Goal: Task Accomplishment & Management: Use online tool/utility

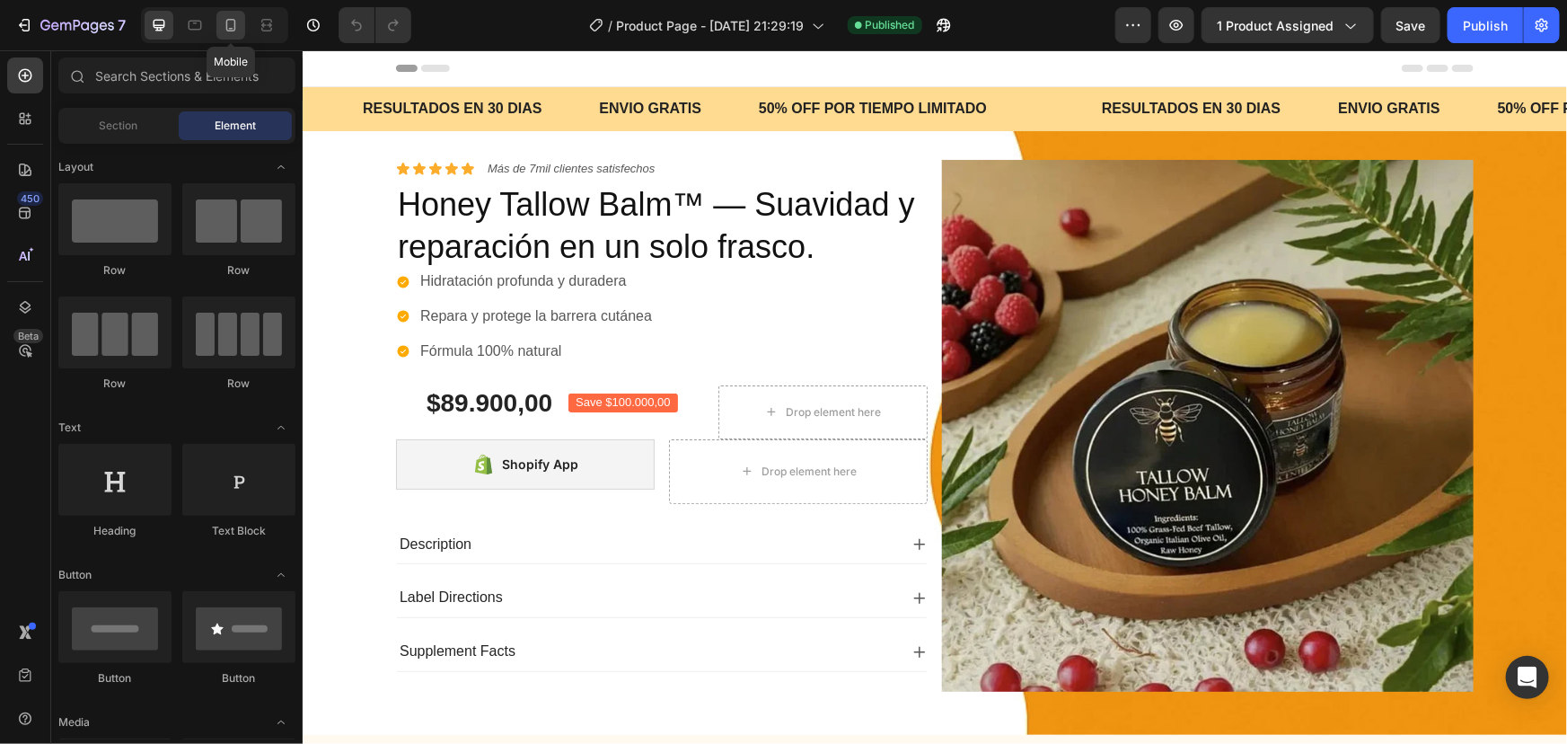
click at [235, 27] on icon at bounding box center [231, 25] width 18 height 18
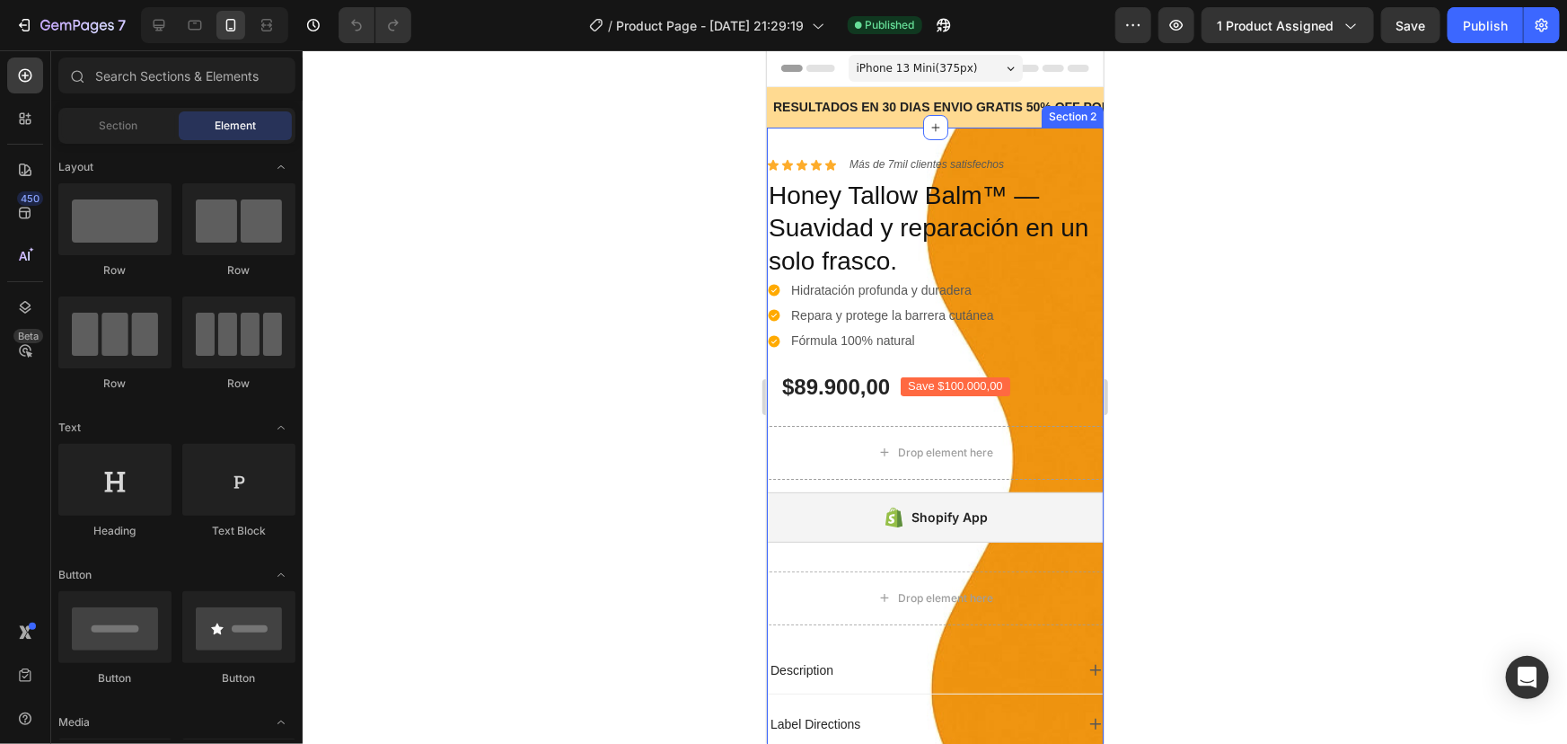
click at [810, 133] on div "Icon Icon Icon Icon Icon Icon List Más de 7mil clientes satisfechos Text Block …" at bounding box center [934, 661] width 337 height 1069
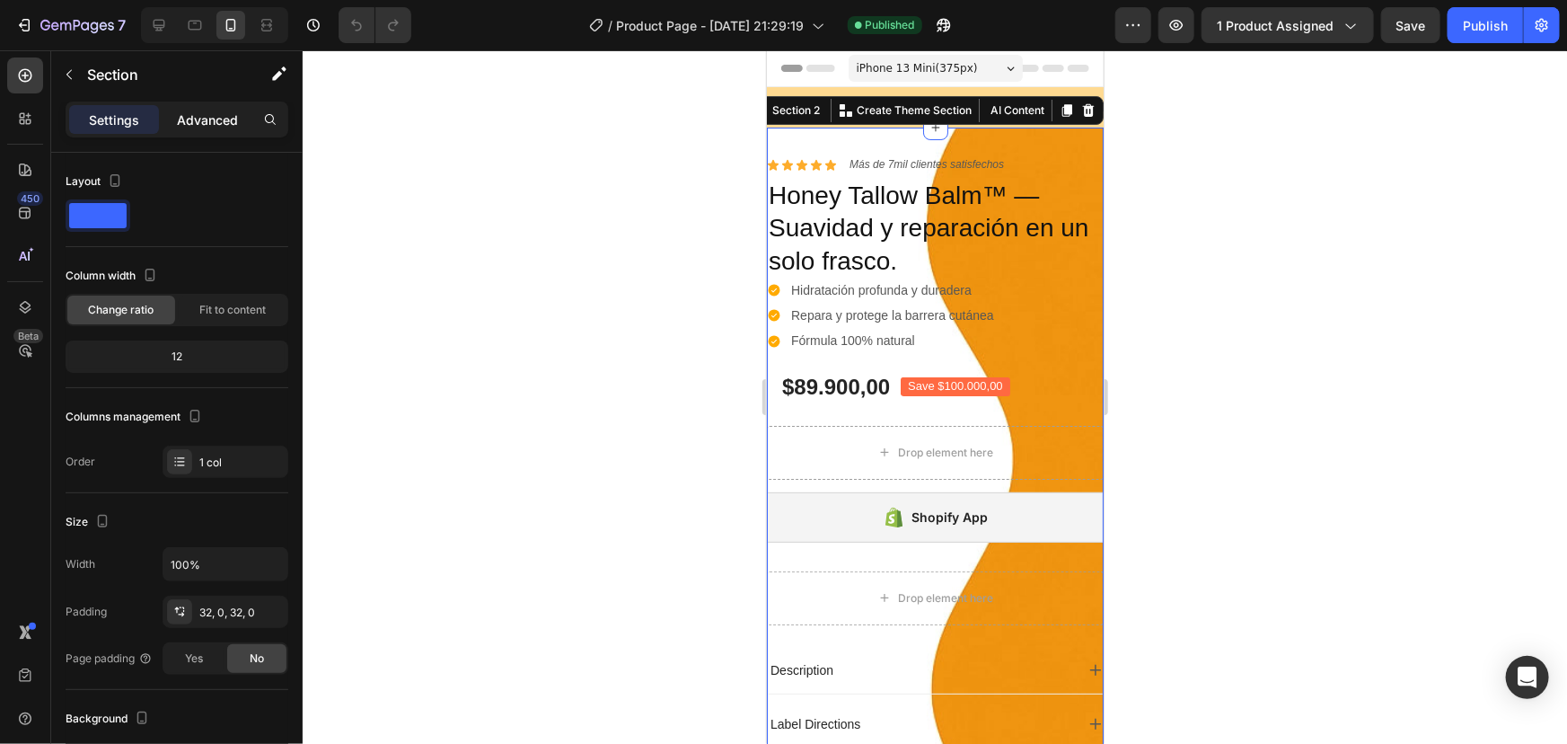
click at [189, 128] on div "Advanced" at bounding box center [208, 119] width 90 height 29
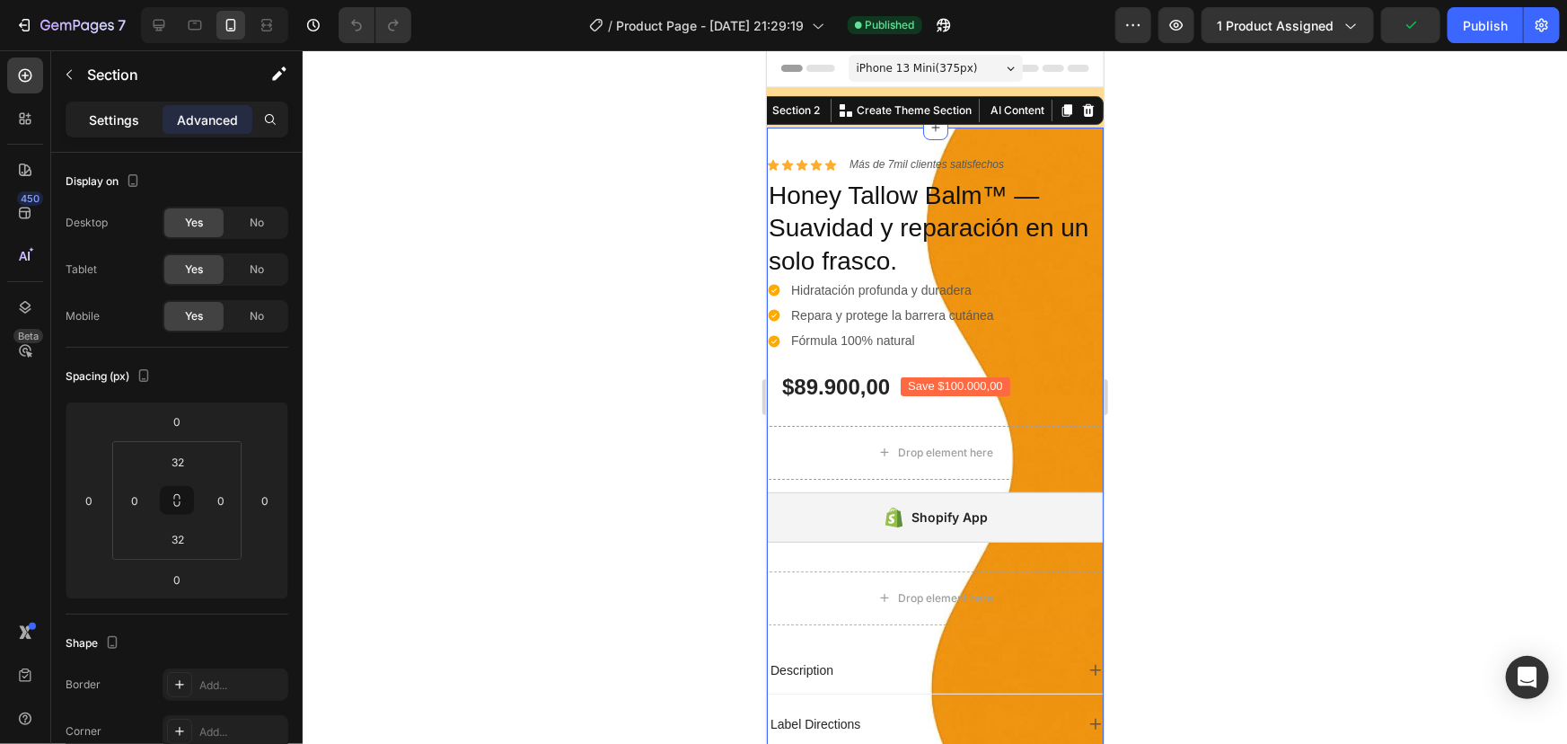
click at [106, 105] on div "Settings" at bounding box center [114, 119] width 90 height 29
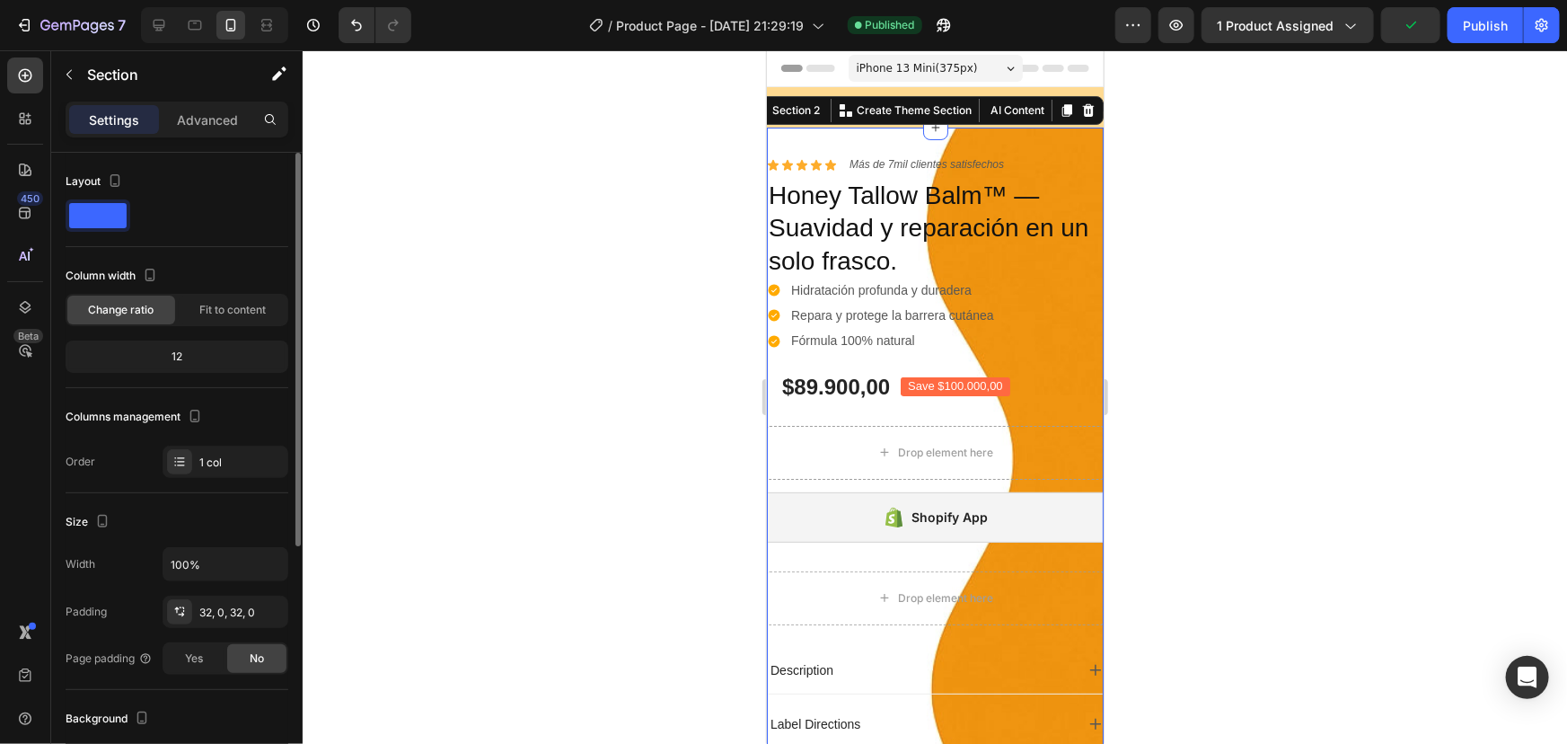
click at [218, 327] on div "Column width Change ratio Fit to content 12" at bounding box center [177, 324] width 223 height 127
click at [220, 310] on span "Fit to content" at bounding box center [232, 310] width 66 height 16
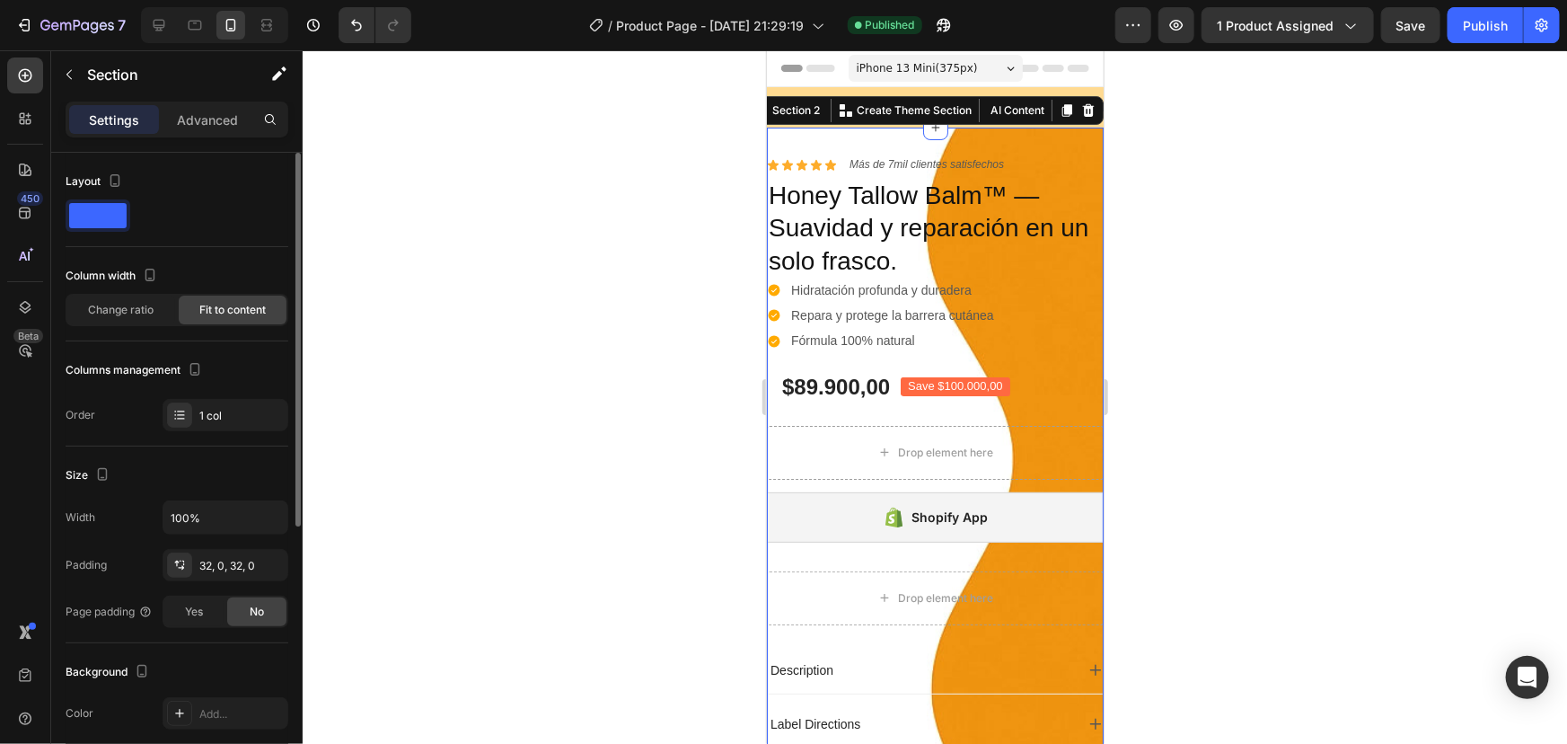
click at [207, 393] on div "Columns management Order 1 col" at bounding box center [177, 393] width 223 height 75
click at [215, 410] on div "1 col" at bounding box center [241, 416] width 84 height 16
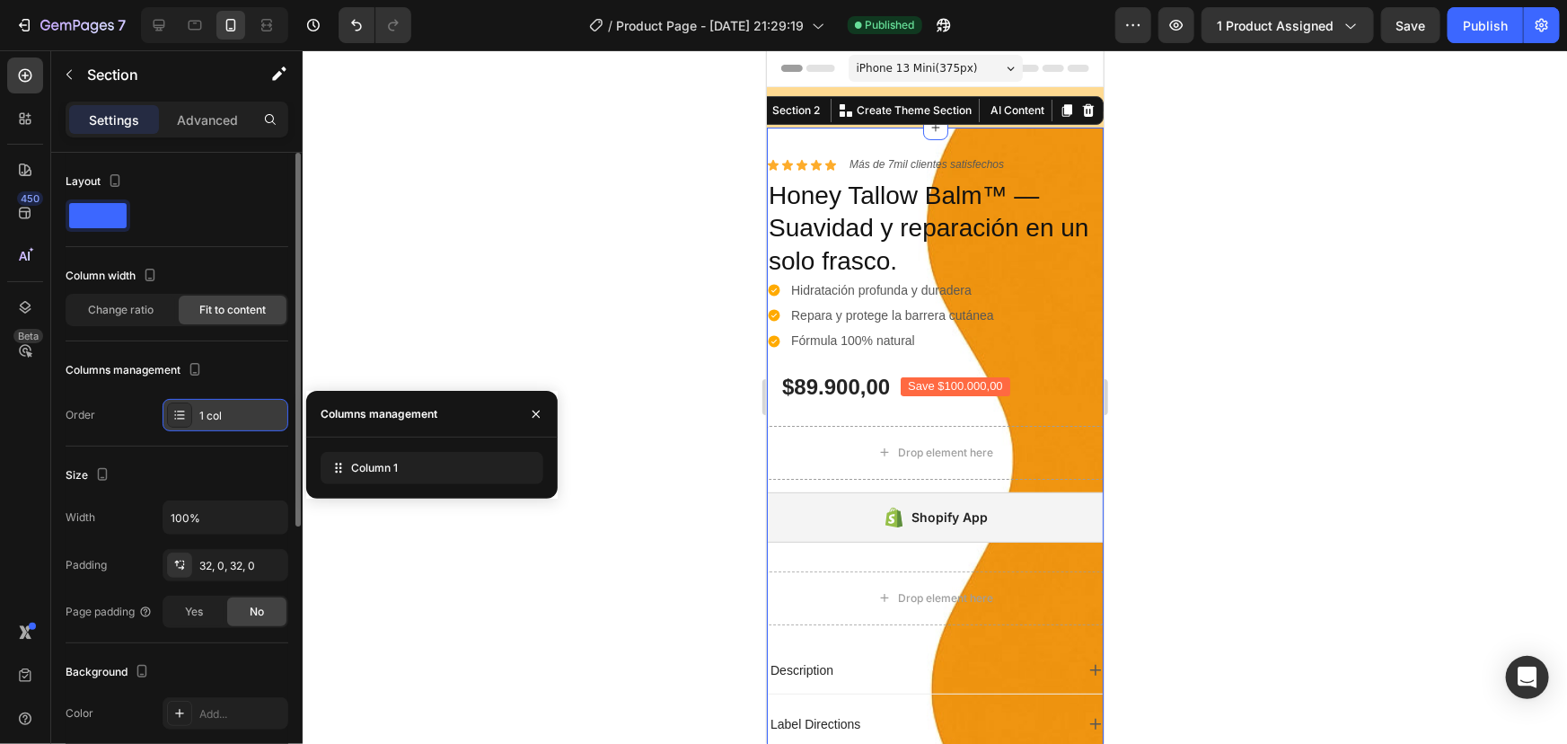
click at [215, 410] on div "1 col" at bounding box center [241, 416] width 84 height 16
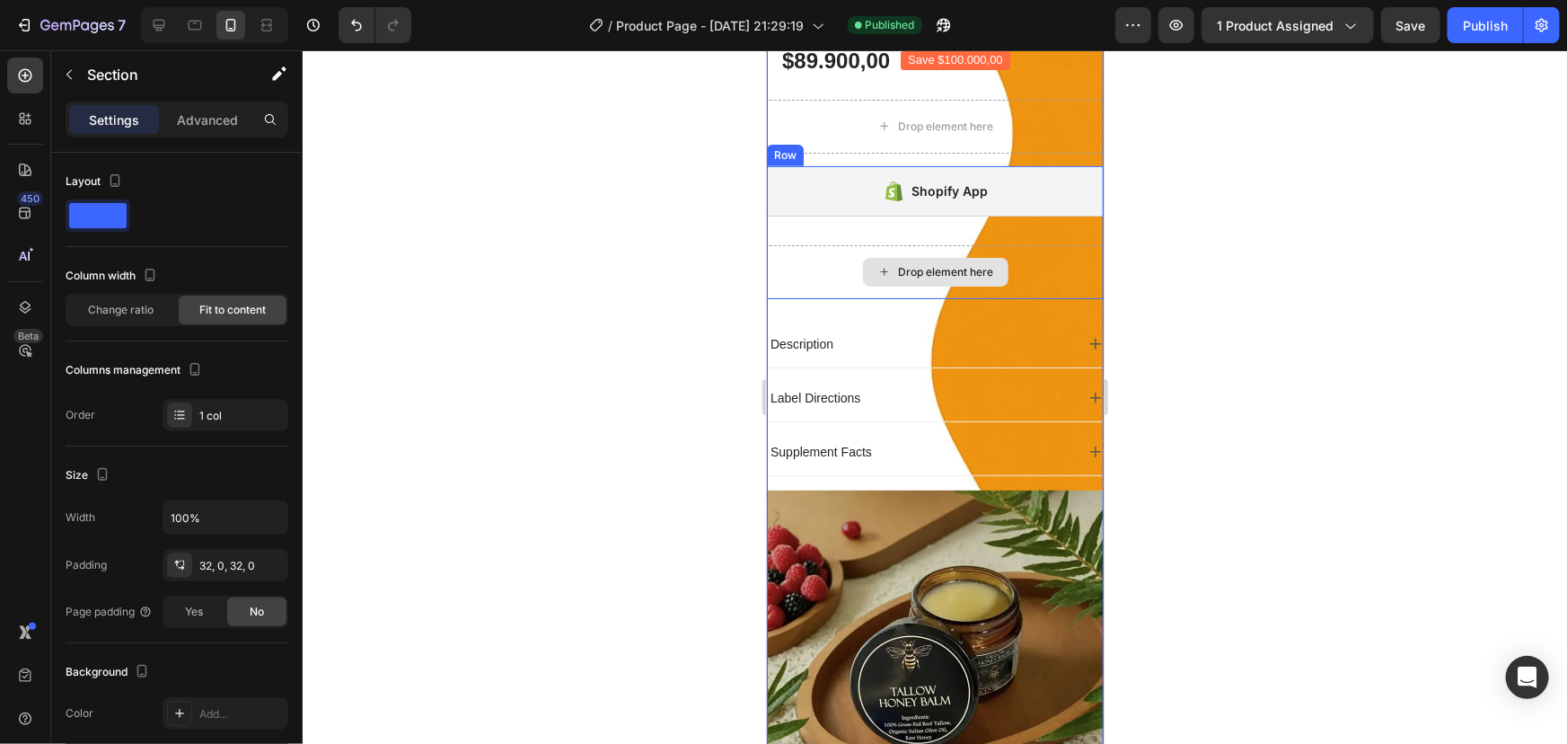
scroll to position [408, 0]
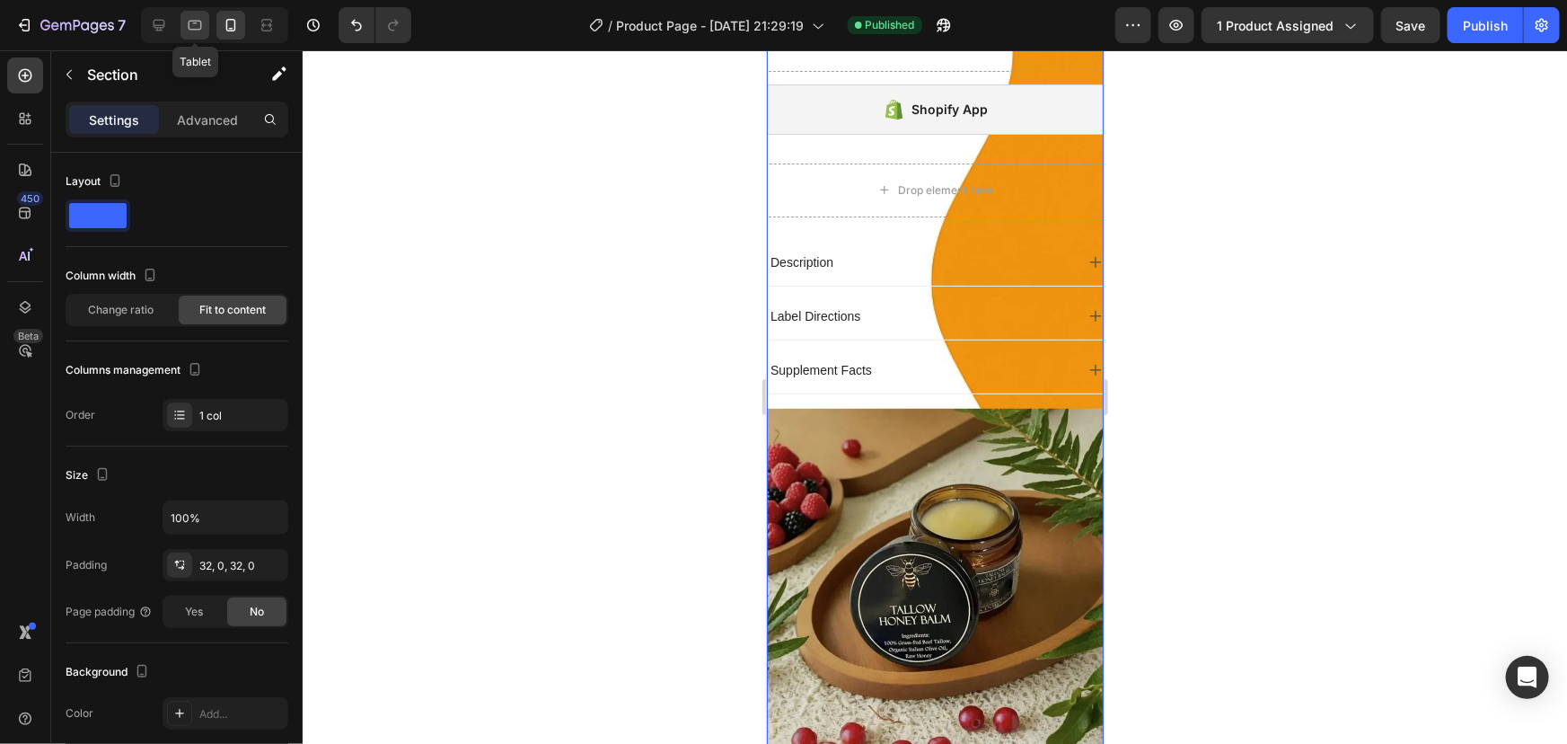
click at [186, 31] on icon at bounding box center [195, 25] width 18 height 18
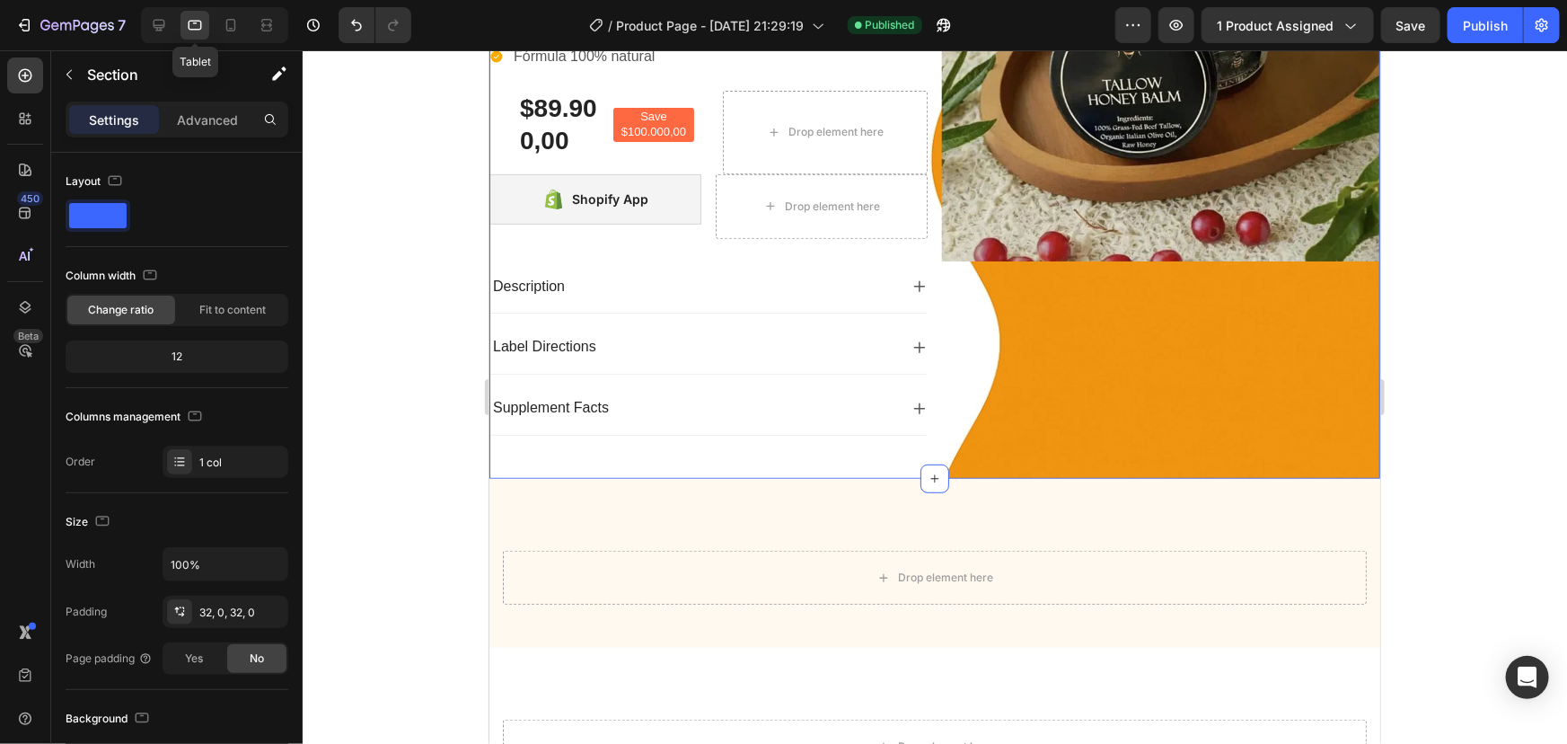
scroll to position [14, 0]
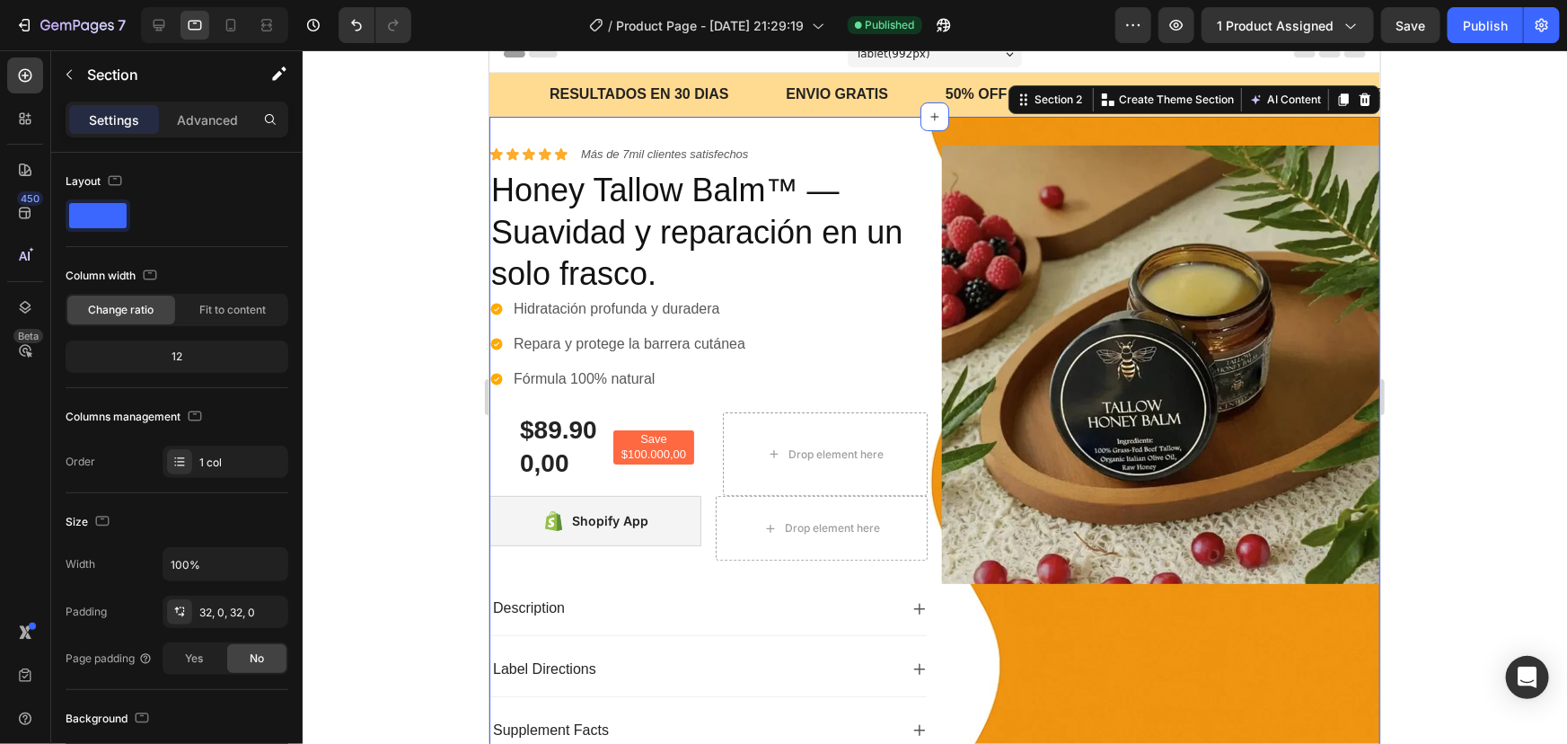
click at [176, 29] on div at bounding box center [214, 25] width 147 height 36
click at [161, 20] on icon at bounding box center [160, 26] width 12 height 12
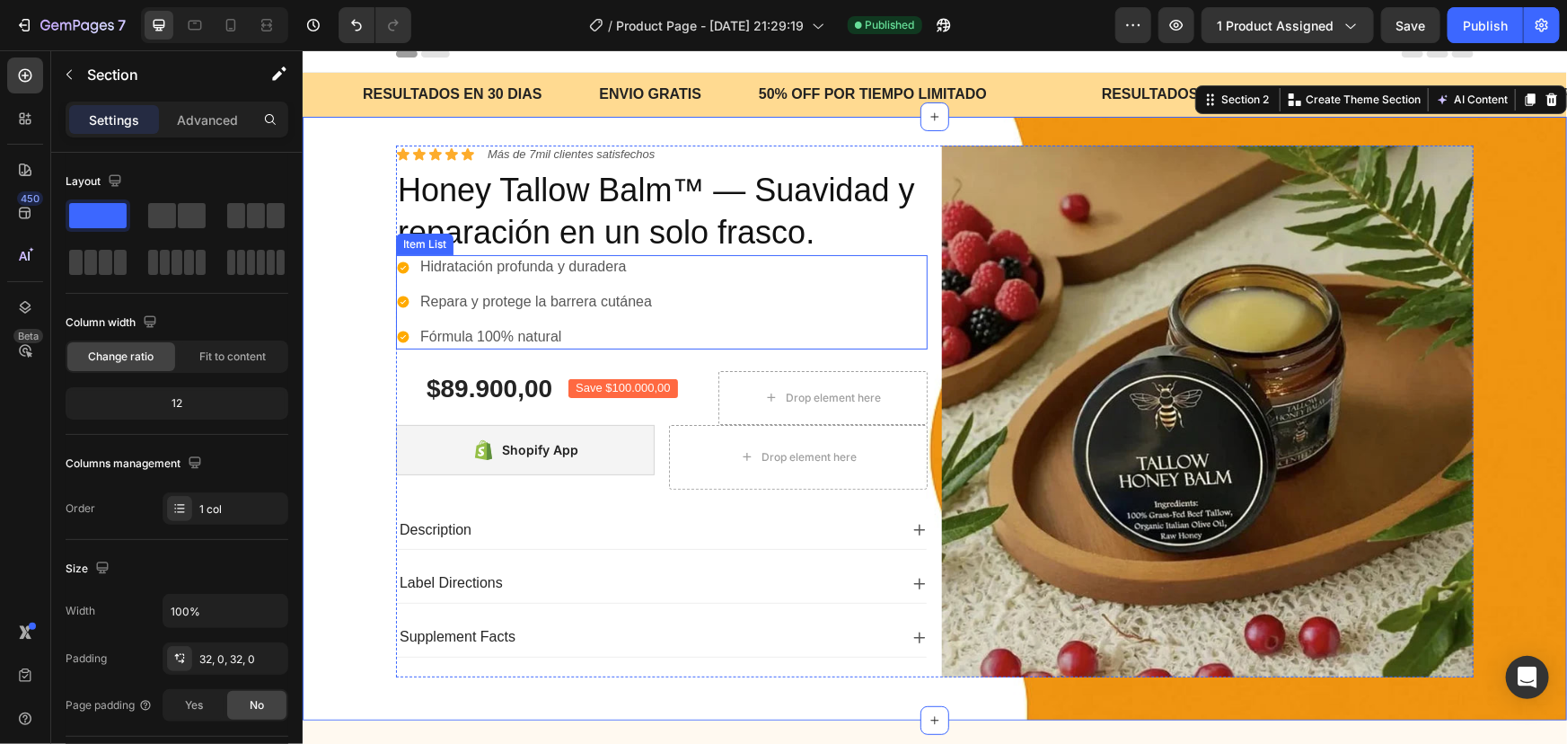
scroll to position [18, 0]
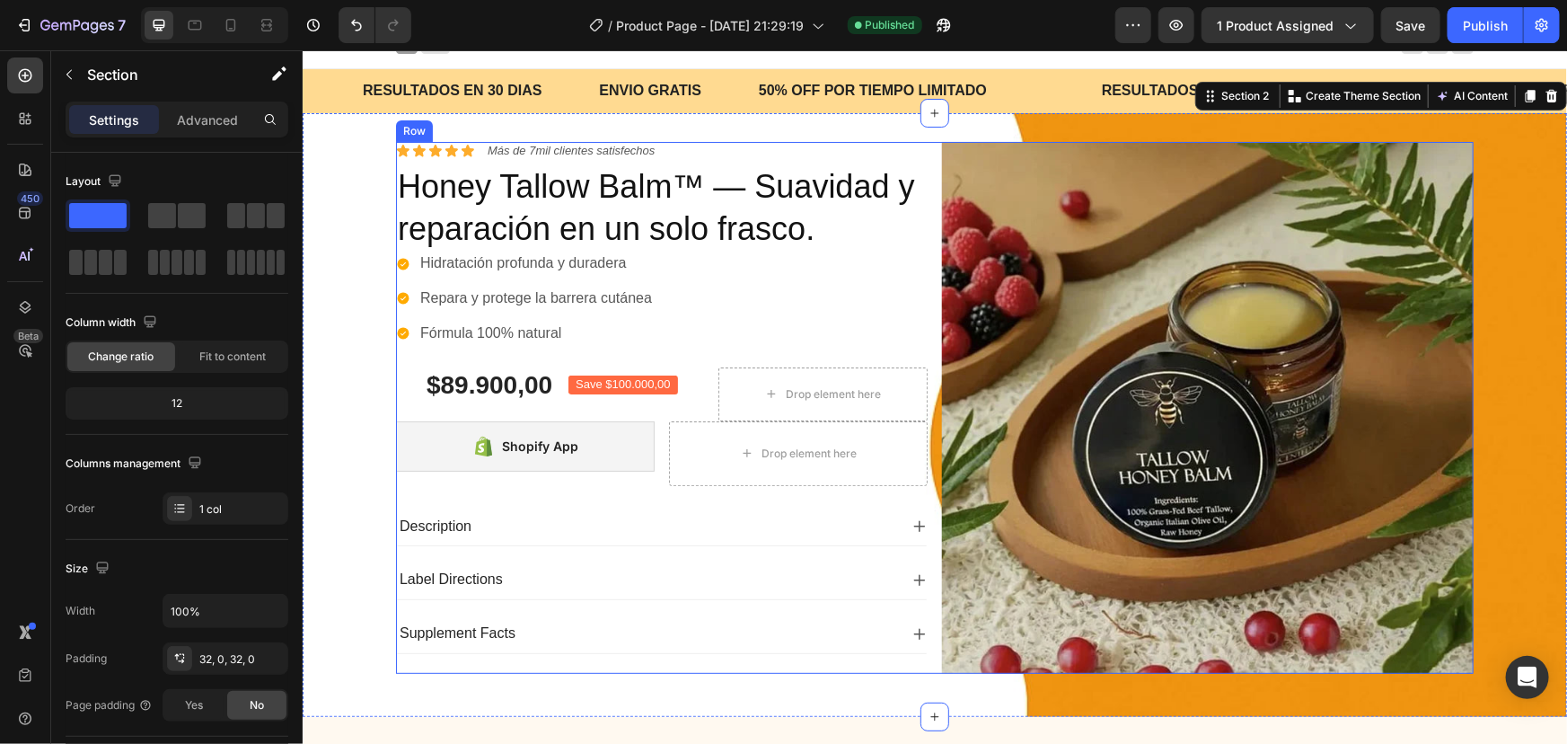
click at [930, 314] on div "Icon Icon Icon Icon Icon Icon List Más de 7mil clientes satisfechos Text Block …" at bounding box center [934, 407] width 1078 height 532
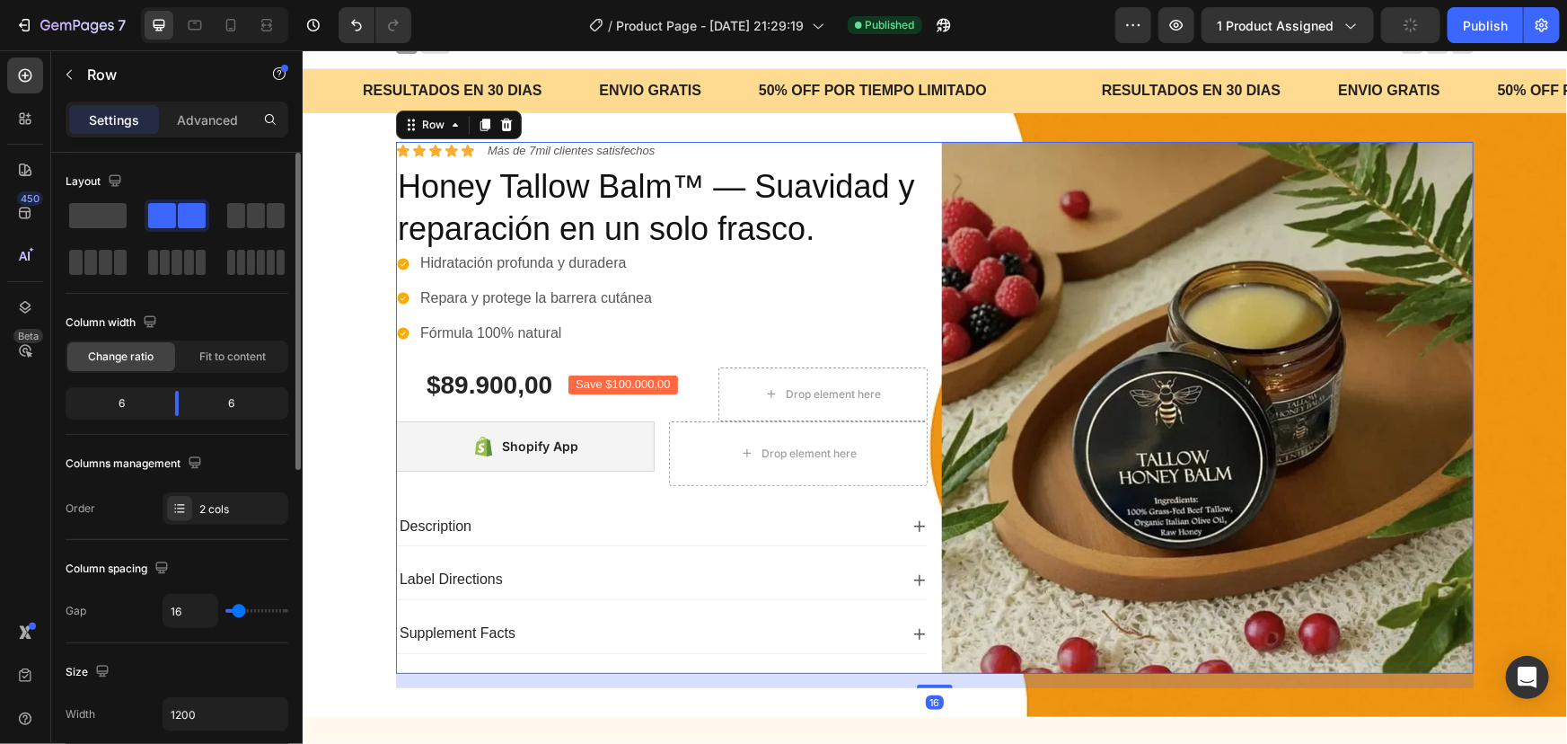
scroll to position [81, 0]
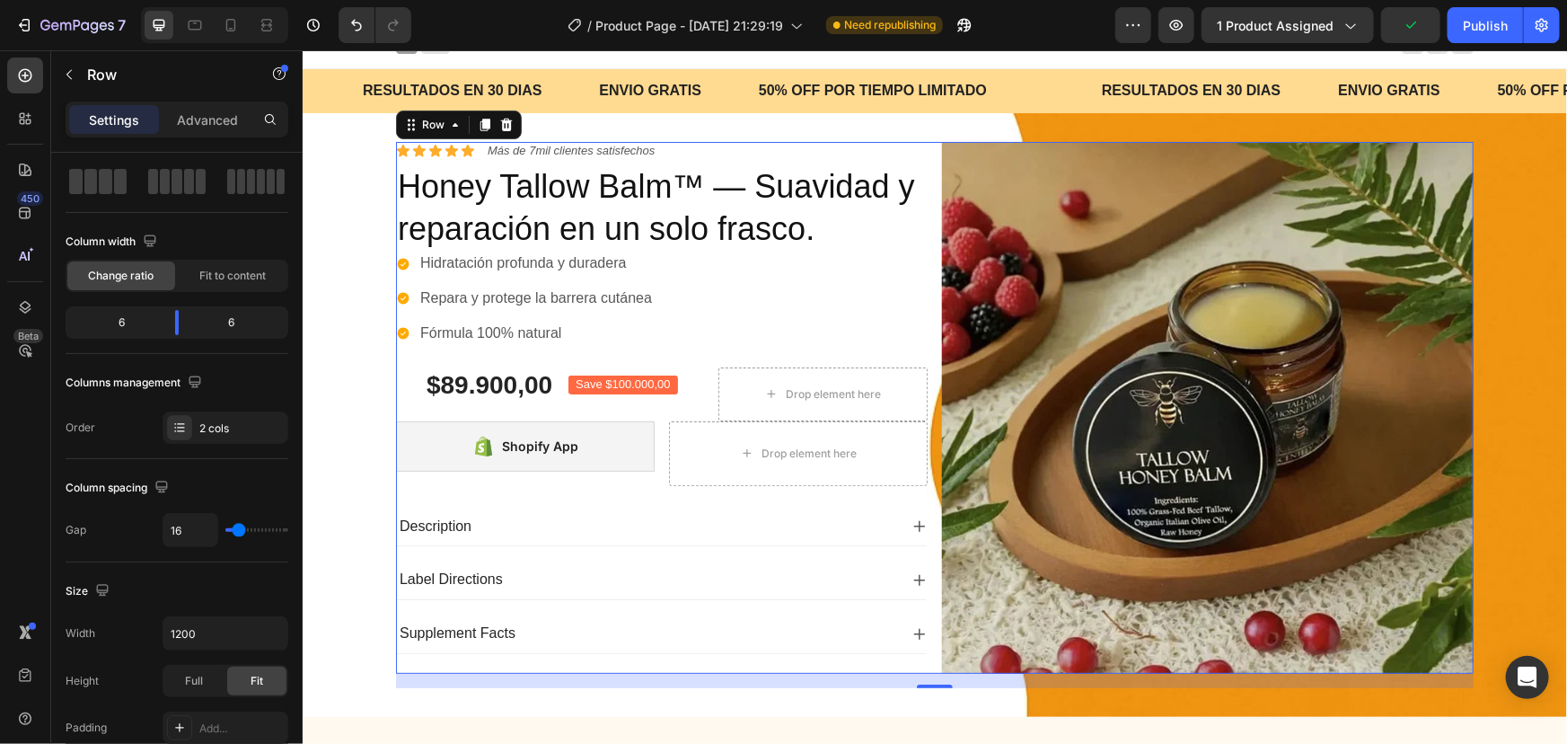
click at [222, 101] on div "Settings Advanced" at bounding box center [177, 119] width 223 height 36
click at [220, 110] on p "Advanced" at bounding box center [207, 119] width 61 height 19
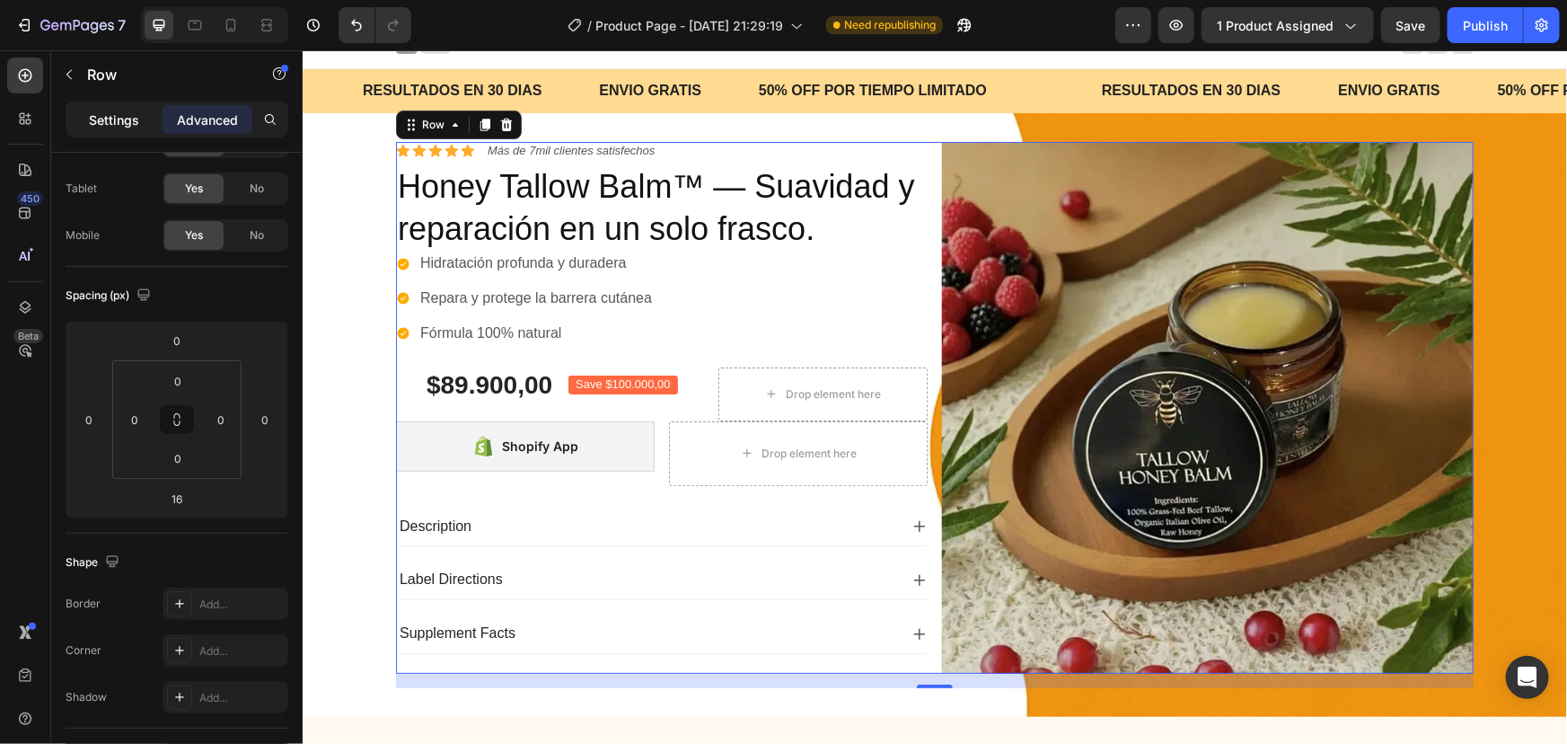
click at [95, 128] on div "Settings" at bounding box center [114, 119] width 90 height 29
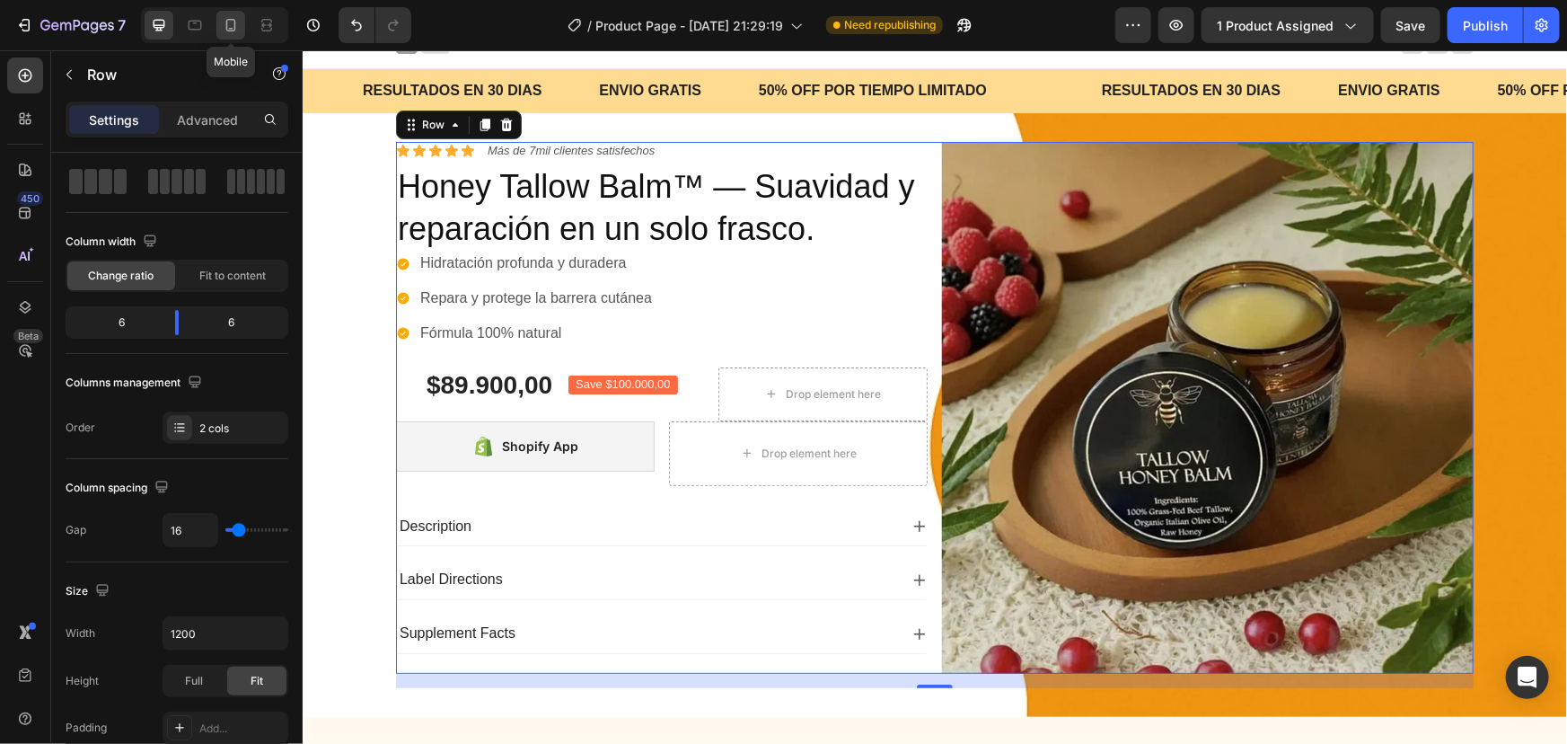
click at [233, 23] on icon at bounding box center [231, 25] width 18 height 18
type input "100%"
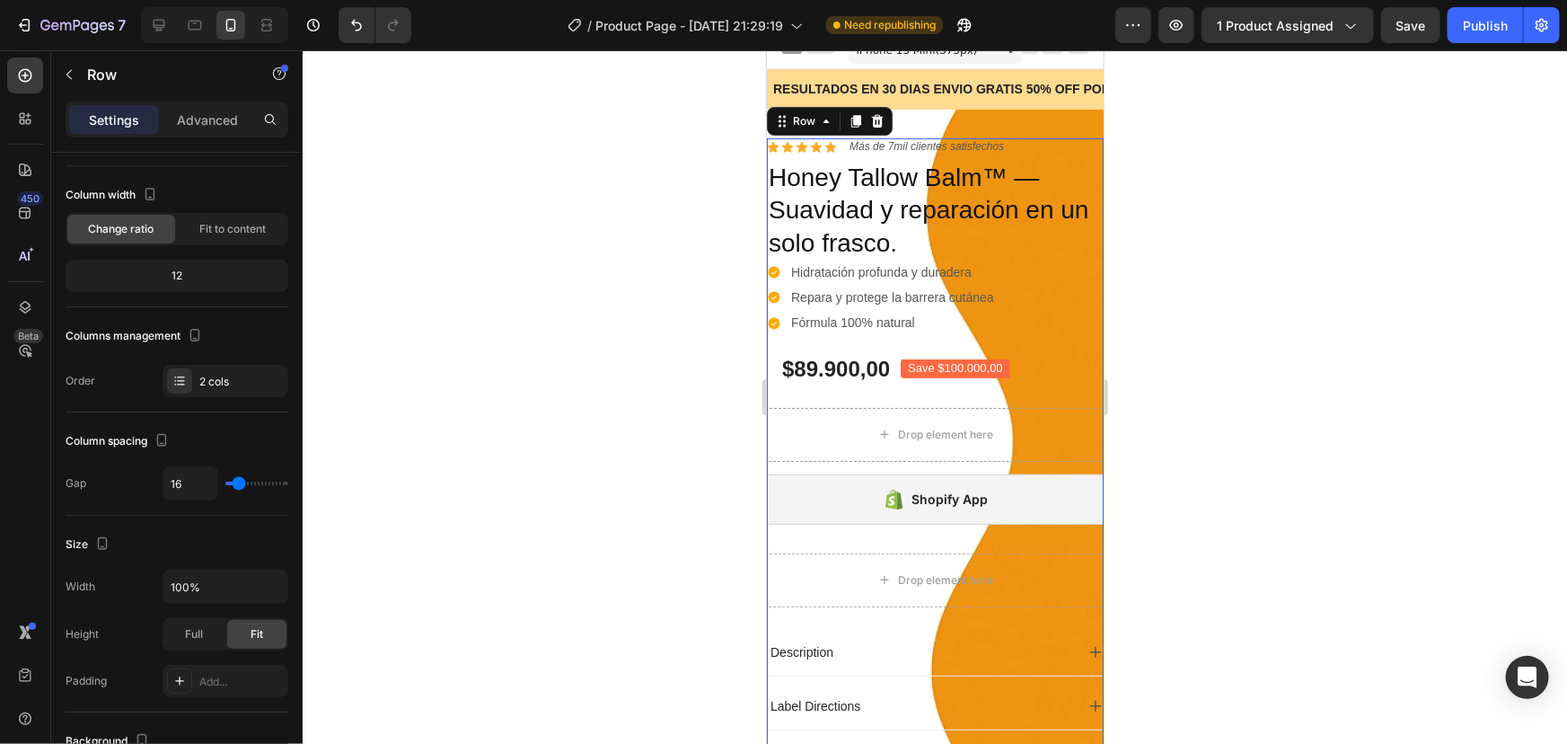
scroll to position [43, 0]
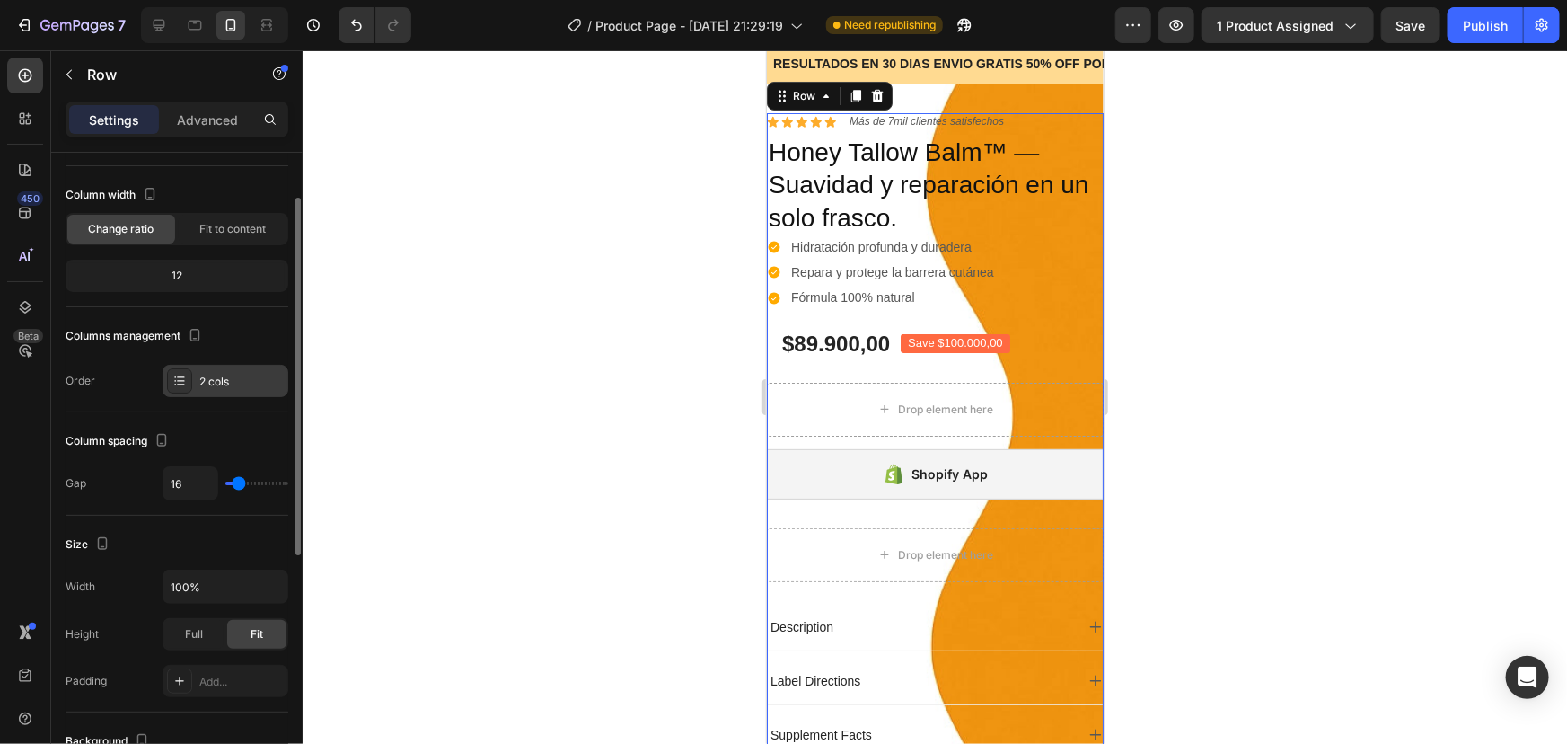
click at [265, 385] on div "2 cols" at bounding box center [241, 382] width 84 height 16
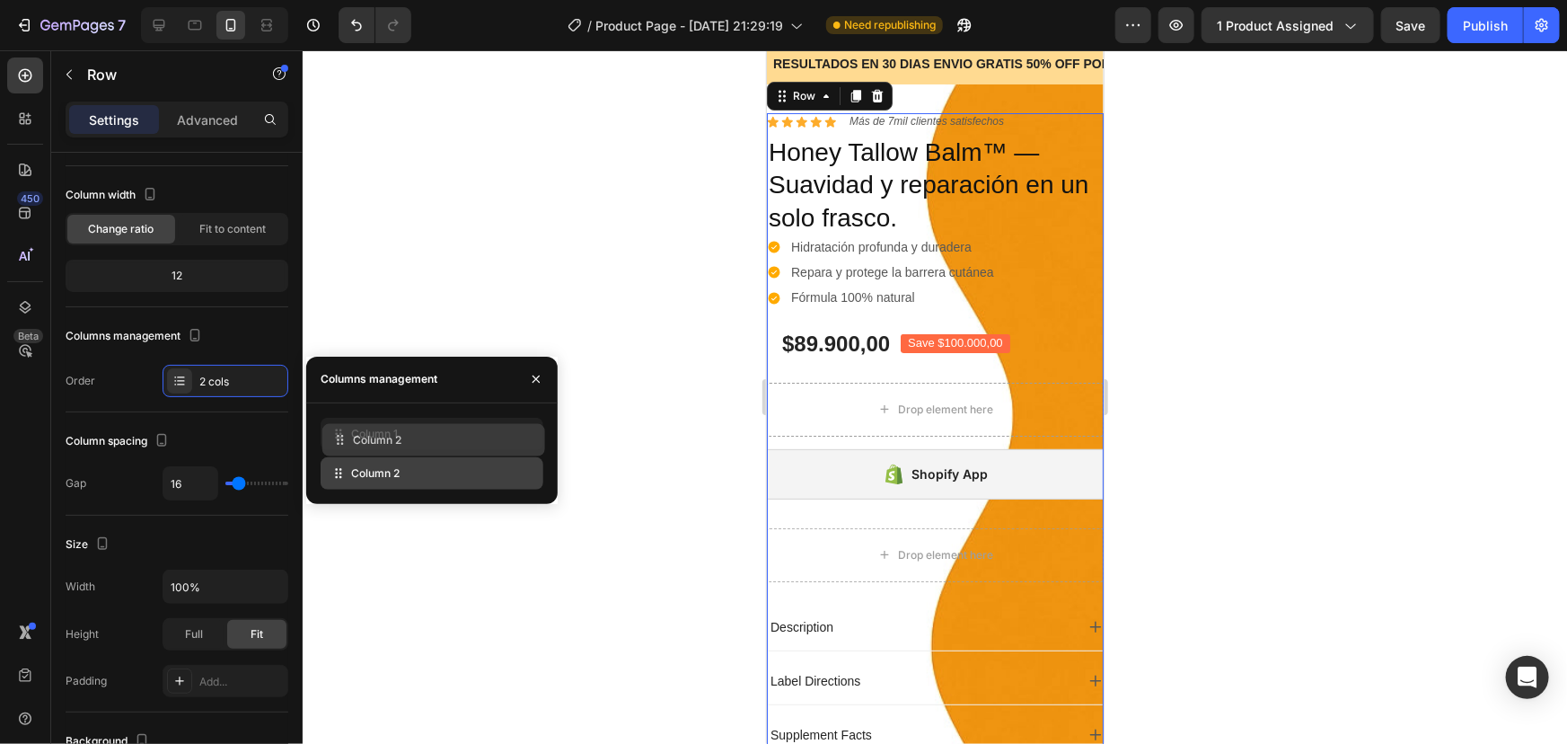
drag, startPoint x: 473, startPoint y: 483, endPoint x: 475, endPoint y: 449, distance: 34.2
click at [475, 449] on div "Column 1 Column 2" at bounding box center [432, 454] width 223 height 72
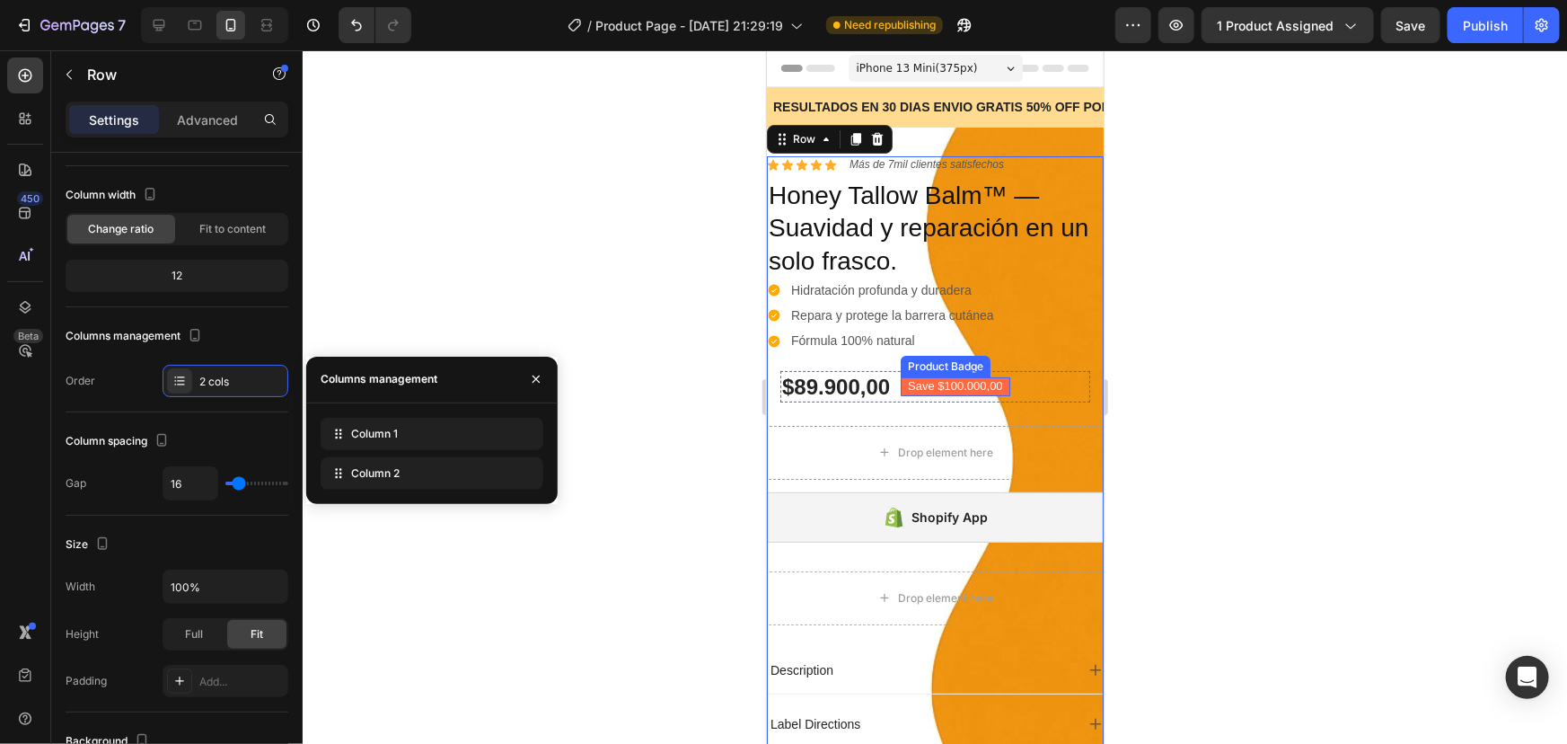
scroll to position [489, 0]
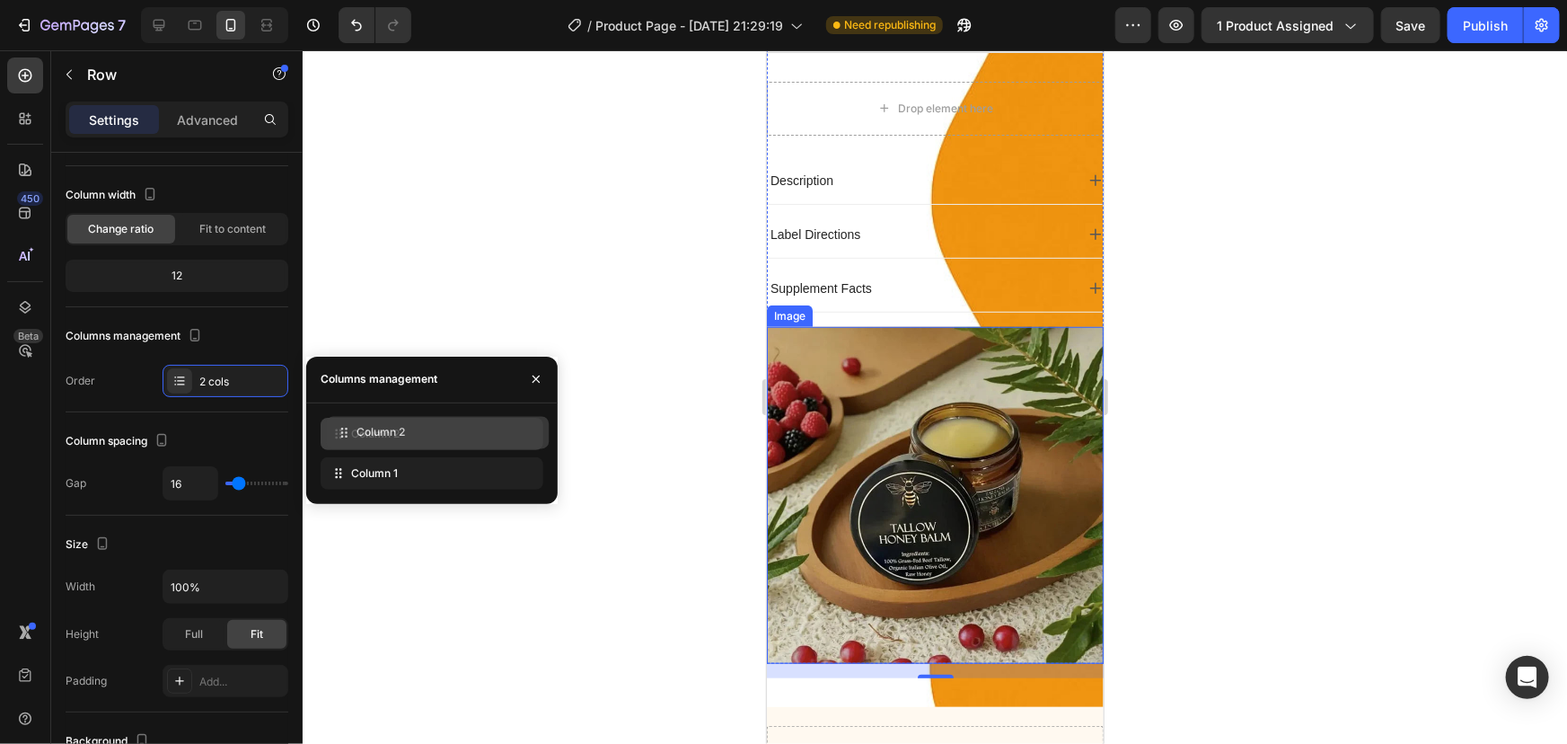
drag, startPoint x: 385, startPoint y: 472, endPoint x: 391, endPoint y: 431, distance: 41.7
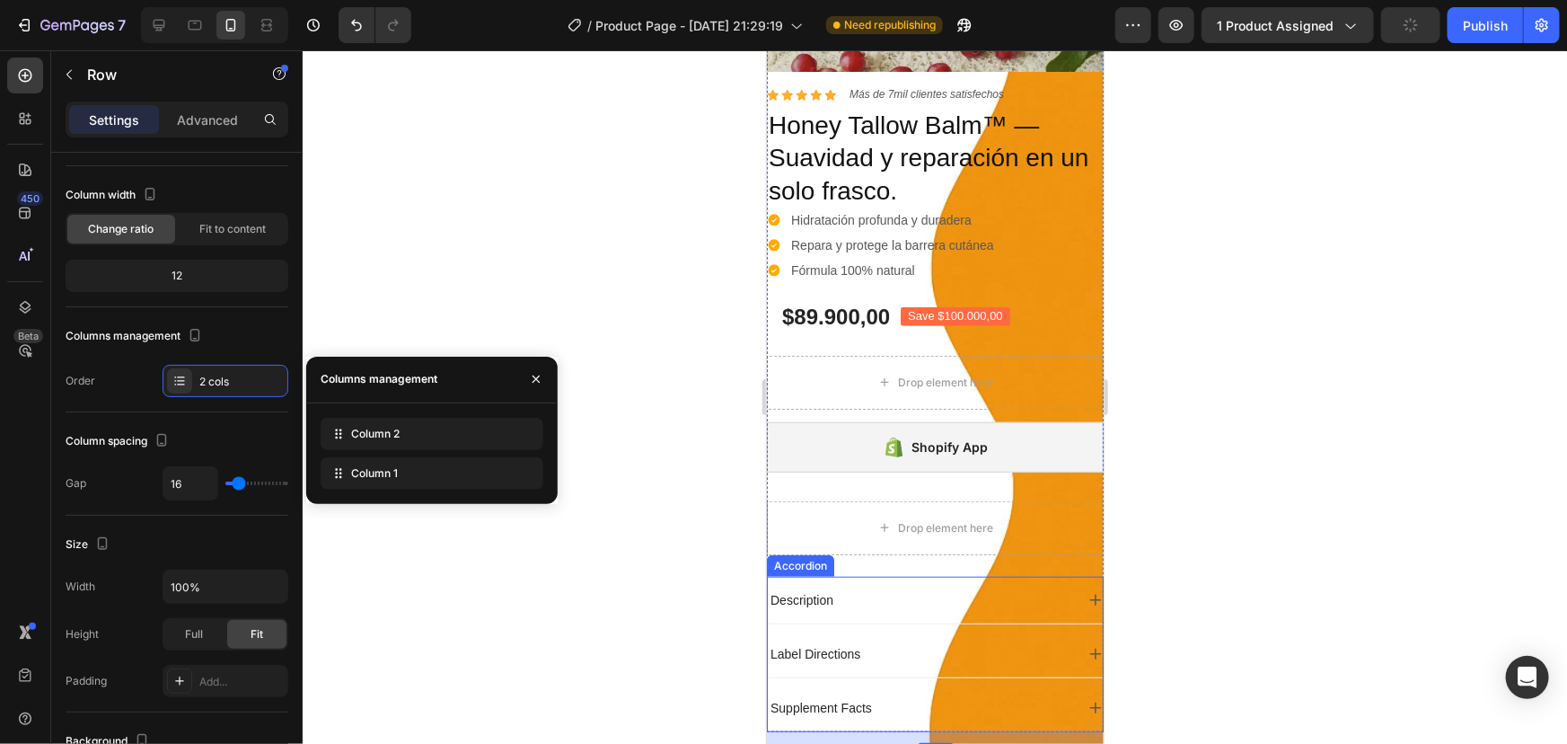
scroll to position [0, 0]
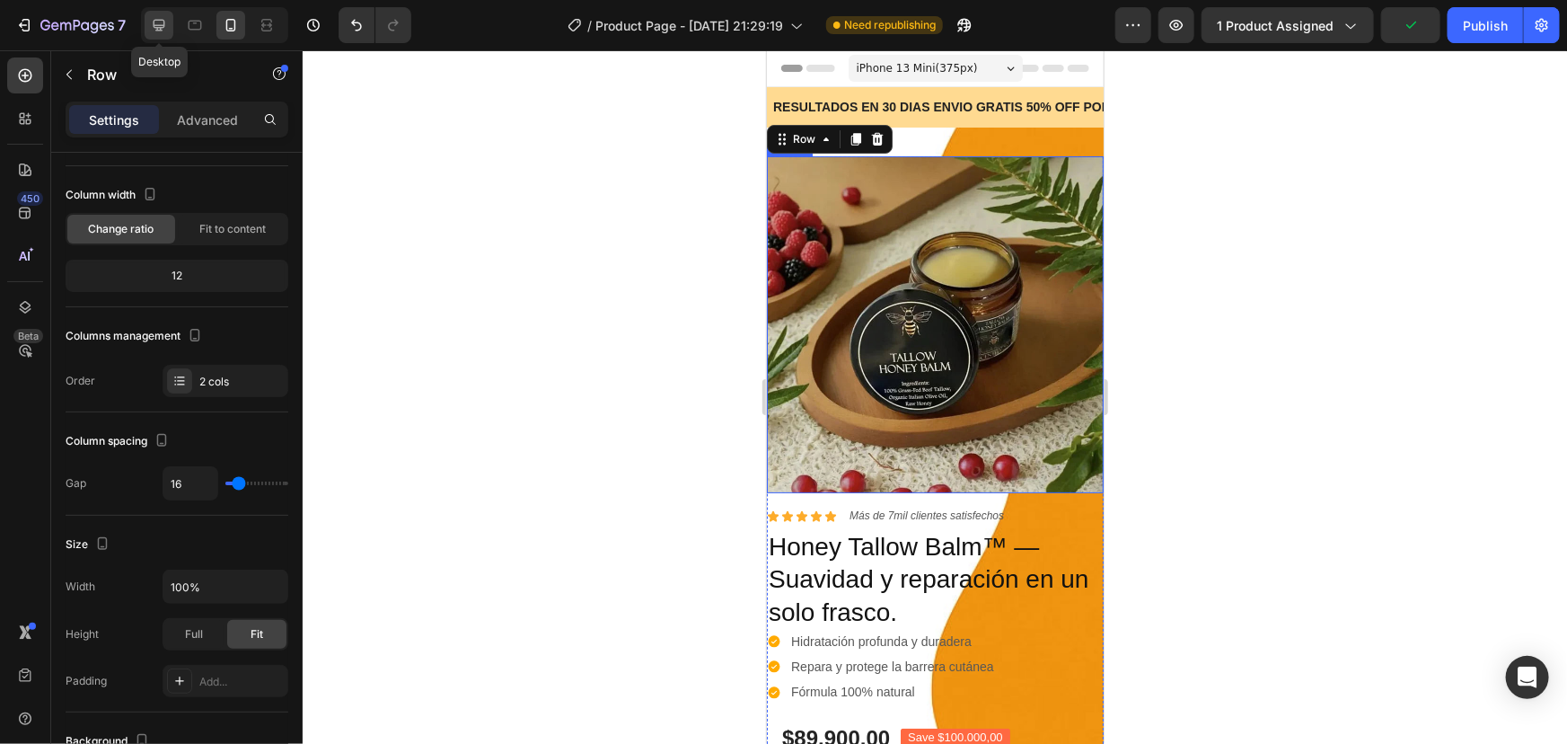
click at [150, 25] on icon at bounding box center [159, 25] width 18 height 18
type input "1200"
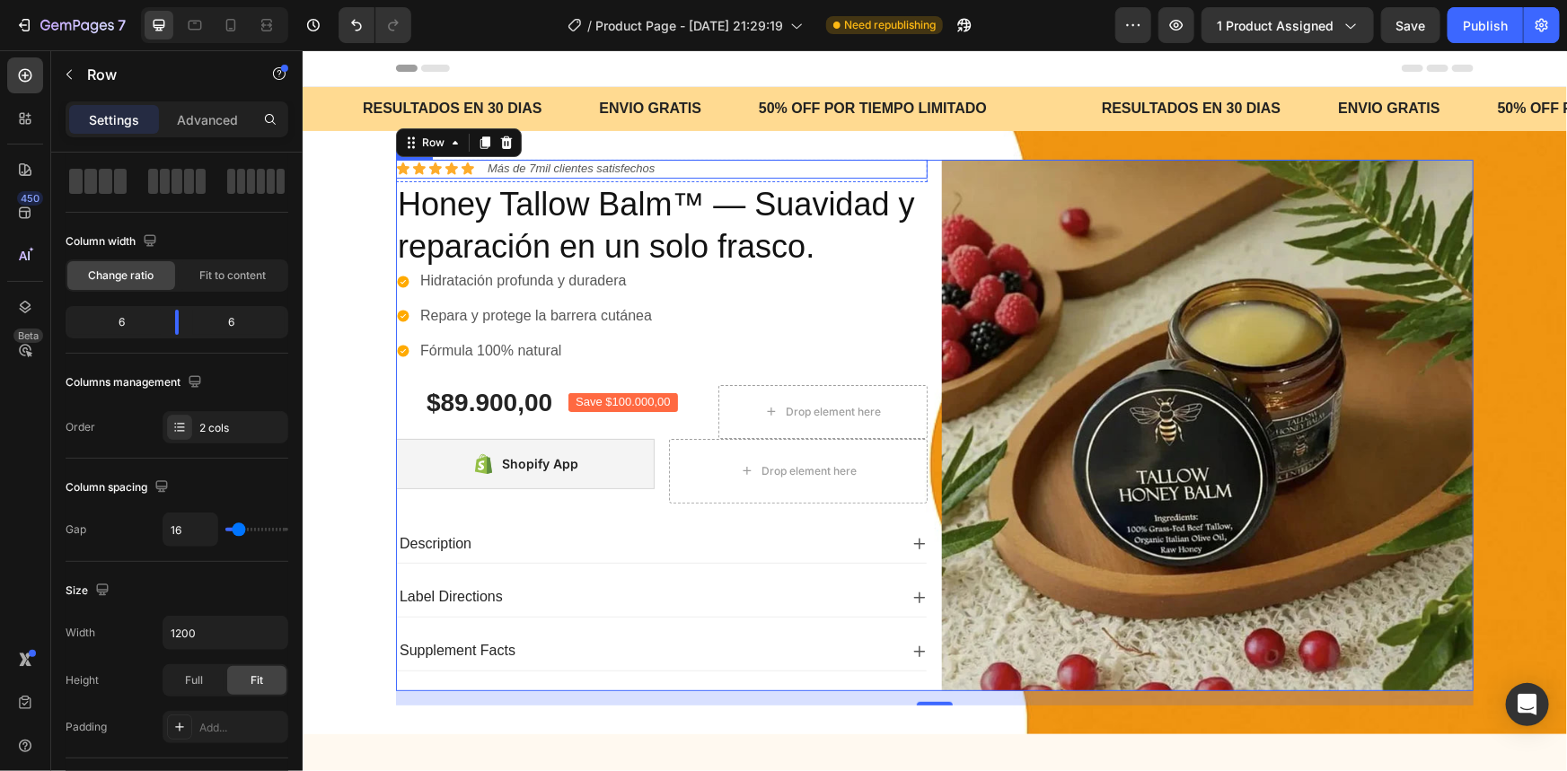
click at [673, 170] on div "Icon Icon Icon Icon Icon Icon List Más de 7mil clientes satisfechos Text Block …" at bounding box center [661, 168] width 532 height 19
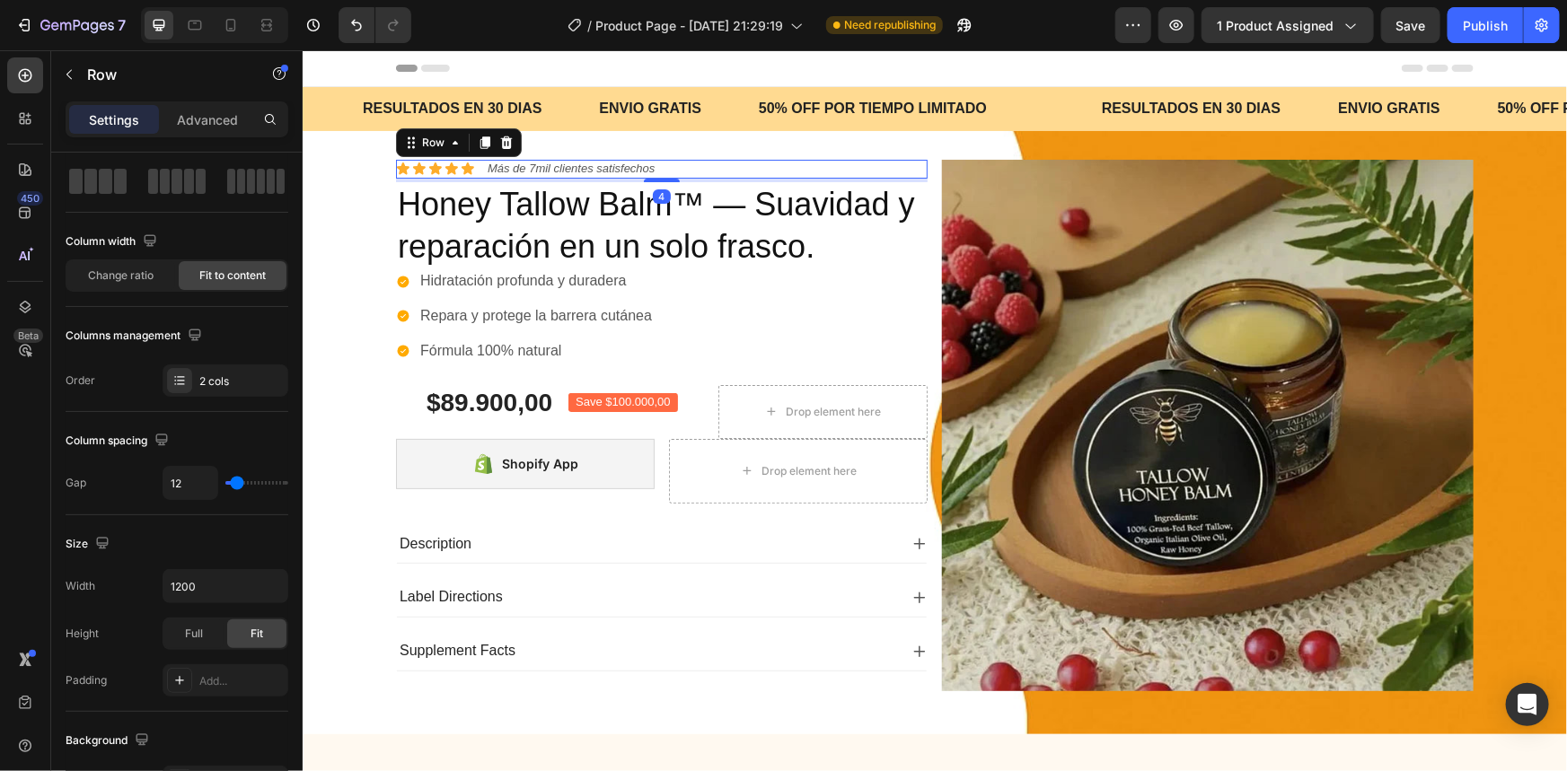
scroll to position [81, 0]
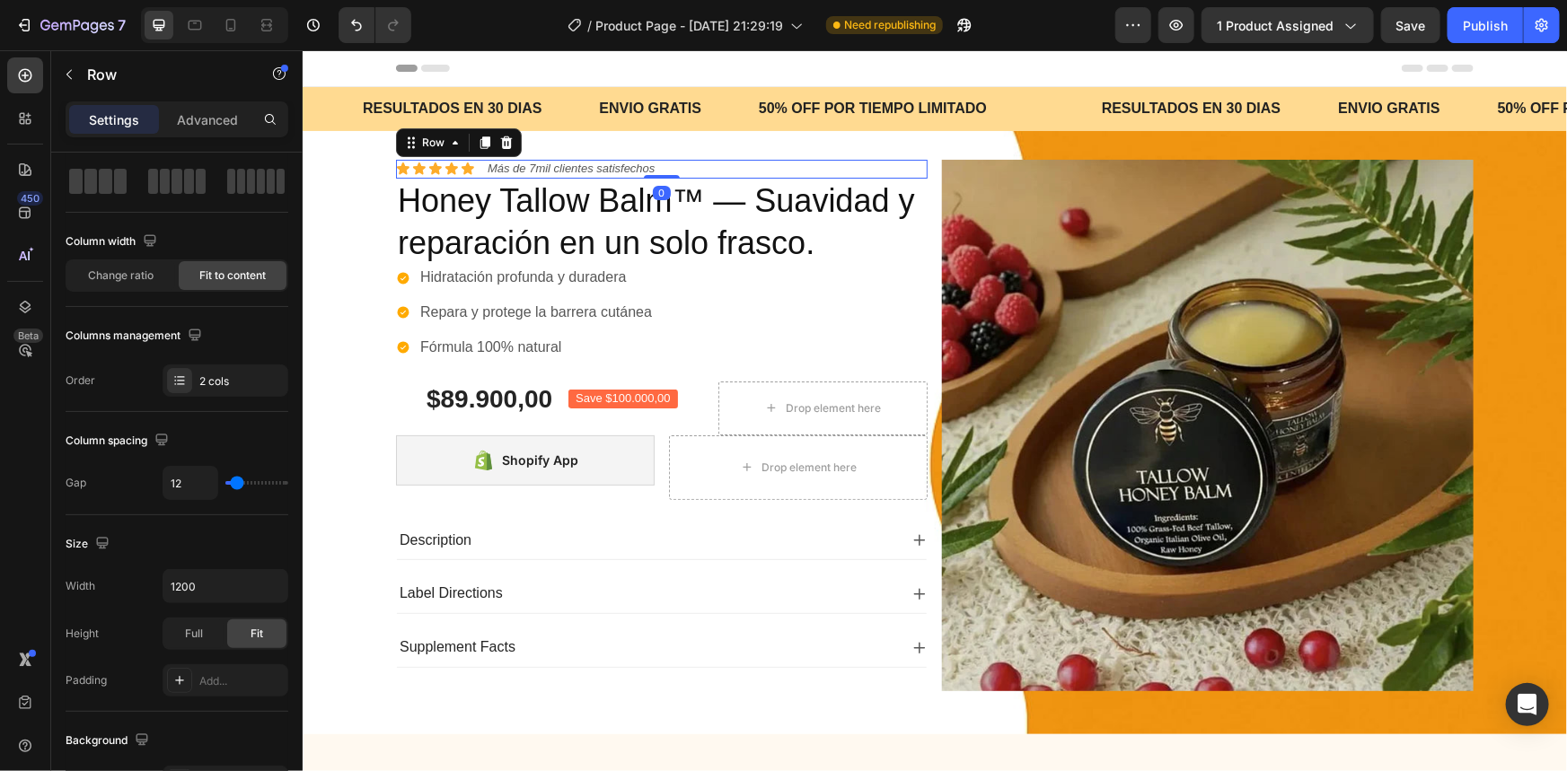
drag, startPoint x: 657, startPoint y: 178, endPoint x: 662, endPoint y: 157, distance: 21.1
click at [664, 157] on div "Icon Icon Icon Icon Icon Icon List Más de 7mil clientes satisfechos Text Block …" at bounding box center [934, 431] width 1264 height 603
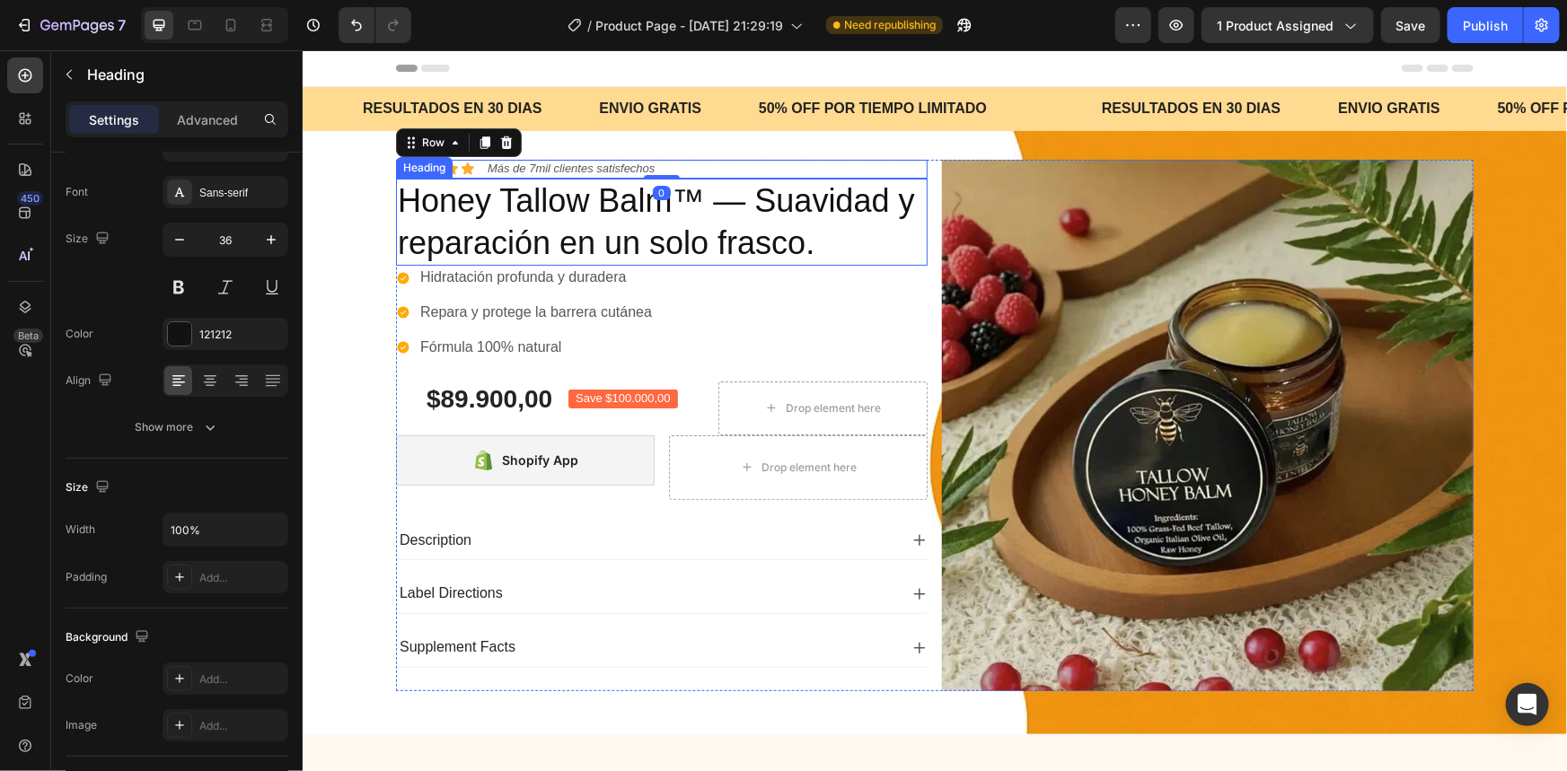
click at [618, 251] on h2 "Honey Tallow Balm™ — Suavidad y reparación en un solo frasco." at bounding box center [661, 222] width 532 height 88
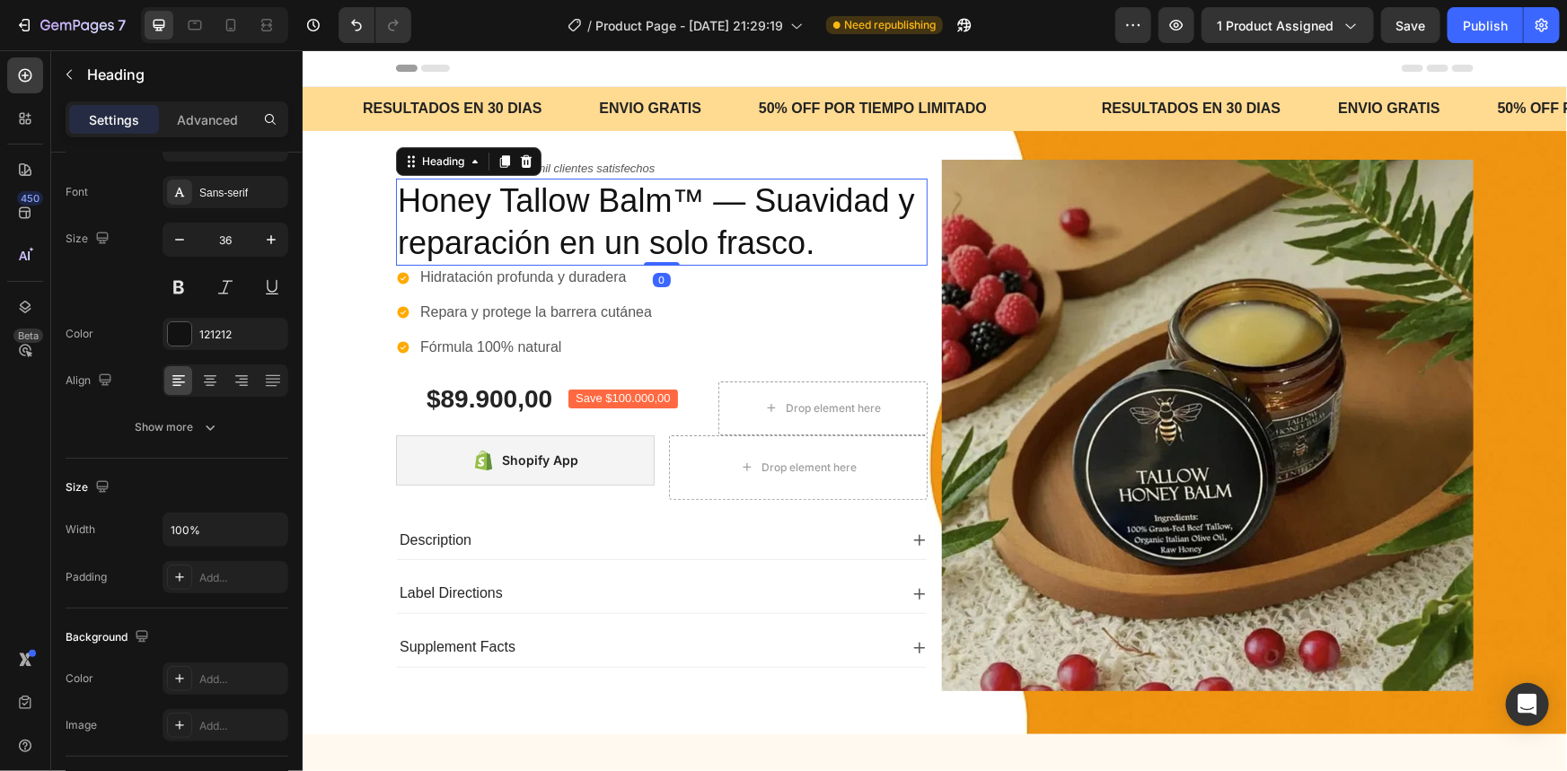
scroll to position [0, 0]
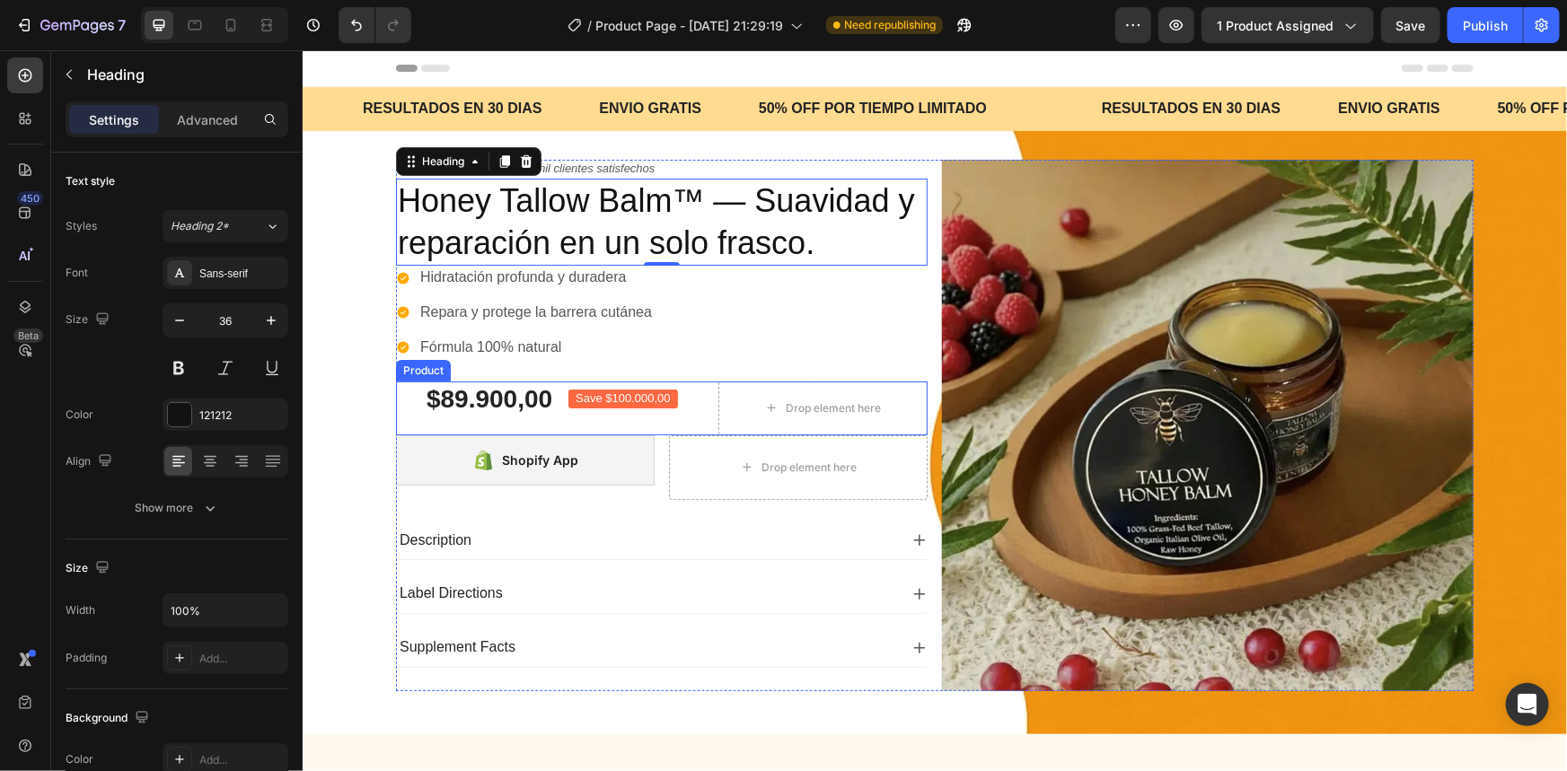
click at [692, 394] on div "$89.900,00 Product Price Product Price Save $100.000,00 Product Badge Row Row D…" at bounding box center [661, 408] width 532 height 54
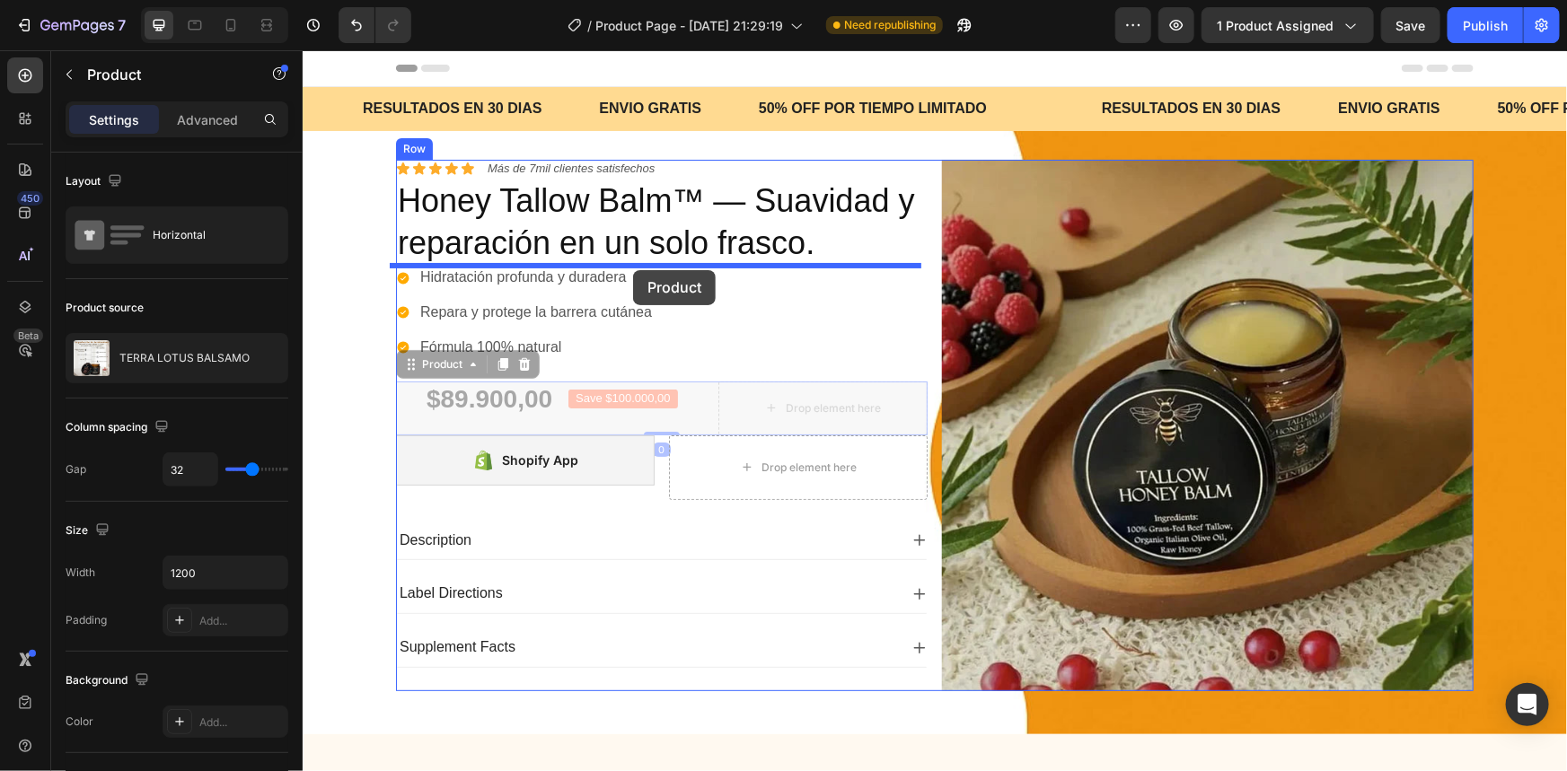
drag, startPoint x: 692, startPoint y: 394, endPoint x: 632, endPoint y: 269, distance: 138.6
click at [632, 269] on div "Header Text Block RESULTADOS EN 30 DIAS Text Block ENVIO GRATIS Text Block 50% …" at bounding box center [934, 667] width 1264 height 1237
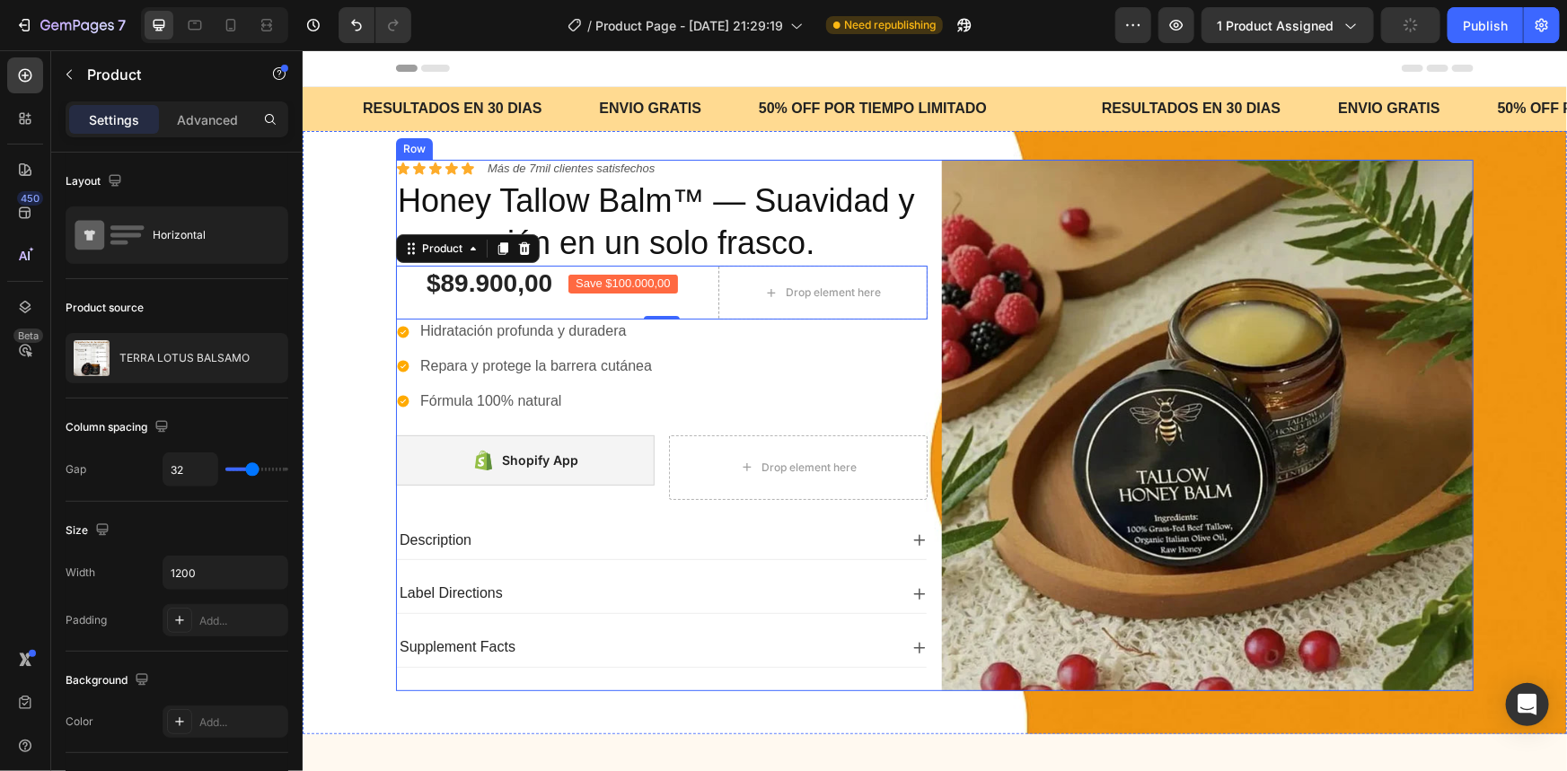
click at [717, 418] on div "Icon Icon Icon Icon Icon Icon List Más de 7mil clientes satisfechos Text Block …" at bounding box center [661, 425] width 532 height 532
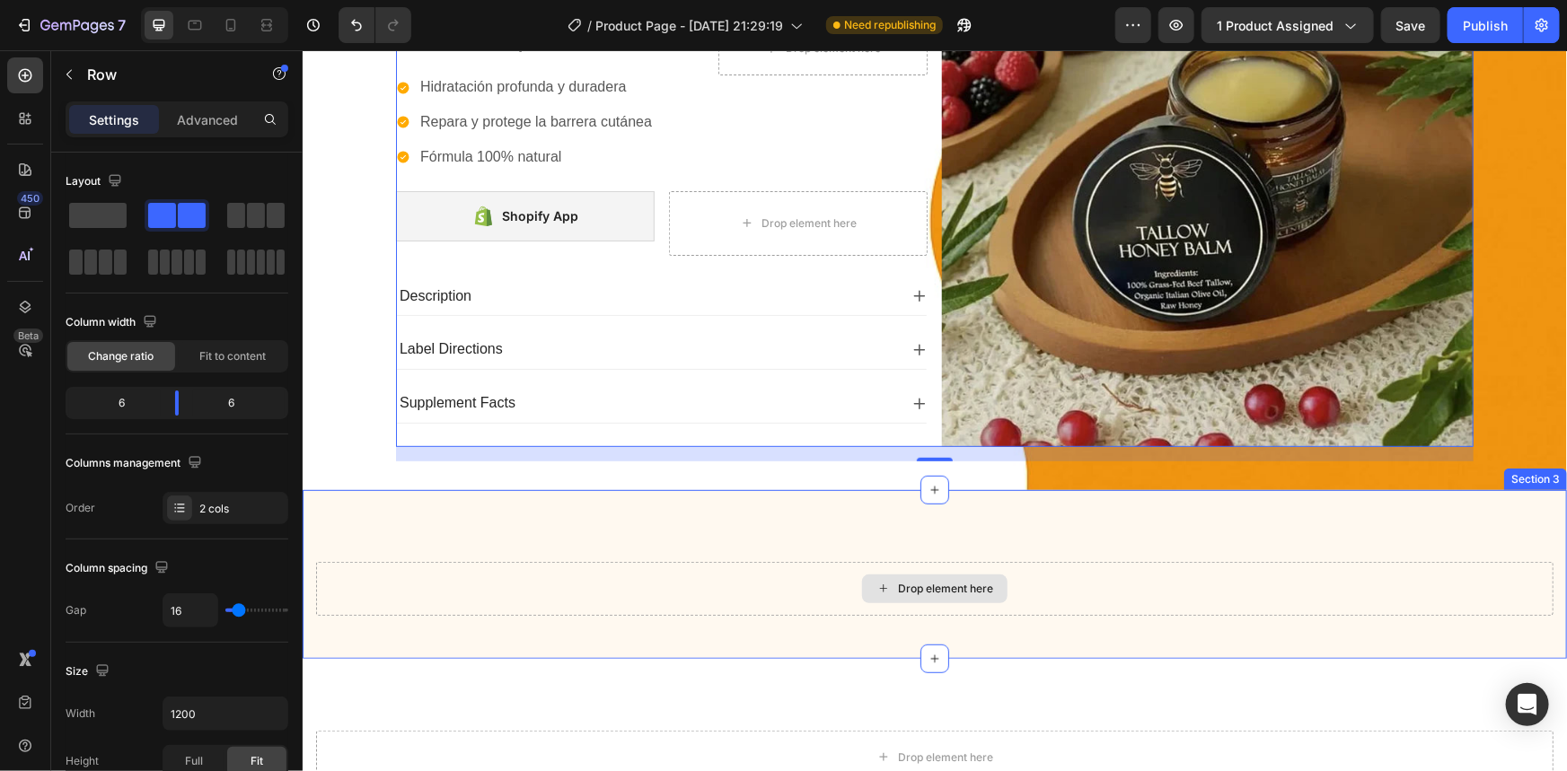
scroll to position [163, 0]
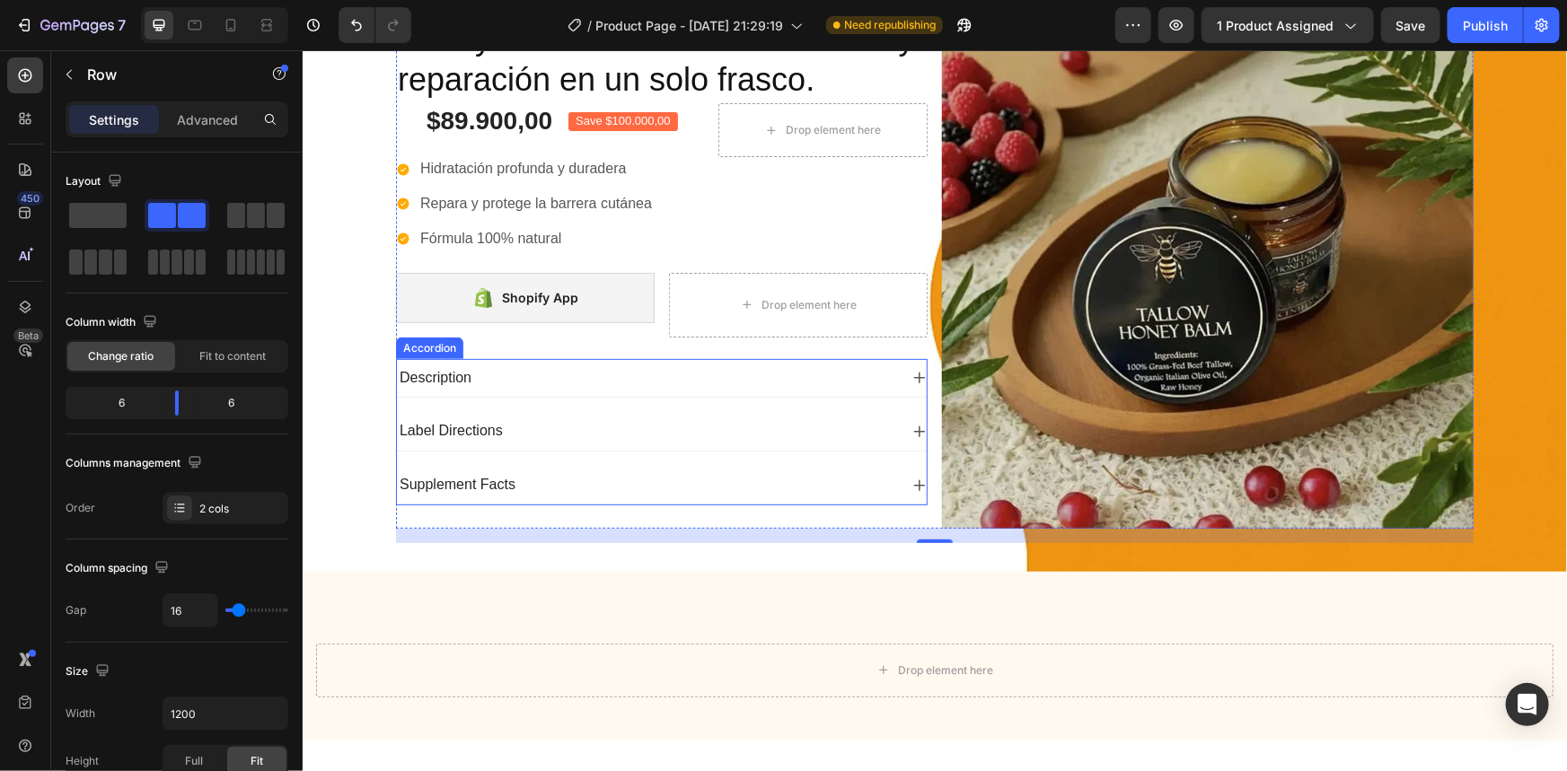
click at [649, 373] on div "Description" at bounding box center [646, 377] width 501 height 24
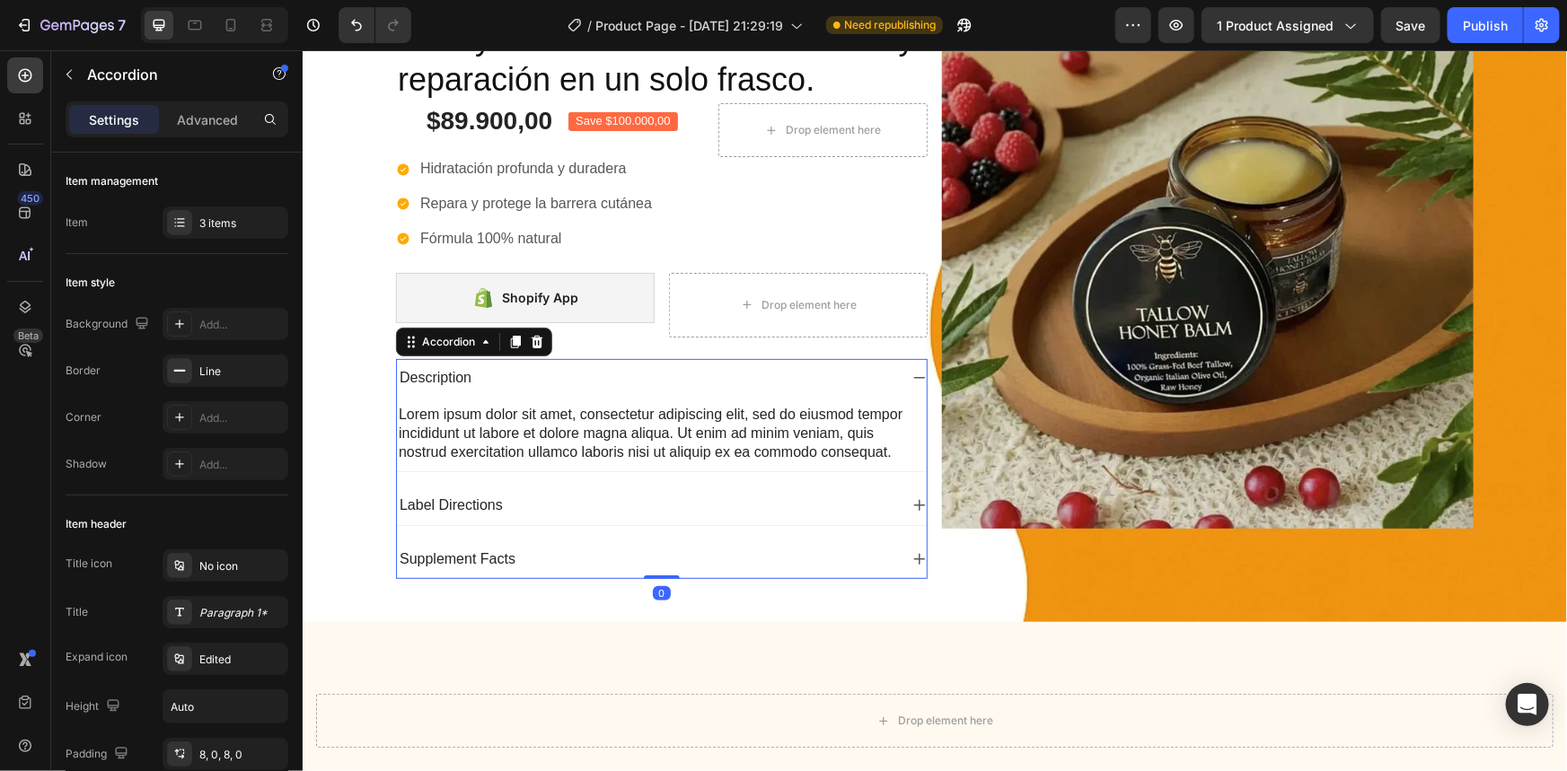
click at [619, 374] on div "Description" at bounding box center [646, 377] width 501 height 24
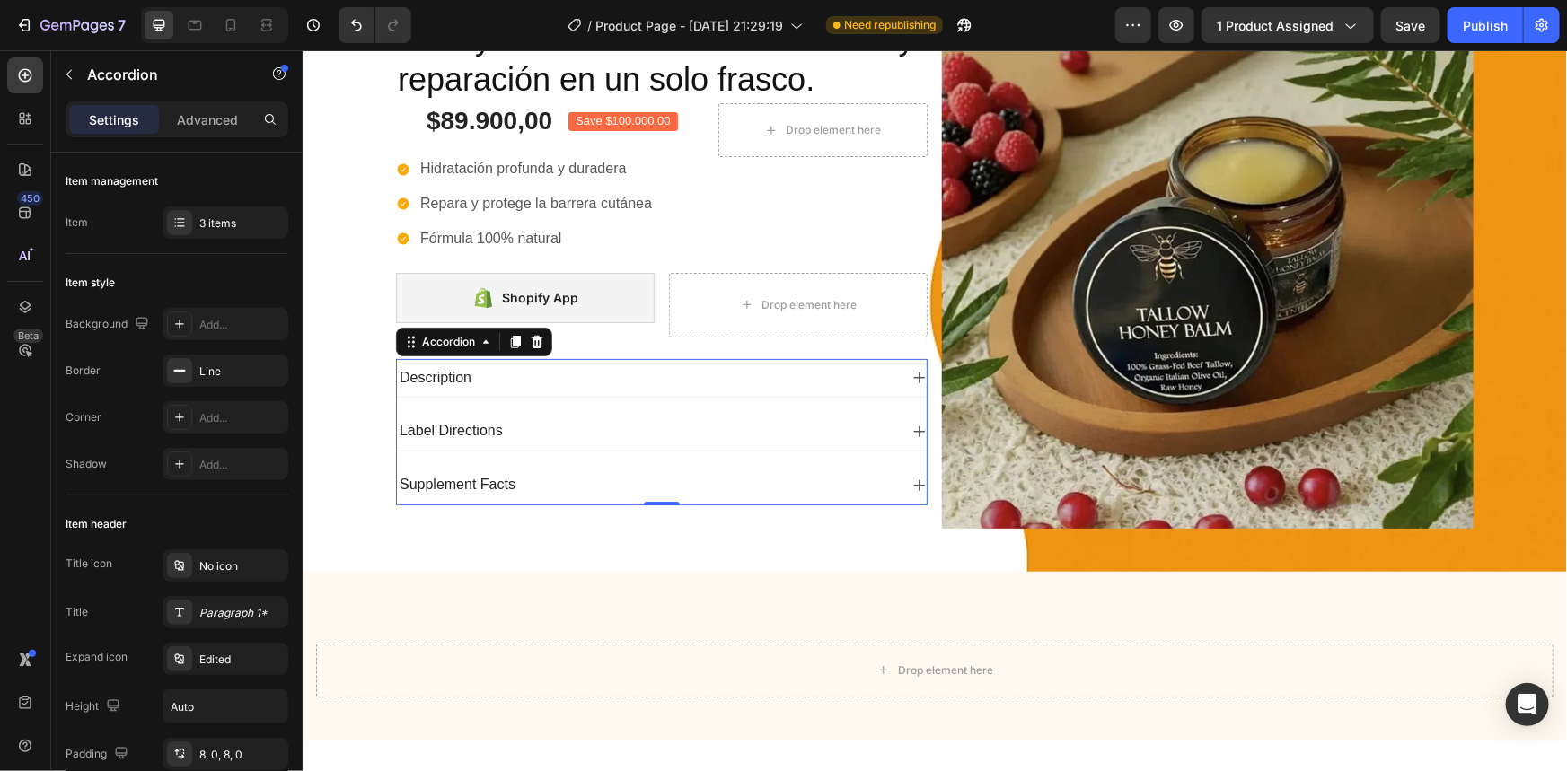
click at [444, 379] on p "Description" at bounding box center [435, 377] width 72 height 19
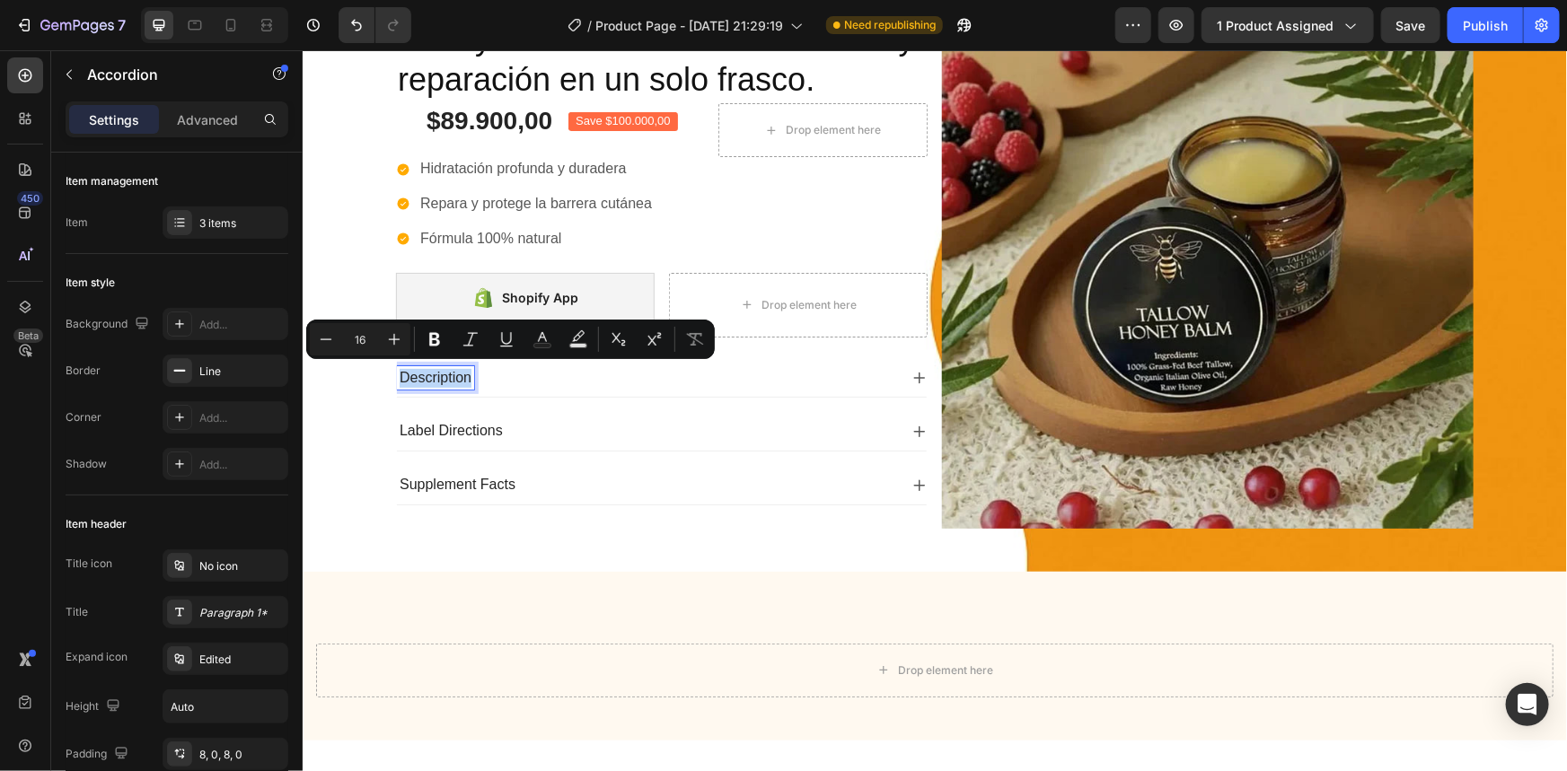
click at [525, 378] on div "Description" at bounding box center [646, 377] width 501 height 24
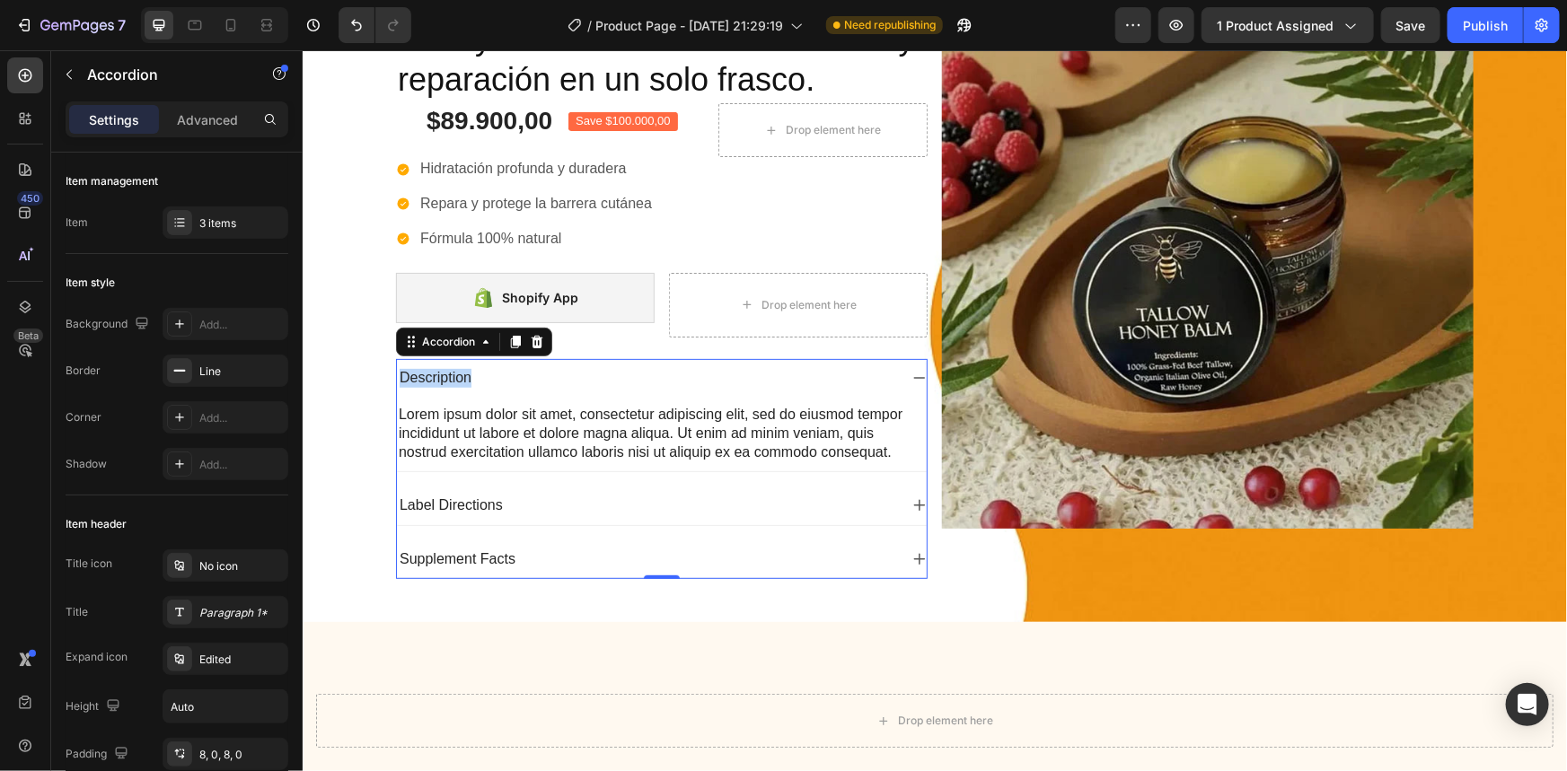
click at [560, 430] on div "Lorem ipsum dolor sit amet, consectetur adipiscing elit, sed do eiusmod tempor …" at bounding box center [661, 432] width 530 height 59
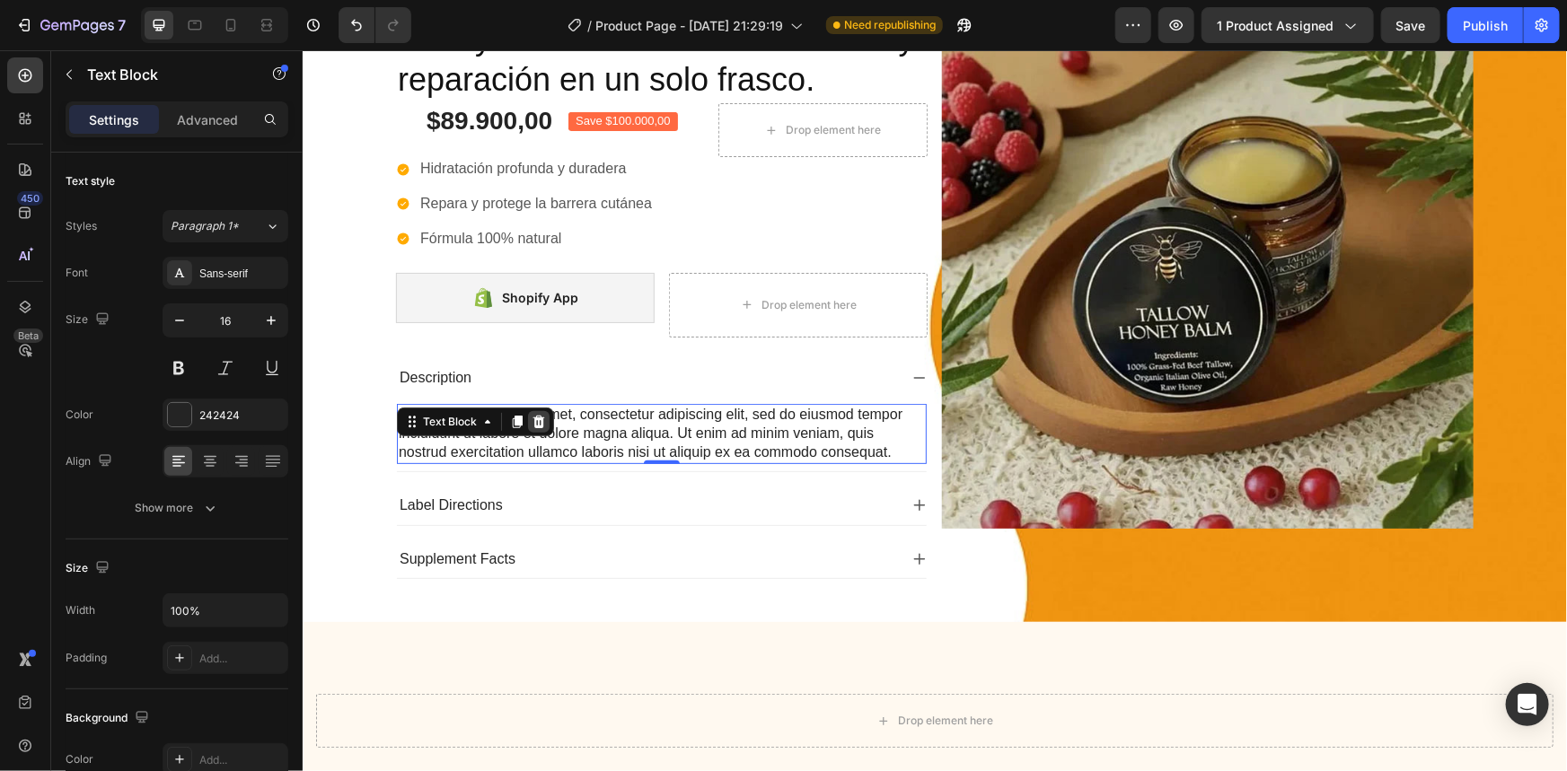
click at [538, 414] on div at bounding box center [538, 421] width 22 height 22
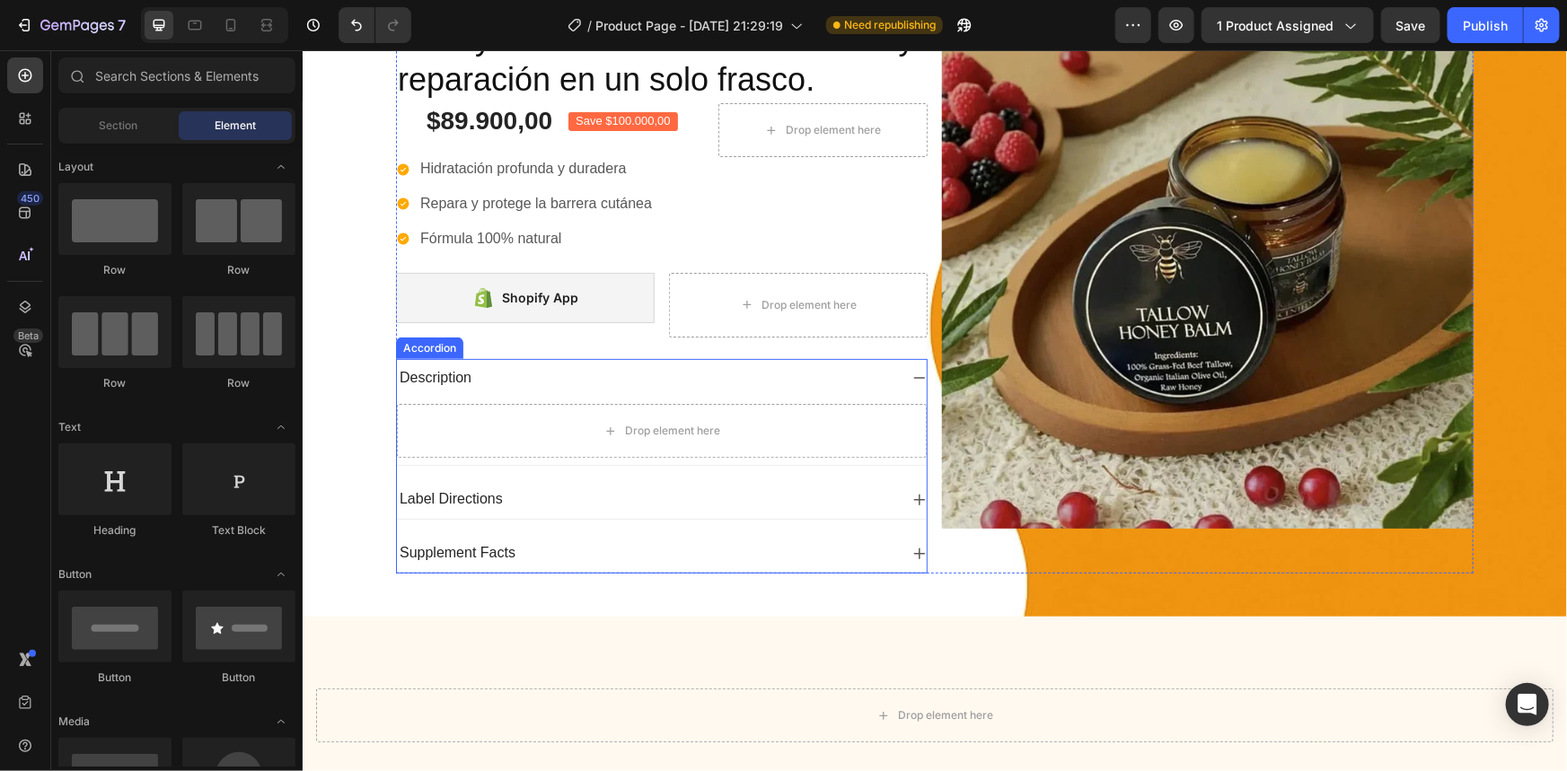
click at [551, 376] on div "Description" at bounding box center [646, 377] width 501 height 24
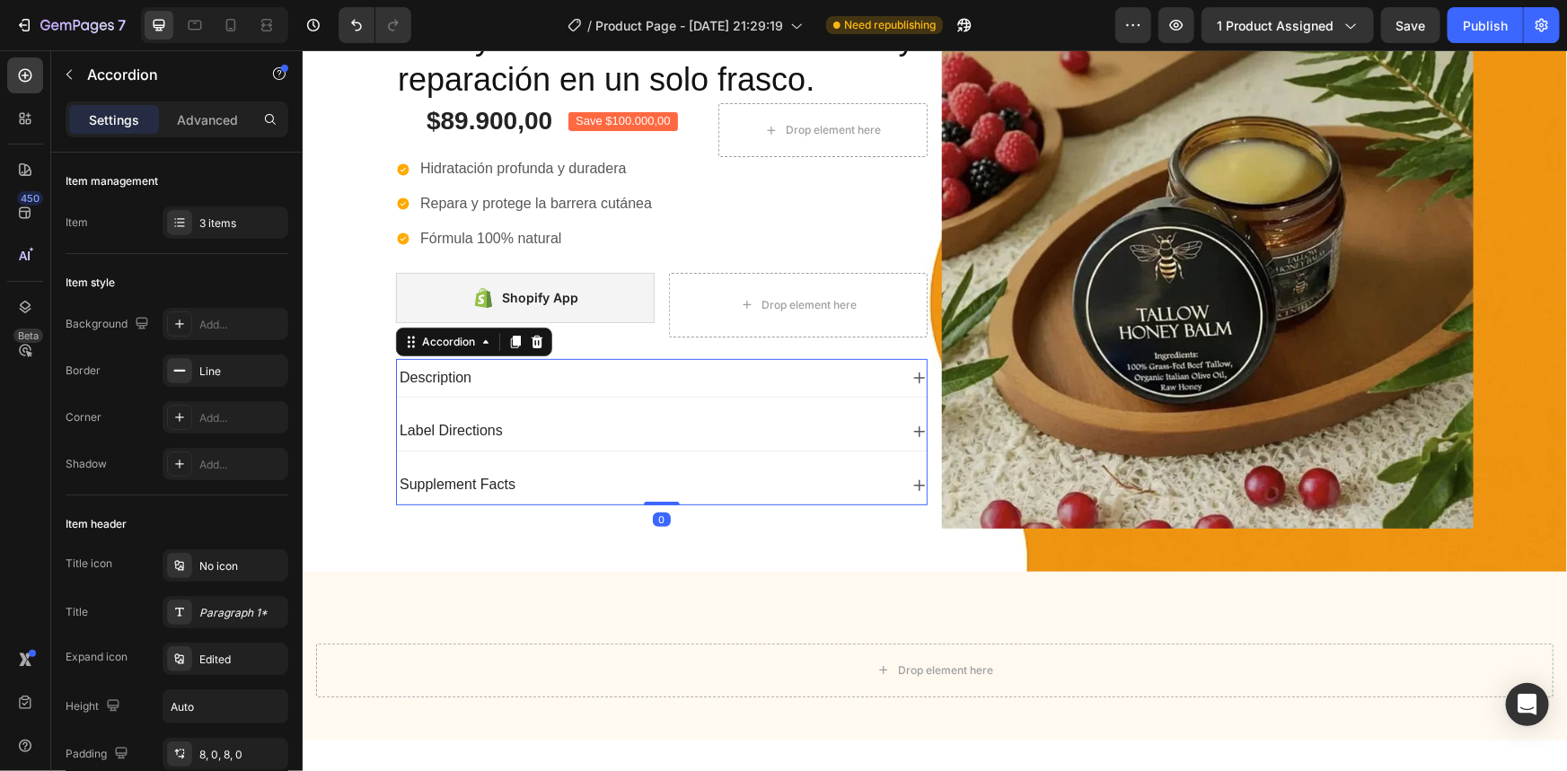
click at [435, 365] on div "Description" at bounding box center [434, 377] width 77 height 24
click at [596, 361] on div "INGREDIENTES" at bounding box center [661, 377] width 530 height 39
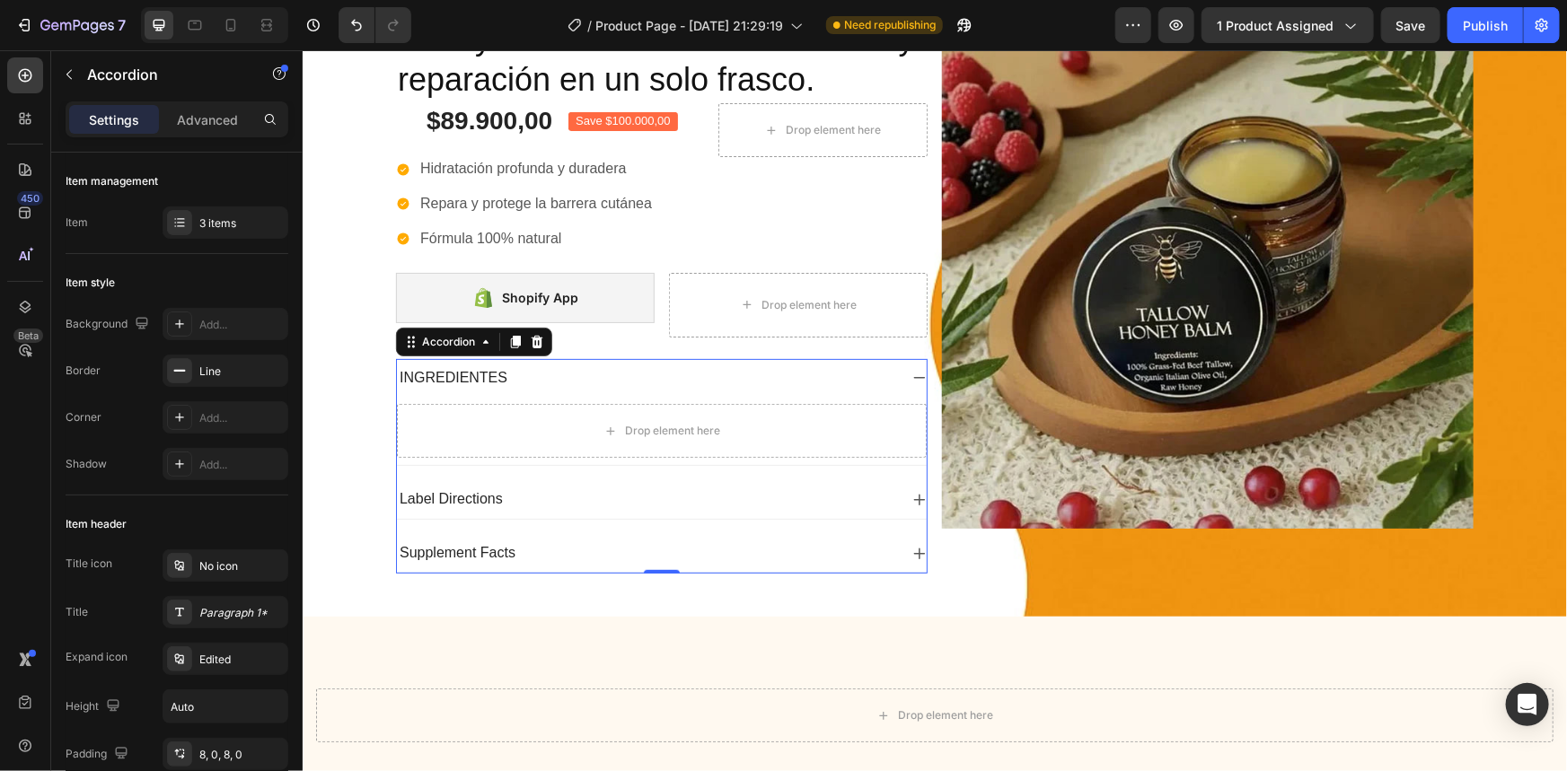
click at [528, 383] on div "INGREDIENTES" at bounding box center [646, 377] width 501 height 24
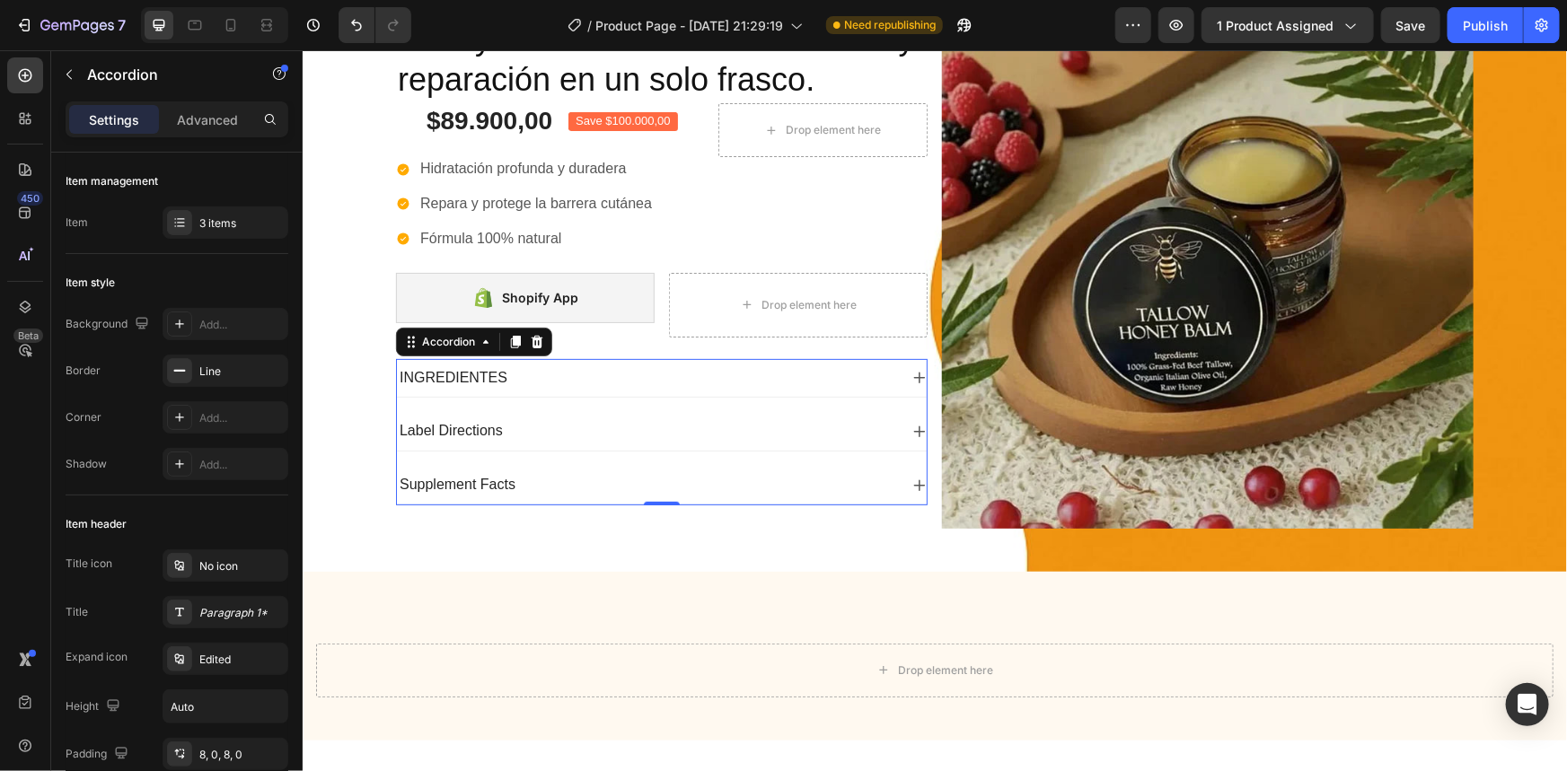
click at [559, 418] on div "Label Directions" at bounding box center [646, 430] width 501 height 24
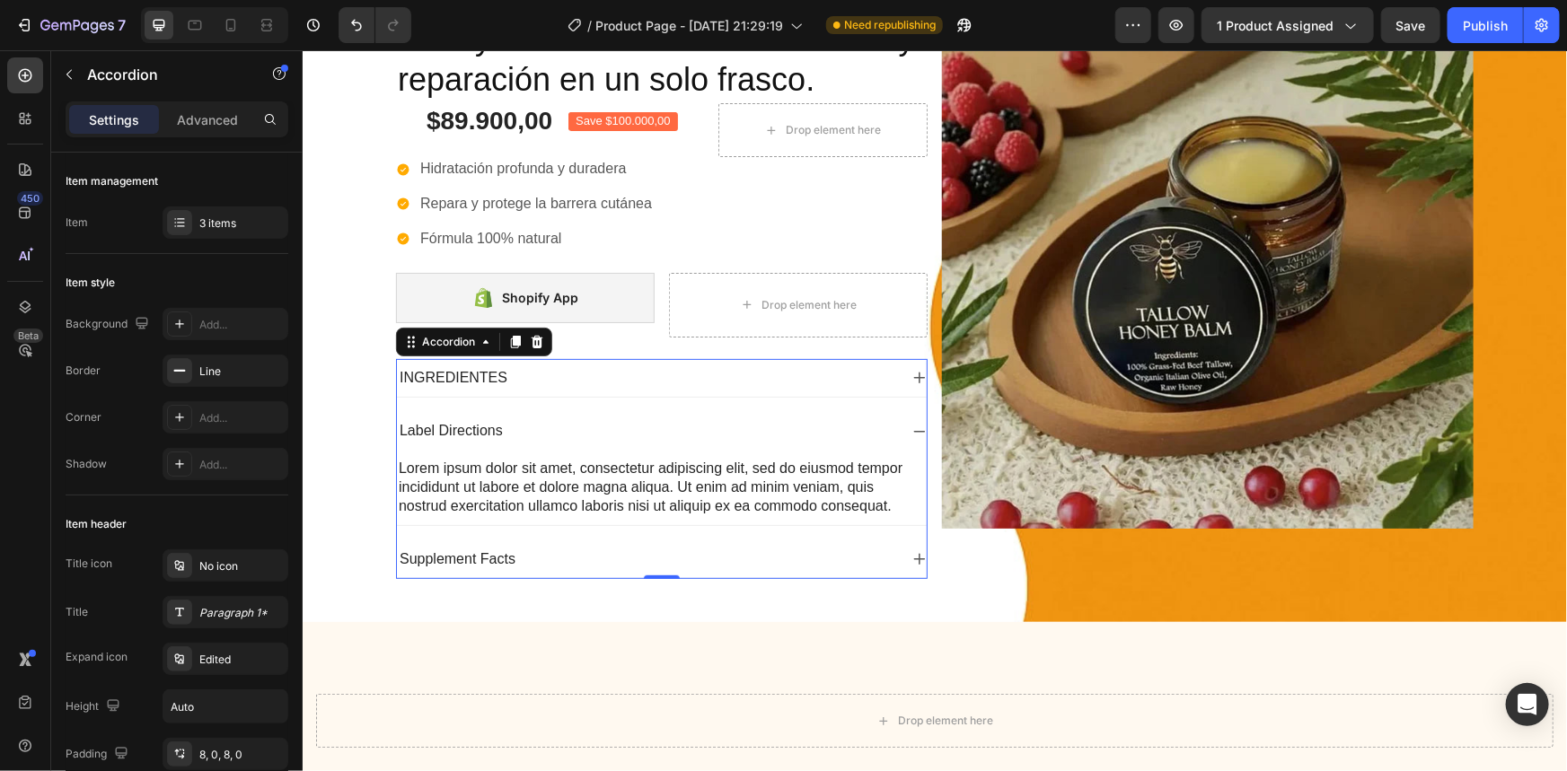
click at [540, 421] on div "Label Directions" at bounding box center [646, 430] width 501 height 24
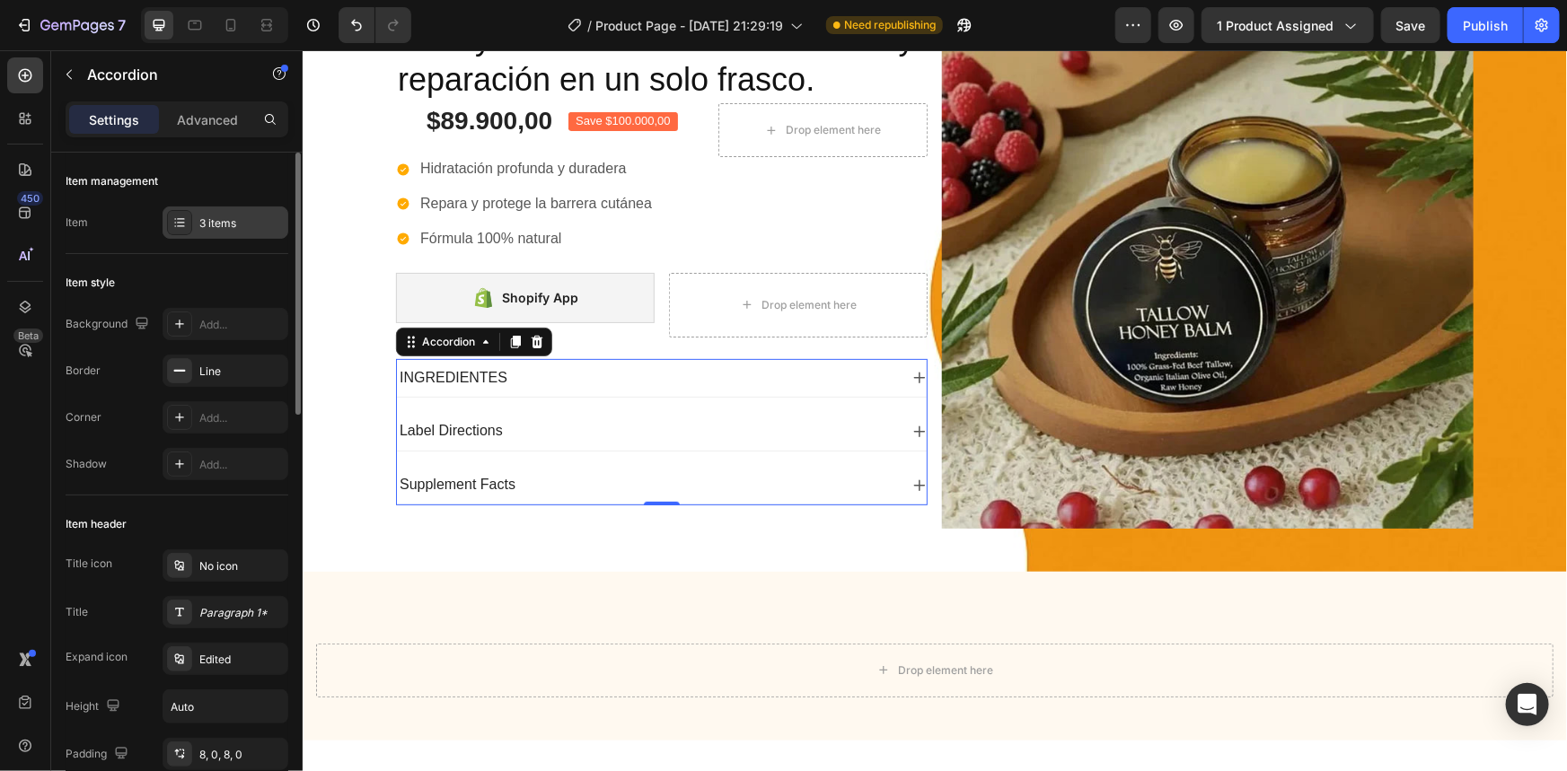
click at [225, 226] on div "3 items" at bounding box center [241, 224] width 84 height 16
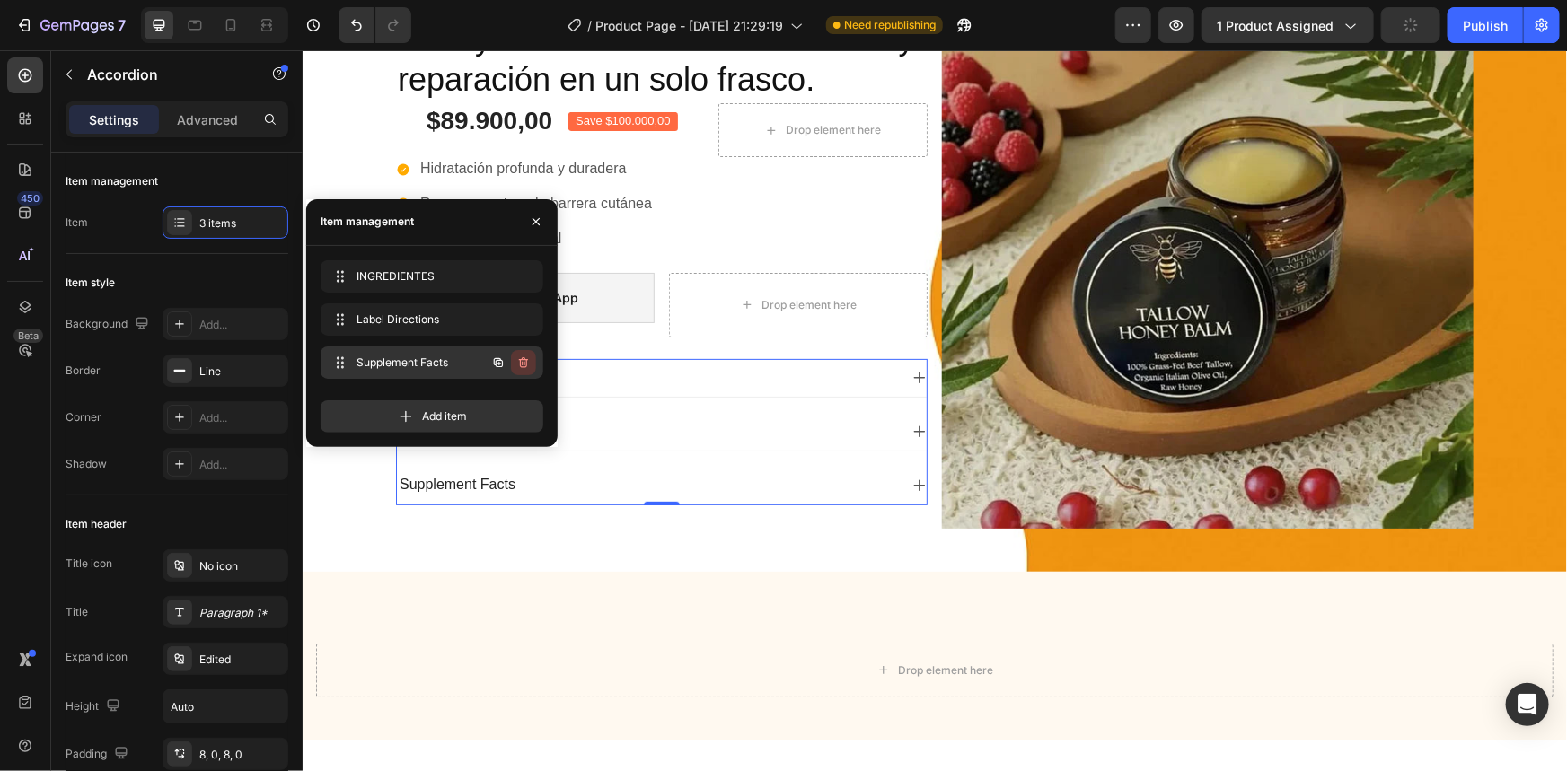
click at [524, 360] on icon "button" at bounding box center [523, 363] width 14 height 14
click at [524, 323] on icon "button" at bounding box center [523, 319] width 14 height 14
click at [524, 323] on div "Delete" at bounding box center [511, 320] width 33 height 16
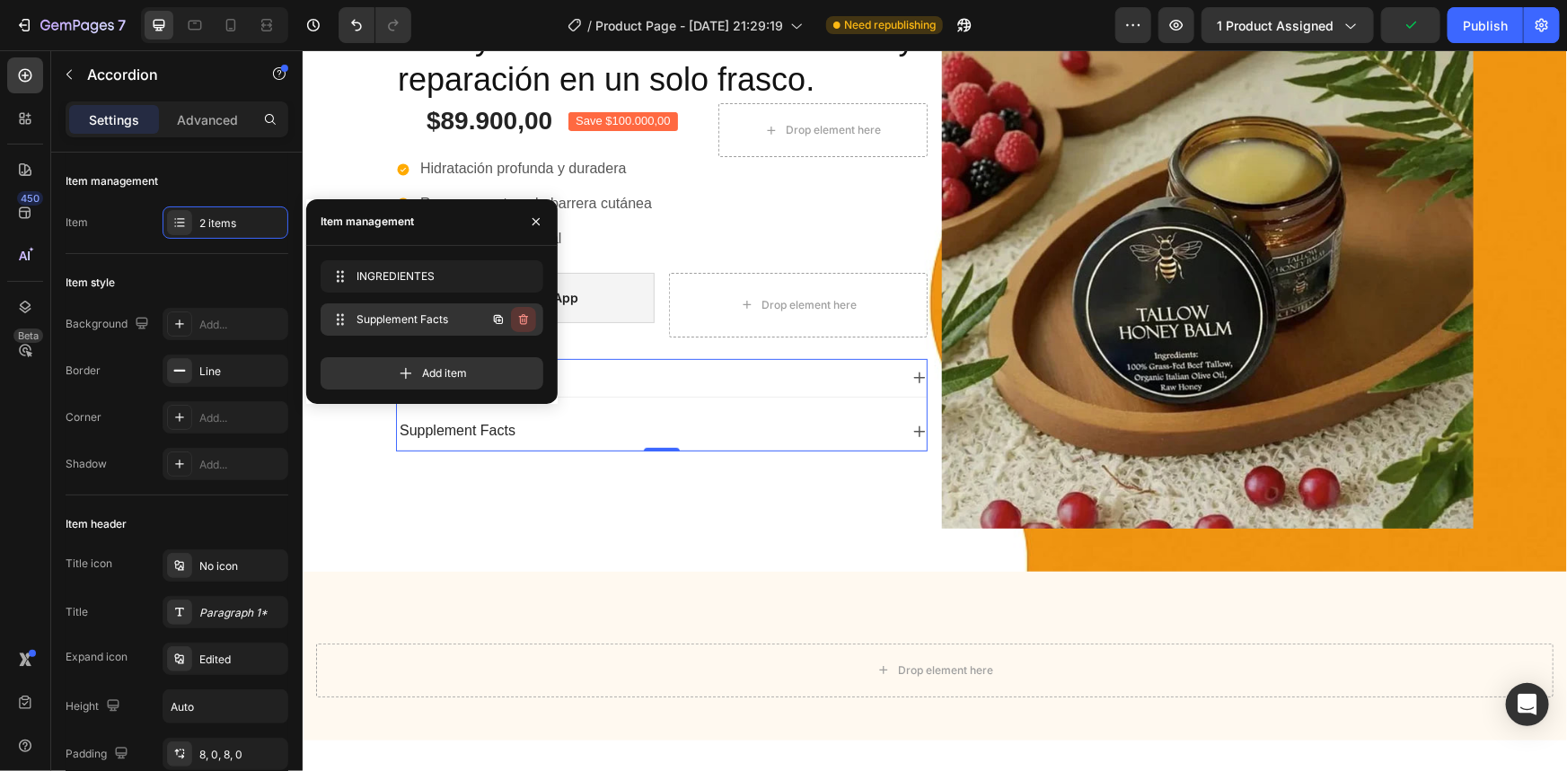
click at [519, 326] on icon "button" at bounding box center [523, 319] width 14 height 14
click at [520, 322] on div "Delete" at bounding box center [511, 320] width 33 height 16
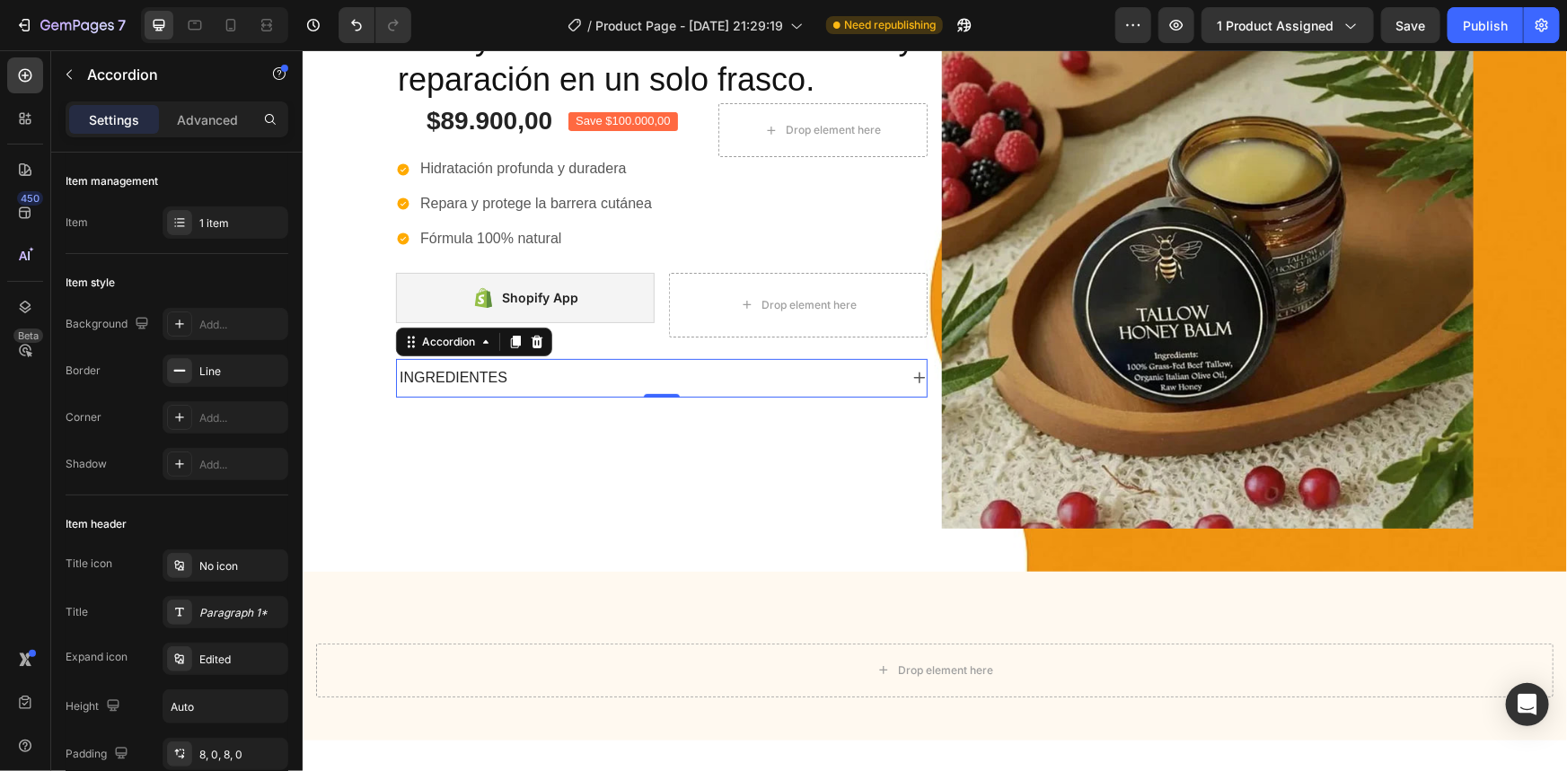
click at [602, 372] on div "INGREDIENTES" at bounding box center [646, 377] width 501 height 24
click at [571, 378] on div "INGREDIENTES" at bounding box center [646, 377] width 501 height 24
click at [576, 376] on div "INGREDIENTES" at bounding box center [646, 377] width 501 height 24
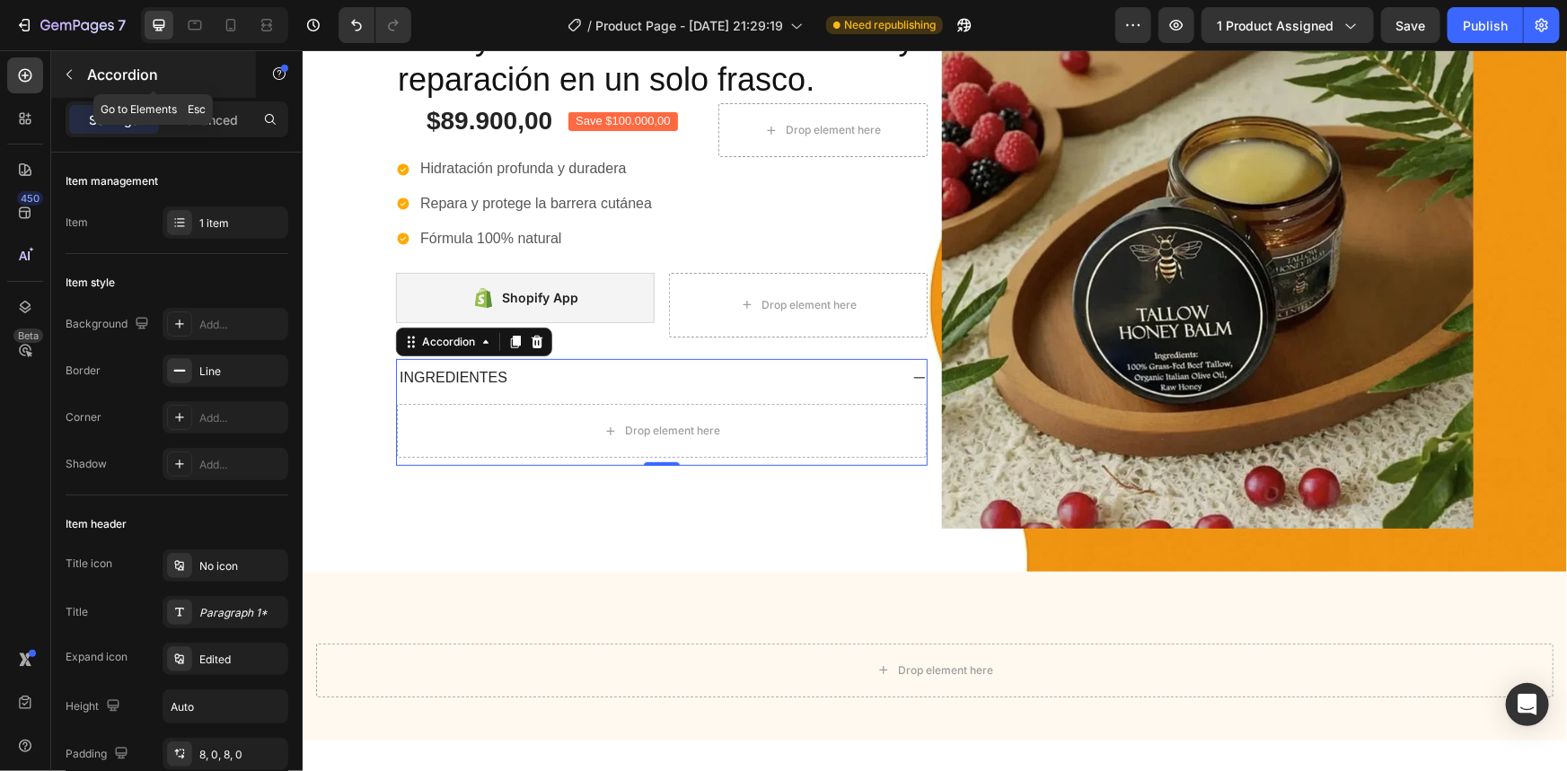
click at [80, 65] on button "button" at bounding box center [69, 74] width 29 height 29
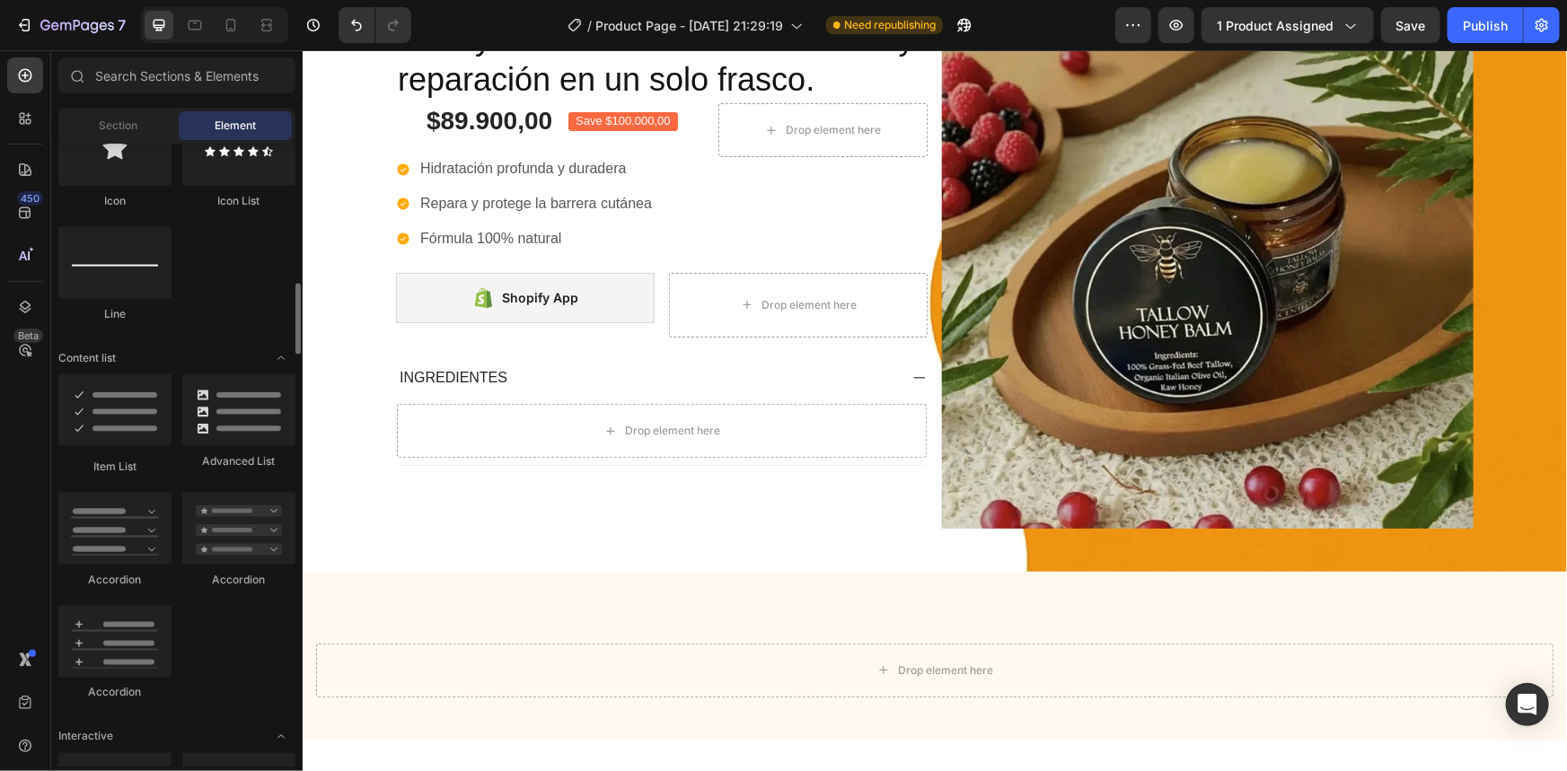
scroll to position [1469, 0]
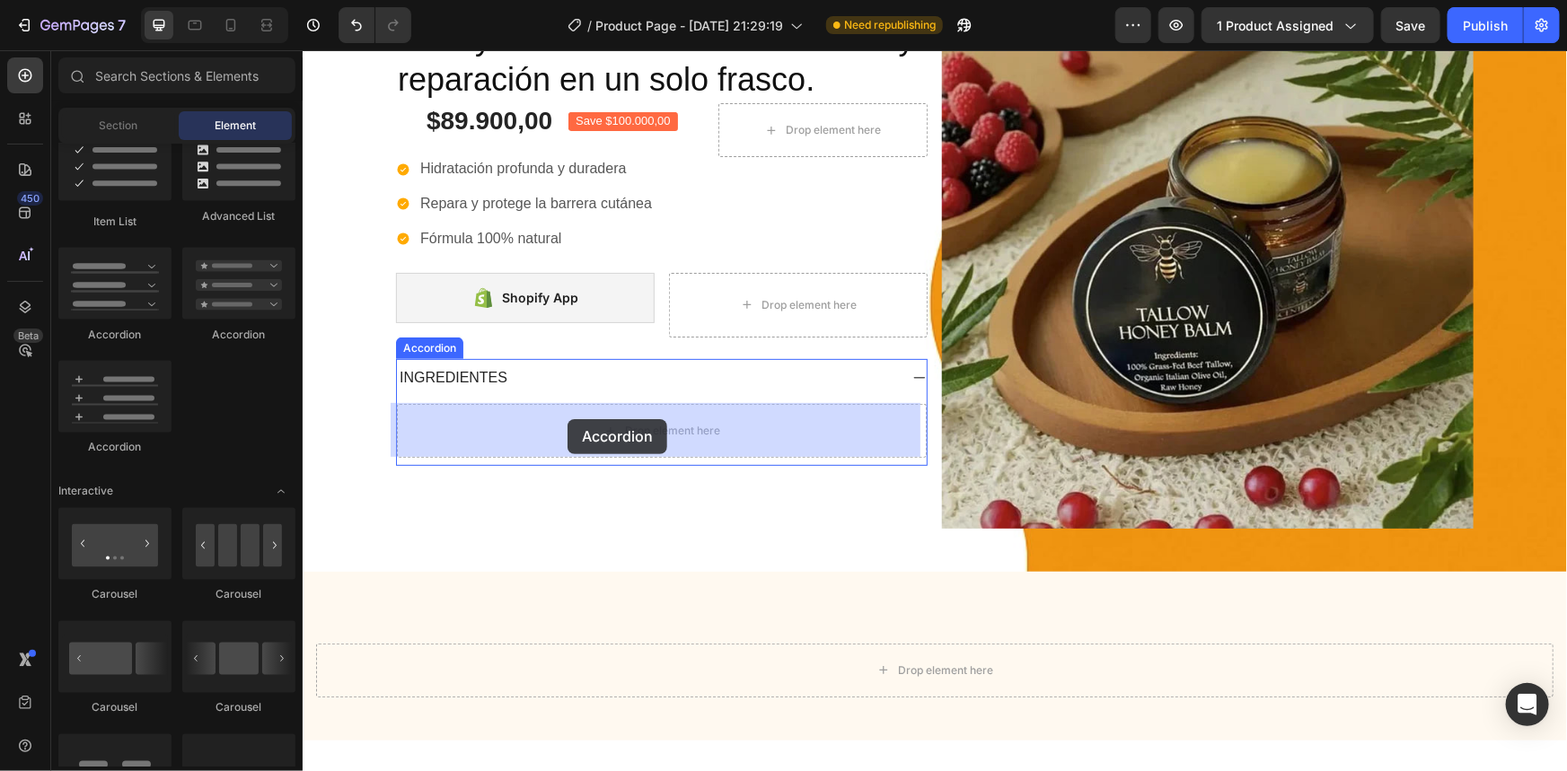
drag, startPoint x: 436, startPoint y: 340, endPoint x: 559, endPoint y: 415, distance: 143.1
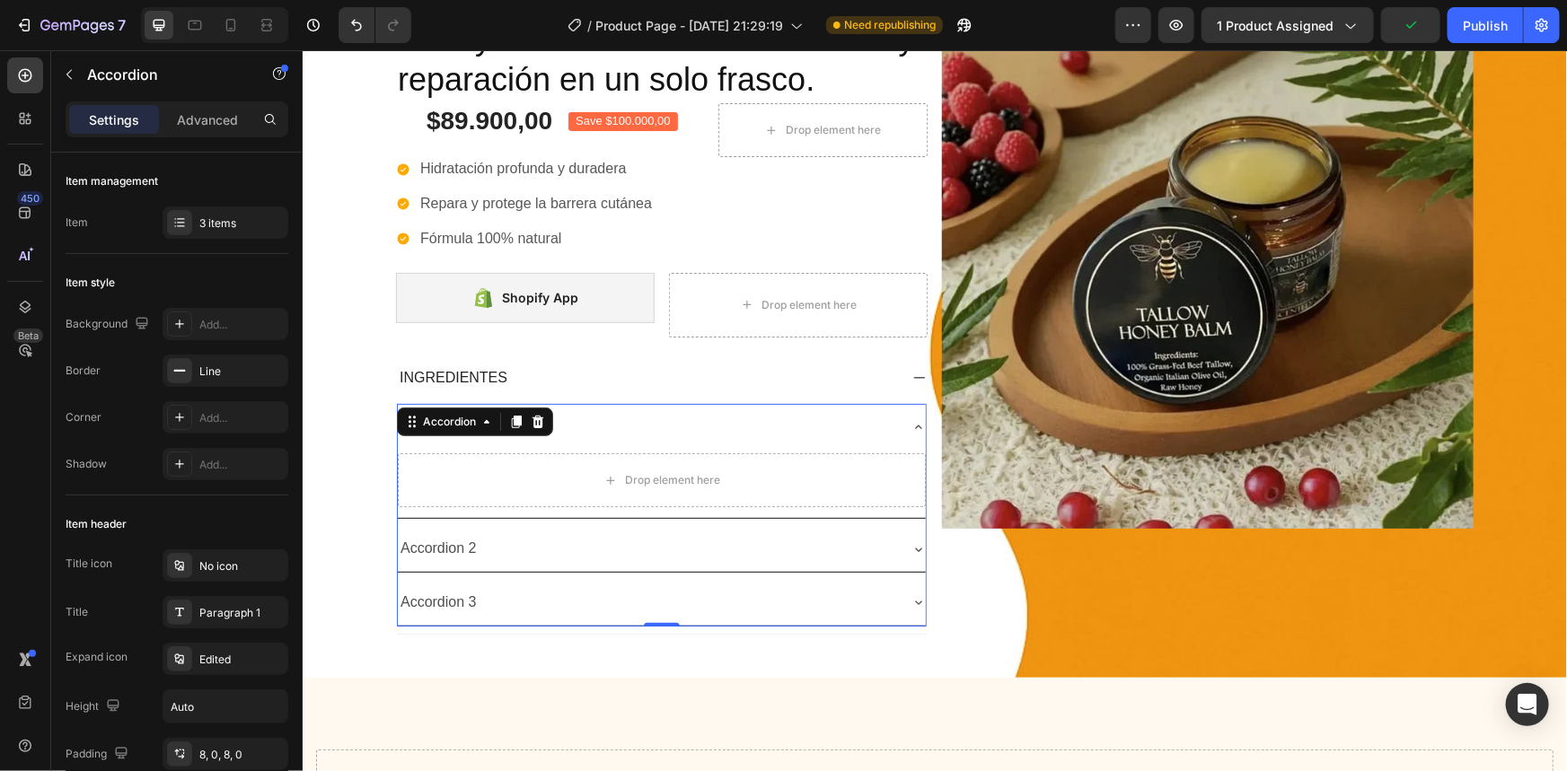
click at [629, 412] on div "Accordion 1" at bounding box center [646, 425] width 499 height 31
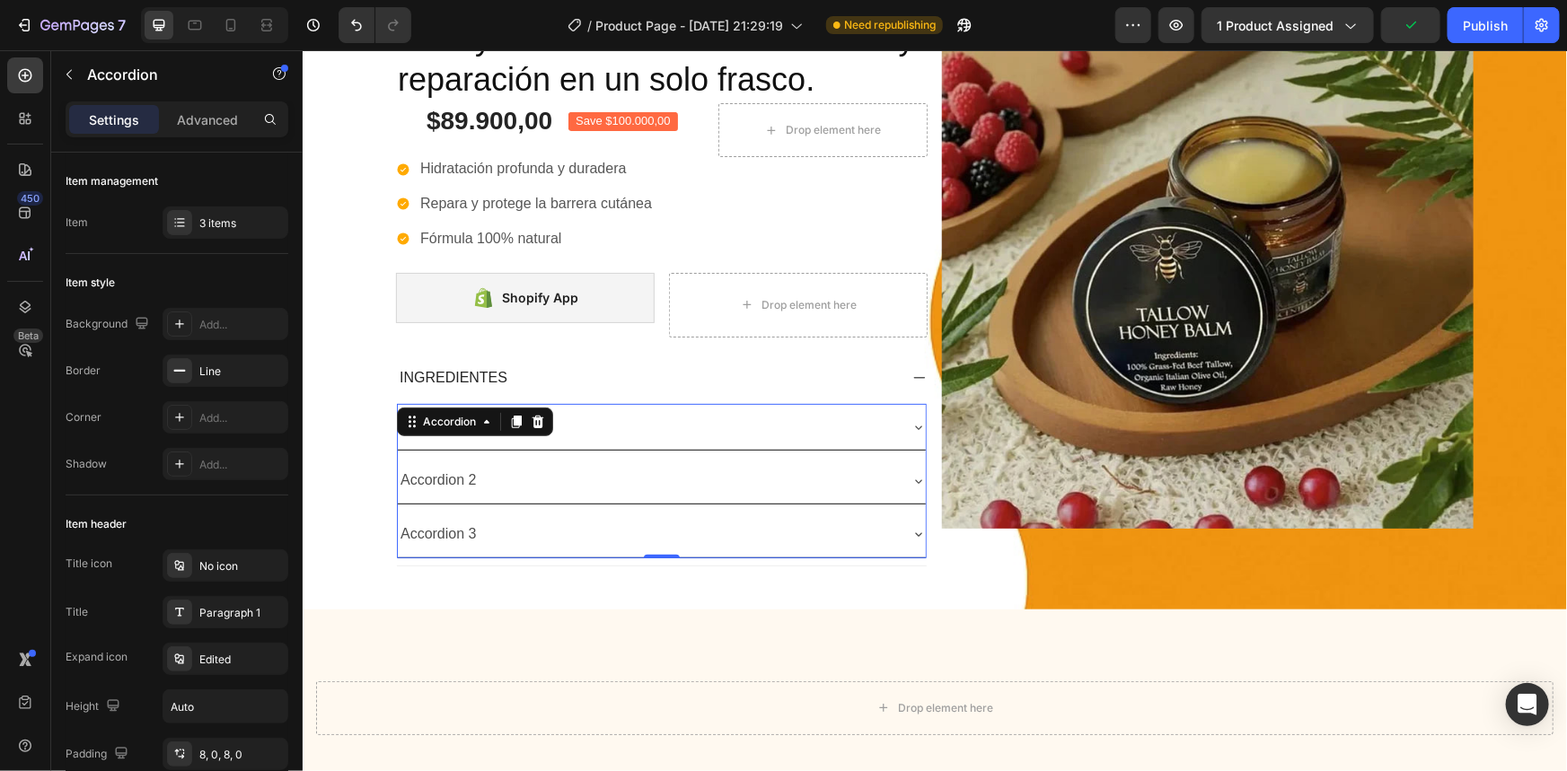
click at [602, 430] on div "Accordion 1" at bounding box center [646, 425] width 499 height 31
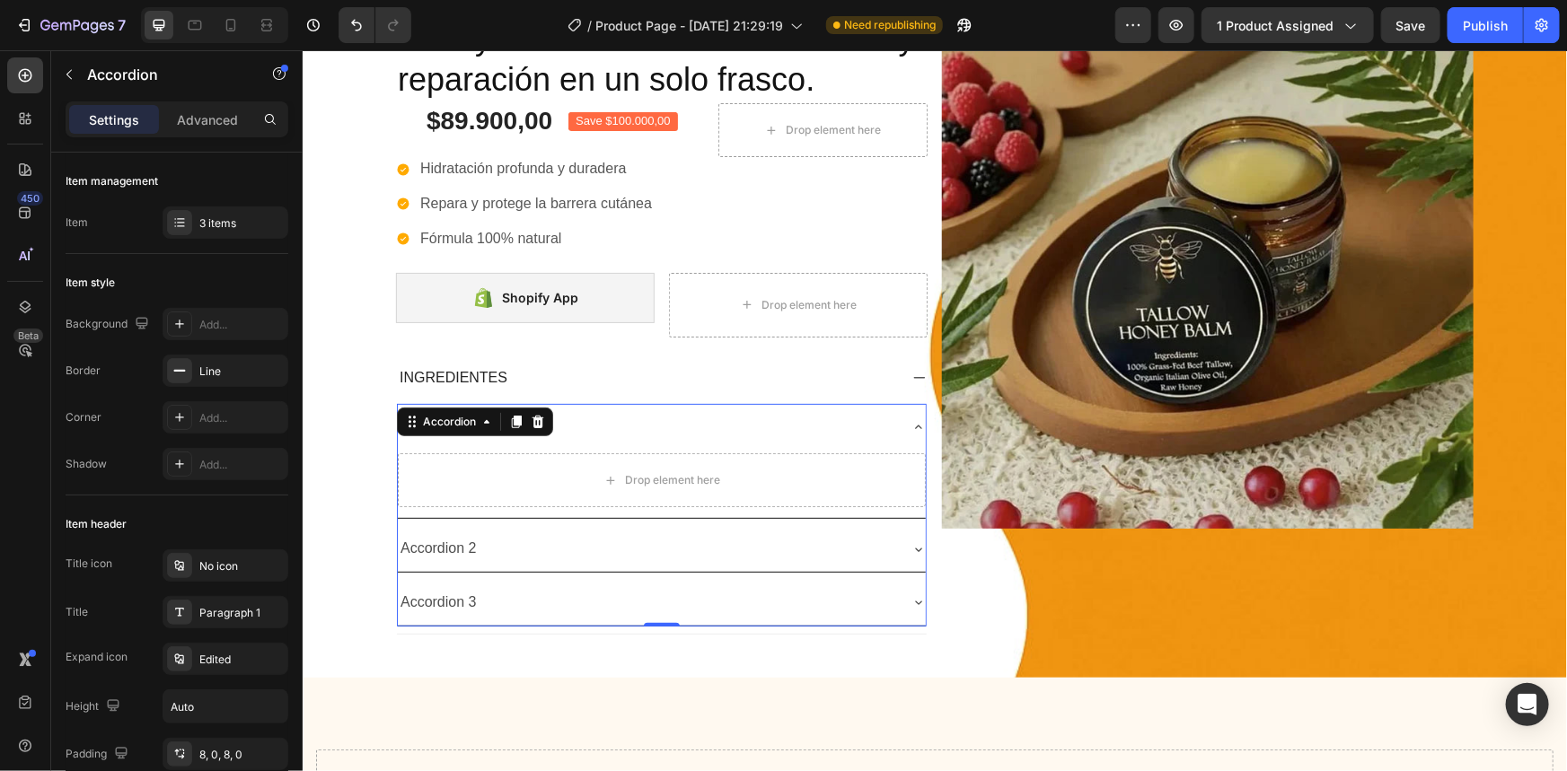
click at [447, 441] on div "Accordion 1" at bounding box center [661, 426] width 528 height 46
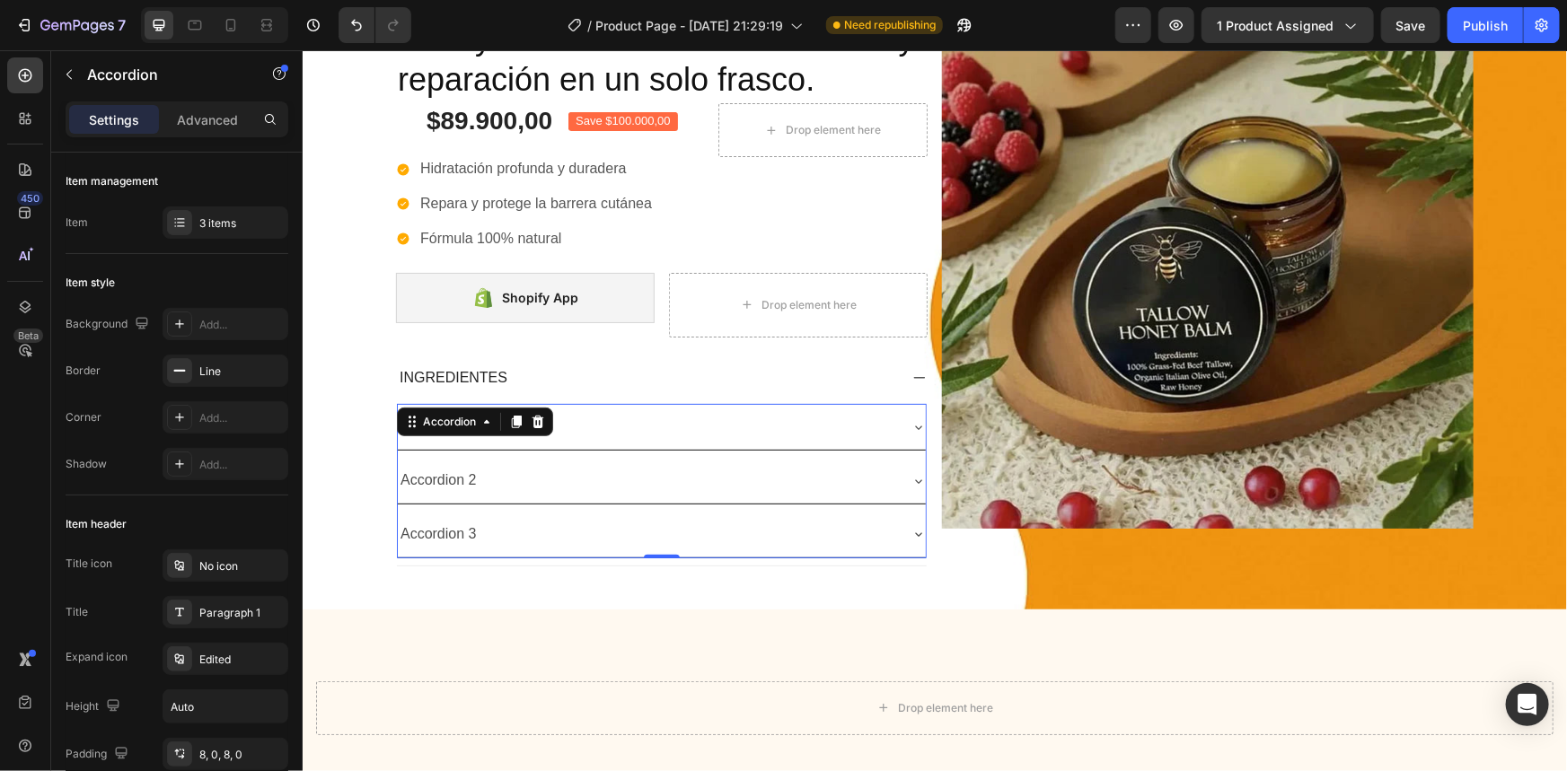
click at [603, 422] on div "Accordion 1" at bounding box center [646, 425] width 499 height 31
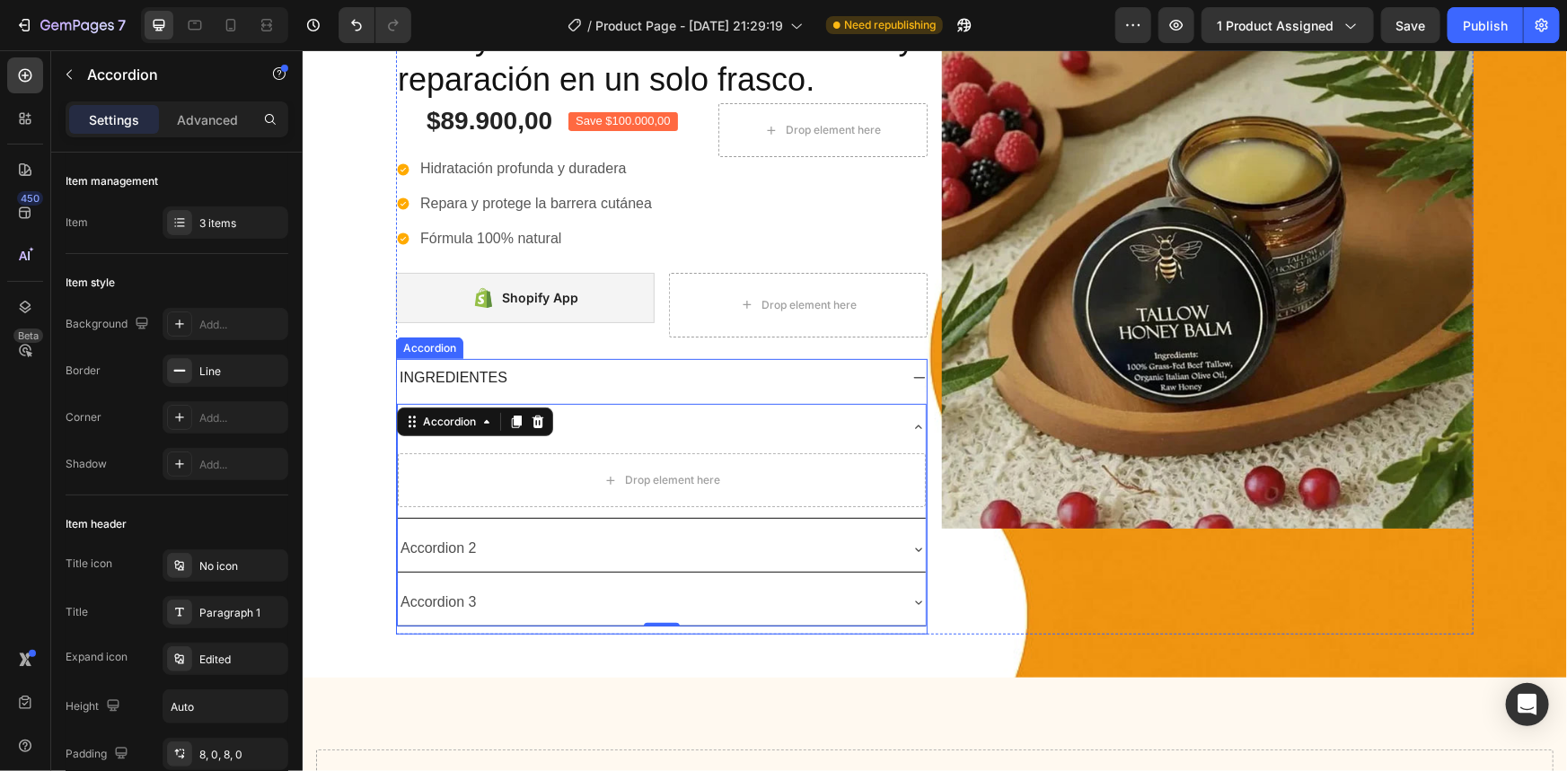
click at [621, 378] on div "INGREDIENTES" at bounding box center [646, 377] width 501 height 24
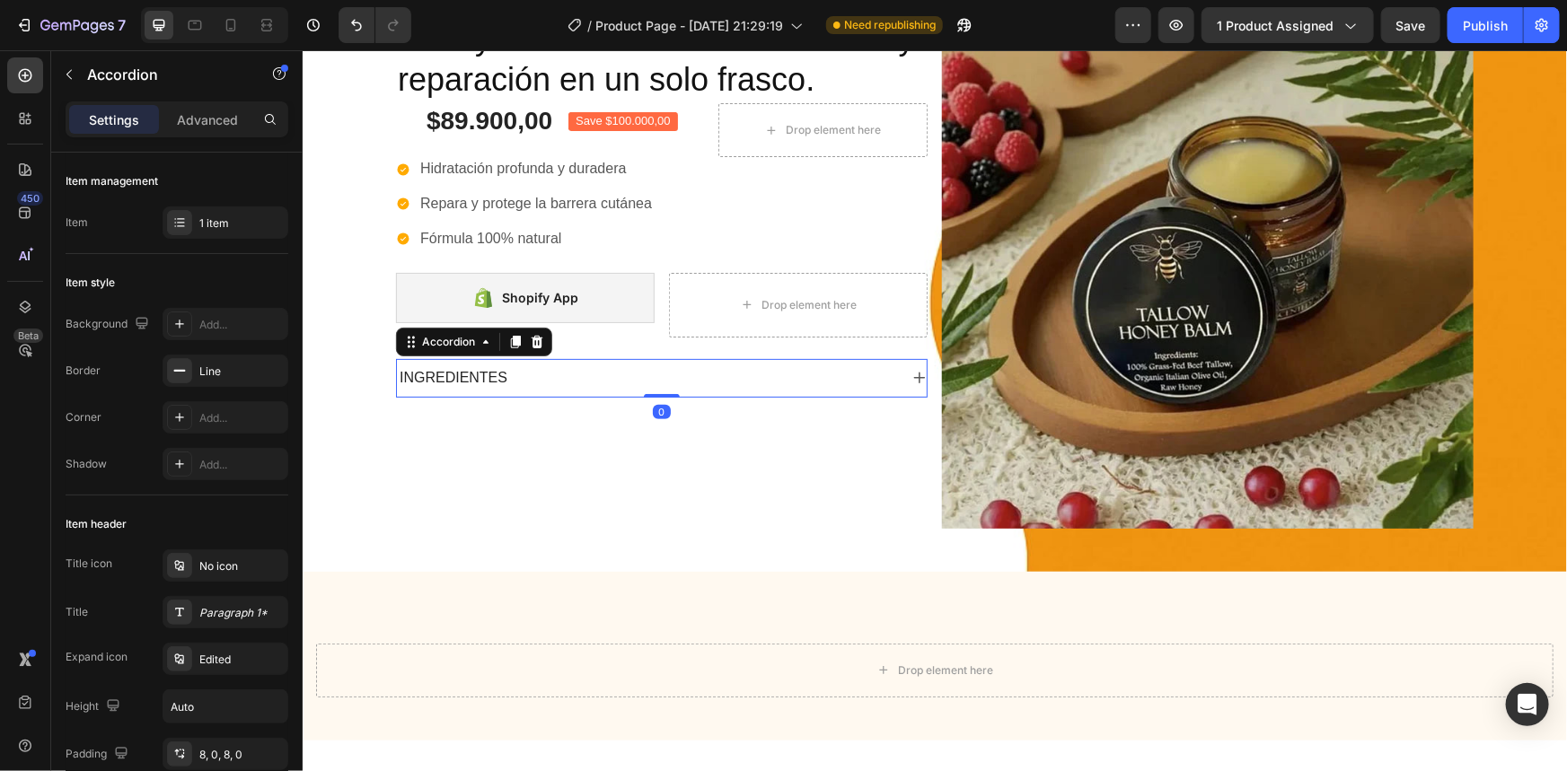
click at [526, 371] on div "INGREDIENTES" at bounding box center [646, 377] width 501 height 24
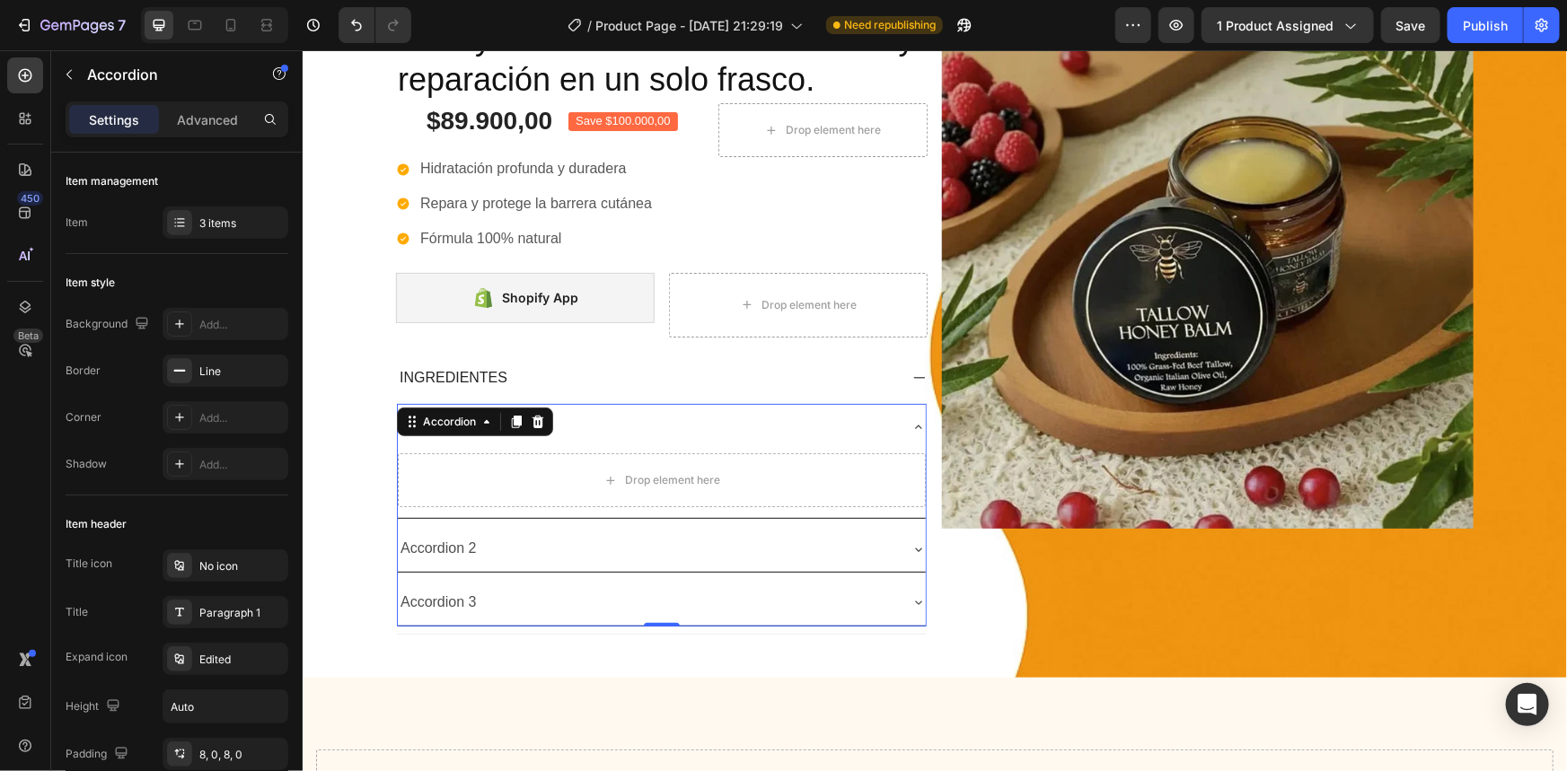
click at [461, 427] on div "Accordion 1 Drop element here Accordion 2 Accordion 3 Accordion 0" at bounding box center [661, 514] width 530 height 222
click at [461, 427] on div "Accordion" at bounding box center [448, 421] width 60 height 16
click at [517, 453] on div "Drop element here" at bounding box center [661, 480] width 528 height 54
click at [632, 430] on div "Accordion 1" at bounding box center [646, 425] width 499 height 31
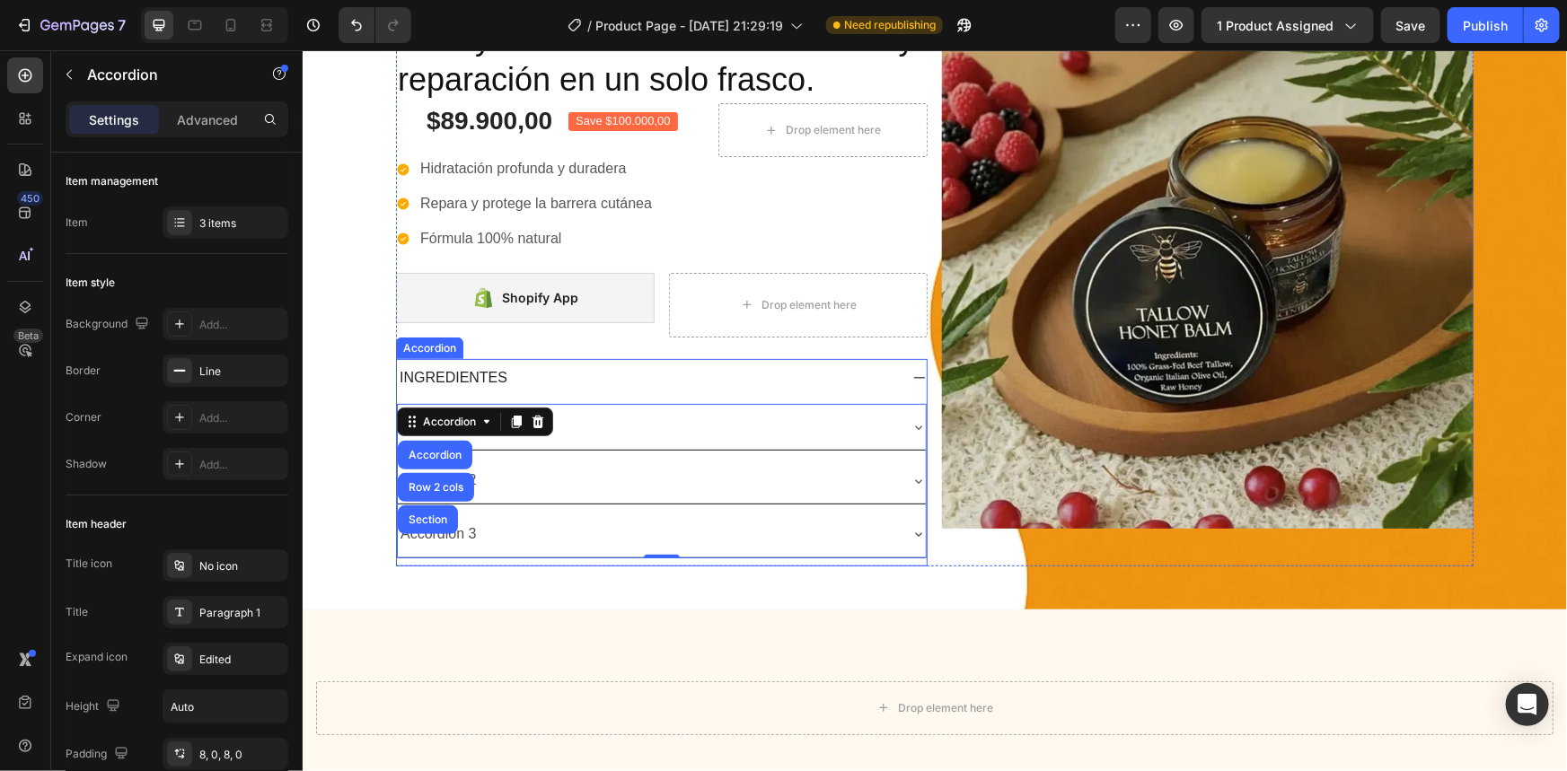
click at [606, 381] on div "INGREDIENTES" at bounding box center [646, 377] width 501 height 24
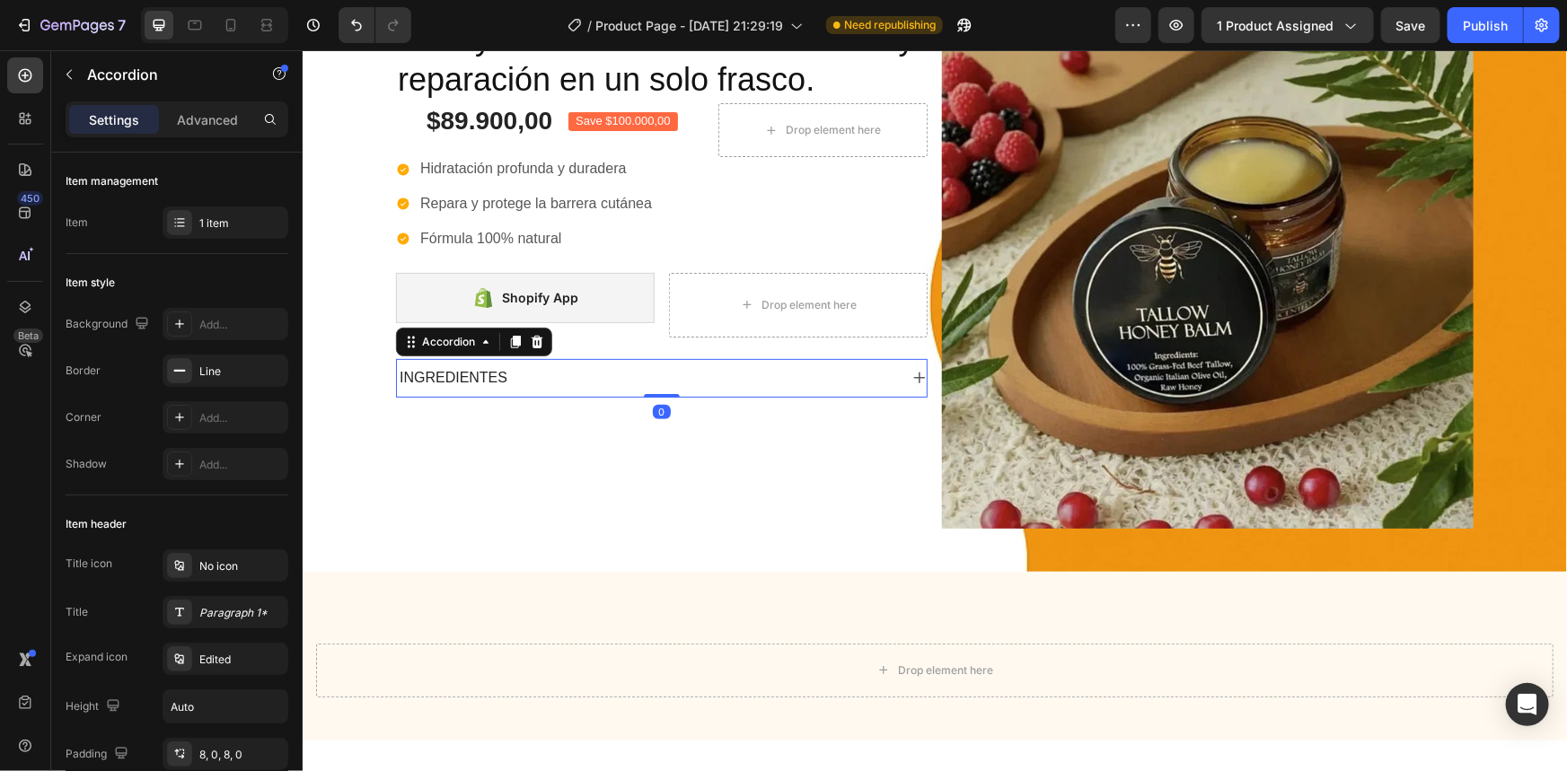
click at [554, 367] on div "INGREDIENTES" at bounding box center [646, 377] width 501 height 24
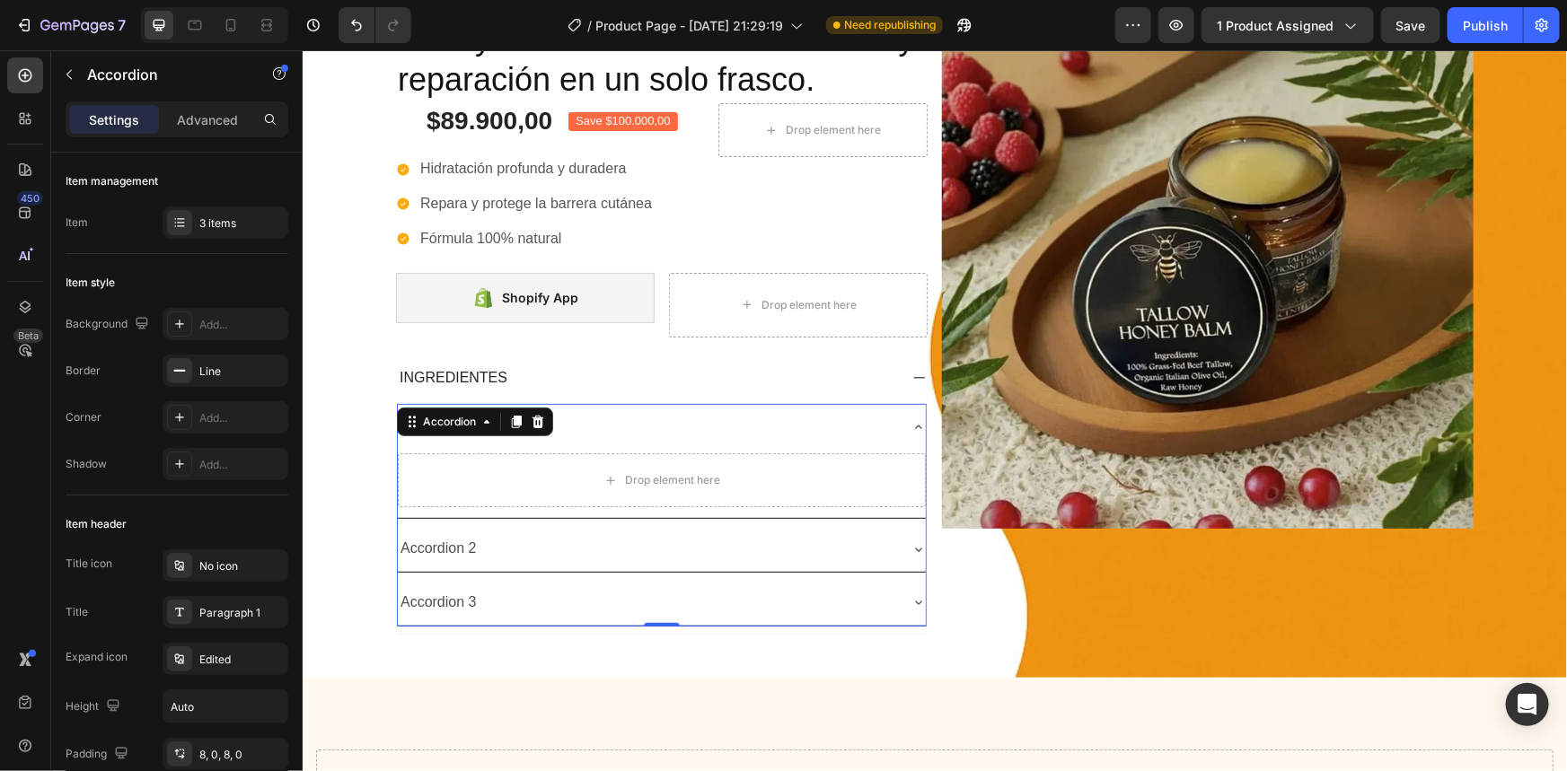
click at [461, 430] on div "Accordion 1 Drop element here Accordion 2 Accordion 3 Accordion 0" at bounding box center [661, 514] width 530 height 222
click at [461, 430] on div "Accordion" at bounding box center [474, 421] width 156 height 29
click at [458, 433] on div "Accordion" at bounding box center [474, 421] width 156 height 29
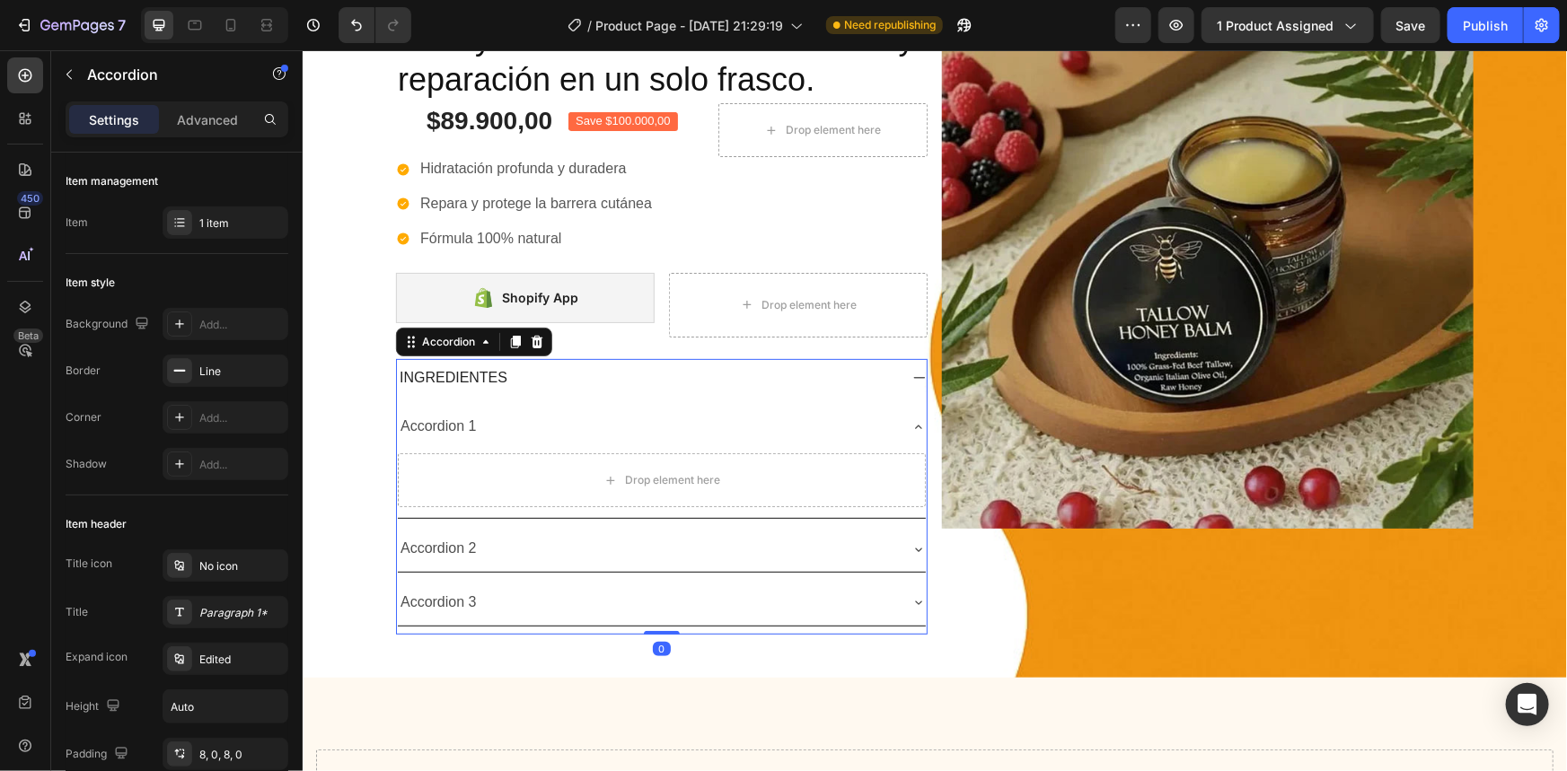
click at [522, 382] on div "INGREDIENTES" at bounding box center [646, 377] width 501 height 24
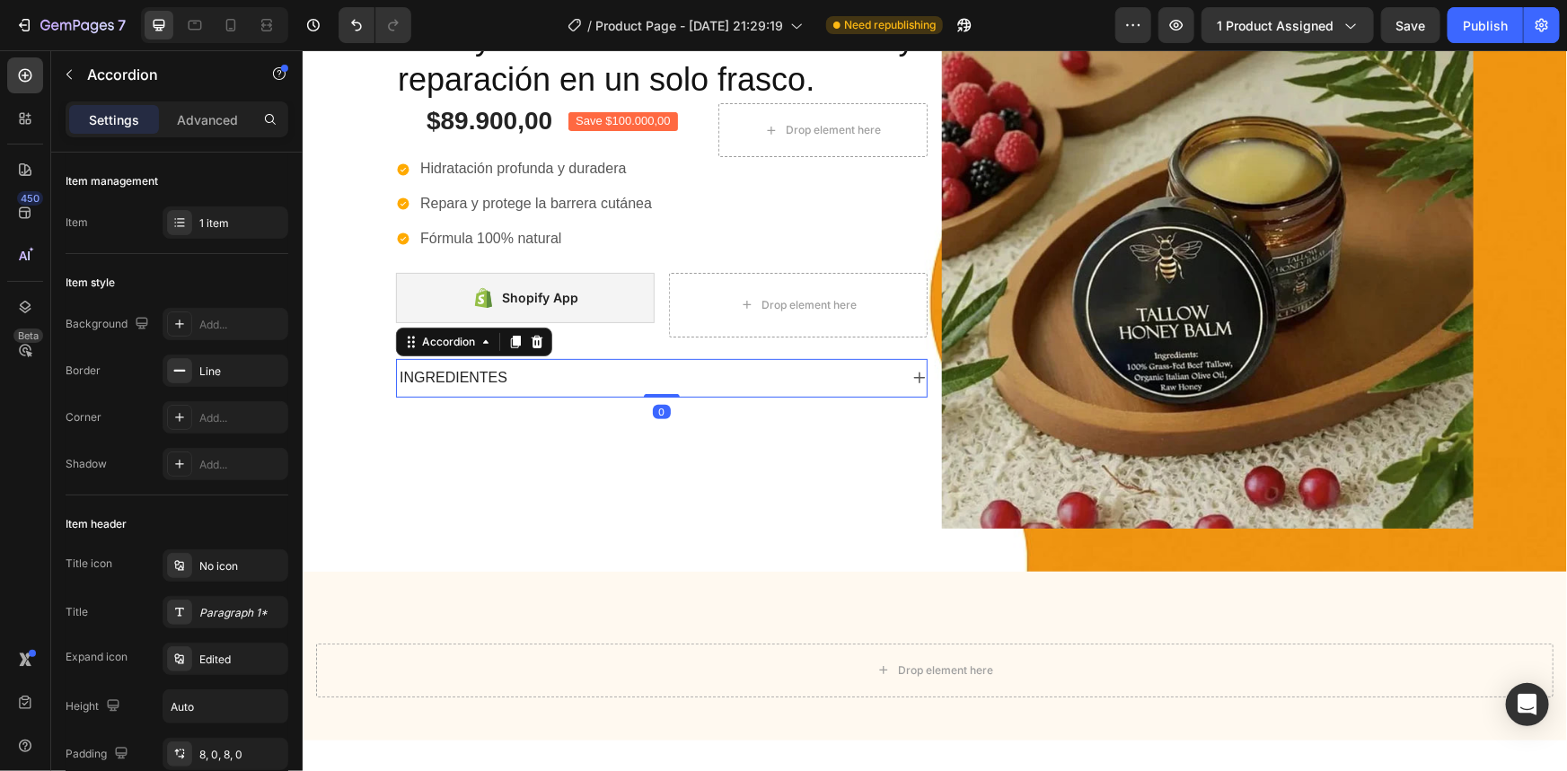
click at [464, 386] on div "INGREDIENTES" at bounding box center [452, 377] width 113 height 24
click at [502, 374] on div "INGREDIENTES" at bounding box center [452, 377] width 113 height 24
click at [514, 372] on div "INGREDIENTES" at bounding box center [646, 377] width 501 height 24
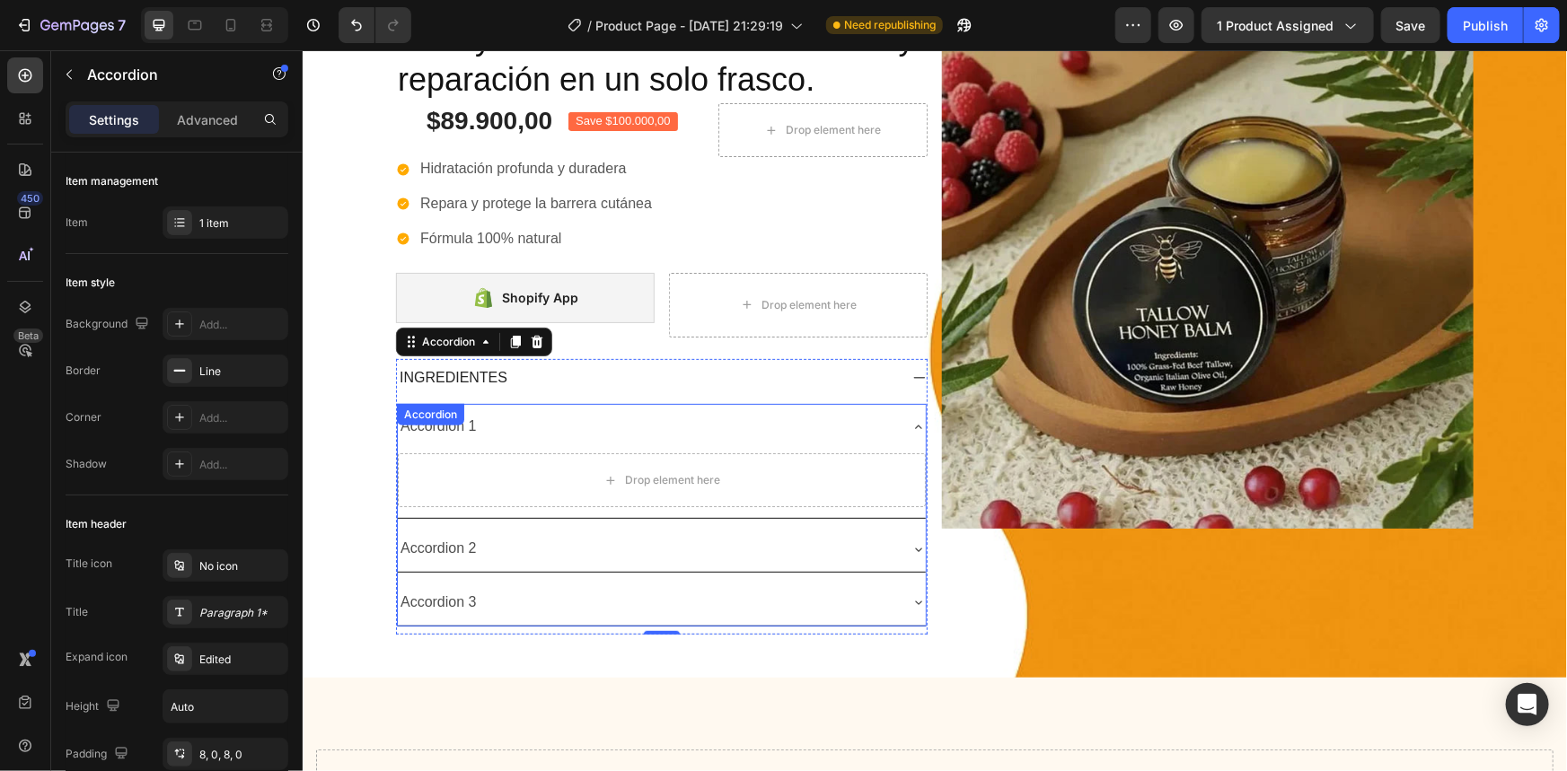
click at [447, 423] on div "Accordion 1 Drop element here Accordion 2 Accordion 3 Accordion" at bounding box center [661, 514] width 530 height 222
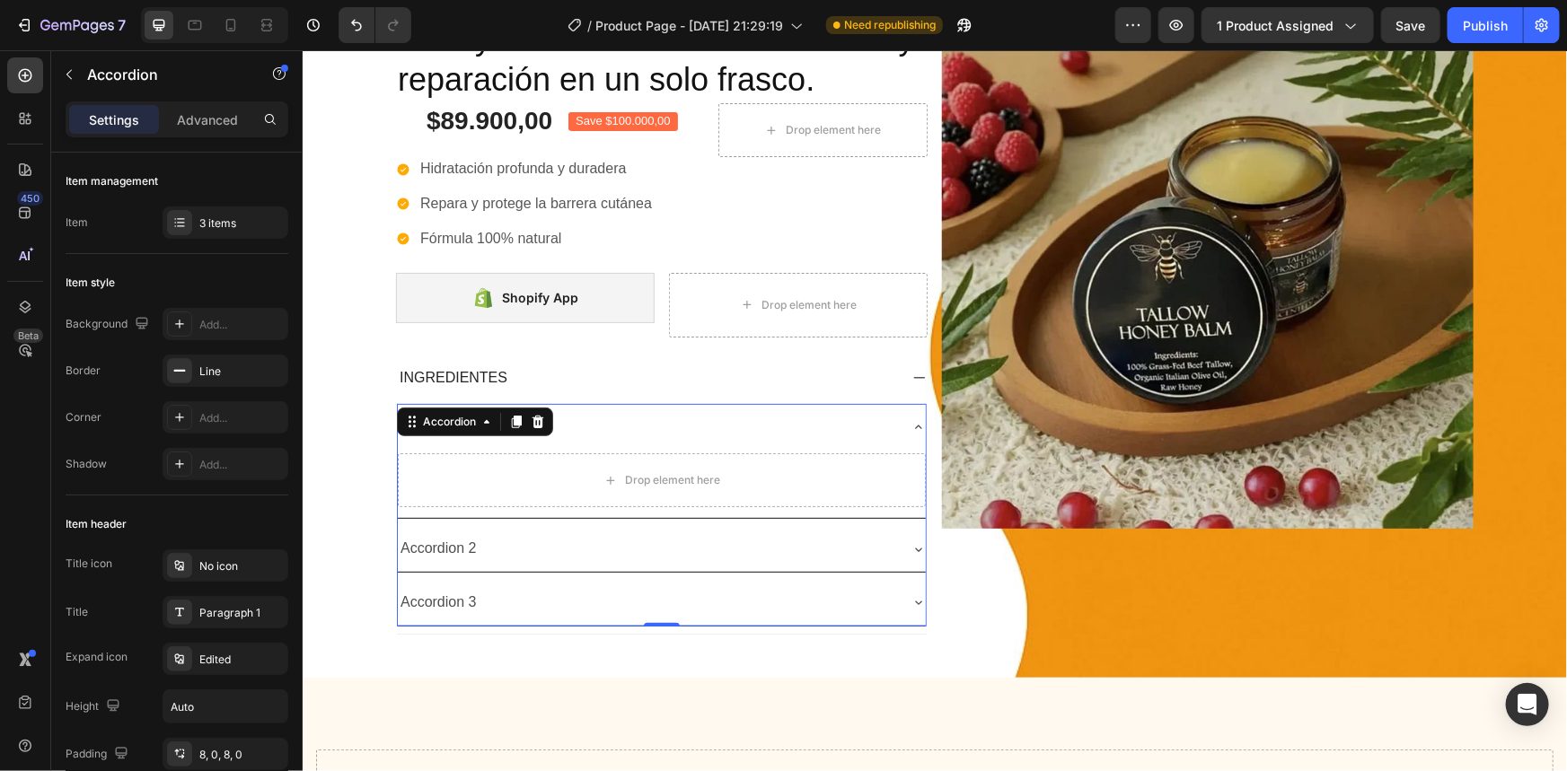
click at [447, 423] on div "Accordion" at bounding box center [448, 421] width 60 height 16
click at [693, 421] on div "Accordion 1" at bounding box center [646, 425] width 499 height 31
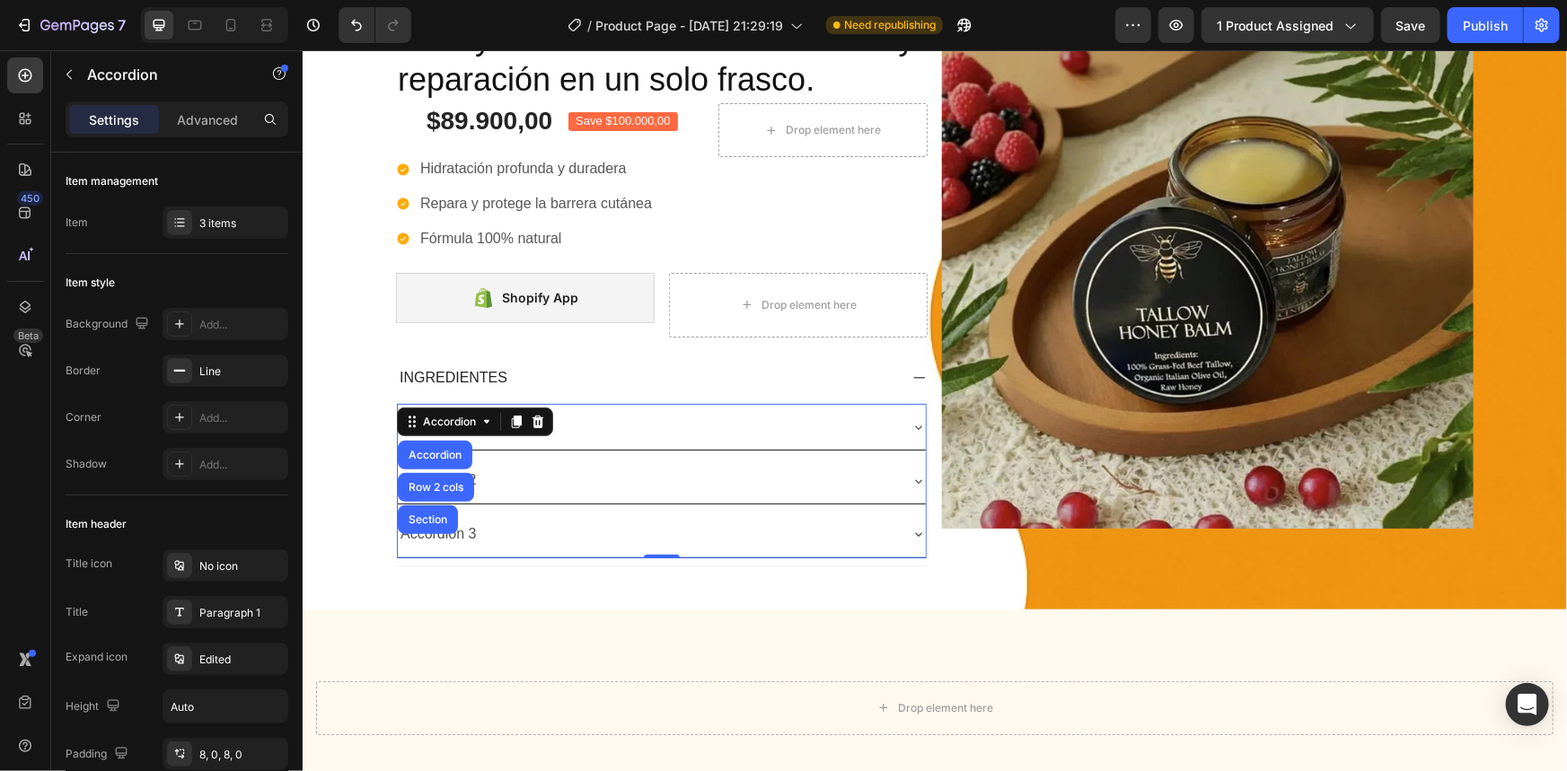
click at [553, 407] on div "Accordion 1" at bounding box center [661, 426] width 528 height 46
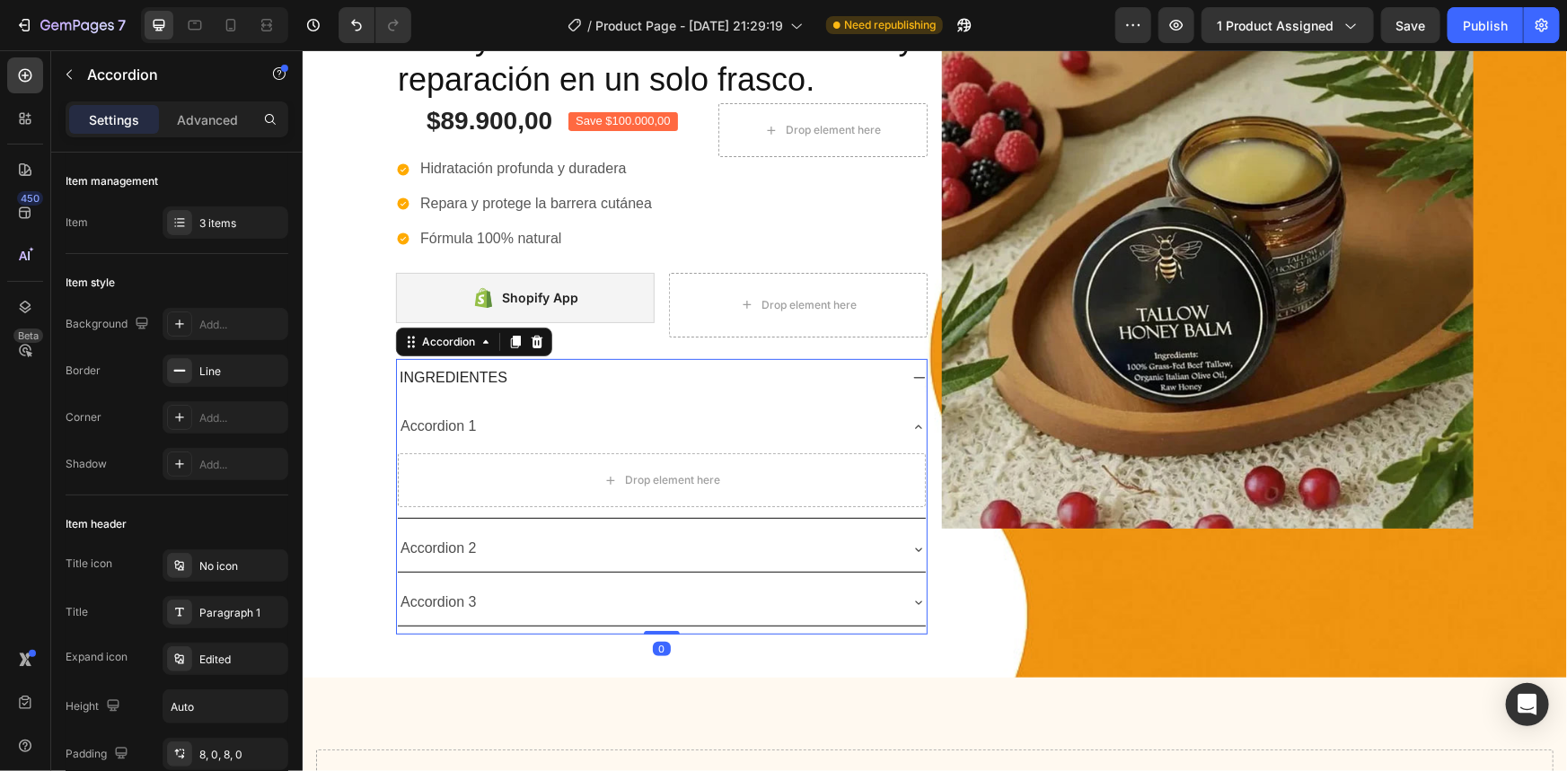
click at [572, 374] on div "INGREDIENTES" at bounding box center [646, 377] width 501 height 24
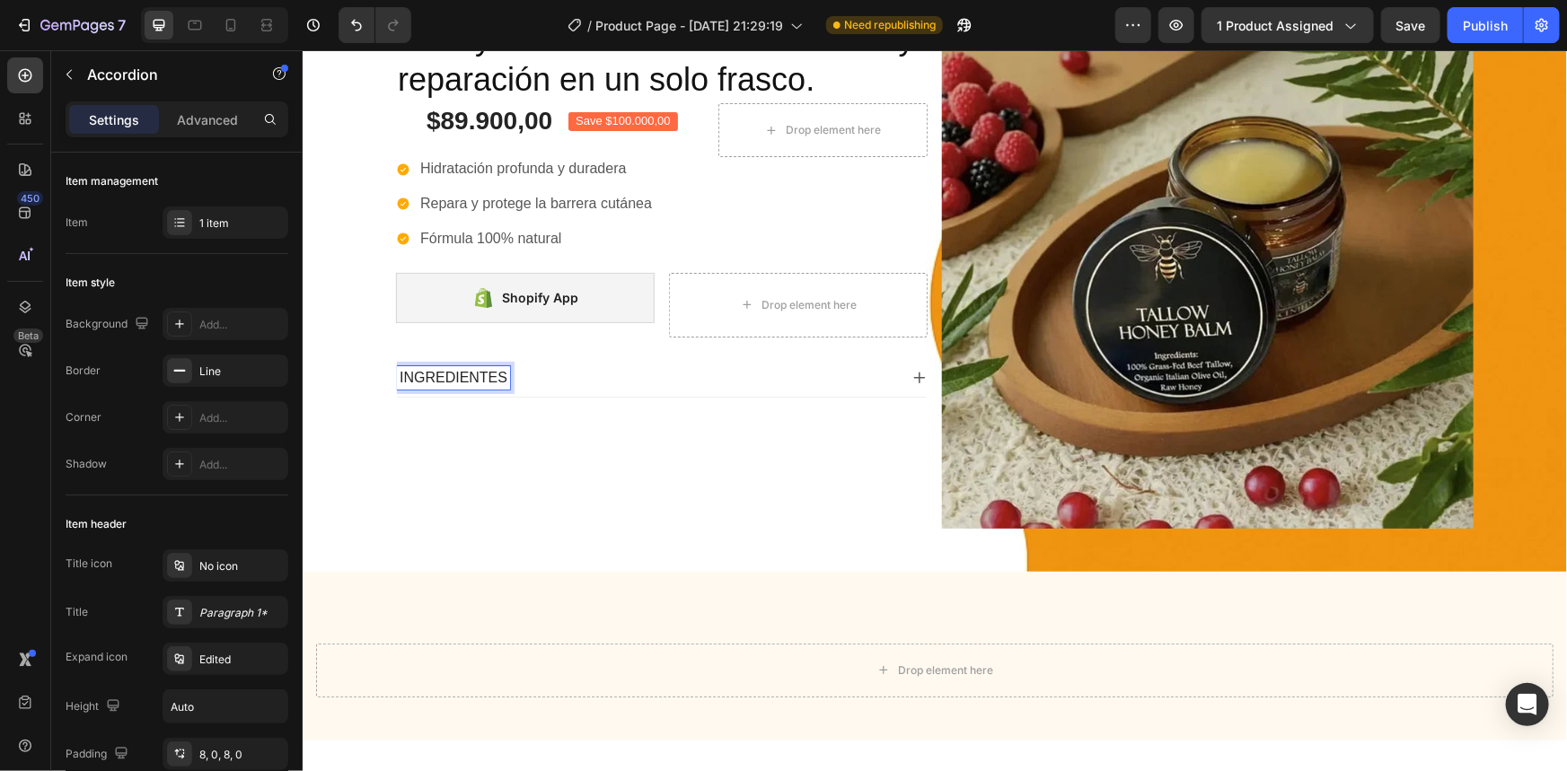
click at [525, 378] on div "INGREDIENTES" at bounding box center [646, 377] width 501 height 24
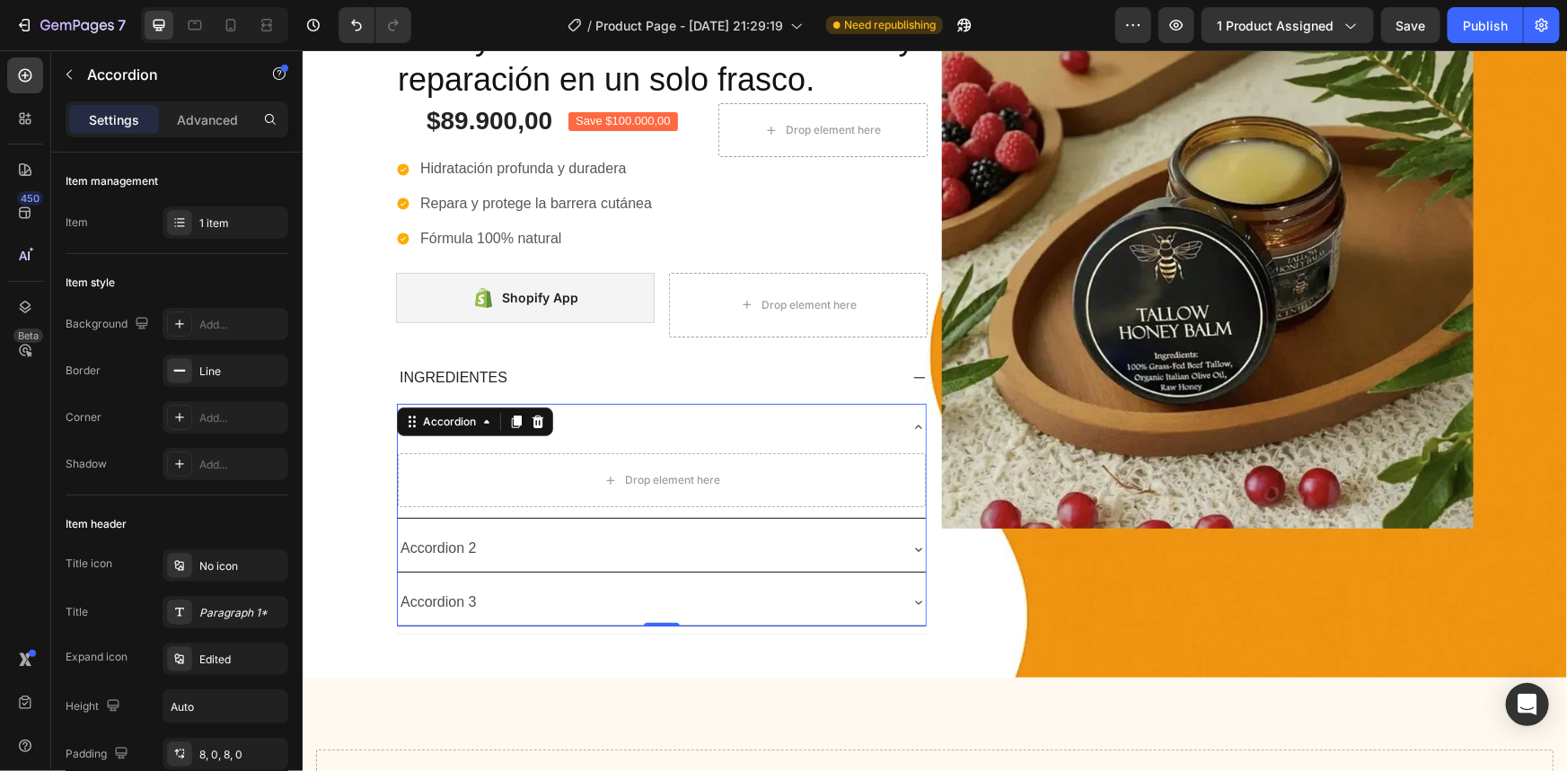
click at [455, 425] on div "Accordion 1 Drop element here Accordion 2 Accordion 3 Accordion 0" at bounding box center [661, 514] width 530 height 222
click at [451, 421] on div "Accordion" at bounding box center [448, 421] width 60 height 16
click at [446, 534] on div "Accordion 2" at bounding box center [438, 547] width 82 height 31
click at [446, 535] on p "Accordion 2" at bounding box center [438, 548] width 76 height 26
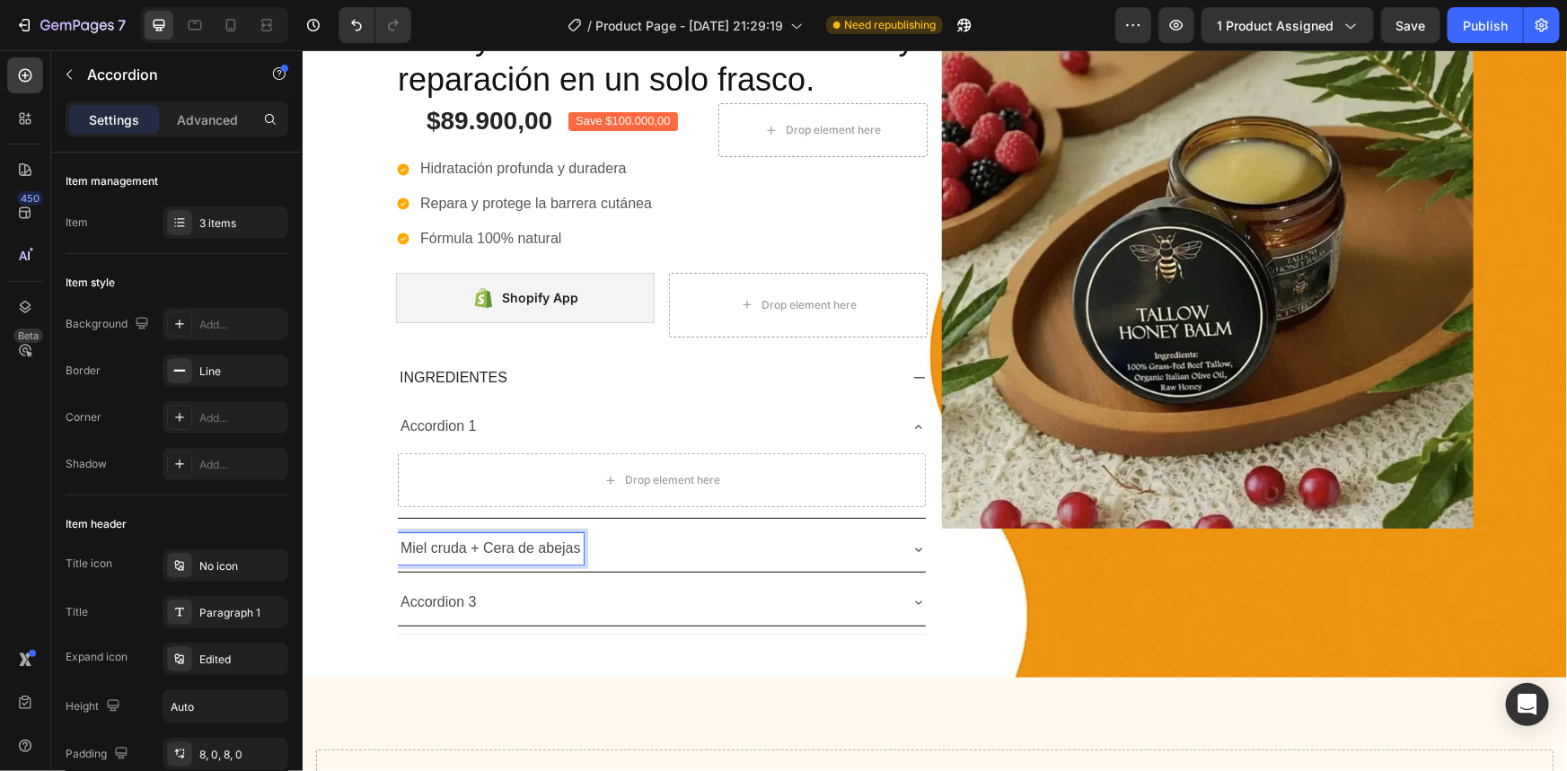
click at [663, 546] on div "Miel cruda + Cera de abejas" at bounding box center [646, 547] width 499 height 31
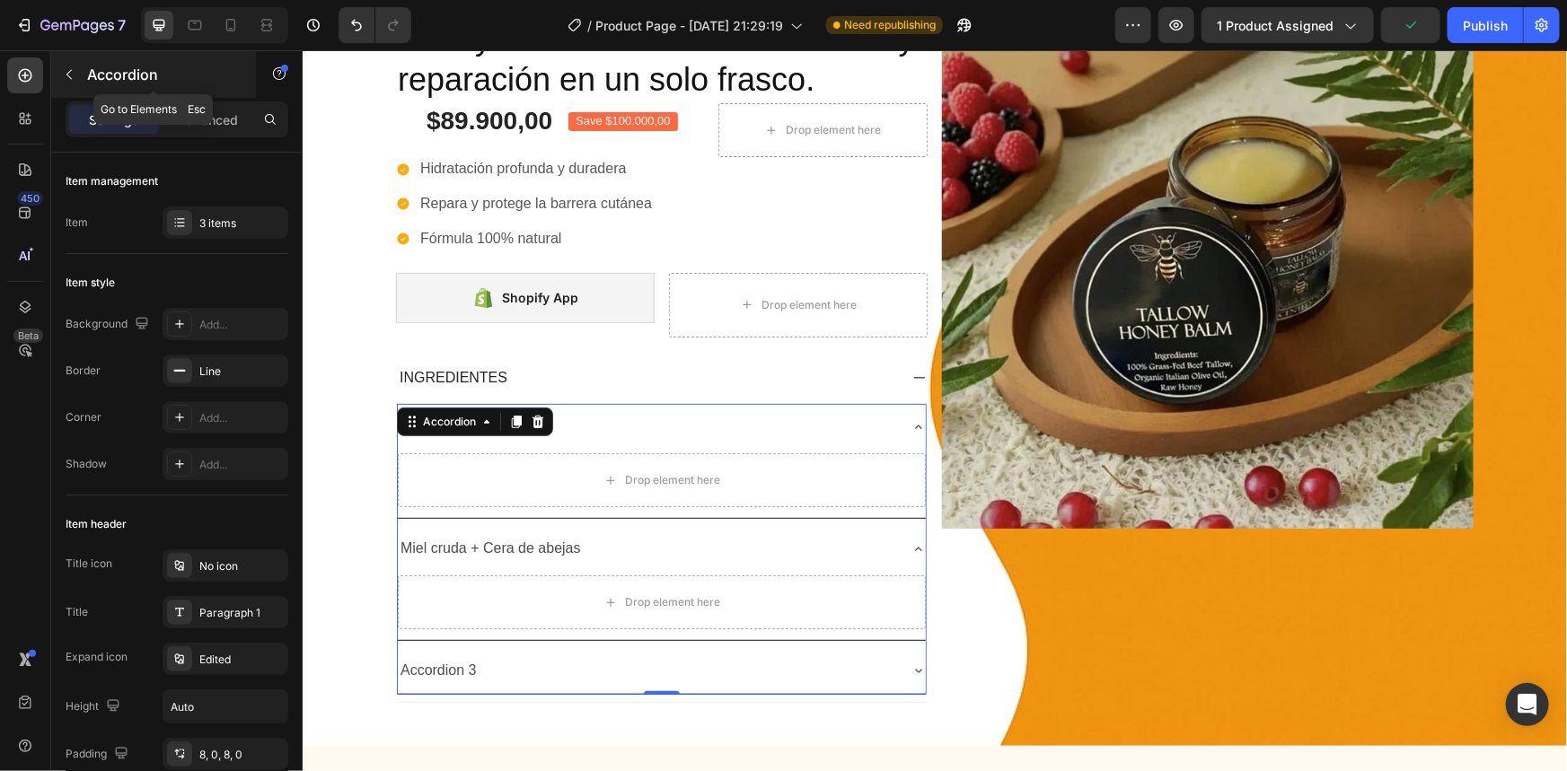
click at [76, 73] on button "button" at bounding box center [69, 74] width 29 height 29
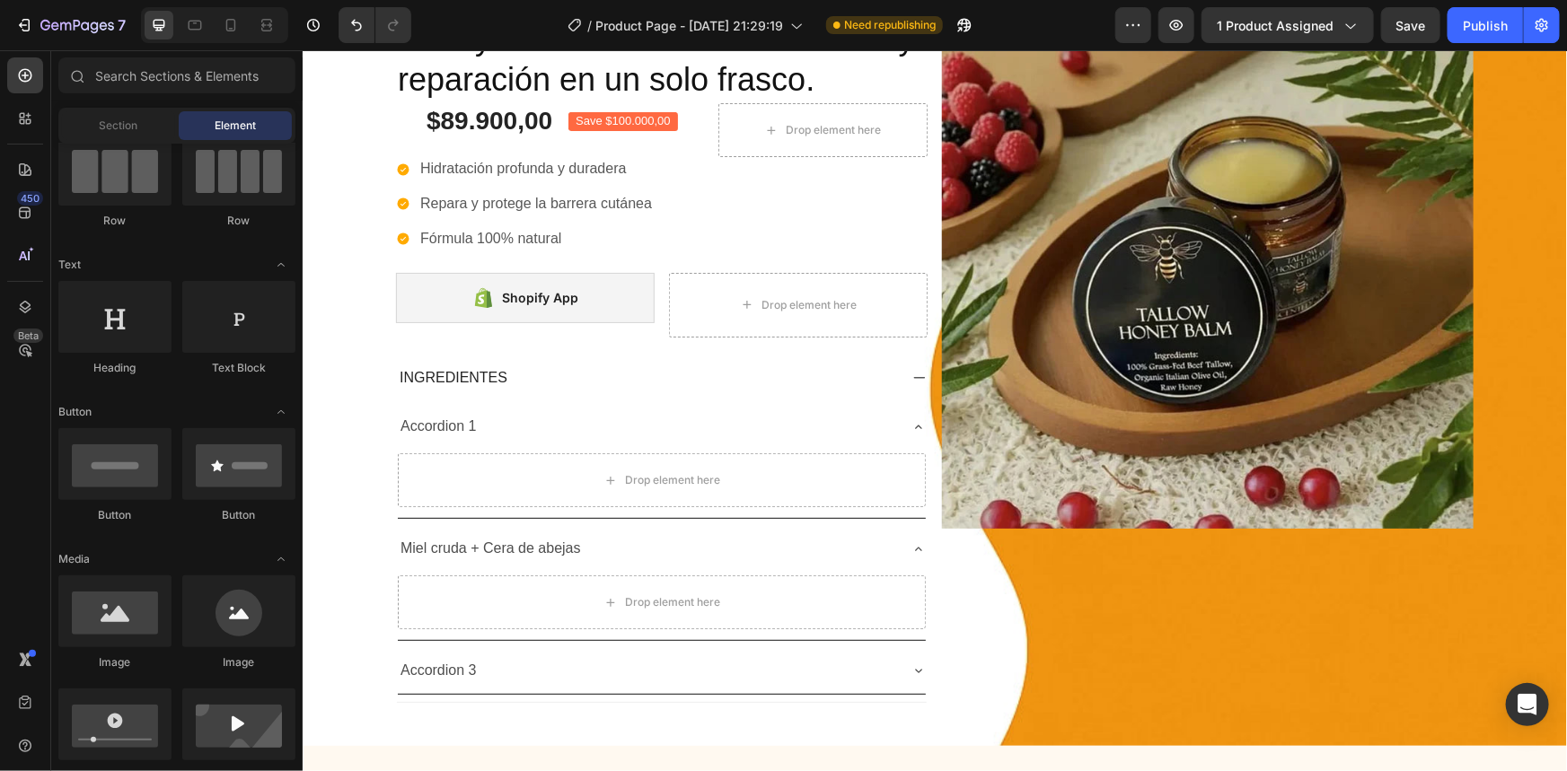
scroll to position [81, 0]
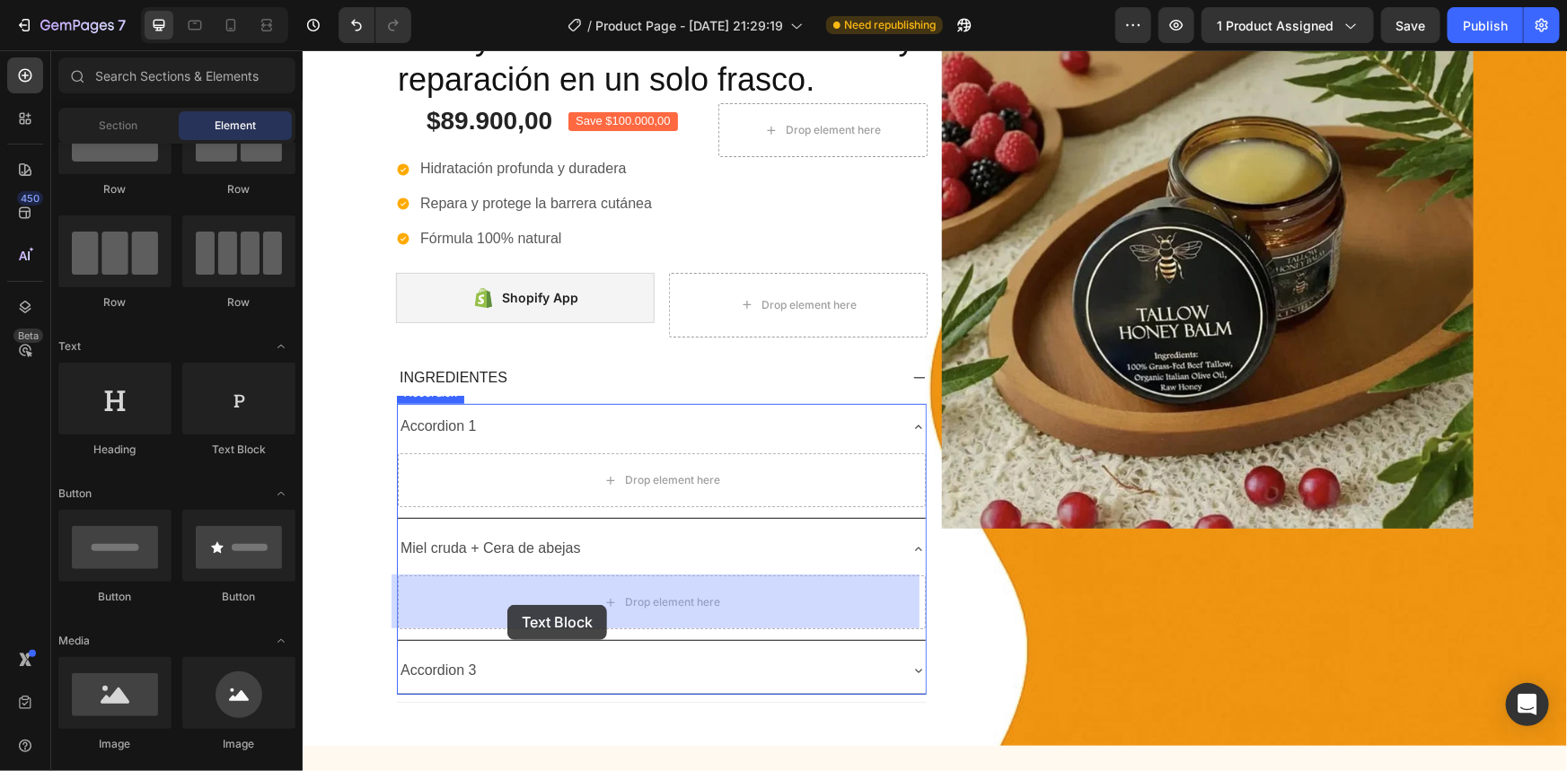
drag, startPoint x: 510, startPoint y: 459, endPoint x: 527, endPoint y: 599, distance: 141.1
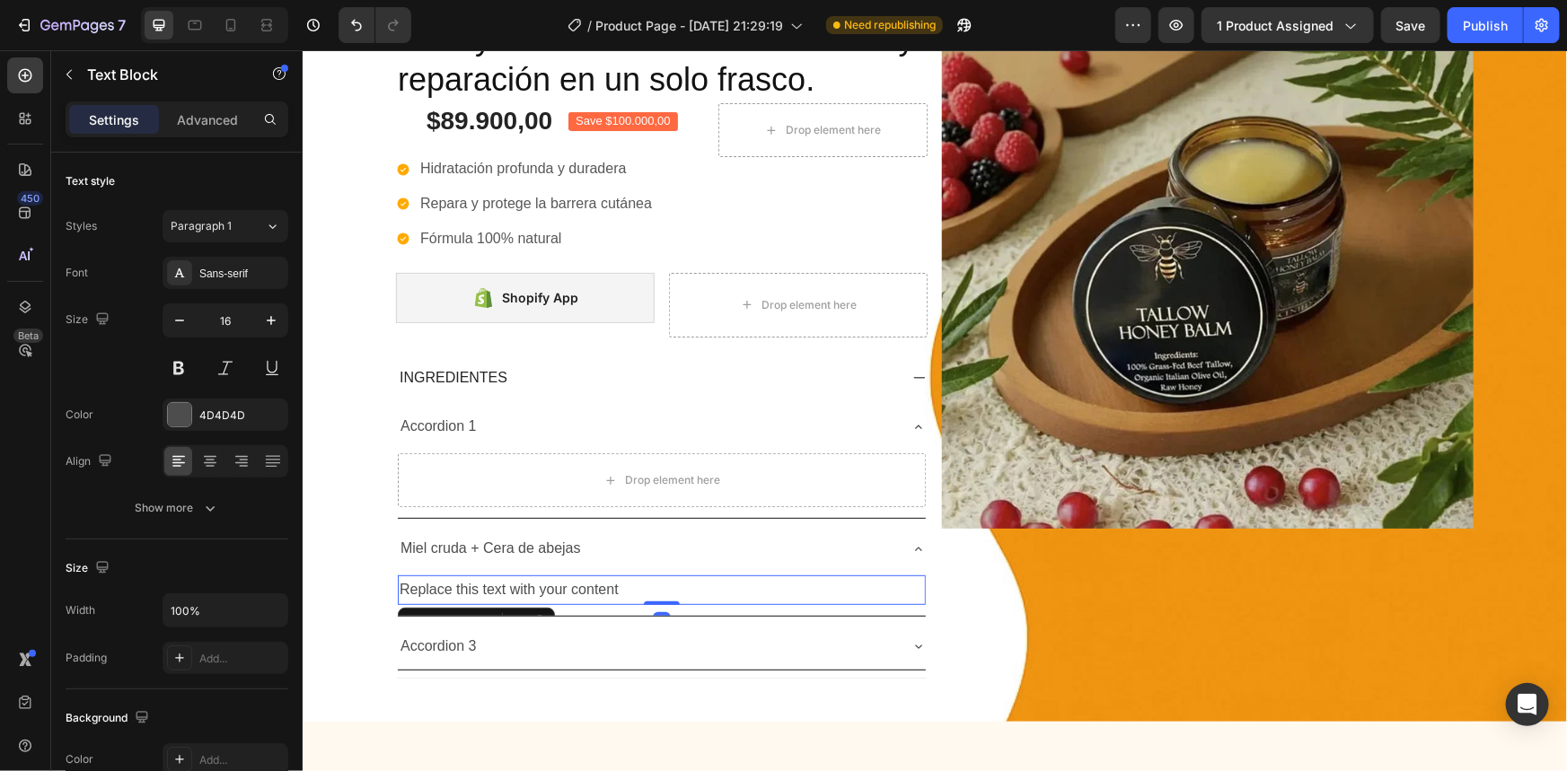
click at [592, 583] on div "Replace this text with your content" at bounding box center [661, 590] width 528 height 30
click at [607, 583] on p "Replace this text with your content" at bounding box center [661, 589] width 524 height 26
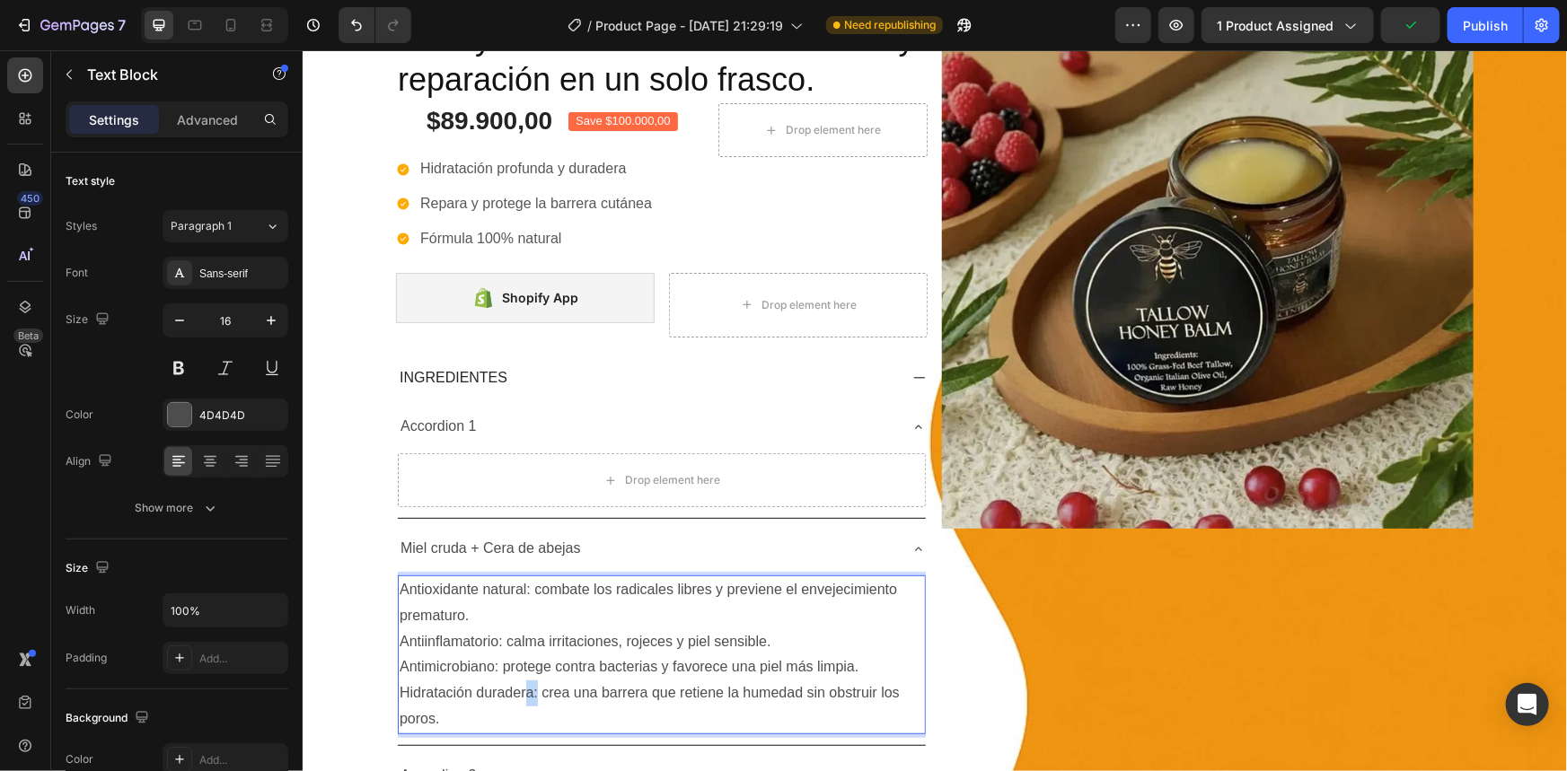
click at [524, 690] on p "Hidratación duradera: crea una barrera que retiene la humedad sin obstruir los …" at bounding box center [661, 706] width 524 height 52
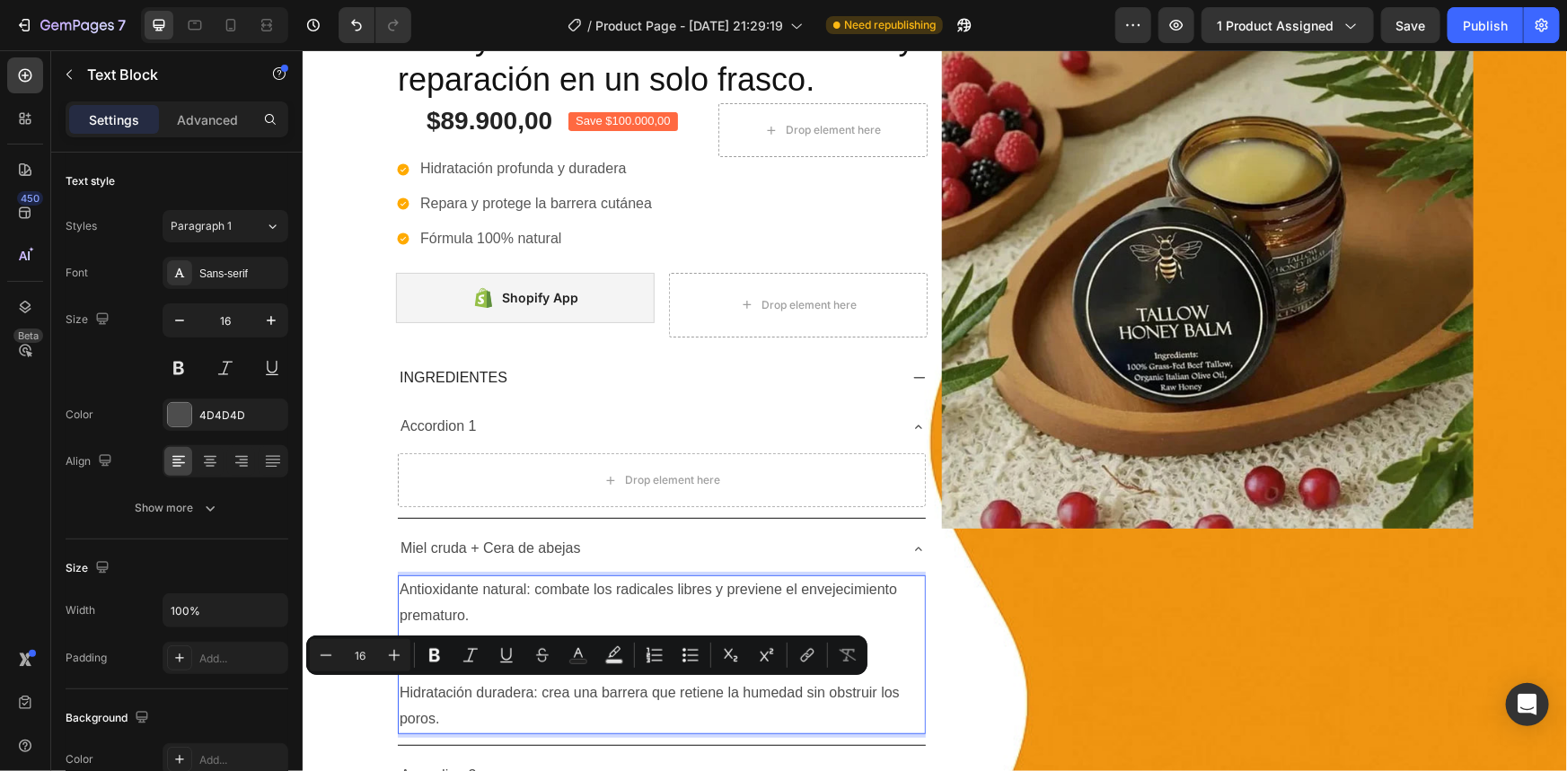
click at [515, 689] on p "Hidratación duradera: crea una barrera que retiene la humedad sin obstruir los …" at bounding box center [661, 706] width 524 height 52
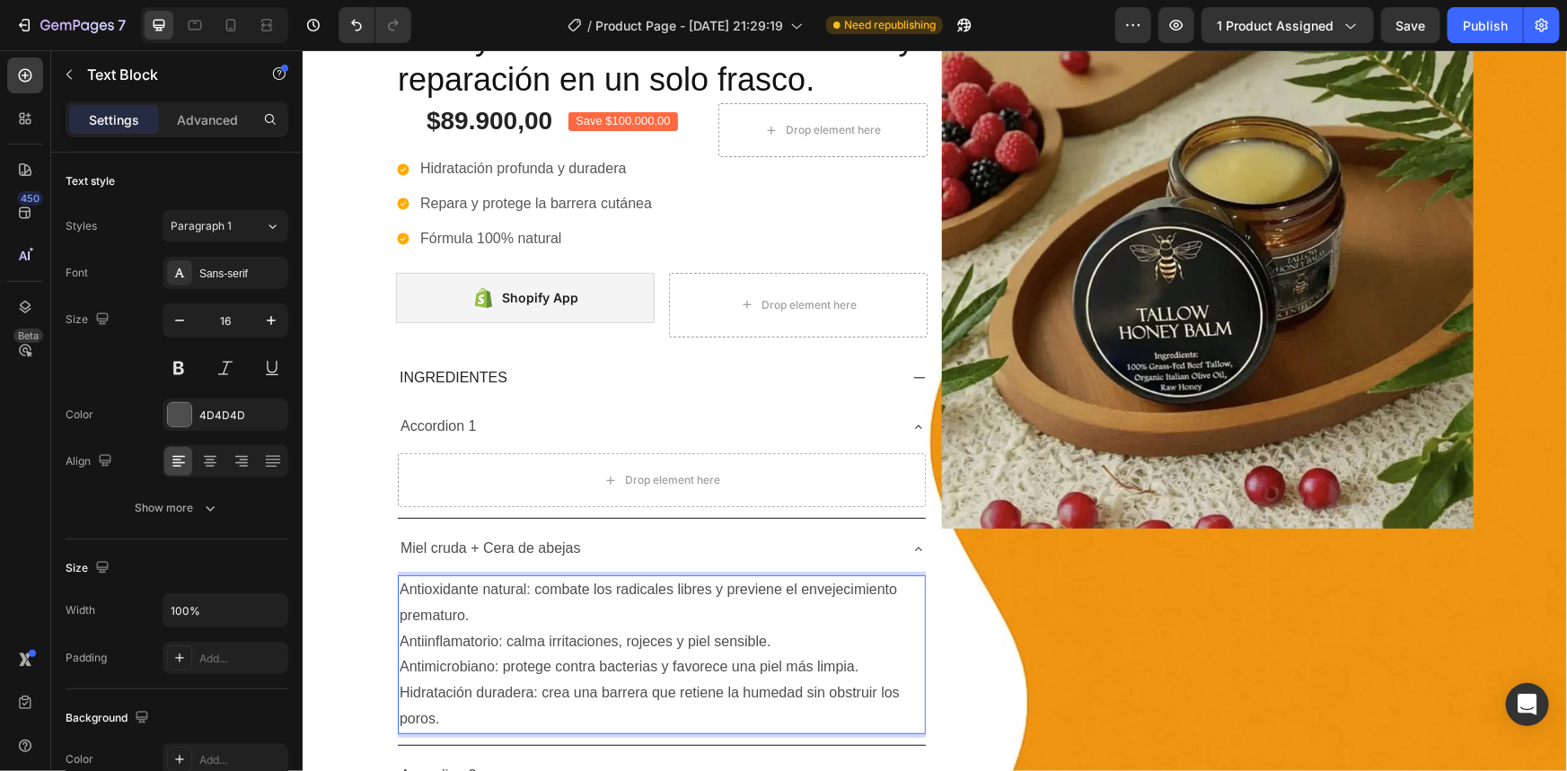
click at [531, 692] on p "Hidratación duradera: crea una barrera que retiene la humedad sin obstruir los …" at bounding box center [661, 706] width 524 height 52
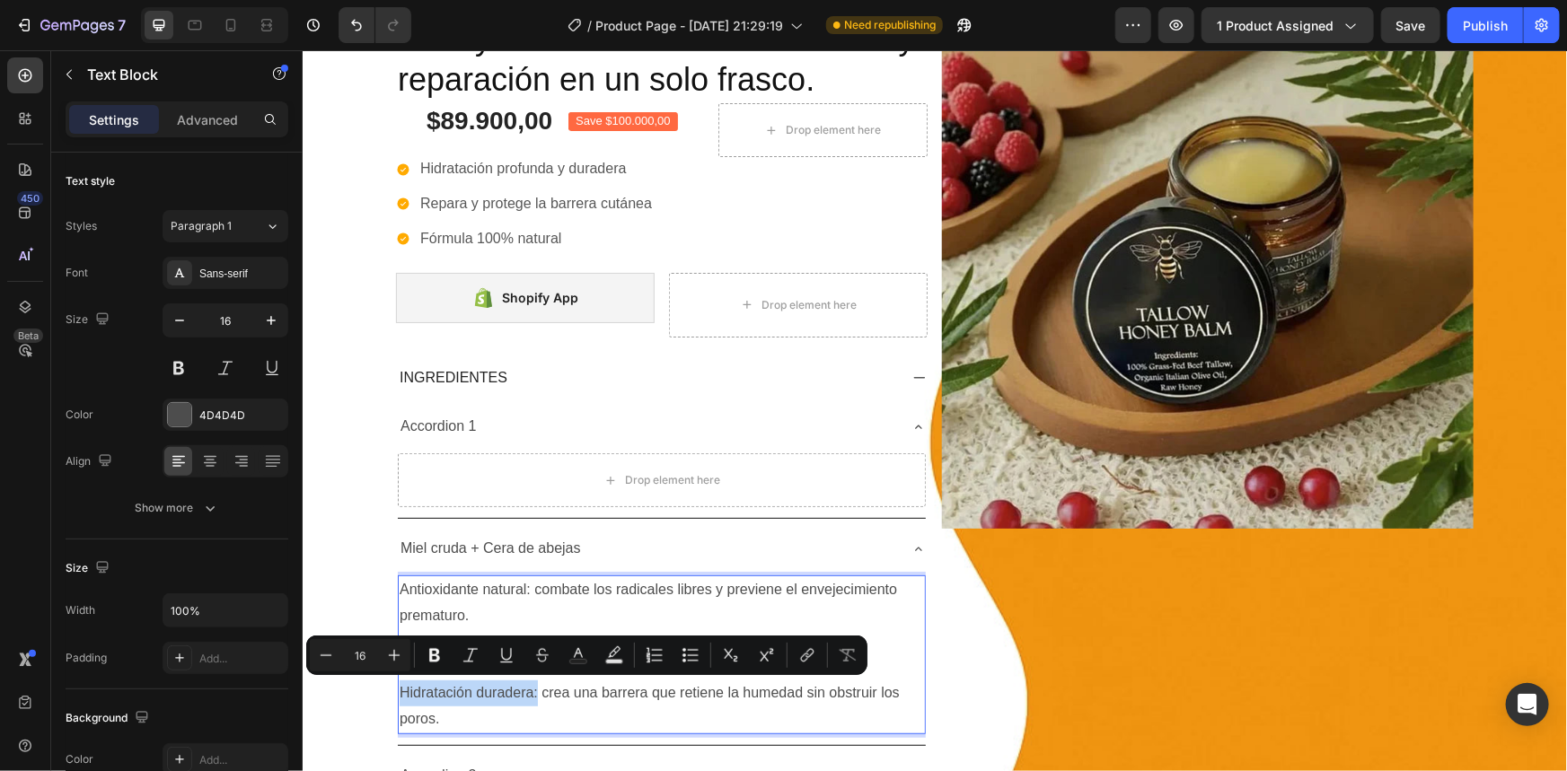
drag, startPoint x: 531, startPoint y: 692, endPoint x: 423, endPoint y: 684, distance: 108.1
click at [423, 684] on p "Hidratación duradera: crea una barrera que retiene la humedad sin obstruir los …" at bounding box center [661, 706] width 524 height 52
click at [439, 648] on icon "Editor contextual toolbar" at bounding box center [435, 656] width 18 height 18
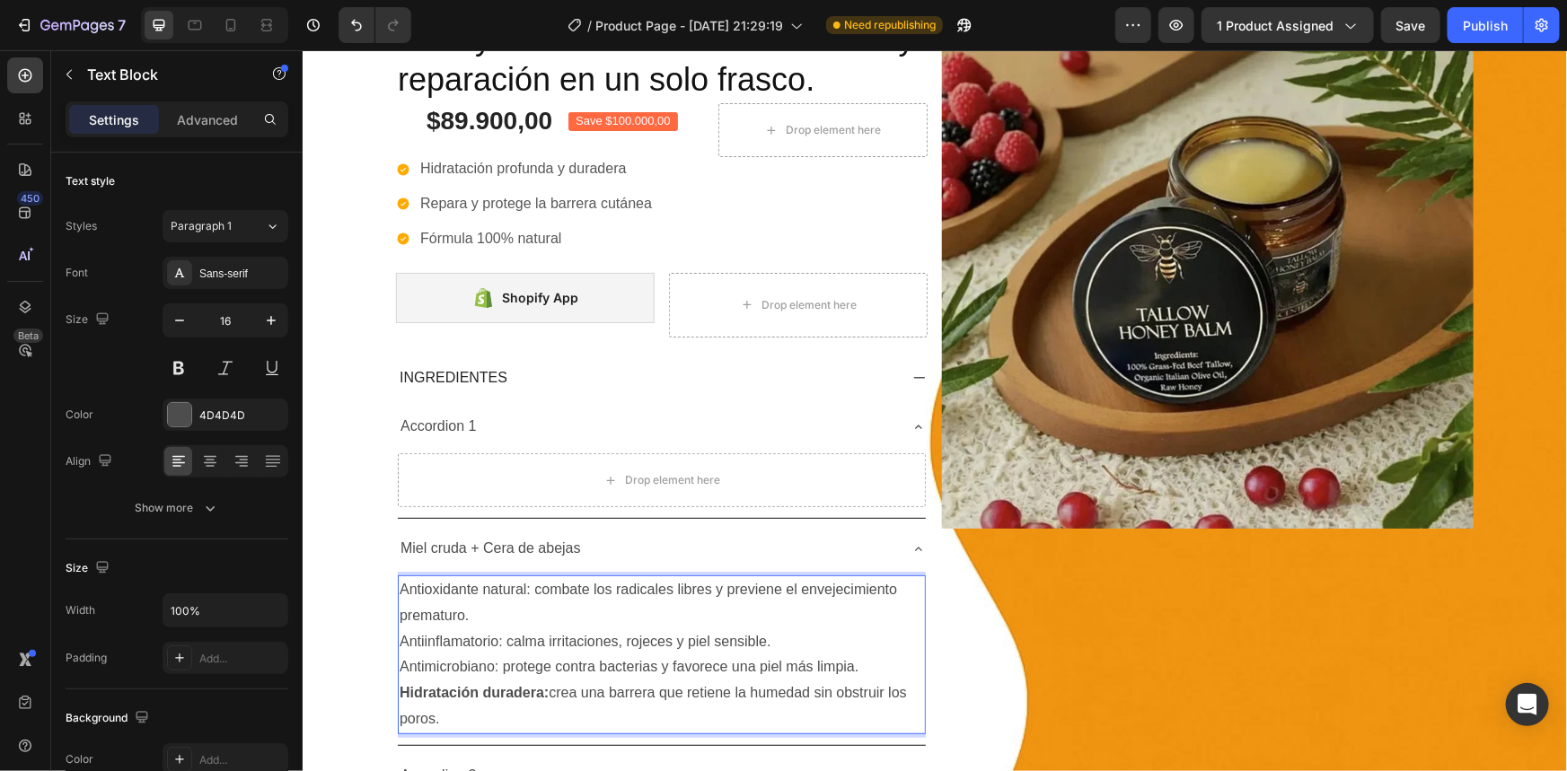
click at [481, 698] on strong "Hidratación duradera:" at bounding box center [473, 691] width 149 height 15
drag, startPoint x: 491, startPoint y: 668, endPoint x: 392, endPoint y: 665, distance: 99.7
click at [399, 665] on p "Antimicrobiano: protege contra bacterias y favorece una piel más limpia." at bounding box center [661, 667] width 524 height 26
click at [465, 668] on p "Antimicrobiano: protege contra bacterias y favorece una piel más limpia." at bounding box center [661, 667] width 524 height 26
drag, startPoint x: 493, startPoint y: 665, endPoint x: 391, endPoint y: 670, distance: 102.5
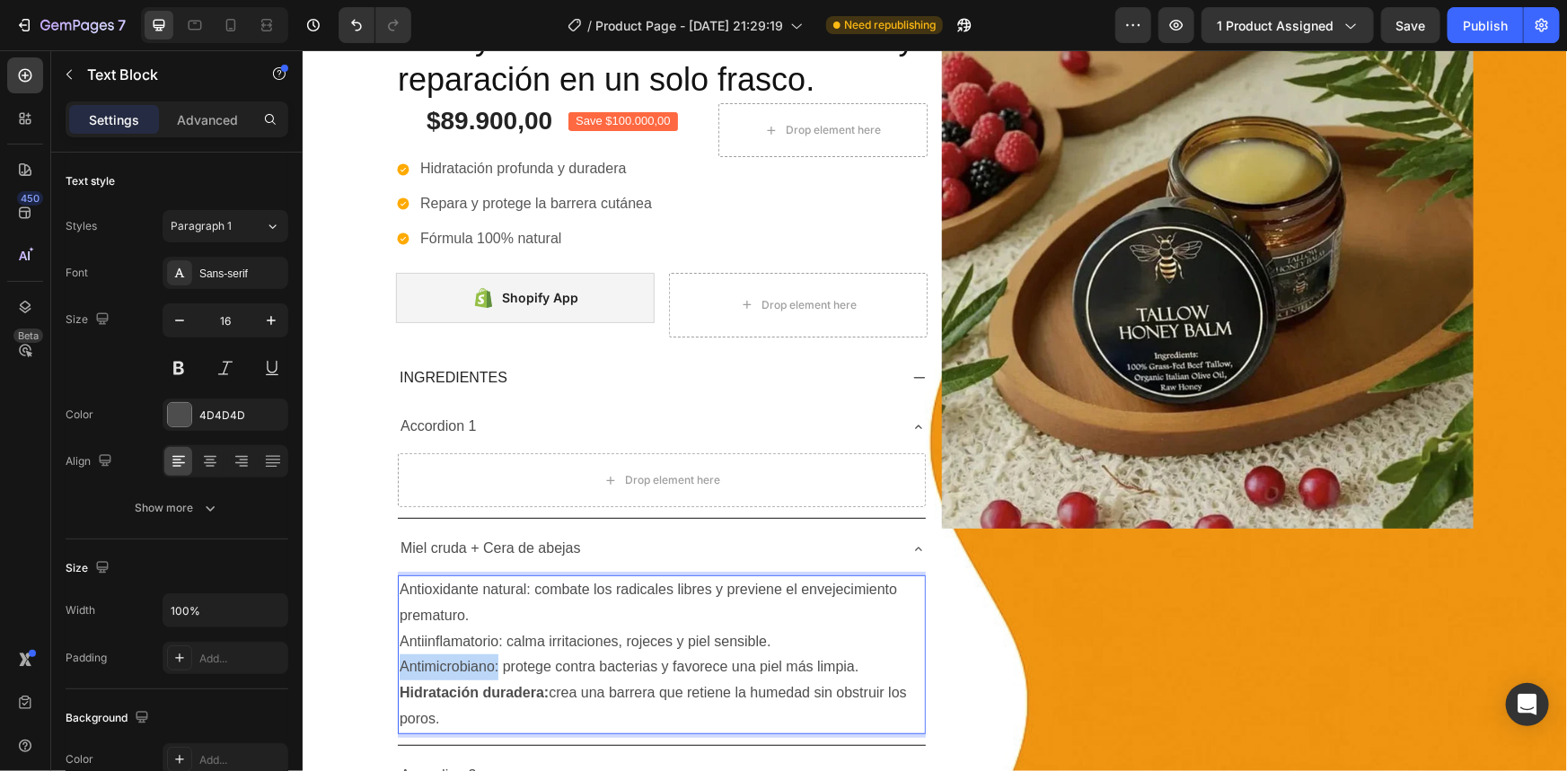
click at [397, 670] on div "Antioxidante natural: combate los radicales libres y previene el envejecimiento…" at bounding box center [661, 654] width 528 height 159
click at [431, 670] on p "Antimicrobiano: protege contra bacterias y favorece una piel más limpia." at bounding box center [661, 667] width 524 height 26
click at [444, 667] on p "Antimicrobiano: protege contra bacterias y favorece una piel más limpia." at bounding box center [661, 667] width 524 height 26
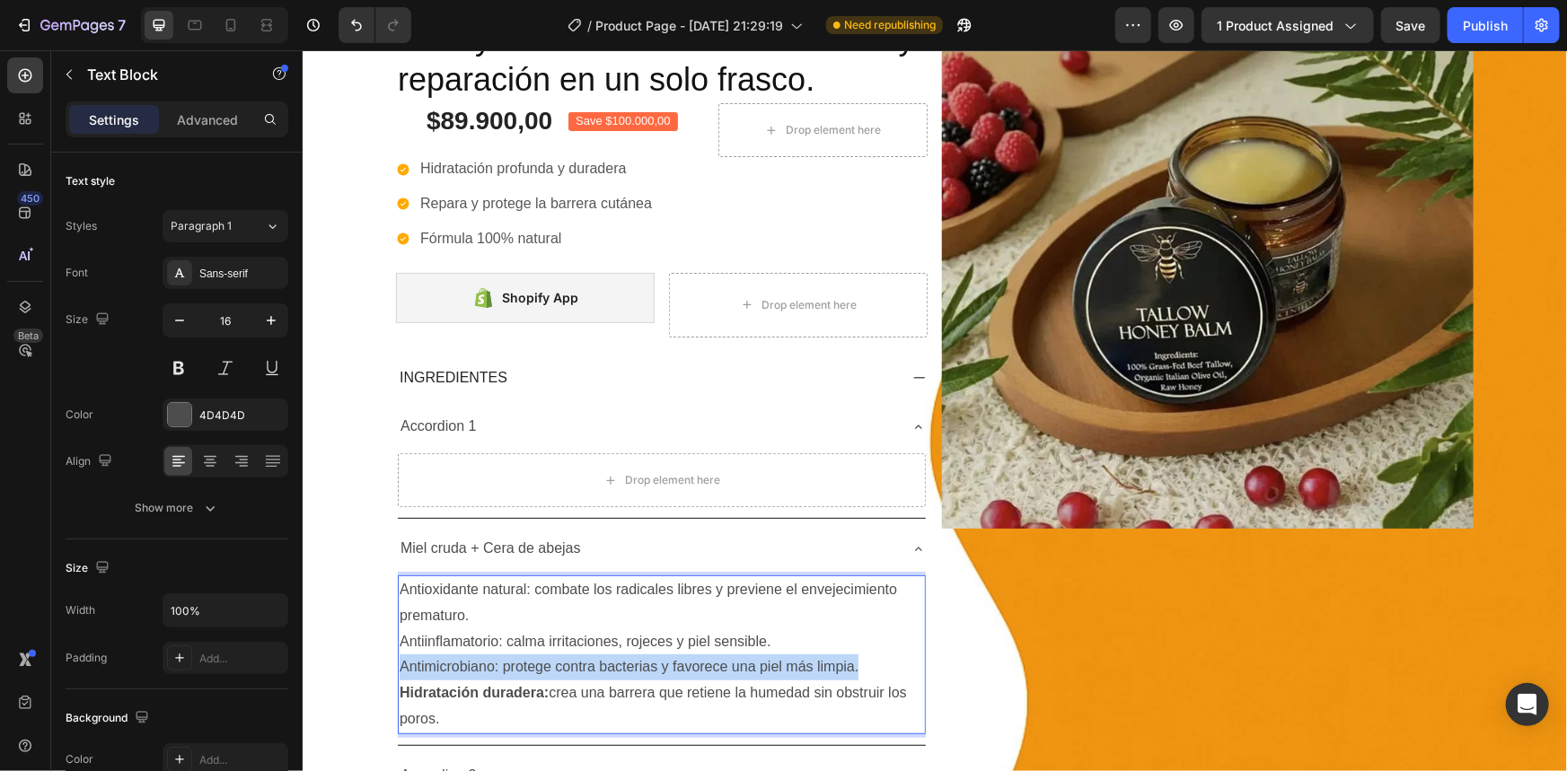
click at [444, 667] on p "Antimicrobiano: protege contra bacterias y favorece una piel más limpia." at bounding box center [661, 667] width 524 height 26
click at [467, 666] on p "Antimicrobiano: protege contra bacterias y favorece una piel más limpia." at bounding box center [661, 667] width 524 height 26
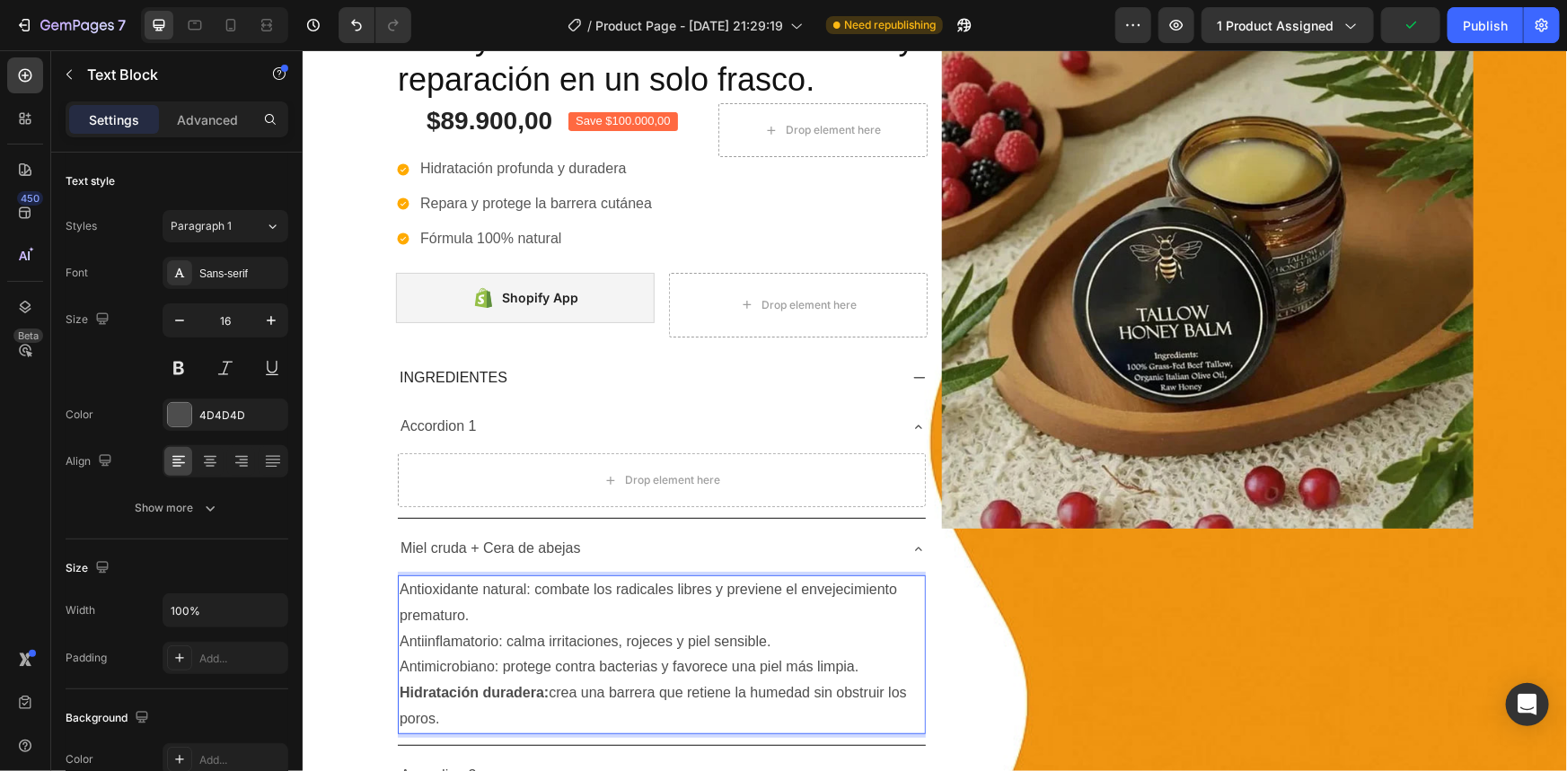
click at [470, 665] on p "Antimicrobiano: protege contra bacterias y favorece una piel más limpia." at bounding box center [661, 667] width 524 height 26
click at [486, 663] on p "Antimicrobiano: protege contra bacterias y favorece una piel más limpia." at bounding box center [661, 667] width 524 height 26
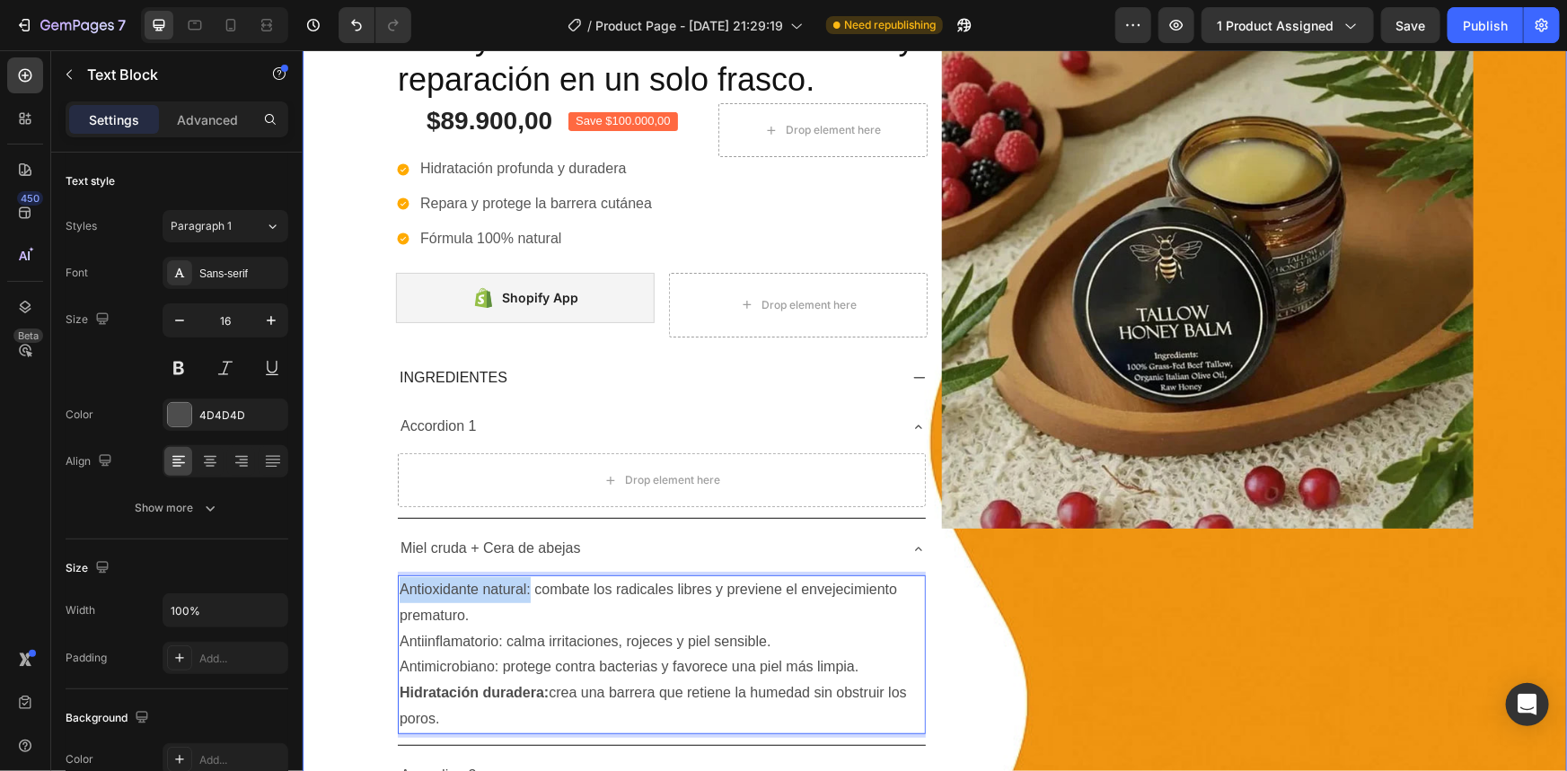
drag, startPoint x: 526, startPoint y: 583, endPoint x: 386, endPoint y: 594, distance: 140.6
click at [386, 594] on div "Icon Icon Icon Icon Icon Icon List Más de 7mil clientes satisfechos Text Block …" at bounding box center [934, 408] width 1264 height 825
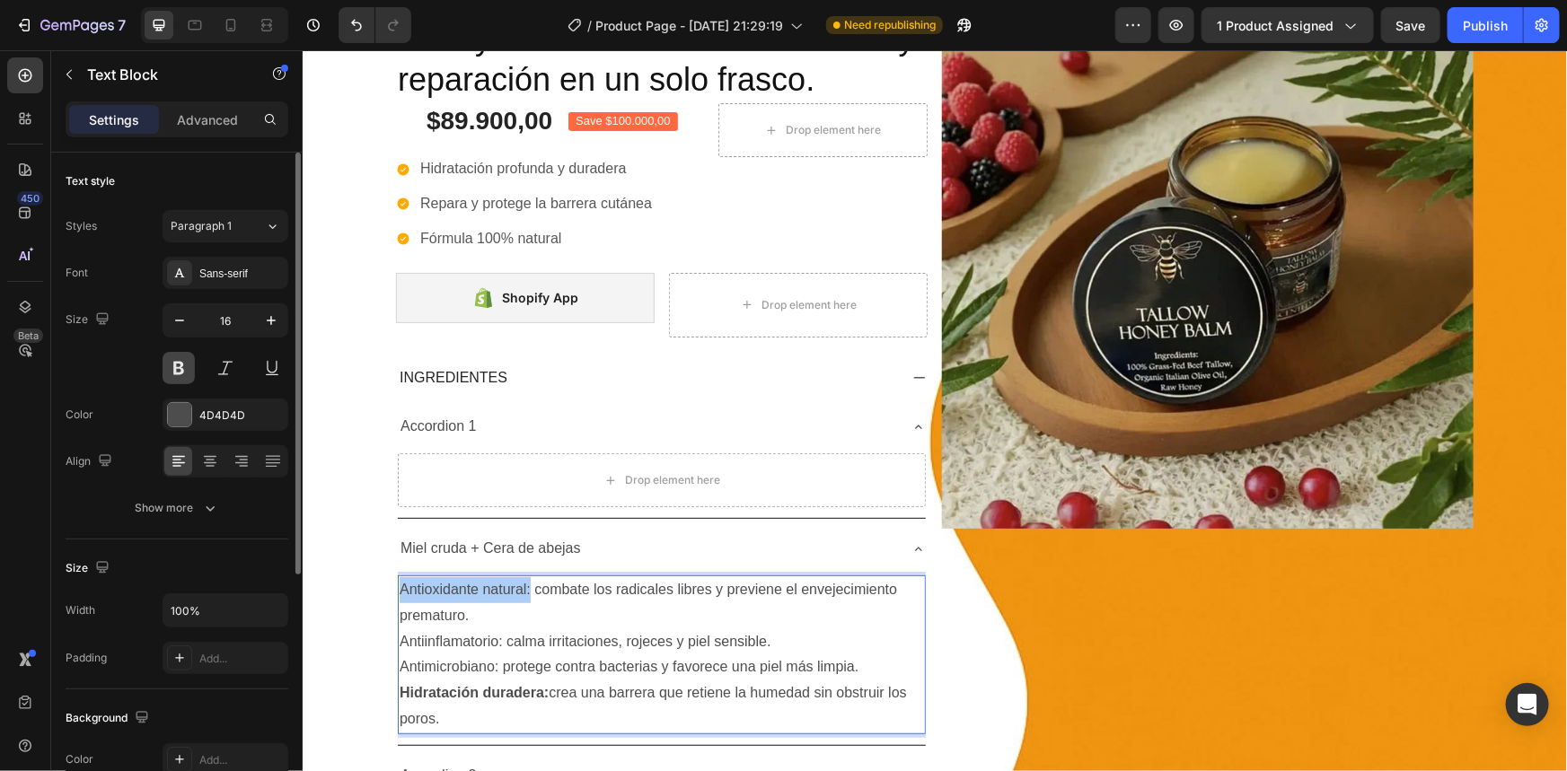
click at [187, 367] on button at bounding box center [179, 368] width 32 height 32
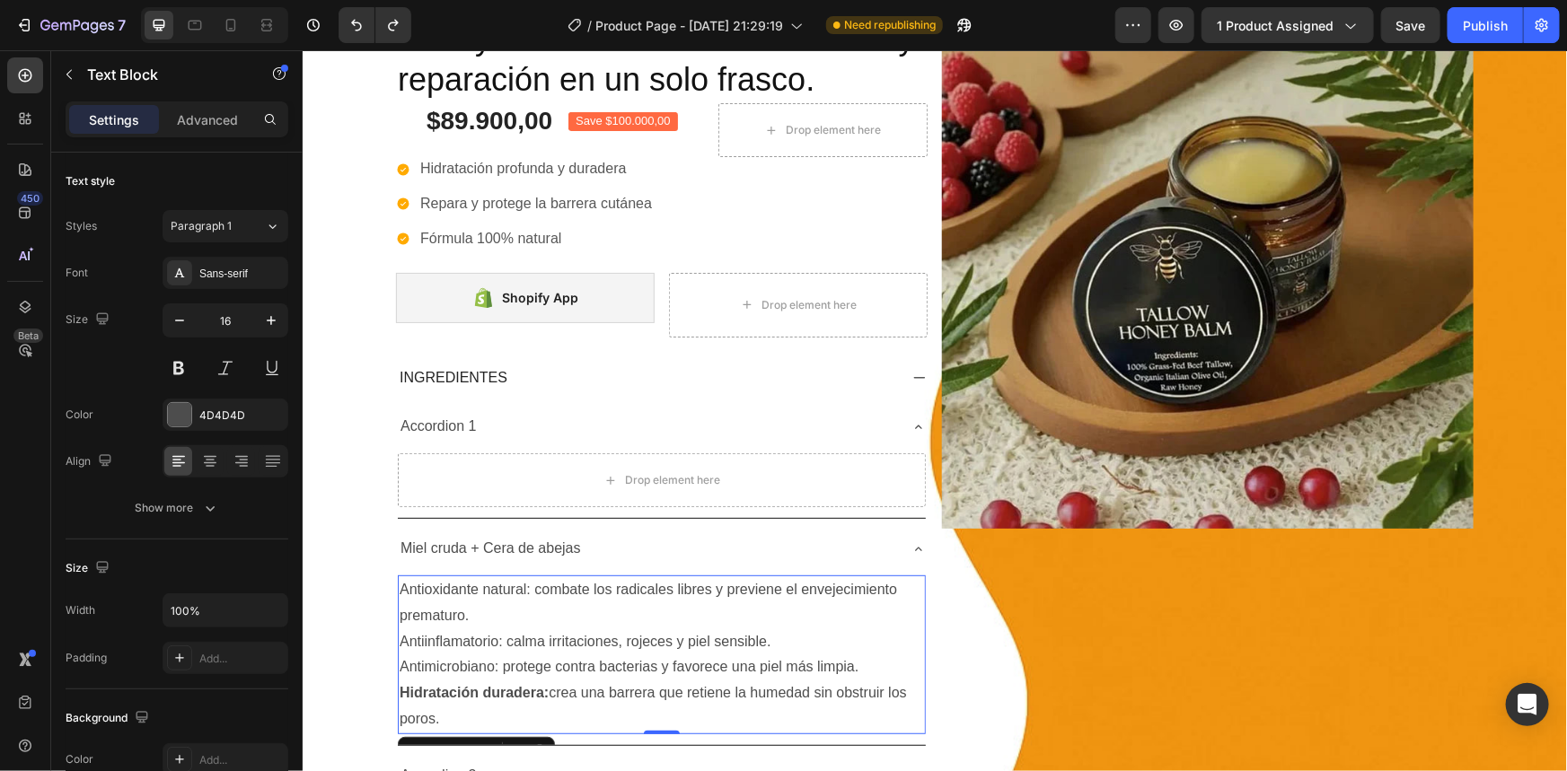
click at [506, 585] on p "Antioxidante natural: combate los radicales libres y previene el envejecimiento…" at bounding box center [661, 602] width 524 height 52
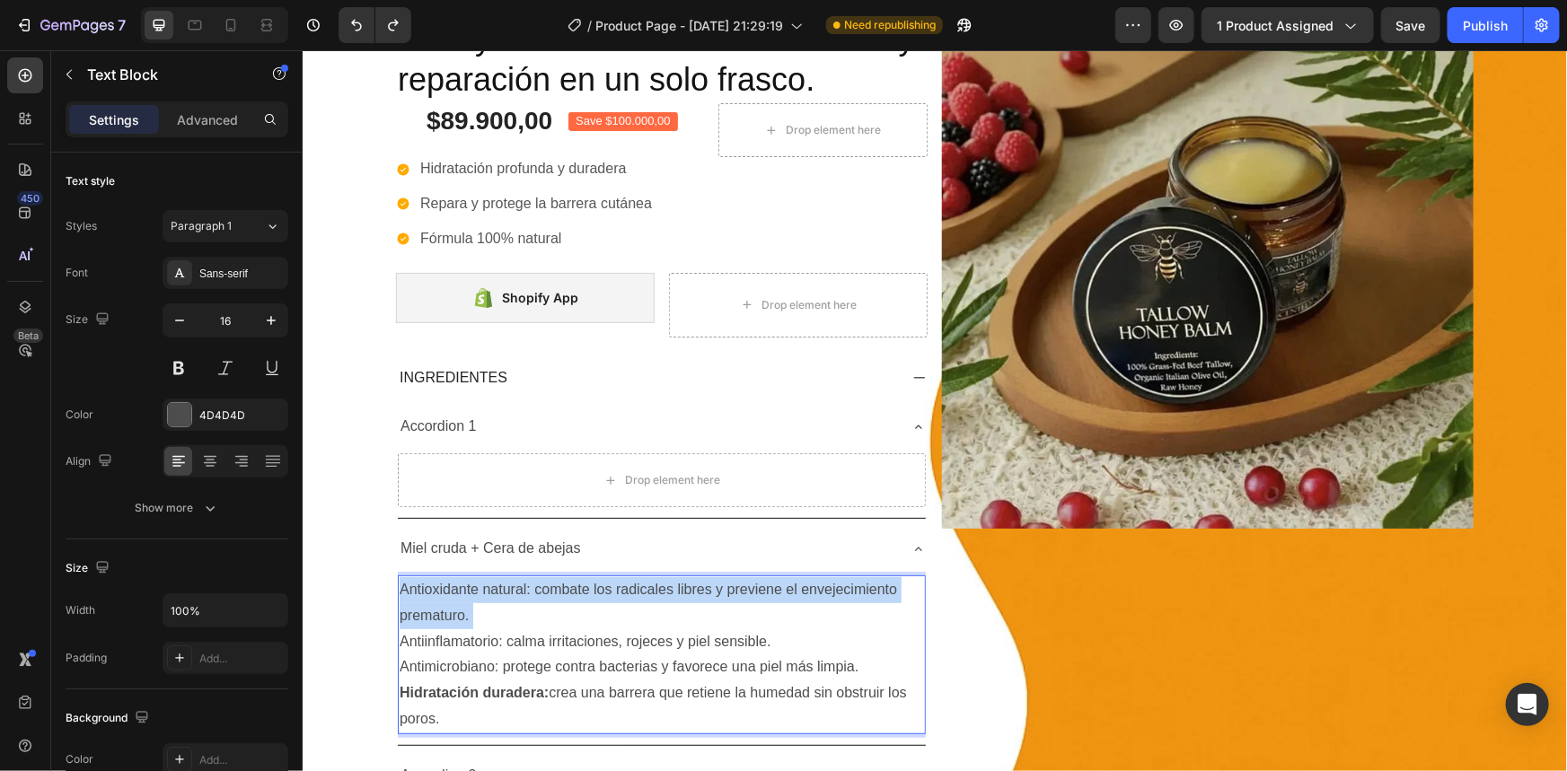
click at [506, 585] on p "Antioxidante natural: combate los radicales libres y previene el envejecimiento…" at bounding box center [661, 602] width 524 height 52
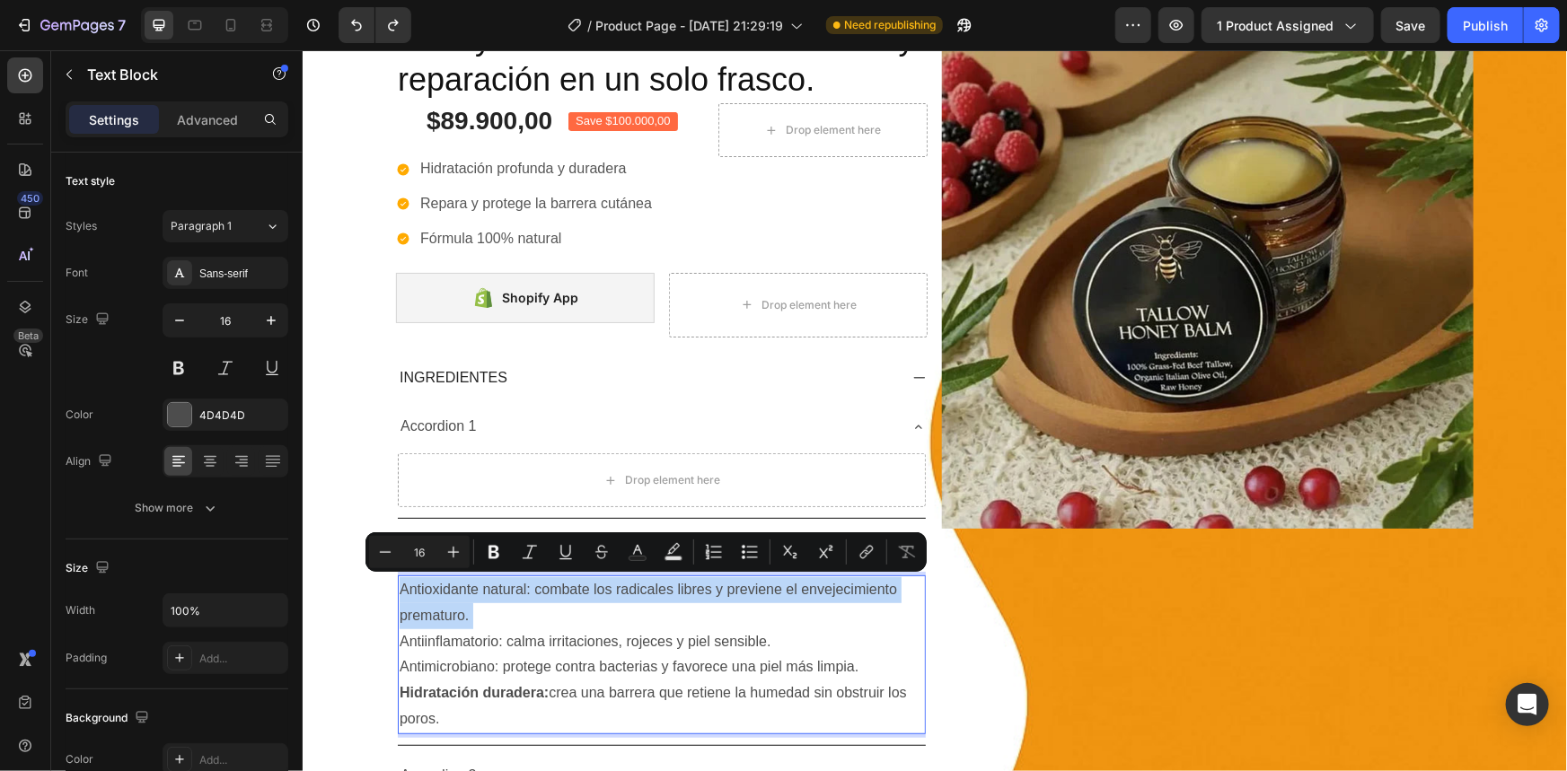
click at [506, 585] on p "Antioxidante natural: combate los radicales libres y previene el envejecimiento…" at bounding box center [661, 602] width 524 height 52
click at [512, 587] on p "Antioxidante natural: combate los radicales libres y previene el envejecimiento…" at bounding box center [661, 602] width 524 height 52
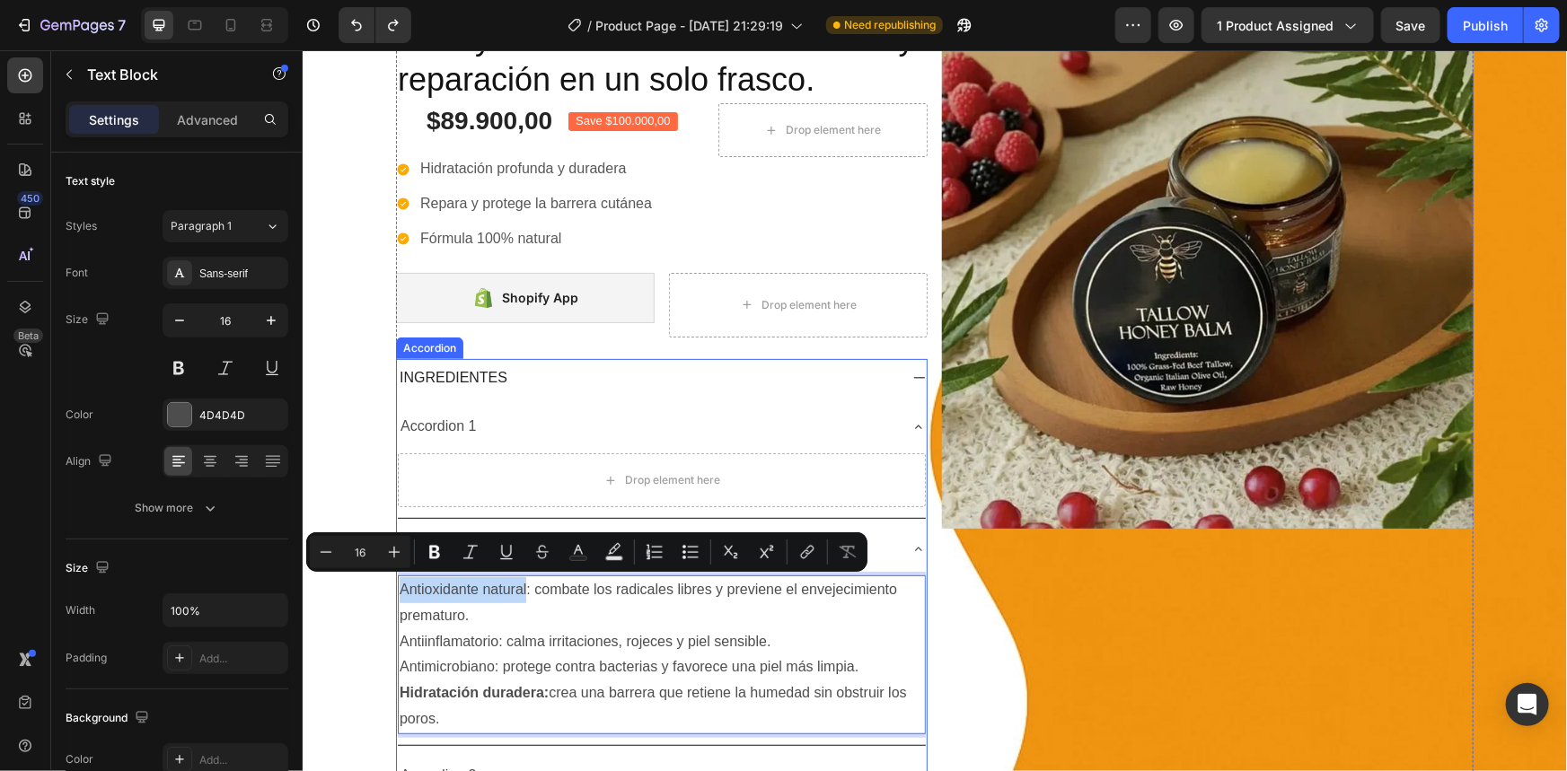
drag, startPoint x: 519, startPoint y: 589, endPoint x: 388, endPoint y: 593, distance: 131.2
click at [395, 593] on div "INGREDIENTES Accordion 1 Drop element here Miel cruda + Cera de abejas Antioxid…" at bounding box center [661, 582] width 532 height 449
click at [442, 554] on icon "Editor contextual toolbar" at bounding box center [435, 552] width 18 height 18
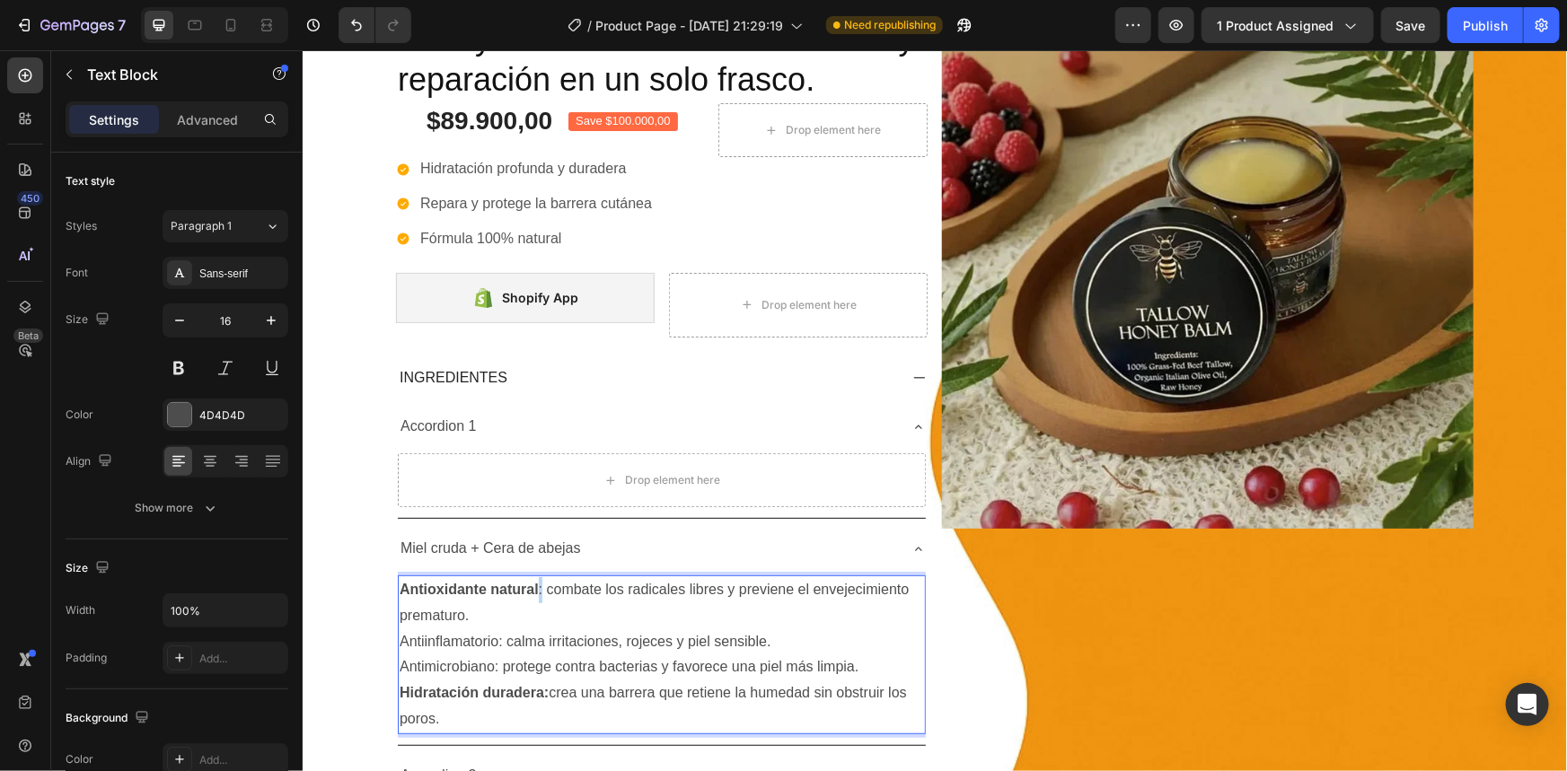
click at [536, 590] on p "Antioxidante natural : combate los radicales libres y previene el envejecimient…" at bounding box center [661, 602] width 524 height 52
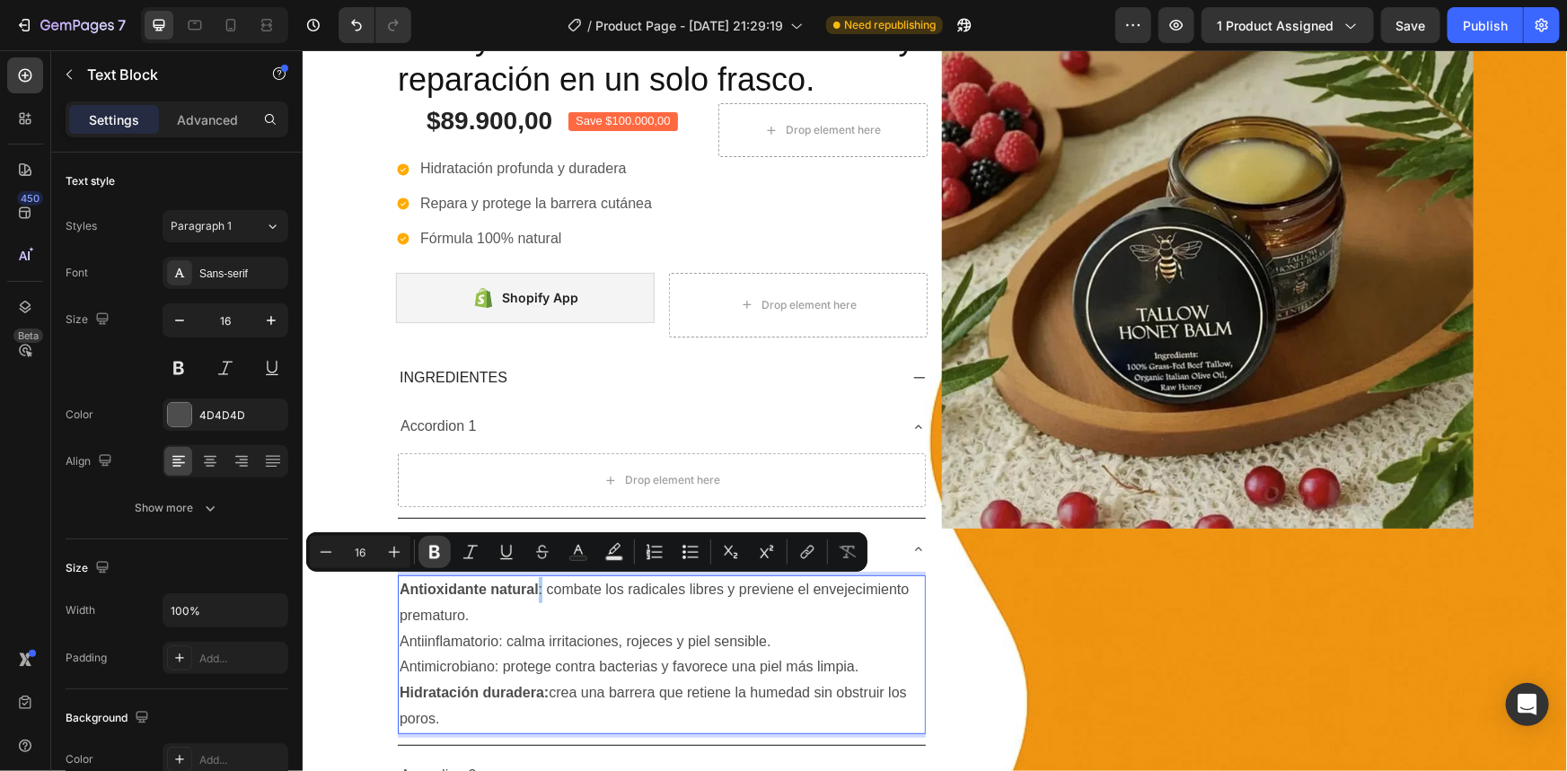
click at [445, 550] on button "Bold" at bounding box center [434, 552] width 32 height 32
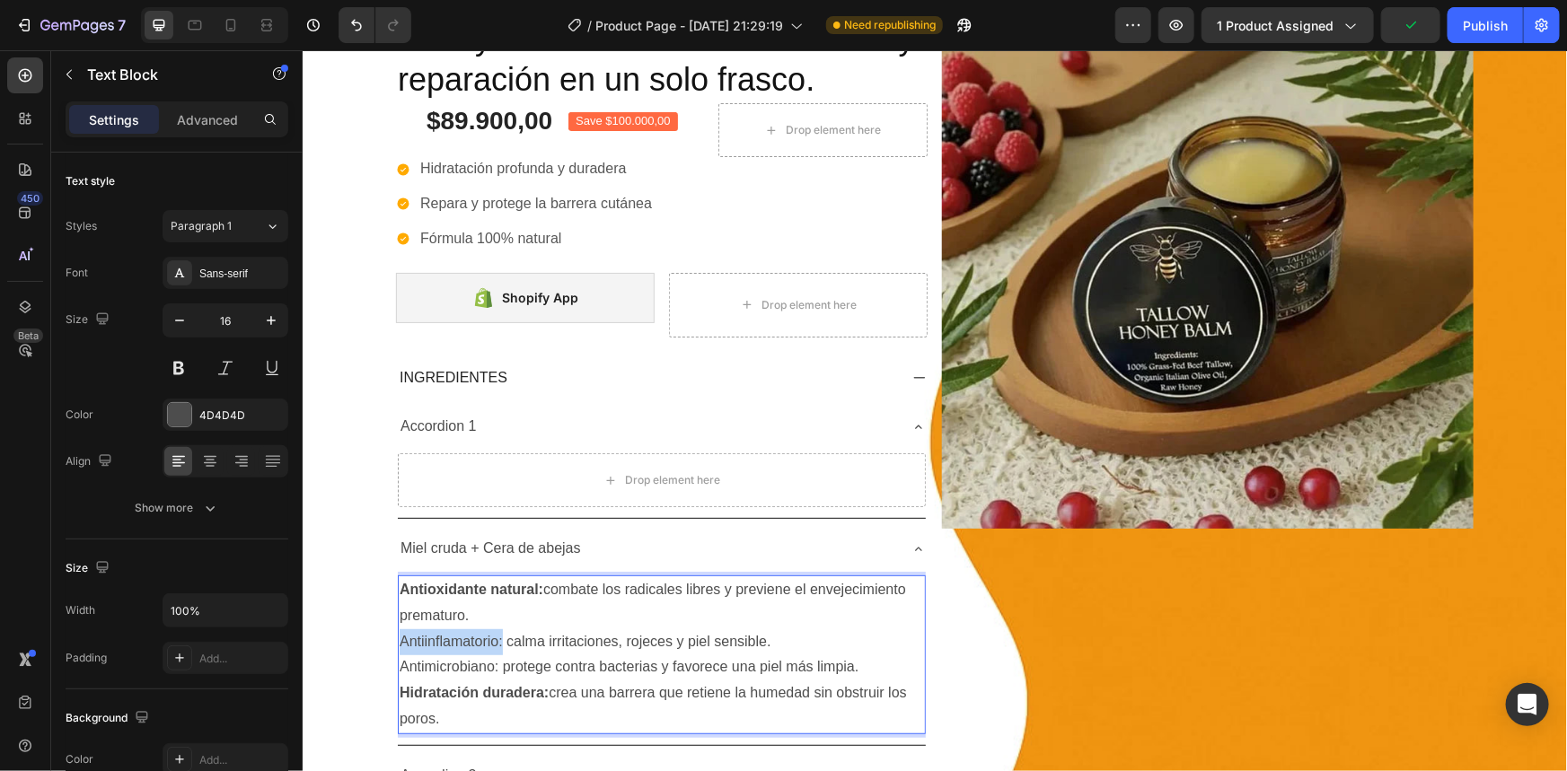
drag, startPoint x: 497, startPoint y: 638, endPoint x: 392, endPoint y: 640, distance: 105.1
click at [399, 640] on p "Antiinflamatorio: calma irritaciones, rojeces y piel sensible." at bounding box center [661, 642] width 524 height 26
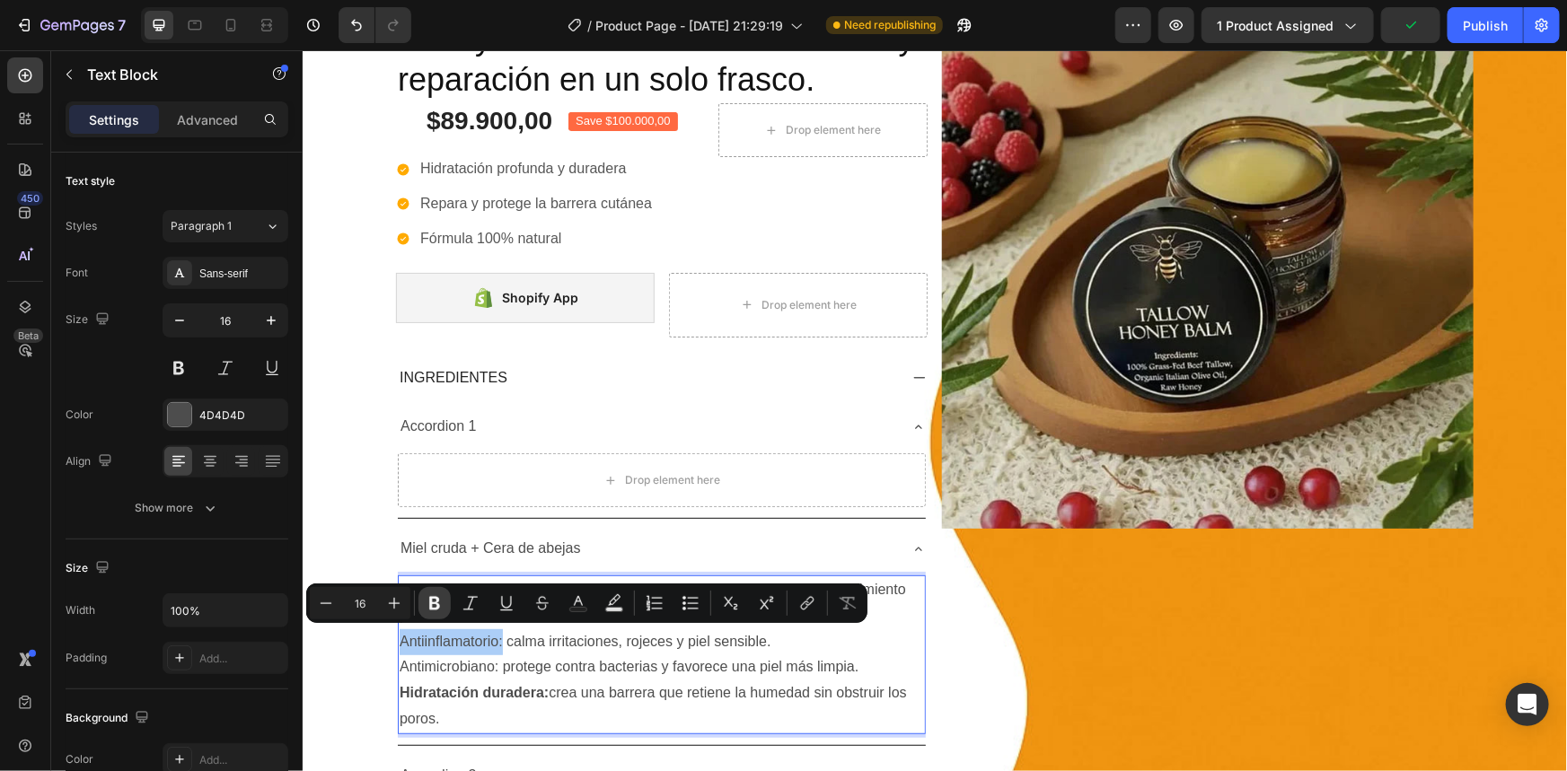
click at [432, 616] on button "Bold" at bounding box center [434, 603] width 32 height 32
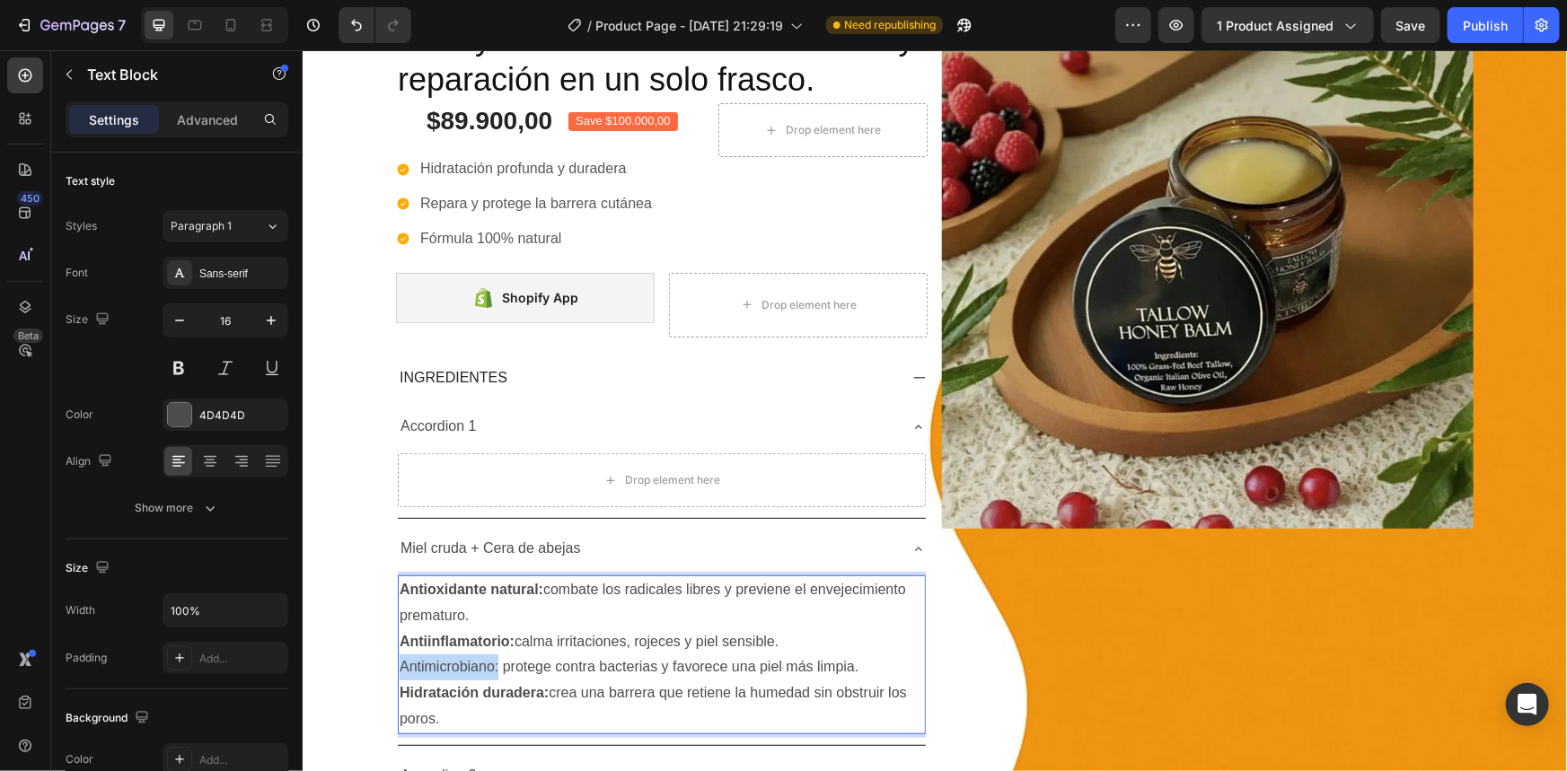
drag, startPoint x: 490, startPoint y: 664, endPoint x: 394, endPoint y: 664, distance: 96.1
click at [399, 664] on p "Antimicrobiano: protege contra bacterias y favorece una piel más limpia." at bounding box center [661, 667] width 524 height 26
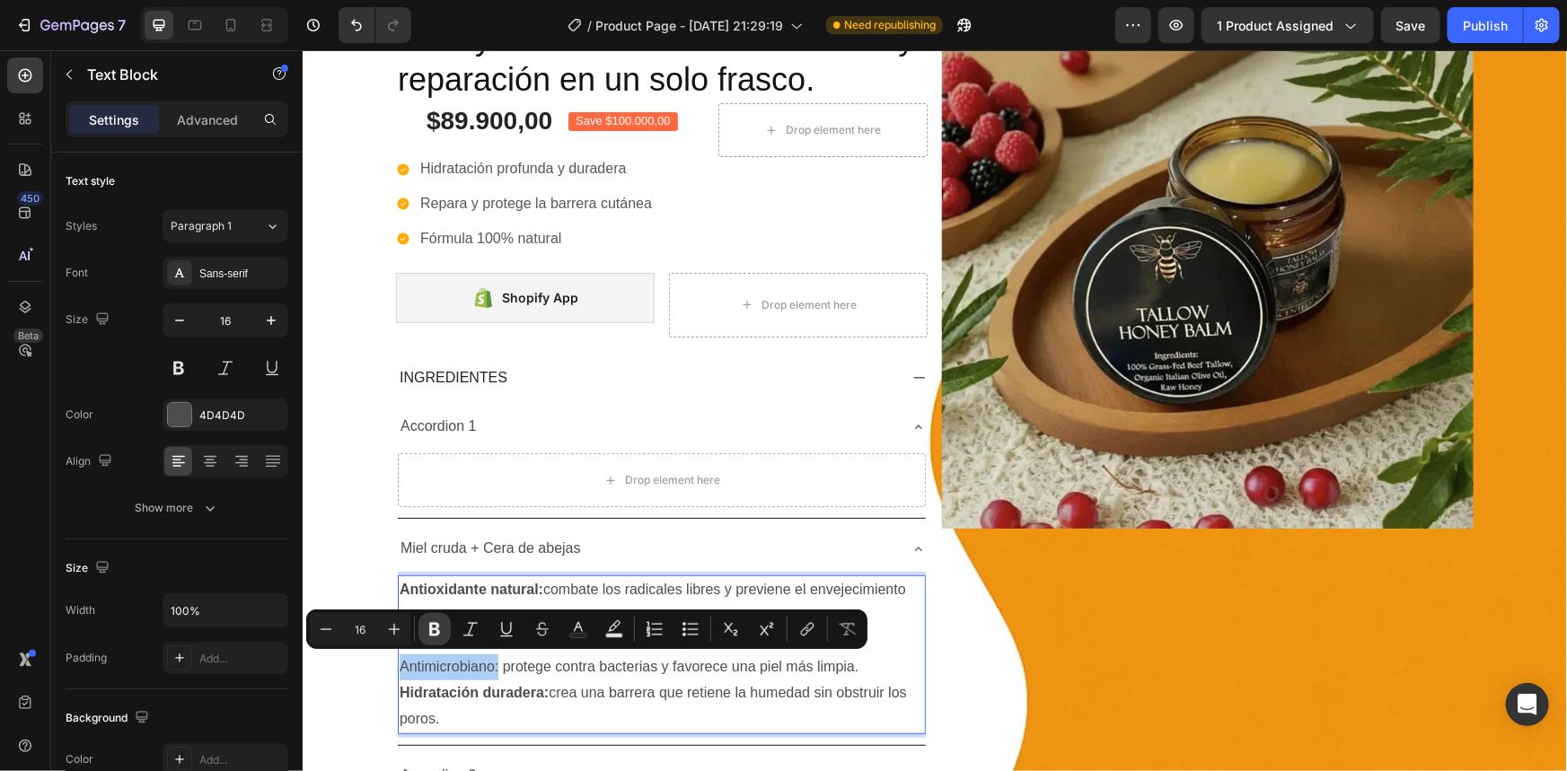
click at [437, 634] on icon "Editor contextual toolbar" at bounding box center [434, 629] width 11 height 13
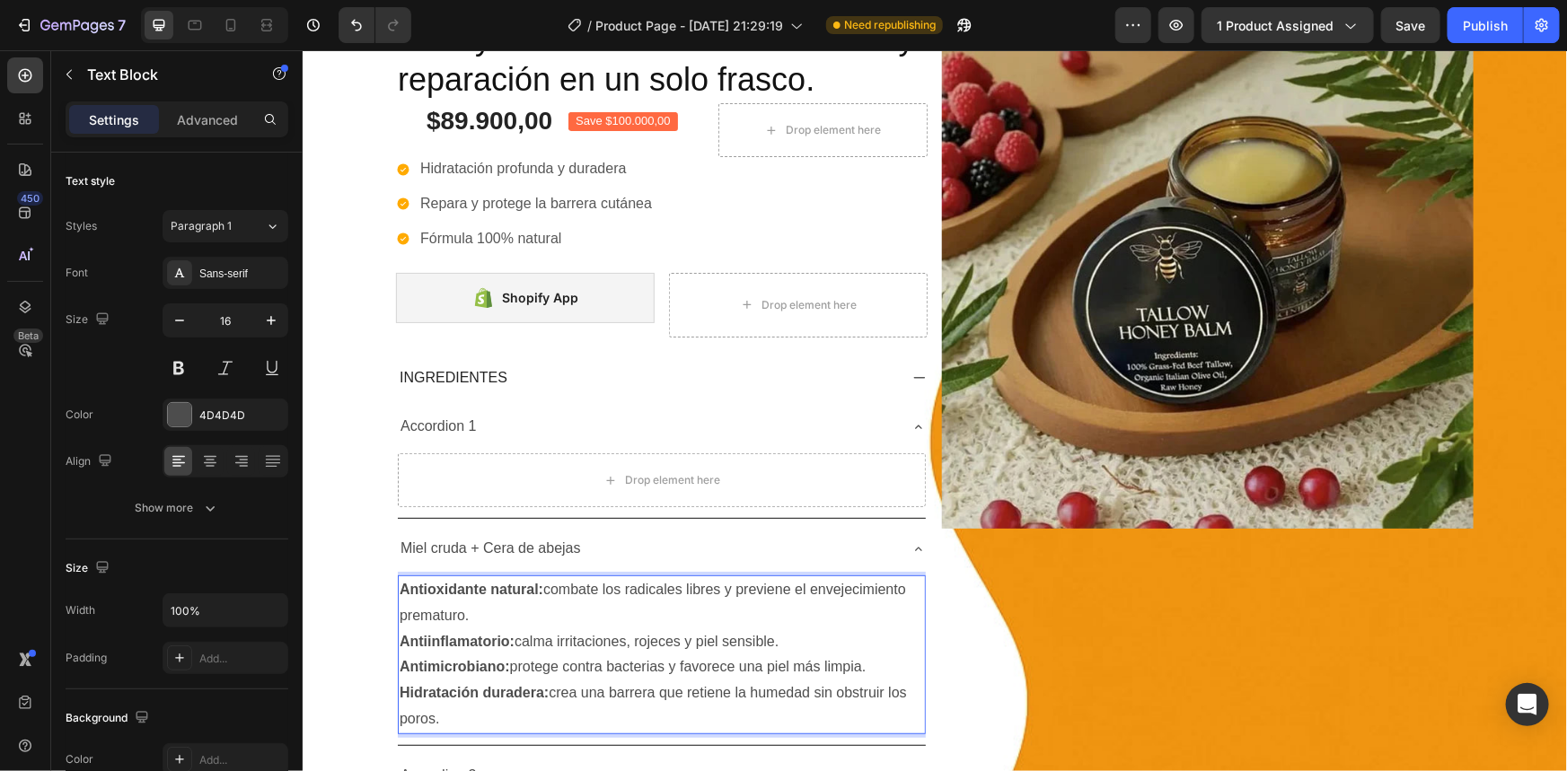
click at [529, 664] on p "Antimicrobiano: protege contra bacterias y favorece una piel más limpia." at bounding box center [661, 667] width 524 height 26
click at [661, 551] on div "Miel cruda + Cera de abejas" at bounding box center [646, 547] width 499 height 31
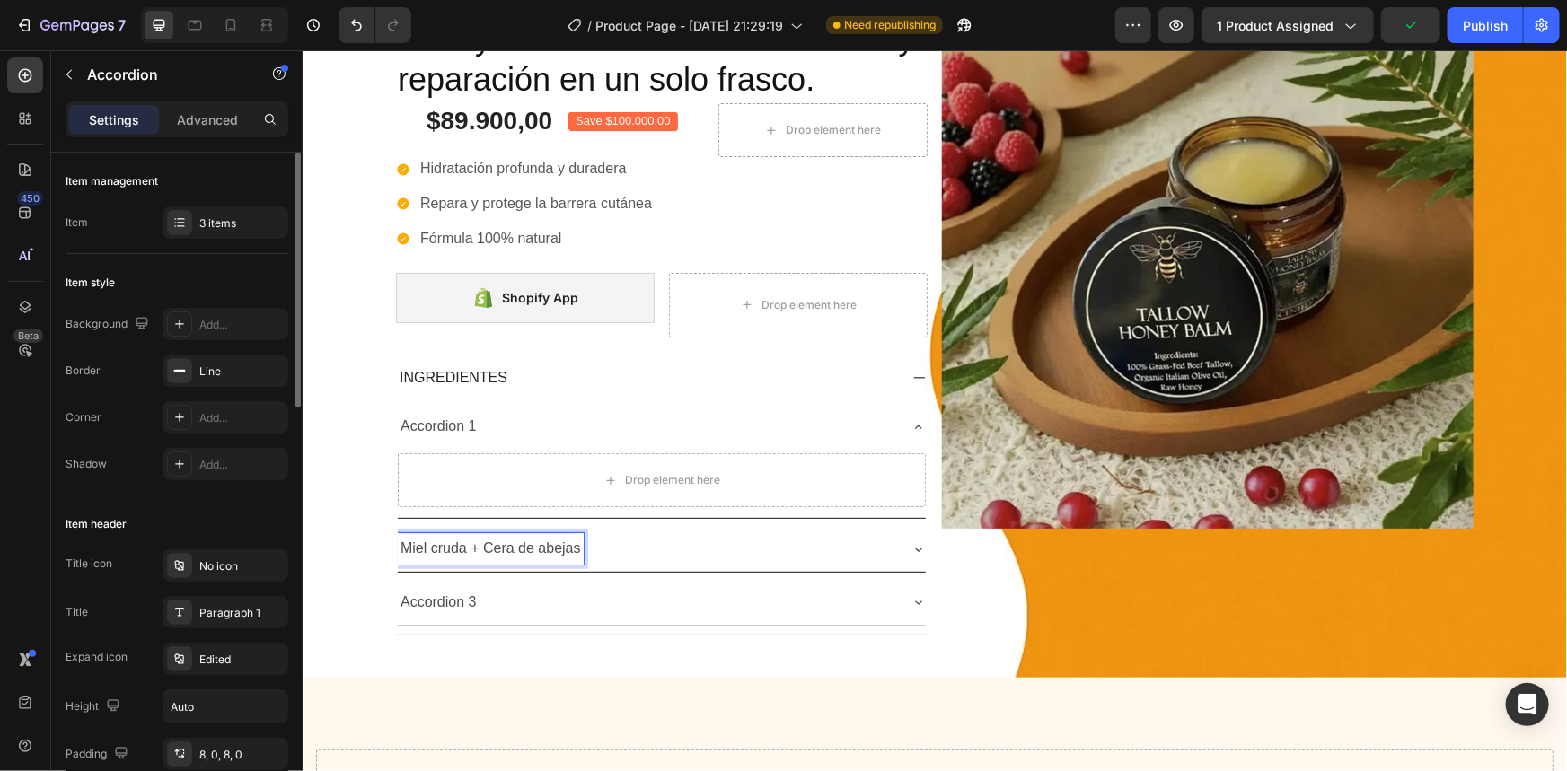
scroll to position [244, 0]
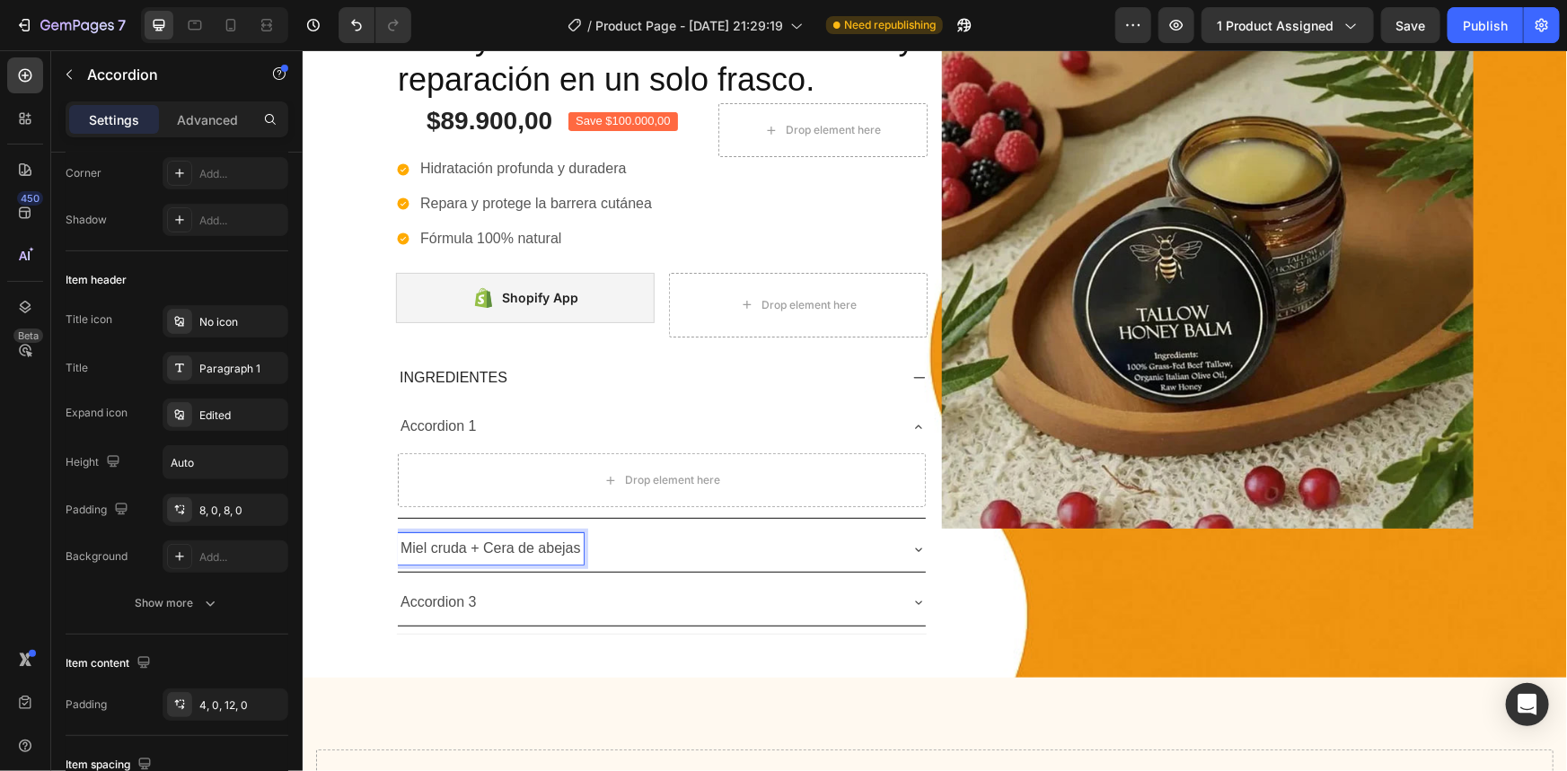
click at [672, 559] on div "Miel cruda + Cera de abejas" at bounding box center [646, 547] width 499 height 31
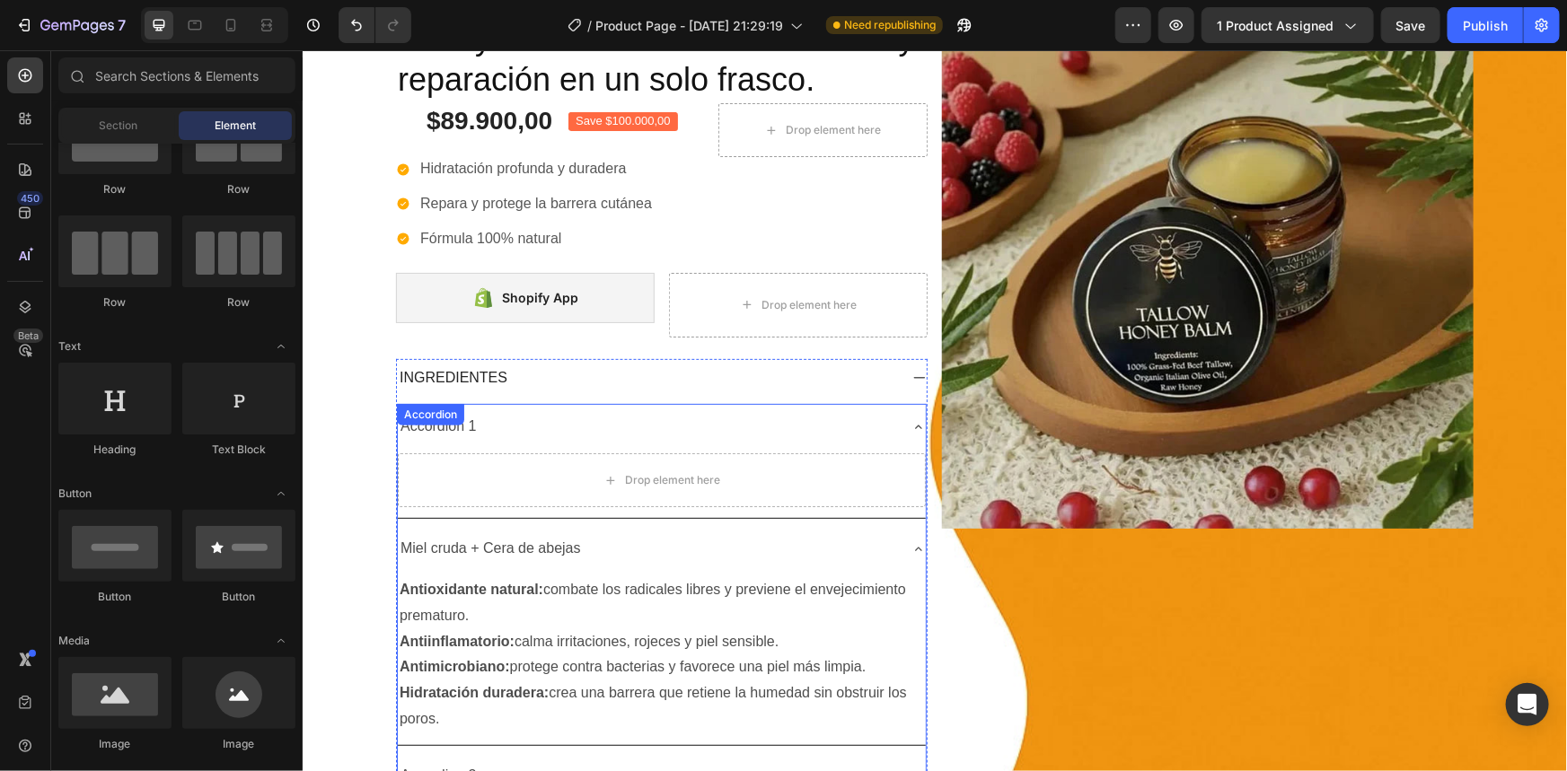
click at [631, 539] on div "Miel cruda + Cera de abejas" at bounding box center [646, 547] width 499 height 31
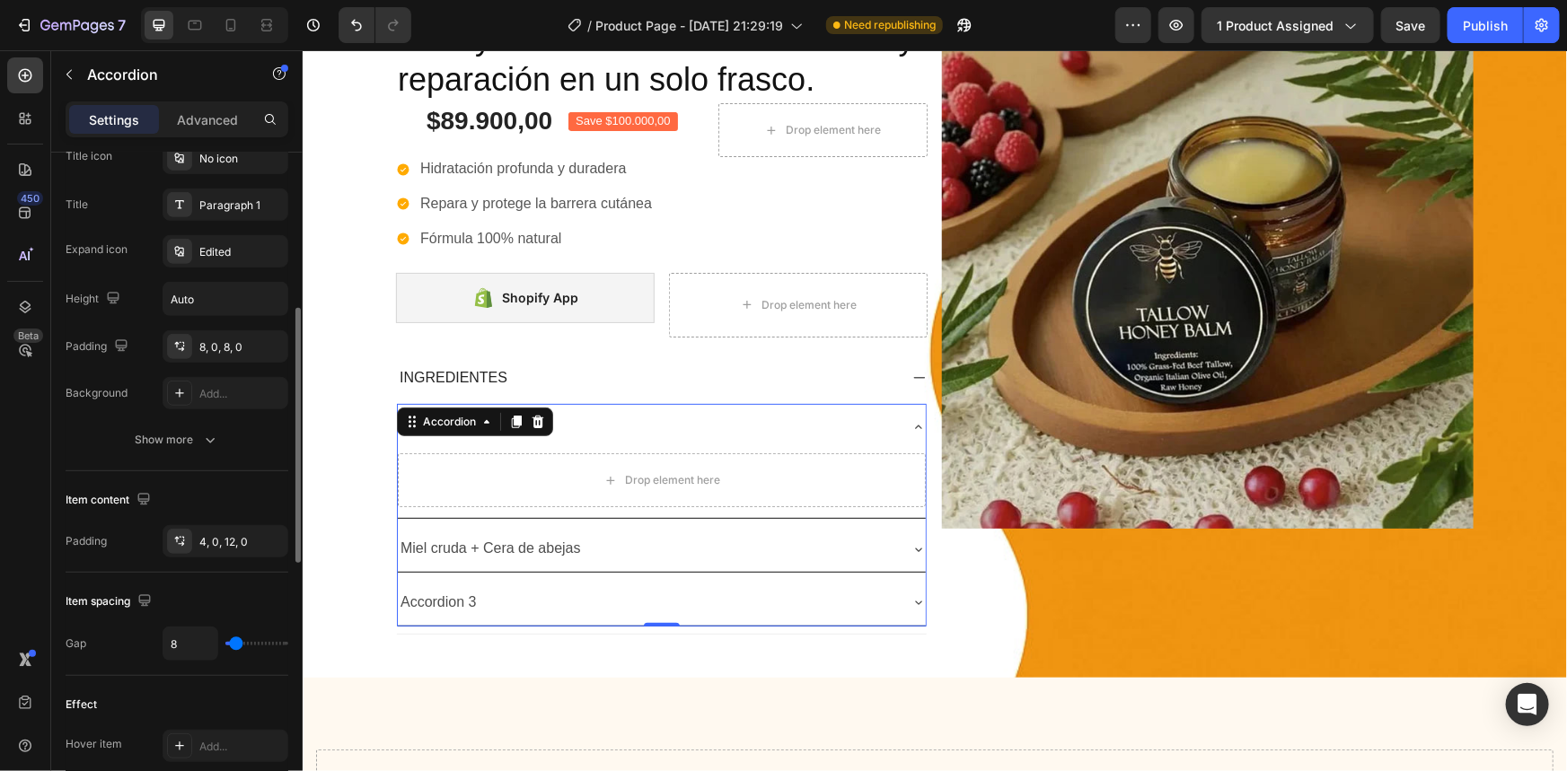
scroll to position [0, 0]
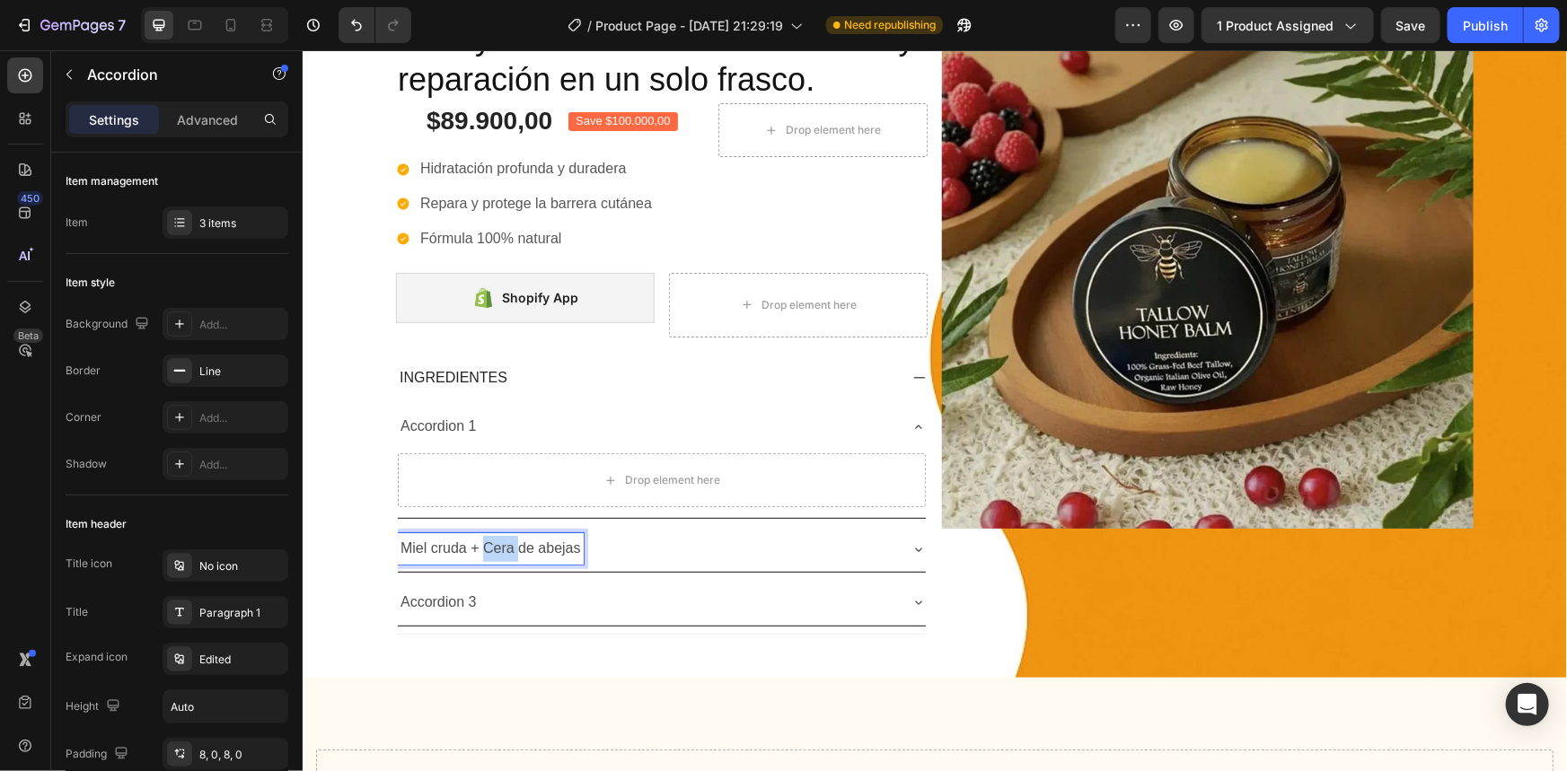
click at [488, 547] on p "Miel cruda + Cera de abejas" at bounding box center [490, 548] width 180 height 26
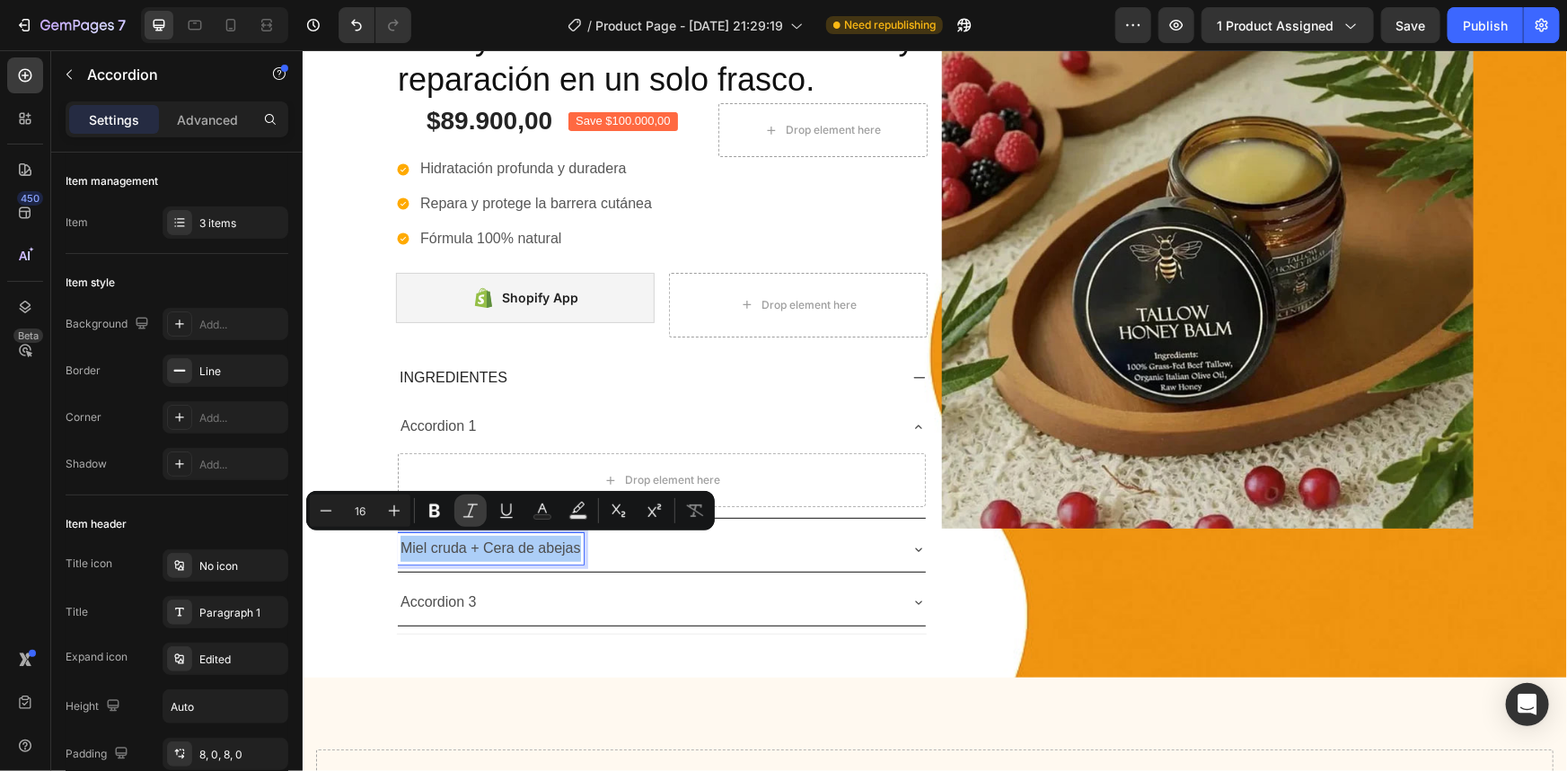
click at [469, 514] on icon "Editor contextual toolbar" at bounding box center [470, 510] width 14 height 13
click at [436, 509] on icon "Editor contextual toolbar" at bounding box center [434, 511] width 11 height 13
click at [530, 521] on button "Text Color" at bounding box center [542, 511] width 32 height 32
type input "4D4D4D"
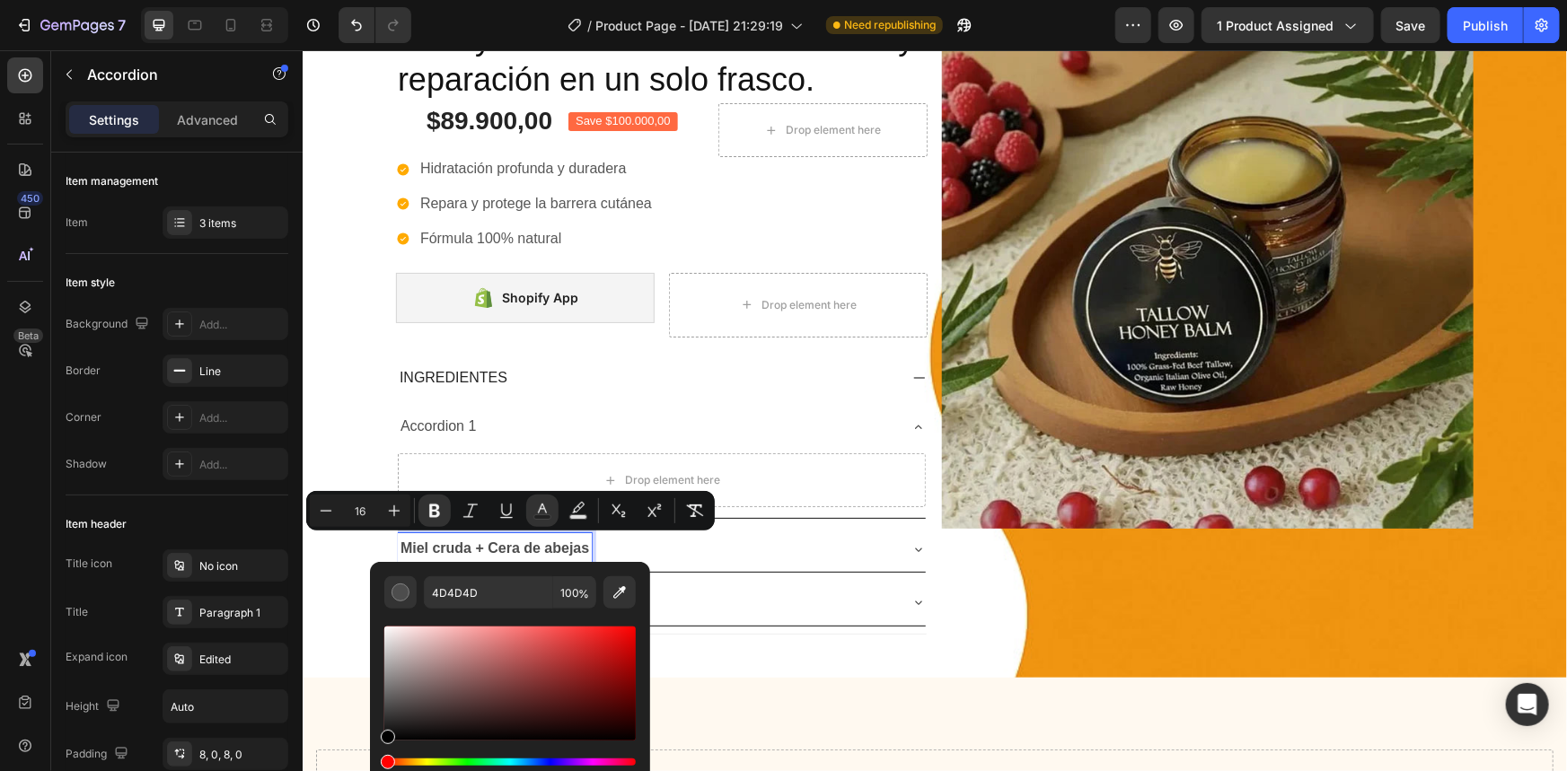
drag, startPoint x: 392, startPoint y: 708, endPoint x: 385, endPoint y: 795, distance: 87.3
click at [385, 0] on html "7 / Product Page - Aug 11, 21:29:19 Need republishing Preview 1 product assigne…" at bounding box center [783, 0] width 1567 height 0
type input "000000"
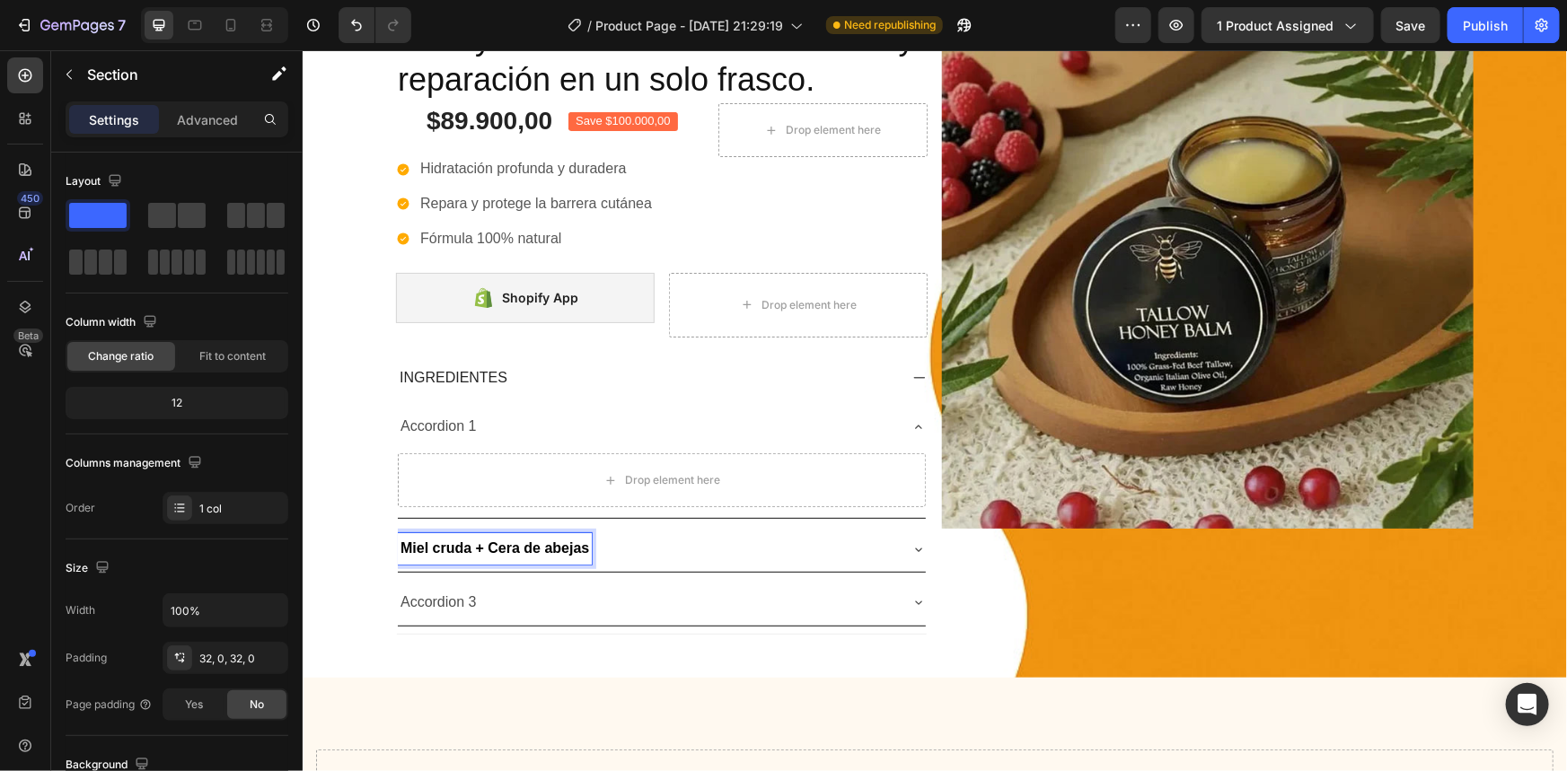
click at [380, 554] on div "Icon Icon Icon Icon Icon Icon List Más de 7mil clientes satisfechos Text Block …" at bounding box center [934, 322] width 1264 height 652
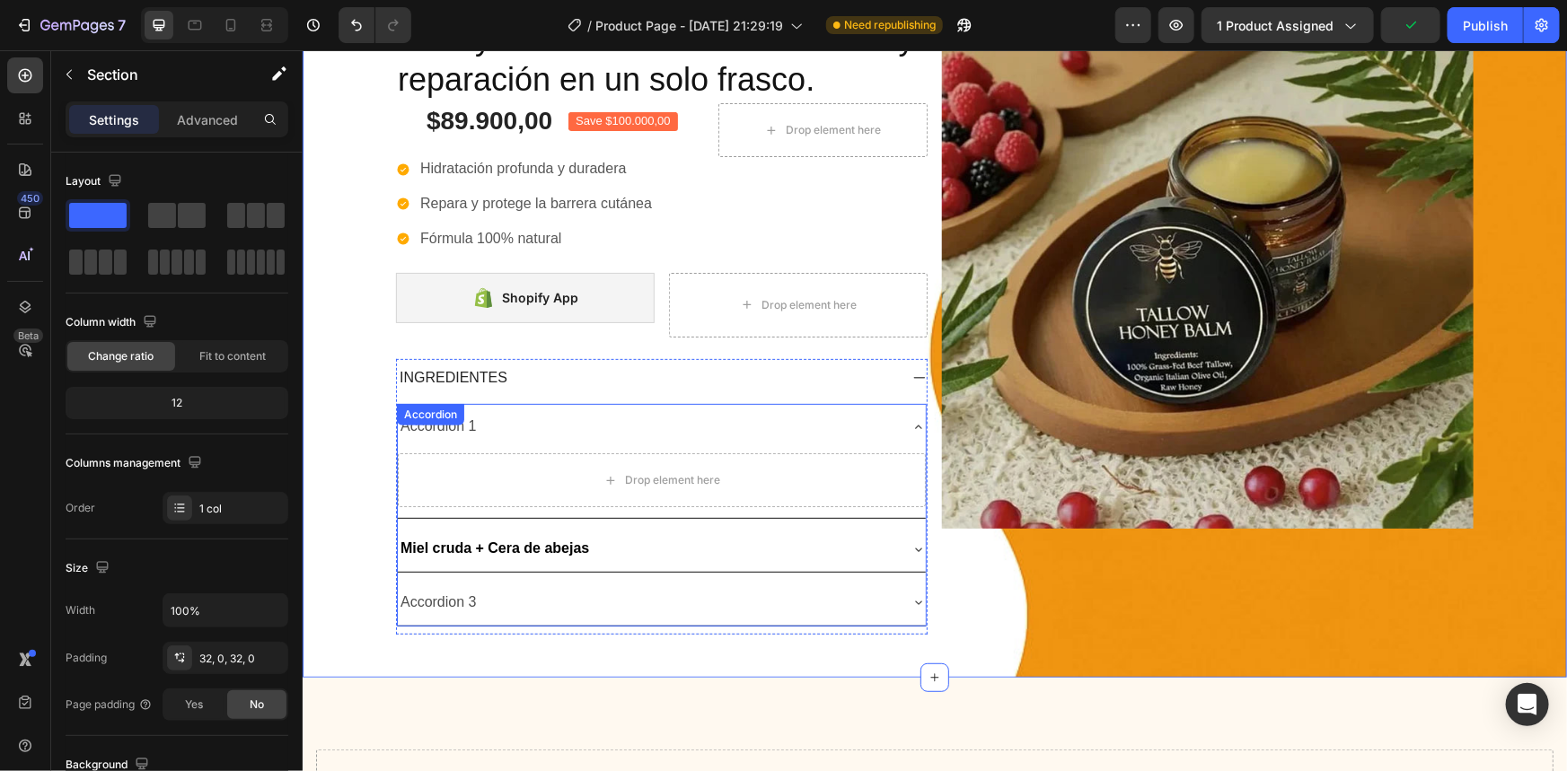
click at [627, 548] on div "Miel cruda + Cera de abejas" at bounding box center [646, 547] width 499 height 31
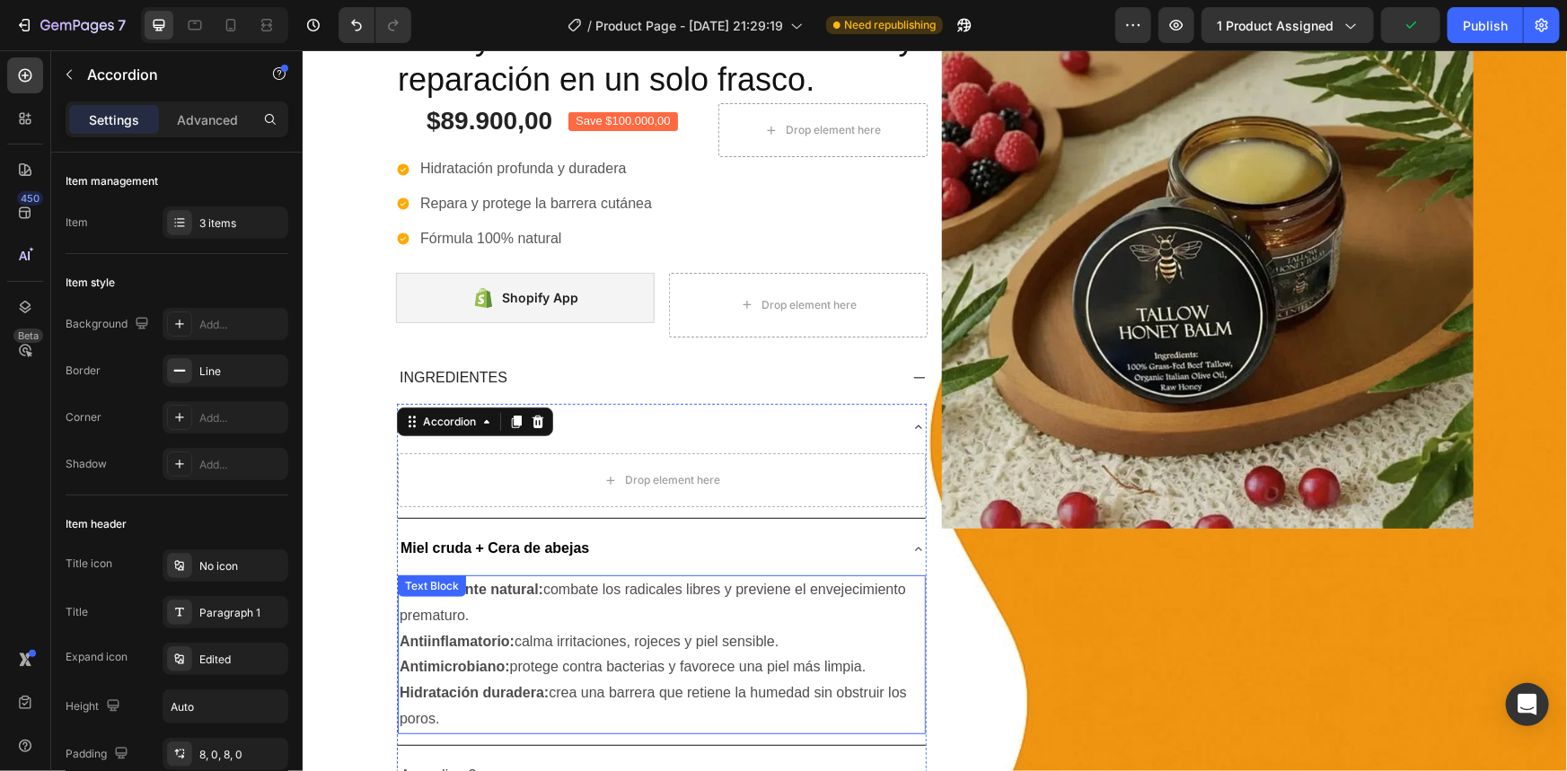
click at [560, 600] on p "Antioxidante natural: combate los radicales libres y previene el envejecimiento…" at bounding box center [661, 602] width 524 height 52
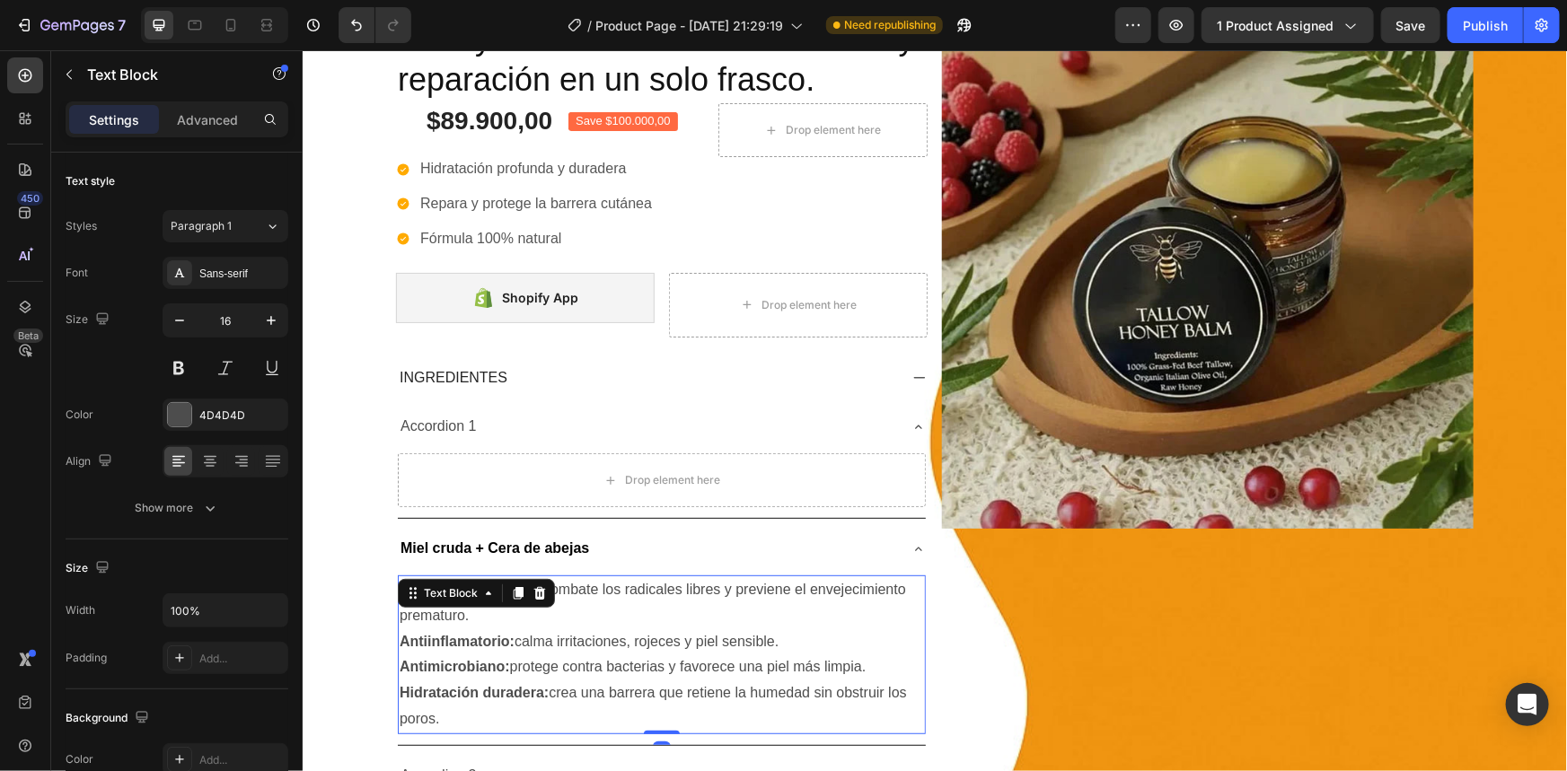
click at [561, 600] on p "Antioxidante natural: combate los radicales libres y previene el envejecimiento…" at bounding box center [661, 602] width 524 height 52
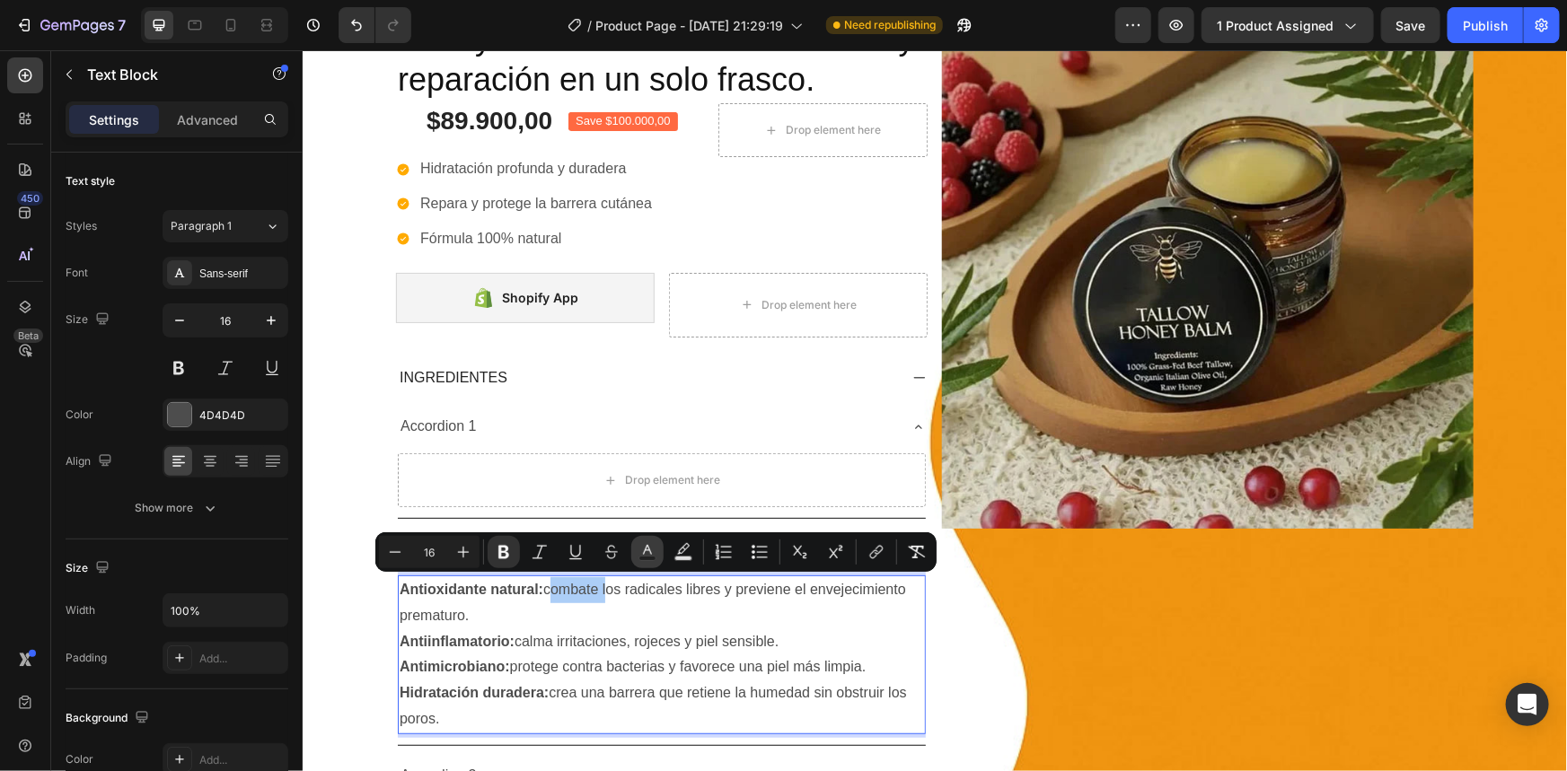
click at [643, 552] on icon "Editor contextual toolbar" at bounding box center [647, 552] width 18 height 18
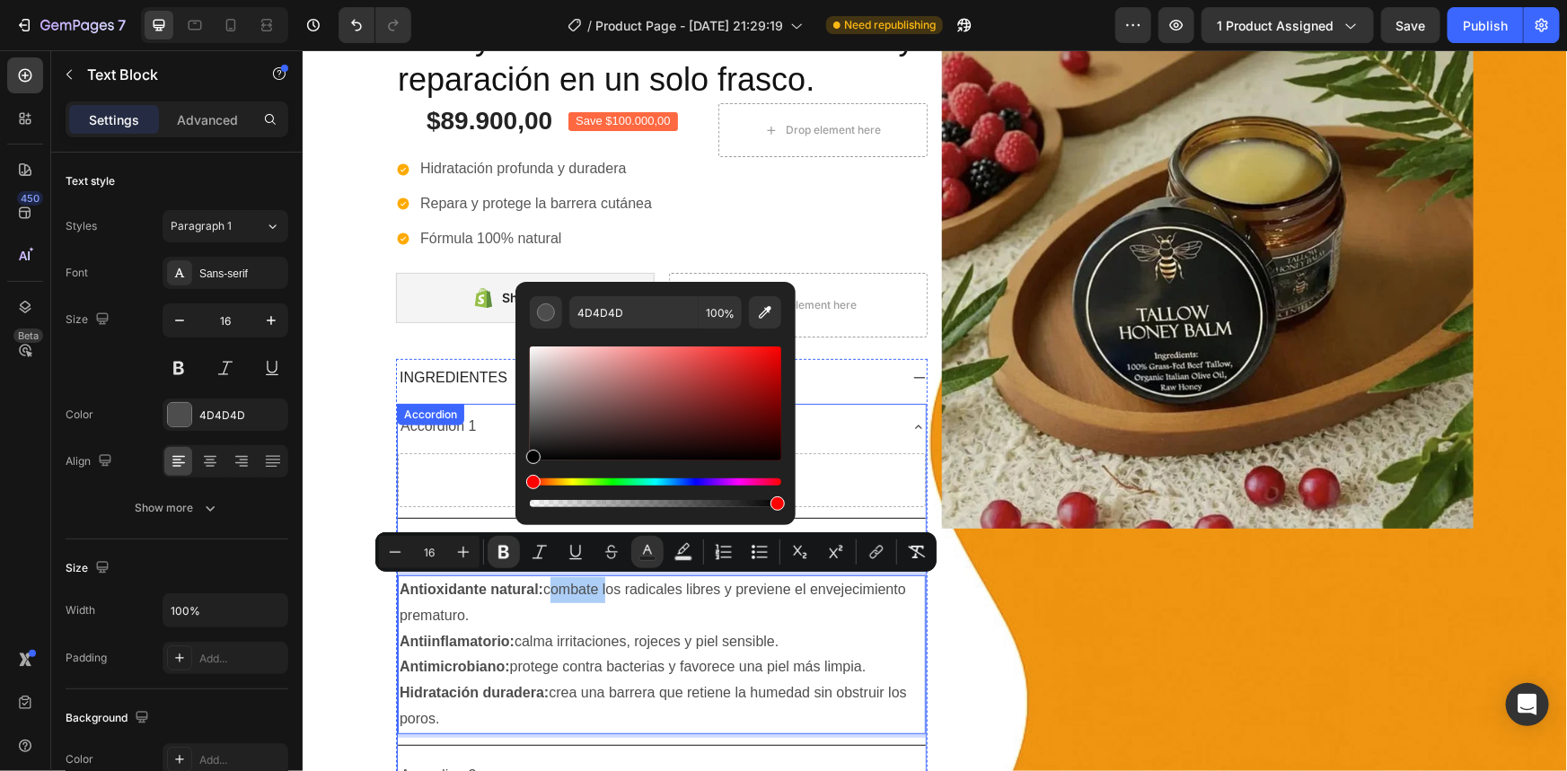
drag, startPoint x: 832, startPoint y: 483, endPoint x: 508, endPoint y: 522, distance: 325.6
type input "000000"
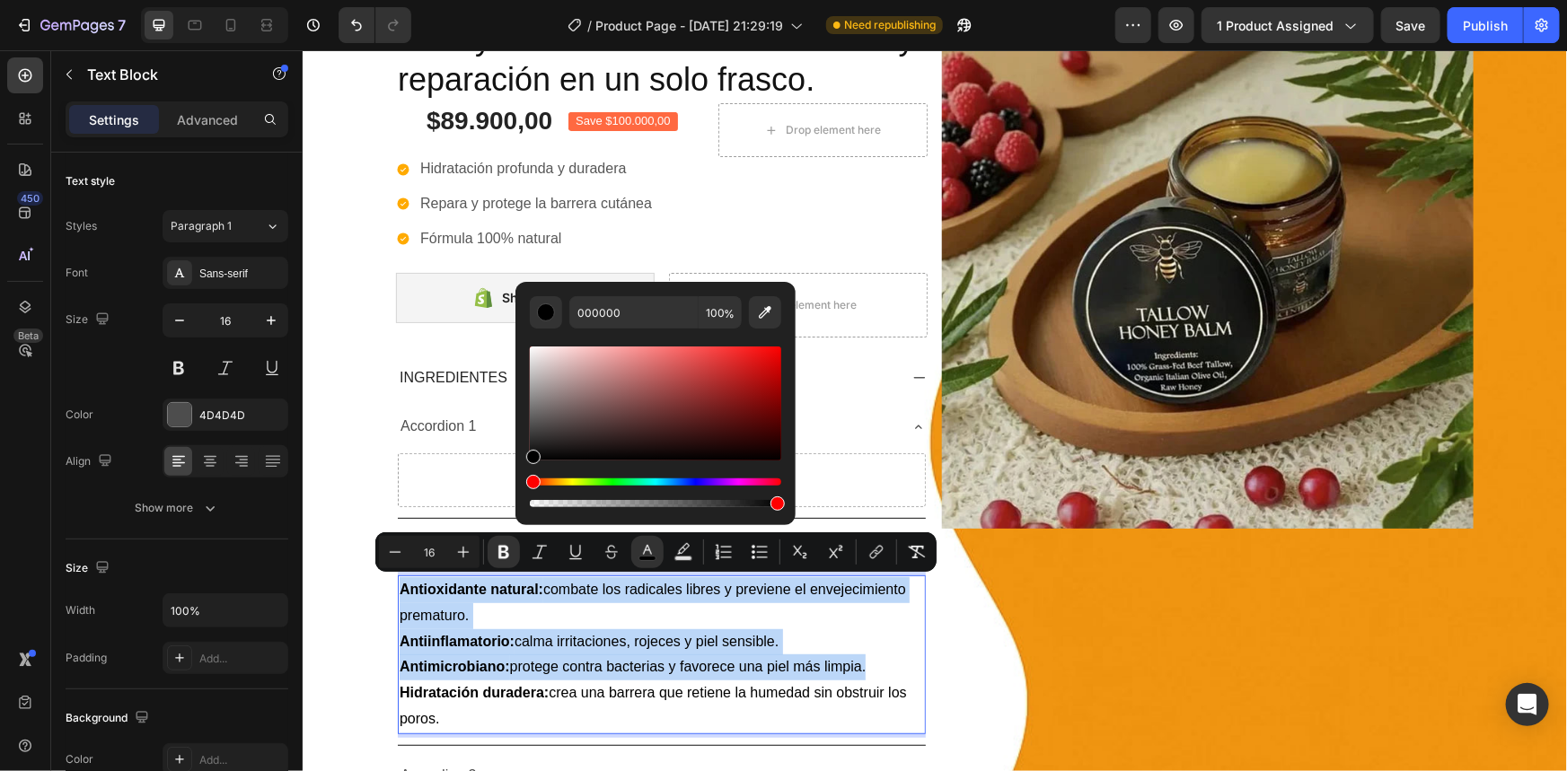
click at [665, 655] on p "Antimicrobiano: protege contra bacterias y favorece una piel más limpia." at bounding box center [661, 667] width 524 height 26
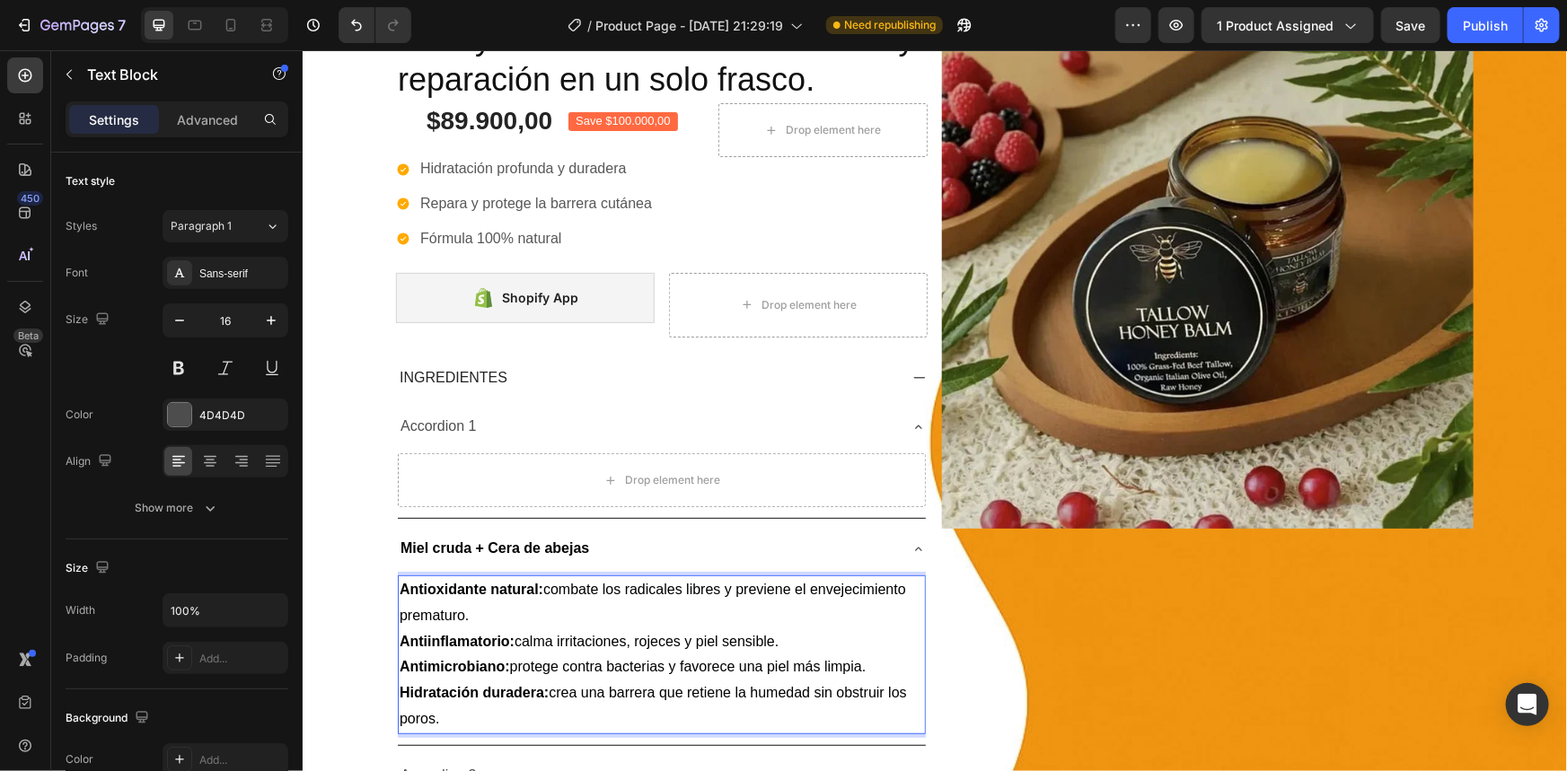
click at [539, 592] on strong "Antioxidante natural:" at bounding box center [471, 588] width 144 height 15
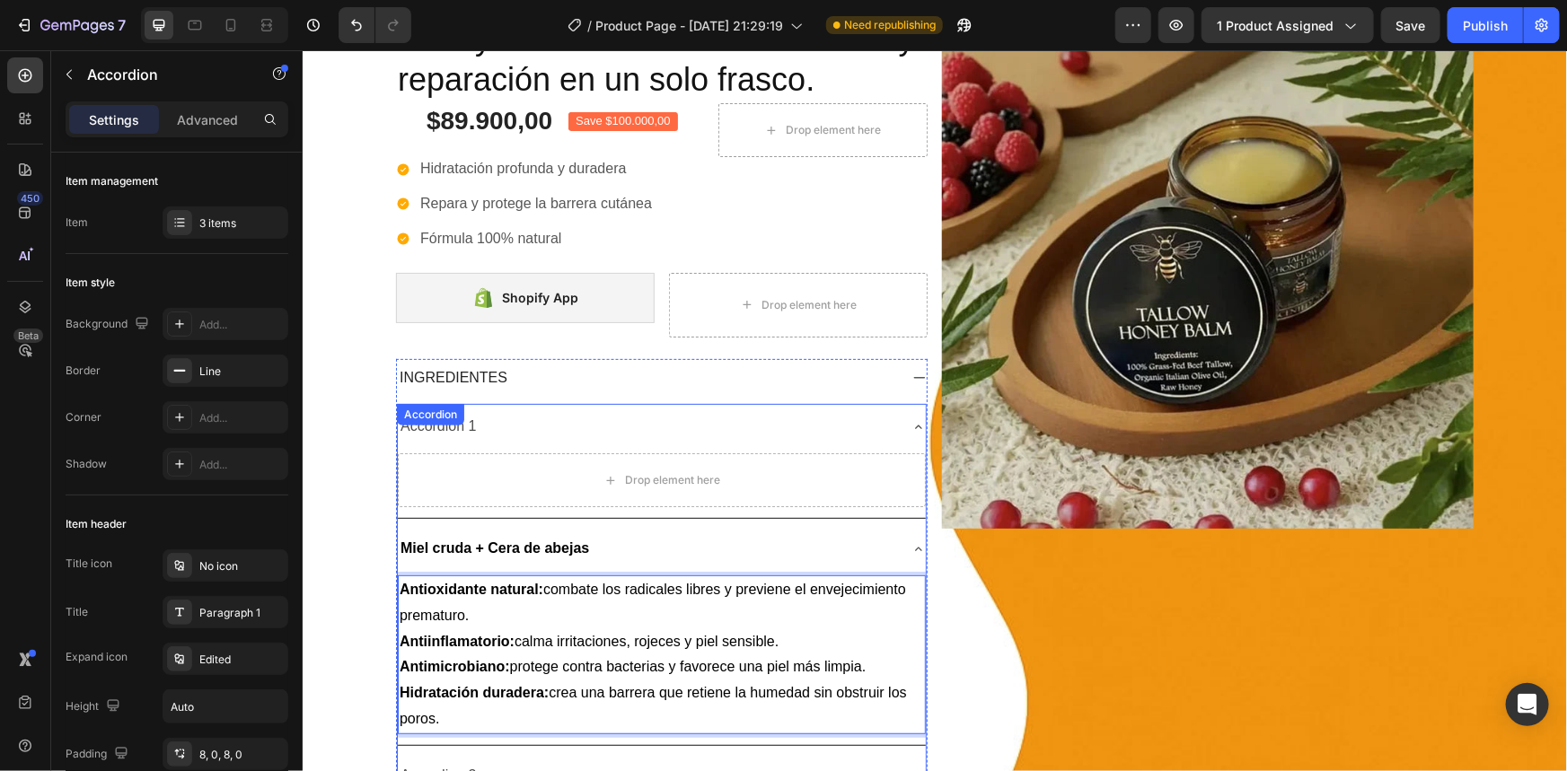
click at [621, 540] on div "Miel cruda + Cera de abejas" at bounding box center [646, 547] width 499 height 31
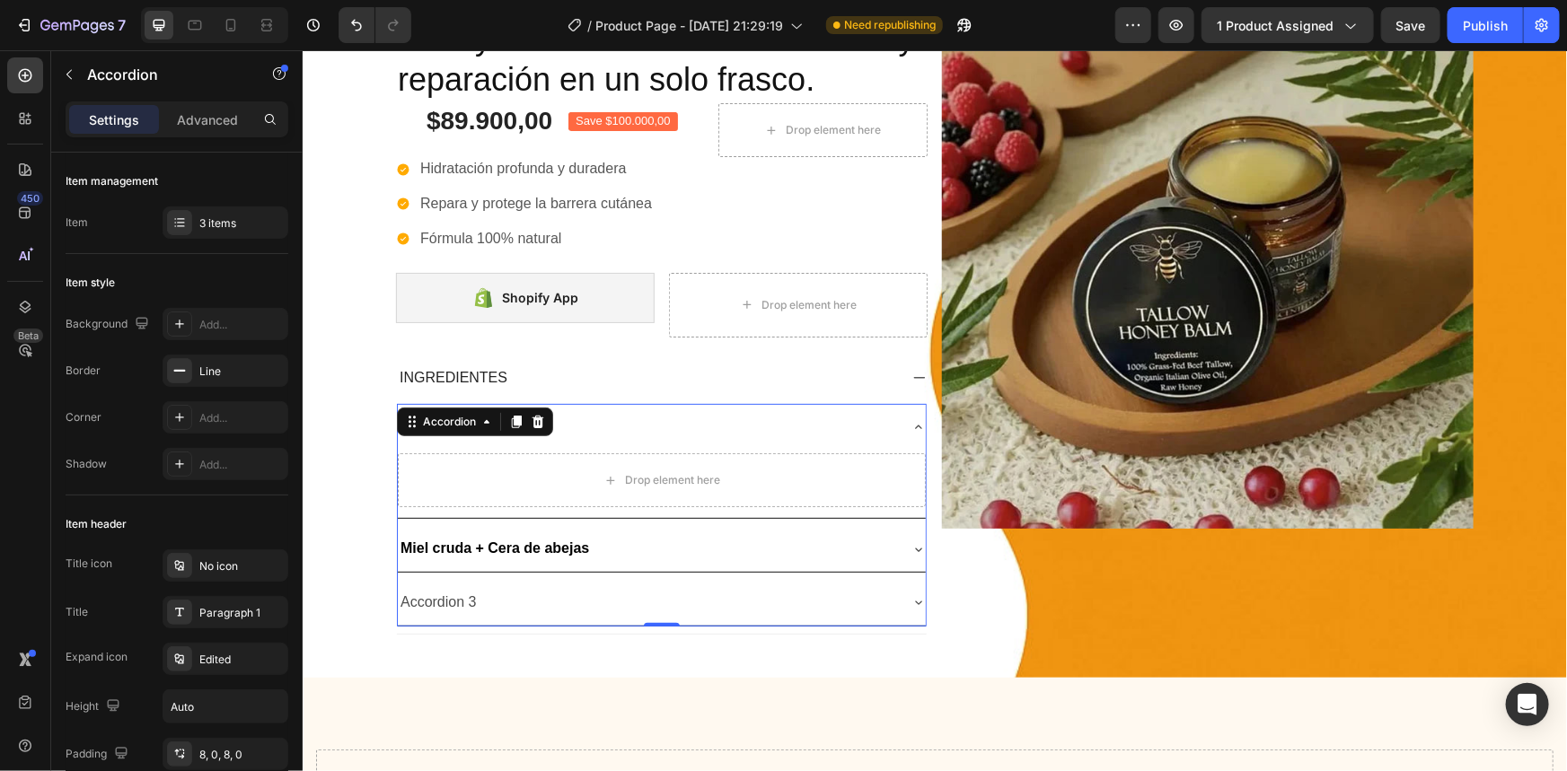
click at [582, 431] on div "Accordion 1" at bounding box center [646, 425] width 499 height 31
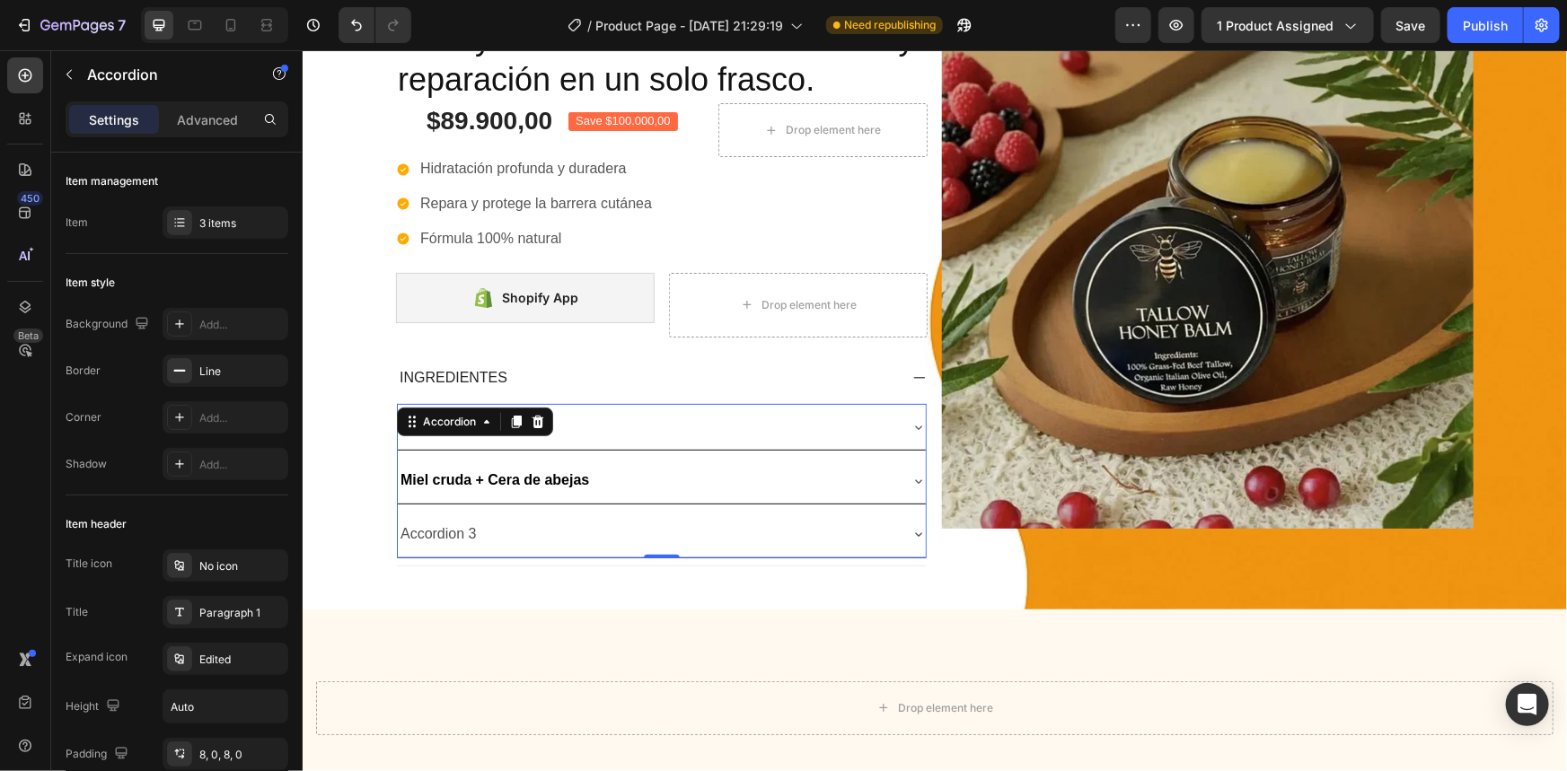
click at [446, 438] on div "Accordion 1" at bounding box center [438, 425] width 82 height 31
click at [515, 421] on p "Sebo de Res 100% de Pastoreo" at bounding box center [503, 426] width 206 height 26
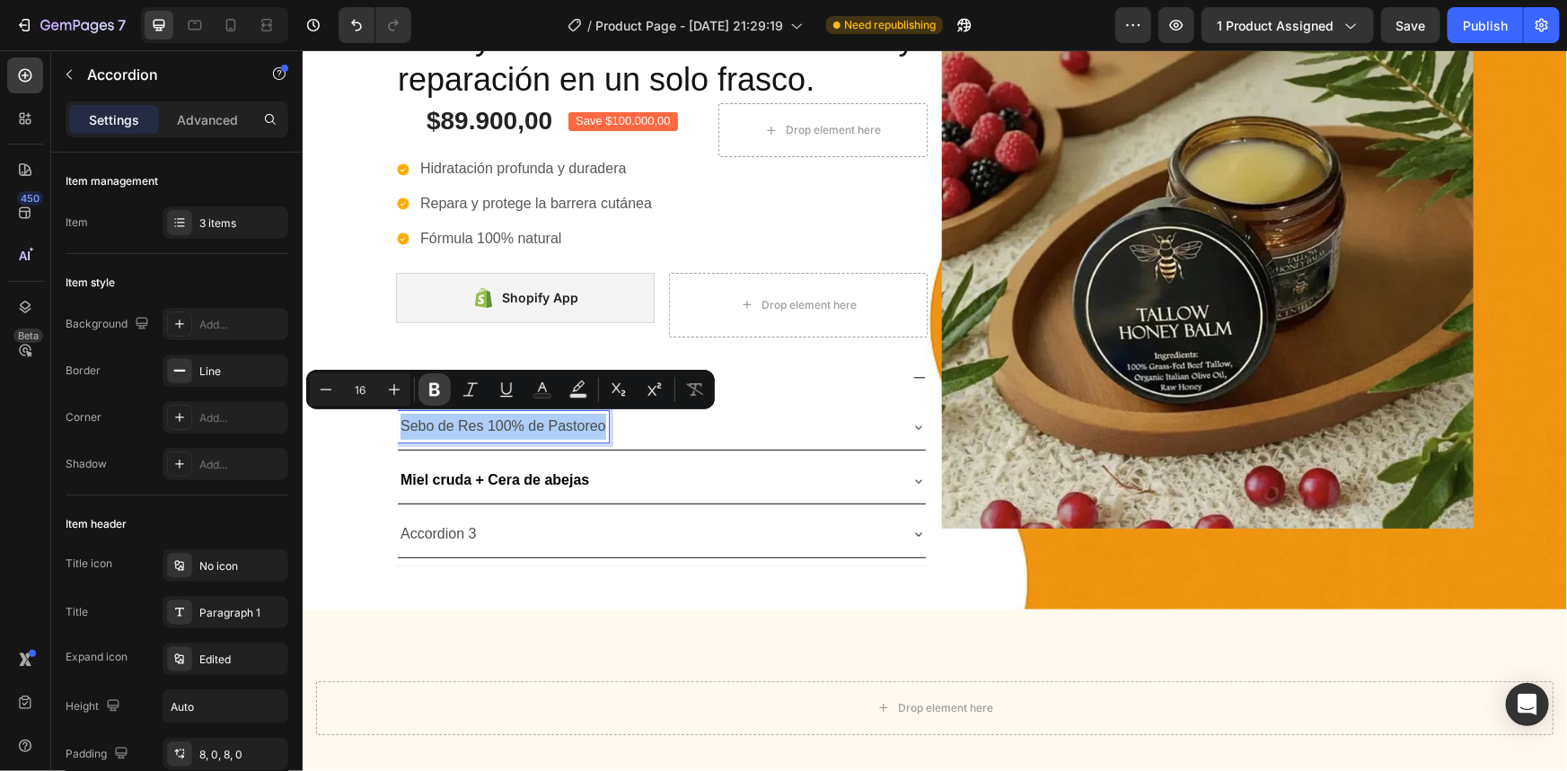
click at [446, 396] on button "Bold" at bounding box center [434, 390] width 32 height 32
click at [529, 394] on button "Text Color" at bounding box center [542, 390] width 32 height 32
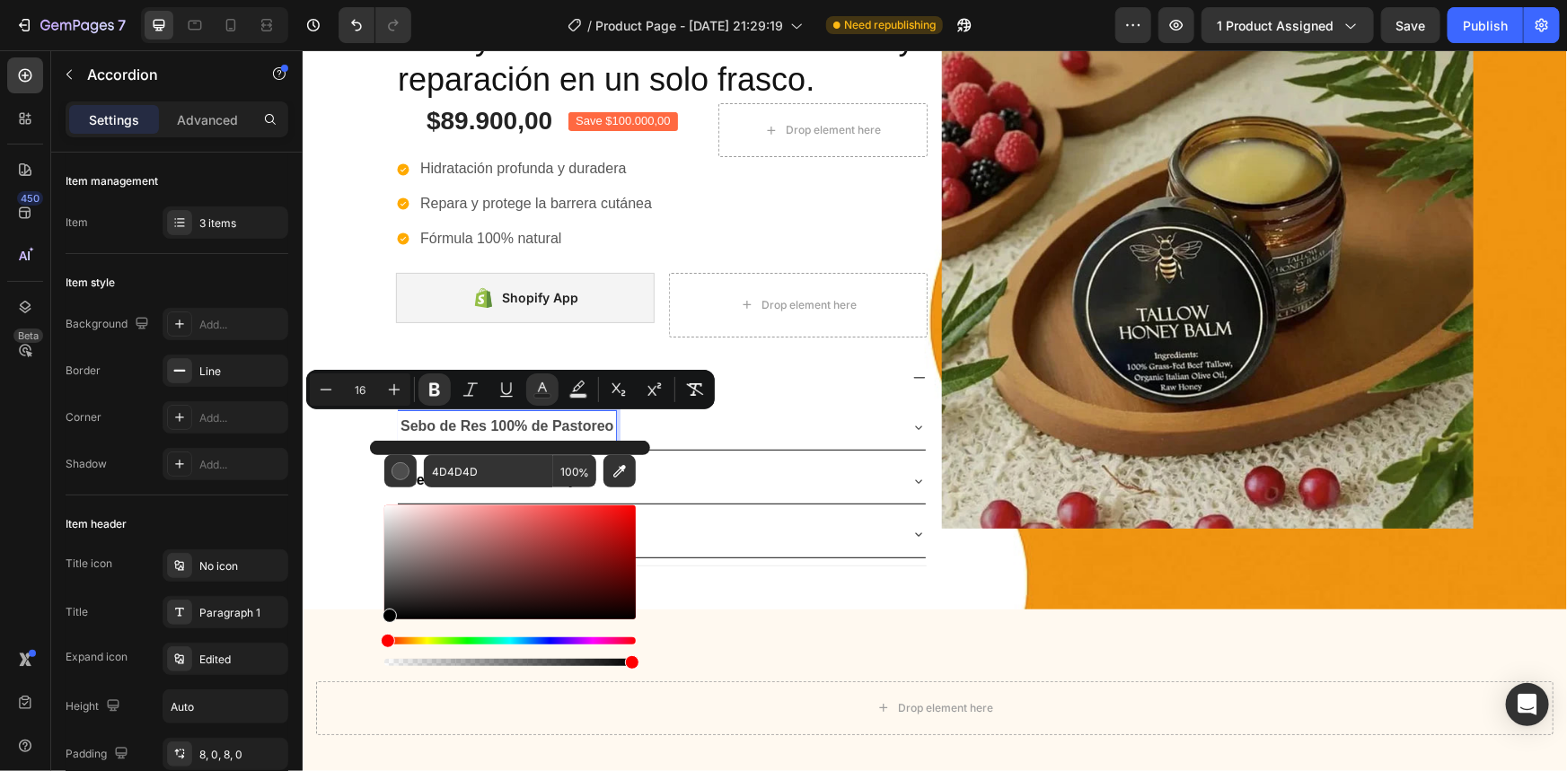
drag, startPoint x: 386, startPoint y: 588, endPoint x: 388, endPoint y: 669, distance: 80.8
click at [388, 669] on div "Editor contextual toolbar" at bounding box center [509, 586] width 251 height 168
drag, startPoint x: 686, startPoint y: 663, endPoint x: 365, endPoint y: 616, distance: 324.8
type input "070707"
click at [706, 493] on div "Miel cruda + Cera de abejas" at bounding box center [646, 479] width 499 height 31
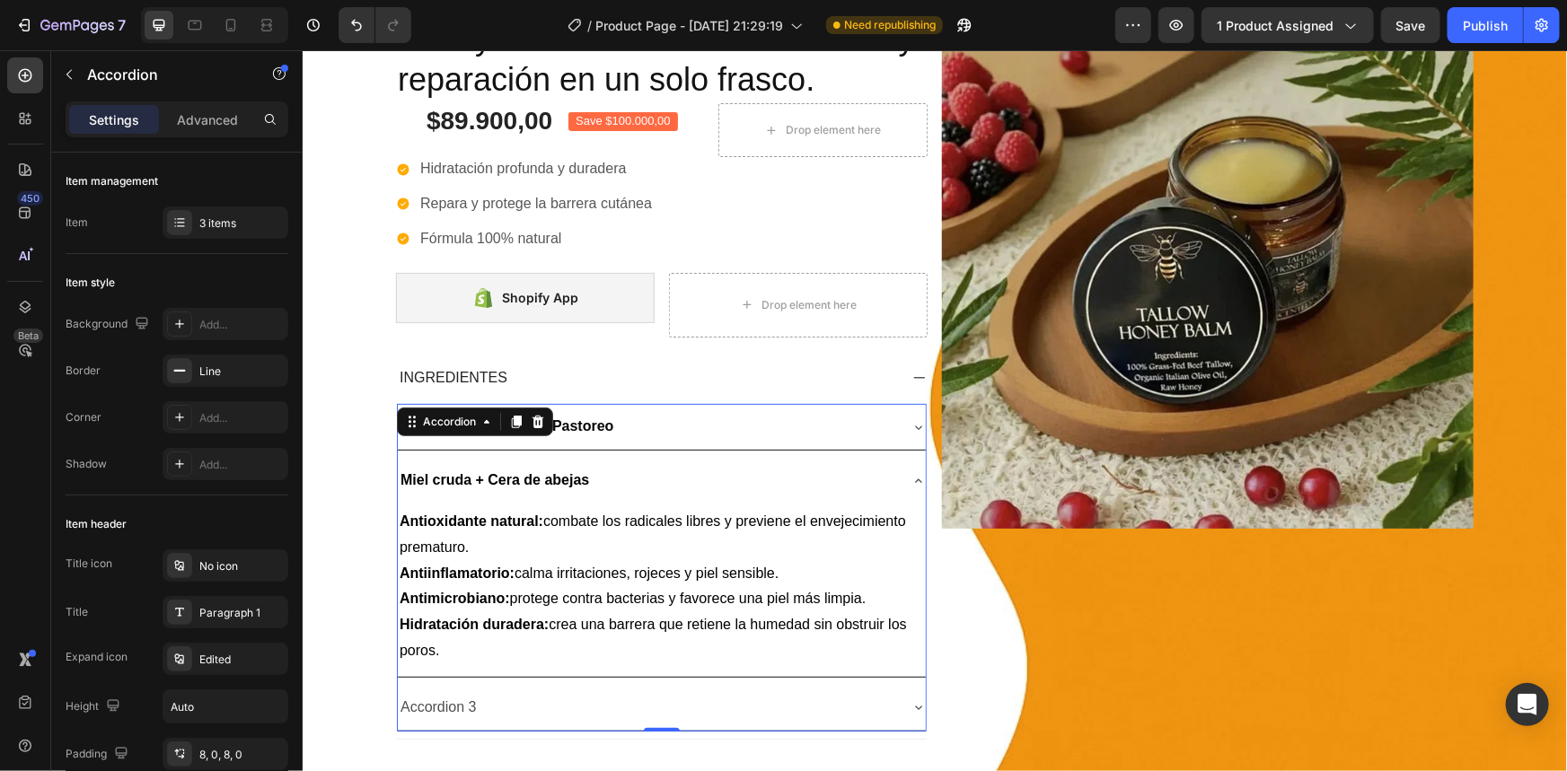
click at [652, 479] on div "Miel cruda + Cera de abejas" at bounding box center [646, 479] width 499 height 31
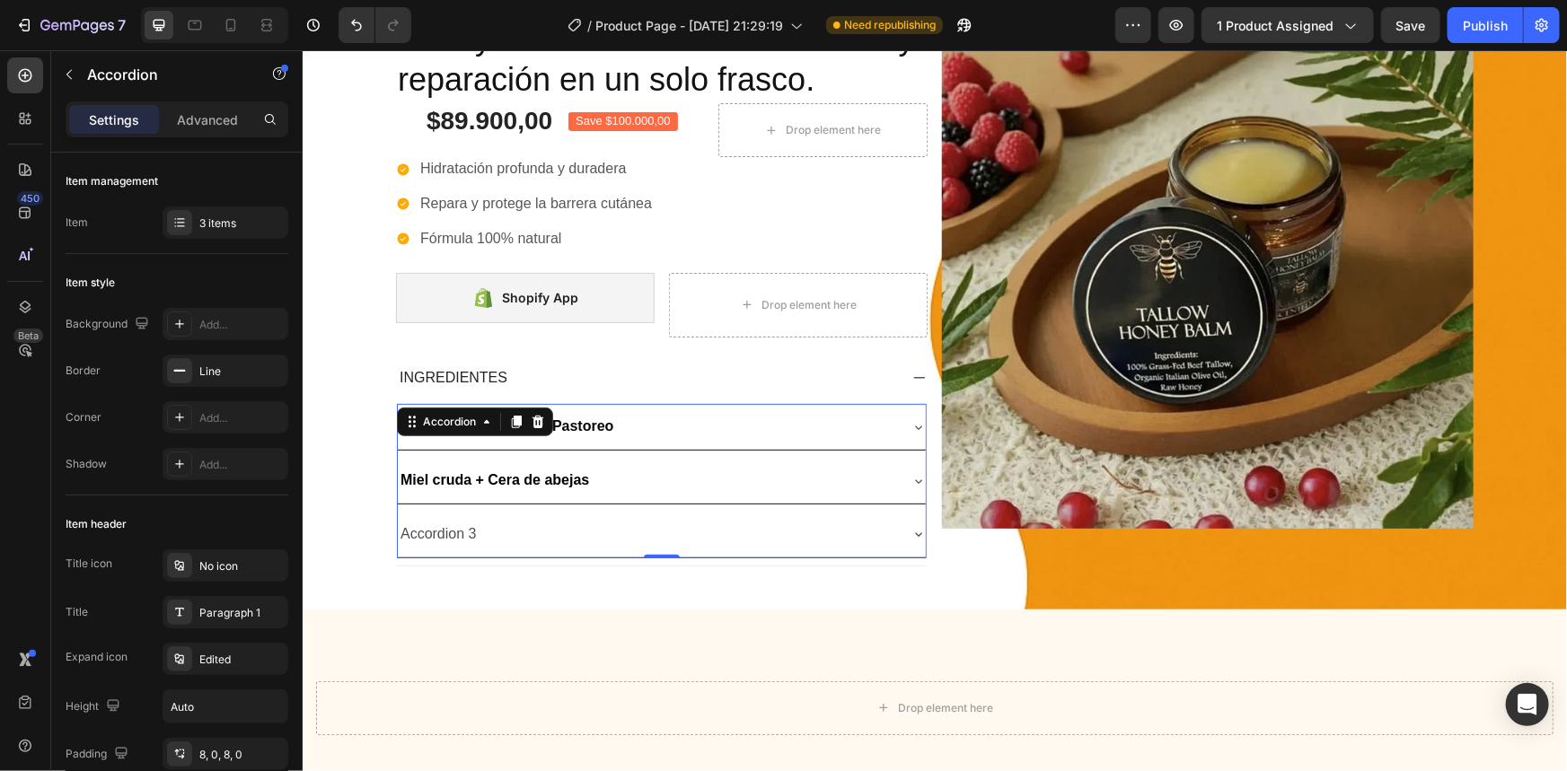
click at [683, 426] on div "Sebo de Res 100% de Pastoreo" at bounding box center [646, 425] width 499 height 31
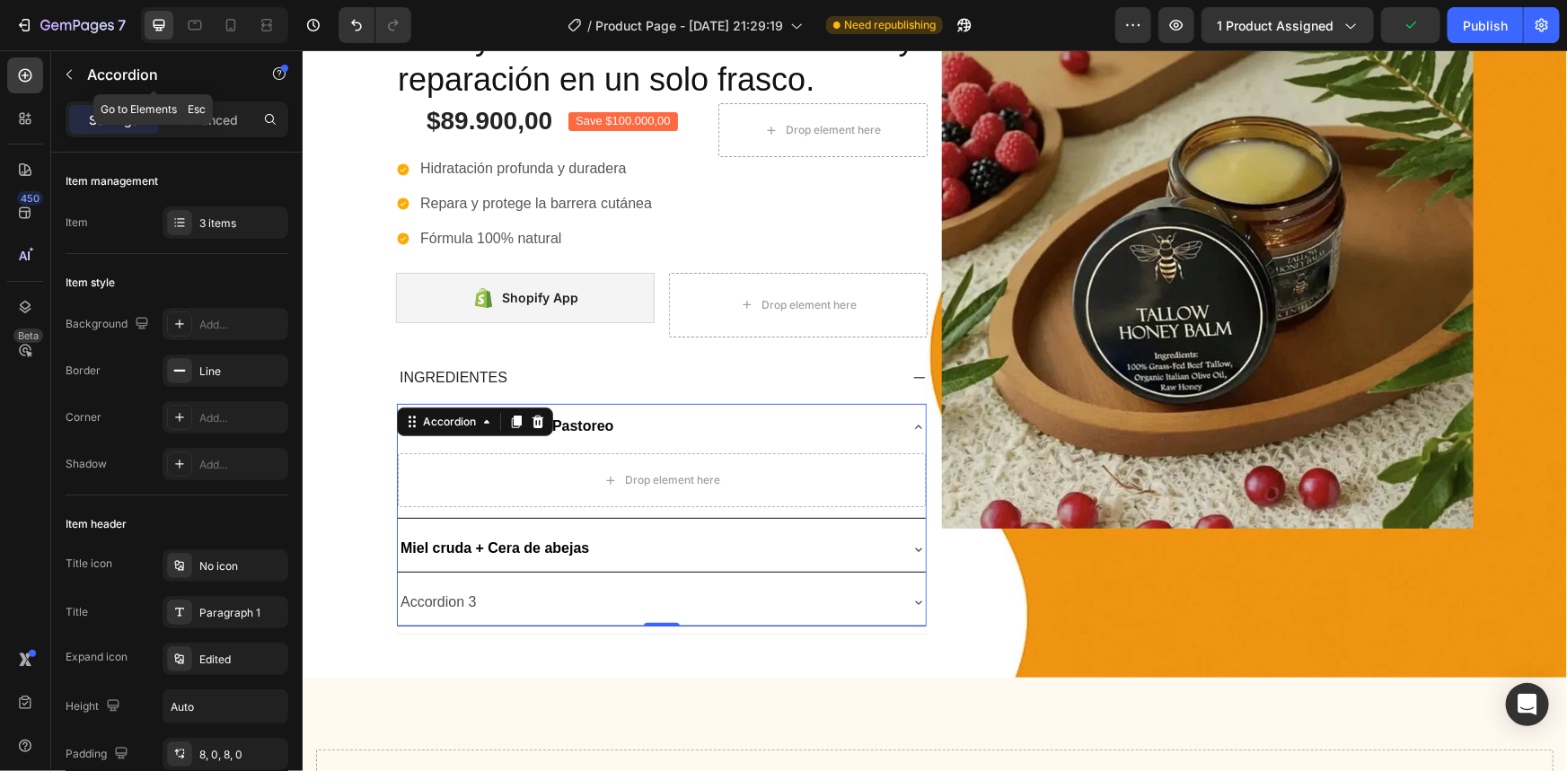
click at [79, 74] on button "button" at bounding box center [69, 74] width 29 height 29
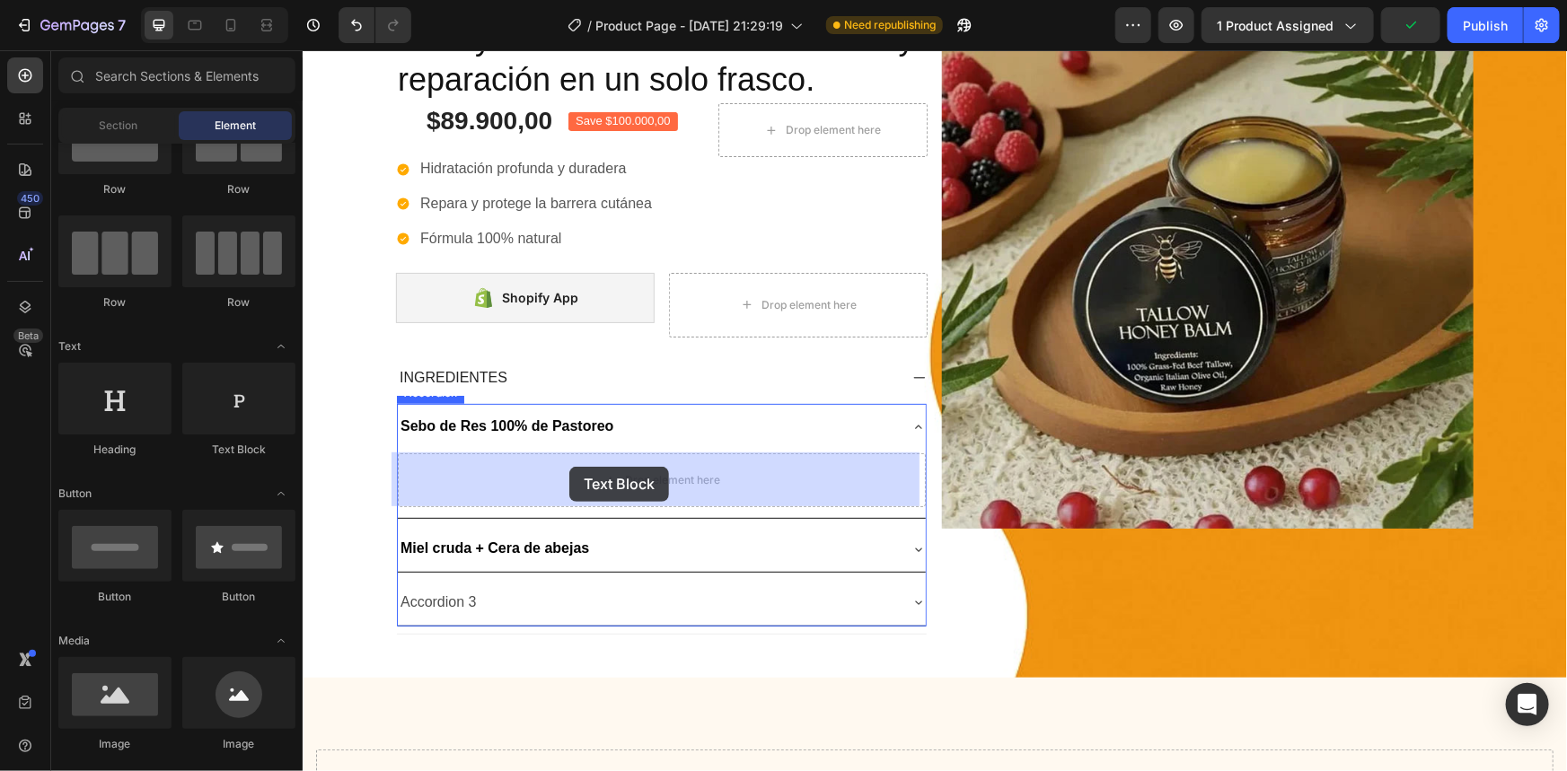
drag, startPoint x: 541, startPoint y: 471, endPoint x: 568, endPoint y: 466, distance: 28.4
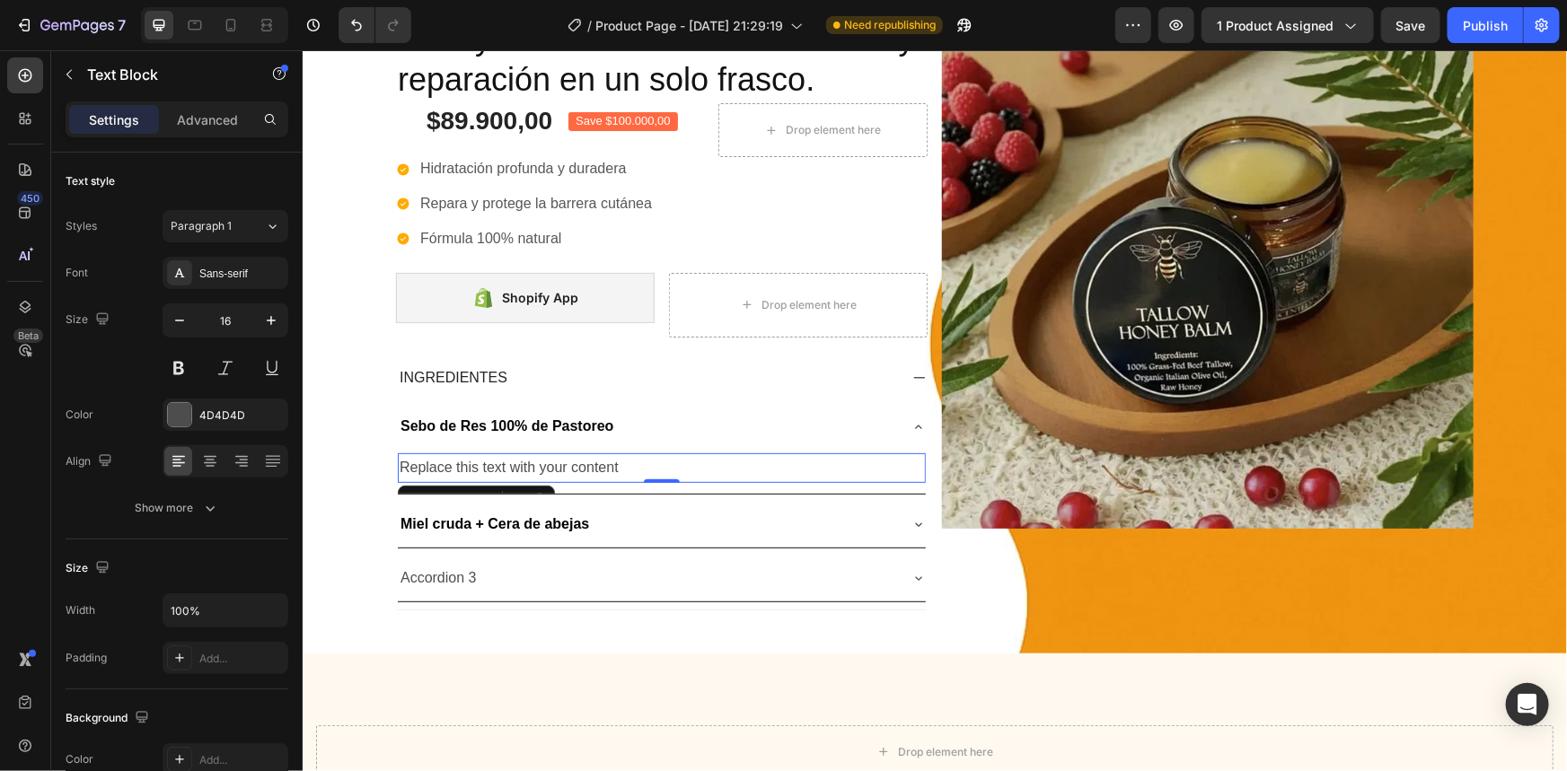
click at [575, 456] on div "Replace this text with your content" at bounding box center [661, 468] width 528 height 30
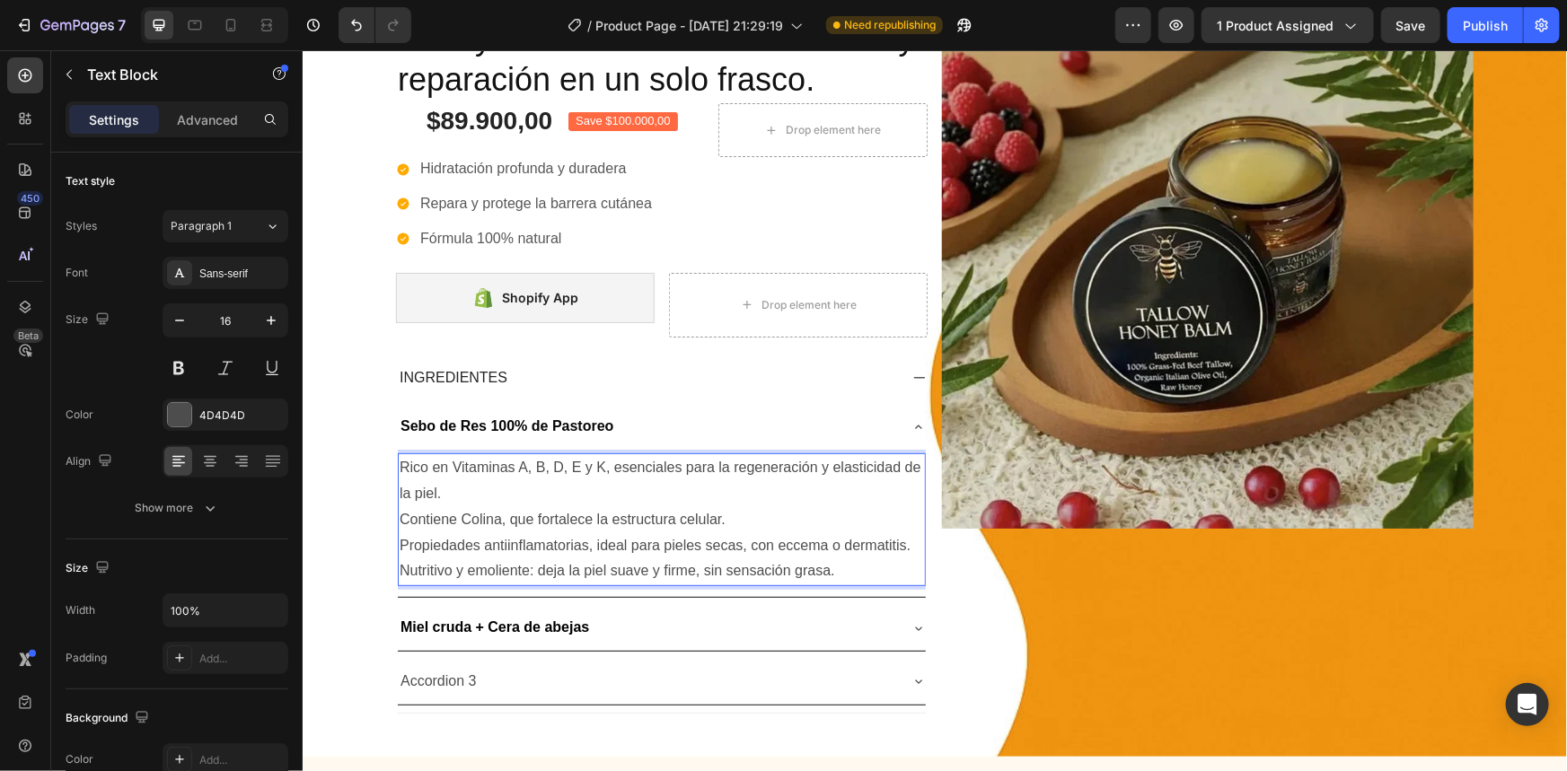
click at [404, 466] on p "Rico en Vitaminas A, B, D, E y K, esenciales para la regeneración y elasticidad…" at bounding box center [661, 480] width 524 height 52
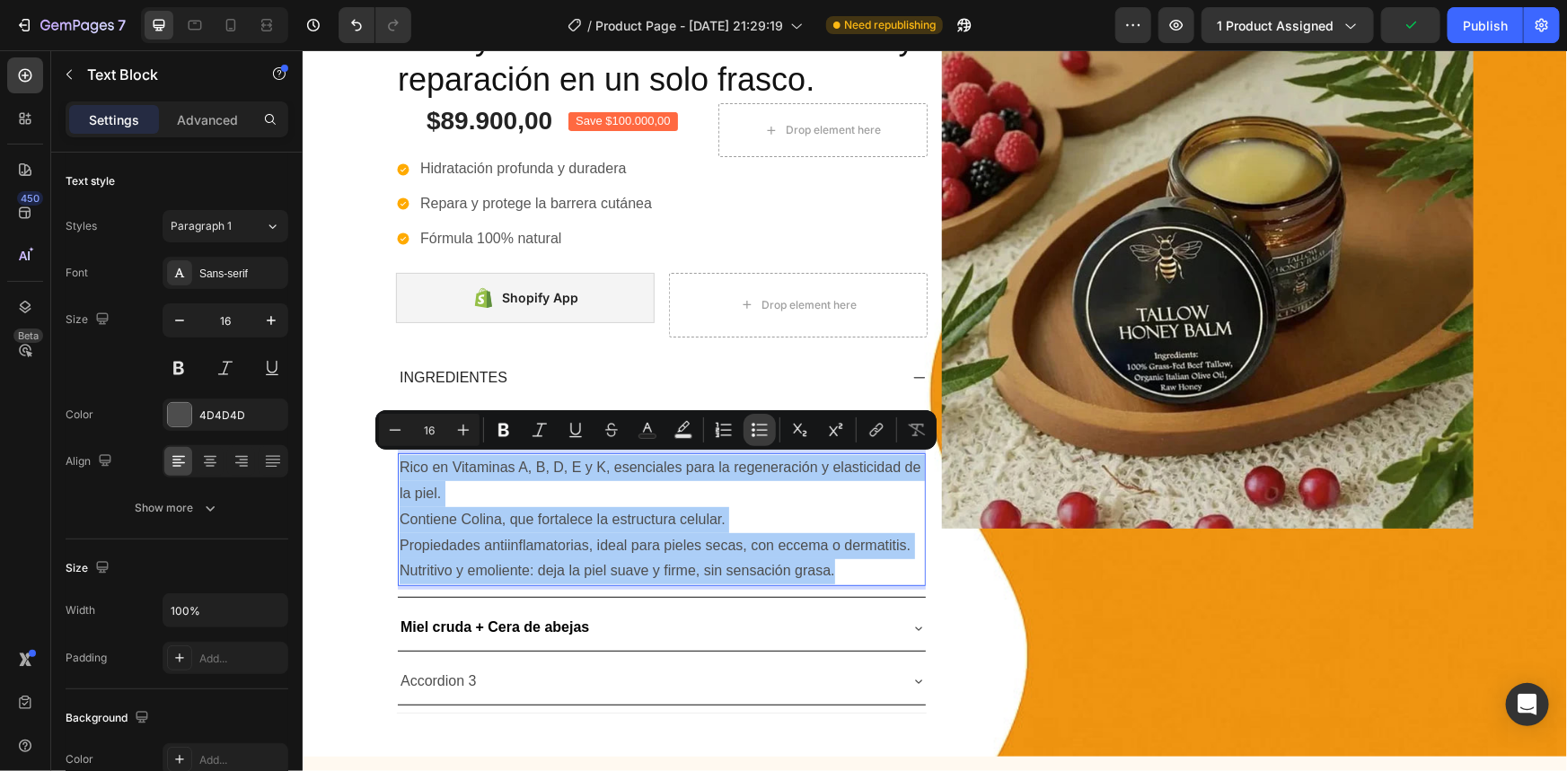
click at [748, 431] on button "Bulleted List" at bounding box center [760, 430] width 32 height 32
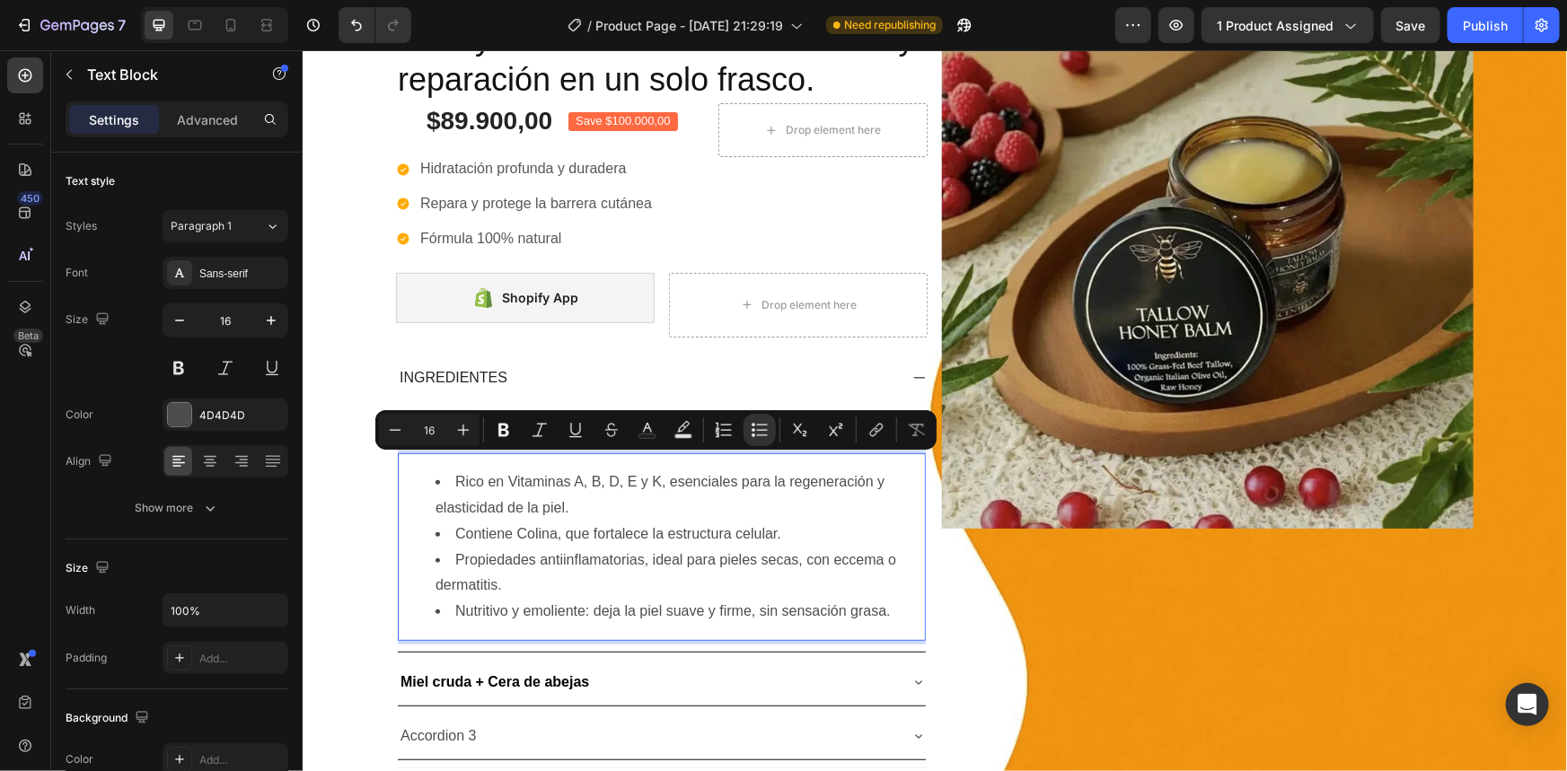
click at [495, 529] on li "Contiene Colina, que fortalece la estructura celular." at bounding box center [679, 534] width 488 height 26
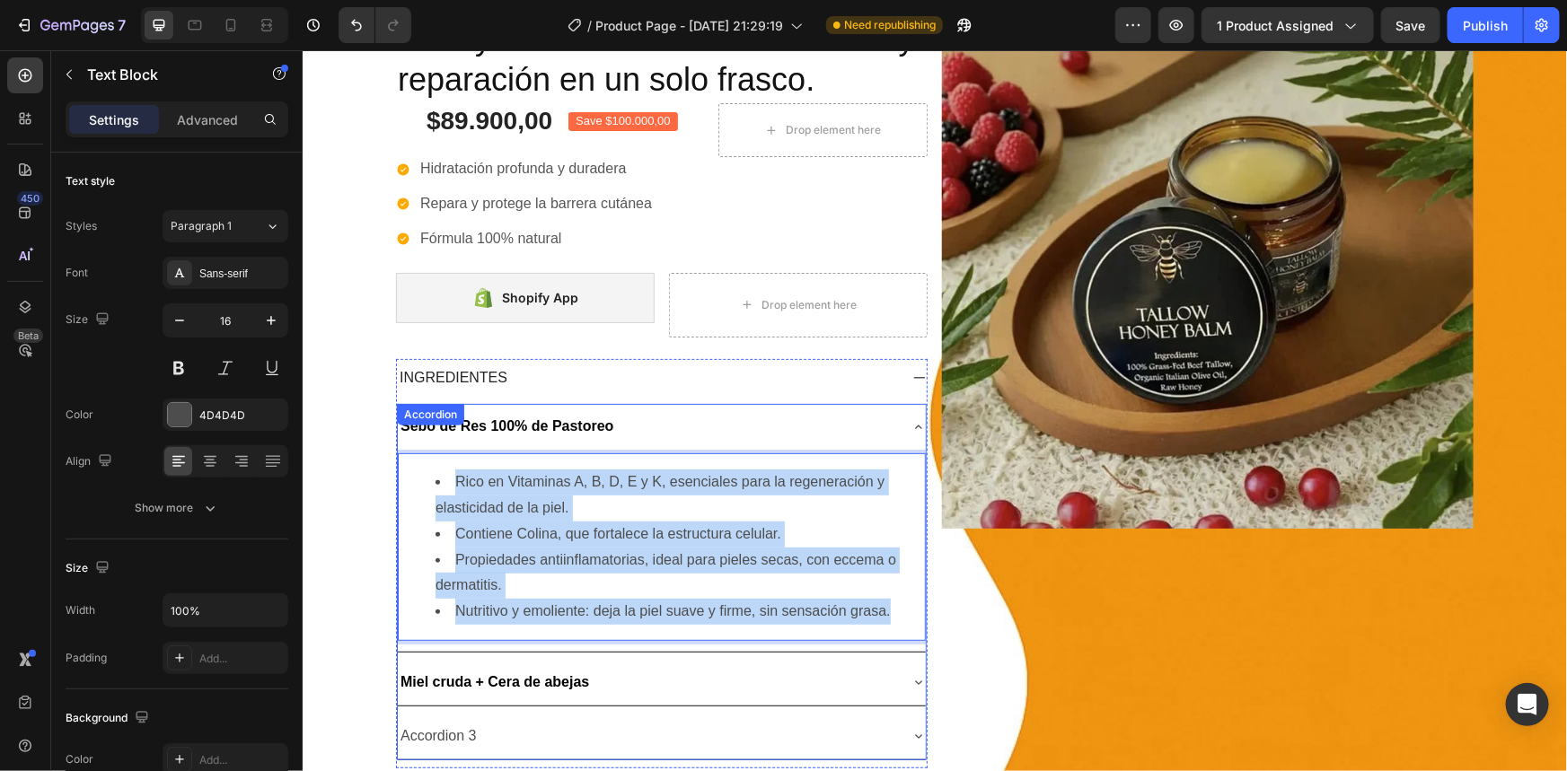
drag, startPoint x: 426, startPoint y: 461, endPoint x: 898, endPoint y: 640, distance: 505.3
click at [898, 640] on div "Rico en Vitaminas A, B, D, E y K, esenciales para la regeneración y elasticidad…" at bounding box center [661, 550] width 528 height 202
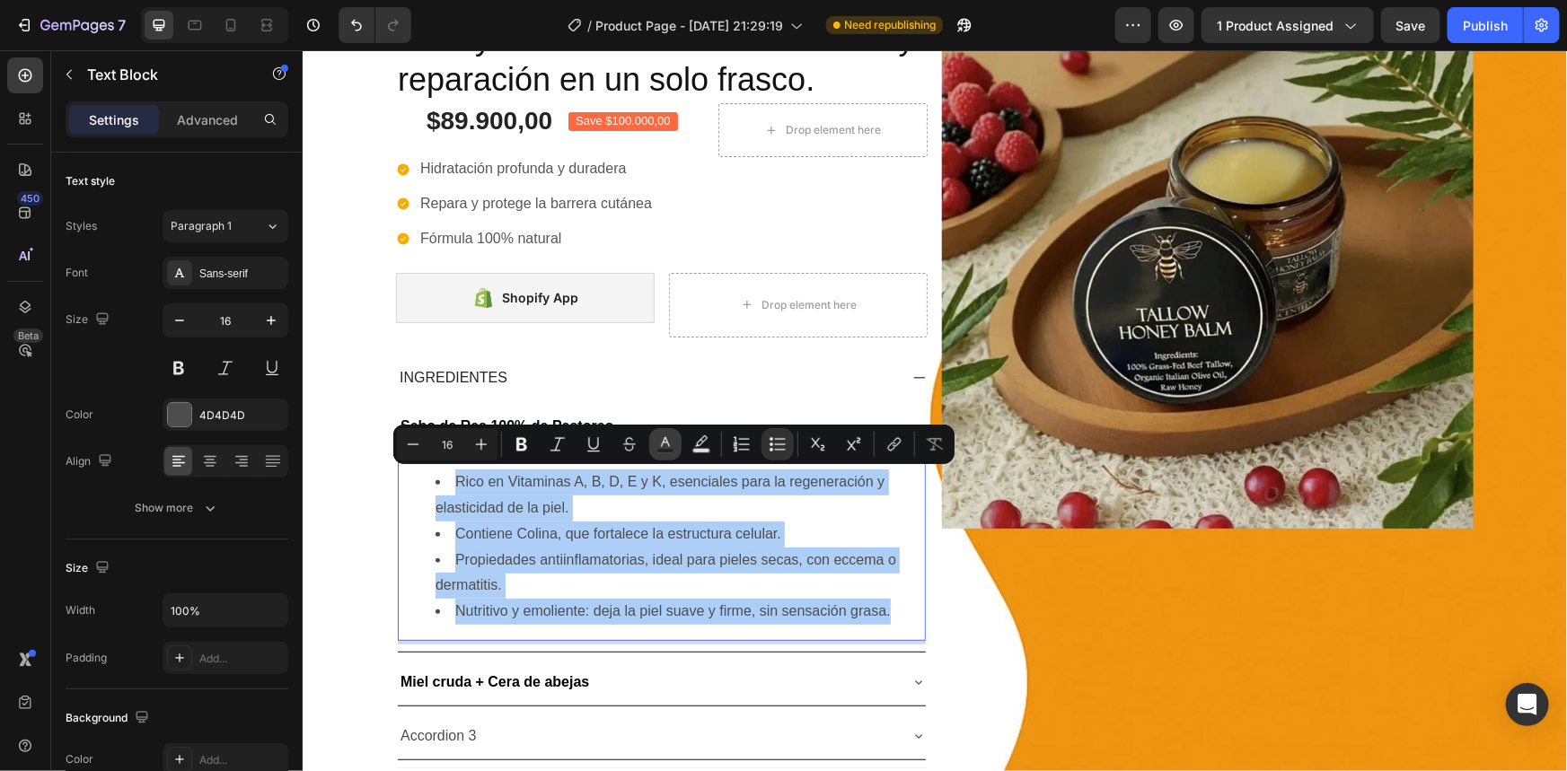
click at [663, 438] on icon "Editor contextual toolbar" at bounding box center [665, 445] width 18 height 18
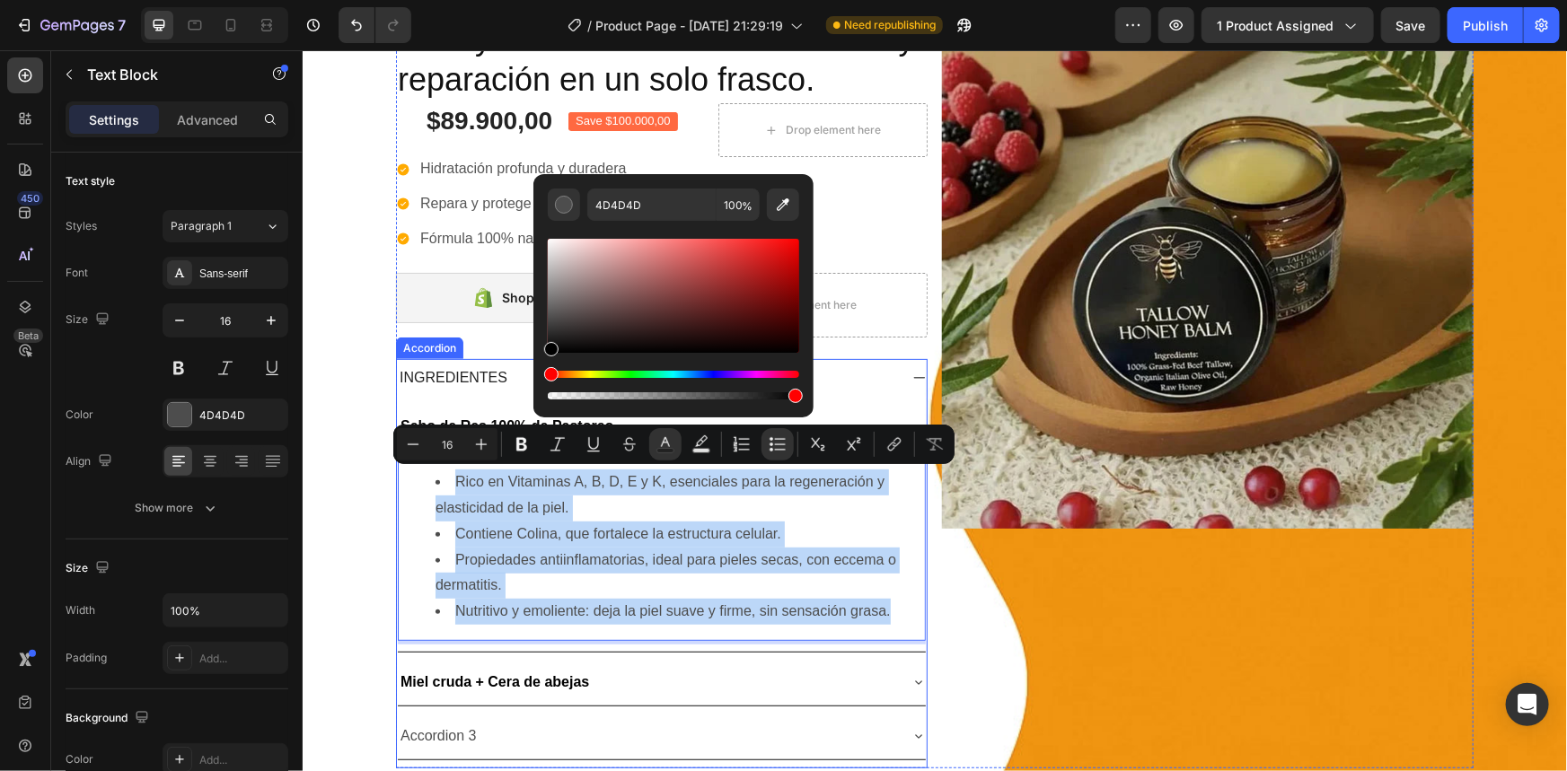
drag, startPoint x: 847, startPoint y: 370, endPoint x: 531, endPoint y: 358, distance: 316.3
type input "000000"
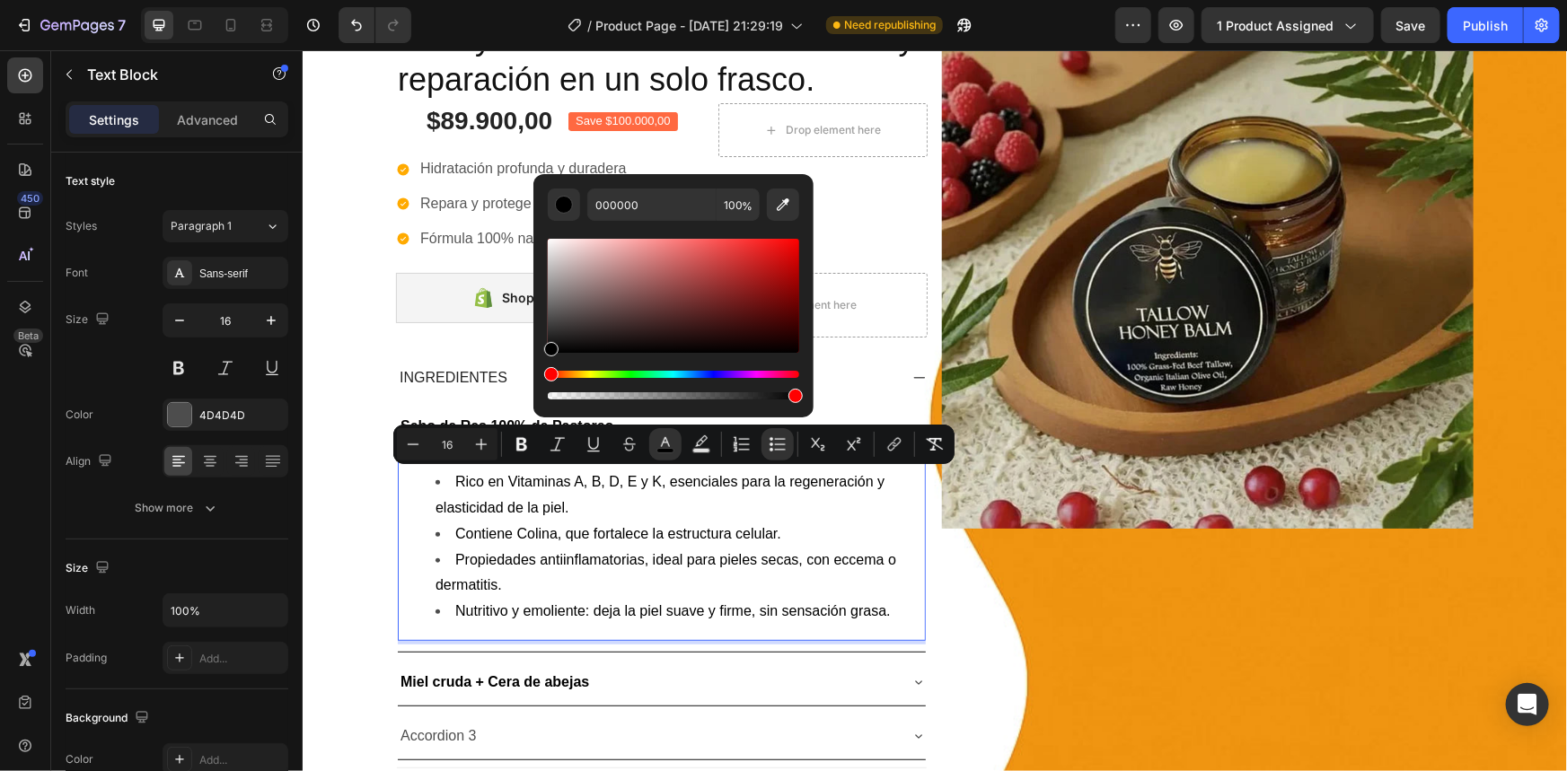
click at [727, 568] on li "Propiedades antiinflamatorias, ideal para pieles secas, con eccema o dermatitis." at bounding box center [679, 573] width 488 height 52
click at [653, 547] on li "Propiedades antiinflamatorias, ideal para pieles secas, con eccema o dermatitis." at bounding box center [679, 573] width 488 height 52
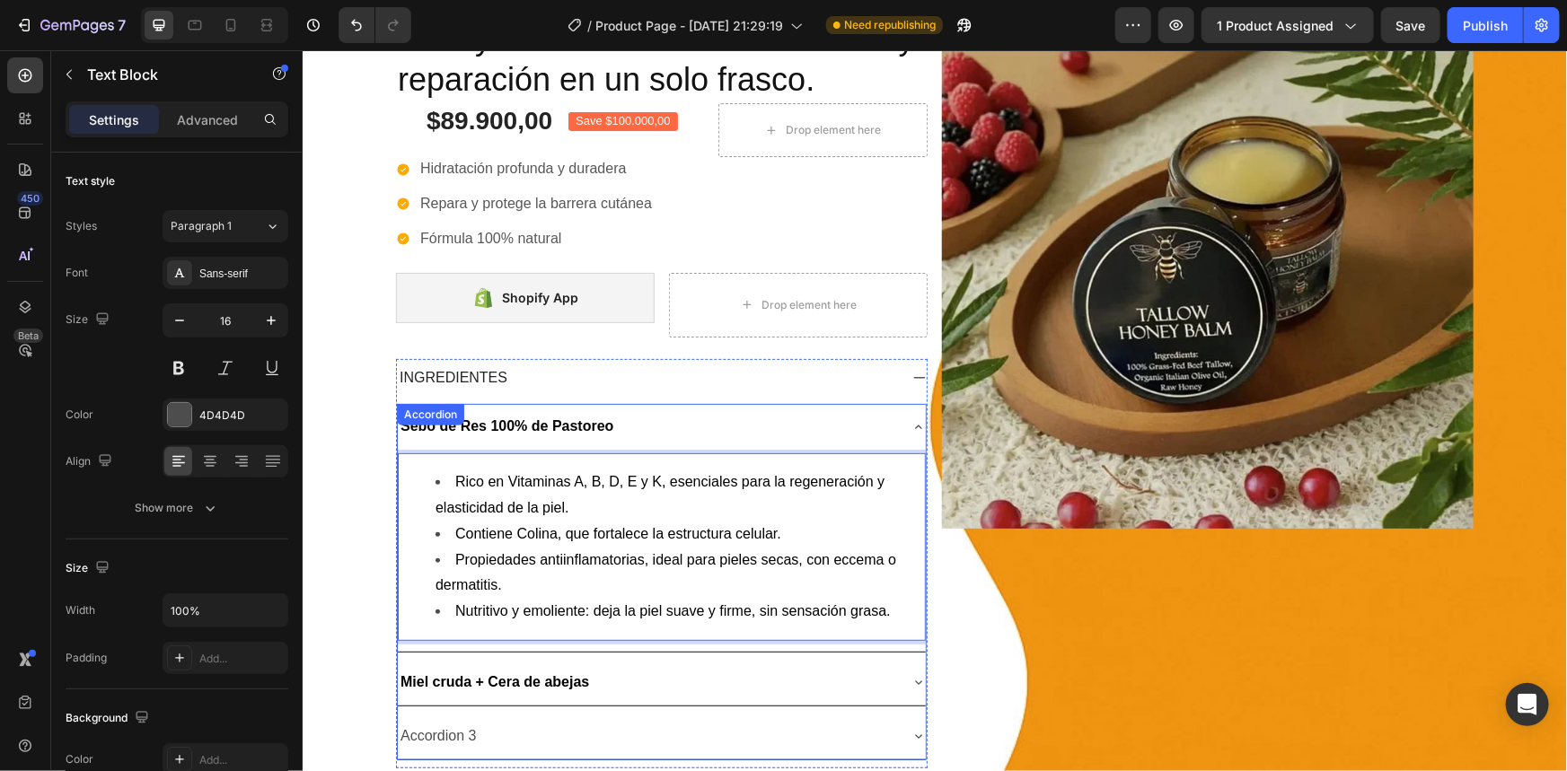
click at [536, 669] on p "Miel cruda + Cera de abejas" at bounding box center [494, 682] width 189 height 26
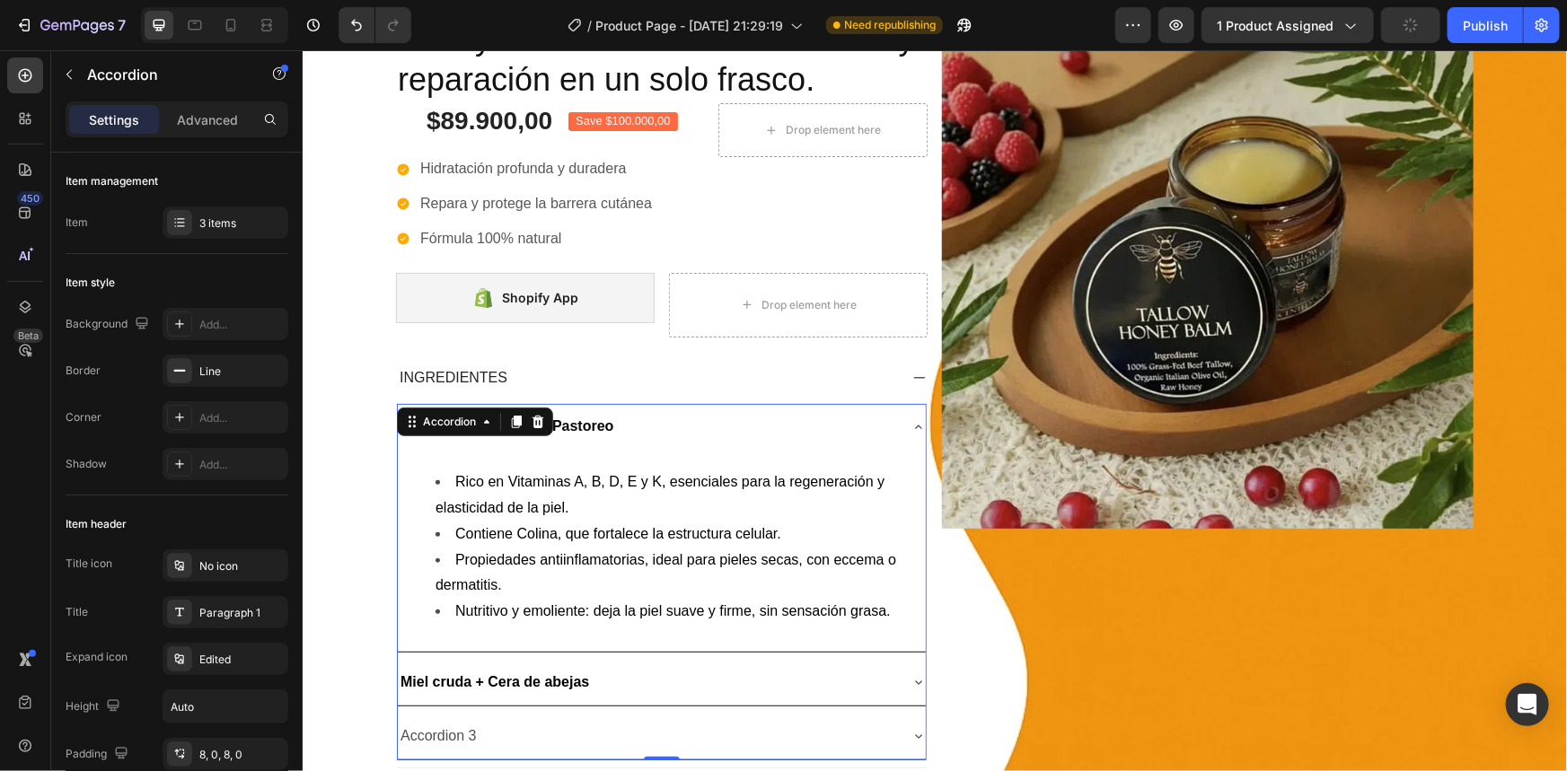
click at [602, 670] on div "Miel cruda + Cera de abejas" at bounding box center [646, 681] width 499 height 31
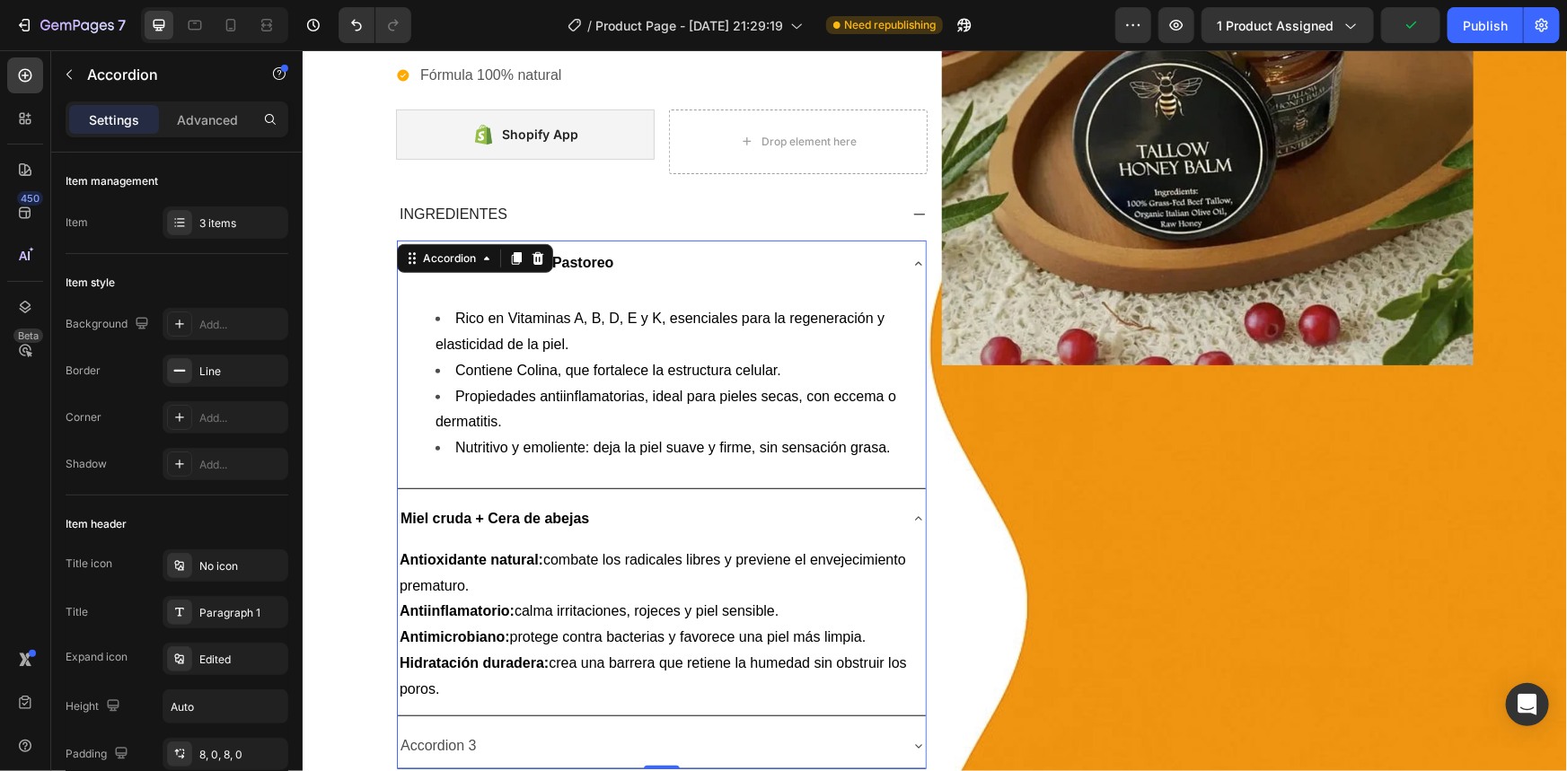
scroll to position [408, 0]
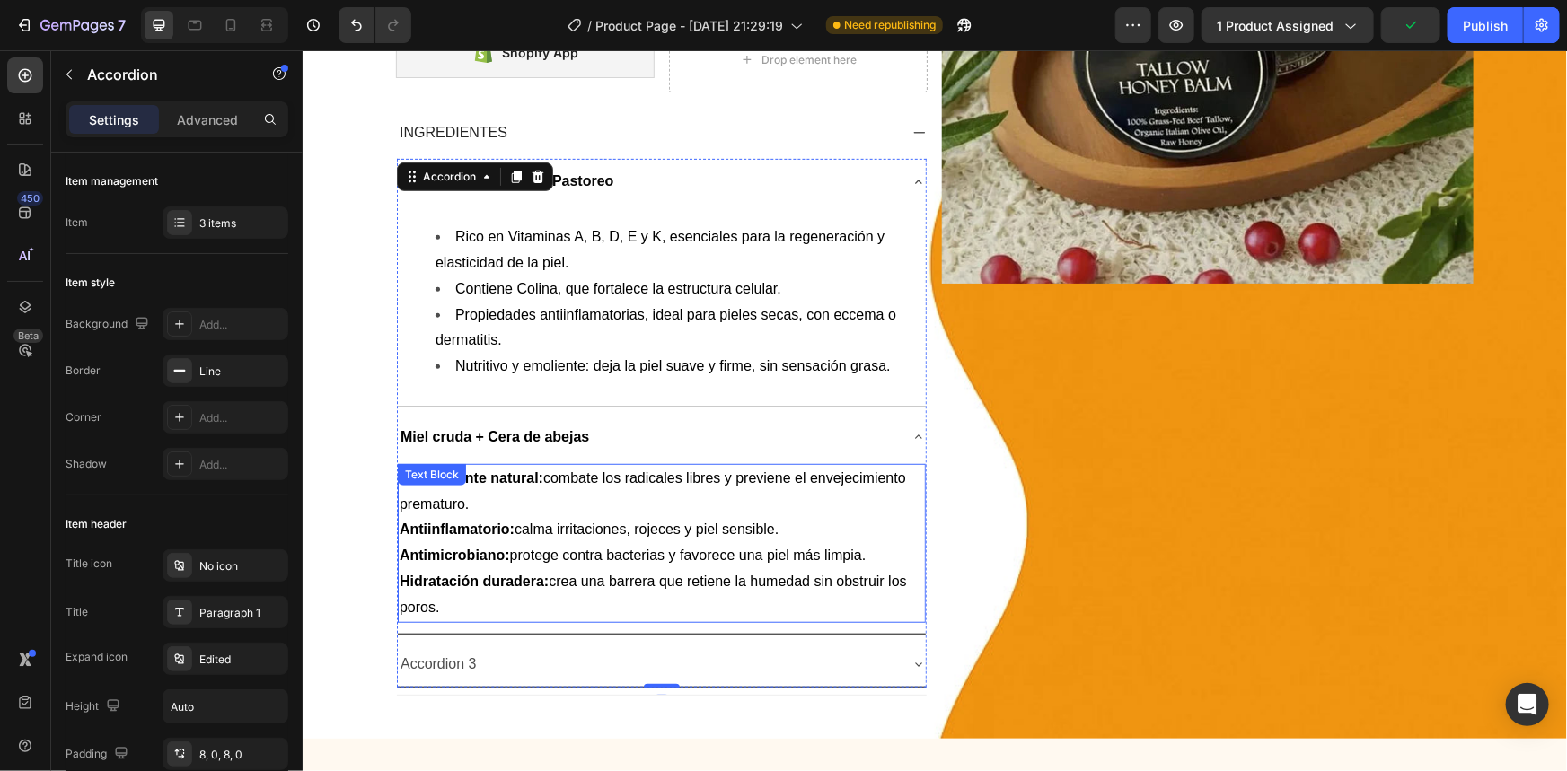
click at [562, 497] on p "Antioxidante natural: combate los radicales libres y previene el envejecimiento…" at bounding box center [661, 491] width 524 height 52
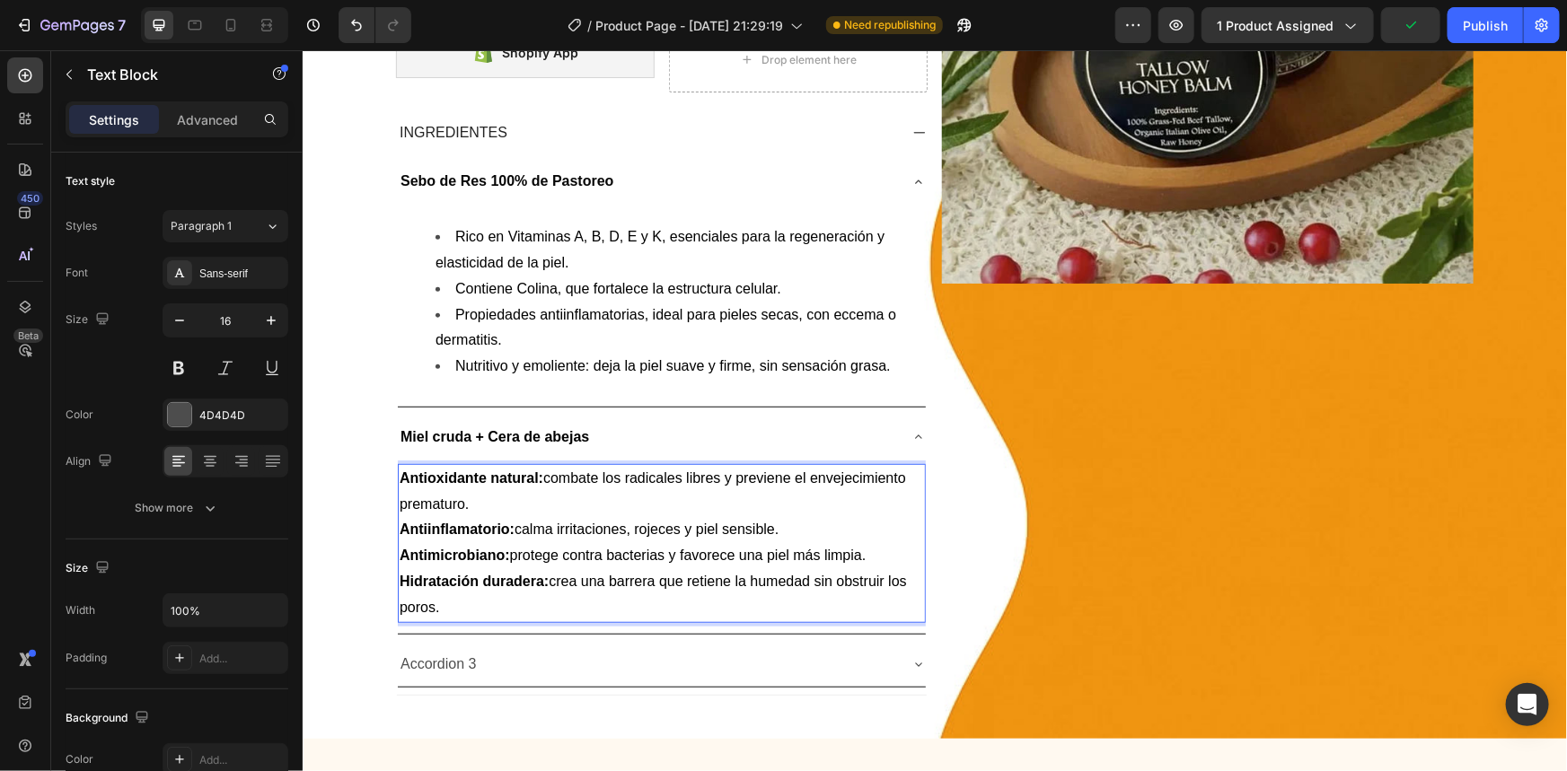
click at [562, 497] on p "Antioxidante natural: combate los radicales libres y previene el envejecimiento…" at bounding box center [661, 491] width 524 height 52
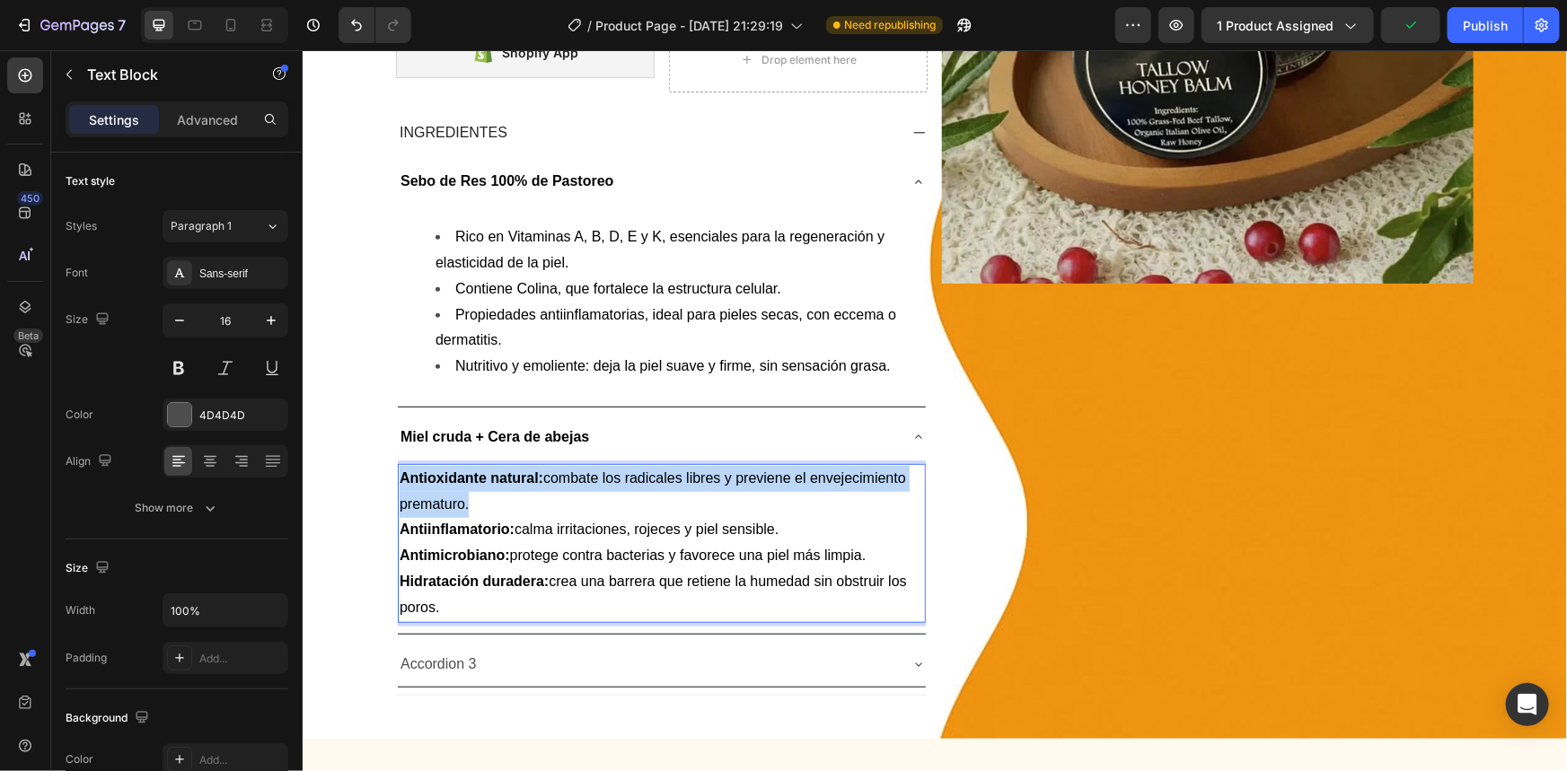
click at [562, 497] on p "Antioxidante natural: combate los radicales libres y previene el envejecimiento…" at bounding box center [661, 491] width 524 height 52
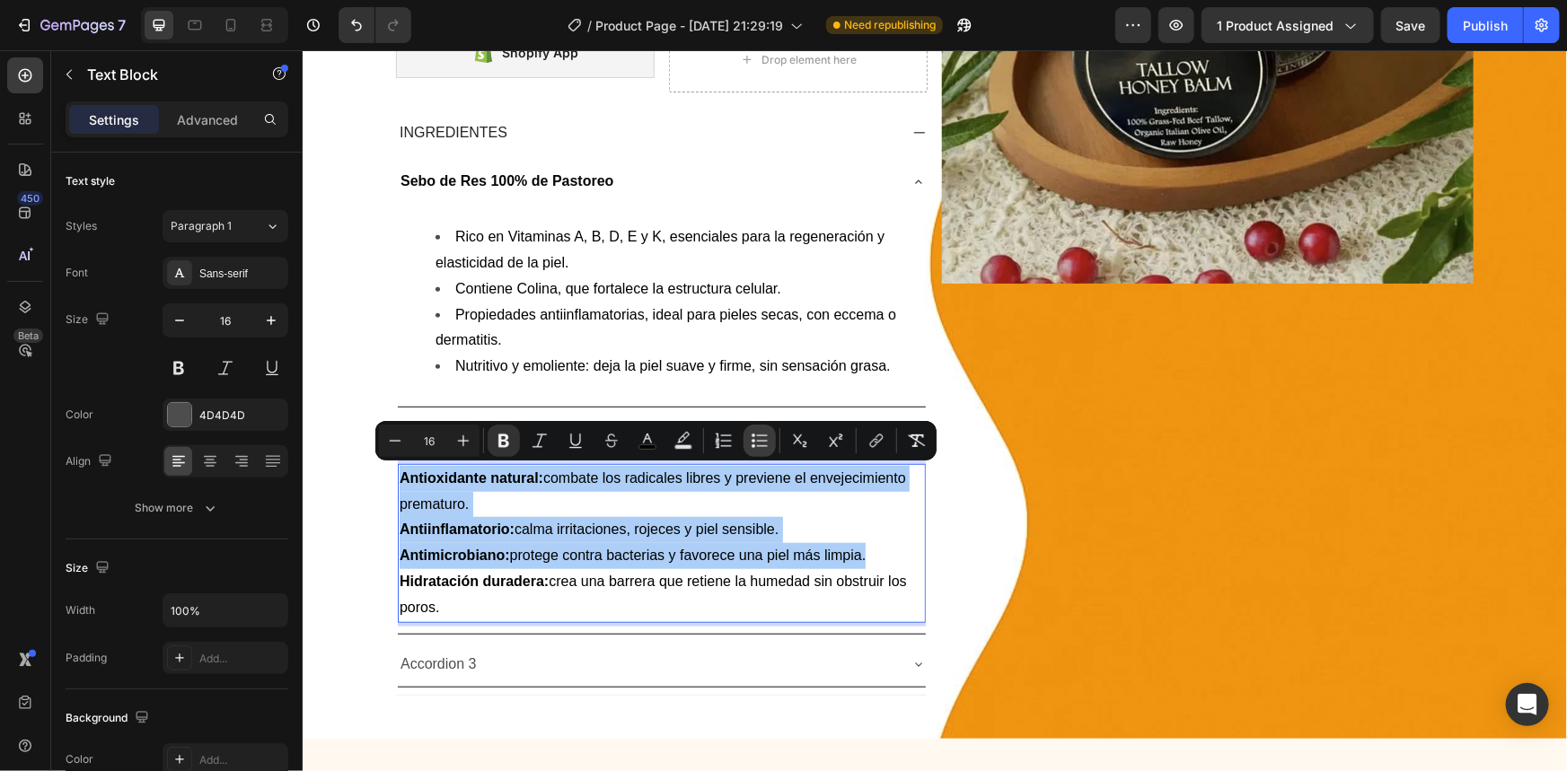
click at [754, 446] on icon "Editor contextual toolbar" at bounding box center [760, 441] width 18 height 18
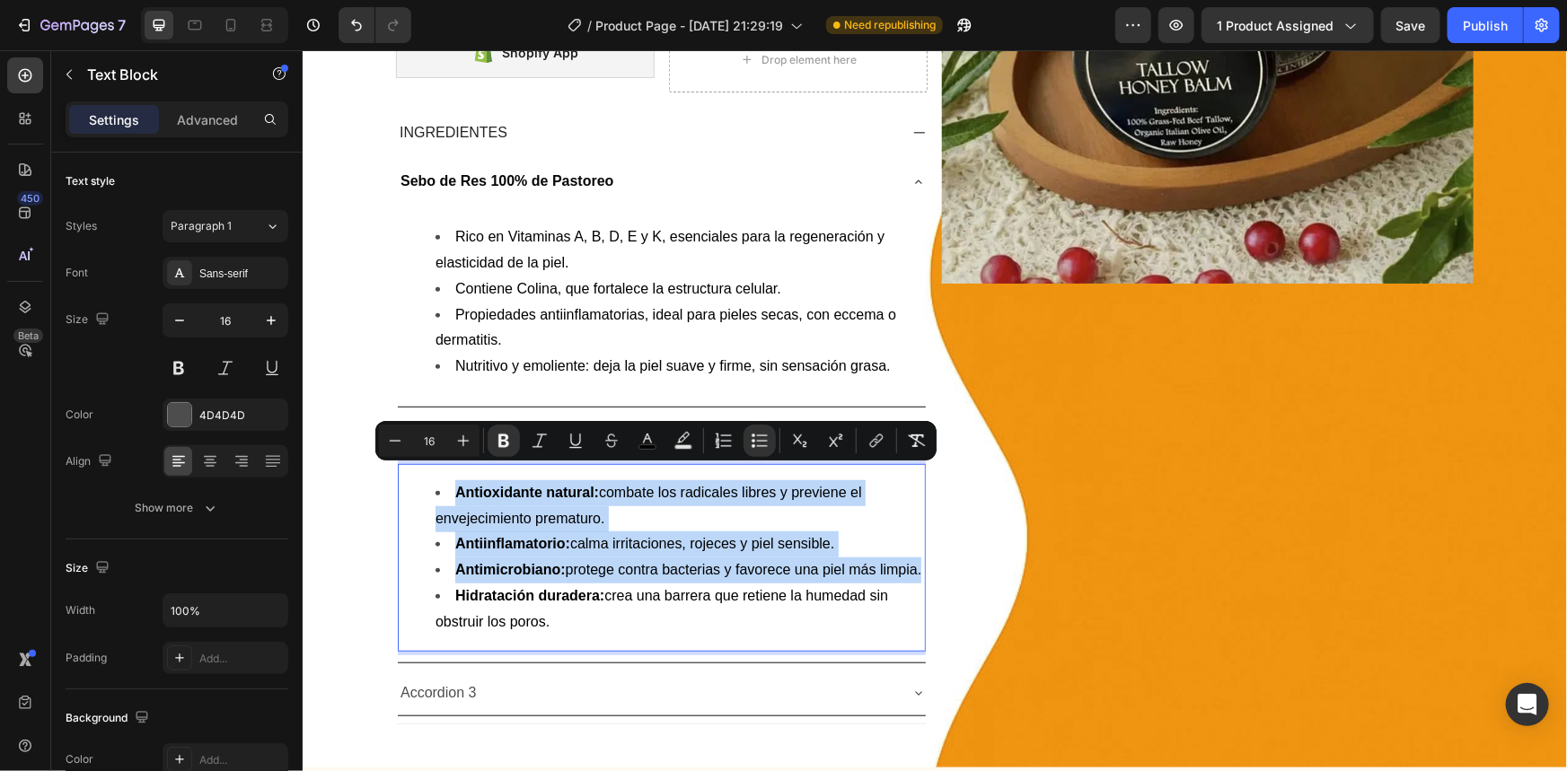
click at [649, 519] on li "Antioxidante natural: combate los radicales libres y previene el envejecimiento…" at bounding box center [679, 506] width 488 height 52
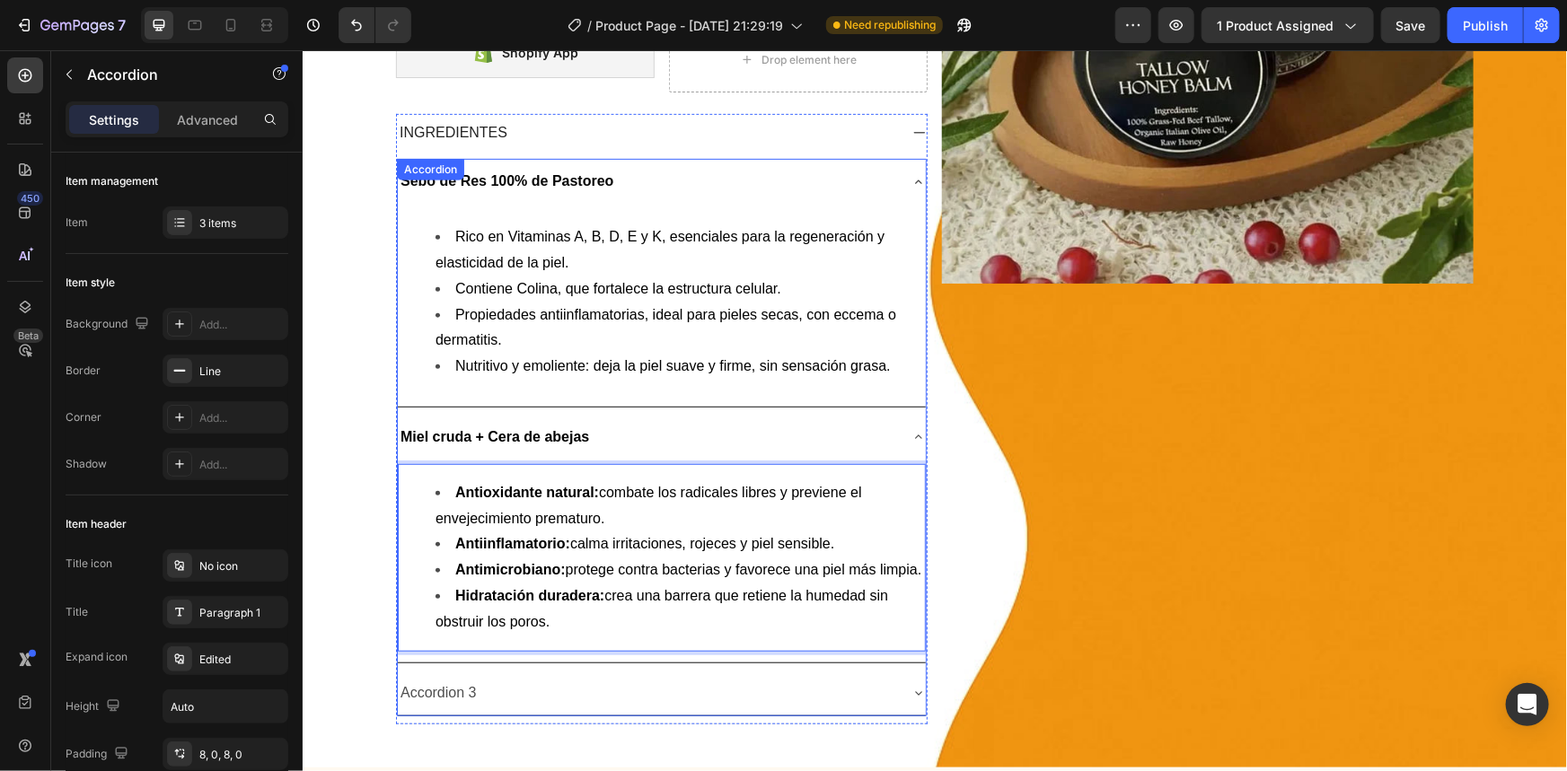
click at [647, 430] on div "Miel cruda + Cera de abejas" at bounding box center [646, 436] width 499 height 31
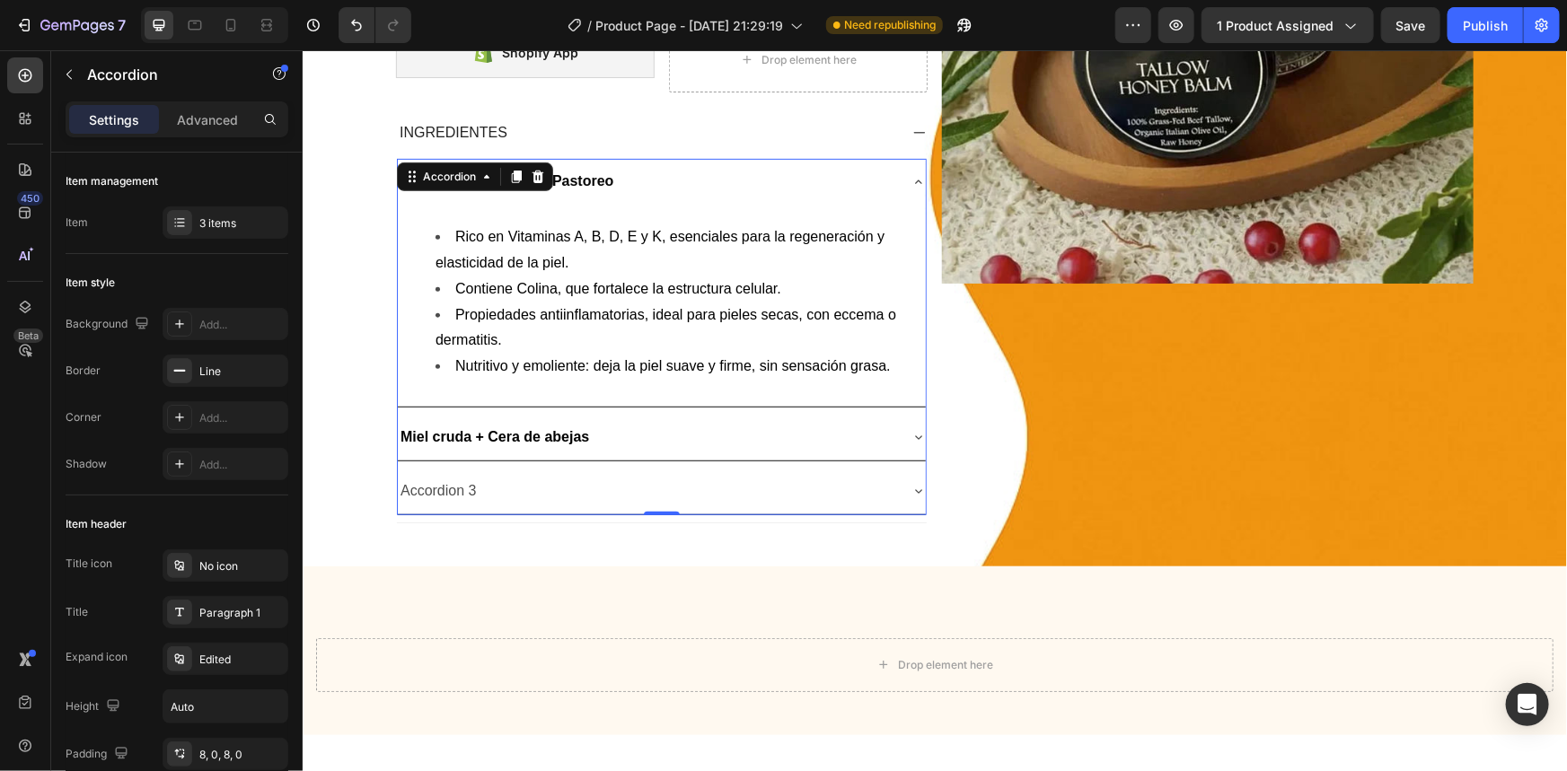
click at [660, 186] on div "Sebo de Res 100% de Pastoreo" at bounding box center [646, 180] width 499 height 31
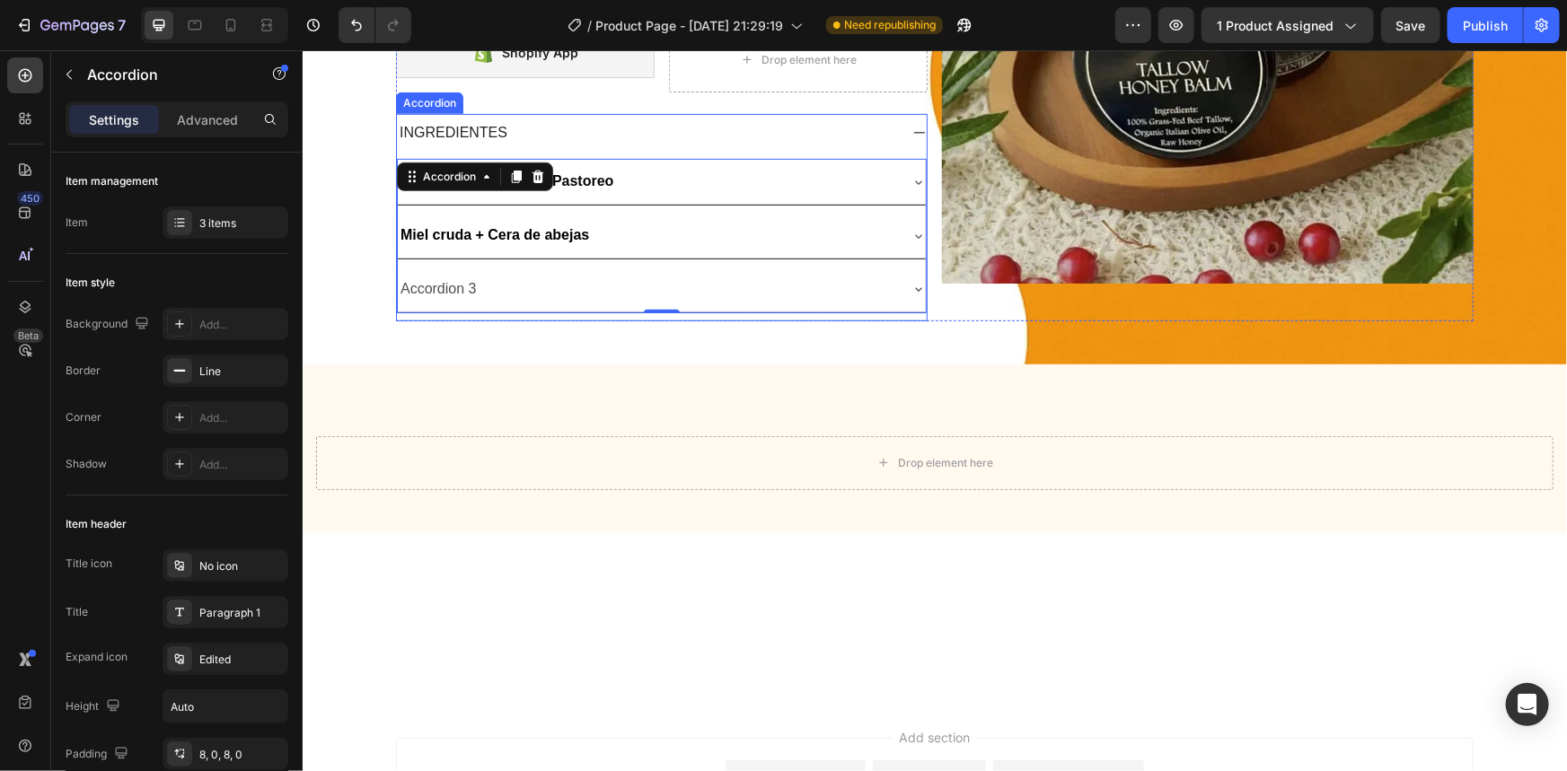
click at [644, 126] on div "INGREDIENTES" at bounding box center [646, 132] width 501 height 24
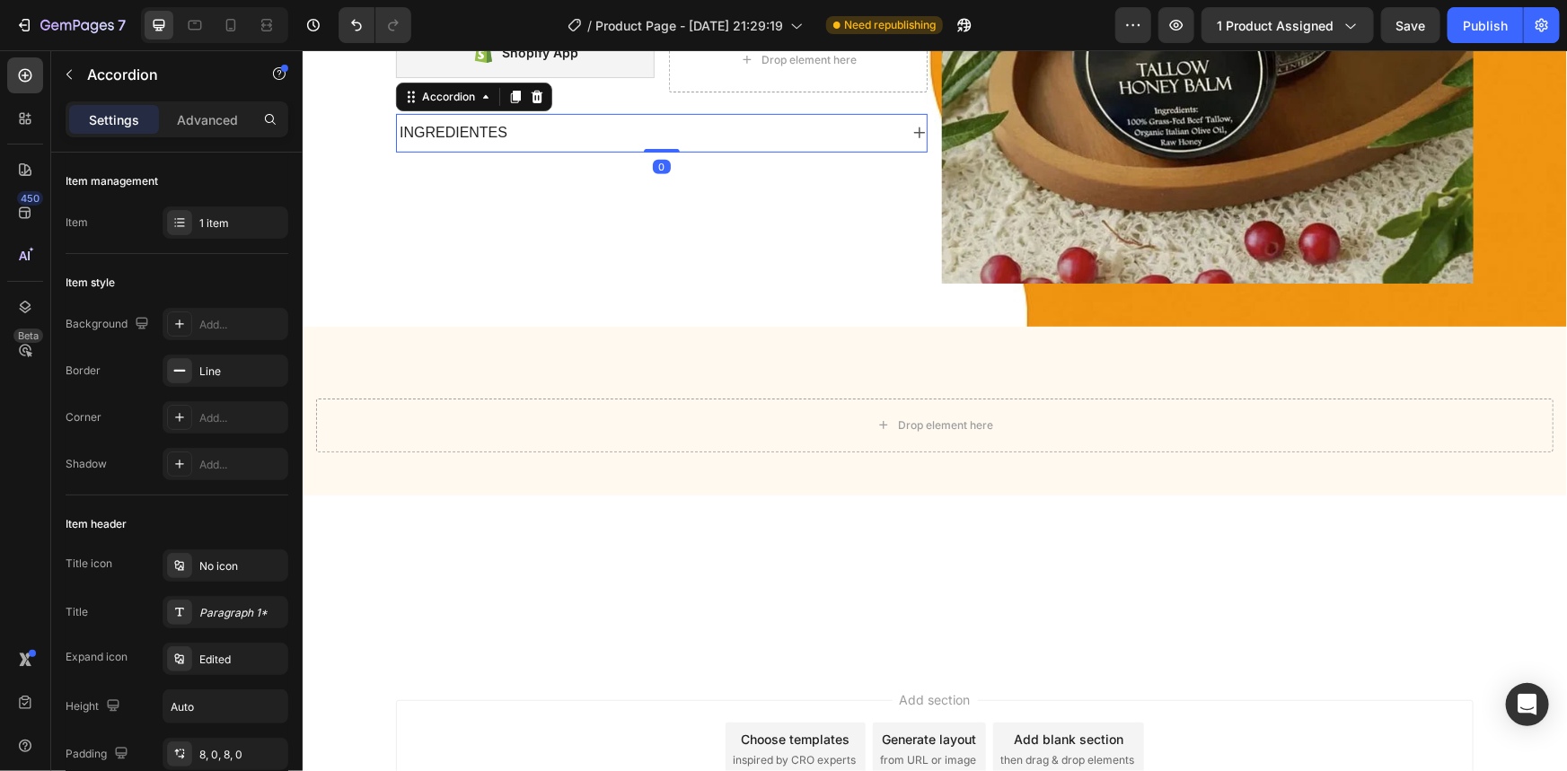
click at [644, 126] on div "INGREDIENTES" at bounding box center [646, 132] width 501 height 24
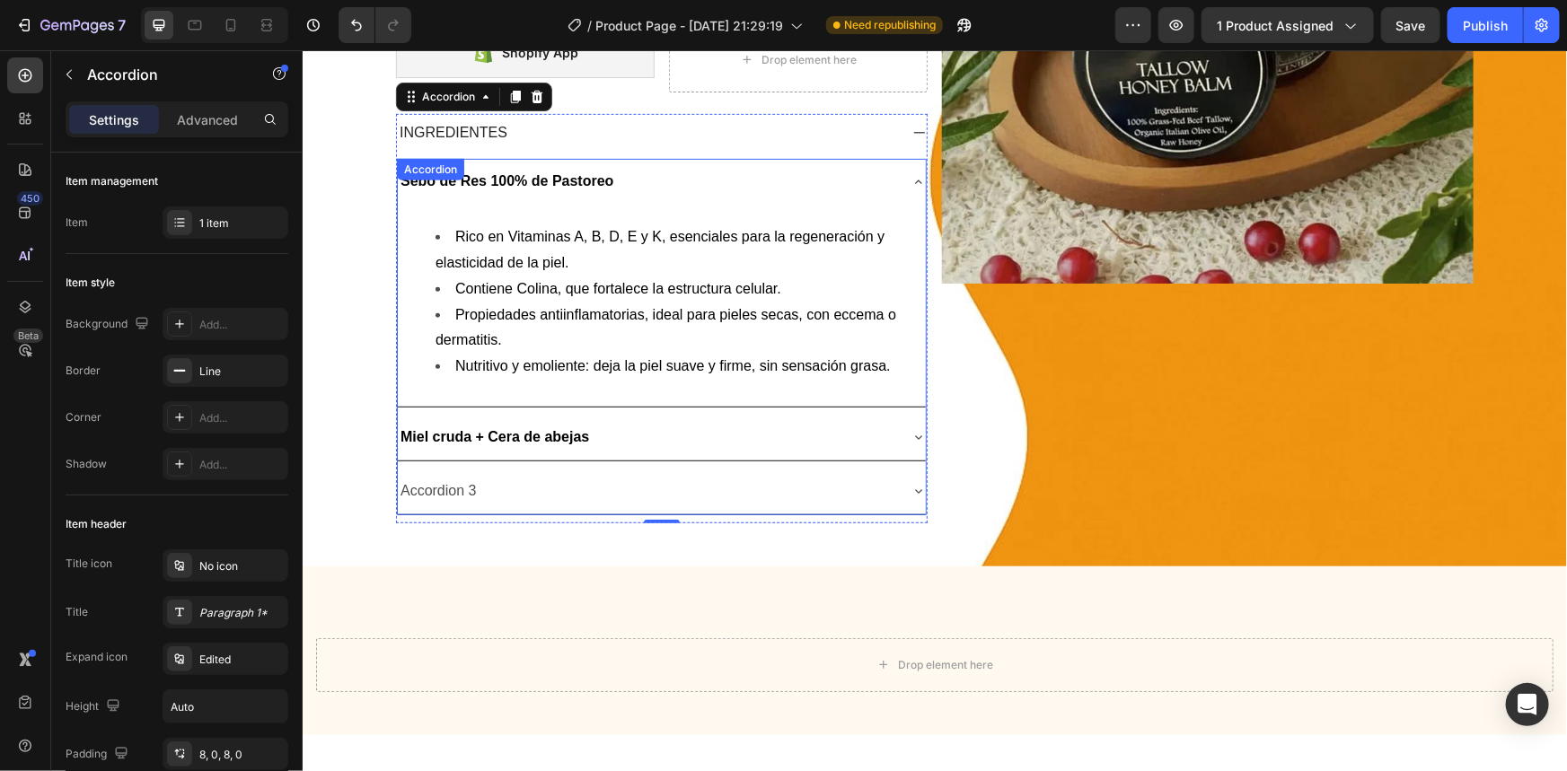
click at [420, 486] on p "Accordion 3" at bounding box center [438, 491] width 76 height 26
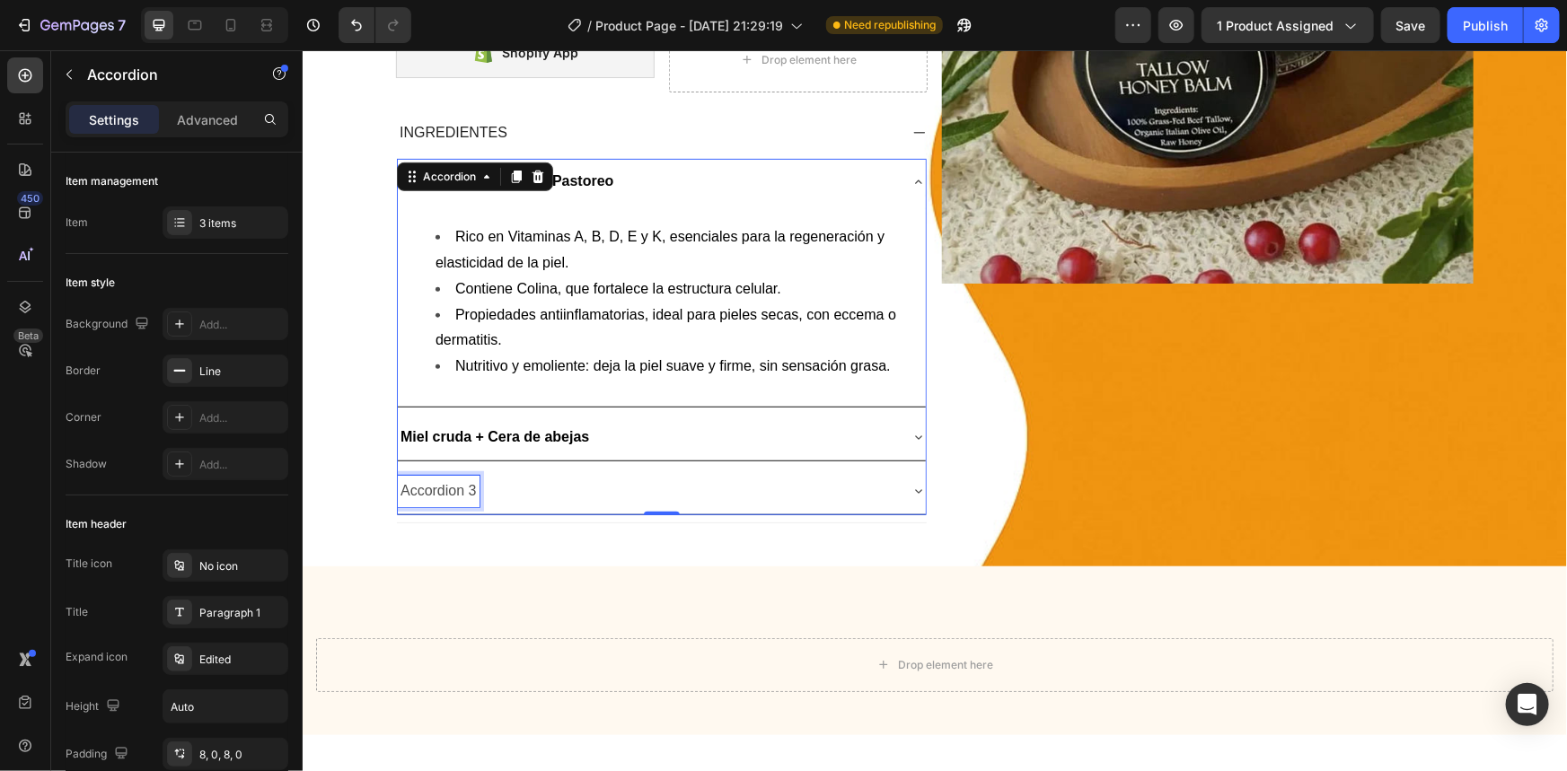
click at [426, 484] on p "Accordion 3" at bounding box center [438, 491] width 76 height 26
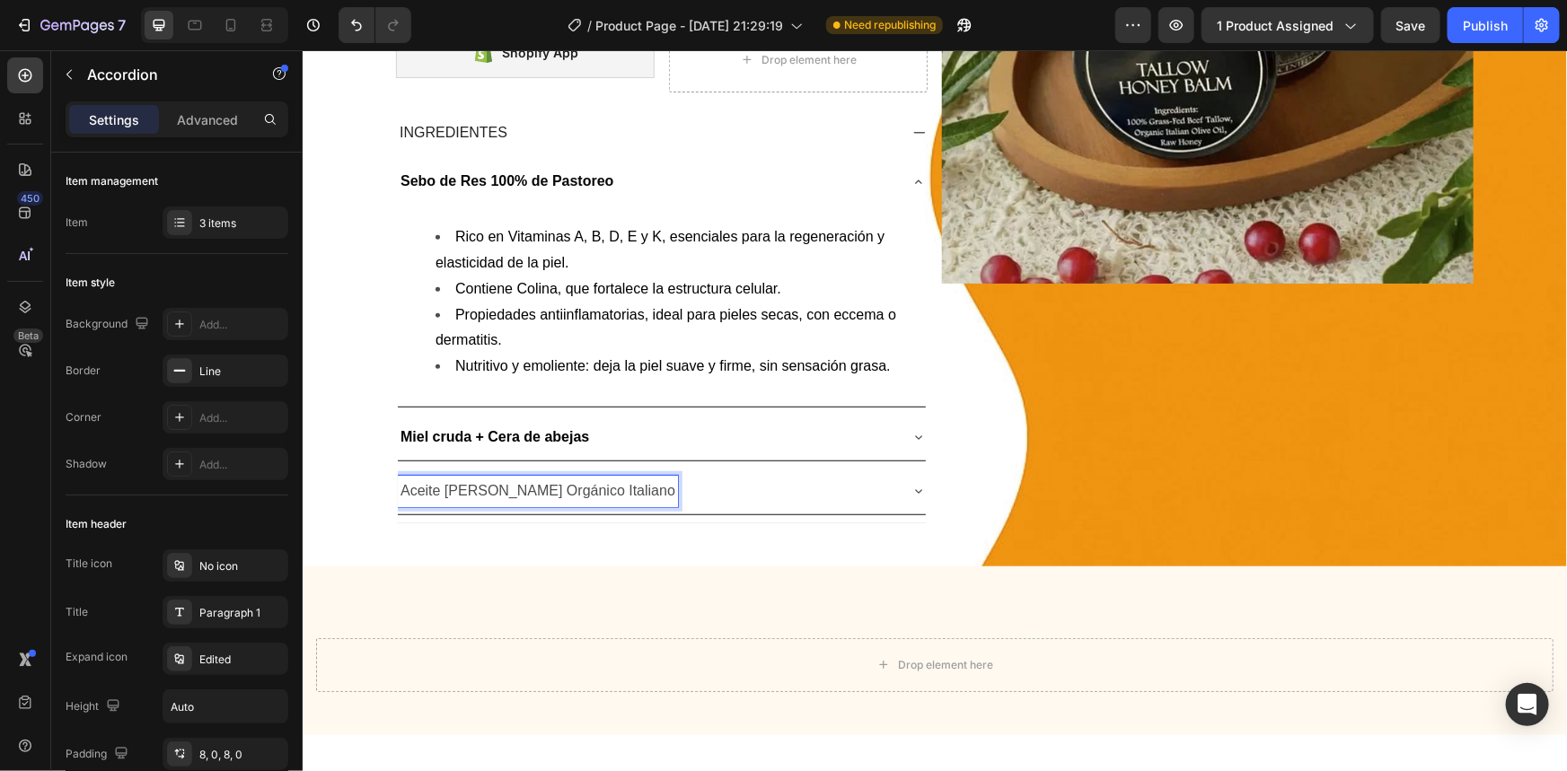
click at [534, 480] on p "Aceite [PERSON_NAME] Orgánico Italiano" at bounding box center [537, 491] width 275 height 26
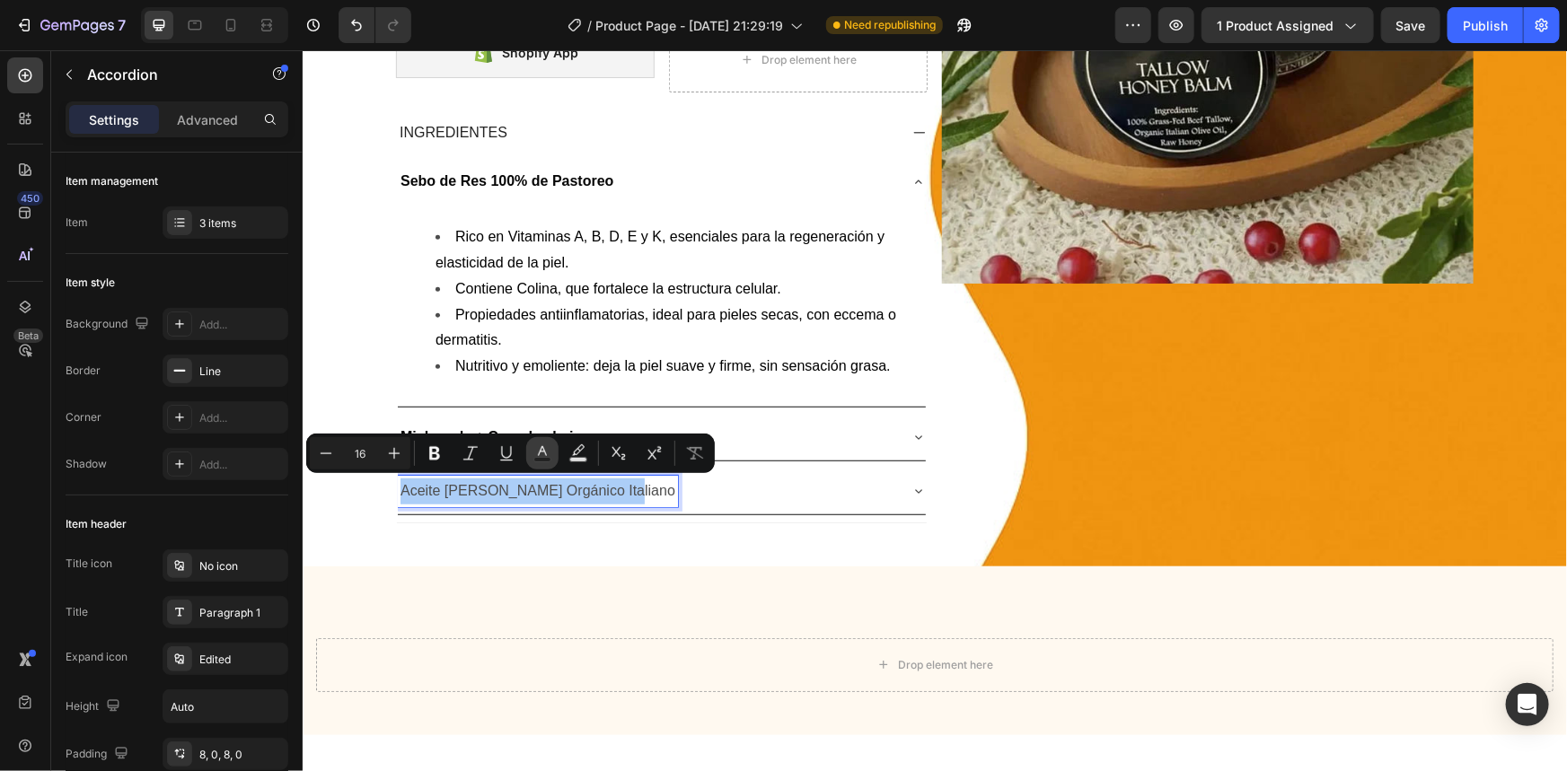
click at [532, 465] on button "Text Color" at bounding box center [542, 453] width 32 height 32
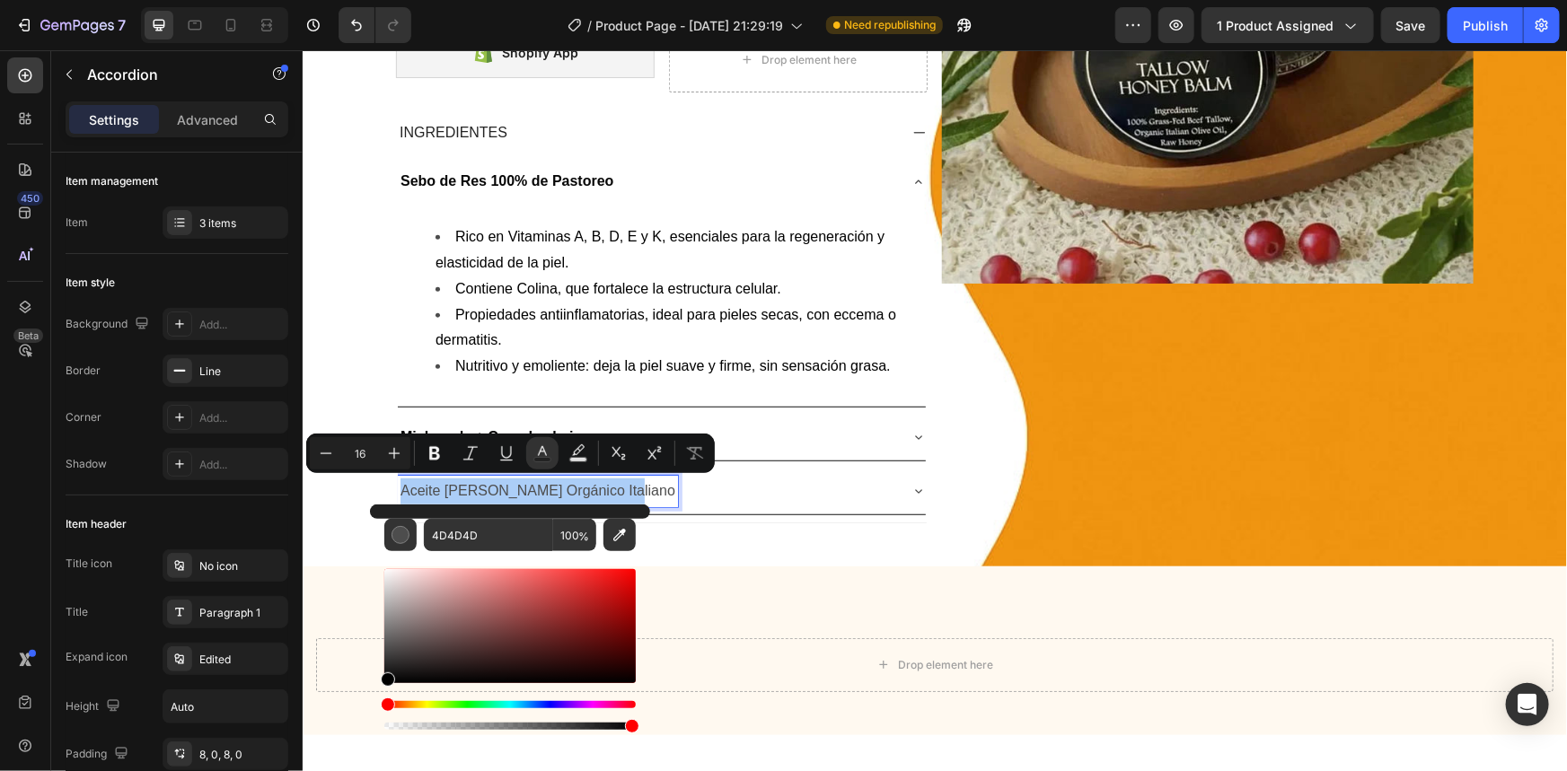
drag, startPoint x: 386, startPoint y: 654, endPoint x: 377, endPoint y: 703, distance: 50.2
click at [377, 703] on div "4D4D4D 100 %" at bounding box center [510, 619] width 280 height 229
type input "000000"
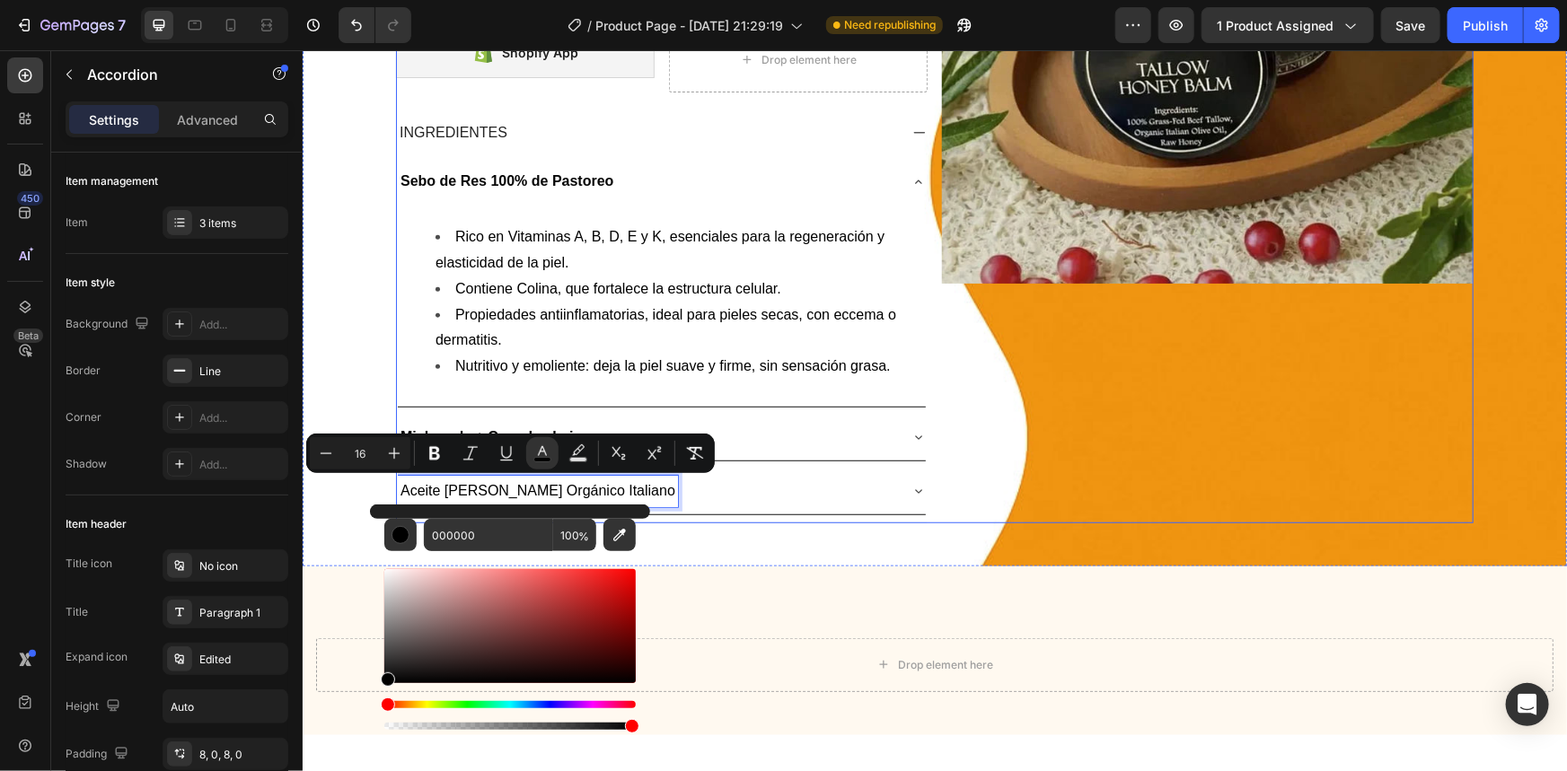
click at [961, 492] on div "Image" at bounding box center [1207, 136] width 532 height 771
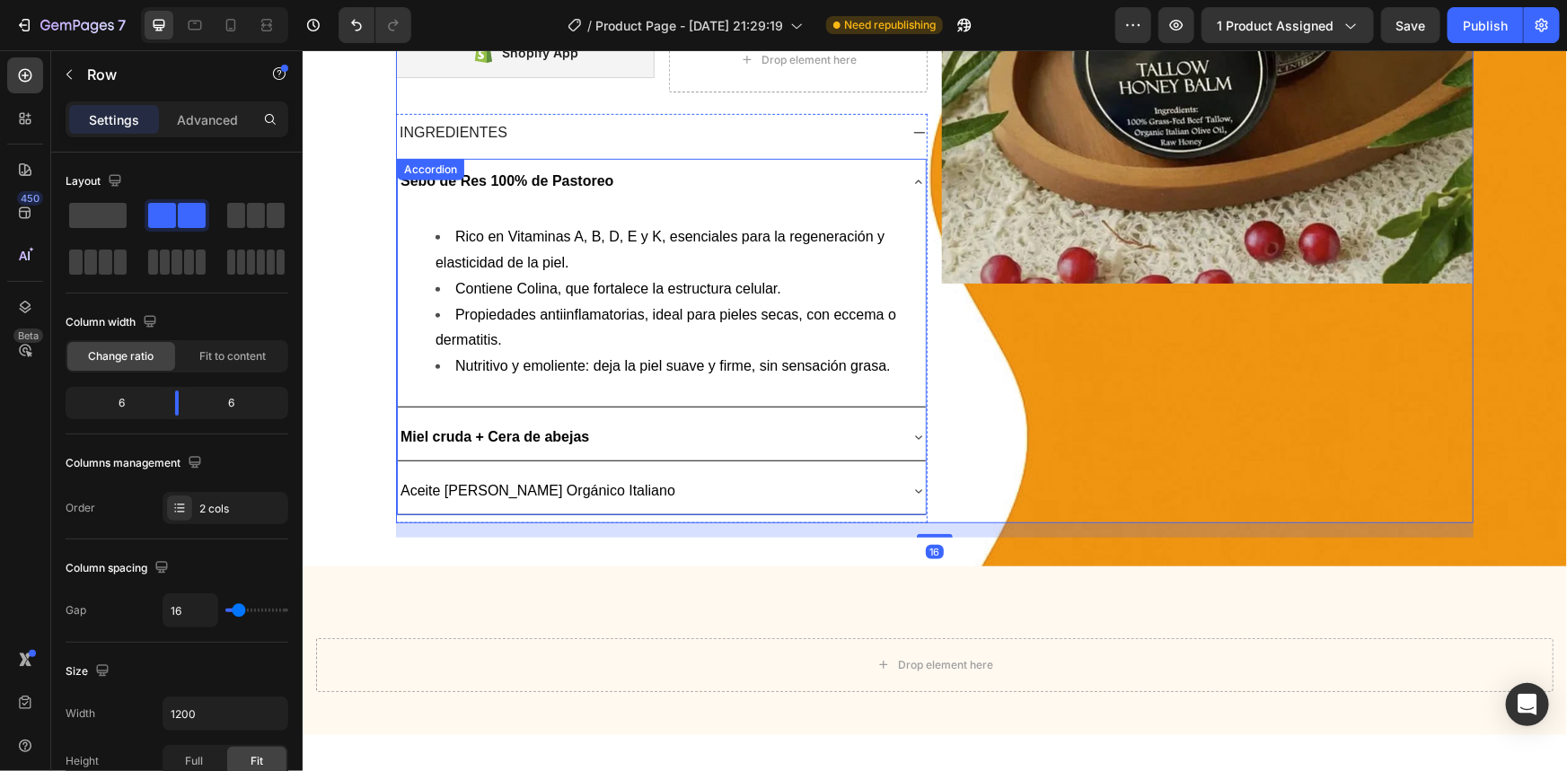
click at [541, 486] on span "Aceite [PERSON_NAME] Orgánico Italiano" at bounding box center [537, 489] width 275 height 15
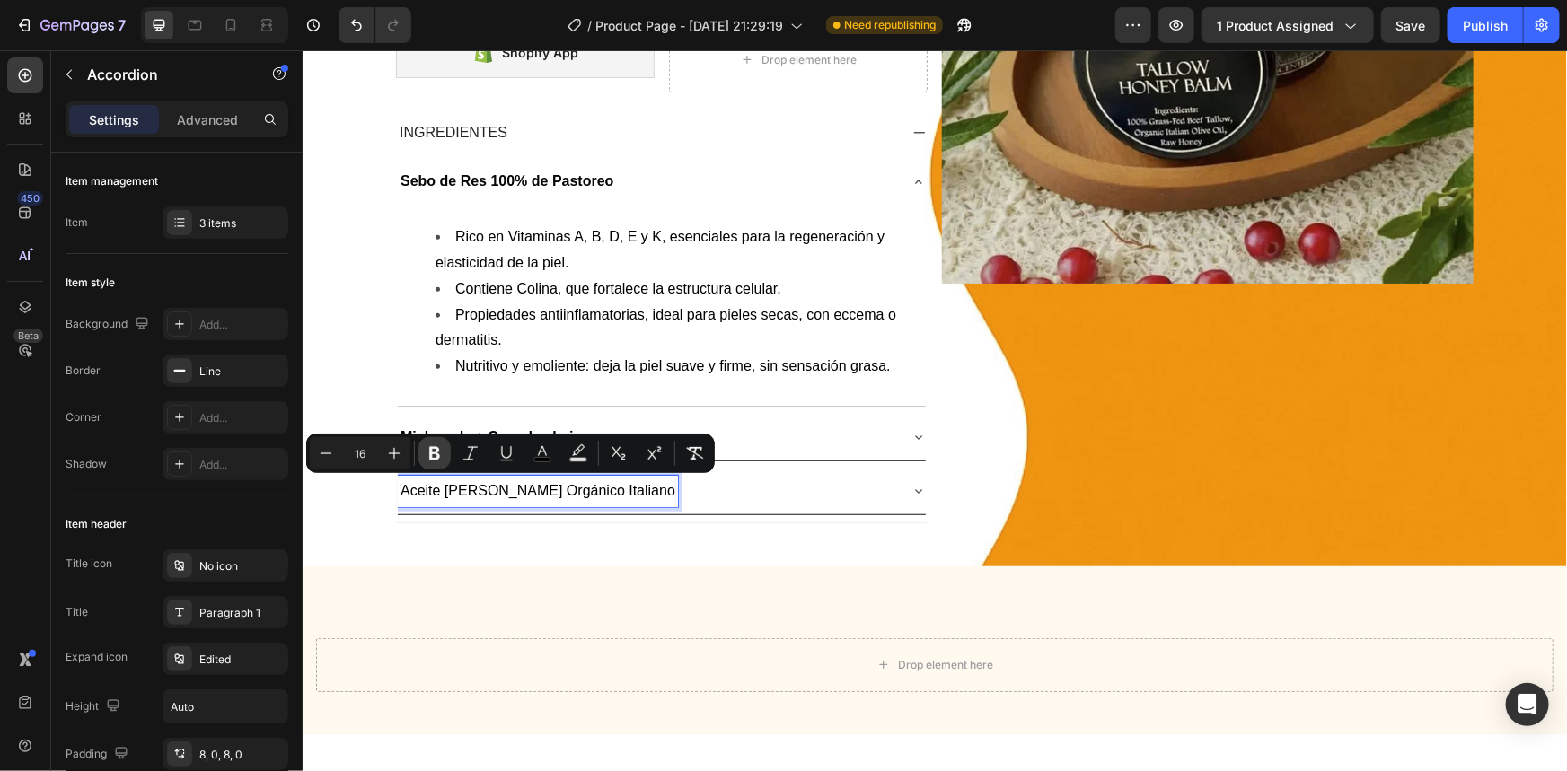
click at [441, 465] on button "Bold" at bounding box center [434, 453] width 32 height 32
click at [670, 485] on div "Aceite [PERSON_NAME] Orgánico Italiano" at bounding box center [646, 490] width 499 height 31
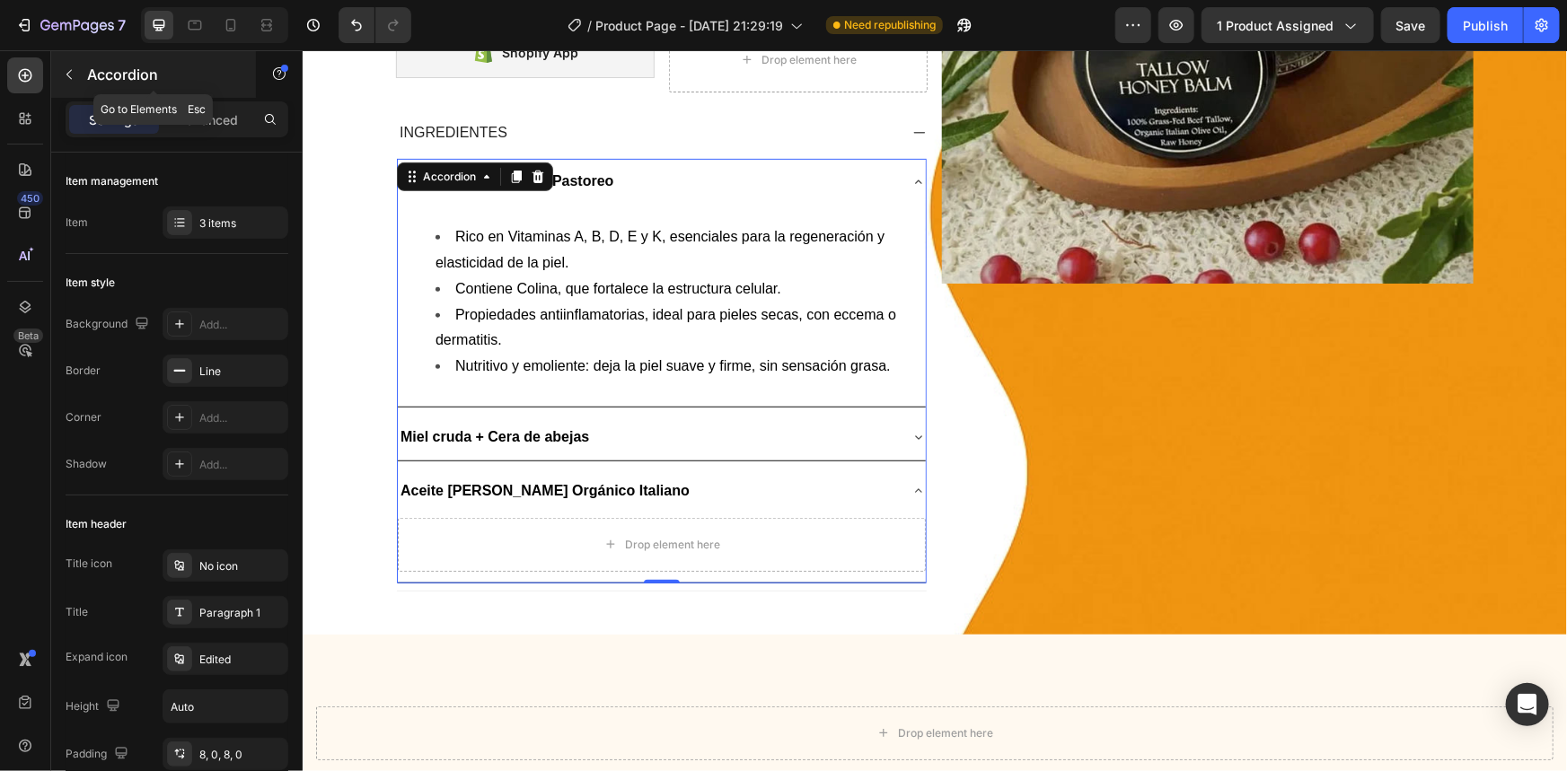
click at [74, 58] on div "Accordion" at bounding box center [153, 74] width 205 height 47
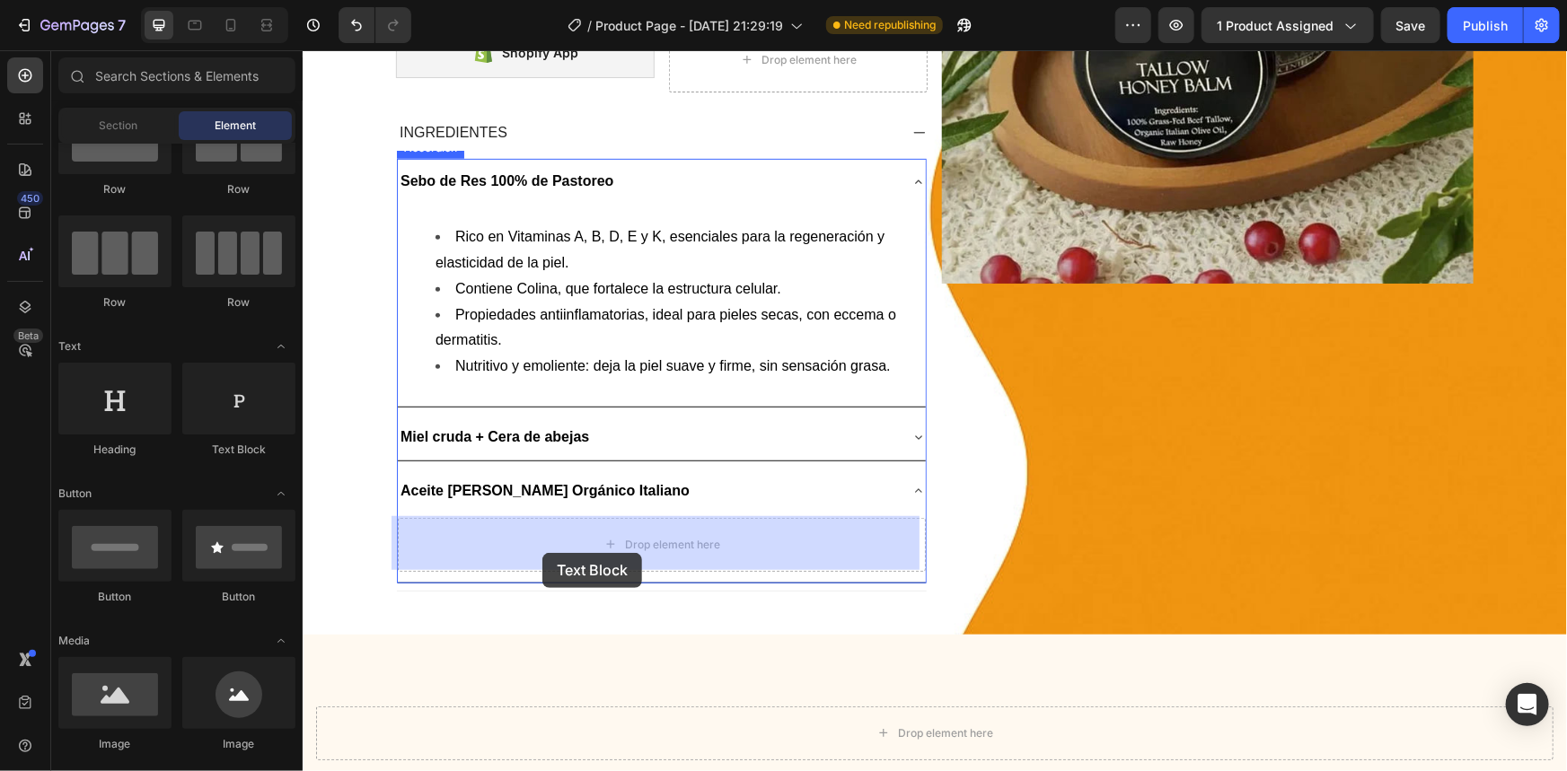
drag, startPoint x: 555, startPoint y: 464, endPoint x: 541, endPoint y: 552, distance: 89.2
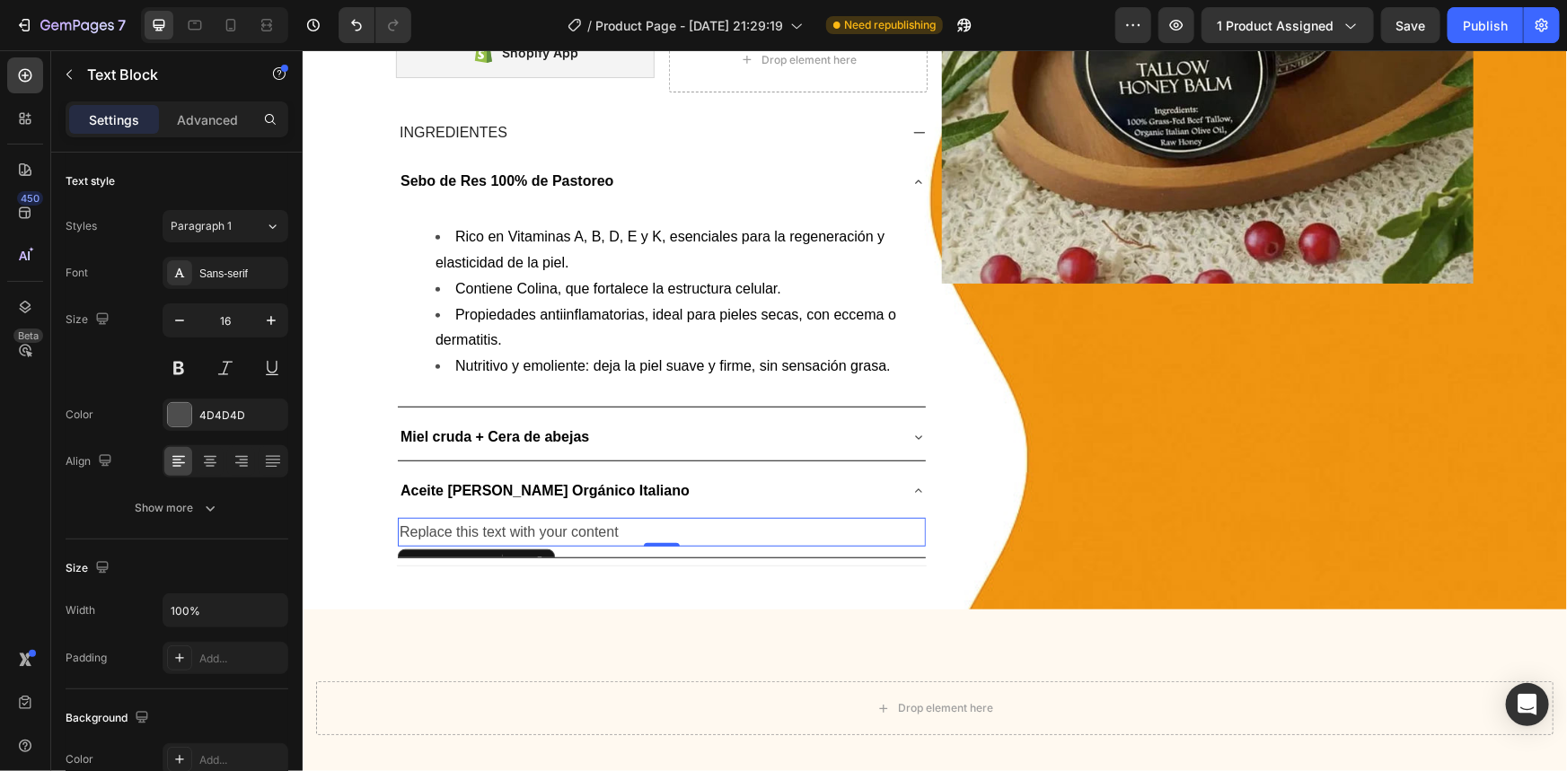
click at [603, 525] on div "Replace this text with your content" at bounding box center [661, 532] width 528 height 30
click at [603, 525] on p "Replace this text with your content" at bounding box center [661, 532] width 524 height 26
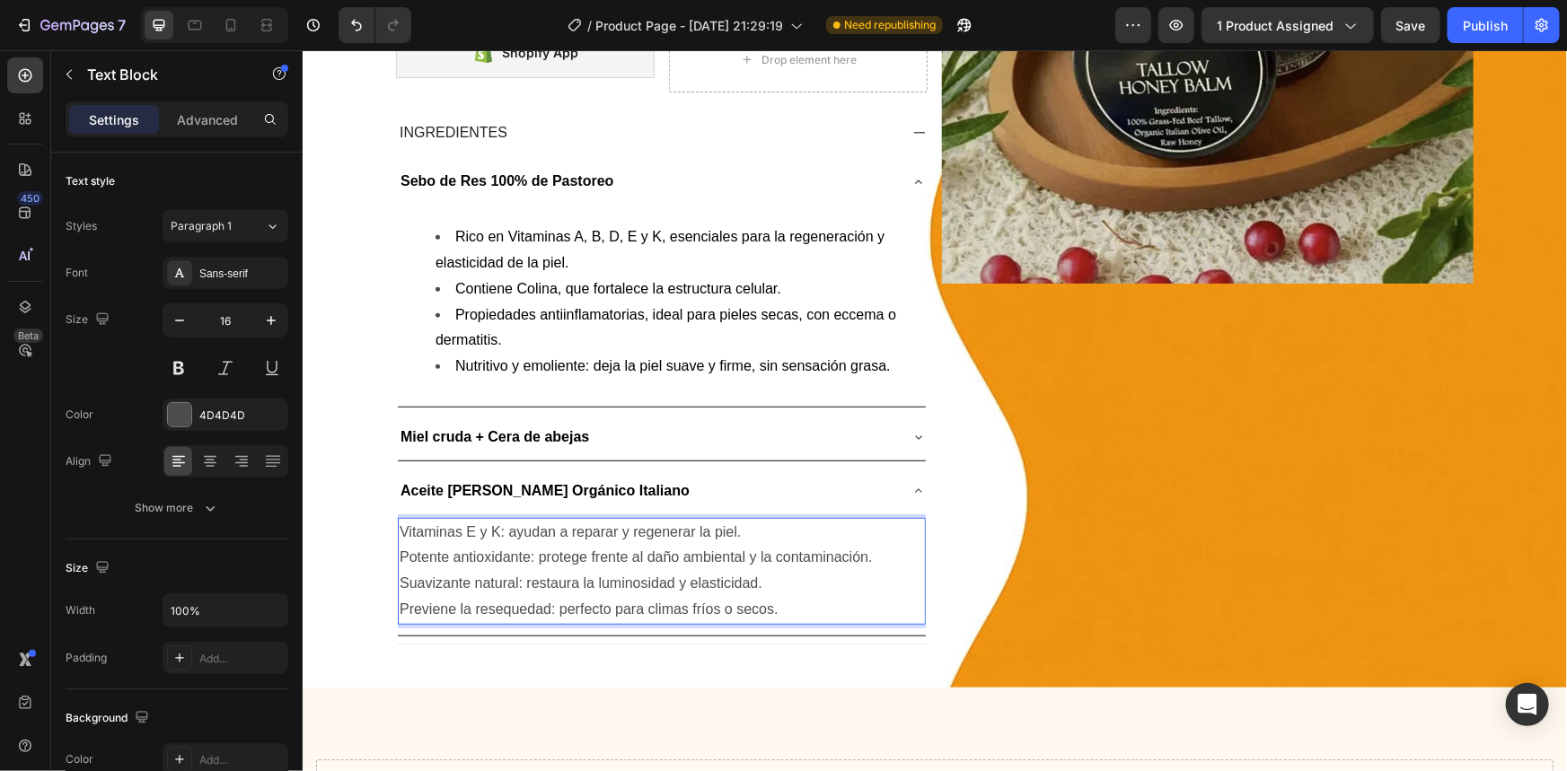
click at [617, 544] on p "Potente antioxidante: protege frente al daño ambiental y la contaminación." at bounding box center [661, 557] width 524 height 26
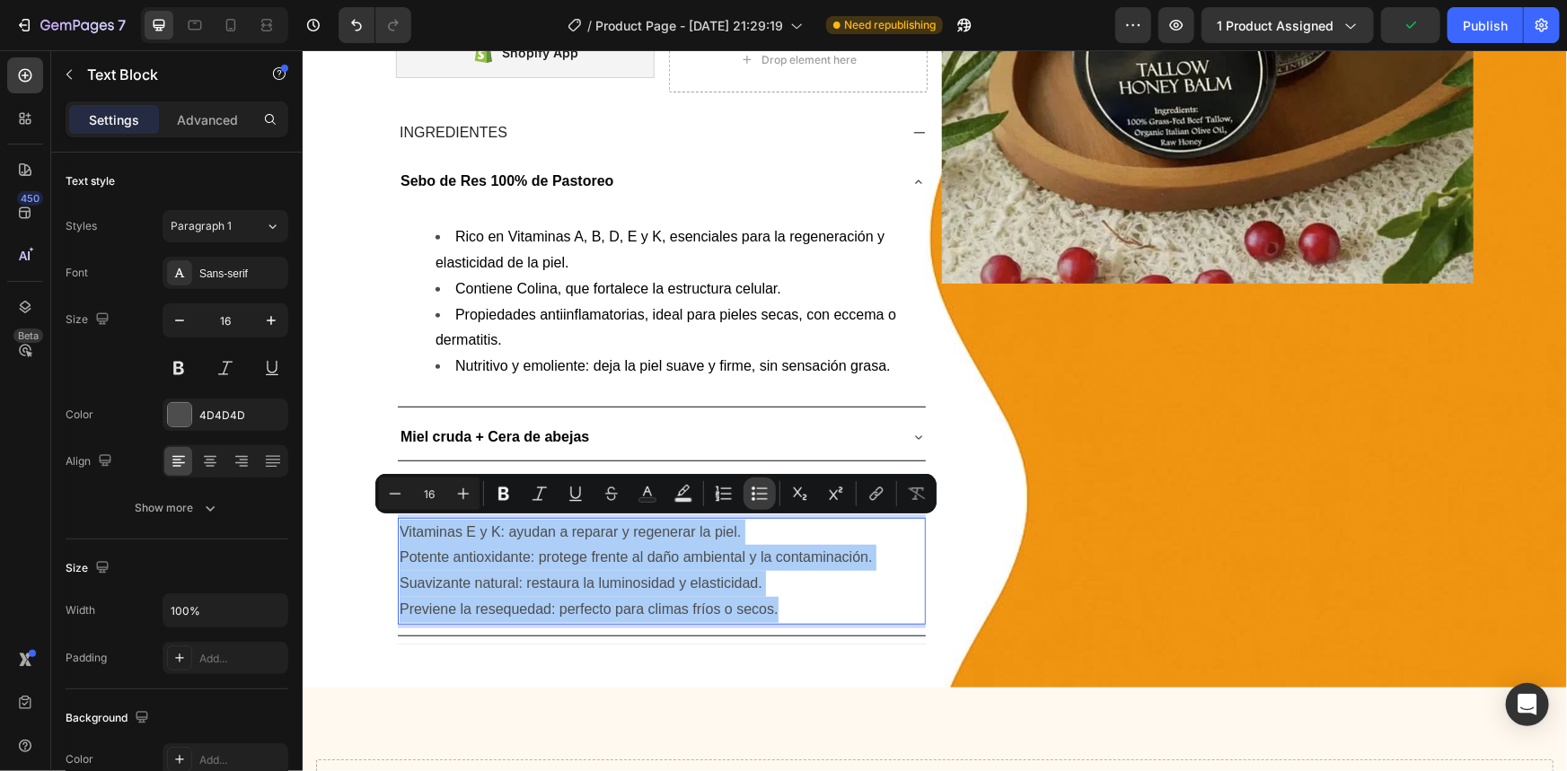
click at [759, 483] on button "Bulleted List" at bounding box center [760, 494] width 32 height 32
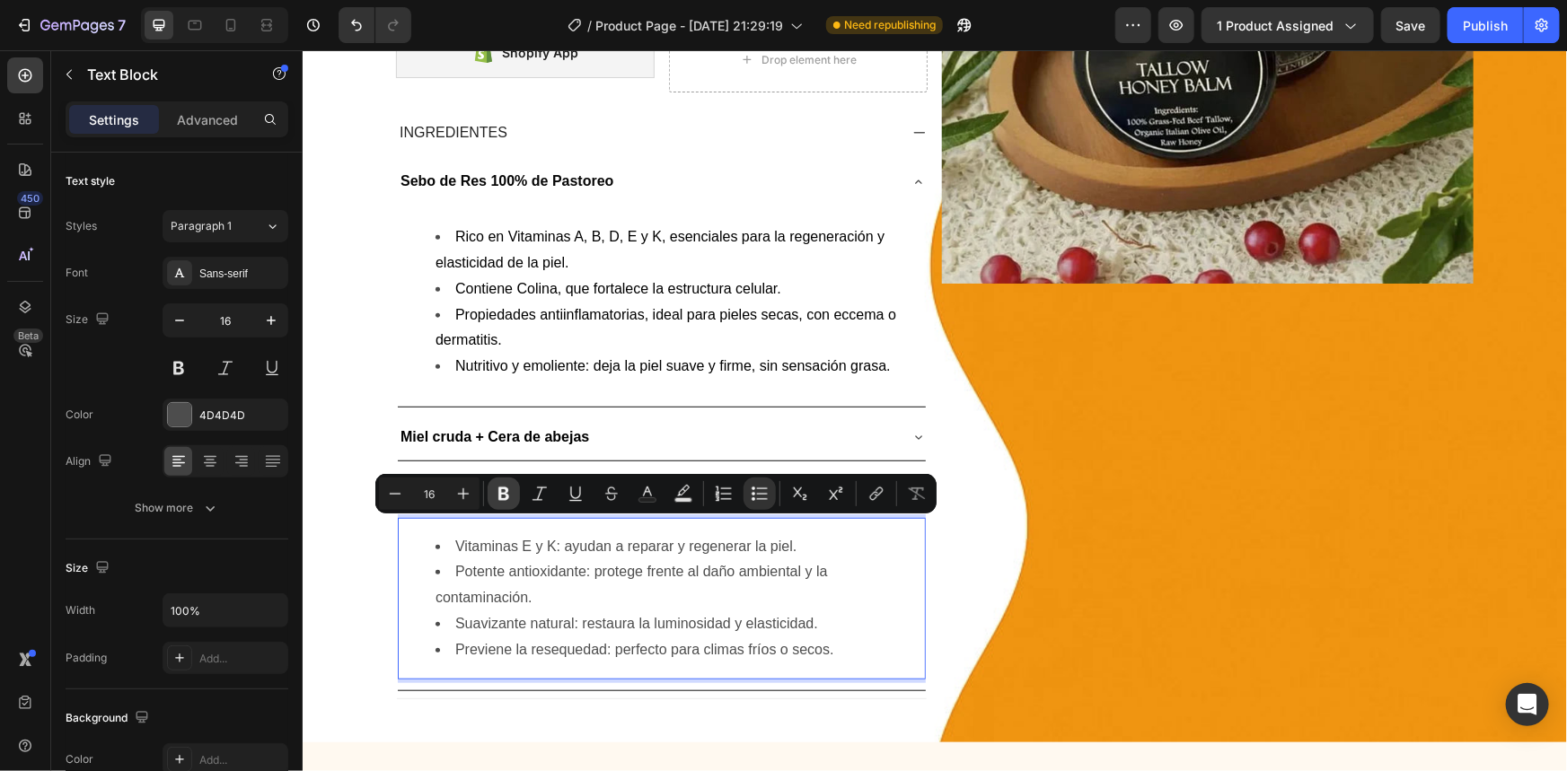
click at [511, 494] on icon "Editor contextual toolbar" at bounding box center [504, 494] width 18 height 18
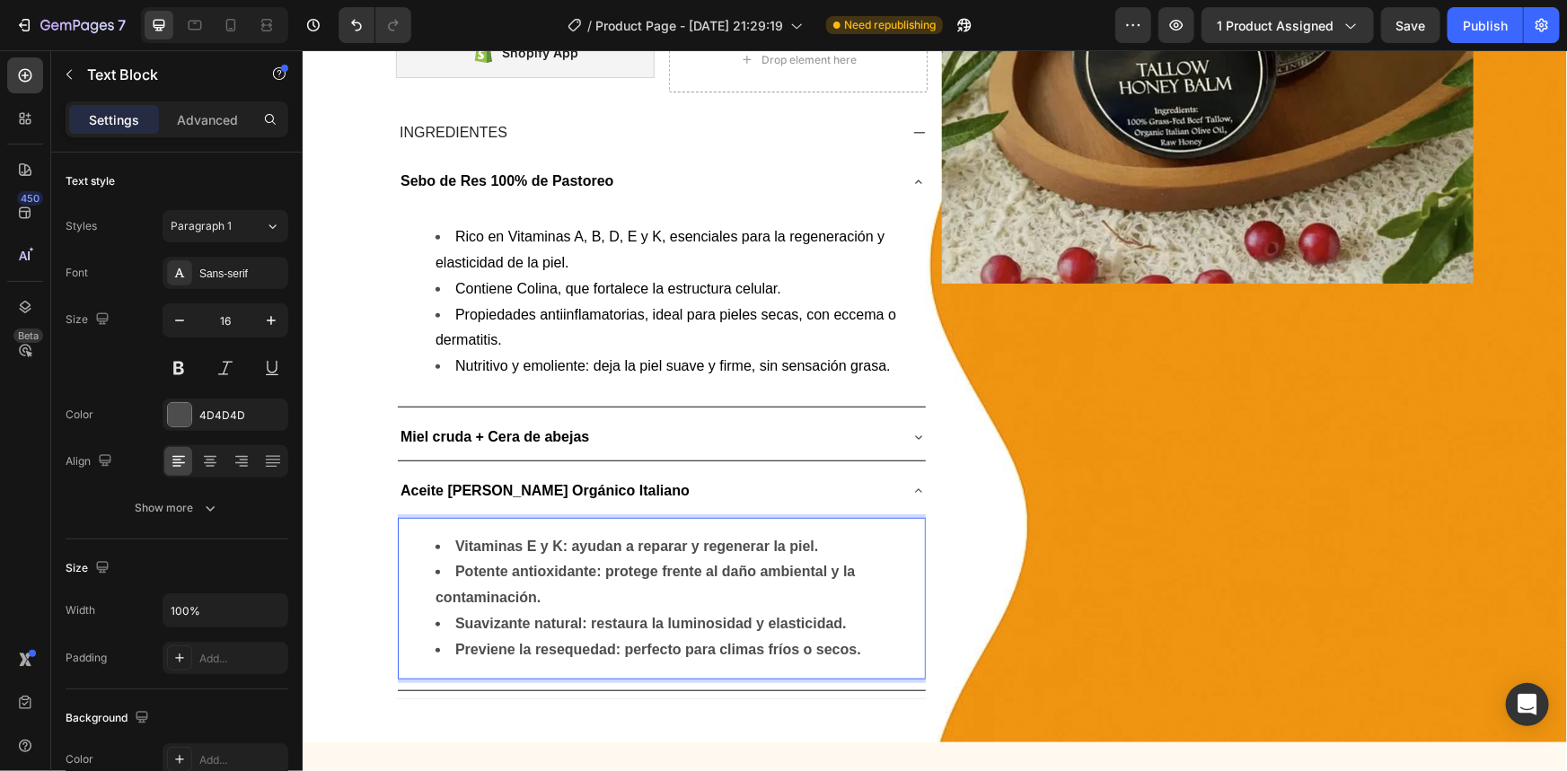
click at [581, 574] on strong "Potente antioxidante: protege frente al daño ambiental y la contaminación." at bounding box center [644, 583] width 419 height 41
click at [660, 615] on strong "Suavizante natural: restaura la luminosidad y elasticidad." at bounding box center [650, 622] width 392 height 15
click at [721, 632] on li "Suavizante natural: restaura la luminosidad y elasticidad." at bounding box center [679, 624] width 488 height 26
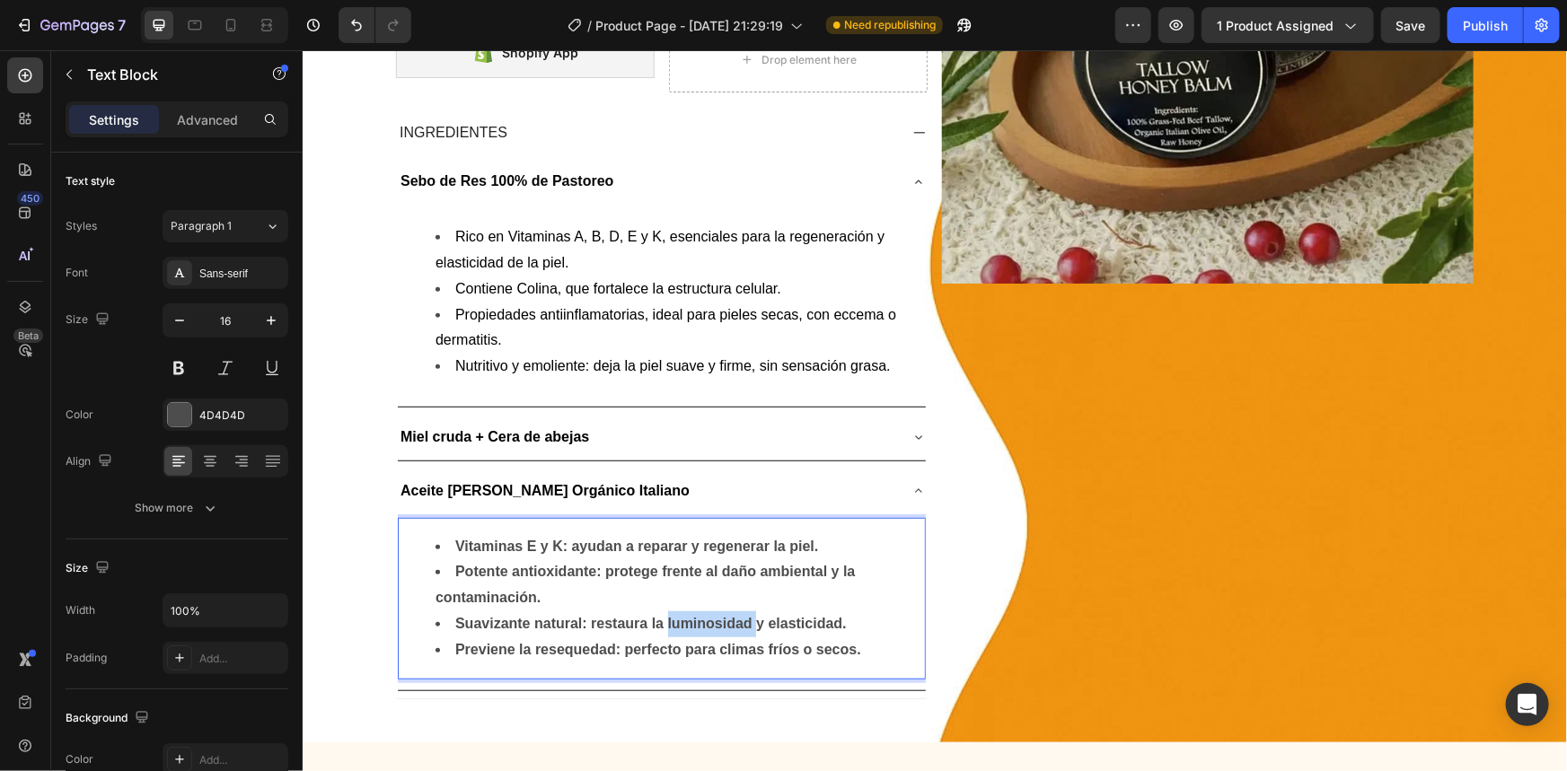
click at [721, 632] on li "Suavizante natural: restaura la luminosidad y elasticidad." at bounding box center [679, 624] width 488 height 26
click at [856, 629] on li "Suavizante natural: restaura la luminosidad y elasticidad." at bounding box center [679, 624] width 488 height 26
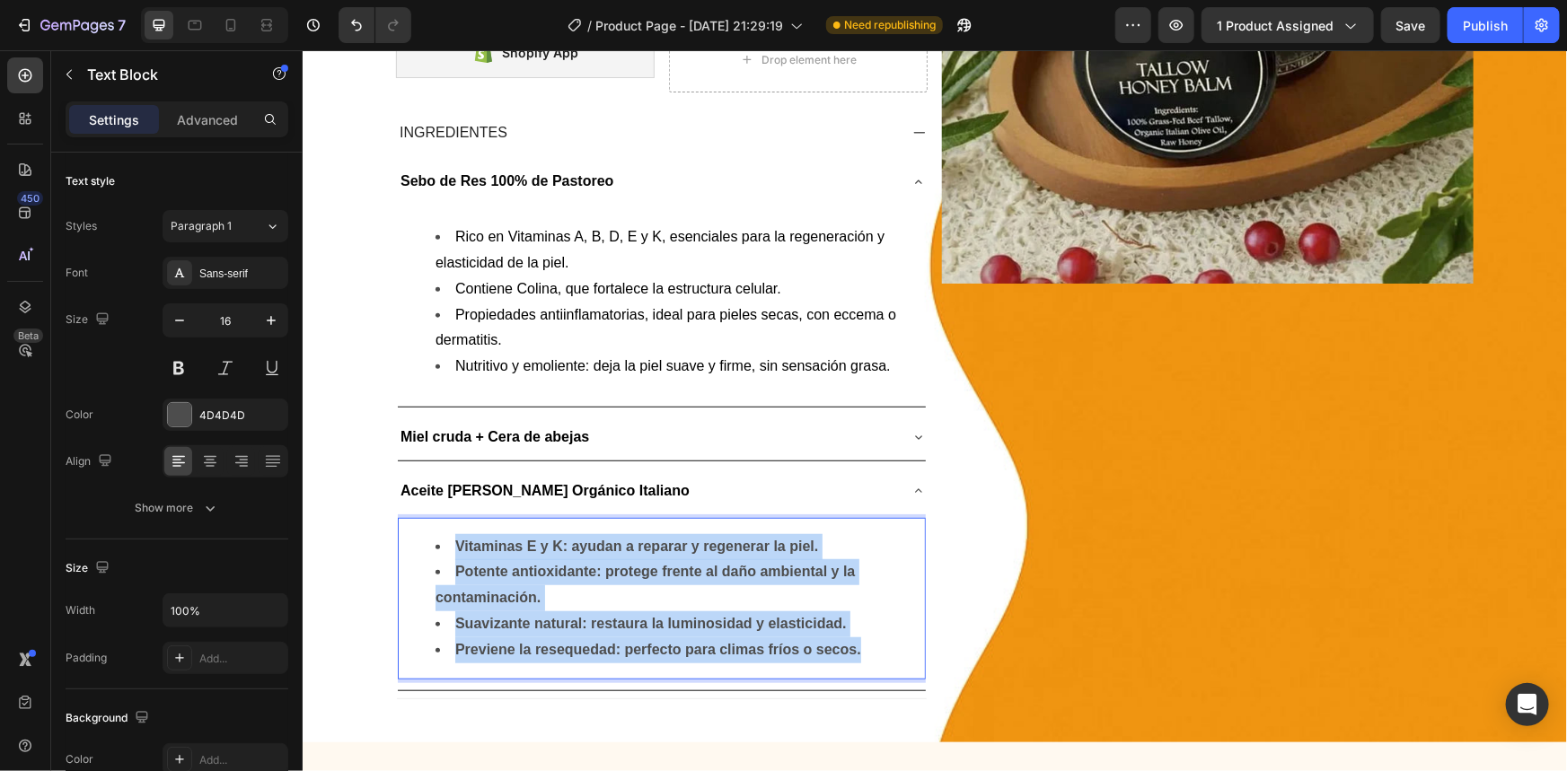
drag, startPoint x: 871, startPoint y: 647, endPoint x: 425, endPoint y: 531, distance: 461.3
click at [425, 533] on ul "Vitaminas E y K: ayudan a reparar y regenerar la piel. Potente antioxidante: pr…" at bounding box center [661, 597] width 524 height 129
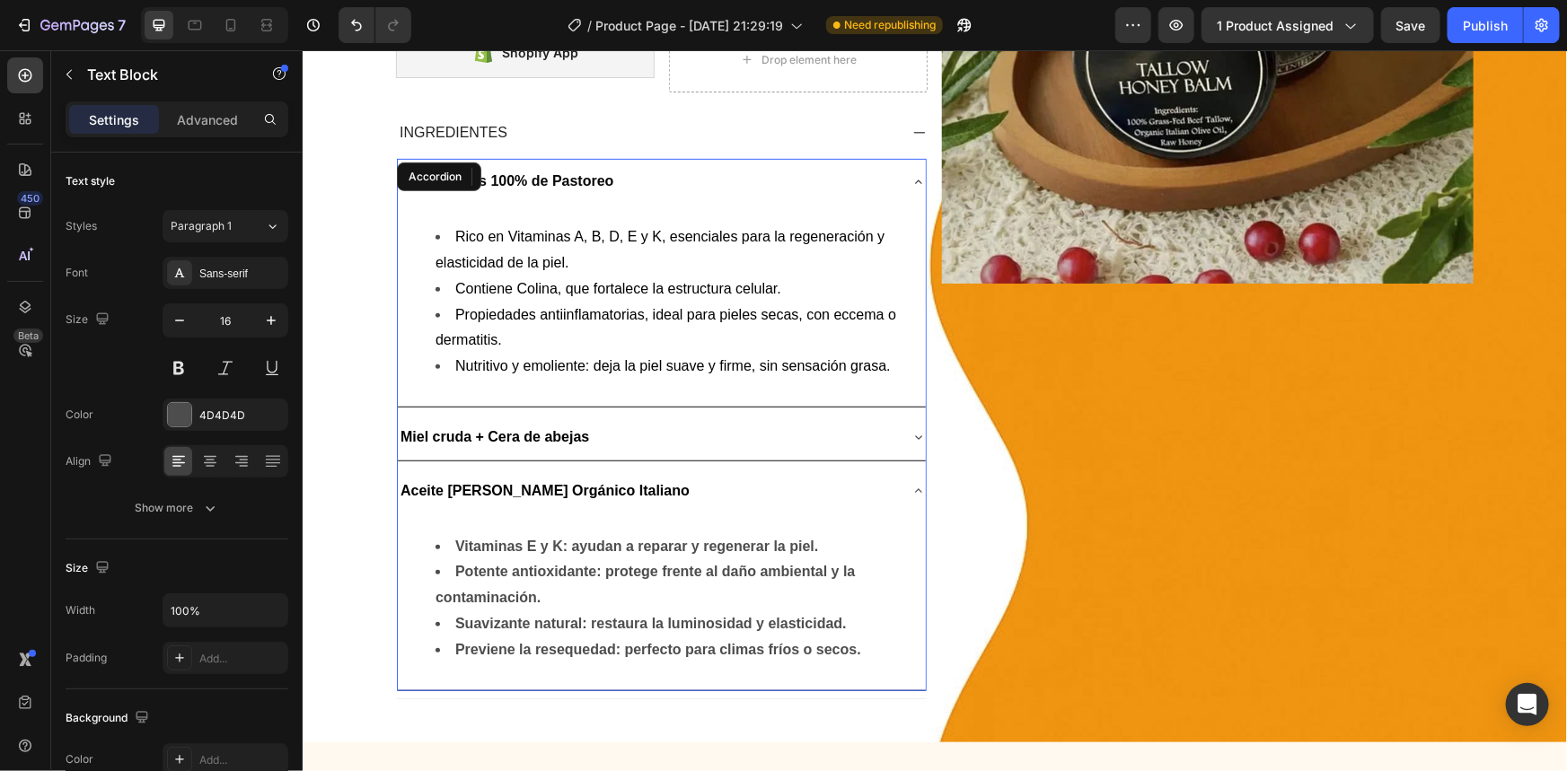
click at [583, 489] on strong "Aceite [PERSON_NAME] Orgánico Italiano" at bounding box center [544, 489] width 289 height 15
click at [583, 592] on li "Potente antioxidante: protege frente al daño ambiental y la contaminación." at bounding box center [679, 585] width 488 height 52
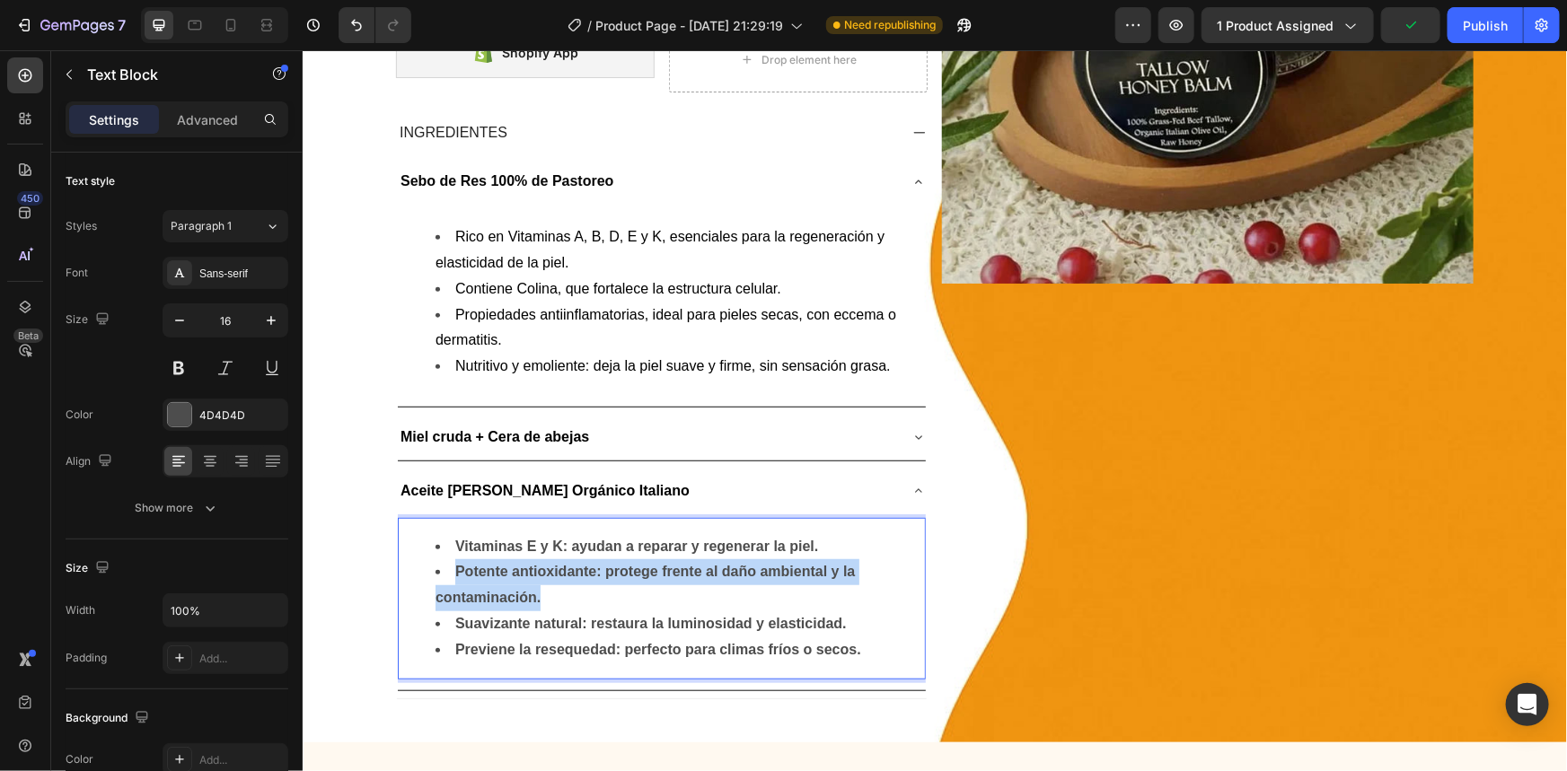
click at [583, 592] on li "Potente antioxidante: protege frente al daño ambiental y la contaminación." at bounding box center [679, 585] width 488 height 52
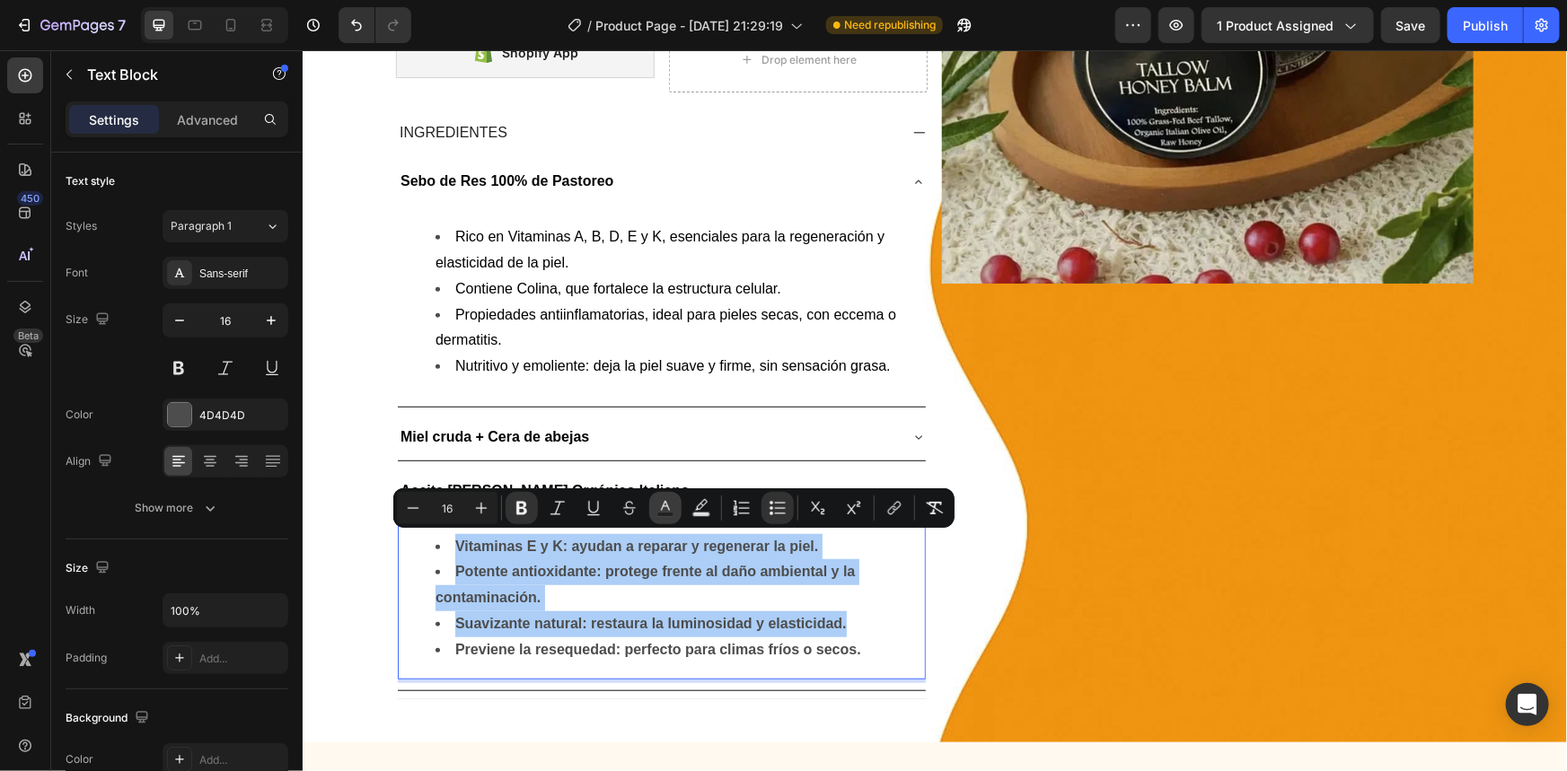
click at [665, 515] on rect "Editor contextual toolbar" at bounding box center [665, 515] width 17 height 4
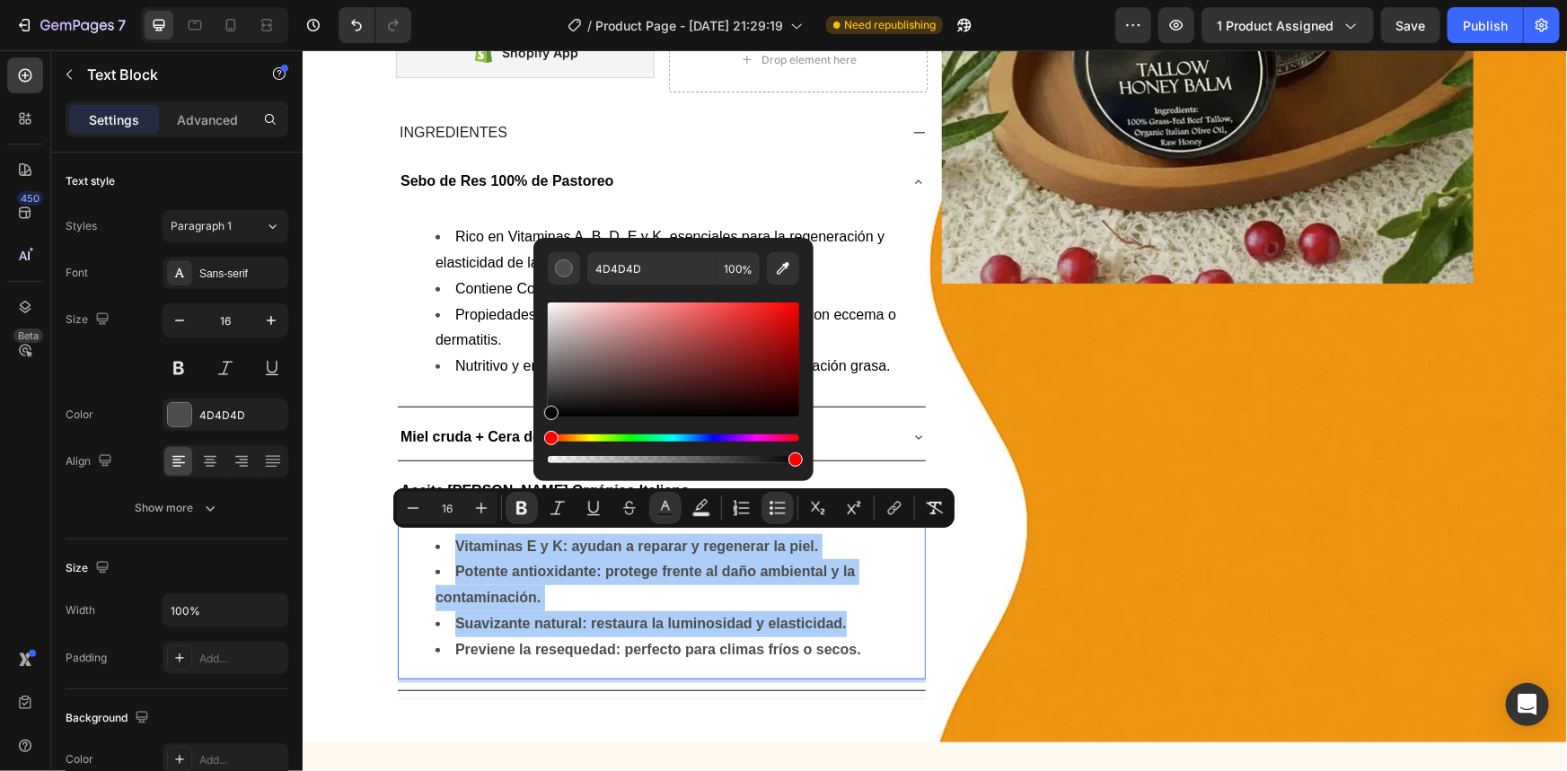
drag, startPoint x: 548, startPoint y: 383, endPoint x: 533, endPoint y: 429, distance: 48.9
click at [533, 429] on div "4D4D4D 100 %" at bounding box center [673, 352] width 280 height 229
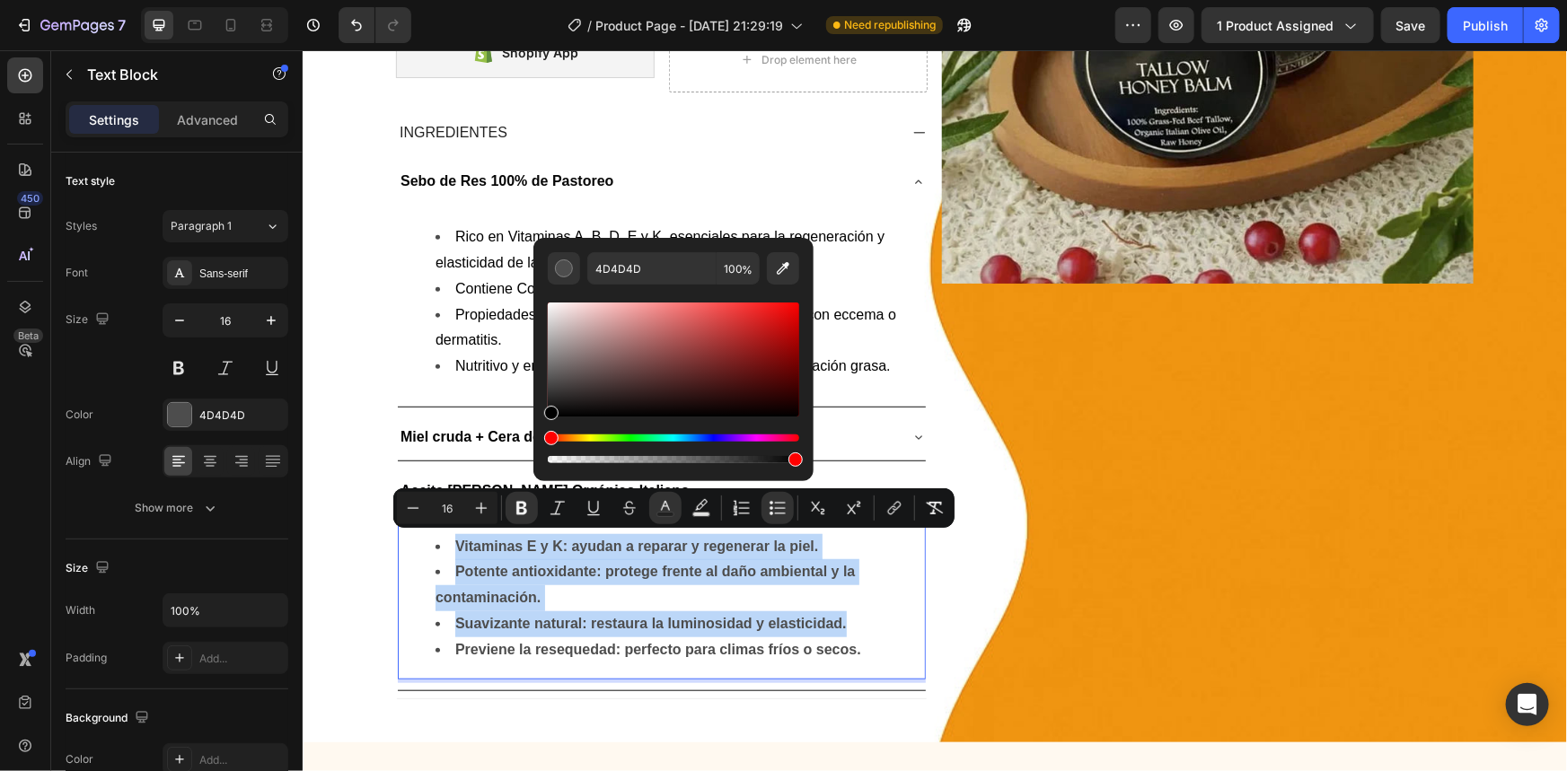
type input "000000"
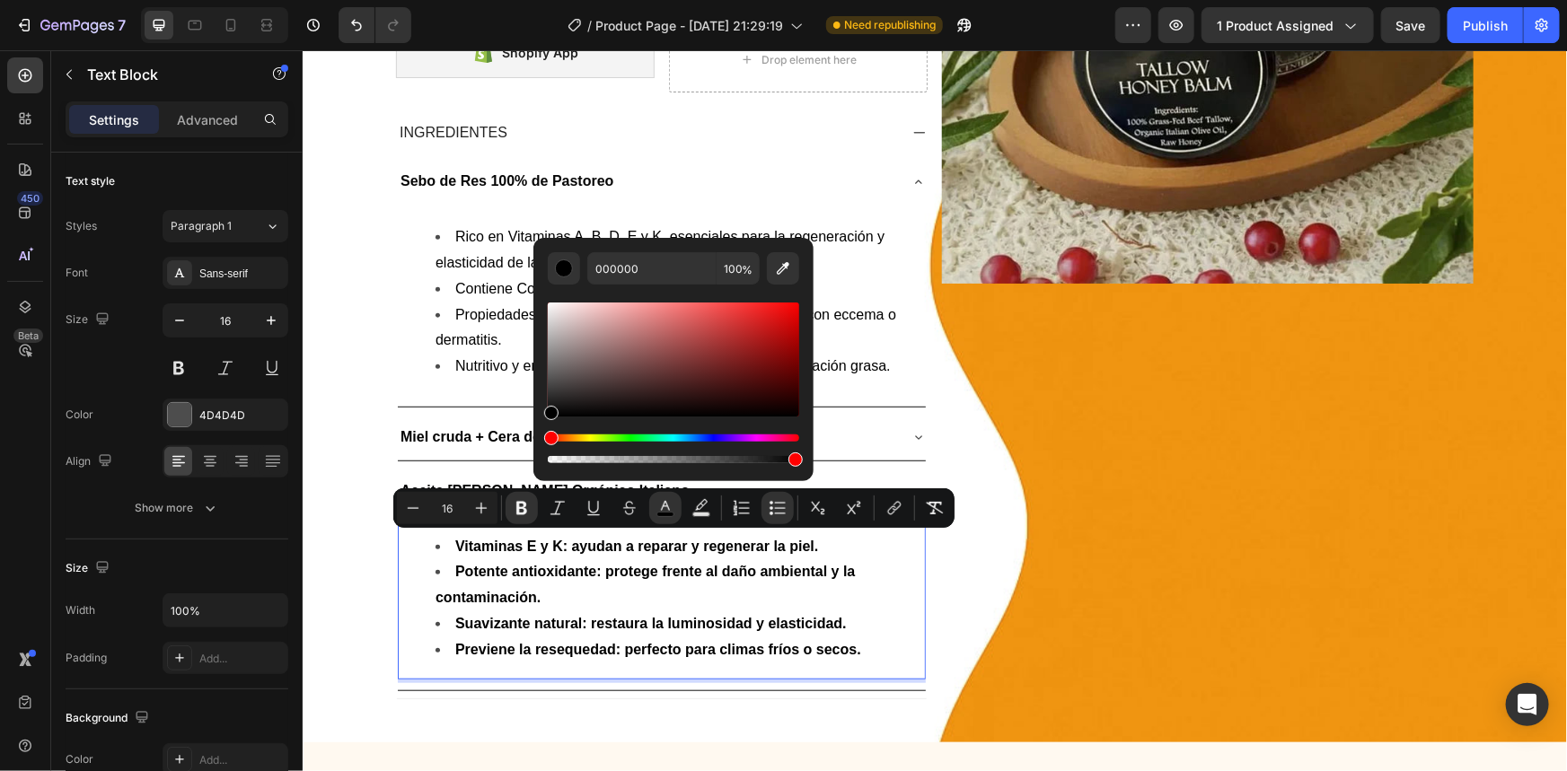
click at [522, 563] on strong "Potente antioxidante: protege frente al daño ambiental y la contaminación." at bounding box center [644, 583] width 419 height 41
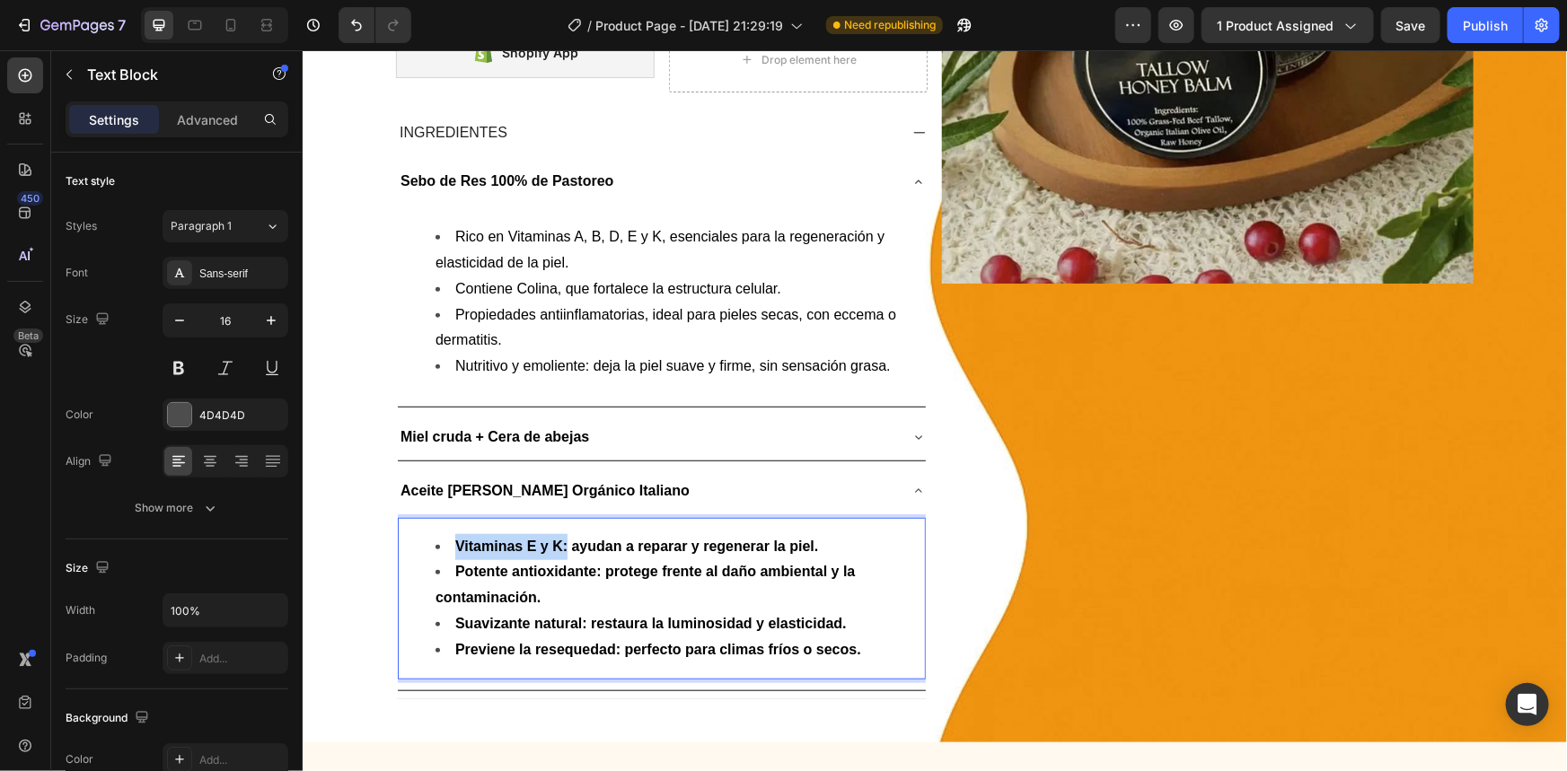
drag, startPoint x: 564, startPoint y: 539, endPoint x: 444, endPoint y: 545, distance: 119.6
click at [444, 545] on li "Vitaminas E y K: ayudan a reparar y regenerar la piel." at bounding box center [679, 546] width 488 height 26
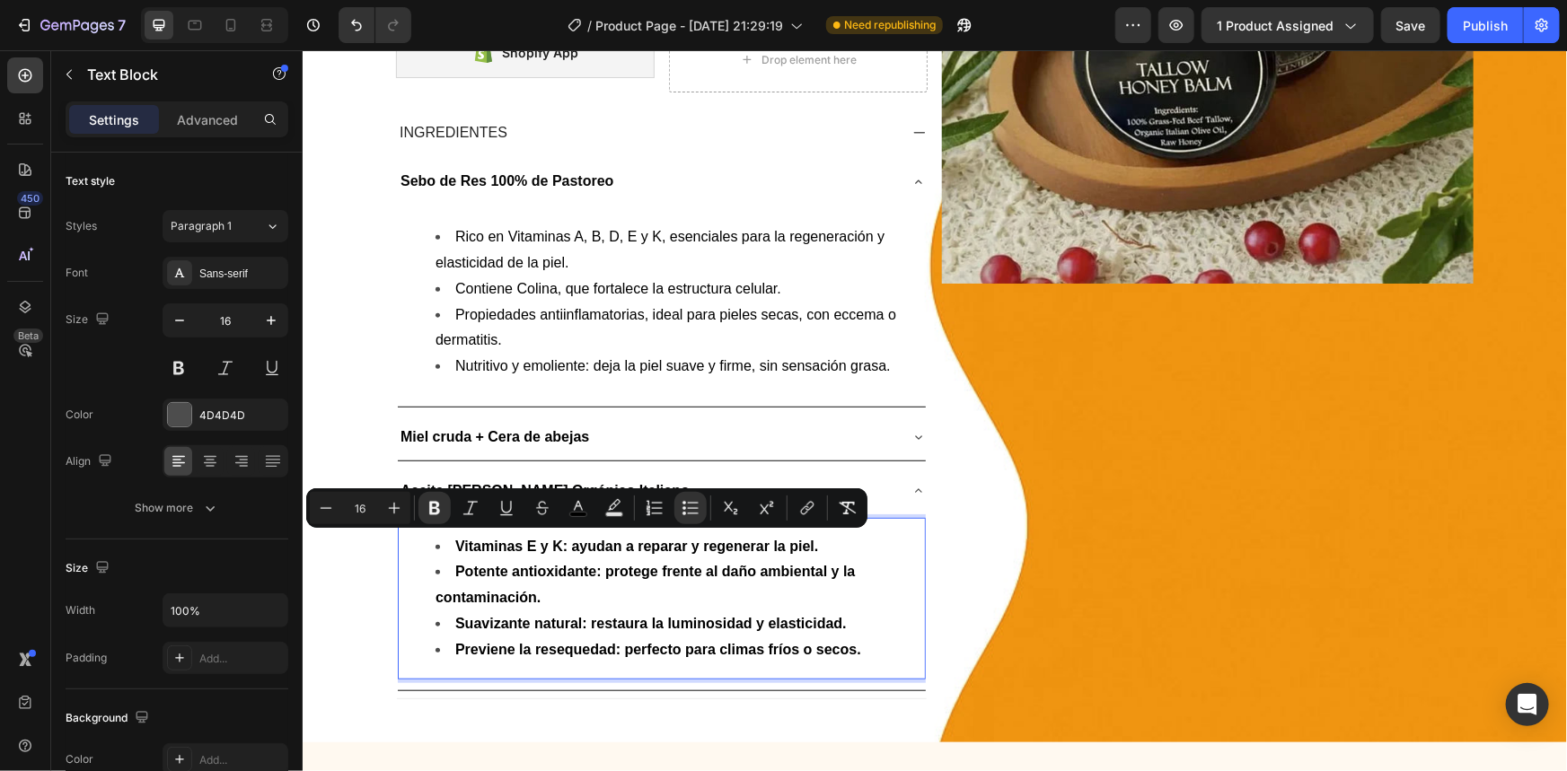
click at [491, 566] on strong "Potente antioxidante: protege frente al daño ambiental y la contaminación." at bounding box center [644, 583] width 419 height 41
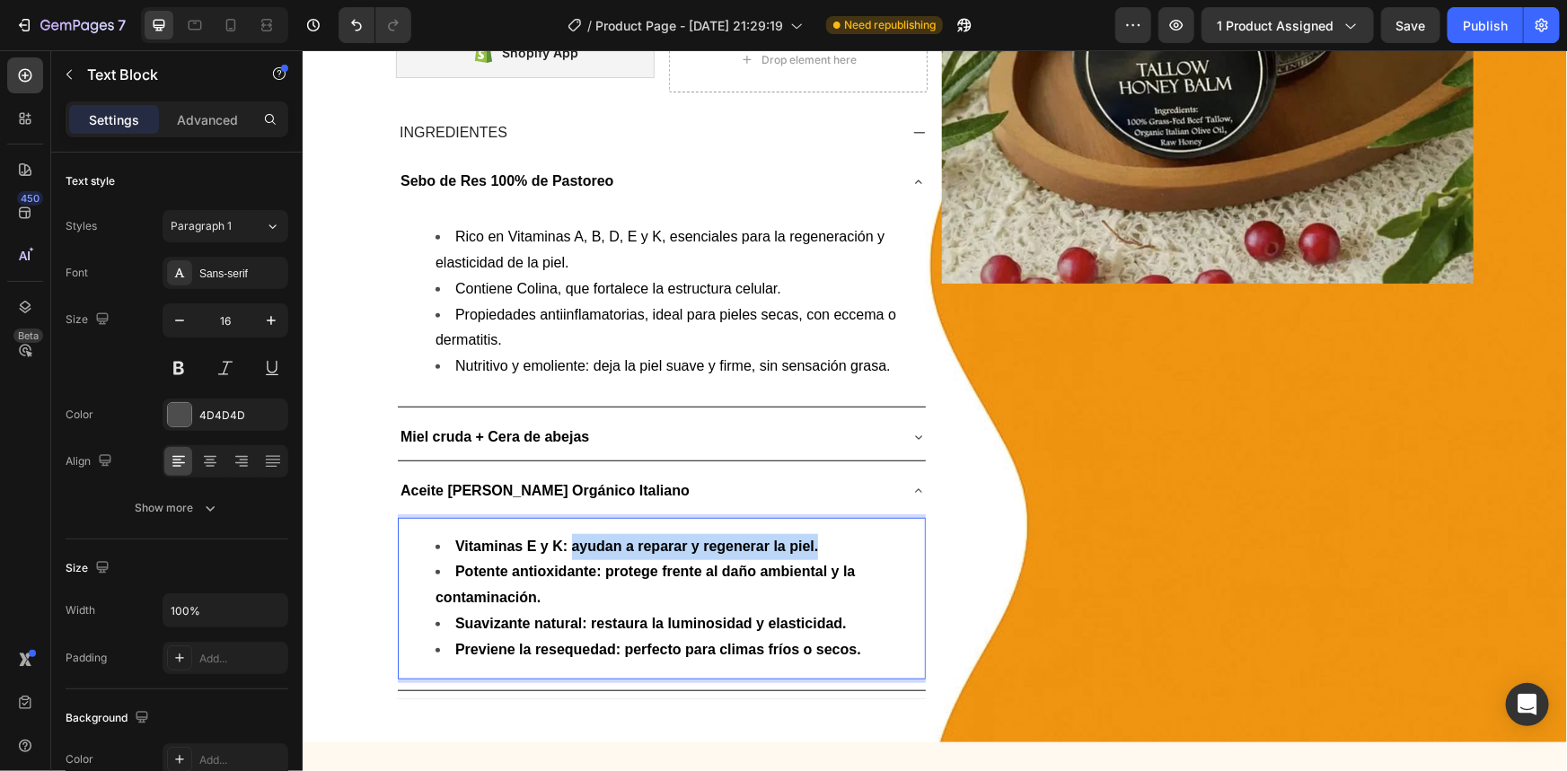
drag, startPoint x: 571, startPoint y: 541, endPoint x: 831, endPoint y: 545, distance: 259.6
click at [831, 545] on li "Vitaminas E y K: ayudan a reparar y regenerar la piel." at bounding box center [679, 546] width 488 height 26
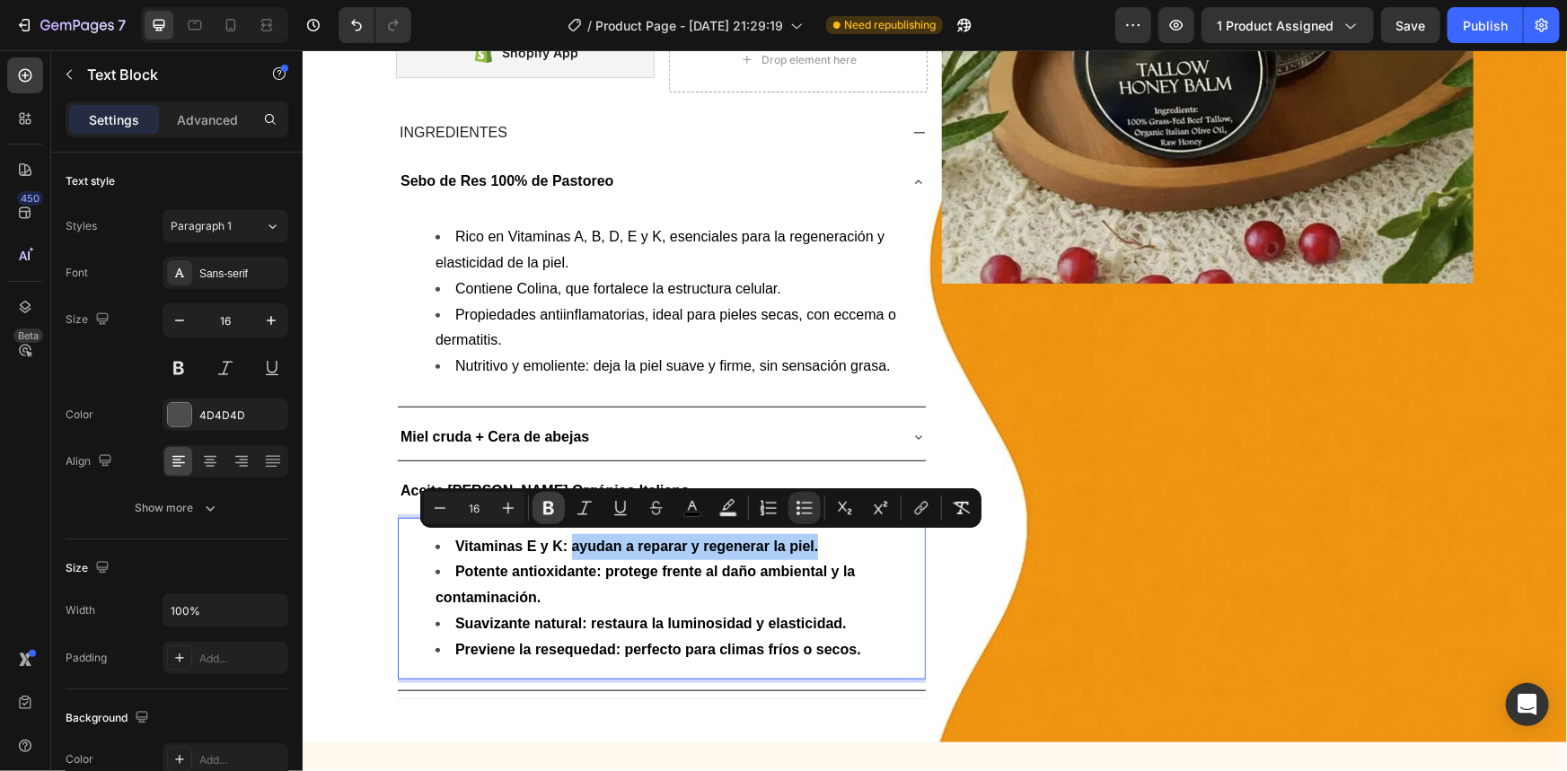
click at [548, 511] on icon "Editor contextual toolbar" at bounding box center [549, 508] width 18 height 18
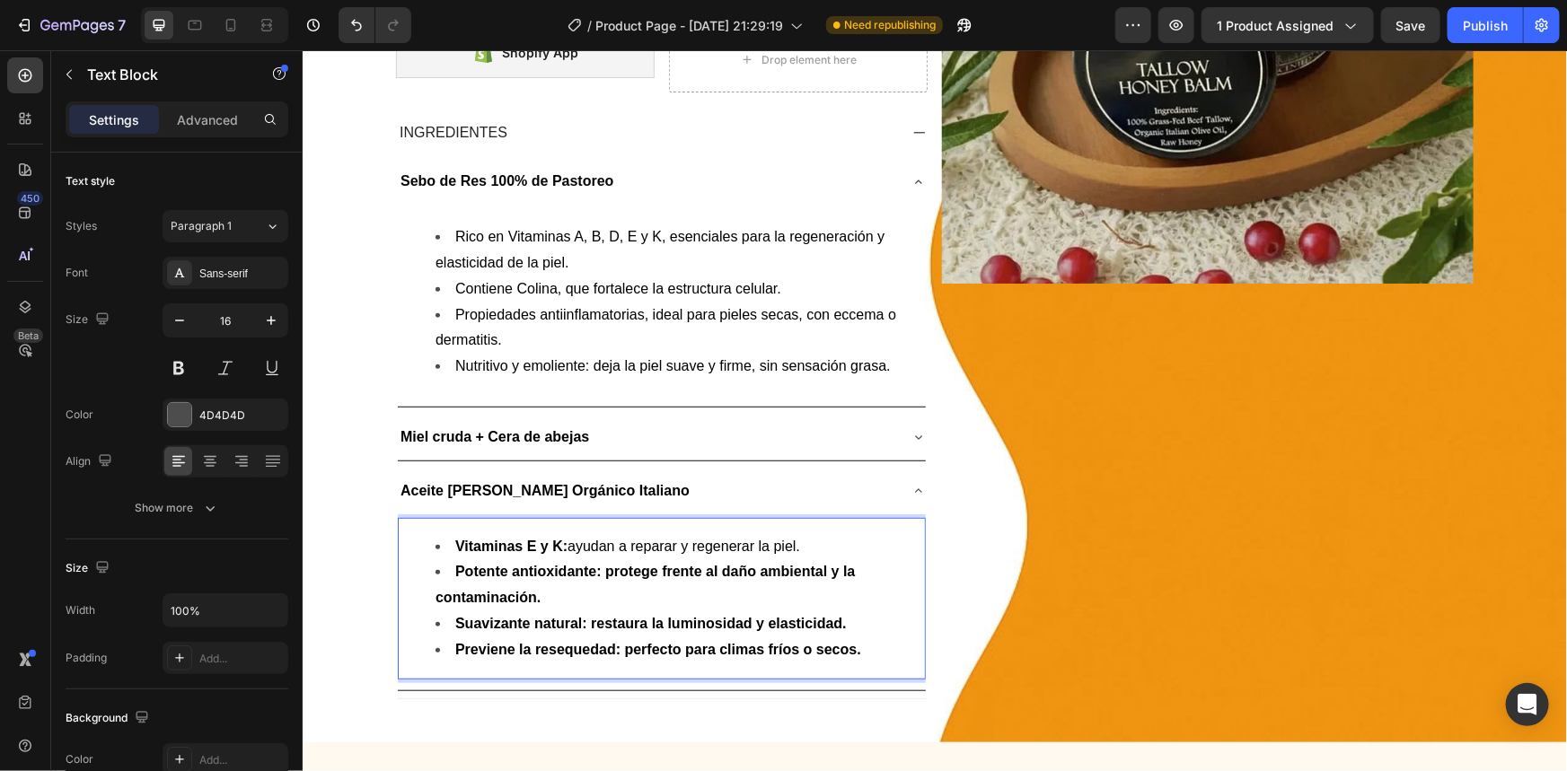
click at [637, 576] on strong "Potente antioxidante: protege frente al daño ambiental y la contaminación." at bounding box center [644, 583] width 419 height 41
drag, startPoint x: 602, startPoint y: 568, endPoint x: 643, endPoint y: 601, distance: 53.0
click at [643, 601] on li "Potente antioxidante: protege frente al daño ambiental y la contaminación." at bounding box center [679, 585] width 488 height 52
click at [684, 575] on strong "Potente antioxidante: protege frente al daño ambiental y la contaminación." at bounding box center [644, 583] width 419 height 41
click at [640, 566] on strong "Potente antioxidante: protege frente al daño ambiental y la contaminación." at bounding box center [644, 583] width 419 height 41
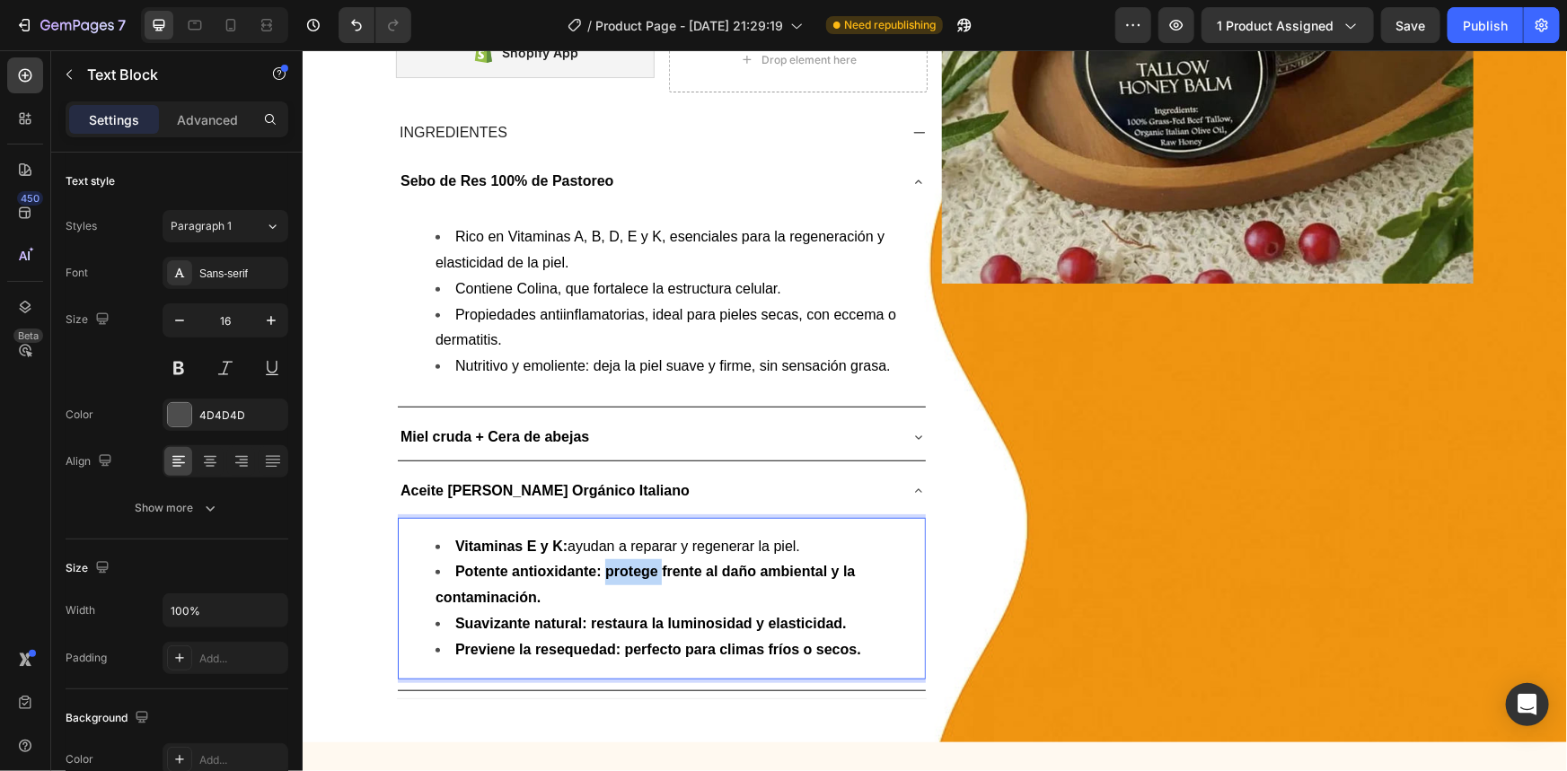
click at [640, 566] on strong "Potente antioxidante: protege frente al daño ambiental y la contaminación." at bounding box center [644, 583] width 419 height 41
click at [640, 565] on strong "Potente antioxidante: protege frente al daño ambiental y la contaminación." at bounding box center [644, 583] width 419 height 41
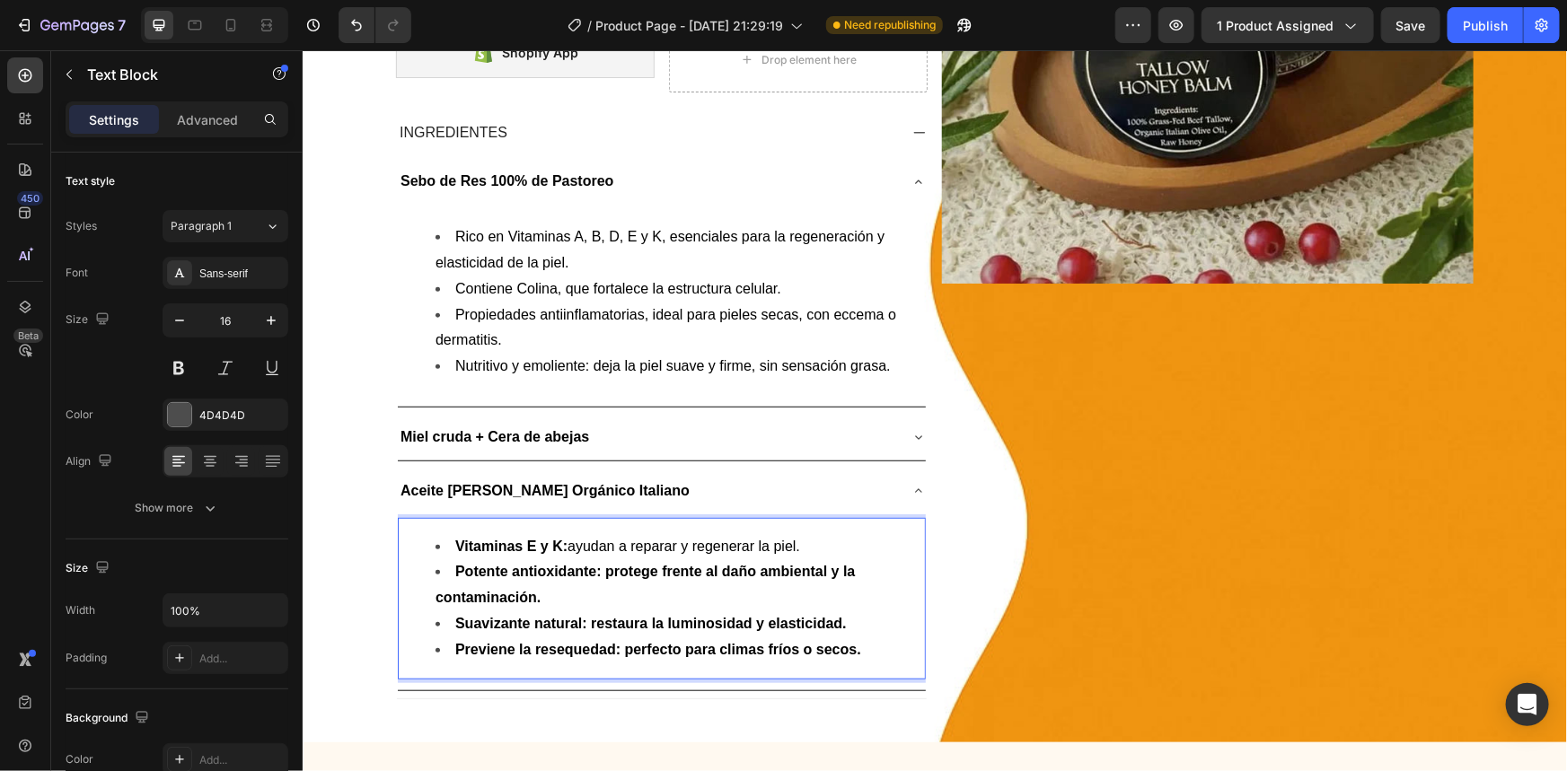
click at [647, 540] on span "Vitaminas E y K: ayudan a reparar y regenerar la piel." at bounding box center [626, 545] width 345 height 15
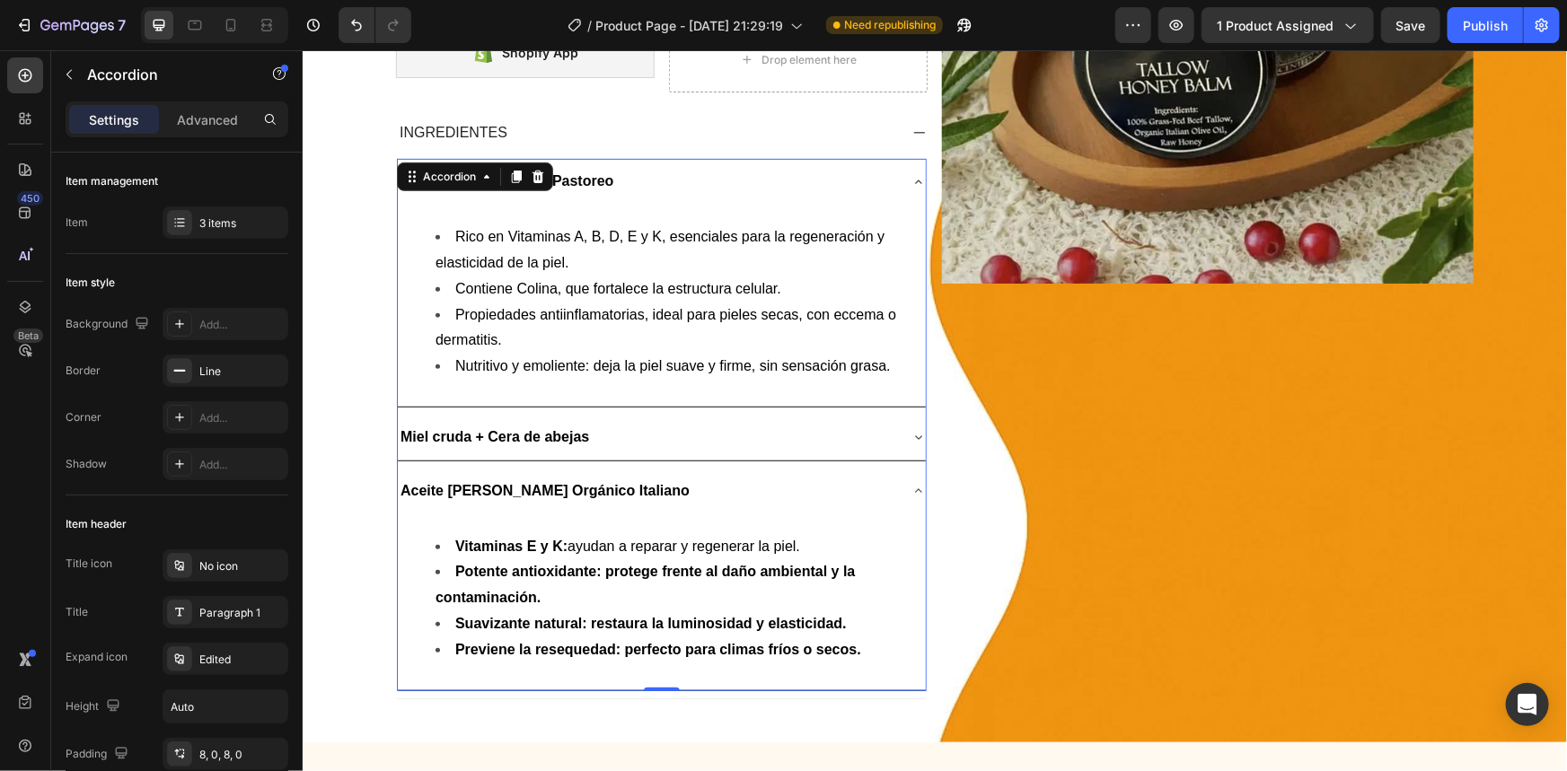
click at [493, 506] on div "Aceite [PERSON_NAME] Orgánico Italiano" at bounding box center [661, 491] width 528 height 46
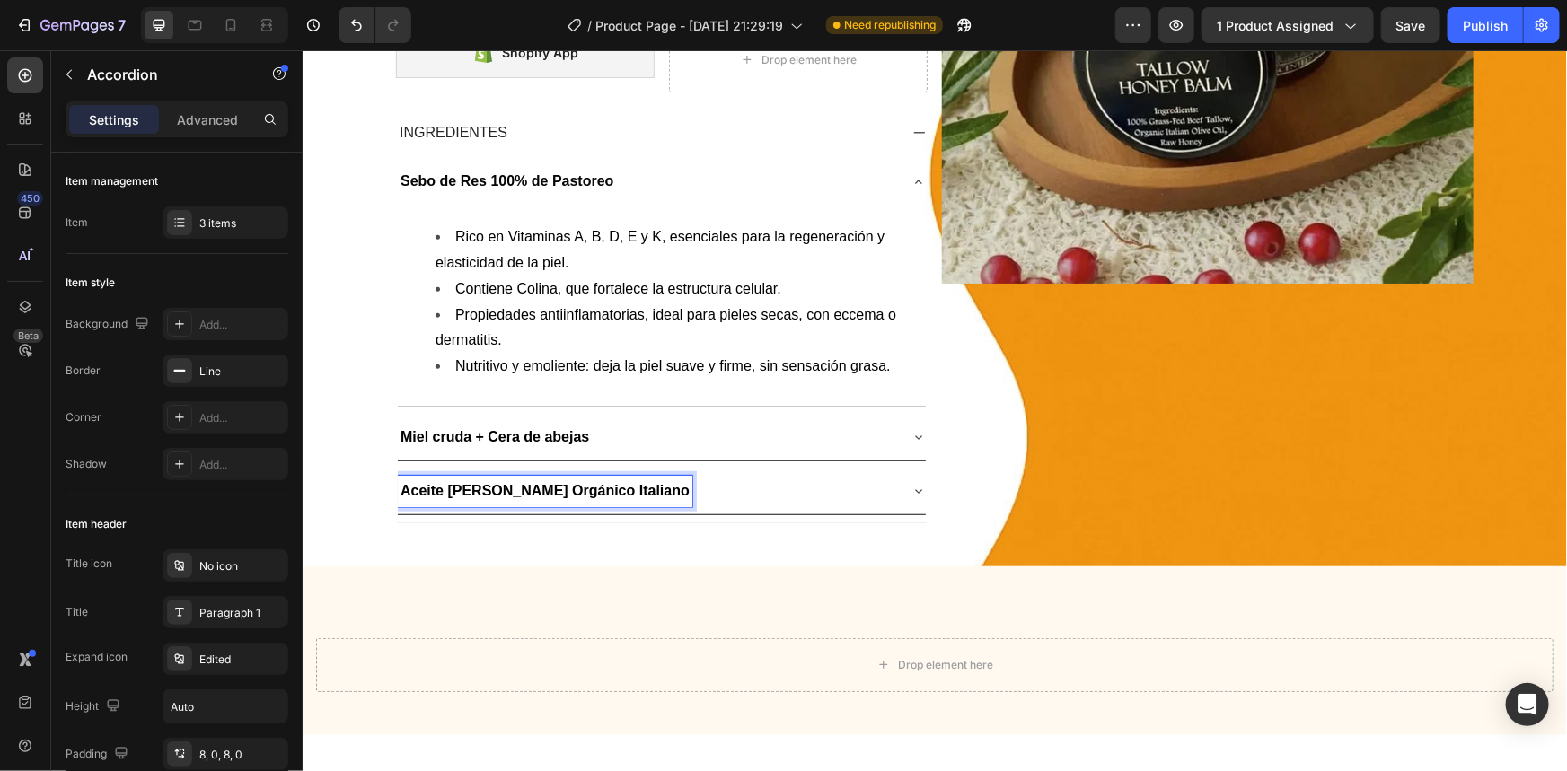
click at [664, 488] on div "Aceite [PERSON_NAME] Orgánico Italiano" at bounding box center [646, 490] width 499 height 31
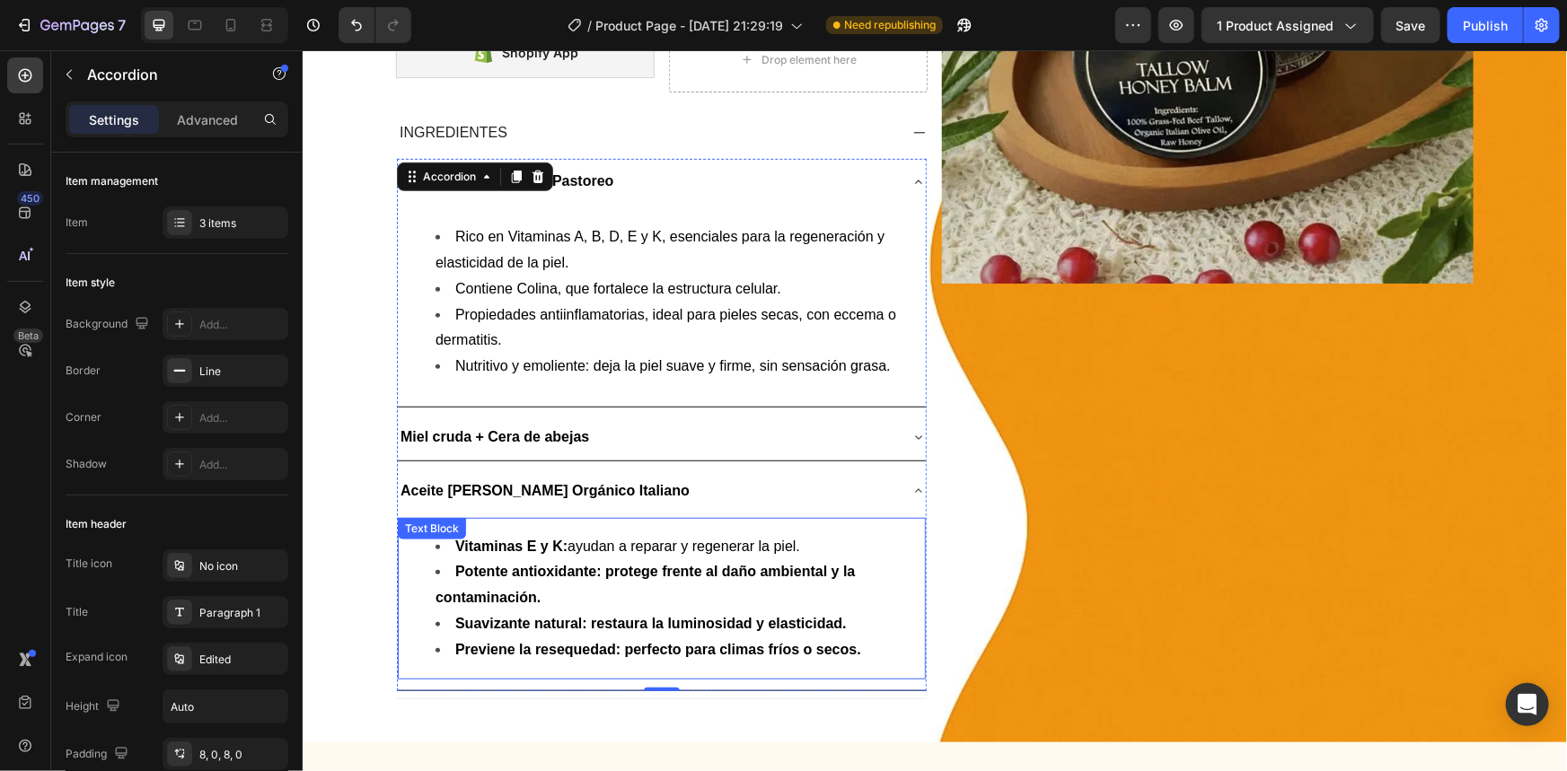
click at [639, 543] on span "Vitaminas E y K: ayudan a reparar y regenerar la piel." at bounding box center [626, 545] width 345 height 15
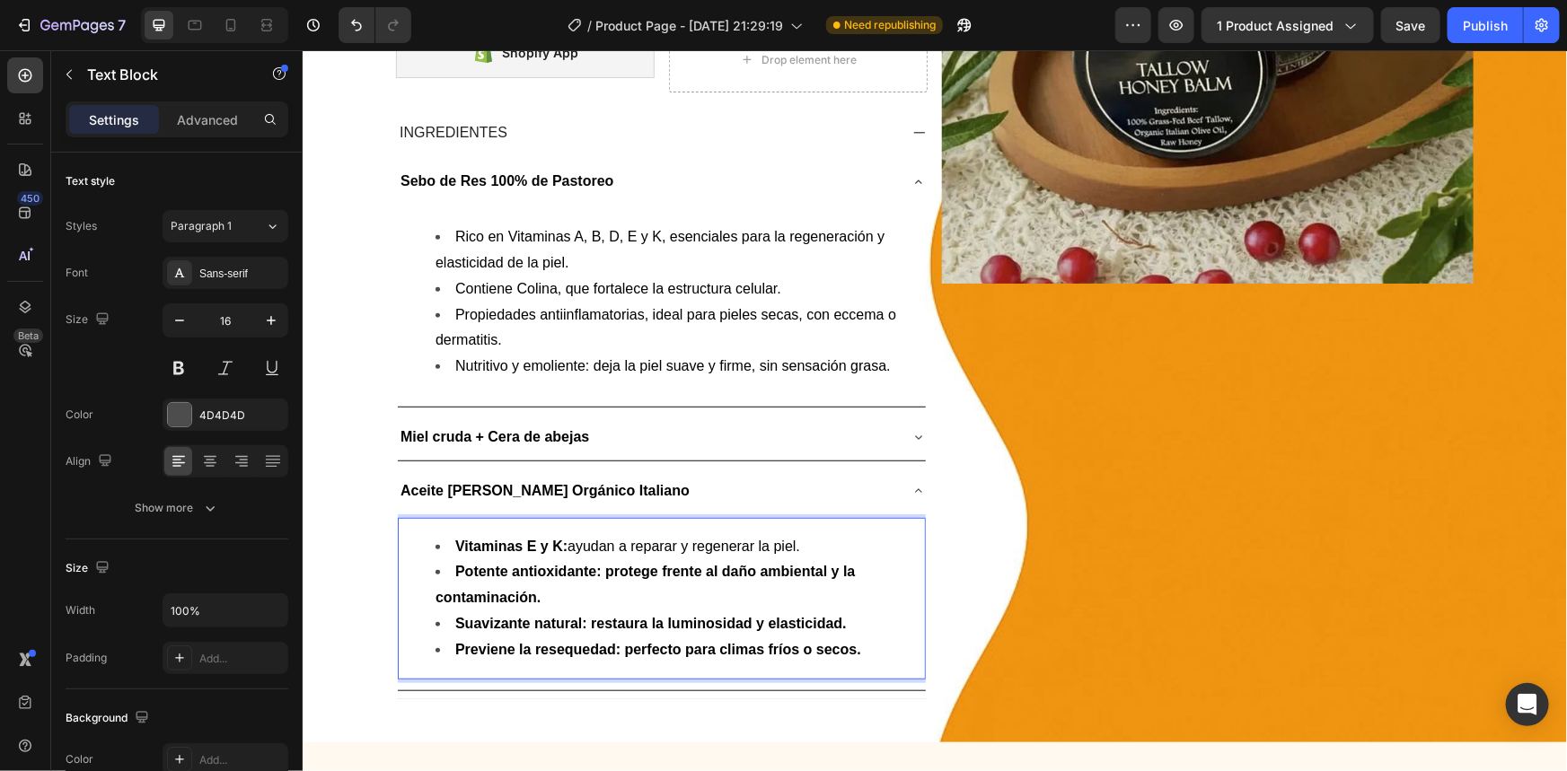
click at [638, 563] on strong "Potente antioxidante: protege frente al daño ambiental y la contaminación." at bounding box center [644, 583] width 419 height 41
click at [646, 568] on strong "Potente antioxidante: protege frente al daño ambiental y la contaminación." at bounding box center [644, 583] width 419 height 41
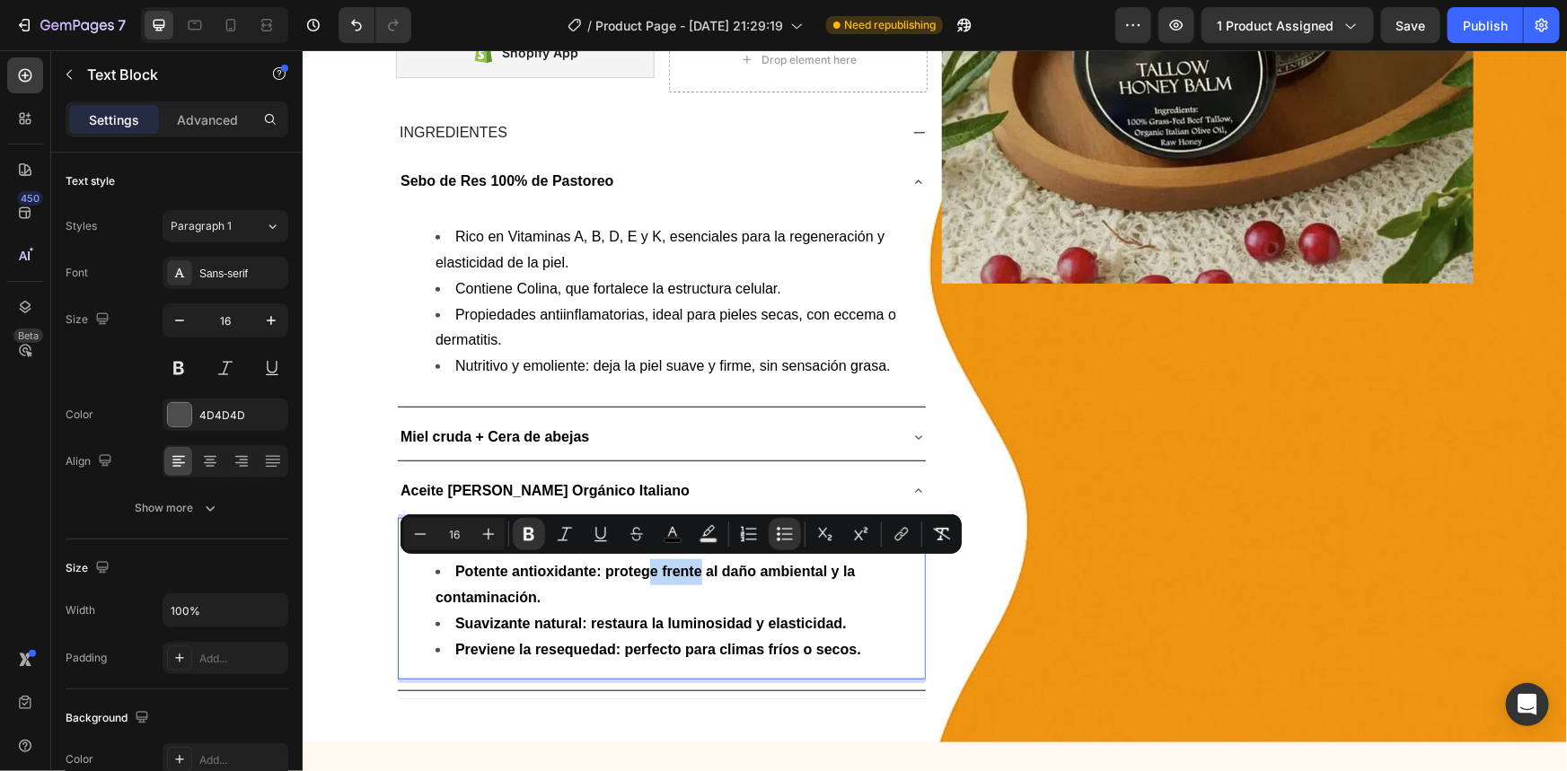
drag, startPoint x: 653, startPoint y: 565, endPoint x: 690, endPoint y: 579, distance: 39.5
click at [690, 579] on li "Potente antioxidante: protege frente al daño ambiental y la contaminación." at bounding box center [679, 585] width 488 height 52
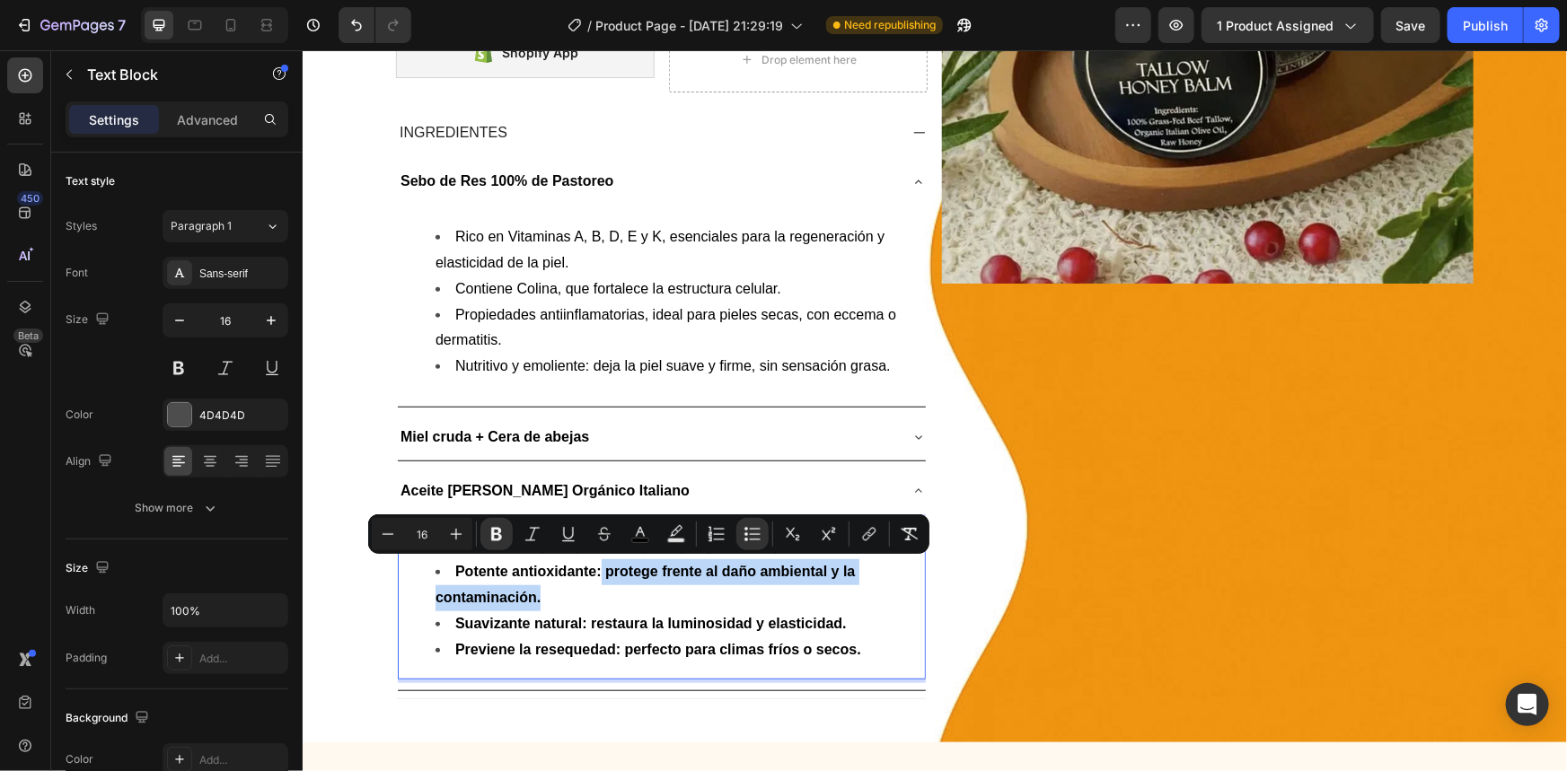
drag, startPoint x: 606, startPoint y: 570, endPoint x: 628, endPoint y: 589, distance: 28.6
click at [628, 589] on li "Potente antioxidante: protege frente al daño ambiental y la contaminación." at bounding box center [679, 585] width 488 height 52
click at [495, 530] on icon "Editor contextual toolbar" at bounding box center [497, 534] width 18 height 18
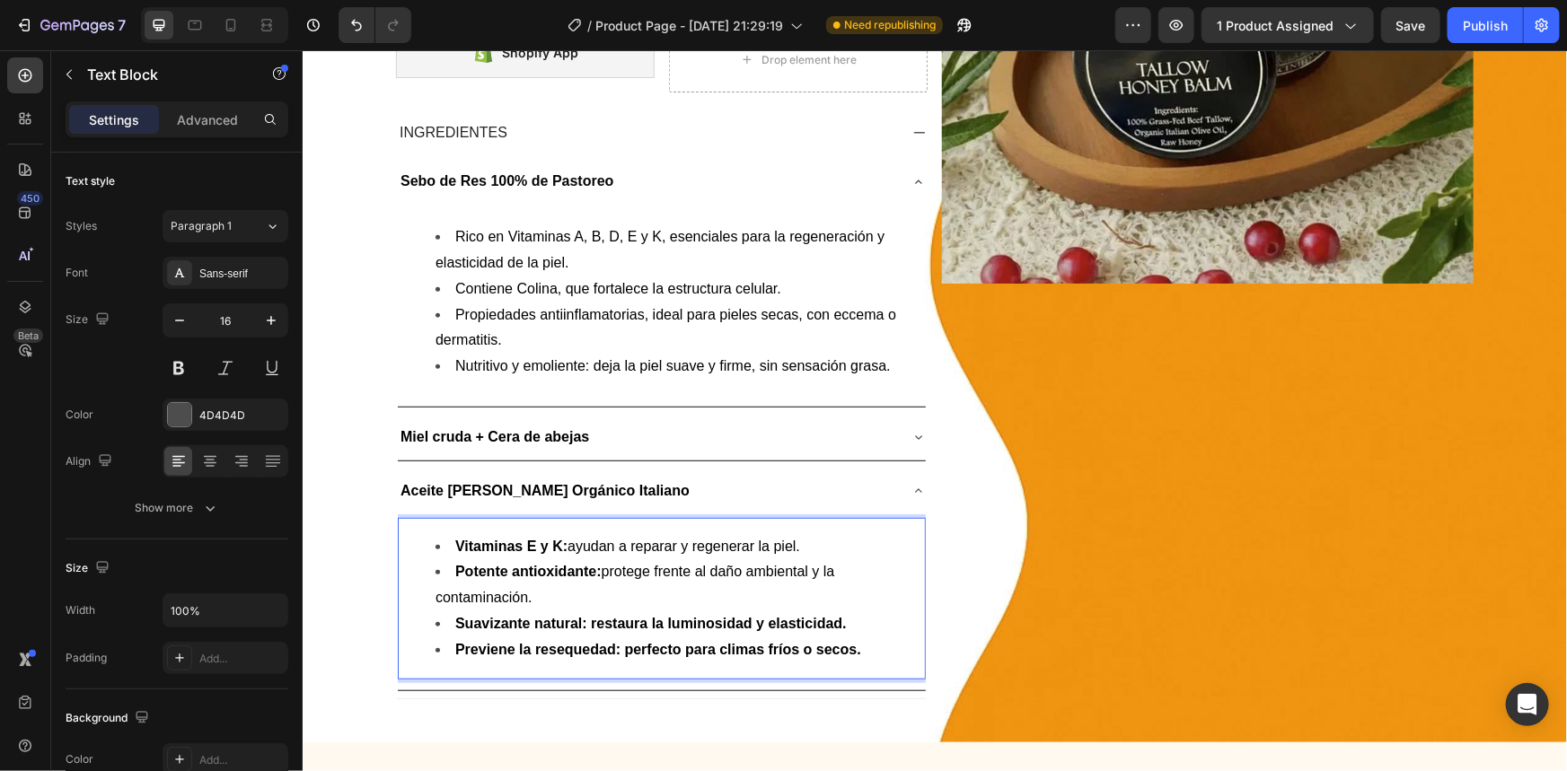
click at [582, 621] on strong "Suavizante natural: restaura la luminosidad y elasticidad." at bounding box center [650, 622] width 392 height 15
drag, startPoint x: 582, startPoint y: 621, endPoint x: 851, endPoint y: 628, distance: 269.5
click at [846, 628] on strong "Suavizante natural: restaura la luminosidad y elasticidad." at bounding box center [650, 622] width 392 height 15
click at [598, 601] on li "Potente antioxidante: protege frente al daño ambiental y la contaminación." at bounding box center [679, 585] width 488 height 52
drag, startPoint x: 589, startPoint y: 620, endPoint x: 866, endPoint y: 623, distance: 276.6
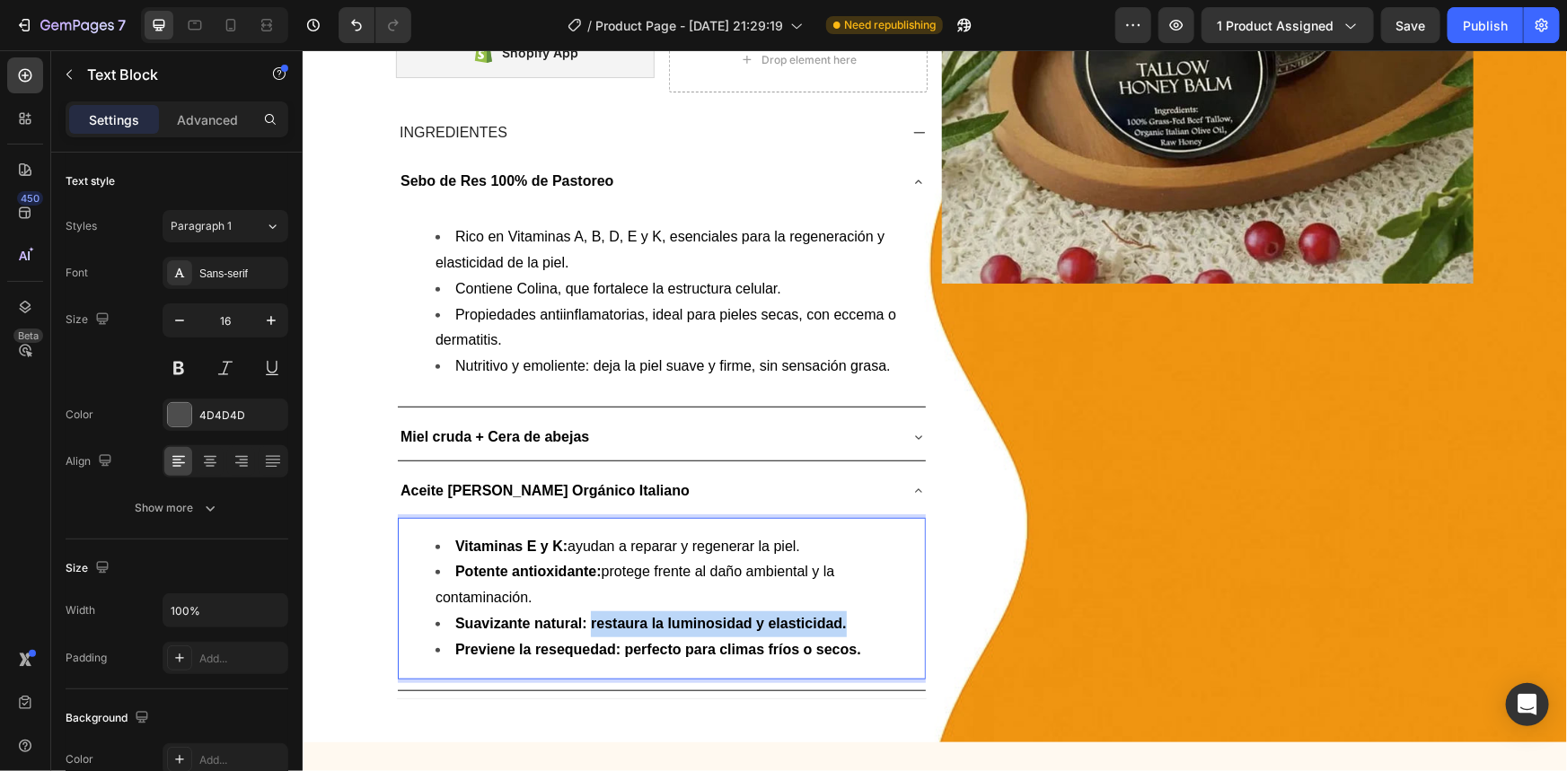
click at [866, 623] on li "Suavizante natural: restaura la luminosidad y elasticidad." at bounding box center [679, 624] width 488 height 26
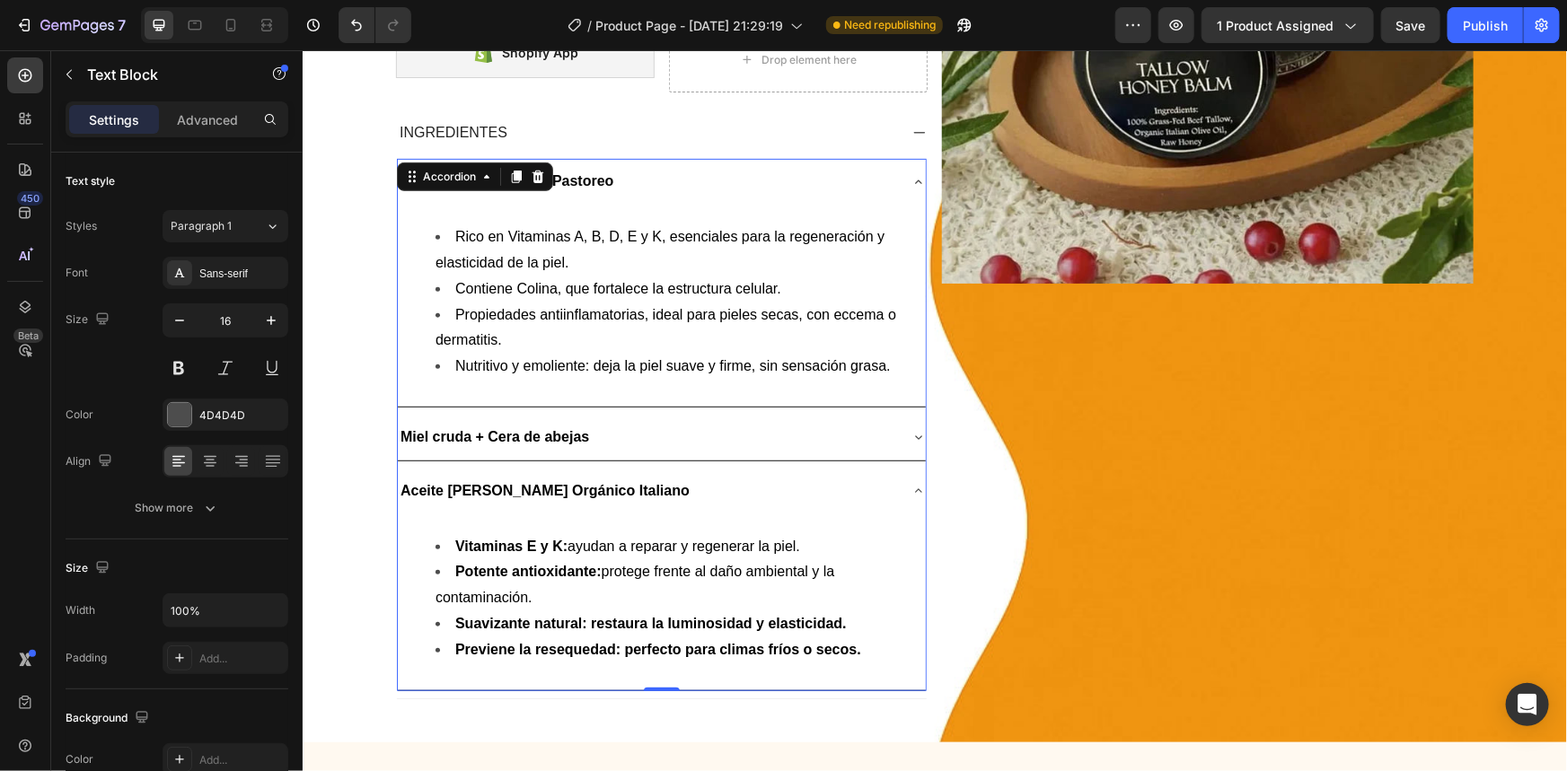
click at [719, 468] on div "Aceite [PERSON_NAME] Orgánico Italiano" at bounding box center [661, 491] width 528 height 46
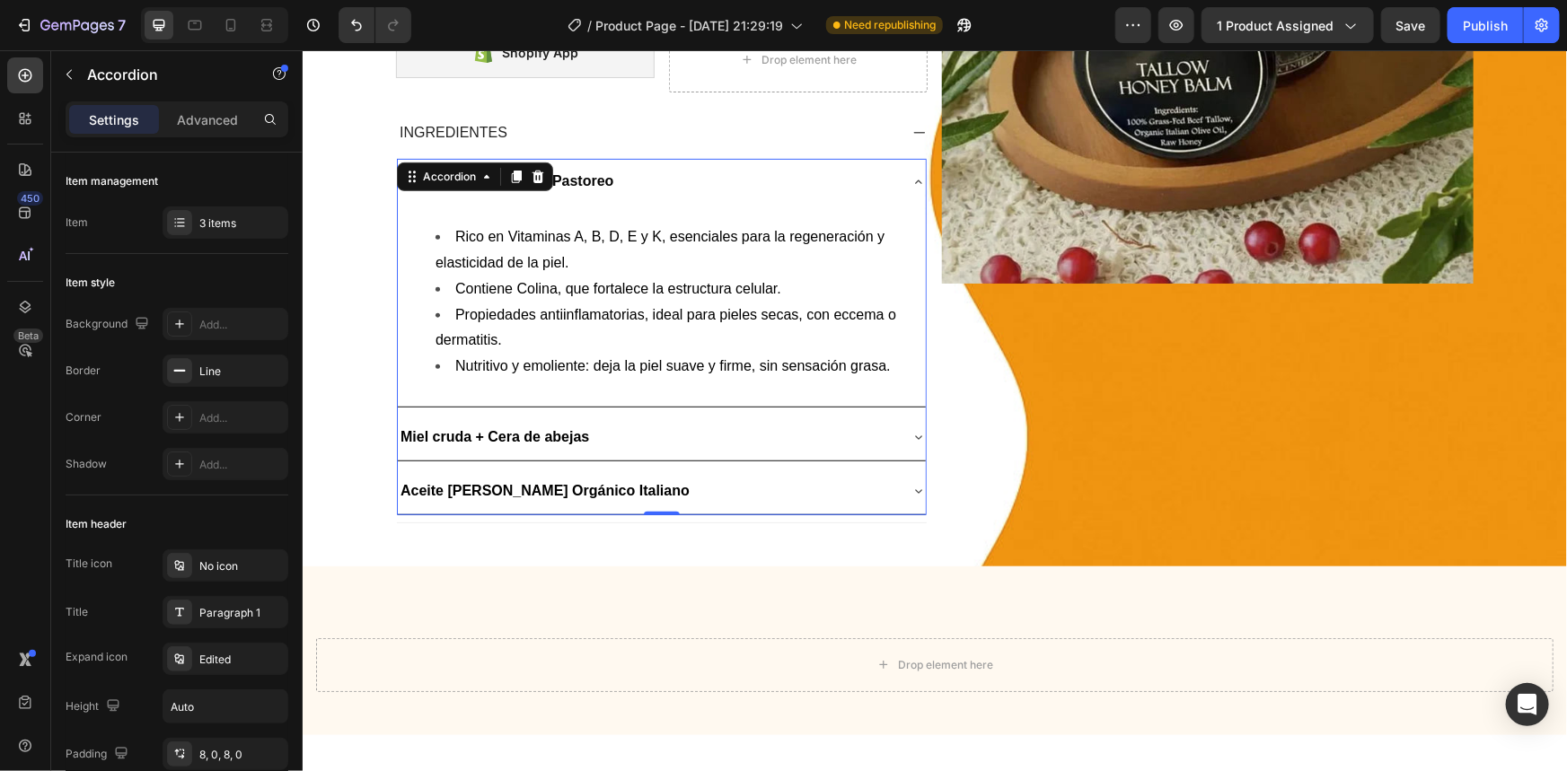
click at [724, 479] on div "Aceite [PERSON_NAME] Orgánico Italiano" at bounding box center [646, 490] width 499 height 31
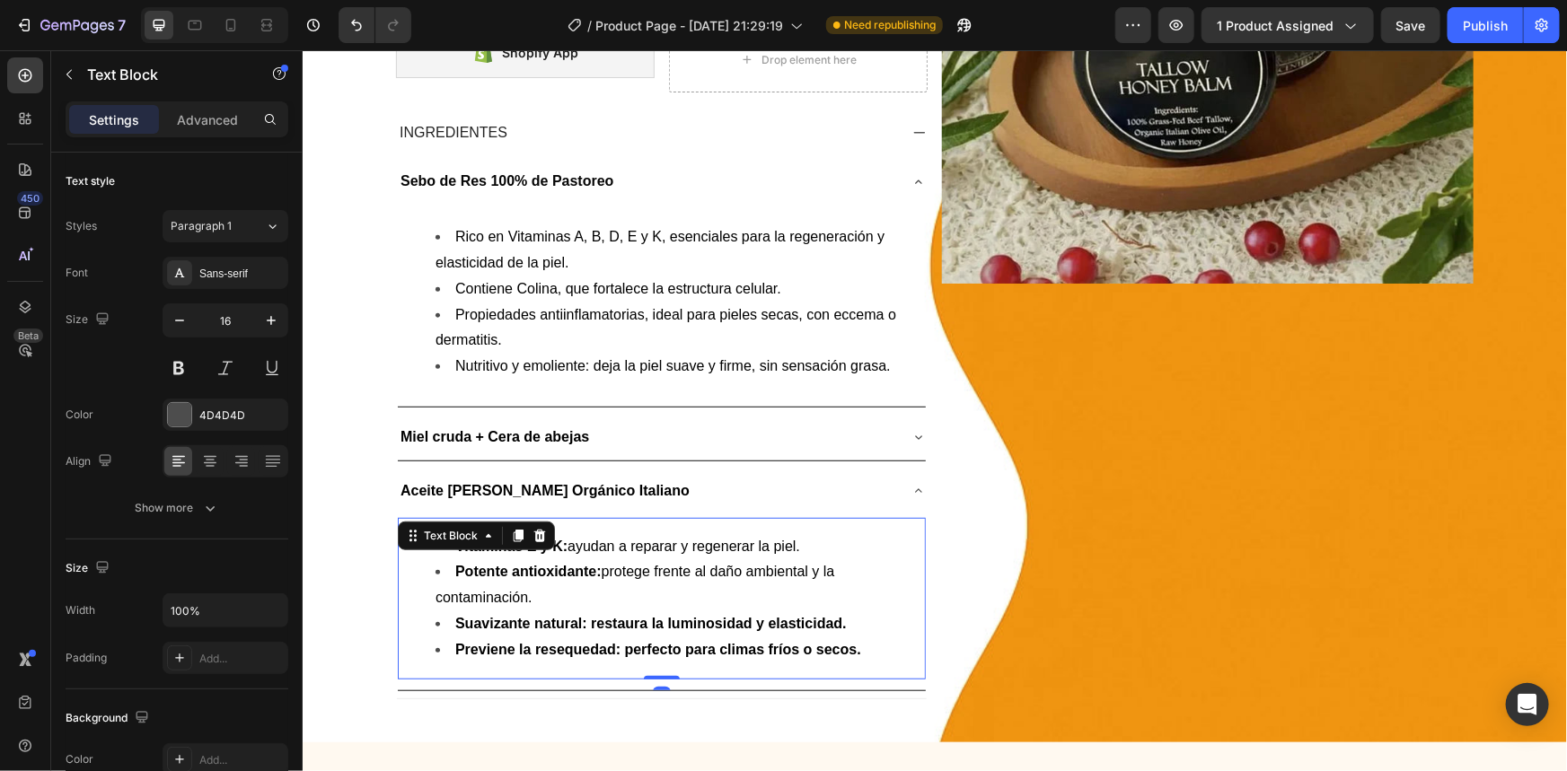
click at [771, 589] on li "Potente antioxidante: protege frente al daño ambiental y la contaminación." at bounding box center [679, 585] width 488 height 52
click at [771, 619] on strong "Suavizante natural: restaura la luminosidad y elasticidad." at bounding box center [650, 622] width 392 height 15
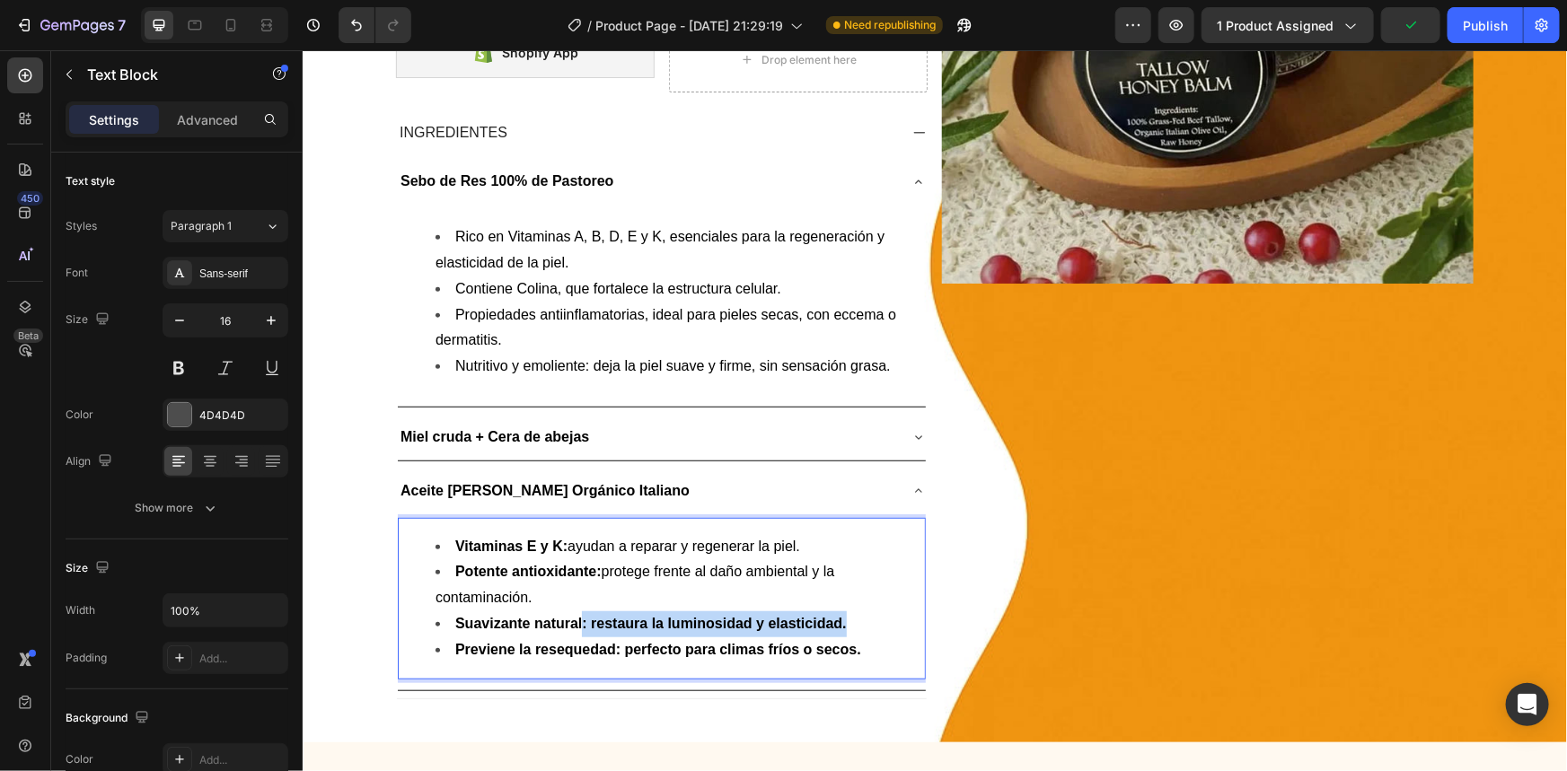
drag, startPoint x: 582, startPoint y: 620, endPoint x: 876, endPoint y: 624, distance: 294.6
click at [876, 624] on li "Suavizante natural: restaura la luminosidad y elasticidad." at bounding box center [679, 624] width 488 height 26
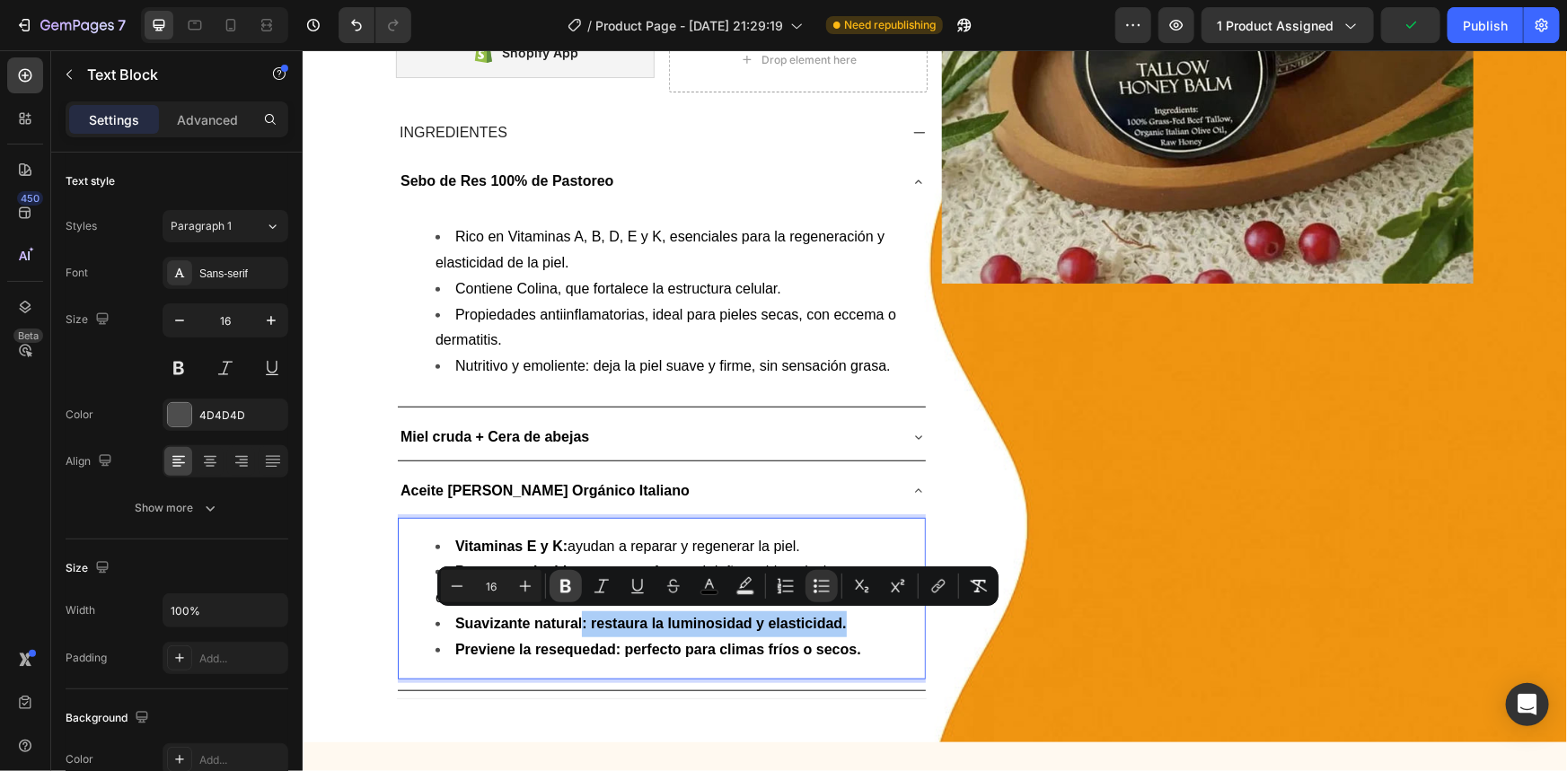
click at [575, 593] on button "Bold" at bounding box center [566, 586] width 32 height 32
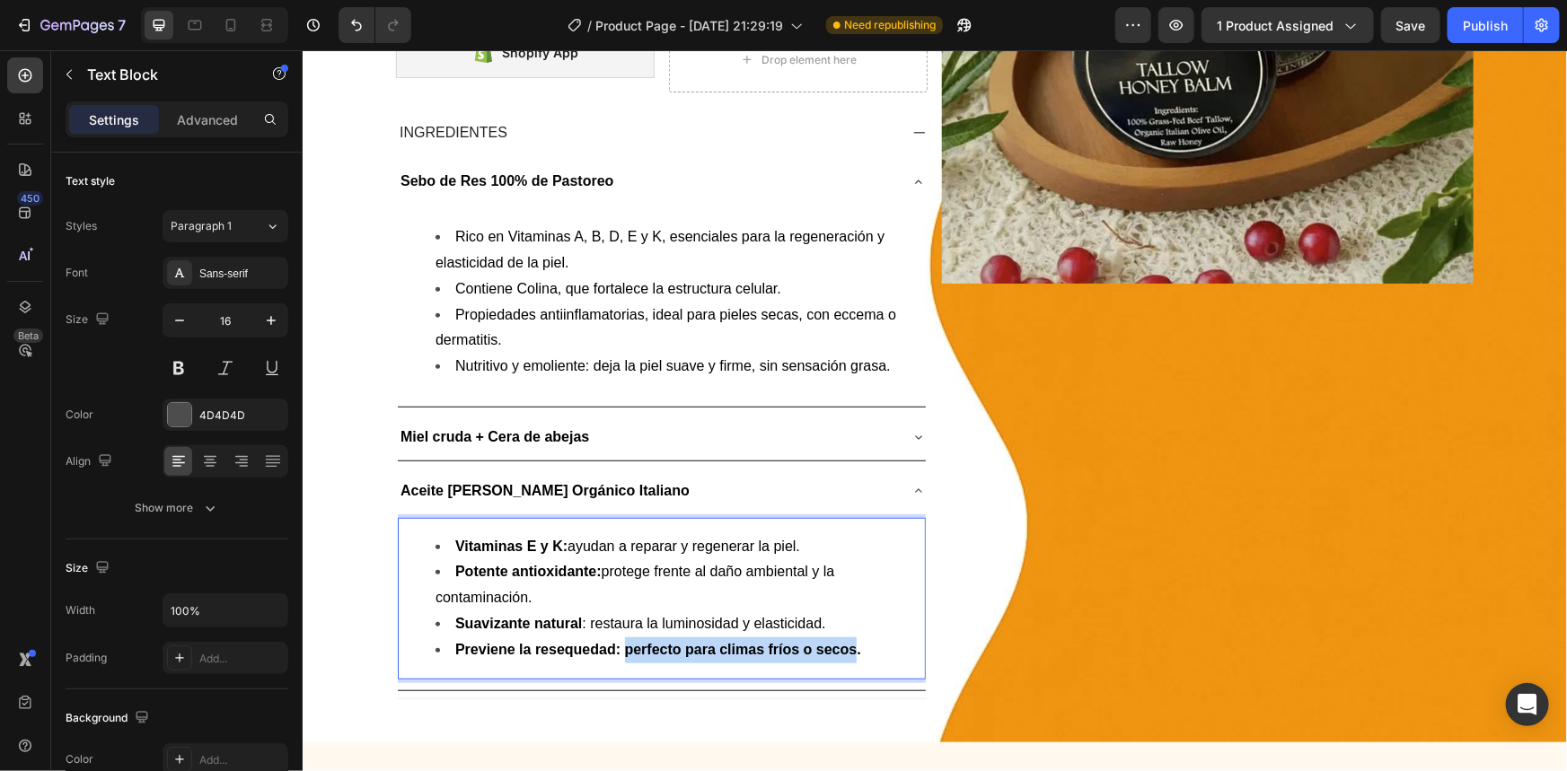
drag, startPoint x: 627, startPoint y: 644, endPoint x: 866, endPoint y: 651, distance: 239.0
click at [860, 651] on strong "Previene la resequedad: perfecto para climas fríos o secos." at bounding box center [657, 648] width 406 height 15
click at [873, 651] on li "Previene la resequedad: perfecto para climas fríos o secos." at bounding box center [679, 650] width 488 height 26
drag, startPoint x: 873, startPoint y: 646, endPoint x: 620, endPoint y: 655, distance: 252.5
click at [620, 655] on li "Previene la resequedad: perfecto para climas fríos o secos." at bounding box center [679, 650] width 488 height 26
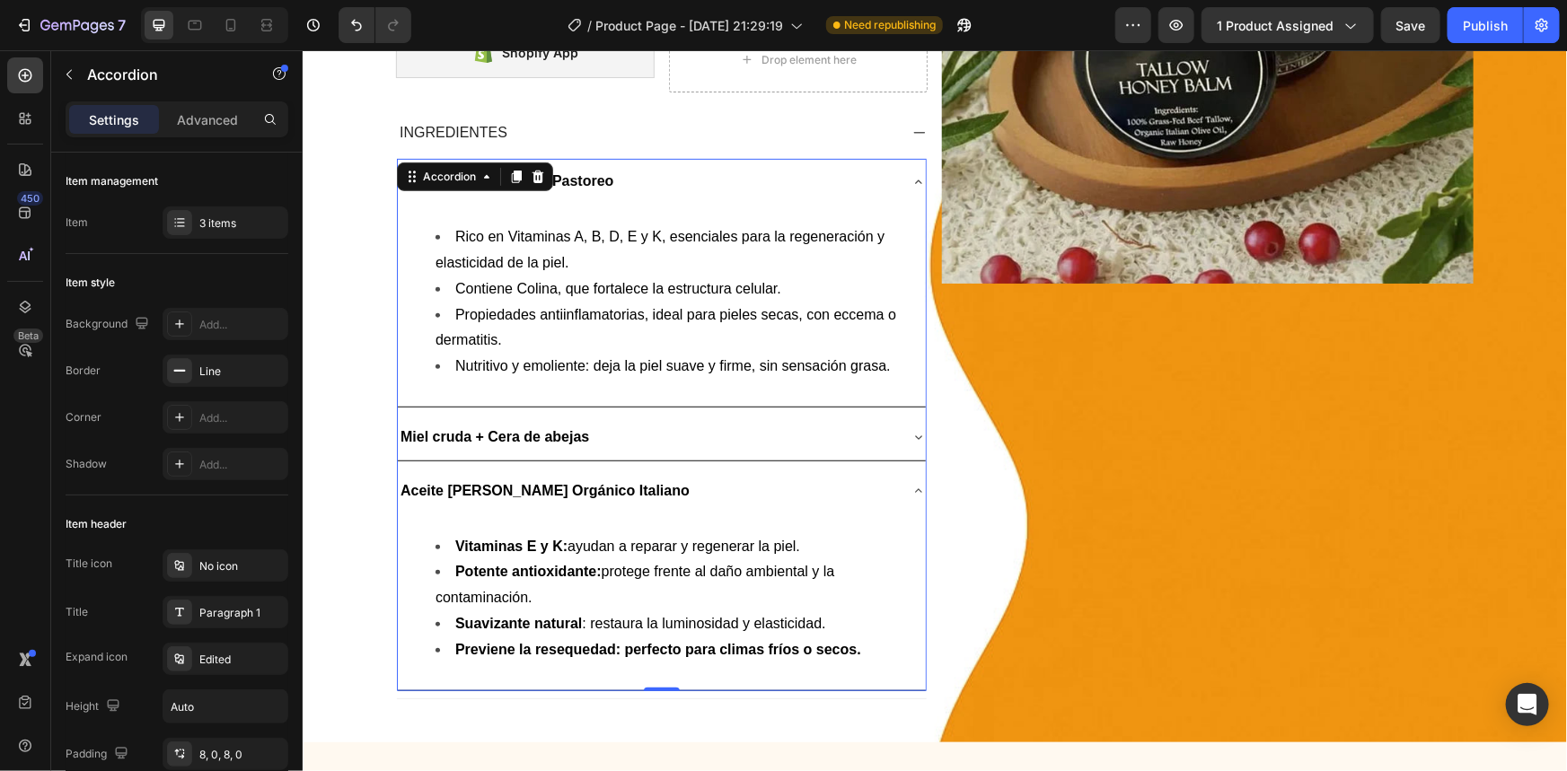
click at [719, 493] on div "Aceite [PERSON_NAME] Orgánico Italiano" at bounding box center [646, 490] width 499 height 31
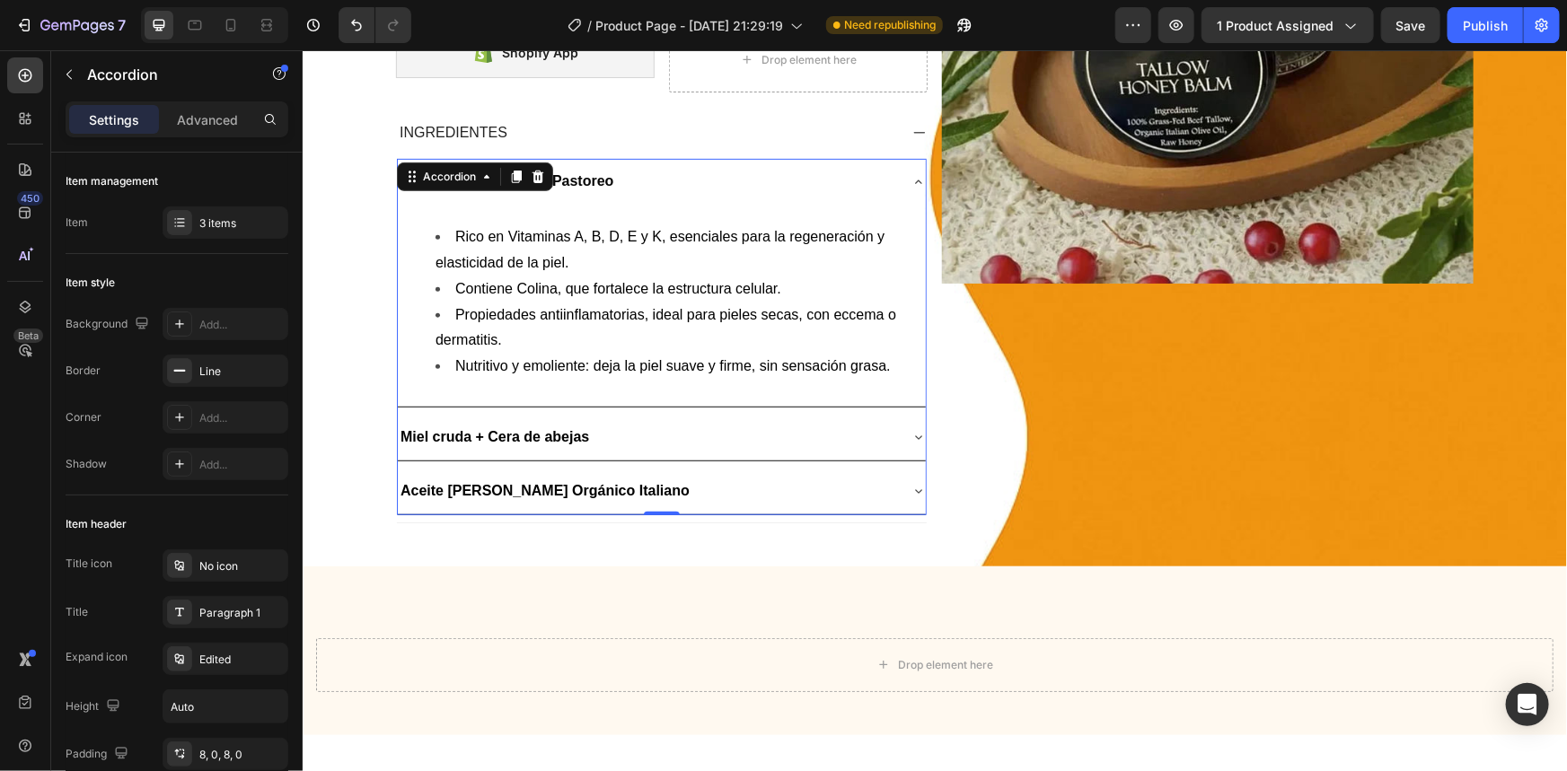
click at [719, 493] on div "Aceite [PERSON_NAME] Orgánico Italiano" at bounding box center [646, 490] width 499 height 31
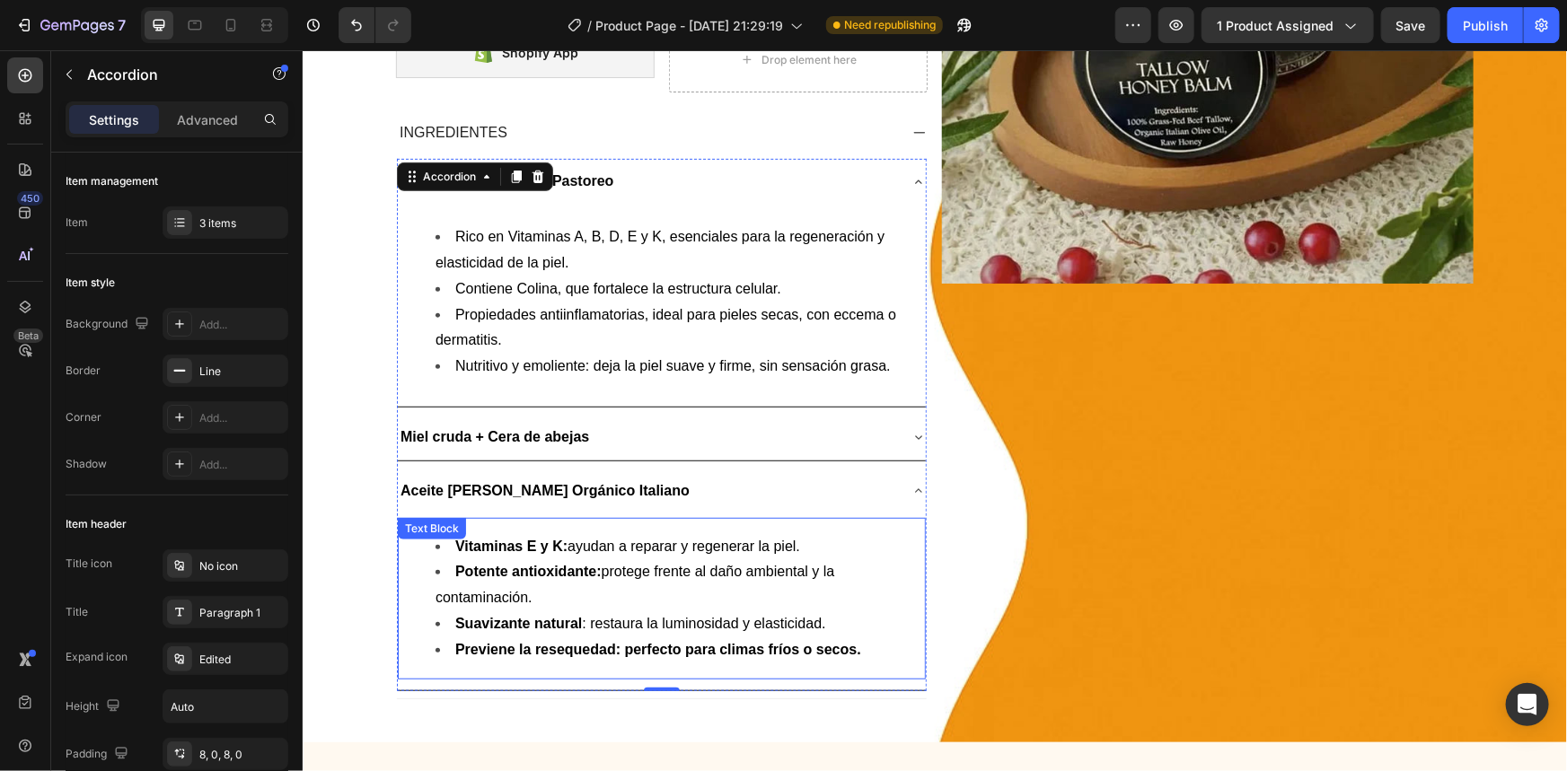
click at [744, 641] on strong "Previene la resequedad: perfecto para climas fríos o secos." at bounding box center [657, 648] width 406 height 15
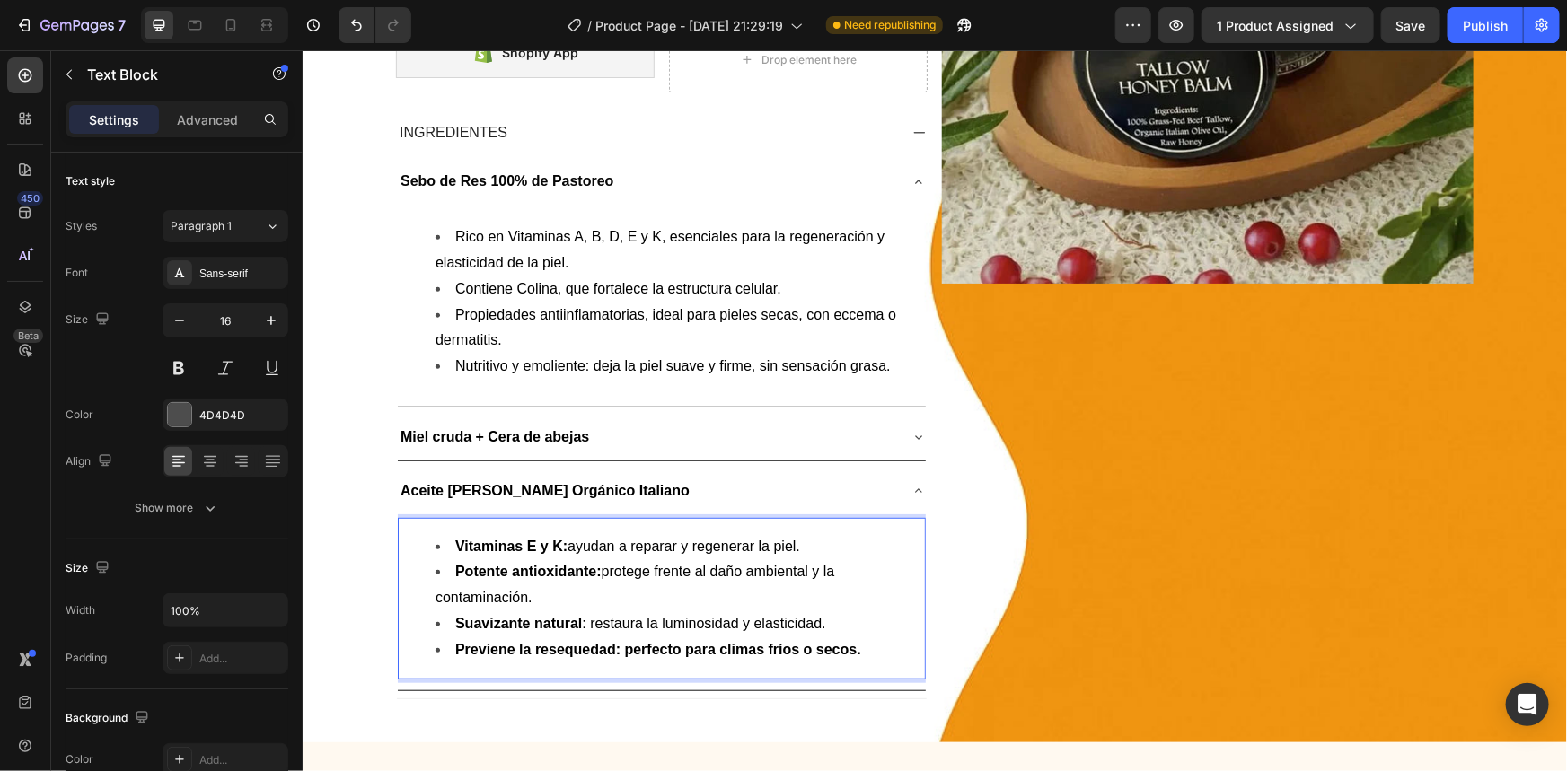
click at [826, 650] on strong "Previene la resequedad: perfecto para climas fríos o secos." at bounding box center [657, 648] width 406 height 15
drag, startPoint x: 885, startPoint y: 650, endPoint x: 631, endPoint y: 647, distance: 254.2
click at [631, 647] on li "Previene la resequedad: perfecto para climas fríos o secos." at bounding box center [679, 650] width 488 height 26
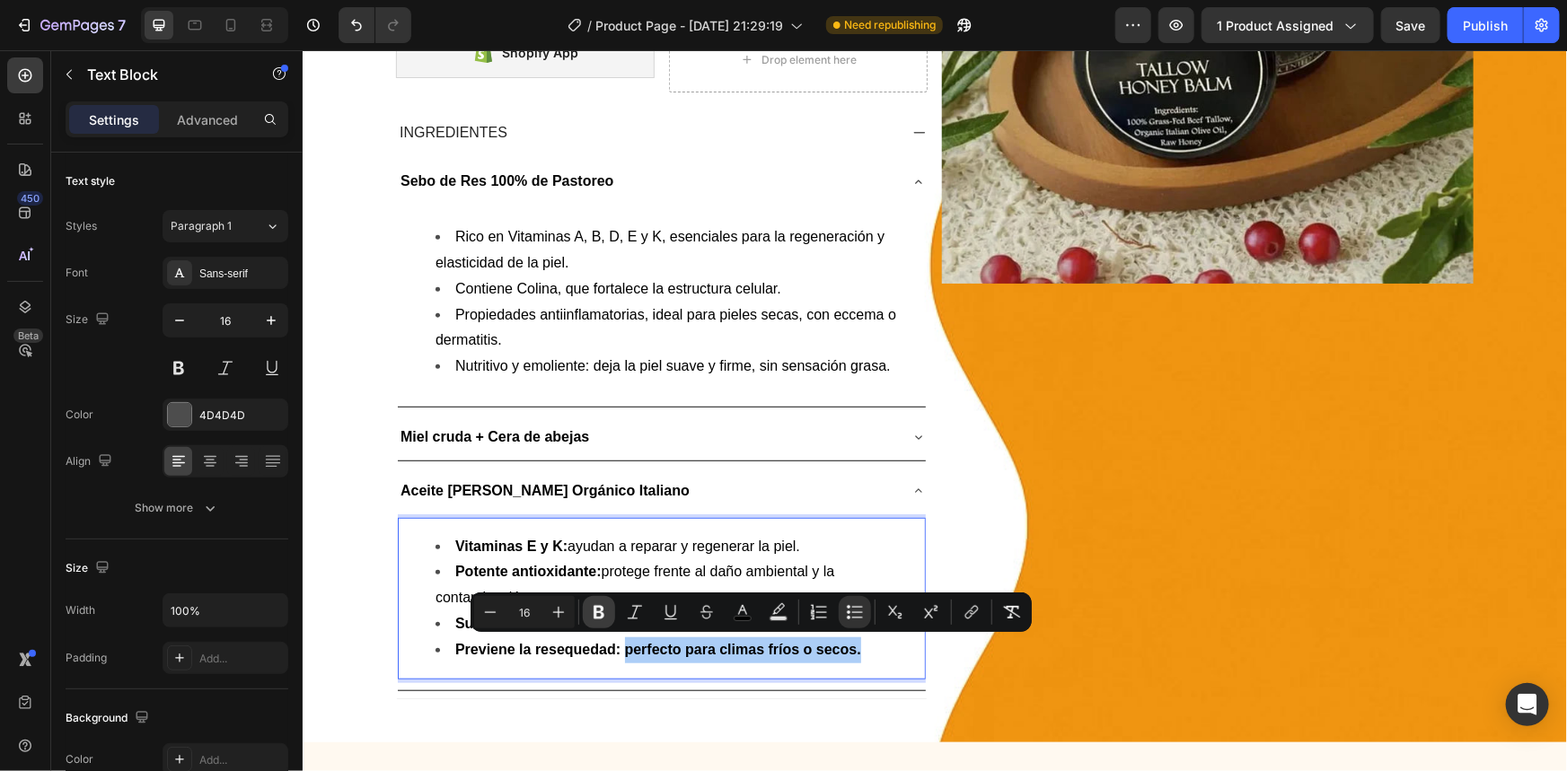
click at [598, 610] on icon "Editor contextual toolbar" at bounding box center [599, 612] width 18 height 18
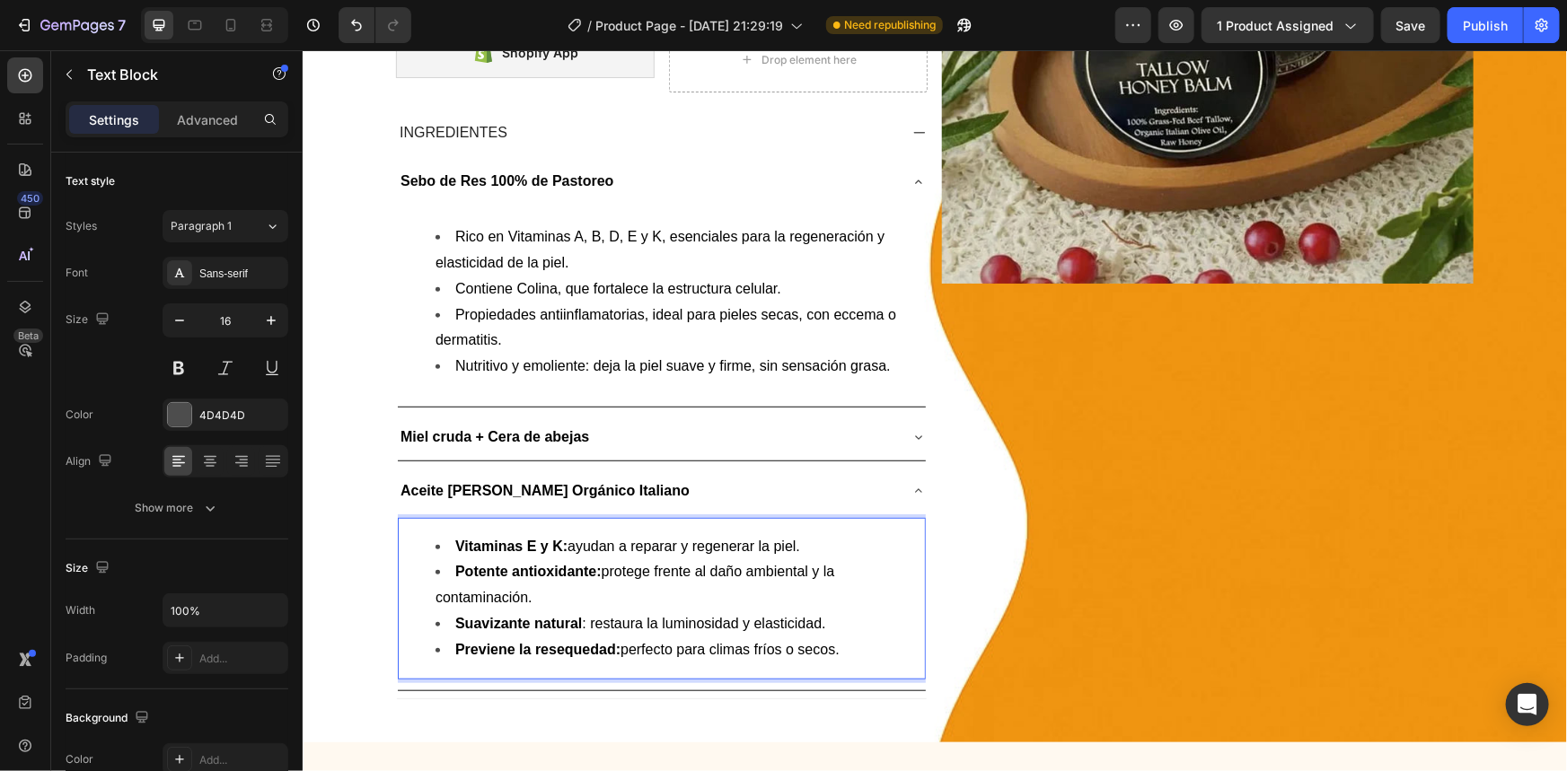
click at [697, 655] on span "Previene la resequedad: perfecto para climas fríos o secos." at bounding box center [646, 648] width 384 height 15
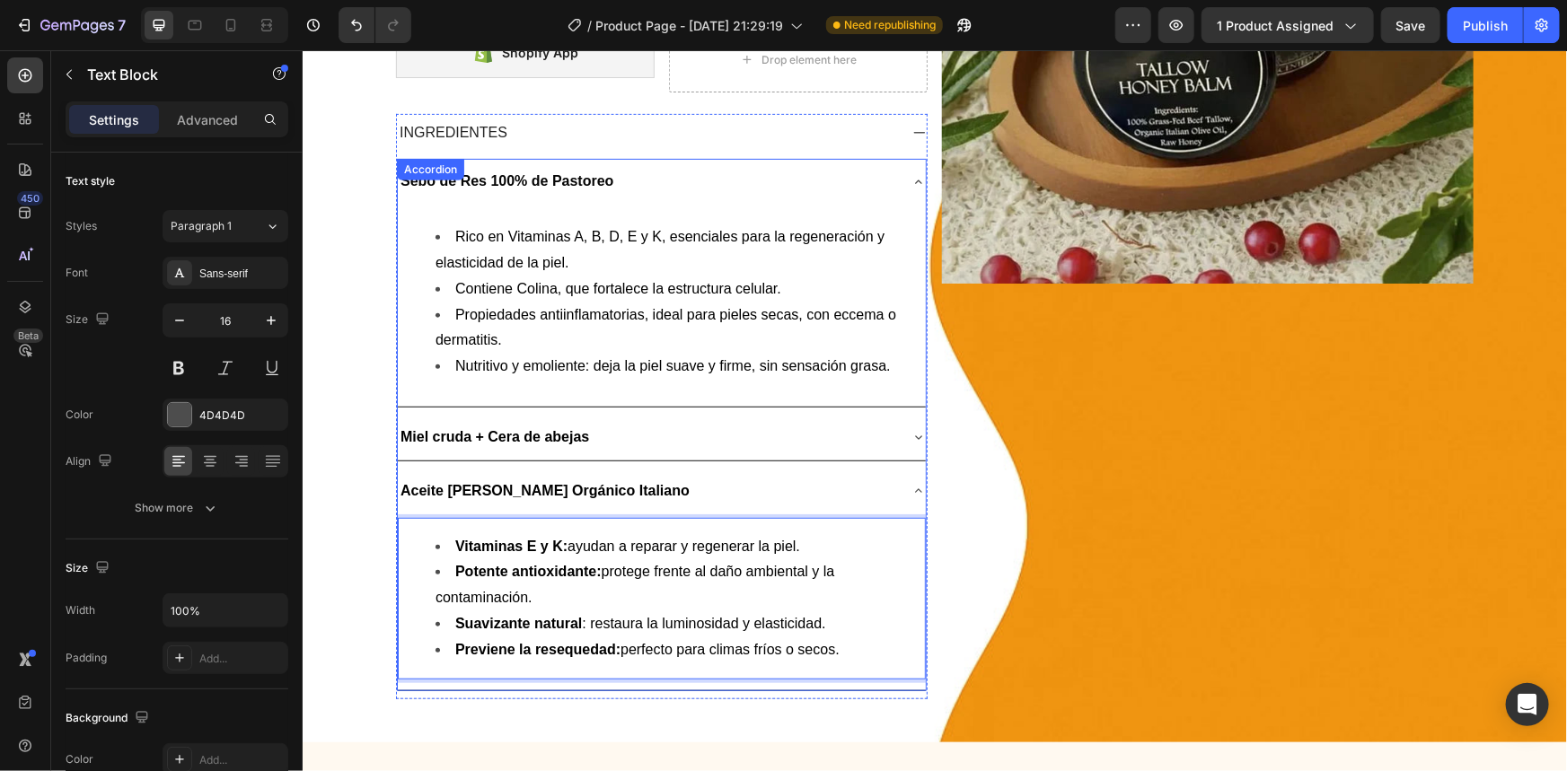
click at [634, 490] on div "Aceite [PERSON_NAME] Orgánico Italiano" at bounding box center [646, 490] width 499 height 31
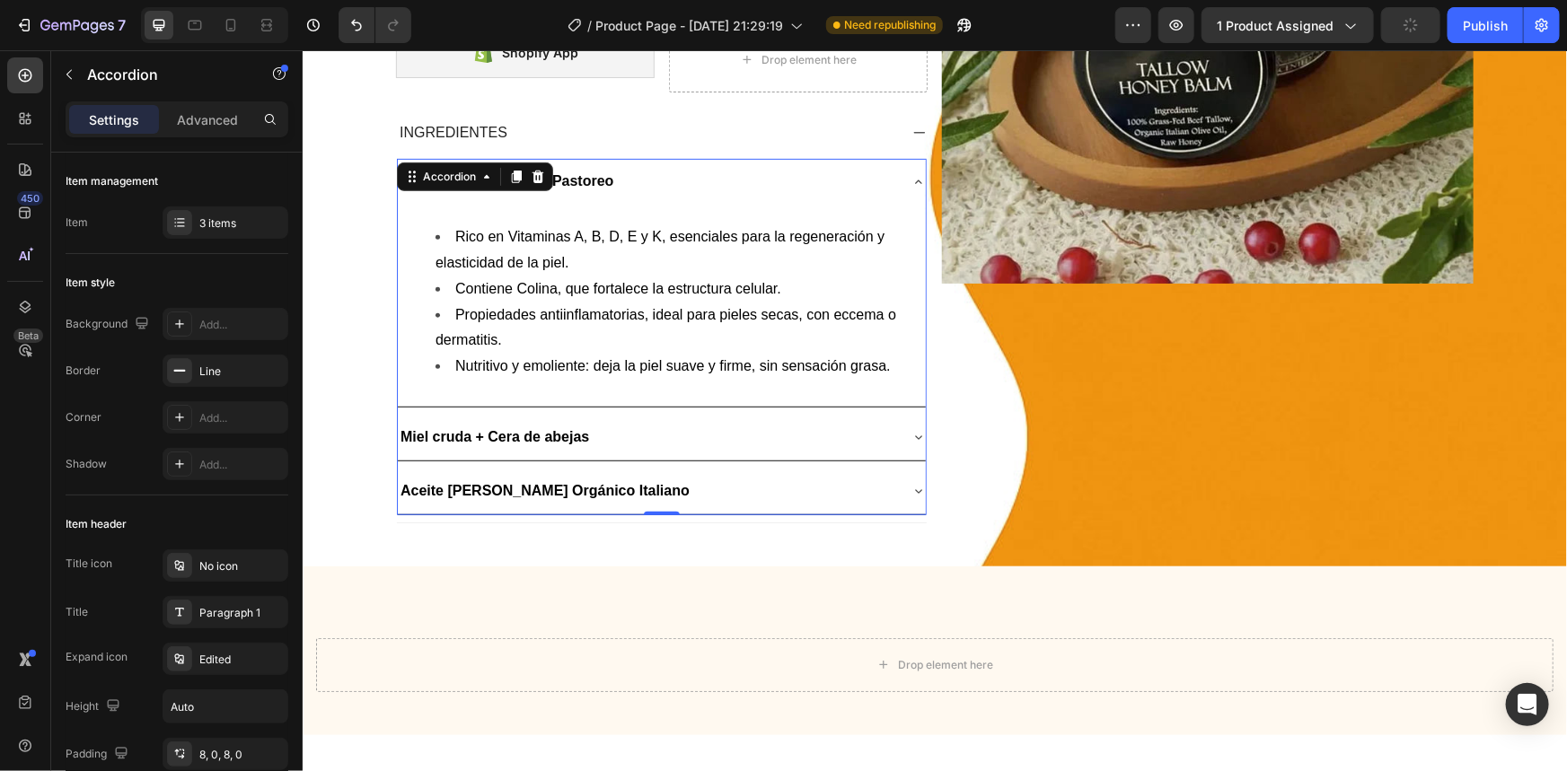
click at [646, 484] on div "Aceite [PERSON_NAME] Orgánico Italiano" at bounding box center [646, 490] width 499 height 31
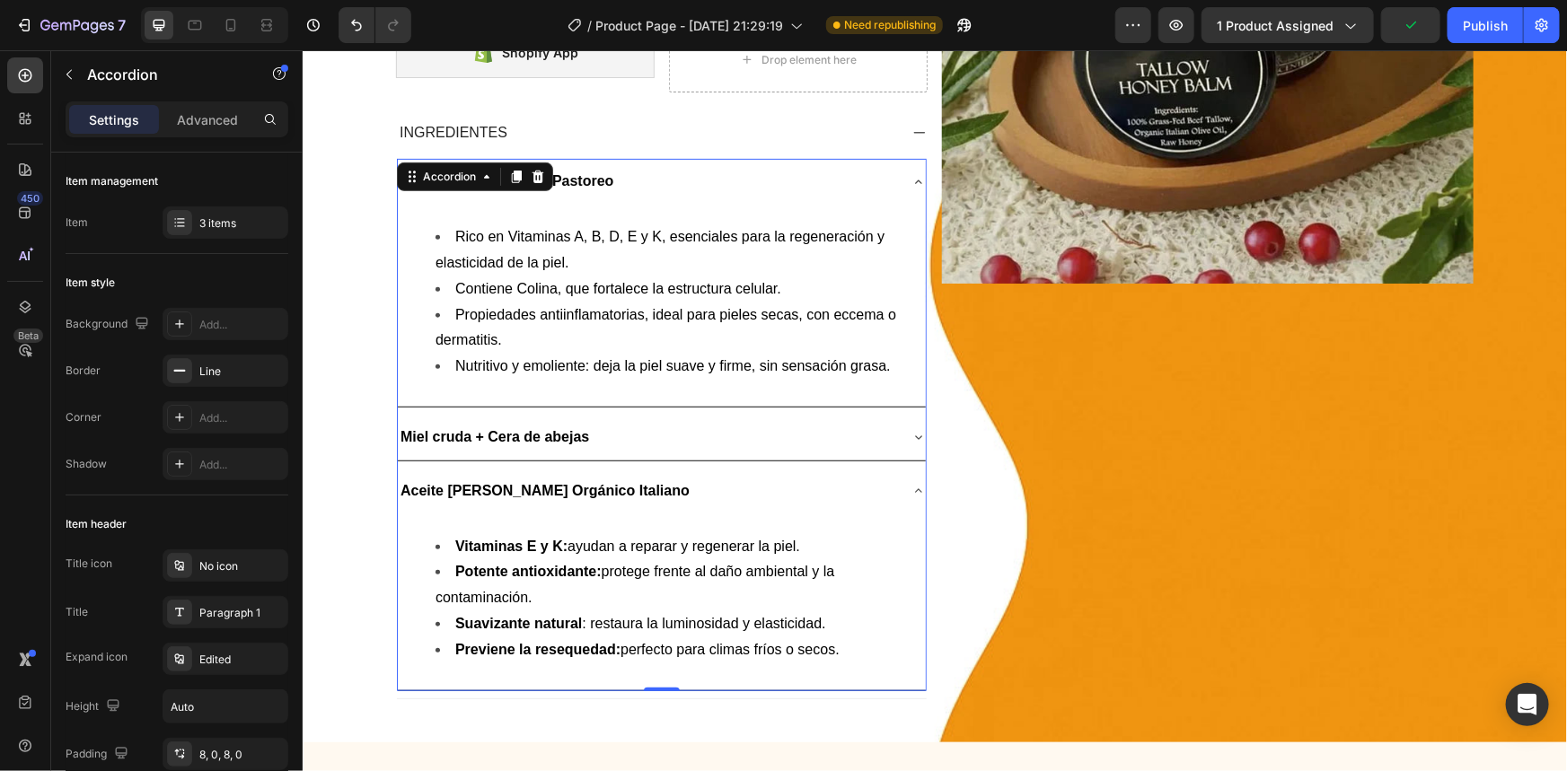
click at [671, 430] on div "Miel cruda + Cera de abejas" at bounding box center [646, 436] width 499 height 31
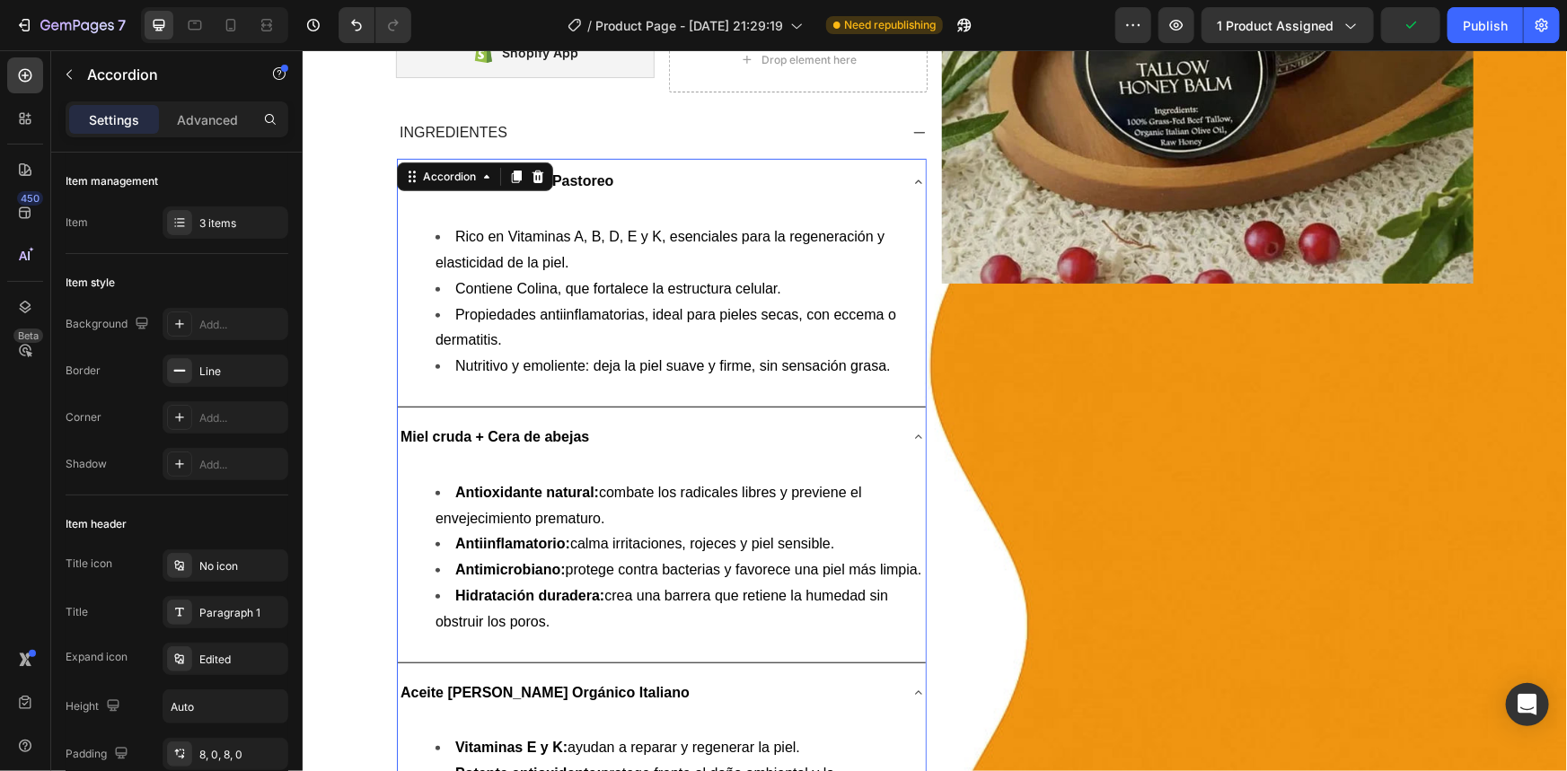
click at [671, 430] on div "Miel cruda + Cera de abejas" at bounding box center [646, 436] width 499 height 31
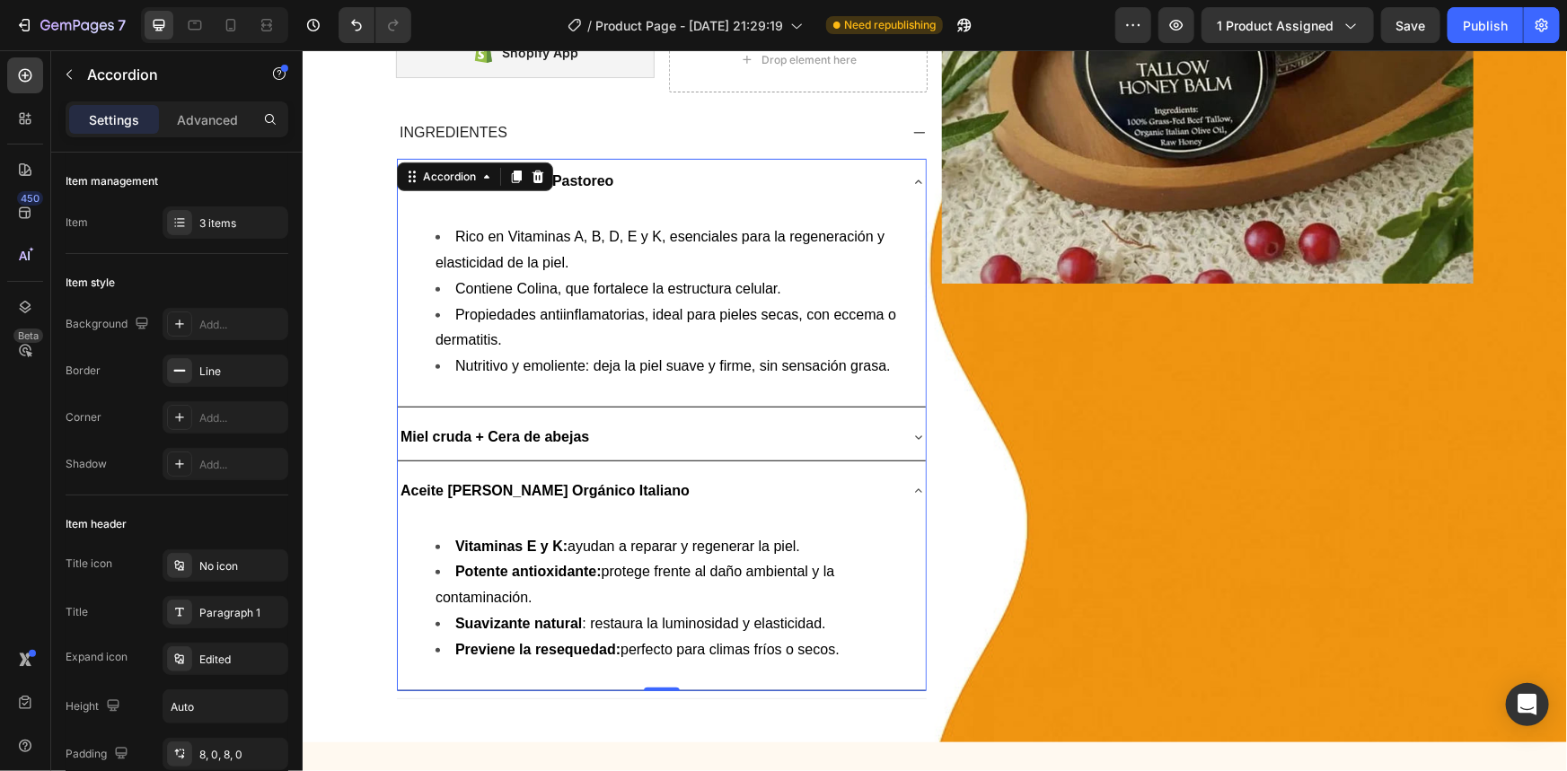
click at [712, 494] on div "Aceite [PERSON_NAME] Orgánico Italiano" at bounding box center [646, 490] width 499 height 31
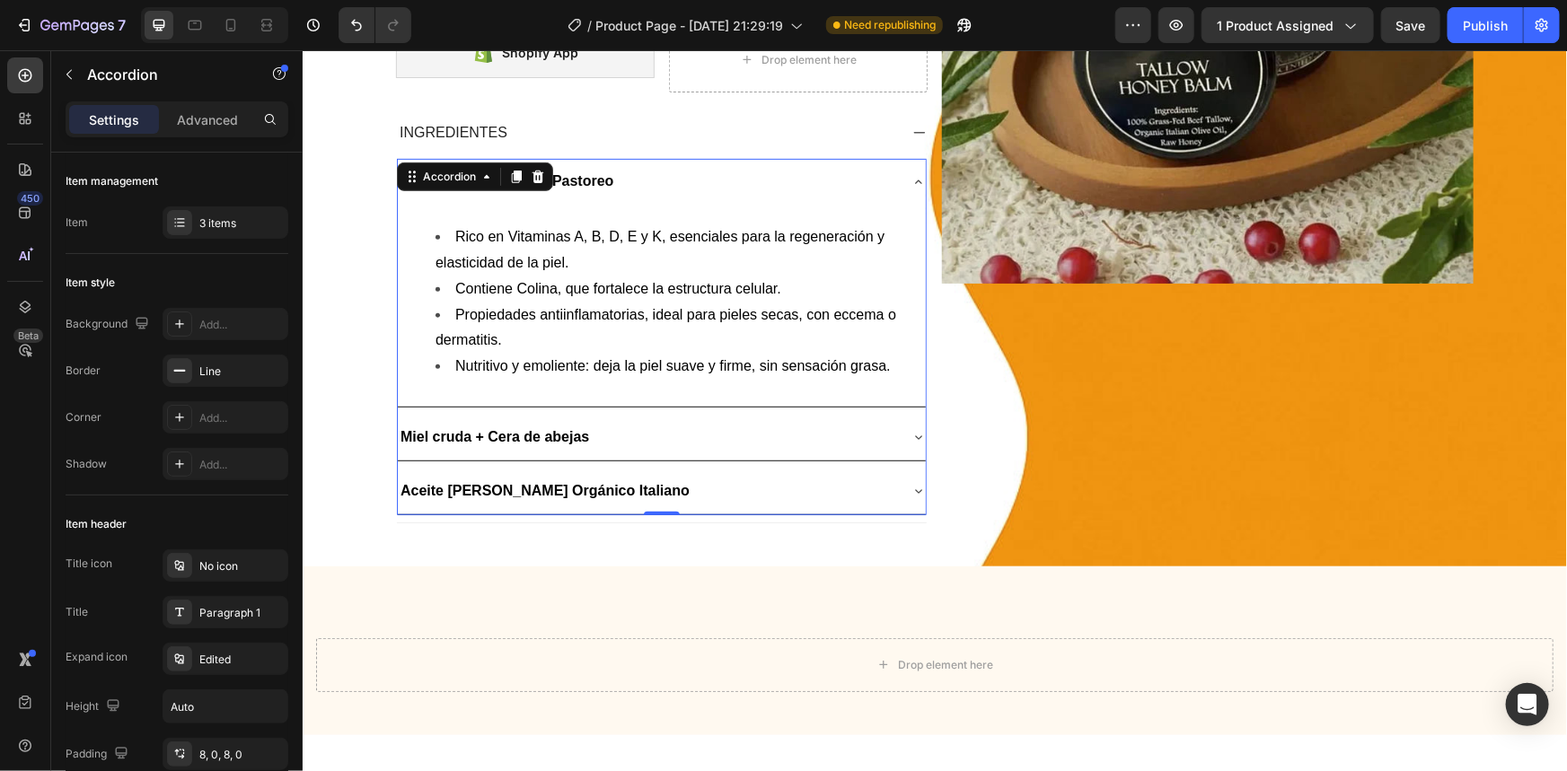
click at [694, 197] on div "Sebo de Res 100% de Pastoreo" at bounding box center [661, 181] width 528 height 46
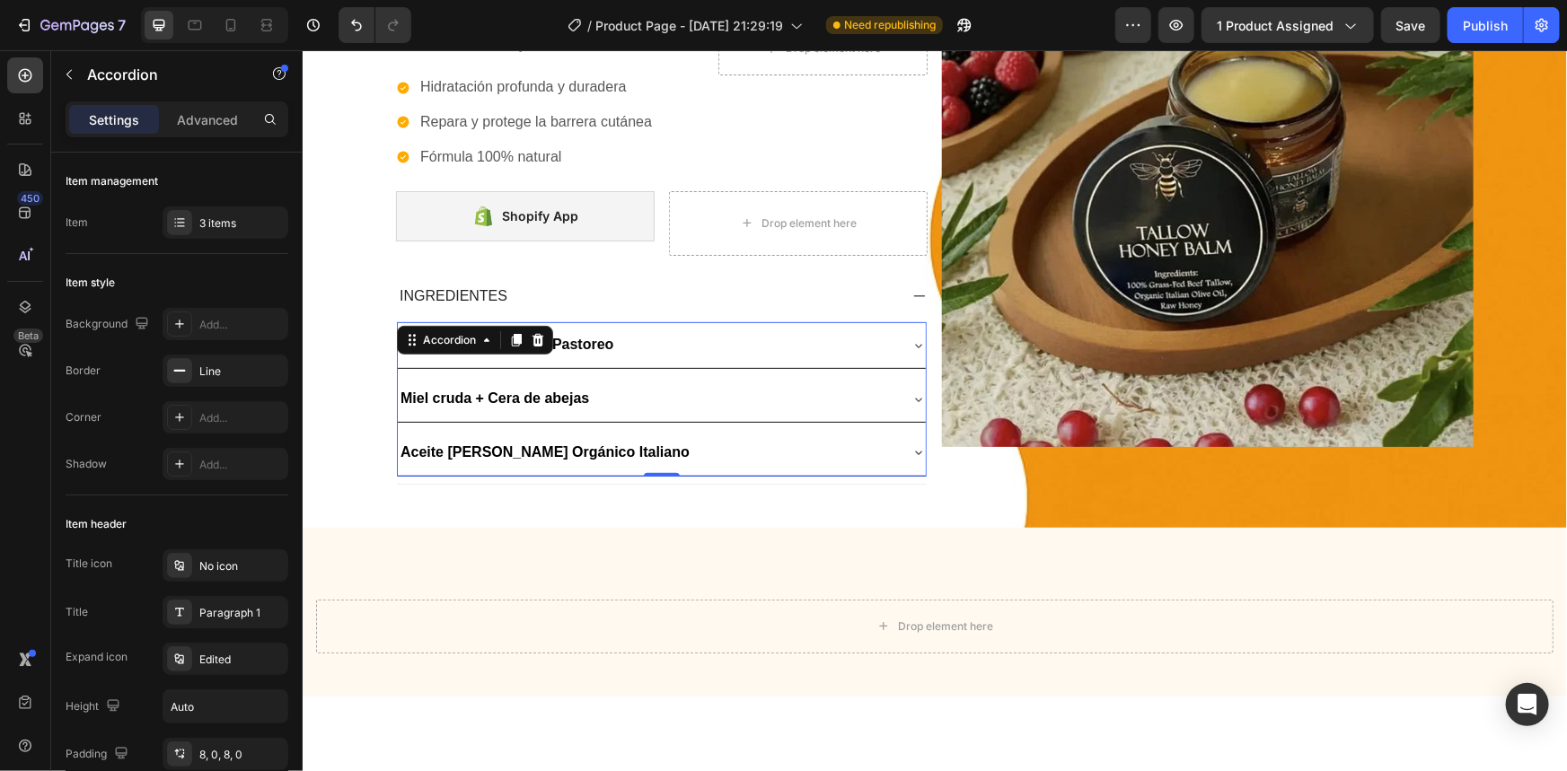
scroll to position [0, 0]
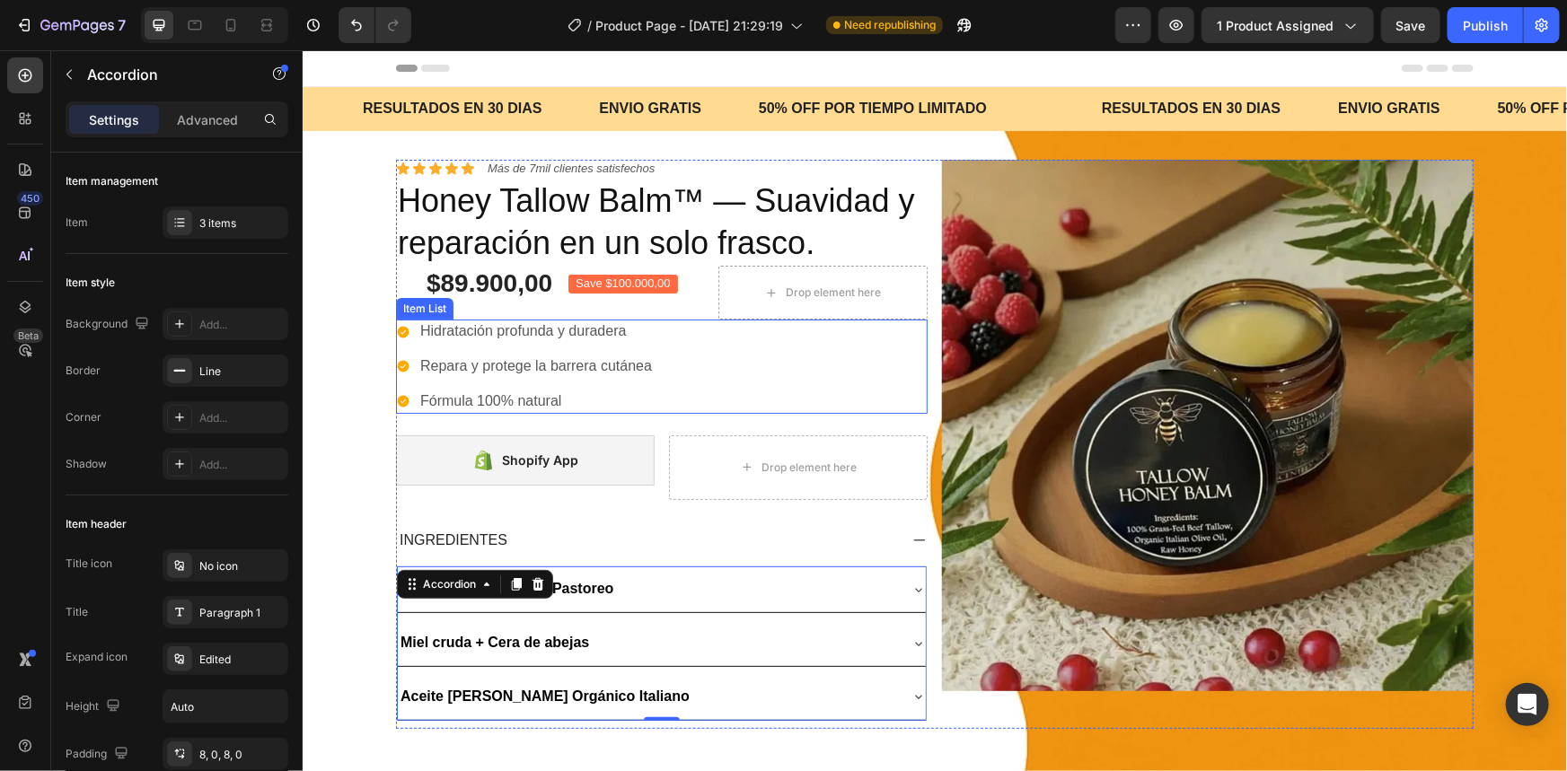
click at [496, 338] on p "Hidratación profunda y duradera" at bounding box center [535, 330] width 232 height 19
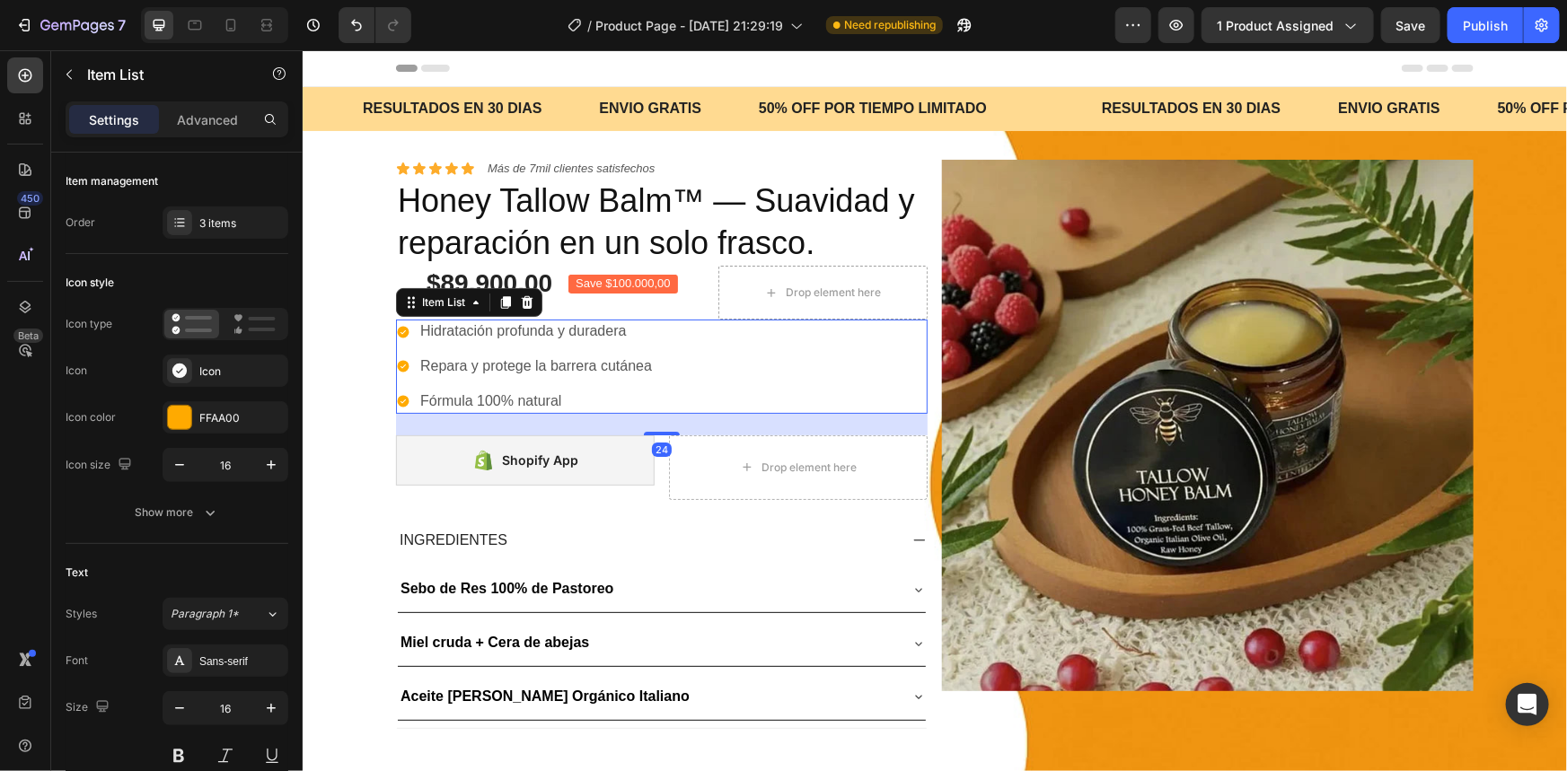
click at [496, 338] on p "Hidratación profunda y duradera" at bounding box center [535, 330] width 232 height 19
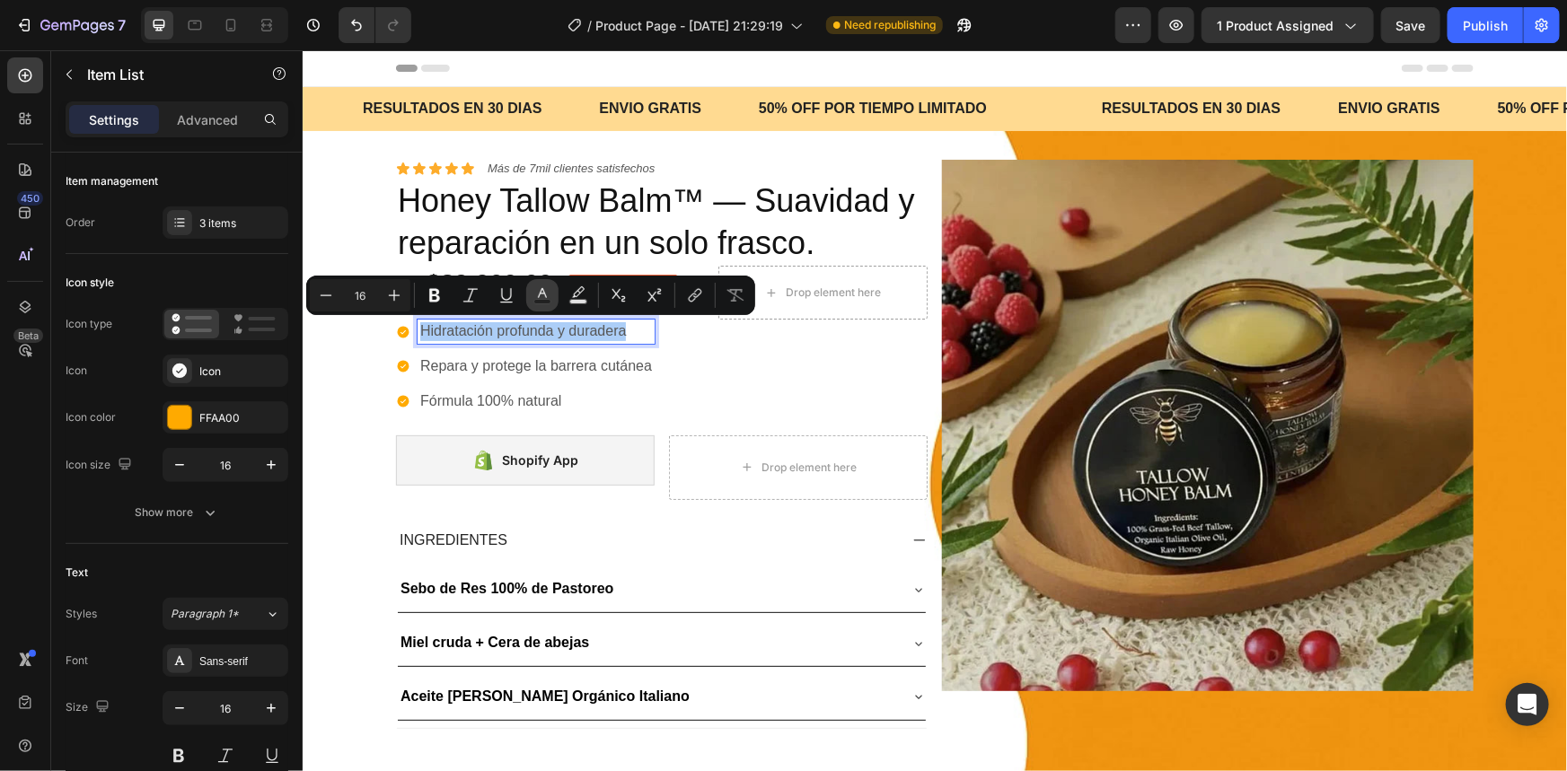
click at [539, 302] on rect "Editor contextual toolbar" at bounding box center [542, 302] width 17 height 4
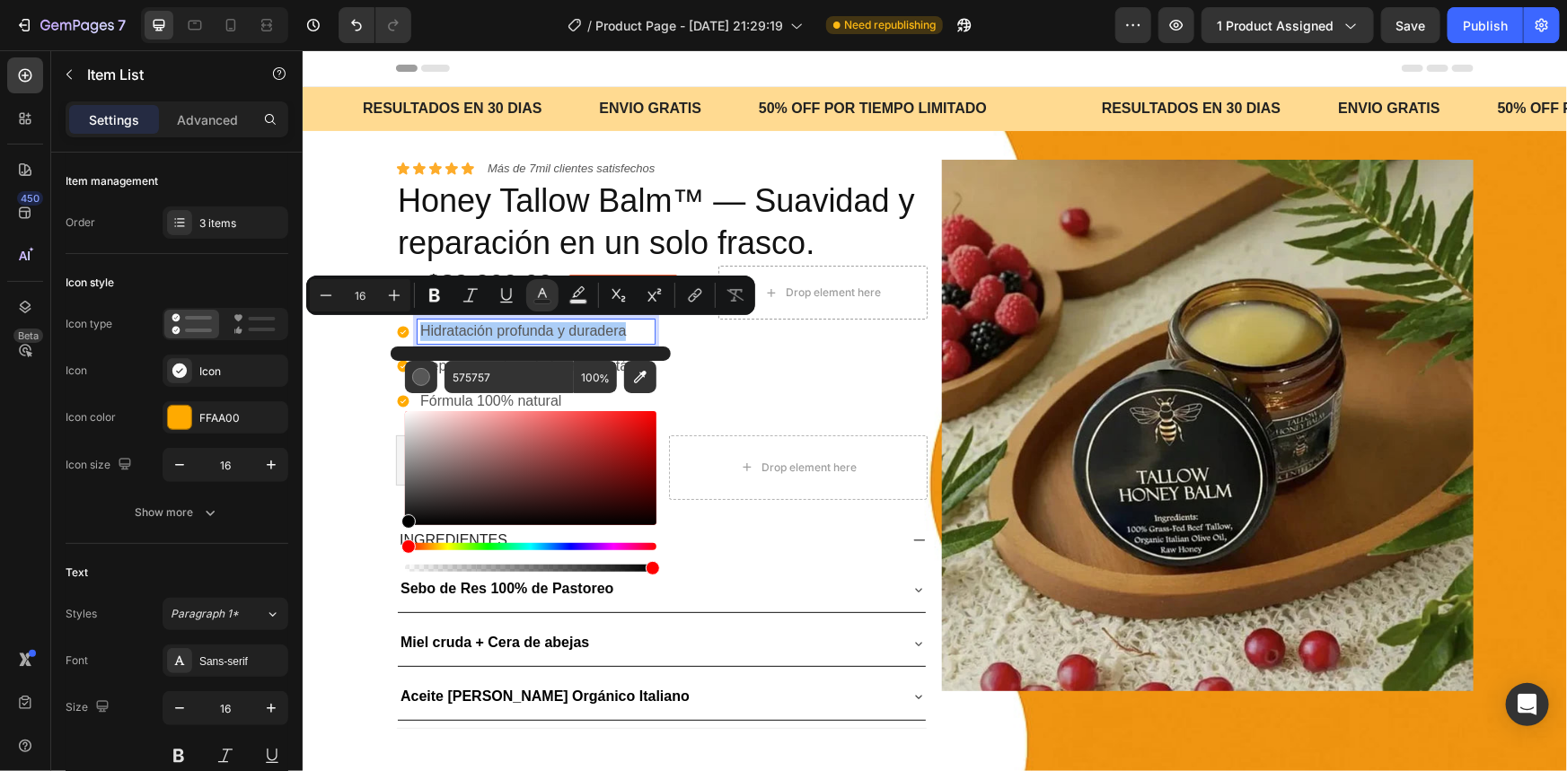
drag, startPoint x: 406, startPoint y: 486, endPoint x: 406, endPoint y: 566, distance: 79.9
click at [406, 566] on div "Editor contextual toolbar" at bounding box center [530, 492] width 251 height 168
type input "000000"
click at [761, 367] on div "Hidratación profunda y duradera Repara y protege la barrera cutánea Fórmula 100…" at bounding box center [661, 365] width 532 height 93
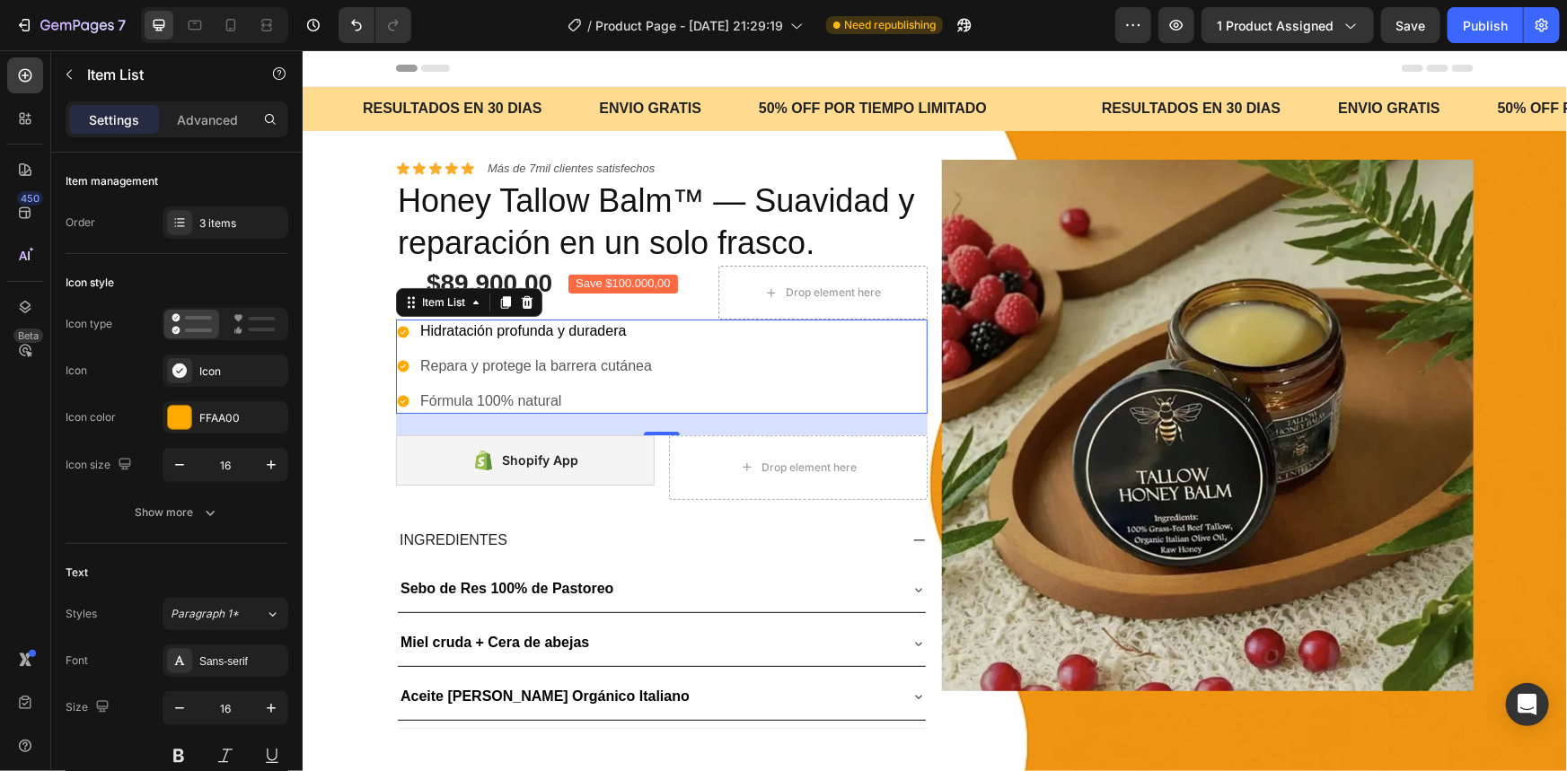
click at [559, 367] on p "Repara y protege la barrera cutánea" at bounding box center [535, 365] width 232 height 19
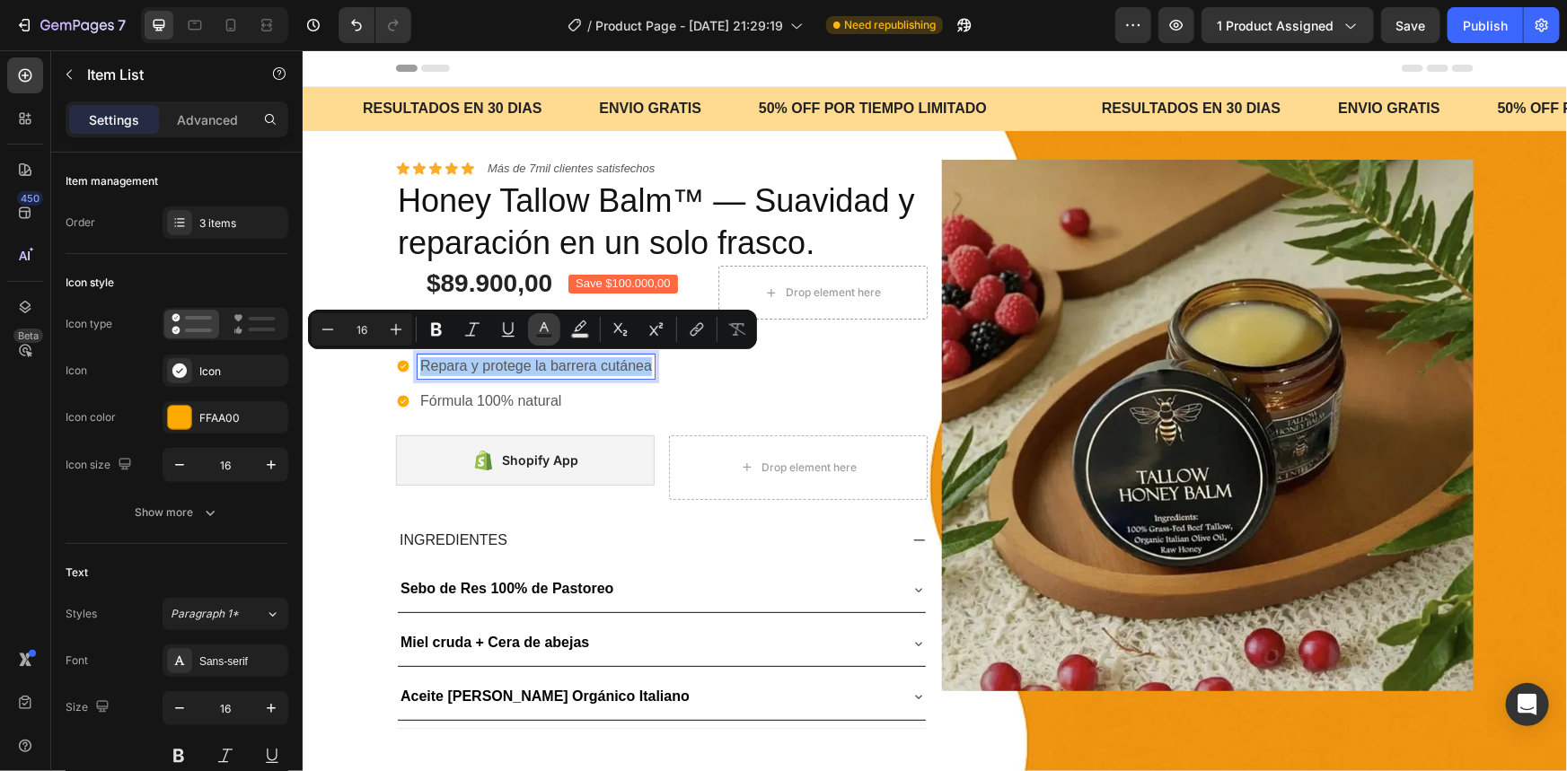
click at [538, 326] on icon "Editor contextual toolbar" at bounding box center [544, 330] width 18 height 18
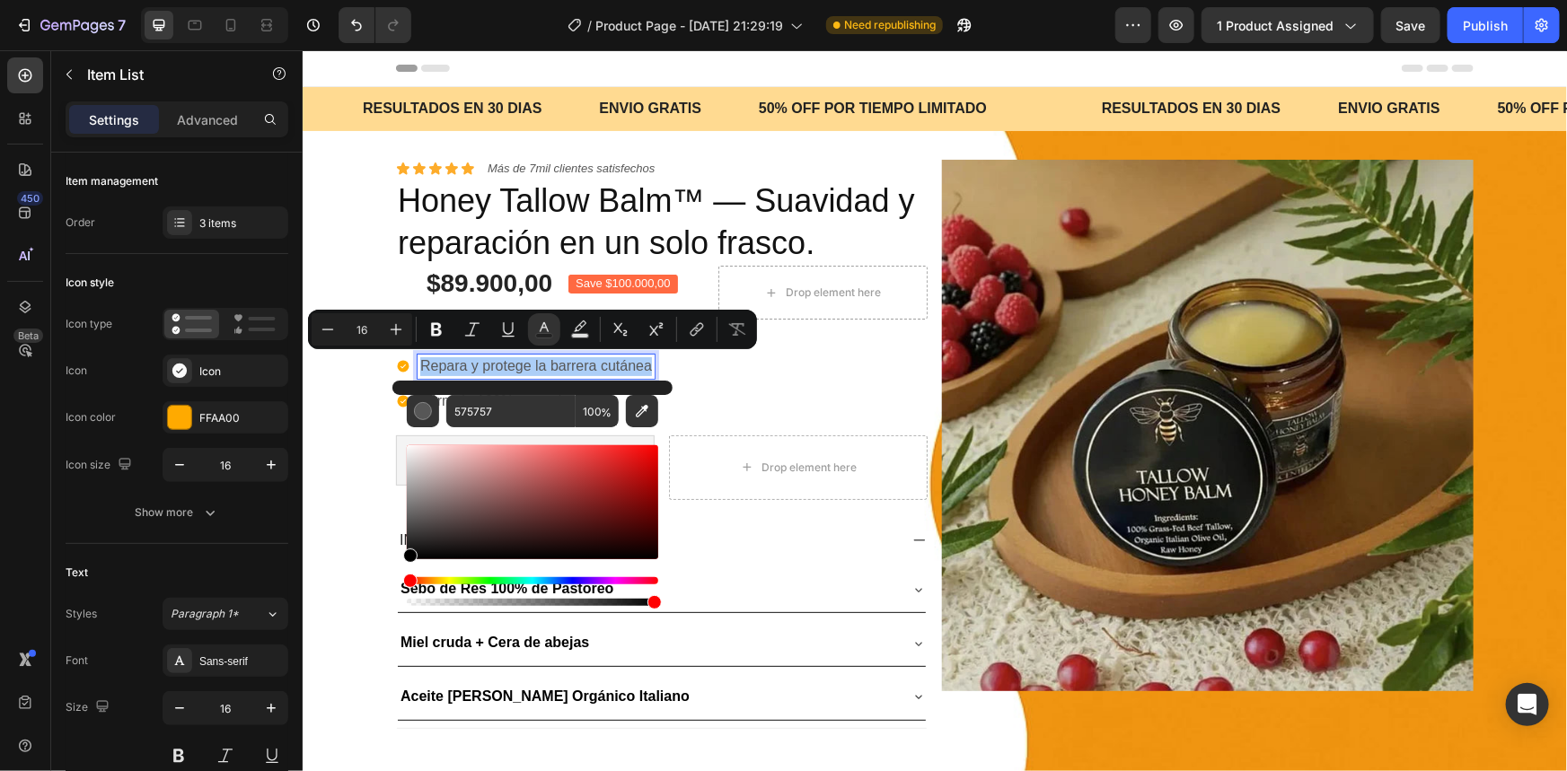
drag, startPoint x: 409, startPoint y: 527, endPoint x: 403, endPoint y: 571, distance: 44.4
click at [403, 571] on div "575757 100 %" at bounding box center [532, 495] width 280 height 229
type input "000000"
click at [759, 386] on div "Hidratación profunda y duradera Repara y protege la barrera cutánea Fórmula 100…" at bounding box center [661, 365] width 532 height 93
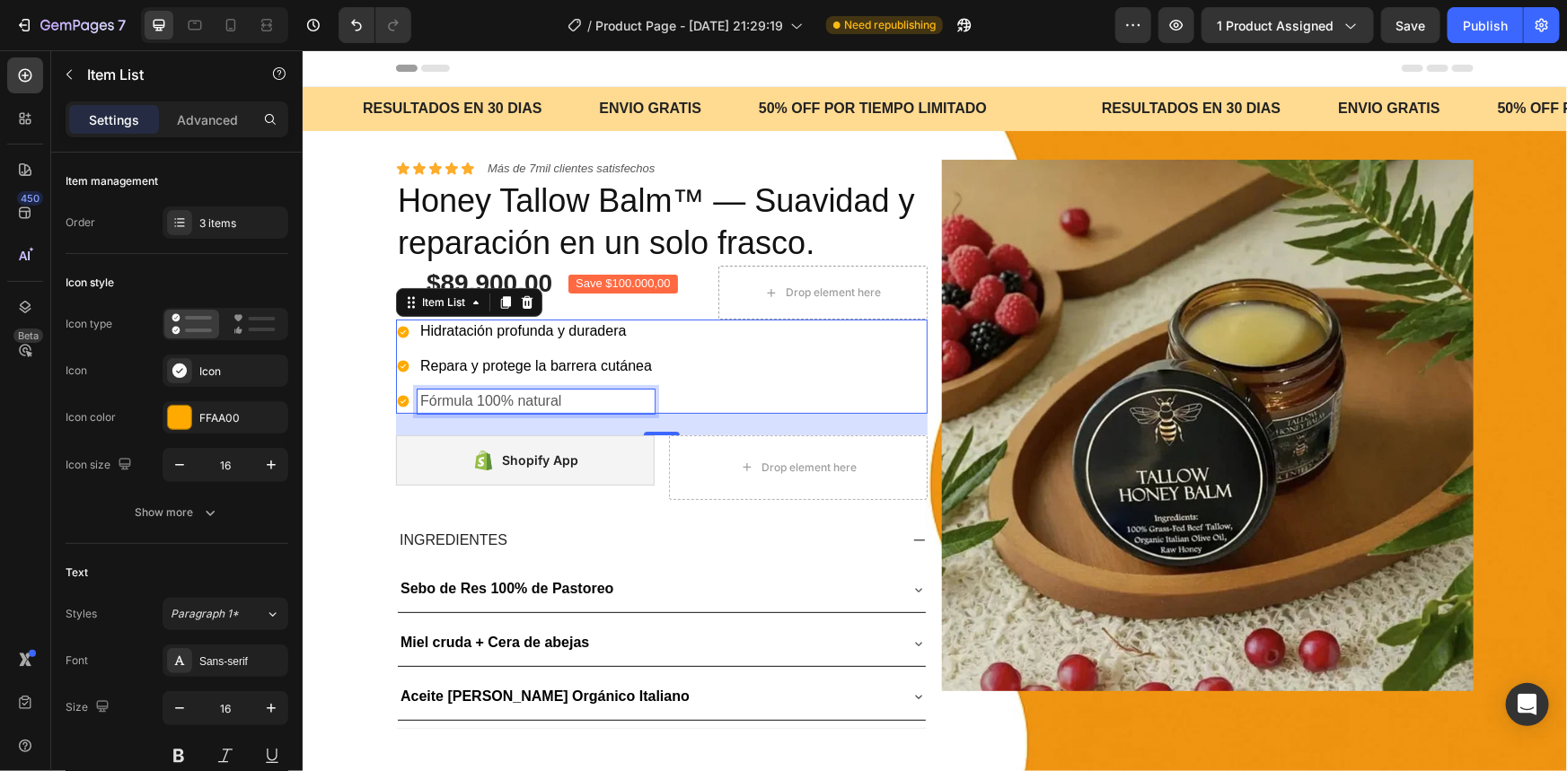
click at [504, 395] on p "Fórmula 100% natural" at bounding box center [535, 401] width 232 height 19
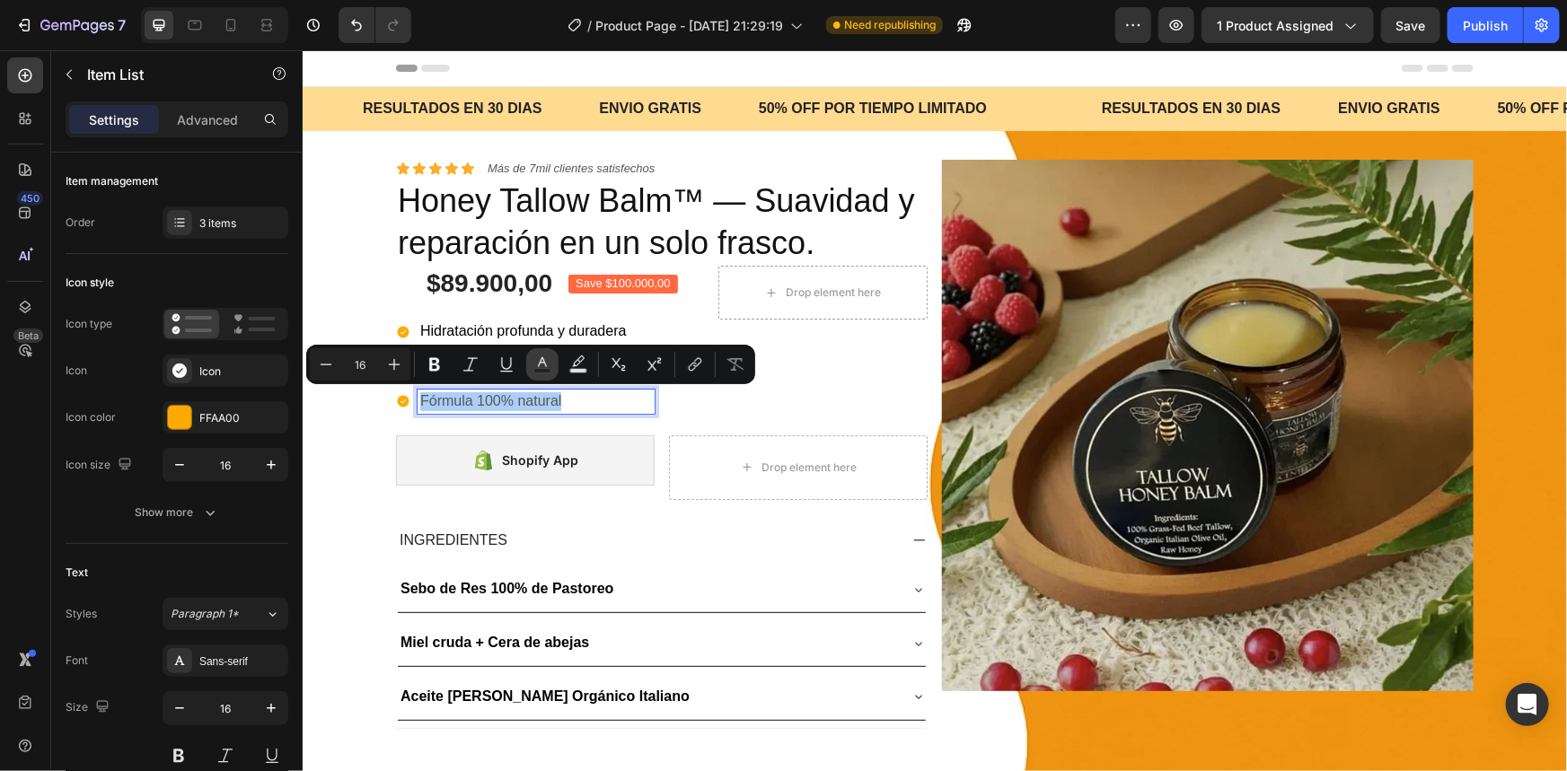
click at [533, 364] on icon "Editor contextual toolbar" at bounding box center [542, 365] width 18 height 18
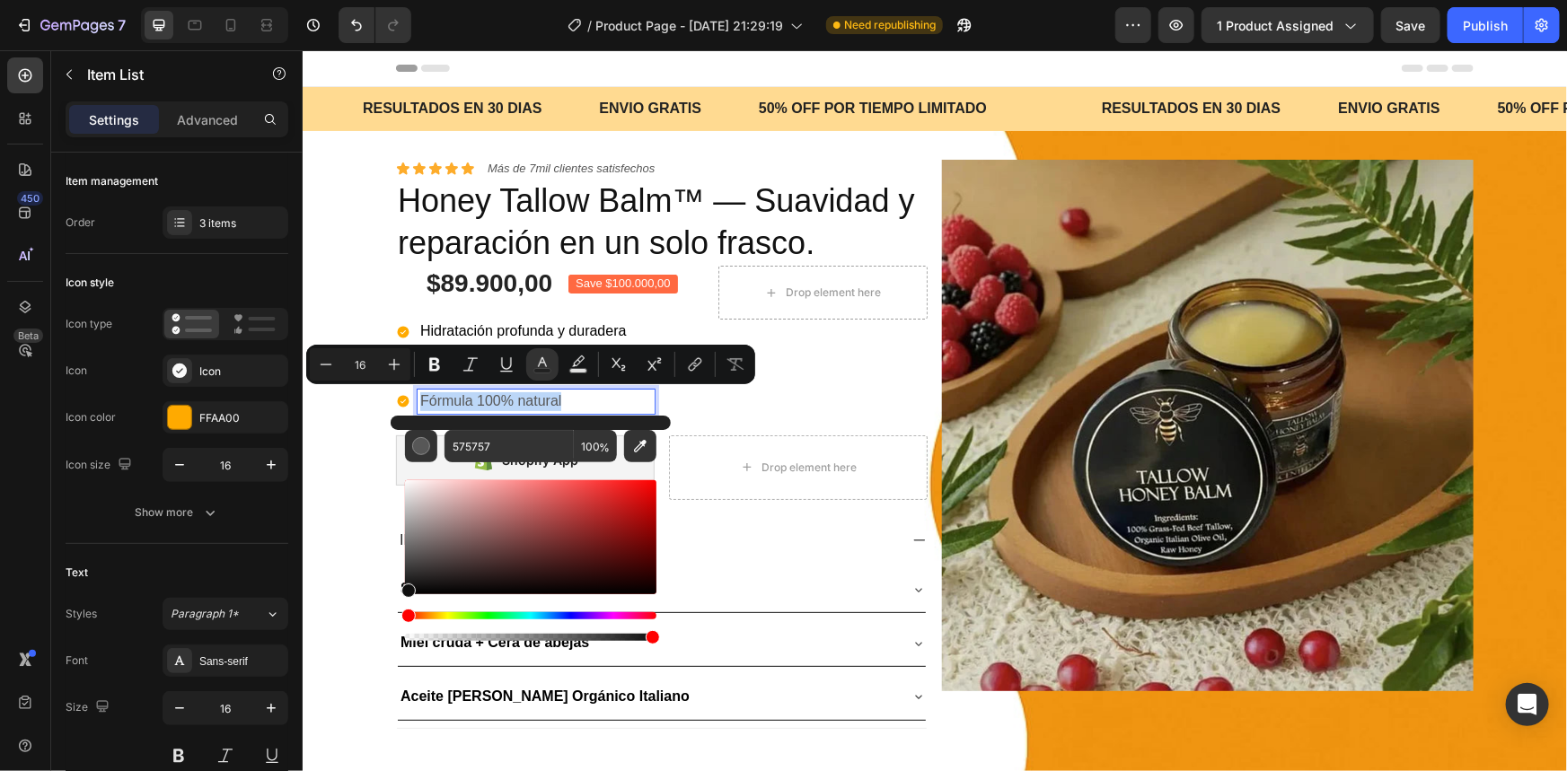
type input "070707"
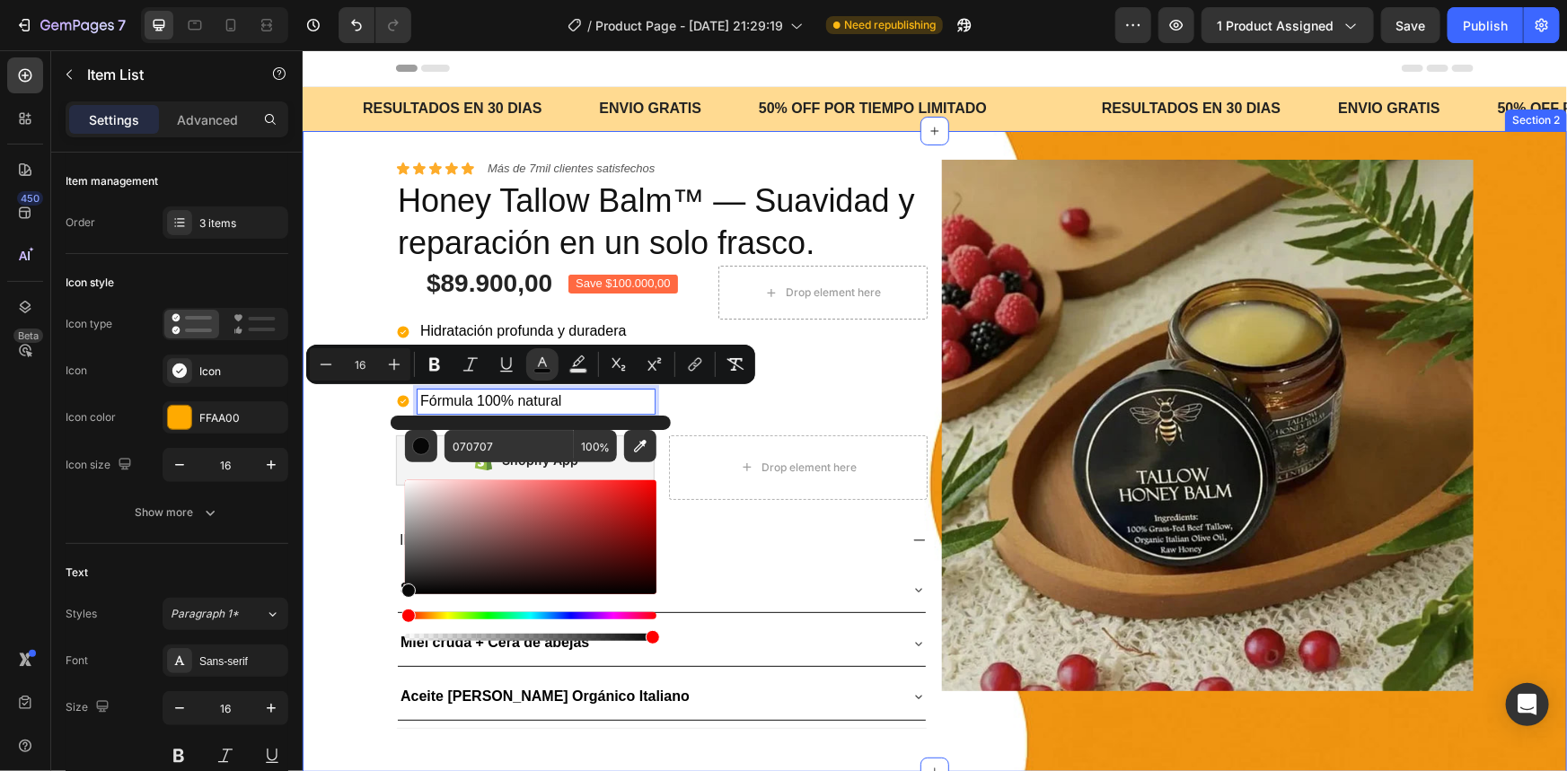
drag, startPoint x: 714, startPoint y: 610, endPoint x: 384, endPoint y: 598, distance: 329.8
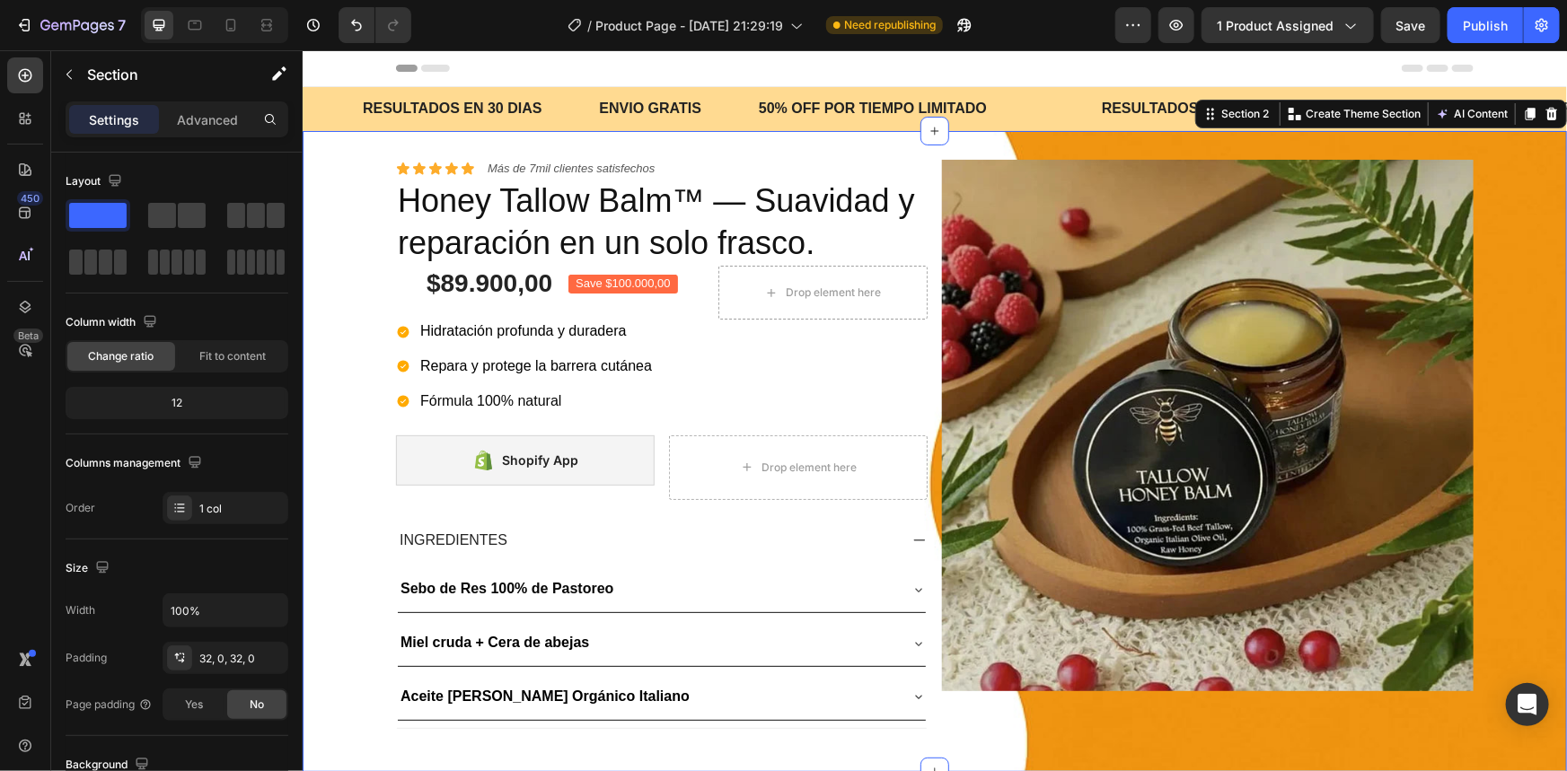
click at [376, 479] on div "Icon Icon Icon Icon Icon Icon List Más de 7mil clientes satisfechos Text Block …" at bounding box center [934, 451] width 1264 height 584
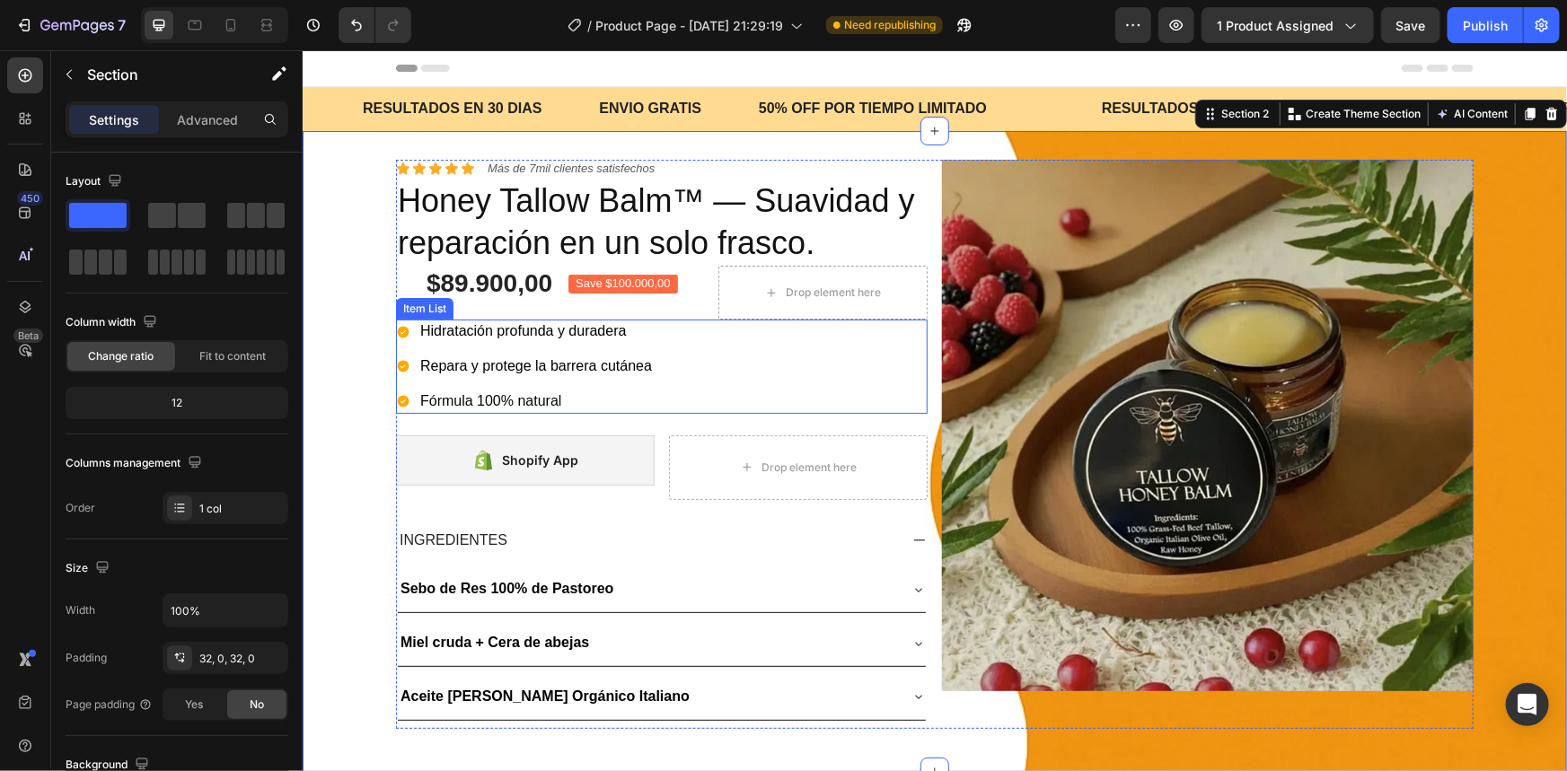
click at [685, 365] on div "Hidratación profunda y duradera Repara y protege la barrera cutánea Fórmula 100…" at bounding box center [661, 365] width 532 height 93
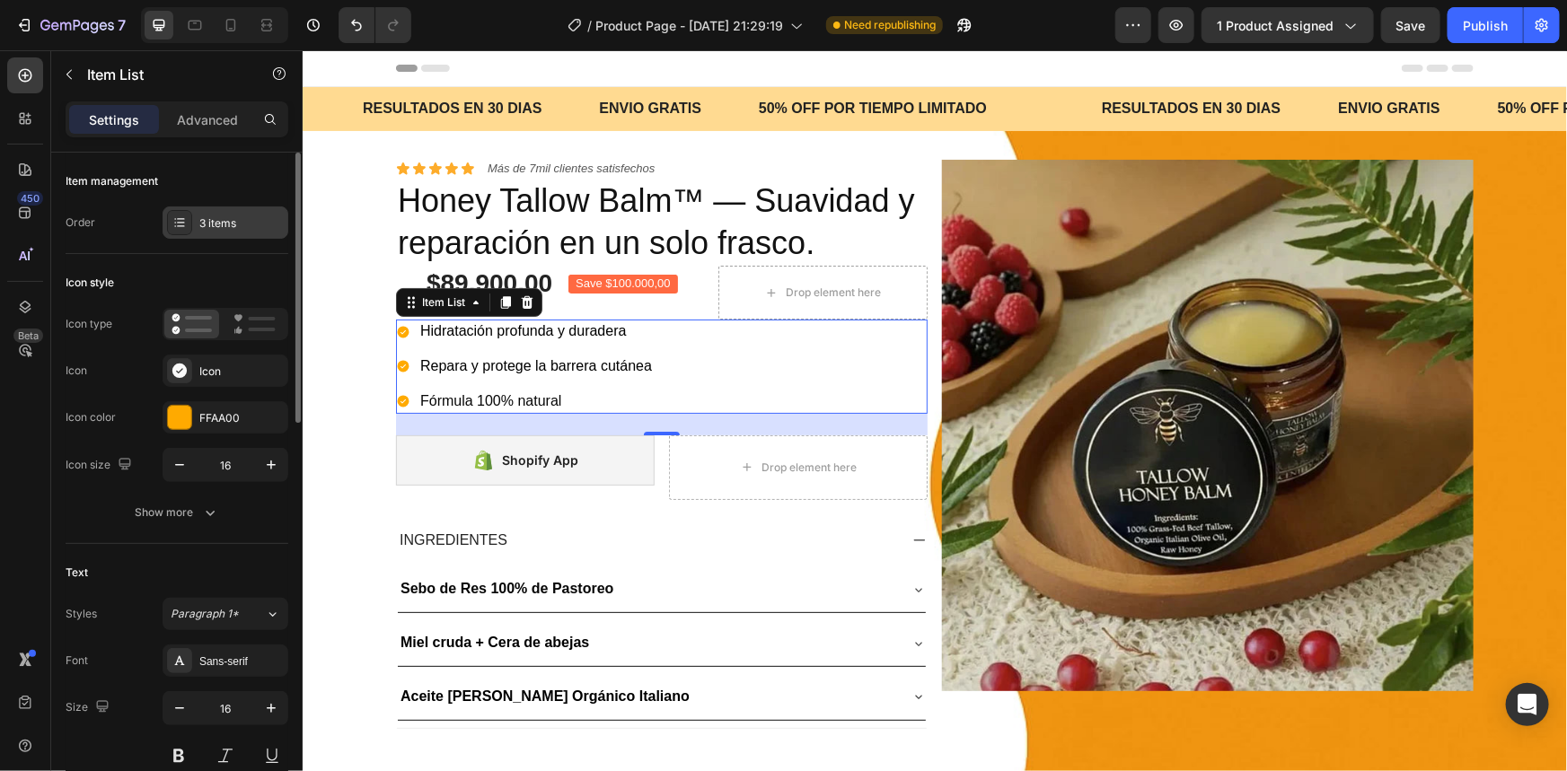
click at [250, 234] on div "3 items" at bounding box center [226, 223] width 126 height 32
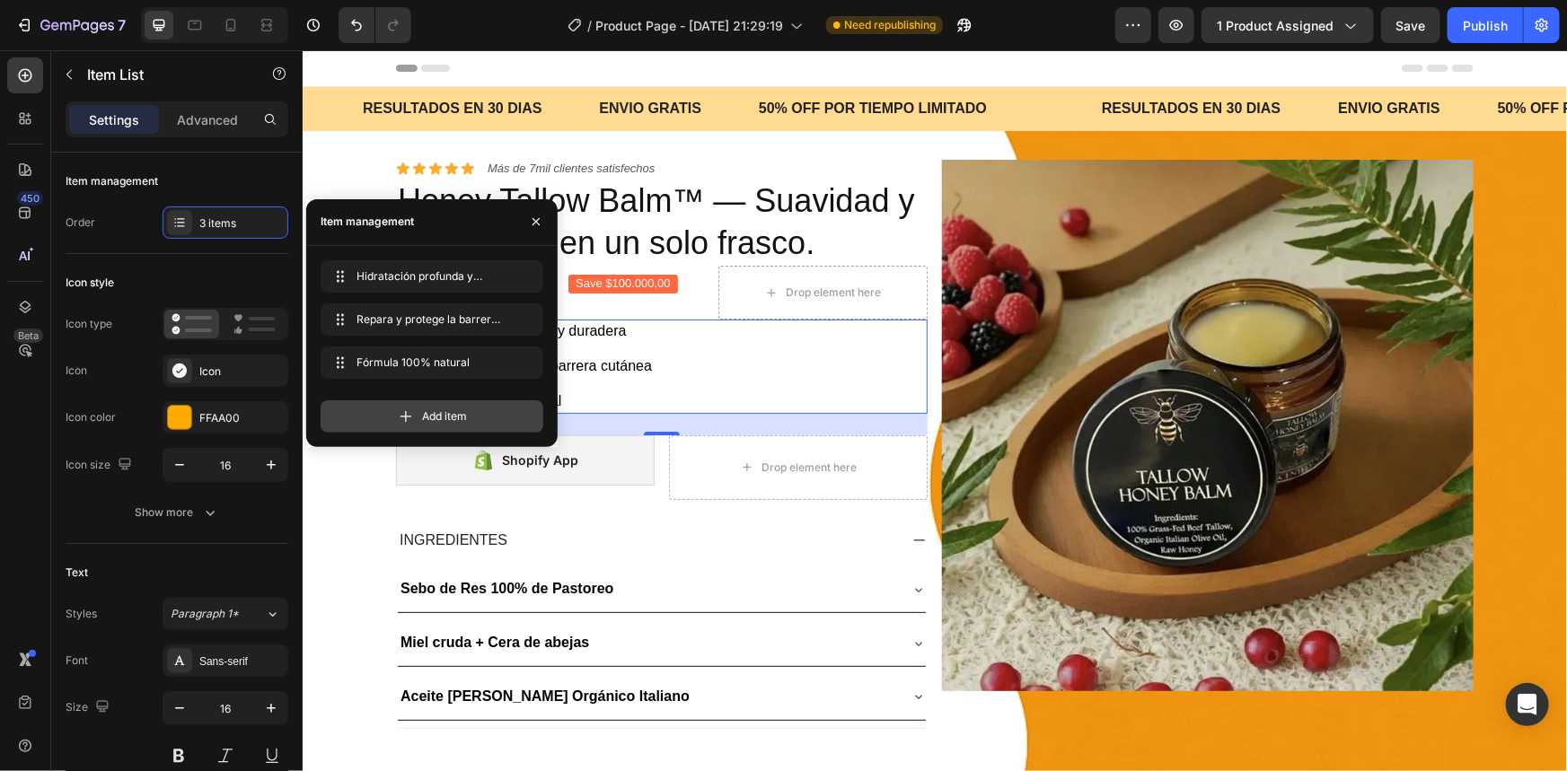
click at [458, 416] on span "Add item" at bounding box center [444, 417] width 45 height 16
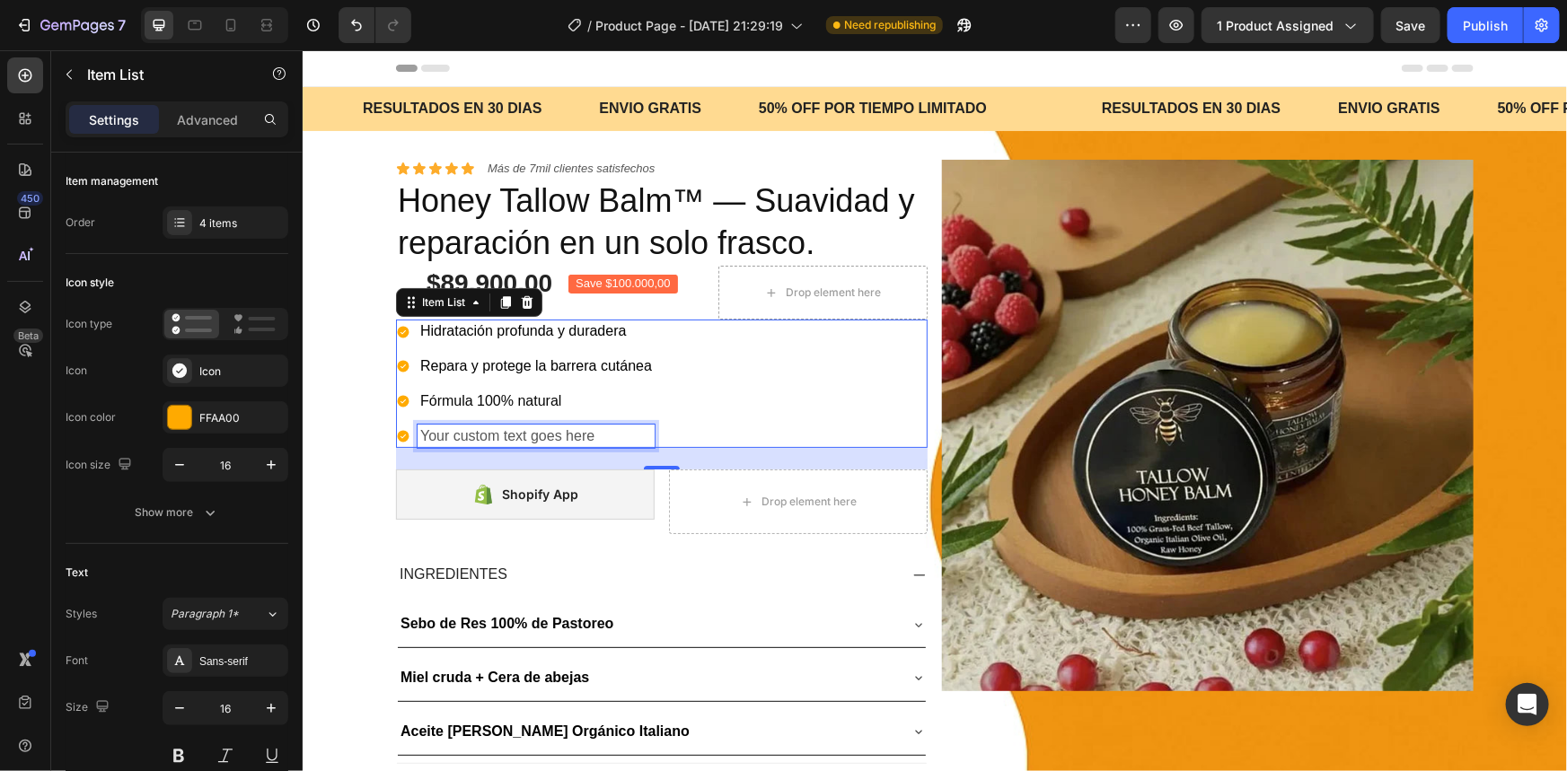
click at [526, 424] on div "Your custom text goes here" at bounding box center [535, 436] width 237 height 24
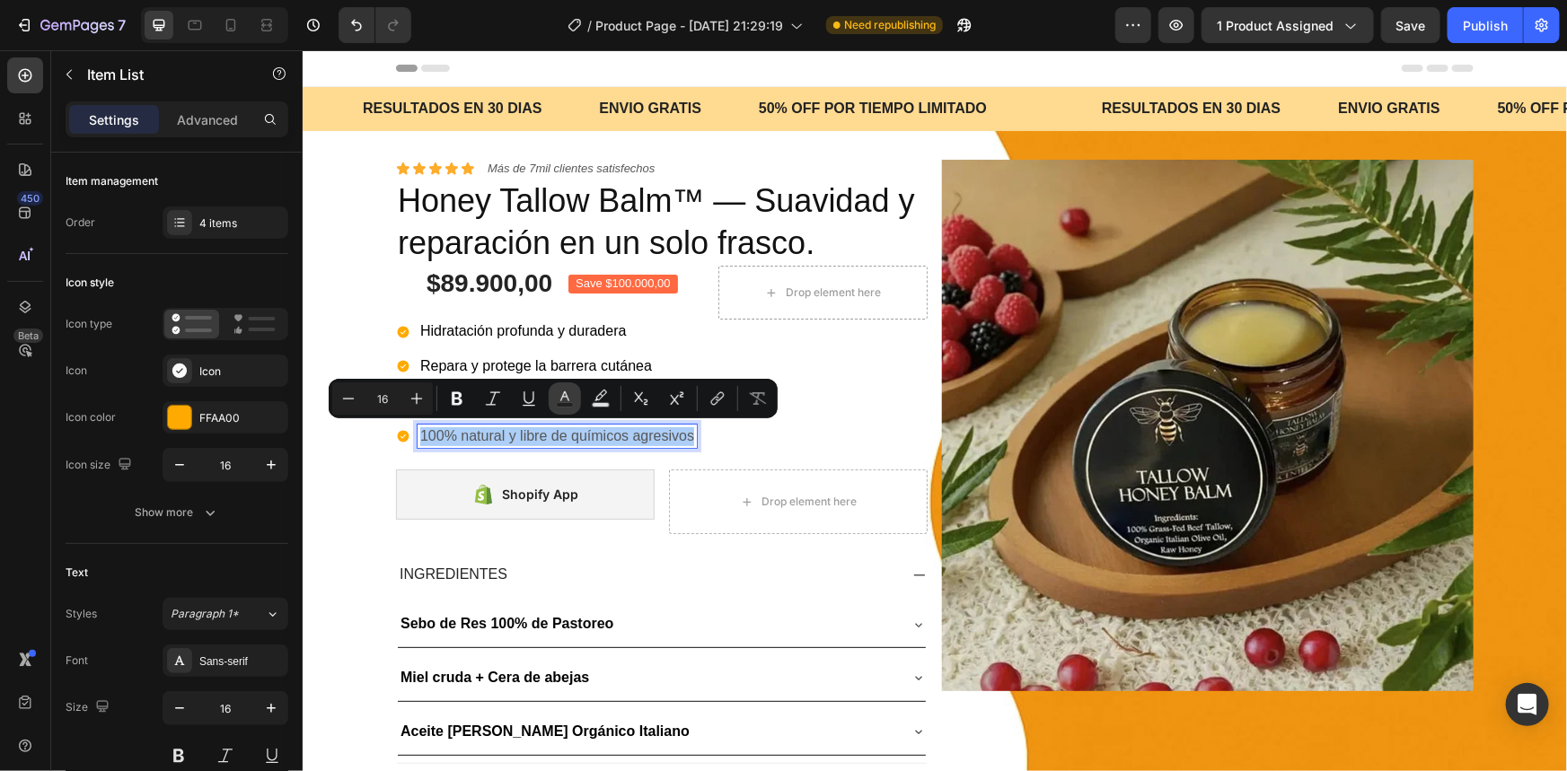
click at [574, 400] on button "Text Color" at bounding box center [565, 399] width 32 height 32
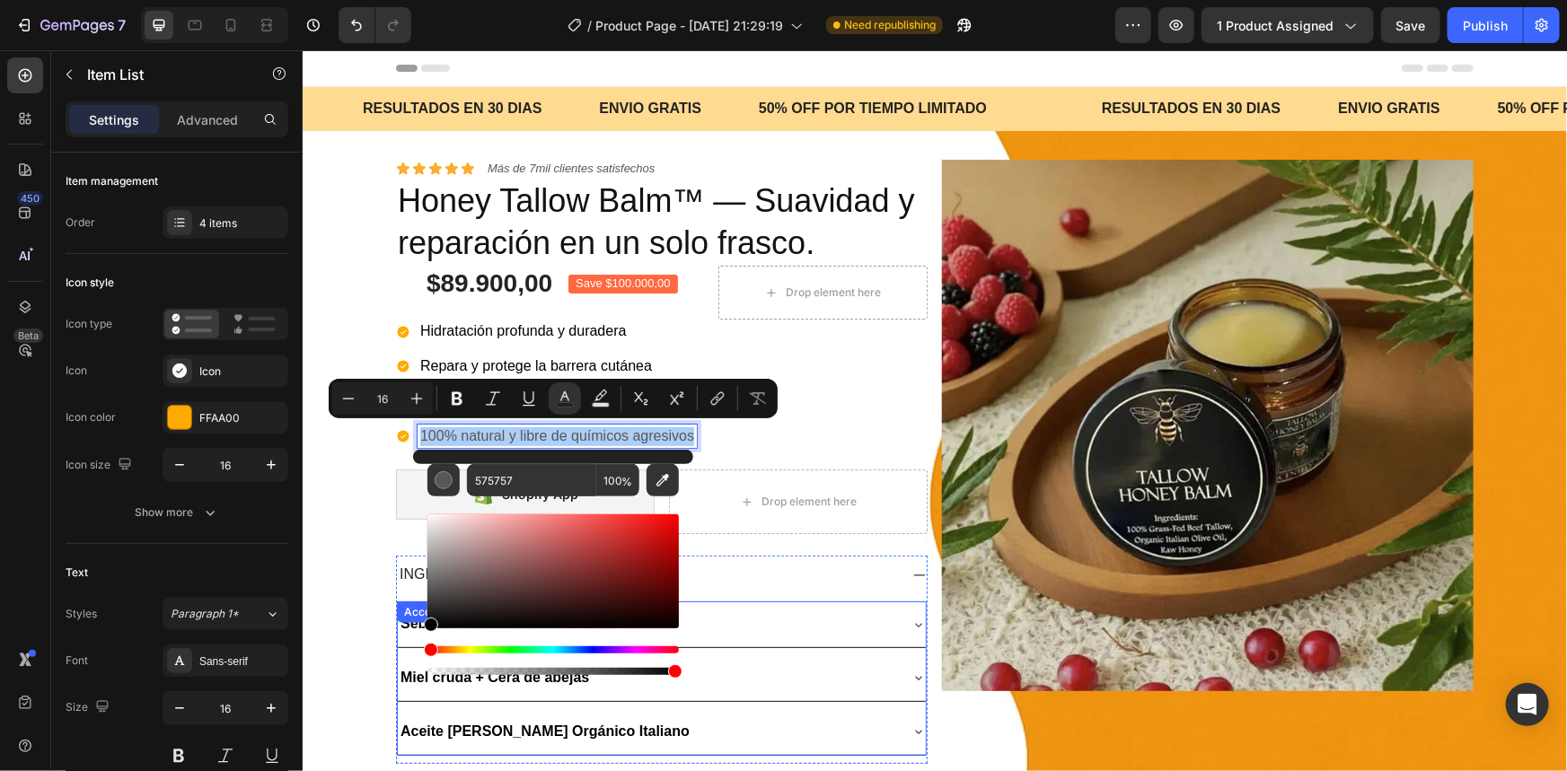
drag, startPoint x: 730, startPoint y: 643, endPoint x: 409, endPoint y: 652, distance: 320.7
type input "000000"
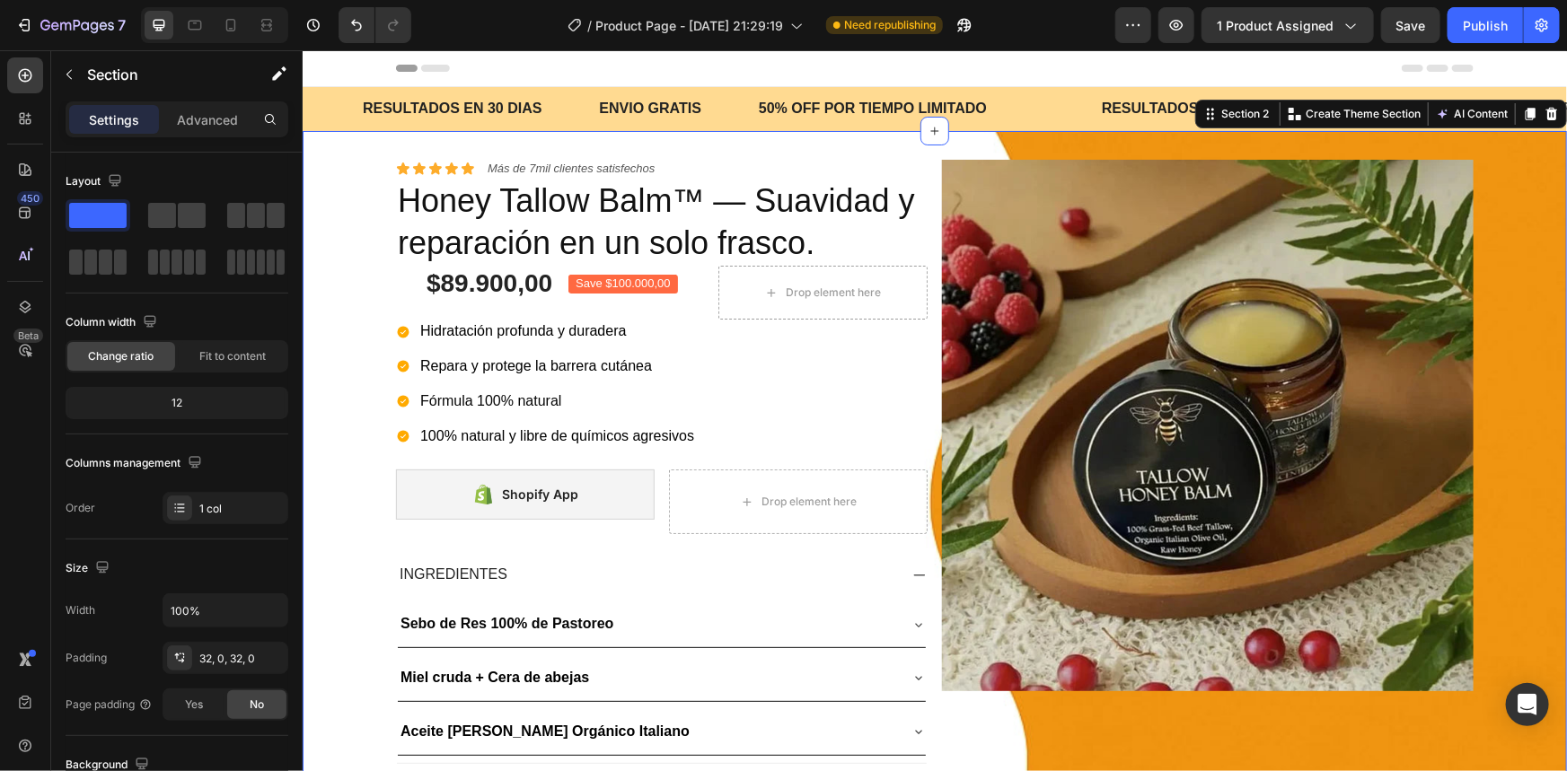
click at [358, 484] on div "Icon Icon Icon Icon Icon Icon List Más de 7mil clientes satisfechos Text Block …" at bounding box center [934, 468] width 1264 height 619
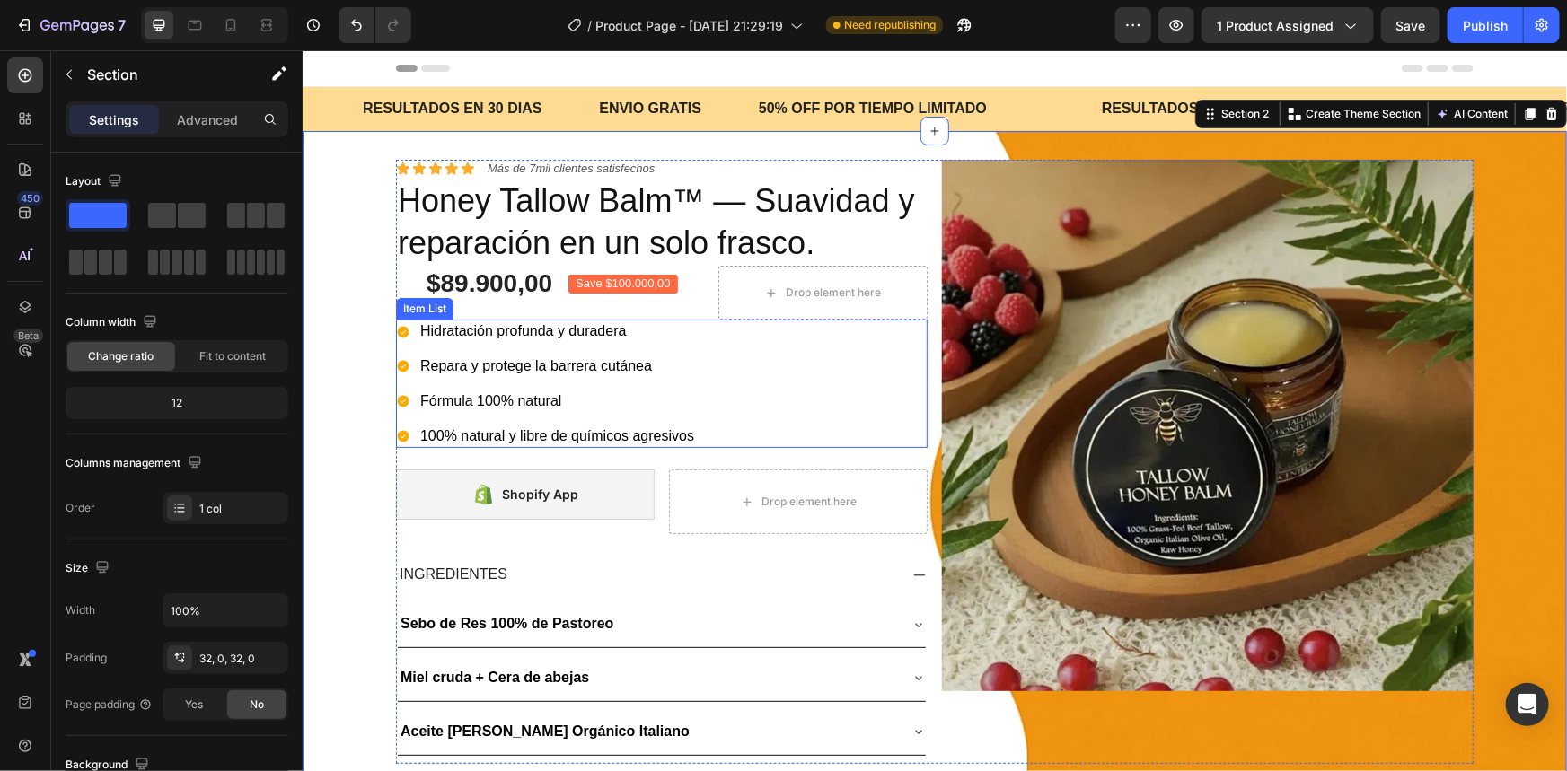
click at [724, 396] on div "Hidratación profunda y duradera Repara y protege la barrera cutánea Fórmula 100…" at bounding box center [661, 383] width 532 height 128
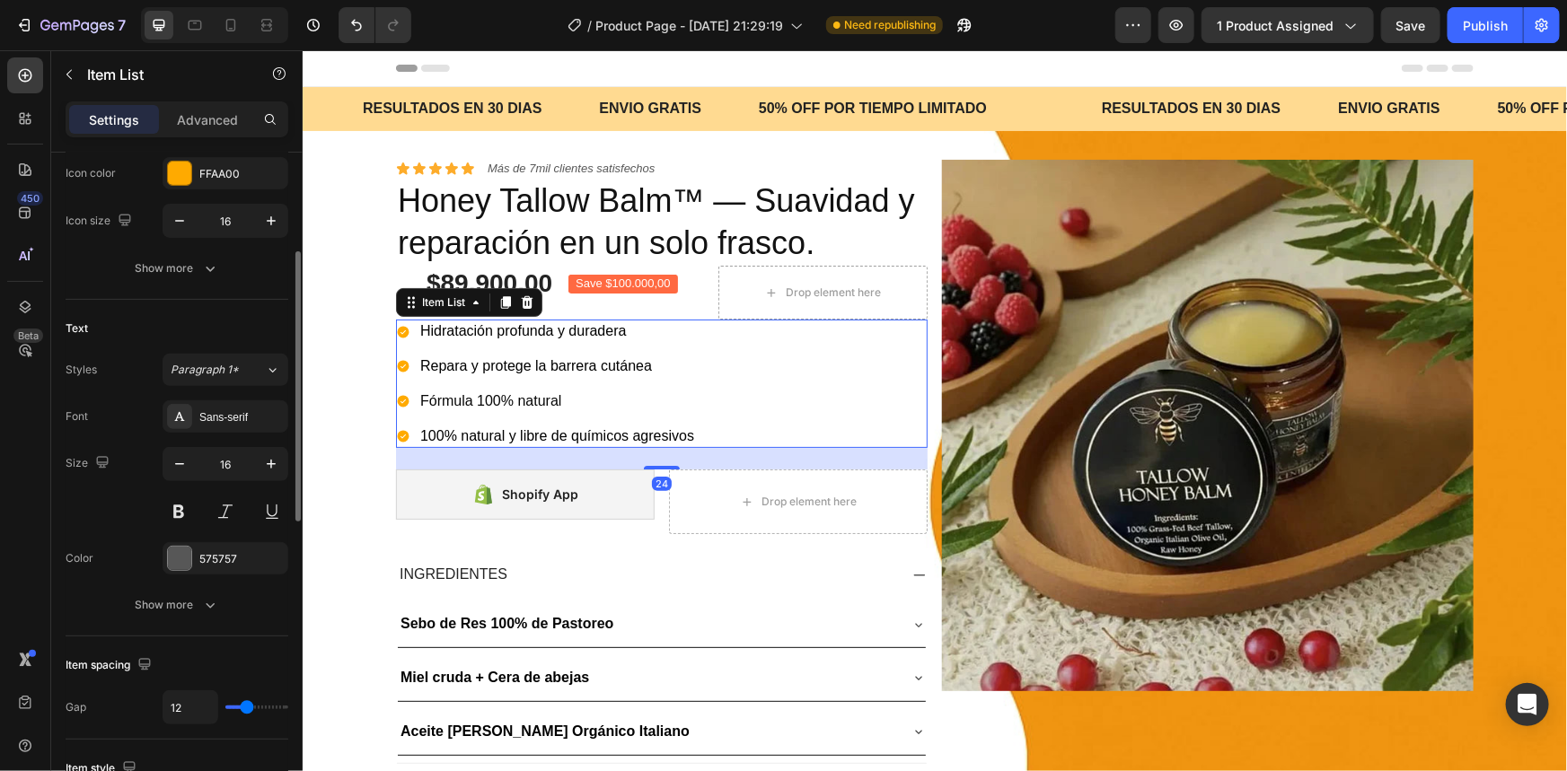
scroll to position [326, 0]
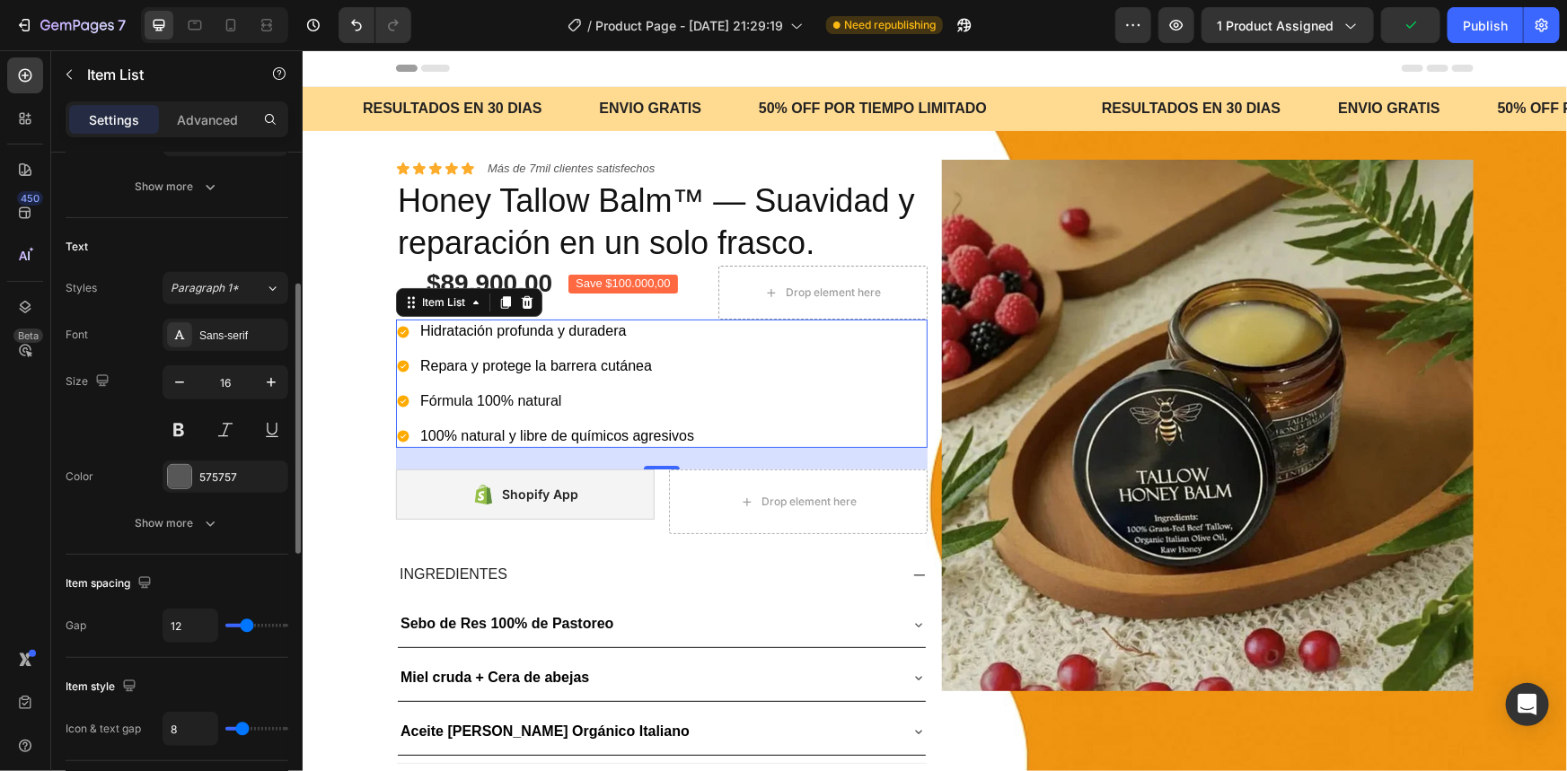
type input "9"
type input "7"
type input "6"
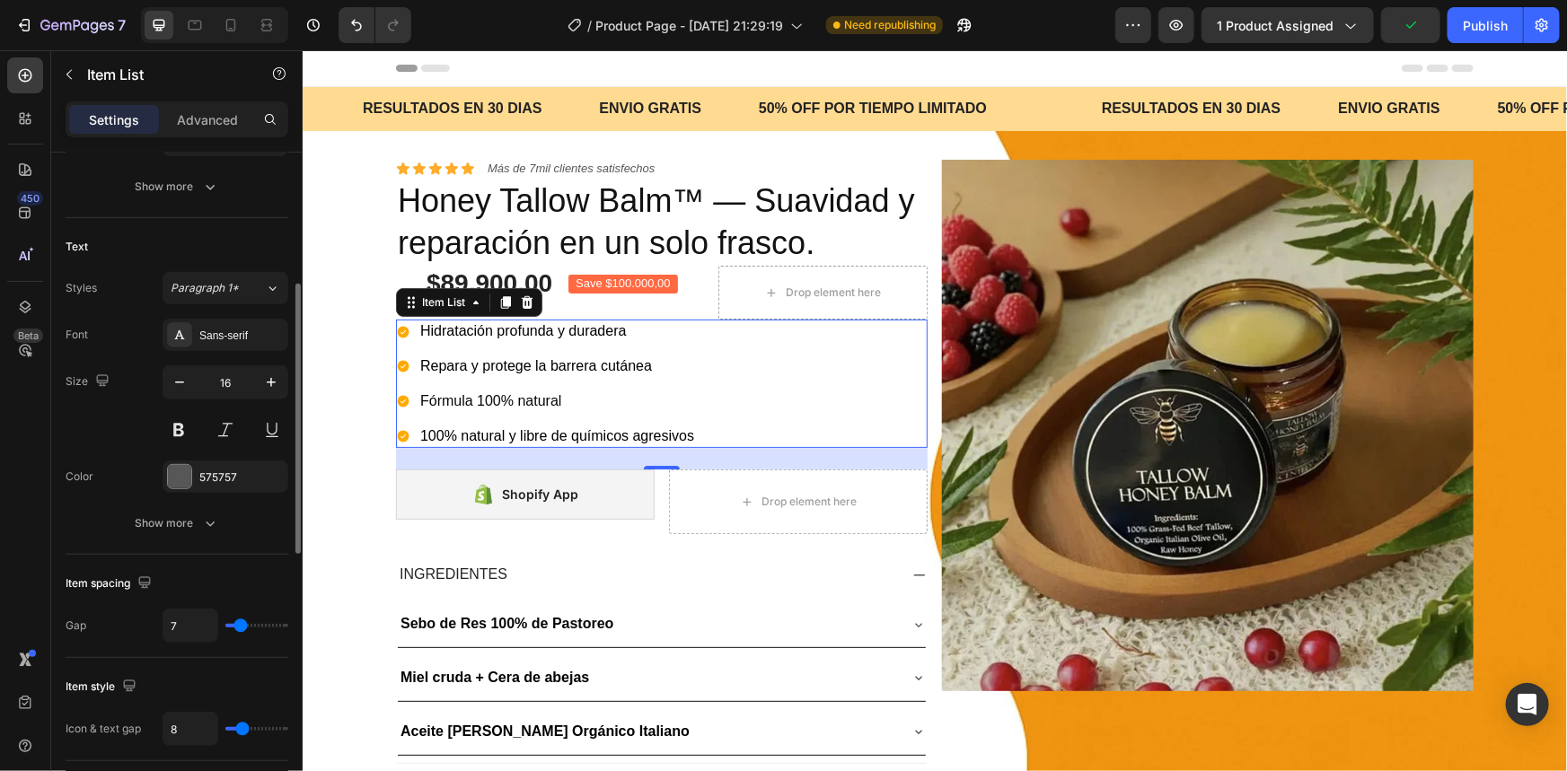
type input "6"
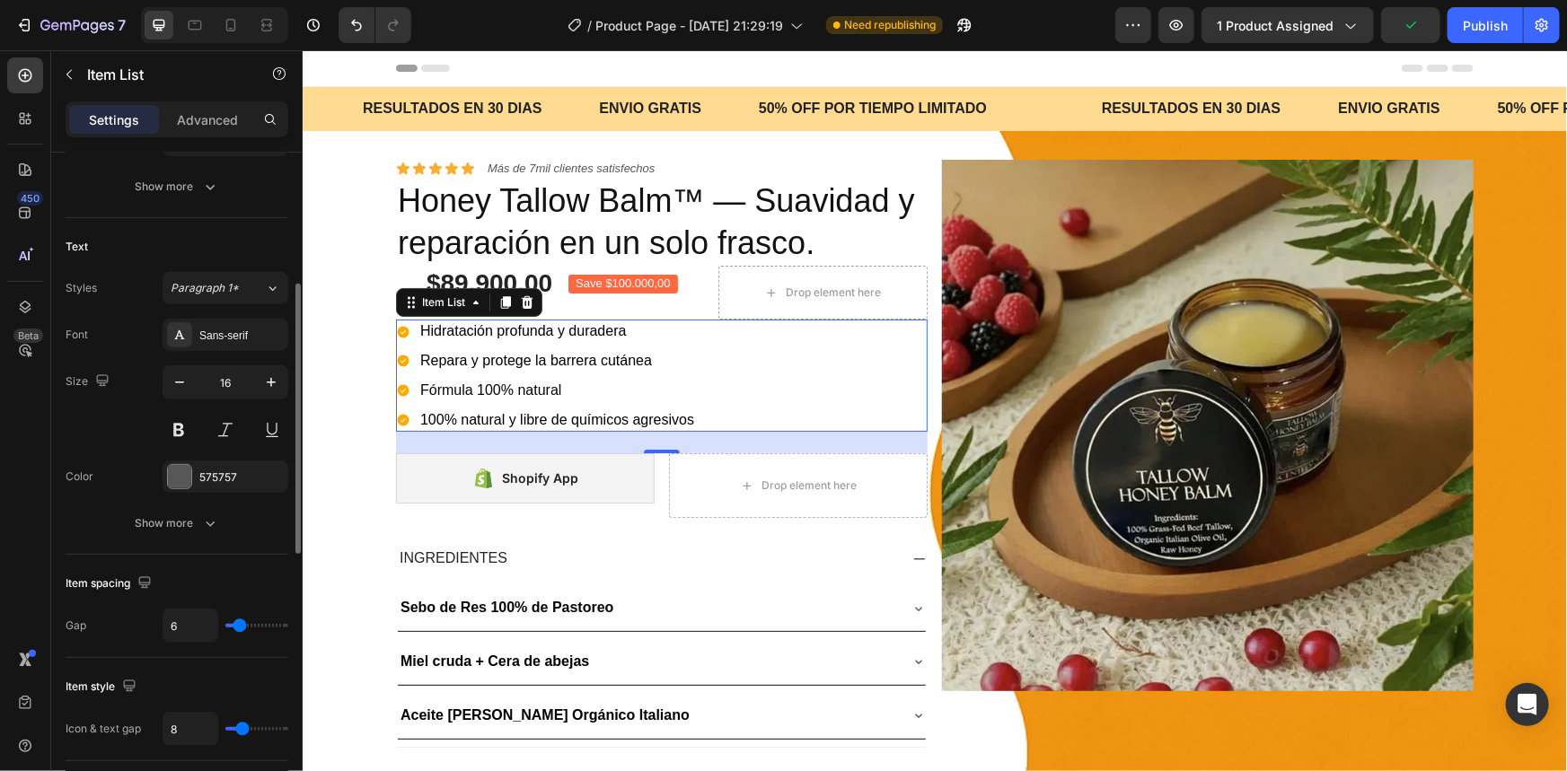
type input "5"
type input "4"
type input "3"
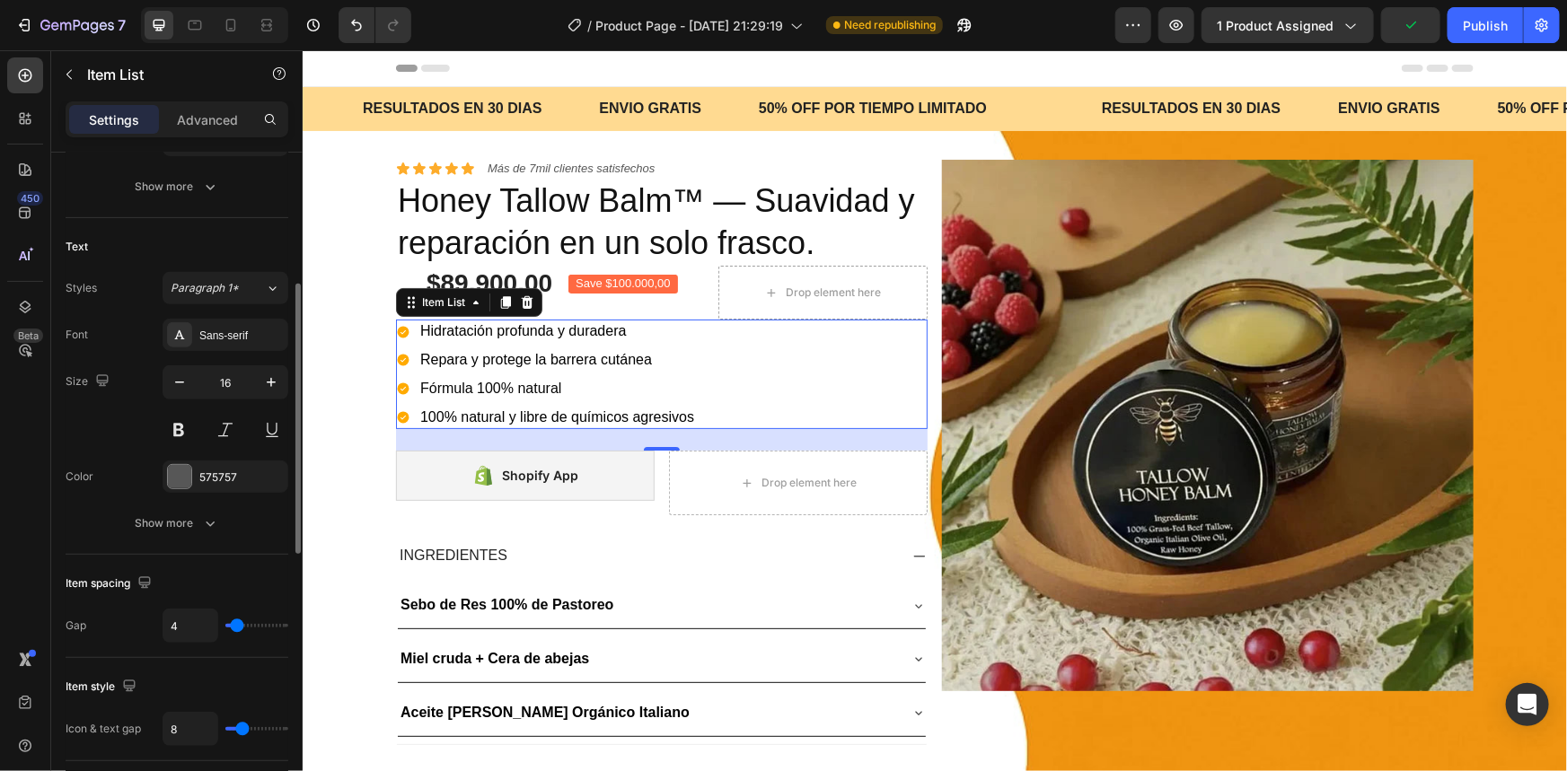
type input "3"
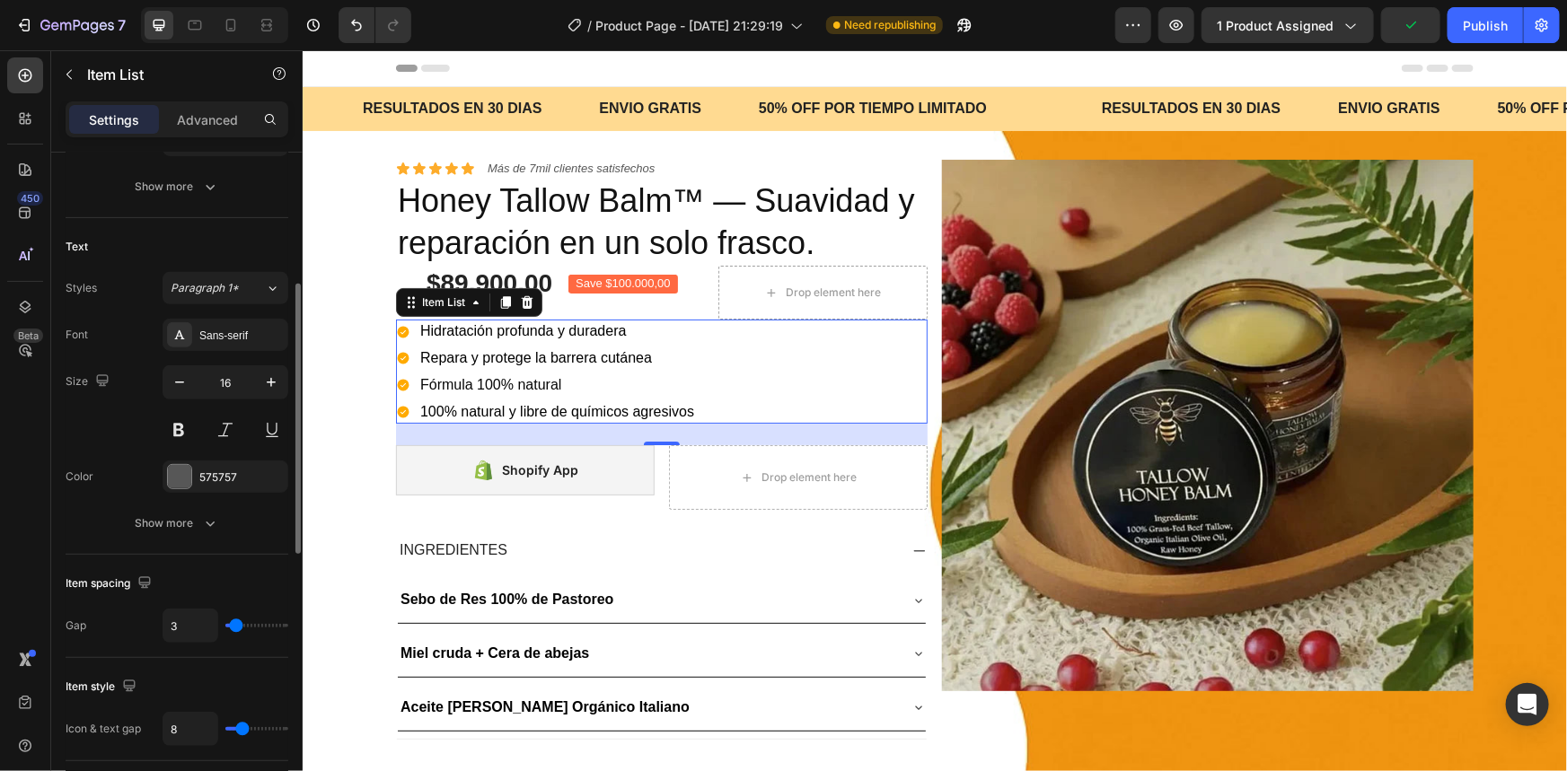
type input "4"
click at [237, 628] on input "range" at bounding box center [256, 626] width 63 height 4
click at [810, 367] on div "Hidratación profunda y duradera Repara y protege la barrera cutánea Fórmula 100…" at bounding box center [661, 372] width 532 height 107
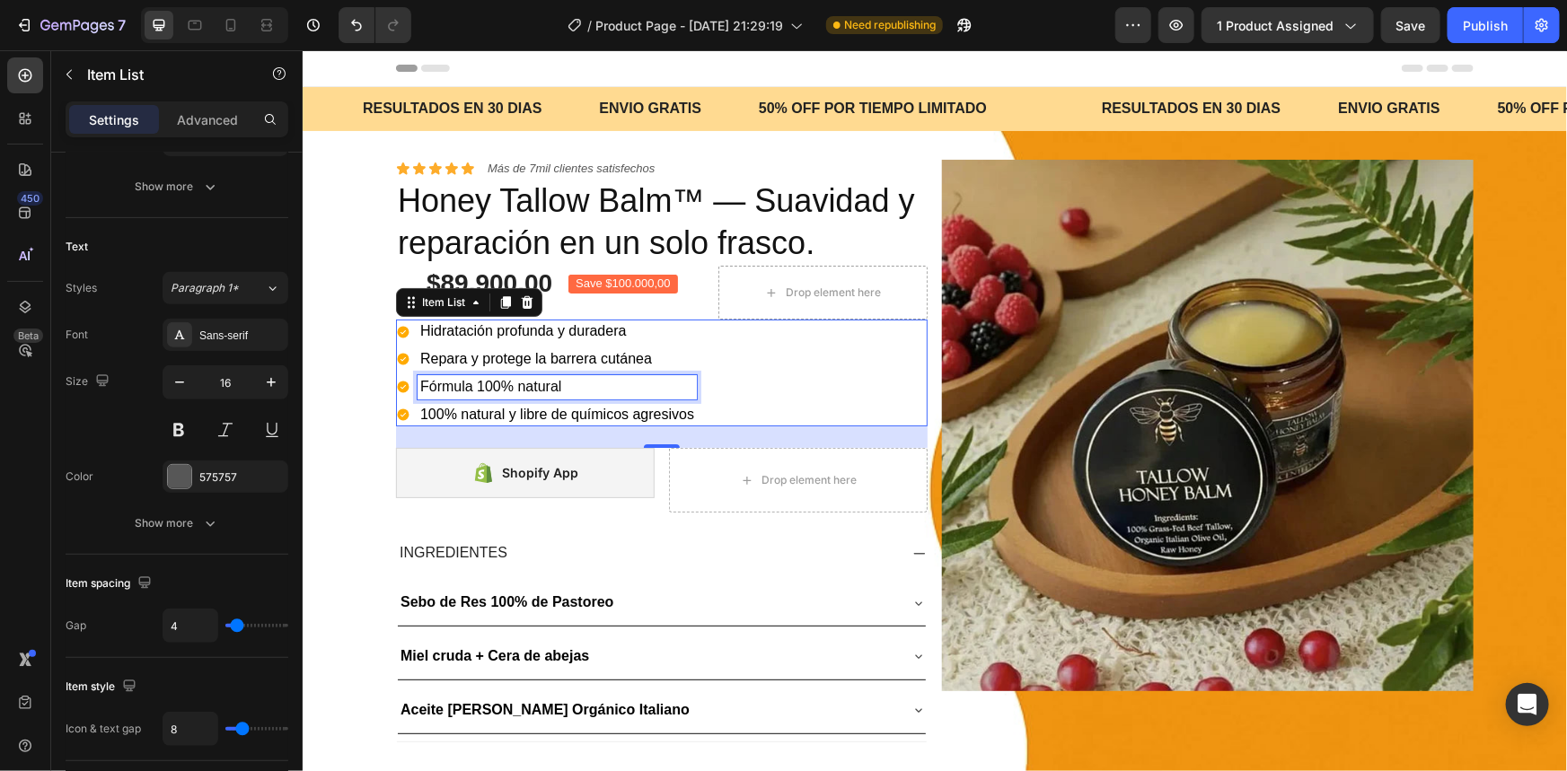
click at [552, 379] on span "Fórmula 100% natural" at bounding box center [489, 385] width 141 height 15
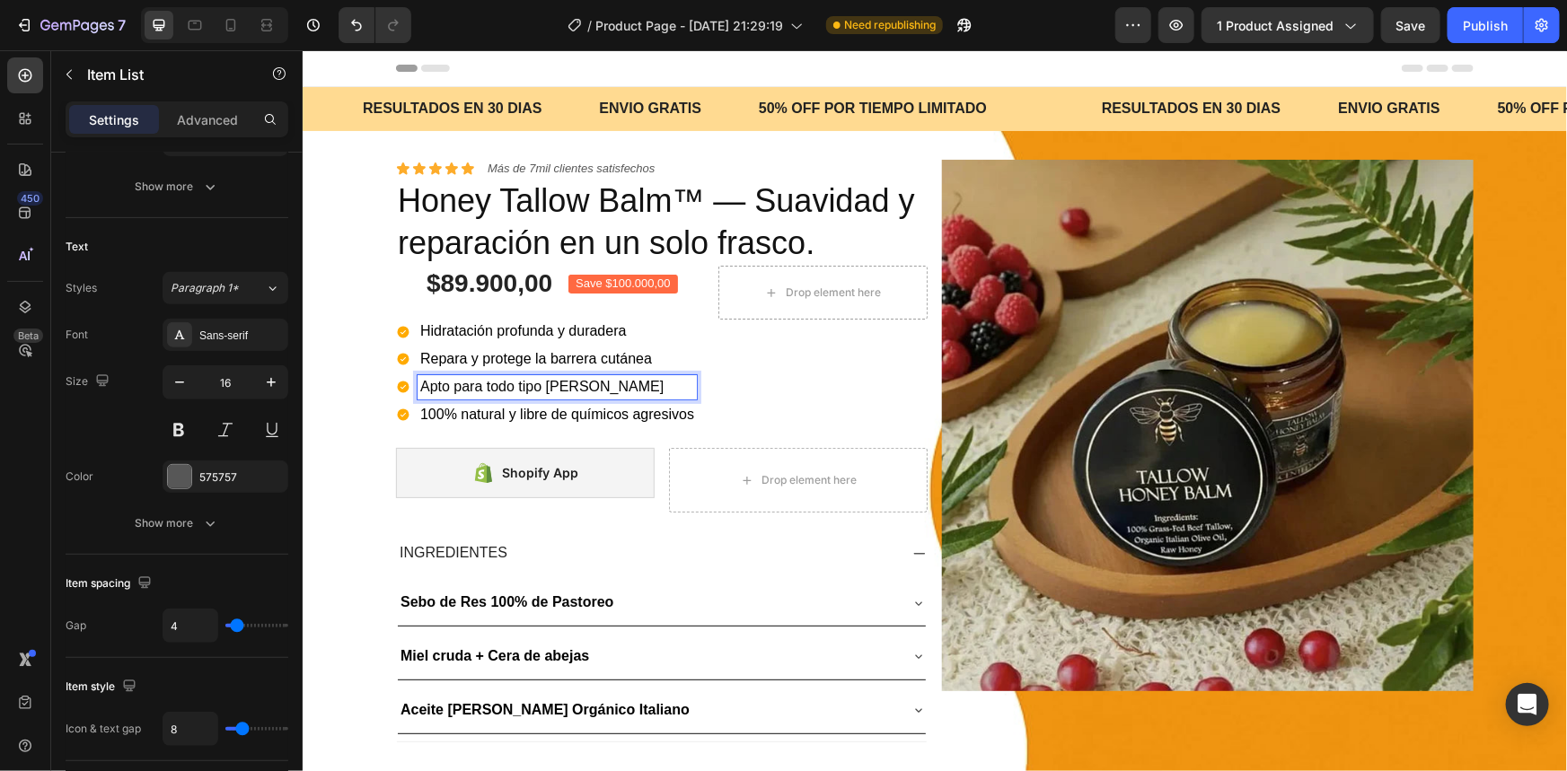
click at [754, 335] on div "Hidratación profunda y duradera Repara y protege la barrera cutánea Apto para t…" at bounding box center [661, 372] width 532 height 107
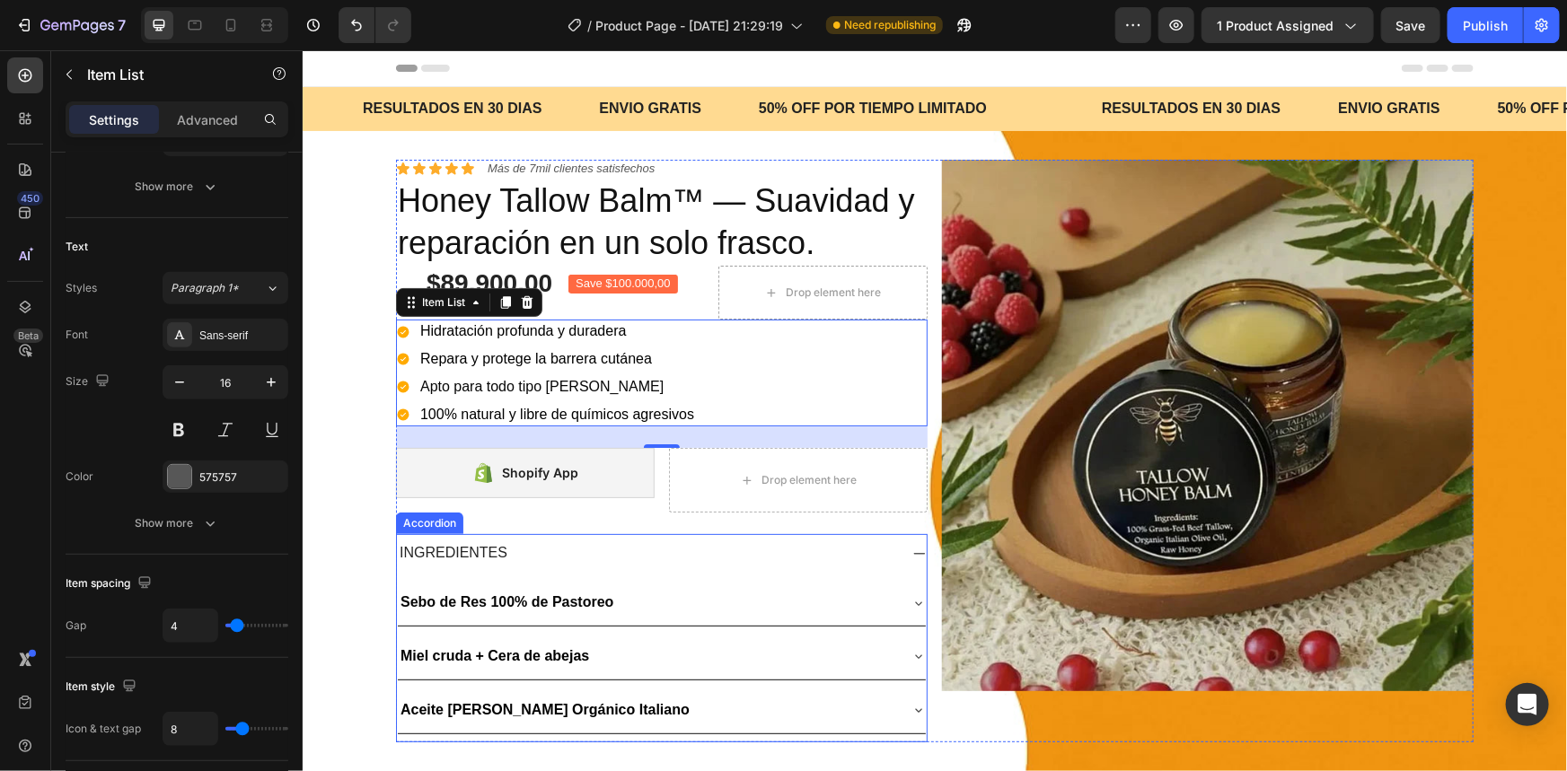
click at [568, 538] on div "INGREDIENTES" at bounding box center [661, 552] width 530 height 39
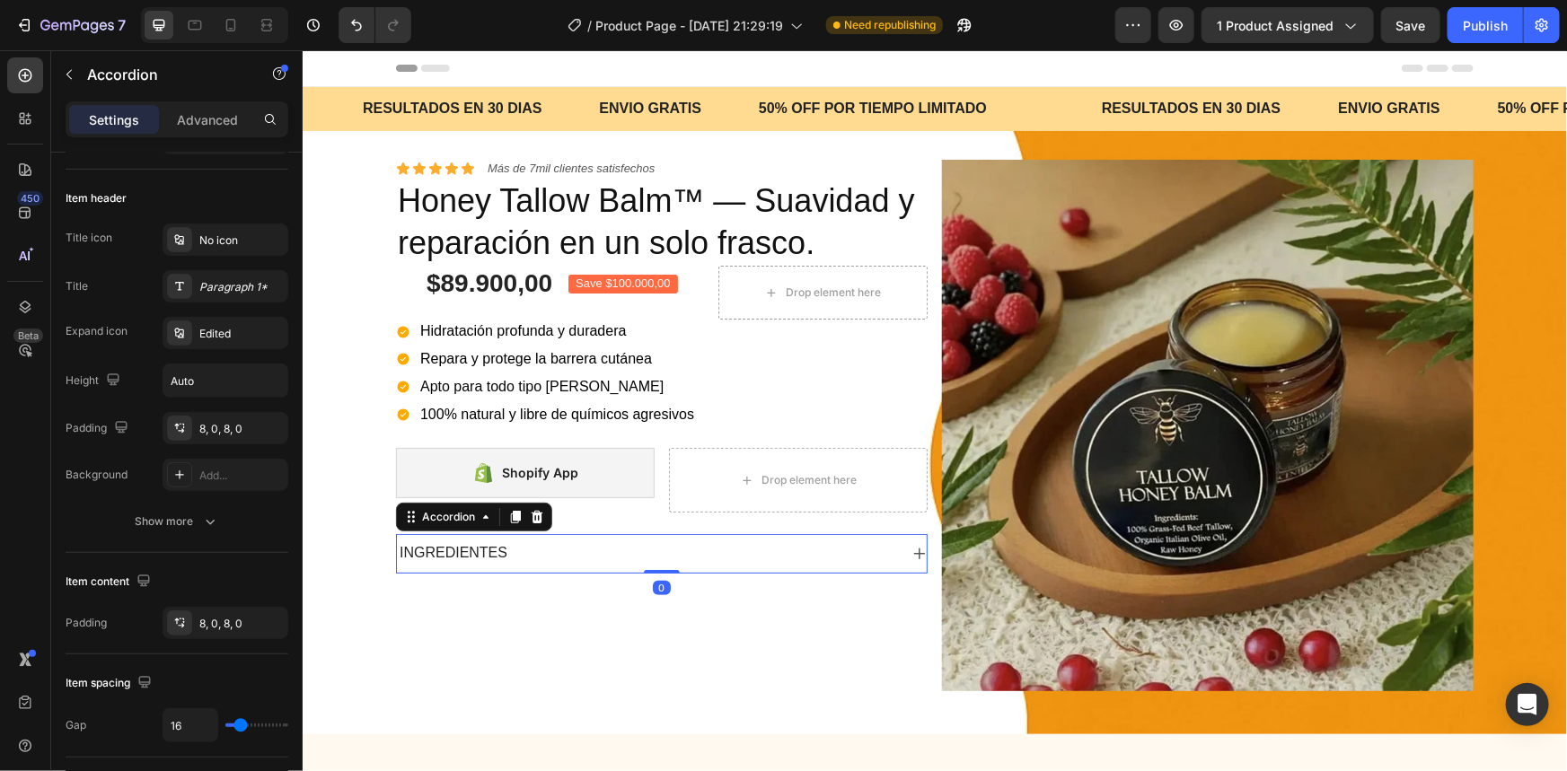
scroll to position [0, 0]
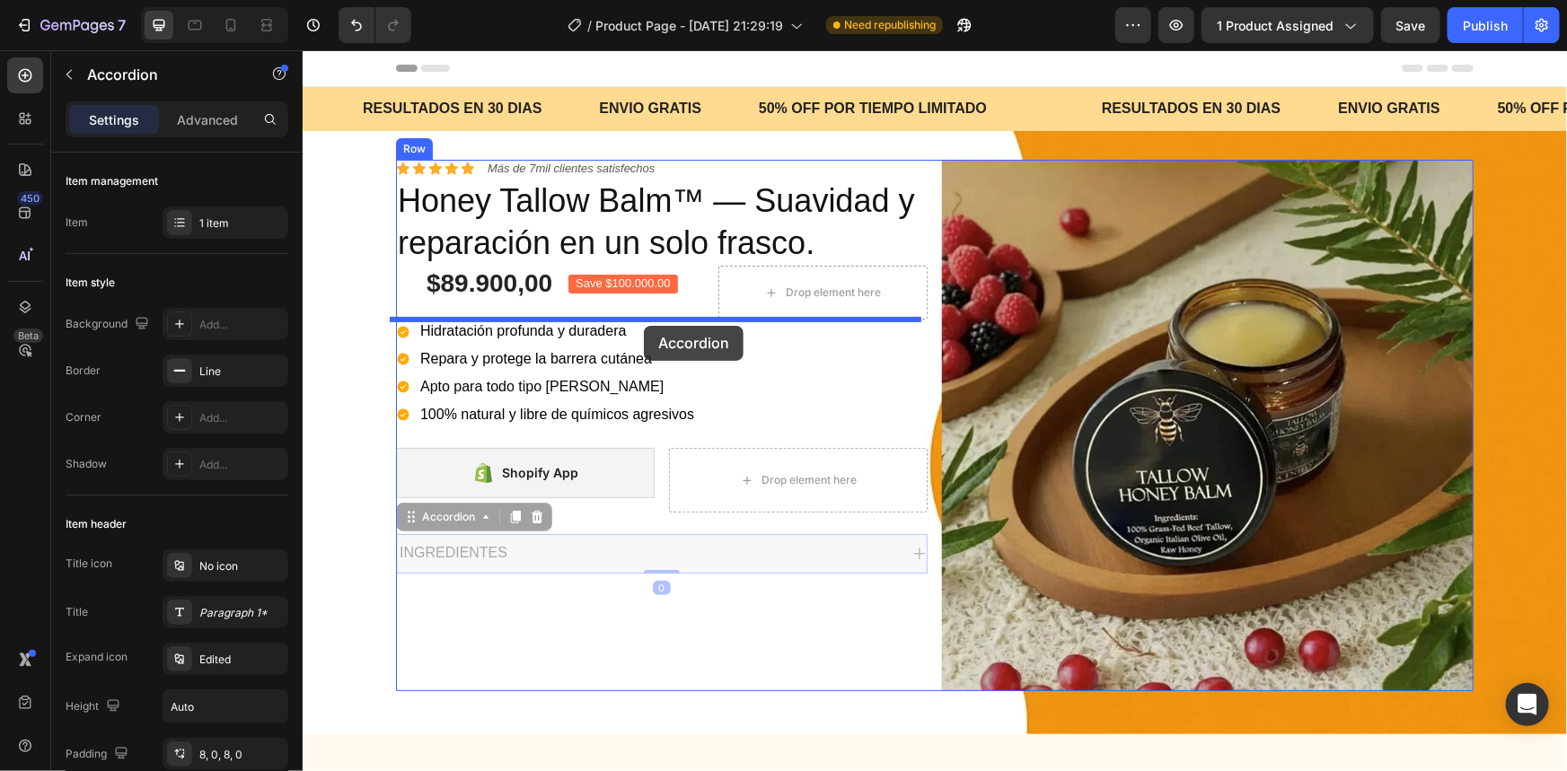
drag, startPoint x: 575, startPoint y: 549, endPoint x: 643, endPoint y: 325, distance: 233.8
click at [643, 325] on div "Header Text Block RESULTADOS EN 30 DIAS Text Block ENVIO GRATIS Text Block 50% …" at bounding box center [934, 667] width 1264 height 1237
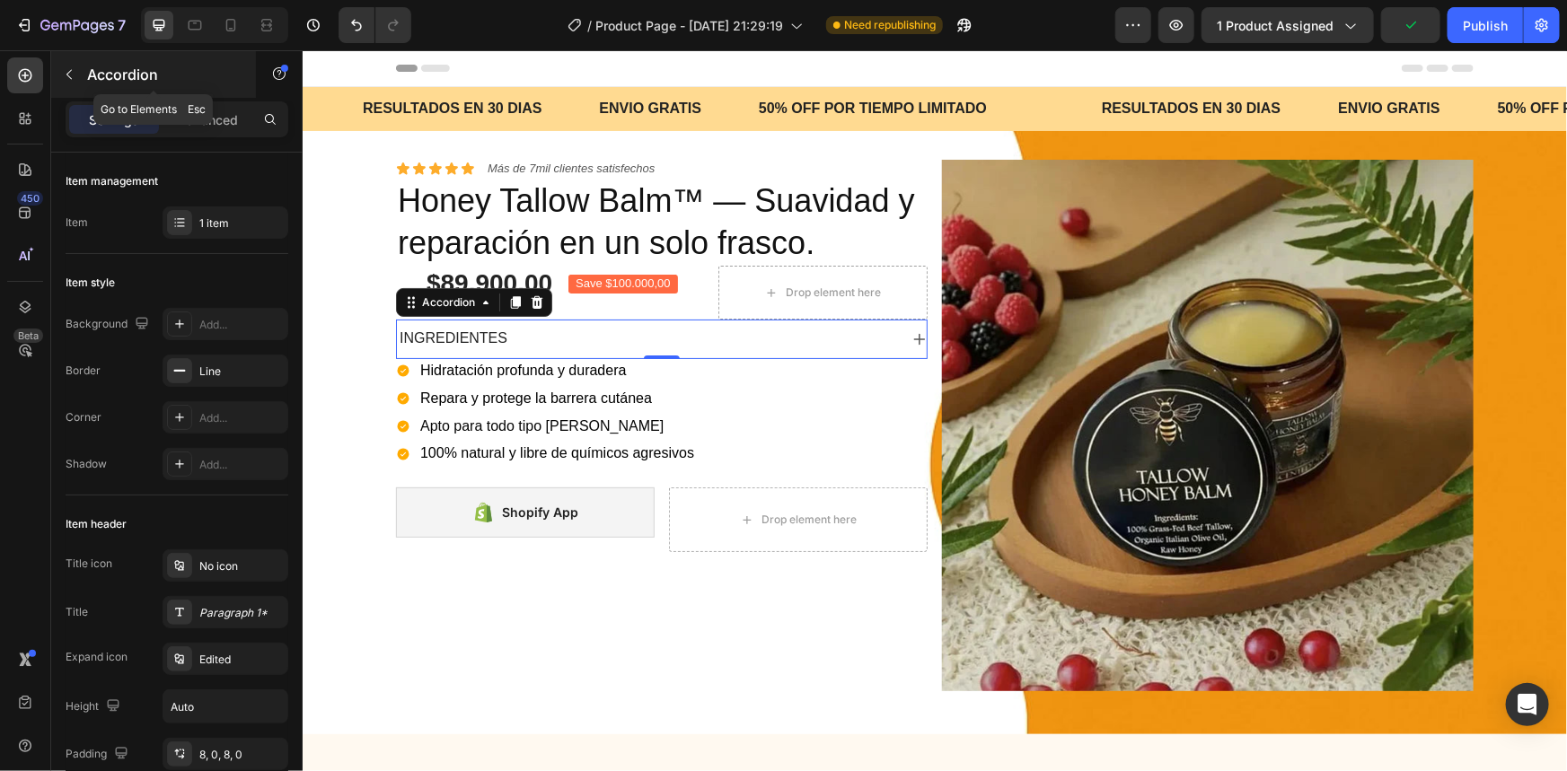
click at [99, 75] on p "Accordion" at bounding box center [163, 75] width 153 height 22
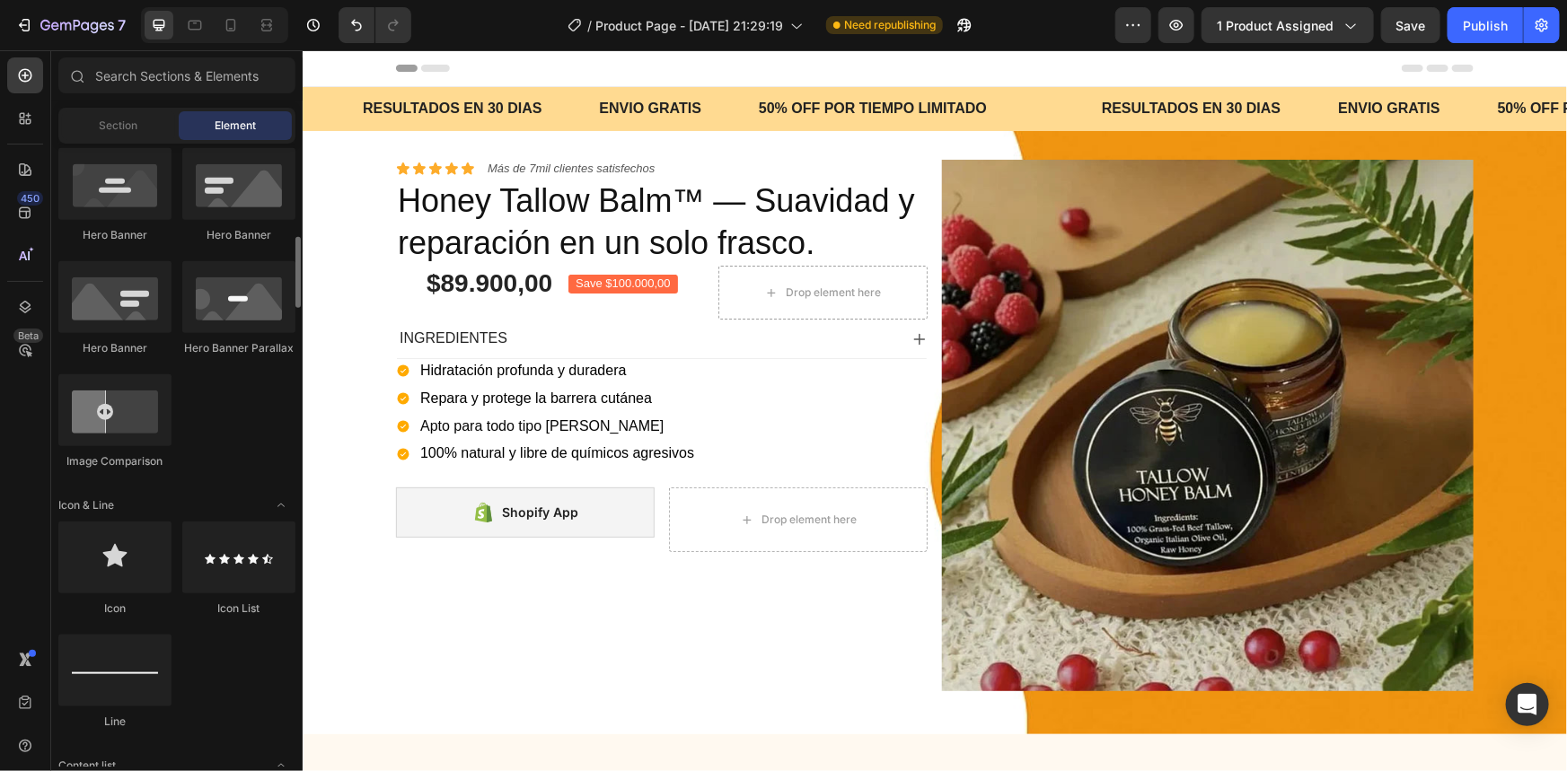
scroll to position [979, 0]
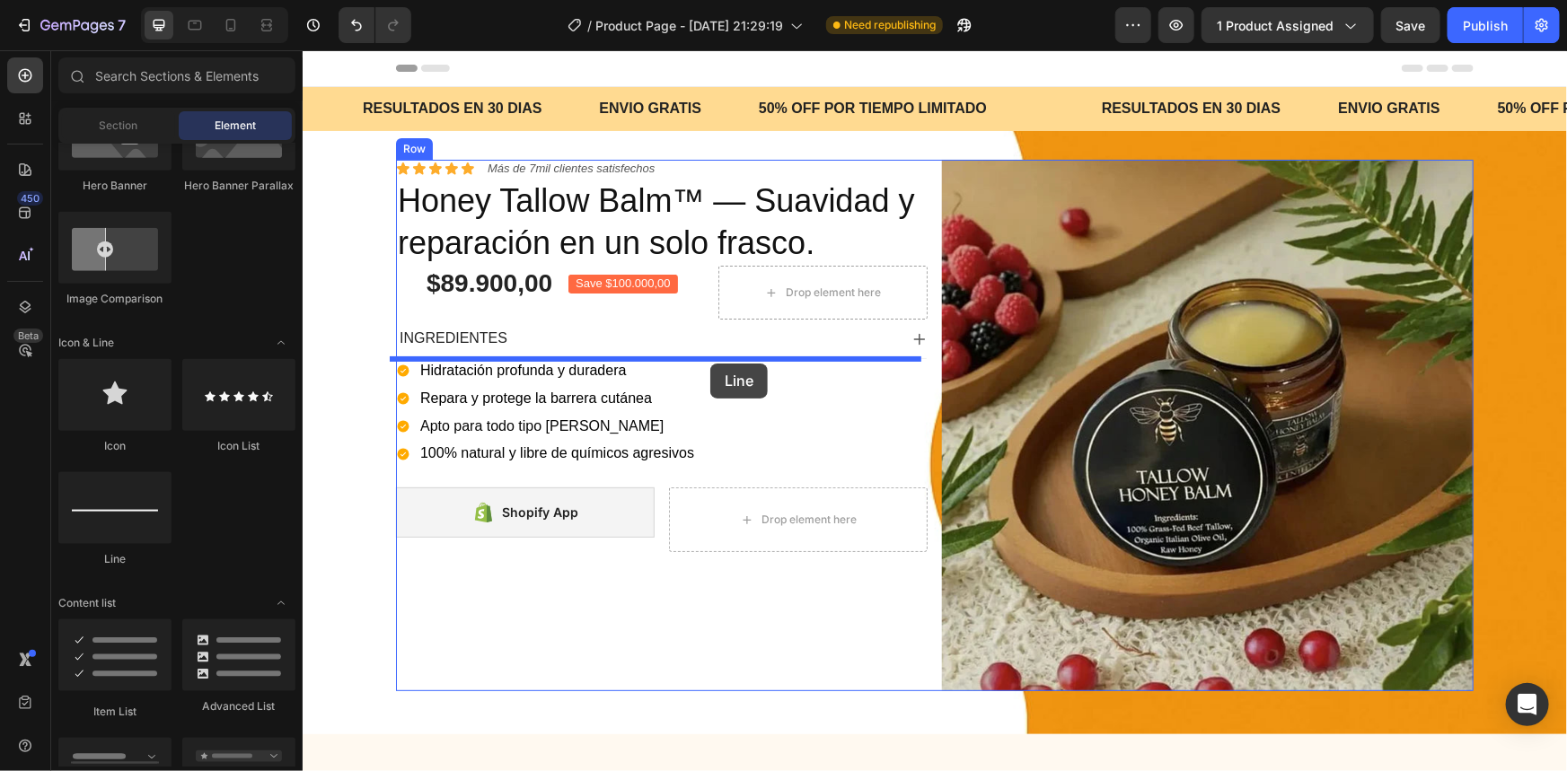
drag, startPoint x: 437, startPoint y: 576, endPoint x: 708, endPoint y: 363, distance: 344.6
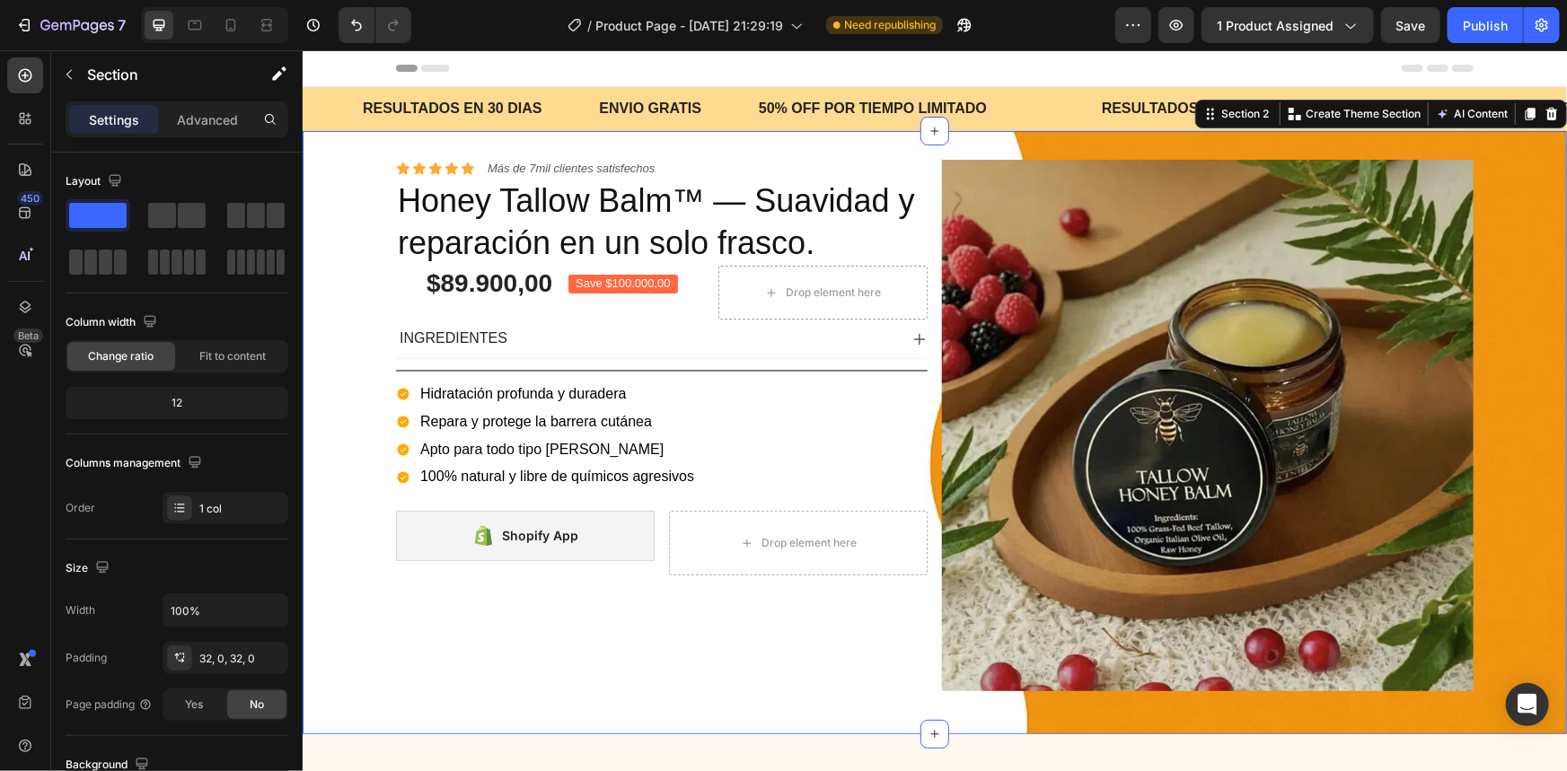
click at [365, 391] on div "Icon Icon Icon Icon Icon Icon List Más de 7mil clientes satisfechos Text Block …" at bounding box center [934, 432] width 1264 height 546
click at [576, 370] on div "Title Line" at bounding box center [661, 369] width 532 height 23
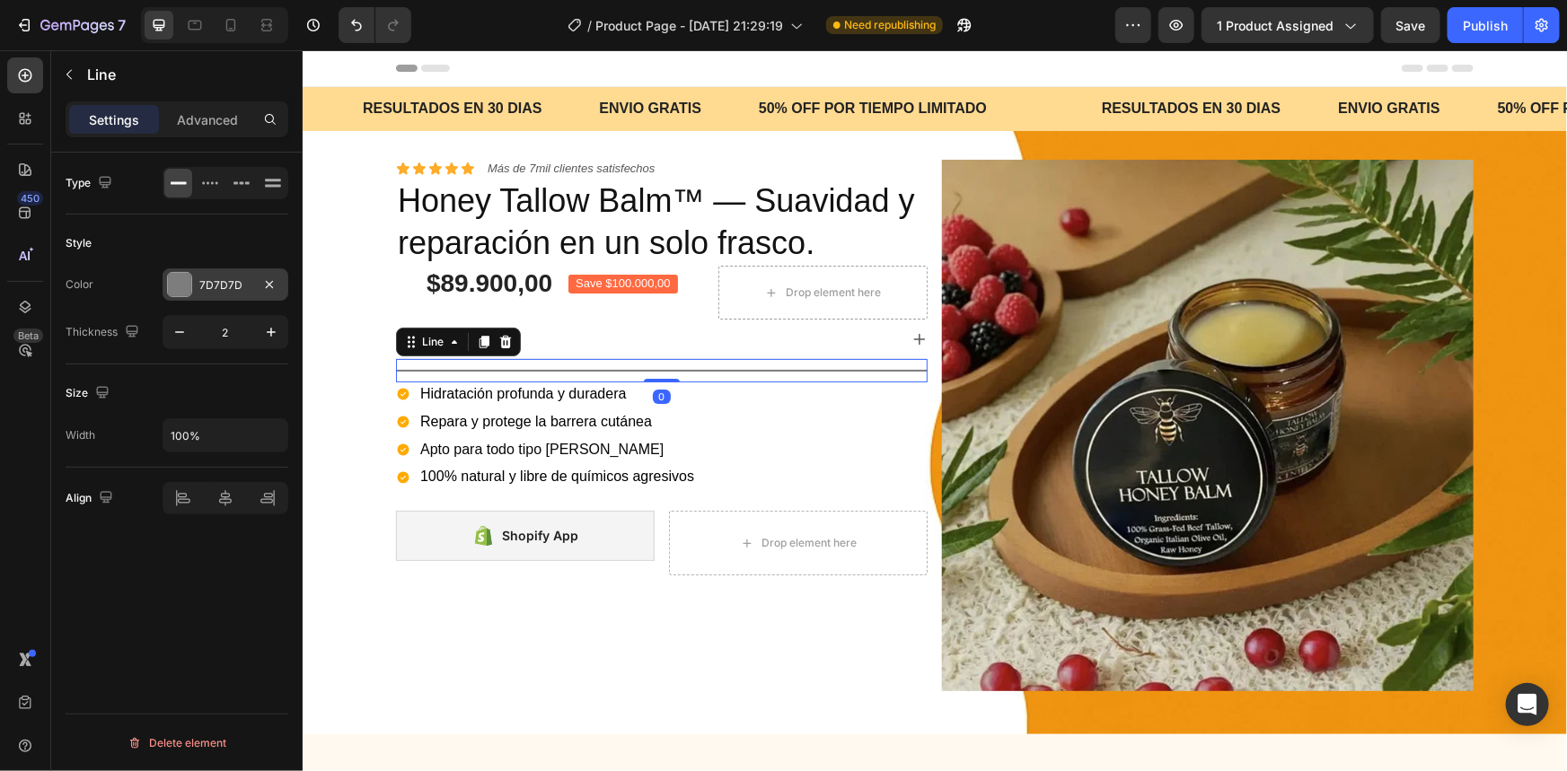
click at [215, 284] on div "7D7D7D" at bounding box center [225, 285] width 52 height 16
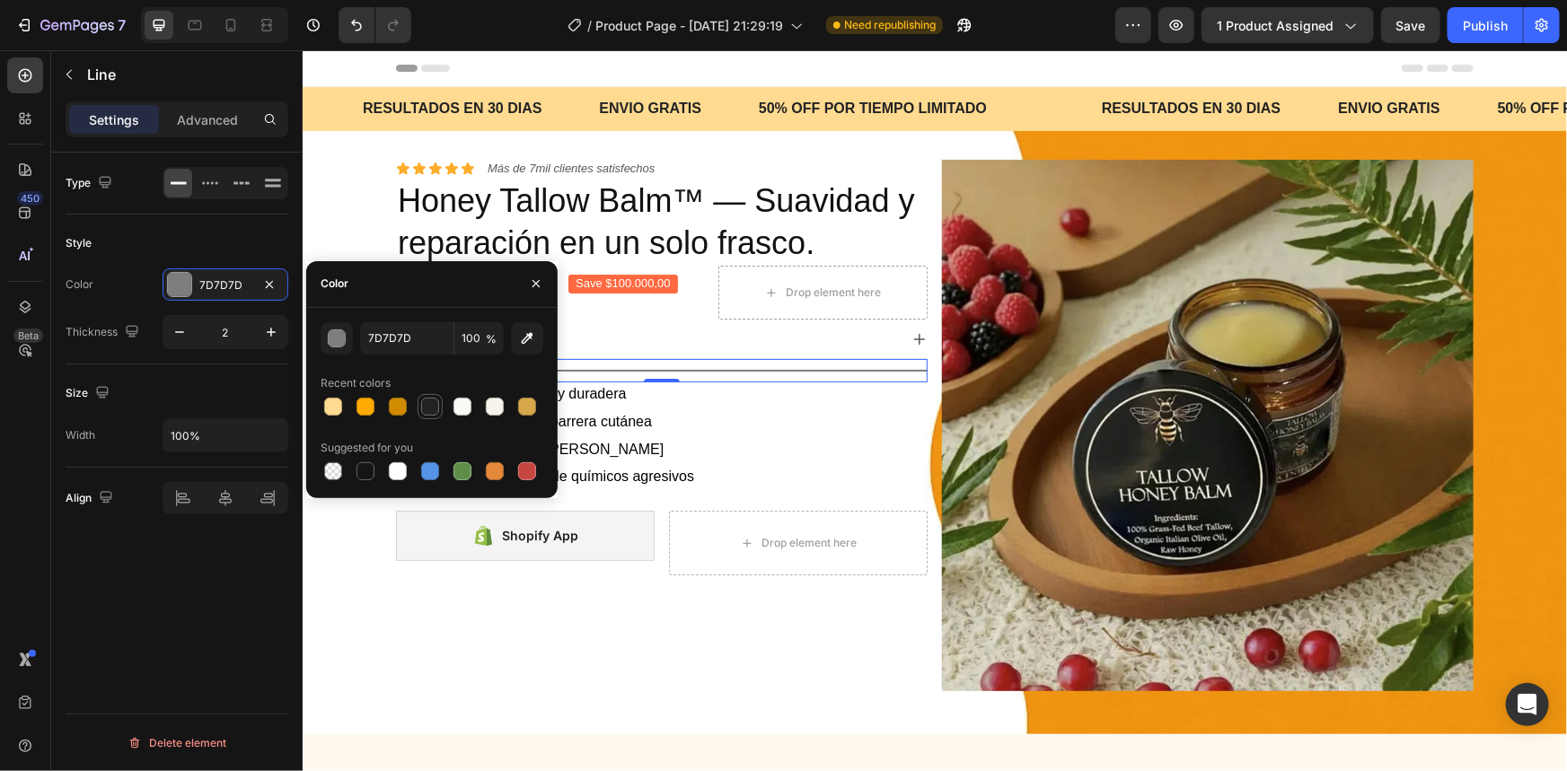
click at [421, 403] on div at bounding box center [430, 407] width 18 height 18
click at [347, 332] on button "button" at bounding box center [337, 338] width 32 height 32
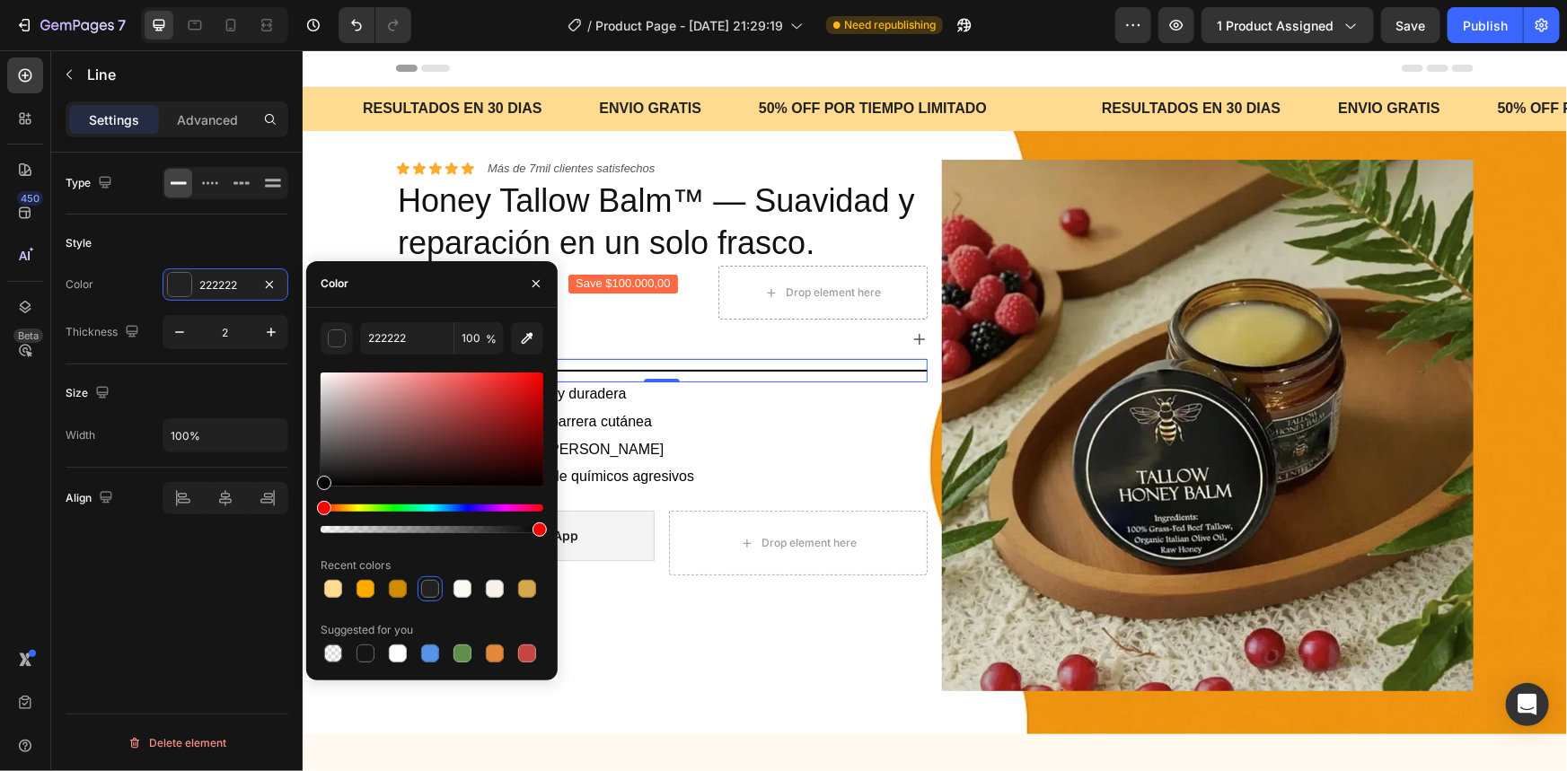
drag, startPoint x: 327, startPoint y: 471, endPoint x: 0, endPoint y: 444, distance: 328.0
click at [296, 504] on div "450 Beta Sections(18) Elements(84) Section Element Hero Section Product Detail …" at bounding box center [151, 410] width 303 height 721
type input "000000"
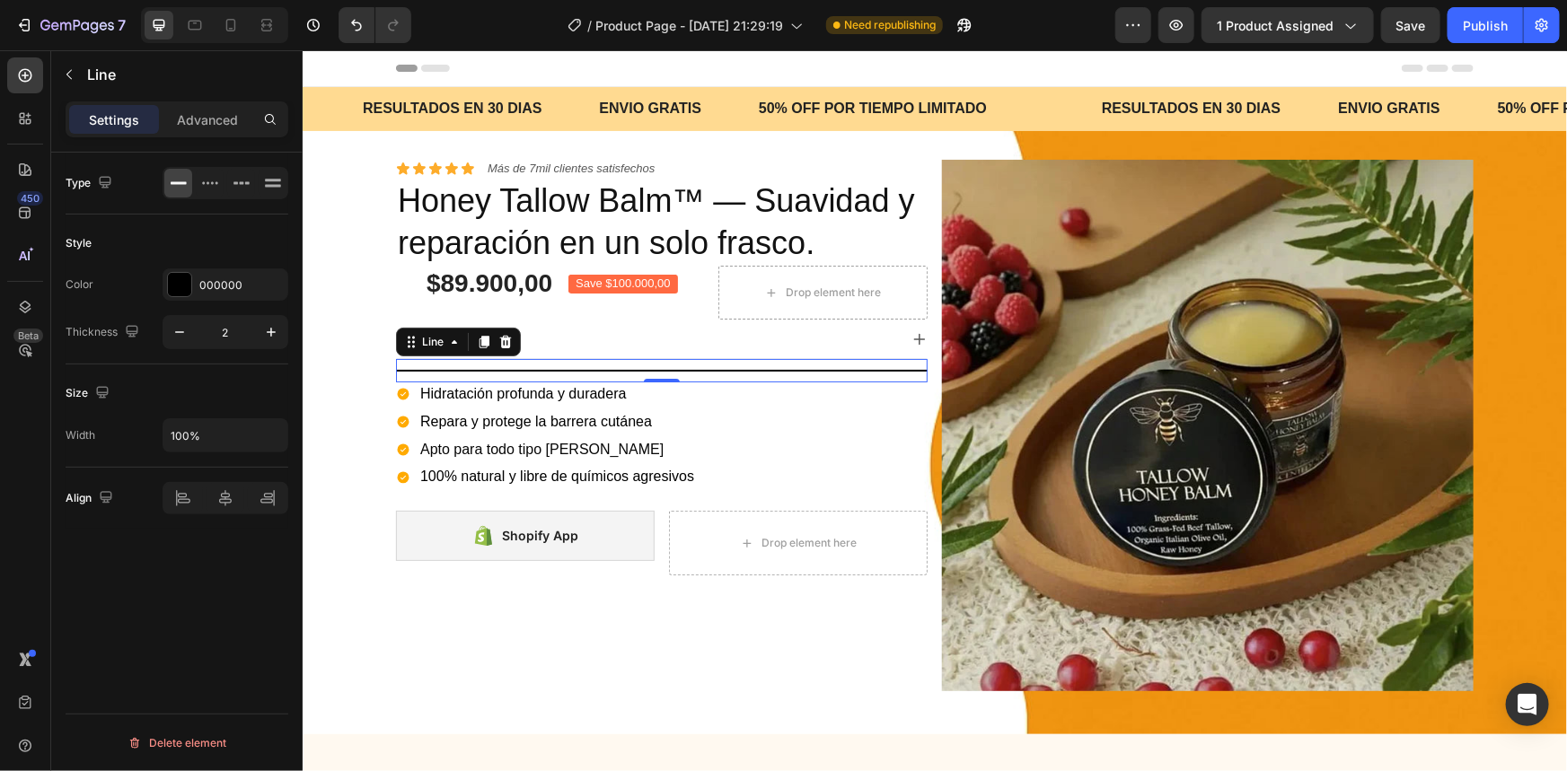
click at [678, 378] on div "Title Line 0" at bounding box center [661, 369] width 532 height 23
click at [199, 287] on div "000000" at bounding box center [225, 285] width 52 height 16
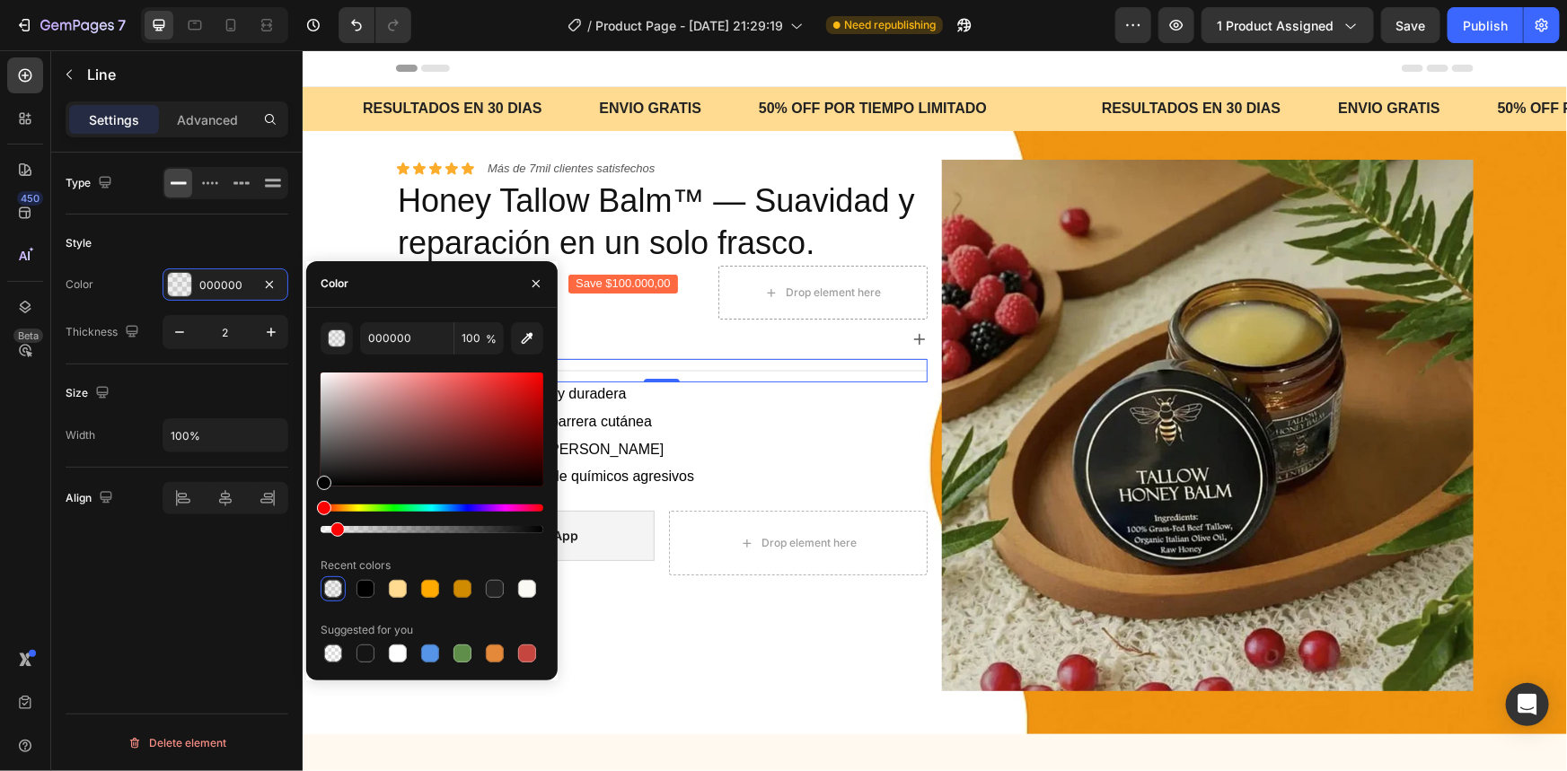
type input "6"
drag, startPoint x: 535, startPoint y: 531, endPoint x: 335, endPoint y: 525, distance: 200.3
click at [335, 525] on div at bounding box center [337, 530] width 14 height 14
click at [685, 420] on p "Repara y protege la barrera cutánea" at bounding box center [556, 421] width 274 height 19
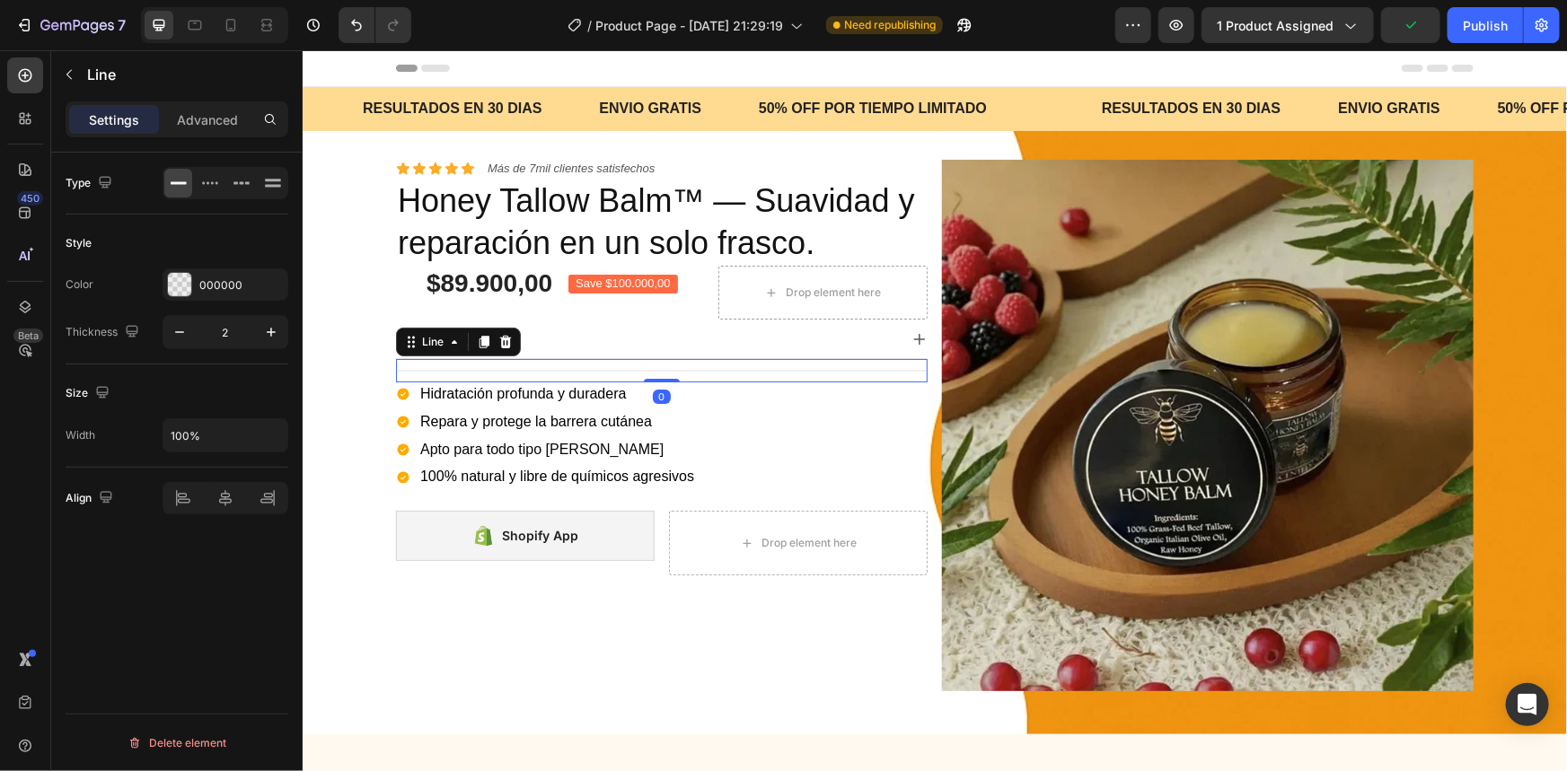
click at [700, 374] on div "Title Line 0" at bounding box center [661, 369] width 532 height 23
click at [707, 330] on div "INGREDIENTES" at bounding box center [646, 338] width 501 height 24
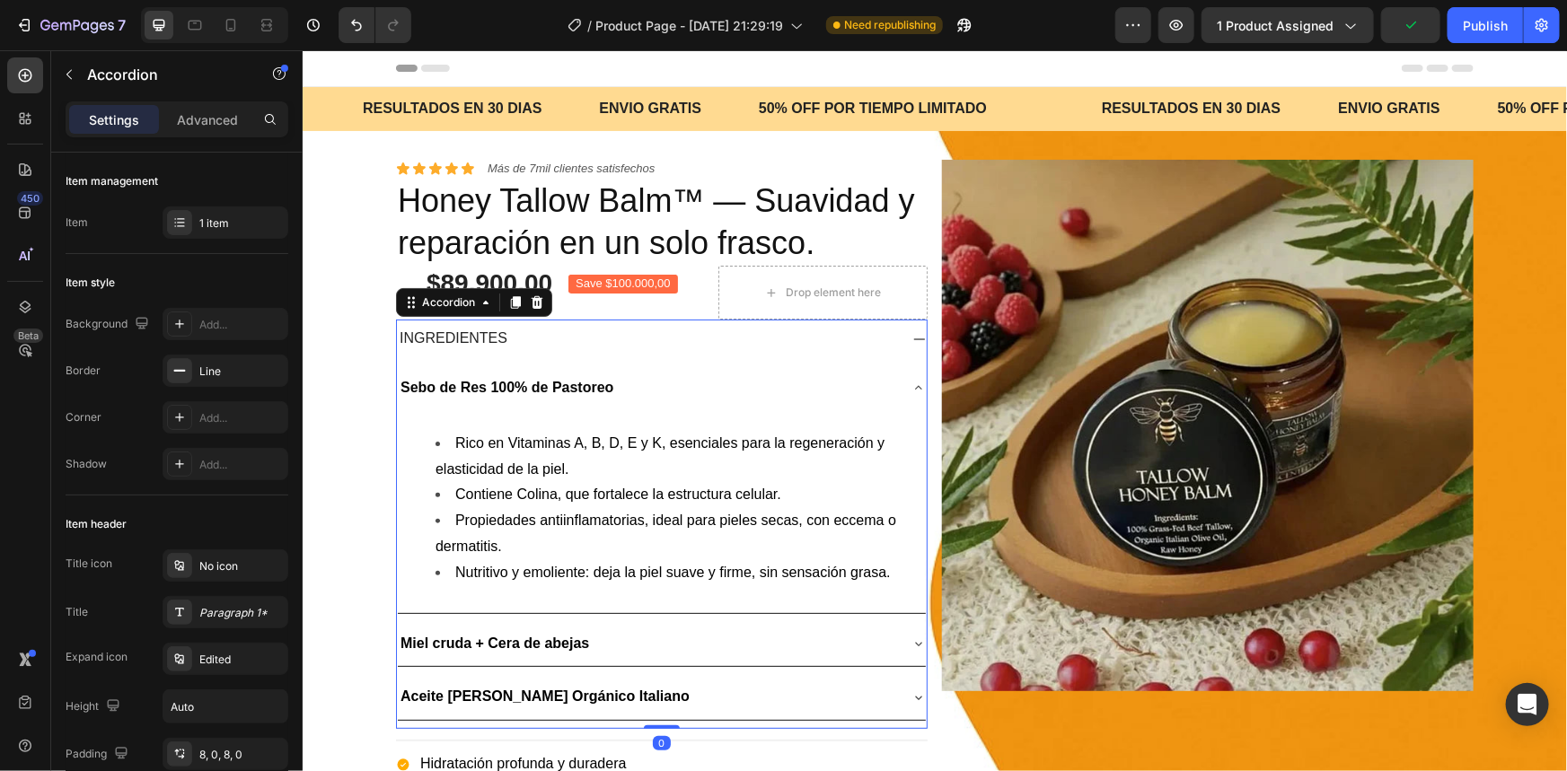
click at [506, 328] on div "INGREDIENTES" at bounding box center [646, 338] width 501 height 24
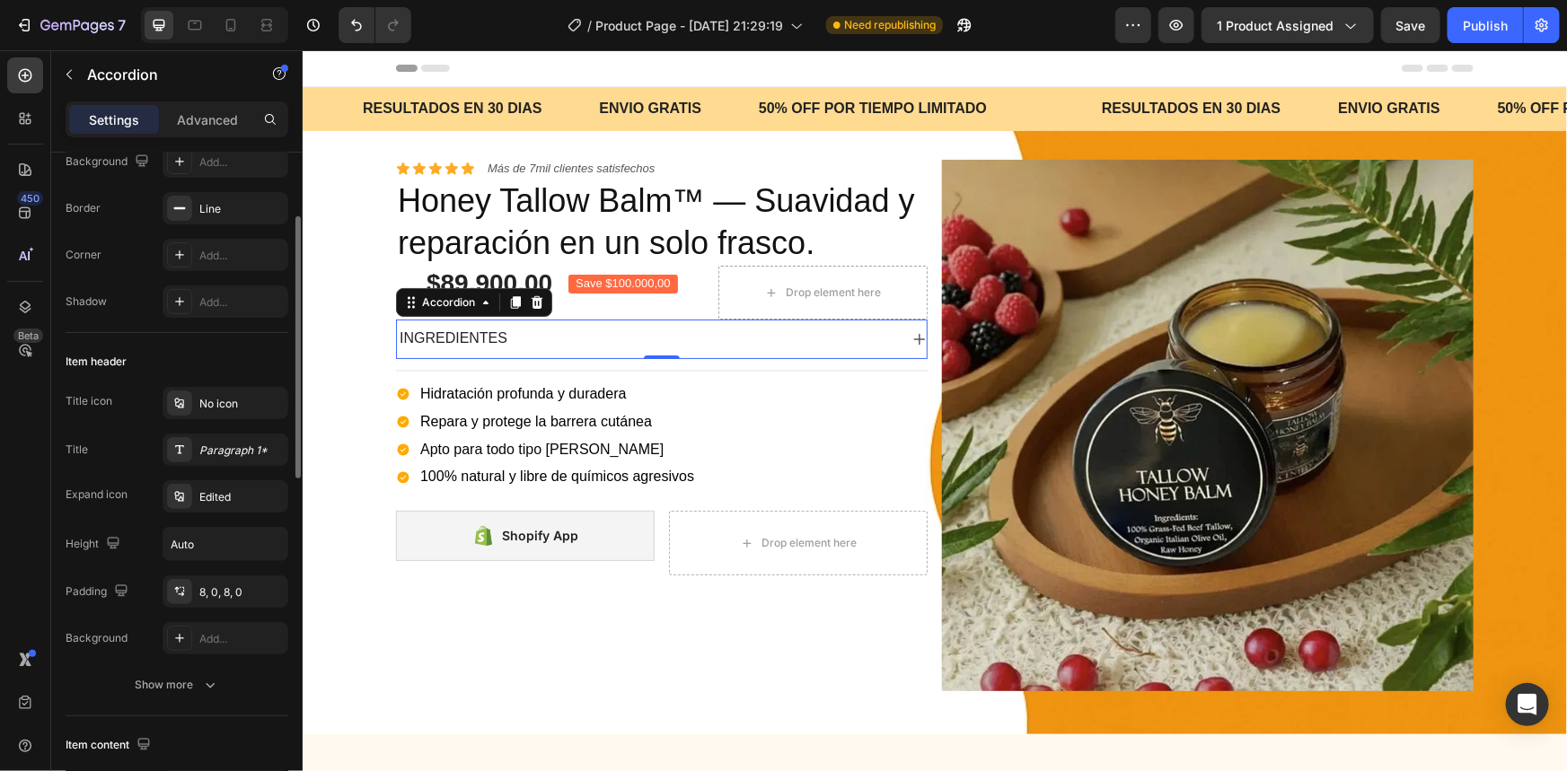
scroll to position [244, 0]
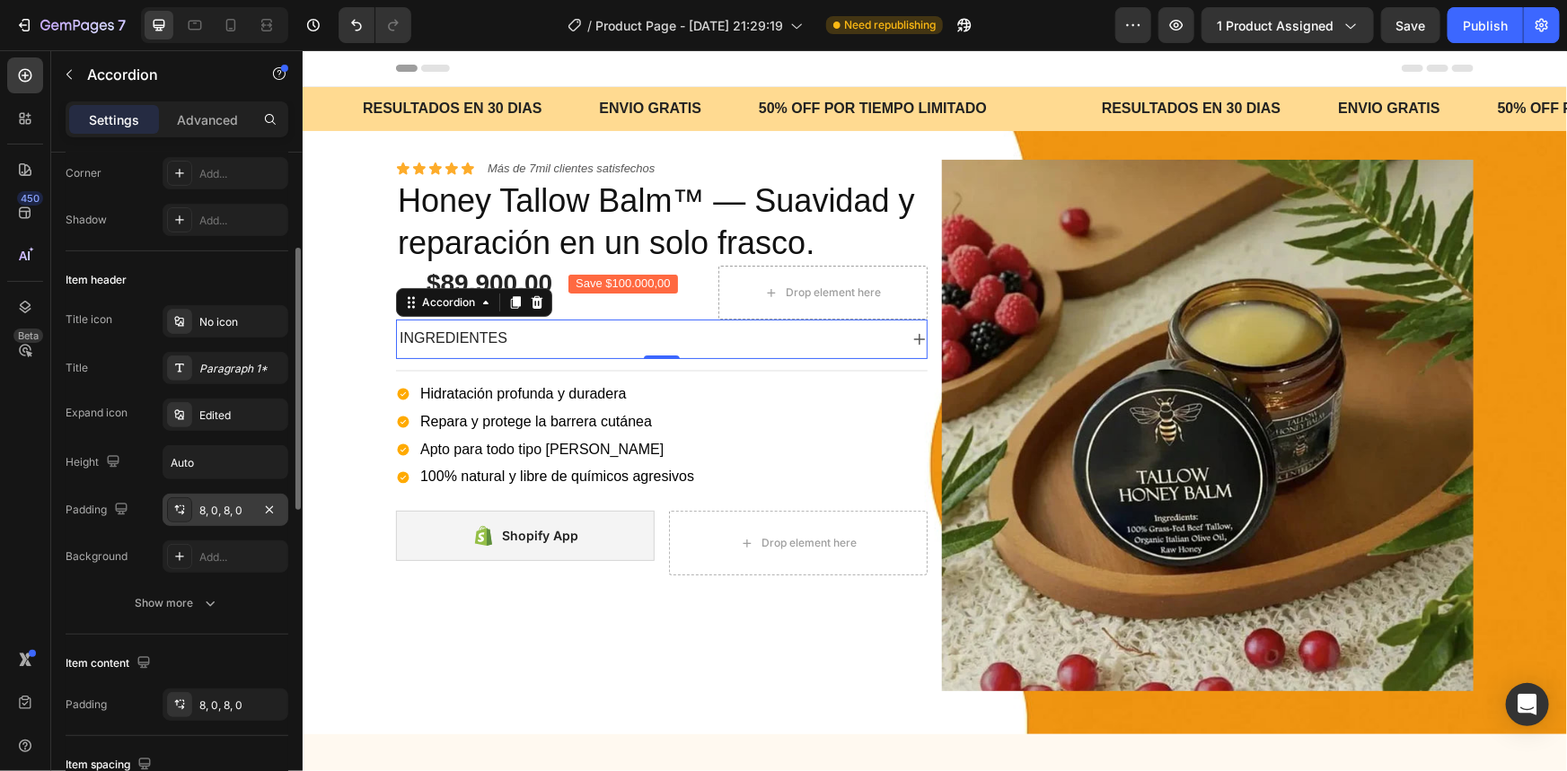
click at [233, 520] on div "8, 0, 8, 0" at bounding box center [226, 510] width 126 height 32
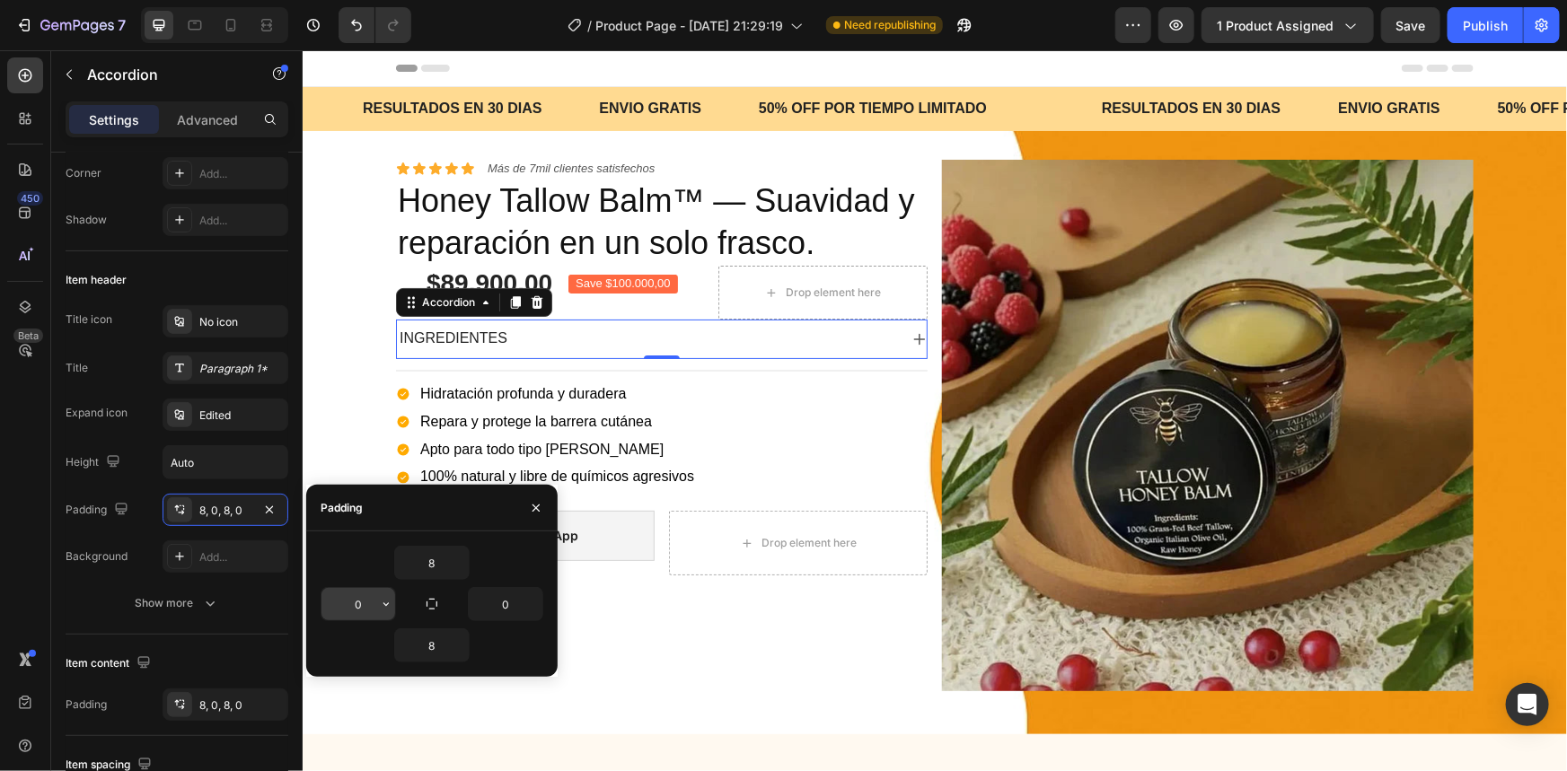
click at [352, 605] on input "0" at bounding box center [358, 604] width 74 height 32
click at [392, 609] on icon "button" at bounding box center [386, 604] width 14 height 14
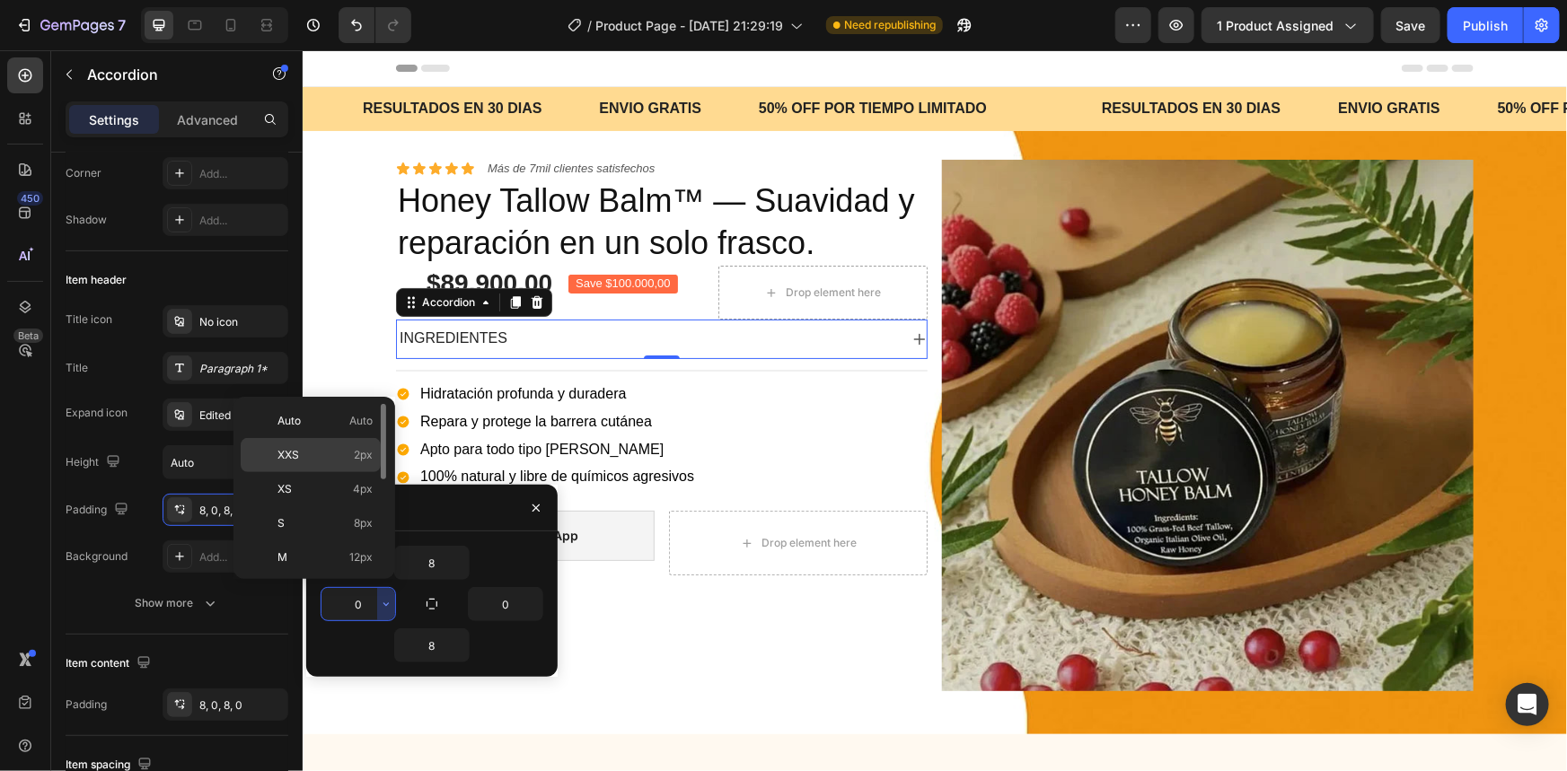
click at [358, 472] on div "XXS 2px" at bounding box center [311, 489] width 140 height 34
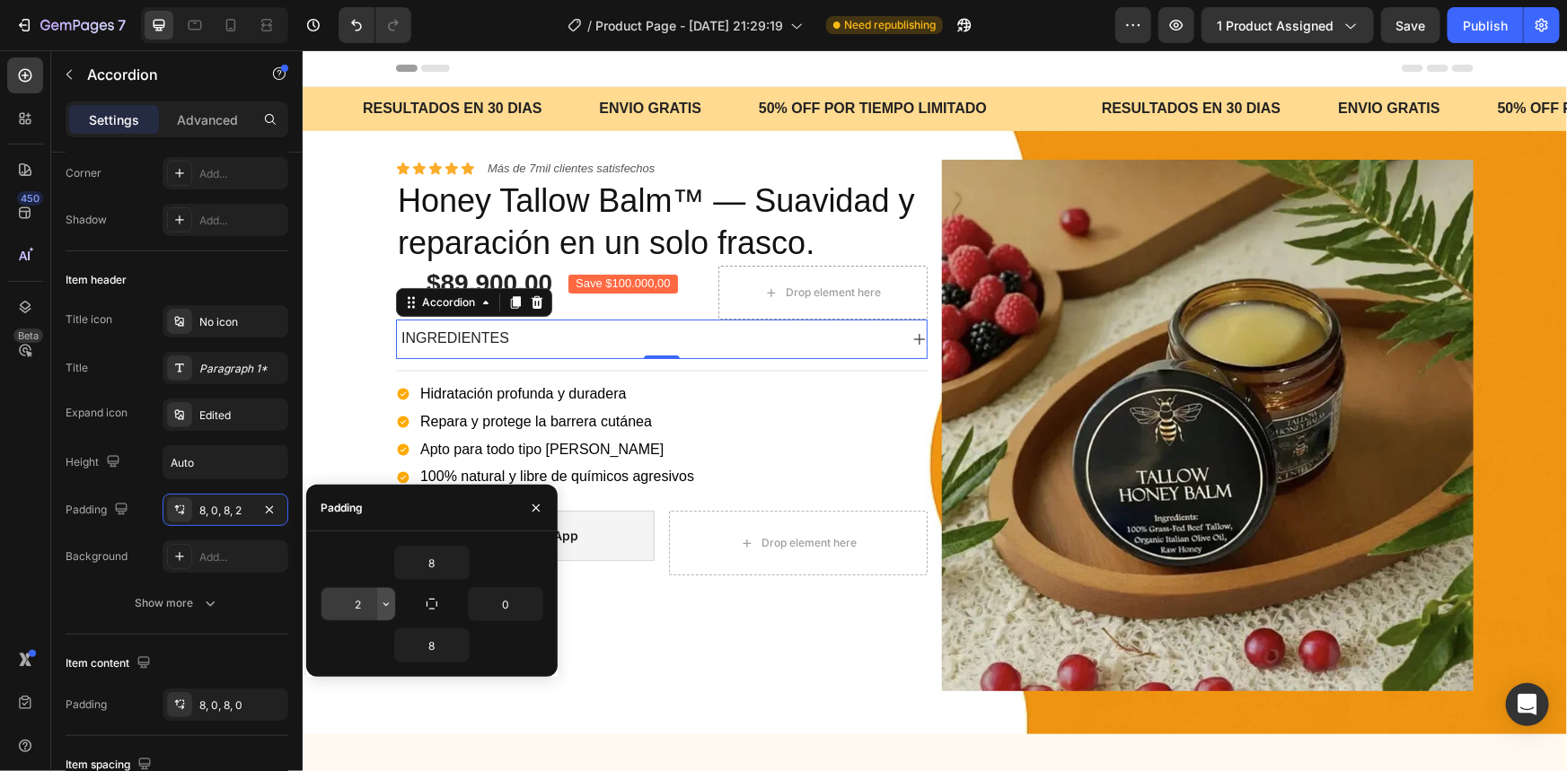
click at [382, 600] on icon "button" at bounding box center [386, 604] width 14 height 14
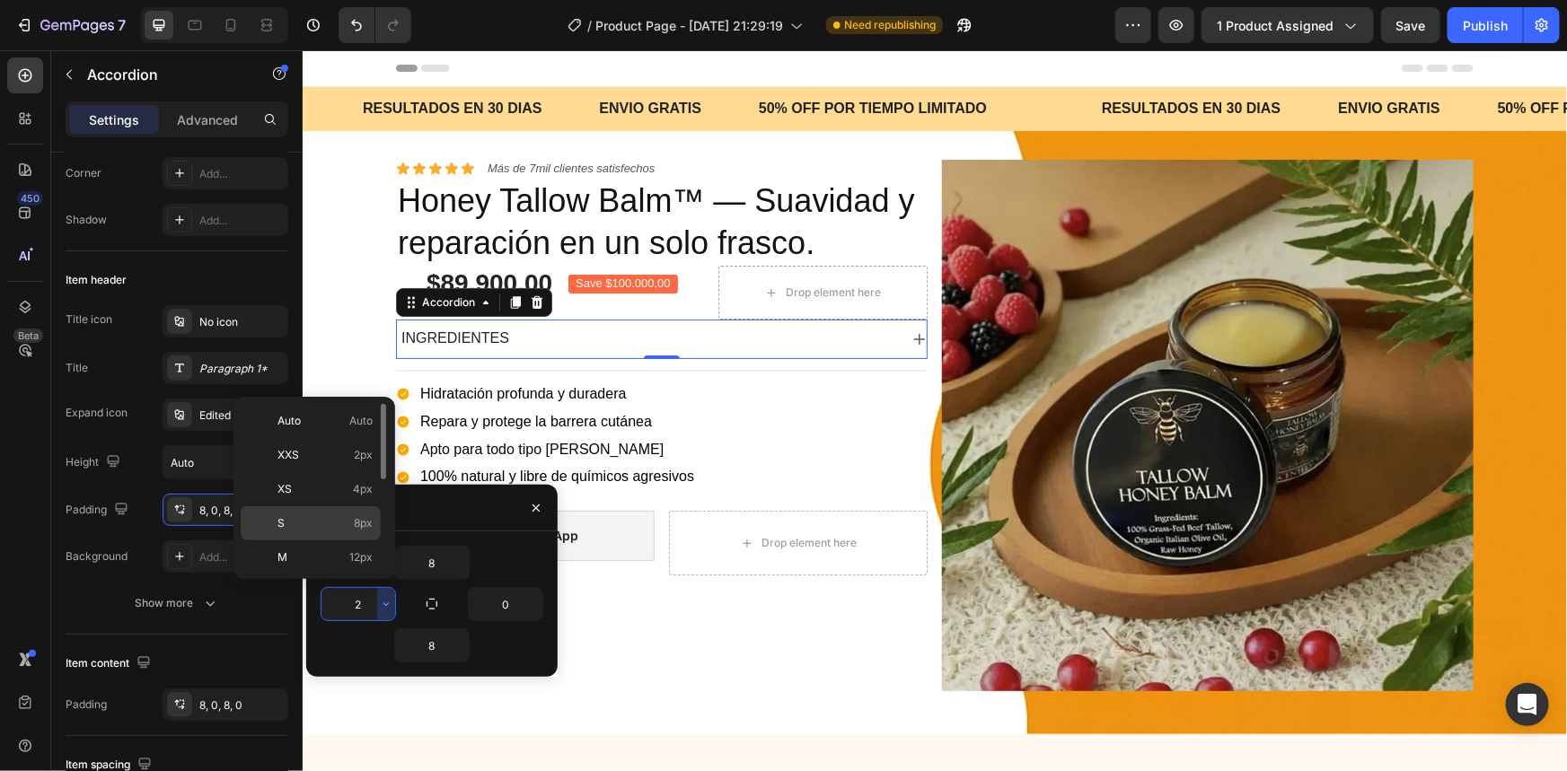
click at [357, 515] on span "8px" at bounding box center [363, 523] width 19 height 16
type input "8"
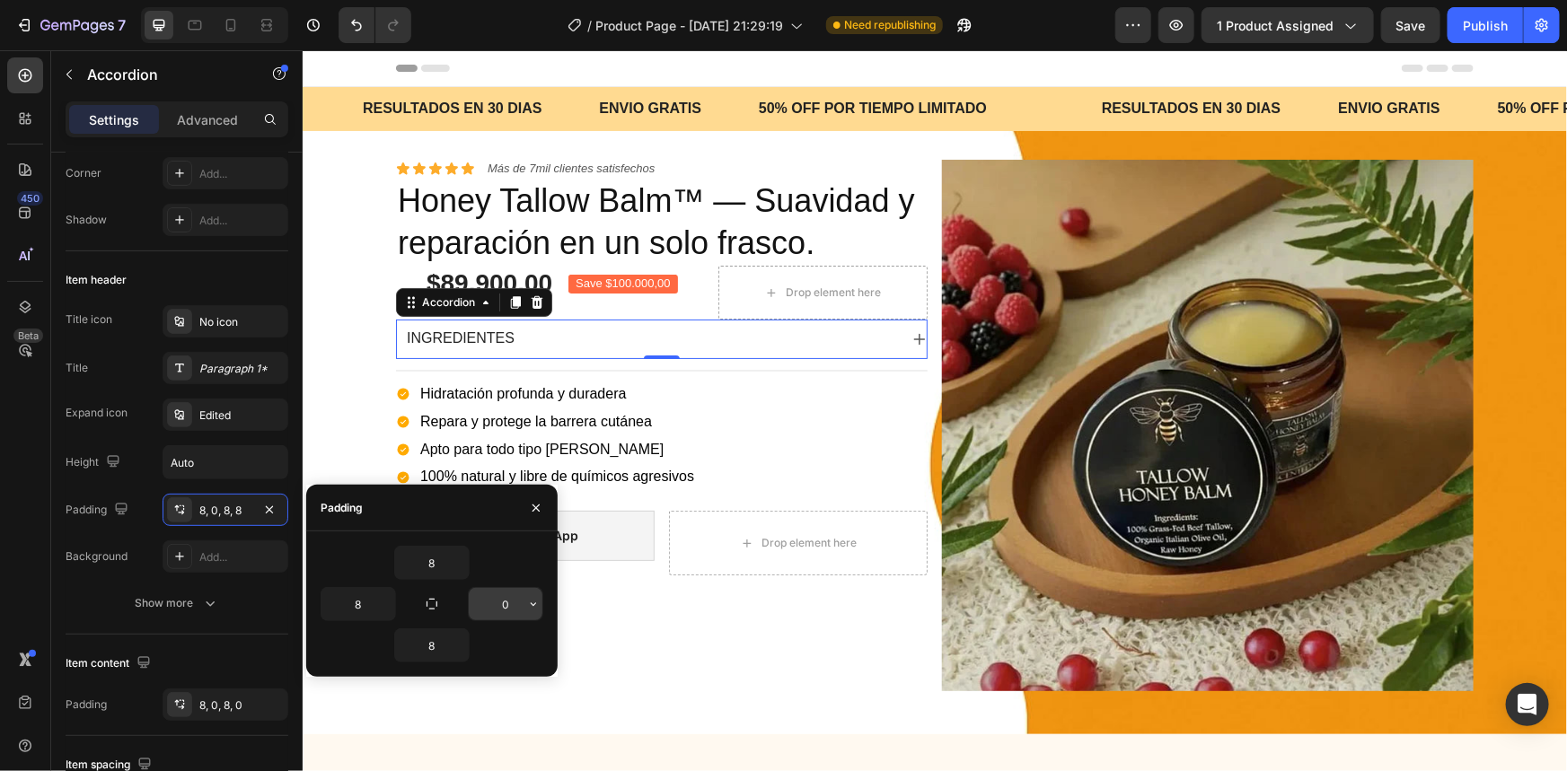
click at [521, 595] on input "0" at bounding box center [506, 604] width 74 height 32
click at [532, 603] on icon "button" at bounding box center [533, 604] width 14 height 14
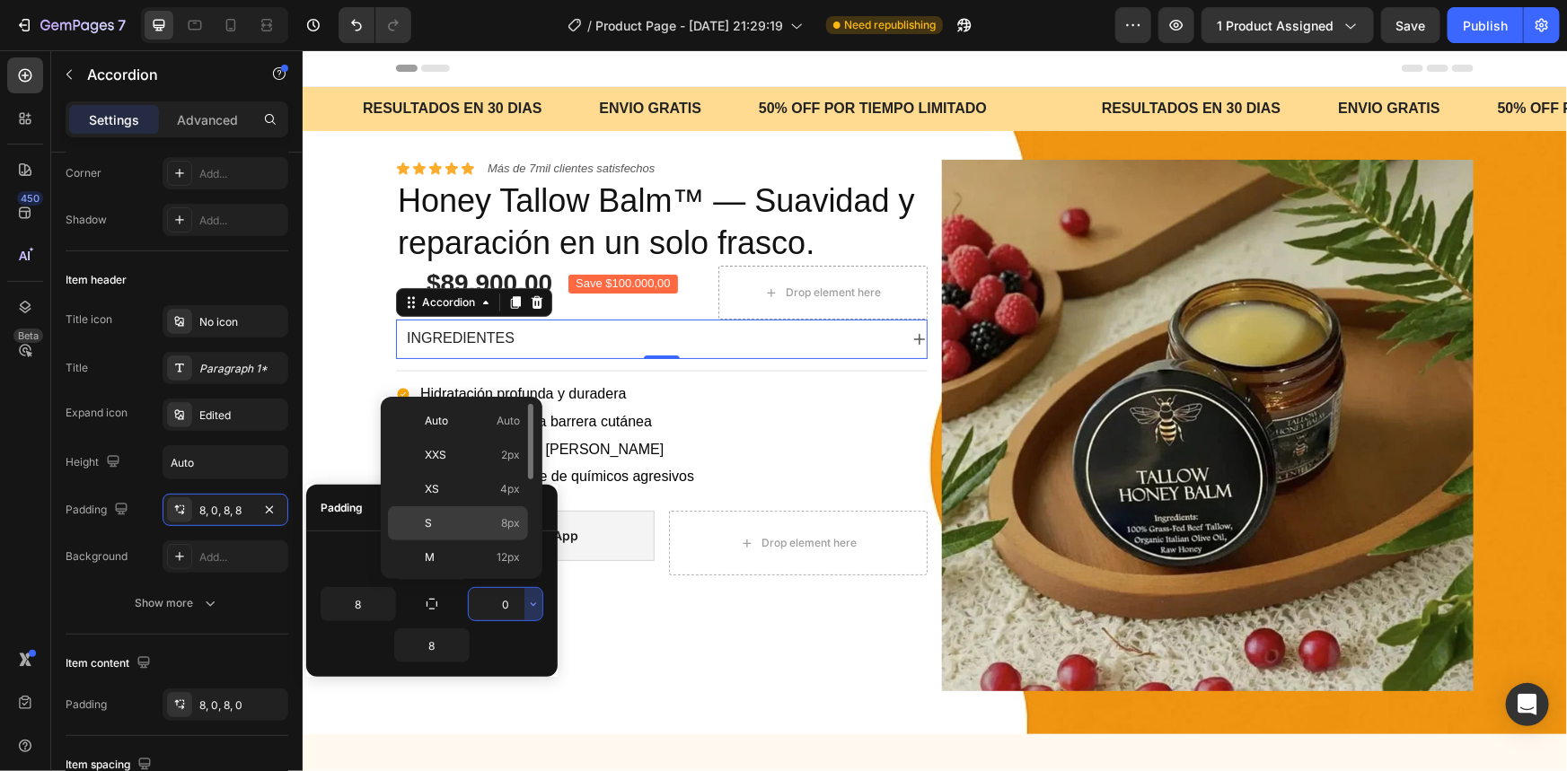
click at [502, 515] on span "8px" at bounding box center [510, 523] width 19 height 16
type input "8"
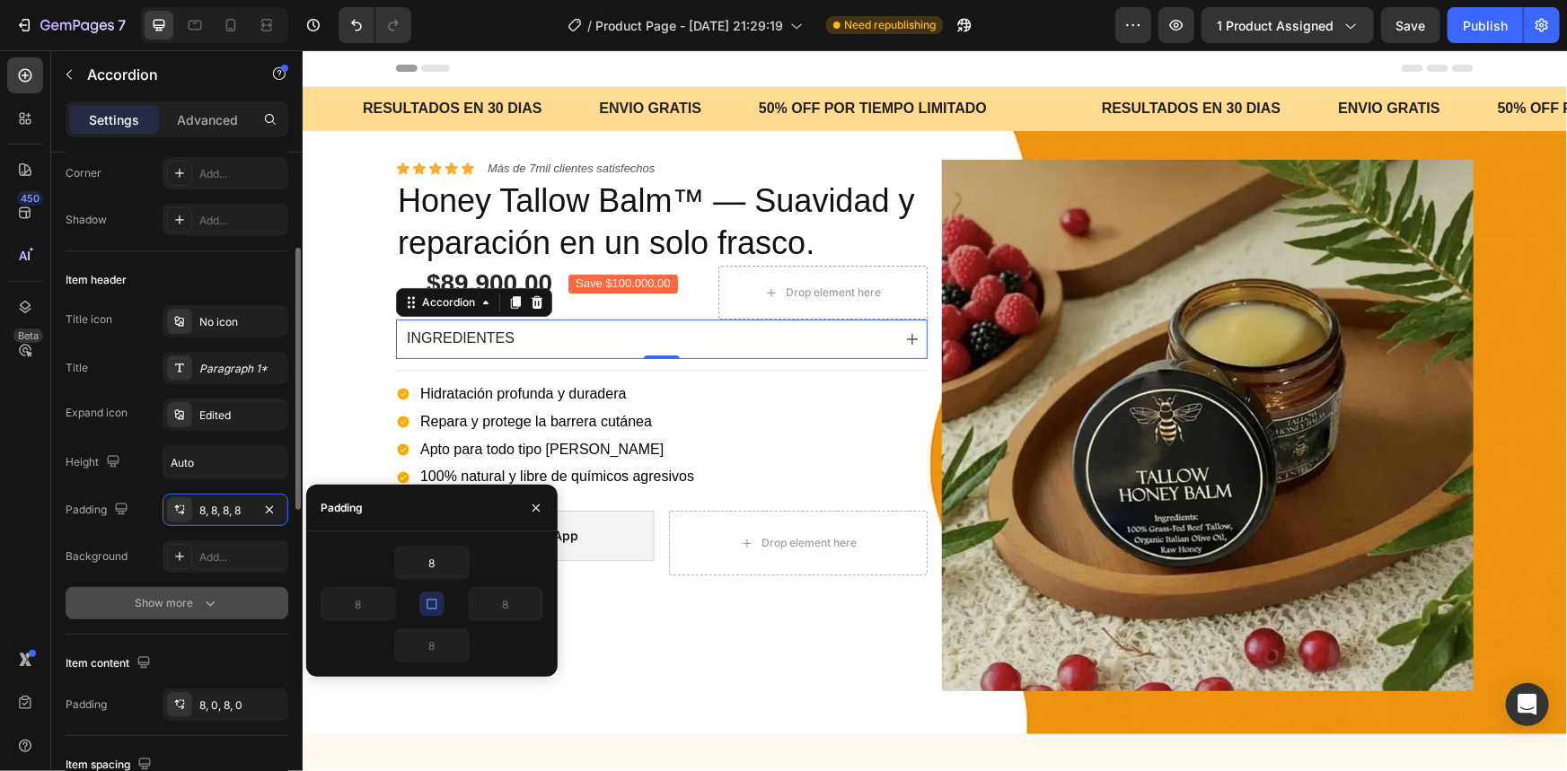
click at [215, 608] on icon "button" at bounding box center [210, 603] width 18 height 18
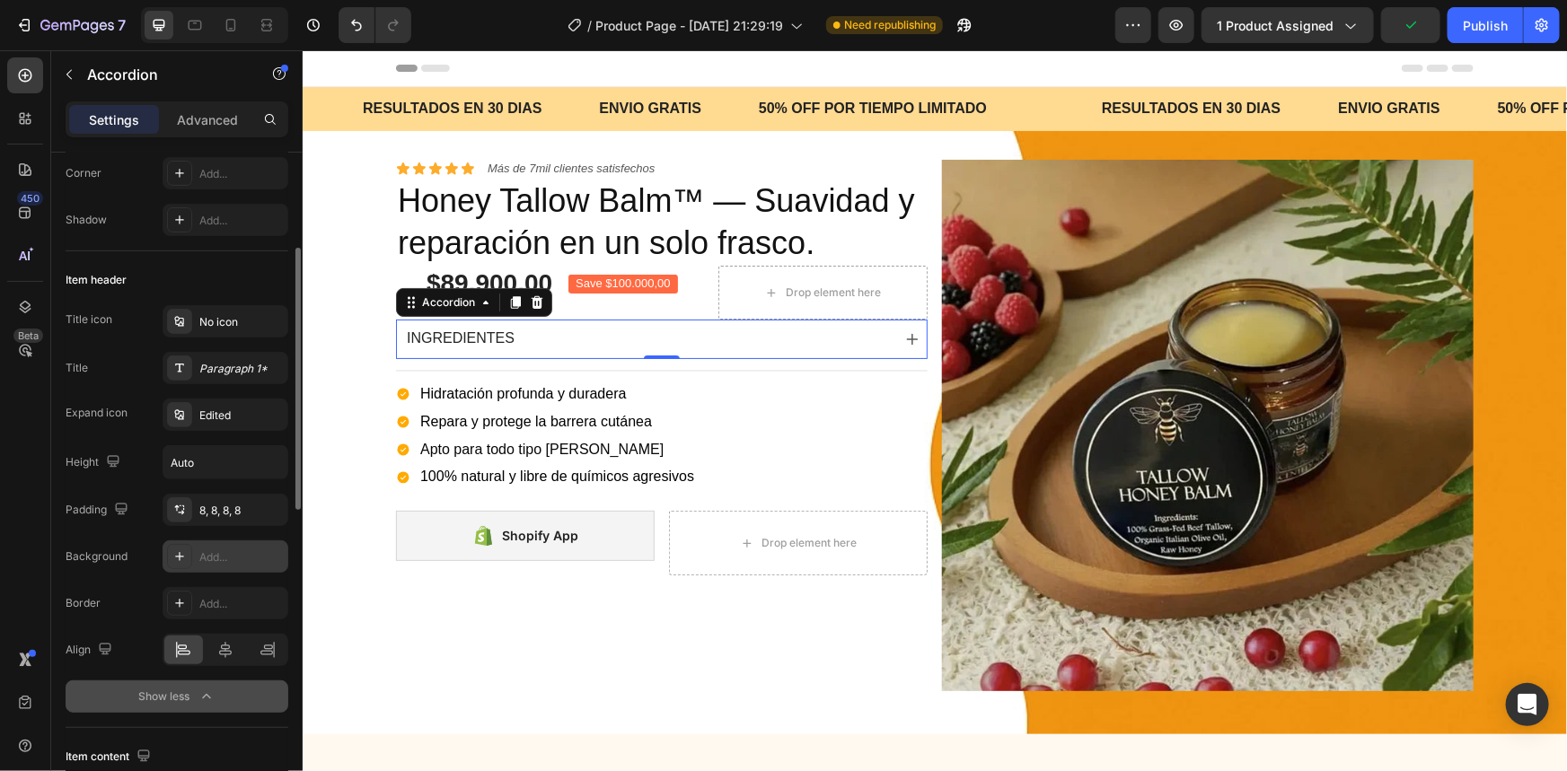
click at [197, 554] on div "Add..." at bounding box center [226, 557] width 126 height 32
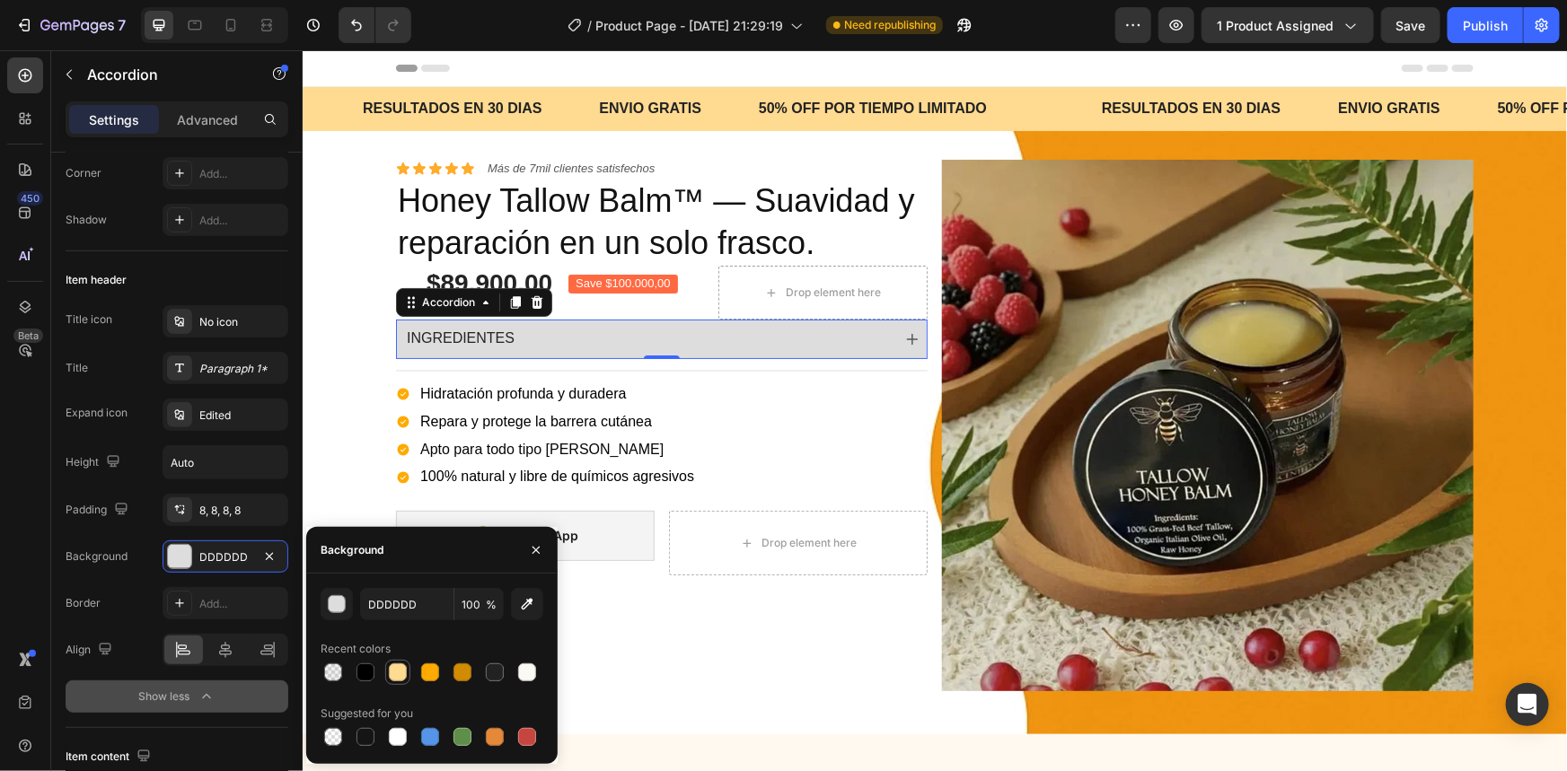
click at [401, 669] on div at bounding box center [398, 673] width 18 height 18
type input "FFDA91"
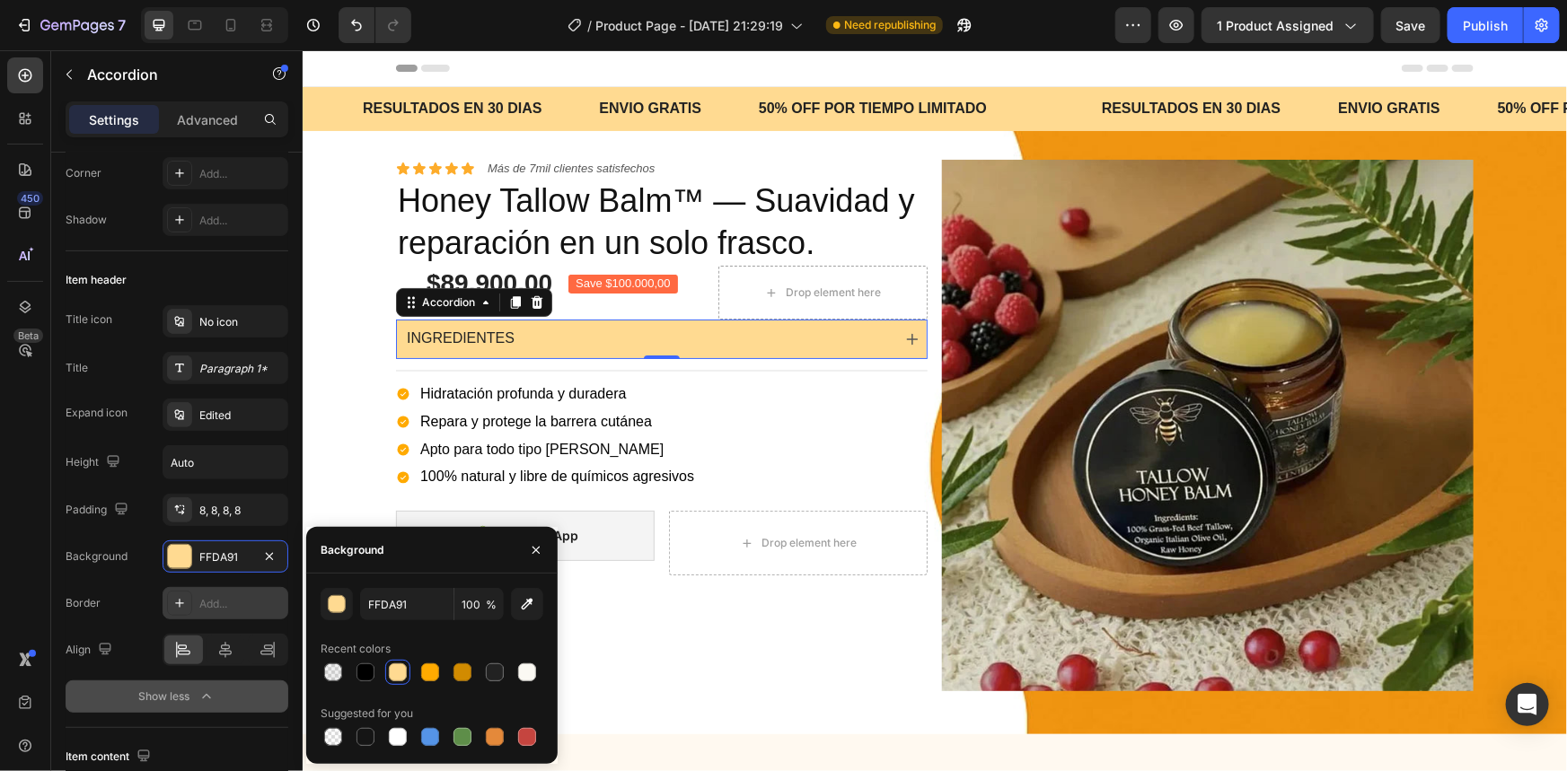
click at [195, 603] on div "Add..." at bounding box center [226, 603] width 126 height 32
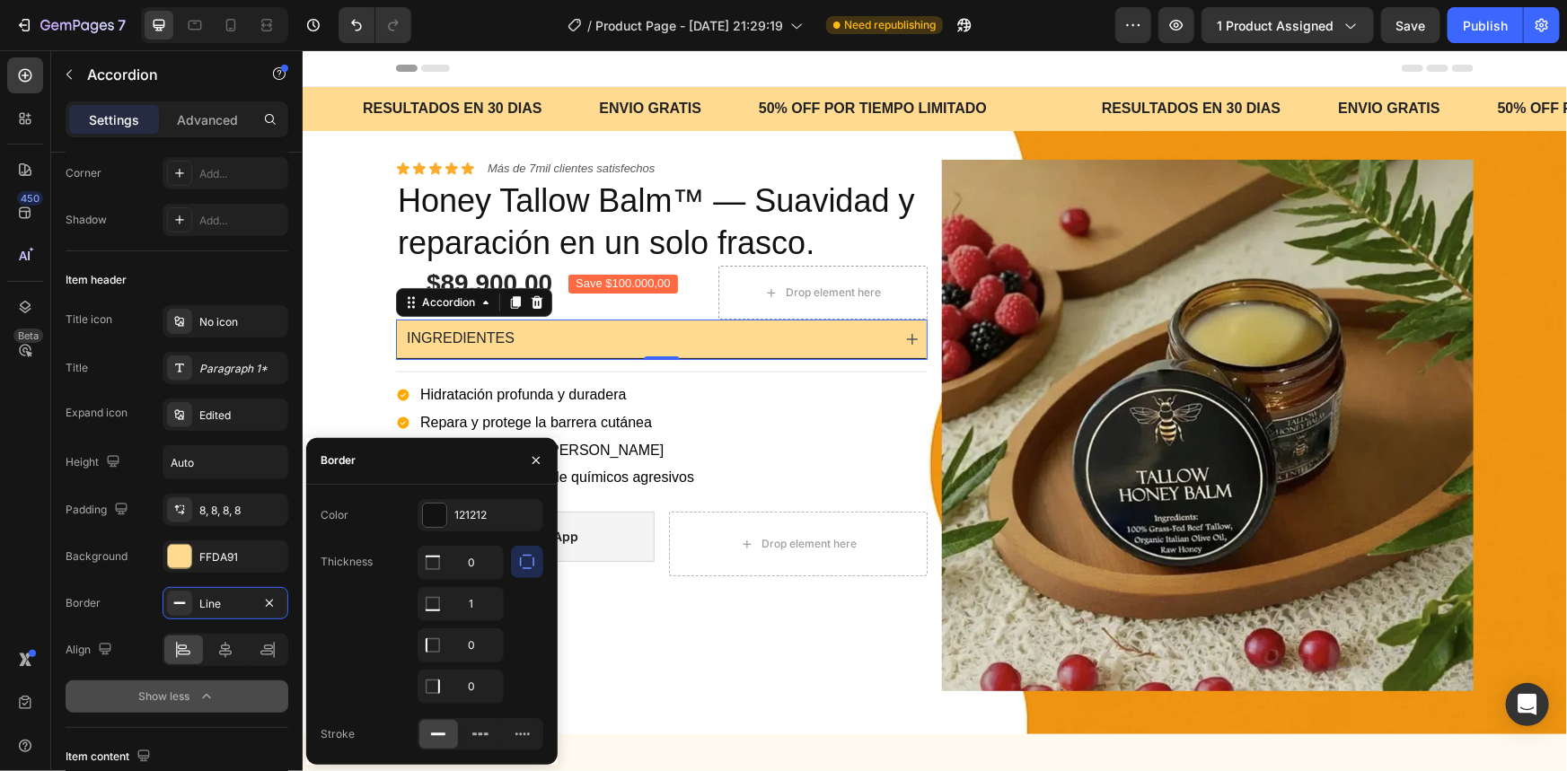
click at [519, 560] on icon "button" at bounding box center [527, 562] width 18 height 18
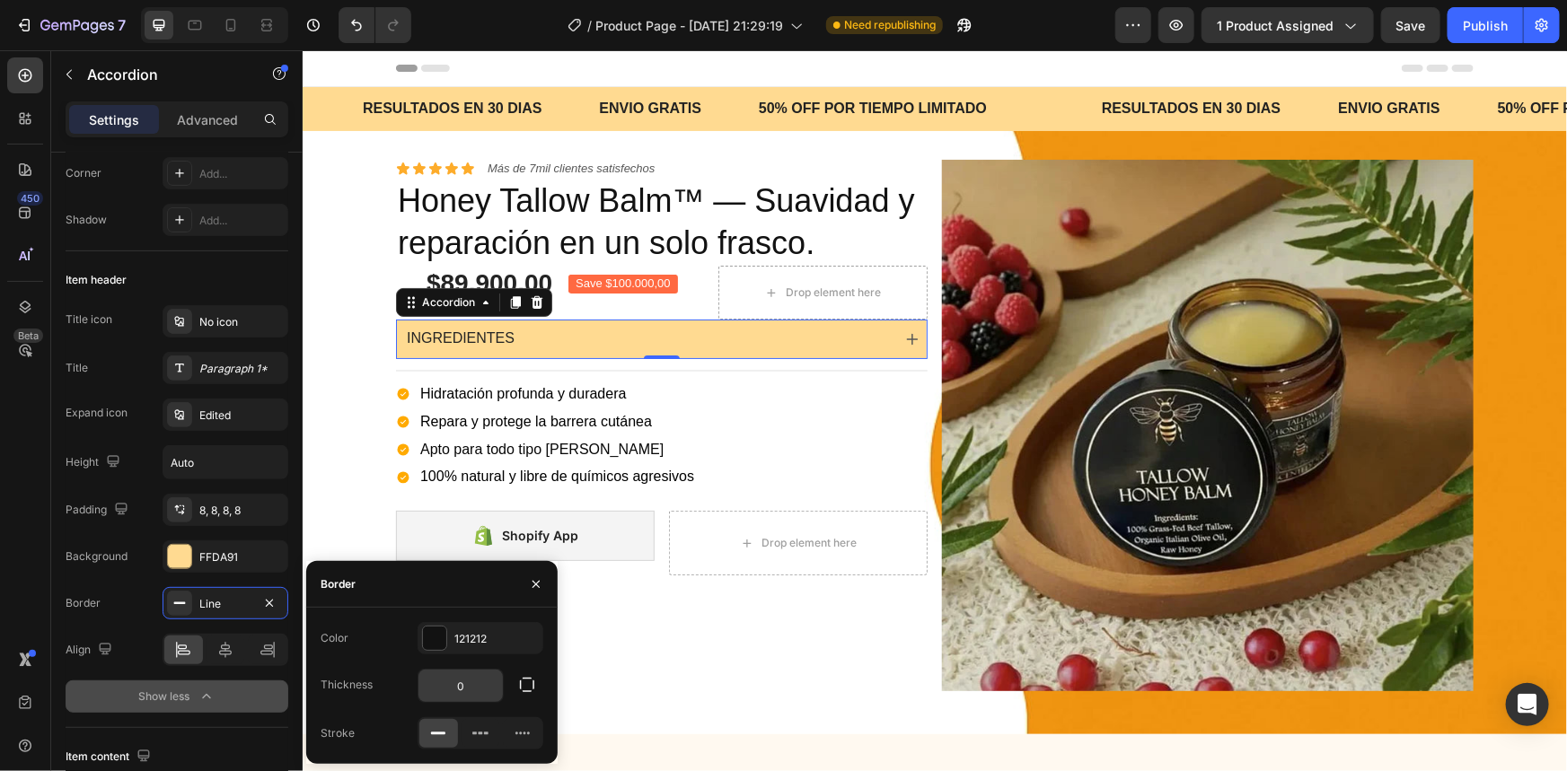
click at [482, 676] on input "0" at bounding box center [460, 686] width 84 height 32
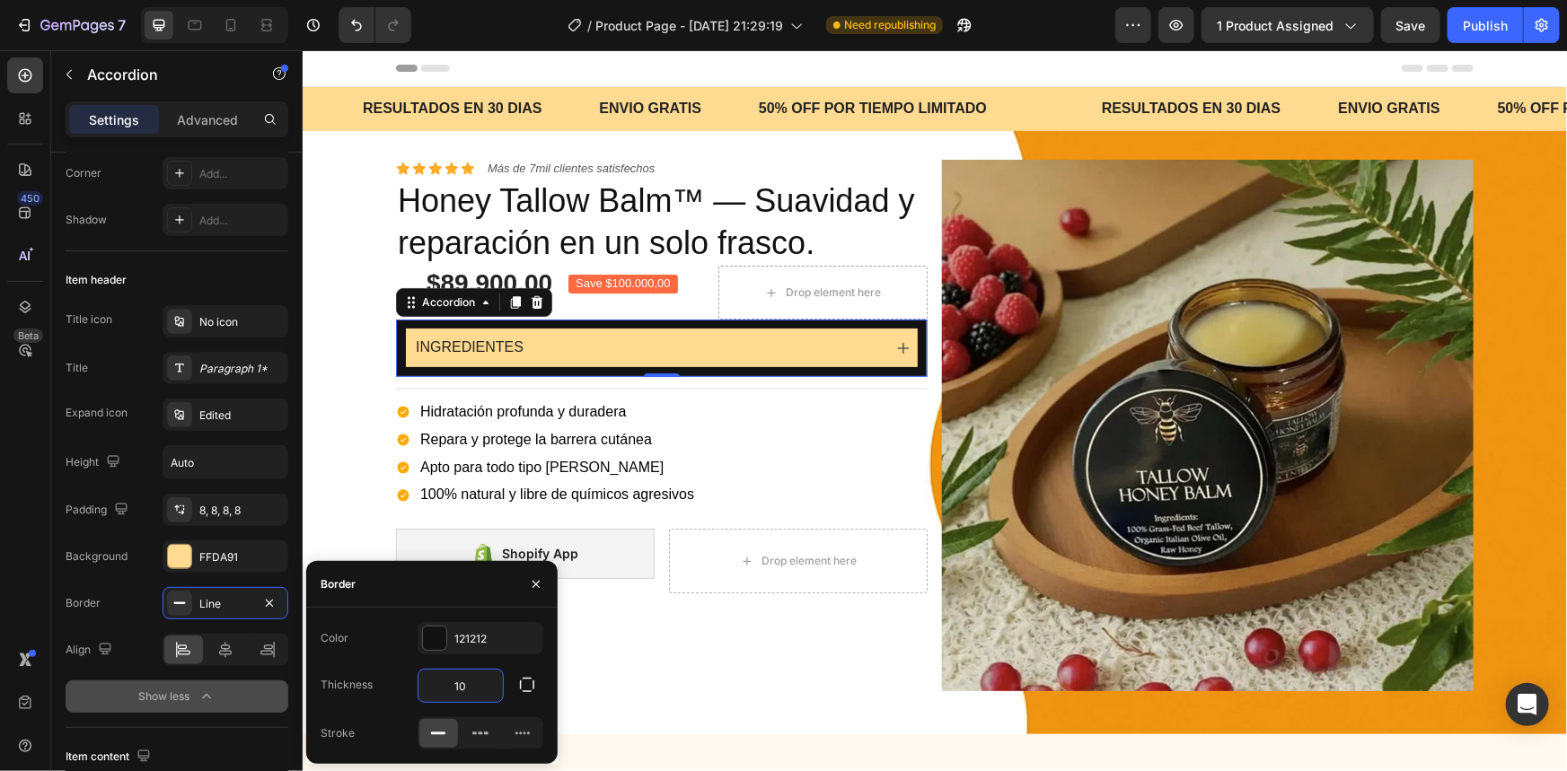
type input "1"
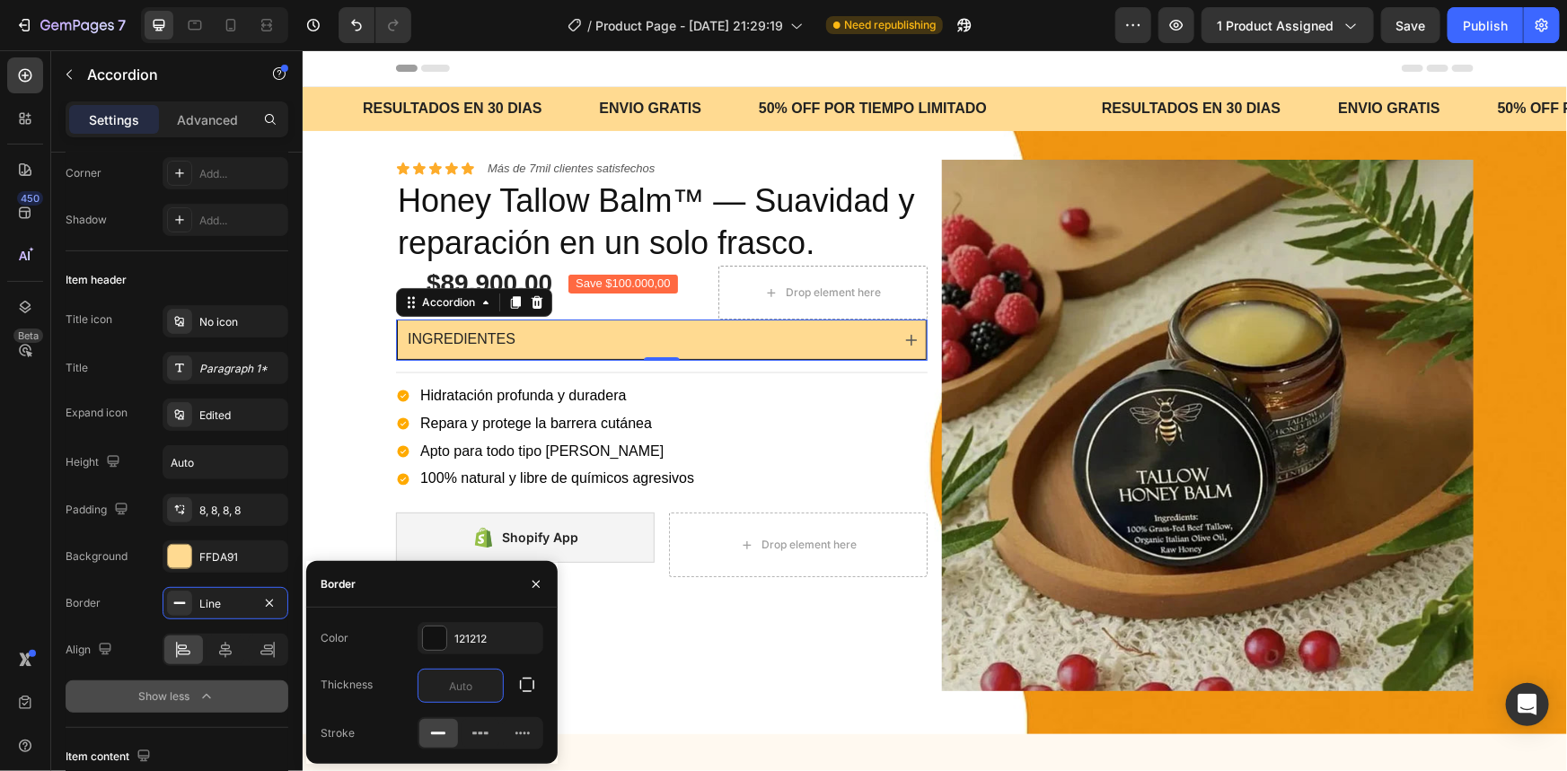
type input "0"
click at [484, 665] on div "Color 121212 Thickness 0 Stroke" at bounding box center [431, 686] width 251 height 128
click at [524, 635] on icon "button" at bounding box center [524, 638] width 14 height 14
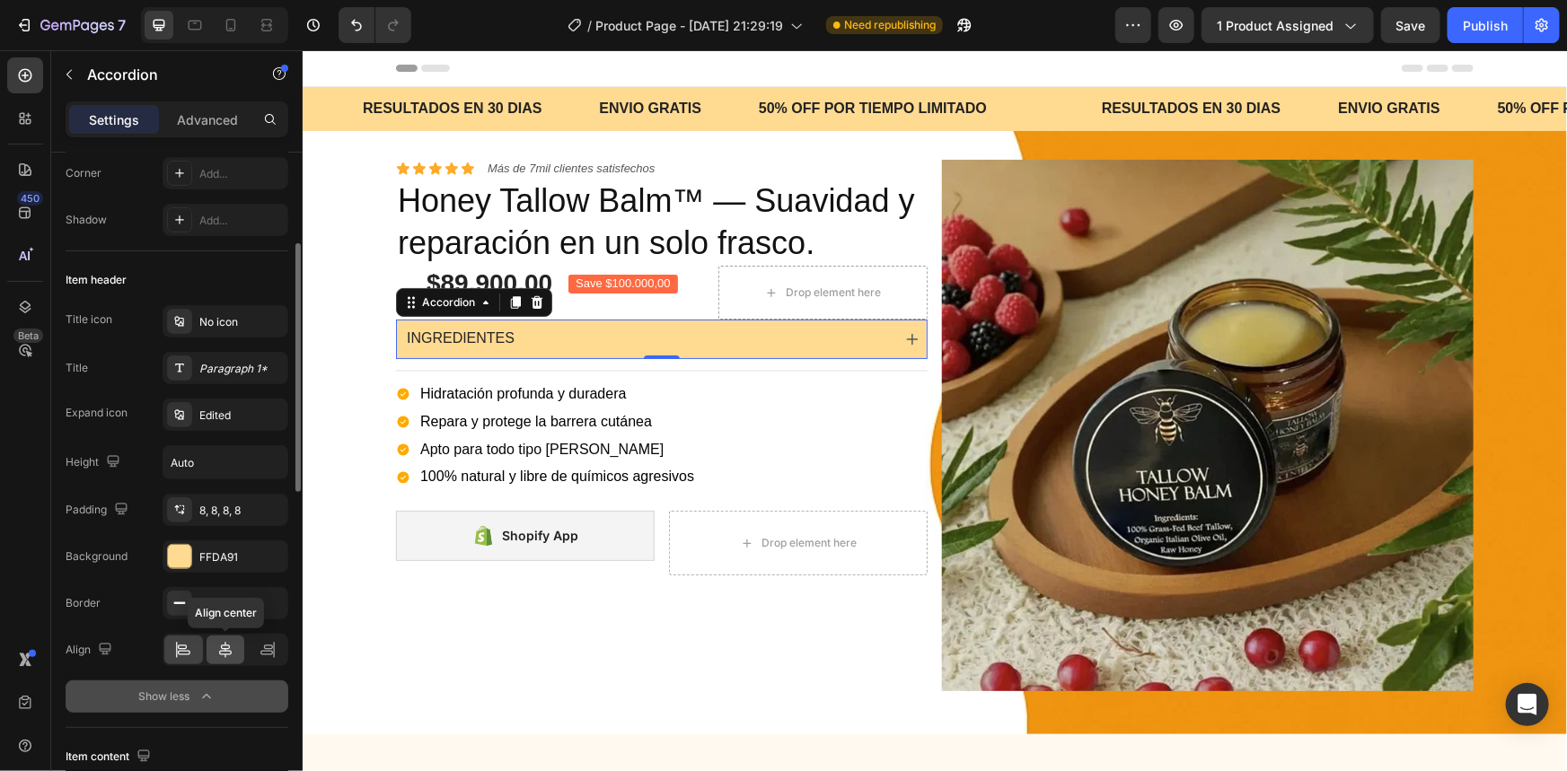
click at [225, 647] on icon at bounding box center [225, 650] width 13 height 16
click at [189, 642] on icon at bounding box center [183, 650] width 18 height 18
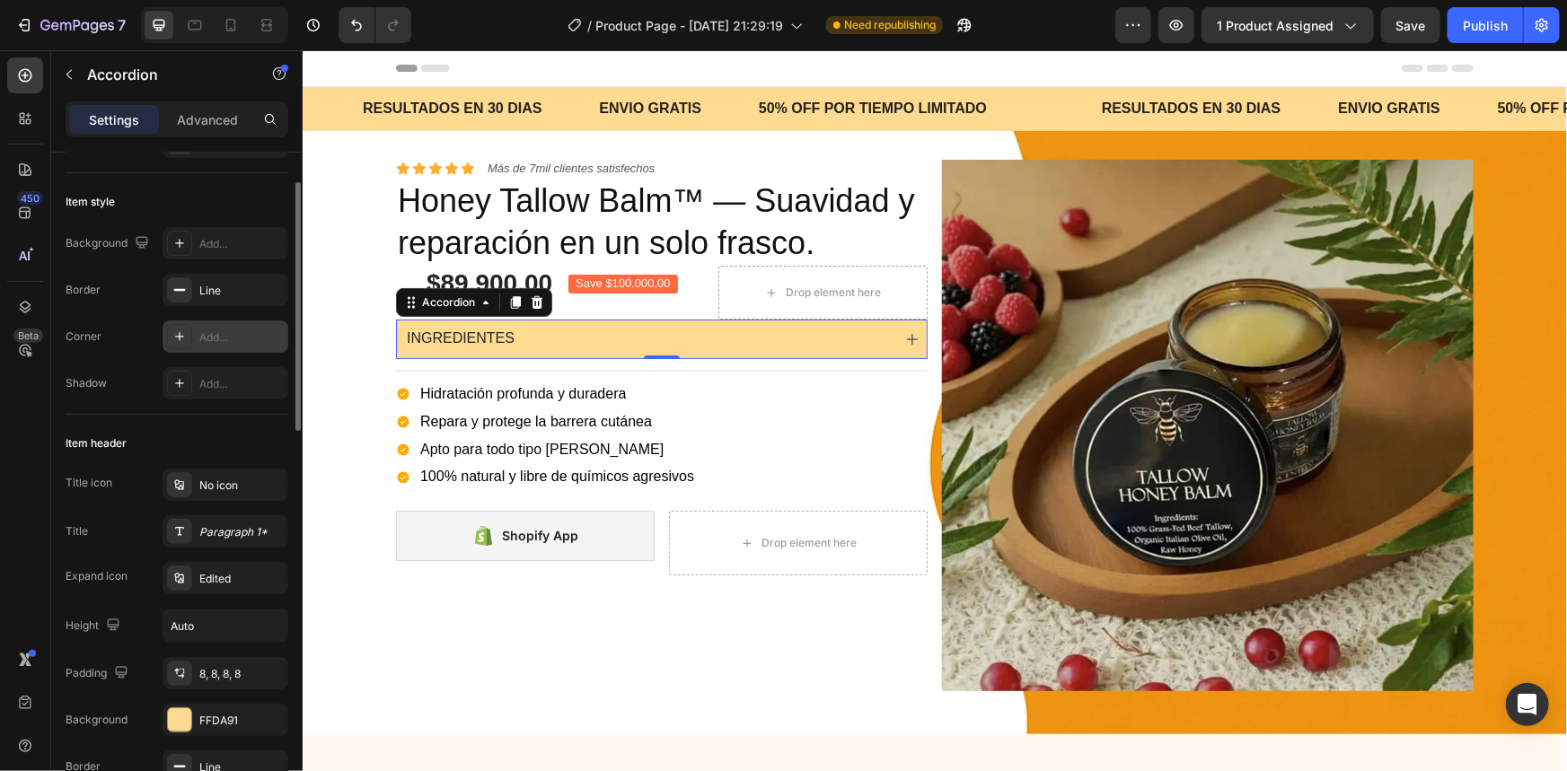
click at [215, 344] on div "Add..." at bounding box center [226, 337] width 126 height 32
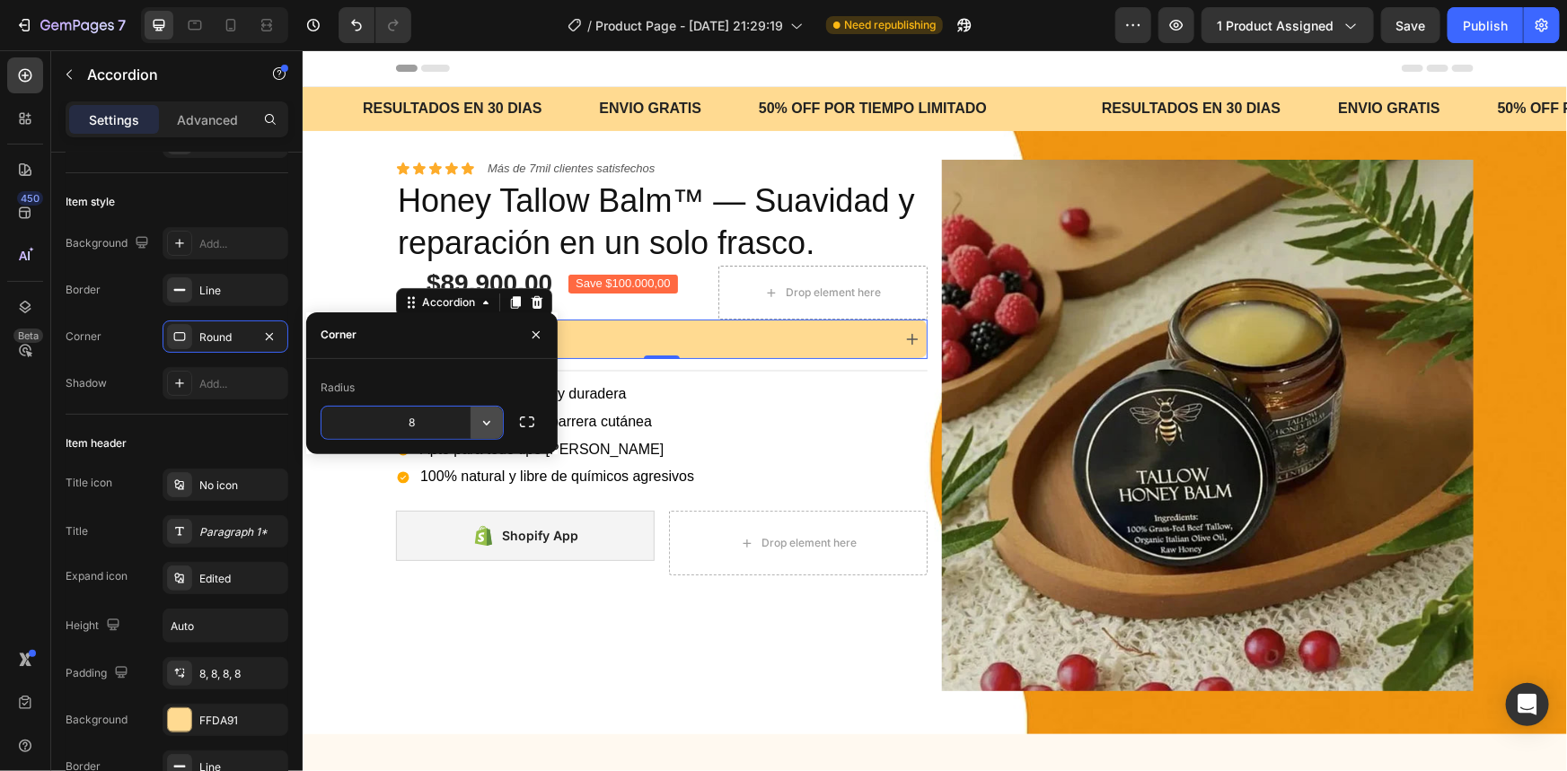
click at [487, 425] on icon "button" at bounding box center [487, 423] width 18 height 18
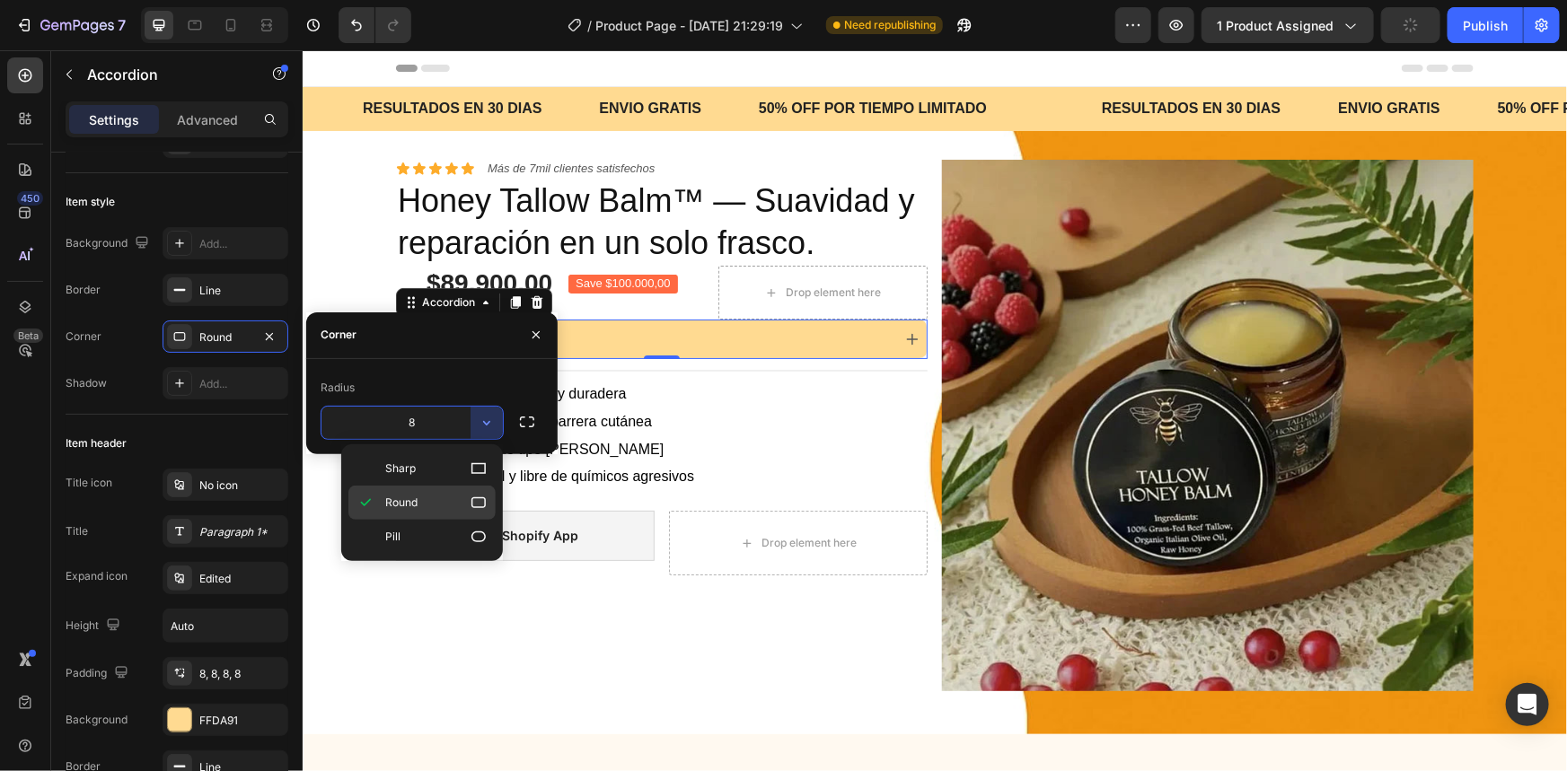
click at [457, 504] on p "Round" at bounding box center [436, 503] width 102 height 18
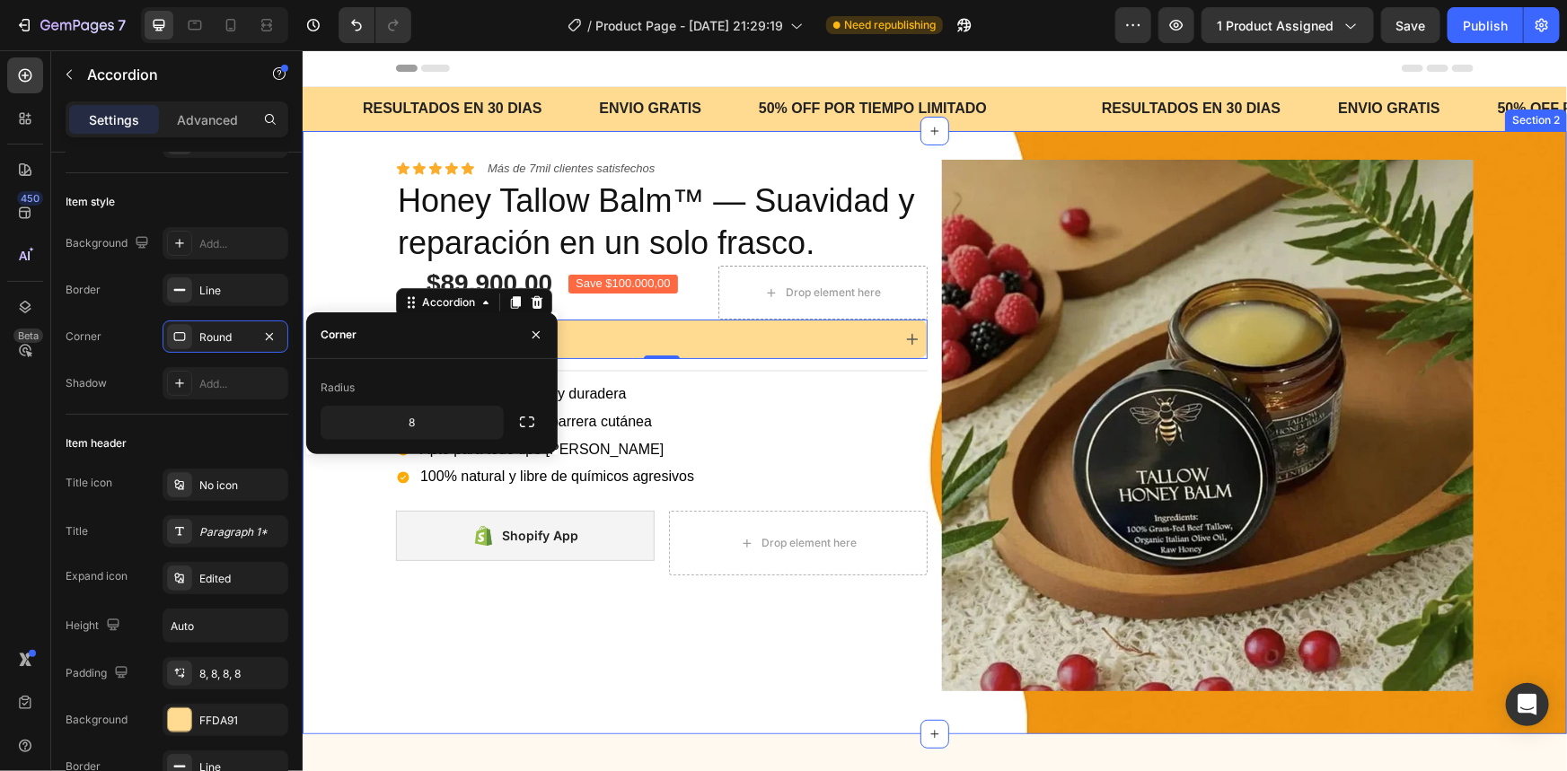
click at [361, 481] on div "Icon Icon Icon Icon Icon Icon List Más de 7mil clientes satisfechos Text Block …" at bounding box center [934, 432] width 1264 height 546
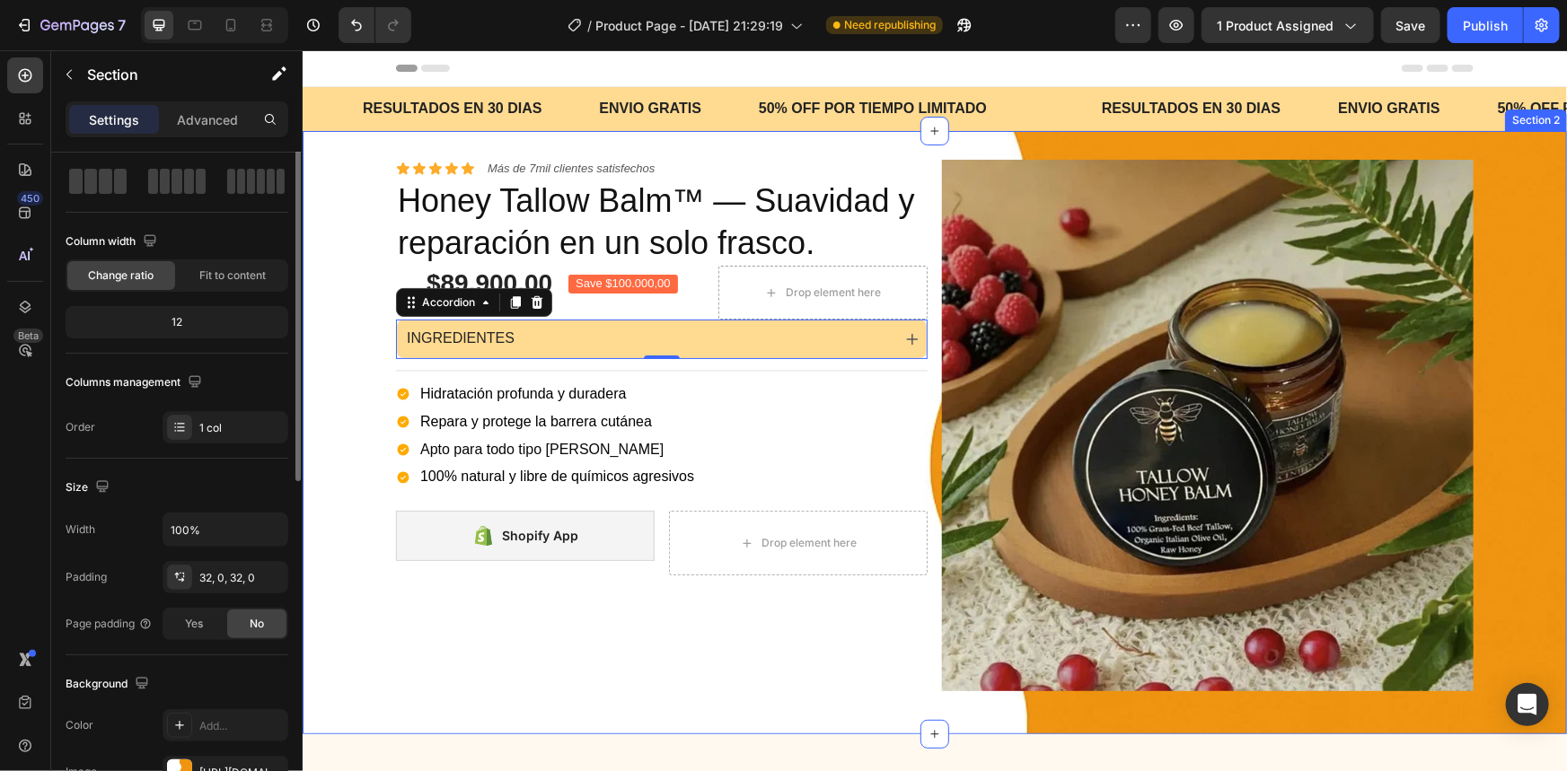
scroll to position [0, 0]
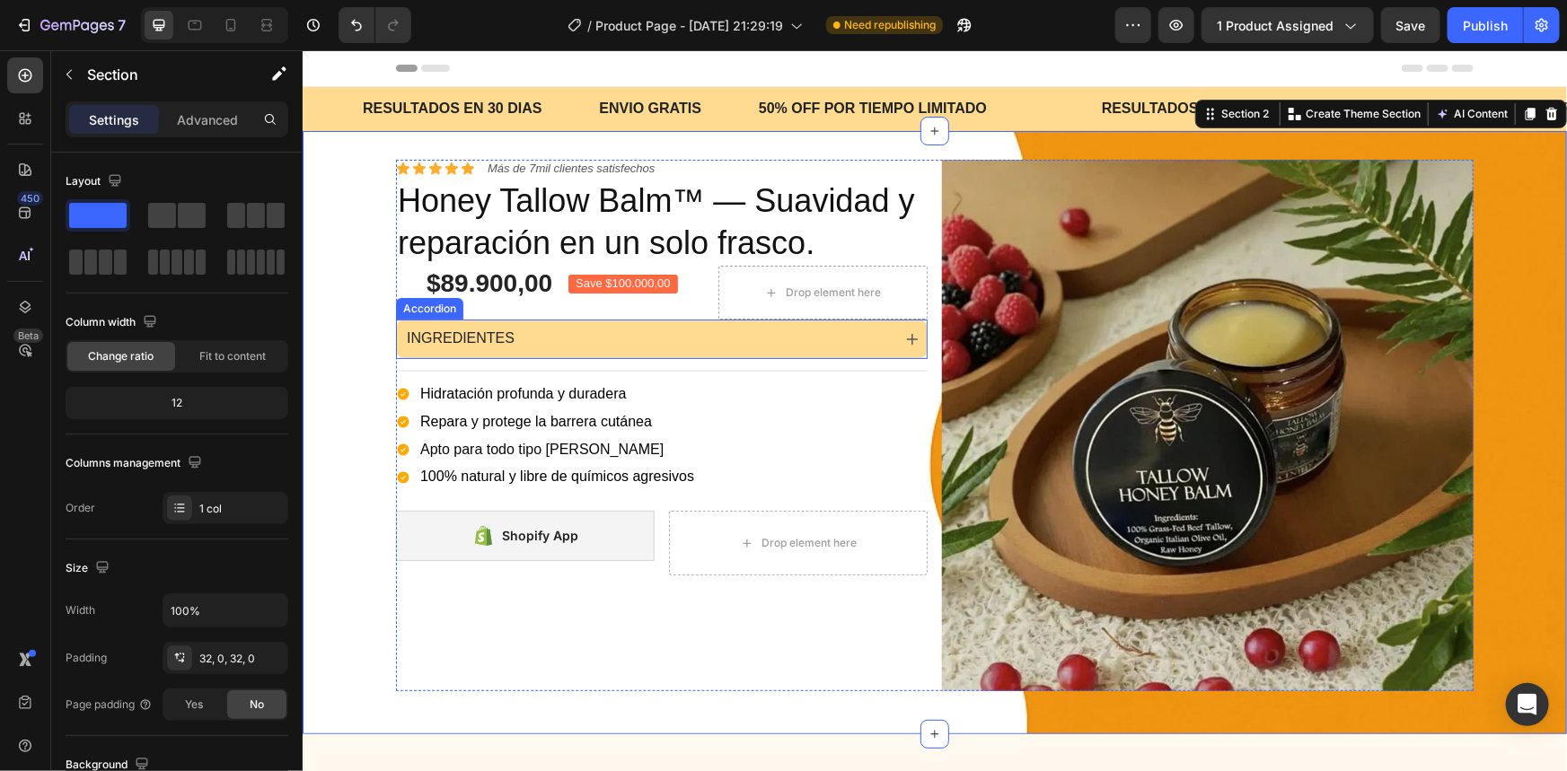
click at [462, 335] on p "INGREDIENTES" at bounding box center [460, 338] width 108 height 19
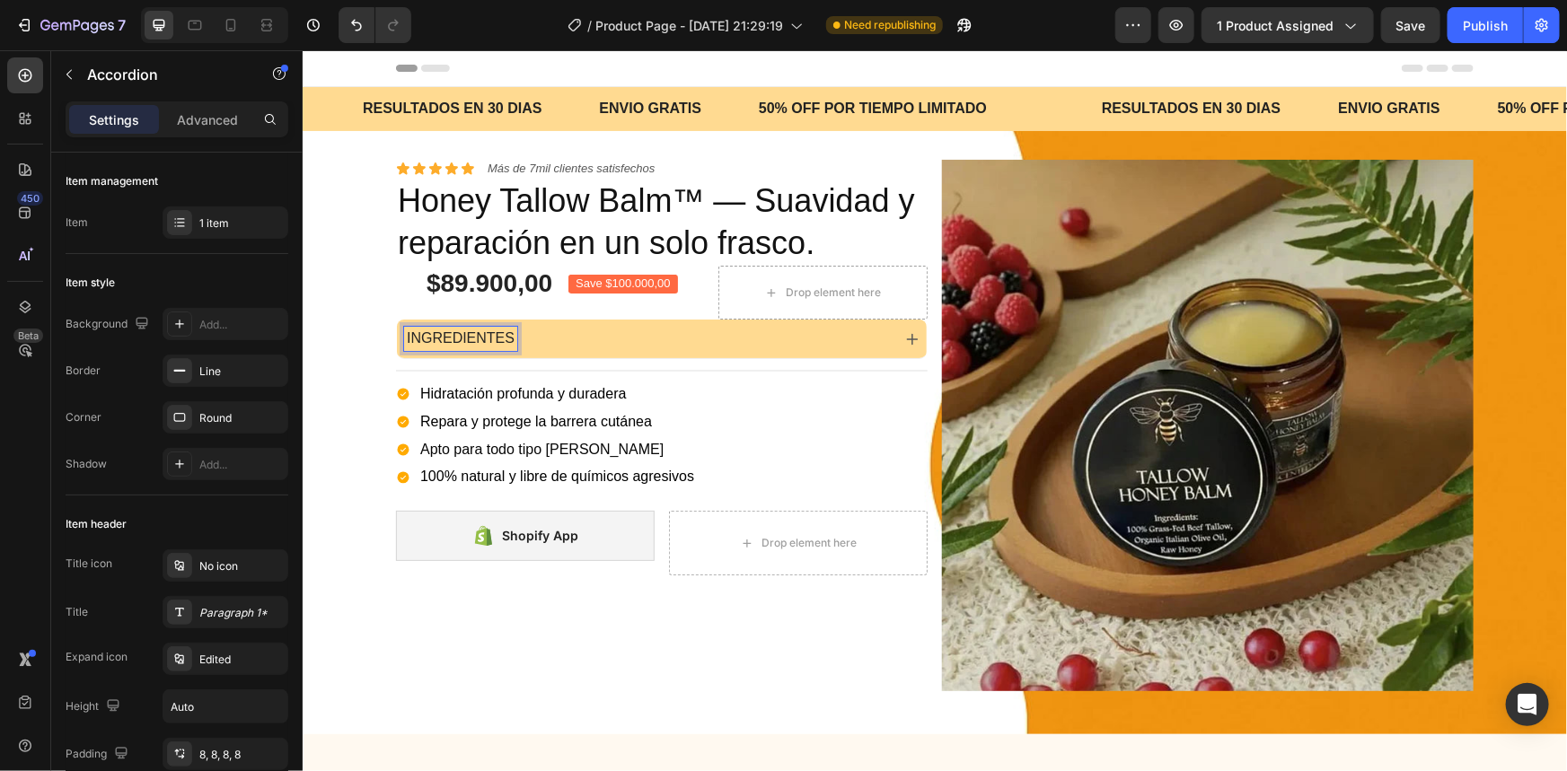
click at [458, 334] on p "INGREDIENTES" at bounding box center [460, 338] width 108 height 19
click at [458, 331] on p "INGREDIENTES" at bounding box center [460, 338] width 108 height 19
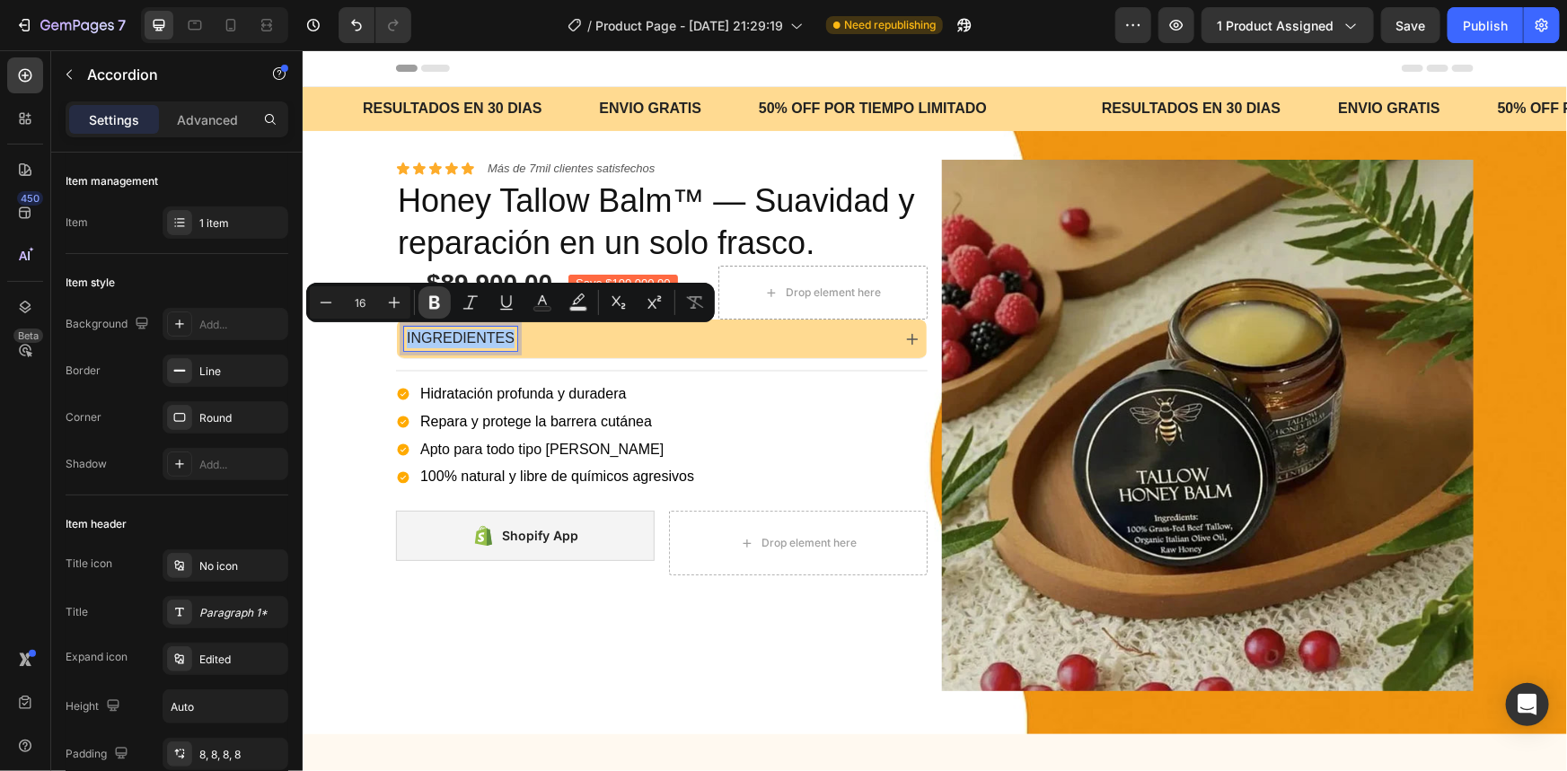
click at [431, 304] on icon "Editor contextual toolbar" at bounding box center [434, 302] width 11 height 13
click at [353, 354] on div "Icon Icon Icon Icon Icon Icon List Más de 7mil clientes satisfechos Text Block …" at bounding box center [934, 432] width 1264 height 546
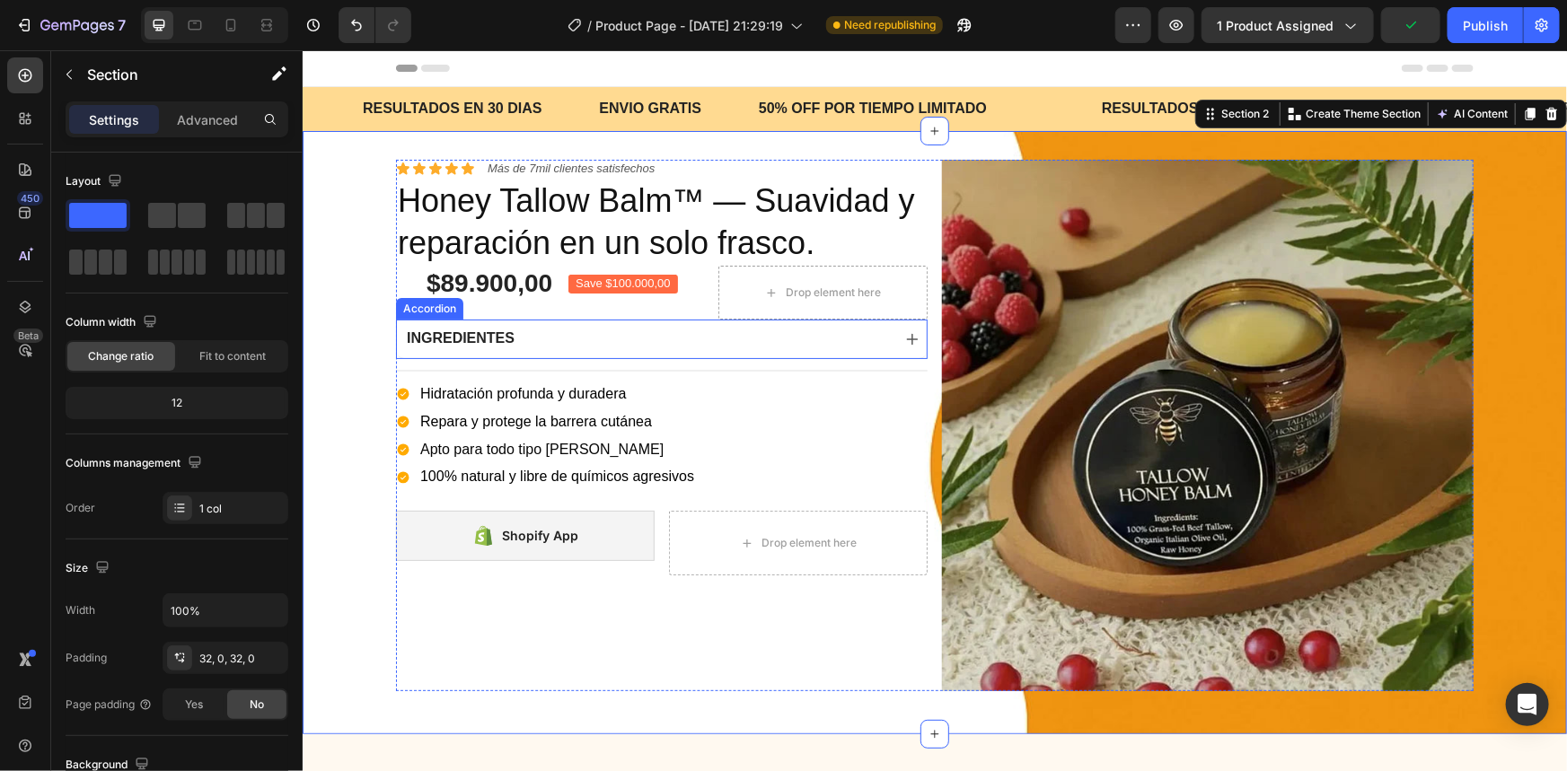
click at [445, 332] on strong "INGREDIENTES" at bounding box center [460, 337] width 108 height 15
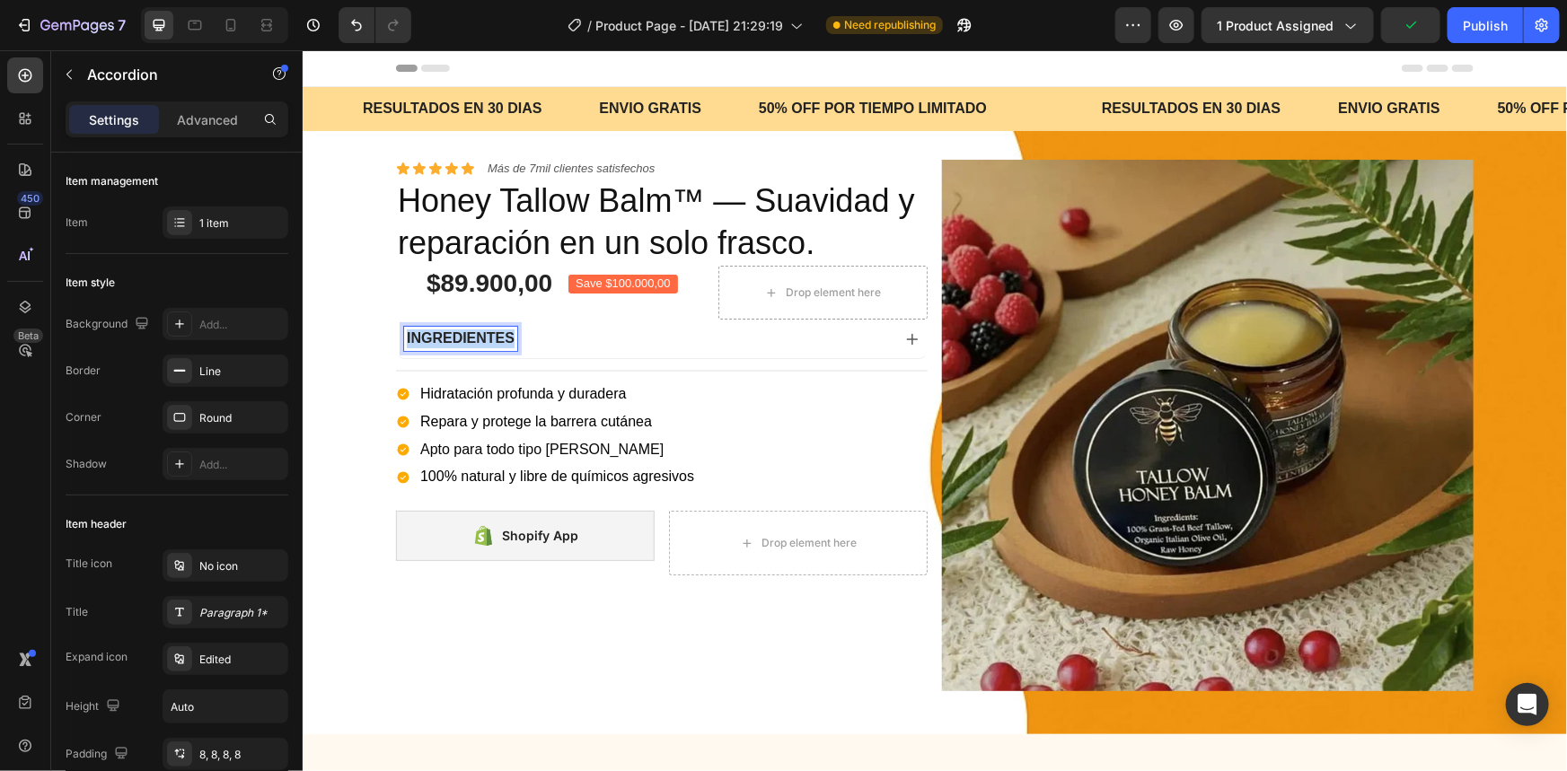
click at [445, 332] on strong "INGREDIENTES" at bounding box center [460, 337] width 108 height 15
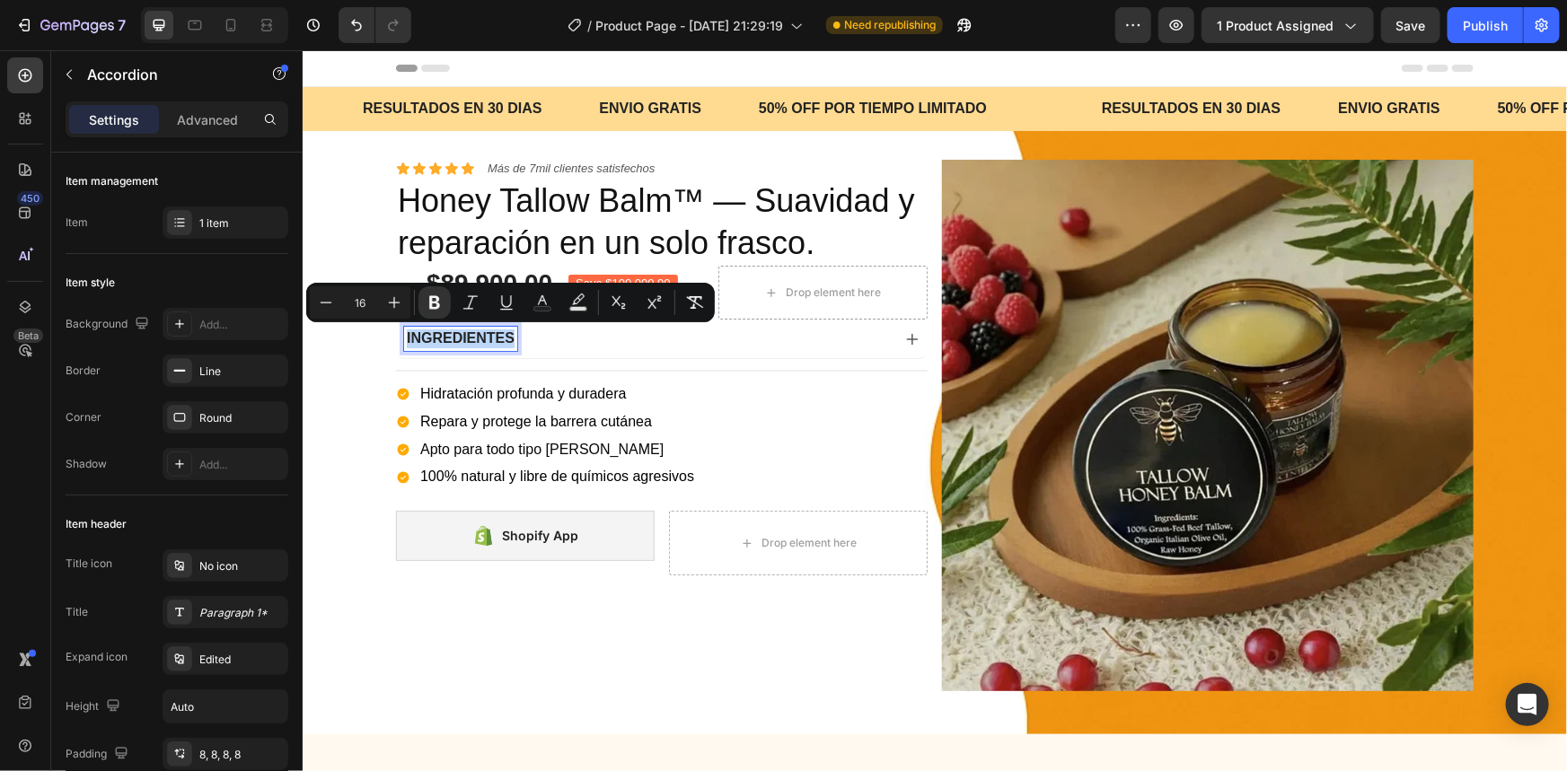
click at [455, 331] on strong "INGREDIENTES" at bounding box center [460, 337] width 108 height 15
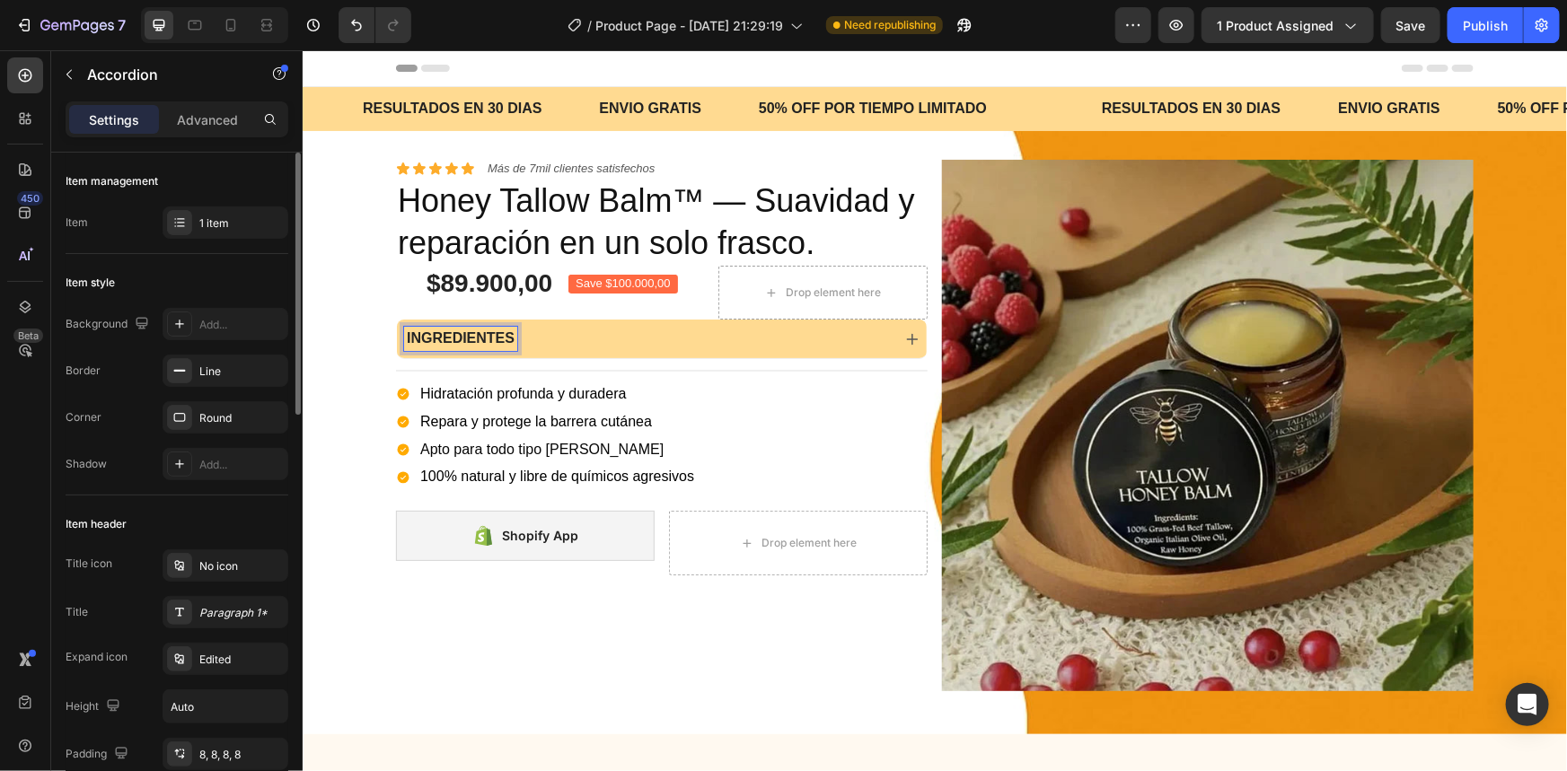
scroll to position [81, 0]
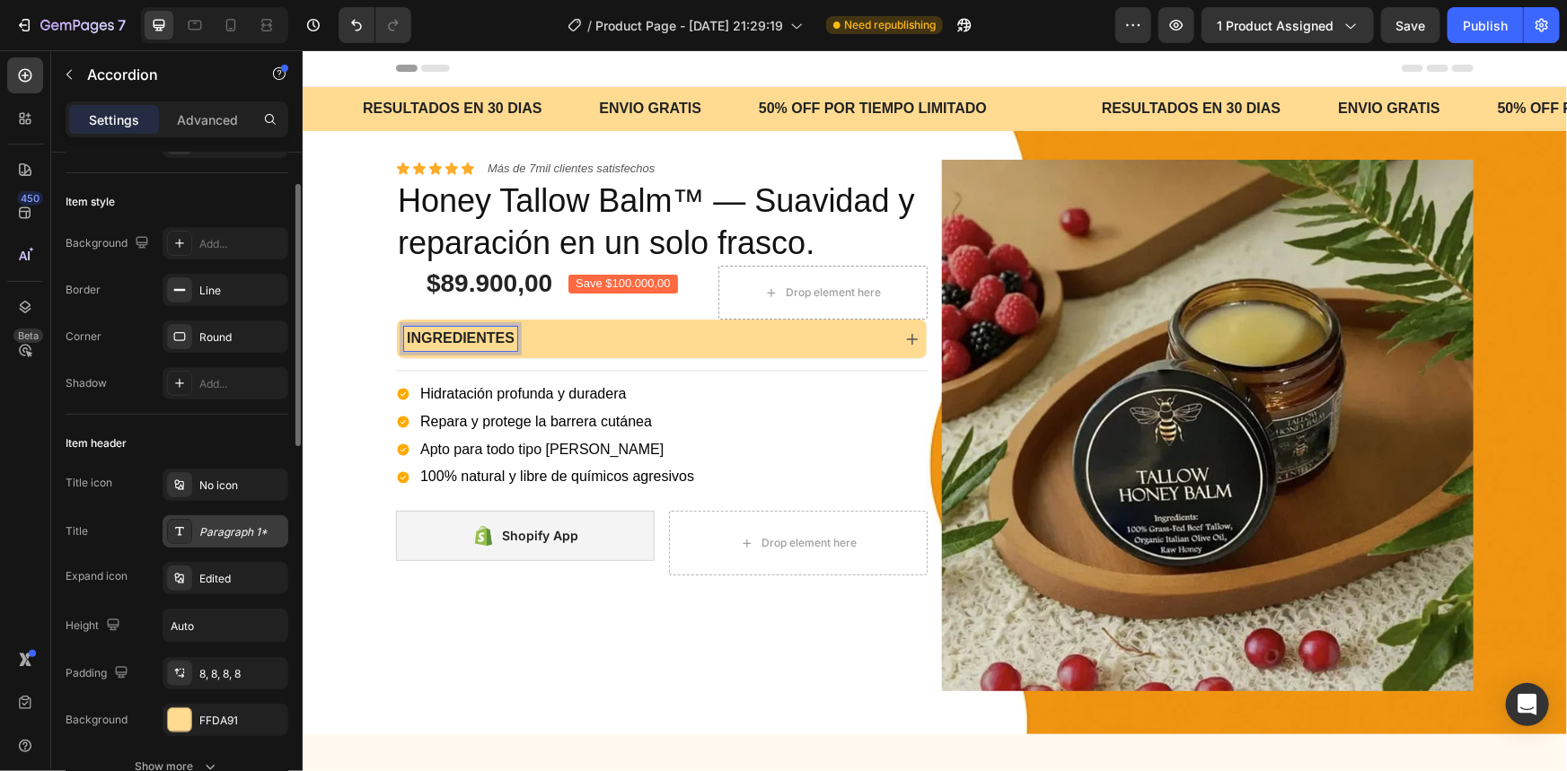
click at [226, 540] on div "Paragraph 1*" at bounding box center [226, 531] width 126 height 32
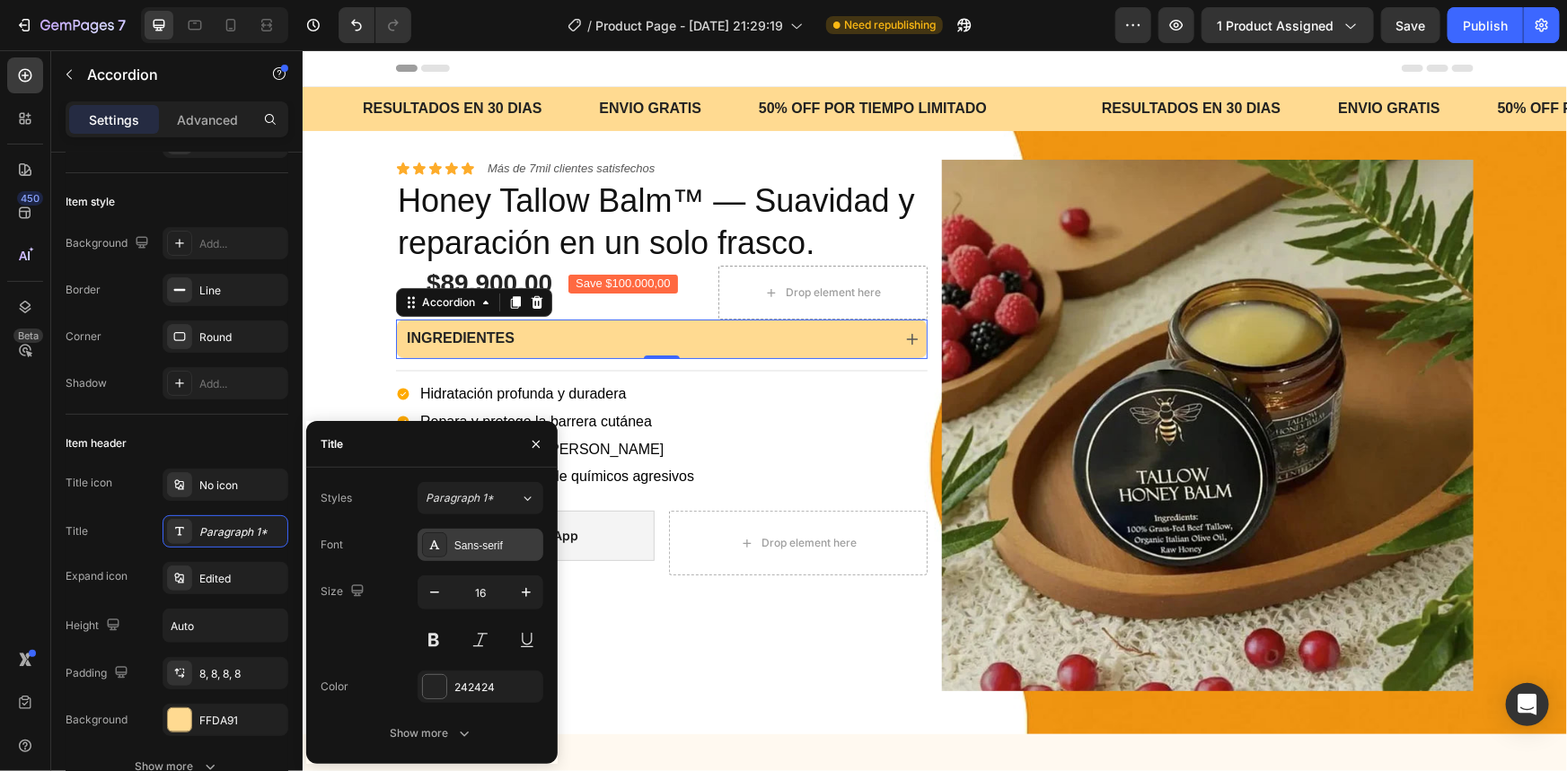
click at [463, 550] on div "Sans-serif" at bounding box center [496, 546] width 84 height 16
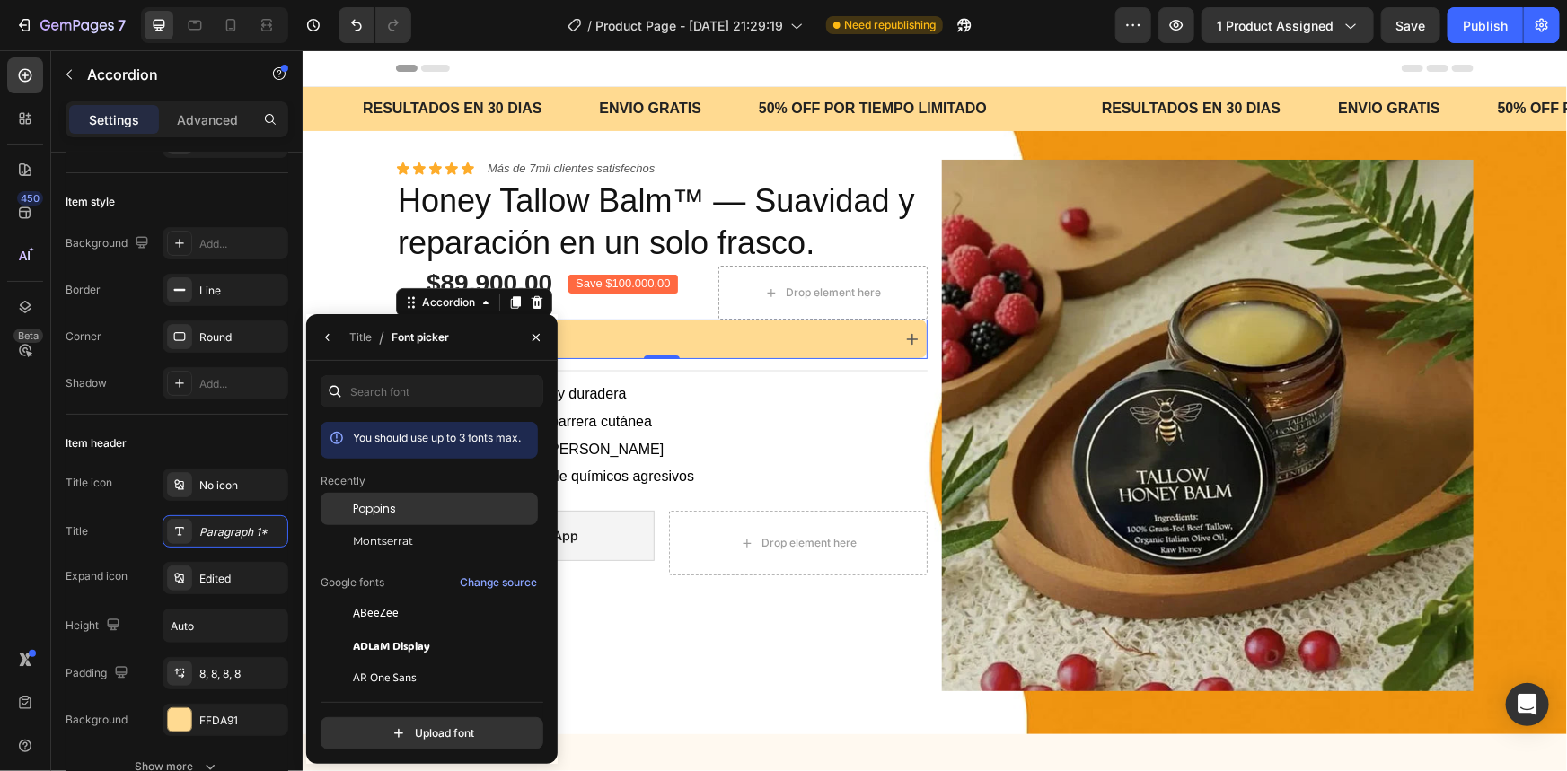
click at [420, 517] on div "Poppins" at bounding box center [443, 509] width 181 height 16
click at [652, 367] on div "0" at bounding box center [661, 372] width 18 height 14
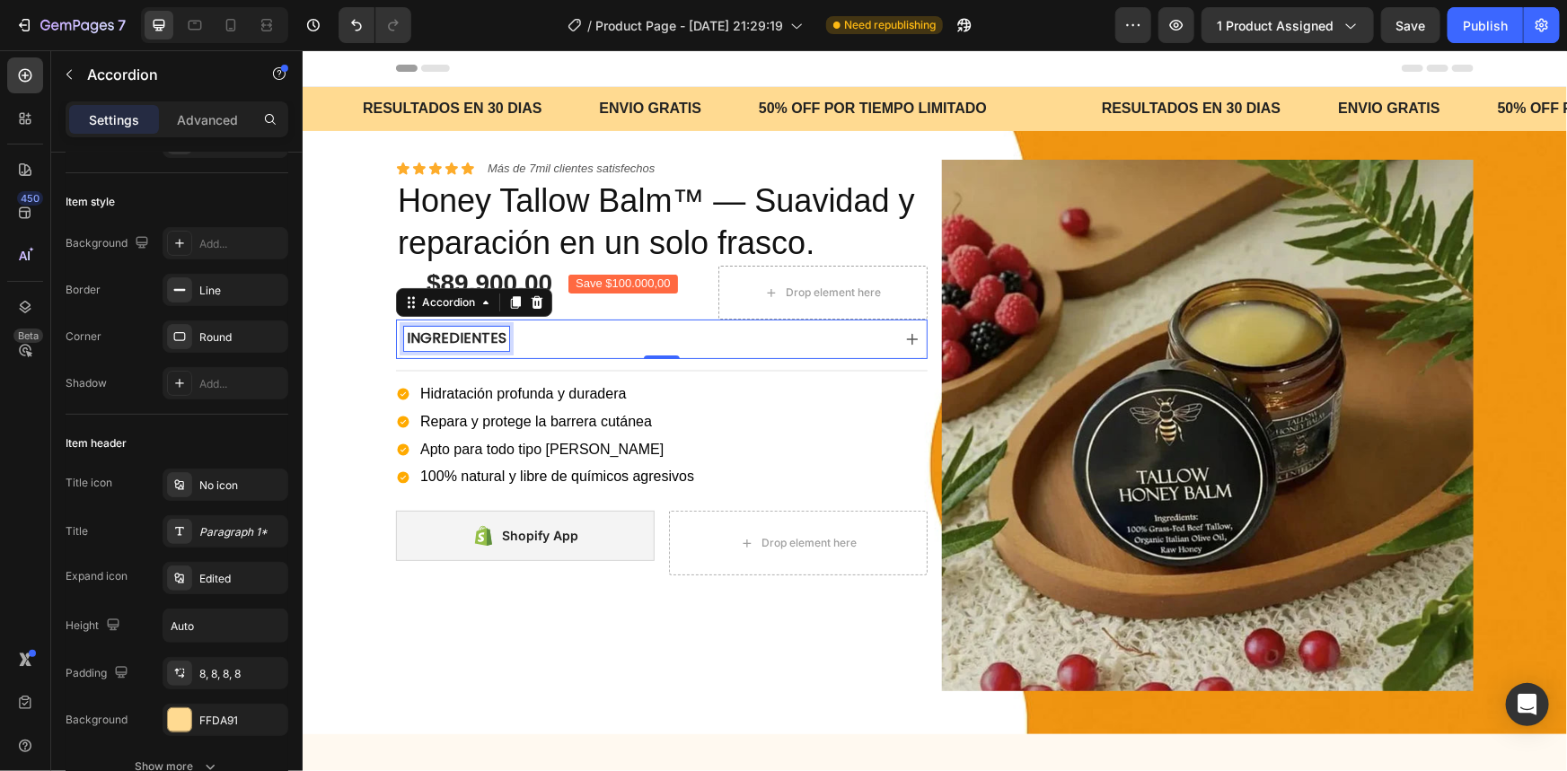
click at [468, 339] on strong "INGREDIENTES" at bounding box center [456, 337] width 100 height 21
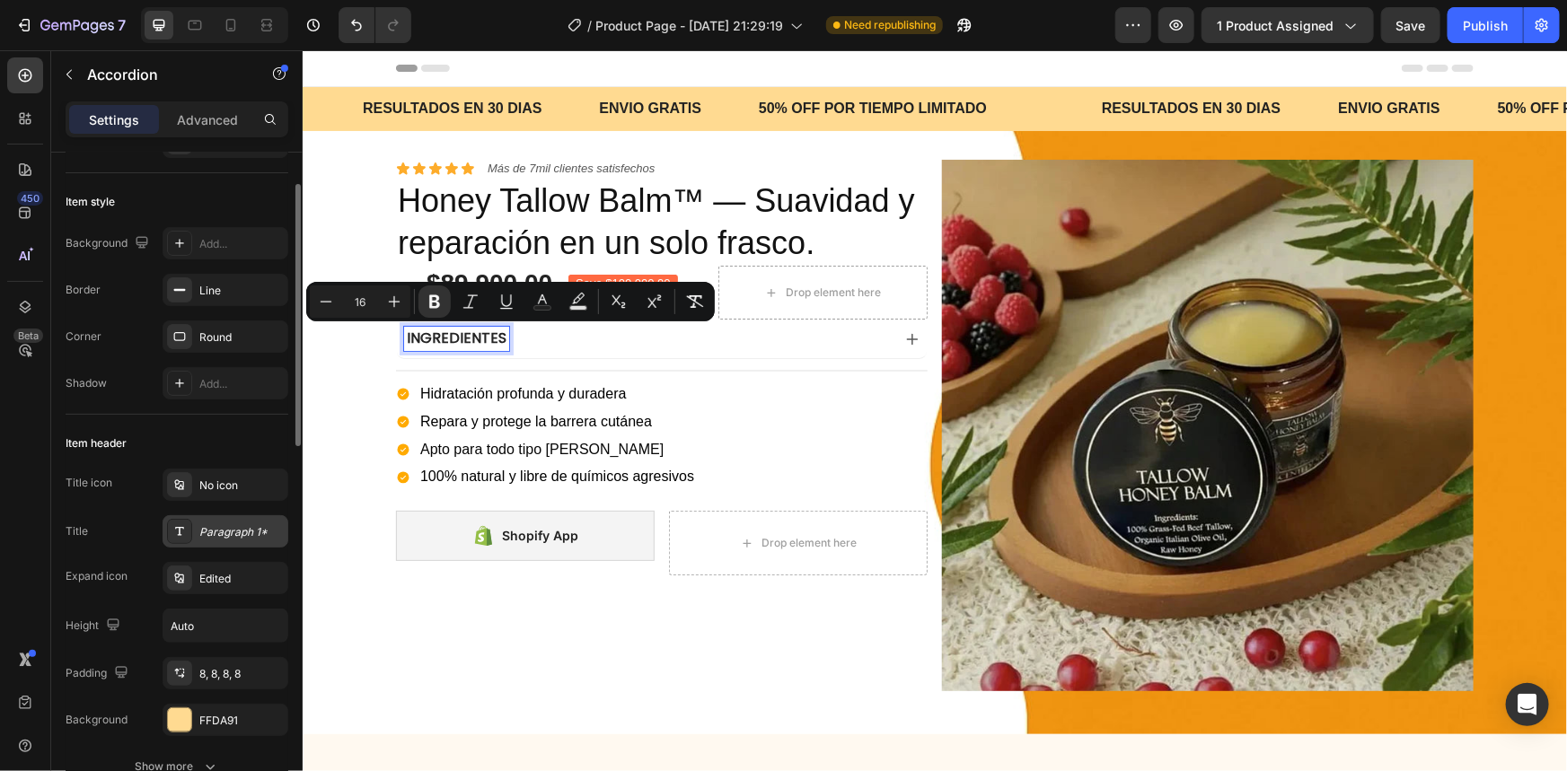
click at [245, 531] on div "Paragraph 1*" at bounding box center [241, 532] width 84 height 16
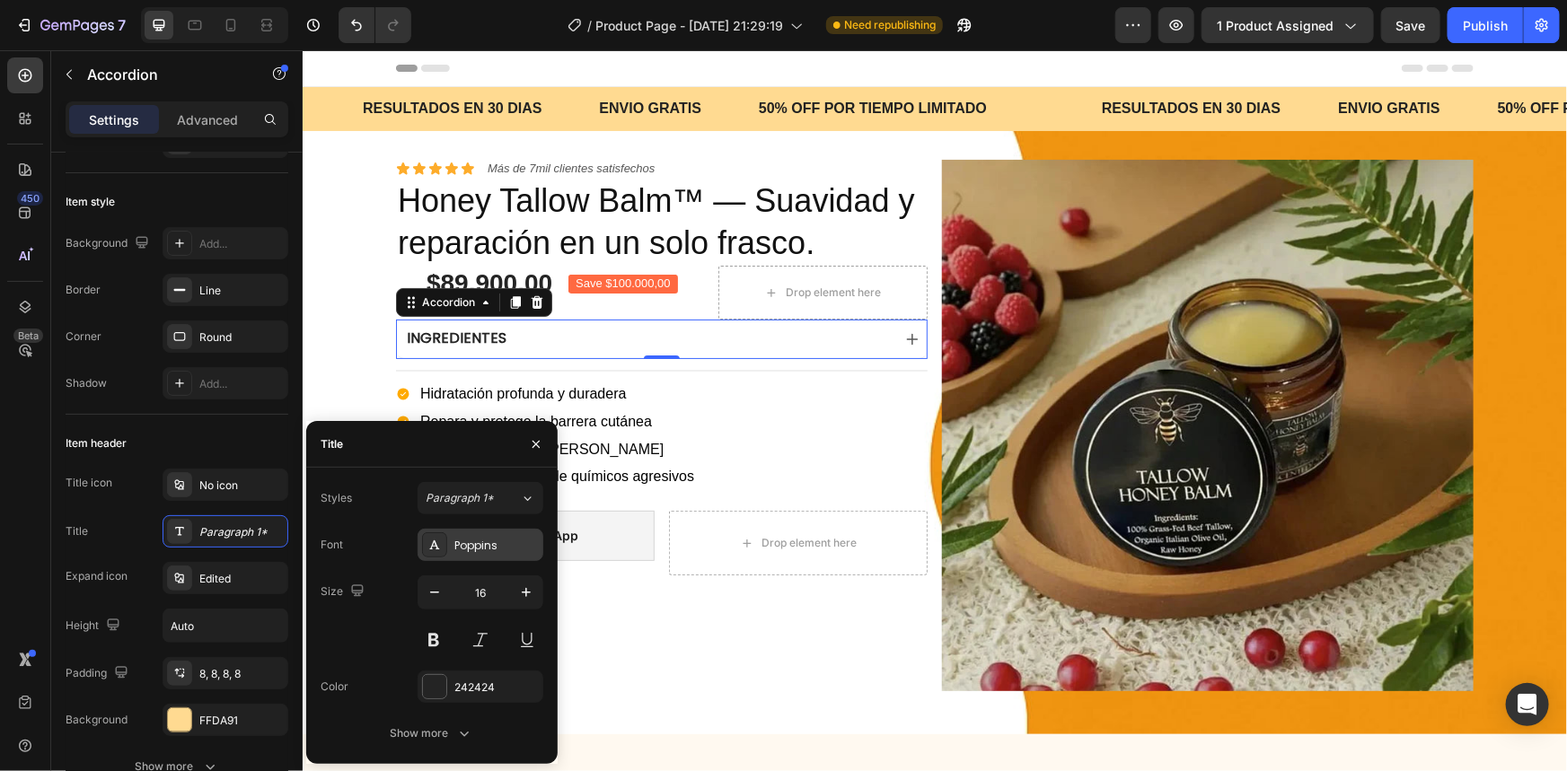
click at [434, 543] on icon at bounding box center [434, 545] width 14 height 14
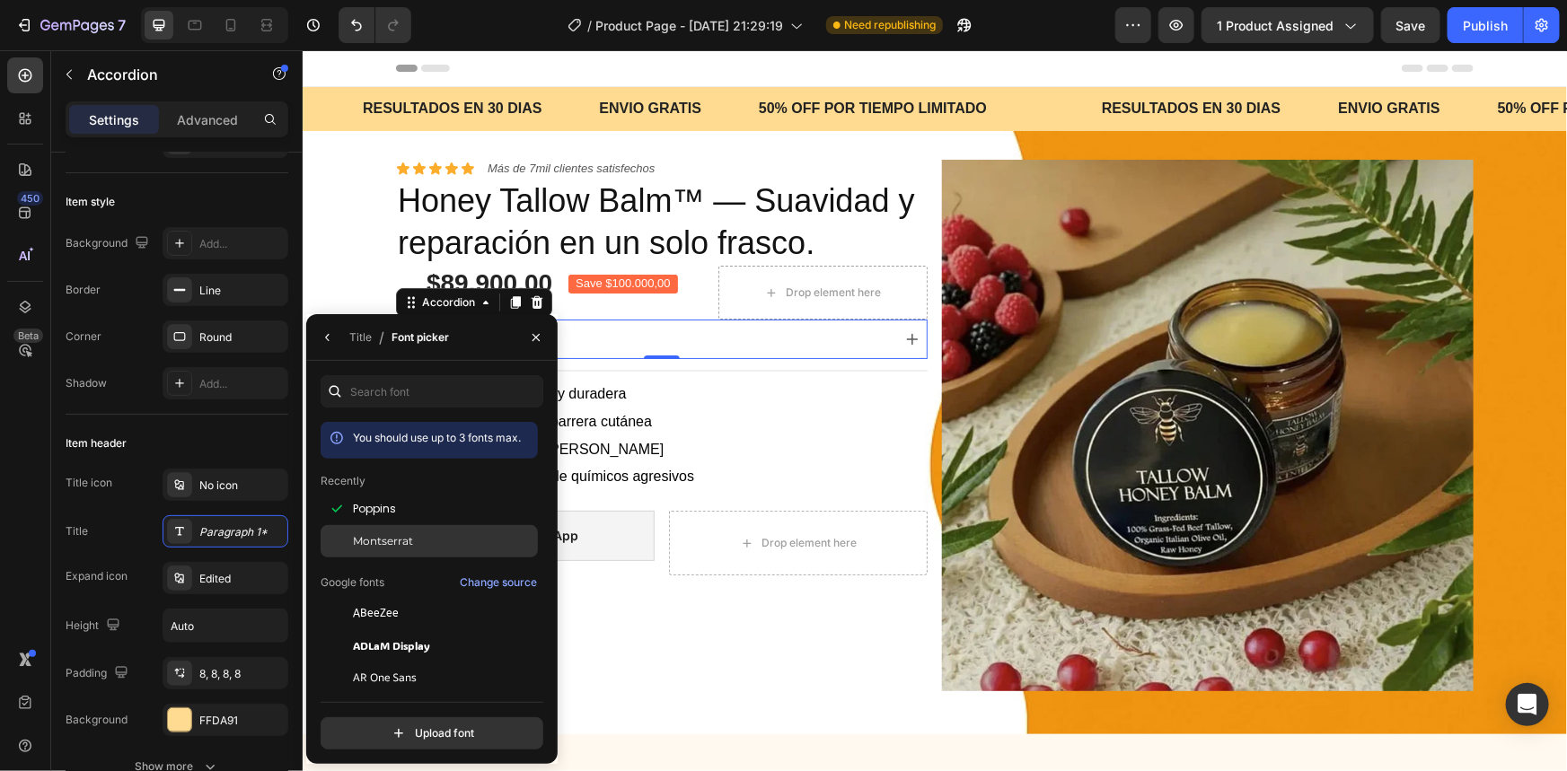
click at [432, 726] on div "Montserrat" at bounding box center [429, 742] width 217 height 32
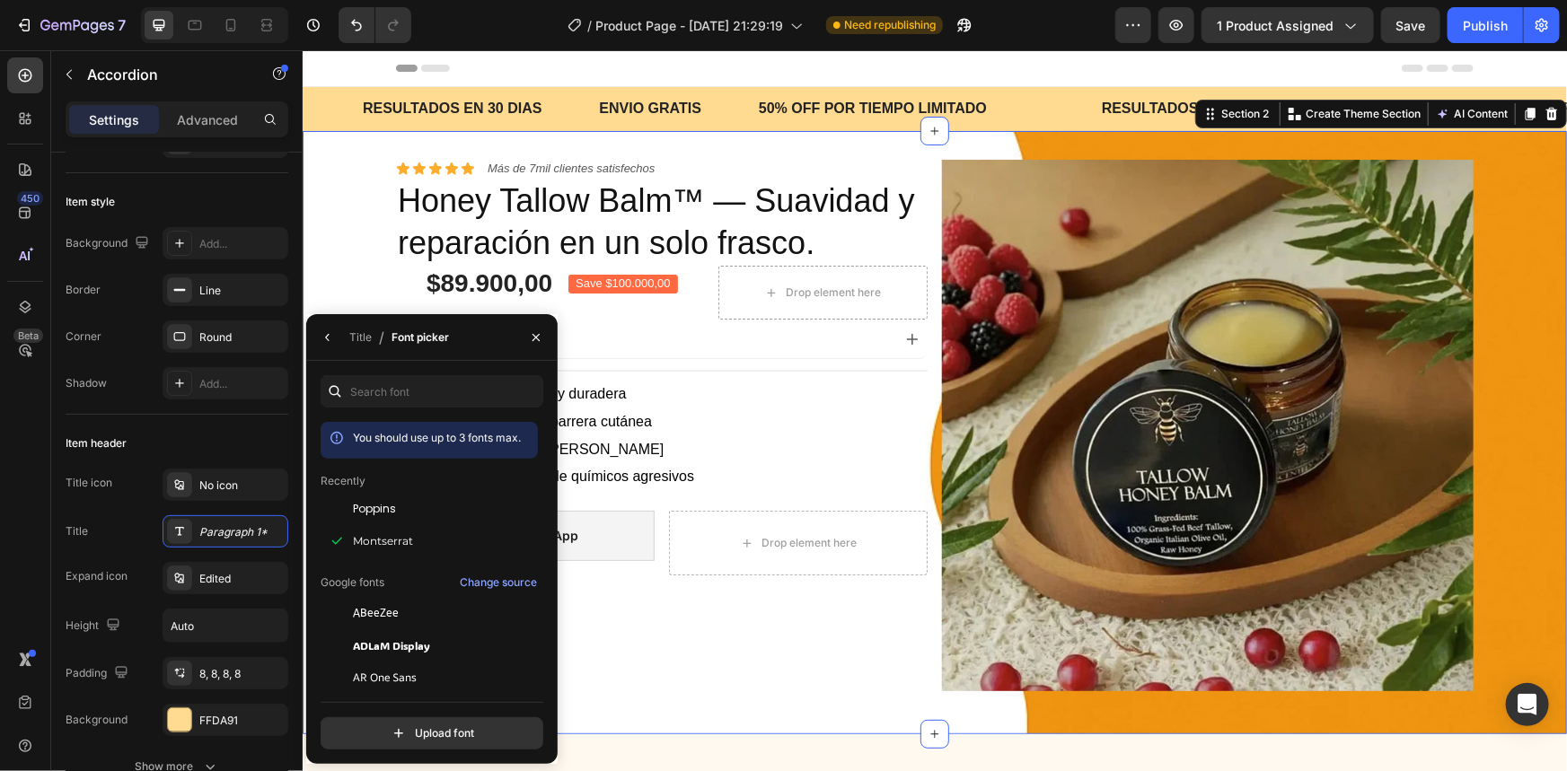
click at [374, 280] on div "Icon Icon Icon Icon Icon Icon List Más de 7mil clientes satisfechos Text Block …" at bounding box center [934, 432] width 1264 height 546
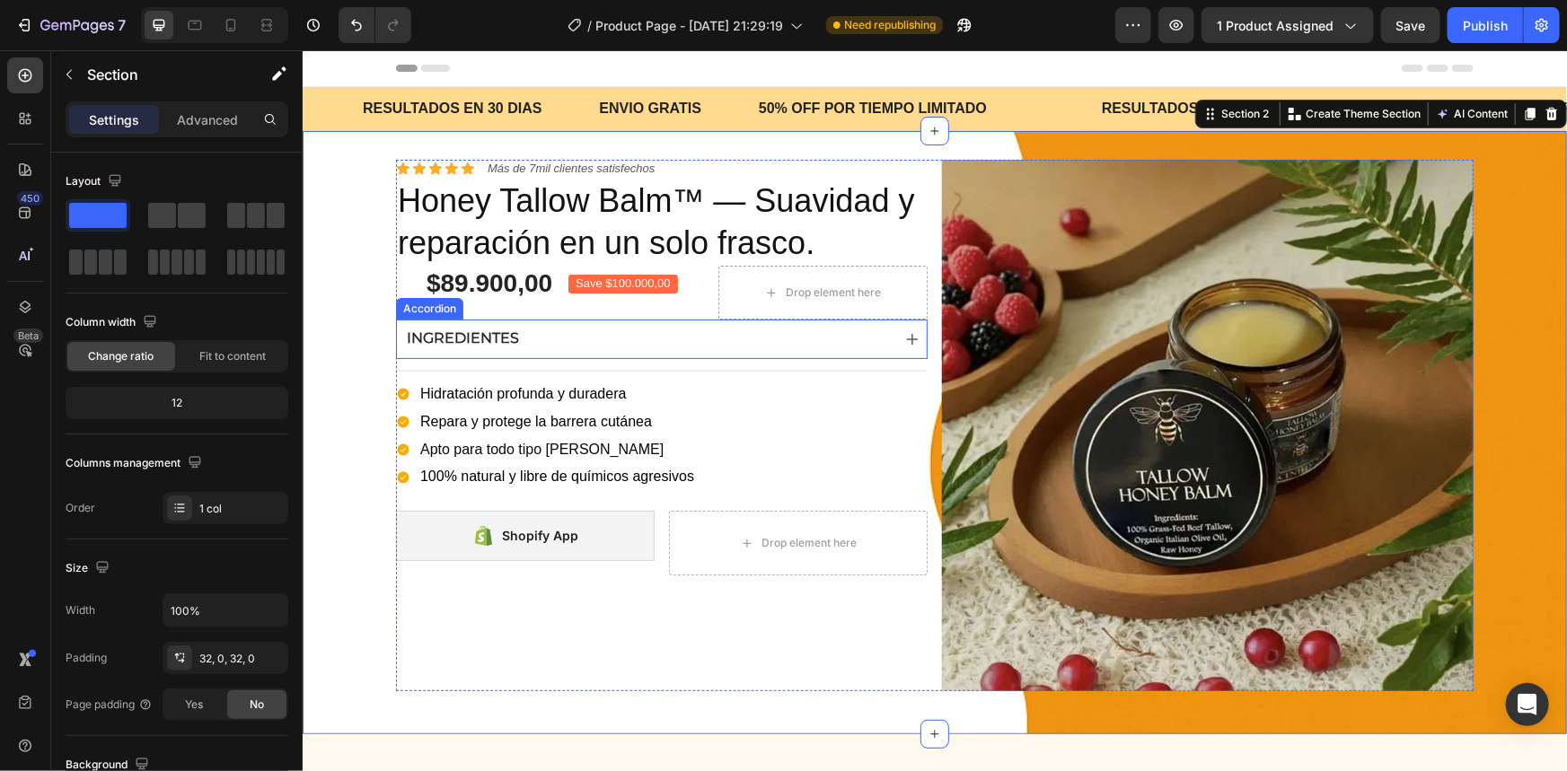
click at [456, 339] on strong "INGREDIENTES" at bounding box center [462, 337] width 112 height 17
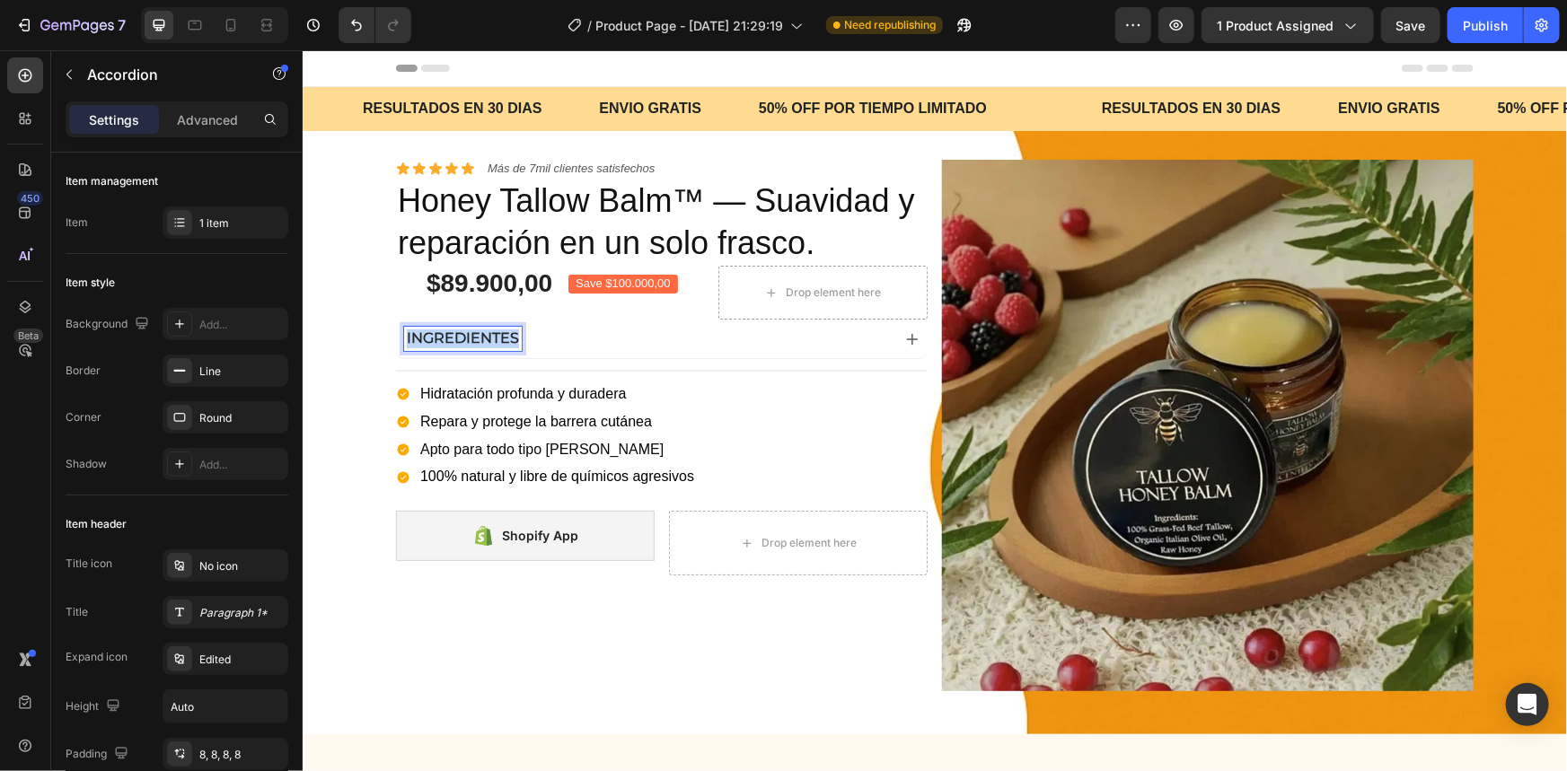
click at [456, 339] on strong "INGREDIENTES" at bounding box center [462, 337] width 112 height 17
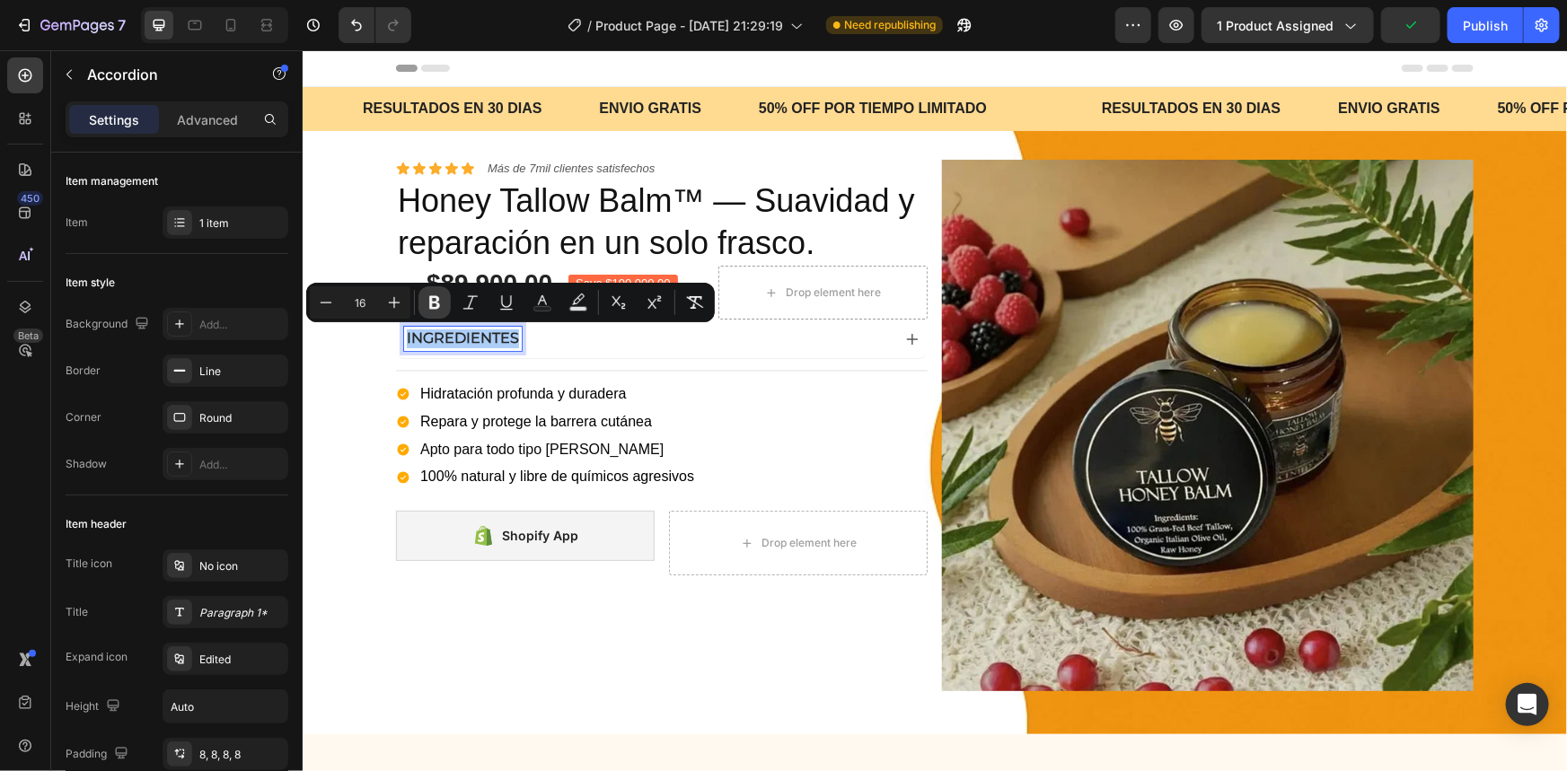
click at [442, 308] on icon "Editor contextual toolbar" at bounding box center [435, 303] width 18 height 18
click at [242, 614] on div "Paragraph 1*" at bounding box center [241, 613] width 84 height 16
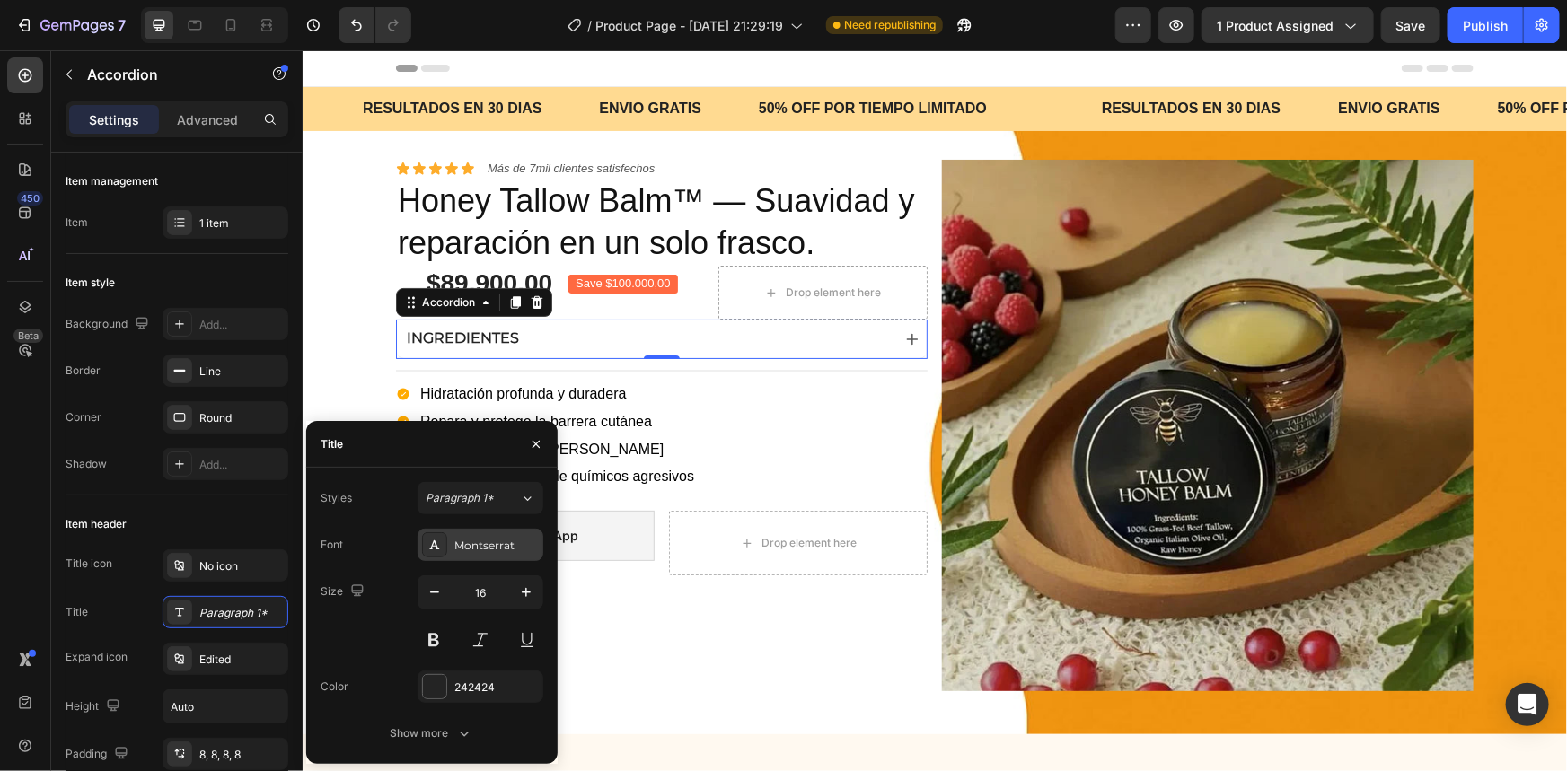
click at [481, 550] on div "Montserrat" at bounding box center [496, 546] width 84 height 16
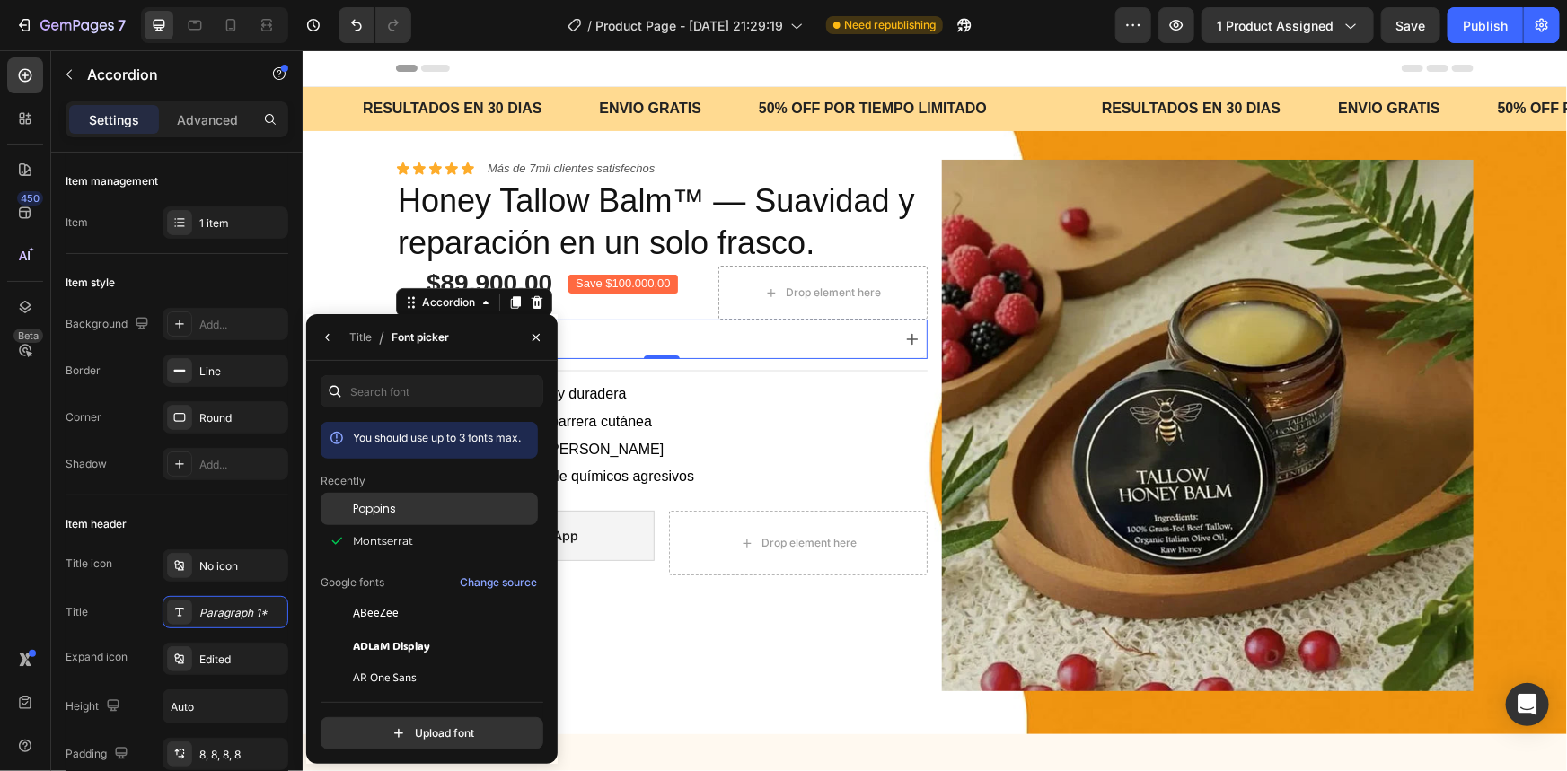
click at [435, 517] on div "Poppins" at bounding box center [443, 509] width 181 height 16
click at [32, 107] on div at bounding box center [25, 119] width 36 height 36
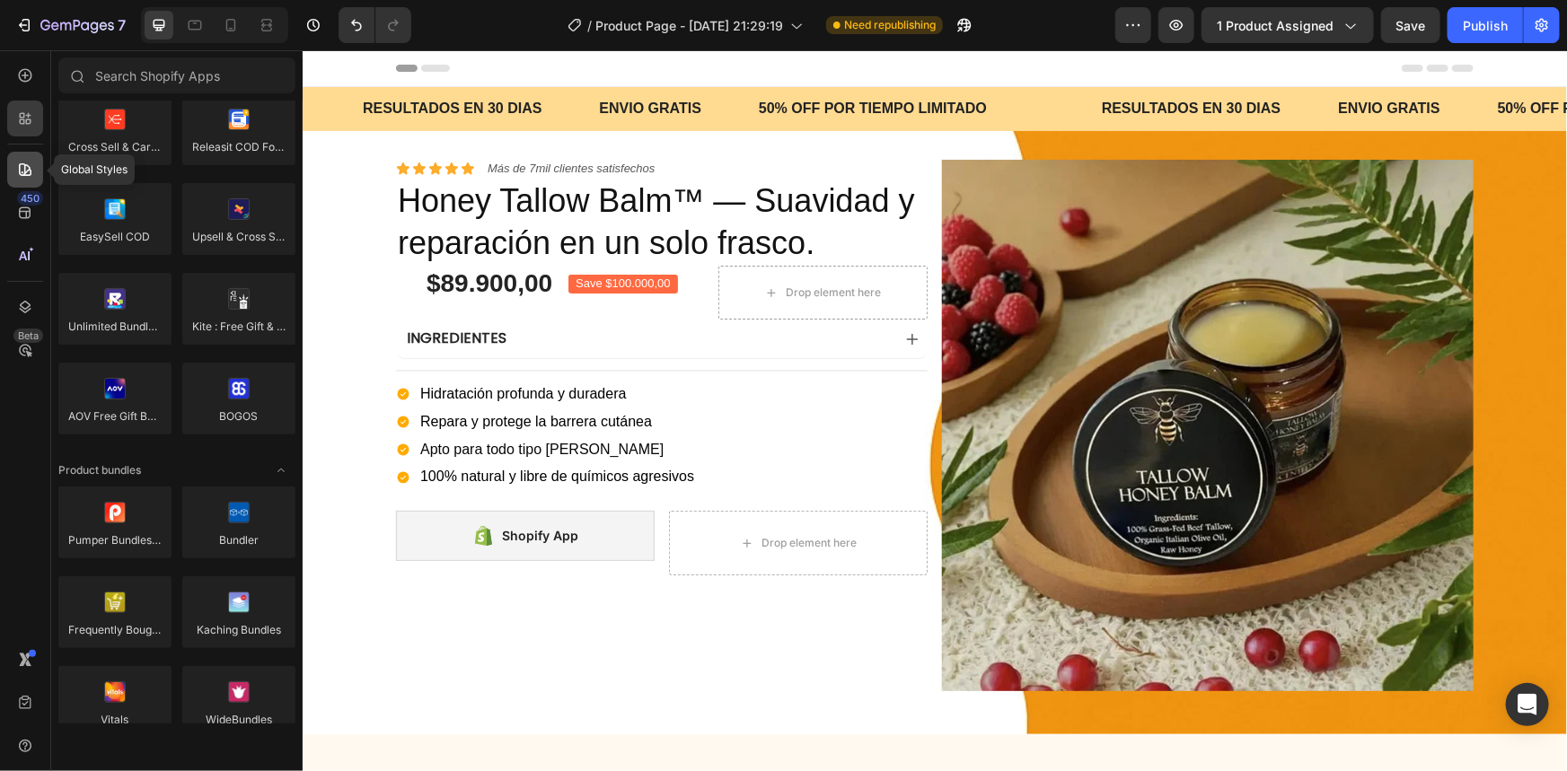
click at [29, 180] on div at bounding box center [25, 170] width 36 height 36
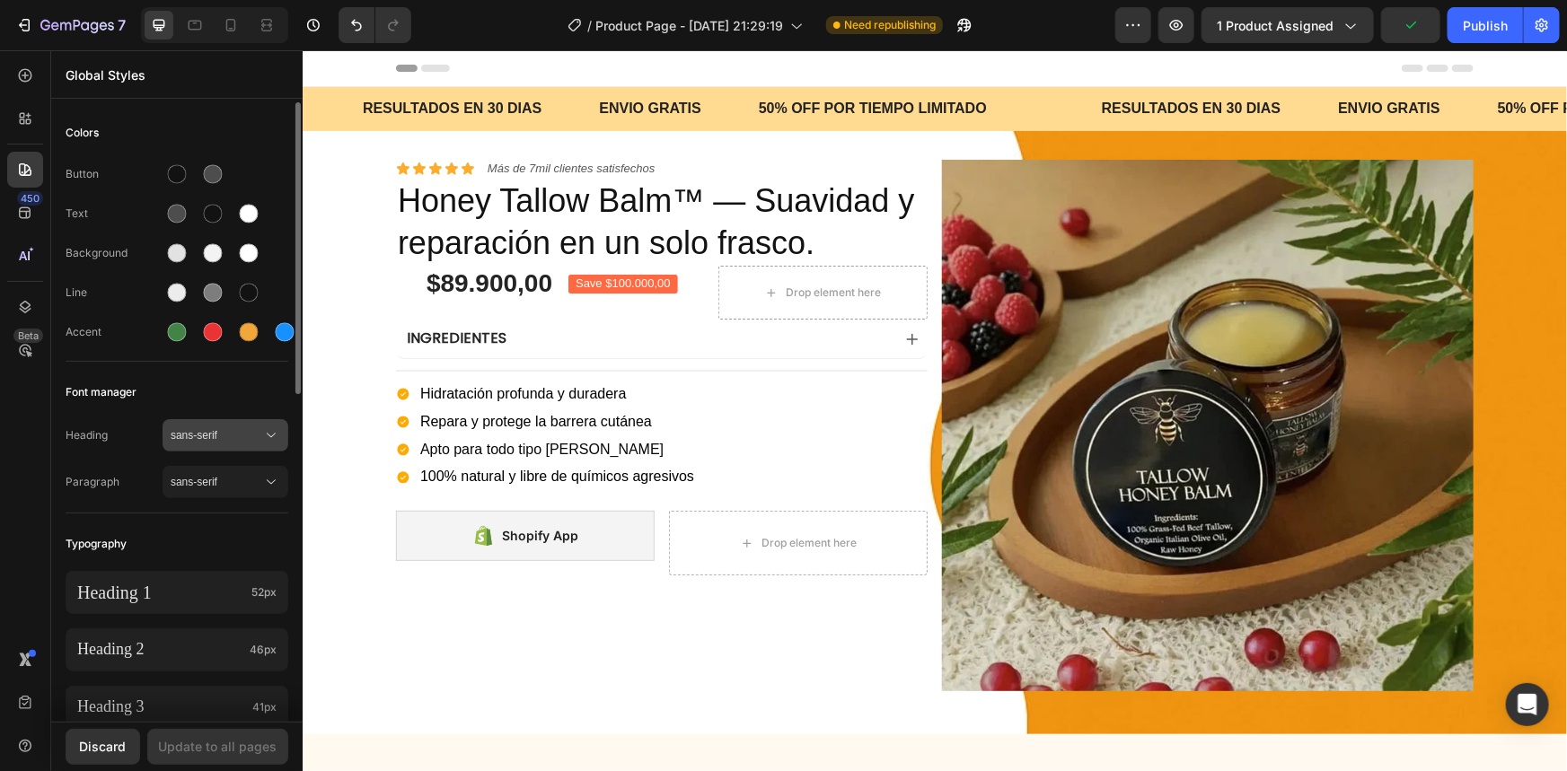
click at [229, 444] on button "sans-serif" at bounding box center [226, 435] width 126 height 32
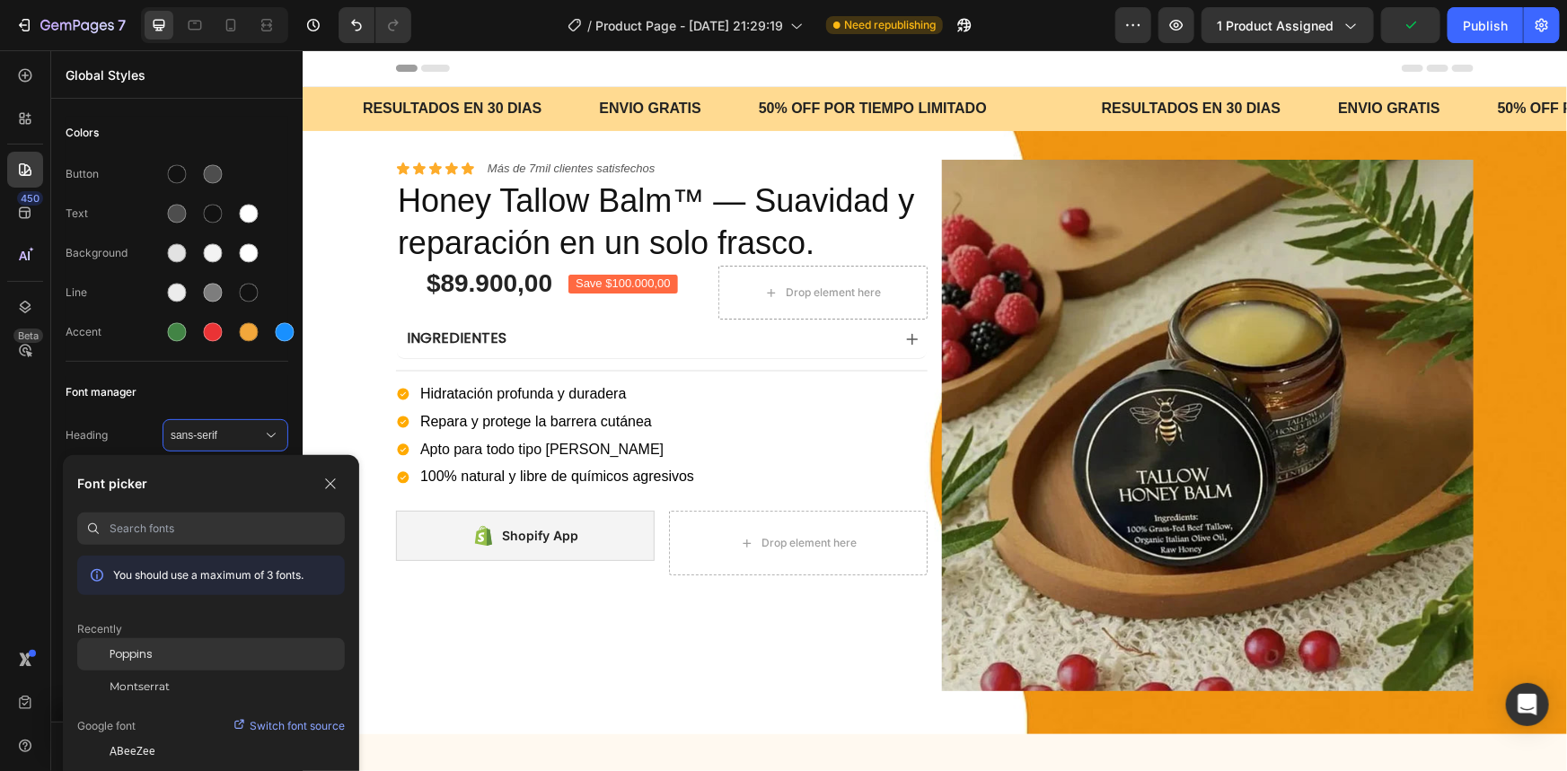
click at [153, 647] on div "Poppins" at bounding box center [227, 655] width 235 height 16
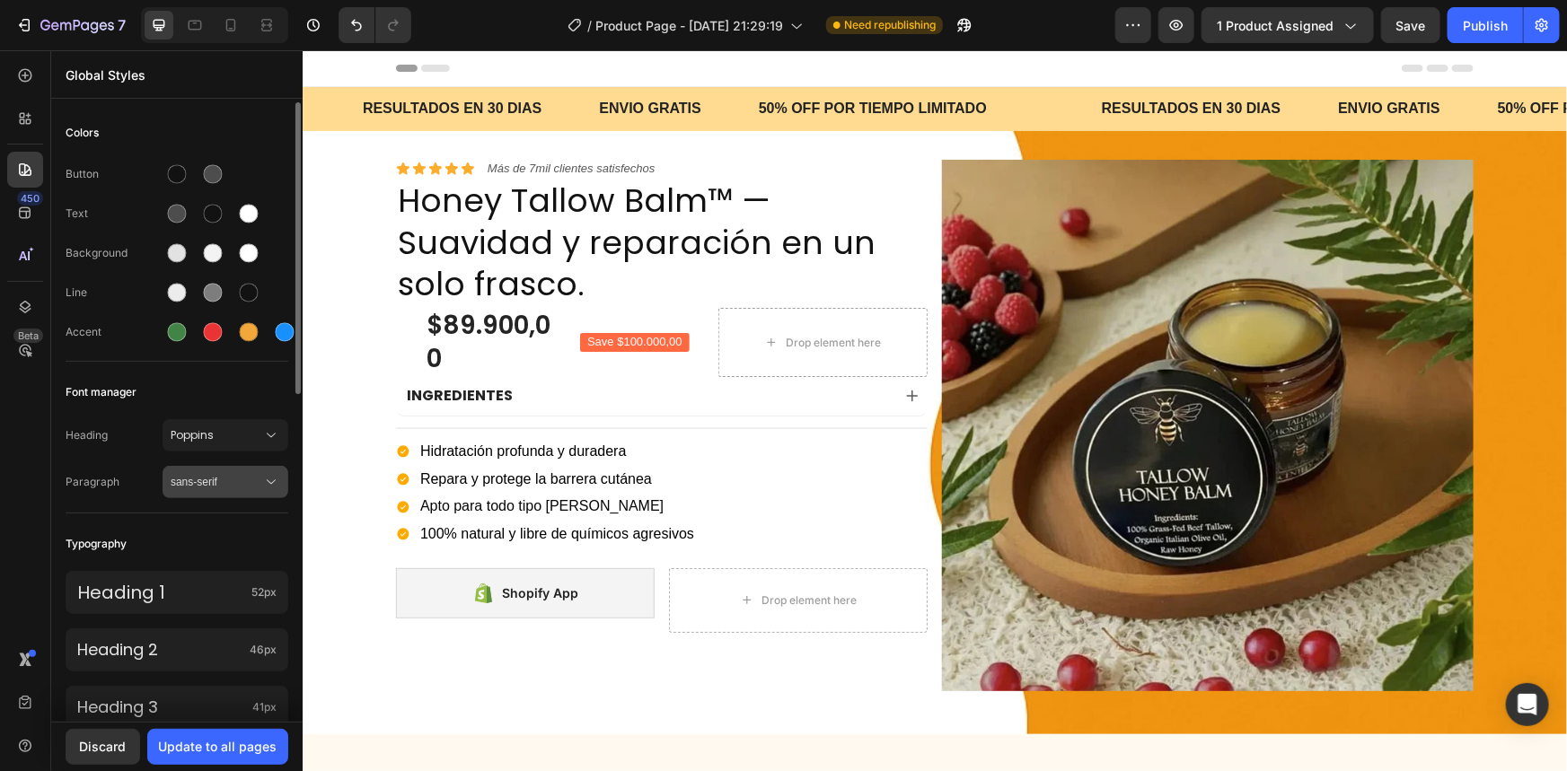
click at [194, 467] on button "sans-serif" at bounding box center [226, 482] width 126 height 32
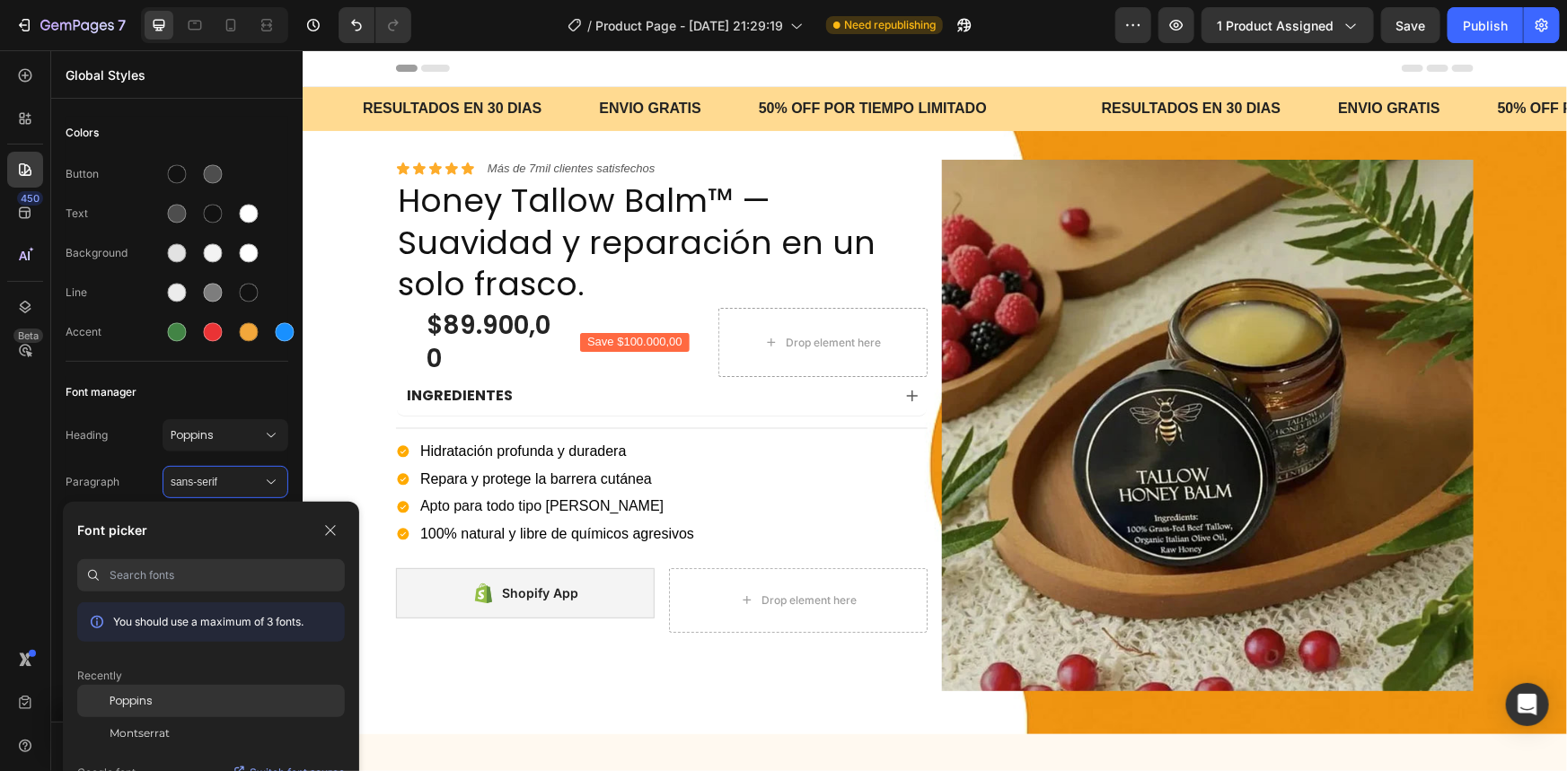
click at [224, 691] on div "Poppins" at bounding box center [211, 701] width 268 height 32
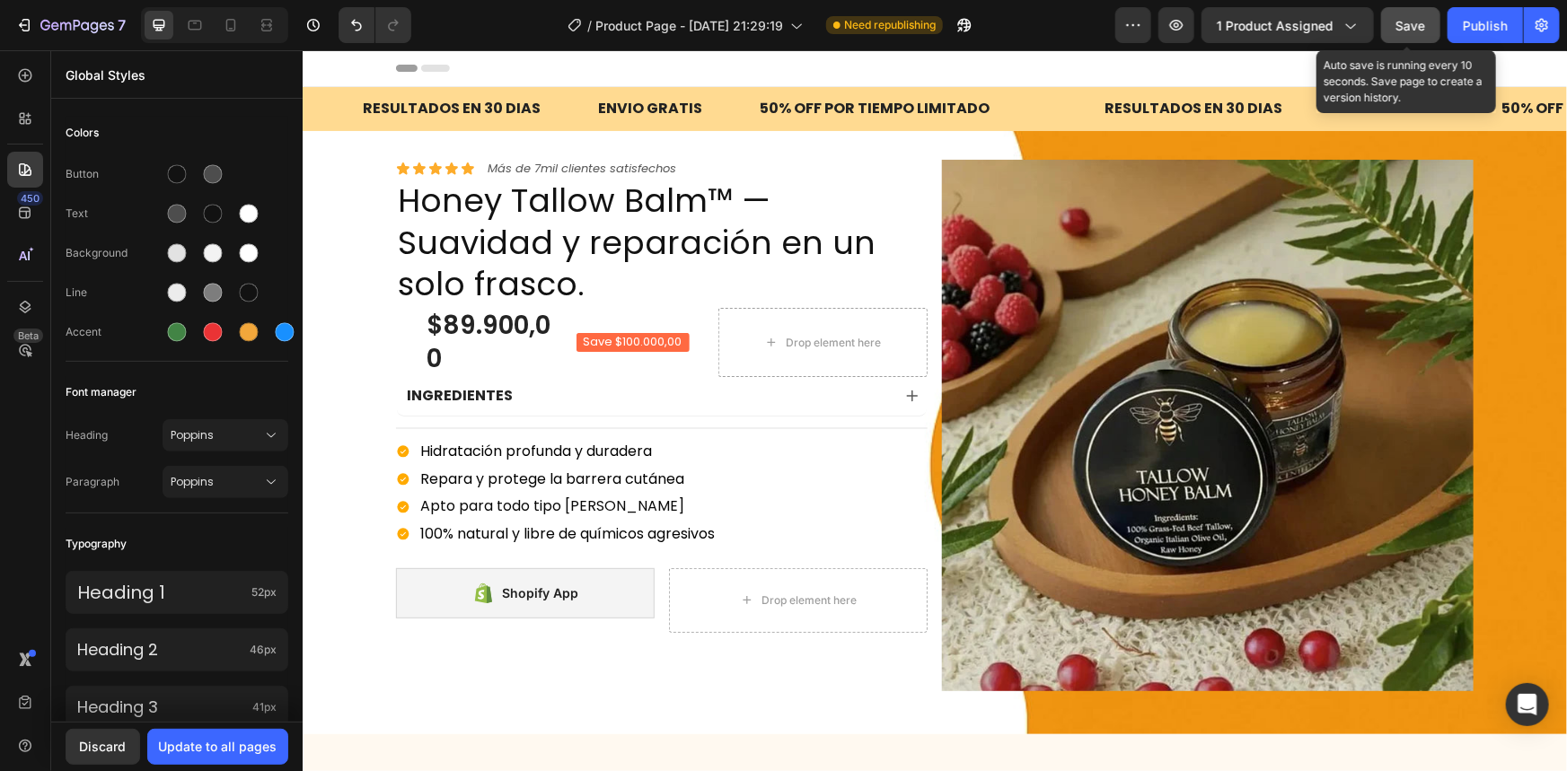
click at [1399, 31] on span "Save" at bounding box center [1411, 25] width 30 height 15
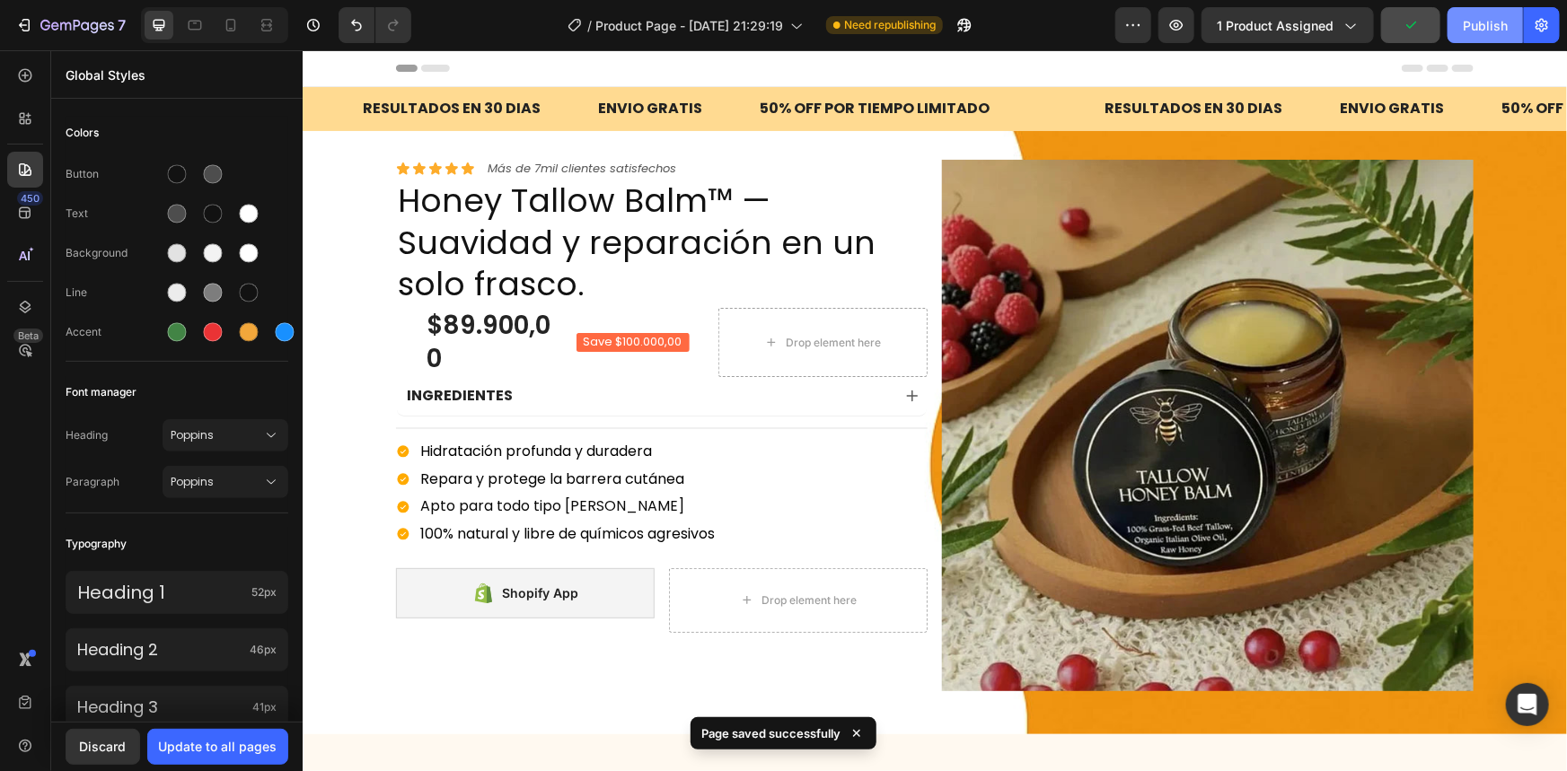
click at [1501, 26] on div "Publish" at bounding box center [1485, 25] width 45 height 19
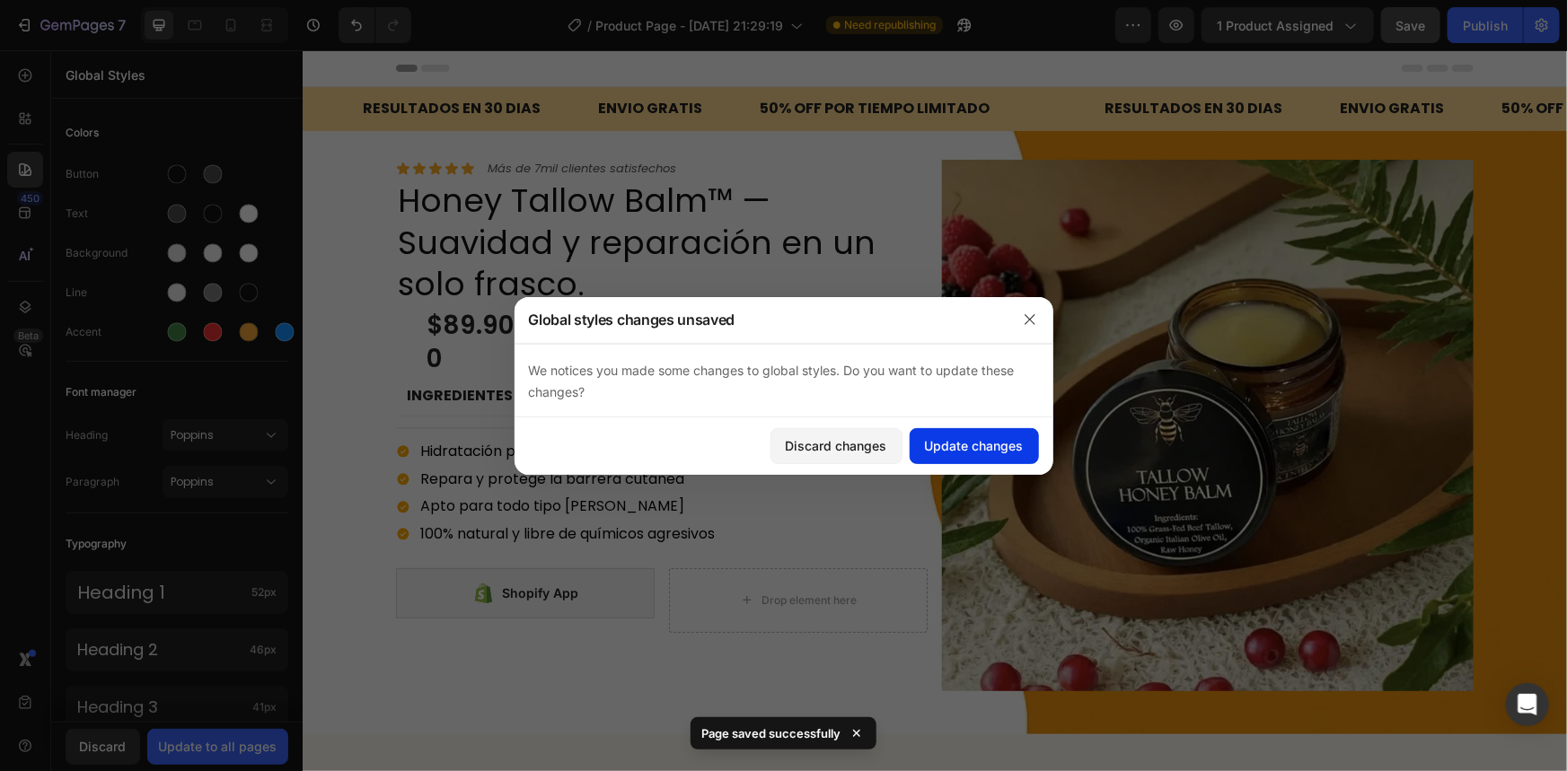
click at [1003, 453] on div "Update changes" at bounding box center [974, 445] width 99 height 19
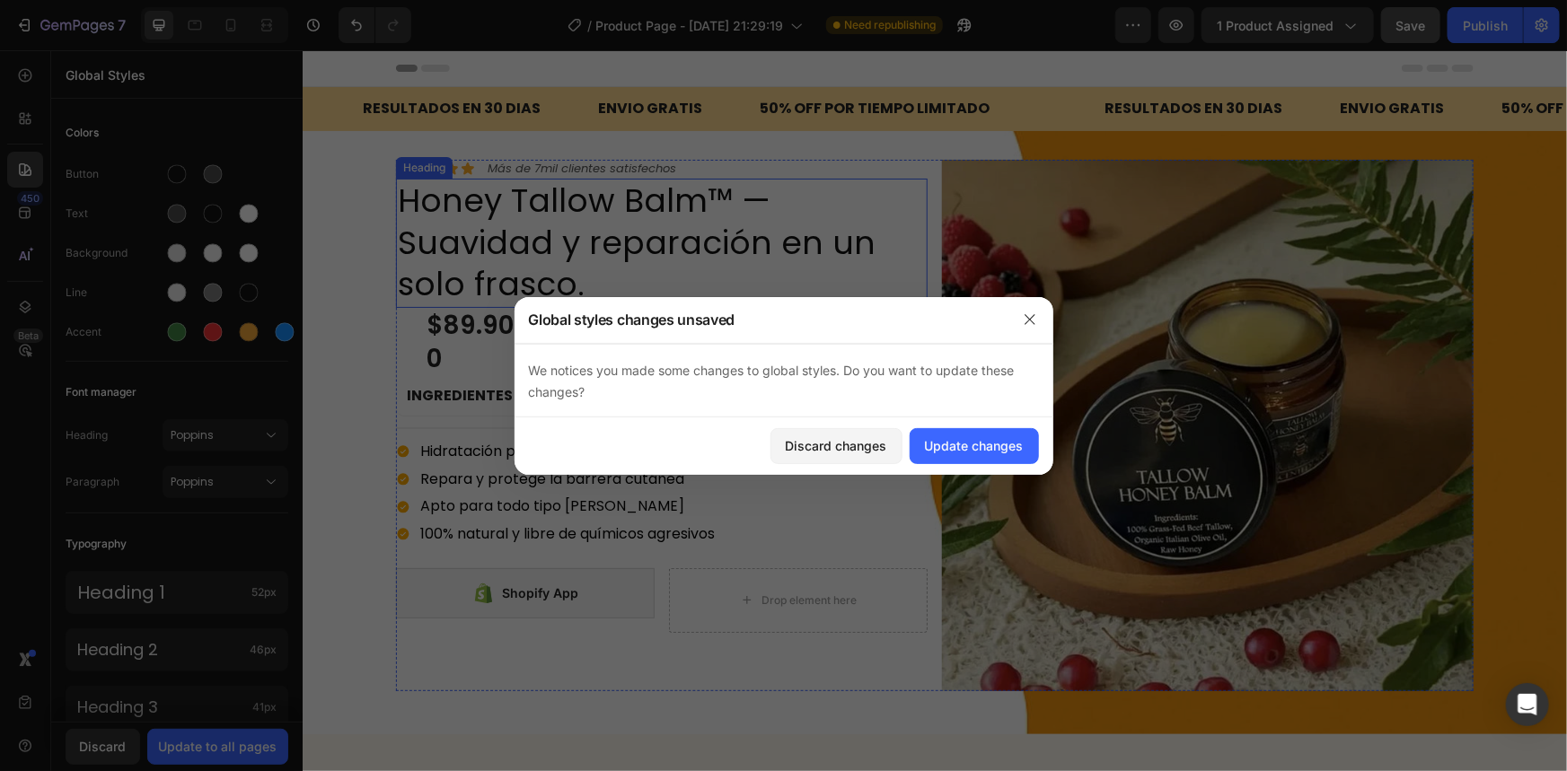
click at [643, 250] on h2 "Honey Tallow Balm™ — Suavidad y reparación en un solo frasco." at bounding box center [661, 242] width 532 height 129
click at [979, 436] on div "Update changes" at bounding box center [974, 445] width 99 height 19
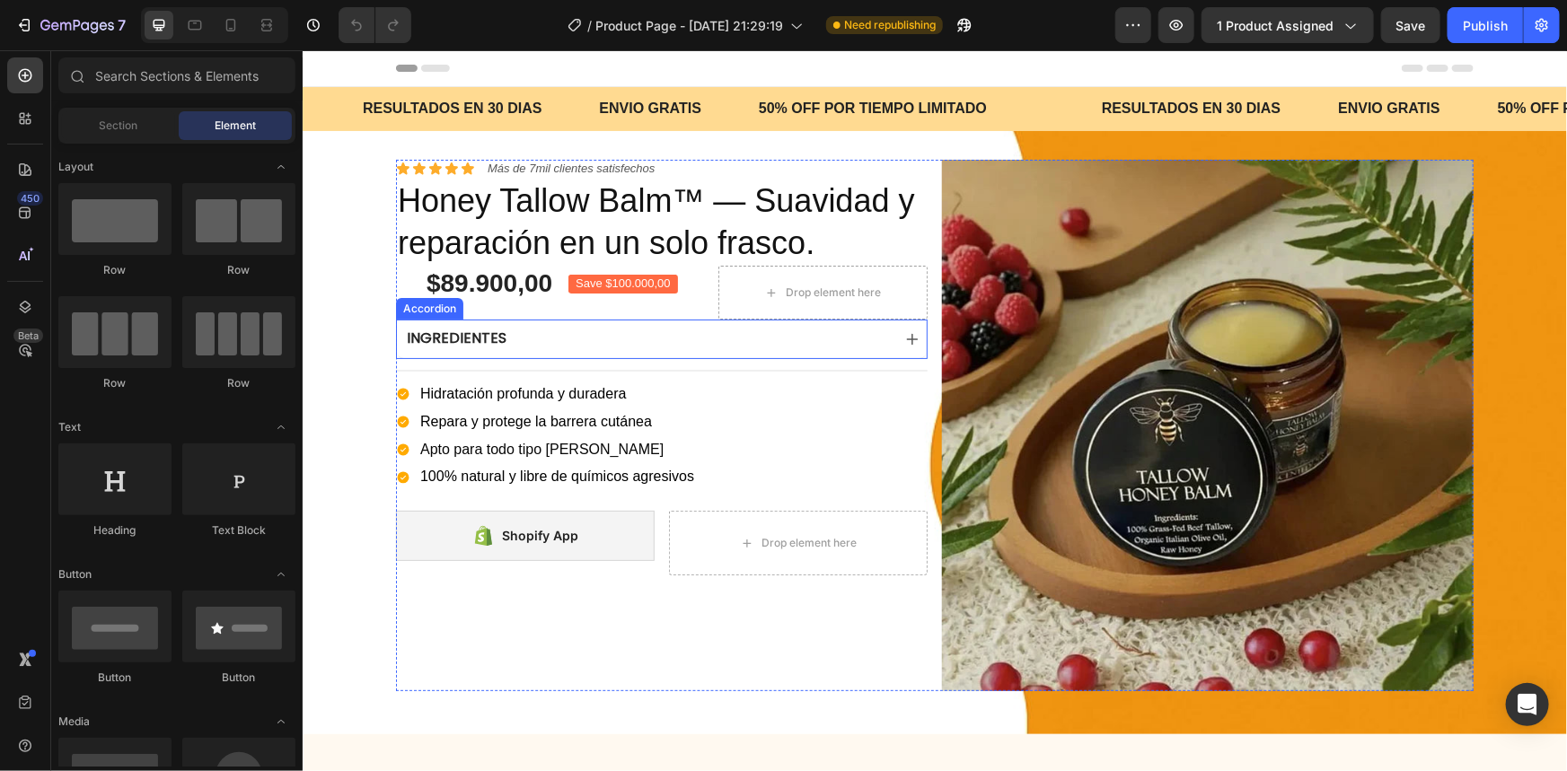
click at [631, 341] on div "INGREDIENTES" at bounding box center [646, 338] width 487 height 24
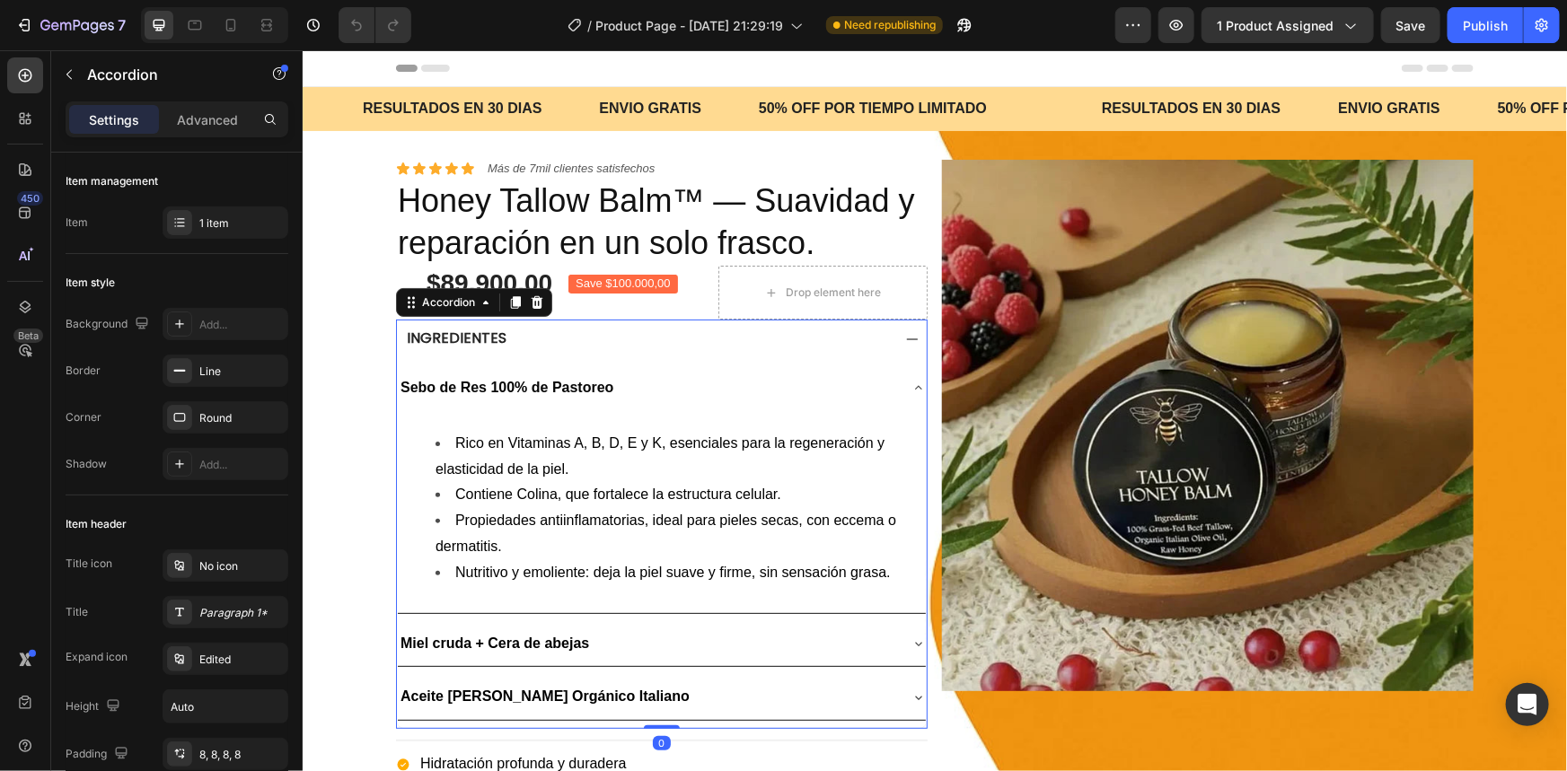
click at [631, 341] on div "INGREDIENTES" at bounding box center [646, 338] width 487 height 24
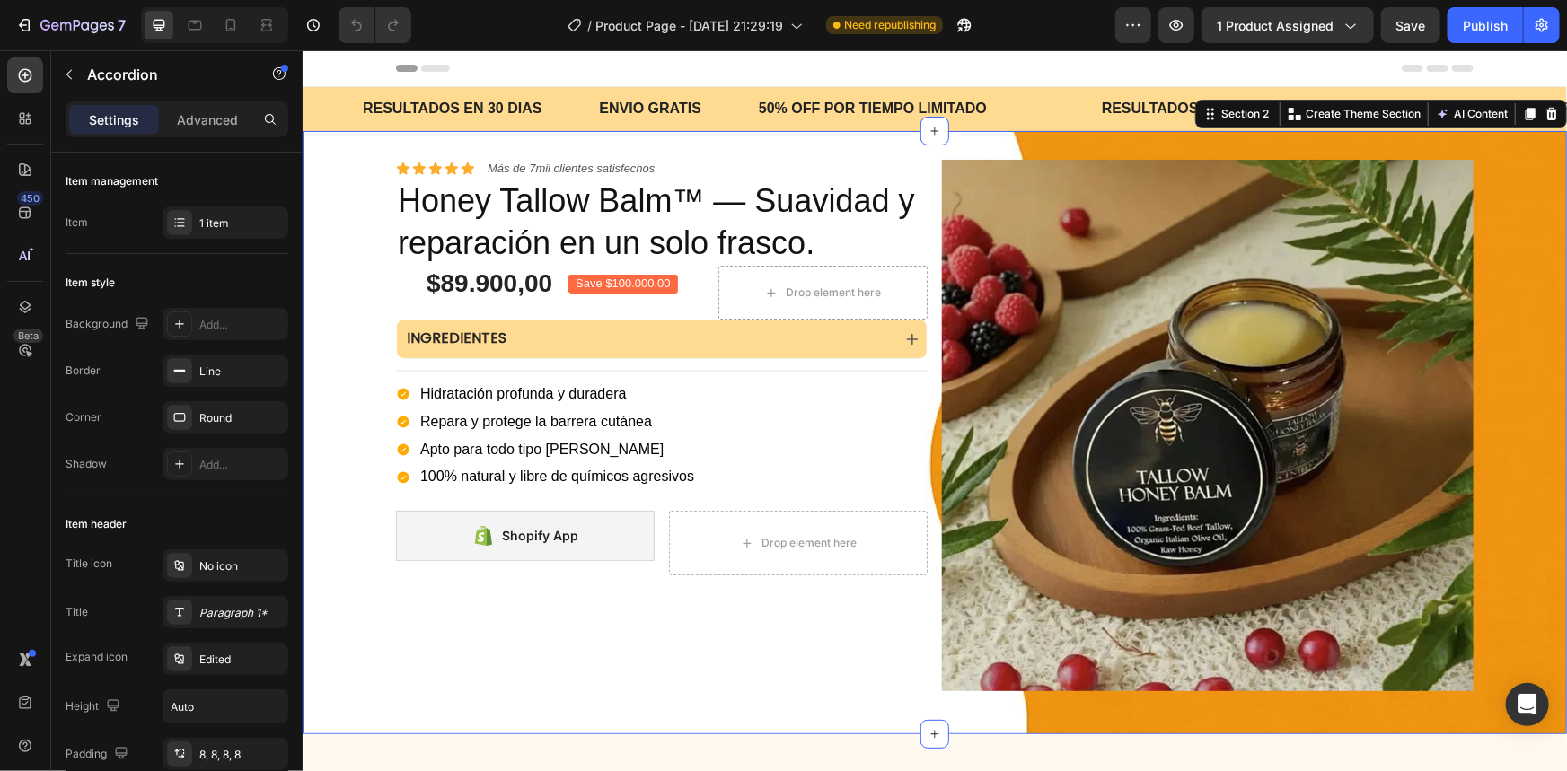
click at [356, 337] on div "Icon Icon Icon Icon Icon Icon List Más de 7mil clientes satisfechos Text Block …" at bounding box center [934, 432] width 1264 height 546
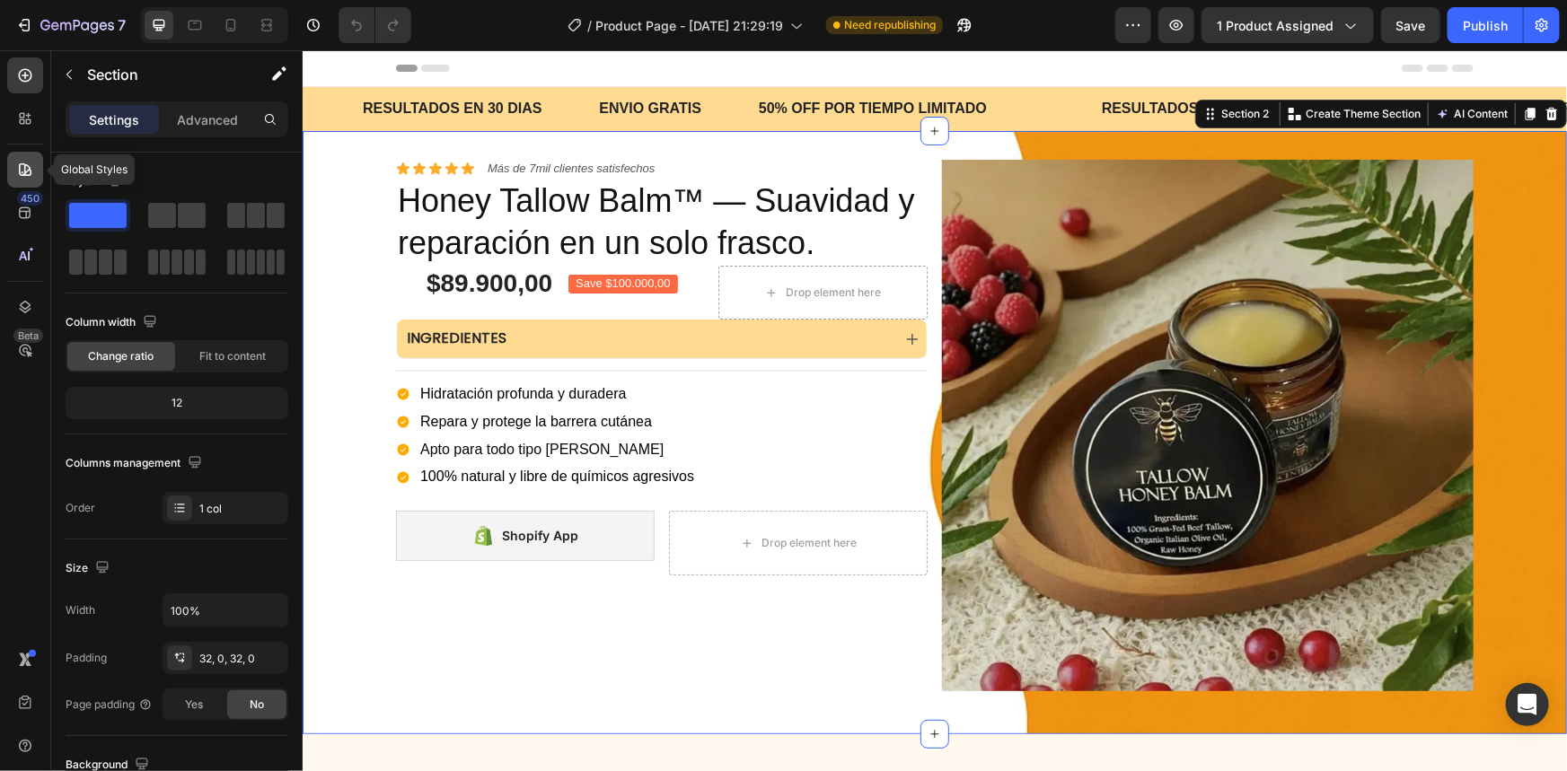
click at [32, 172] on icon at bounding box center [25, 170] width 18 height 18
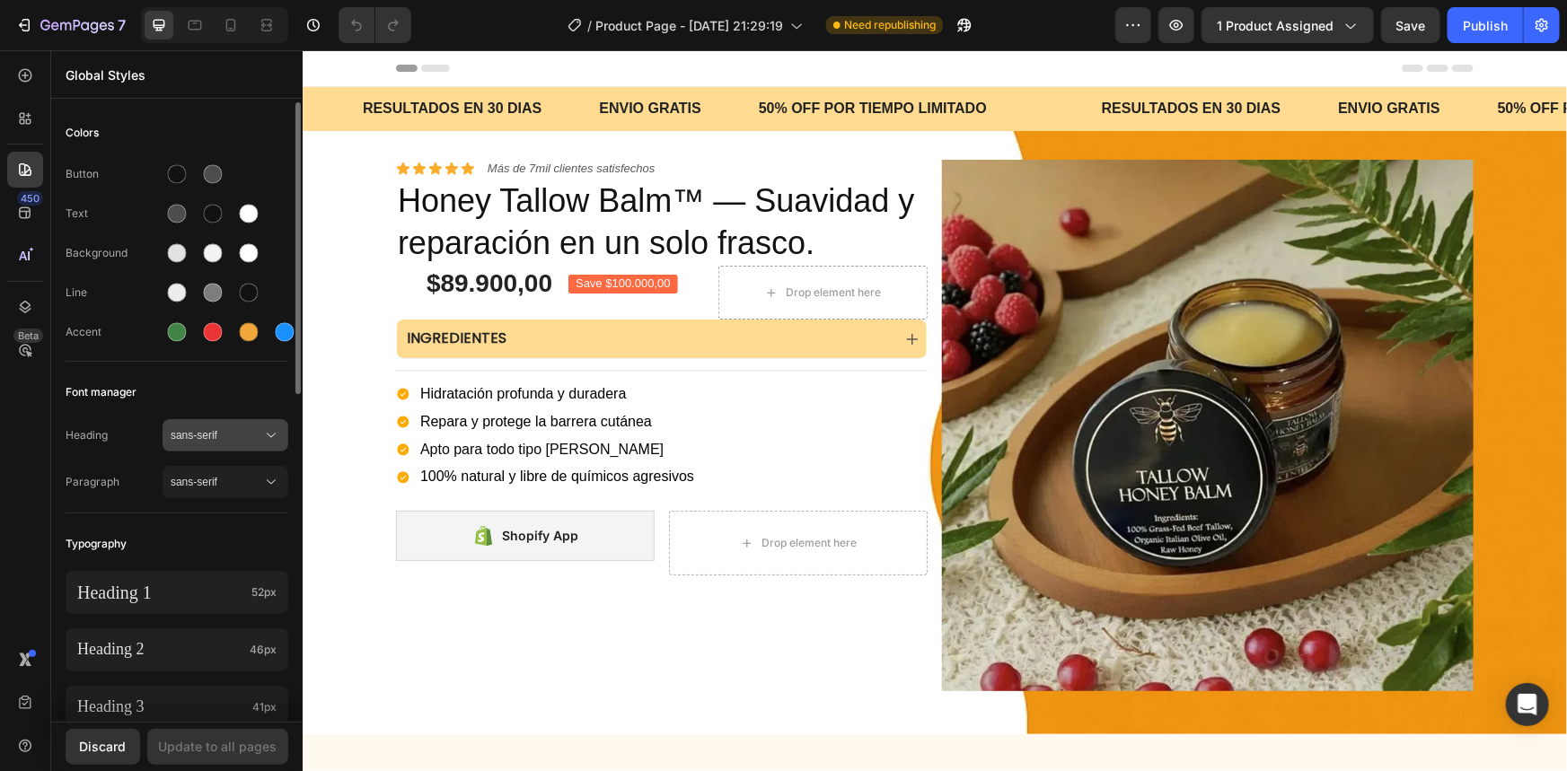
click at [218, 437] on span "sans-serif" at bounding box center [217, 435] width 92 height 16
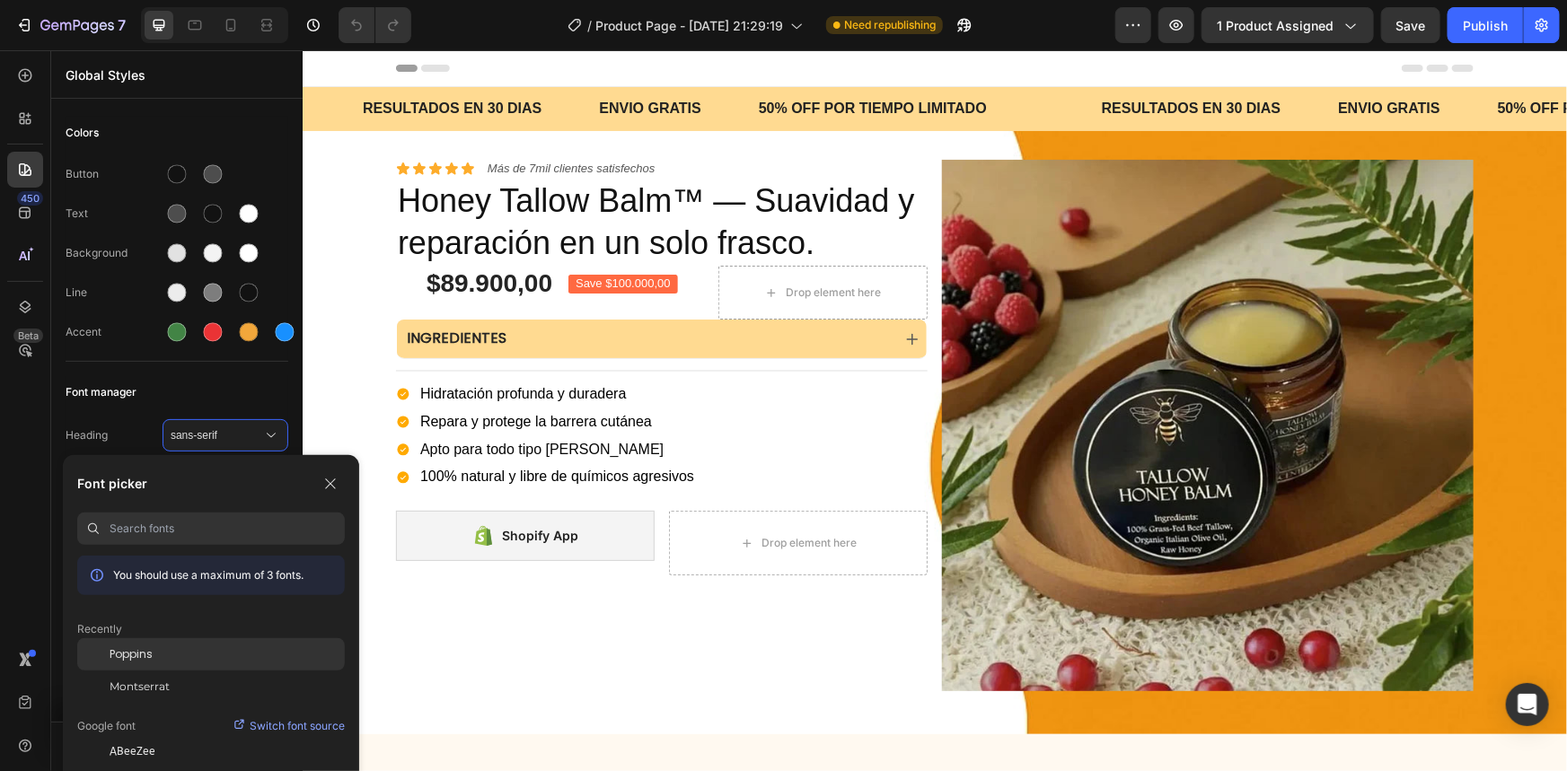
click at [234, 651] on div "Poppins" at bounding box center [227, 655] width 235 height 16
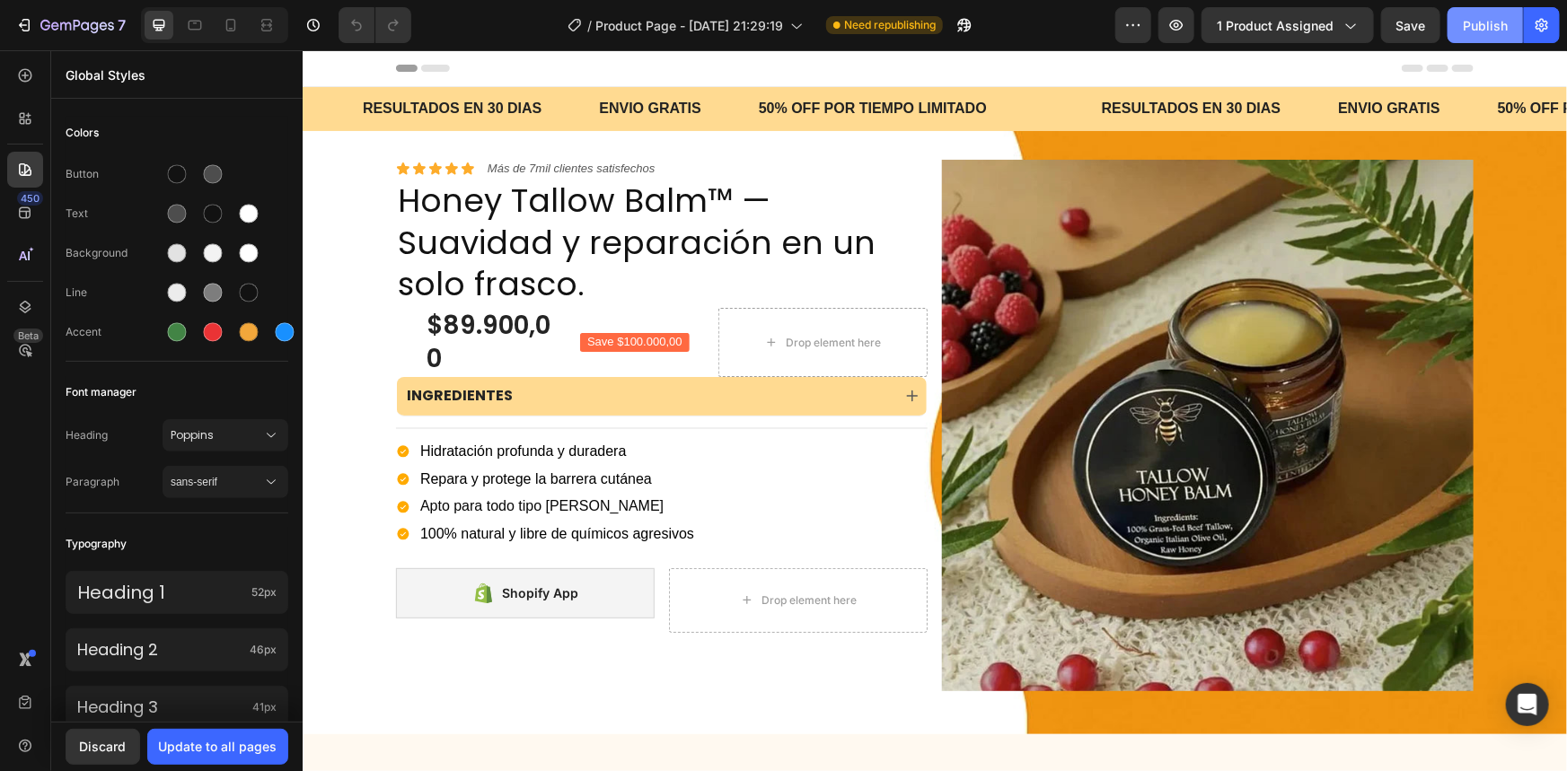
click at [1494, 18] on div "Publish" at bounding box center [1485, 25] width 45 height 19
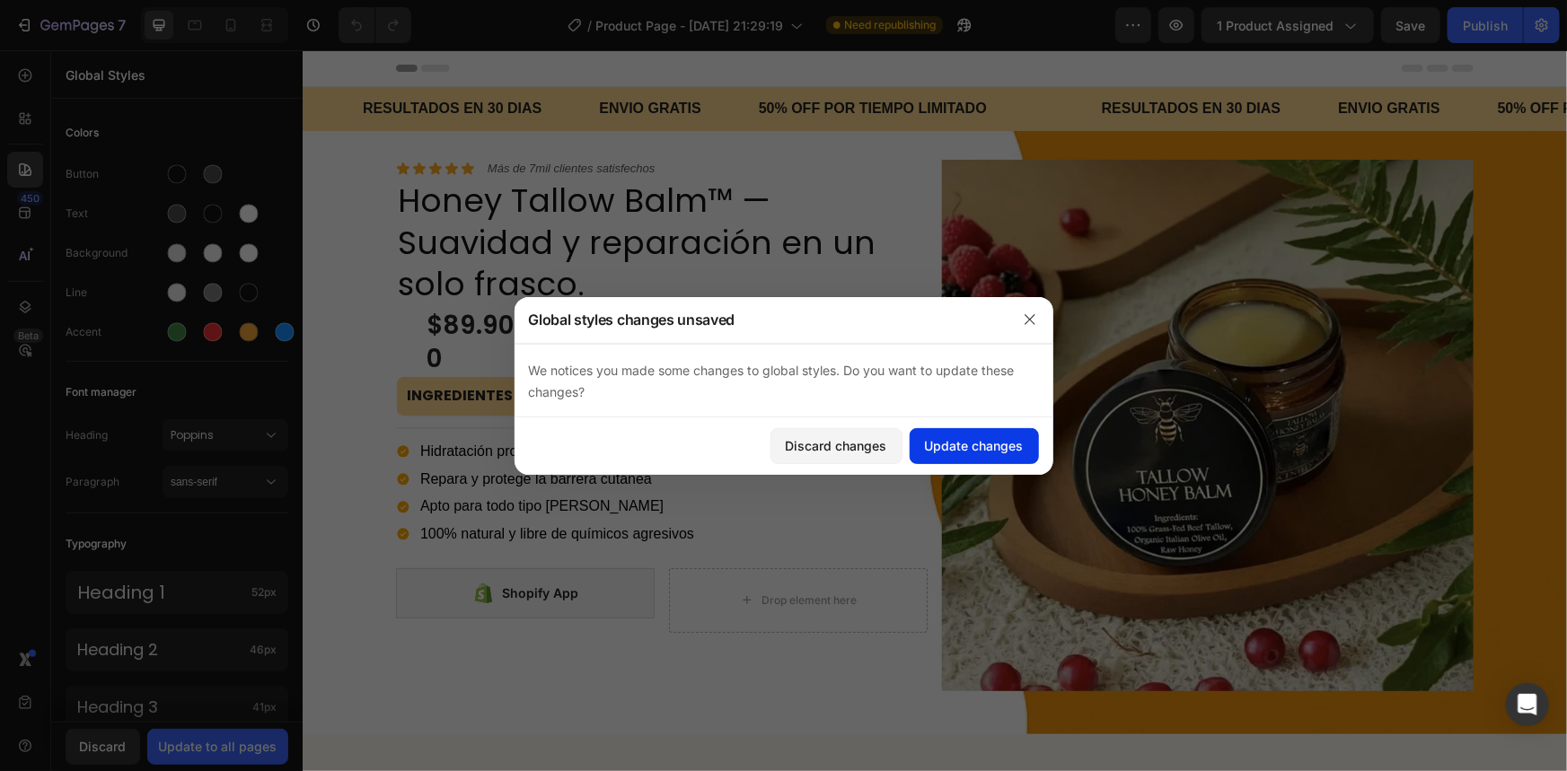
click at [972, 454] on div "Update changes" at bounding box center [974, 445] width 99 height 19
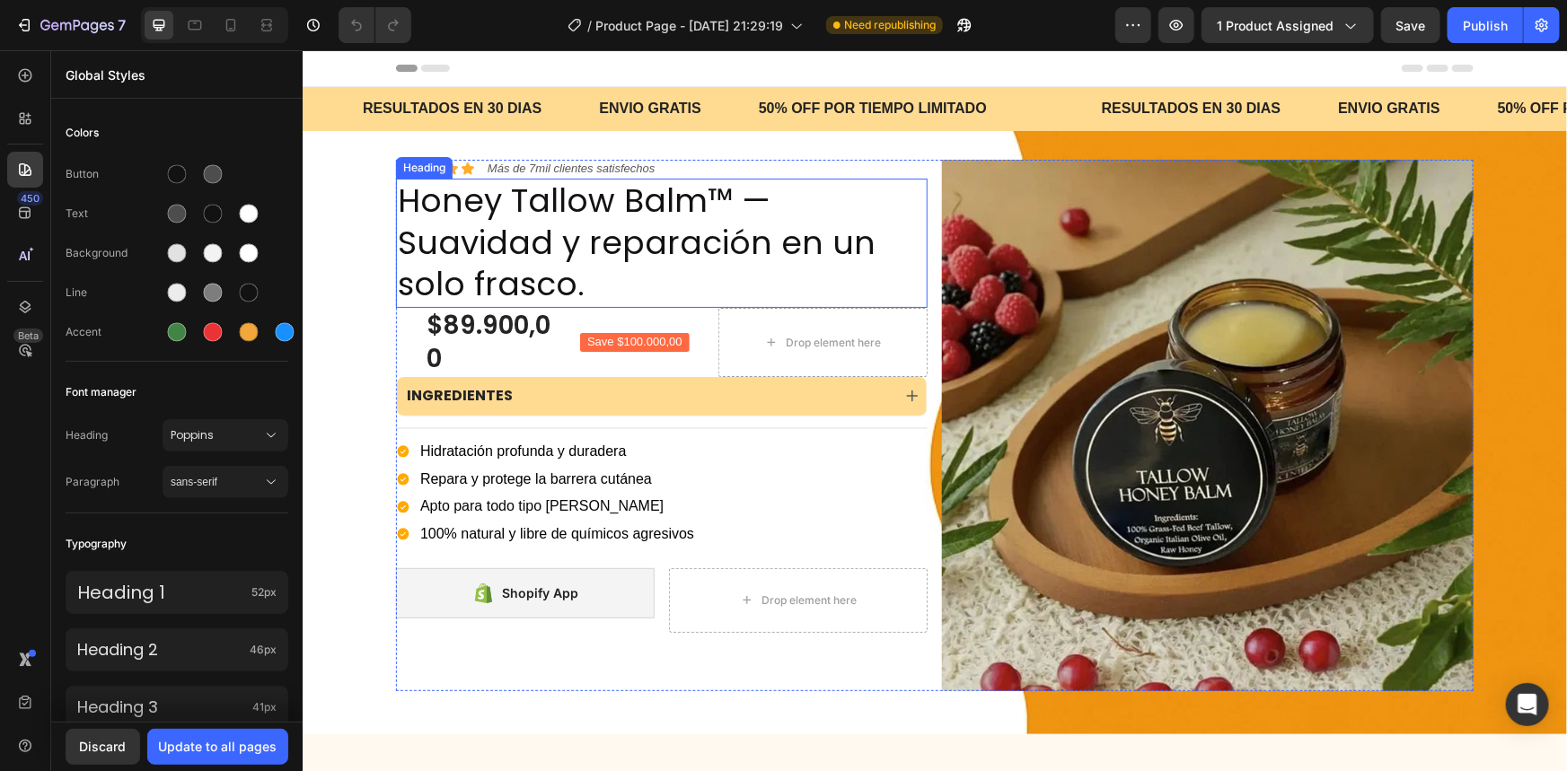
click at [548, 242] on h2 "Honey Tallow Balm™ — Suavidad y reparación en un solo frasco." at bounding box center [661, 242] width 532 height 129
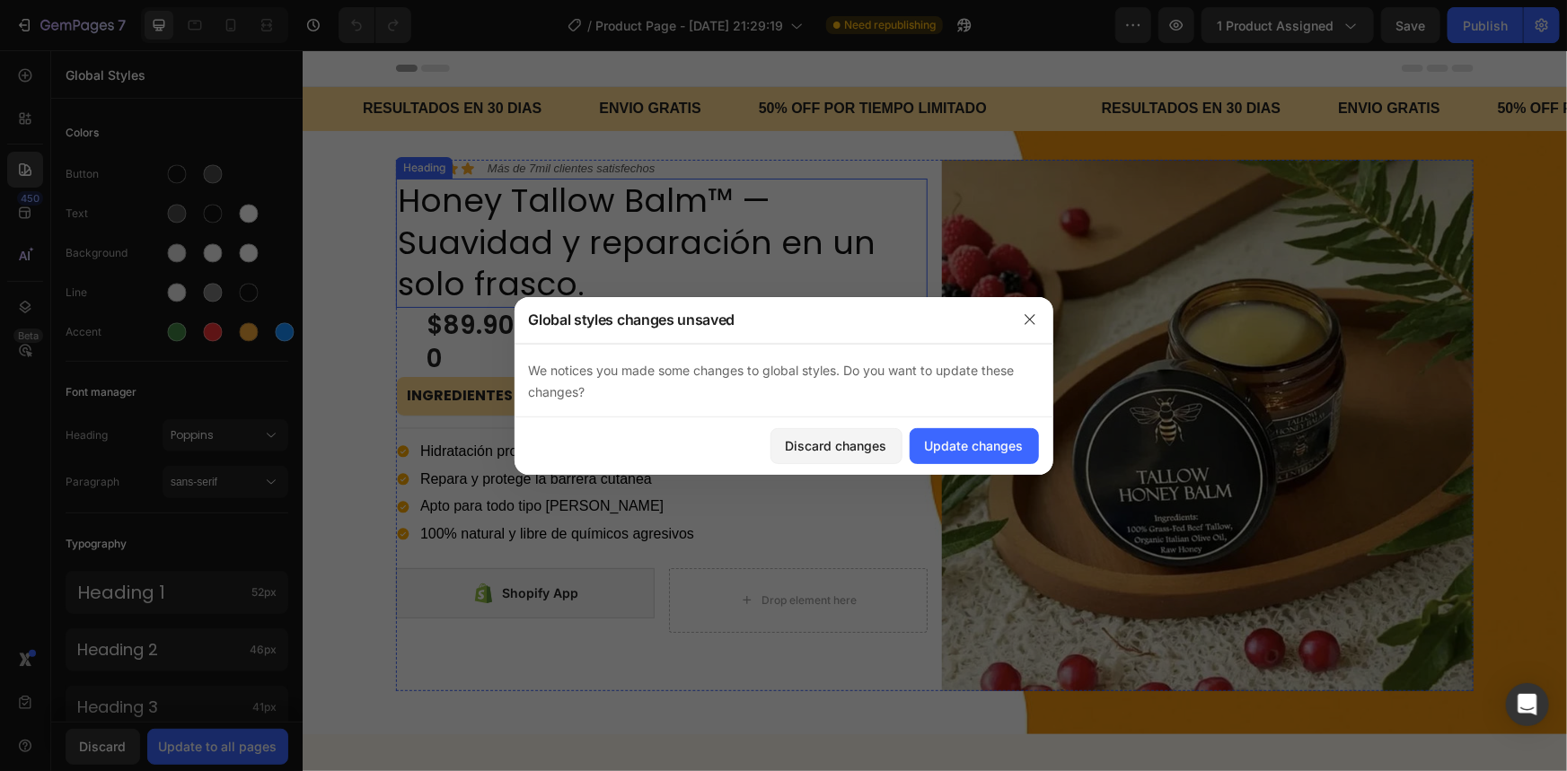
click at [549, 242] on div at bounding box center [783, 385] width 1567 height 771
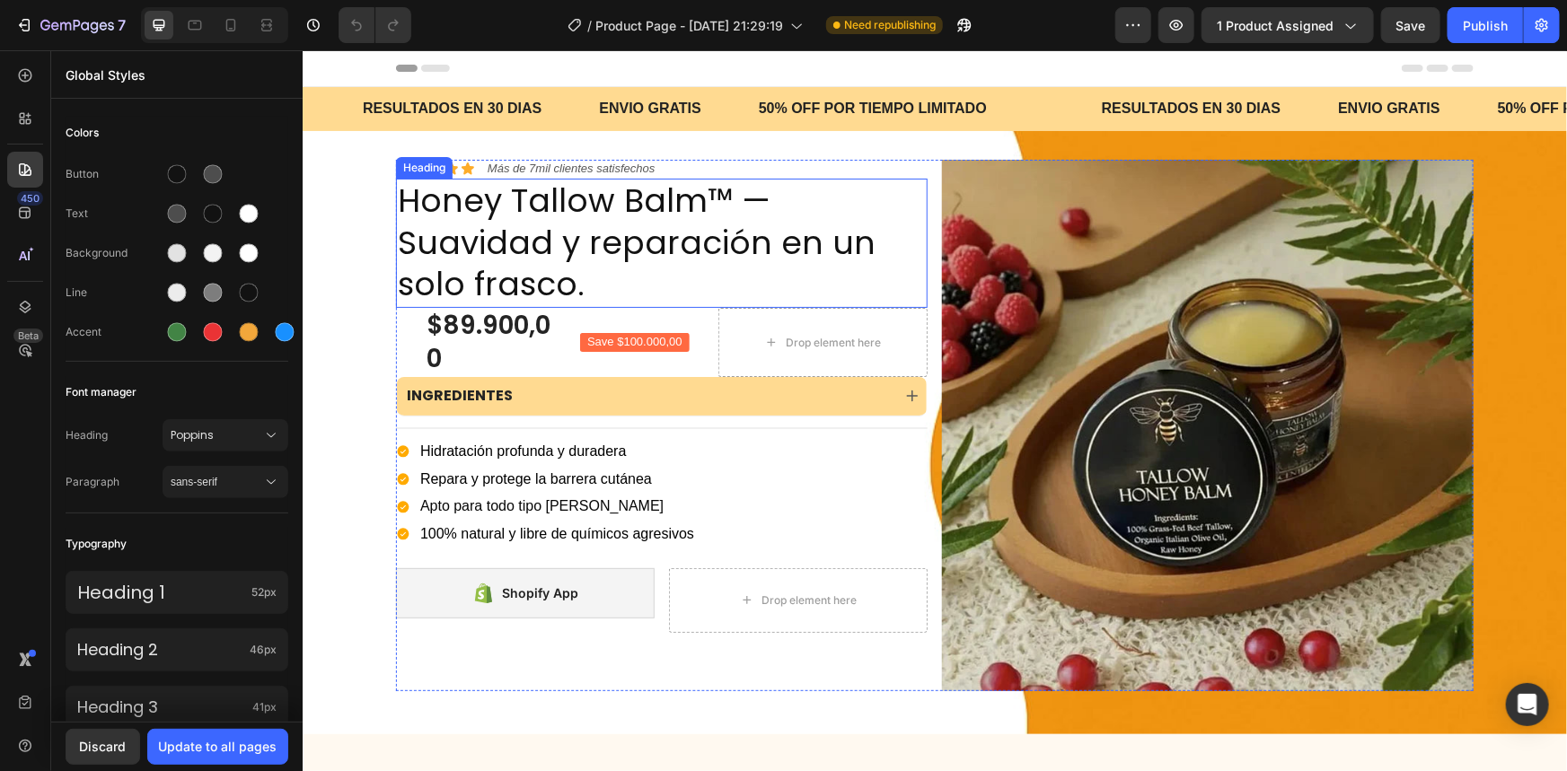
click at [683, 278] on h2 "Honey Tallow Balm™ — Suavidad y reparación en un solo frasco." at bounding box center [661, 242] width 532 height 129
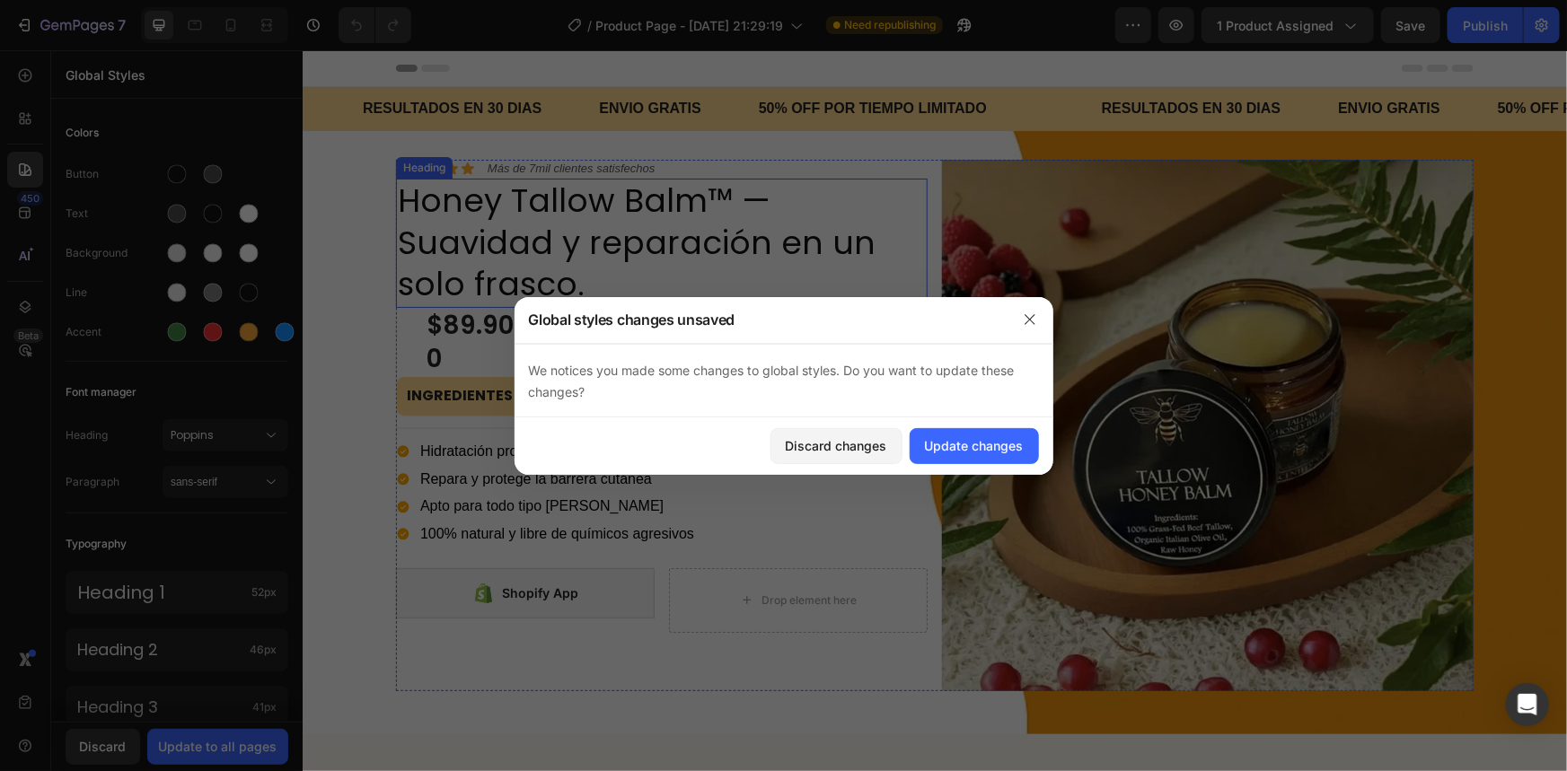
click at [684, 279] on div at bounding box center [783, 385] width 1567 height 771
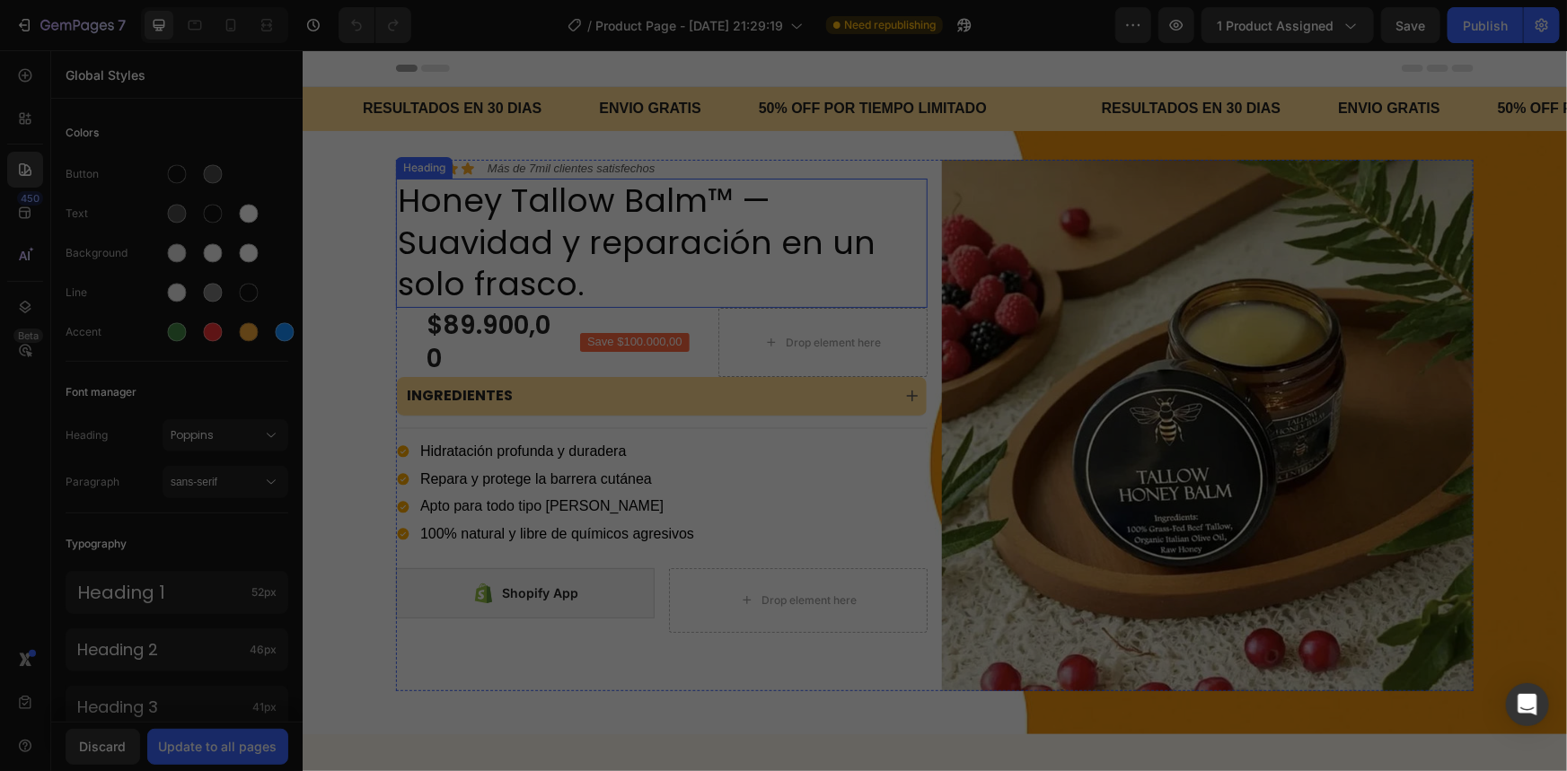
click at [727, 251] on h2 "Honey Tallow Balm™ — Suavidad y reparación en un solo frasco." at bounding box center [661, 242] width 532 height 129
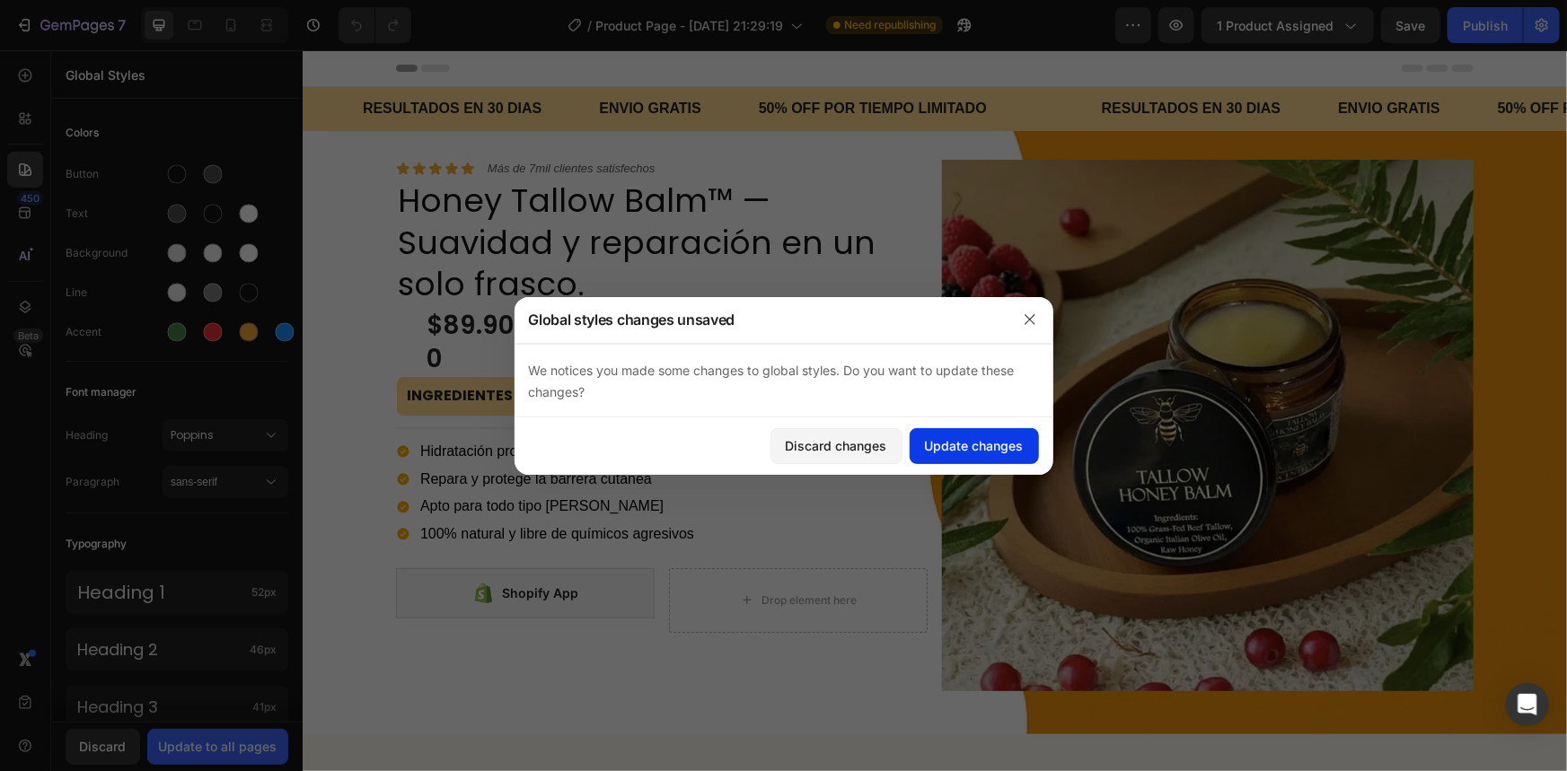
click at [961, 444] on div "Update changes" at bounding box center [974, 445] width 99 height 19
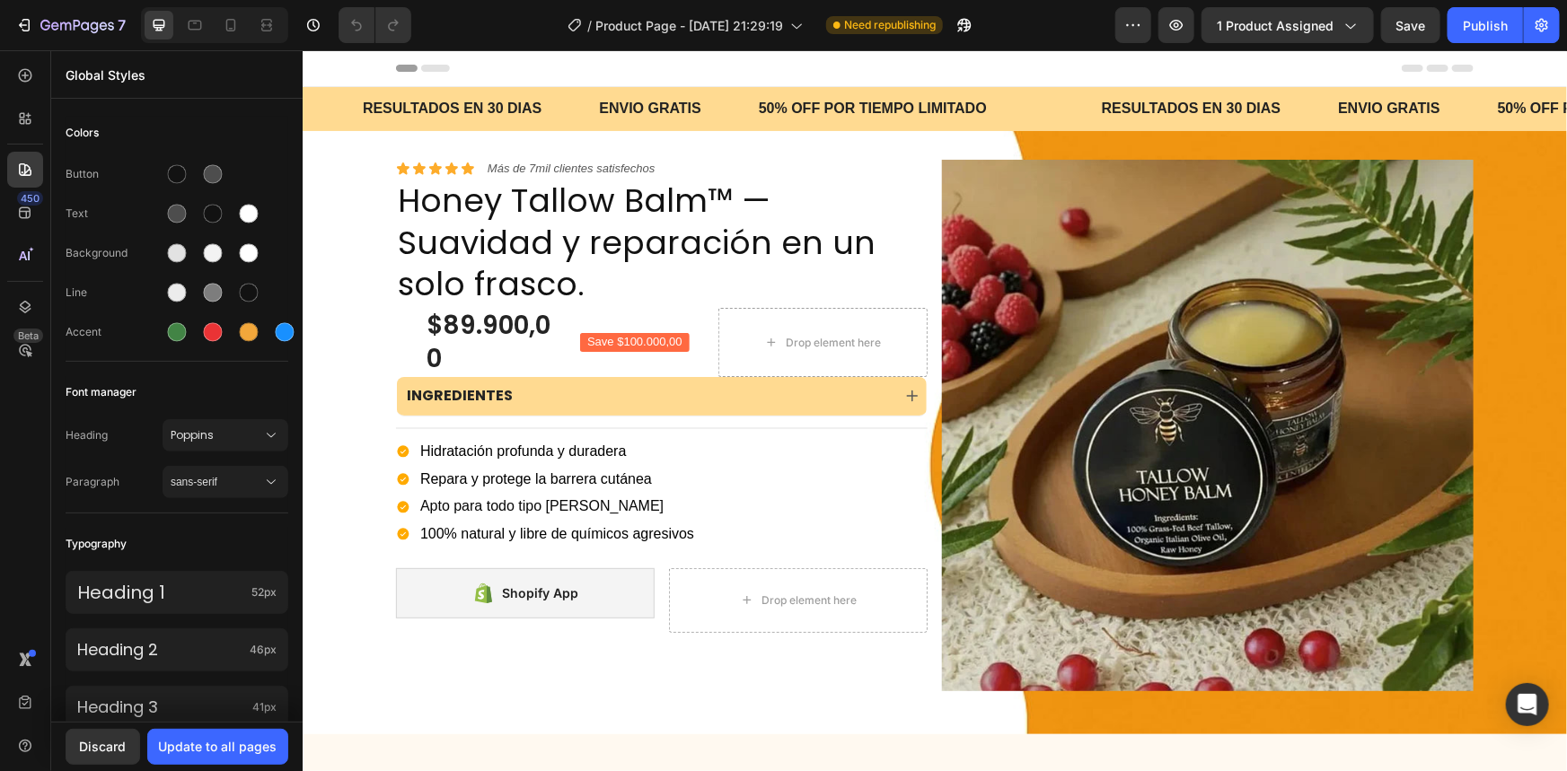
click at [1423, 5] on div "7 / Product Page - Aug 11, 21:29:19 Need republishing Preview 1 product assigne…" at bounding box center [783, 25] width 1567 height 51
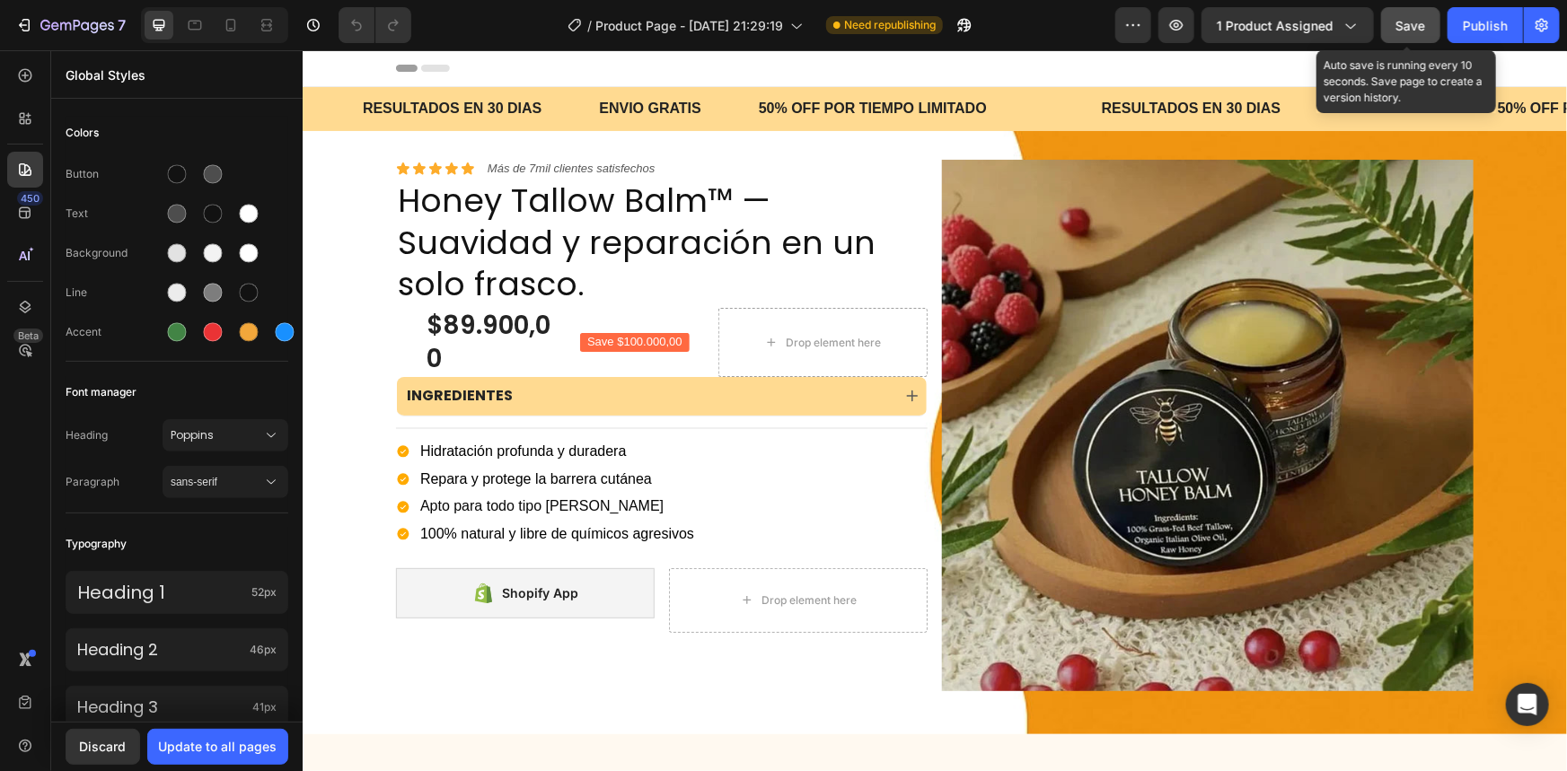
click at [1423, 20] on span "Save" at bounding box center [1411, 25] width 30 height 15
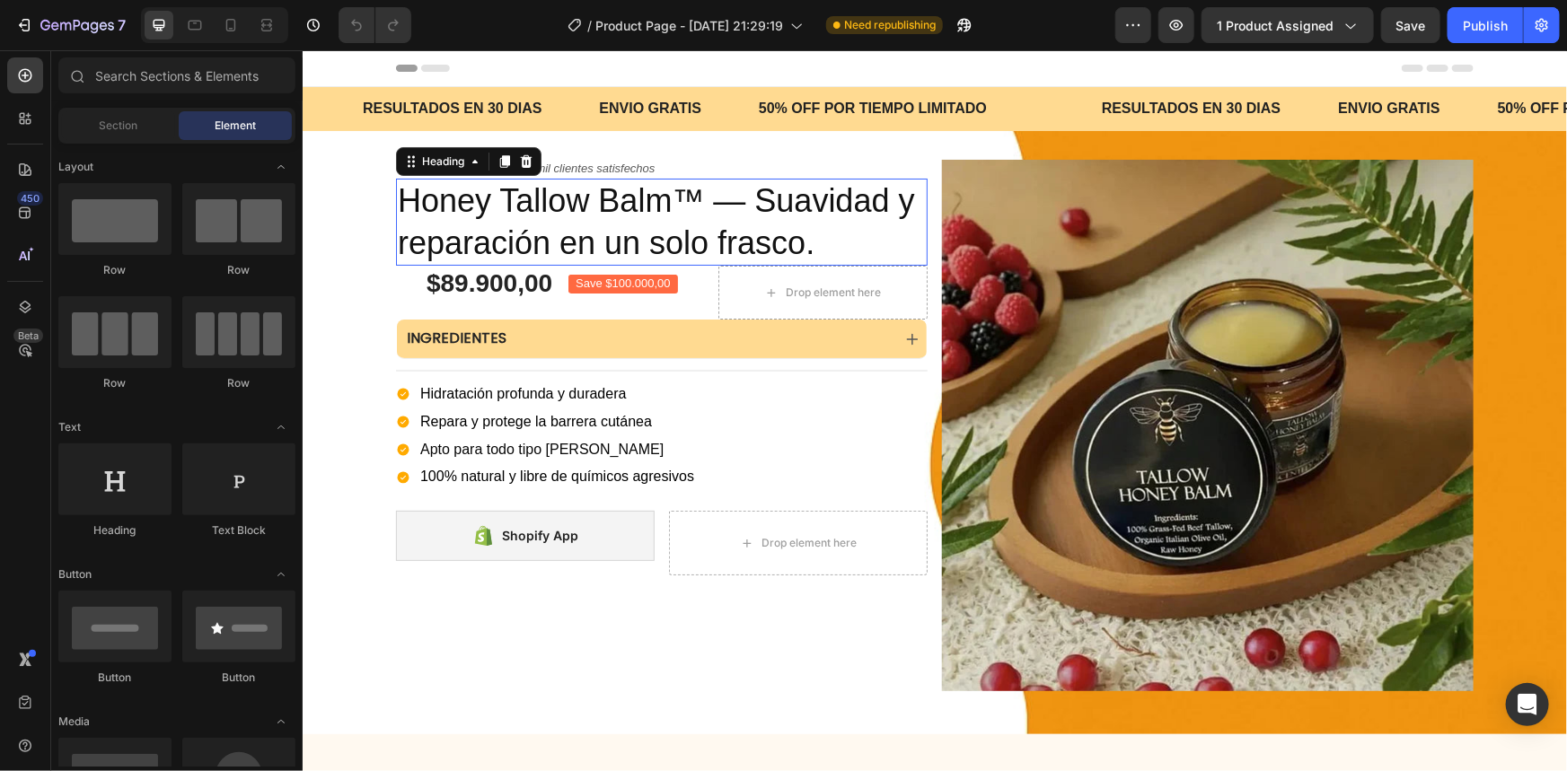
click at [559, 209] on h2 "Honey Tallow Balm™ — Suavidad y reparación en un solo frasco." at bounding box center [661, 222] width 532 height 88
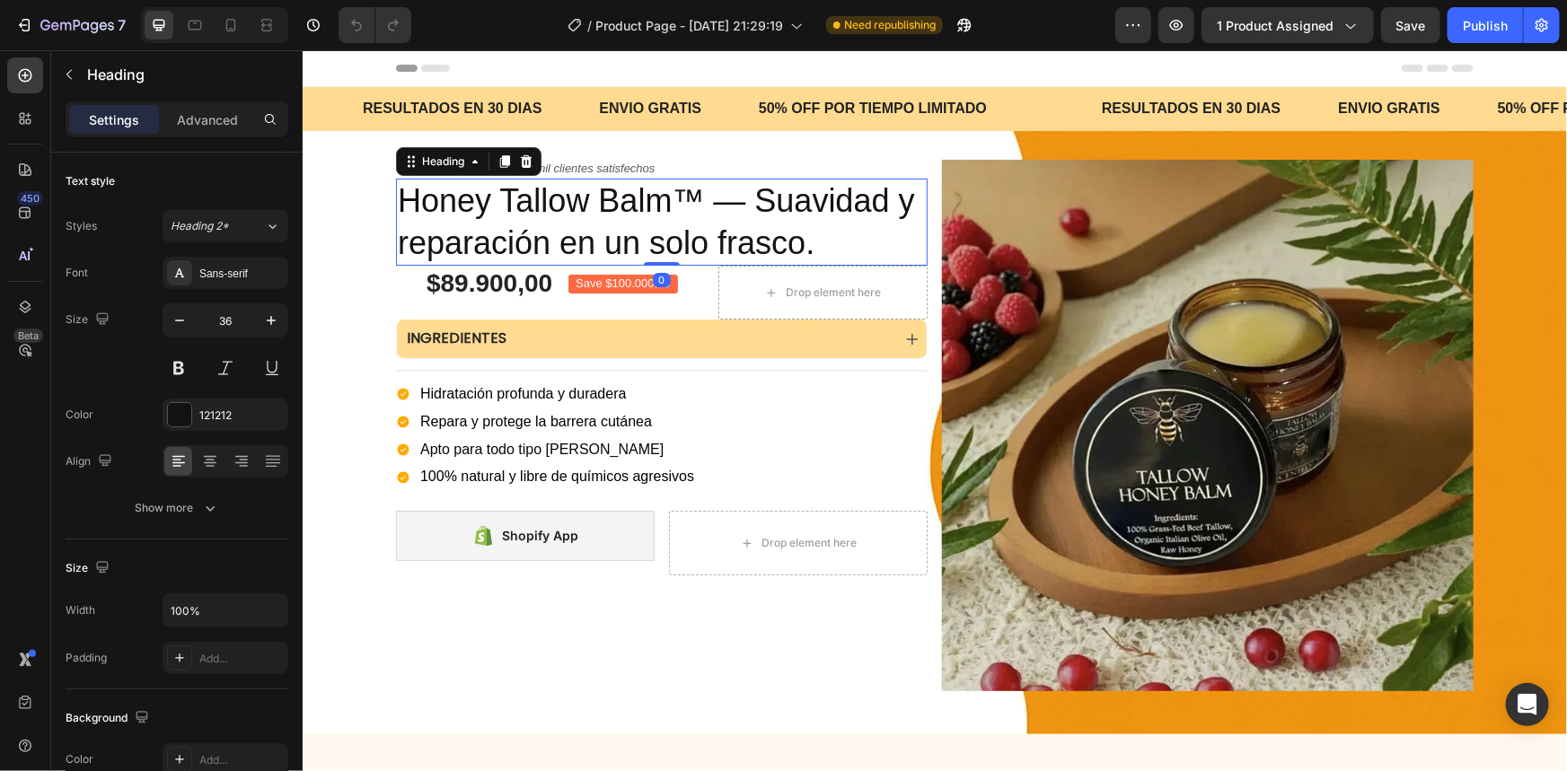
click at [553, 214] on h2 "Honey Tallow Balm™ — Suavidad y reparación en un solo frasco." at bounding box center [661, 222] width 532 height 88
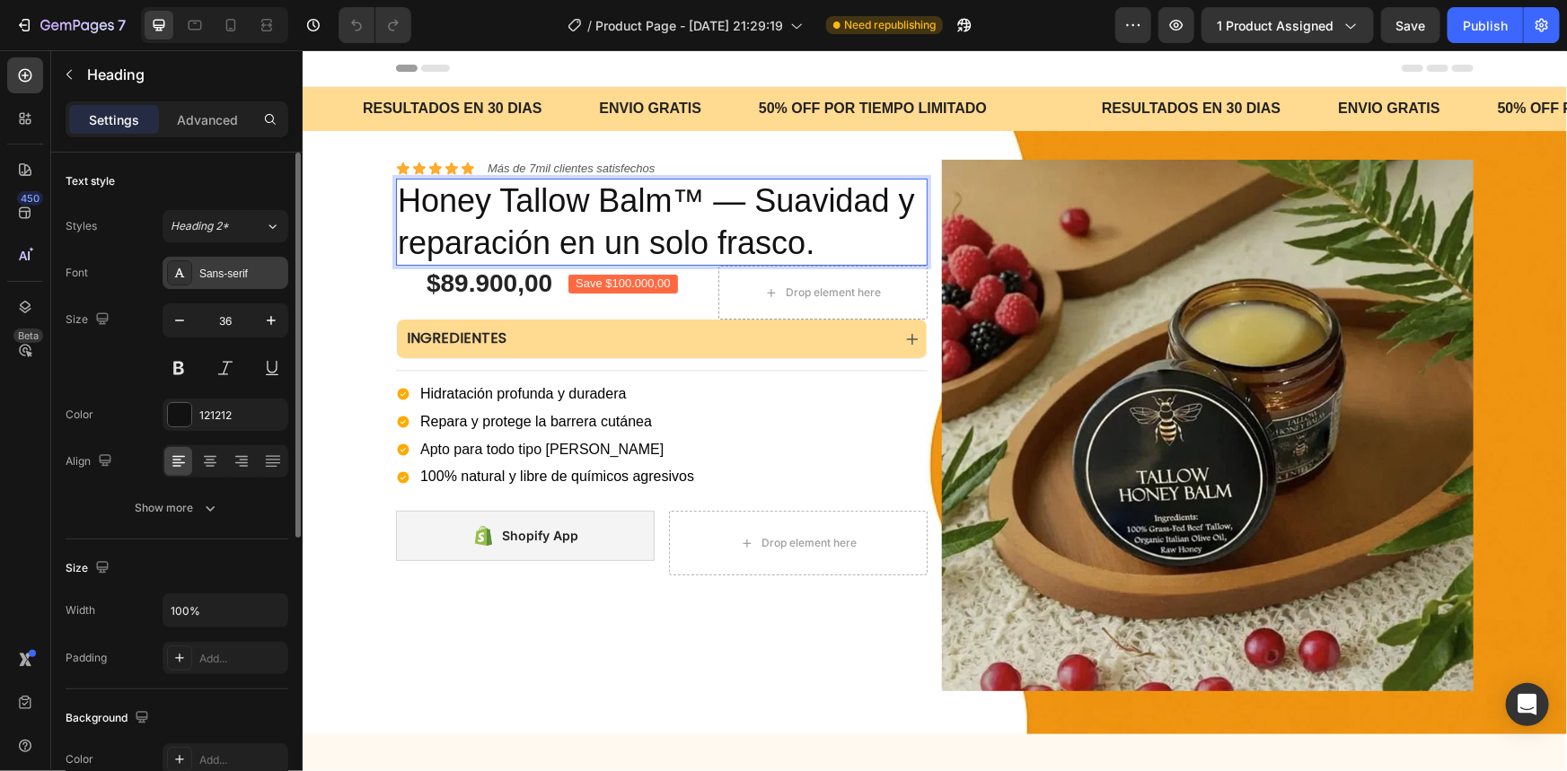
click at [255, 268] on div "Sans-serif" at bounding box center [241, 274] width 84 height 16
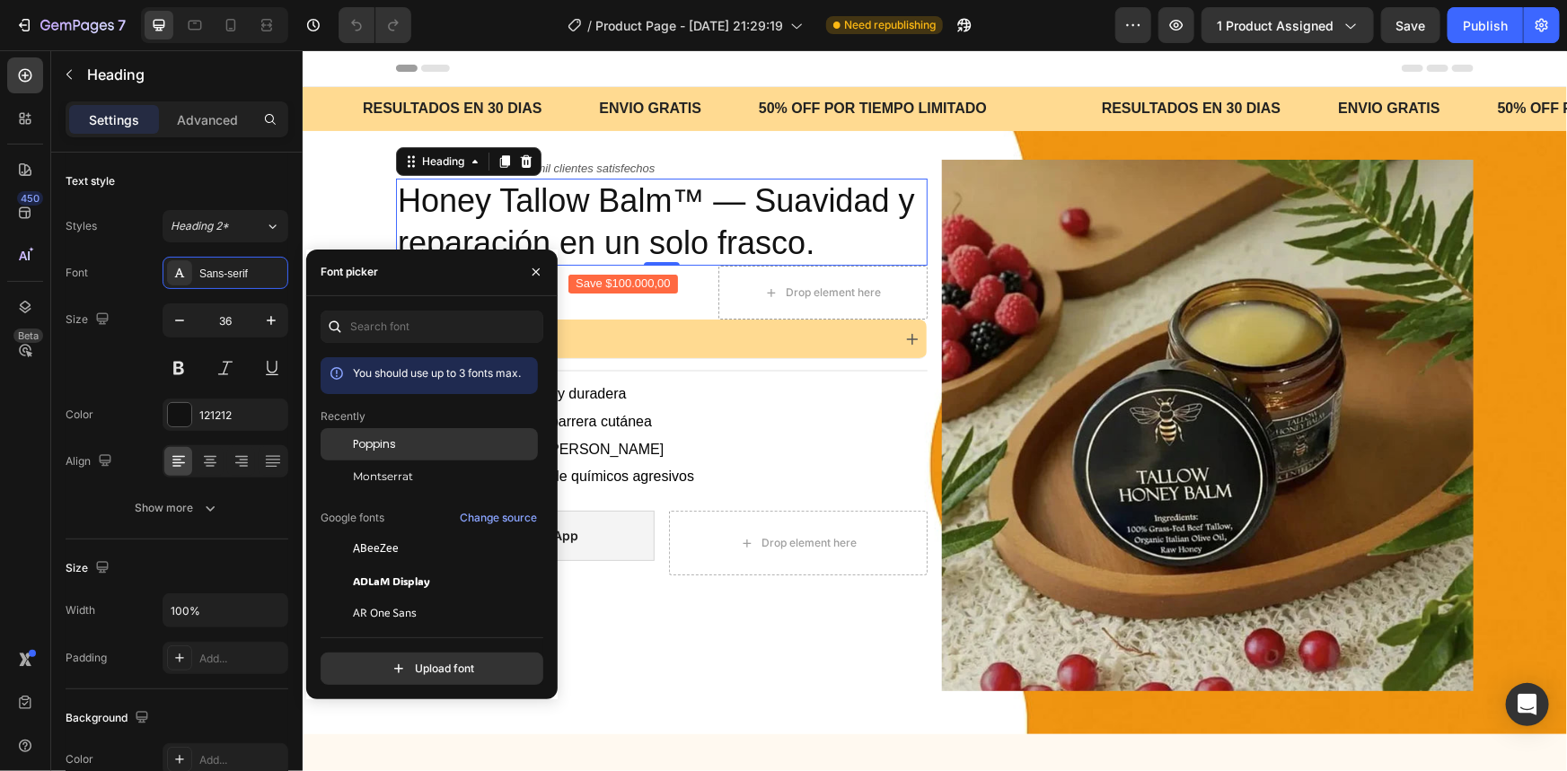
click at [413, 565] on div "Poppins" at bounding box center [429, 581] width 217 height 32
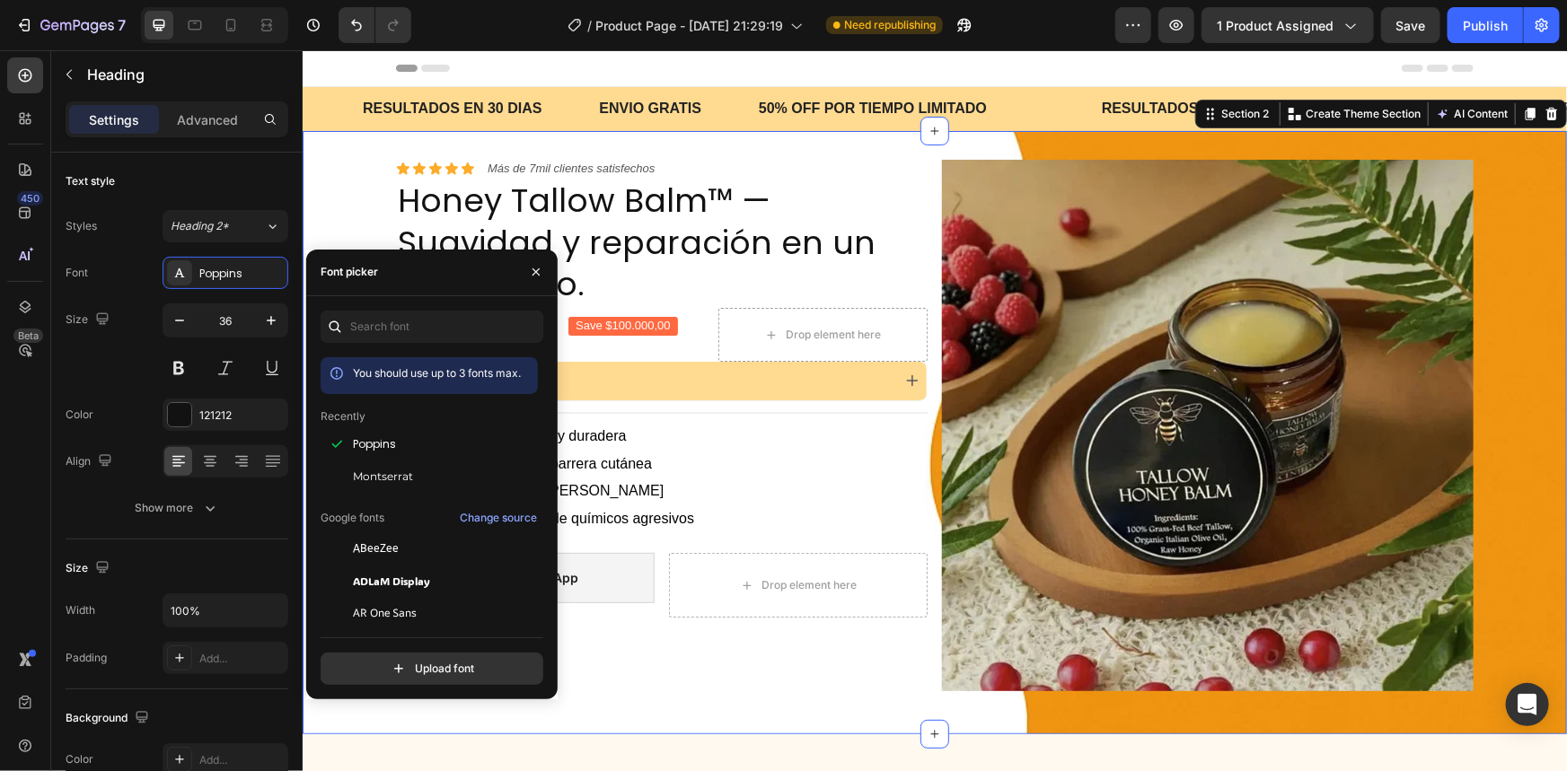
click at [362, 214] on div "Icon Icon Icon Icon Icon Icon List Más de 7mil clientes satisfechos Text Block …" at bounding box center [934, 432] width 1264 height 546
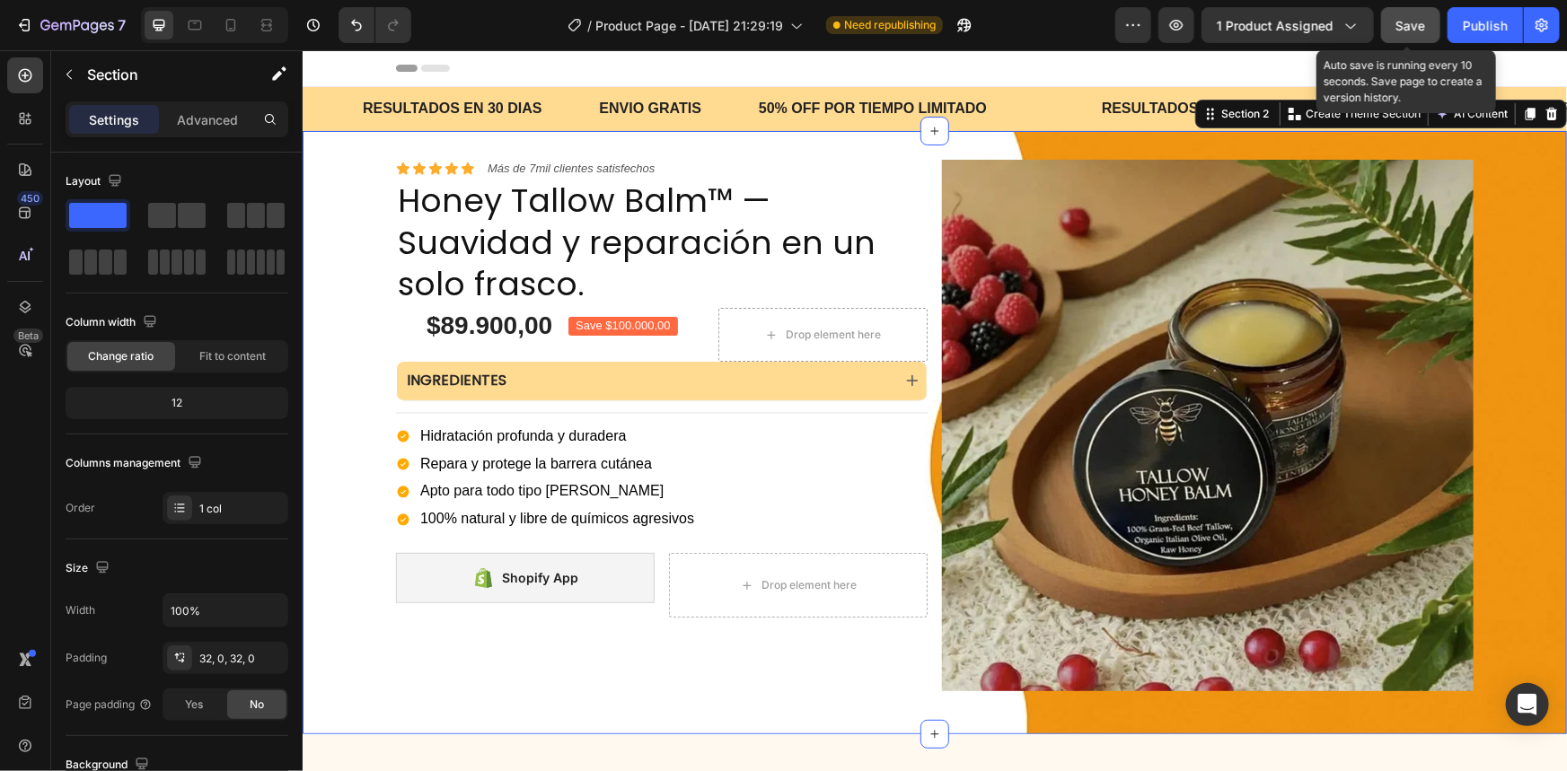
click at [1417, 26] on span "Save" at bounding box center [1411, 25] width 30 height 15
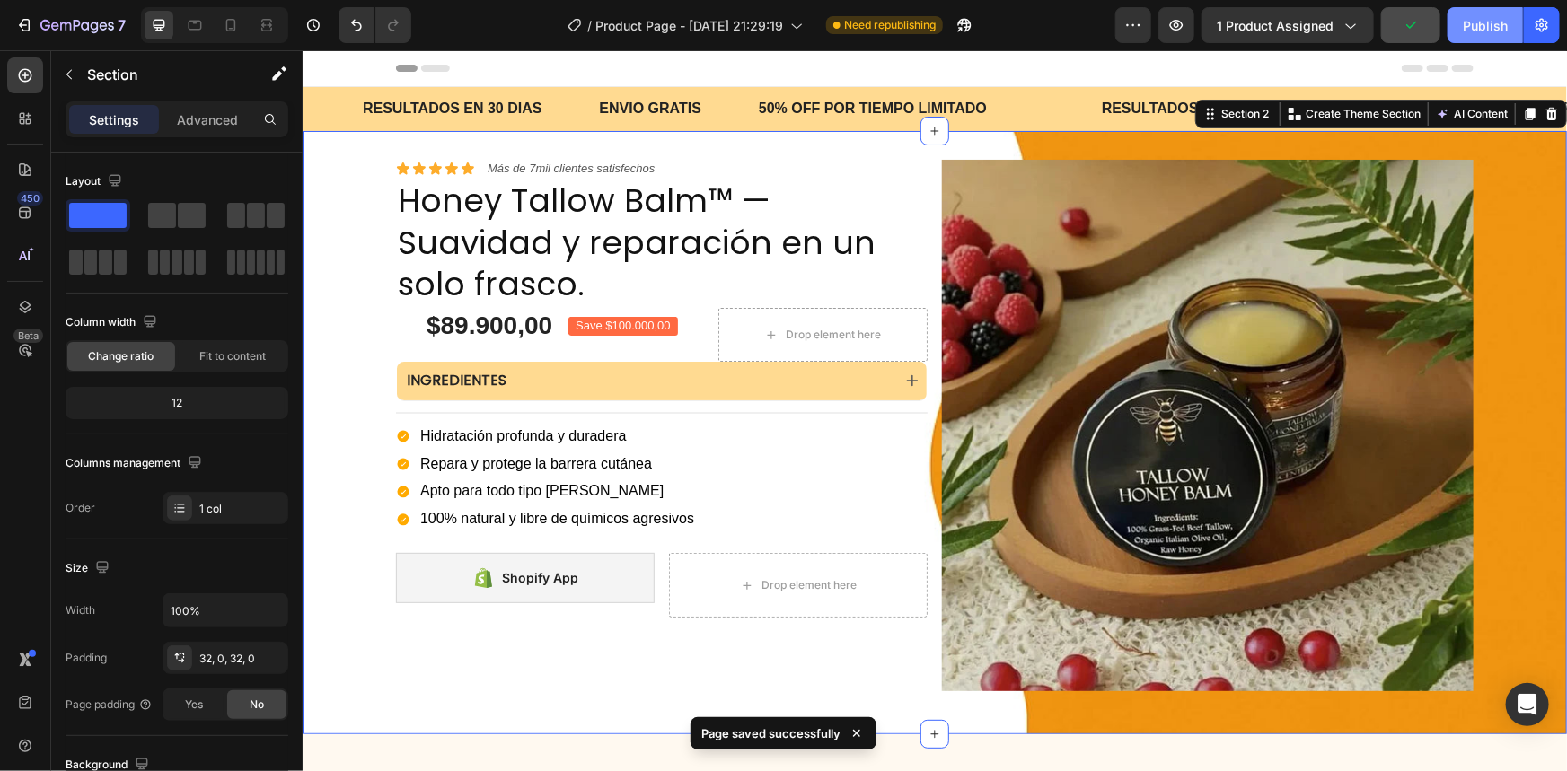
click at [1492, 42] on button "Publish" at bounding box center [1485, 25] width 75 height 36
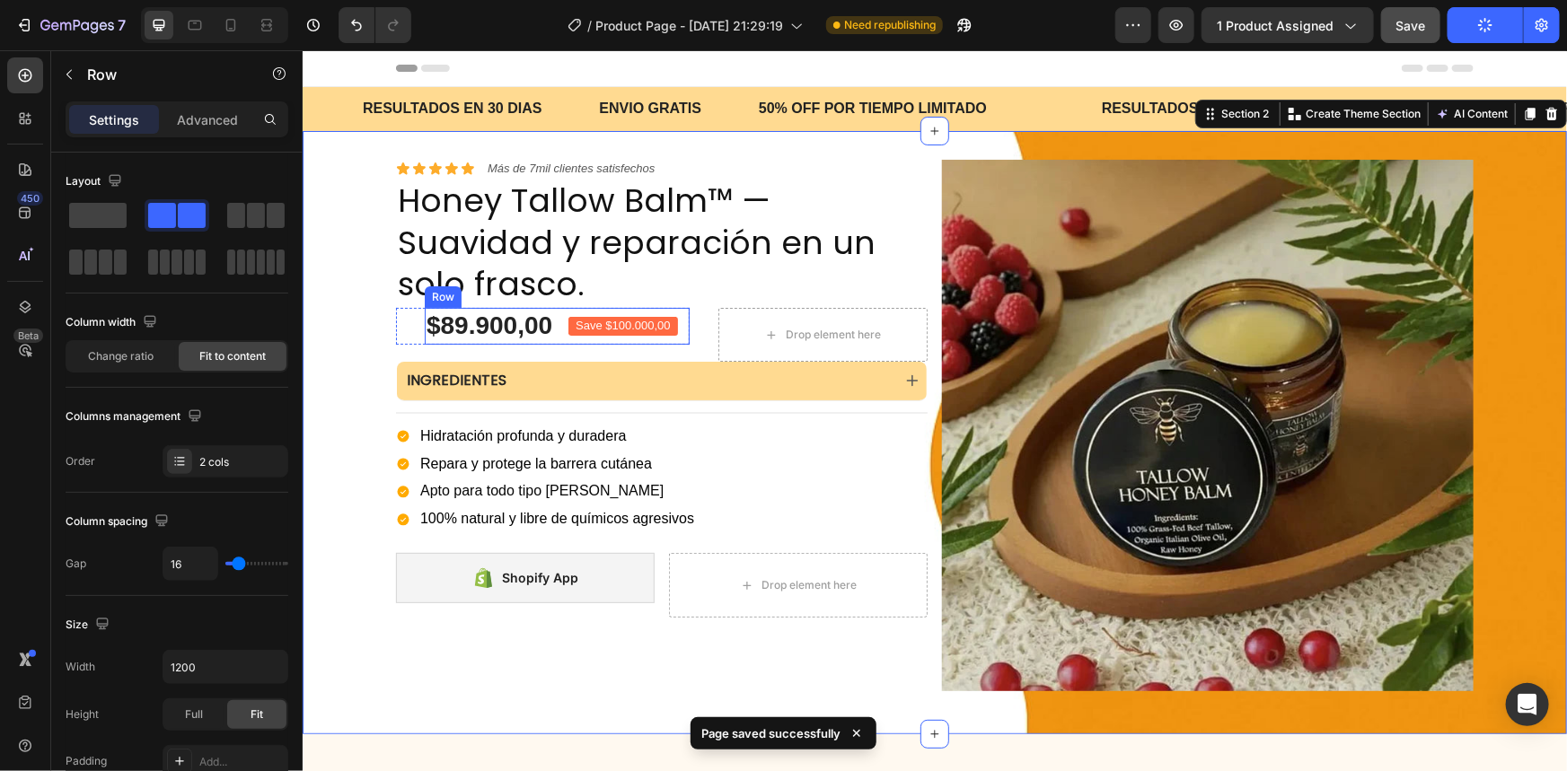
click at [553, 322] on div "$89.900,00 Product Price Product Price Save $100.000,00 Product Badge Row" at bounding box center [556, 325] width 265 height 36
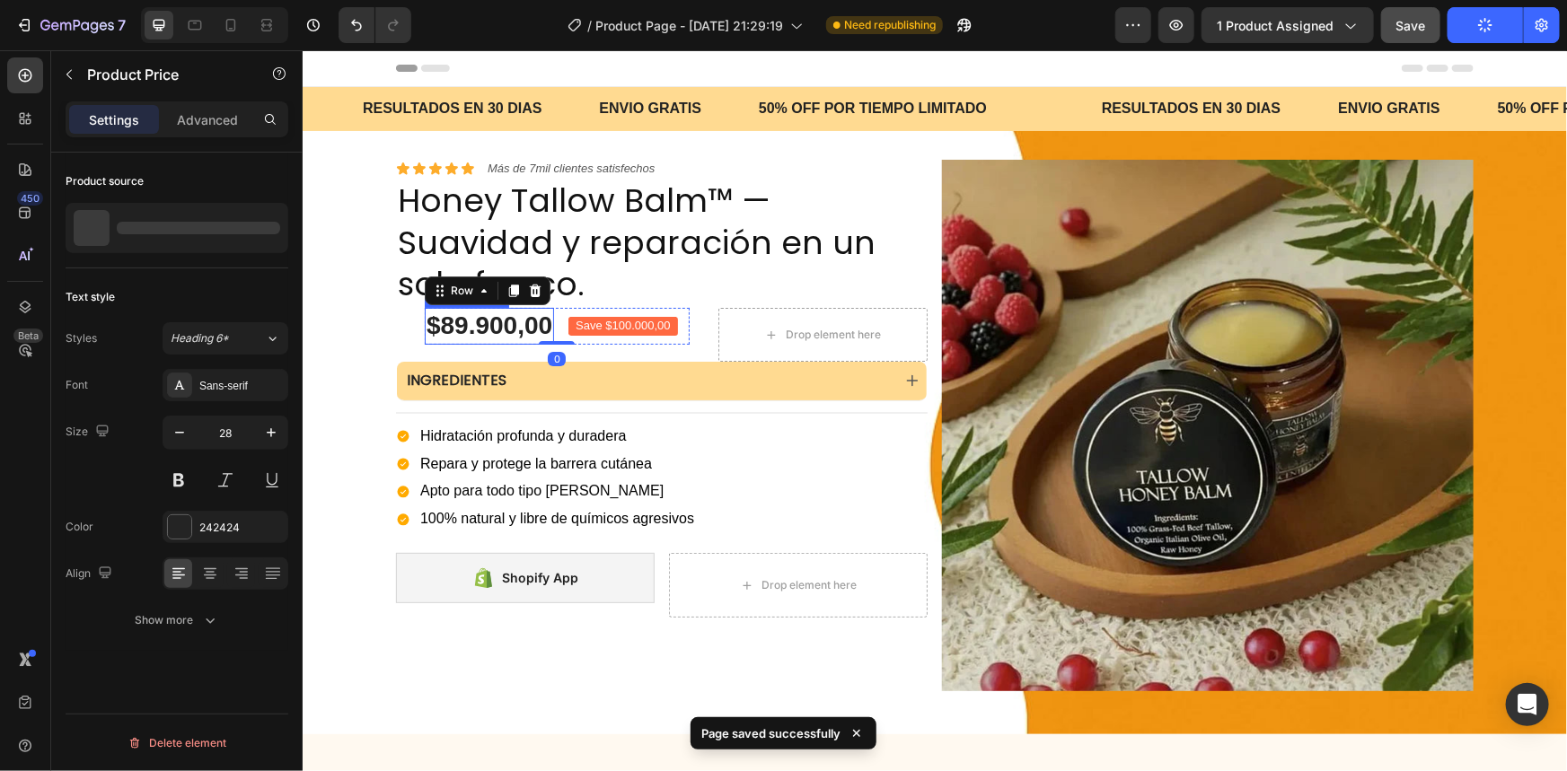
click at [526, 321] on div "$89.900,00" at bounding box center [488, 325] width 129 height 36
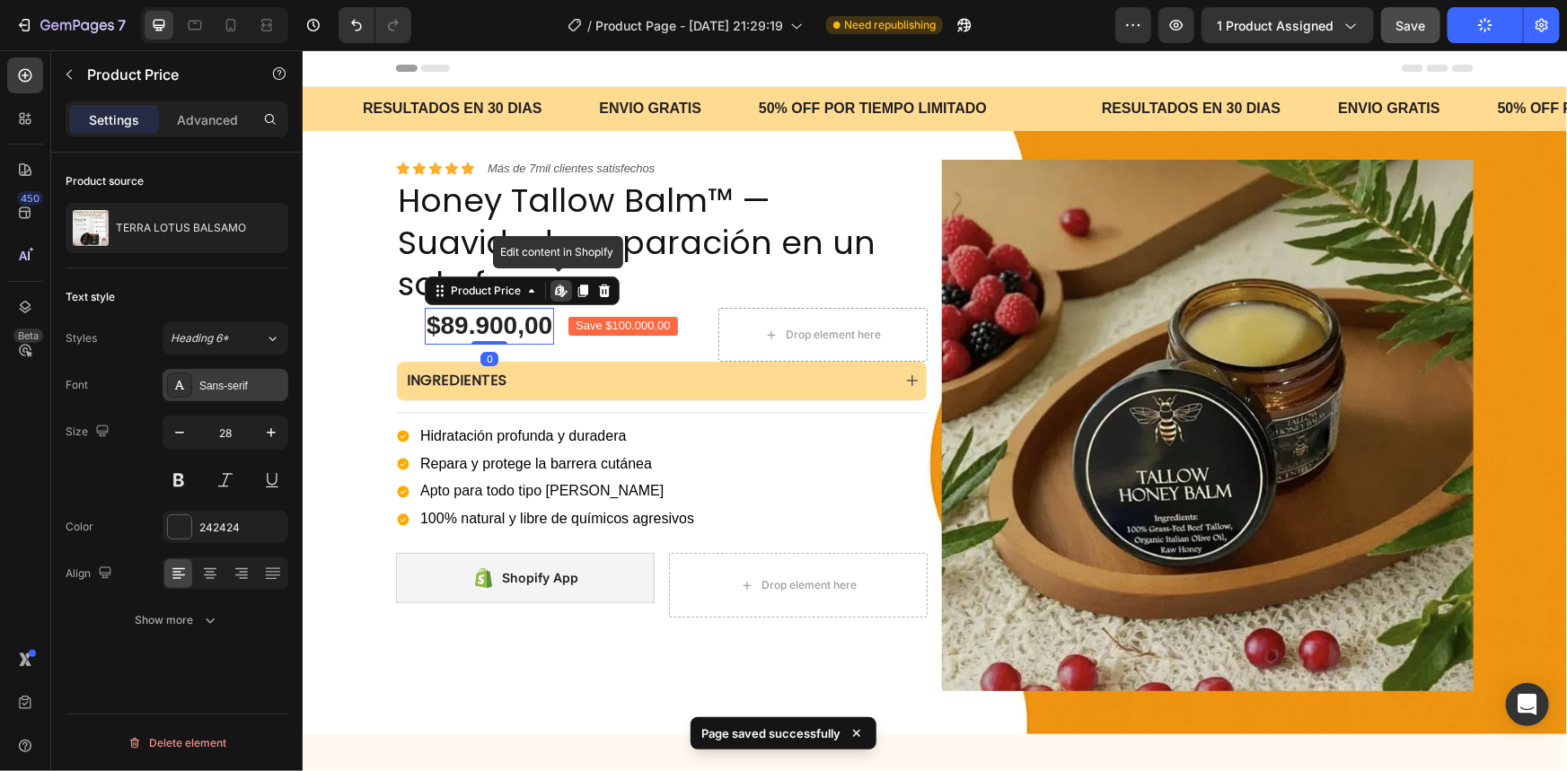
click at [215, 394] on div "Sans-serif" at bounding box center [226, 385] width 126 height 32
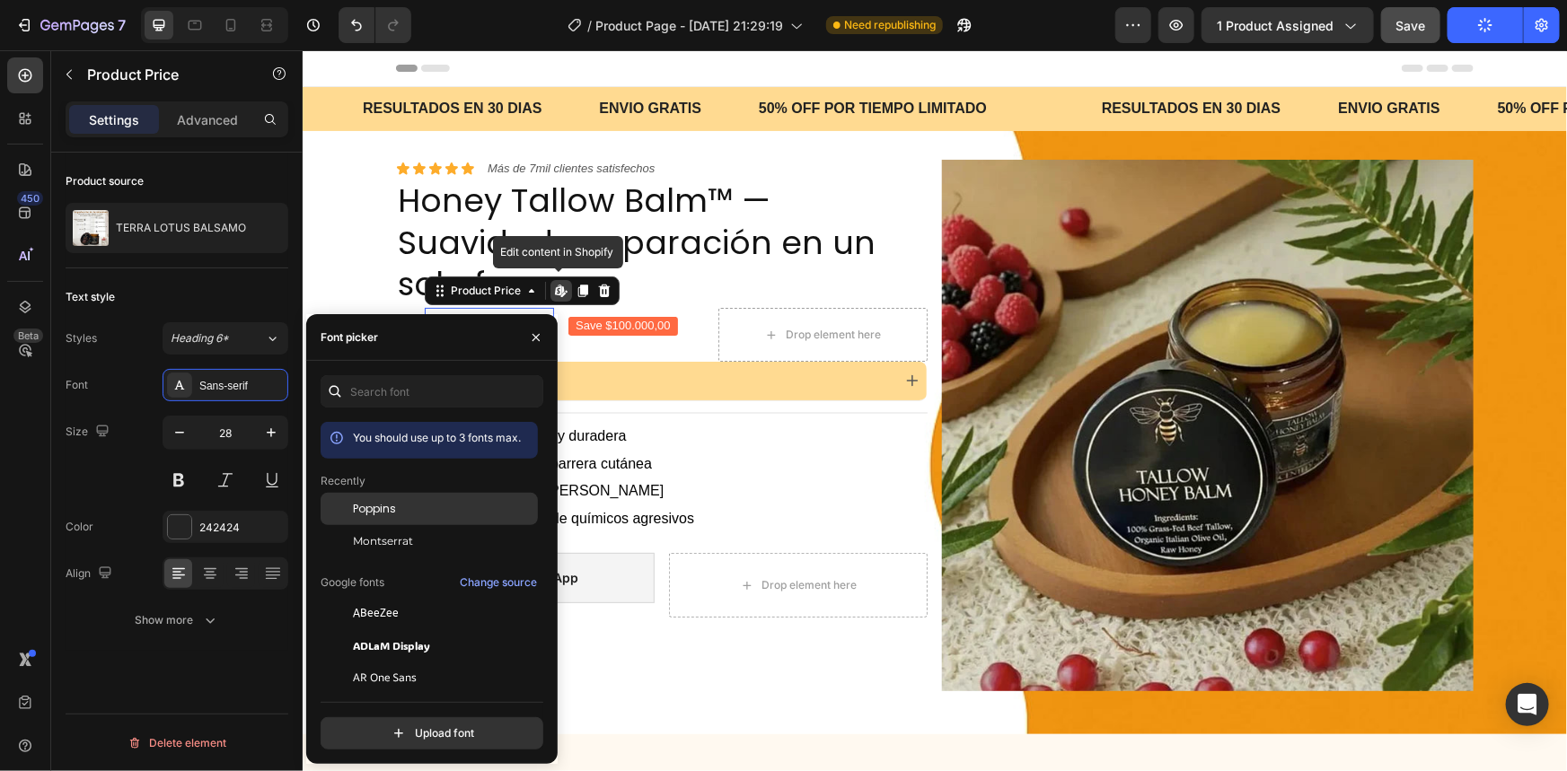
click at [406, 517] on div "Poppins" at bounding box center [443, 509] width 181 height 16
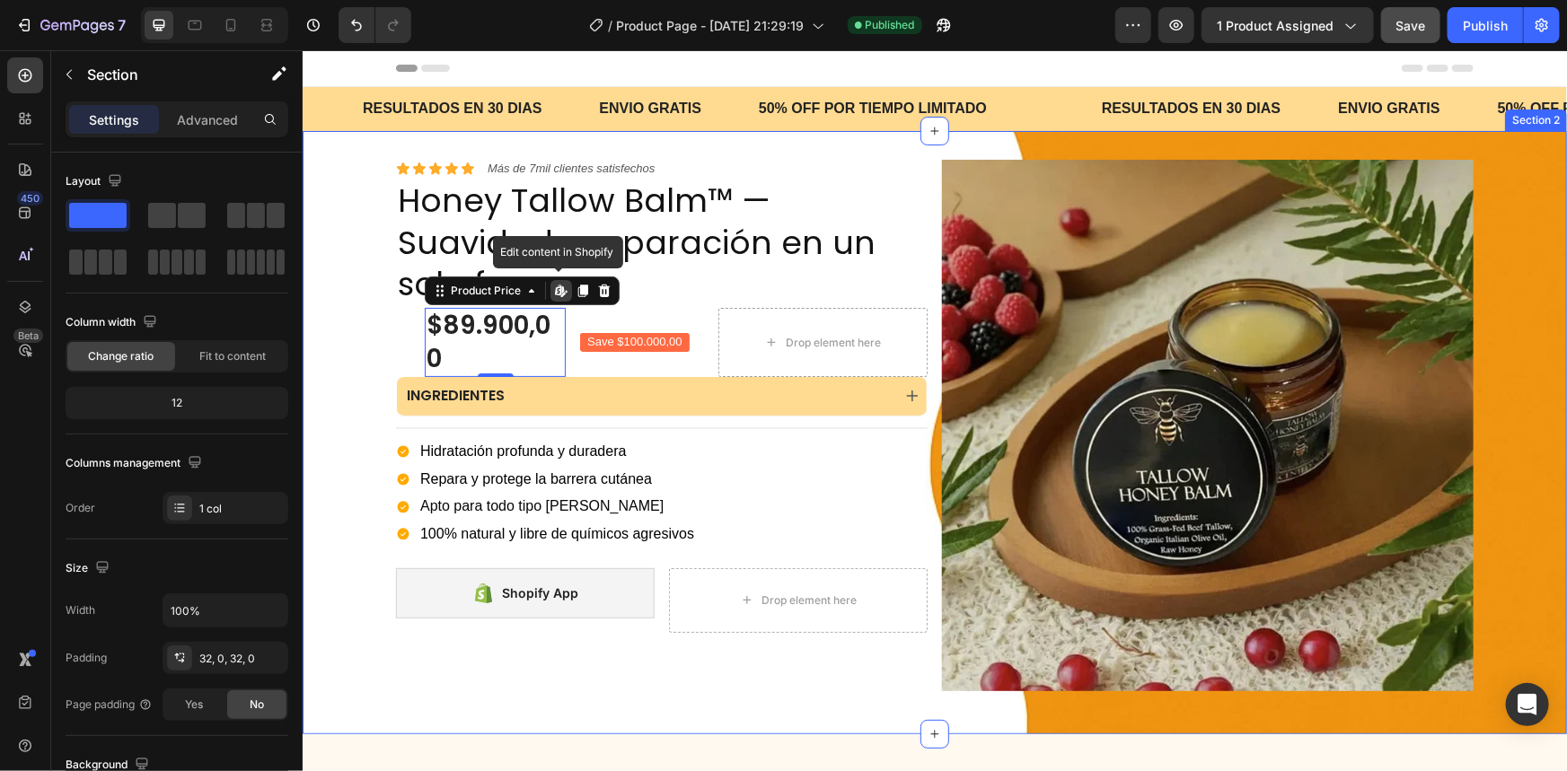
click at [338, 277] on div "Icon Icon Icon Icon Icon Icon List Más de 7mil clientes satisfechos Text Block …" at bounding box center [934, 432] width 1264 height 546
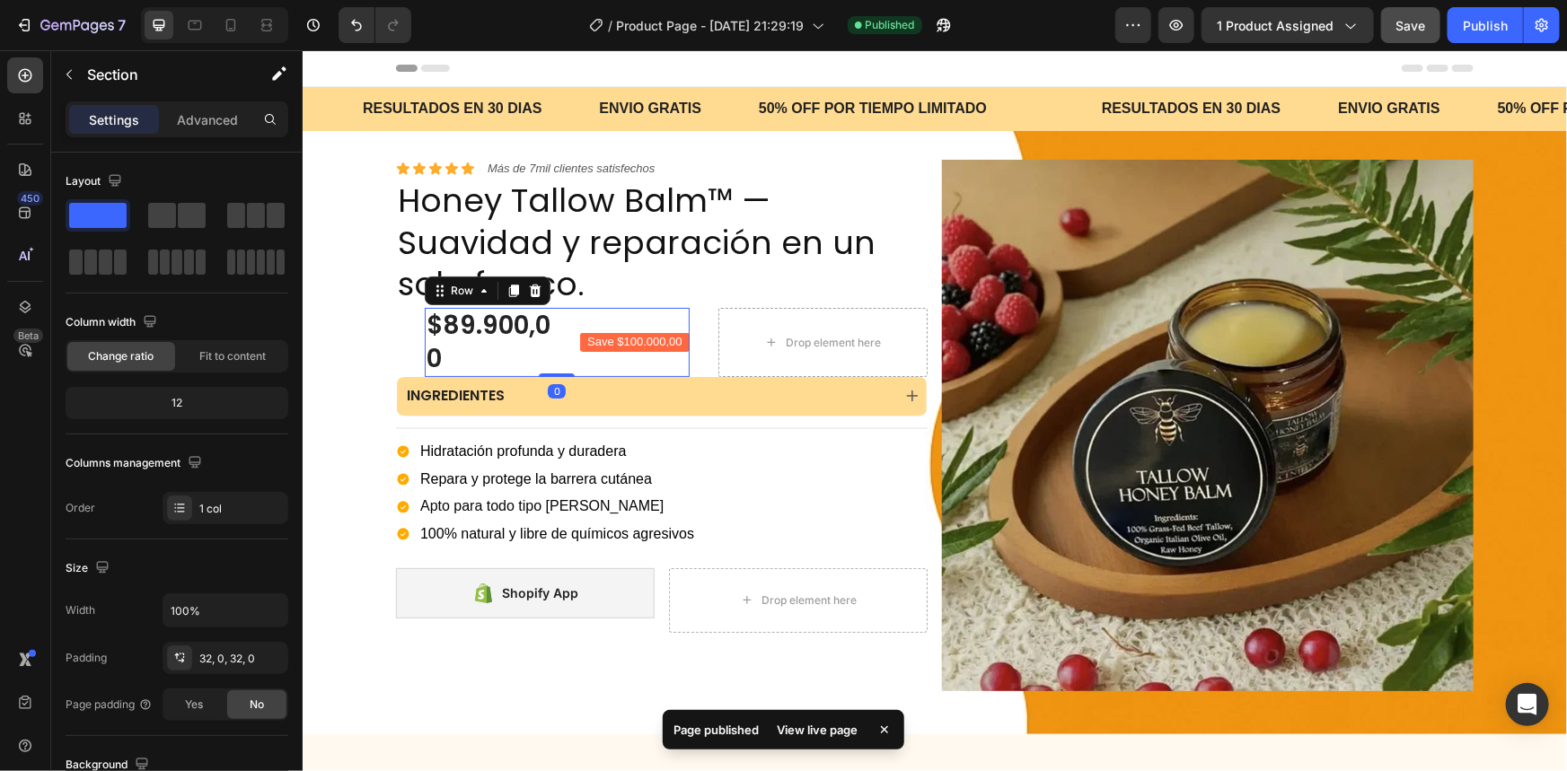
click at [664, 320] on div "Save $100.000,00 Product Badge" at bounding box center [634, 341] width 110 height 69
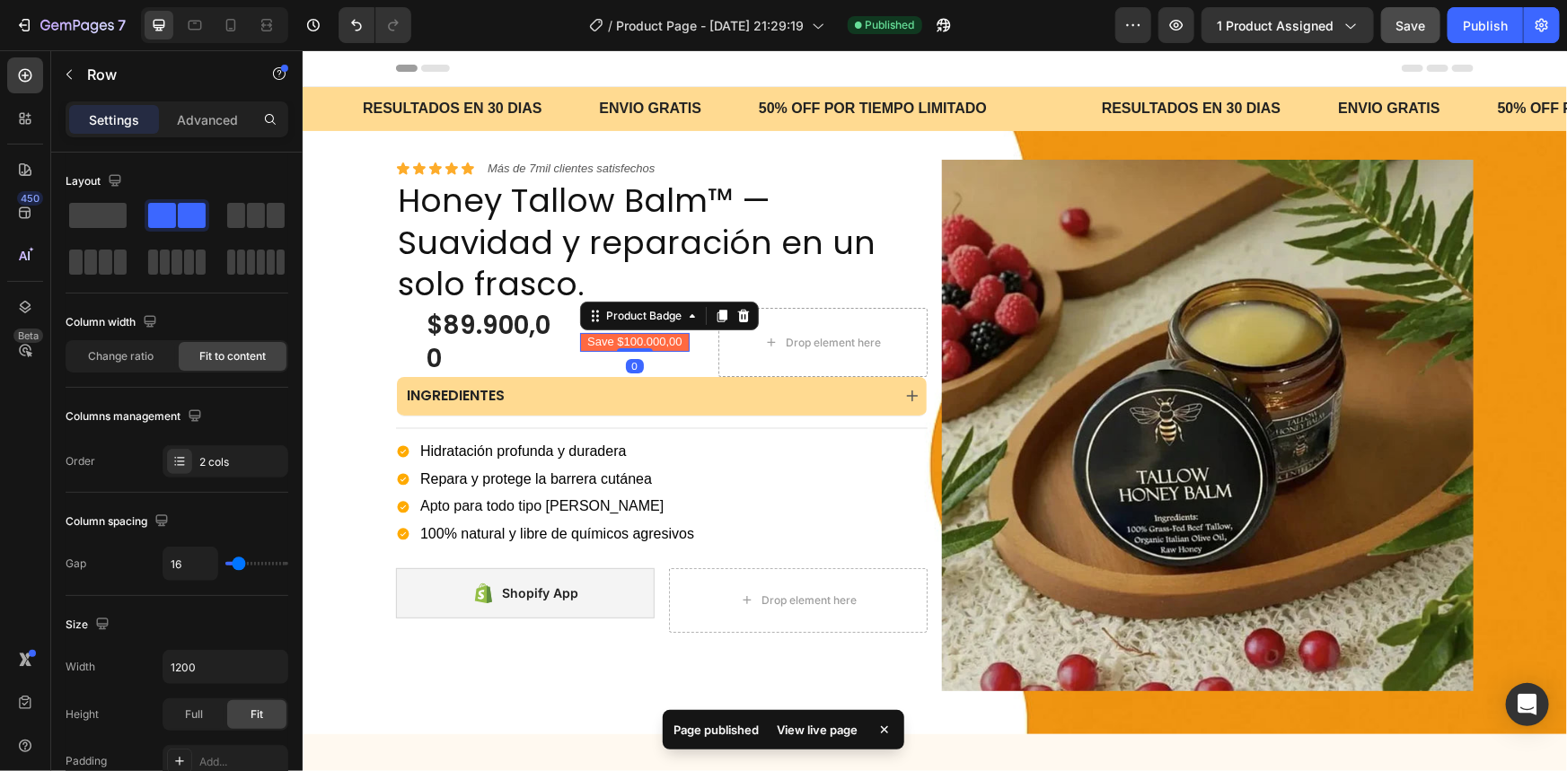
click at [606, 342] on pre "Save $100.000,00" at bounding box center [634, 341] width 110 height 19
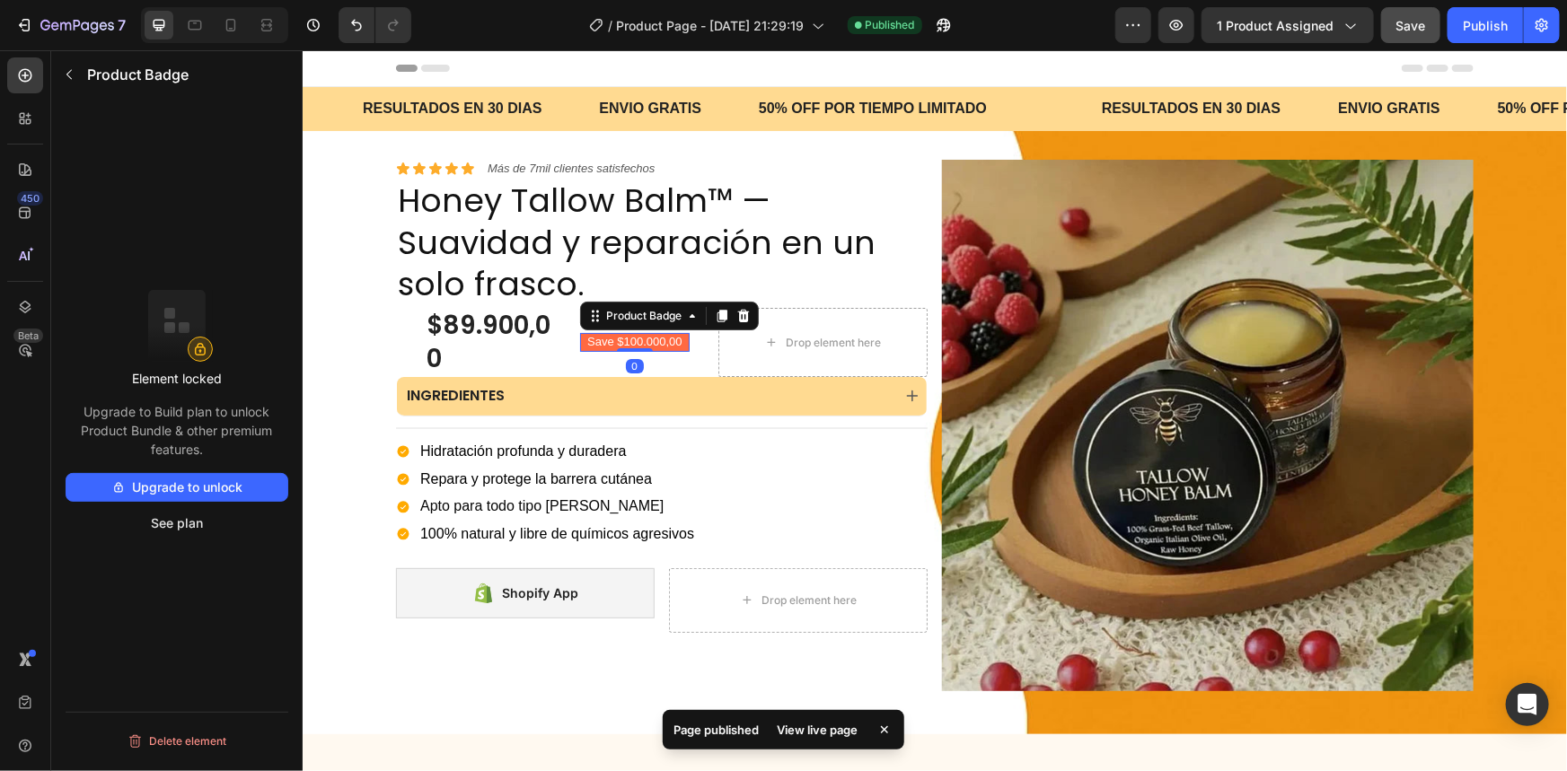
click at [606, 342] on pre "Save $100.000,00" at bounding box center [634, 341] width 110 height 19
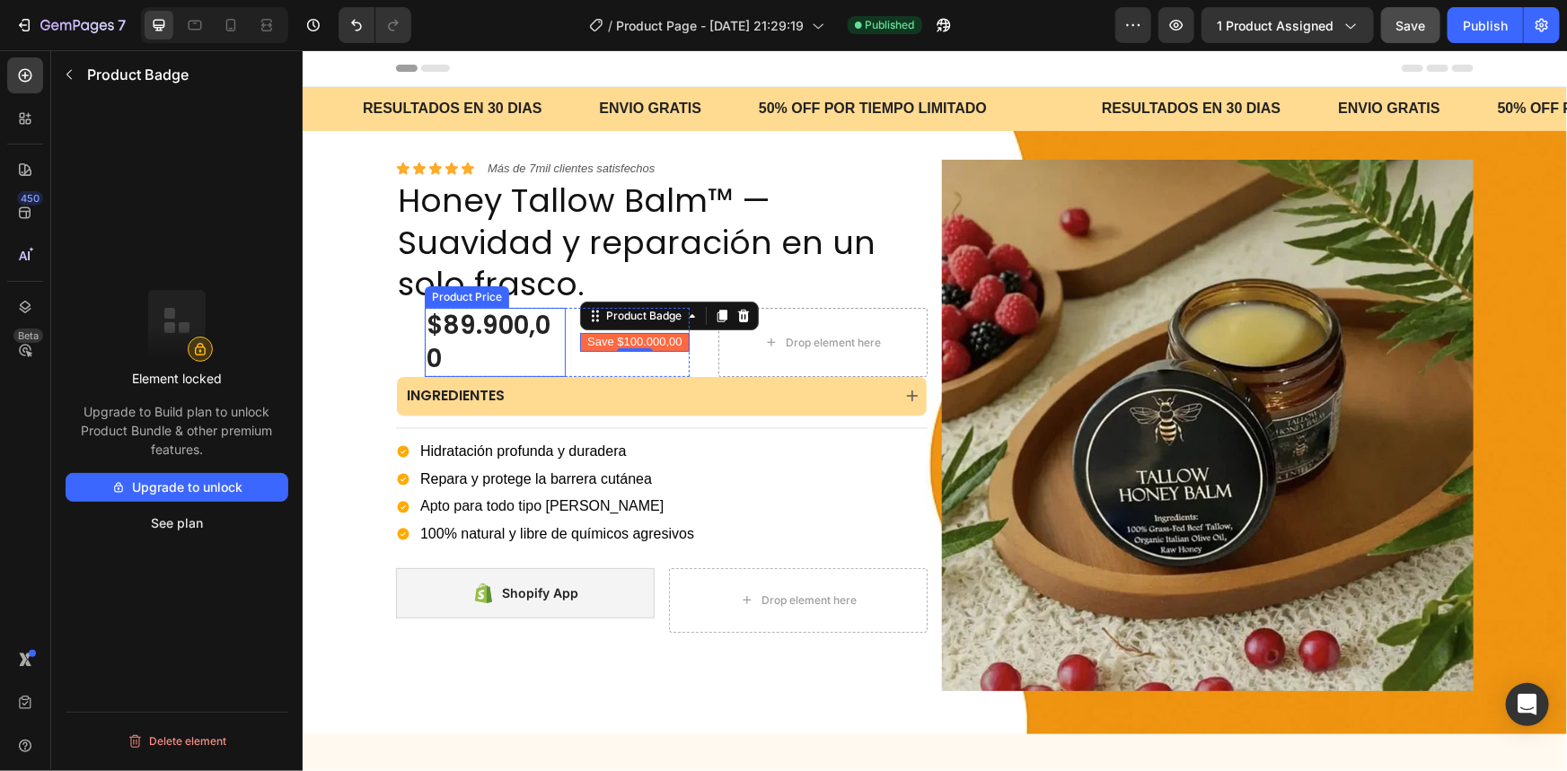
click at [559, 338] on div "$89.900,00 Product Price Product Price Save $100.000,00 Product Badge 0 Row" at bounding box center [556, 341] width 265 height 69
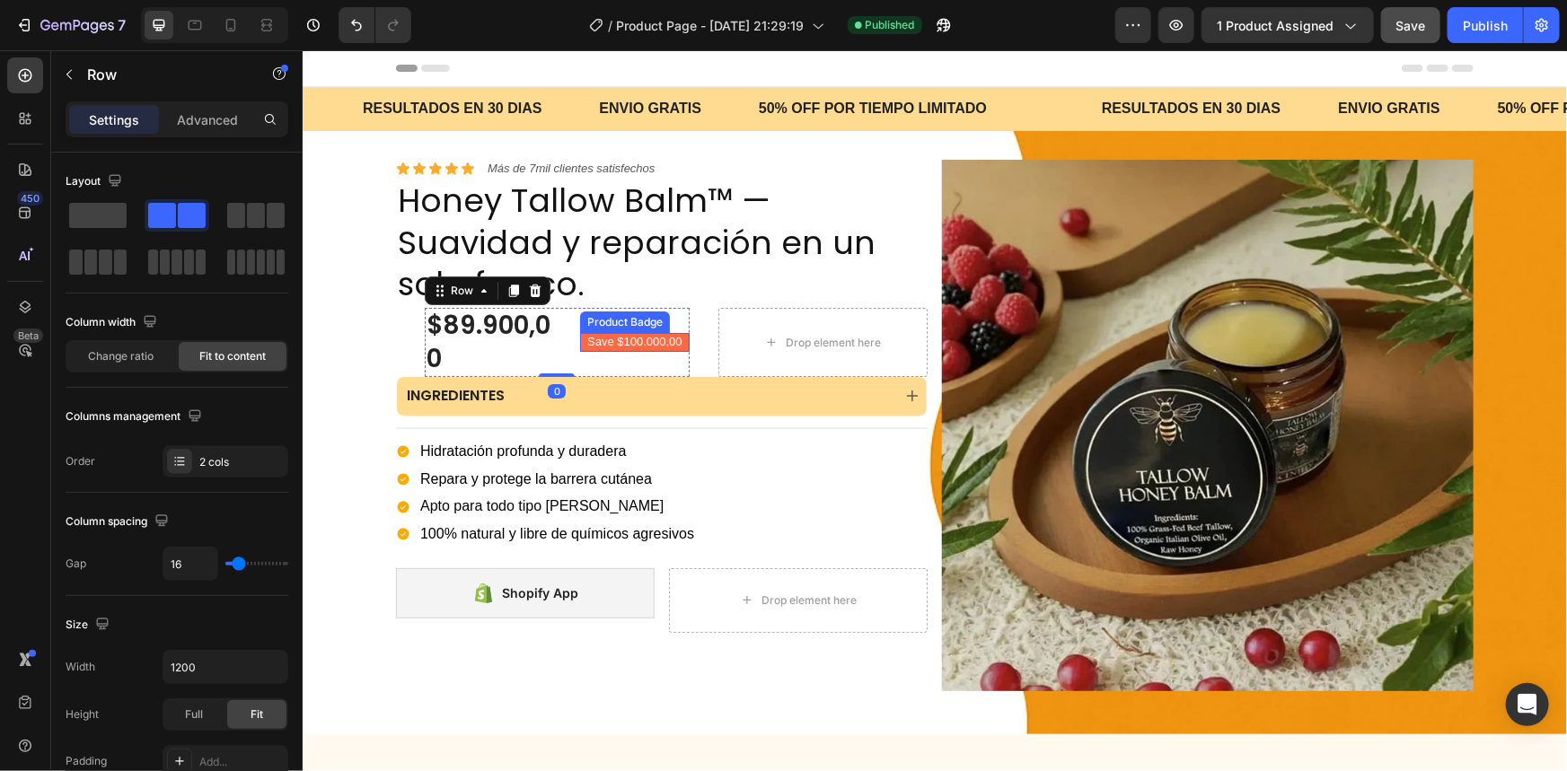
click at [603, 334] on pre "Save $100.000,00" at bounding box center [634, 341] width 110 height 19
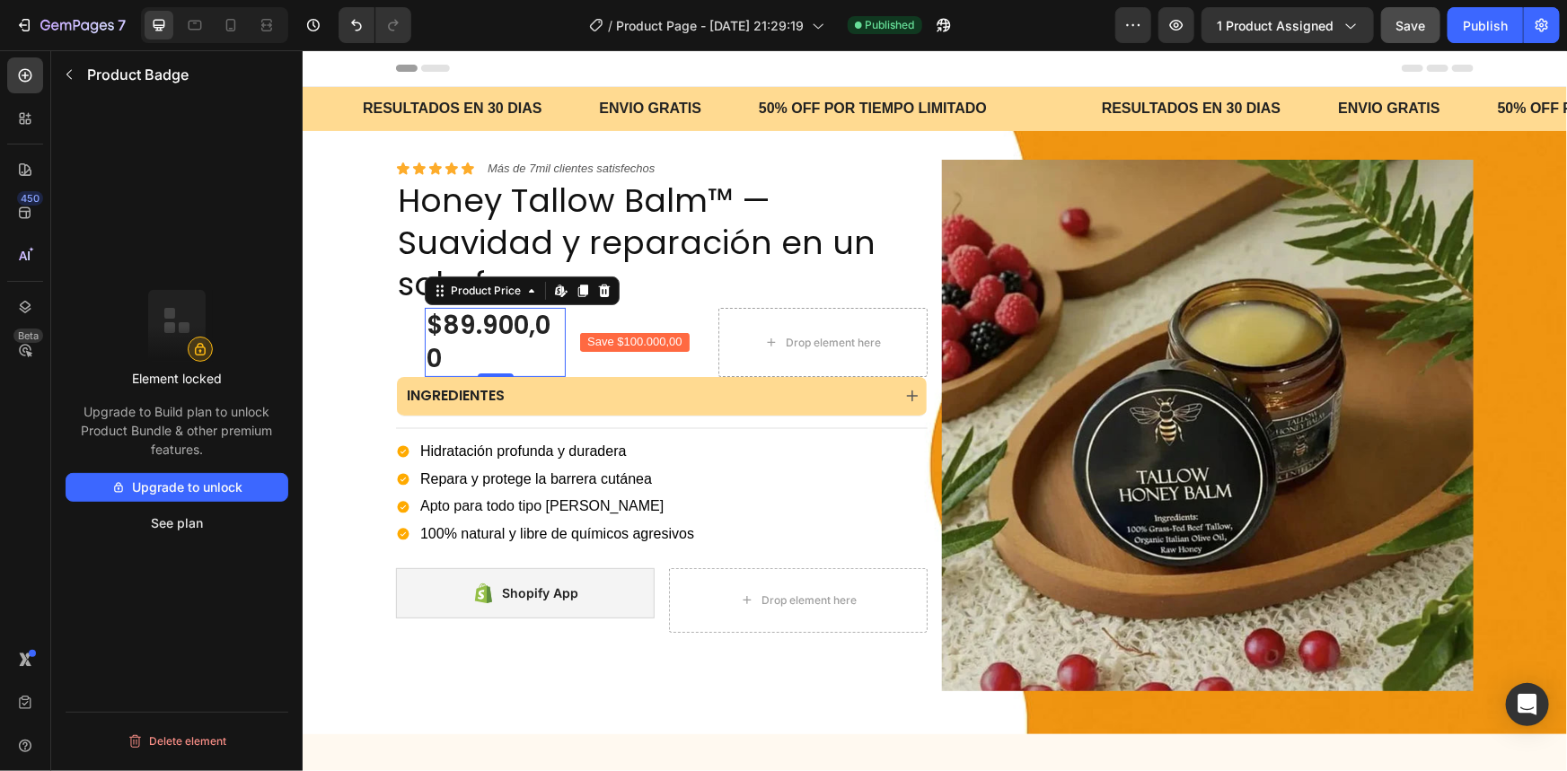
click at [544, 343] on div "$89.900,00" at bounding box center [494, 341] width 141 height 69
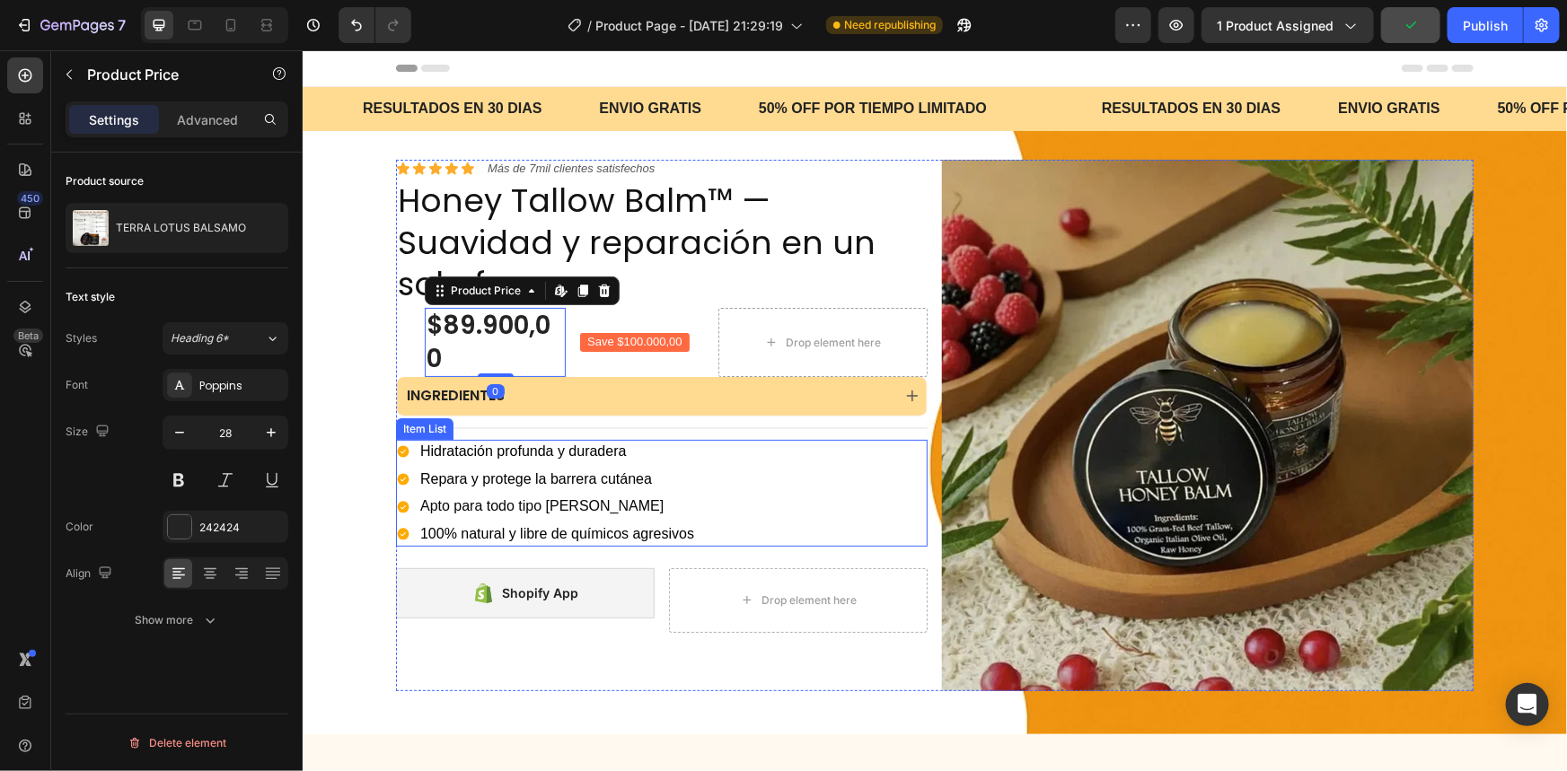
click at [522, 449] on span "Hidratación profunda y duradera" at bounding box center [522, 450] width 206 height 15
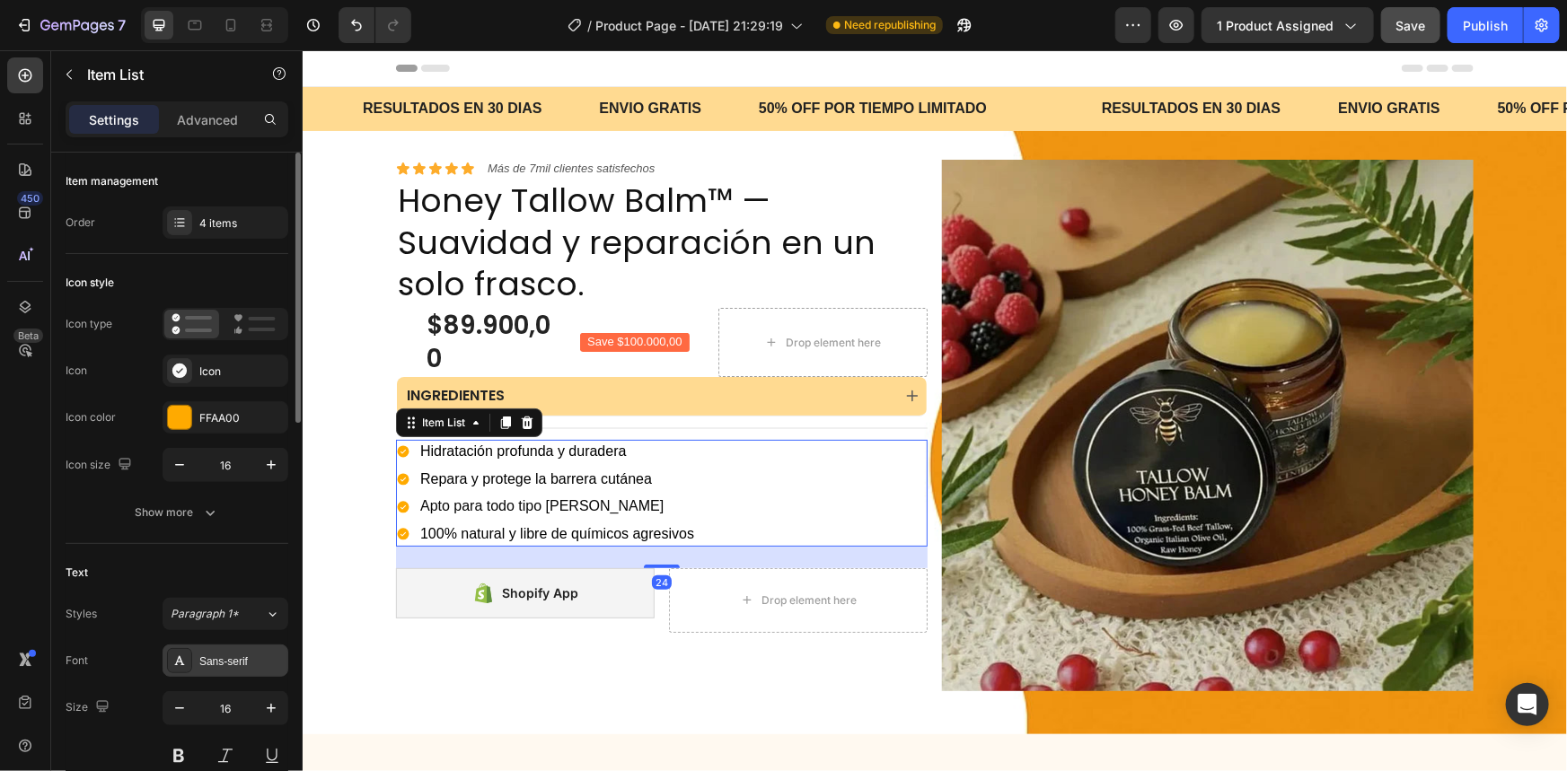
click at [224, 668] on div "Sans-serif" at bounding box center [241, 662] width 84 height 16
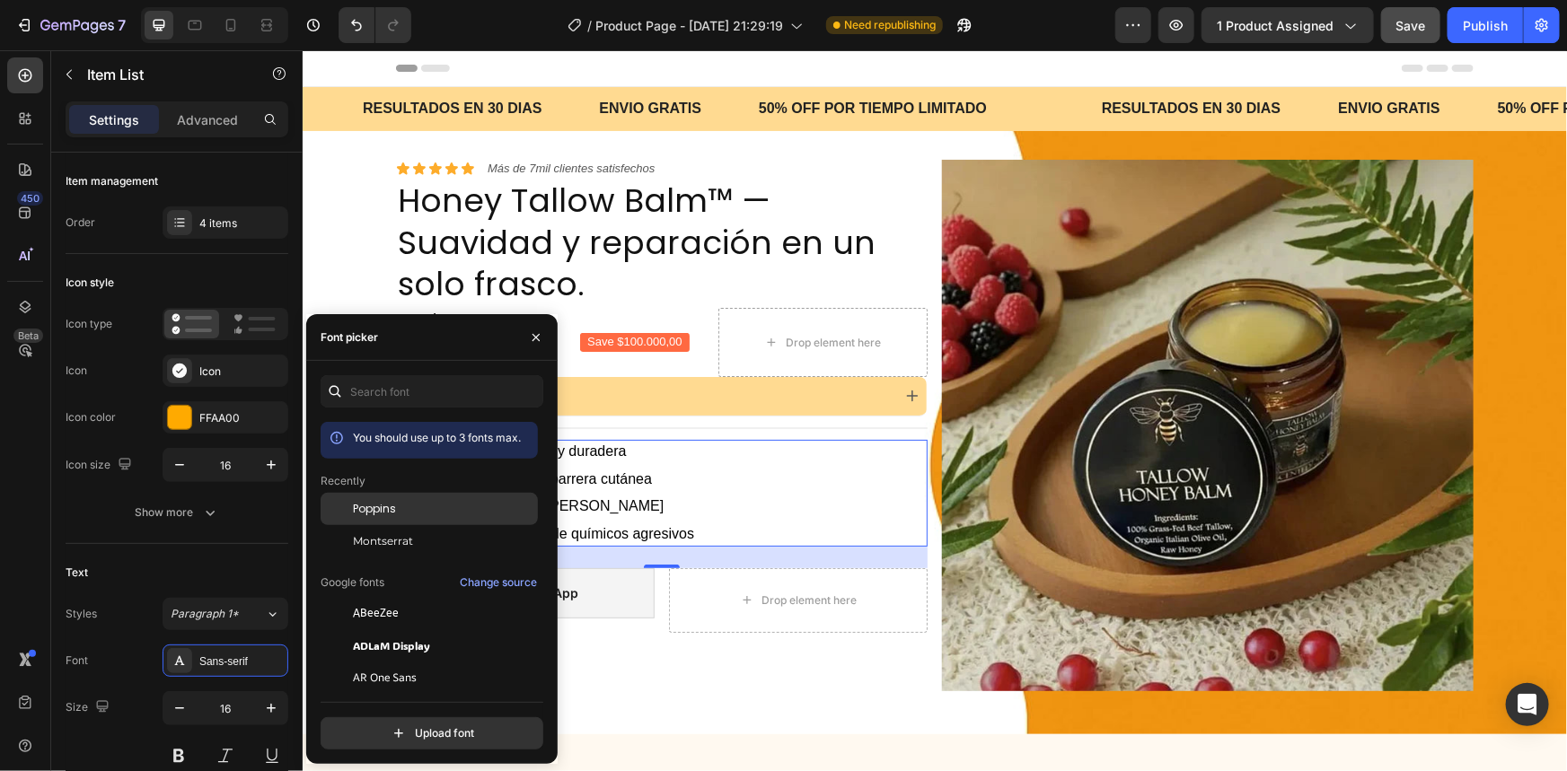
click at [391, 517] on span "Poppins" at bounding box center [374, 509] width 43 height 16
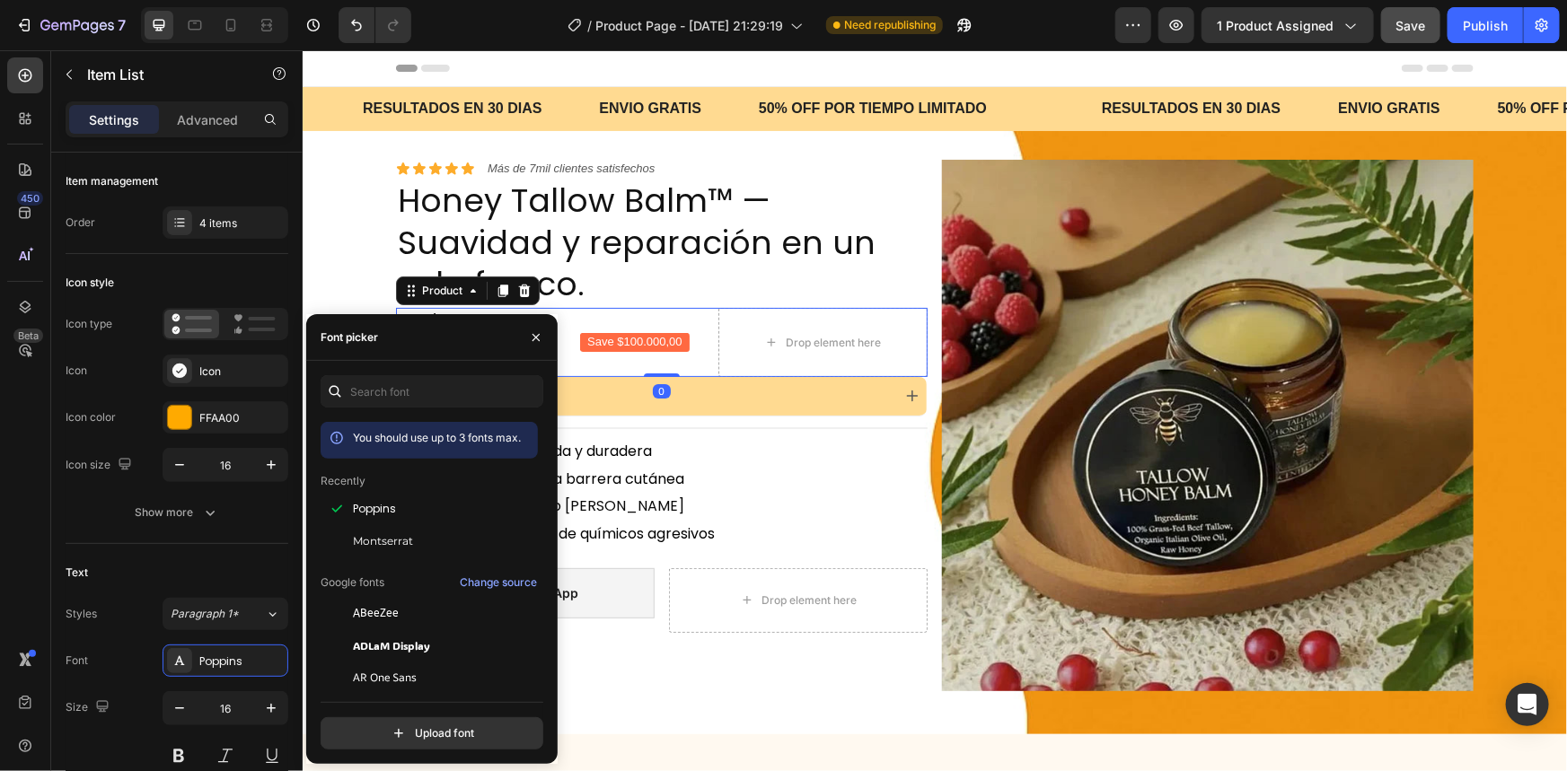
click at [682, 371] on div "$89.900,00 Product Price Product Price Save $100.000,00 Product Badge Row Row D…" at bounding box center [661, 341] width 532 height 69
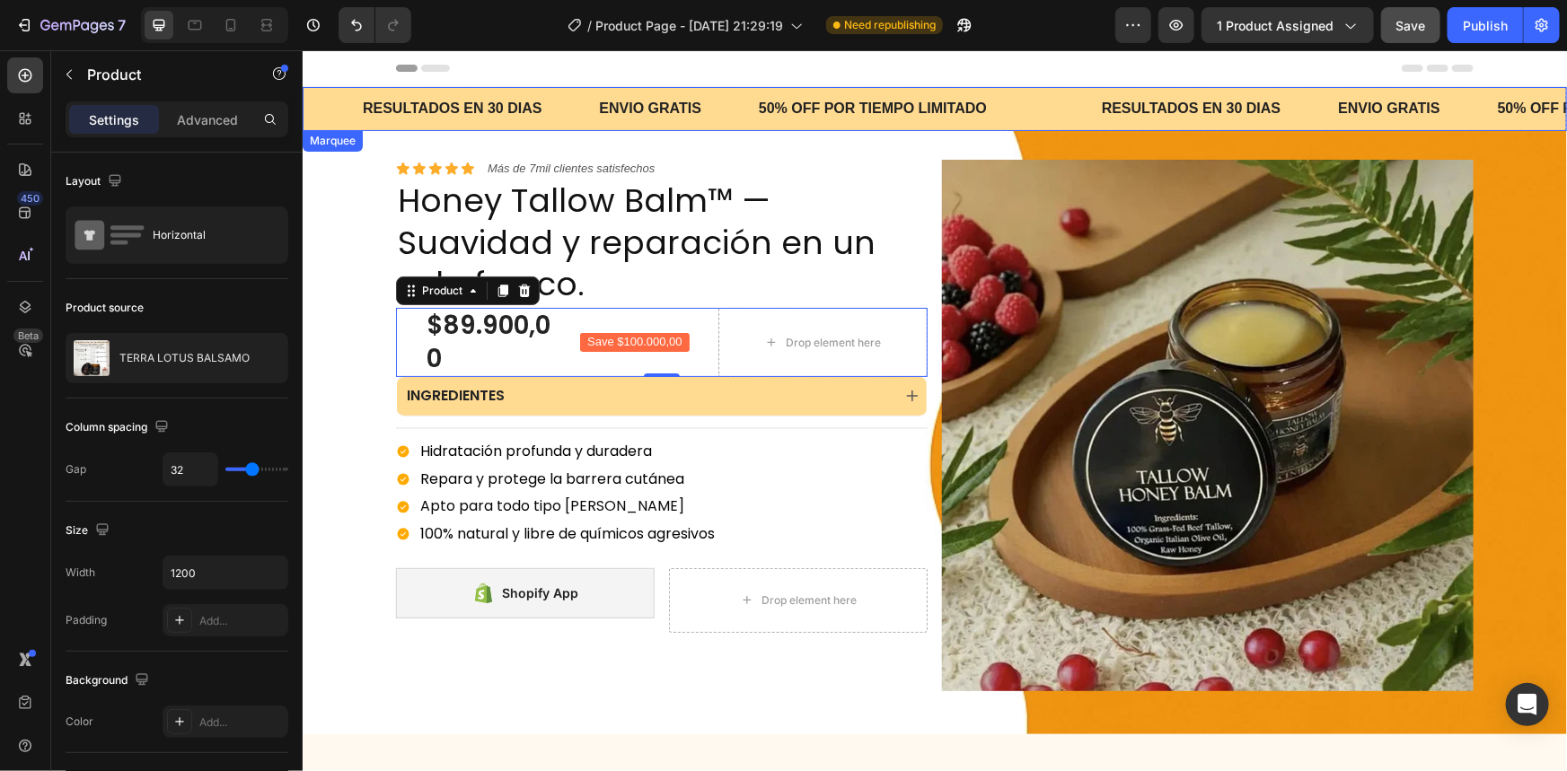
click at [1029, 103] on div "50% OFF POR TIEMPO LIMITADO Text Block" at bounding box center [899, 108] width 286 height 44
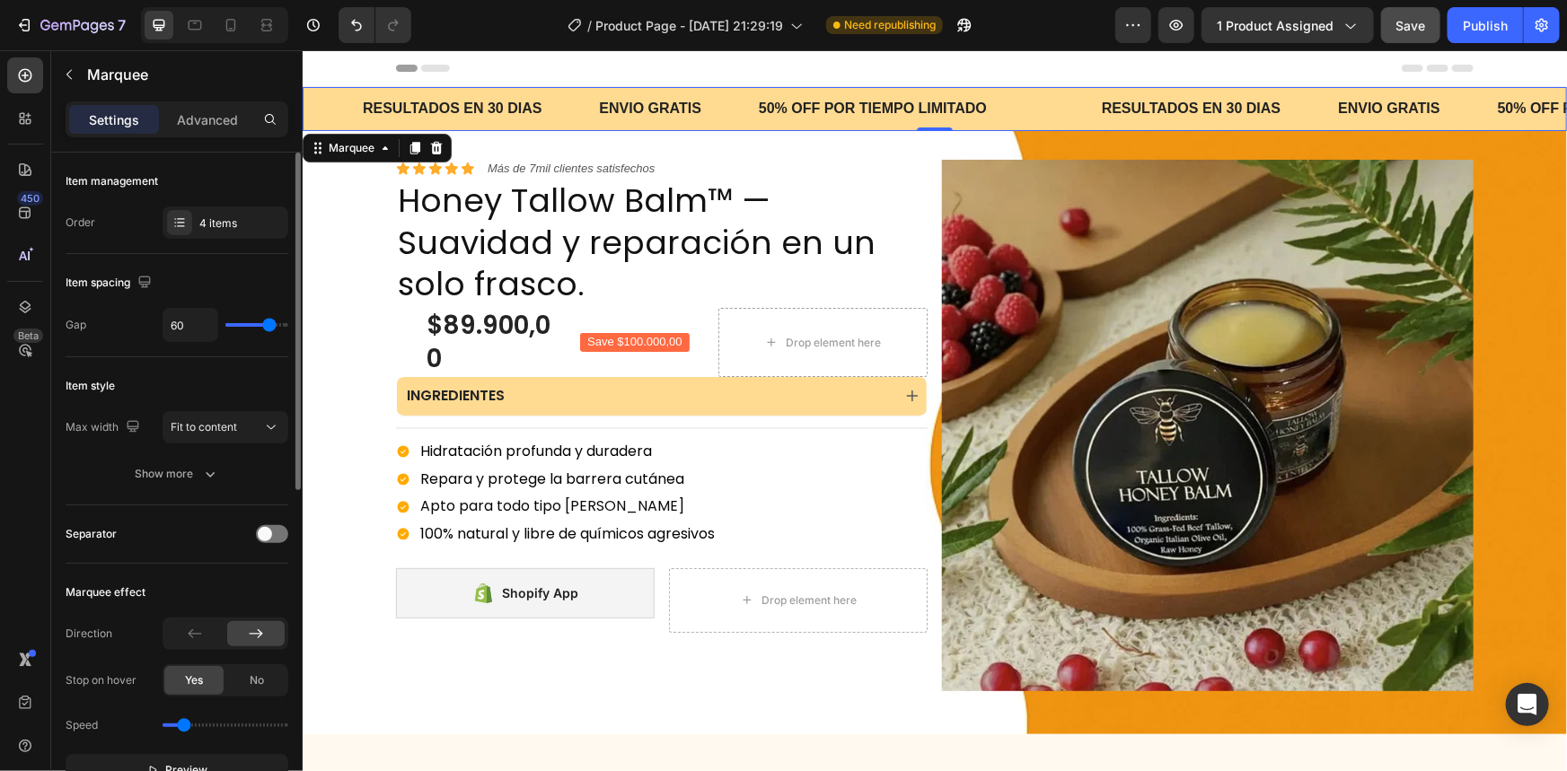
type input "55"
type input "53"
type input "51"
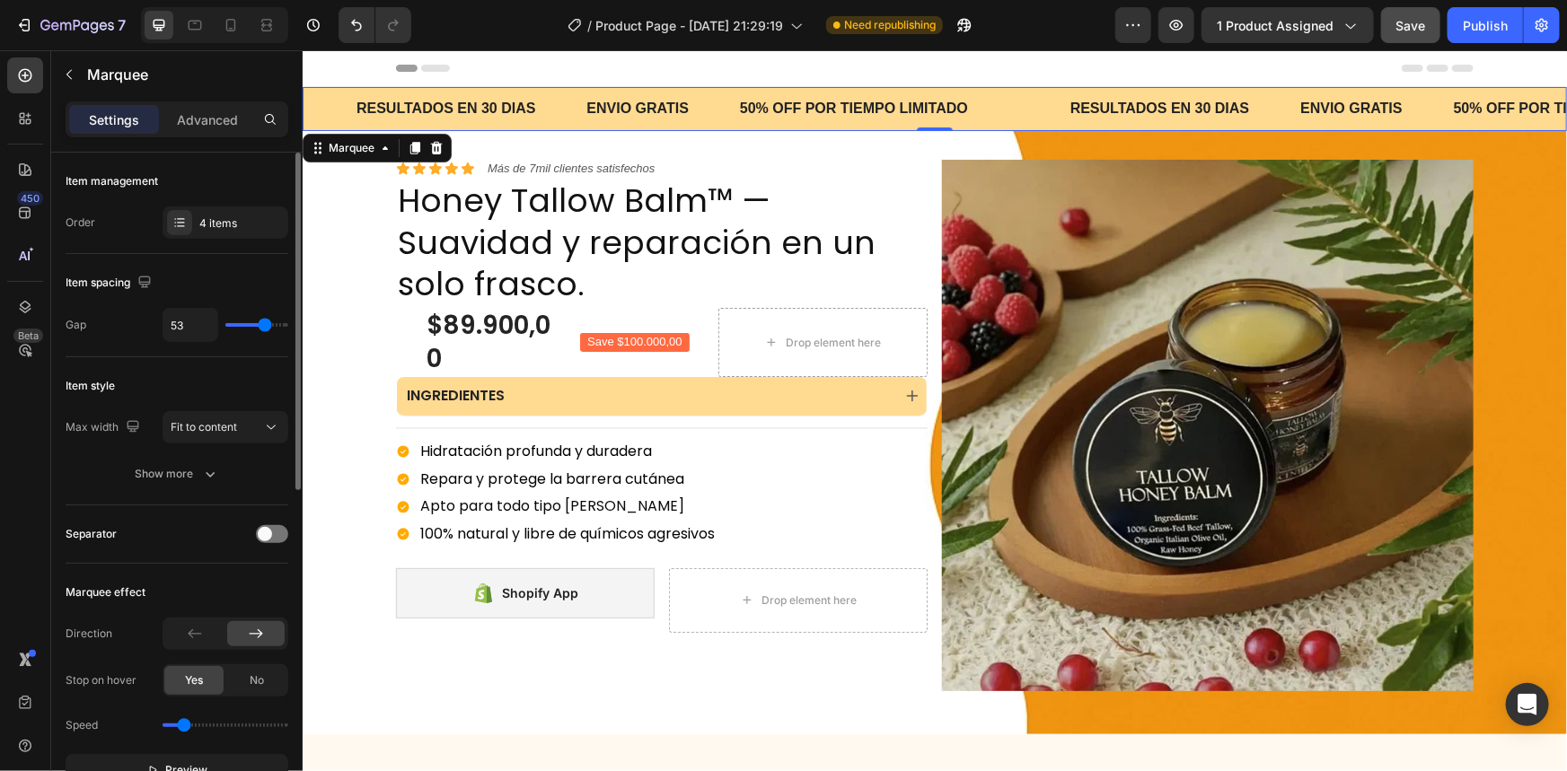
type input "51"
type input "62"
click at [269, 327] on input "range" at bounding box center [256, 325] width 63 height 4
click at [445, 113] on p "RESULTADOS EN 30 DIAS" at bounding box center [453, 108] width 179 height 26
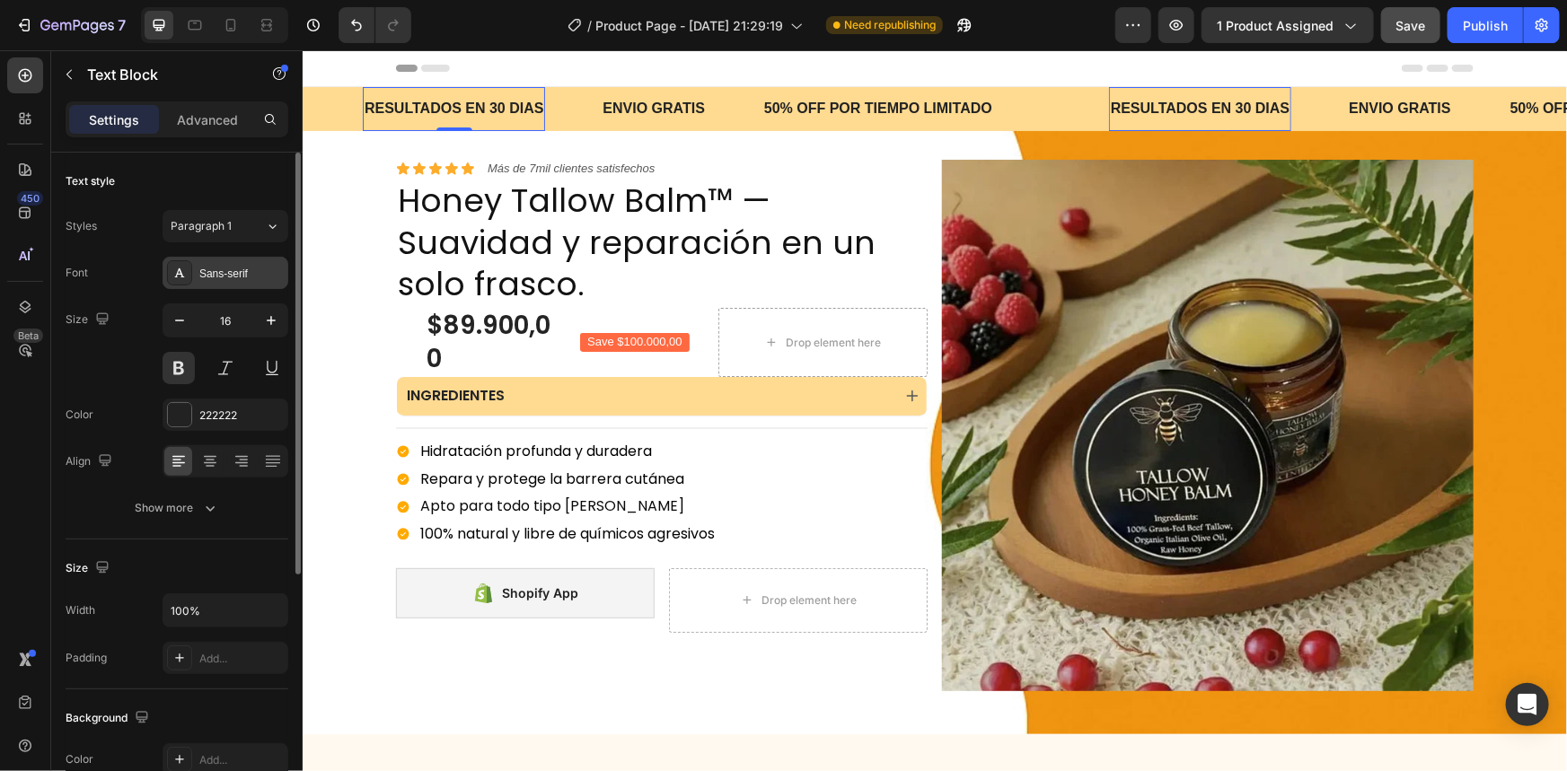
click at [251, 278] on div "Sans-serif" at bounding box center [241, 274] width 84 height 16
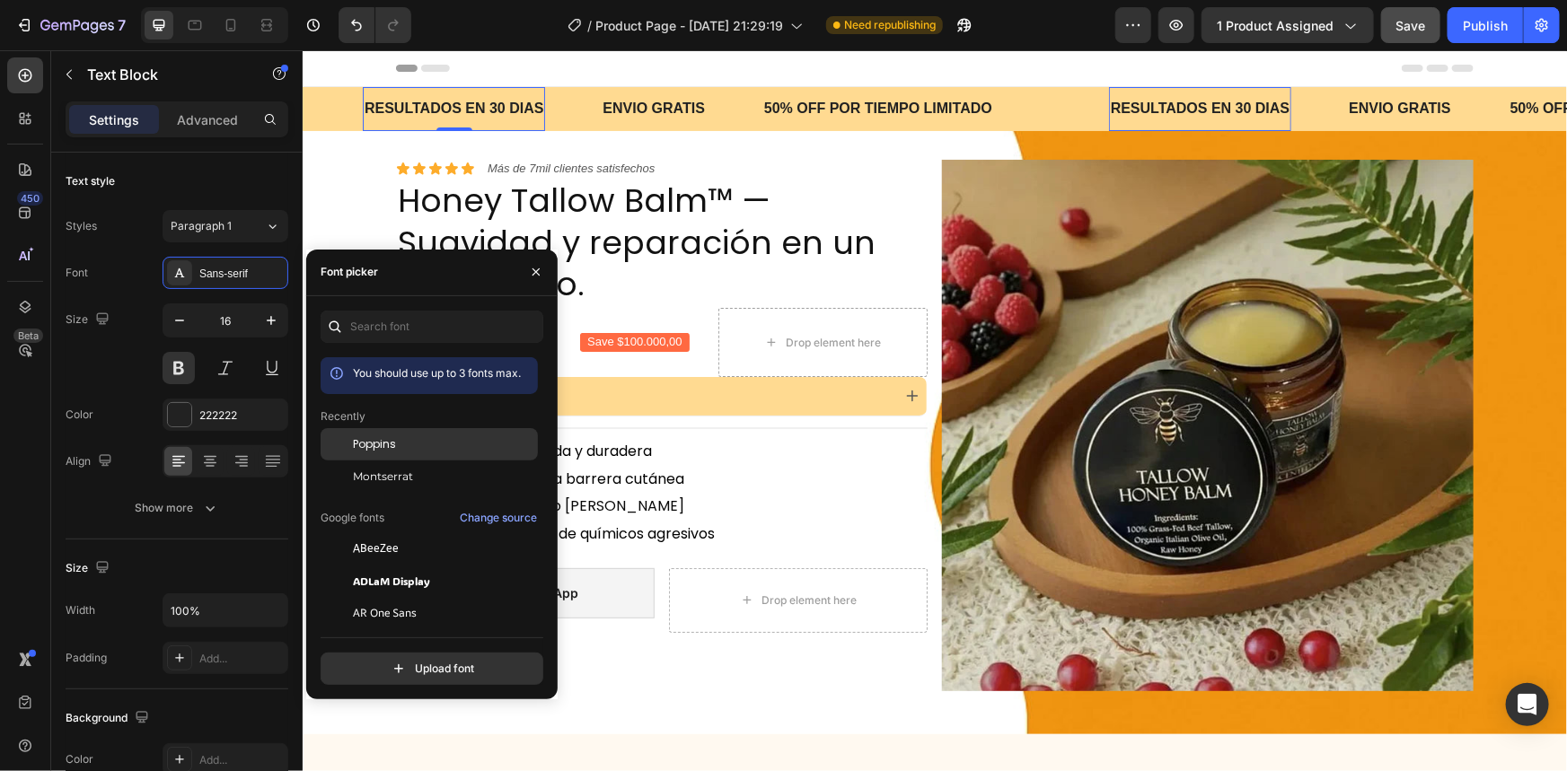
click at [394, 453] on span "Poppins" at bounding box center [374, 444] width 43 height 16
click at [618, 100] on p "ENVIO GRATIS" at bounding box center [646, 108] width 102 height 26
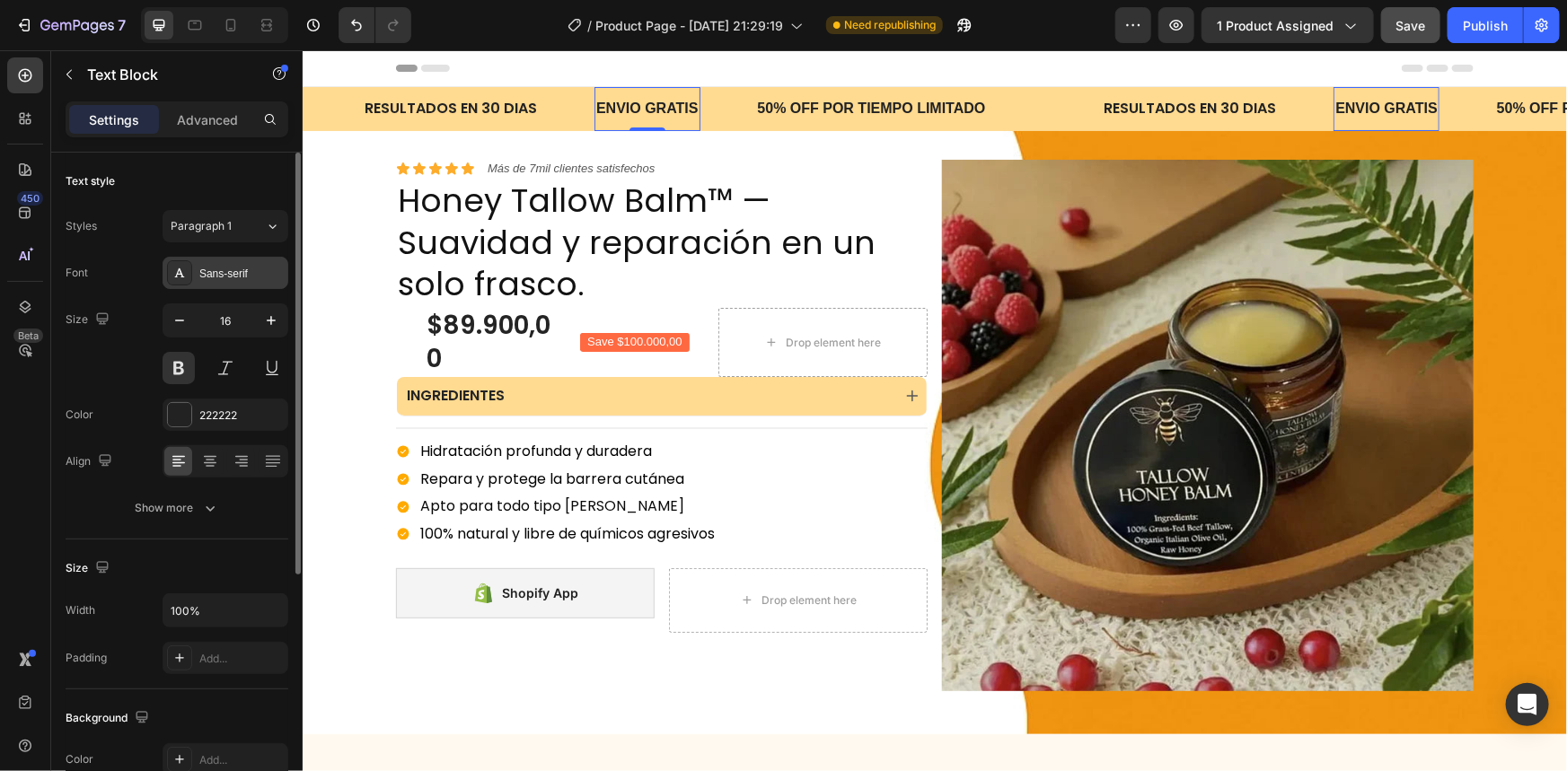
click at [238, 286] on div "Sans-serif" at bounding box center [226, 273] width 126 height 32
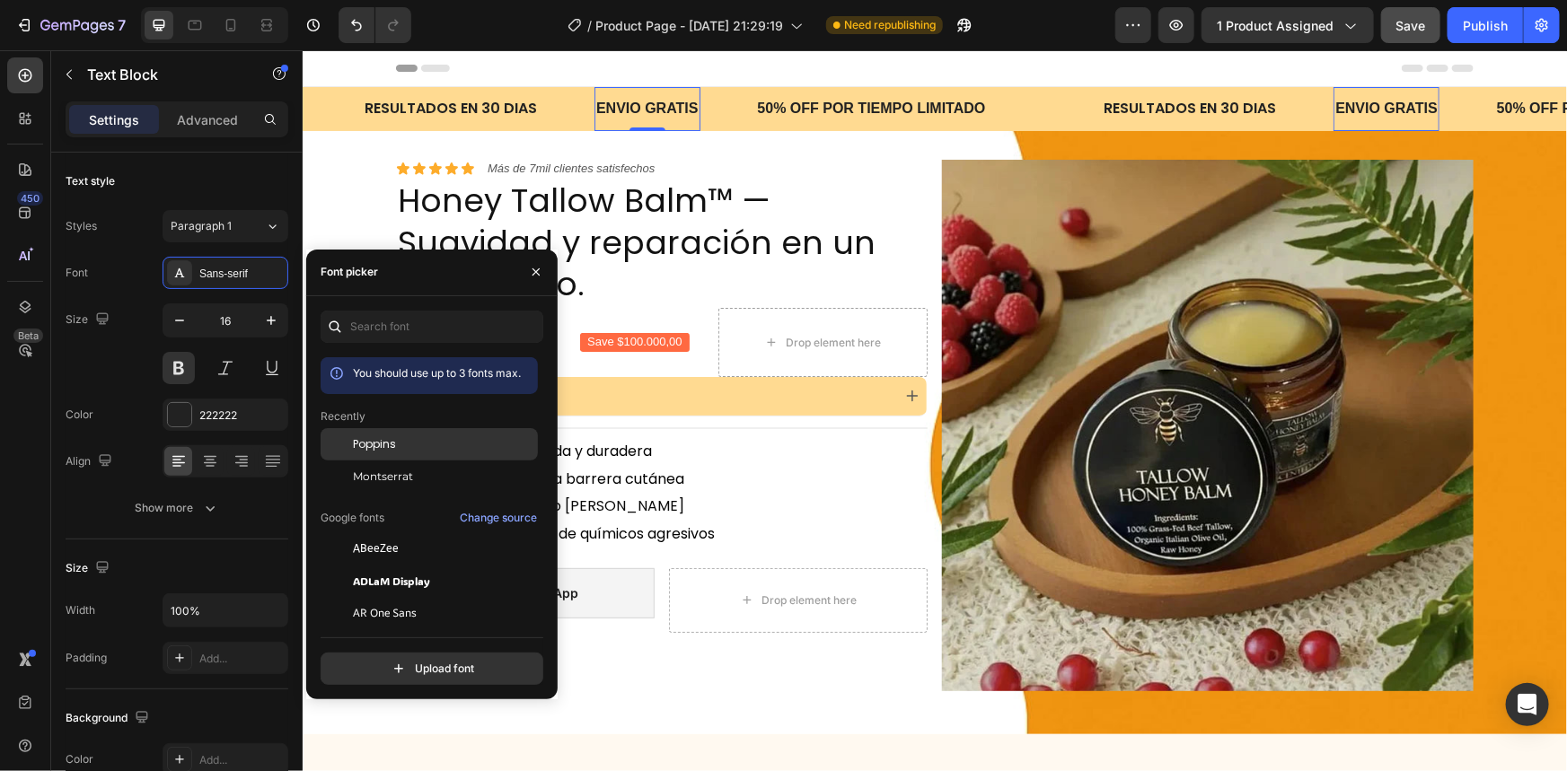
click at [377, 453] on span "Poppins" at bounding box center [374, 444] width 43 height 16
click at [814, 99] on p "50% OFF POR TIEMPO LIMITADO" at bounding box center [866, 108] width 228 height 26
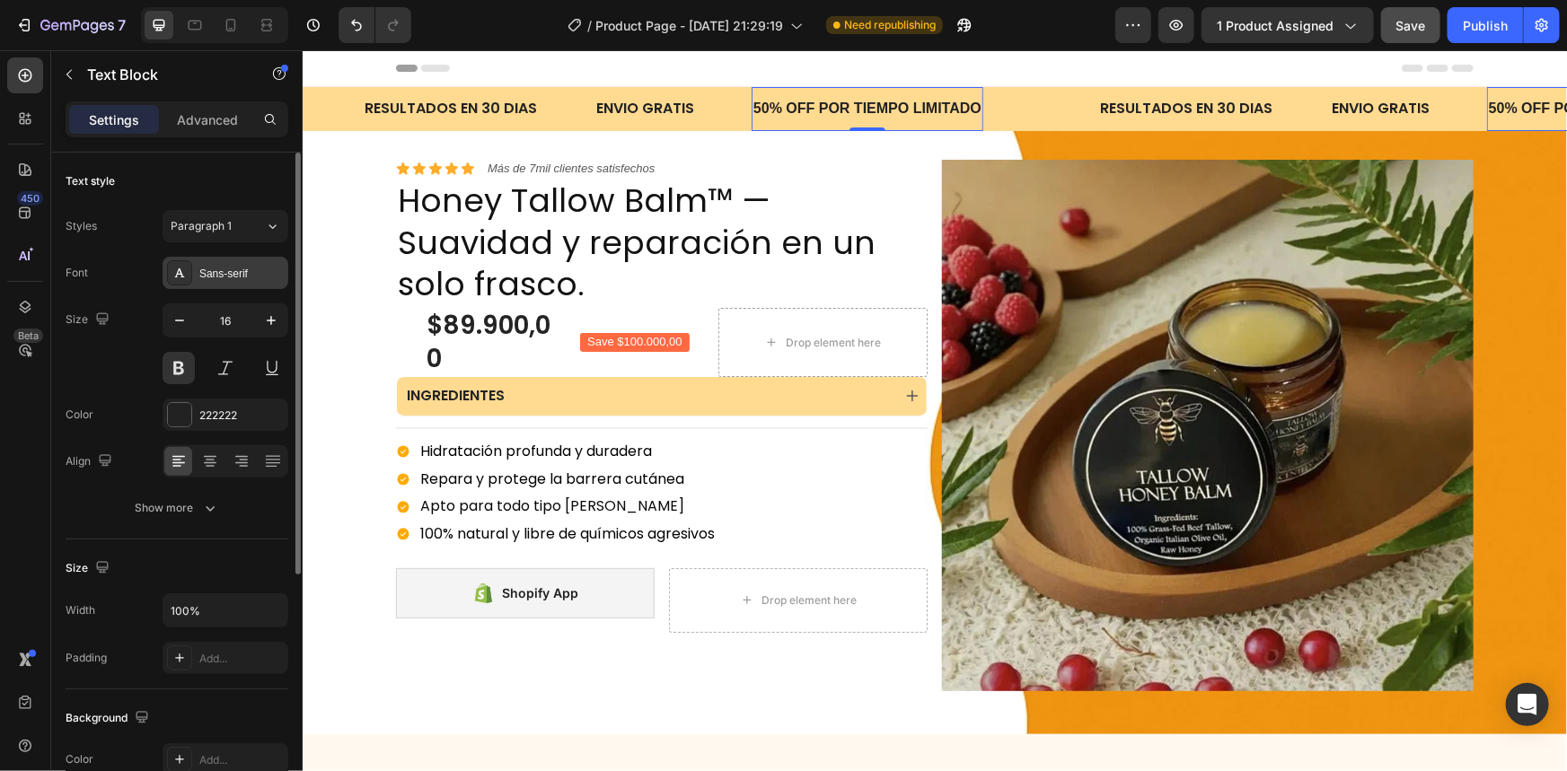
click at [222, 279] on div "Sans-serif" at bounding box center [241, 274] width 84 height 16
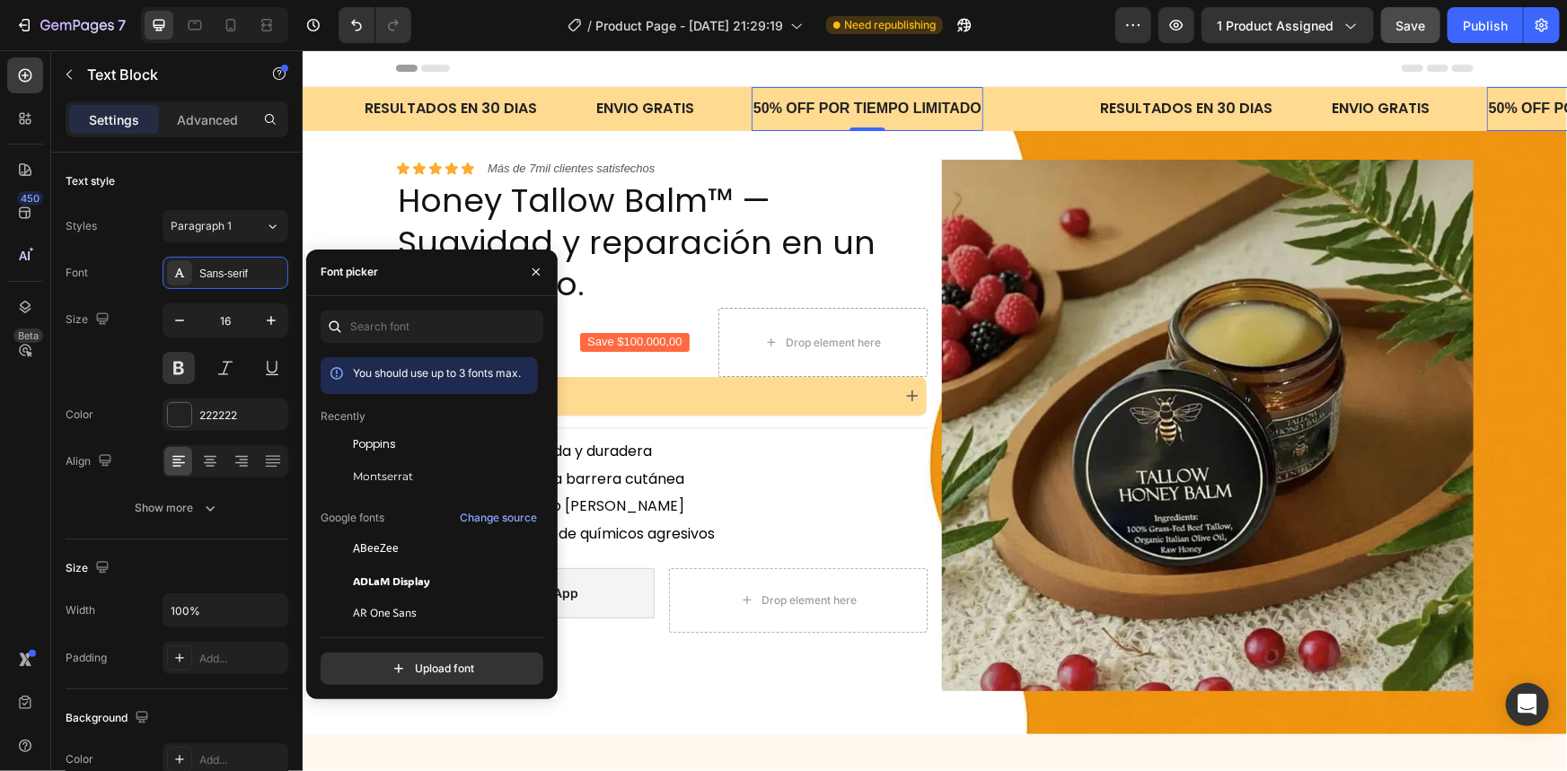
drag, startPoint x: 384, startPoint y: 469, endPoint x: 506, endPoint y: 305, distance: 203.5
click at [385, 565] on div "Poppins" at bounding box center [429, 581] width 217 height 32
click at [1154, 98] on p "RESULTADOS EN 30 DIAS" at bounding box center [1182, 108] width 172 height 26
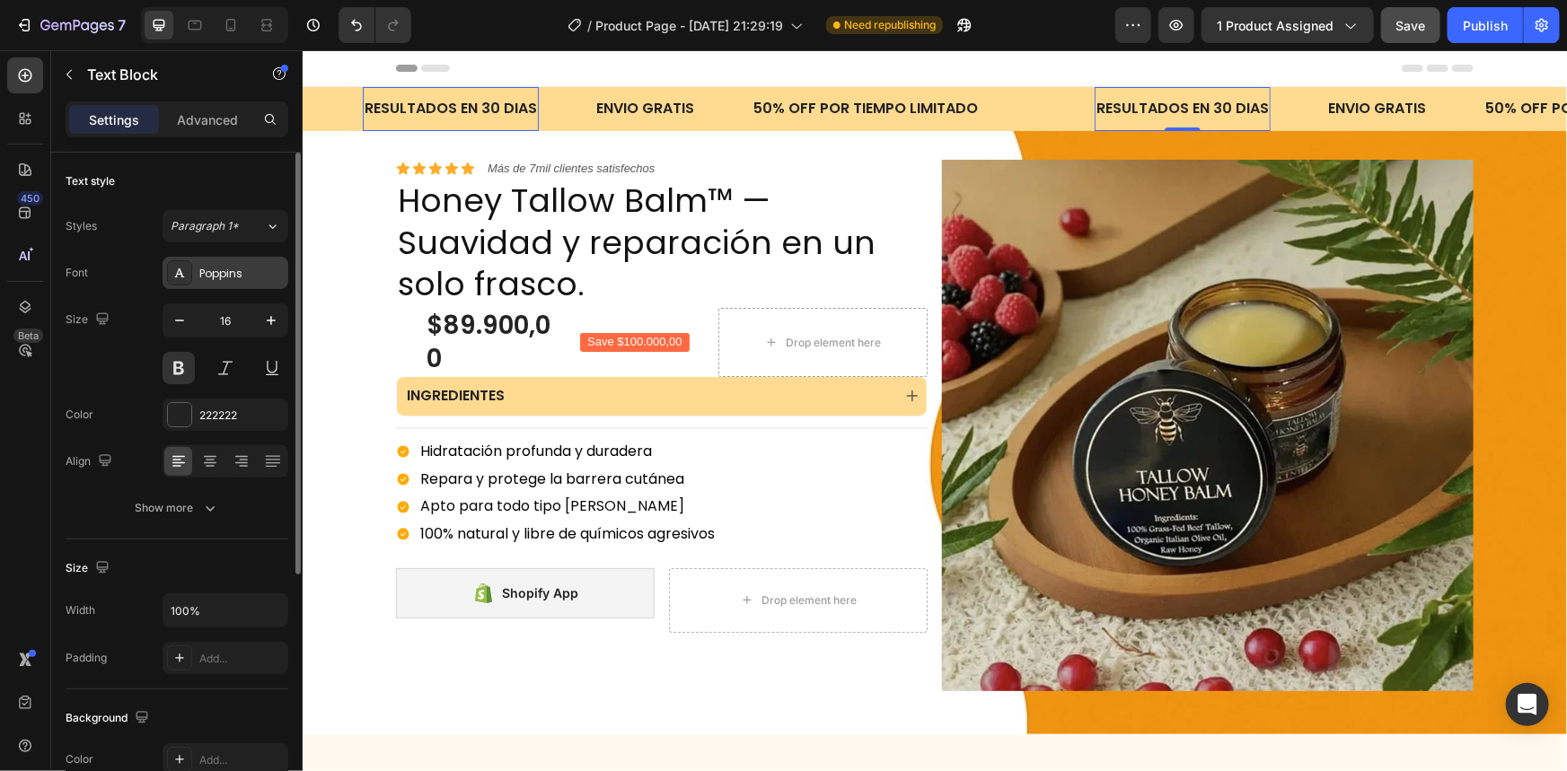
click at [213, 274] on div "Poppins" at bounding box center [241, 274] width 84 height 16
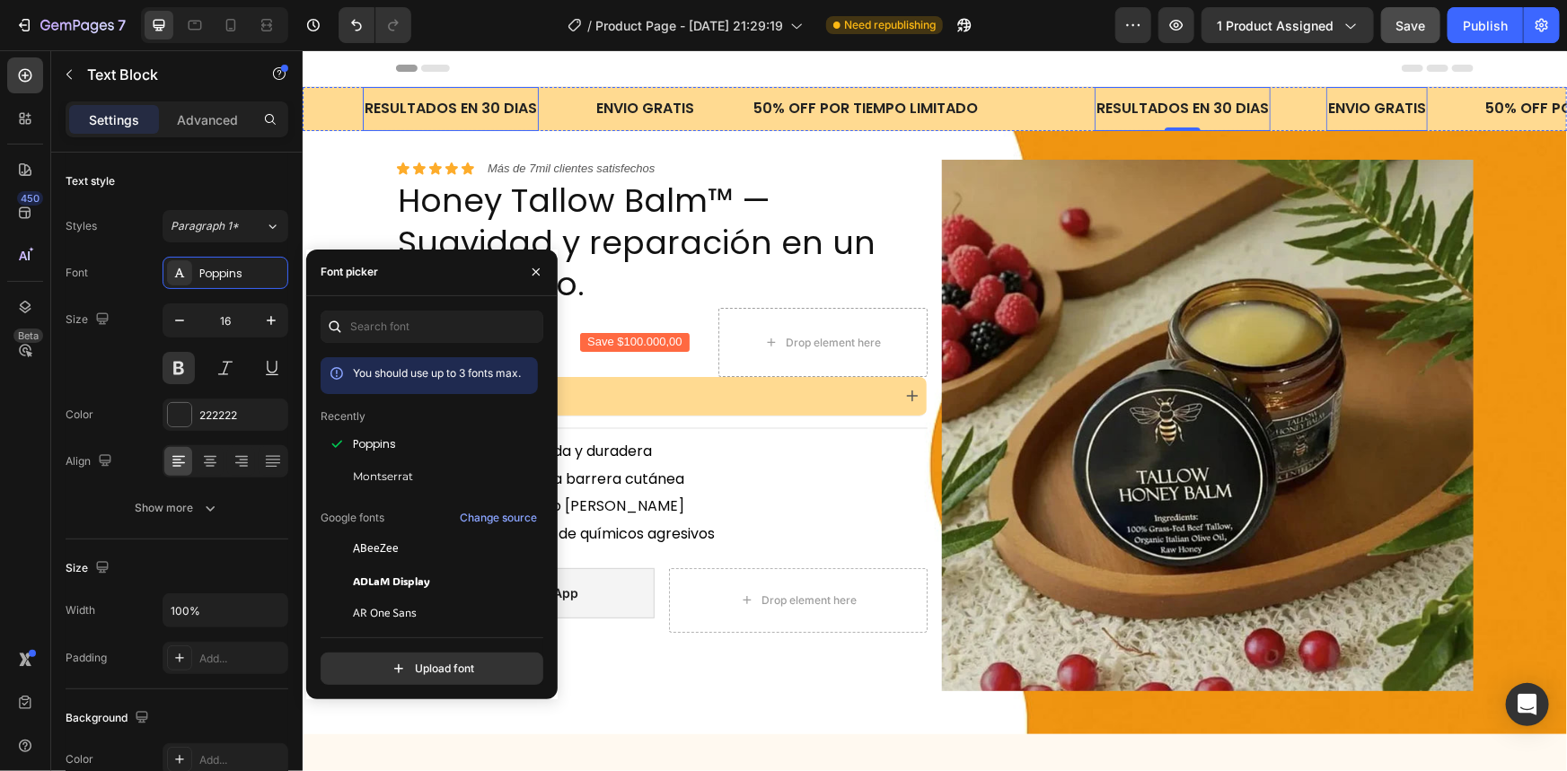
click at [1397, 118] on p "ENVIO GRATIS" at bounding box center [1376, 108] width 98 height 26
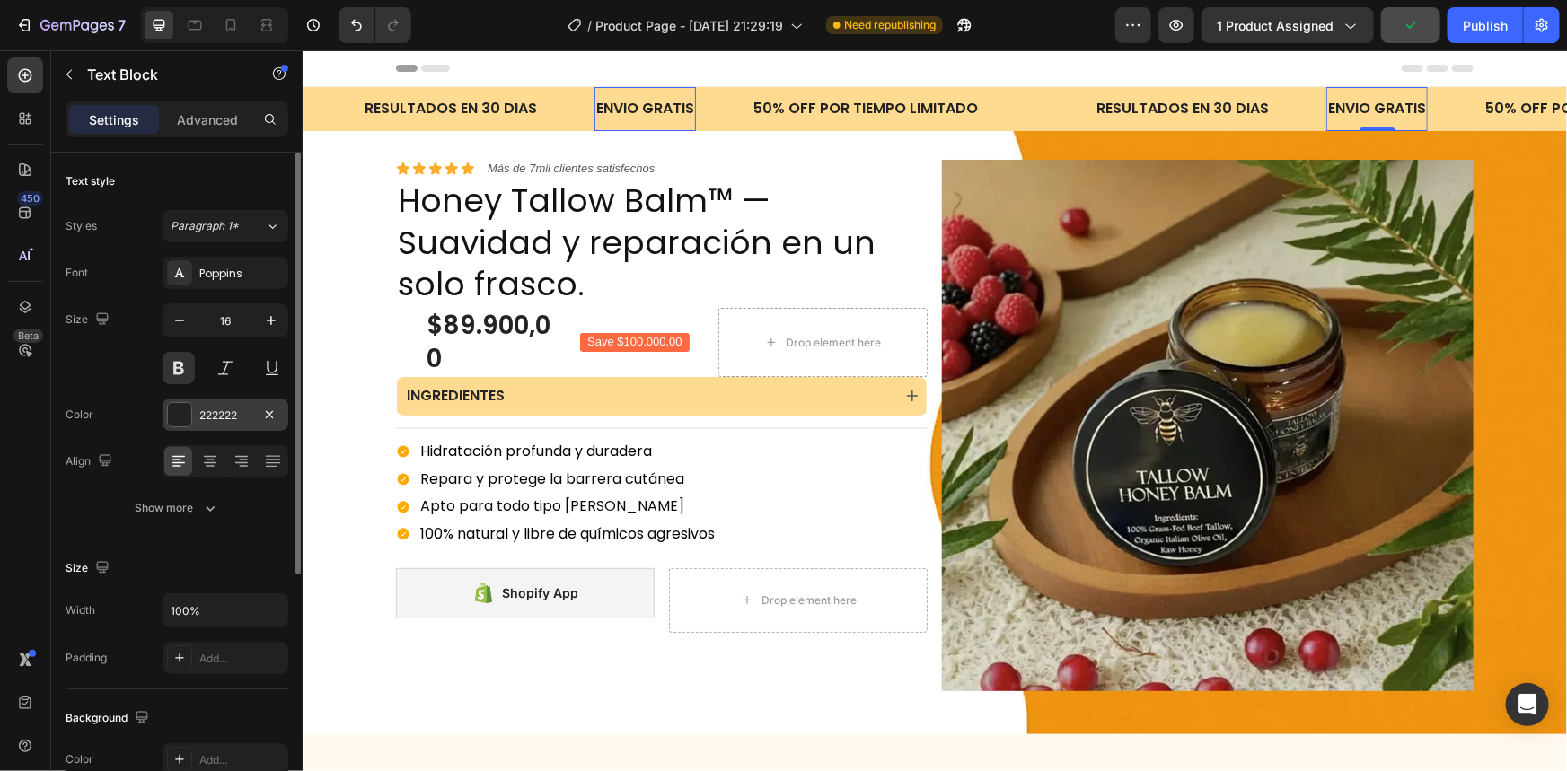
click at [245, 413] on div "222222" at bounding box center [225, 416] width 52 height 16
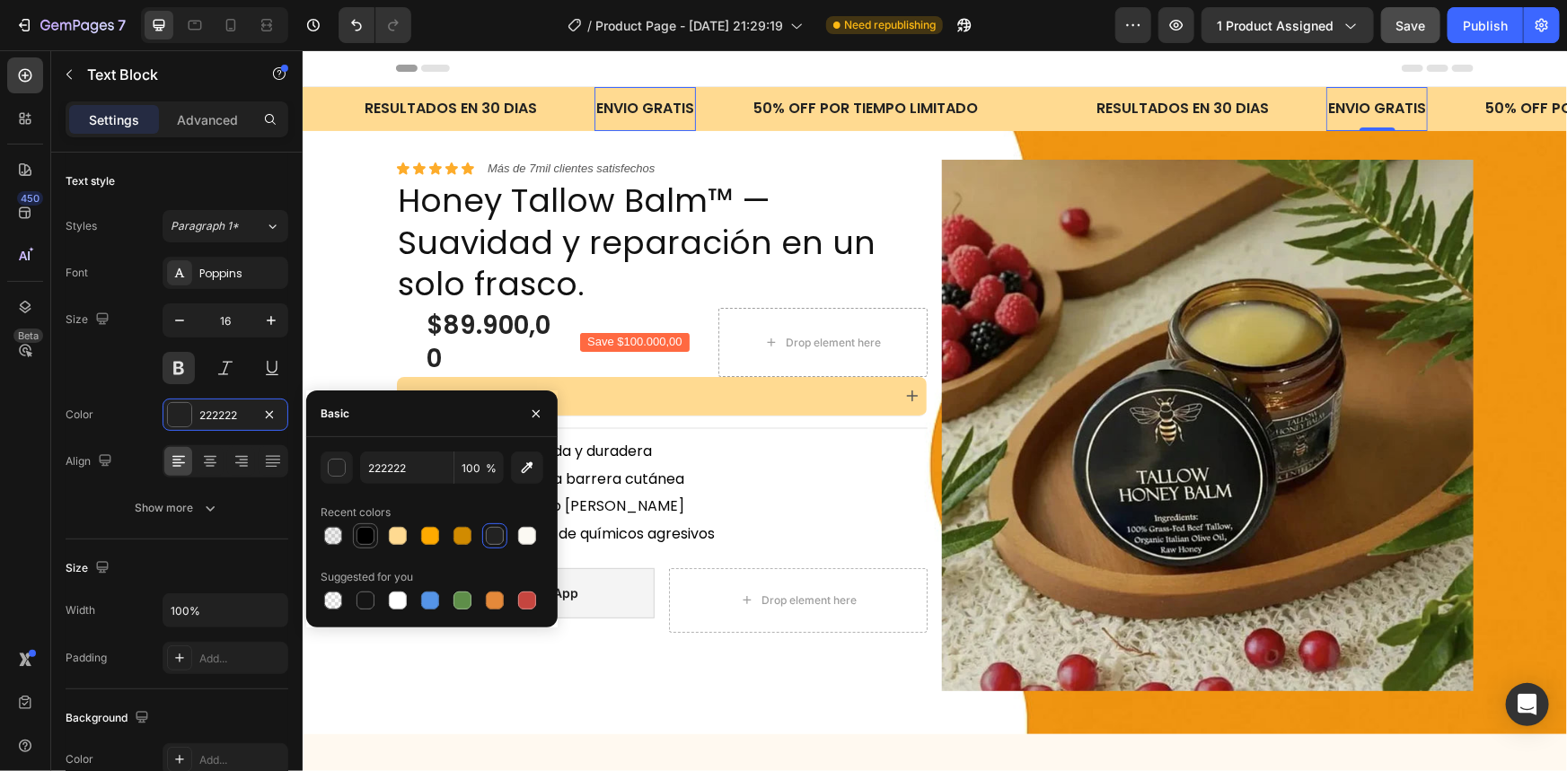
click at [369, 532] on div at bounding box center [365, 536] width 18 height 18
type input "000000"
click at [1175, 110] on p "RESULTADOS EN 30 DIAS" at bounding box center [1182, 108] width 172 height 26
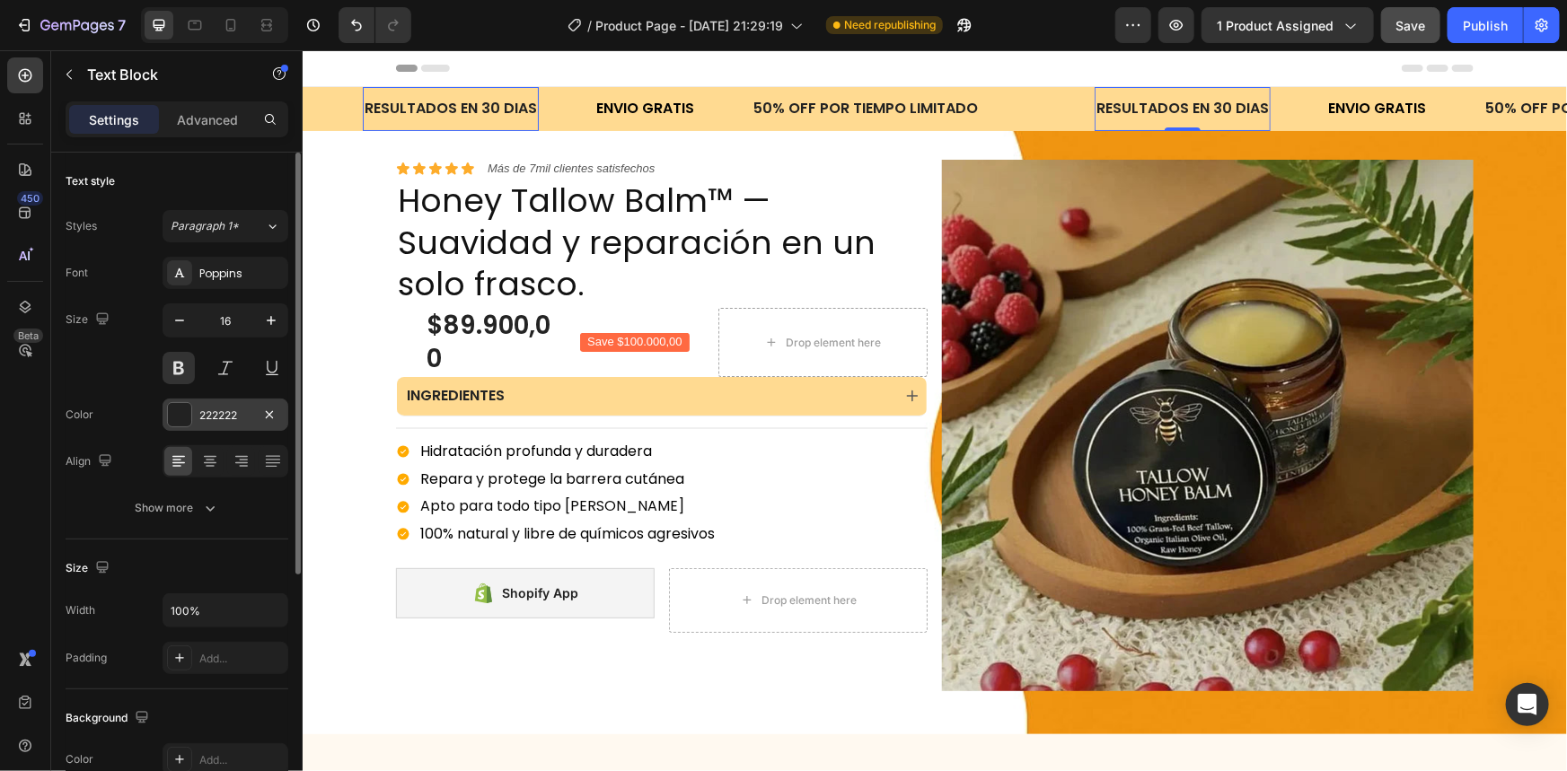
click at [211, 401] on div "222222" at bounding box center [226, 415] width 126 height 32
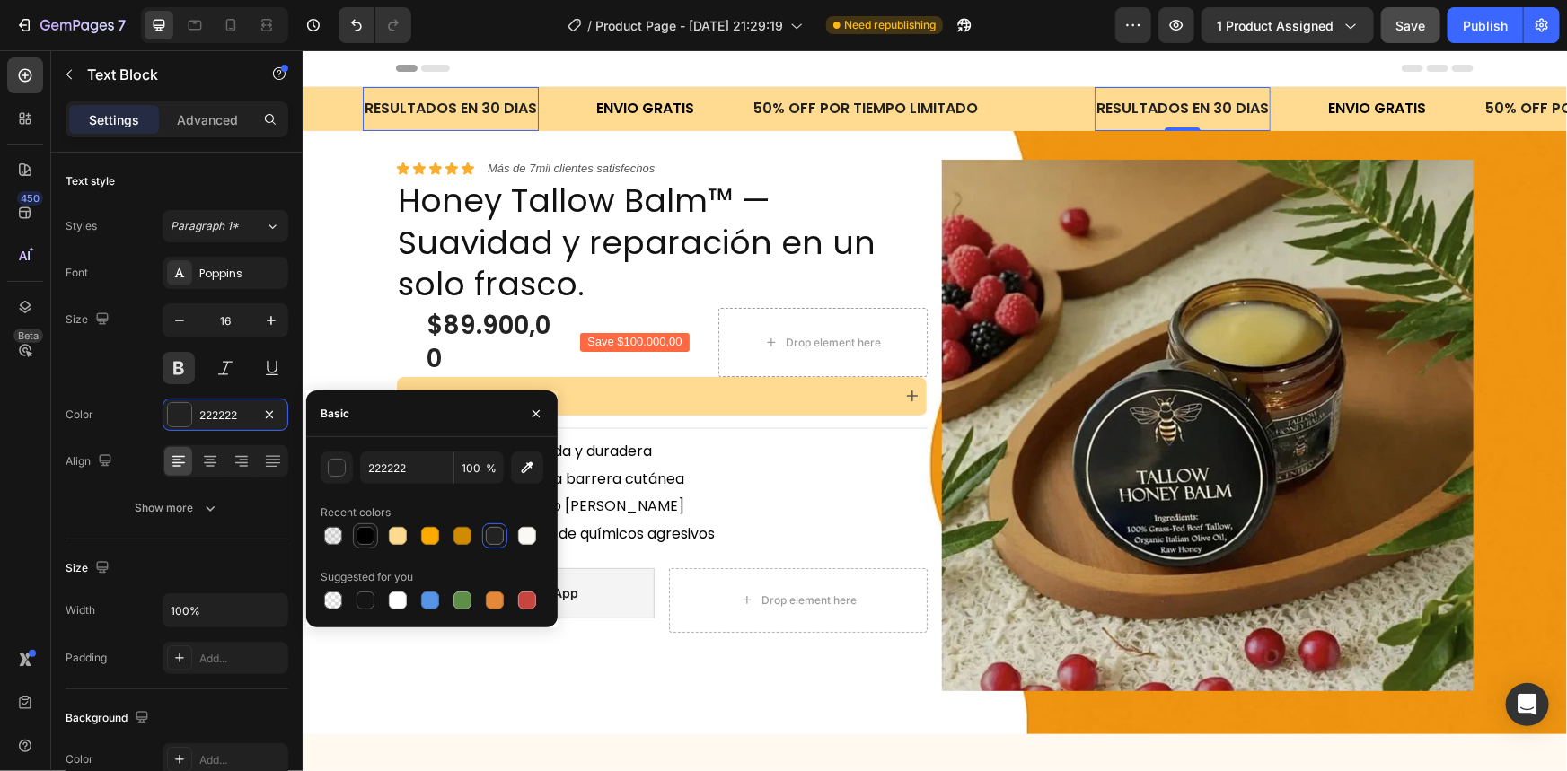
click at [367, 530] on div at bounding box center [365, 536] width 18 height 18
type input "000000"
click at [899, 95] on p "50% OFF POR TIEMPO LIMITADO" at bounding box center [864, 108] width 224 height 26
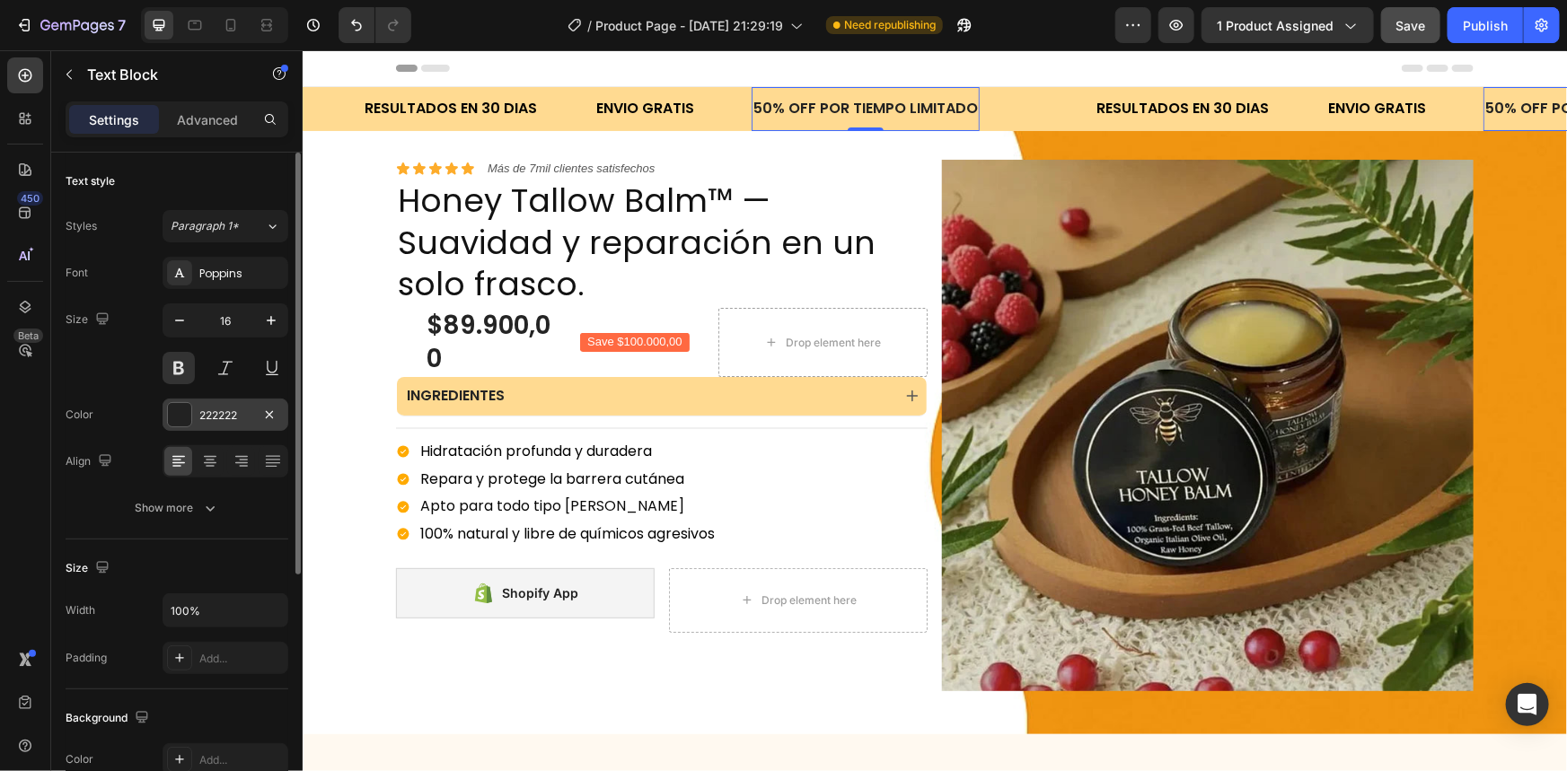
click at [217, 413] on div "222222" at bounding box center [225, 416] width 52 height 16
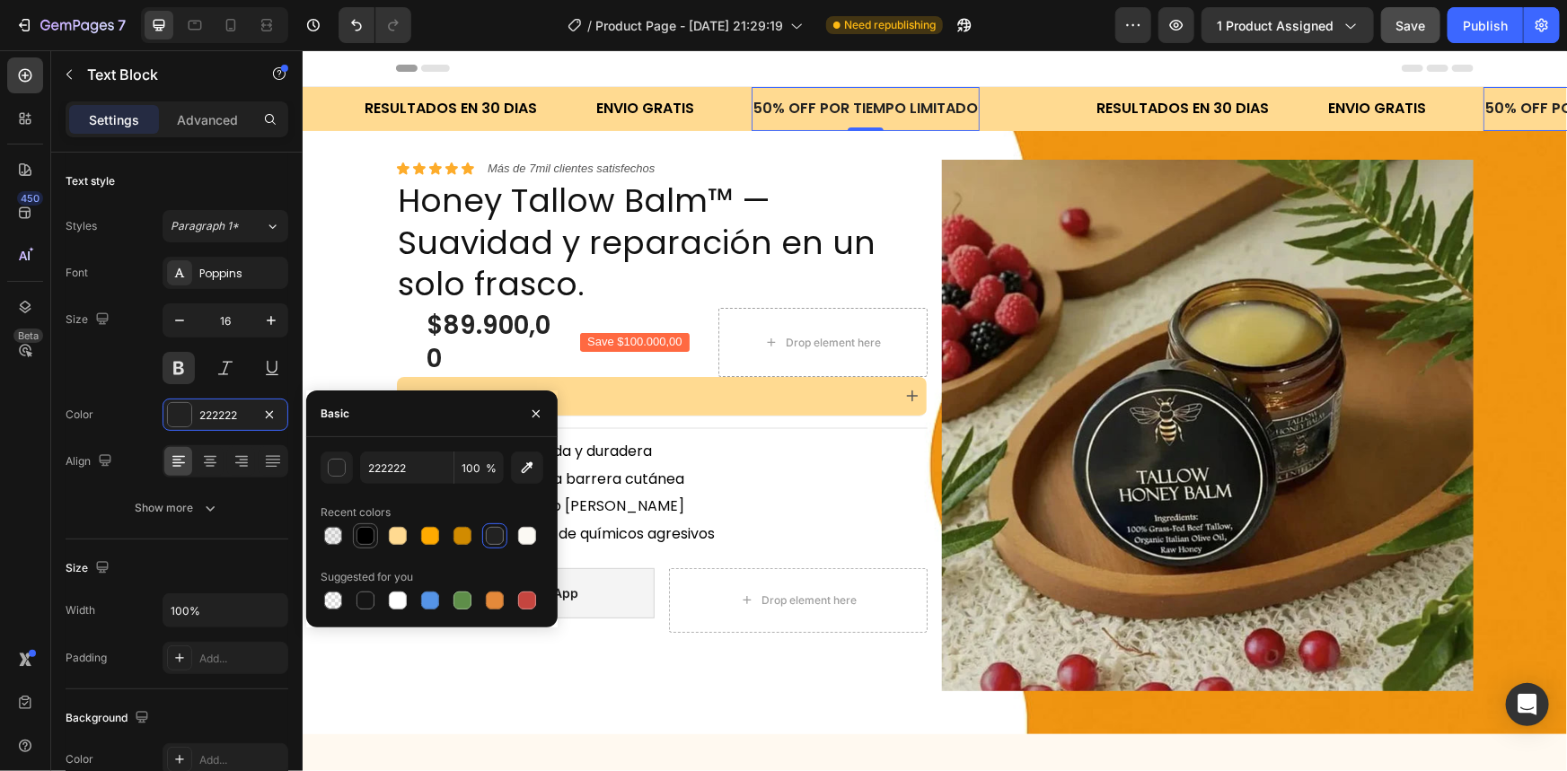
click at [363, 539] on div at bounding box center [365, 536] width 18 height 18
type input "000000"
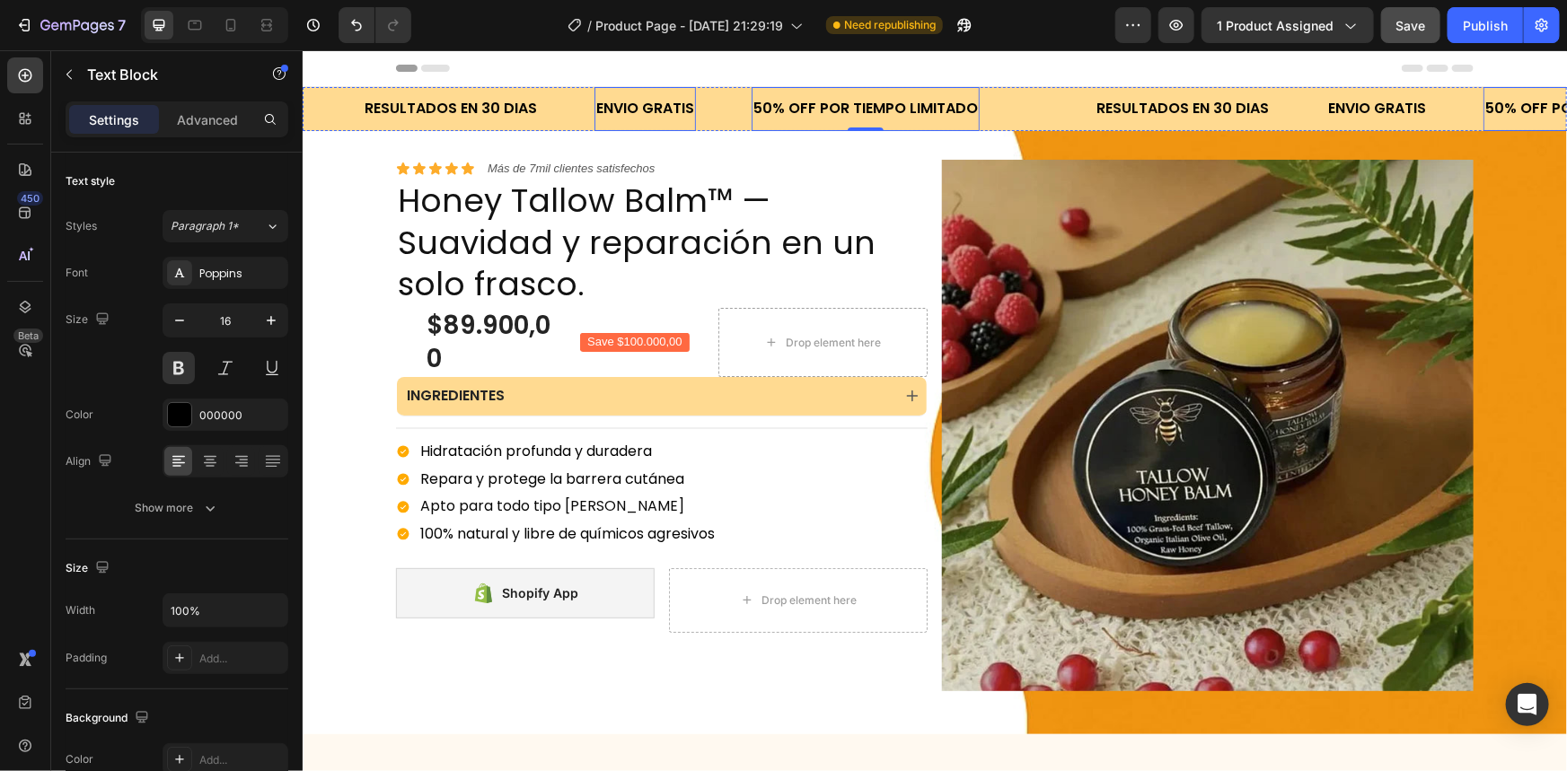
click at [664, 105] on p "ENVIO GRATIS" at bounding box center [644, 108] width 98 height 26
click at [216, 418] on div "000000" at bounding box center [225, 416] width 52 height 16
click at [504, 95] on p "RESULTADOS EN 30 DIAS" at bounding box center [450, 108] width 172 height 26
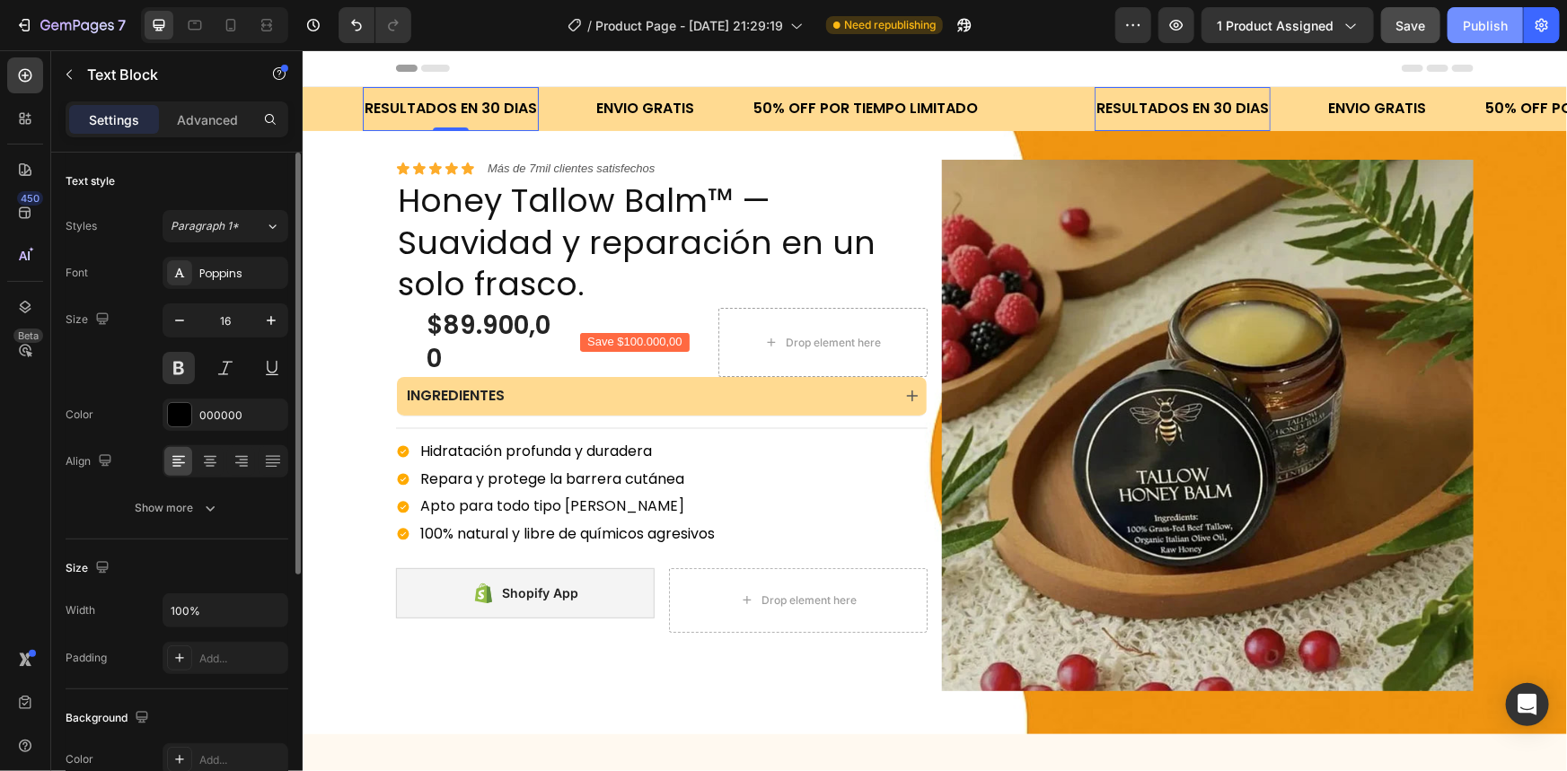
click at [1505, 18] on div "Publish" at bounding box center [1485, 25] width 45 height 19
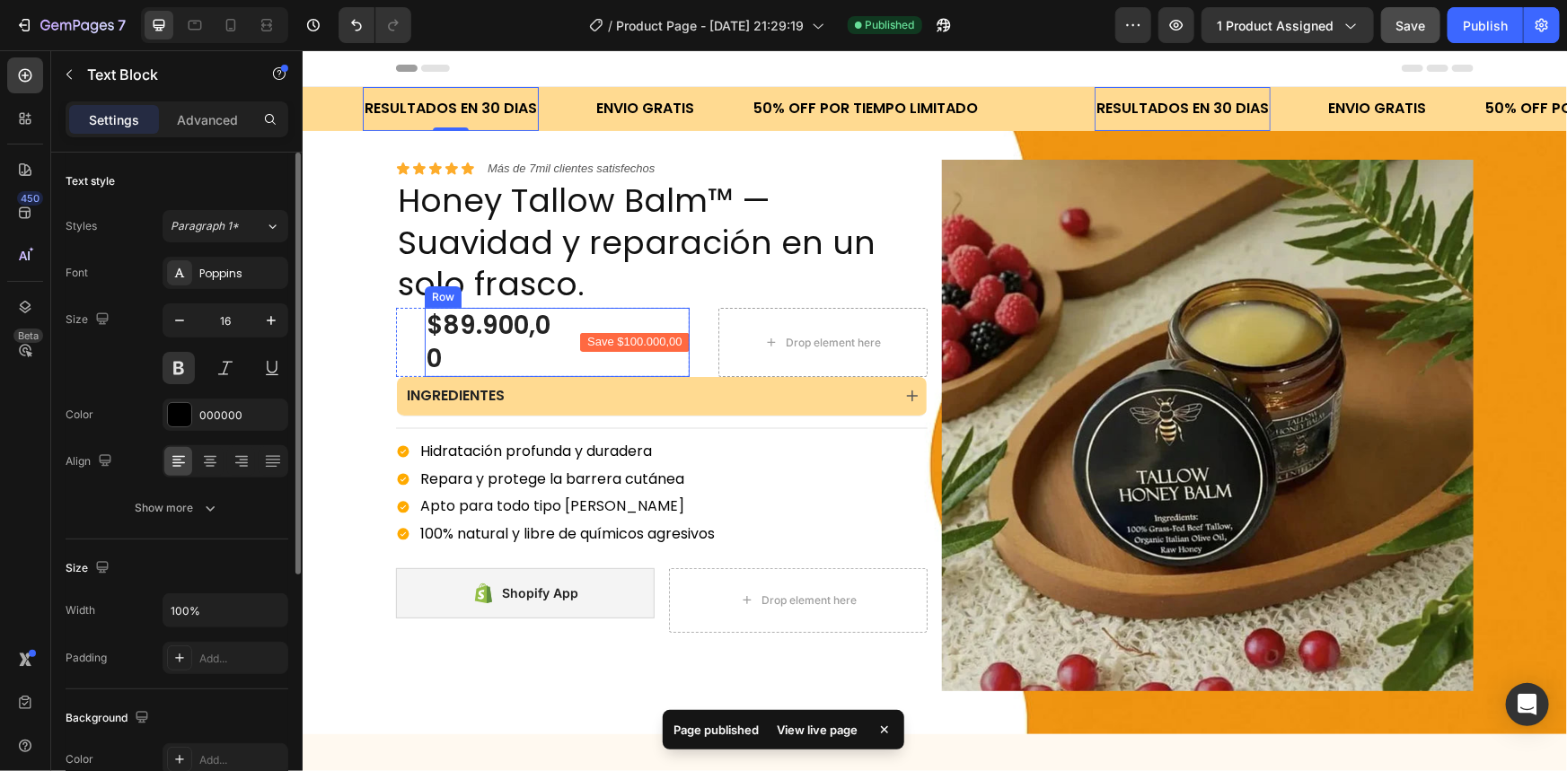
click at [562, 335] on div "$89.900,00 Product Price Product Price Save $100.000,00 Product Badge Row" at bounding box center [556, 341] width 265 height 69
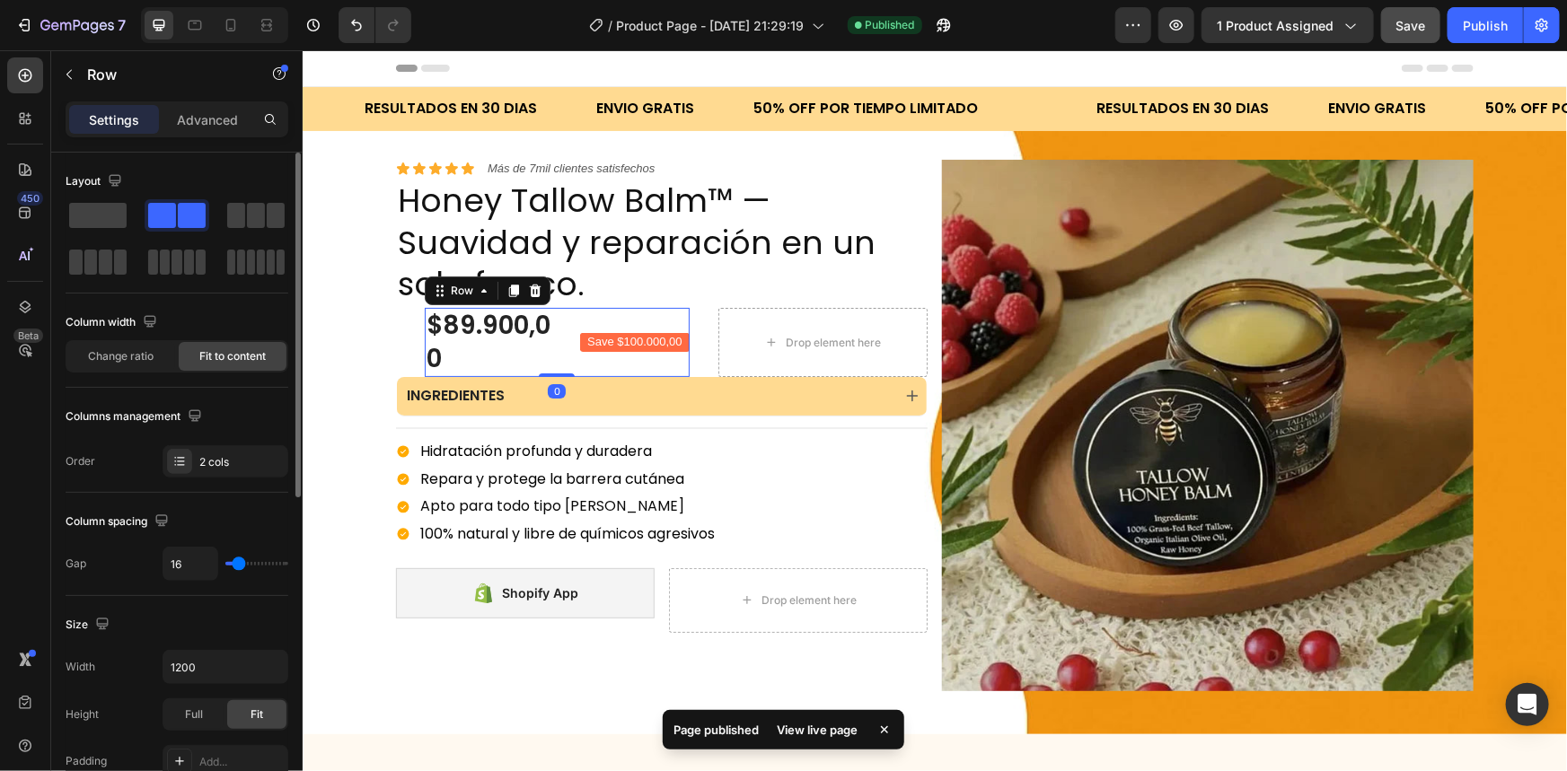
type input "22"
type input "25"
type input "27"
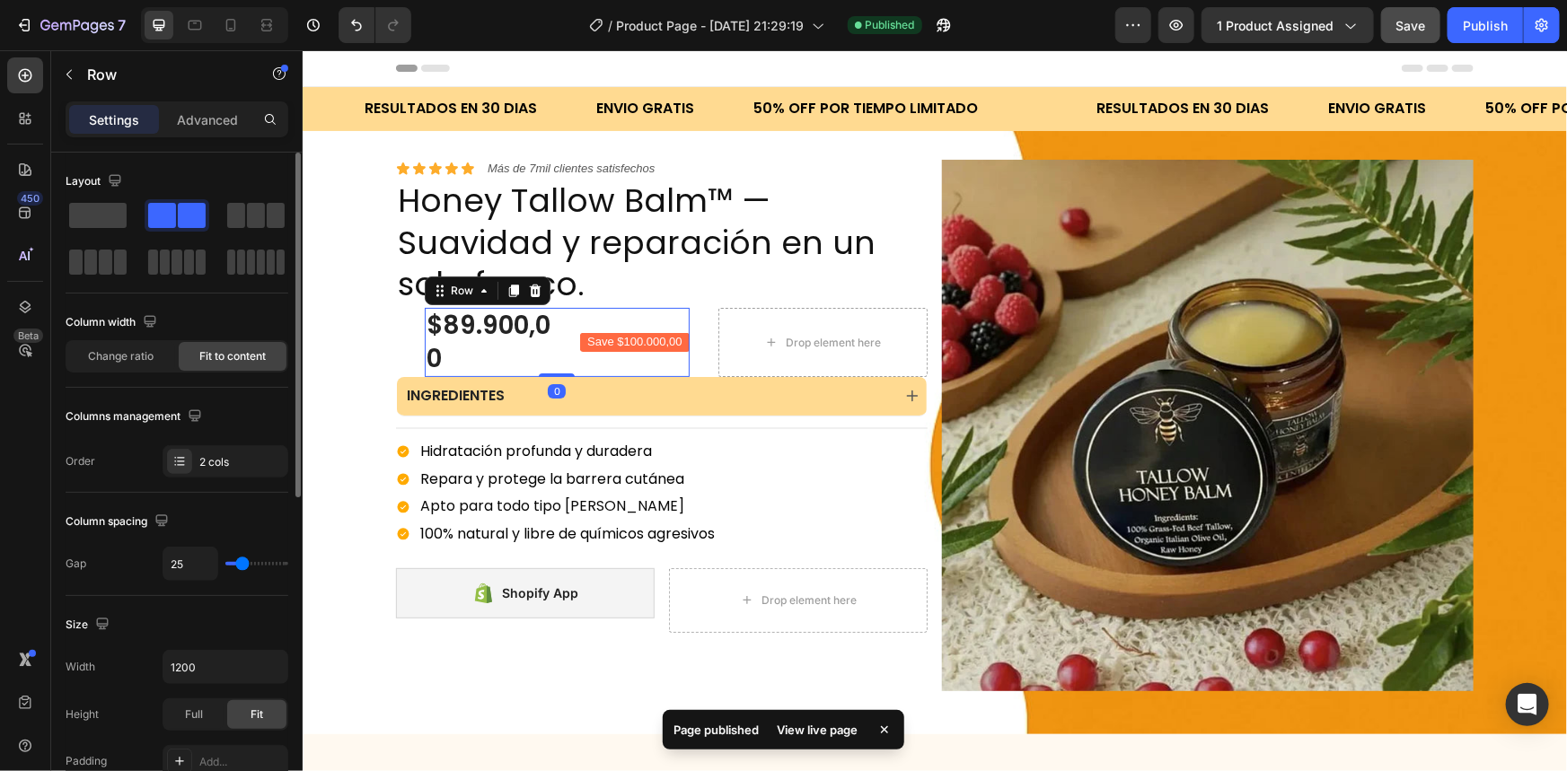
type input "27"
type input "29"
type input "31"
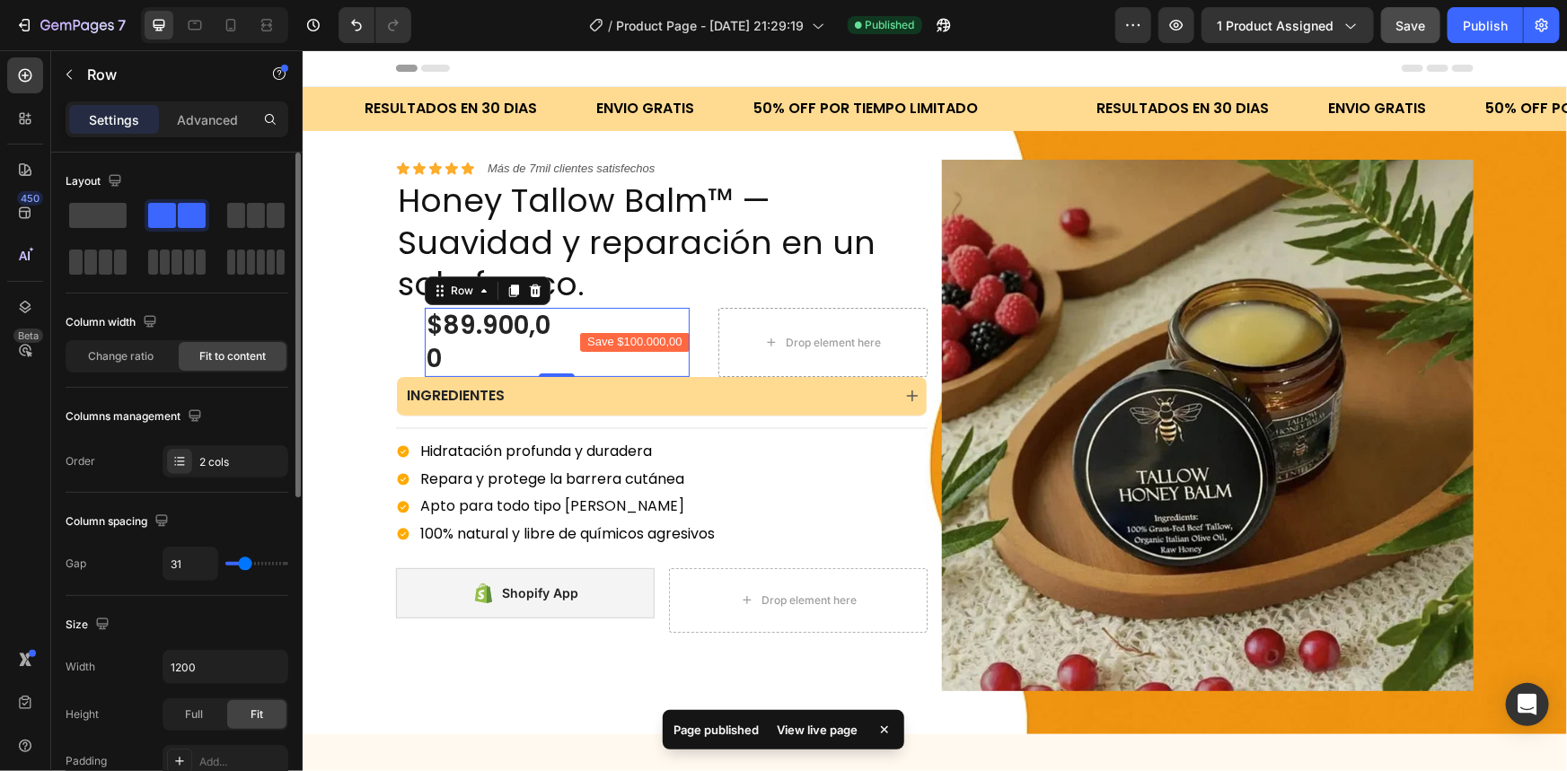
type input "33"
type input "35"
type input "39"
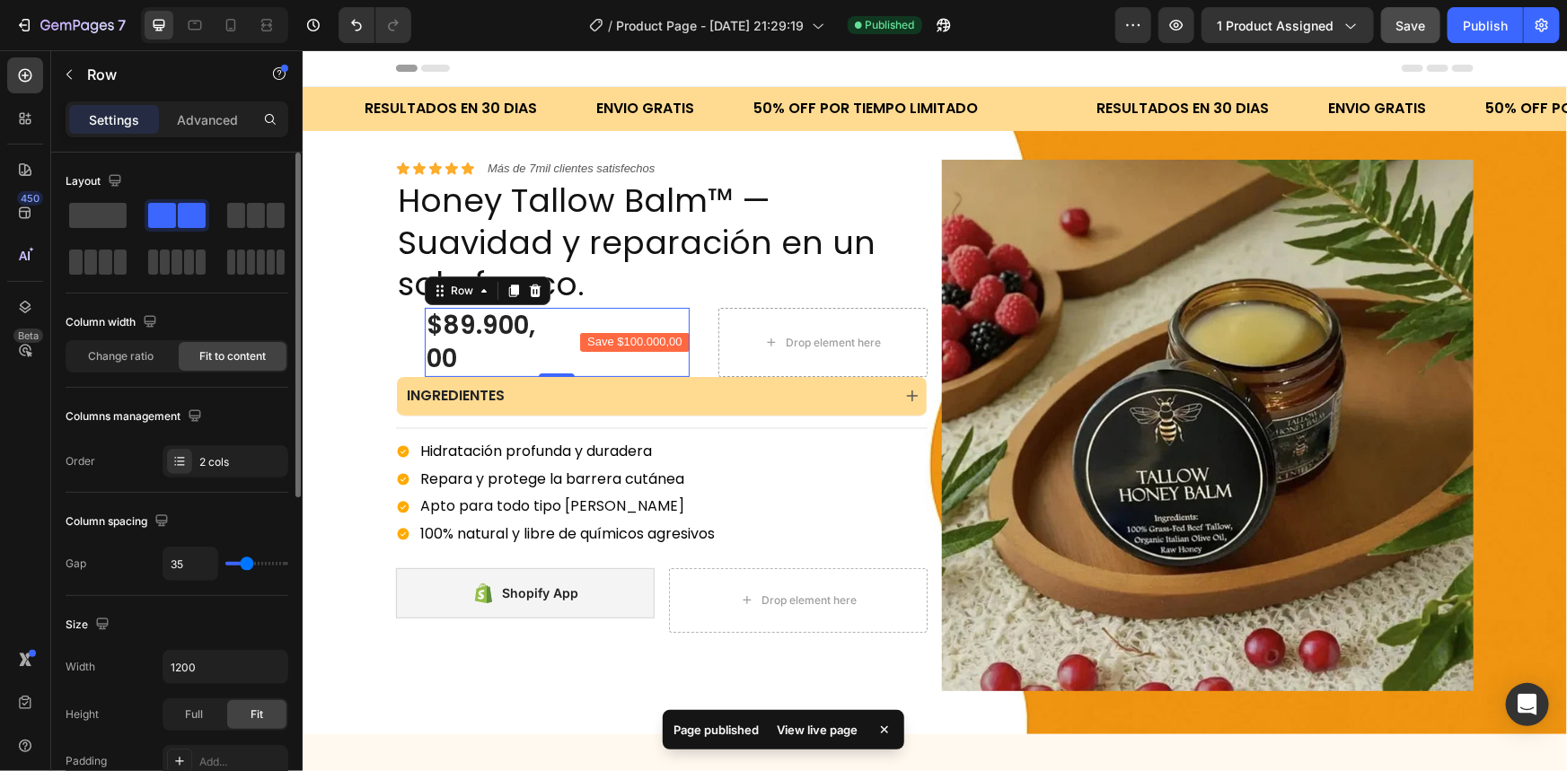
type input "39"
type input "41"
type input "47"
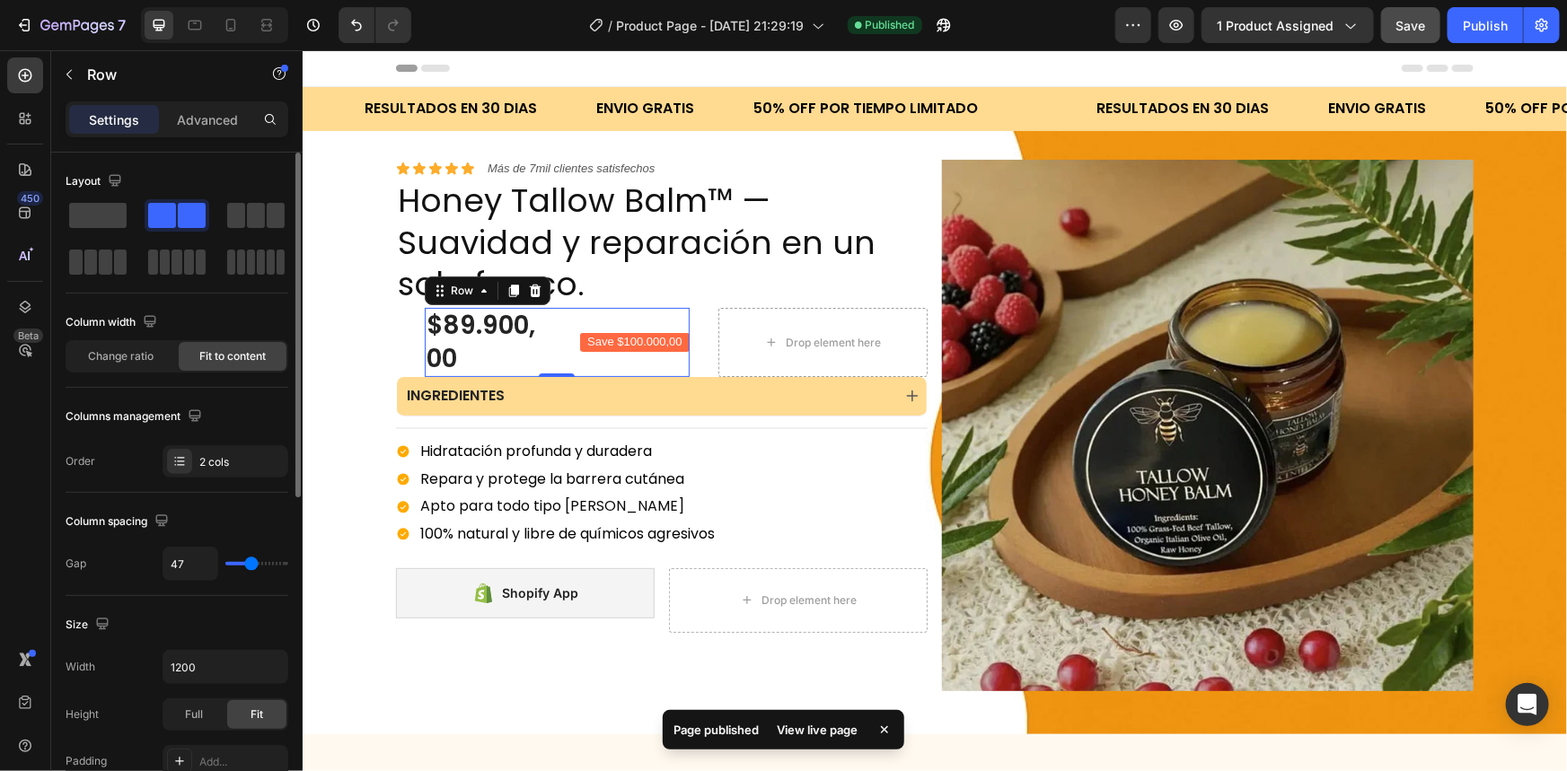
type input "49"
type input "51"
type input "55"
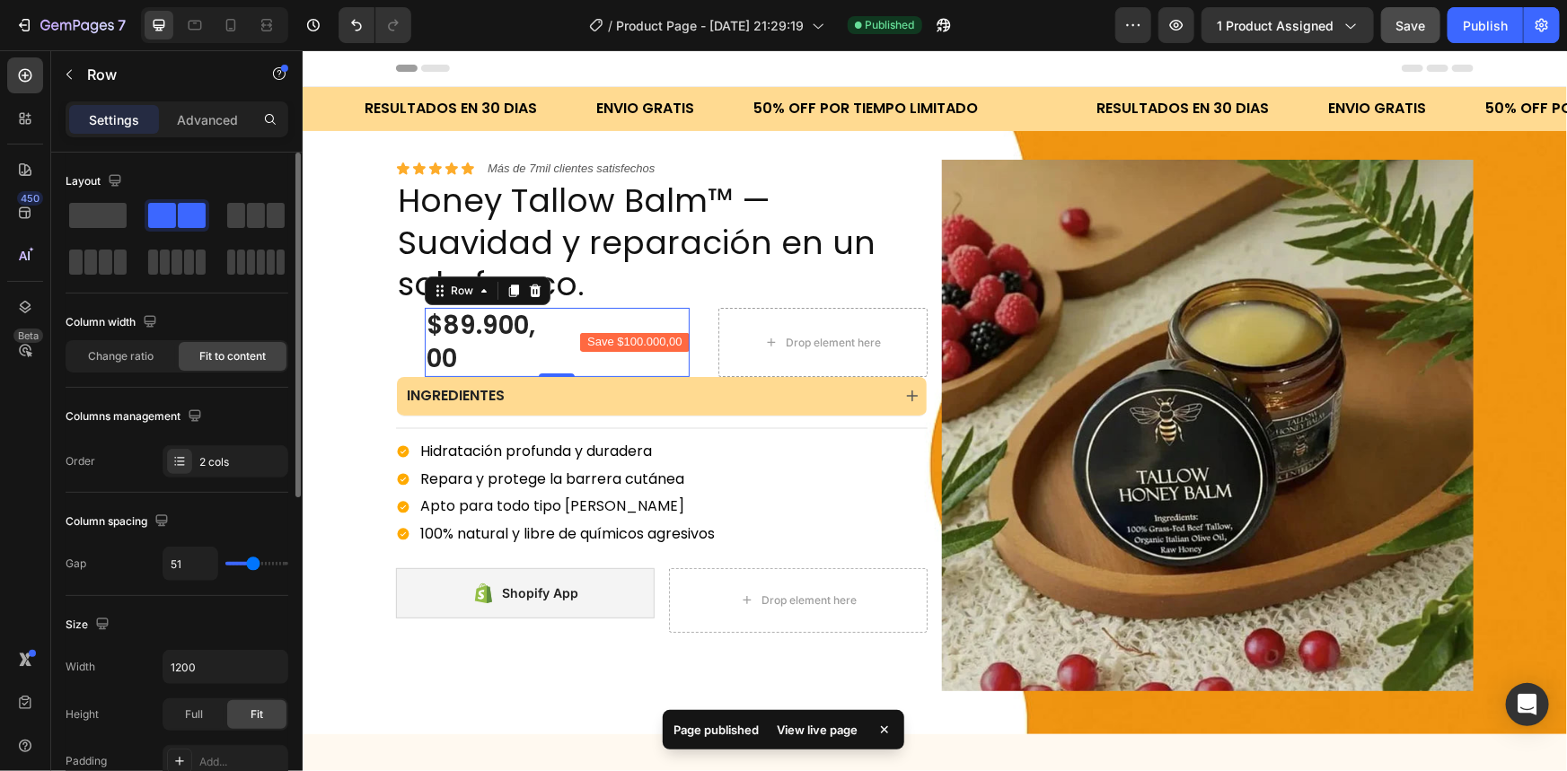
type input "55"
type input "57"
type input "55"
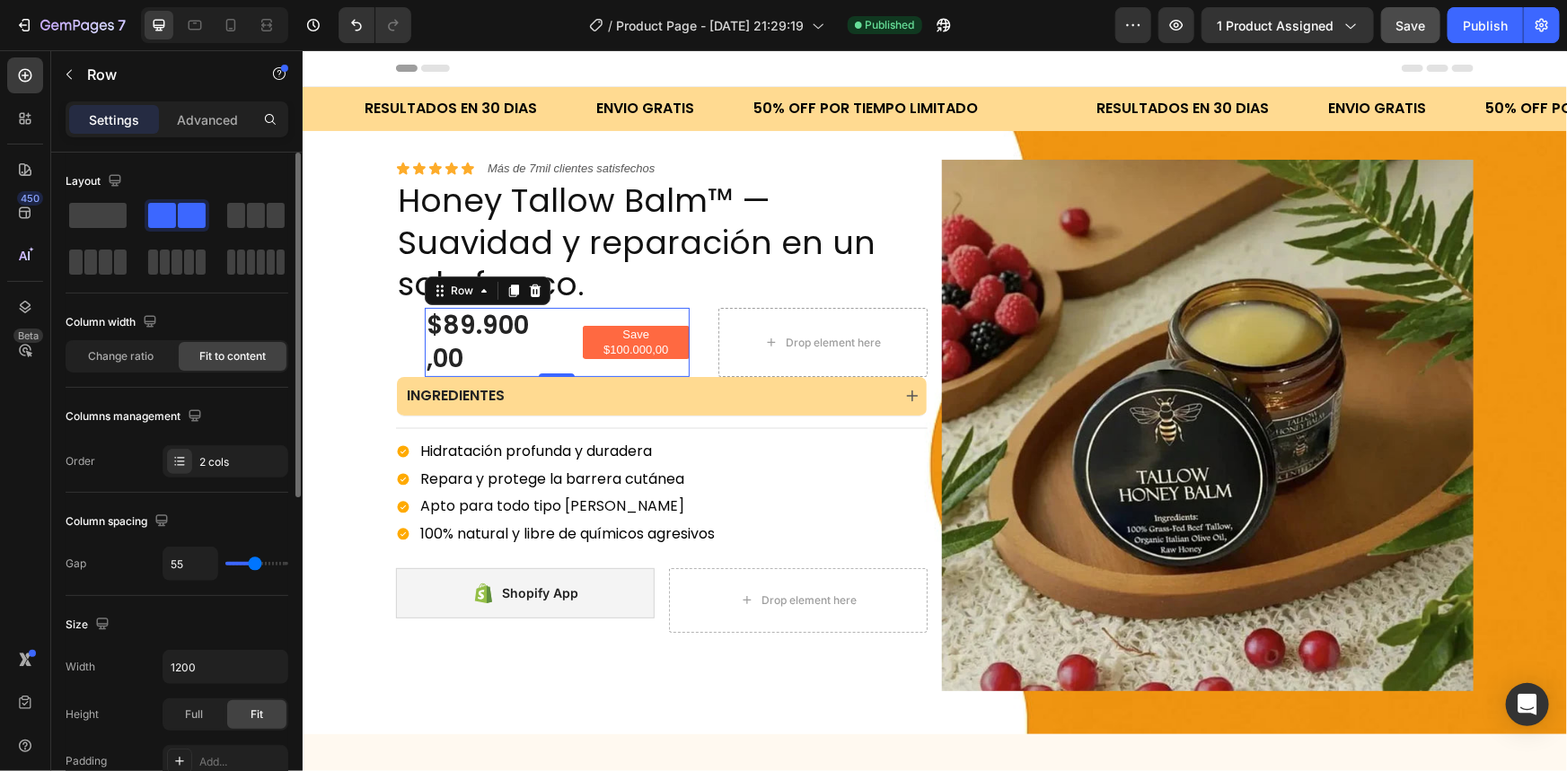
type input "51"
type input "49"
type input "47"
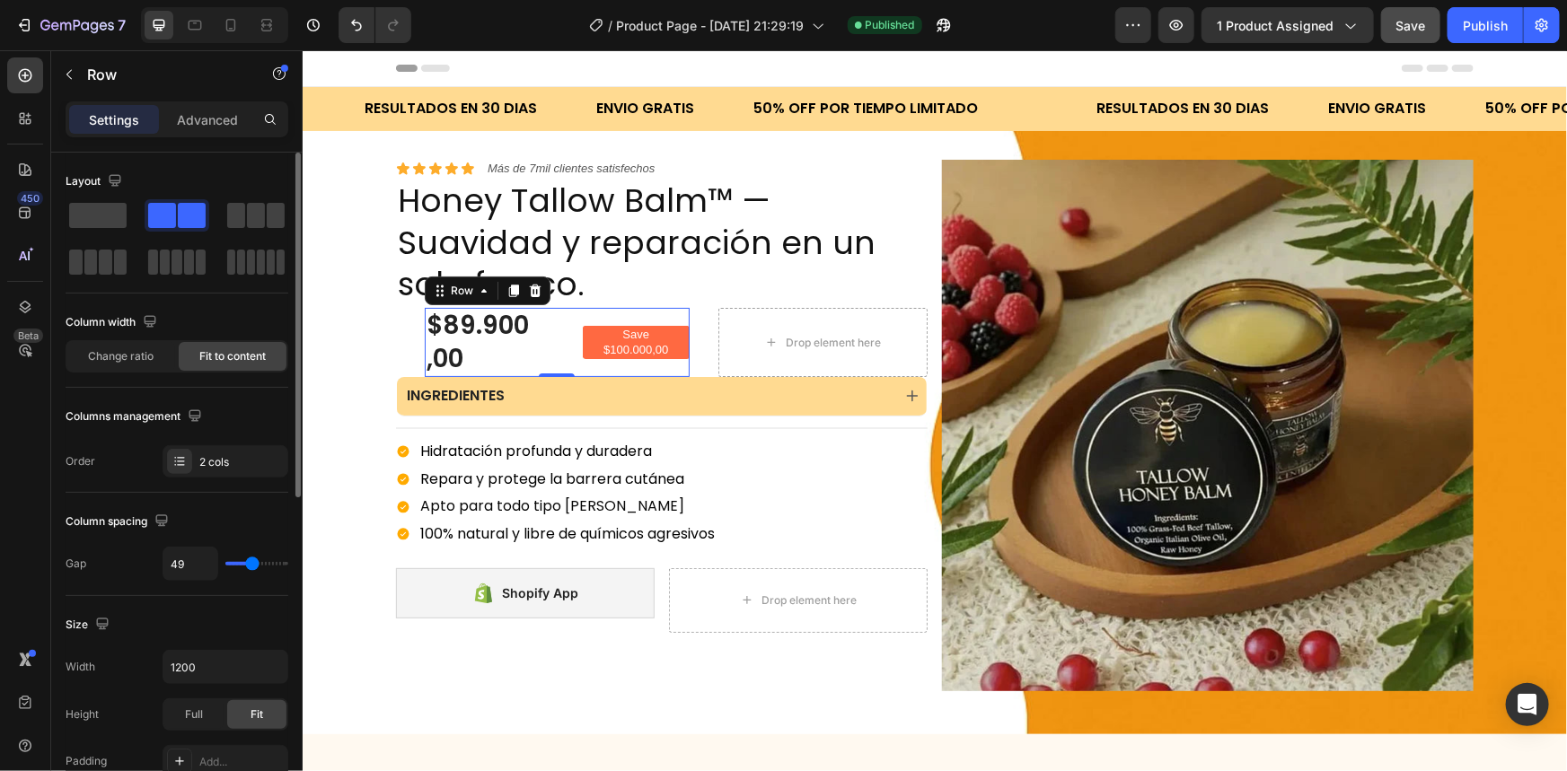
type input "47"
type input "45"
type input "43"
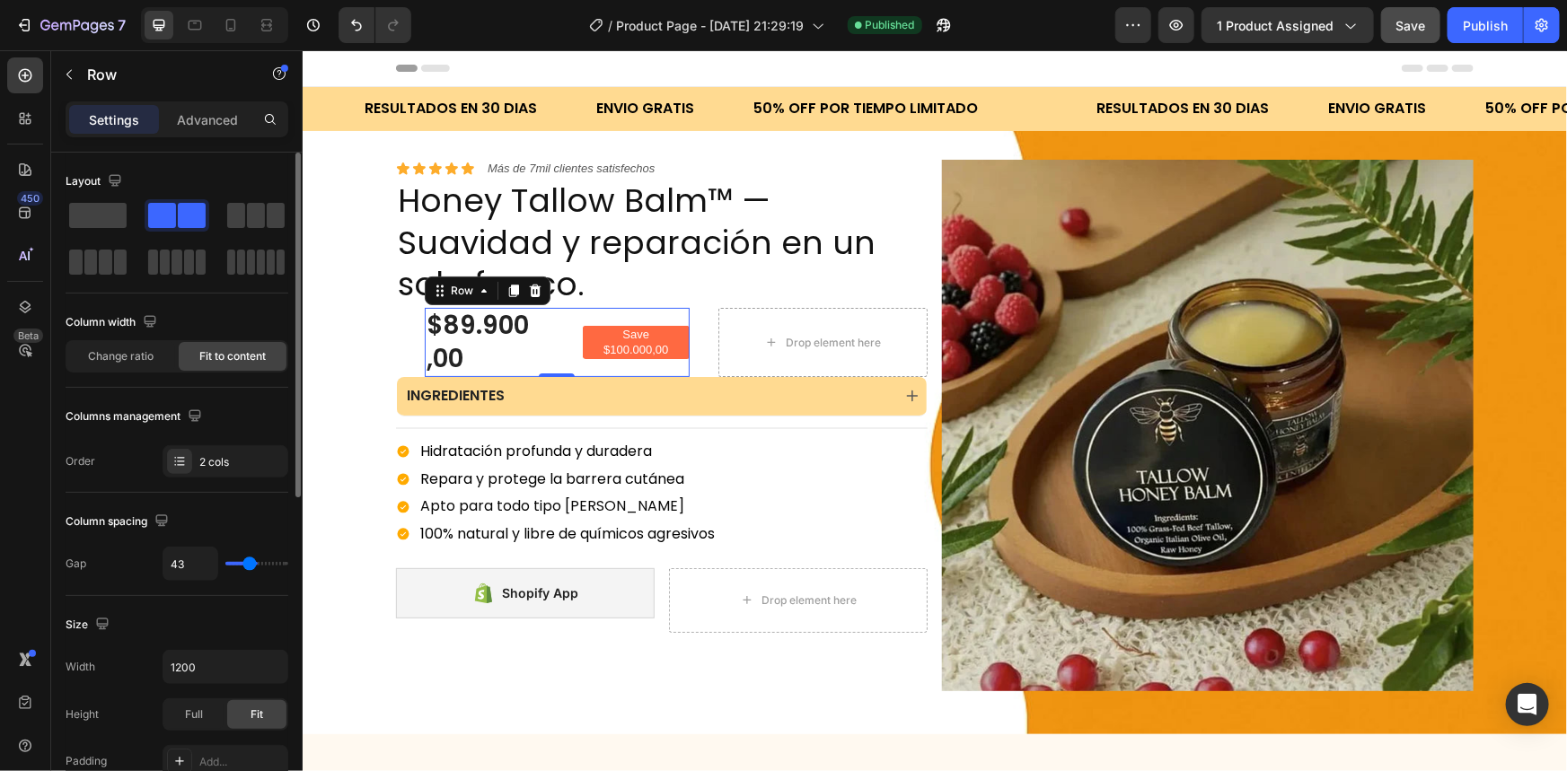
type input "41"
type input "39"
type input "37"
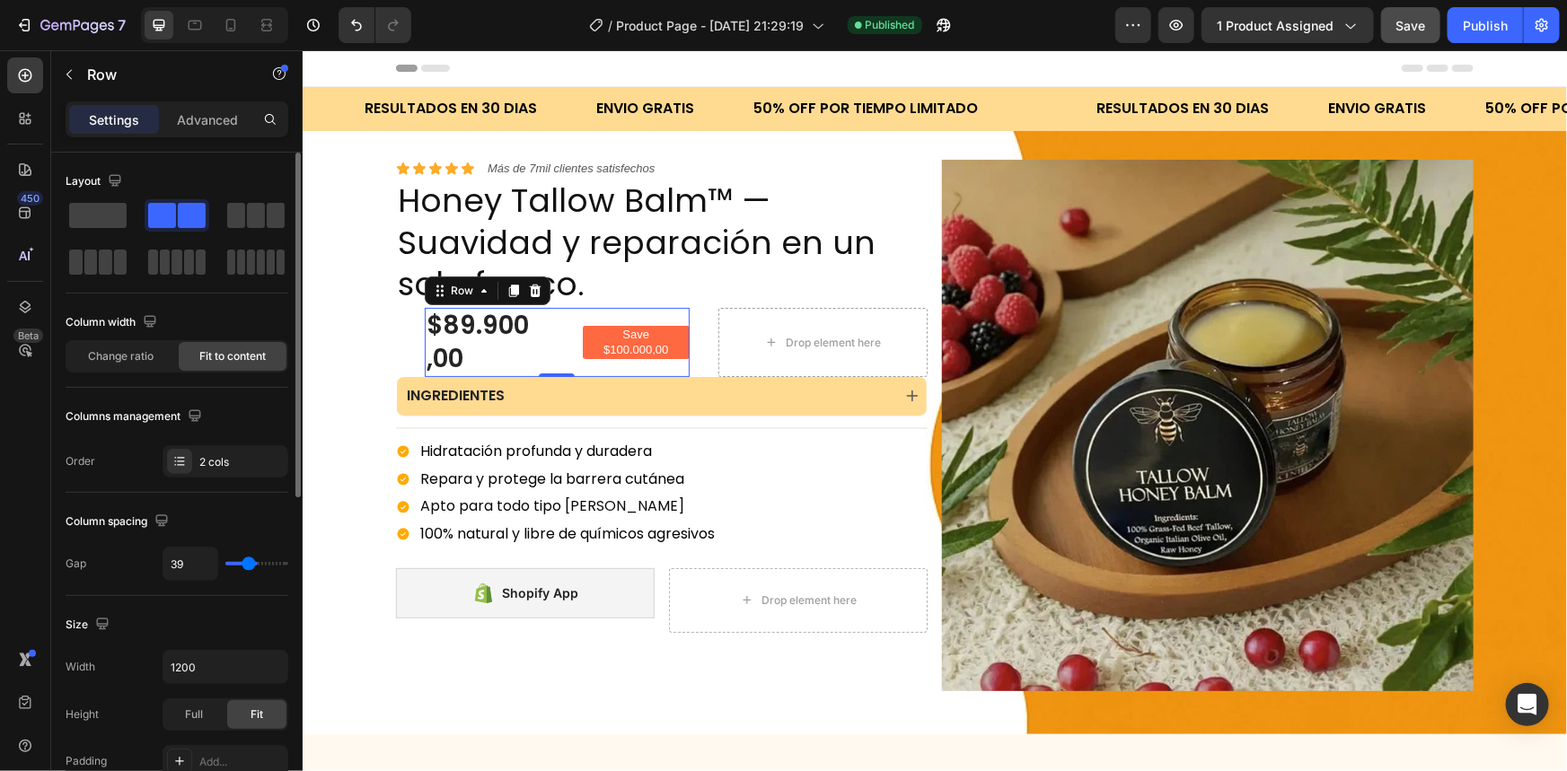
type input "37"
type input "35"
type input "33"
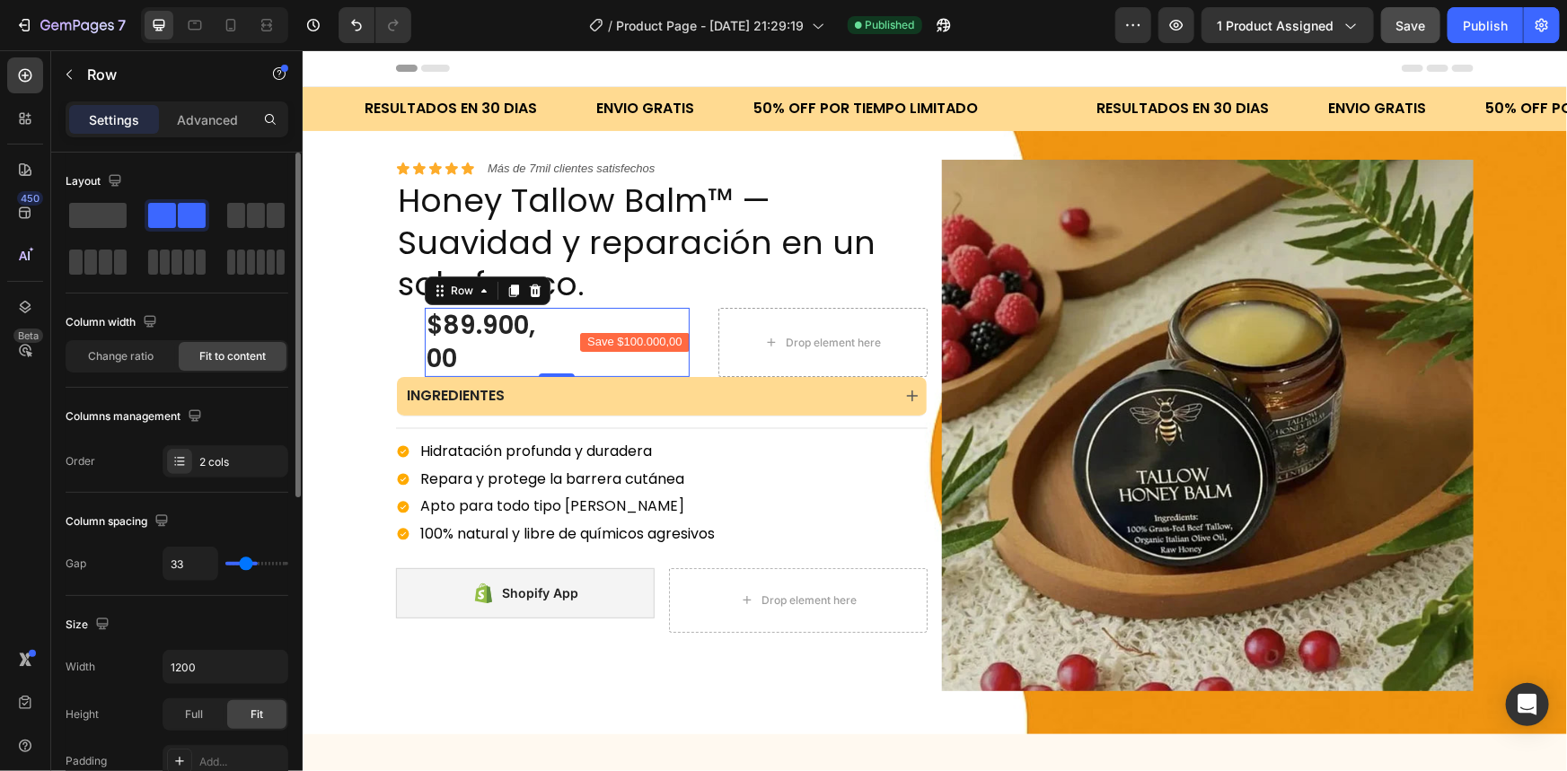
type input "31"
type input "29"
type input "27"
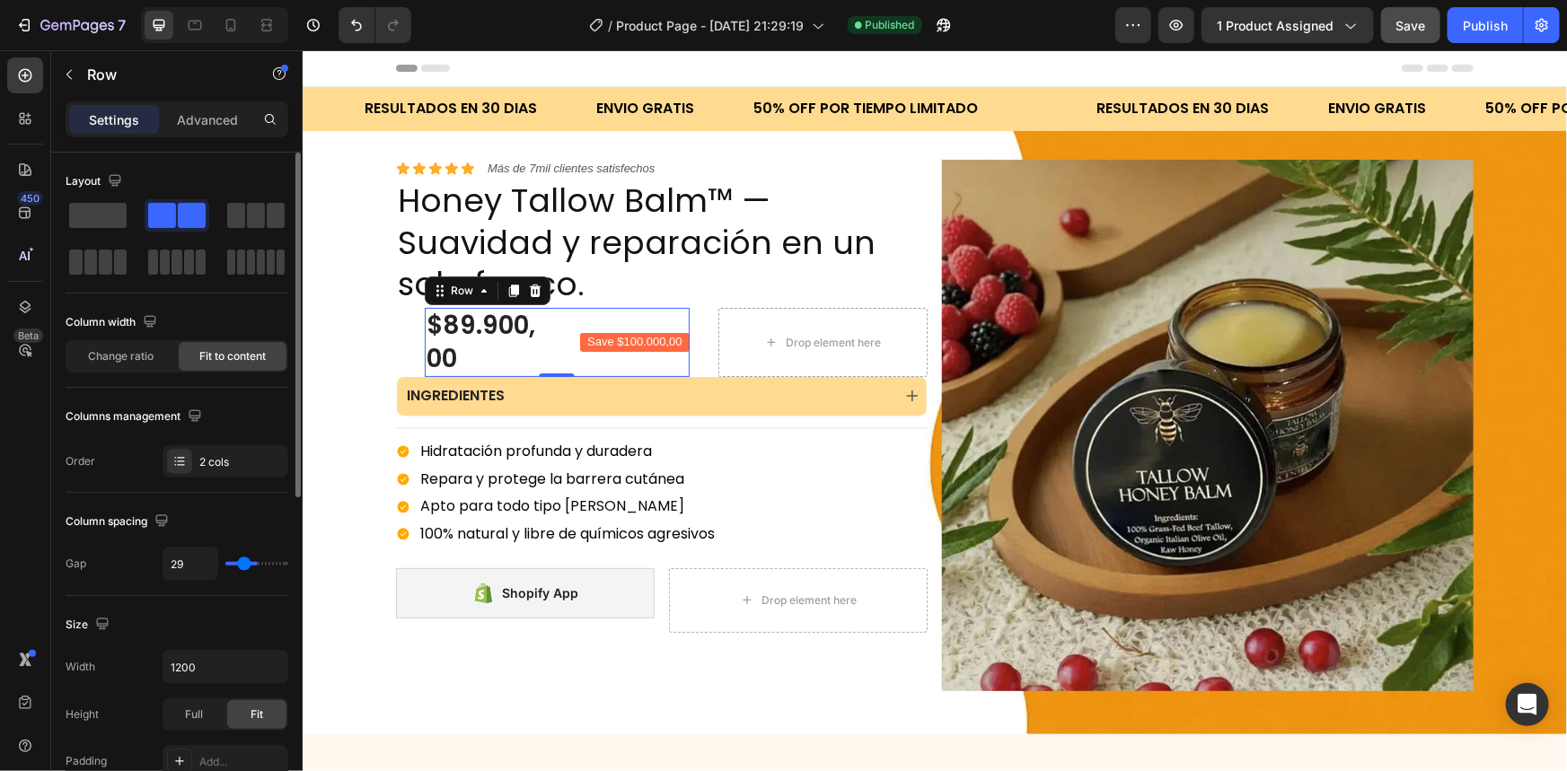
type input "27"
type input "25"
type input "22"
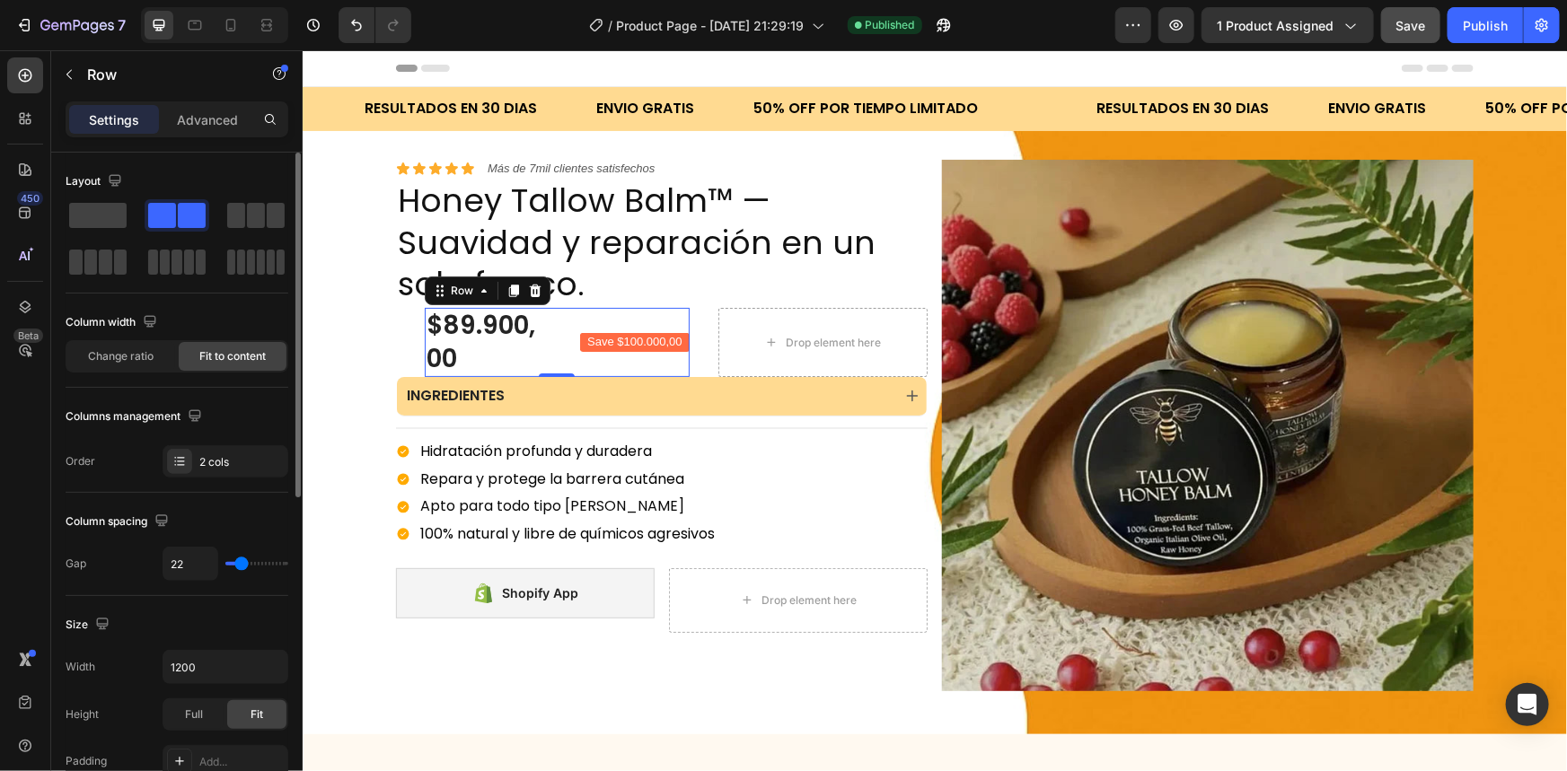
type input "18"
type input "16"
type input "14"
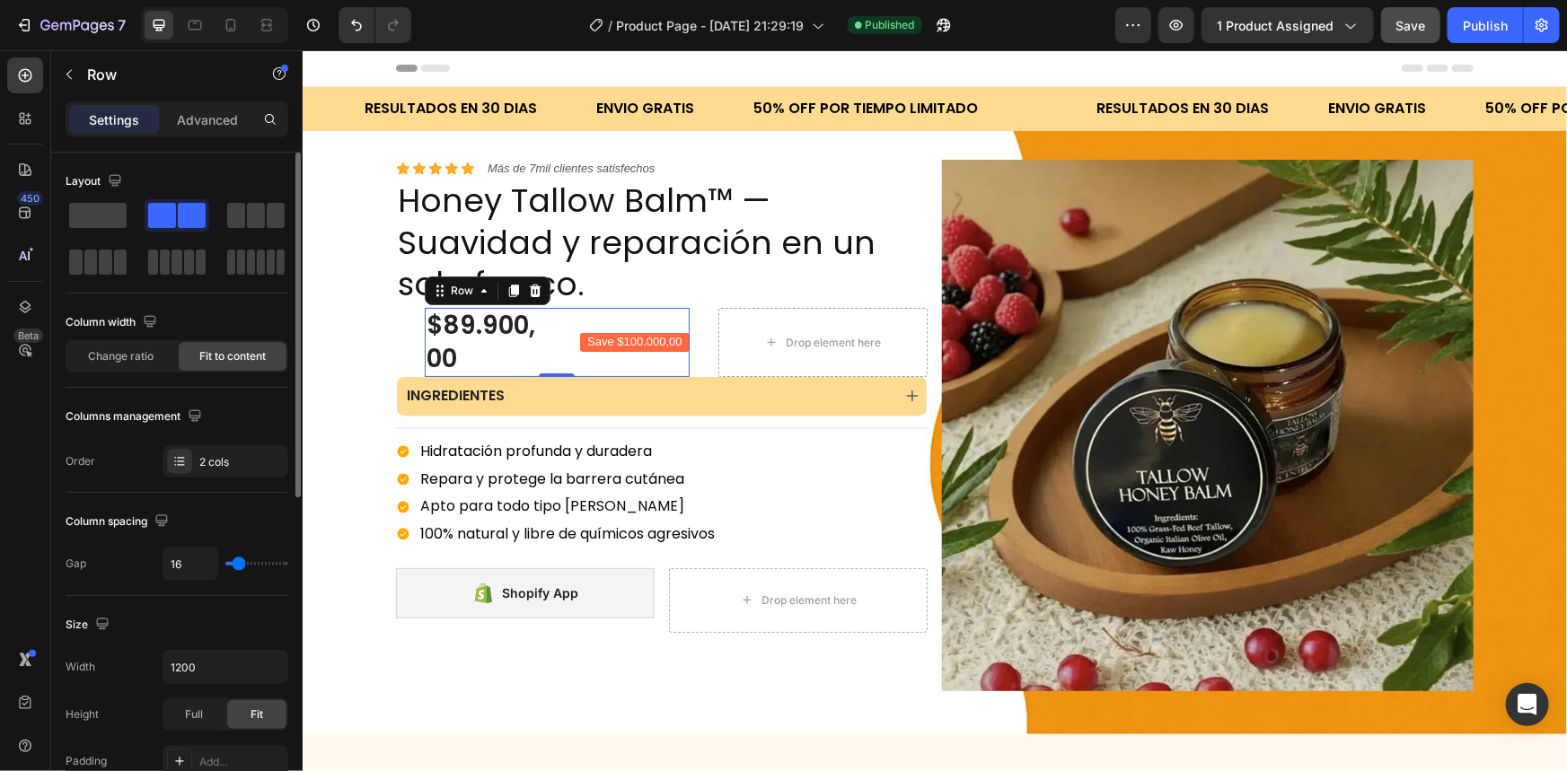
type input "14"
type input "12"
type input "10"
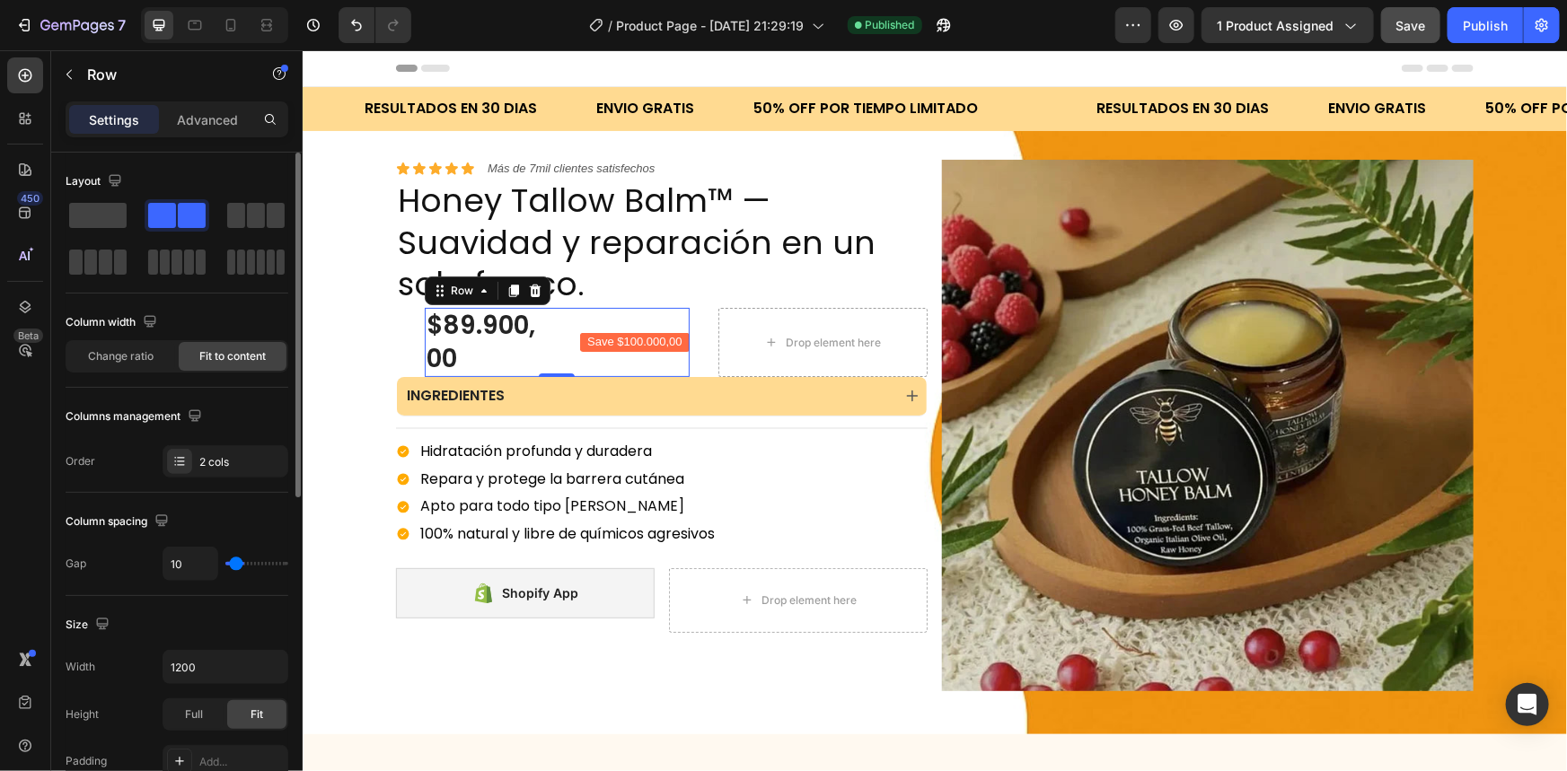
type input "8"
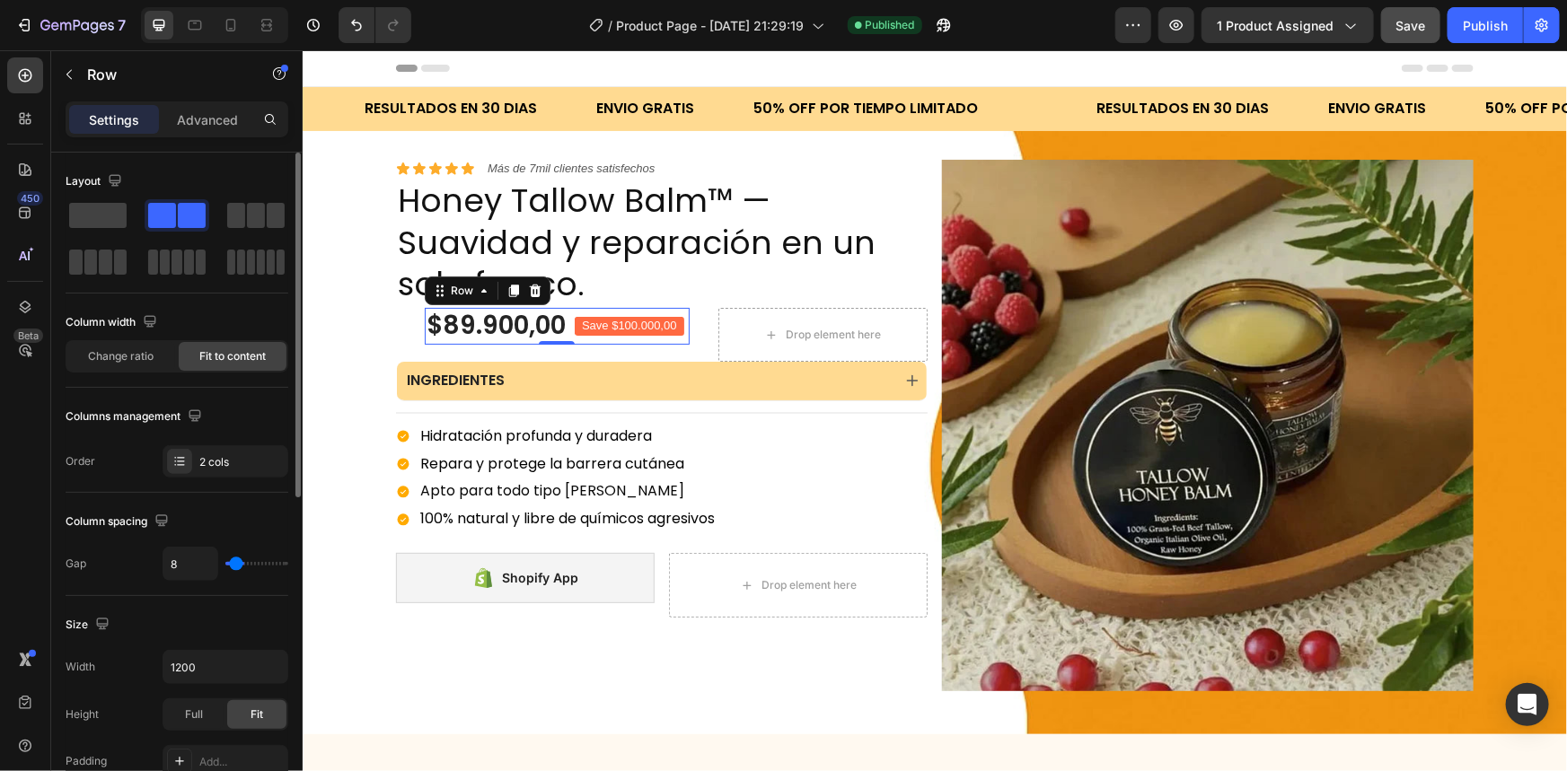
type input "6"
type input "4"
type input "2"
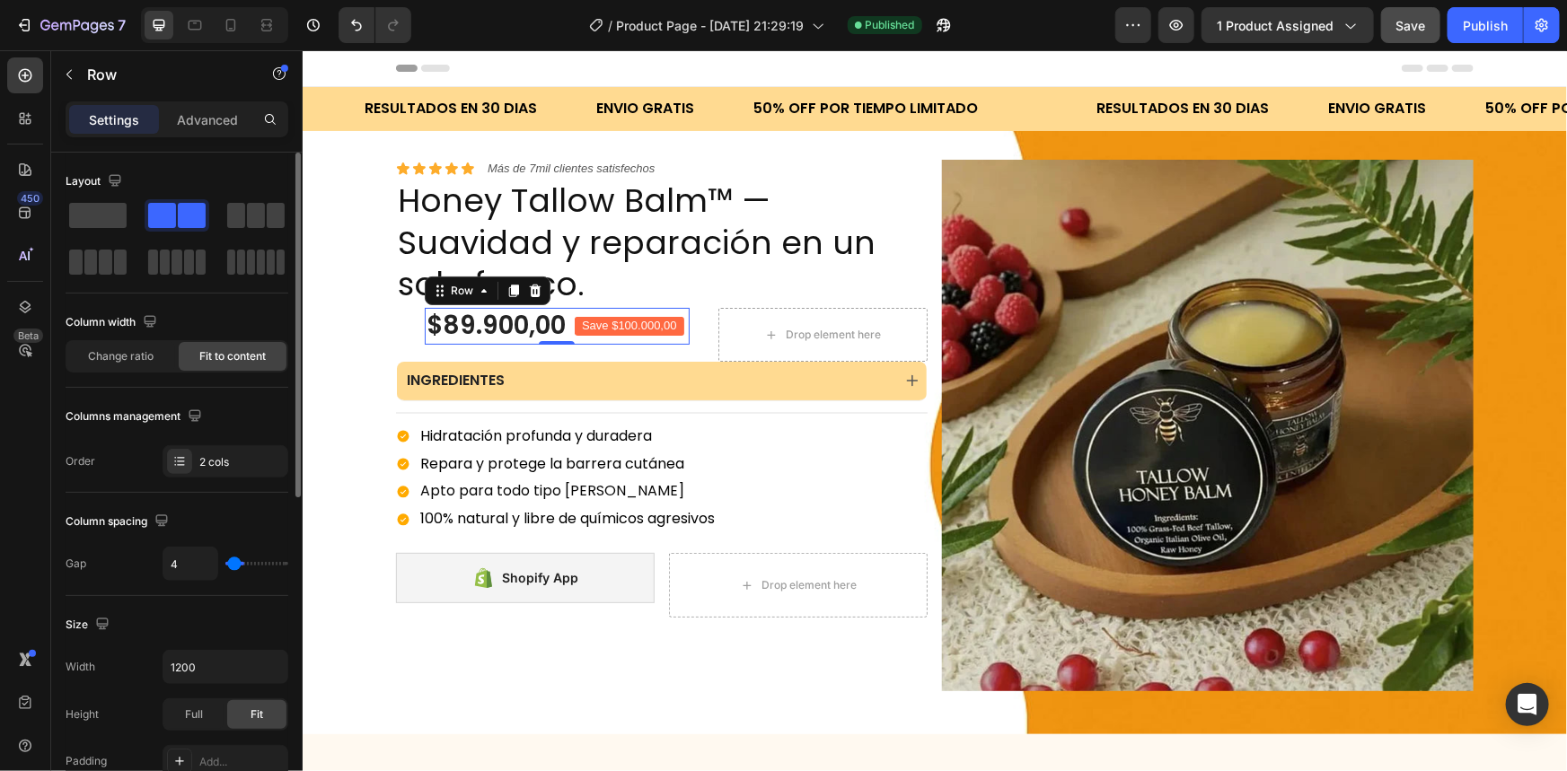
type input "2"
type input "0"
type input "2"
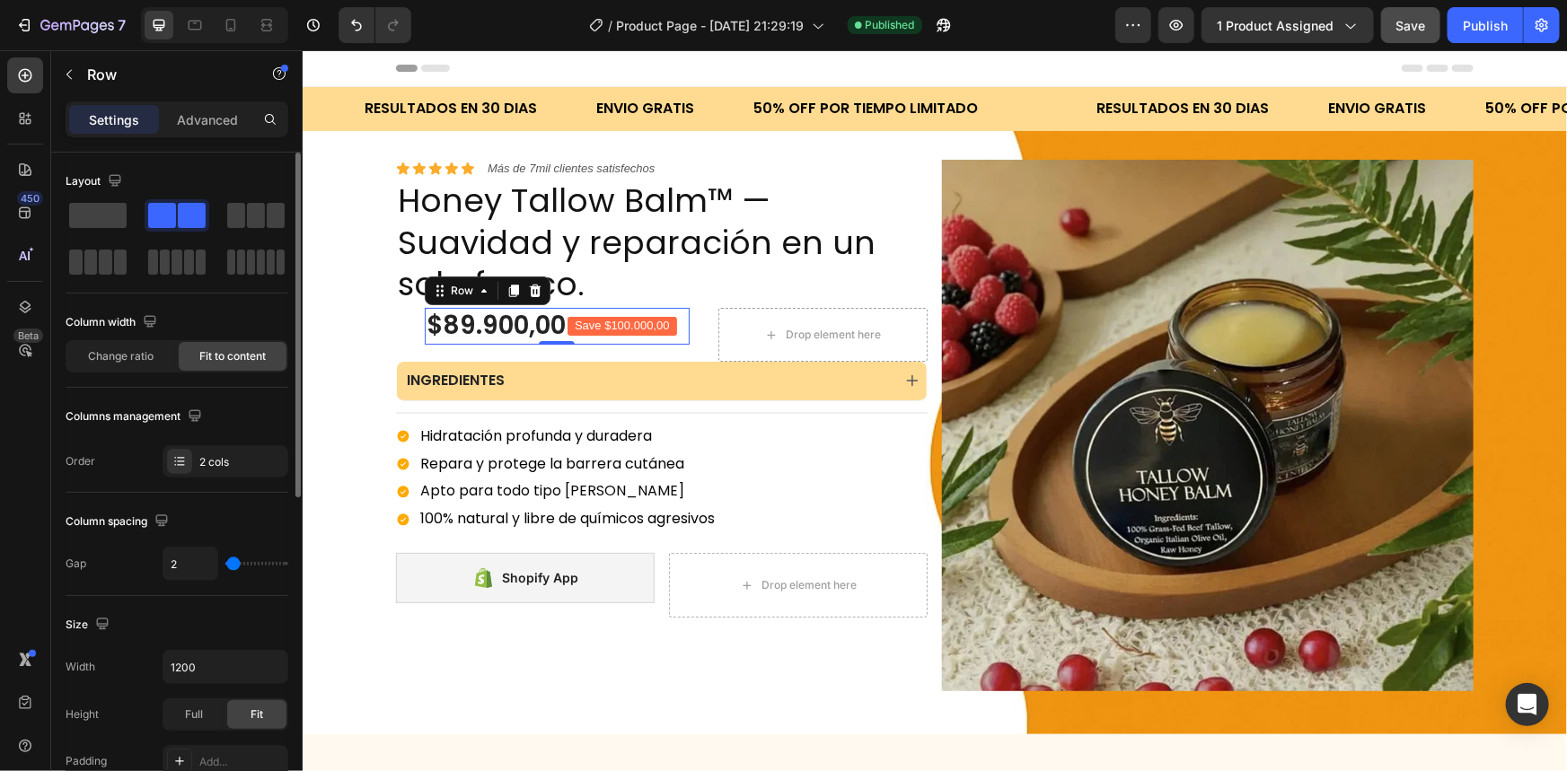
type input "4"
type input "6"
type input "8"
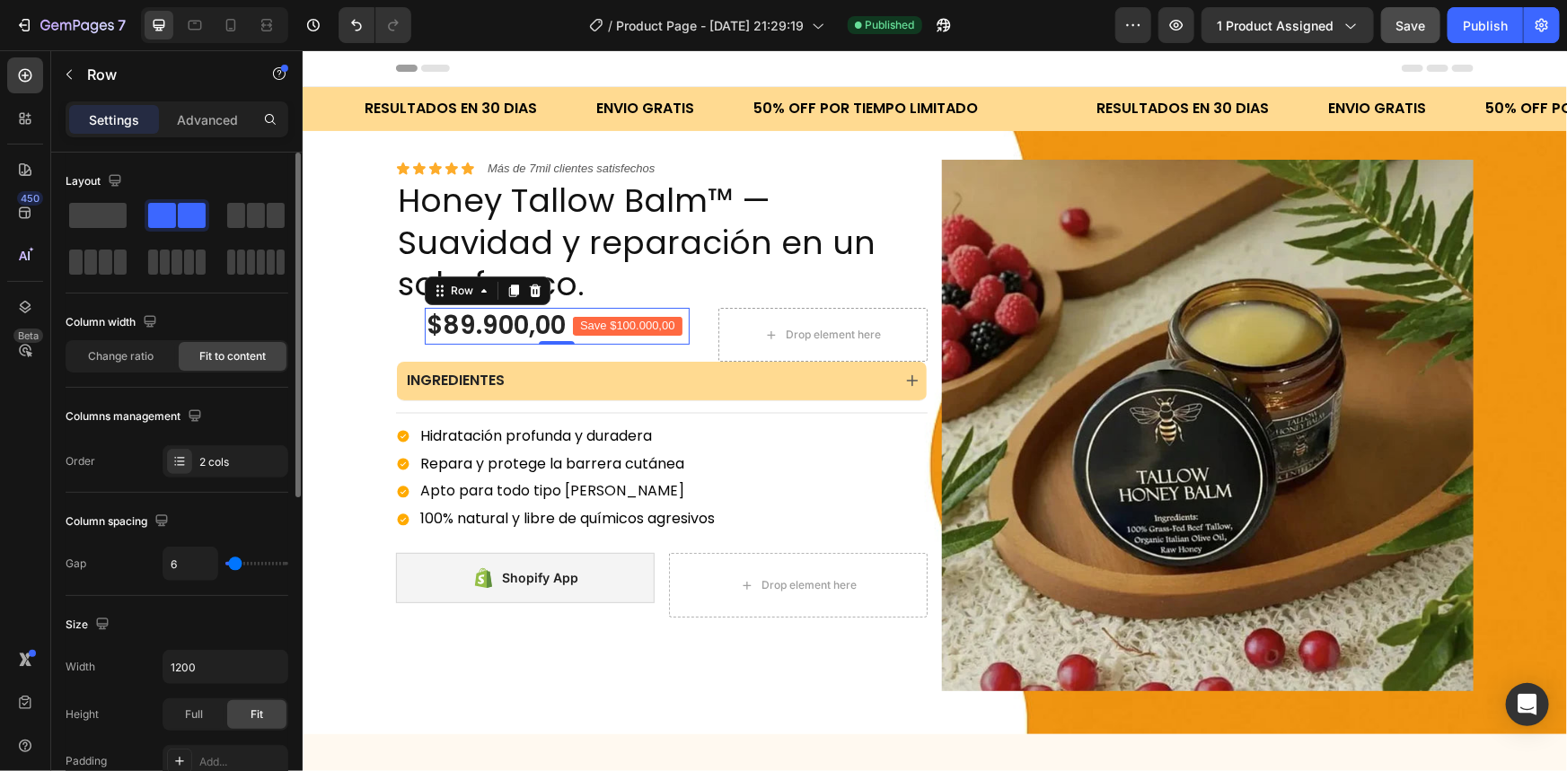
type input "8"
type input "10"
type input "12"
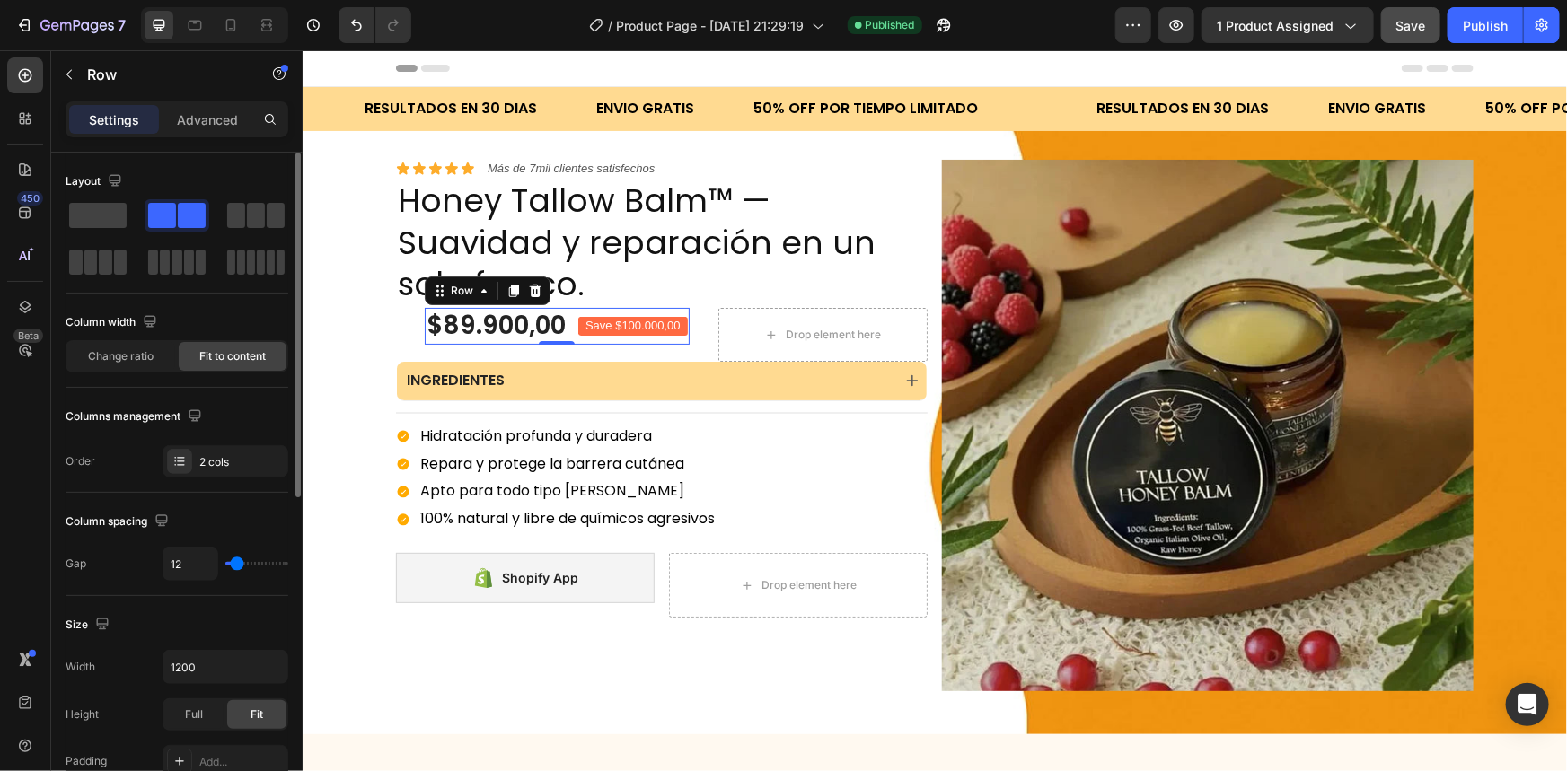
type input "10"
click at [236, 566] on input "range" at bounding box center [256, 564] width 63 height 4
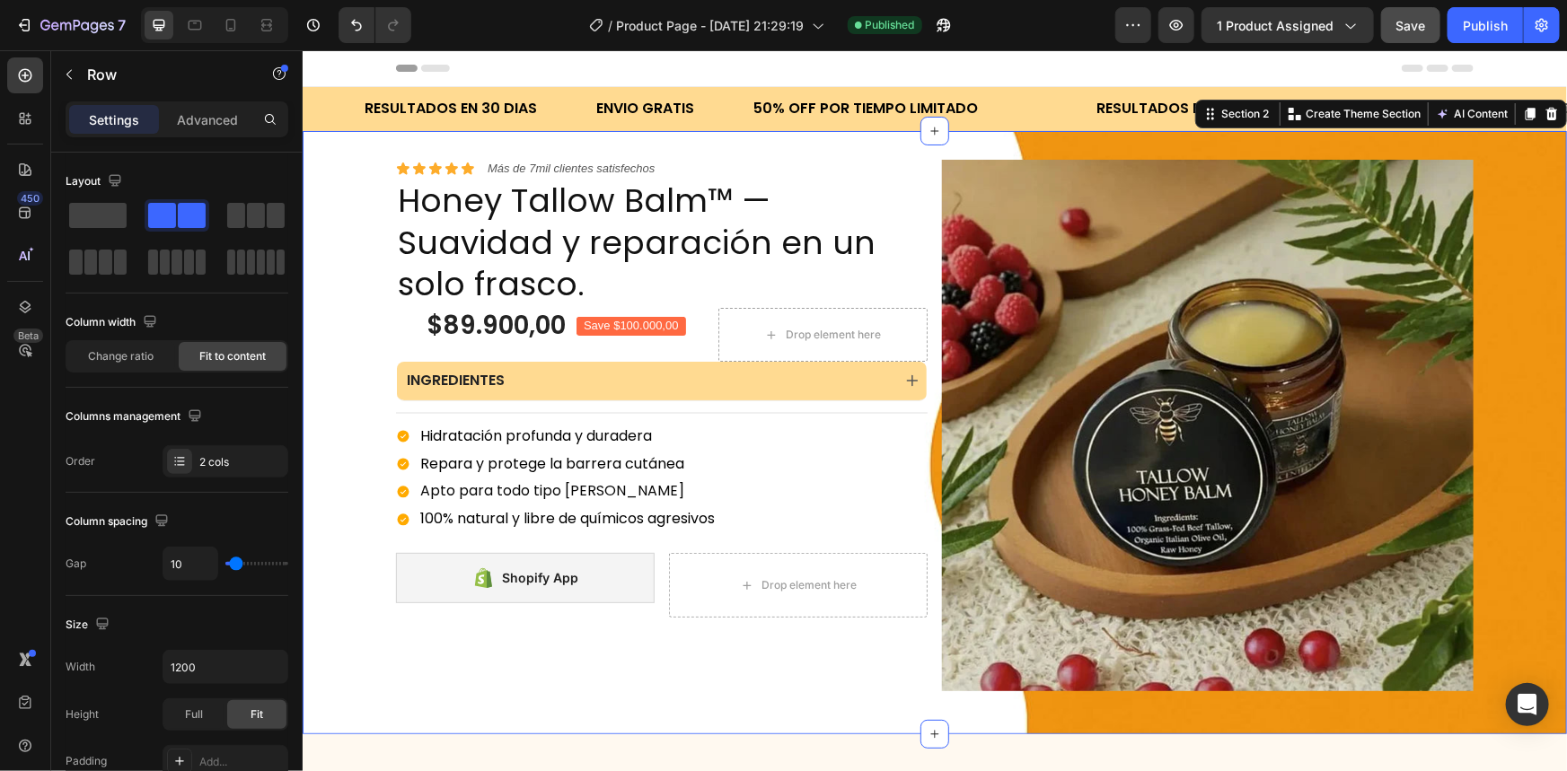
click at [368, 394] on div "Icon Icon Icon Icon Icon Icon List Más de 7mil clientes satisfechos Text Block …" at bounding box center [934, 432] width 1264 height 546
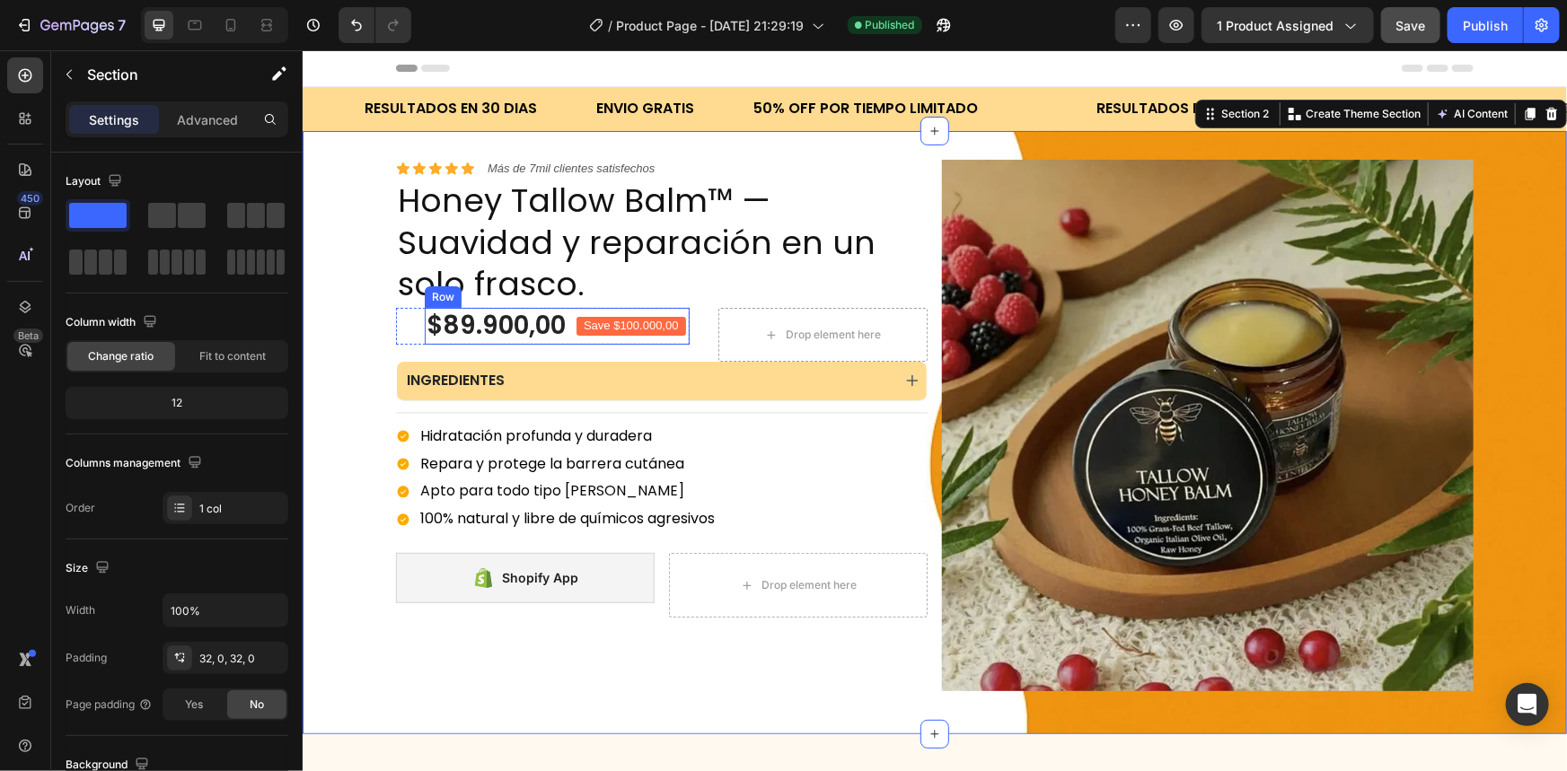
click at [571, 312] on div "$89.900,00 Product Price Product Price Save $100.000,00 Product Badge Row" at bounding box center [556, 325] width 265 height 36
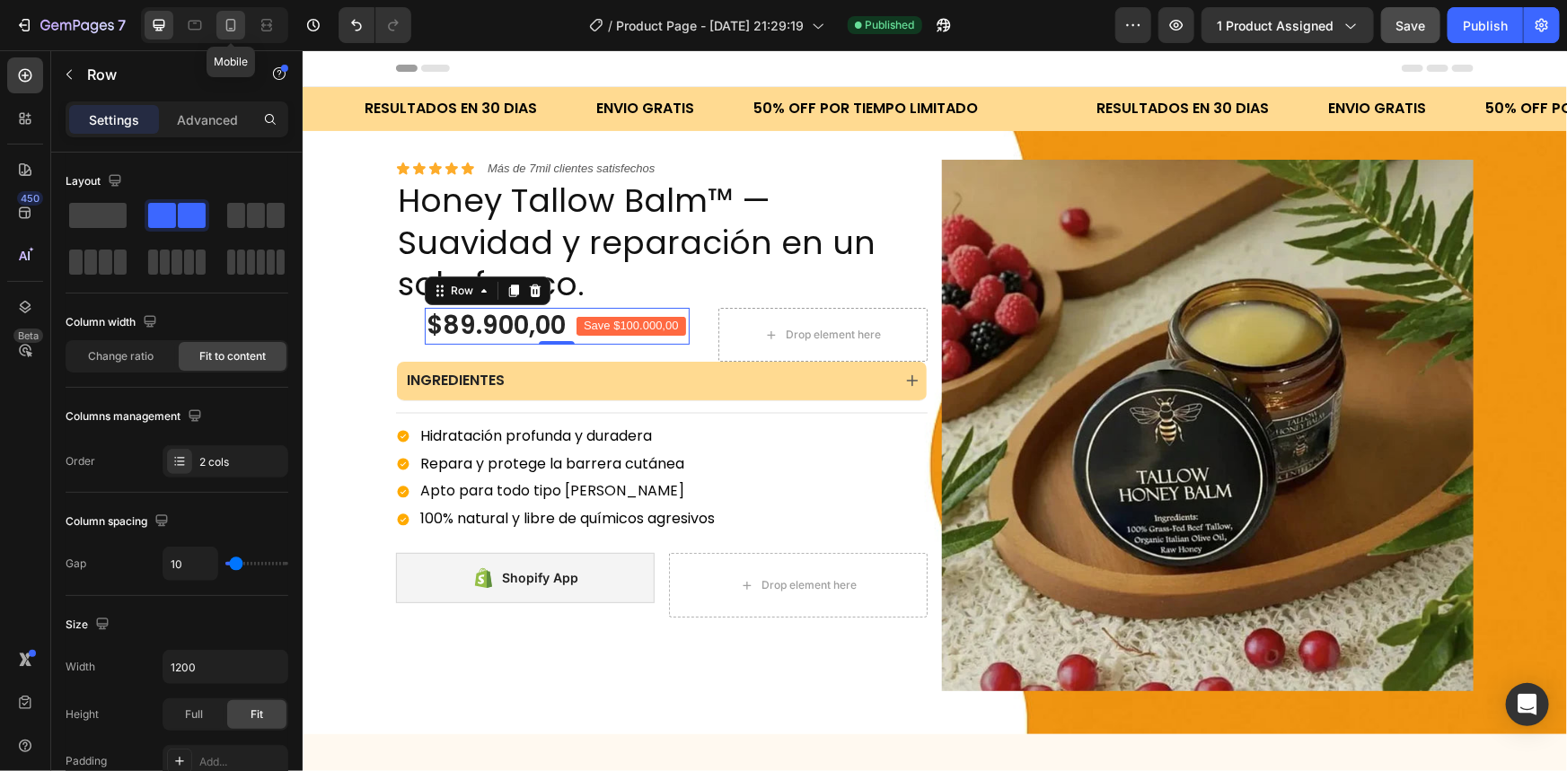
click at [229, 36] on div at bounding box center [230, 25] width 29 height 29
type input "100%"
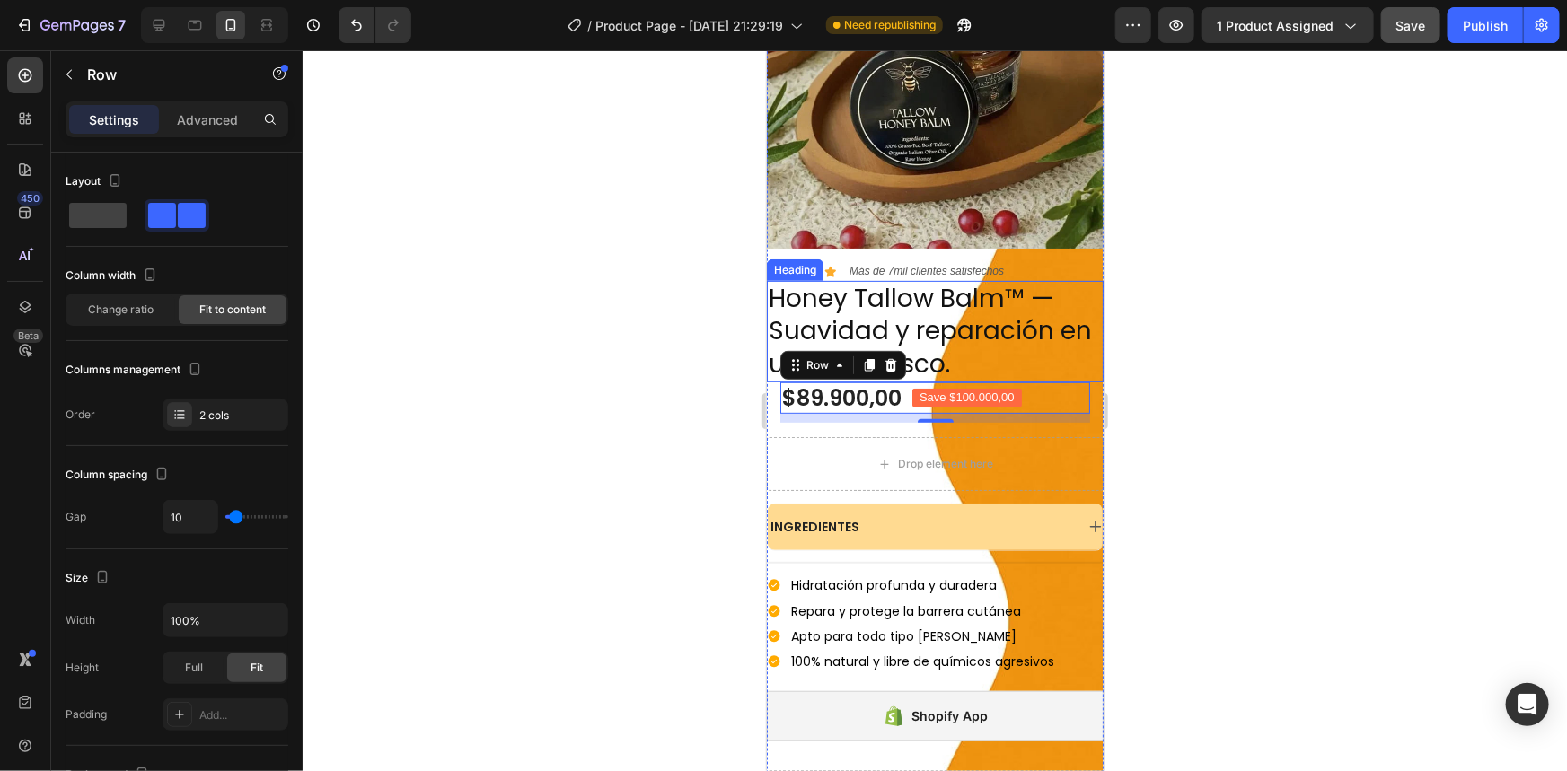
scroll to position [326, 0]
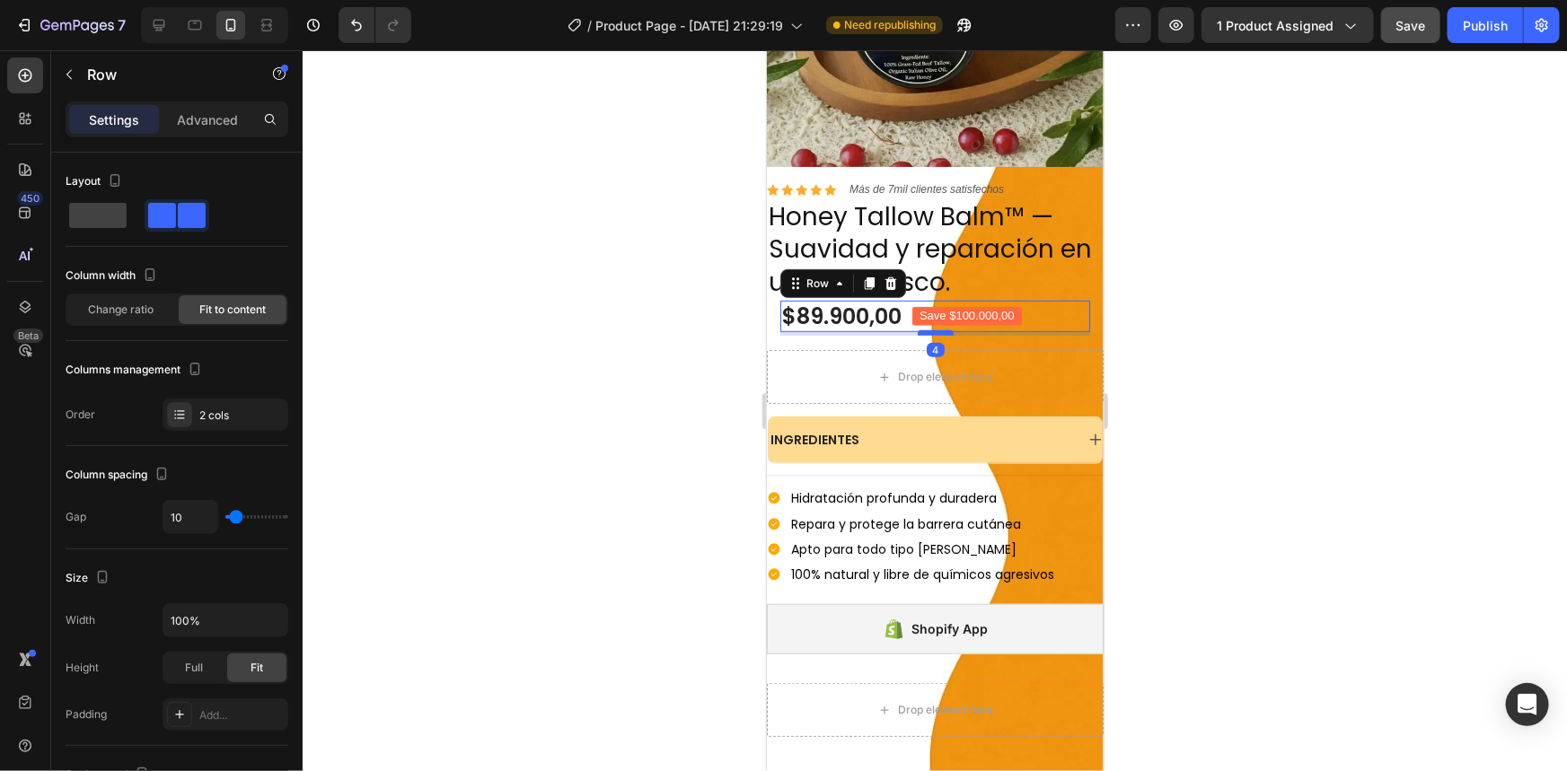
click at [936, 330] on div at bounding box center [935, 332] width 36 height 5
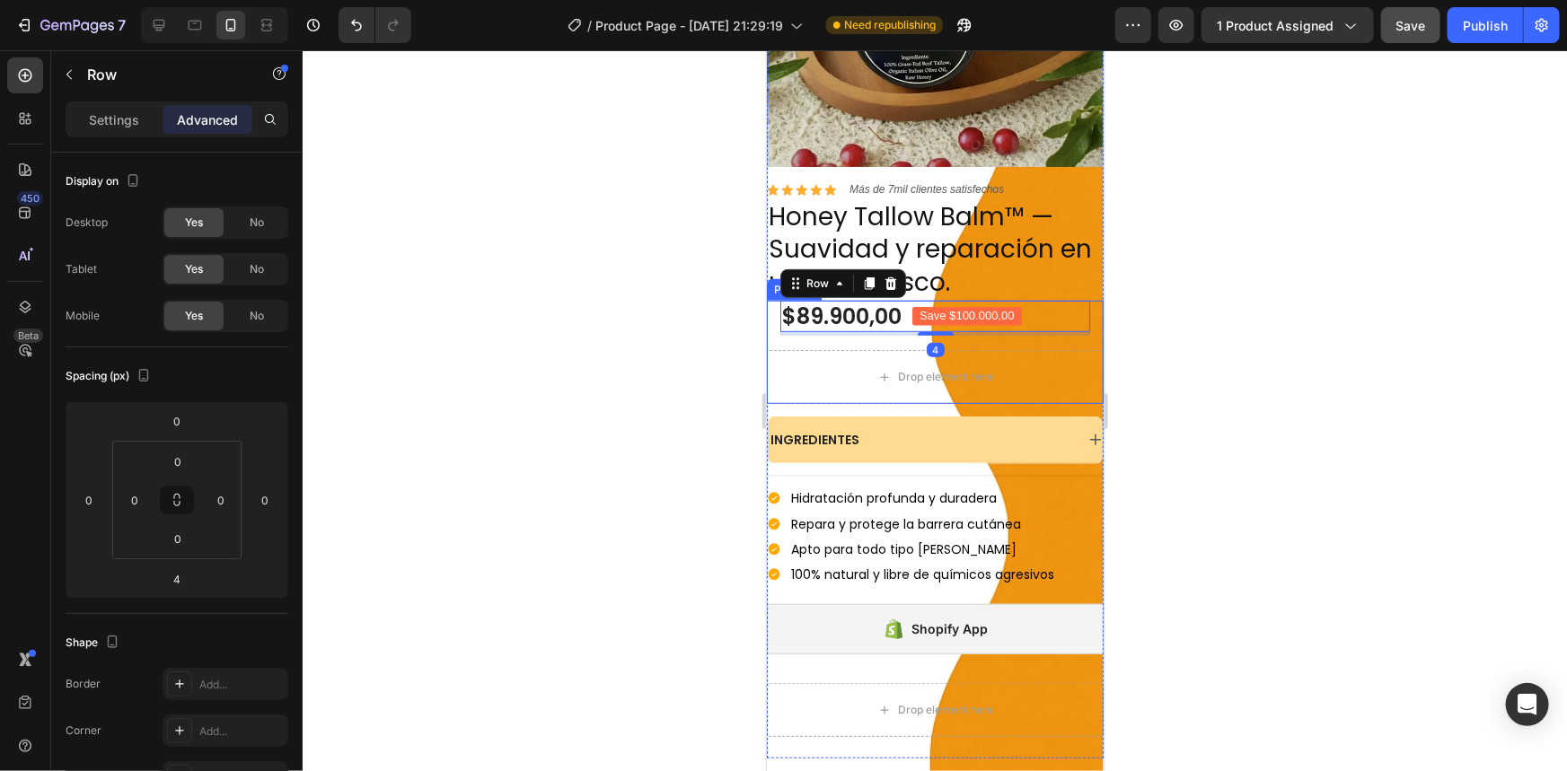
click at [1029, 330] on div "$89.900,00 Product Price Product Price Save $100.000,00 Product Badge Row 4 Row" at bounding box center [934, 324] width 337 height 49
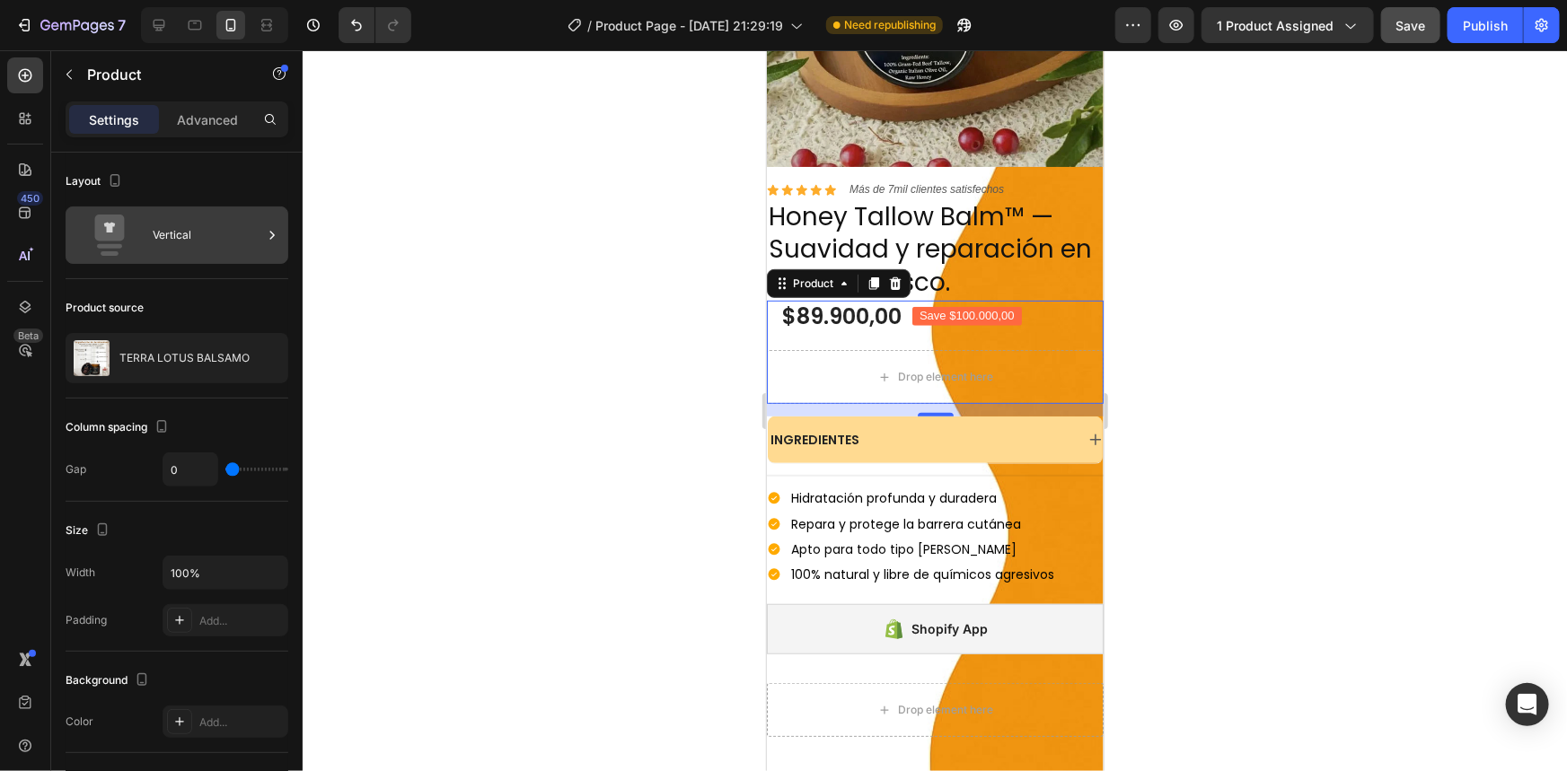
click at [190, 219] on div "Vertical" at bounding box center [208, 235] width 110 height 41
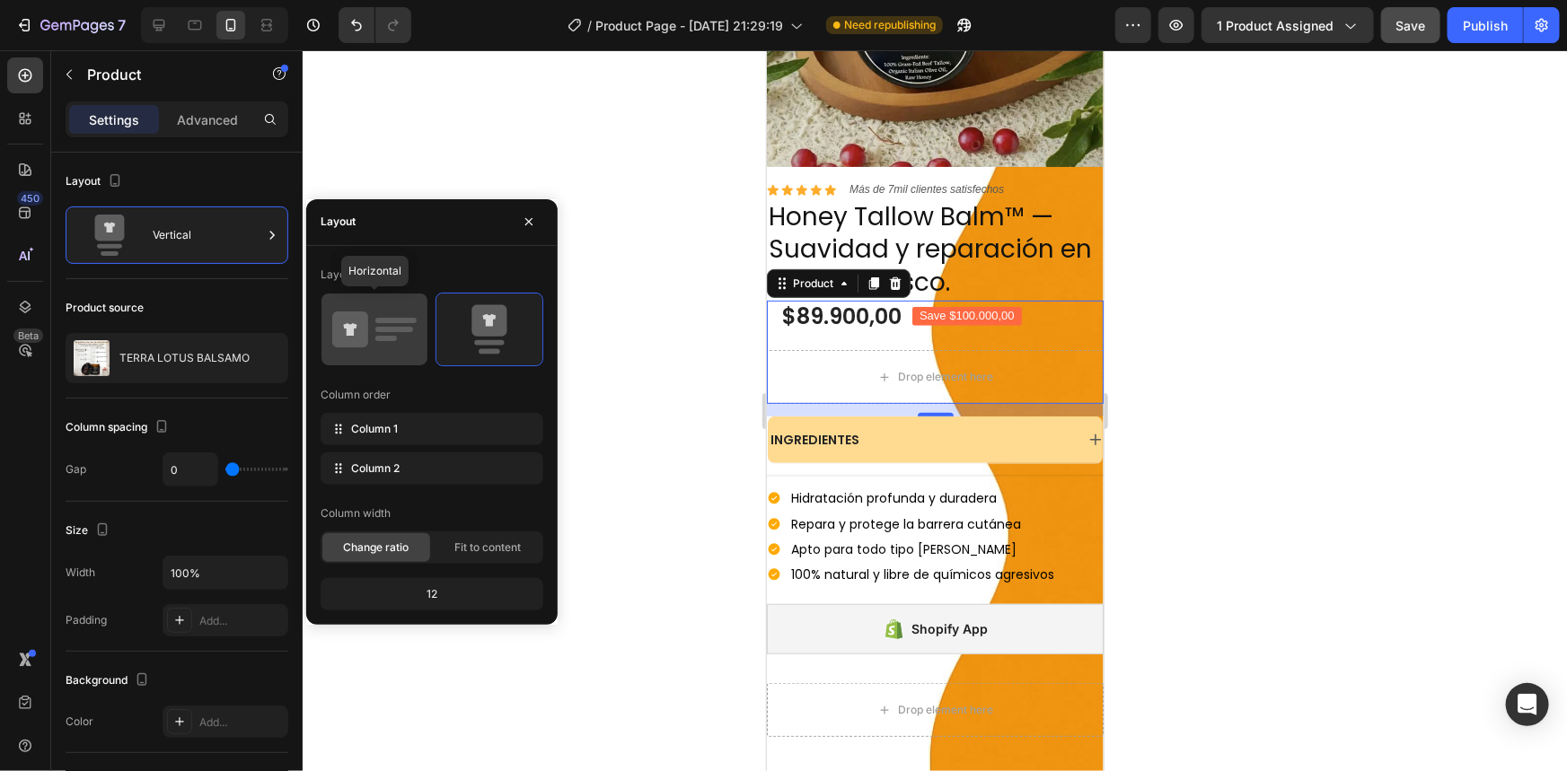
click at [388, 353] on icon at bounding box center [374, 329] width 84 height 50
type input "32"
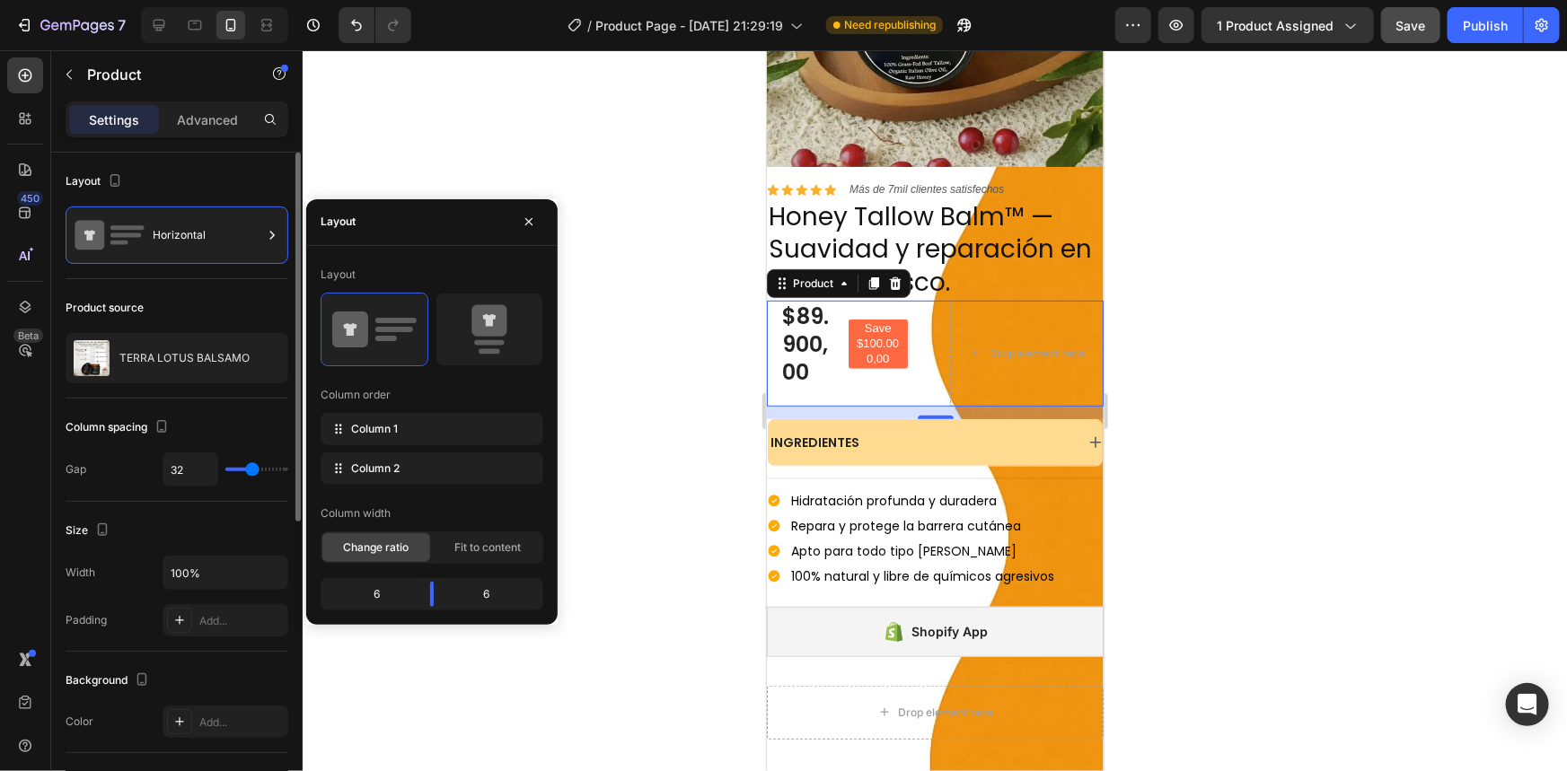
type input "38"
type input "34"
type input "33"
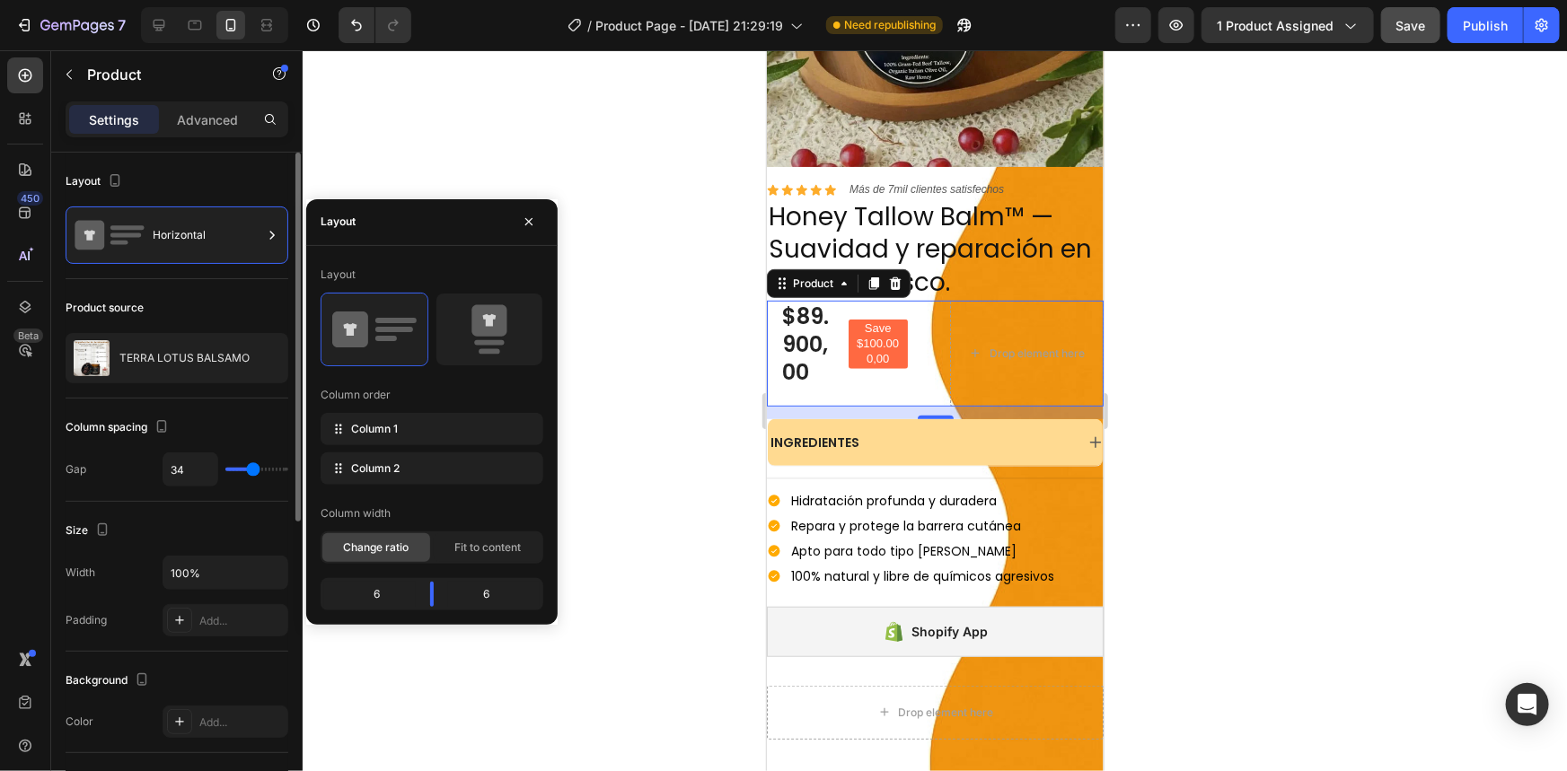
type input "33"
type input "31"
type input "30"
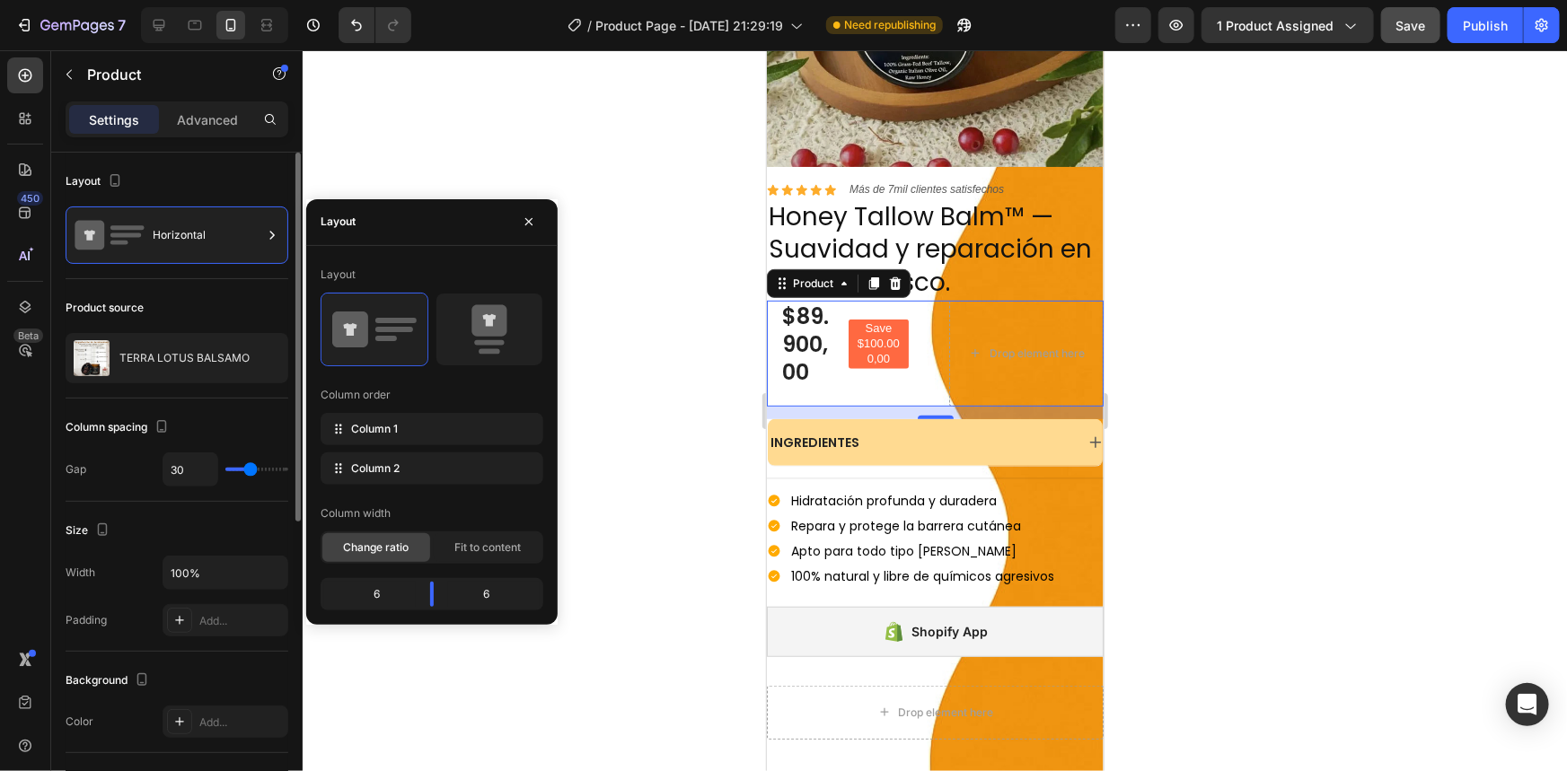
type input "28"
type input "27"
type input "26"
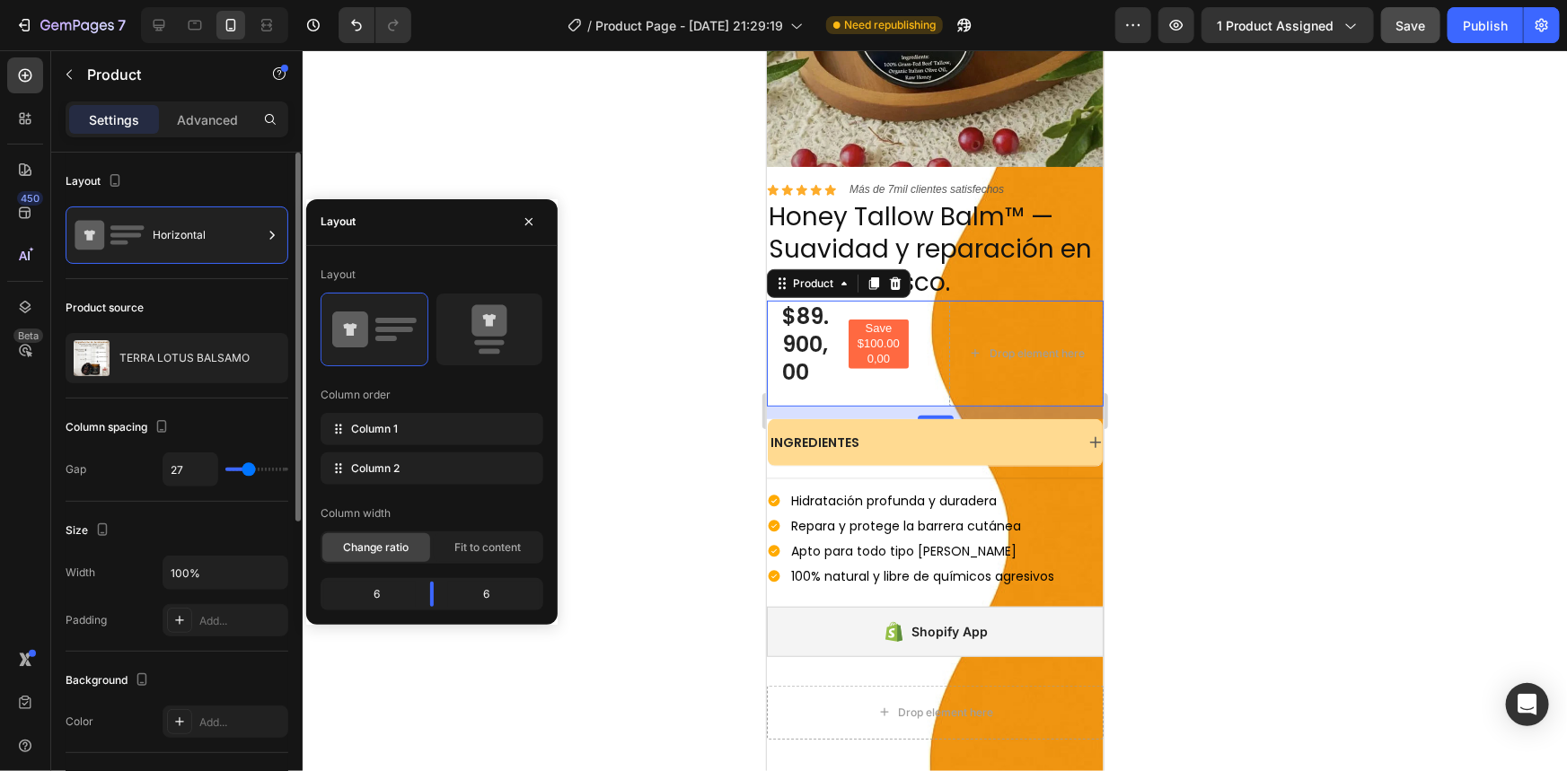
type input "26"
type input "24"
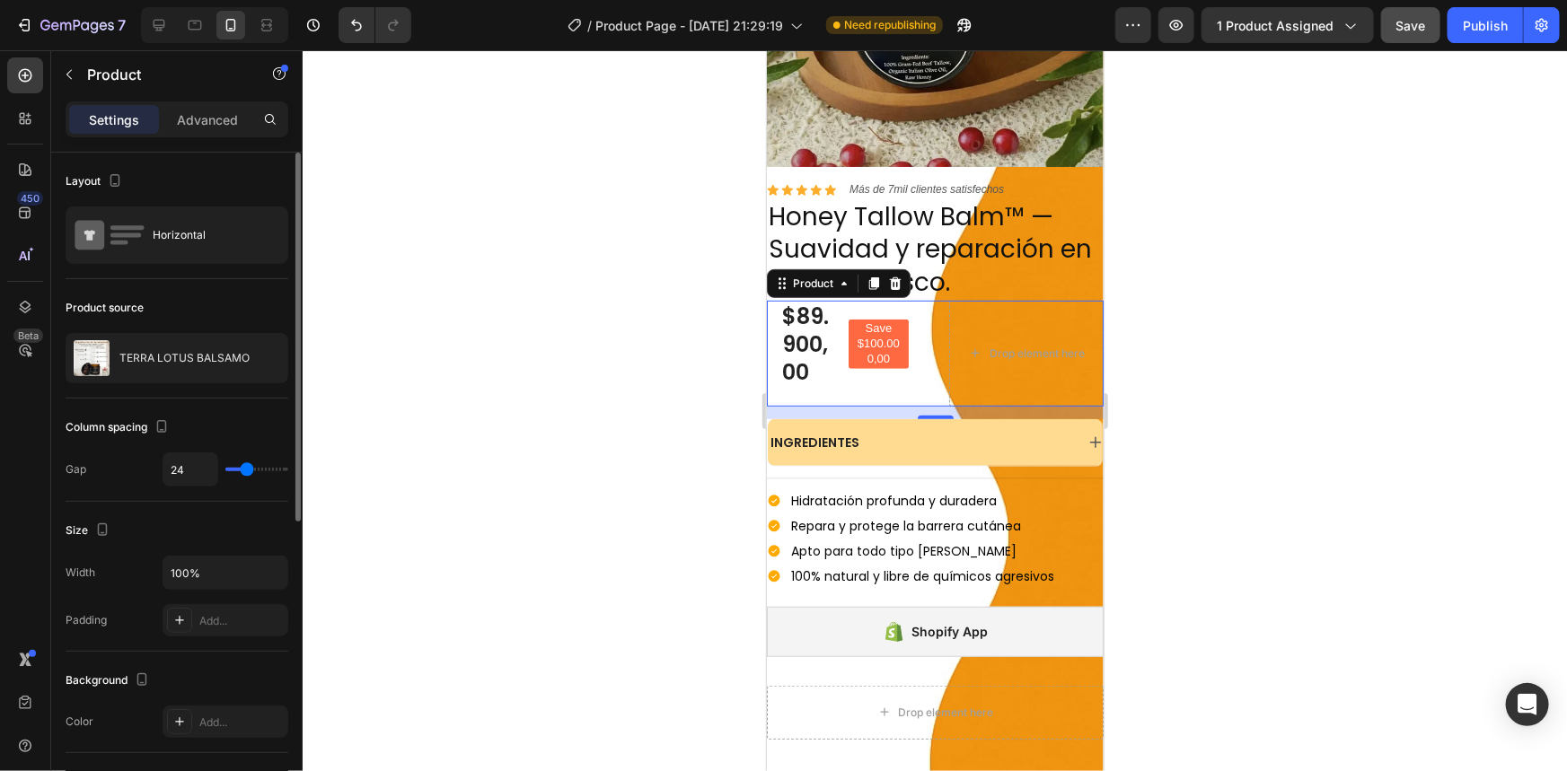
type input "22"
type input "20"
type input "19"
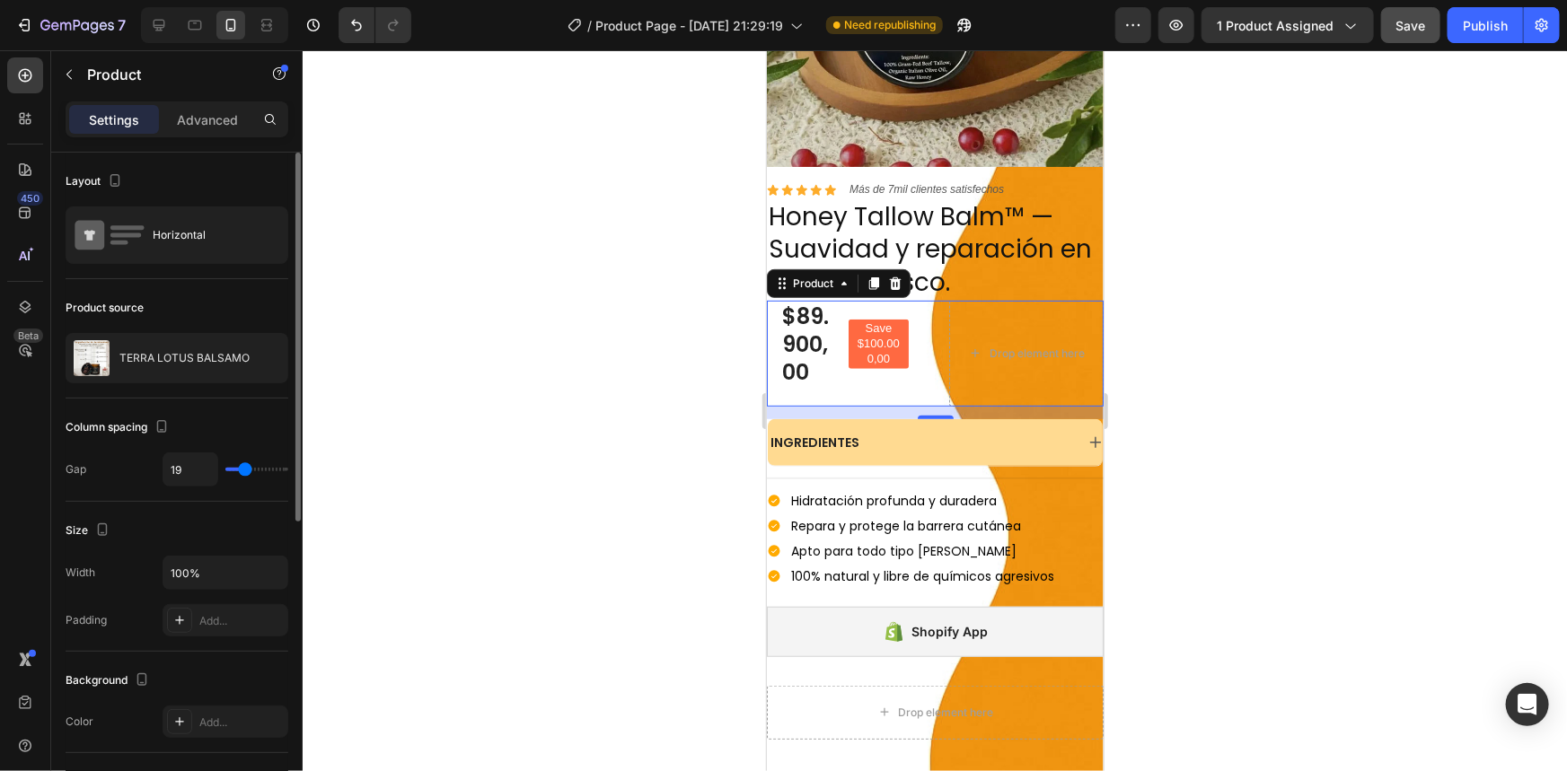
type input "19"
type input "18"
type input "16"
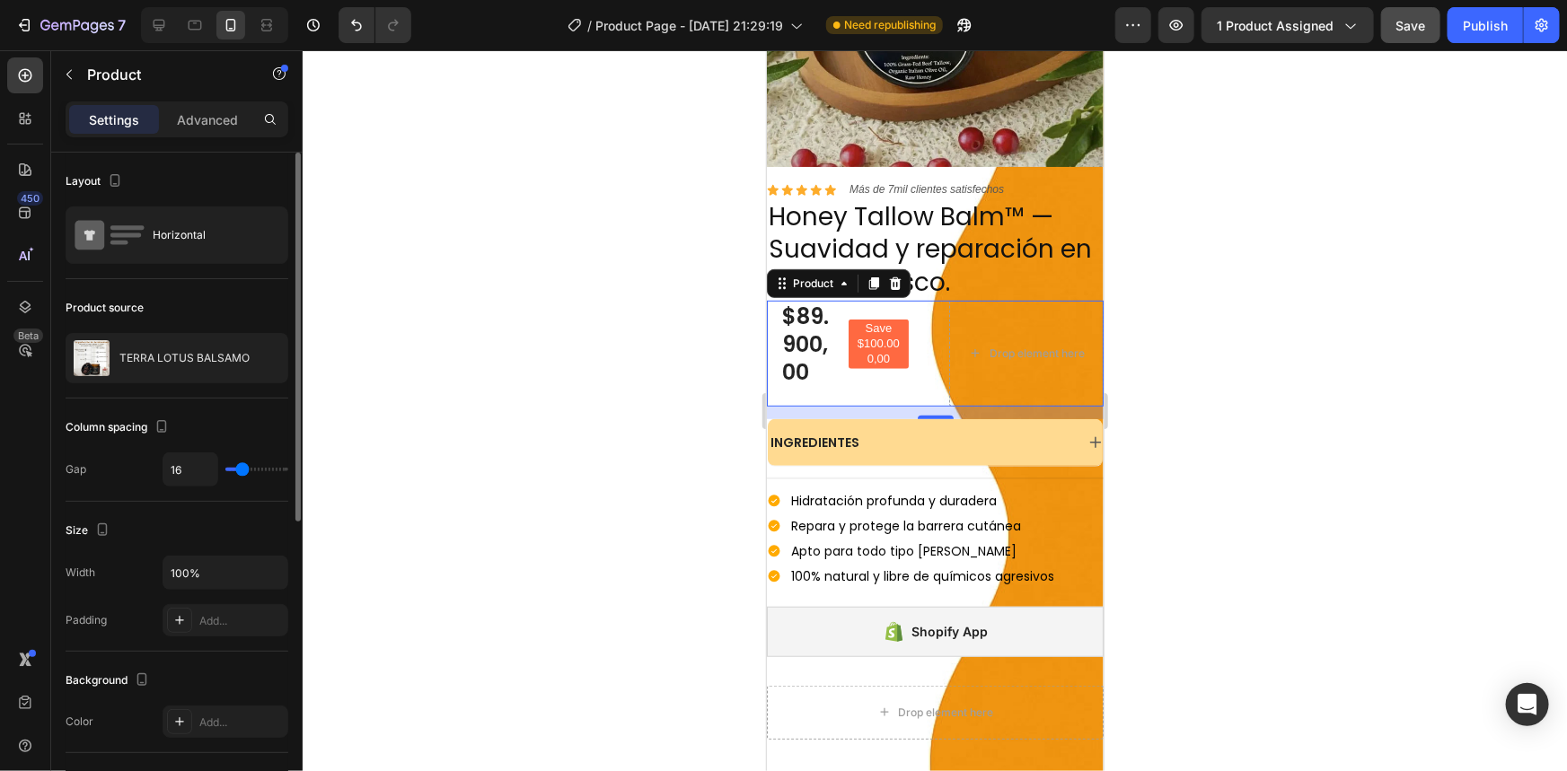
type input "15"
type input "12"
type input "11"
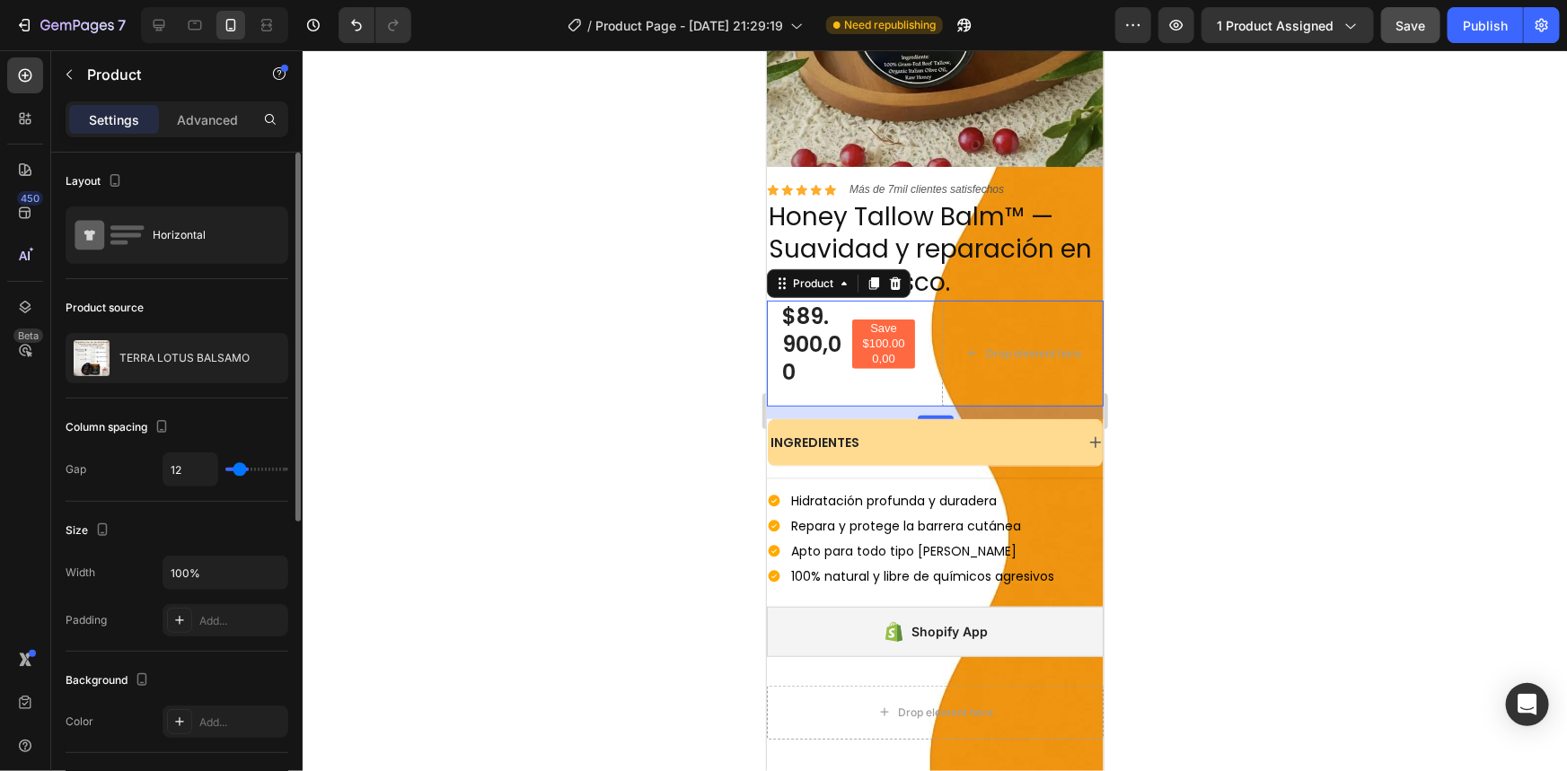
type input "11"
type input "10"
type input "8"
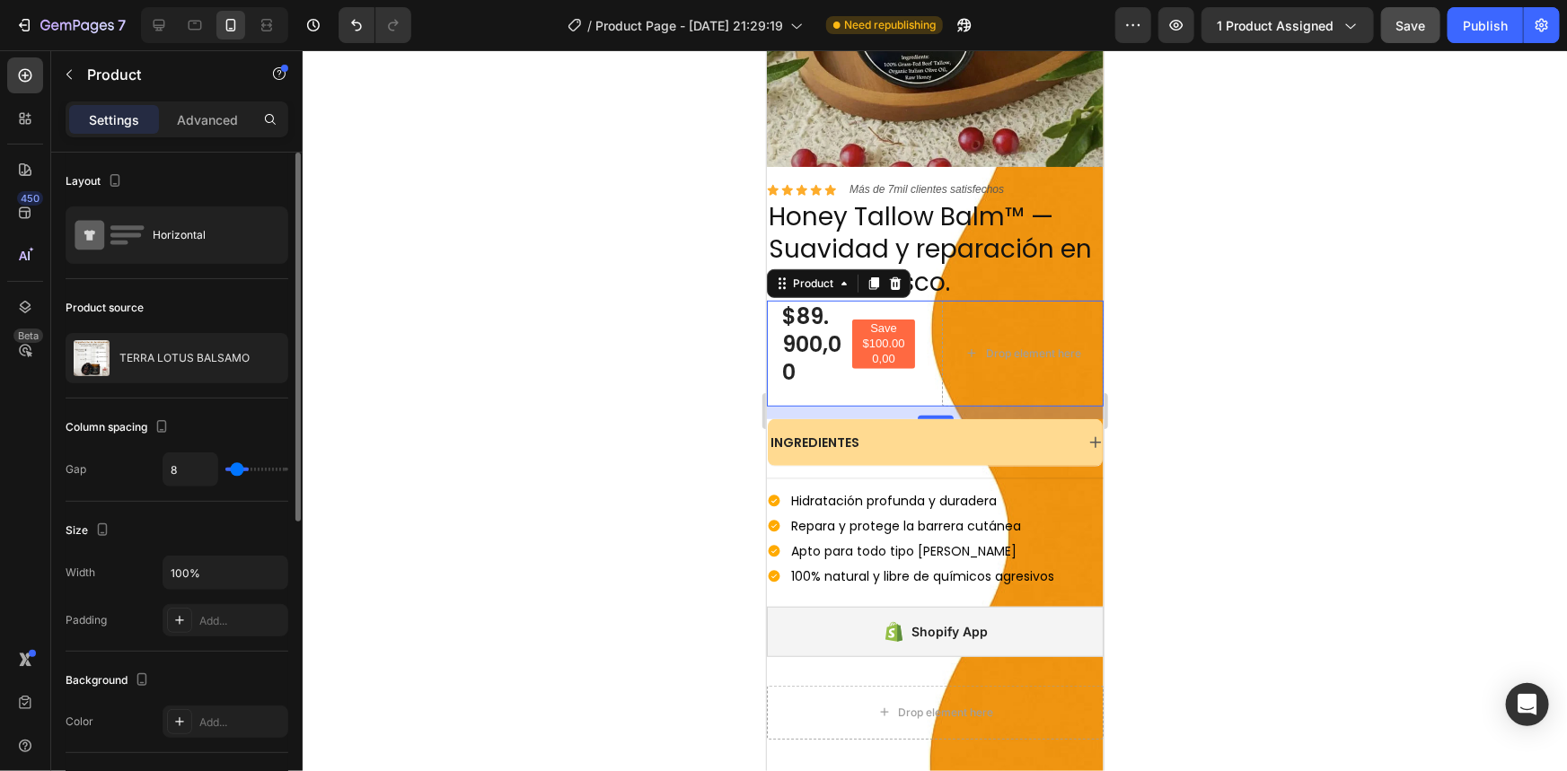
type input "7"
type input "6"
type input "4"
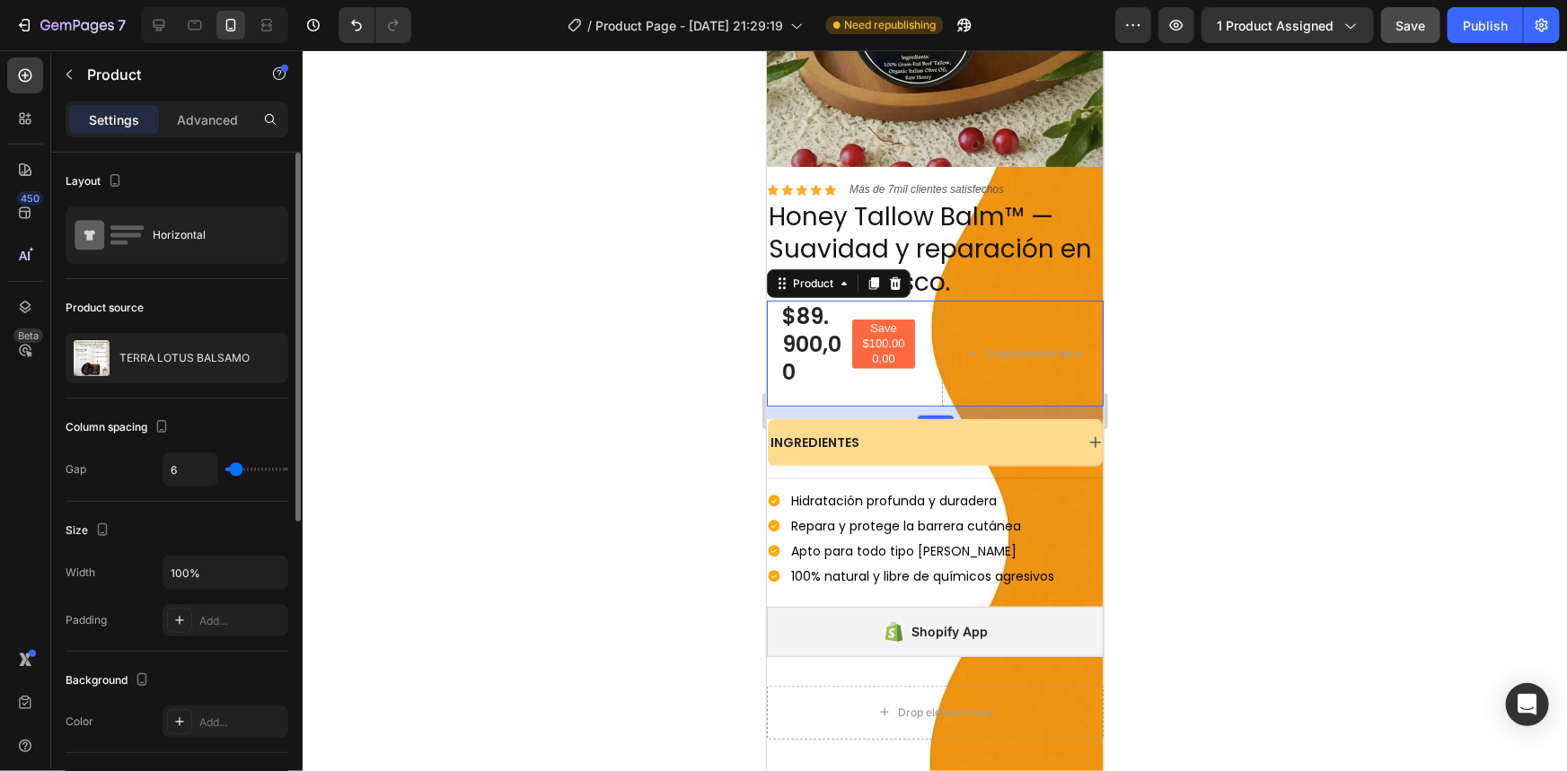
type input "4"
type input "3"
type input "2"
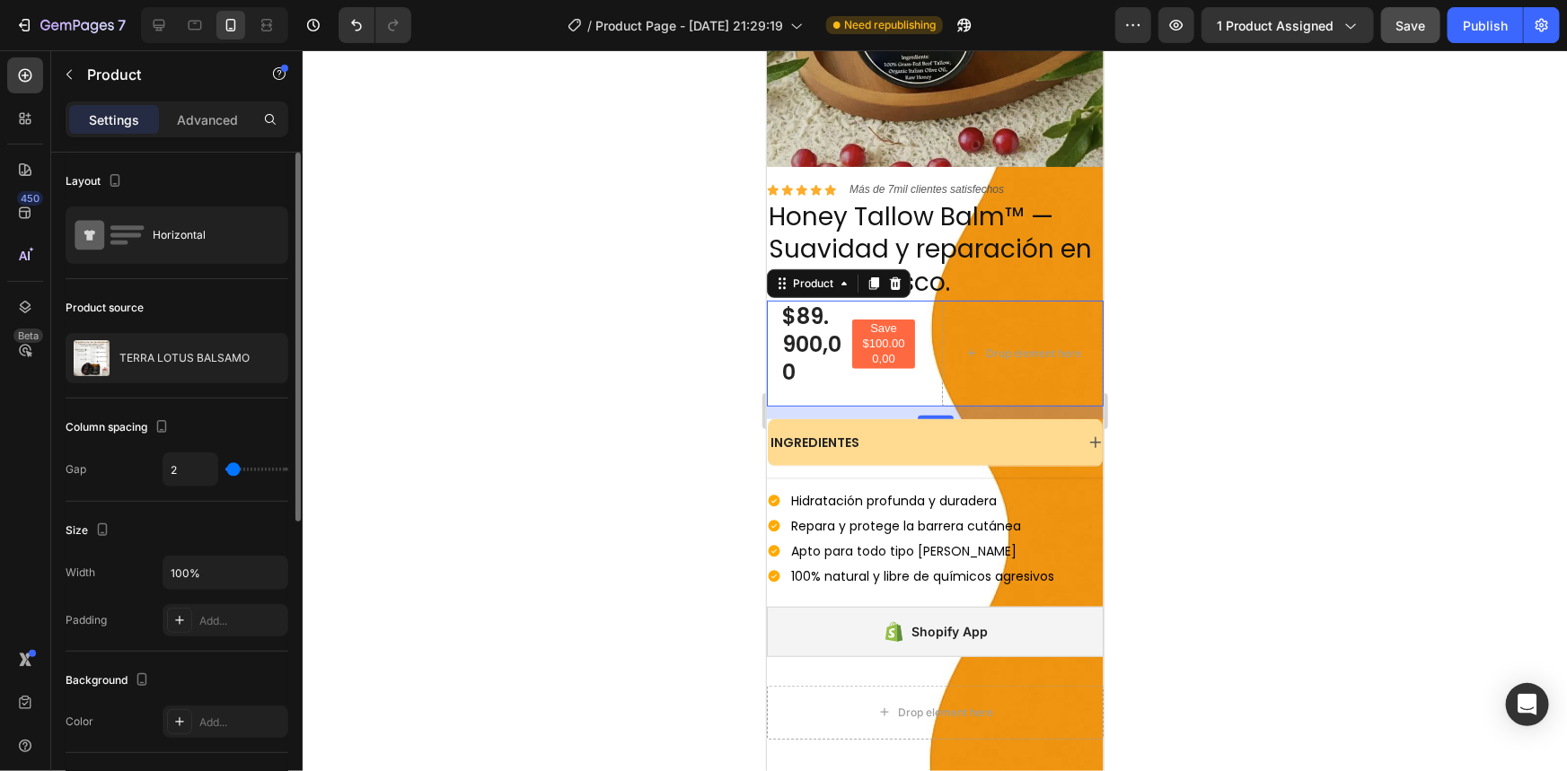
type input "0"
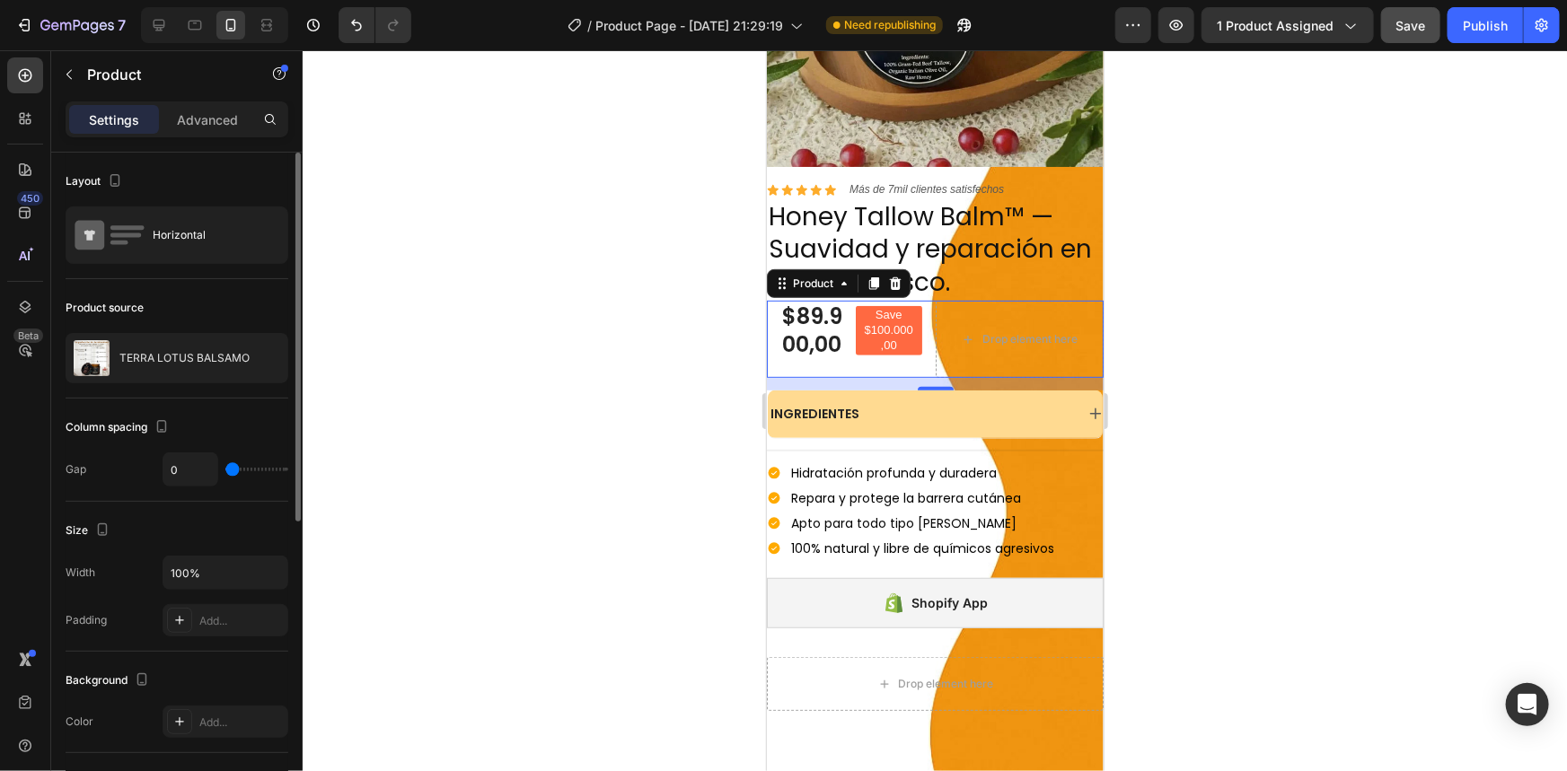
type input "2"
type input "4"
type input "6"
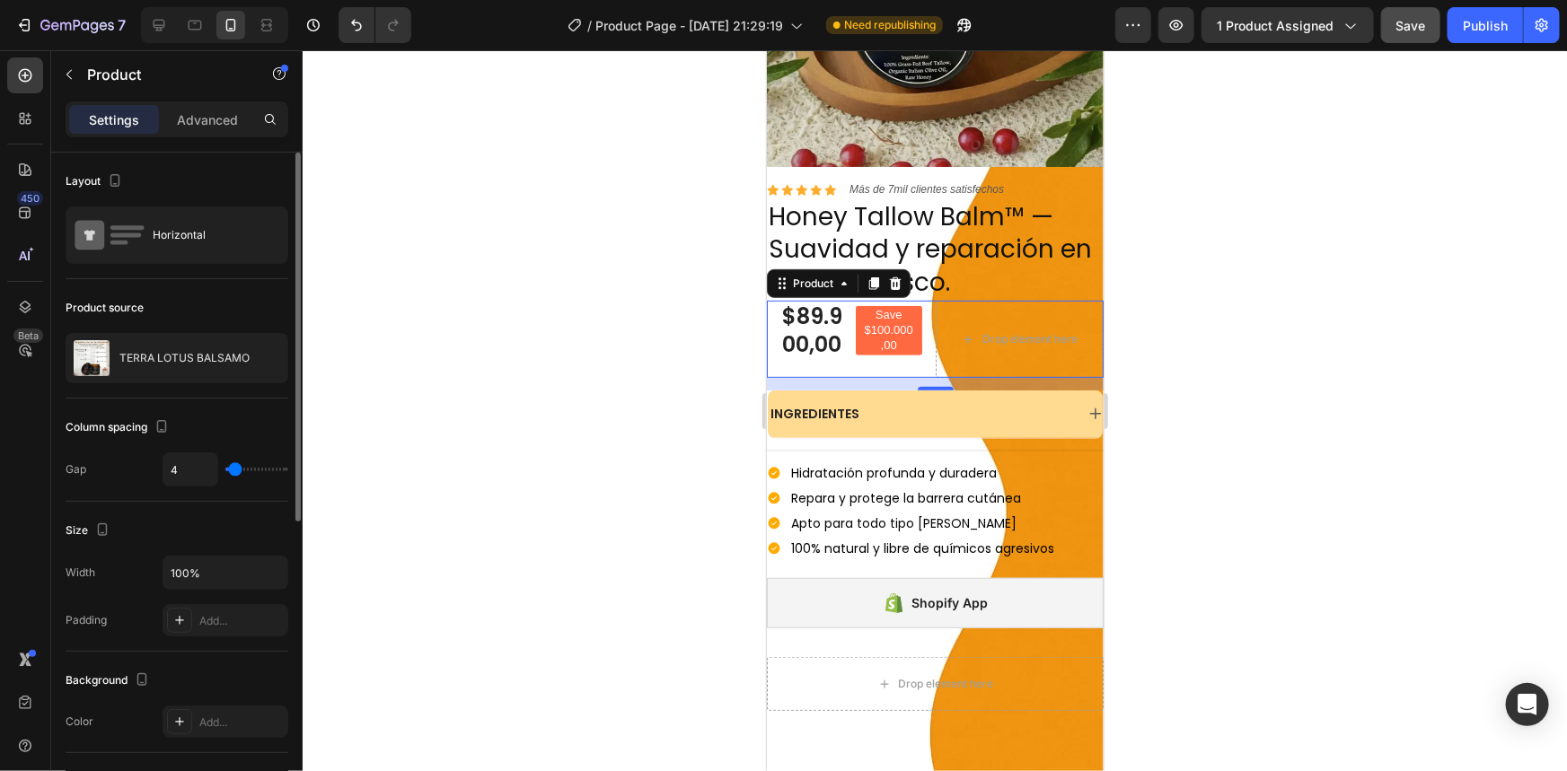
type input "6"
type input "11"
type input "31"
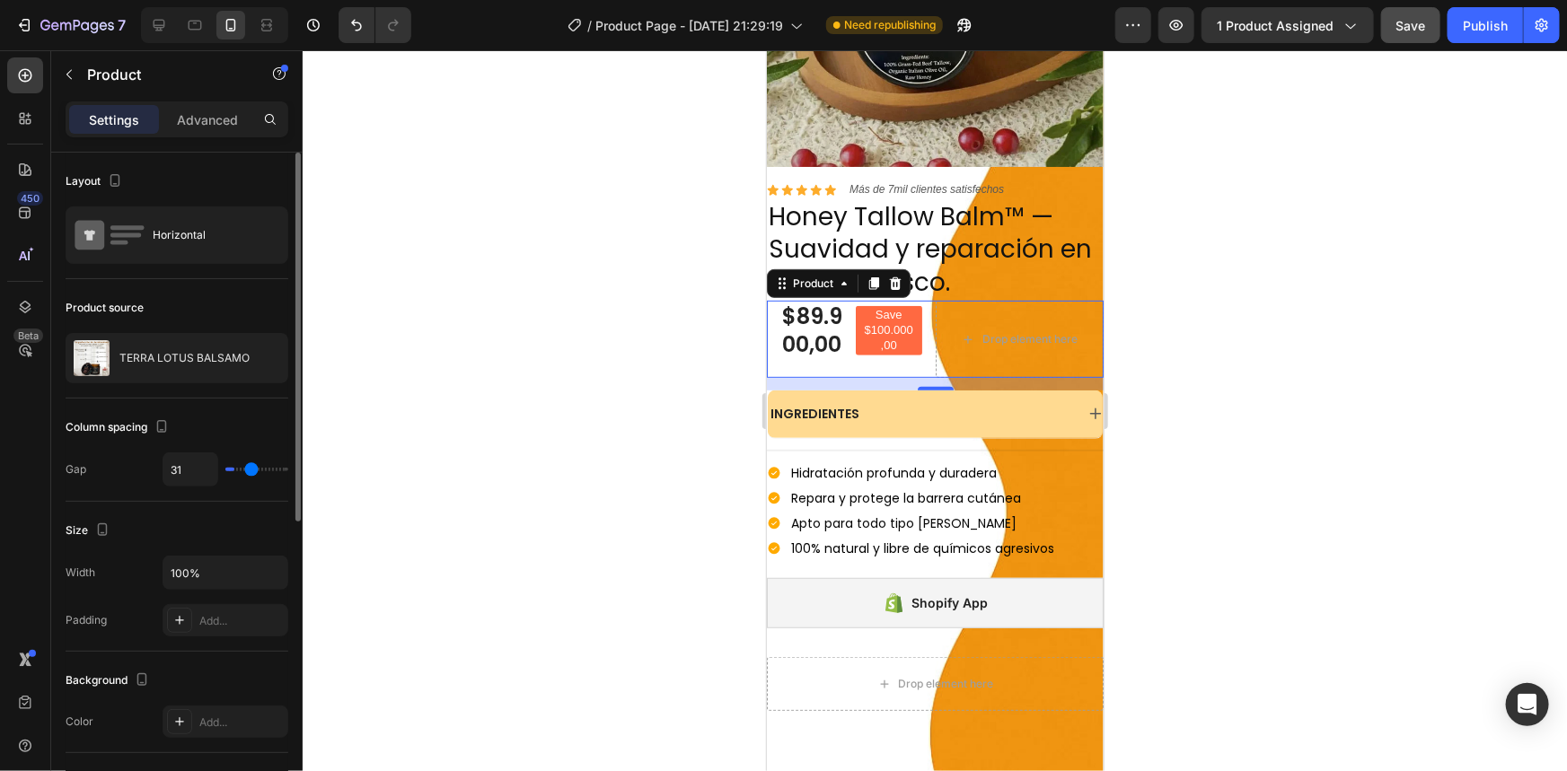
type input "35"
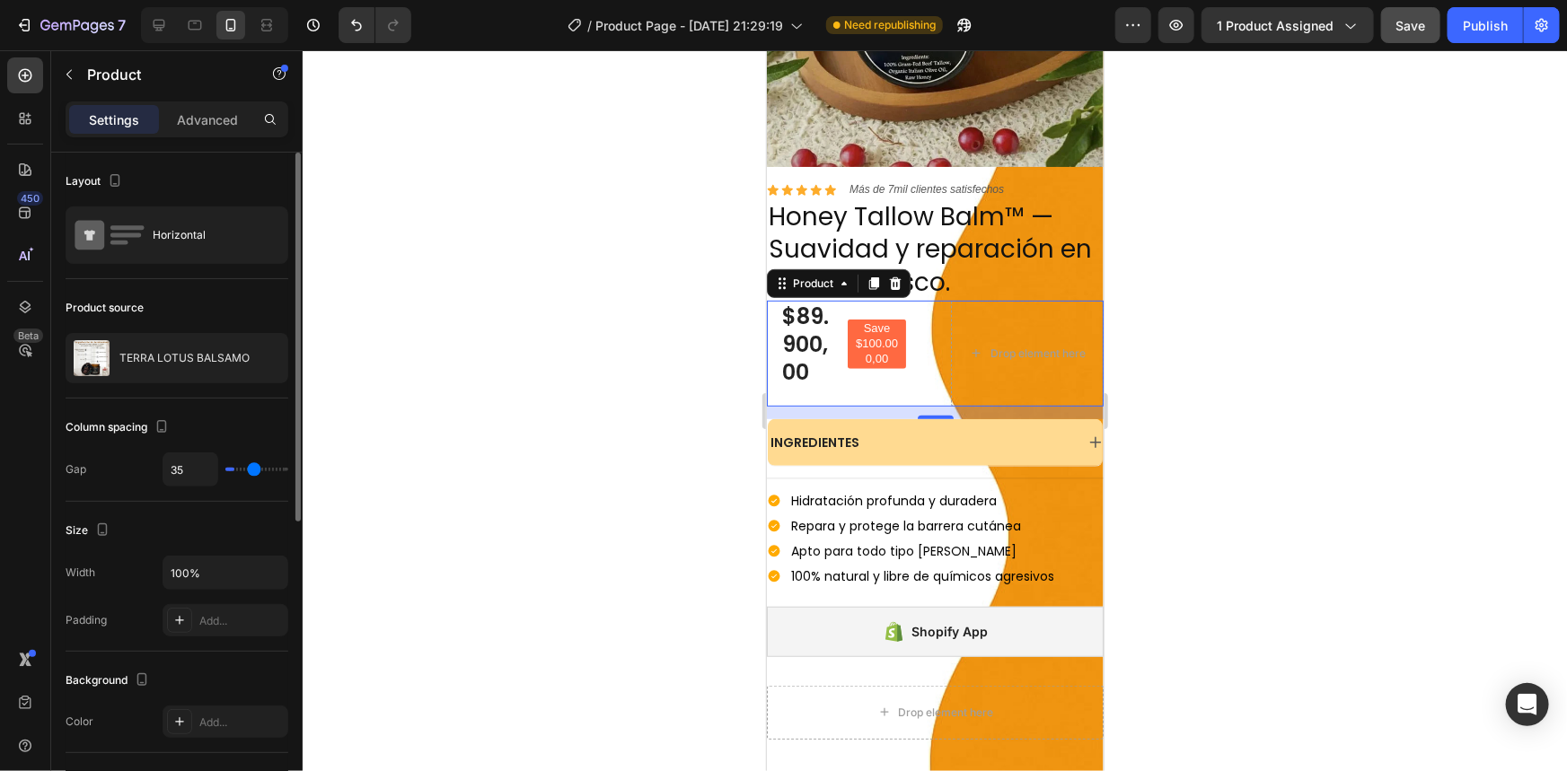
type input "37"
type input "39"
type input "43"
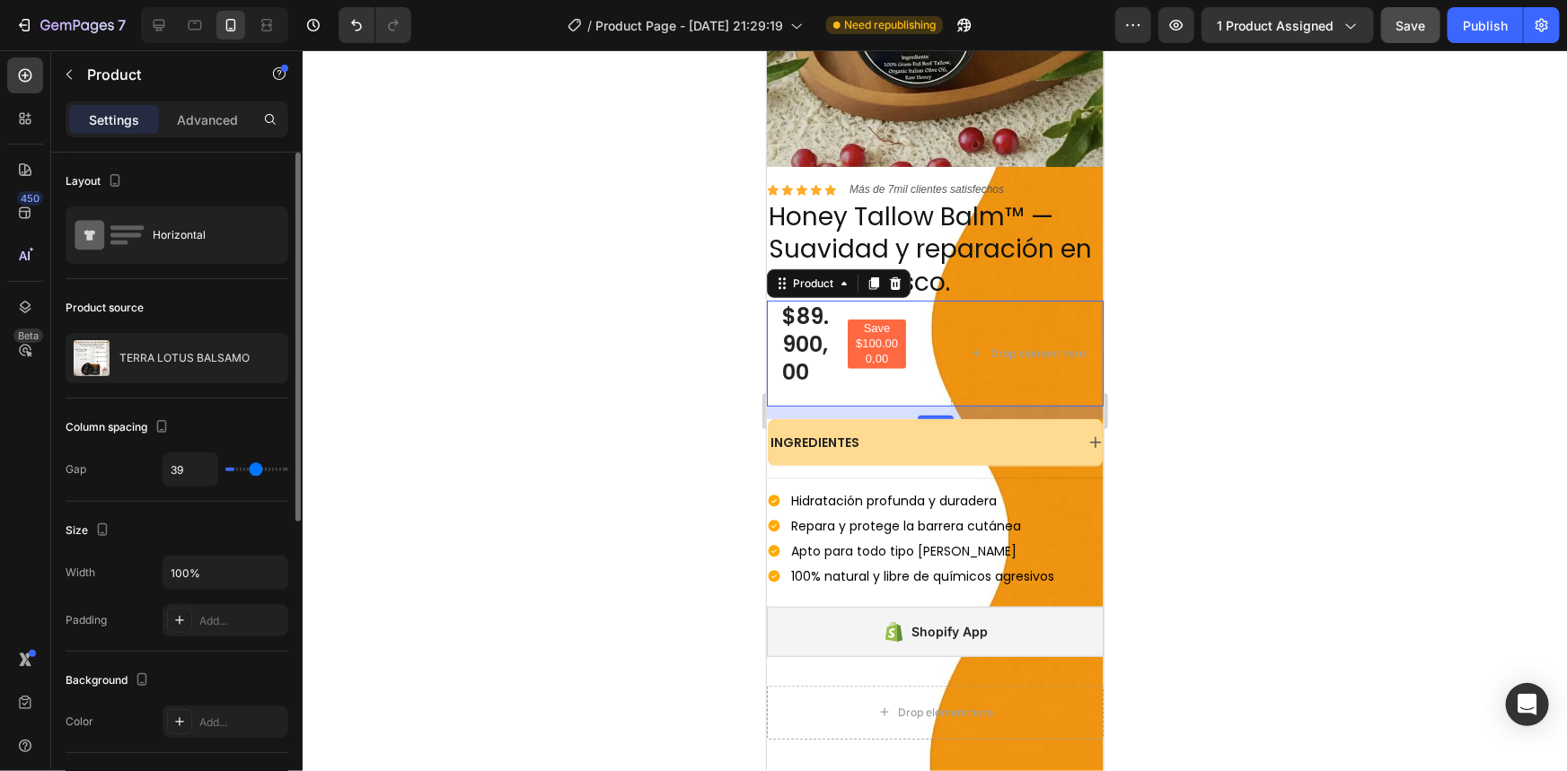
type input "43"
type input "45"
type input "47"
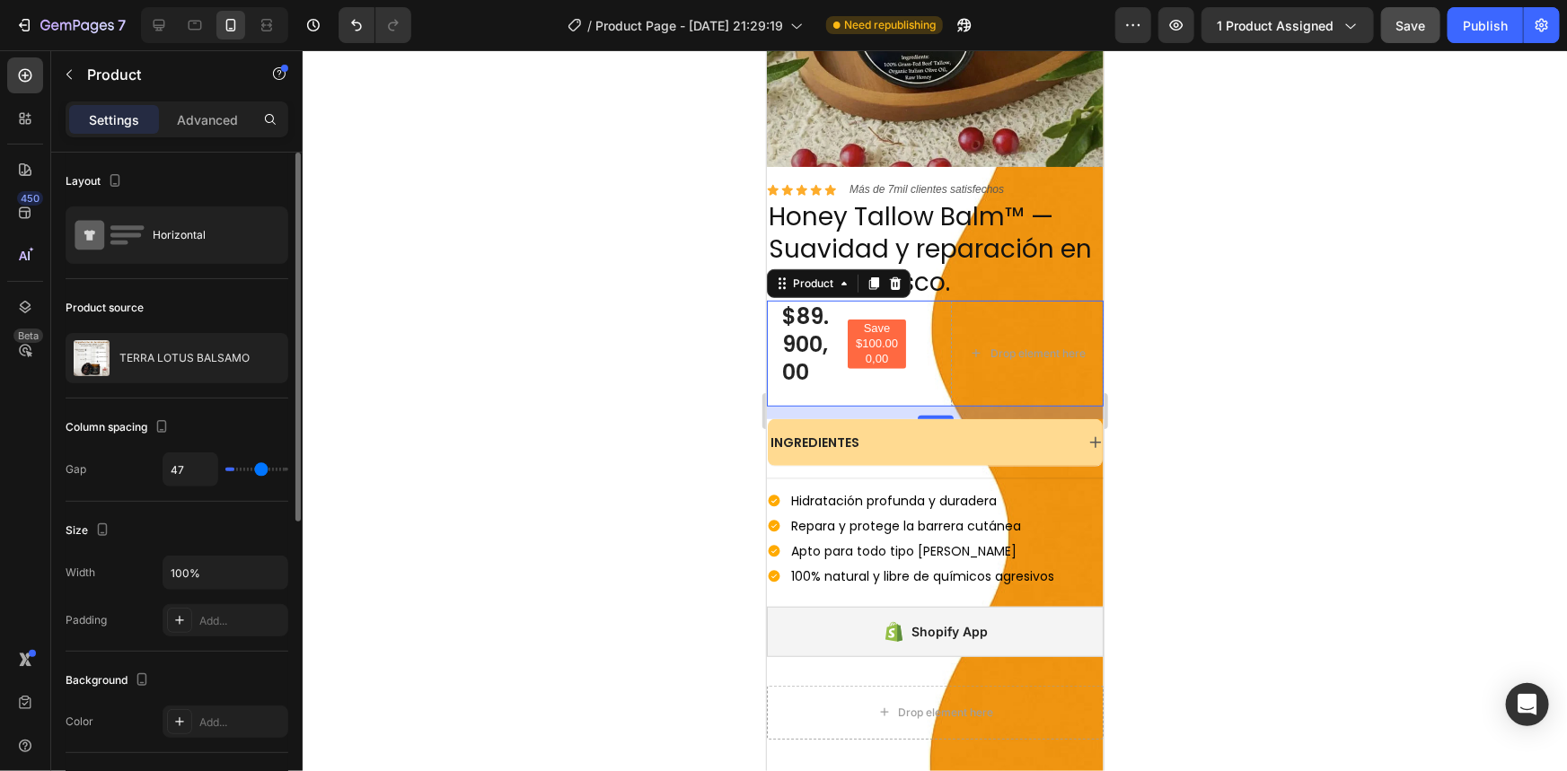
type input "50"
type input "53"
type input "54"
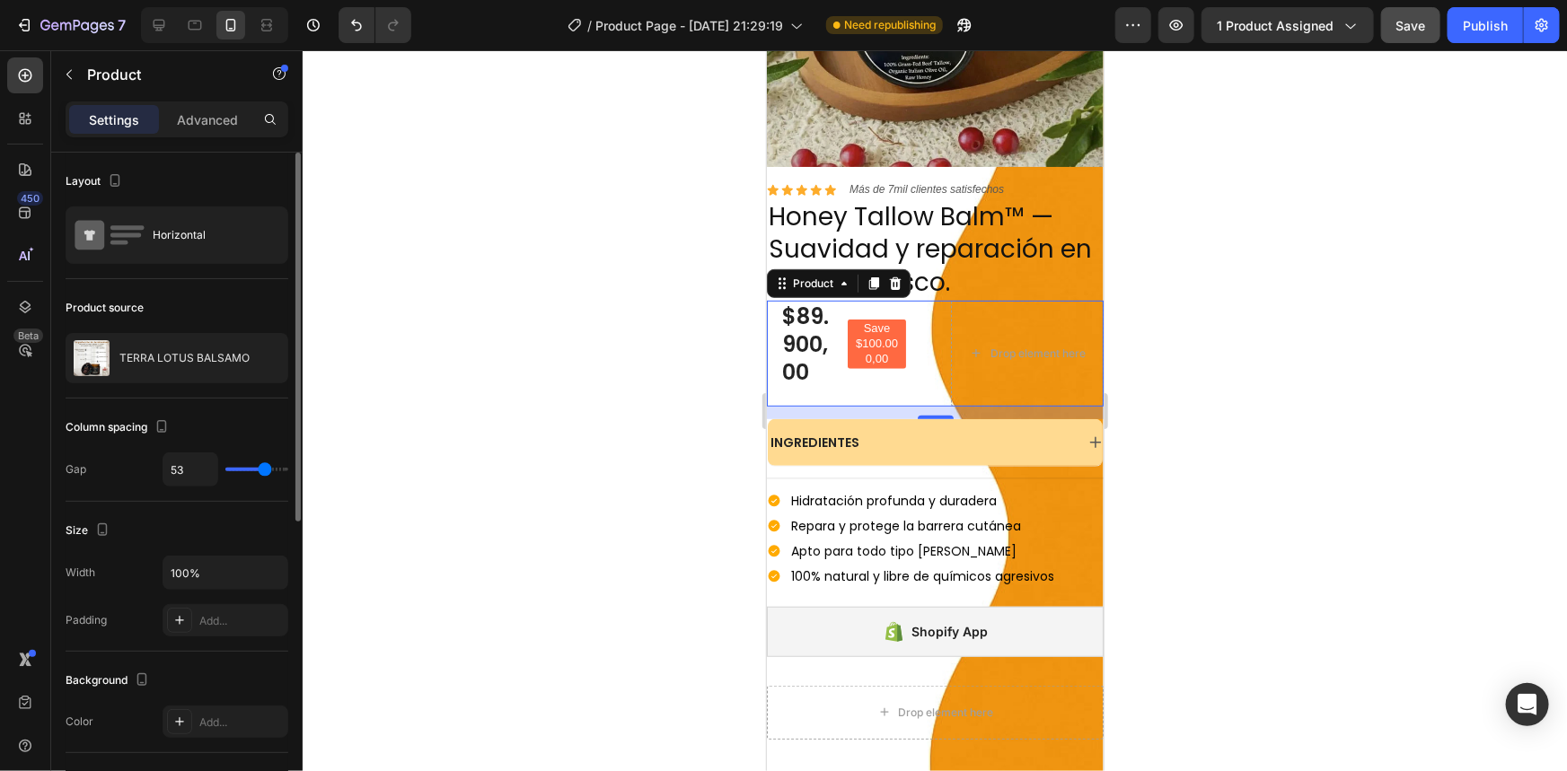
type input "54"
type input "55"
type input "59"
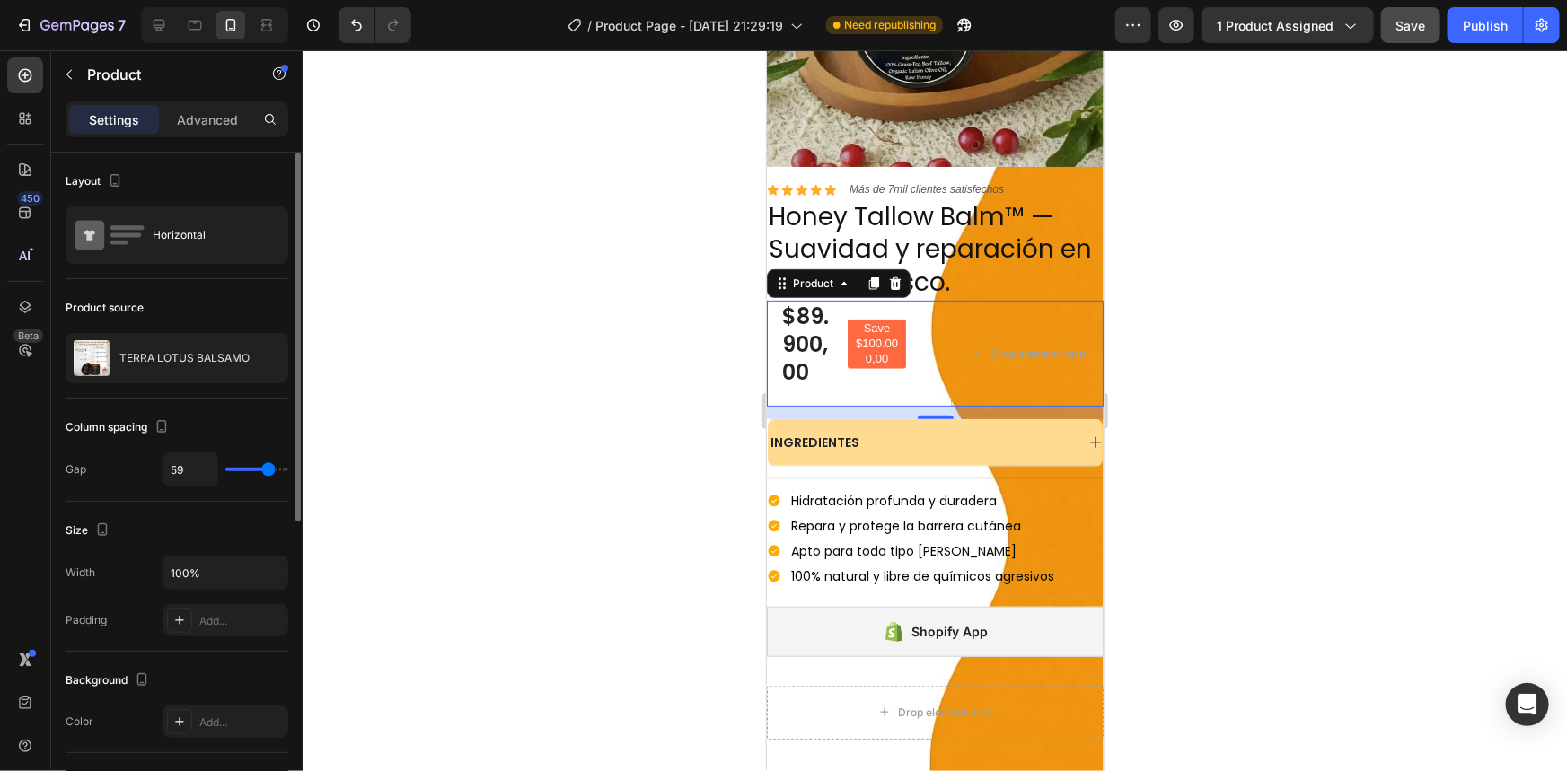
type input "62"
type input "65"
type input "68"
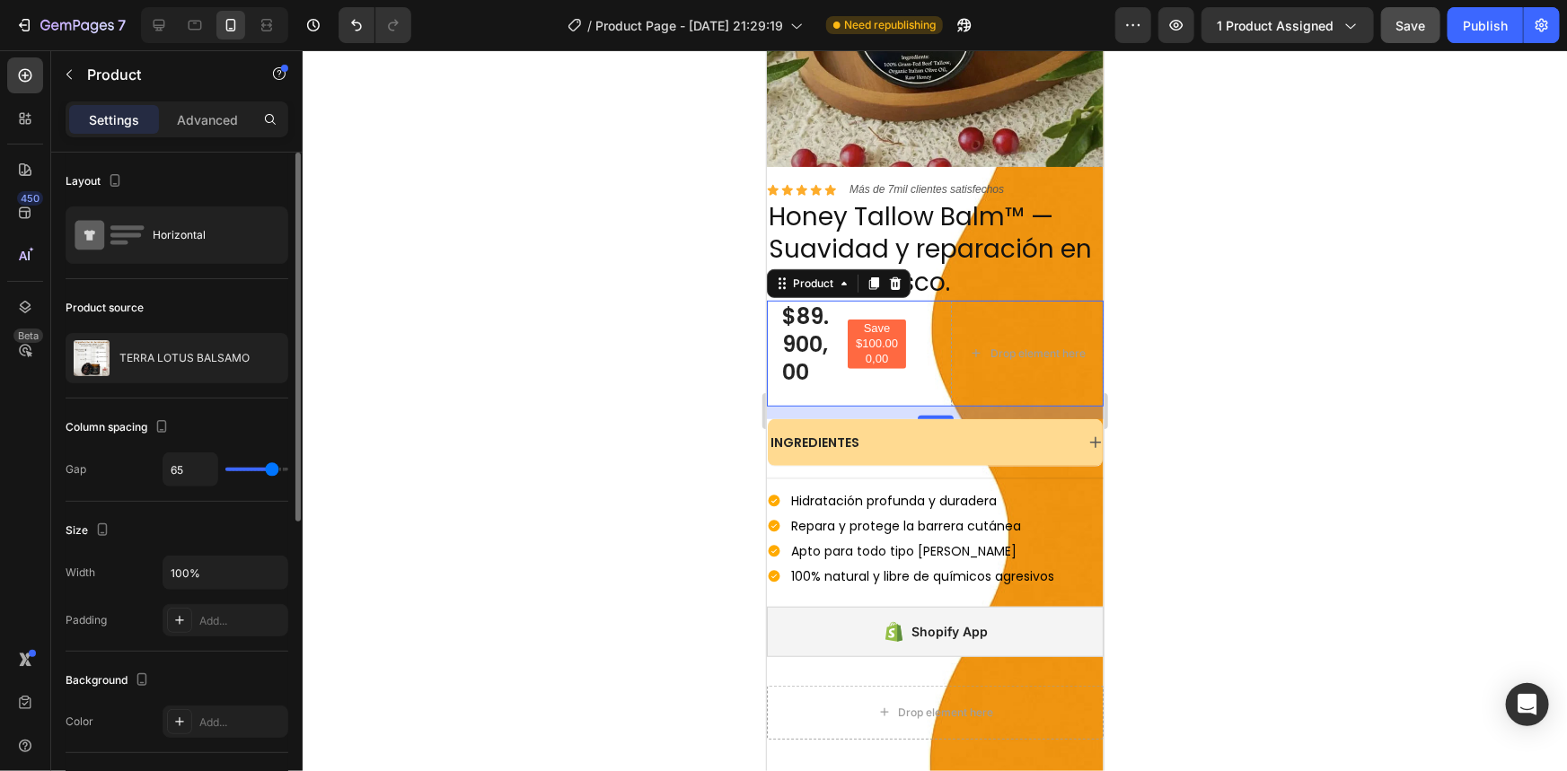
type input "68"
type input "69"
type input "73"
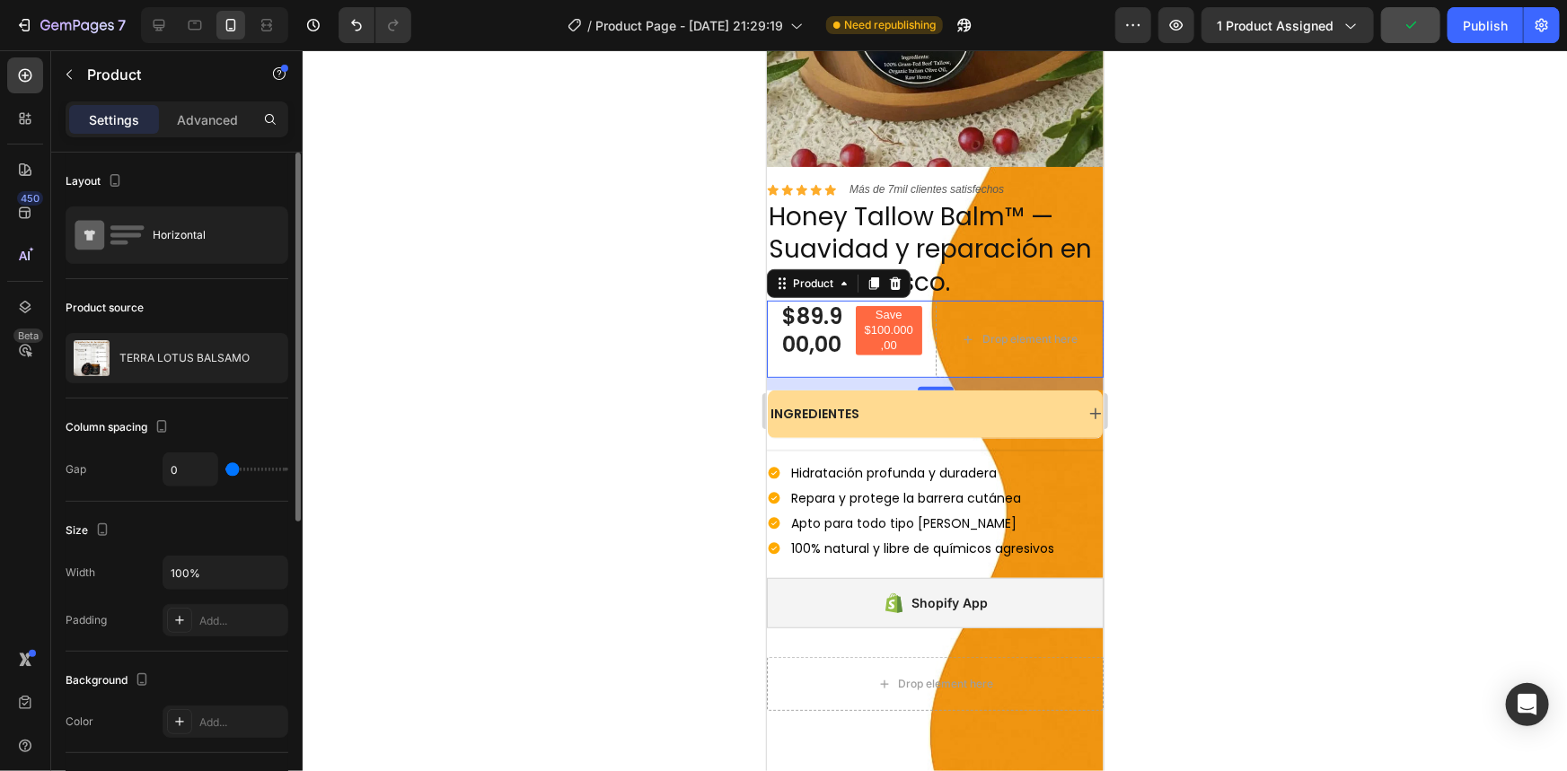
drag, startPoint x: 256, startPoint y: 471, endPoint x: 143, endPoint y: 467, distance: 113.2
click at [225, 468] on input "range" at bounding box center [256, 470] width 63 height 4
click at [199, 244] on div "Horizontal" at bounding box center [208, 235] width 110 height 41
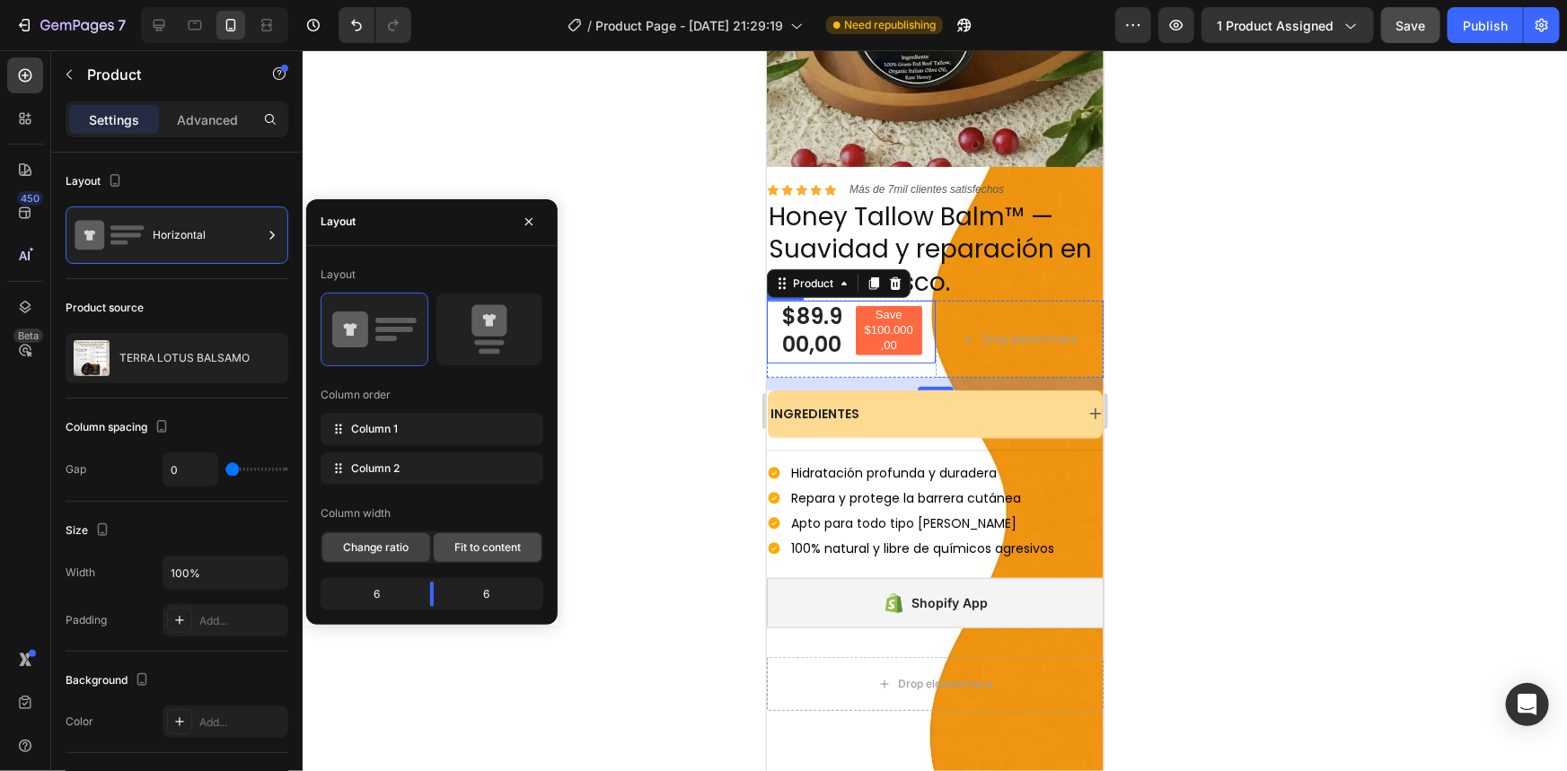
click at [486, 538] on div "Fit to content" at bounding box center [488, 547] width 108 height 29
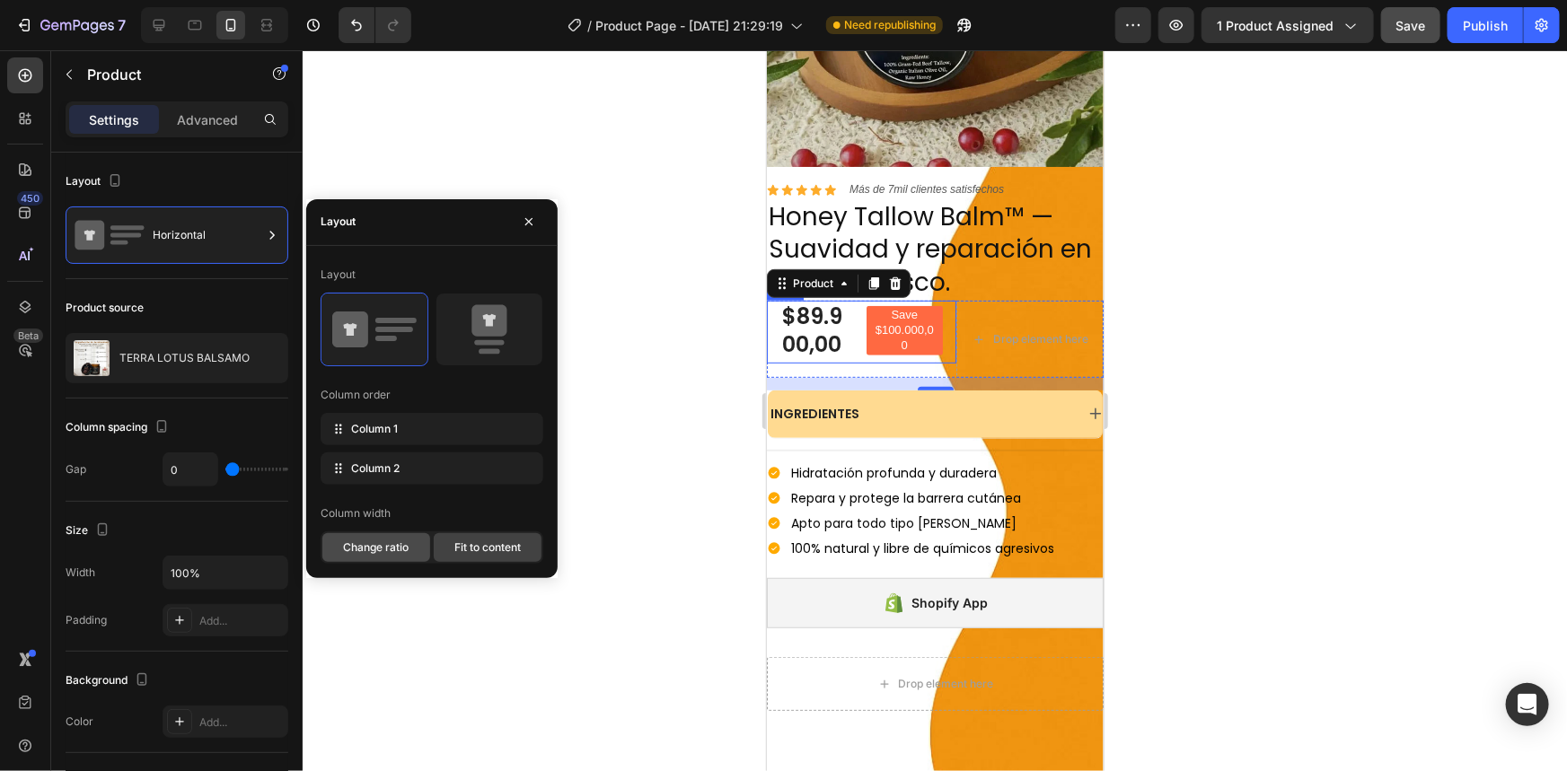
click at [410, 548] on div "Change ratio" at bounding box center [376, 547] width 108 height 29
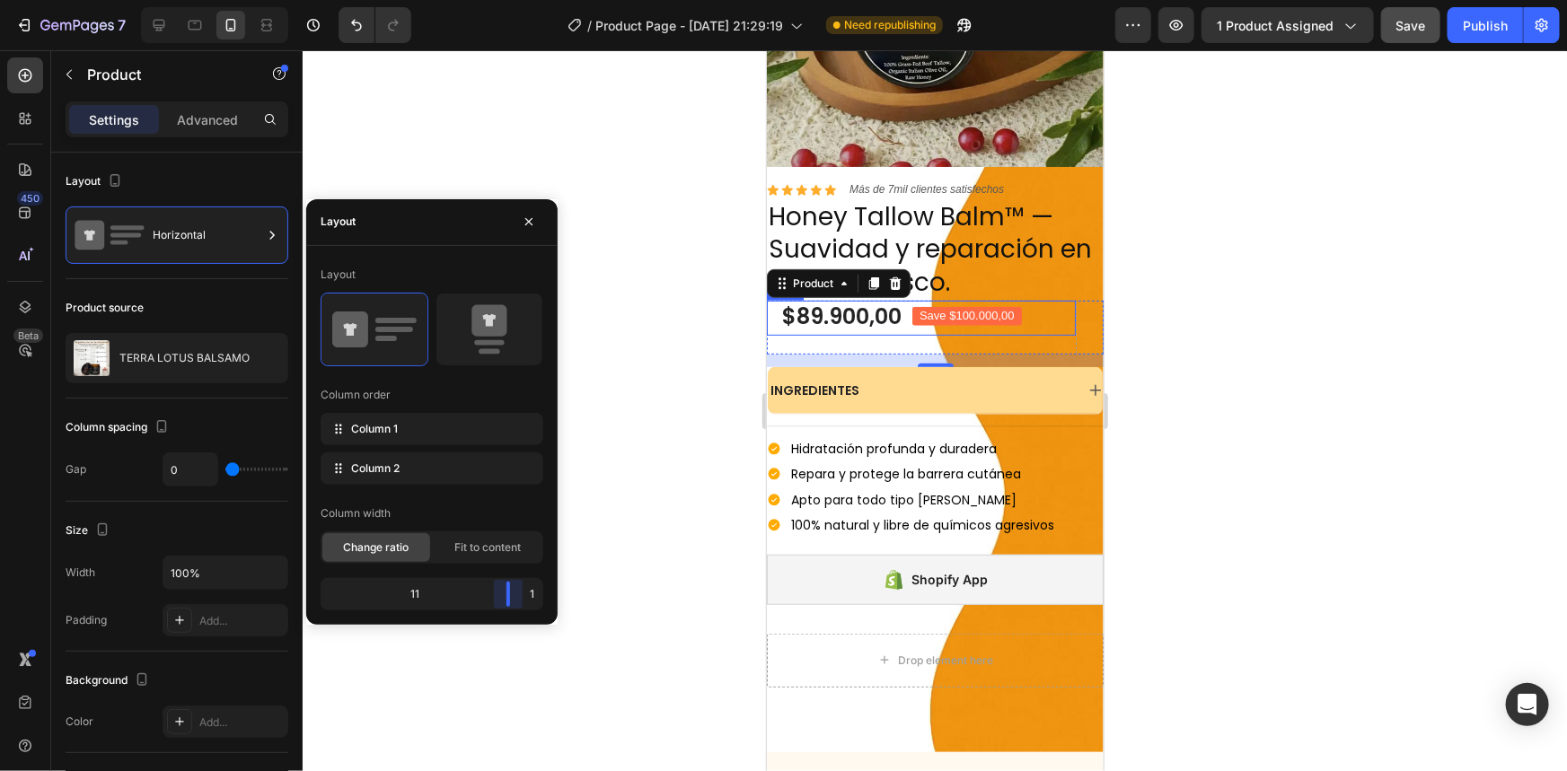
drag, startPoint x: 436, startPoint y: 594, endPoint x: 539, endPoint y: 592, distance: 102.4
click at [539, 0] on body "7 / Product Page - Aug 11, 21:29:19 Need republishing Preview 1 product assigne…" at bounding box center [783, 0] width 1567 height 0
click at [467, 385] on div "Column order" at bounding box center [432, 395] width 223 height 29
click at [156, 9] on div at bounding box center [214, 25] width 147 height 36
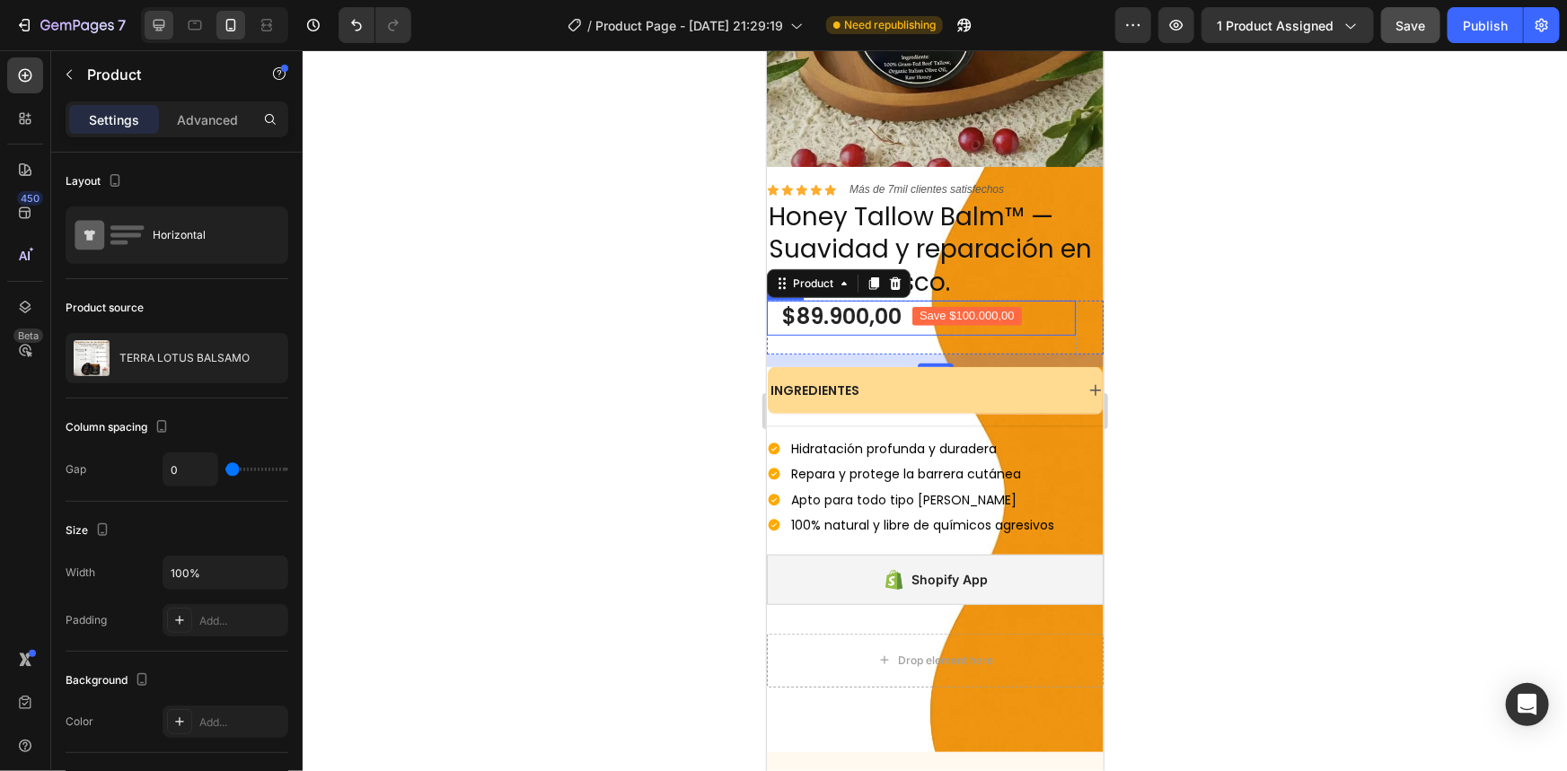
click at [156, 16] on icon at bounding box center [159, 25] width 18 height 18
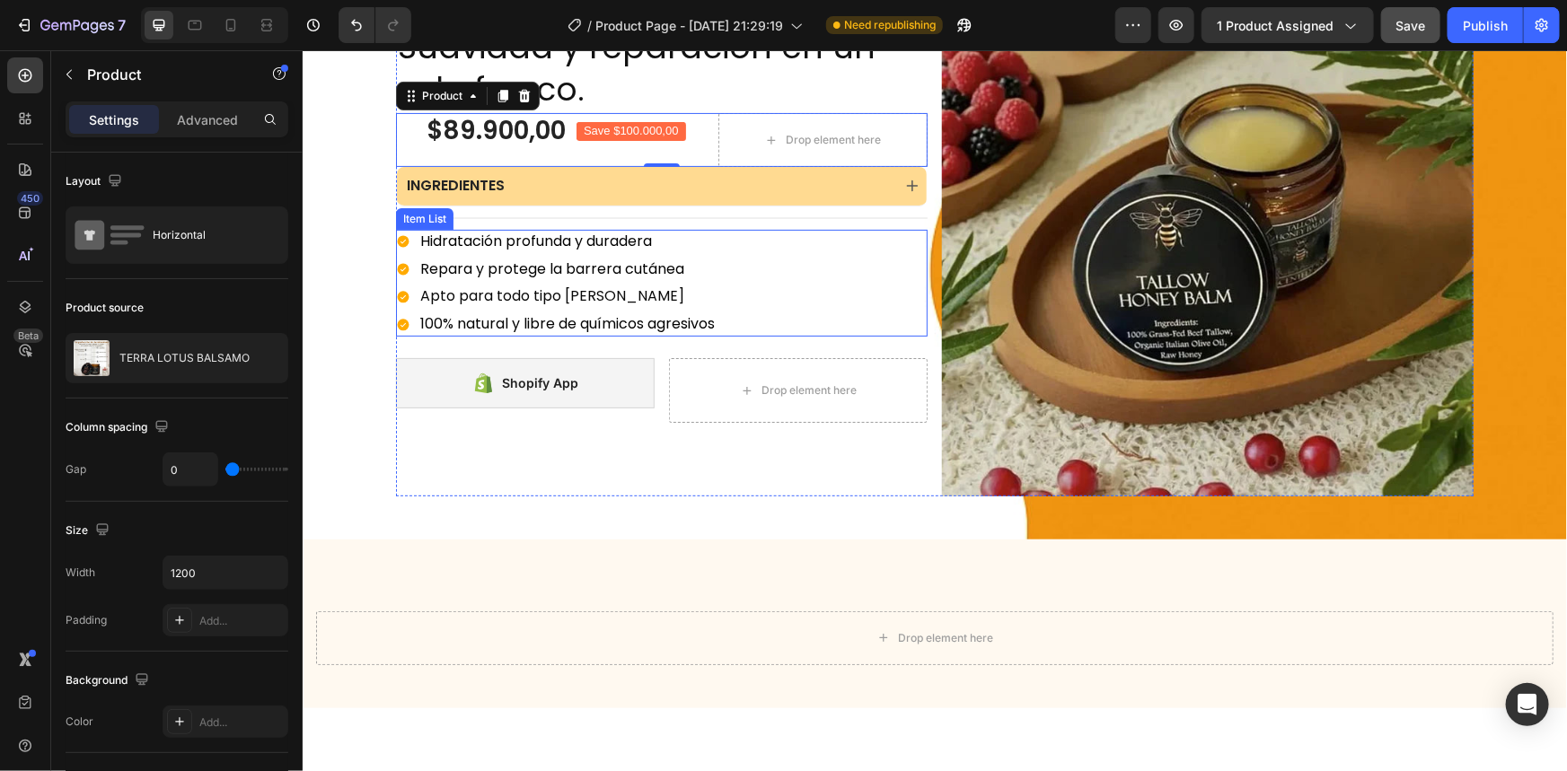
scroll to position [31, 0]
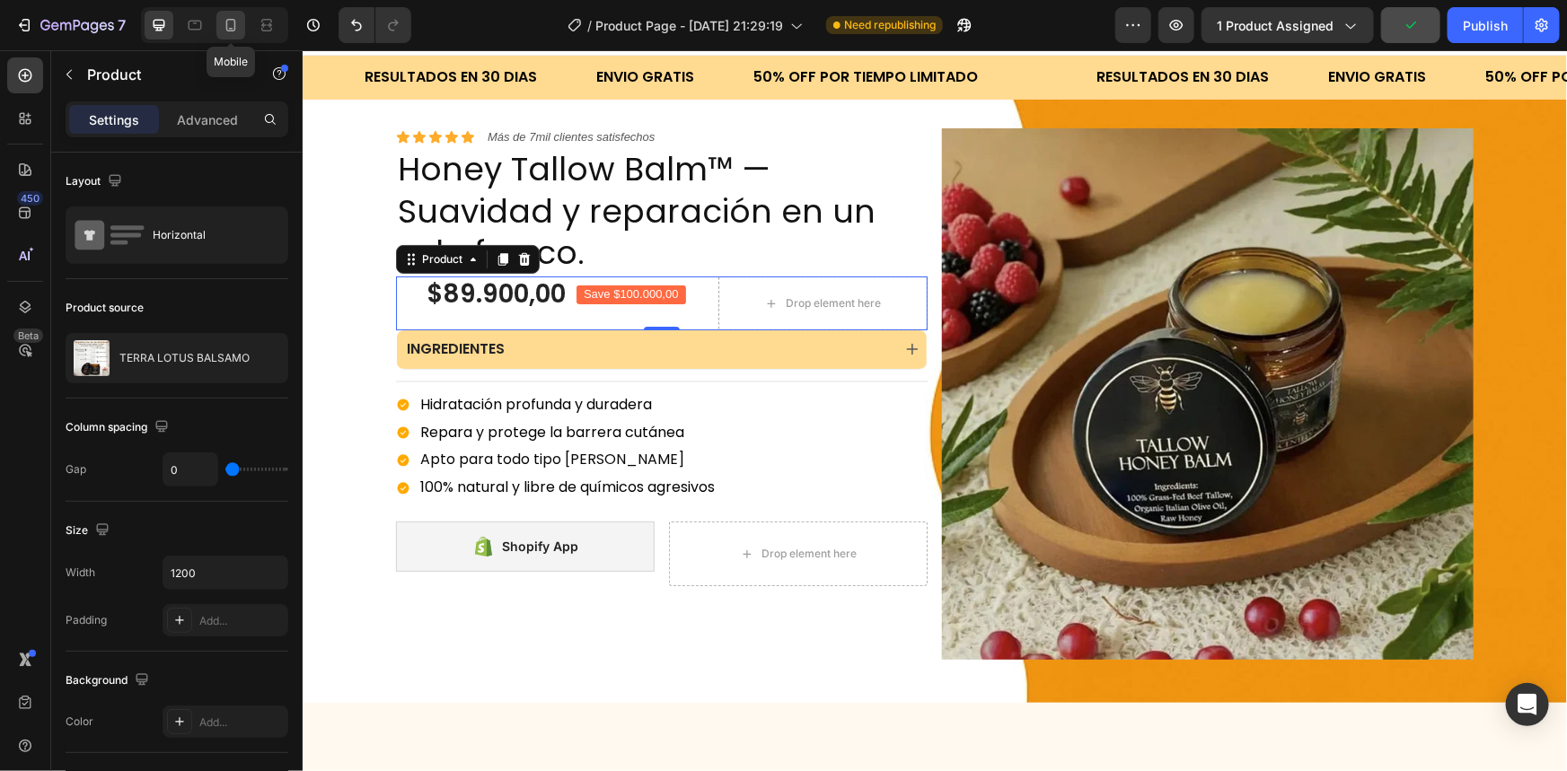
click at [230, 24] on icon at bounding box center [231, 25] width 18 height 18
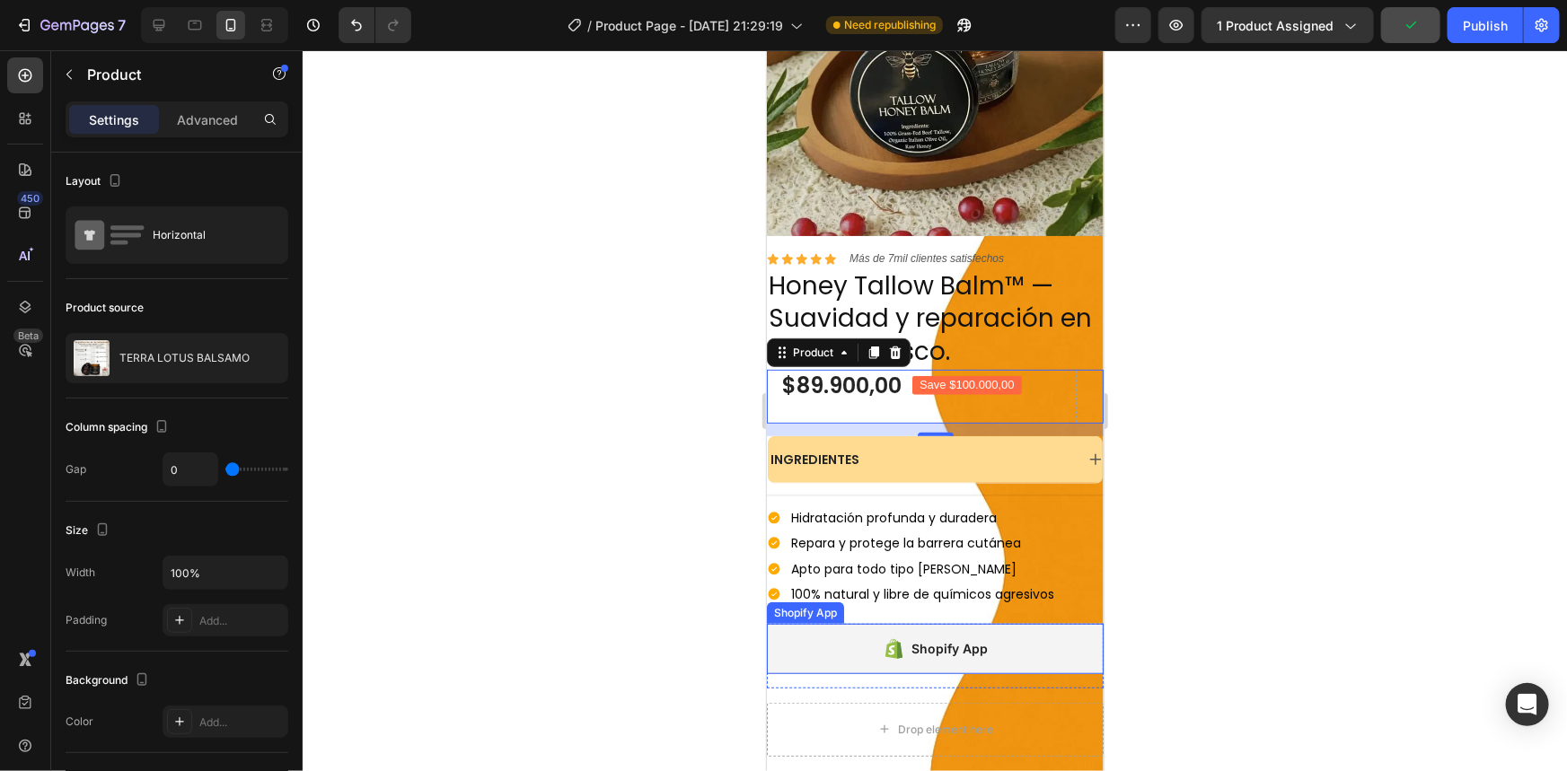
scroll to position [175, 0]
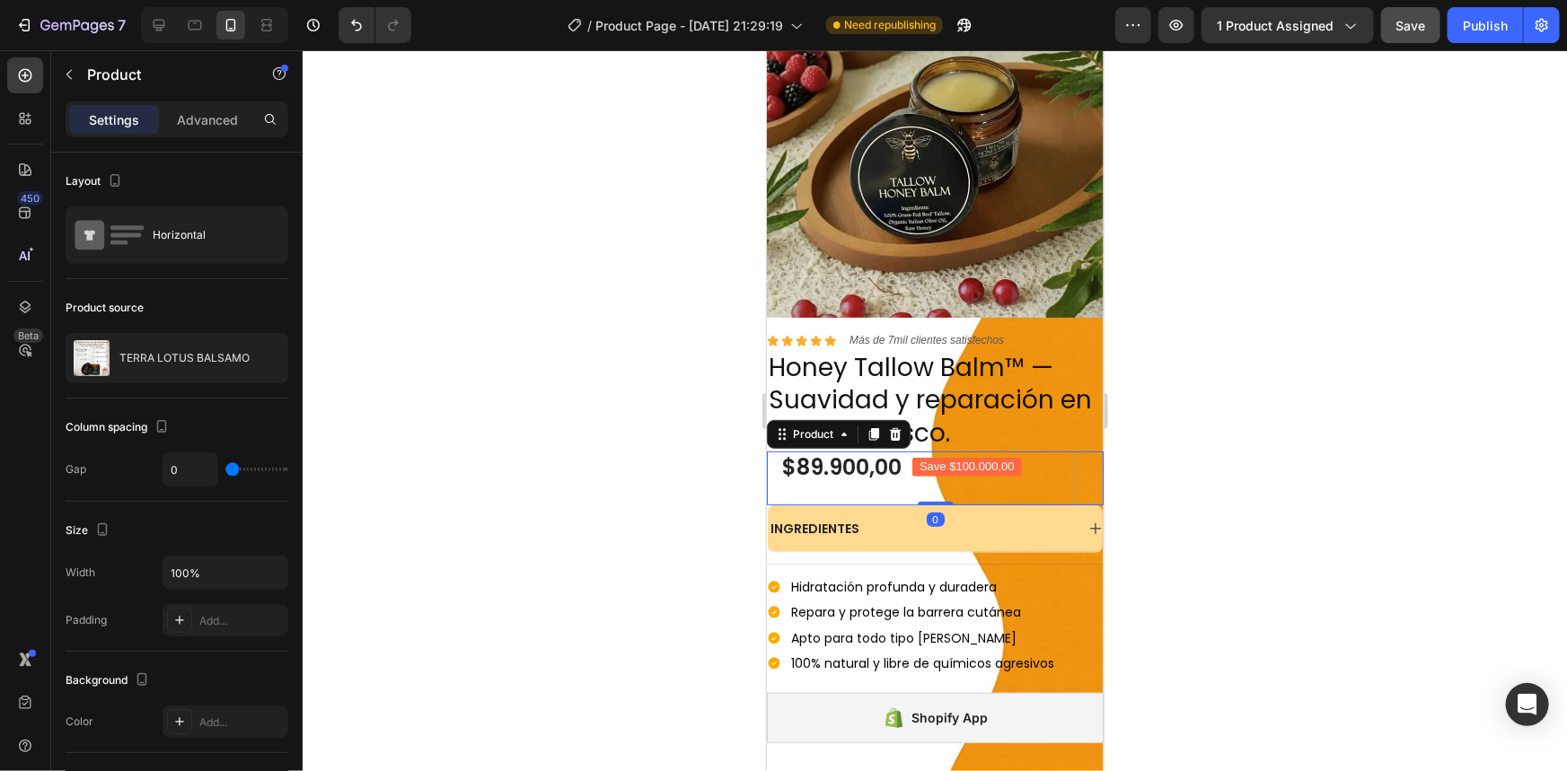
drag, startPoint x: 940, startPoint y: 501, endPoint x: 947, endPoint y: 480, distance: 21.9
click at [947, 480] on div "$89.900,00 Product Price Product Price Save $100.000,00 Product Badge Row Row P…" at bounding box center [934, 478] width 337 height 54
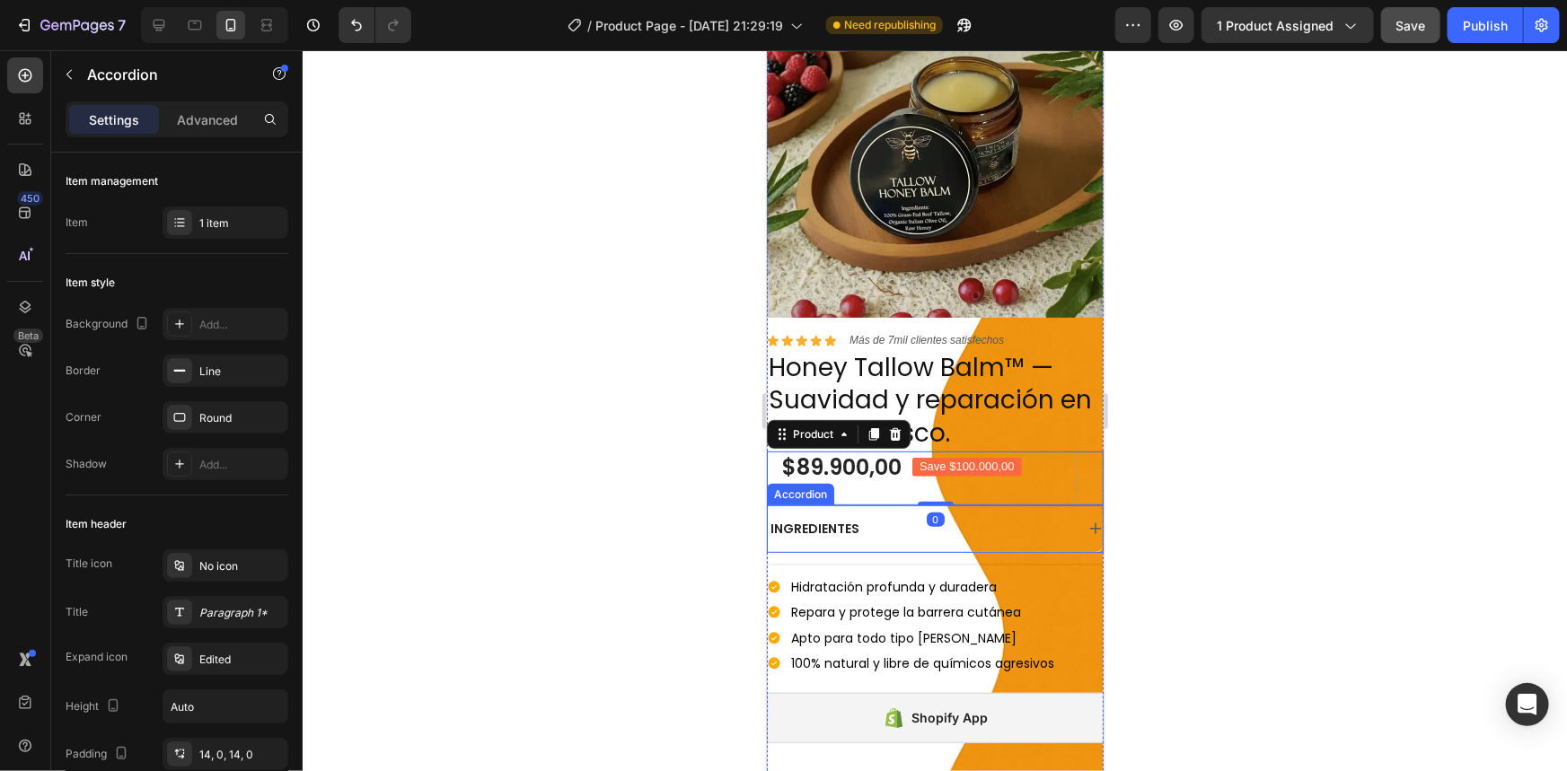
click at [1008, 505] on div "INGREDIENTES" at bounding box center [934, 528] width 335 height 47
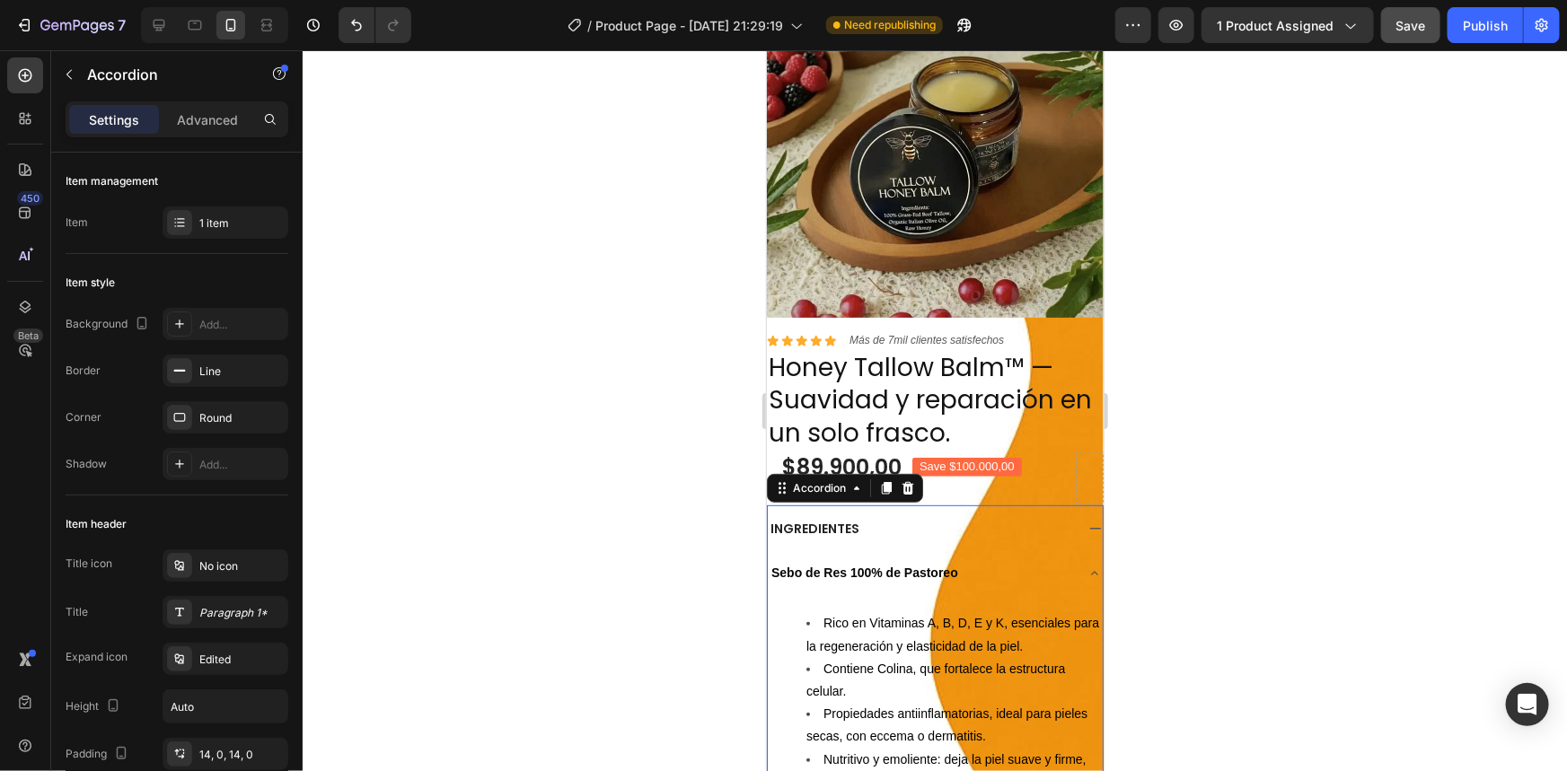
click at [1008, 505] on div "INGREDIENTES" at bounding box center [934, 528] width 335 height 47
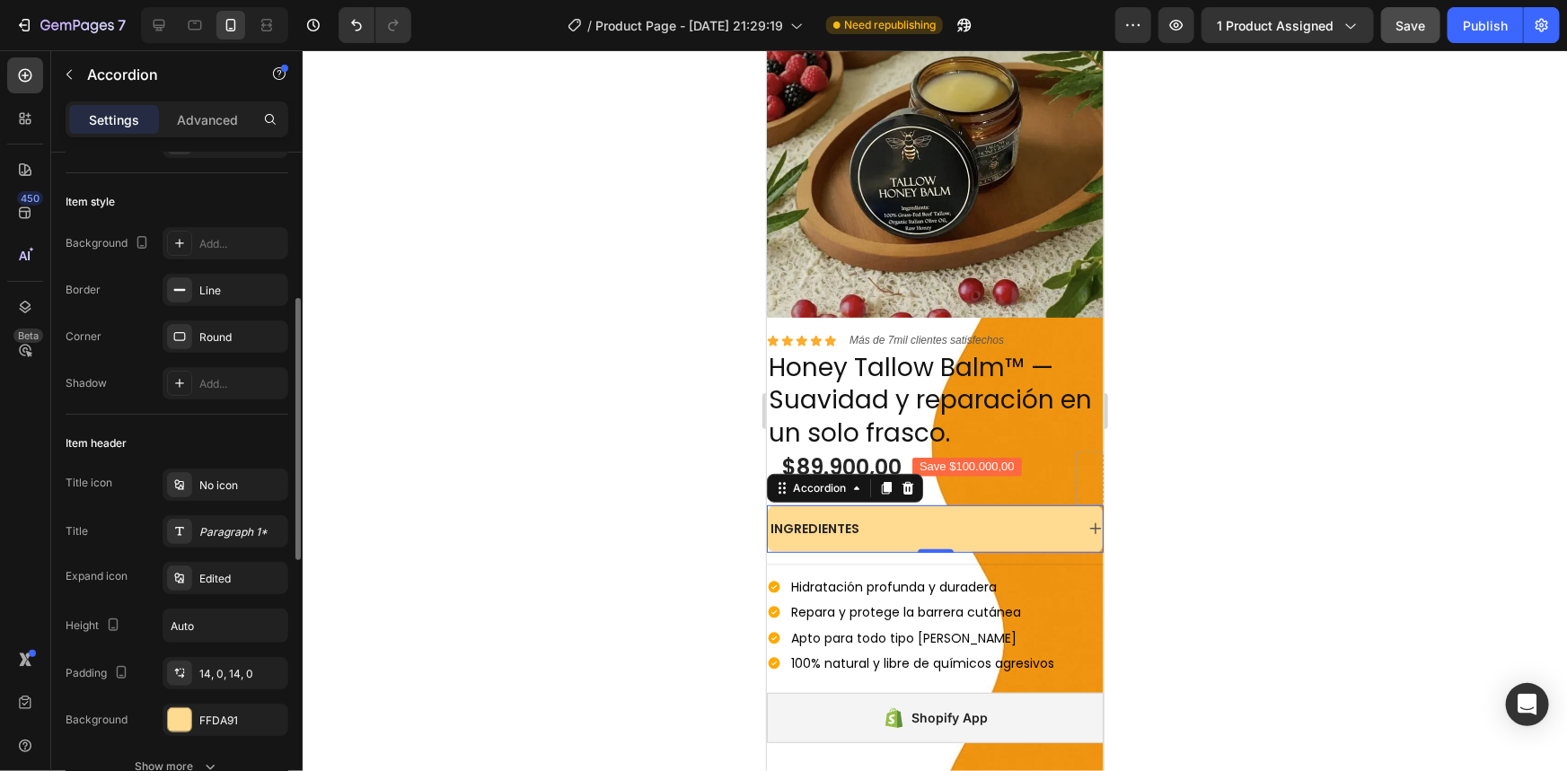
scroll to position [163, 0]
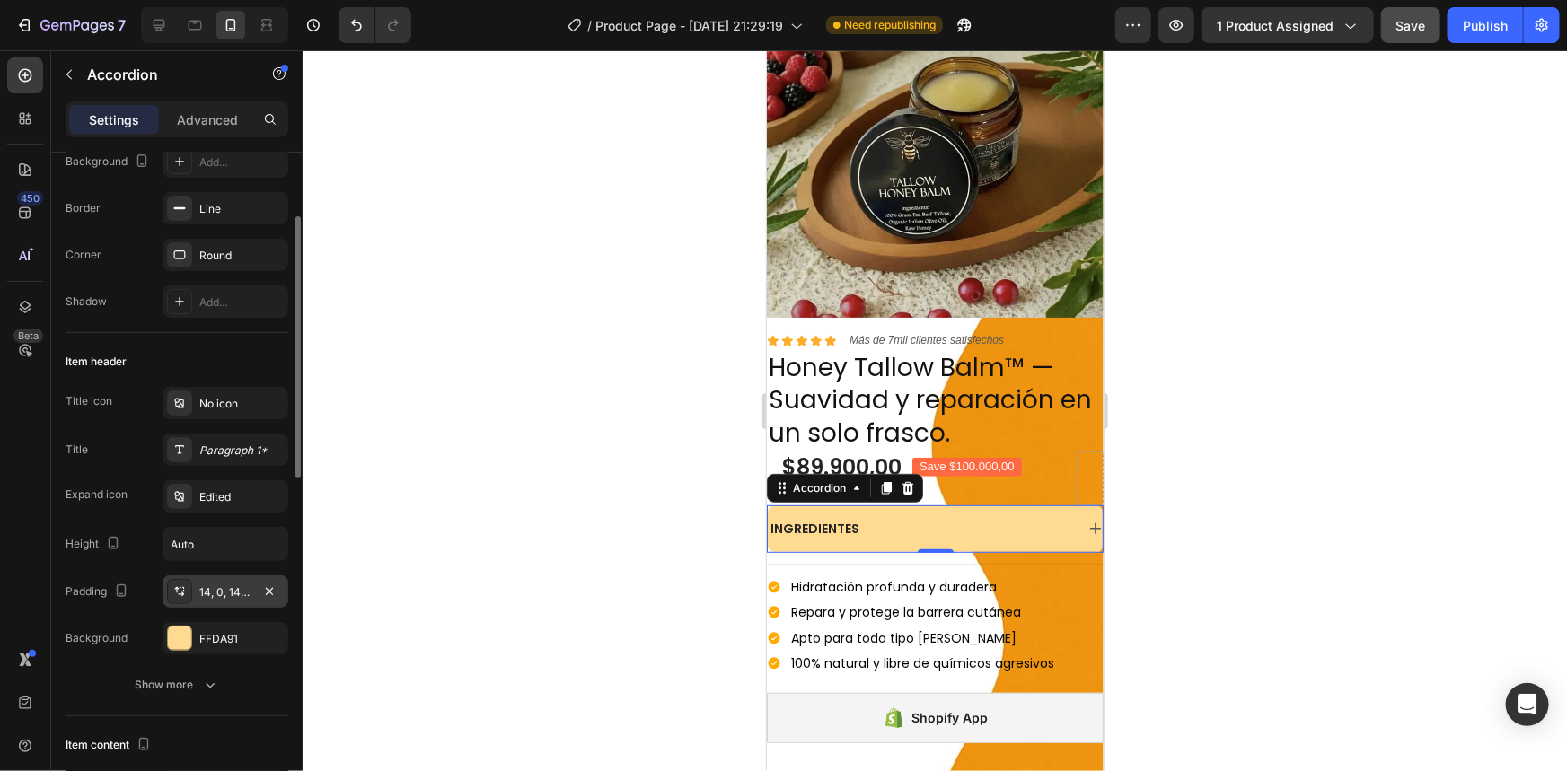
click at [228, 596] on div "14, 0, 14, 0" at bounding box center [225, 593] width 52 height 16
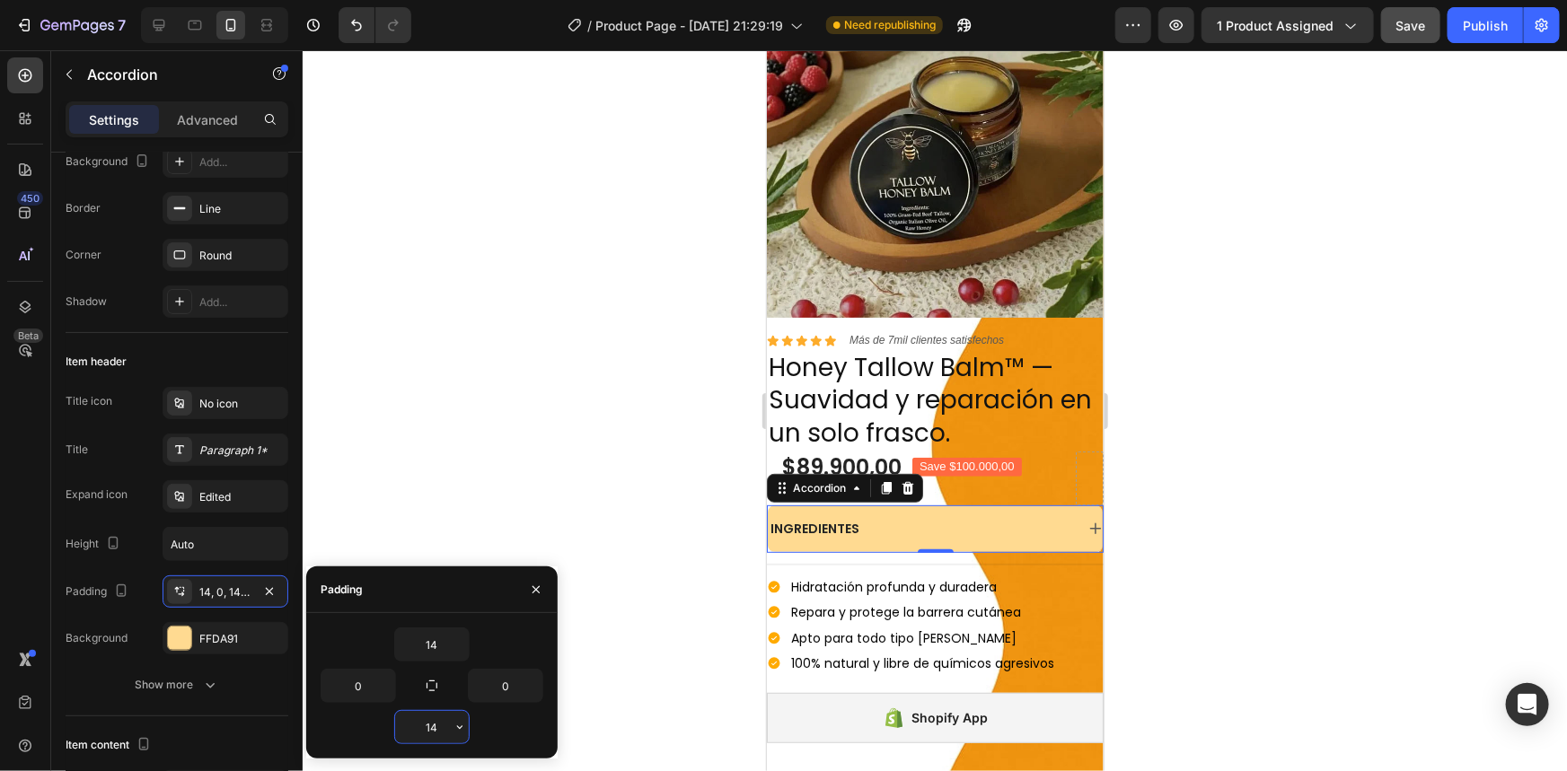
click at [441, 727] on input "14" at bounding box center [432, 727] width 74 height 32
click at [451, 729] on button "button" at bounding box center [460, 727] width 18 height 32
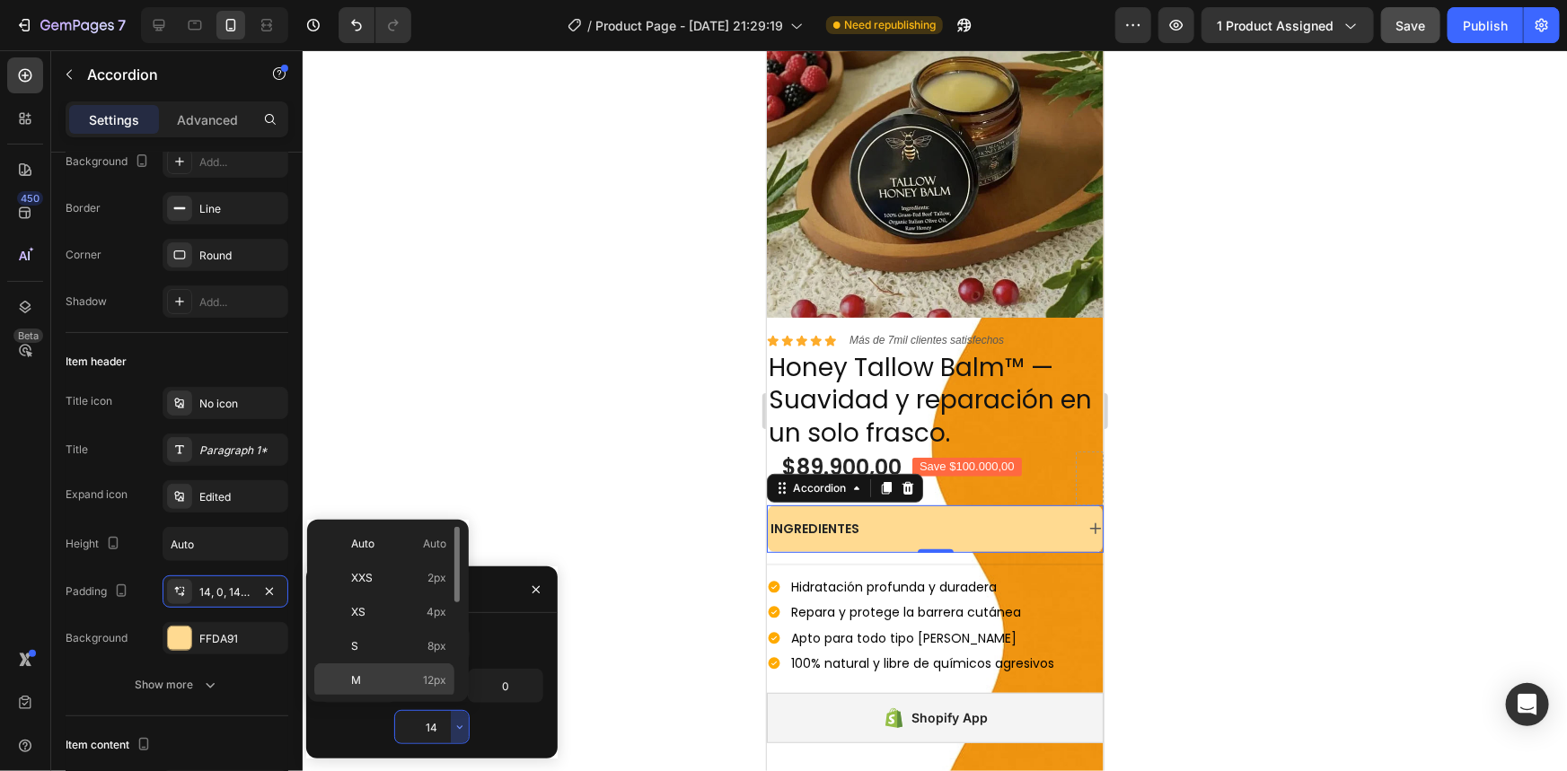
click at [425, 673] on span "12px" at bounding box center [434, 681] width 23 height 16
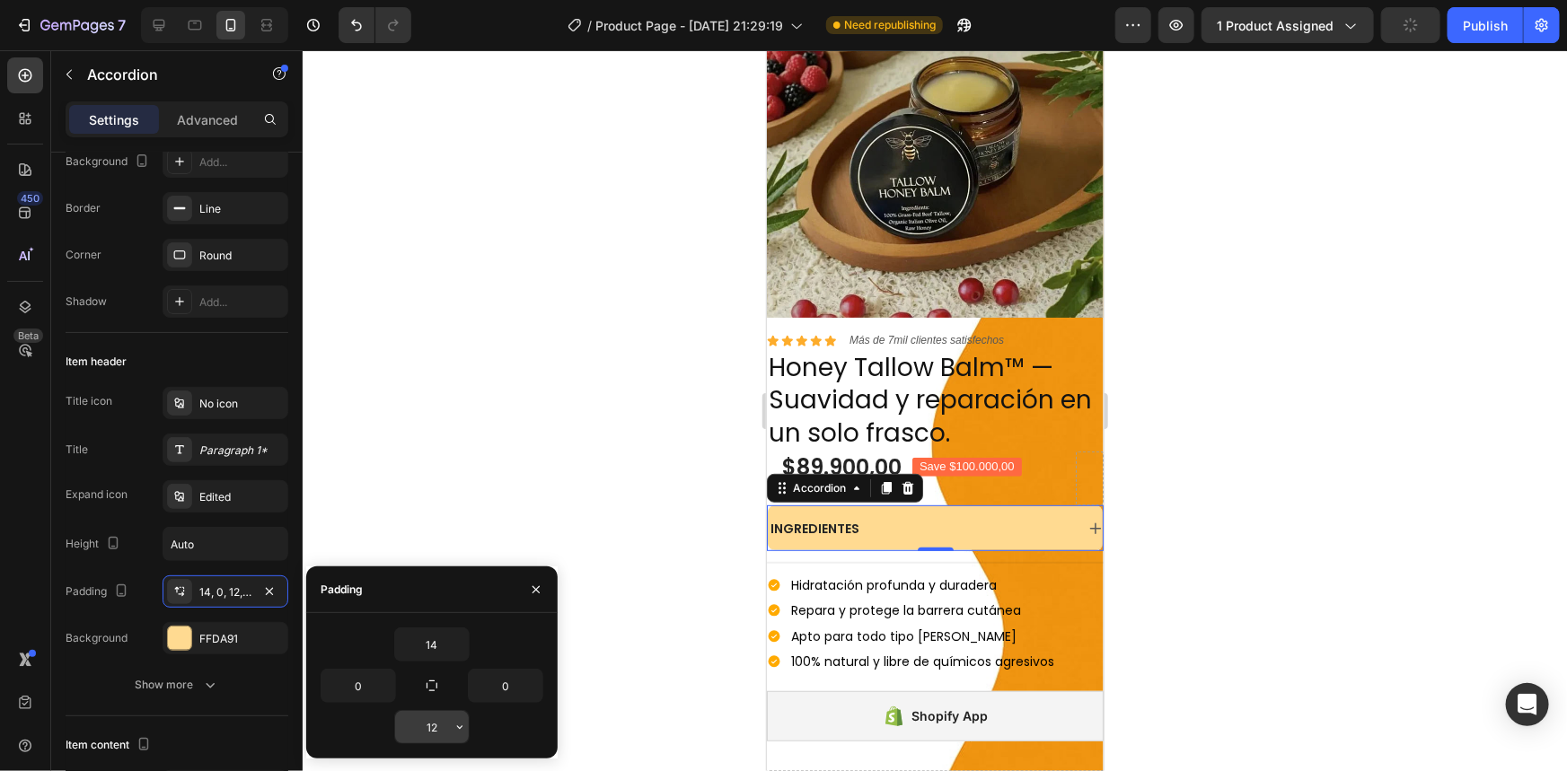
click at [439, 719] on input "12" at bounding box center [432, 727] width 74 height 32
click at [453, 725] on icon "button" at bounding box center [460, 727] width 14 height 14
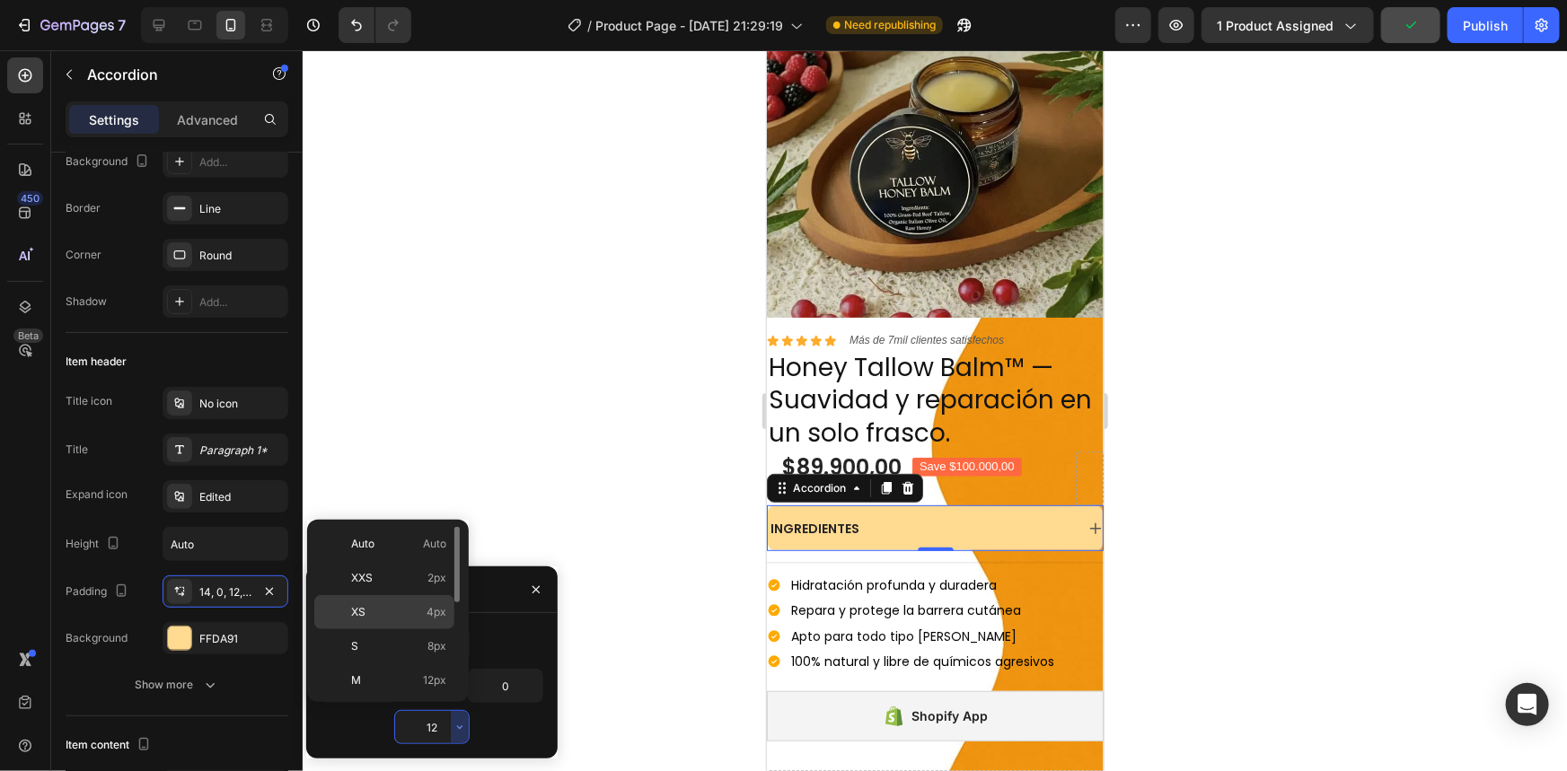
click at [427, 609] on span "4px" at bounding box center [437, 612] width 20 height 16
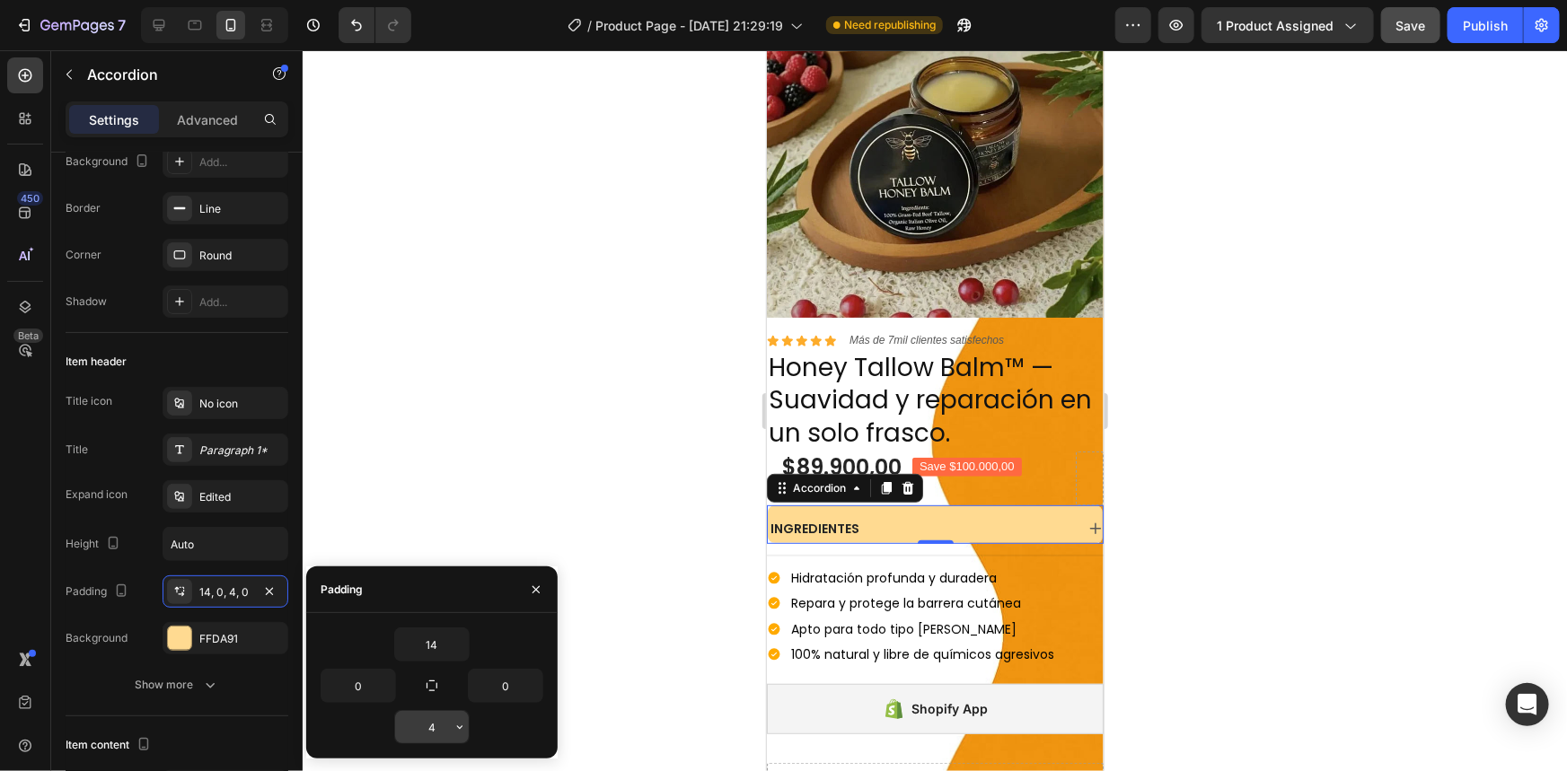
click at [444, 726] on input "4" at bounding box center [432, 727] width 74 height 32
click at [459, 726] on icon "button" at bounding box center [460, 727] width 14 height 14
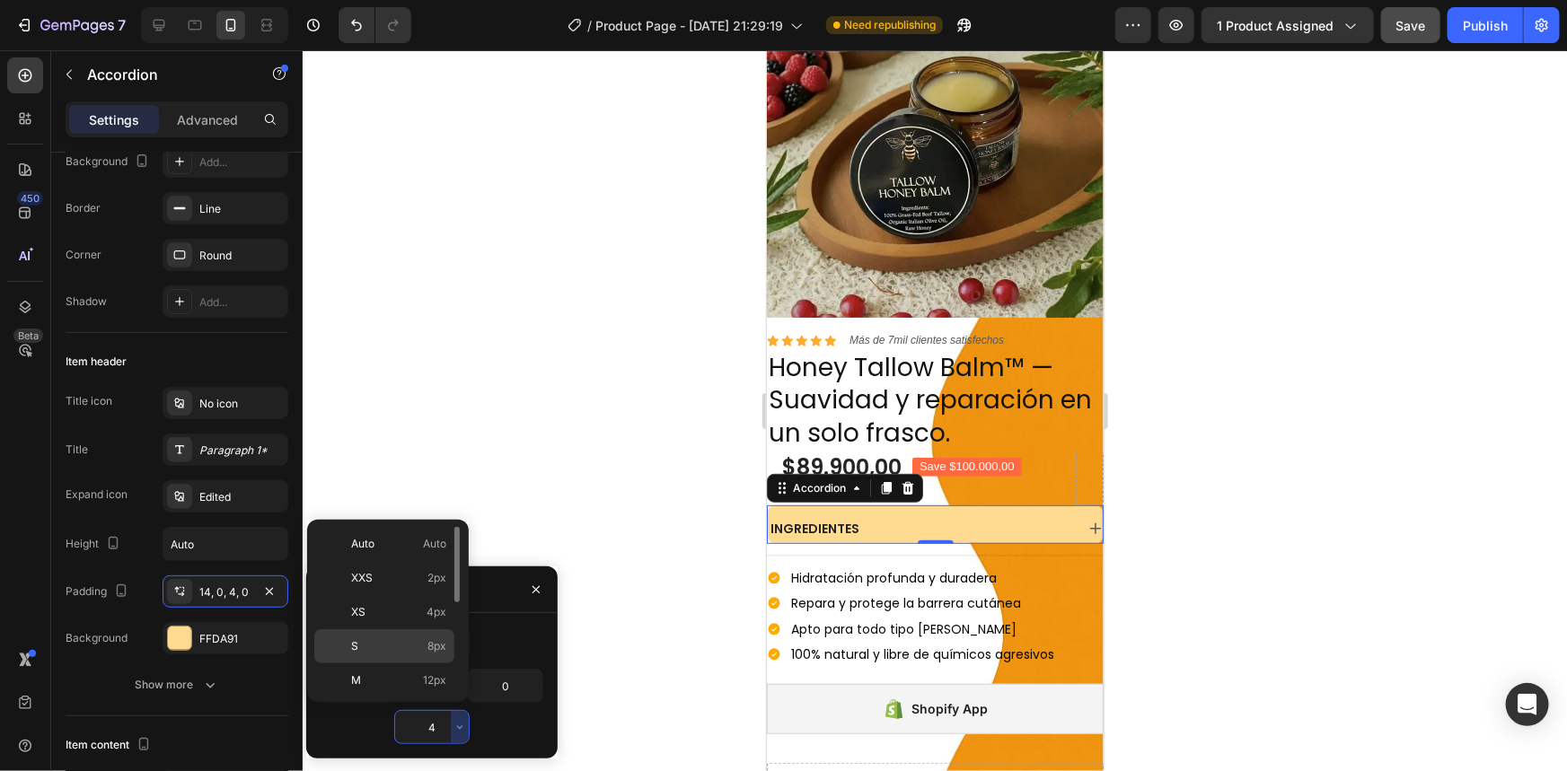
click at [437, 650] on span "8px" at bounding box center [436, 646] width 19 height 16
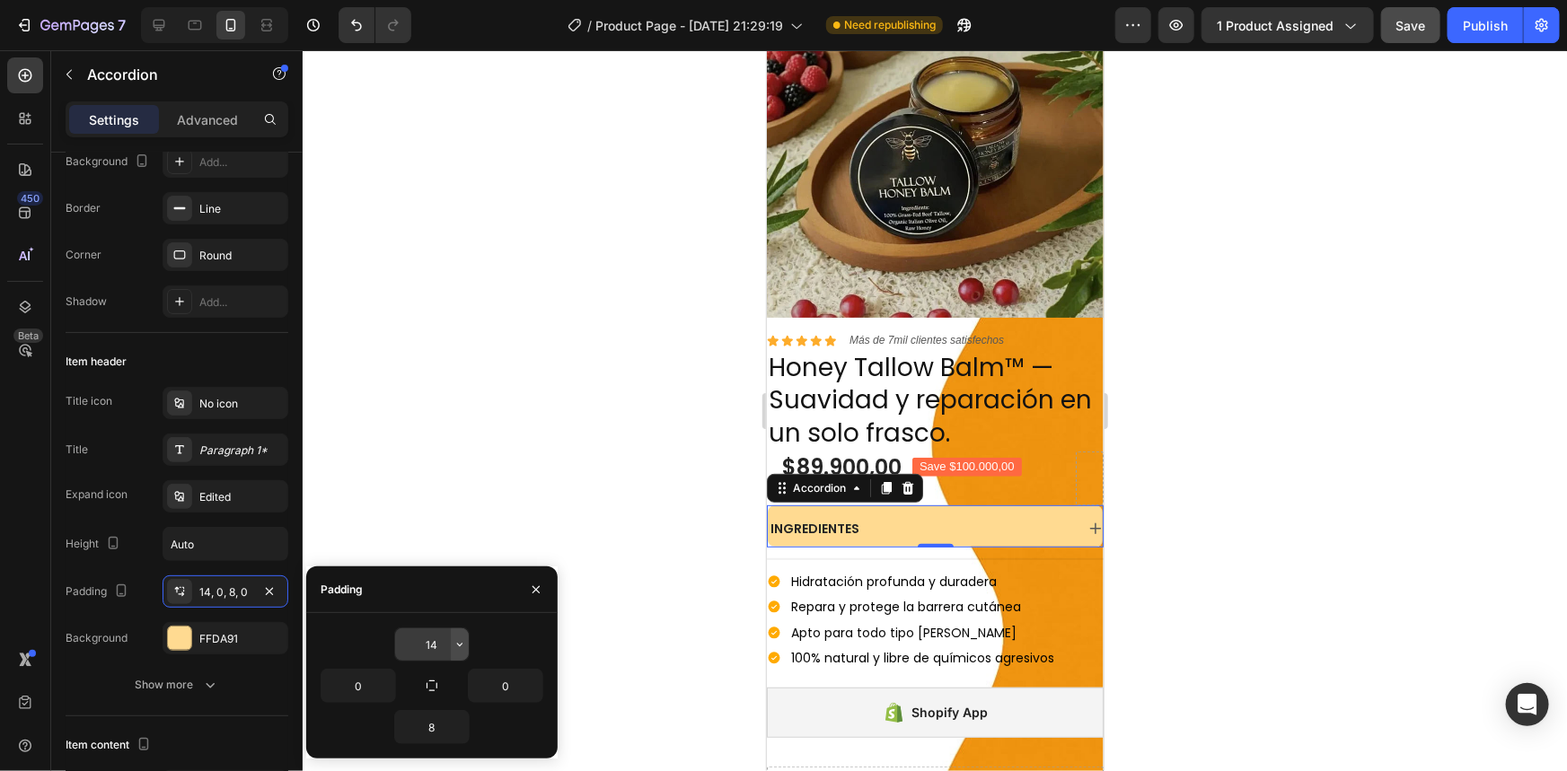
click at [453, 645] on icon "button" at bounding box center [460, 645] width 14 height 14
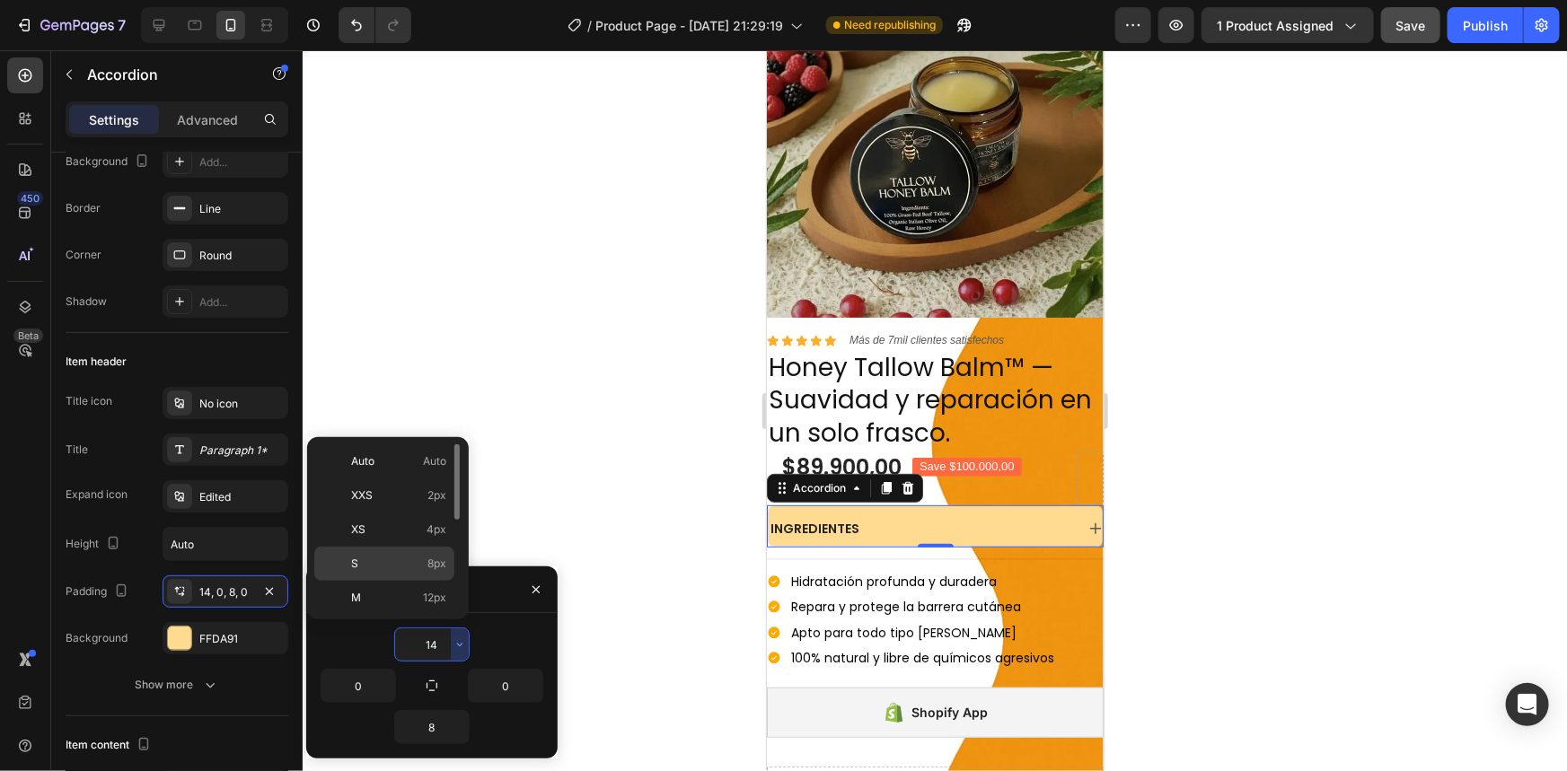
click at [435, 567] on span "8px" at bounding box center [436, 564] width 19 height 16
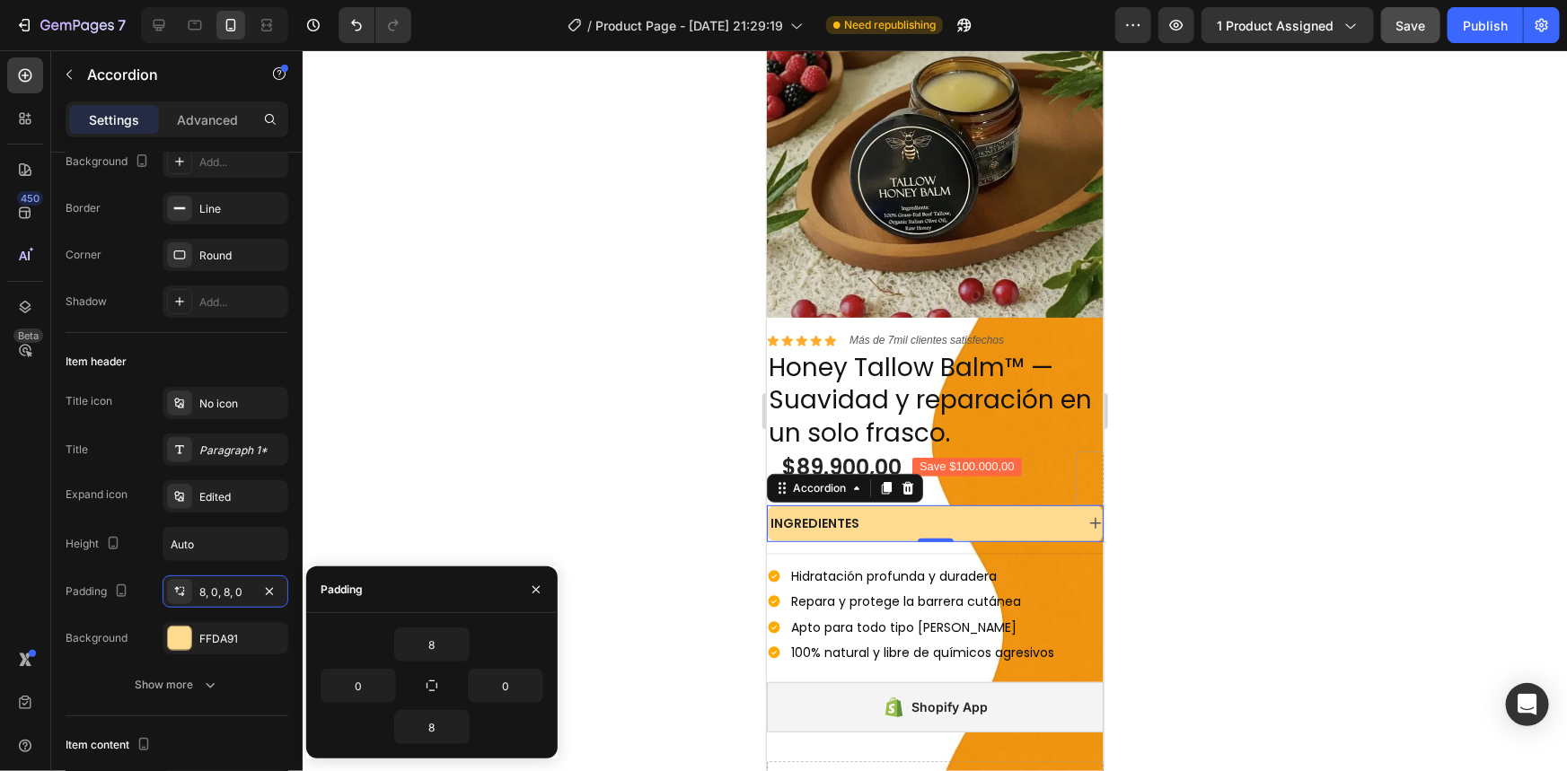
click at [663, 402] on div at bounding box center [935, 410] width 1264 height 721
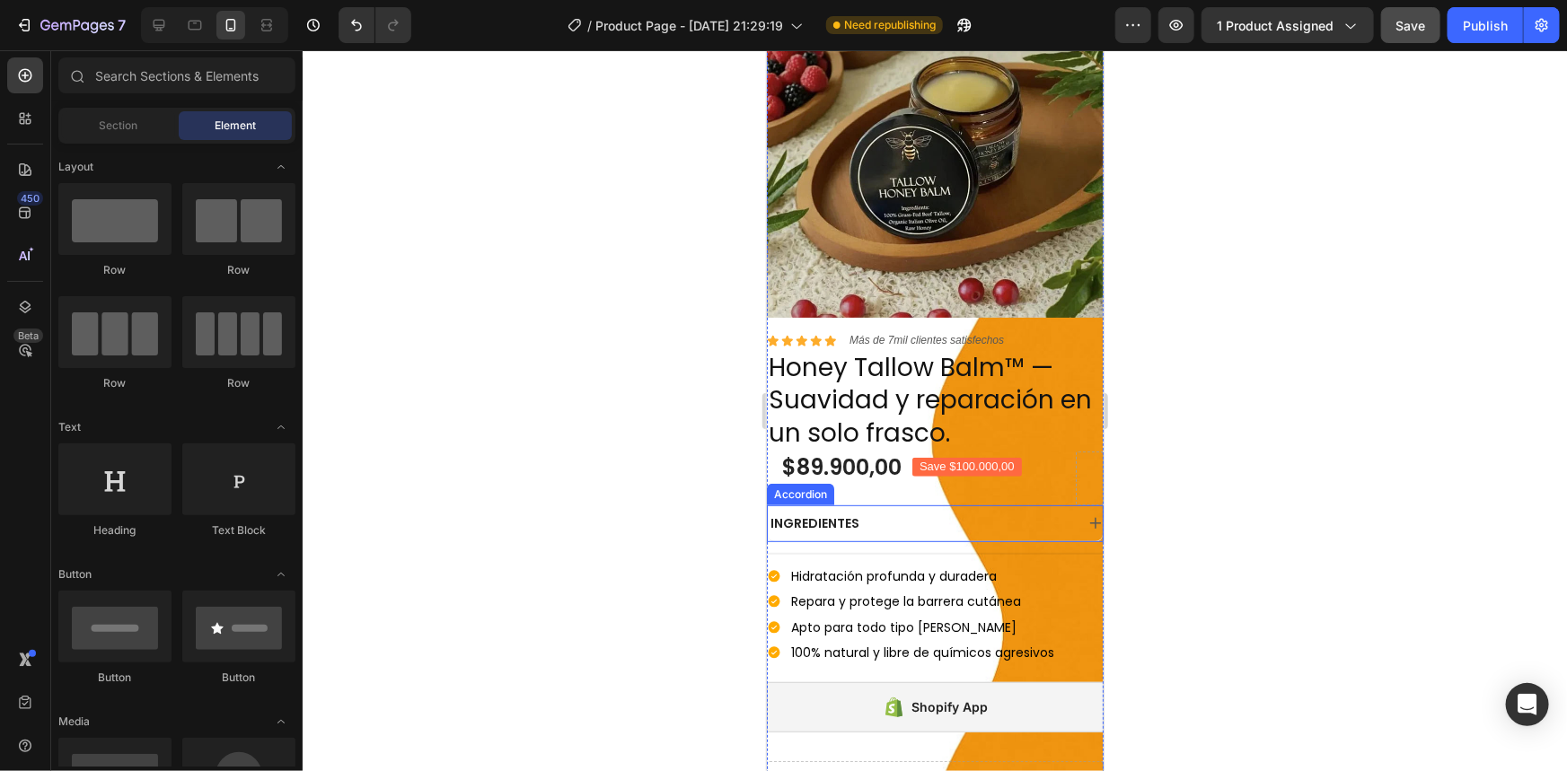
click at [874, 516] on div "INGREDIENTES" at bounding box center [920, 523] width 306 height 22
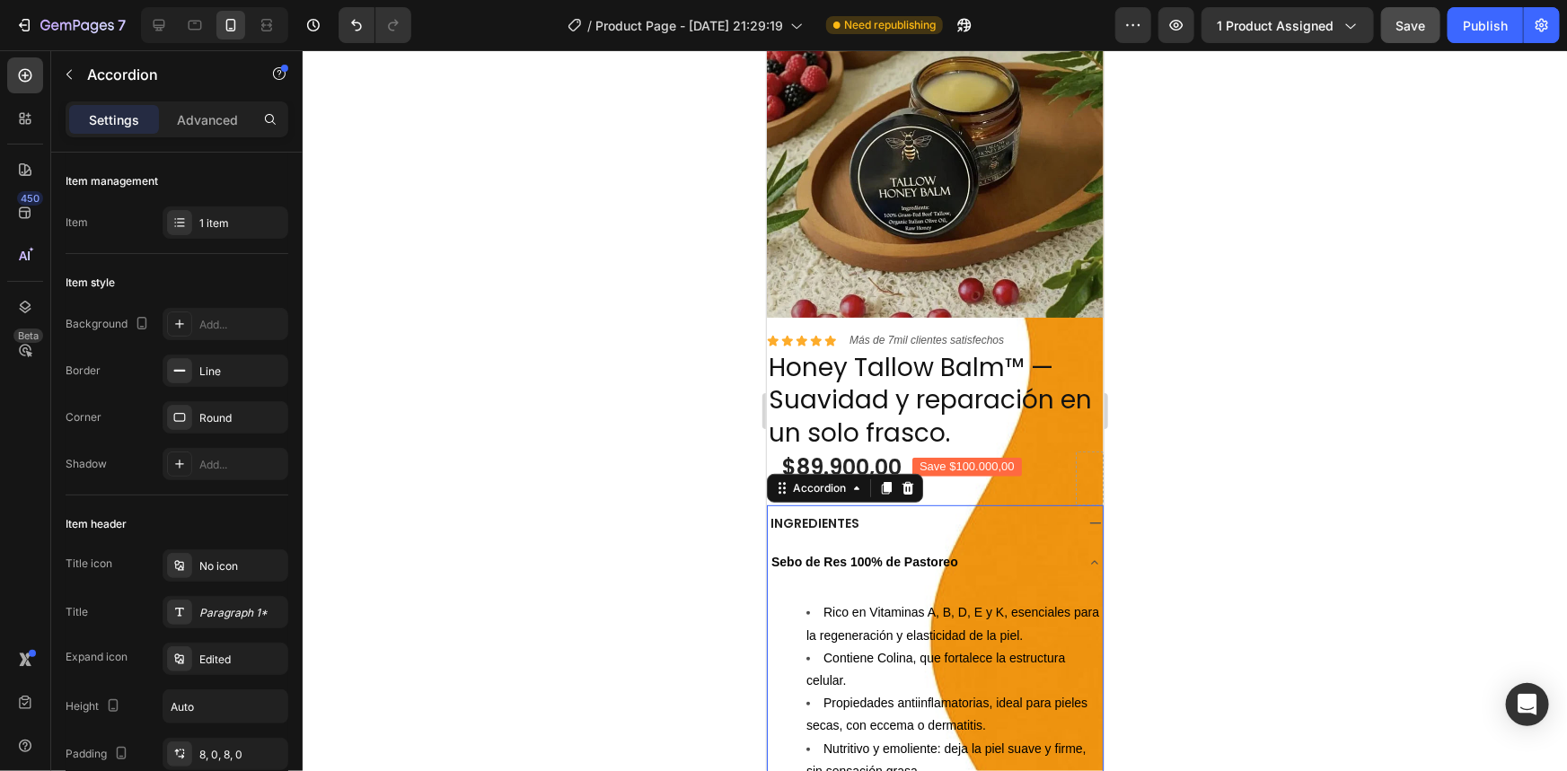
click at [858, 512] on div "INGREDIENTES" at bounding box center [920, 523] width 306 height 22
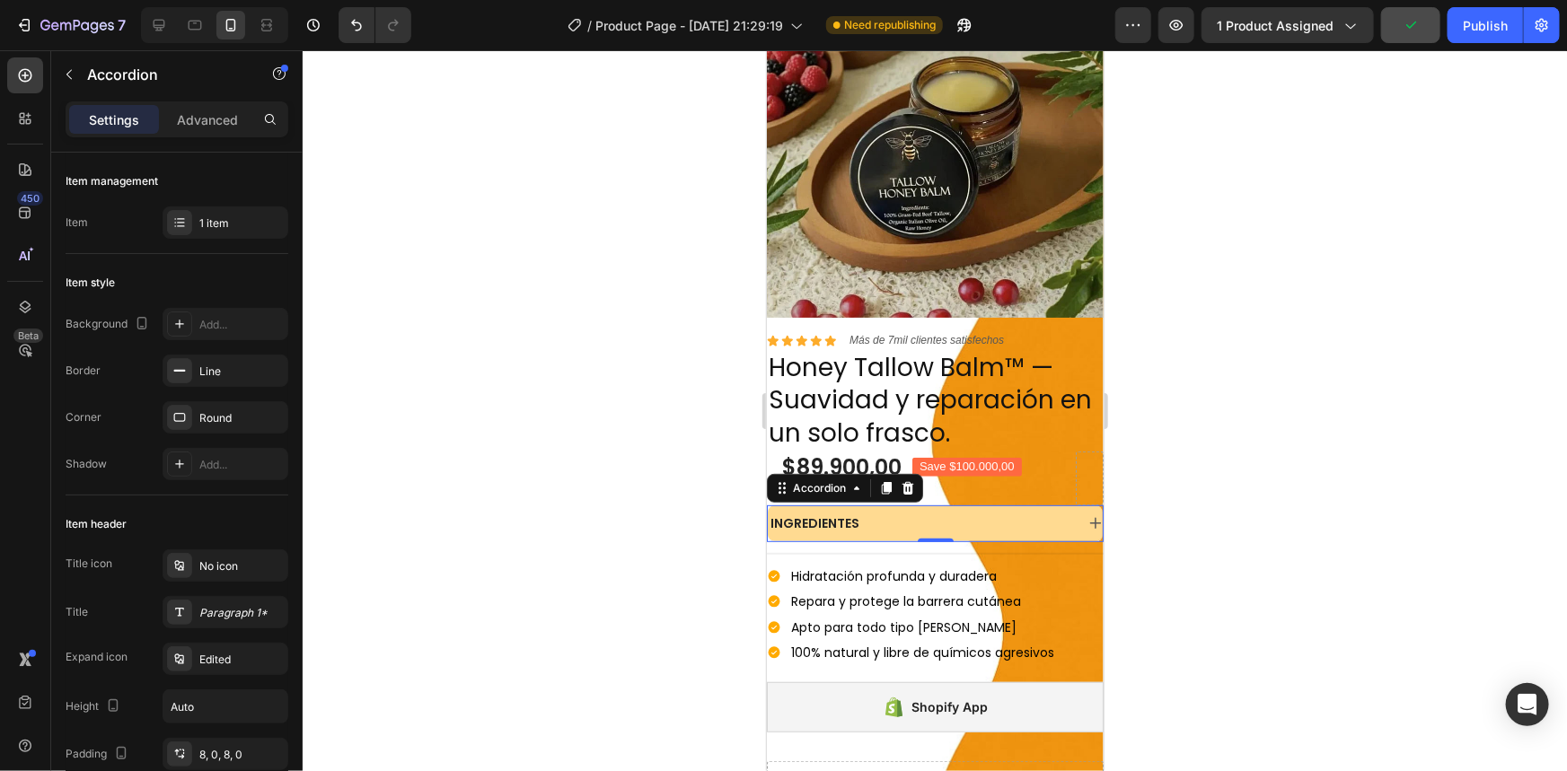
click at [721, 519] on div at bounding box center [935, 410] width 1264 height 721
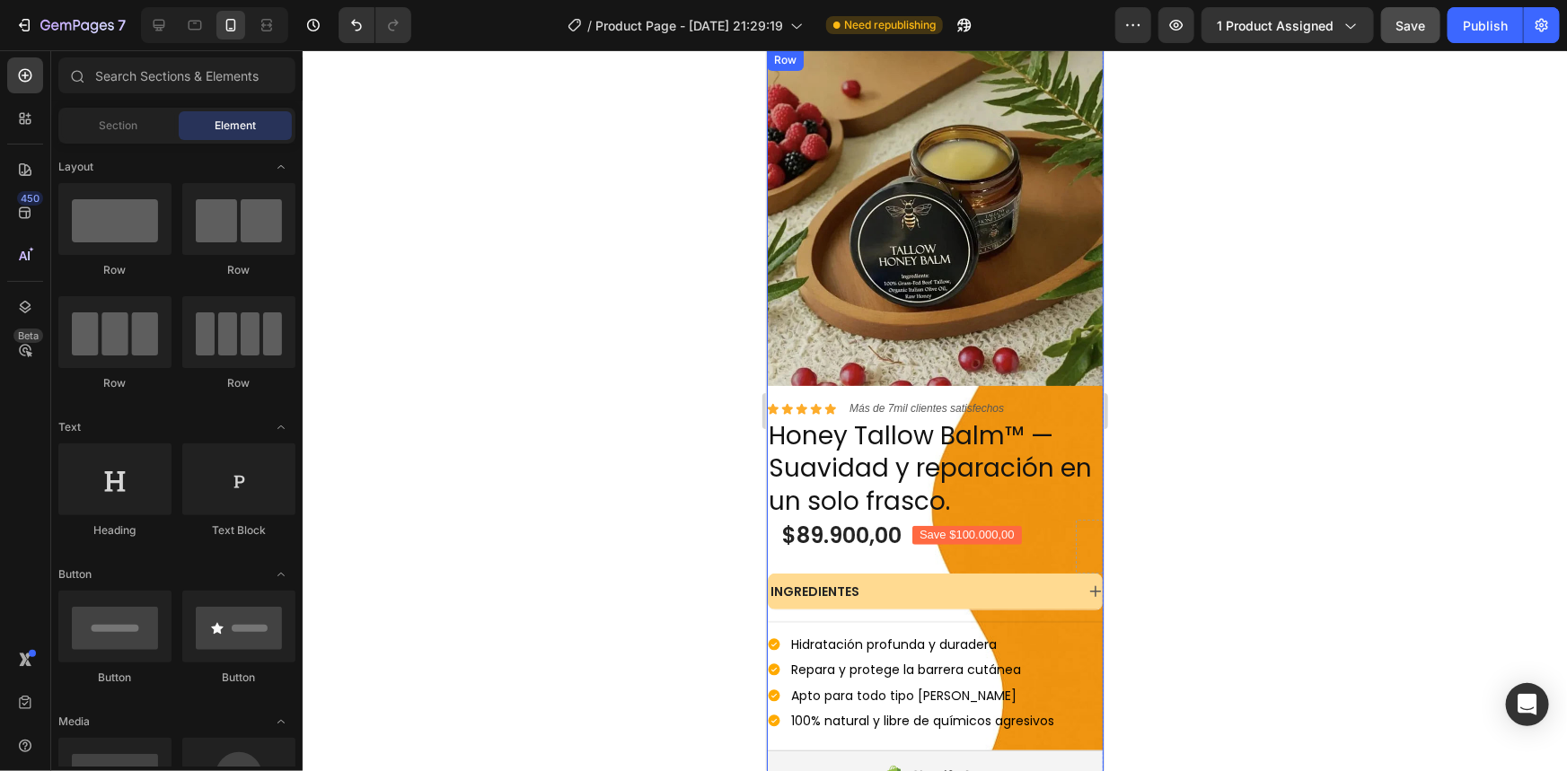
scroll to position [0, 0]
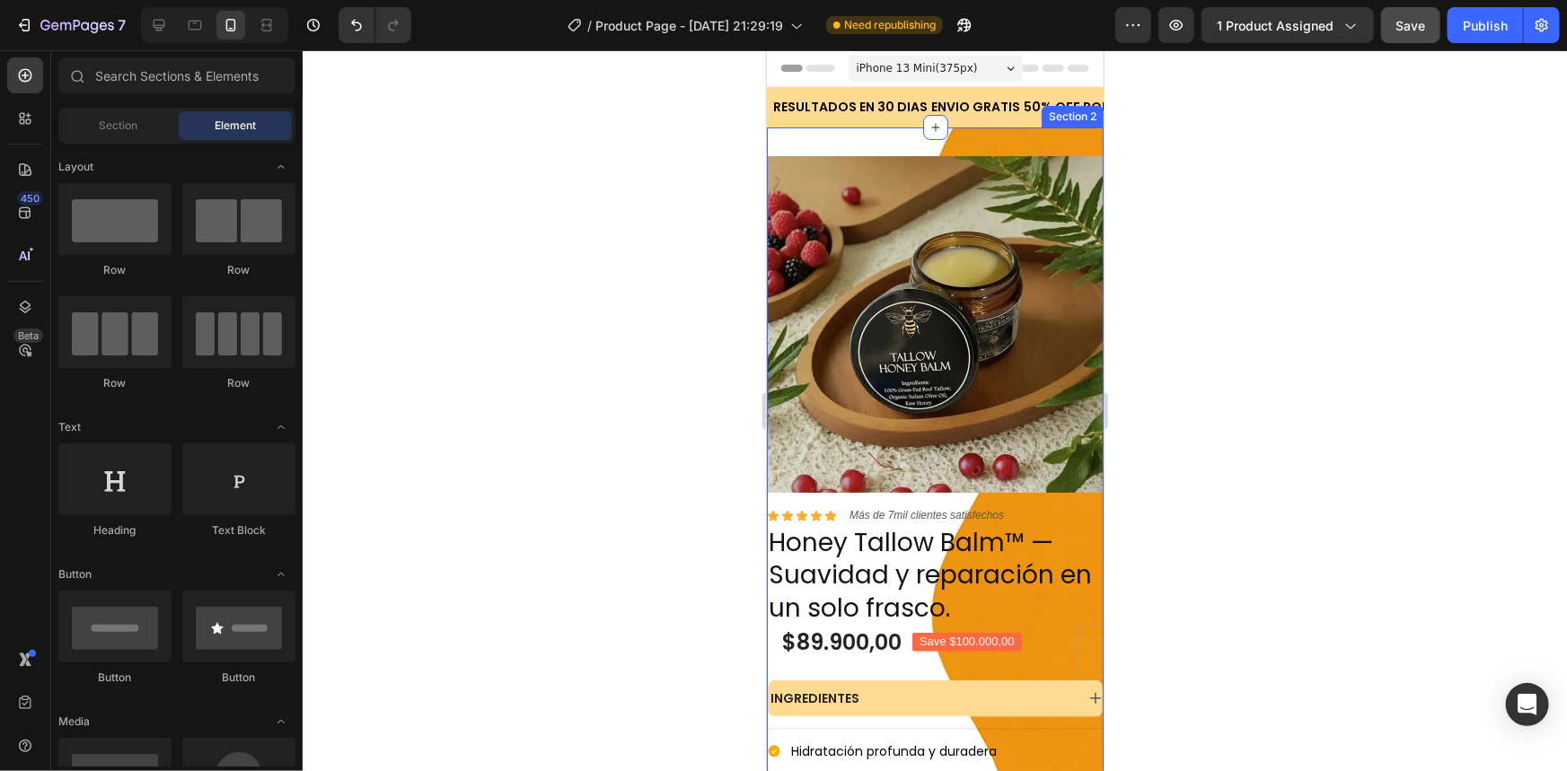
click at [949, 134] on div "Icon Icon Icon Icon Icon Icon List Más de 7mil clientes satisfechos Text Block …" at bounding box center [934, 591] width 337 height 928
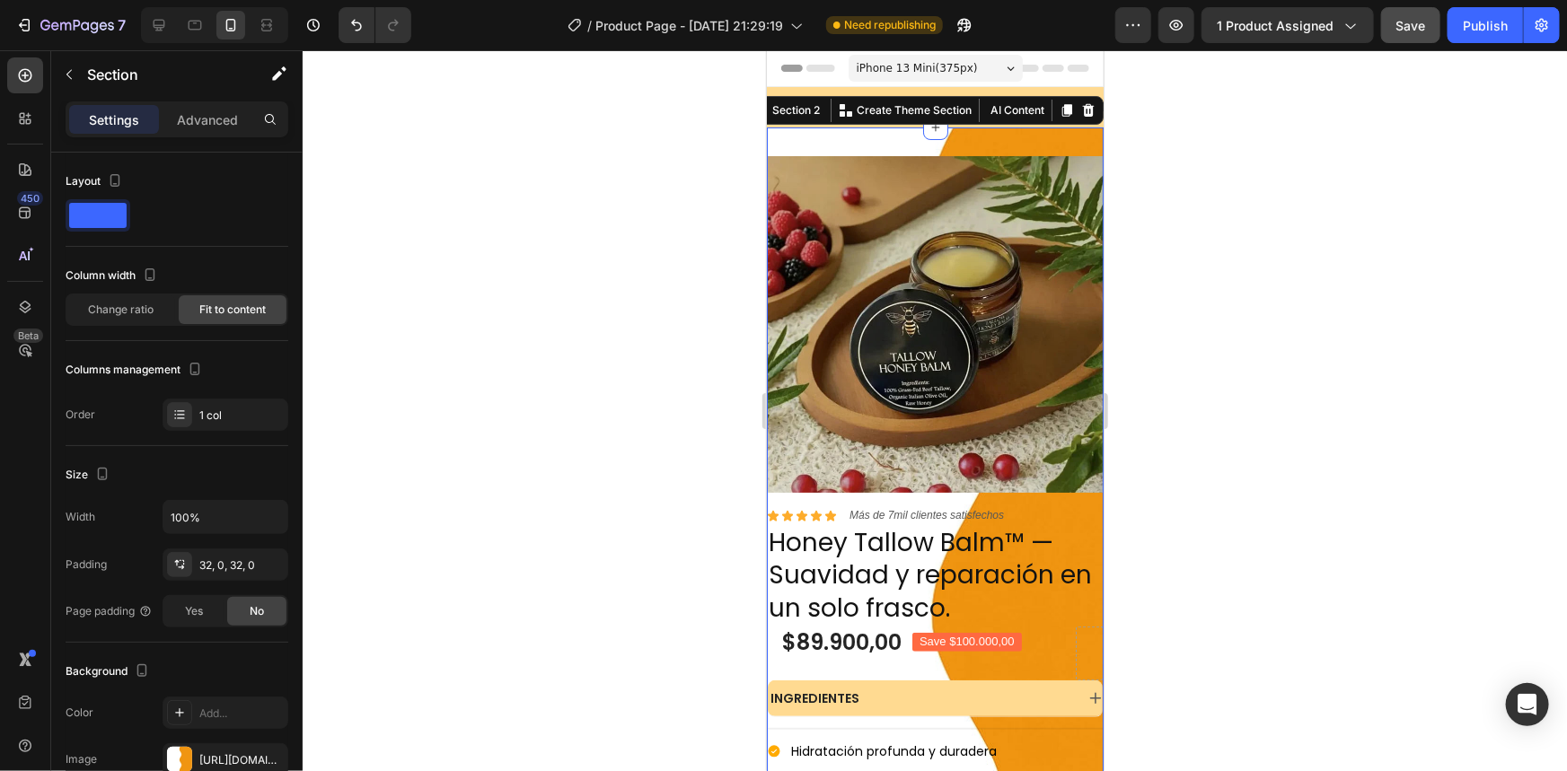
click at [1006, 138] on div "Icon Icon Icon Icon Icon Icon List Más de 7mil clientes satisfechos Text Block …" at bounding box center [934, 591] width 337 height 928
click at [733, 202] on div at bounding box center [935, 410] width 1264 height 721
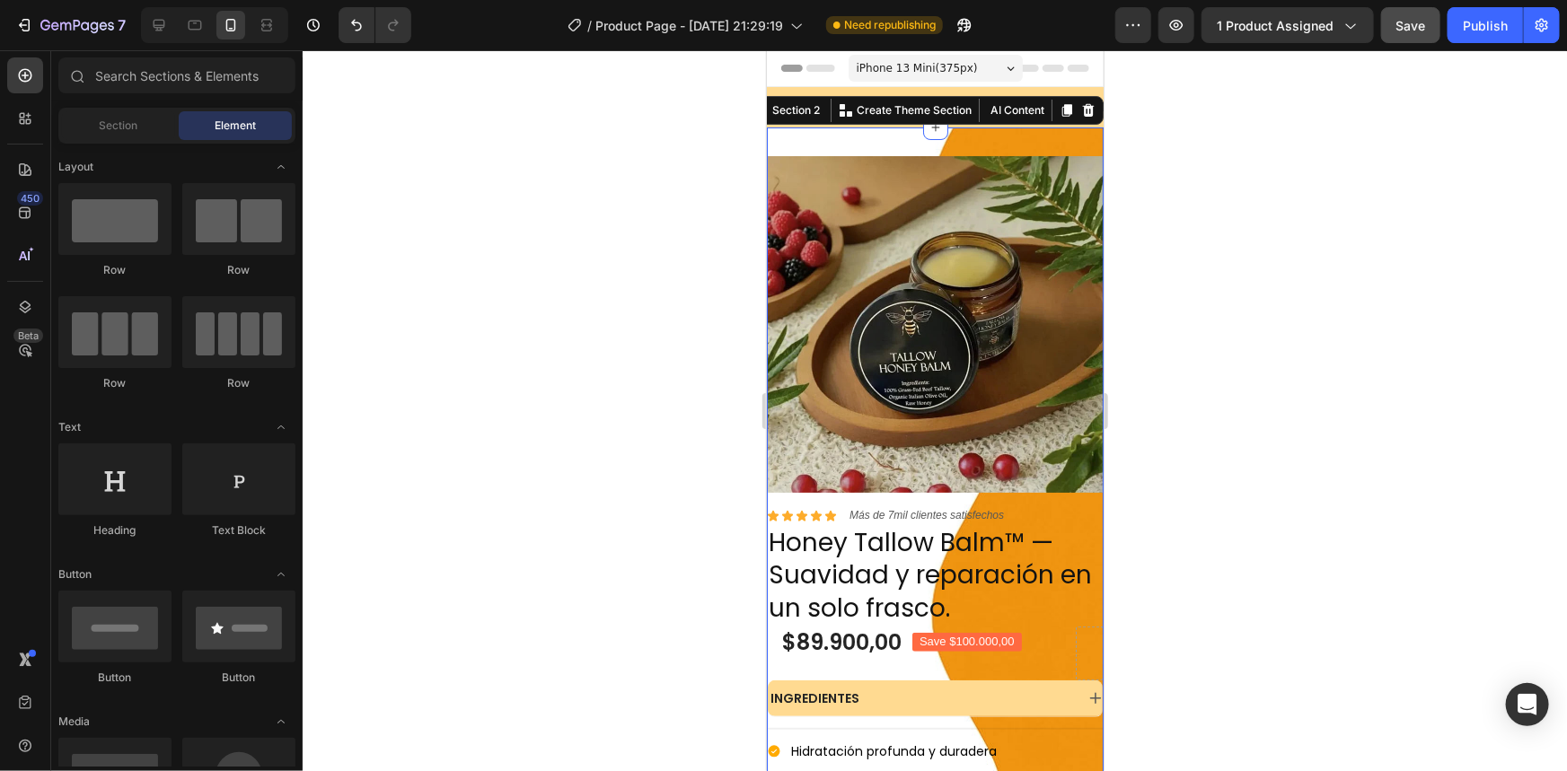
click at [902, 135] on div "Icon Icon Icon Icon Icon Icon List Más de 7mil clientes satisfechos Text Block …" at bounding box center [934, 591] width 337 height 928
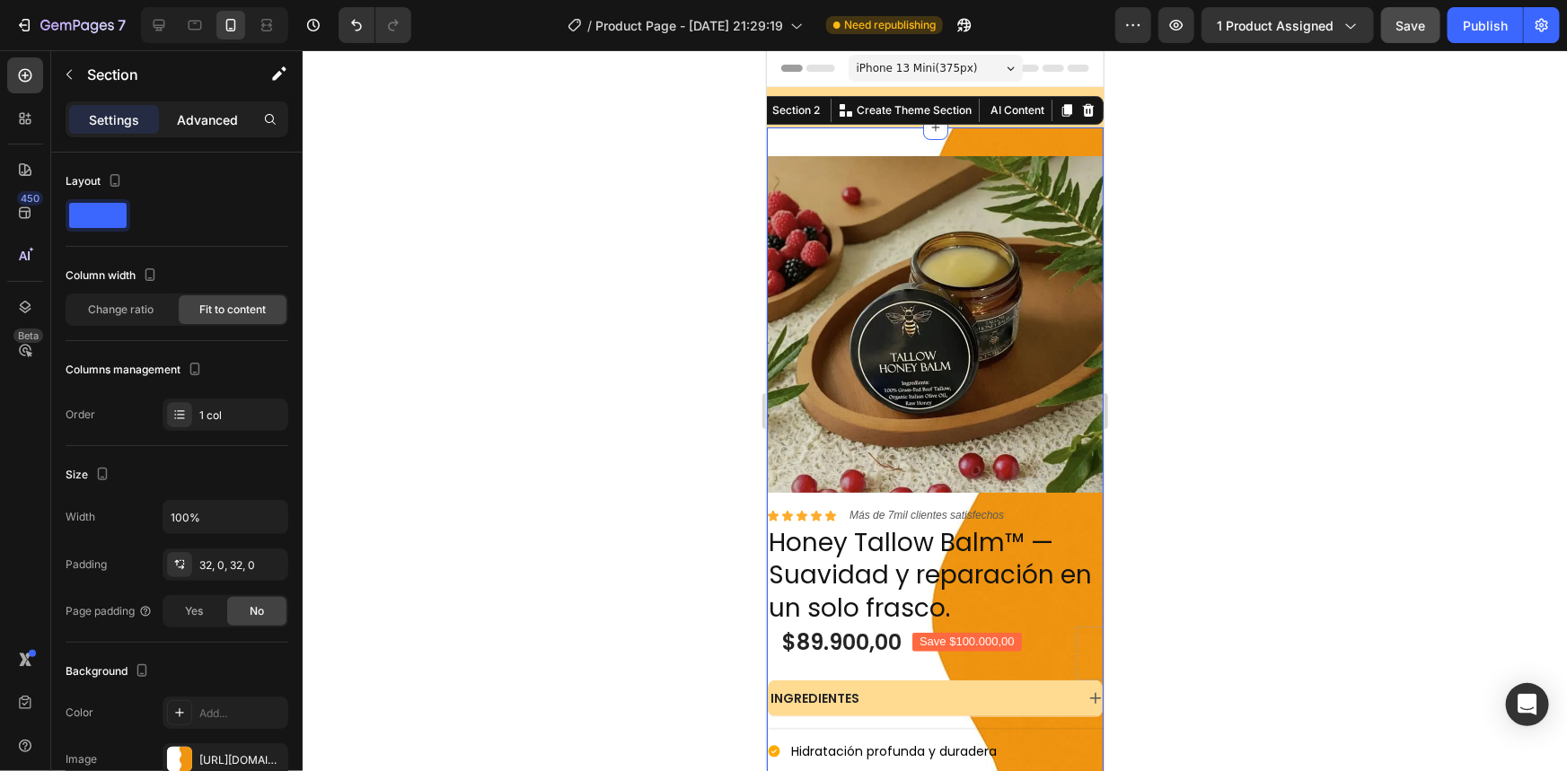
click at [183, 127] on p "Advanced" at bounding box center [207, 119] width 61 height 19
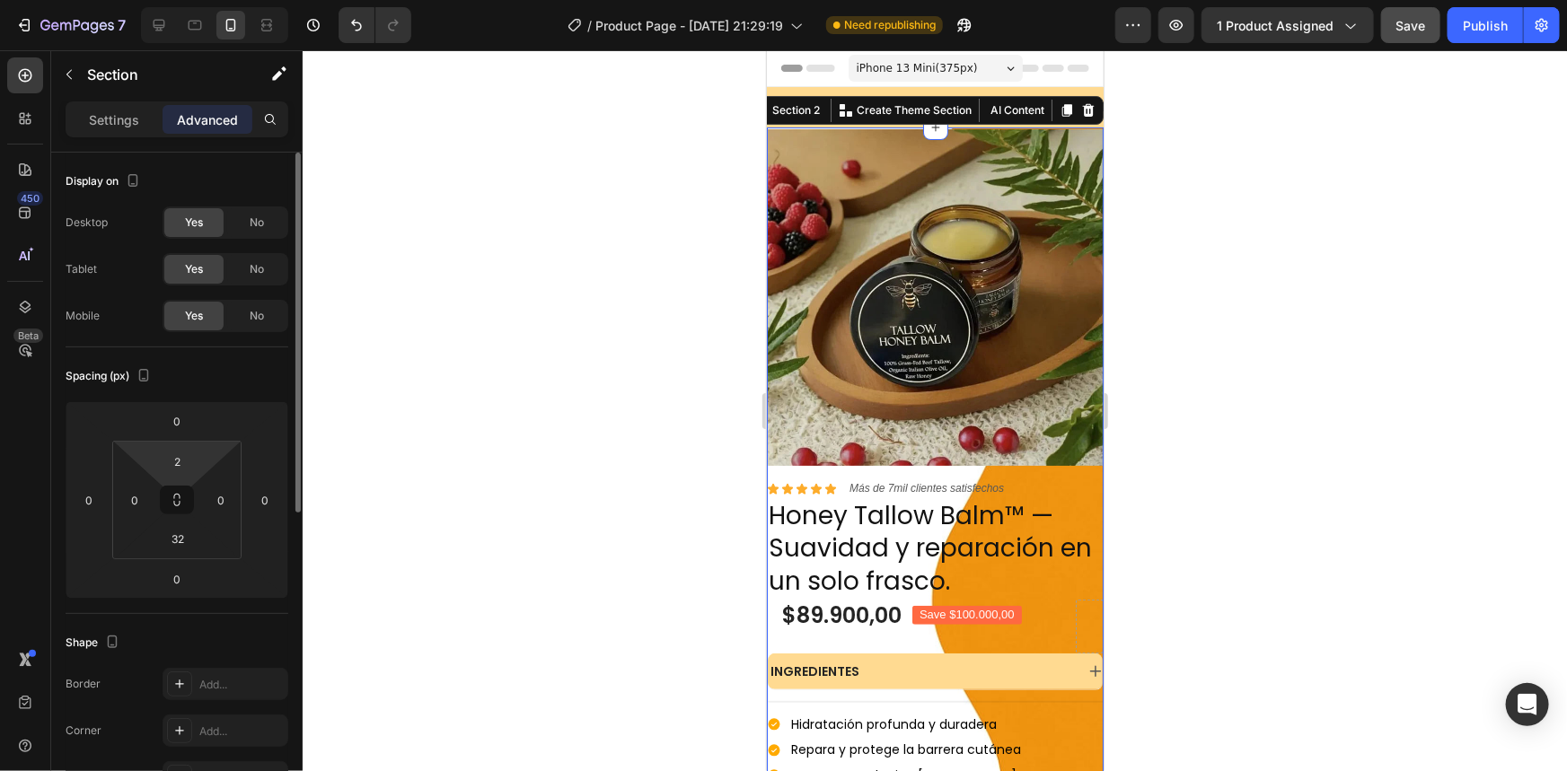
click at [172, 0] on html "7 / Product Page - Aug 11, 21:29:19 Need republishing Preview 1 product assigne…" at bounding box center [783, 0] width 1567 height 0
click at [183, 457] on input "2" at bounding box center [178, 461] width 36 height 27
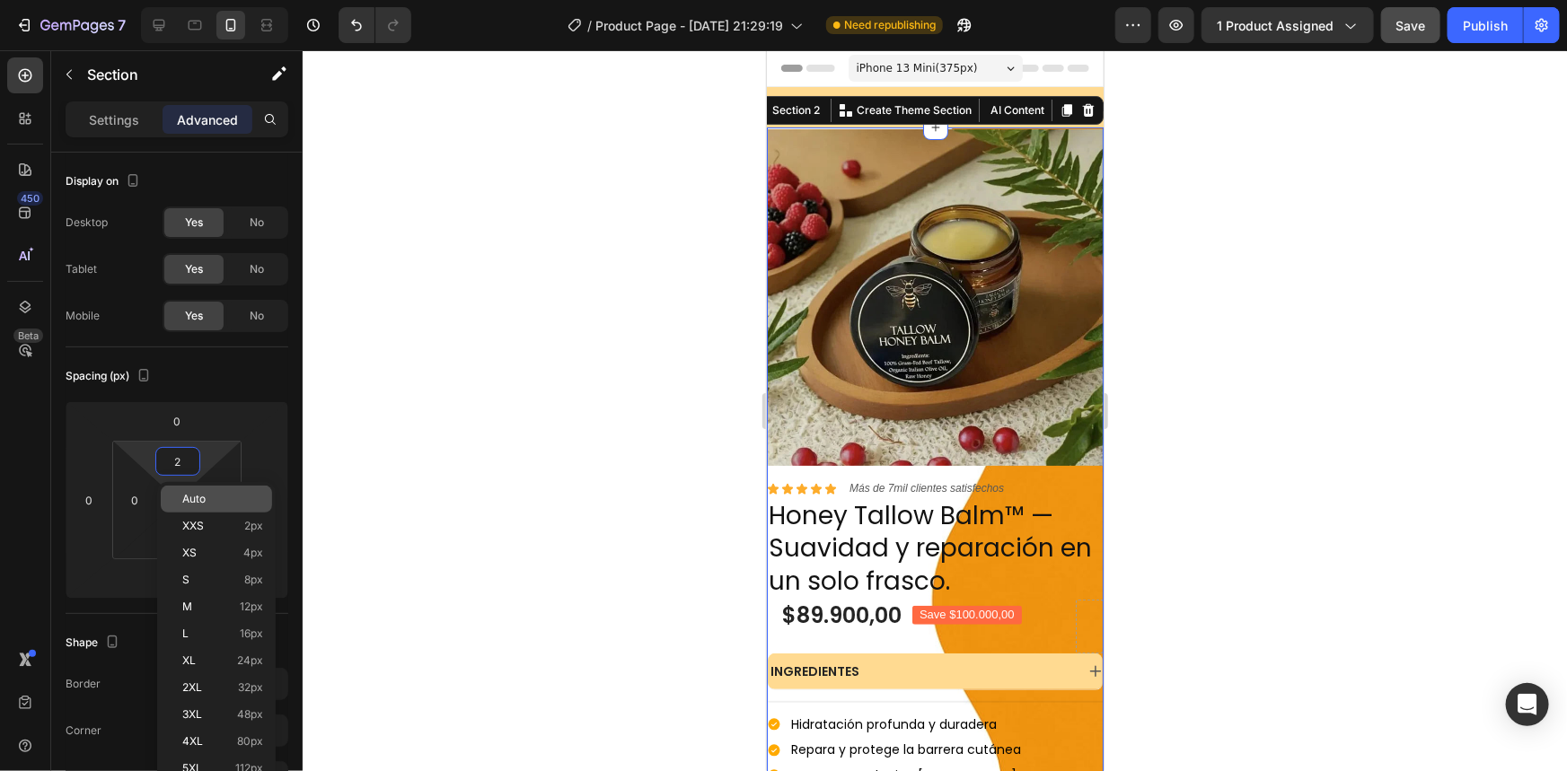
click at [240, 503] on p "Auto" at bounding box center [222, 499] width 81 height 13
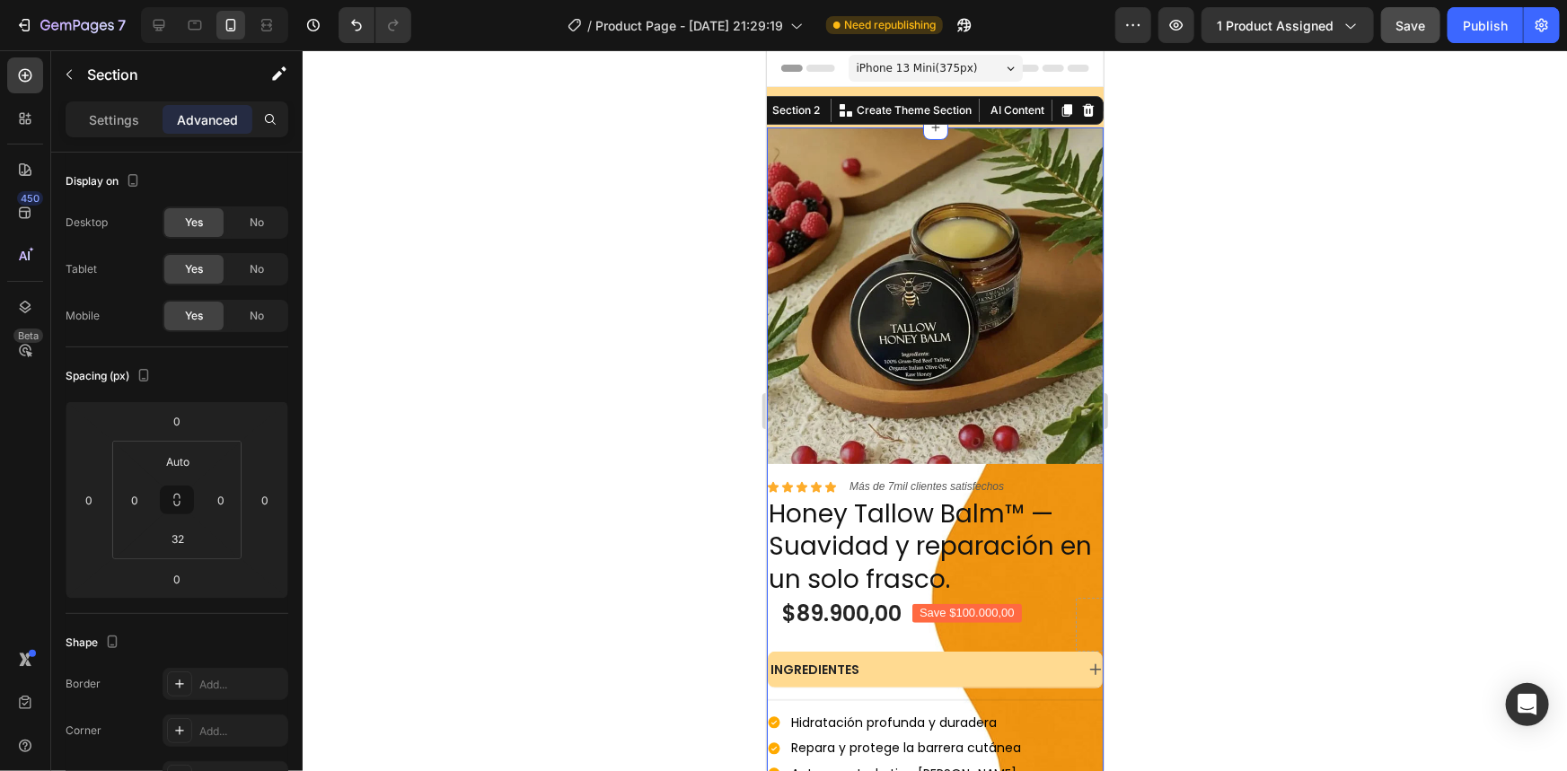
click at [559, 310] on div at bounding box center [935, 410] width 1264 height 721
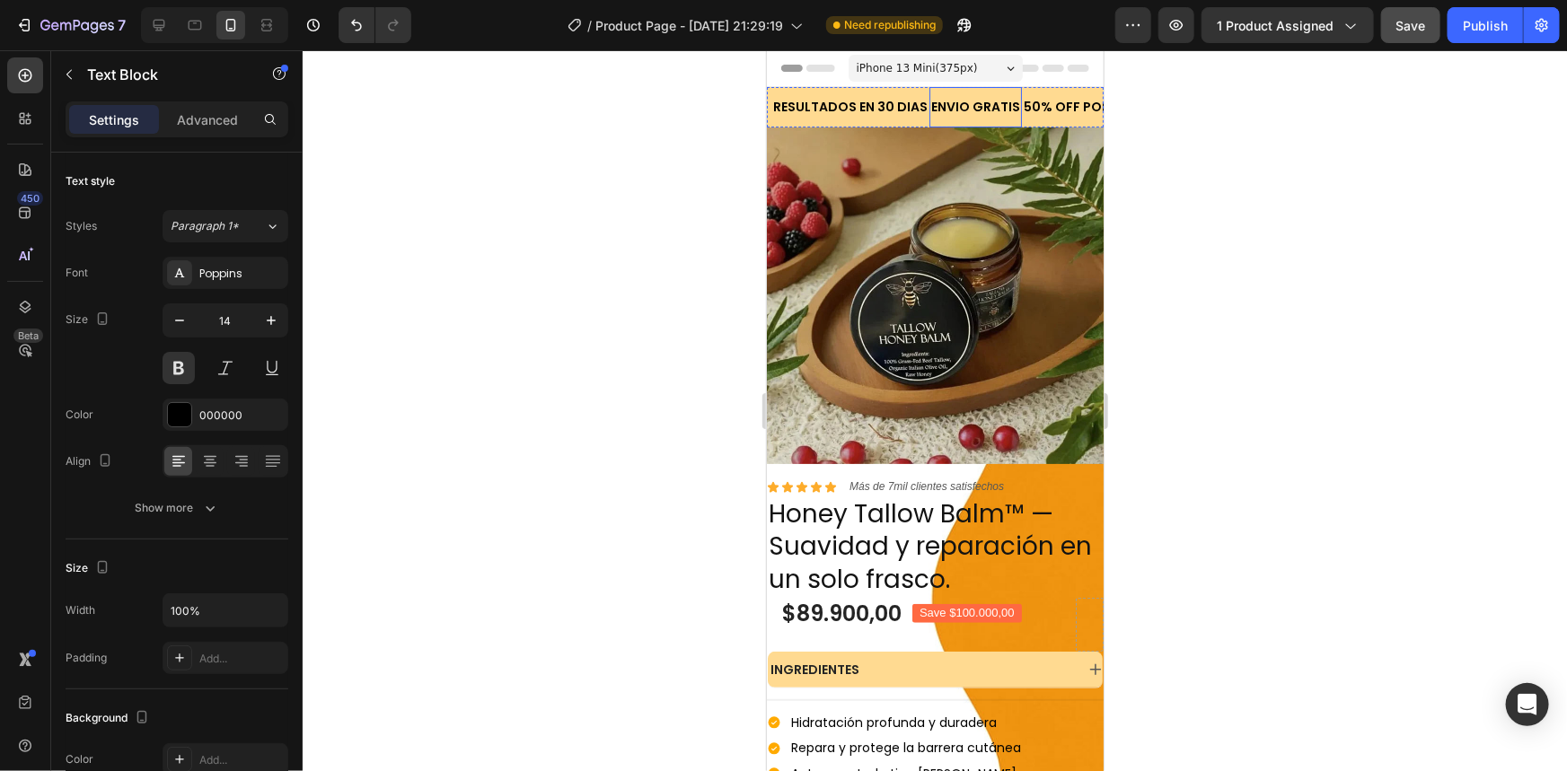
click at [928, 91] on div "ENVIO GRATIS Text Block" at bounding box center [974, 106] width 92 height 40
click at [918, 92] on div "RESULTADOS EN 30 DIAS Text Block" at bounding box center [849, 106] width 158 height 40
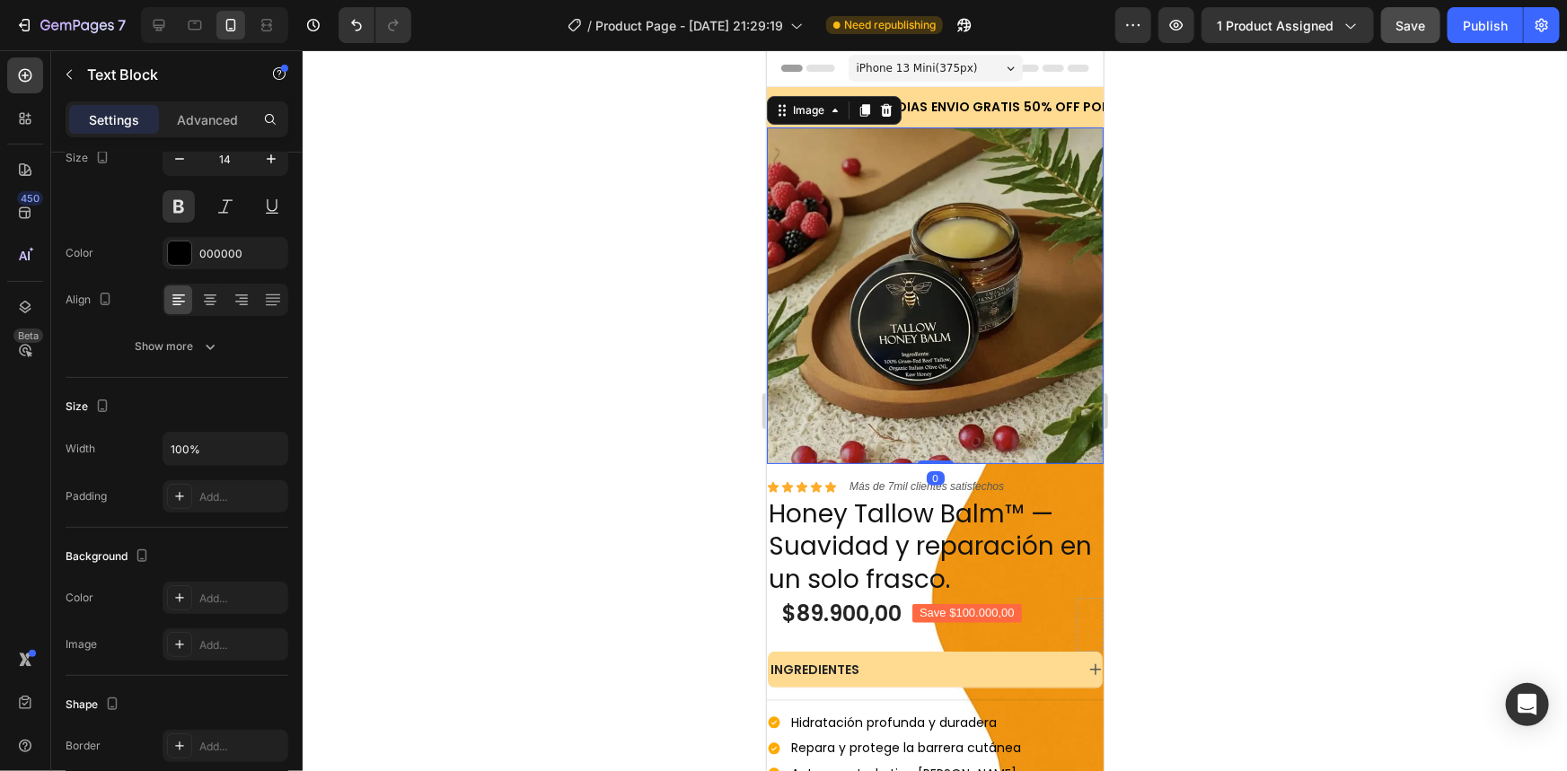
click at [938, 444] on img at bounding box center [934, 295] width 337 height 337
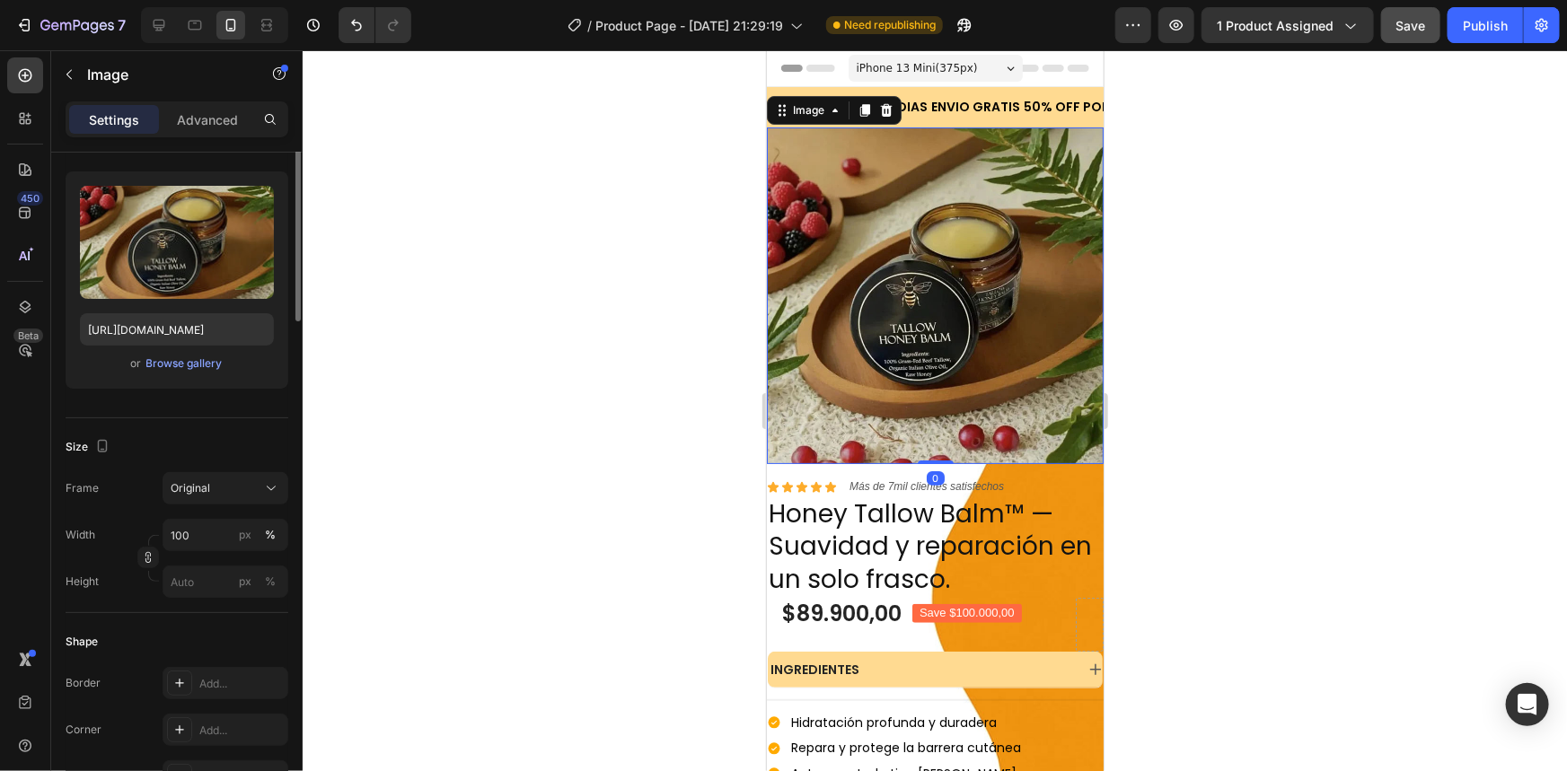
scroll to position [0, 0]
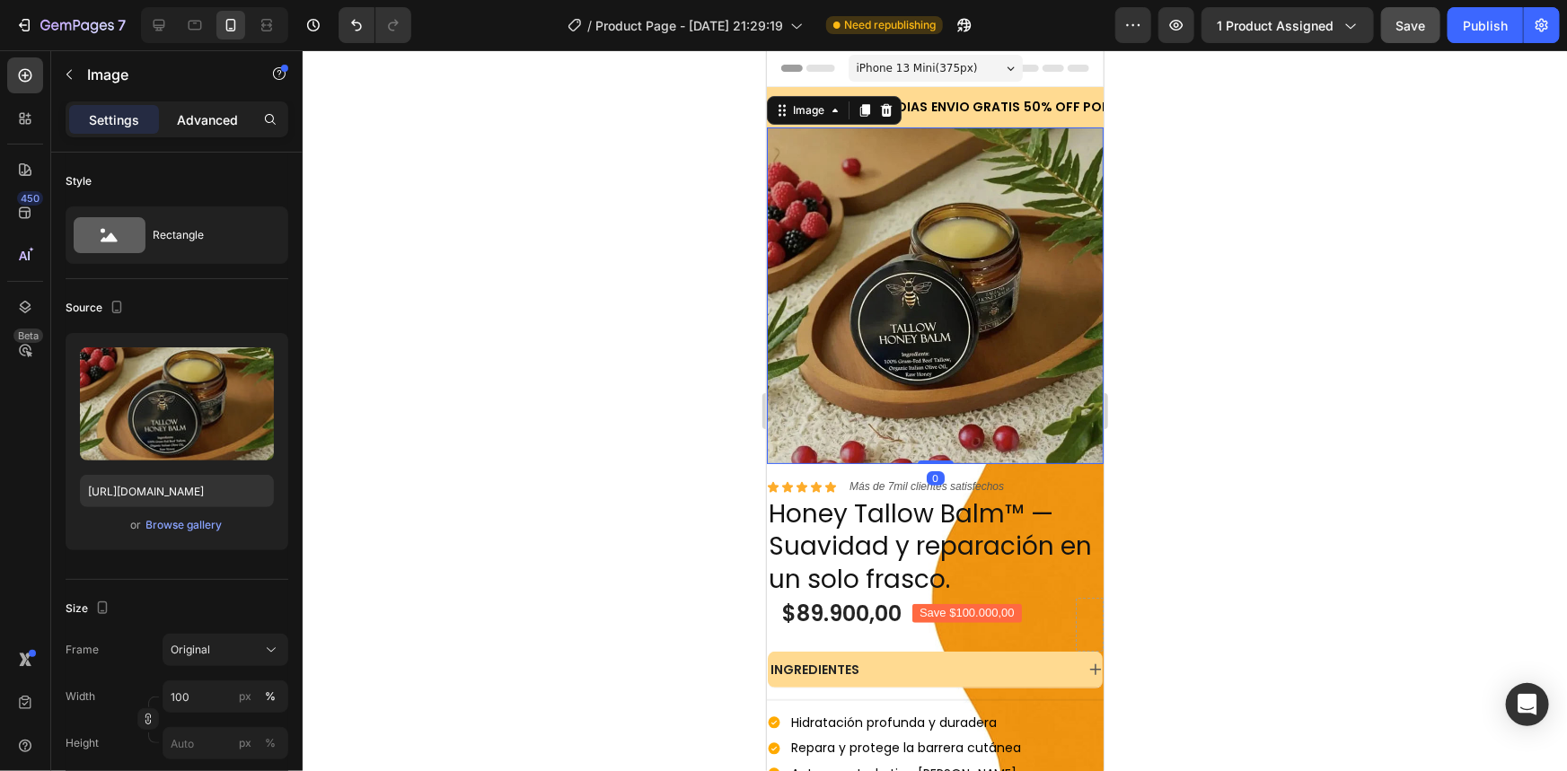
click at [214, 120] on p "Advanced" at bounding box center [207, 119] width 61 height 19
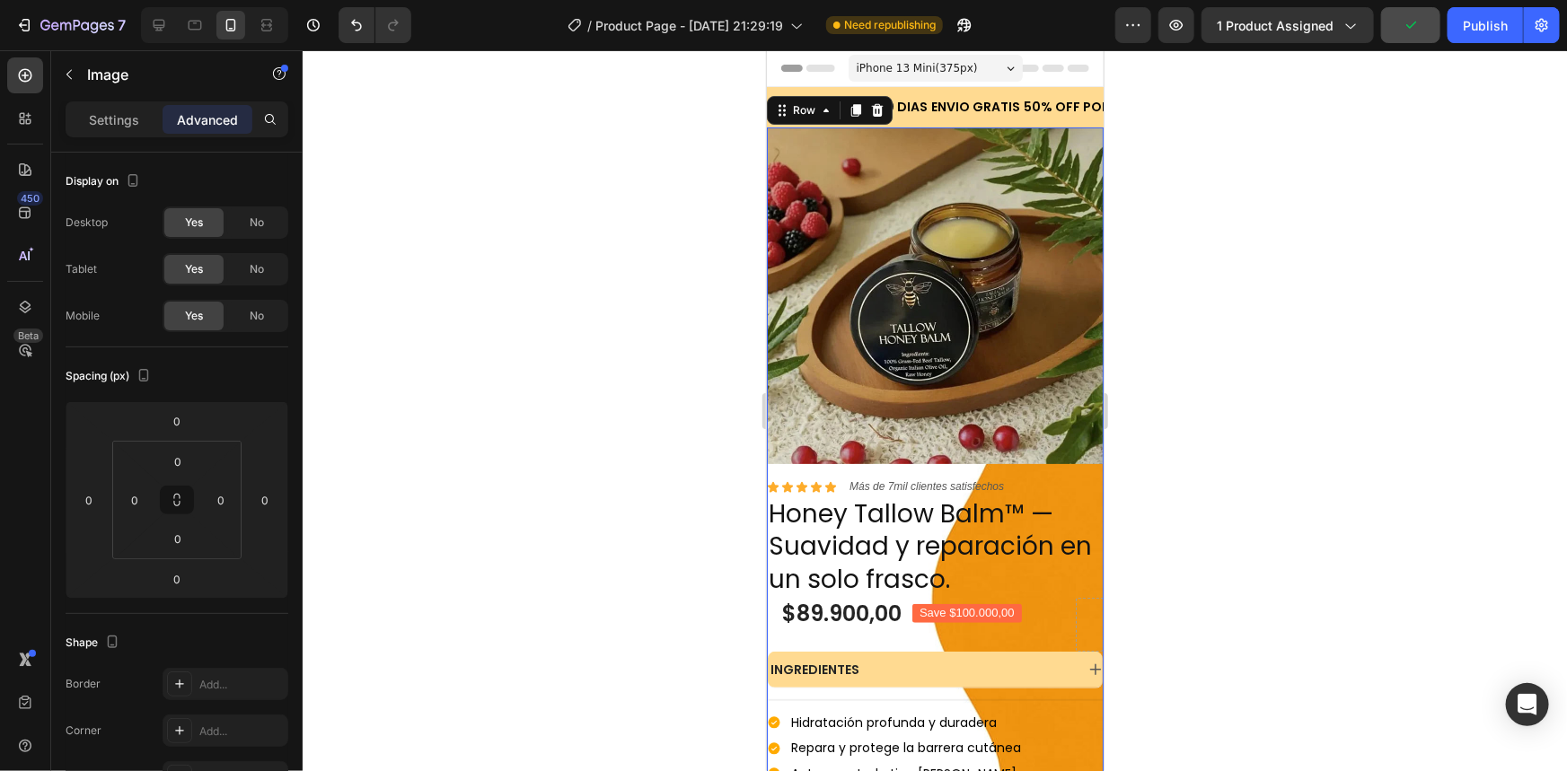
click at [782, 456] on div "Icon Icon Icon Icon Icon Icon List Más de 7mil clientes satisfechos Text Block …" at bounding box center [934, 555] width 337 height 856
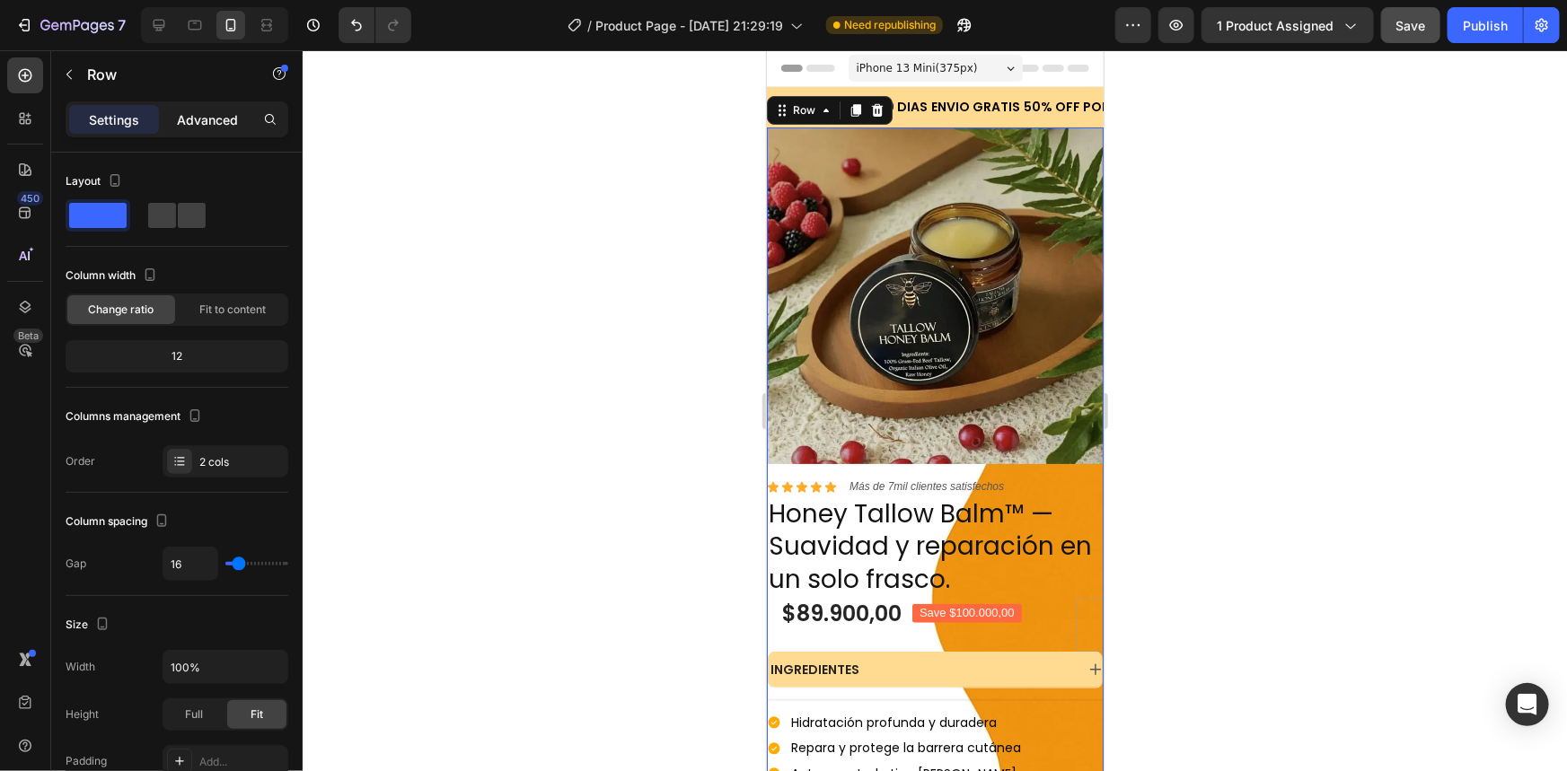
click at [223, 127] on p "Advanced" at bounding box center [207, 119] width 61 height 19
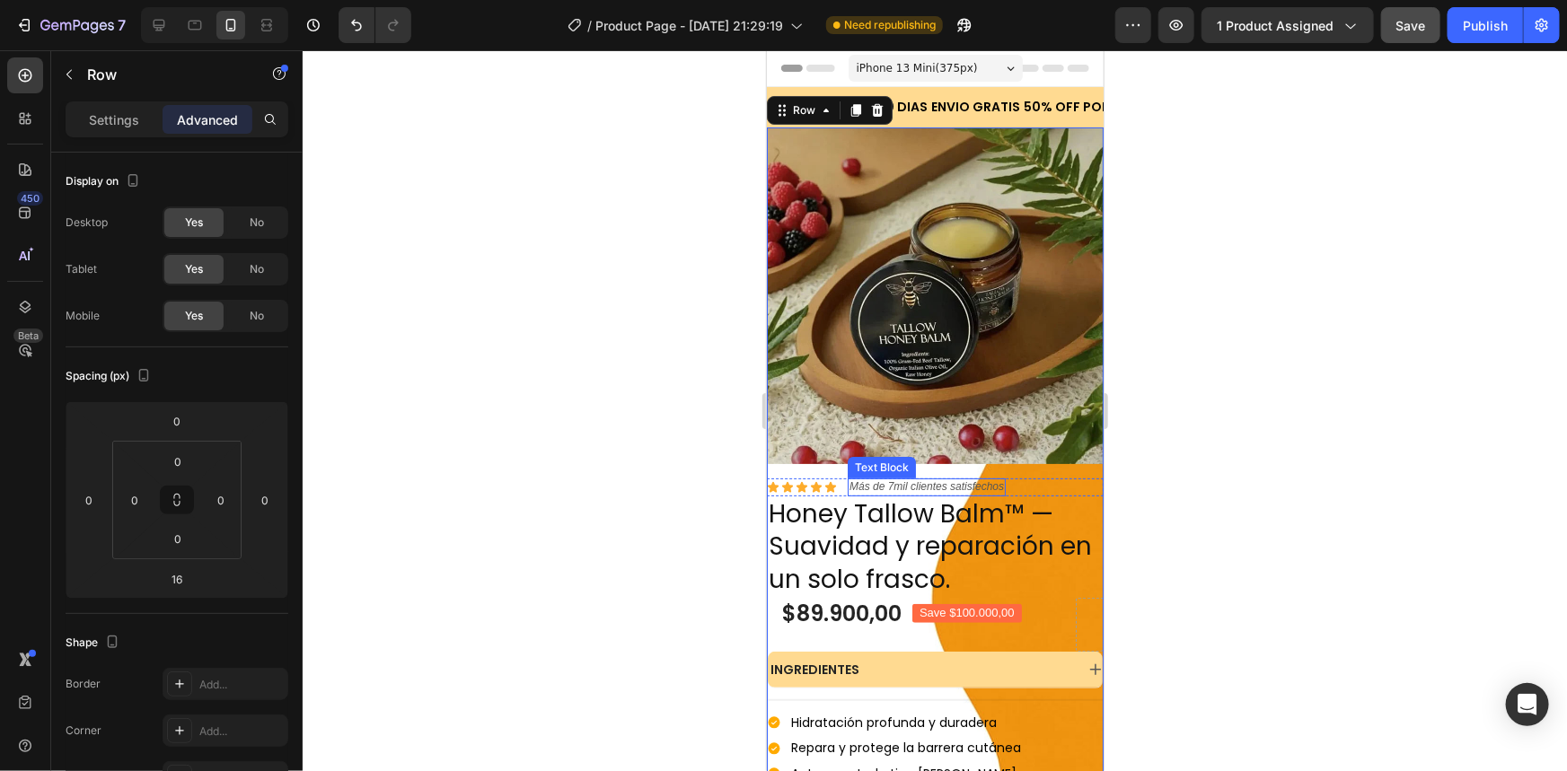
click at [924, 480] on p "Más de 7mil clientes satisfechos" at bounding box center [926, 487] width 154 height 14
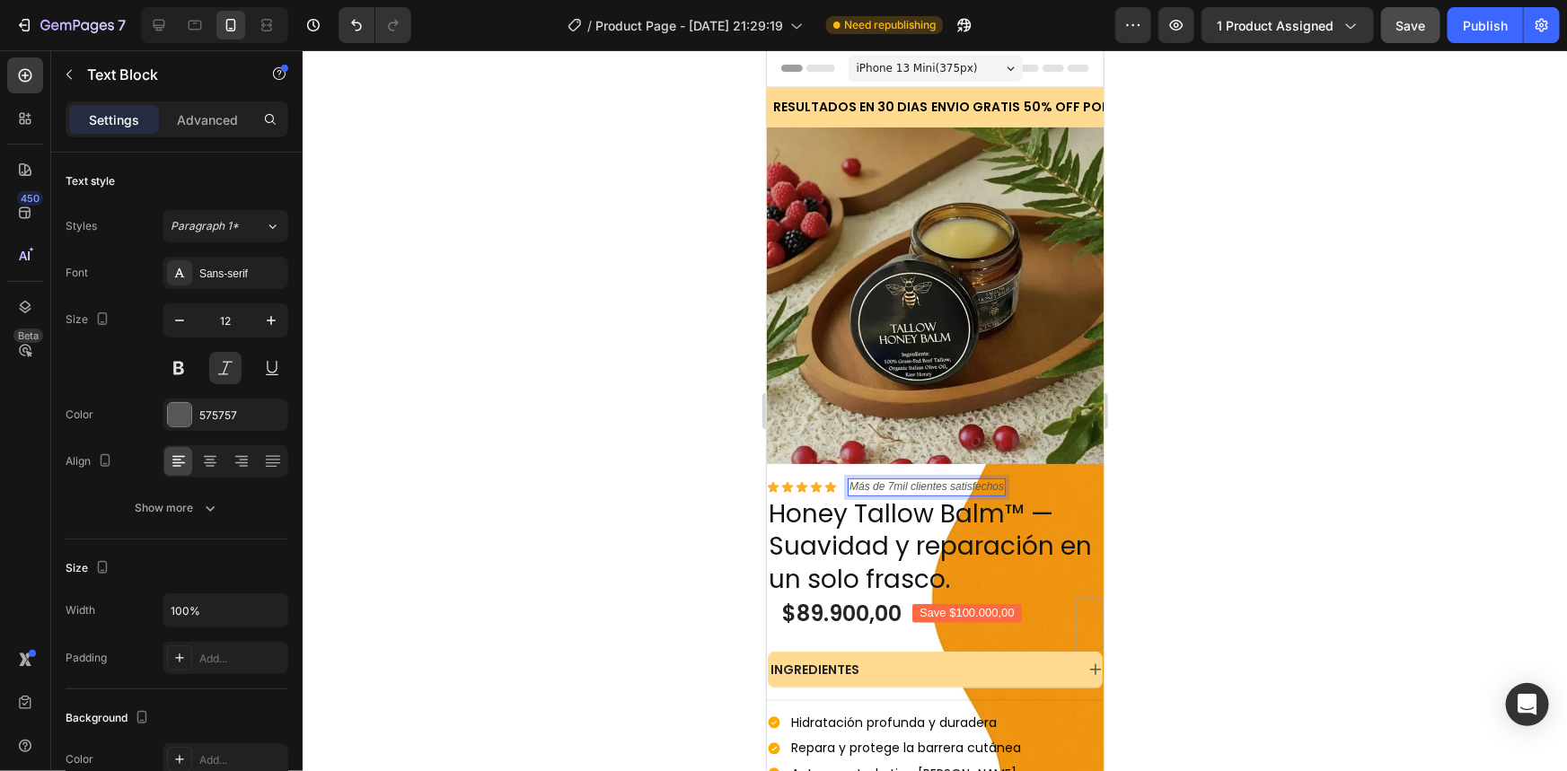
click at [924, 480] on p "Más de 7mil clientes satisfechos" at bounding box center [926, 487] width 154 height 14
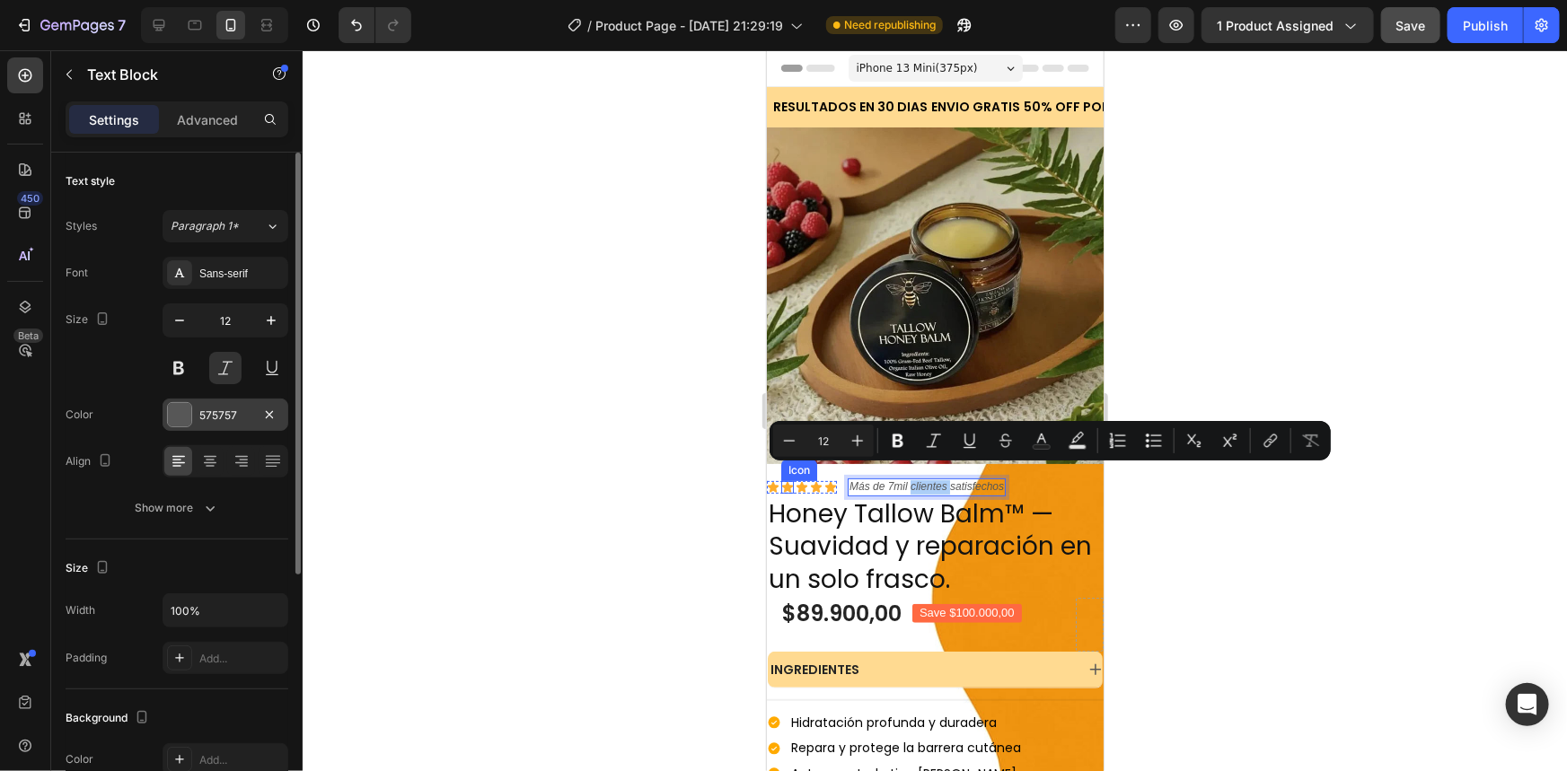
click at [223, 421] on div "575757" at bounding box center [225, 416] width 52 height 16
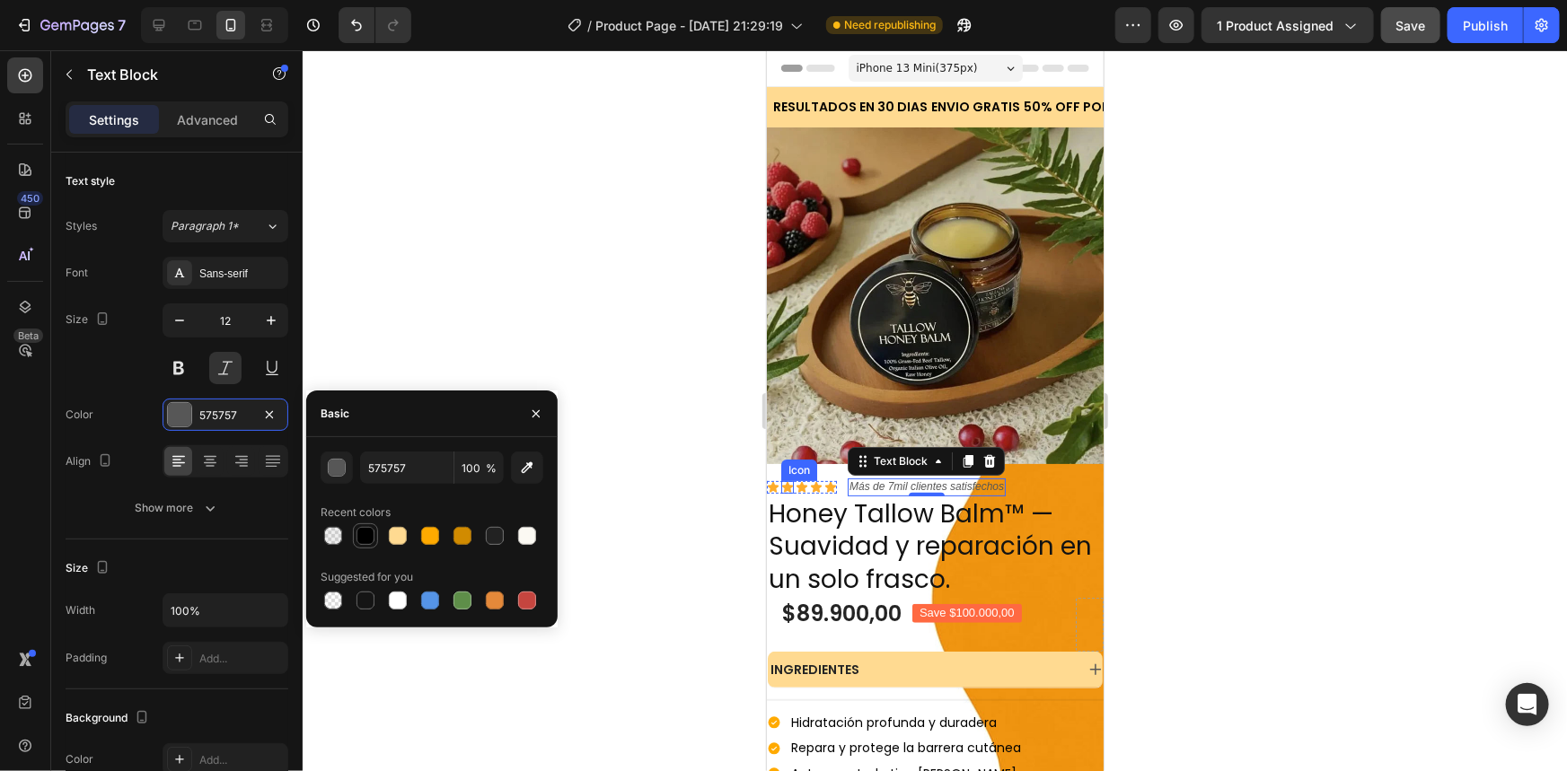
click at [370, 532] on div at bounding box center [365, 536] width 18 height 18
click at [184, 368] on button at bounding box center [179, 368] width 32 height 32
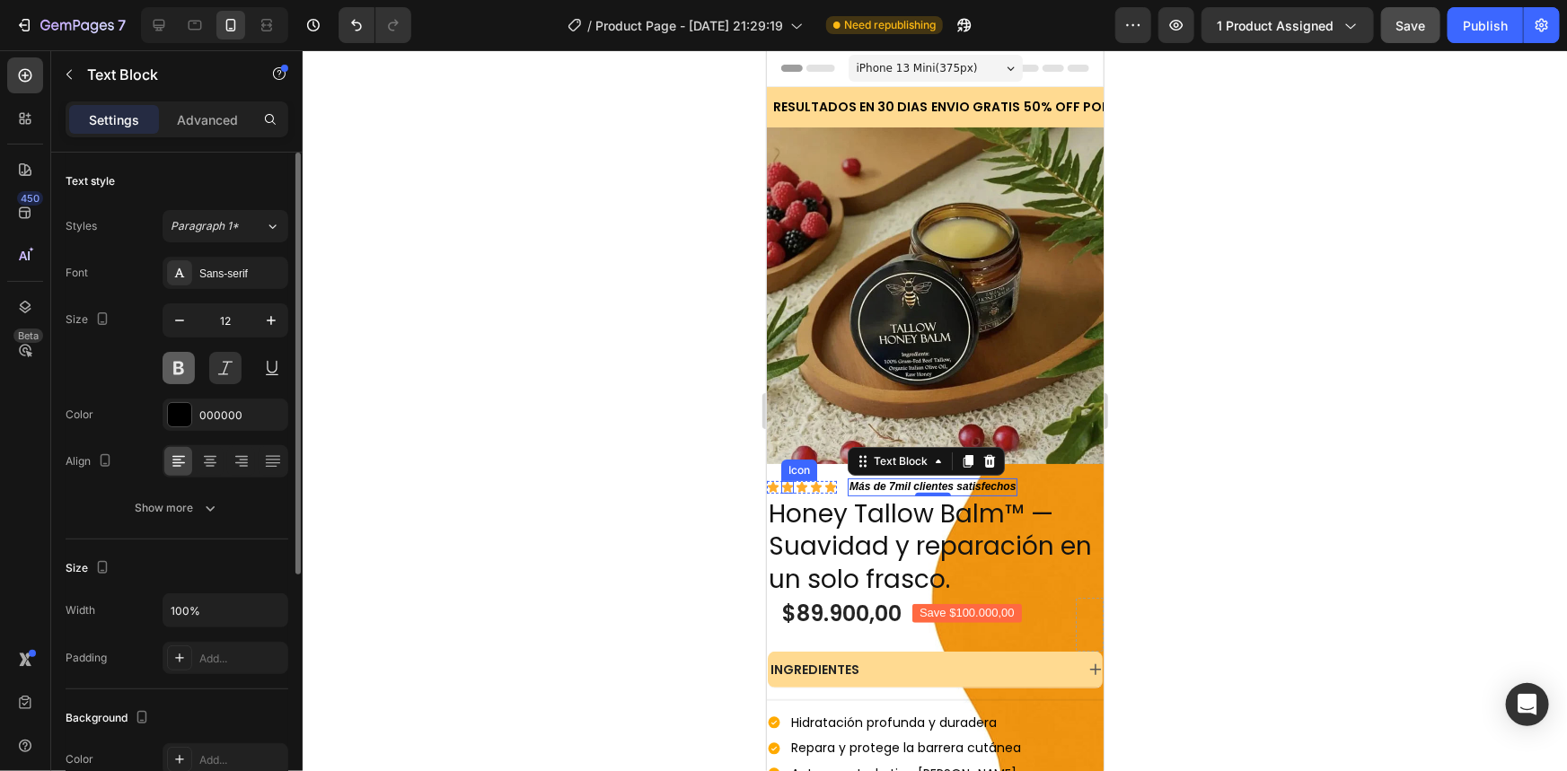
click at [171, 366] on button at bounding box center [179, 368] width 32 height 32
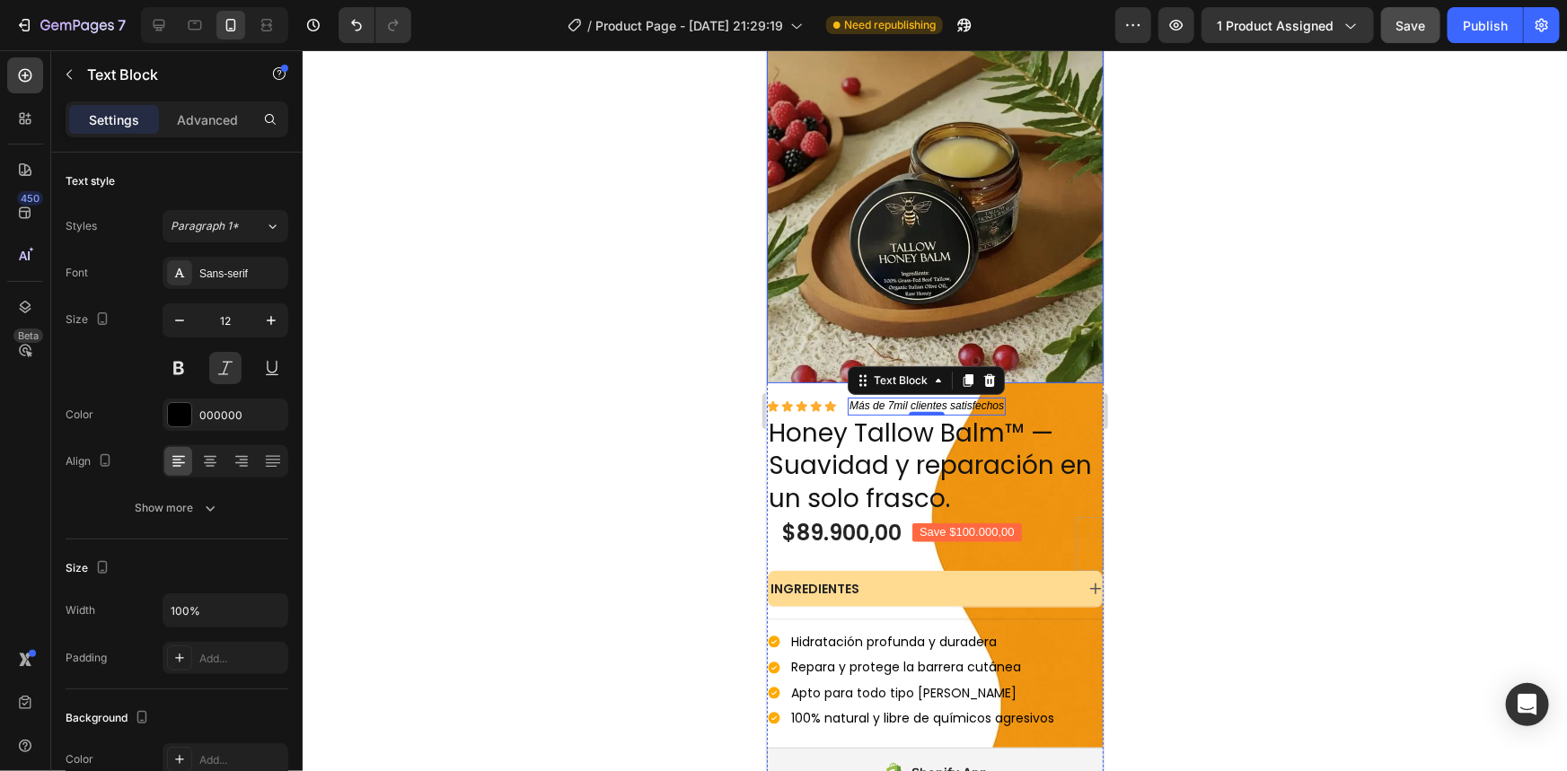
scroll to position [163, 0]
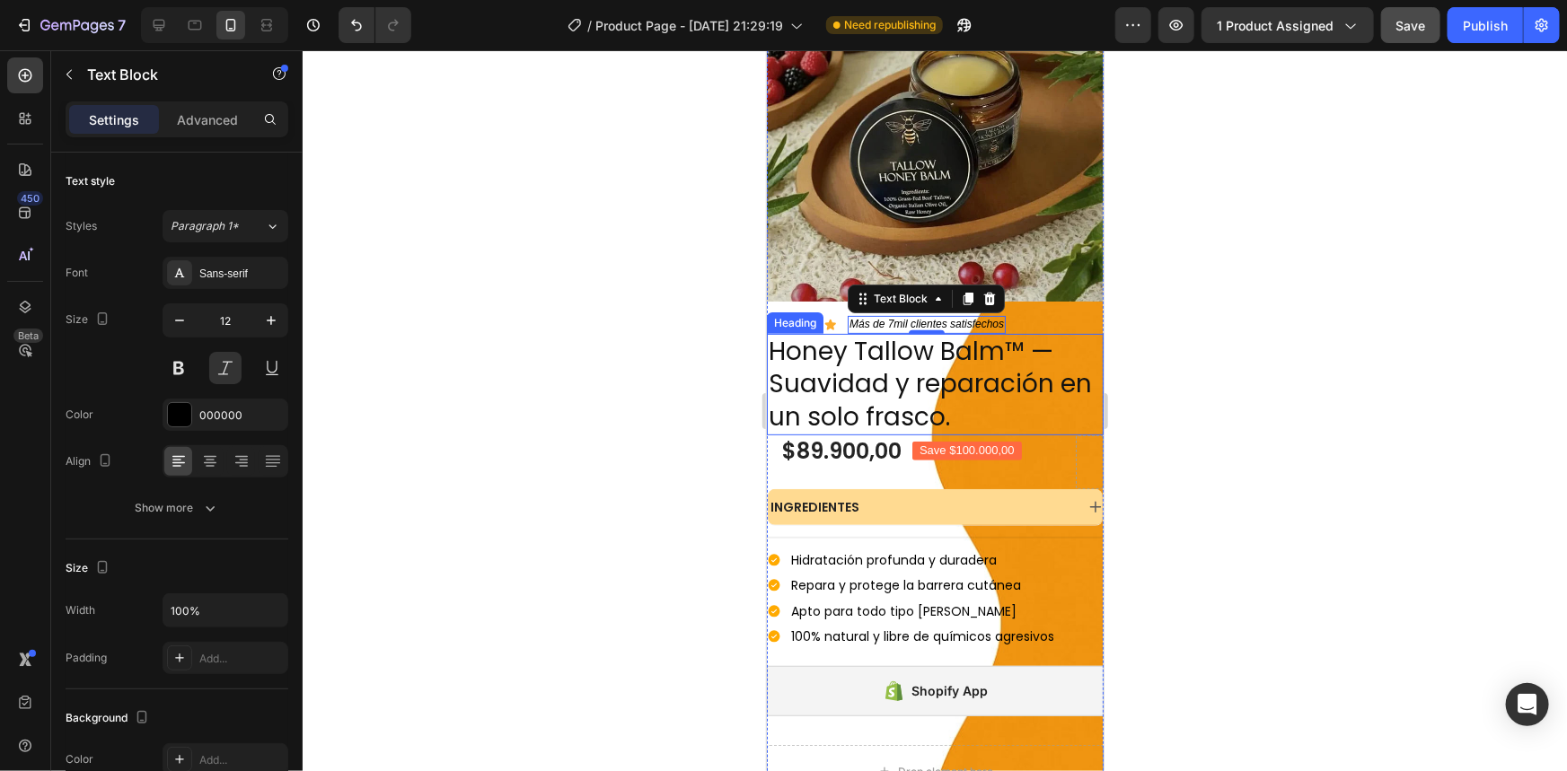
click at [926, 392] on p "Honey Tallow Balm™ — Suavidad y reparación en un solo frasco." at bounding box center [934, 384] width 333 height 98
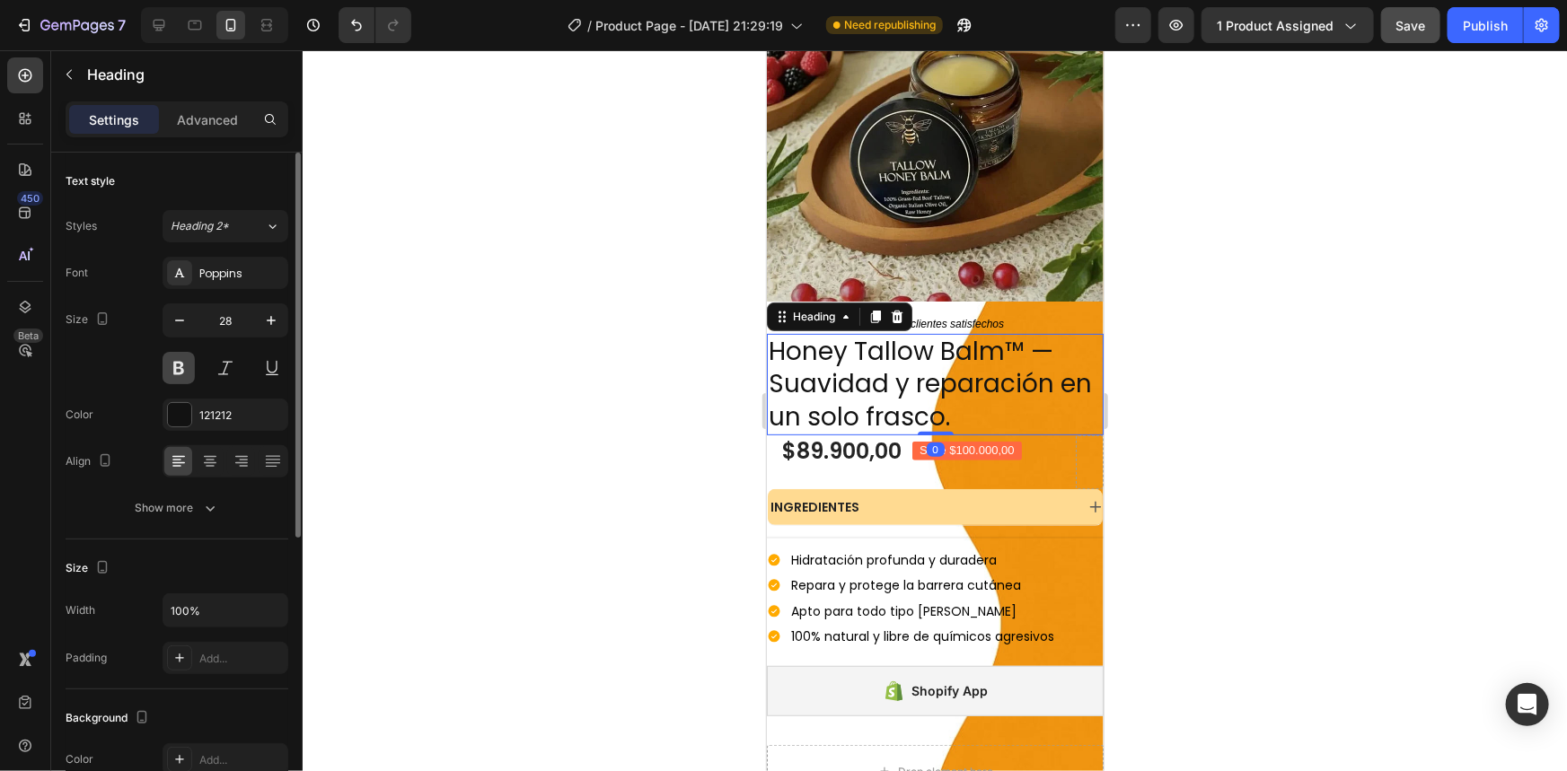
click at [184, 362] on button at bounding box center [179, 368] width 32 height 32
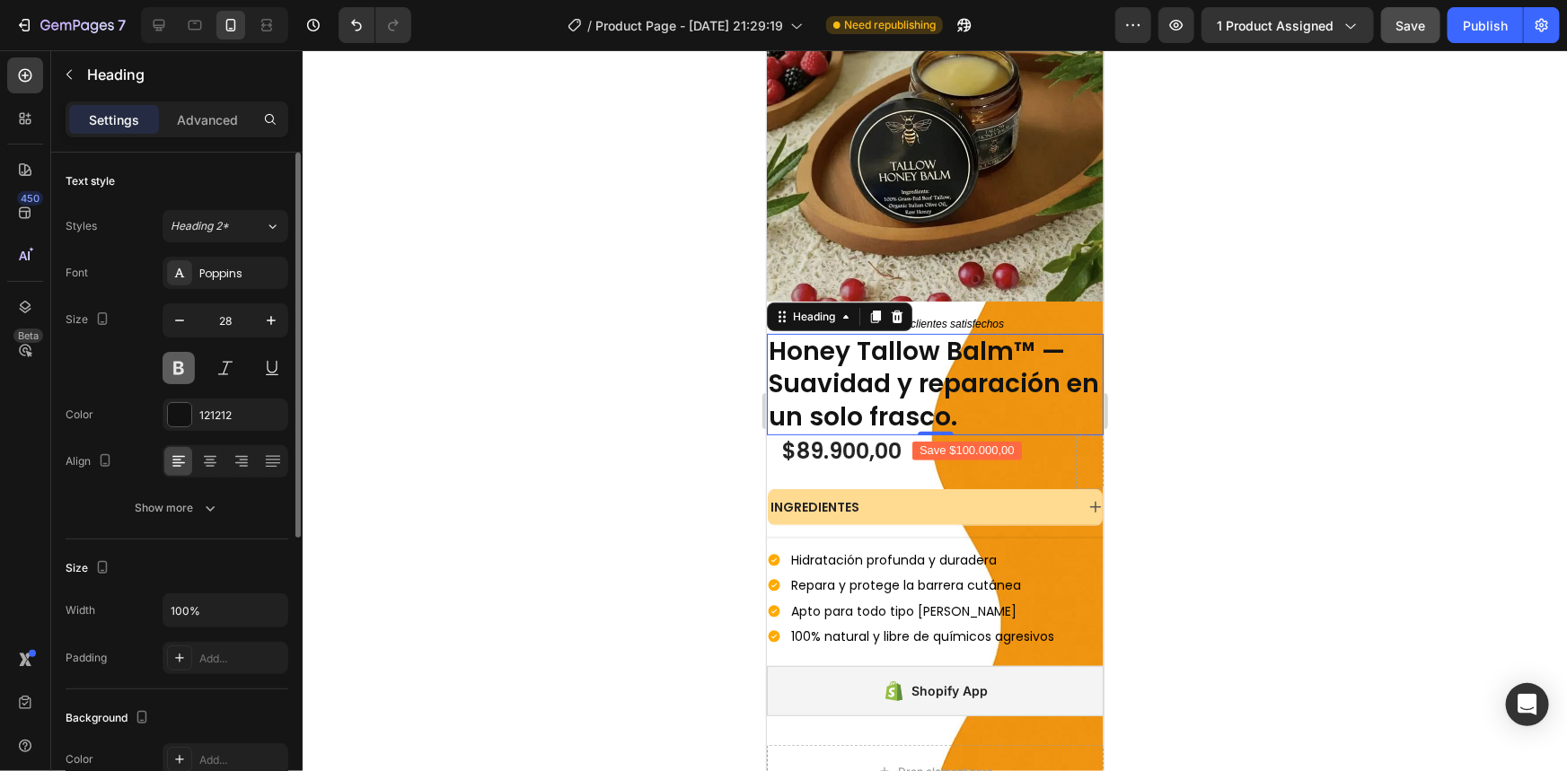
click at [184, 362] on button at bounding box center [179, 368] width 32 height 32
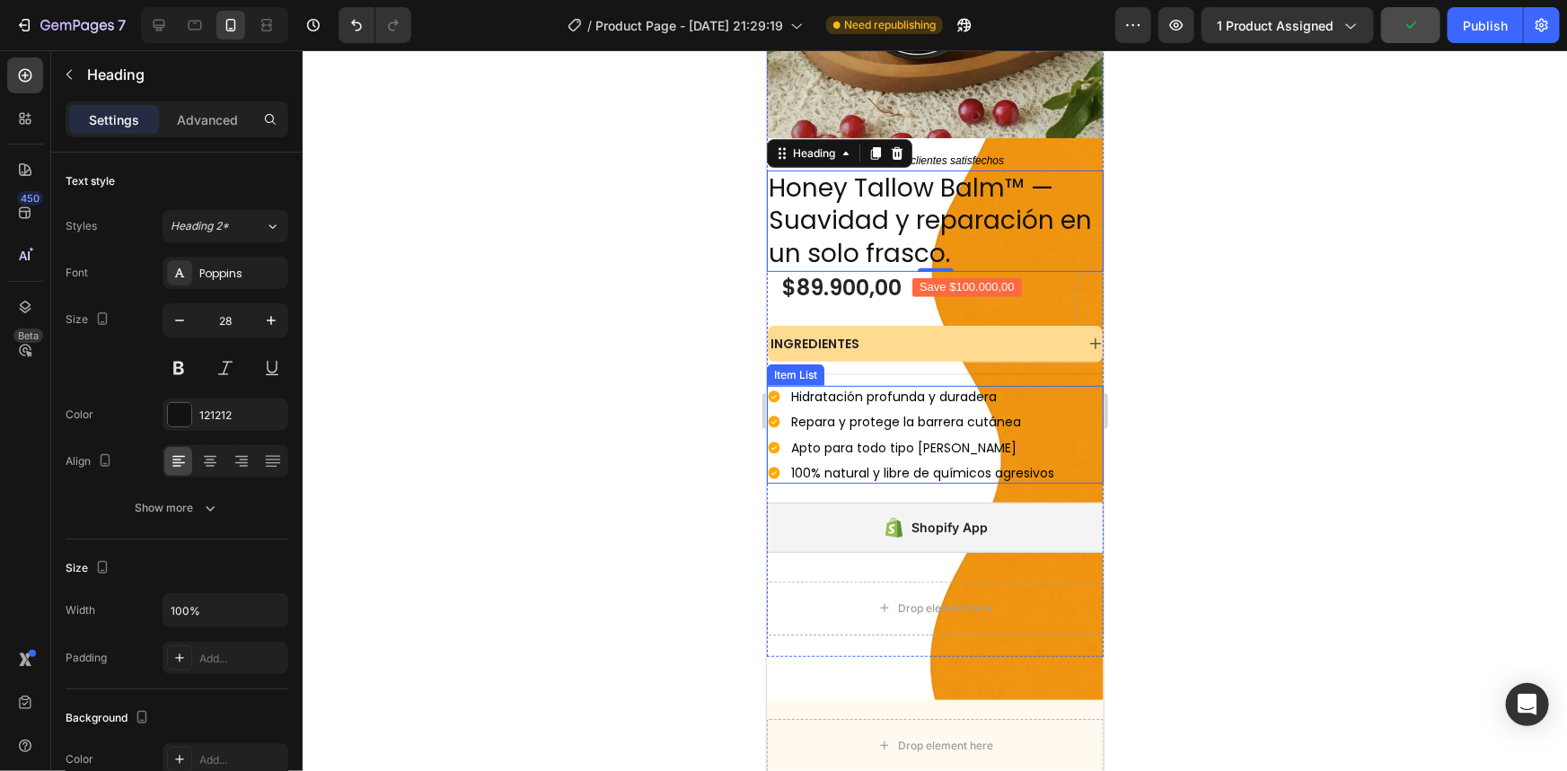
scroll to position [489, 0]
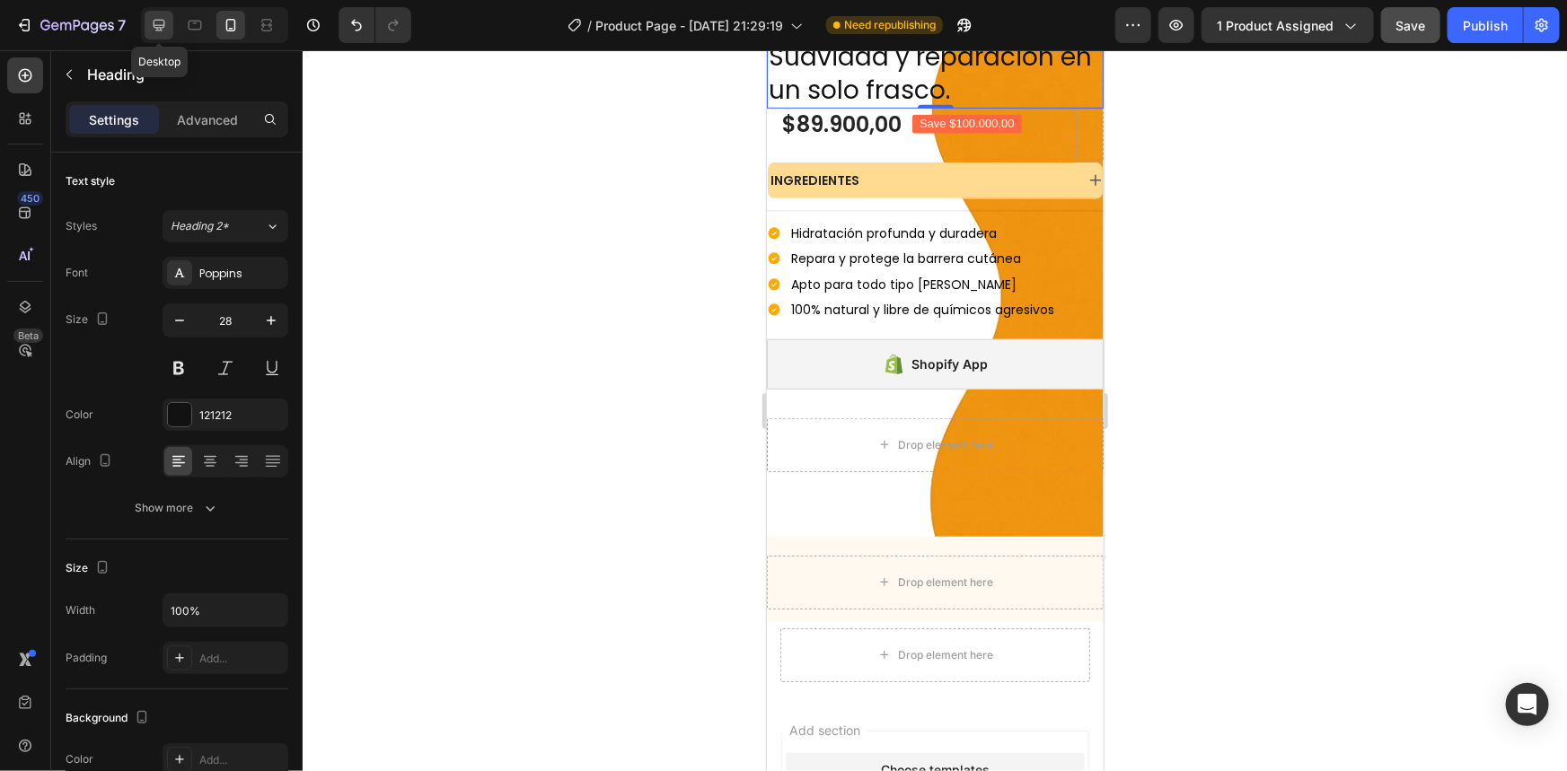
click at [167, 18] on icon at bounding box center [159, 25] width 18 height 18
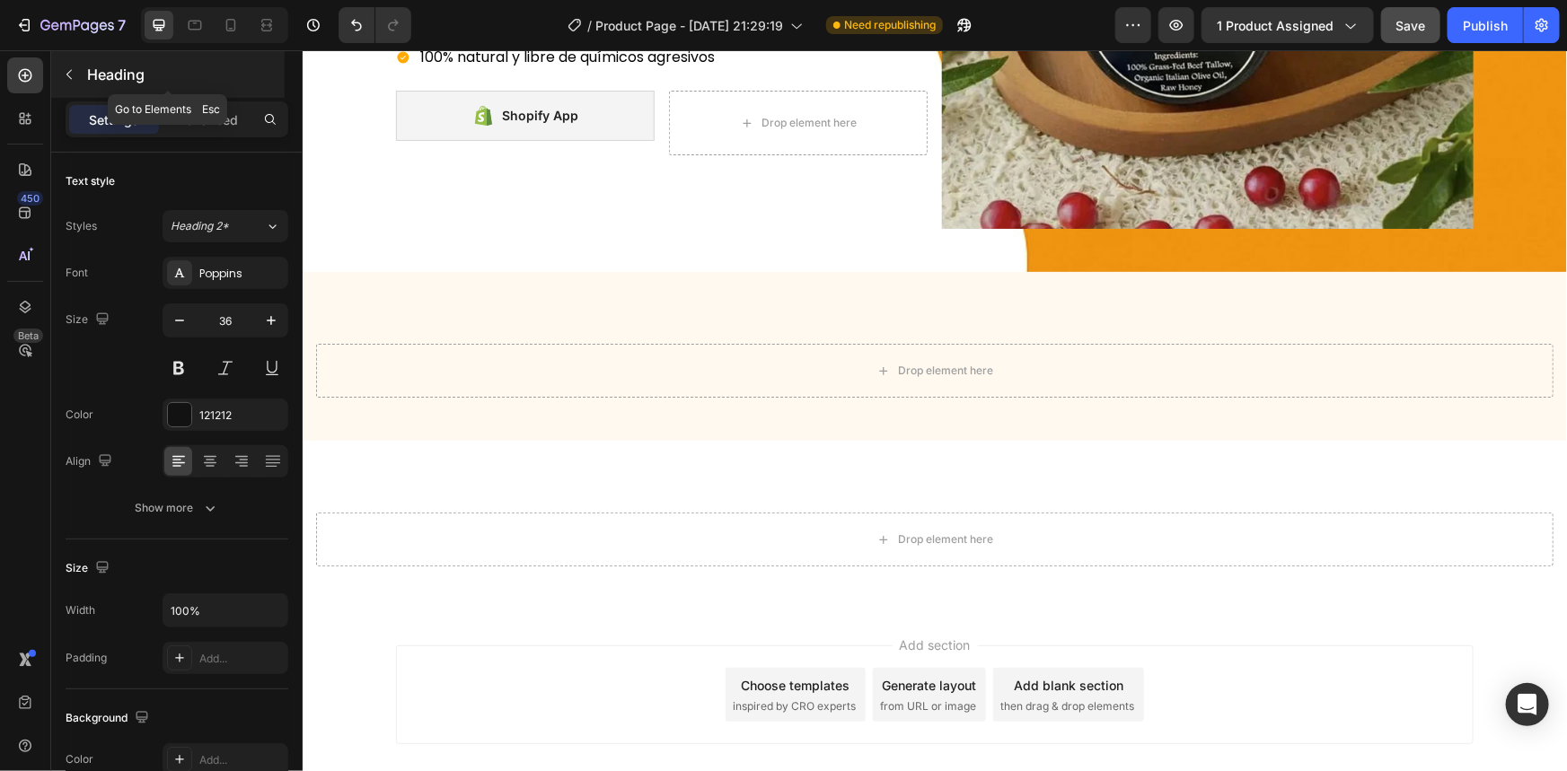
scroll to position [62, 0]
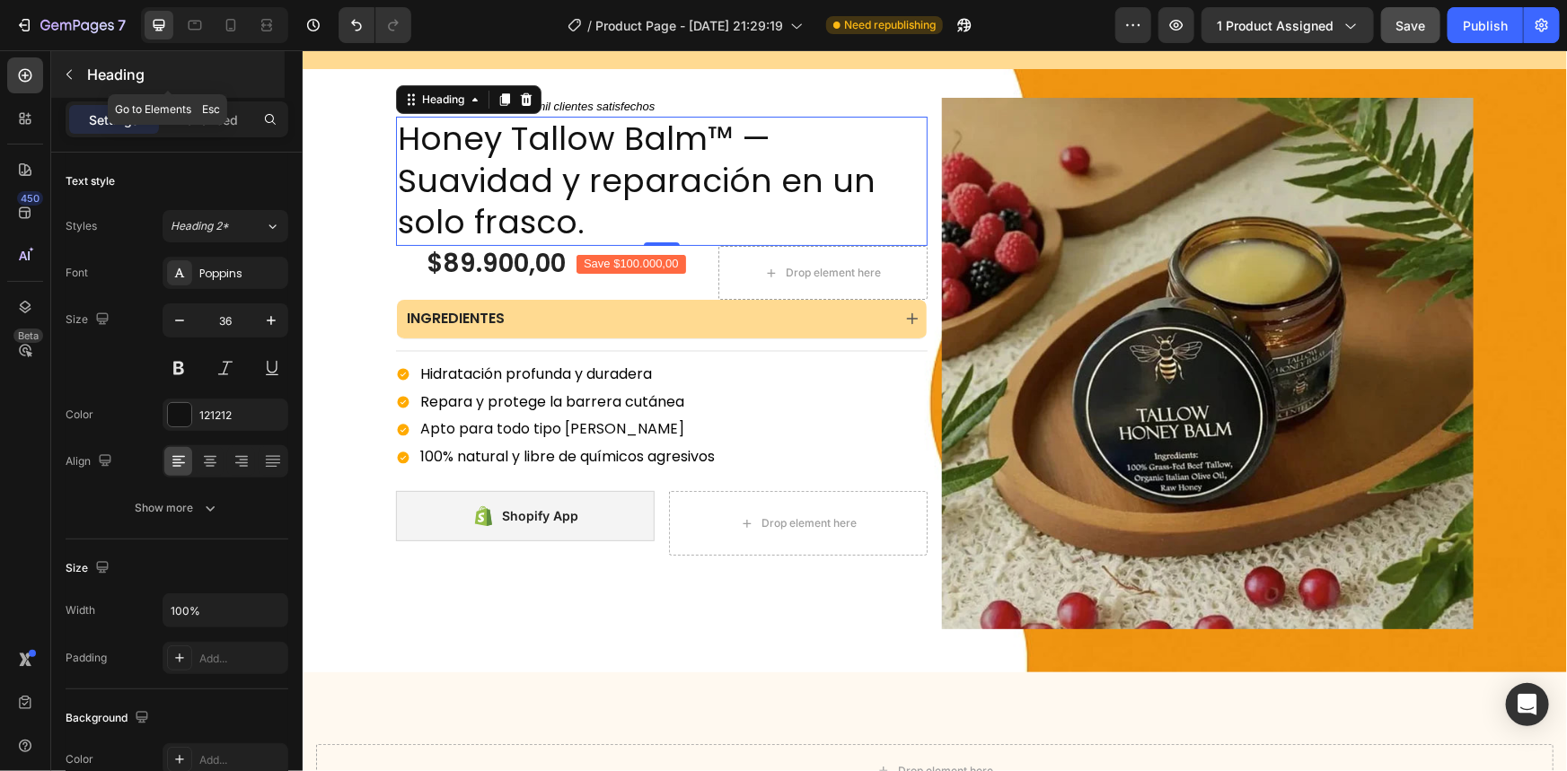
click at [76, 75] on button "button" at bounding box center [69, 74] width 29 height 29
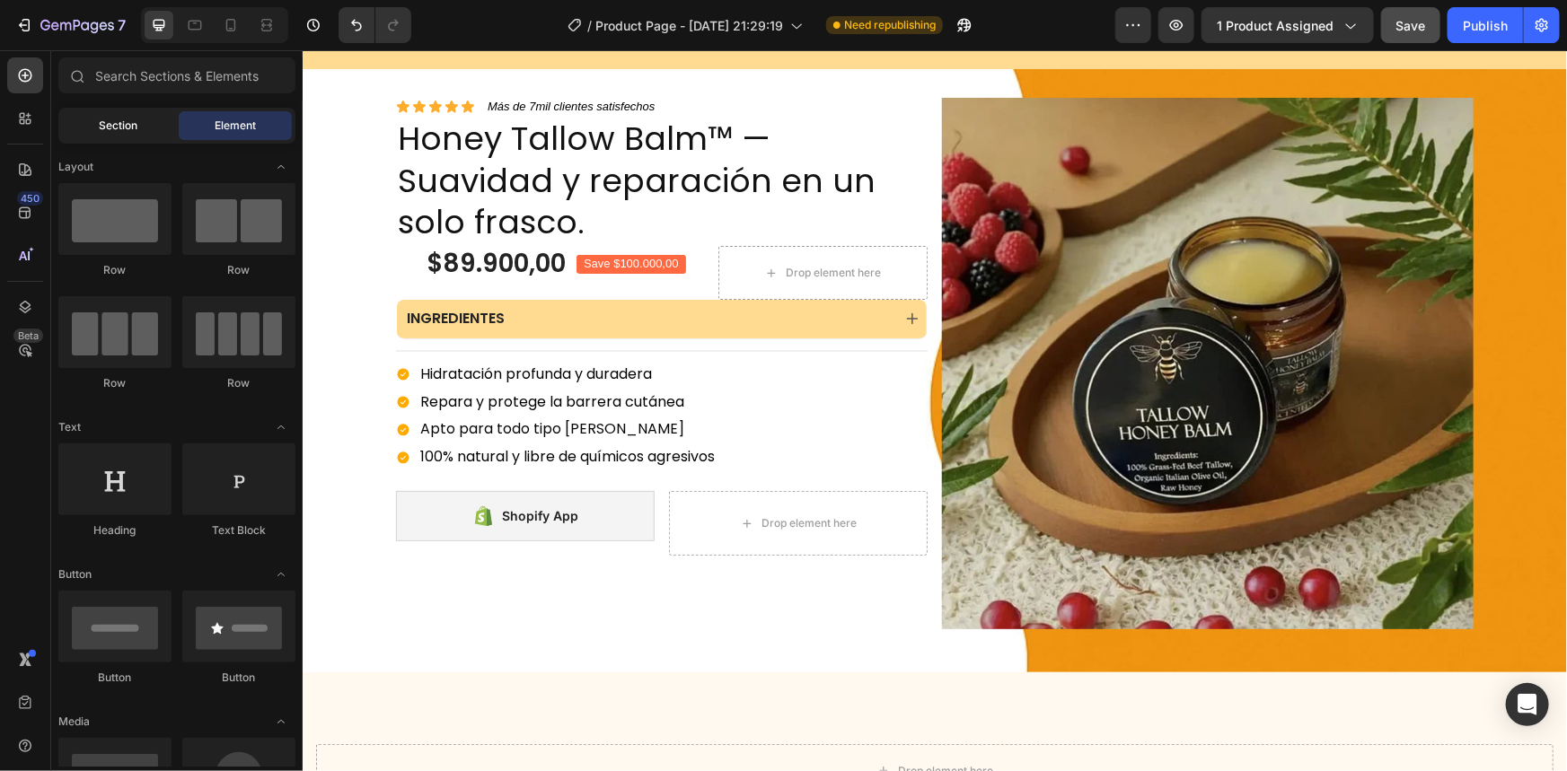
click at [113, 112] on div "Section" at bounding box center [118, 125] width 113 height 29
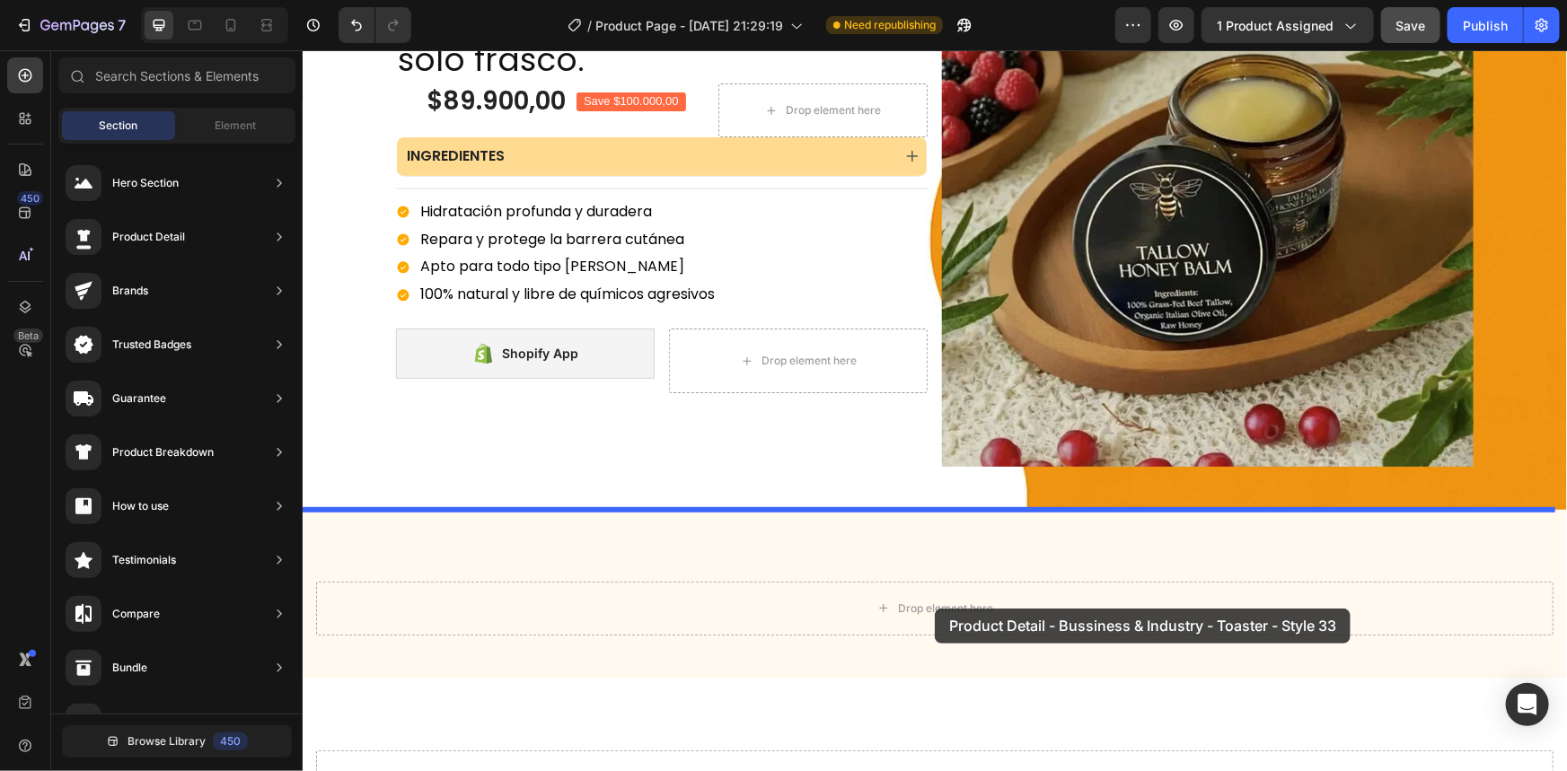
scroll to position [306, 0]
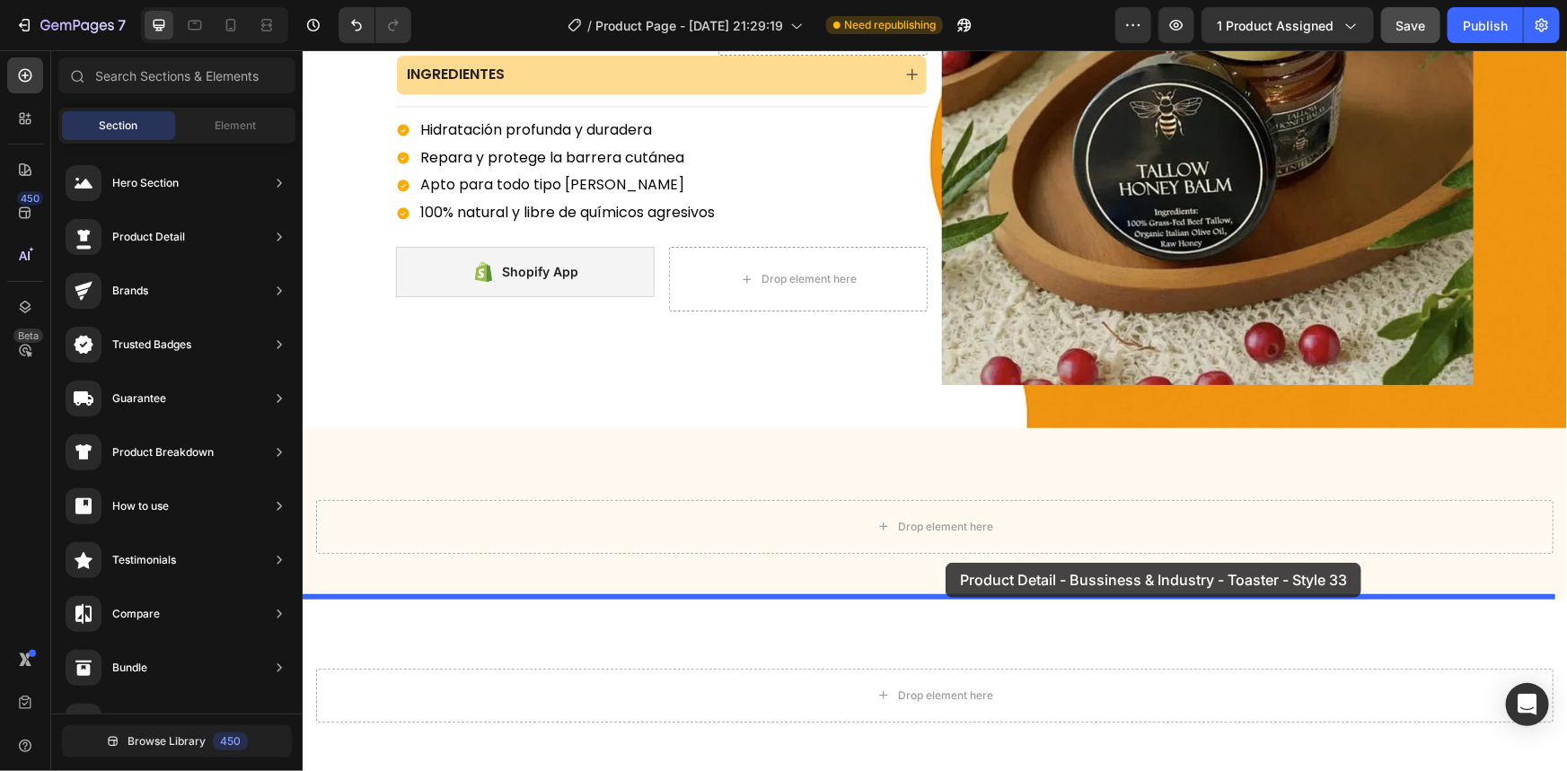
drag, startPoint x: 769, startPoint y: 495, endPoint x: 945, endPoint y: 562, distance: 188.4
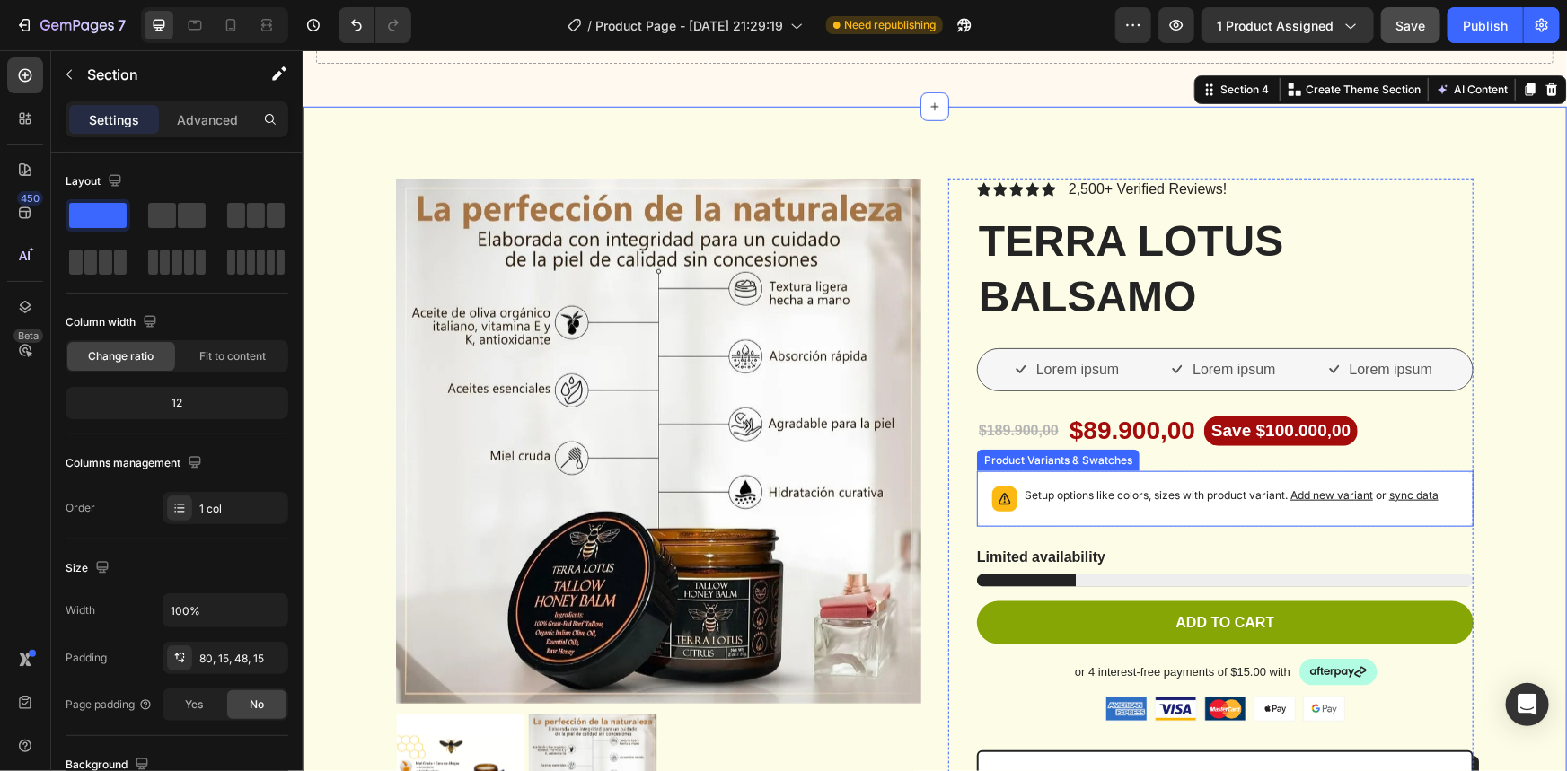
scroll to position [960, 0]
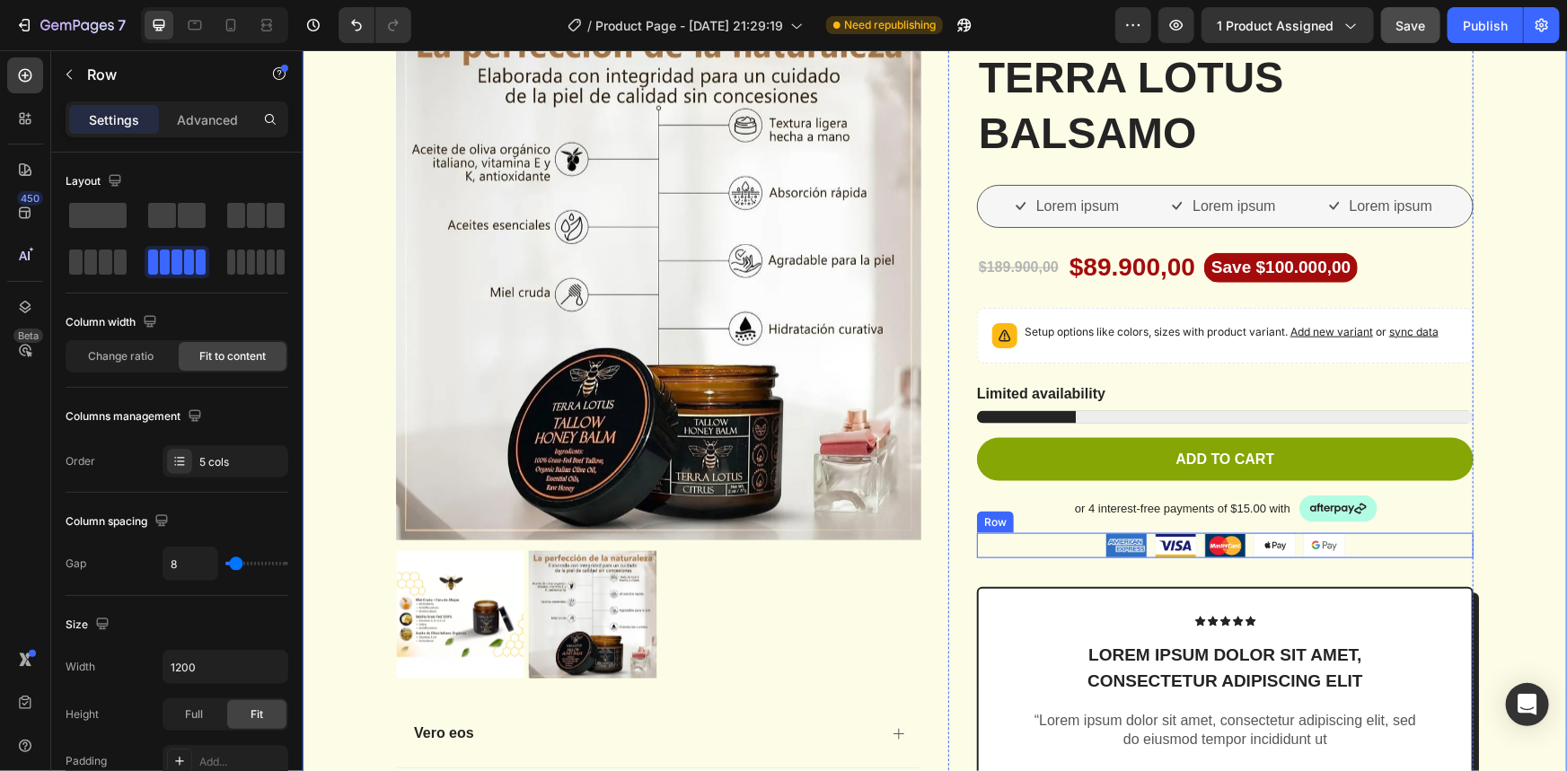
click at [1367, 547] on div "Image Image Image Image Image Row" at bounding box center [1224, 544] width 497 height 25
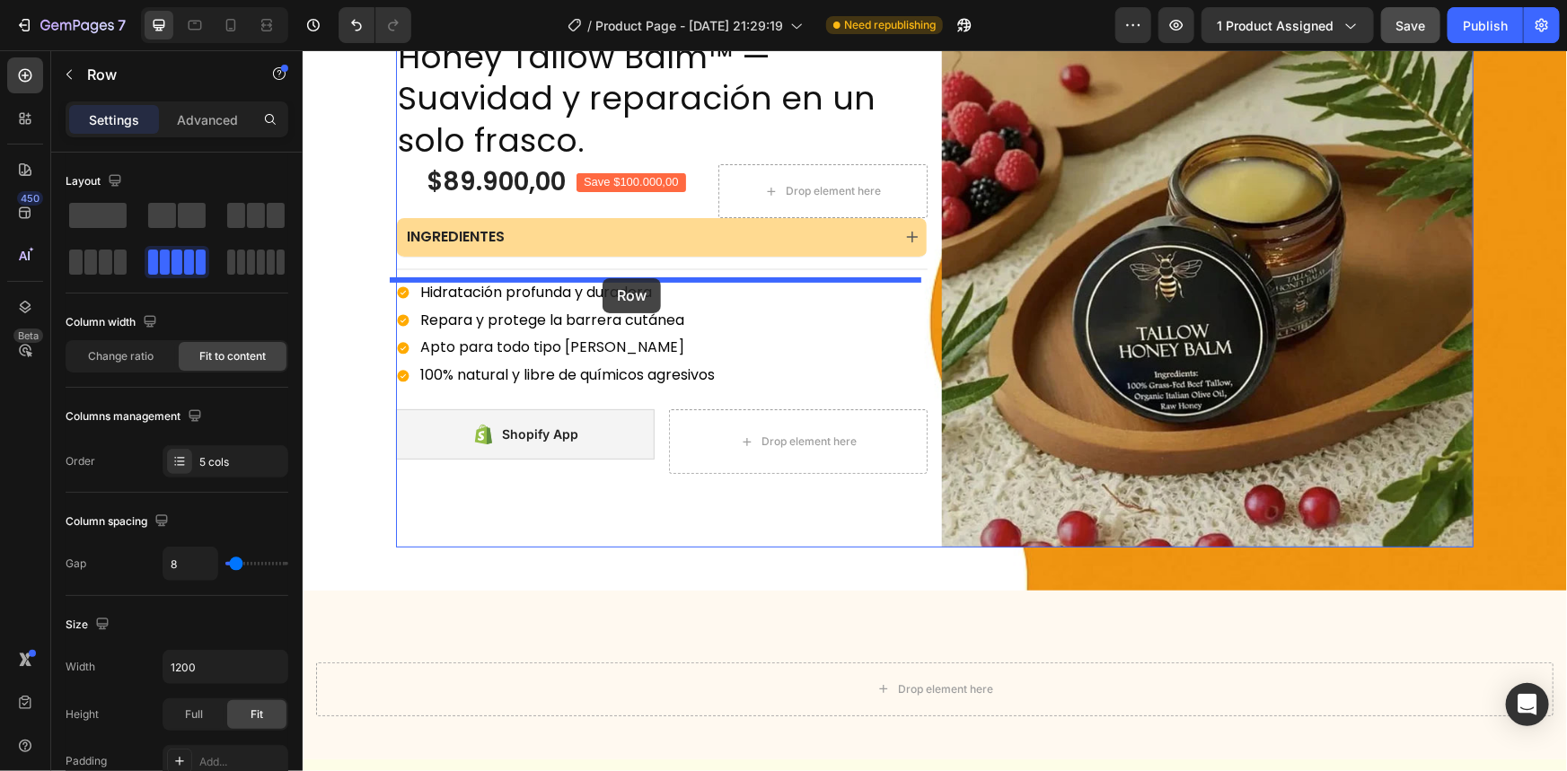
scroll to position [62, 0]
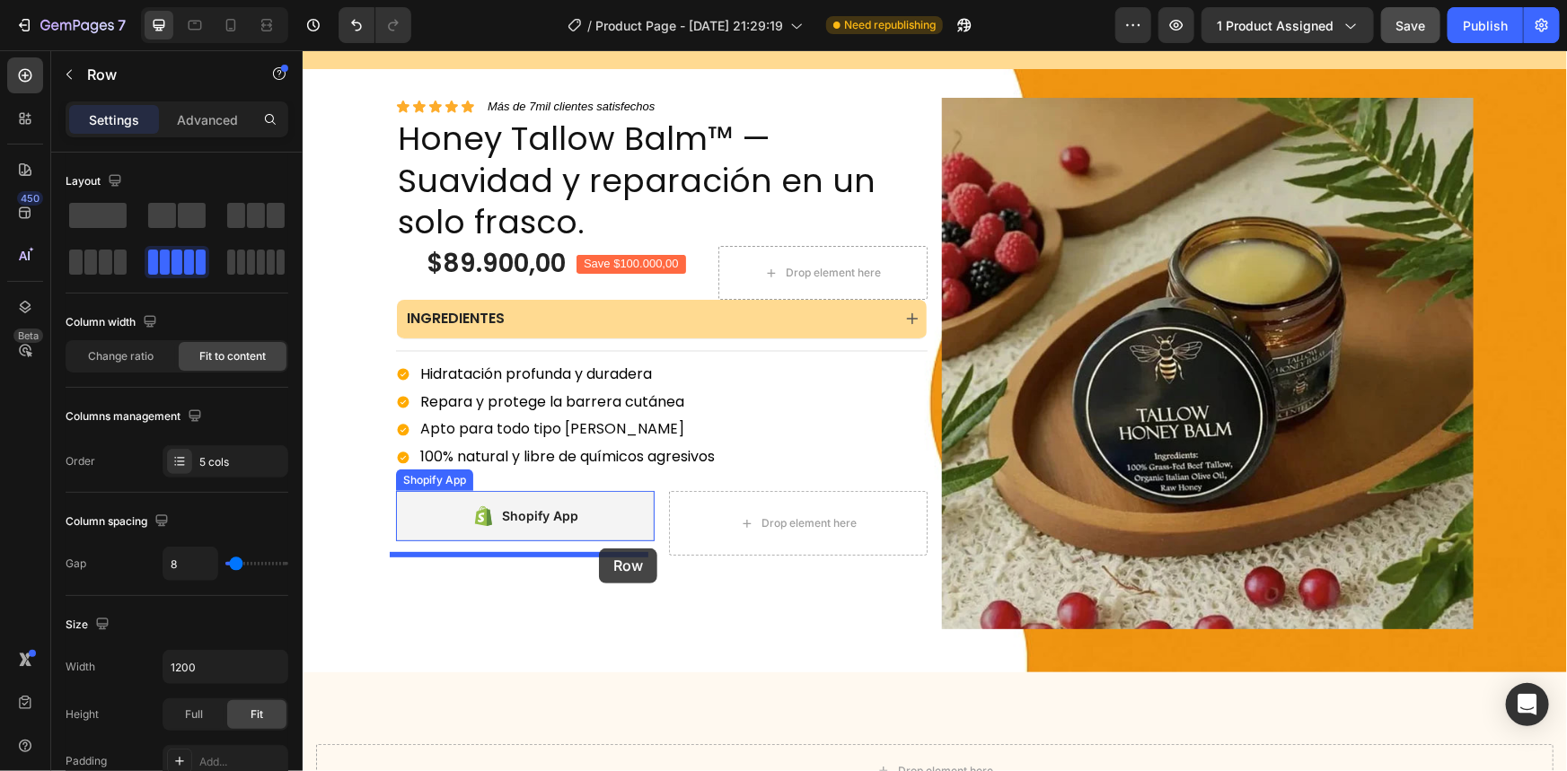
drag, startPoint x: 1360, startPoint y: 542, endPoint x: 598, endPoint y: 548, distance: 761.5
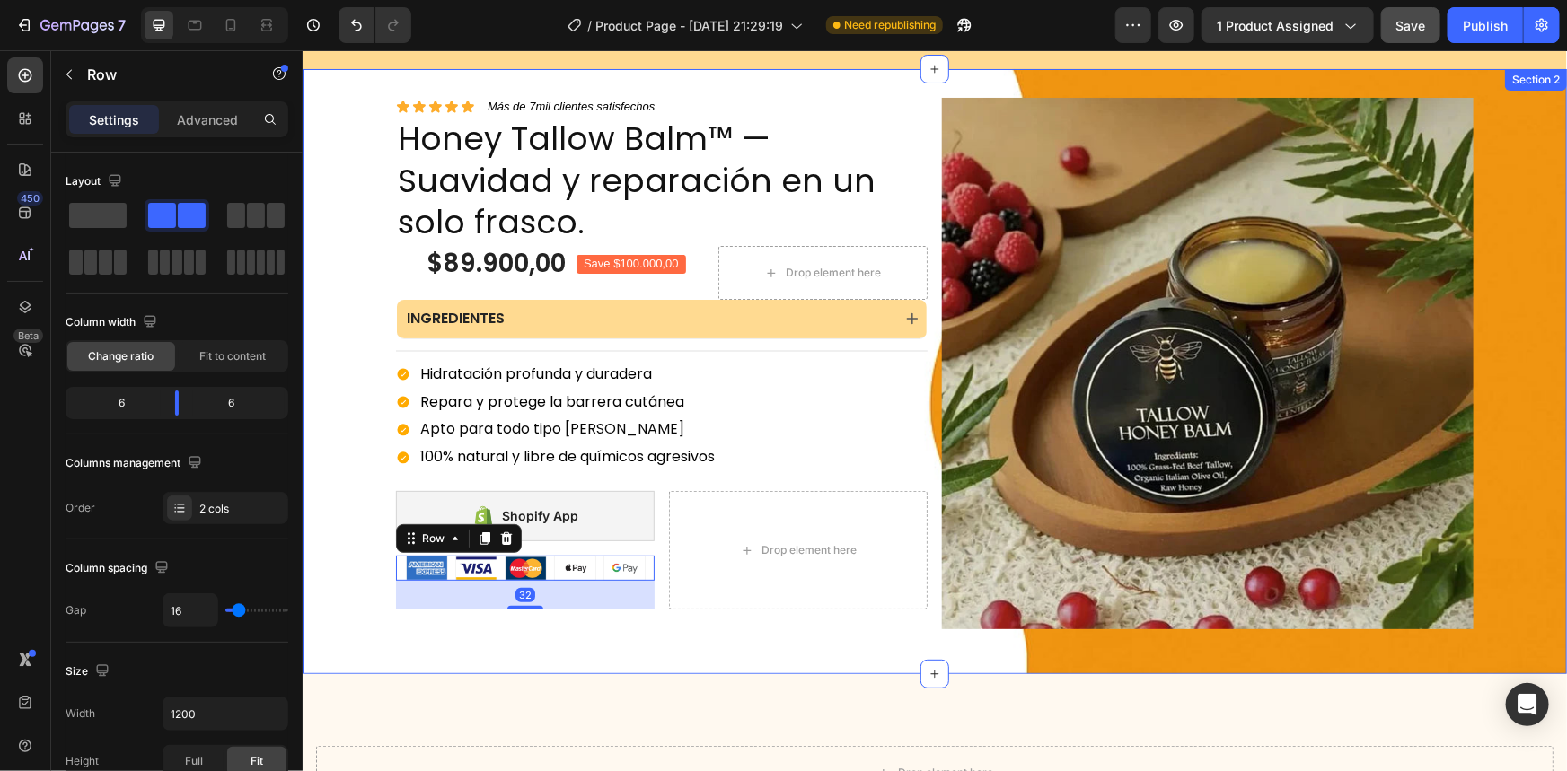
click at [643, 622] on div "Icon Icon Icon Icon Icon Icon List Más de 7mil clientes satisfechos Text Block …" at bounding box center [661, 363] width 532 height 533
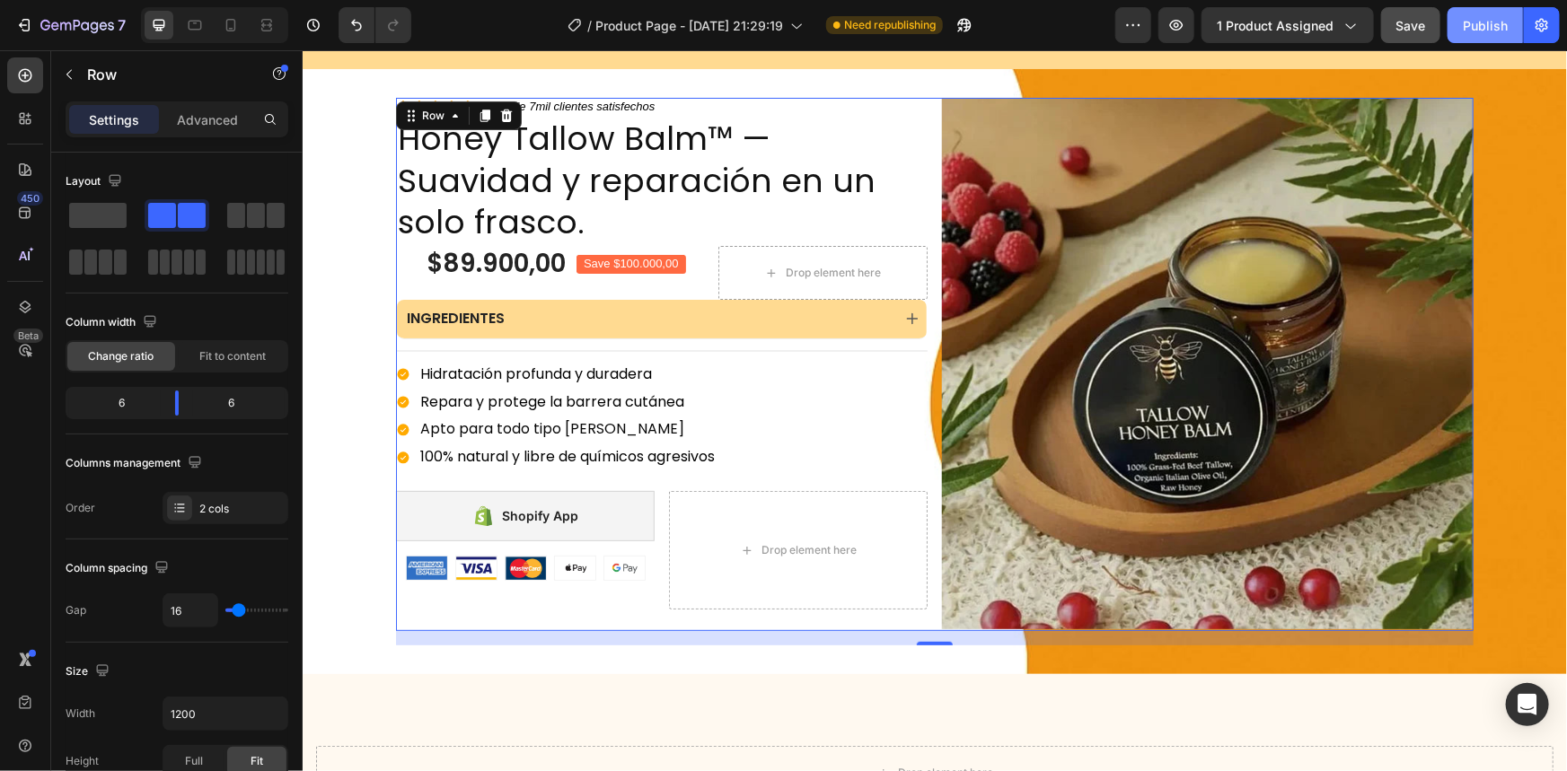
click at [1504, 28] on div "Publish" at bounding box center [1485, 25] width 45 height 19
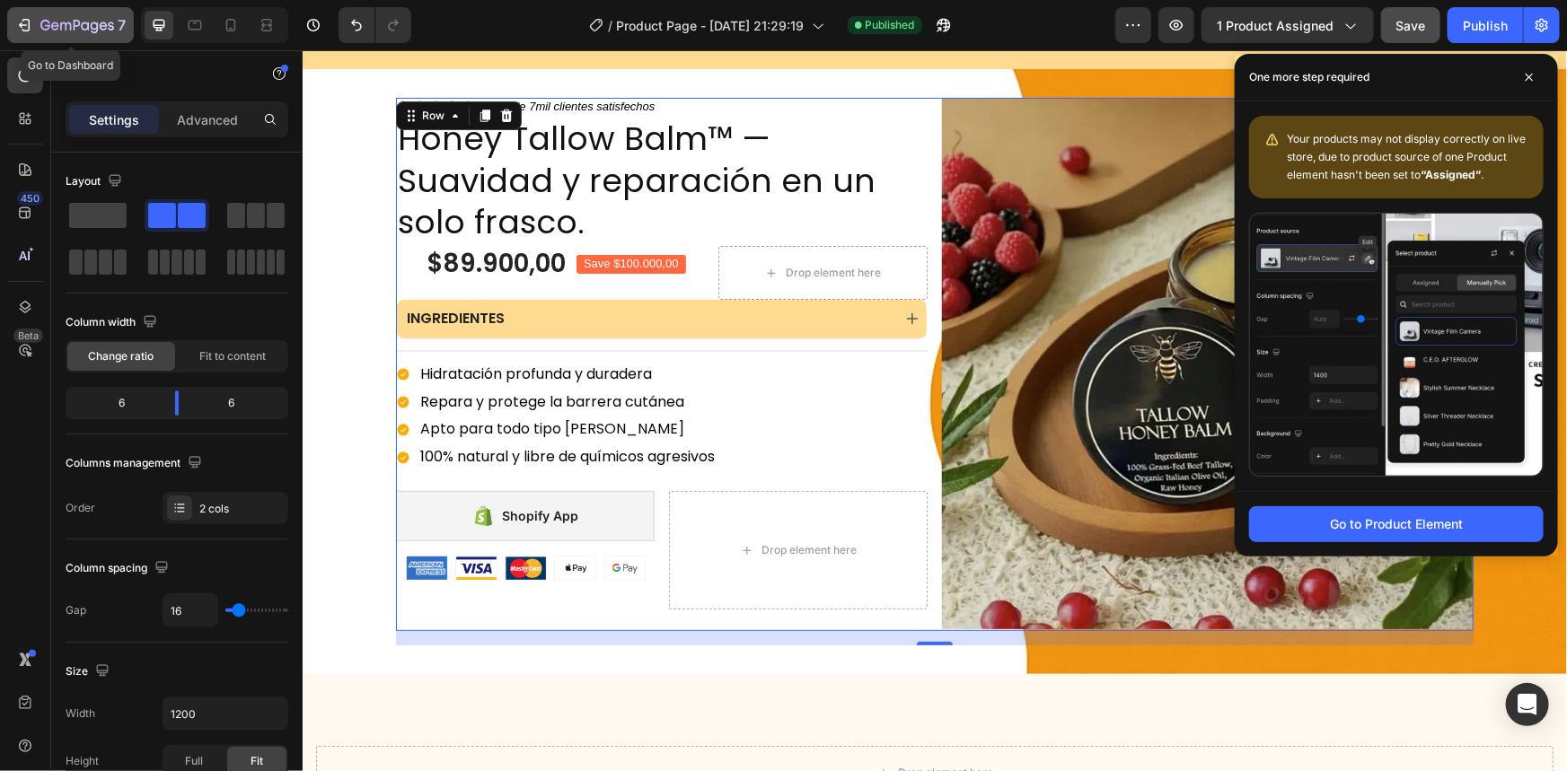
click at [50, 16] on div "7" at bounding box center [82, 25] width 85 height 22
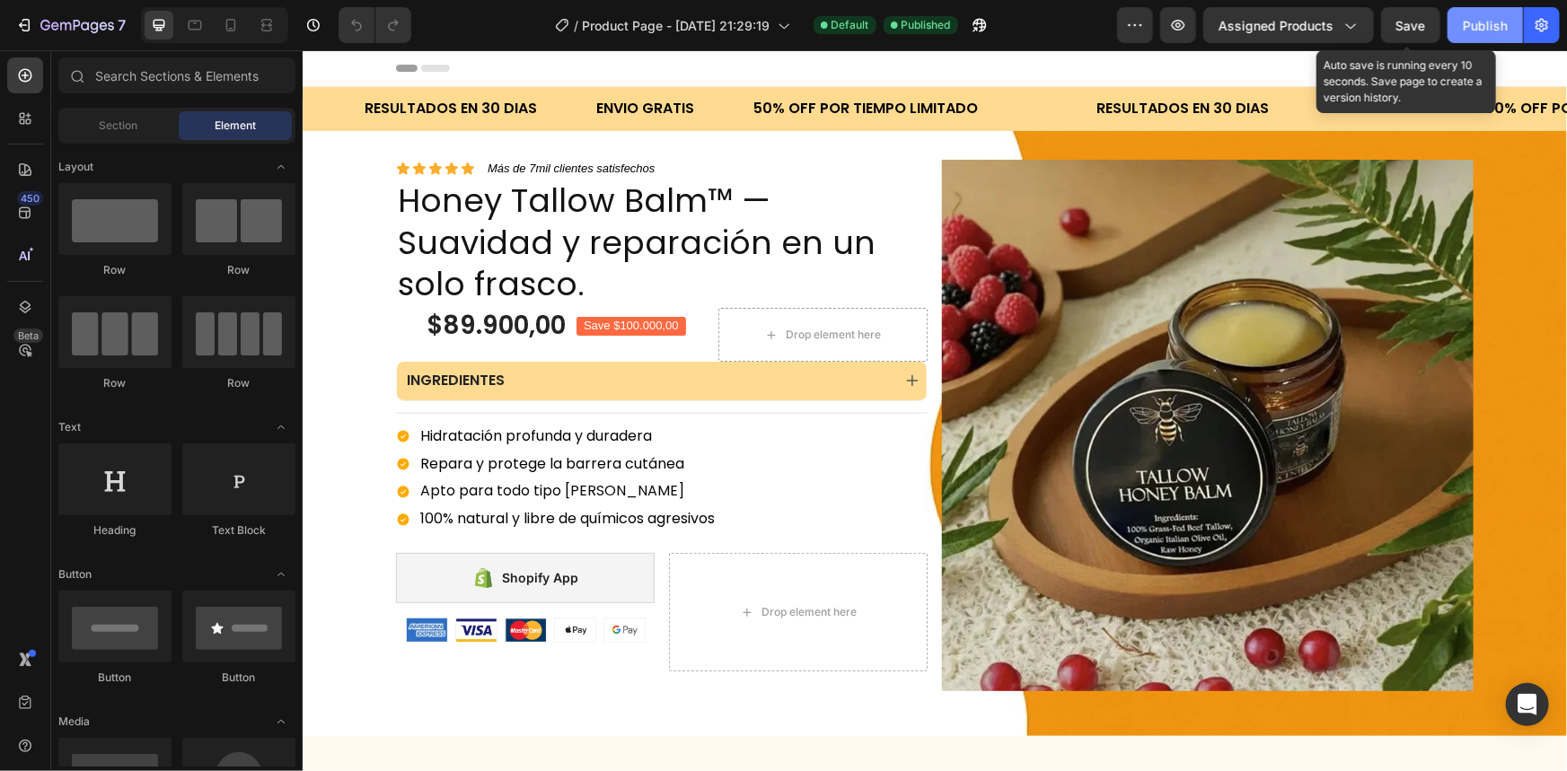
click at [1473, 19] on div "Publish" at bounding box center [1485, 25] width 45 height 19
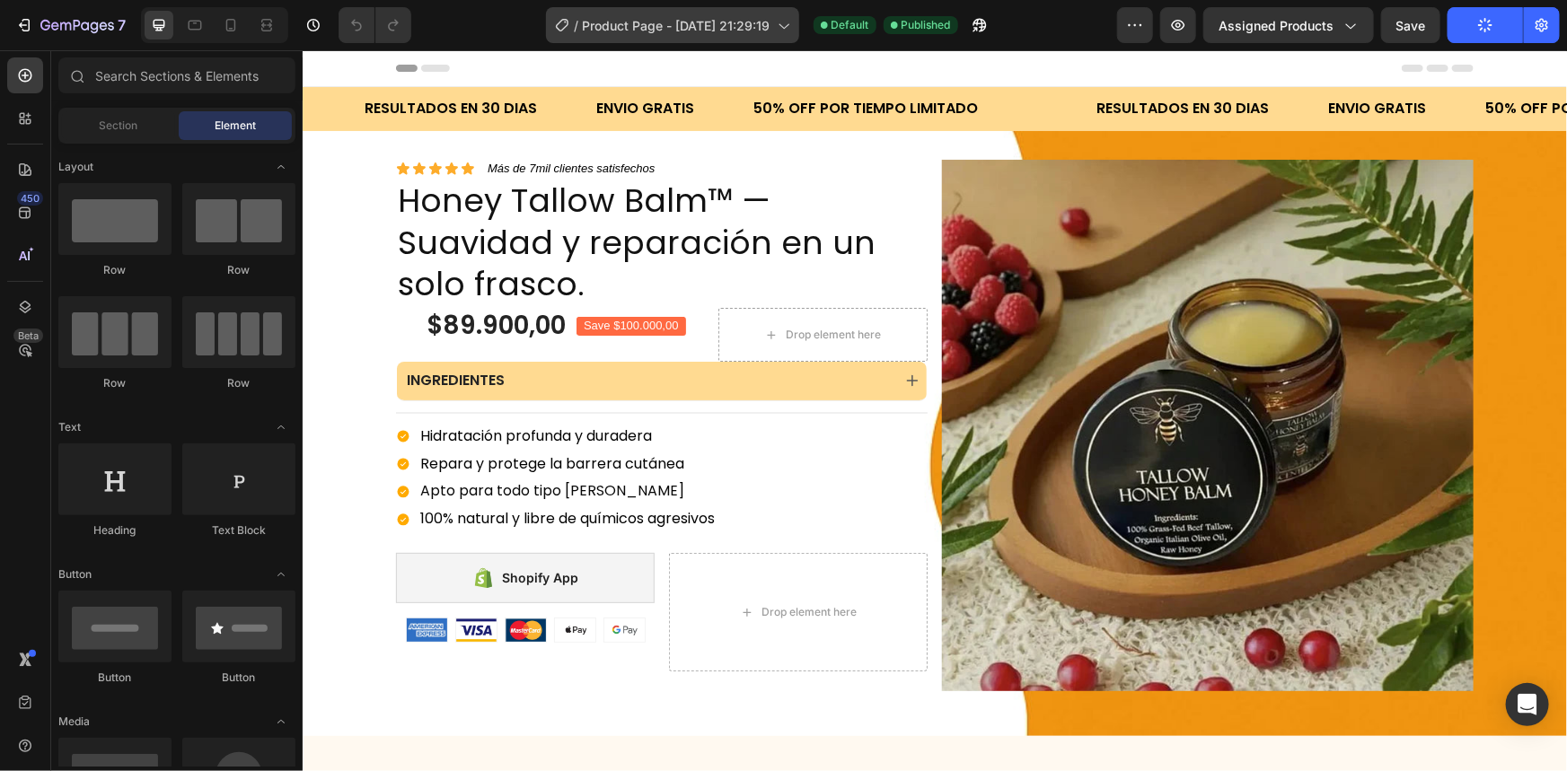
click at [794, 14] on div "/ Product Page - [DATE] 21:29:19" at bounding box center [672, 25] width 253 height 36
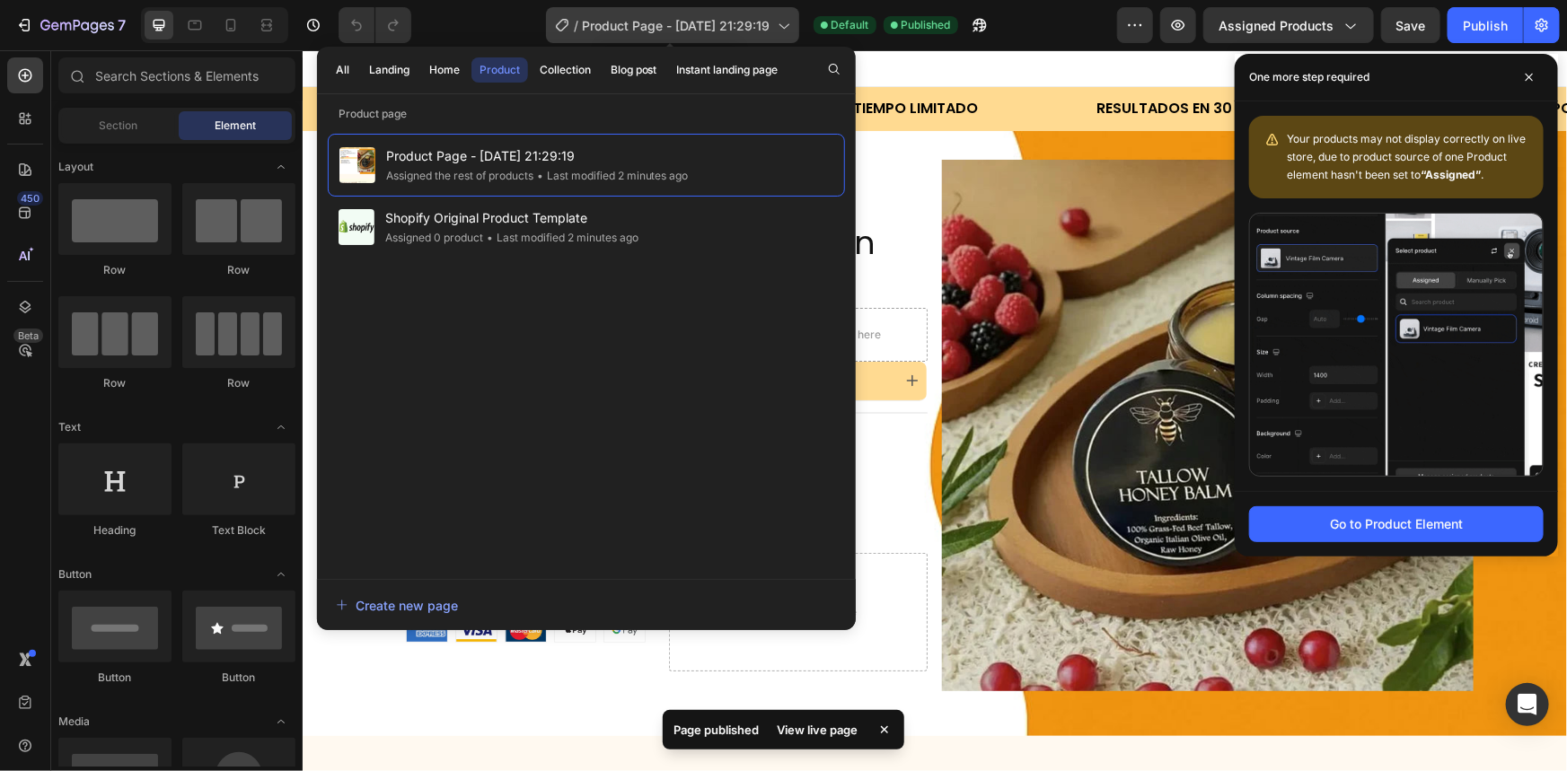
click at [775, 18] on icon at bounding box center [783, 25] width 18 height 18
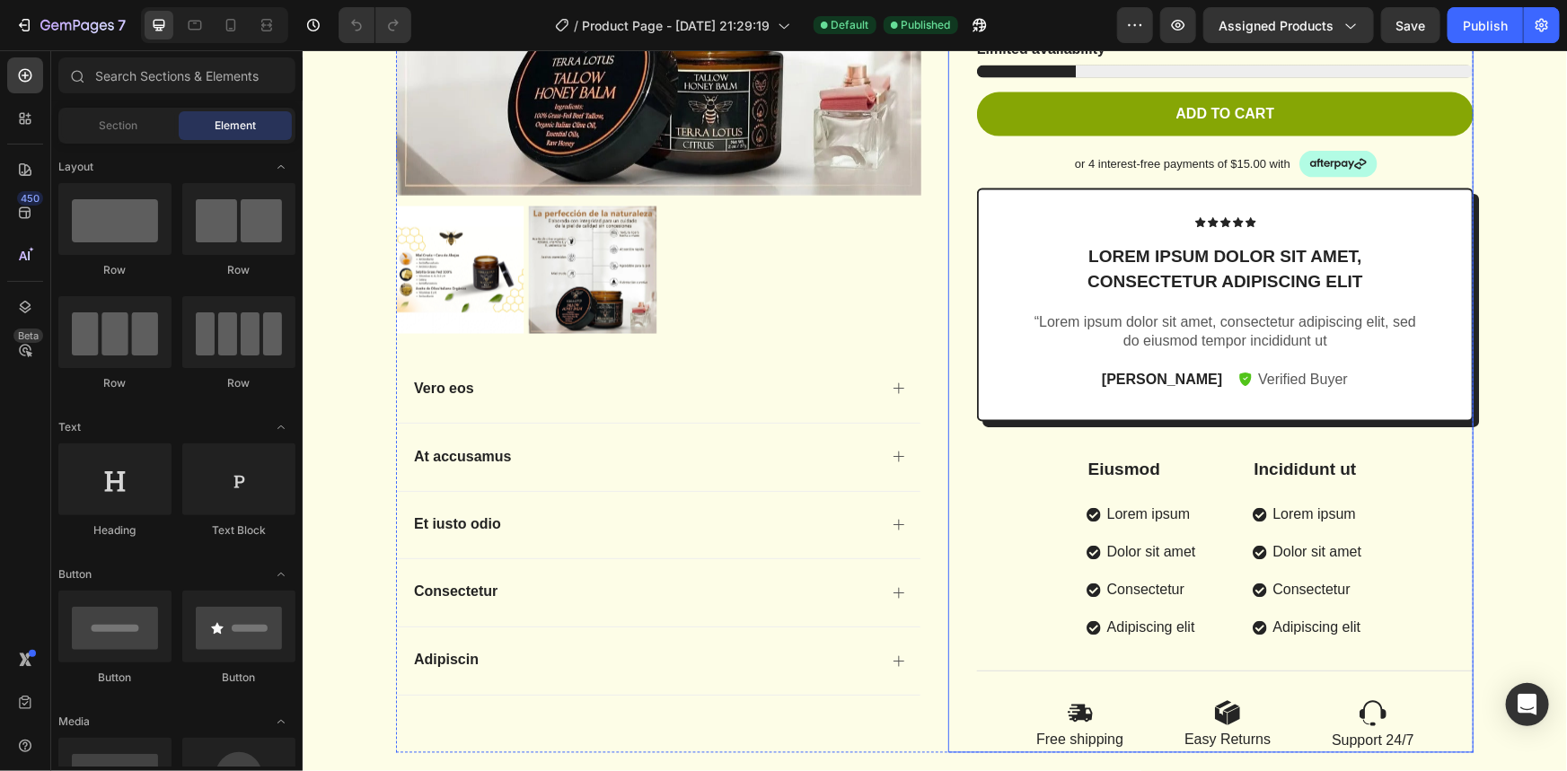
scroll to position [1469, 0]
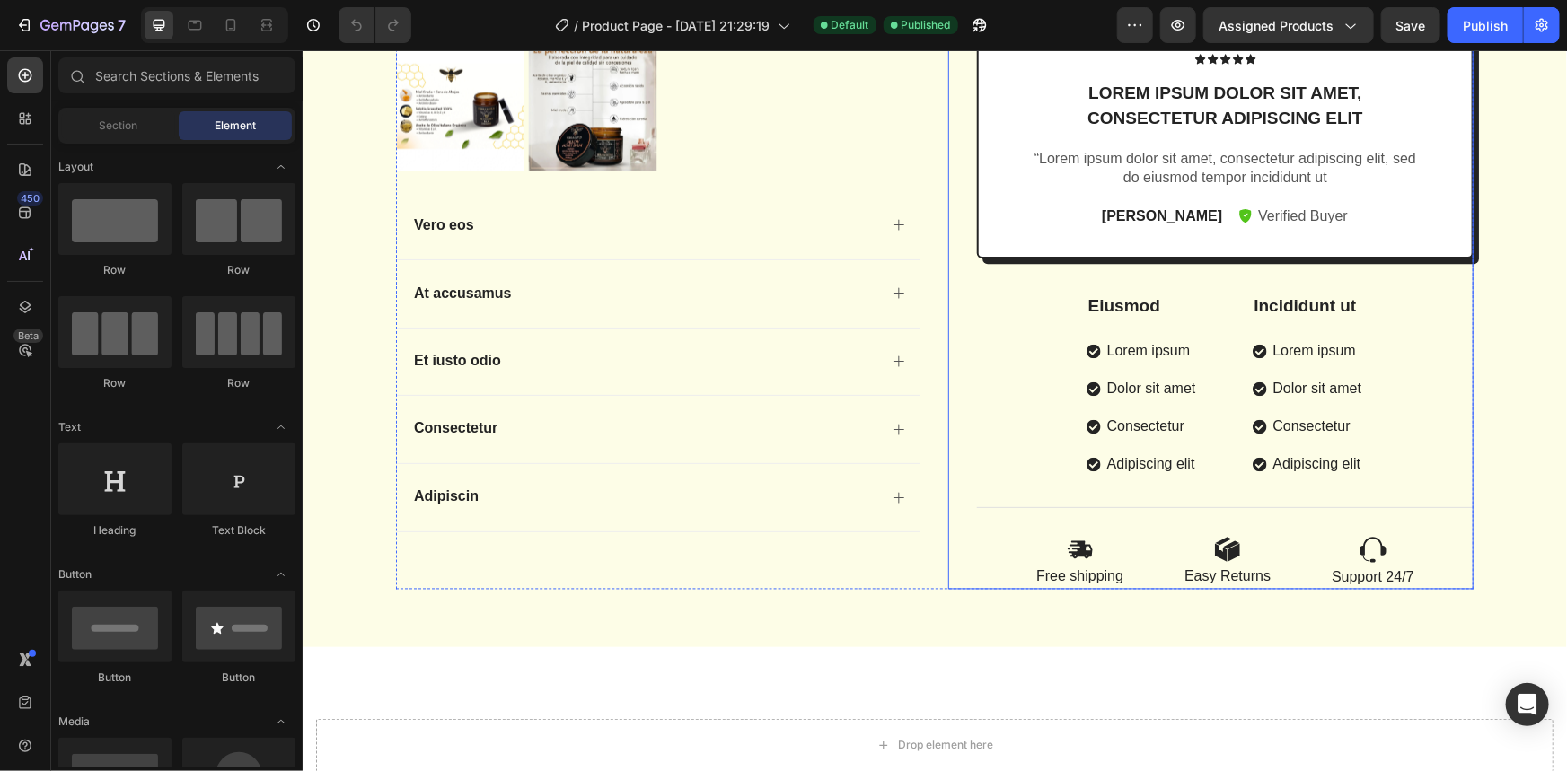
click at [1175, 520] on div "Icon Icon Icon Icon Icon Icon List 2,500+ Verified Reviews! Text Block Row TERR…" at bounding box center [1224, 47] width 497 height 1083
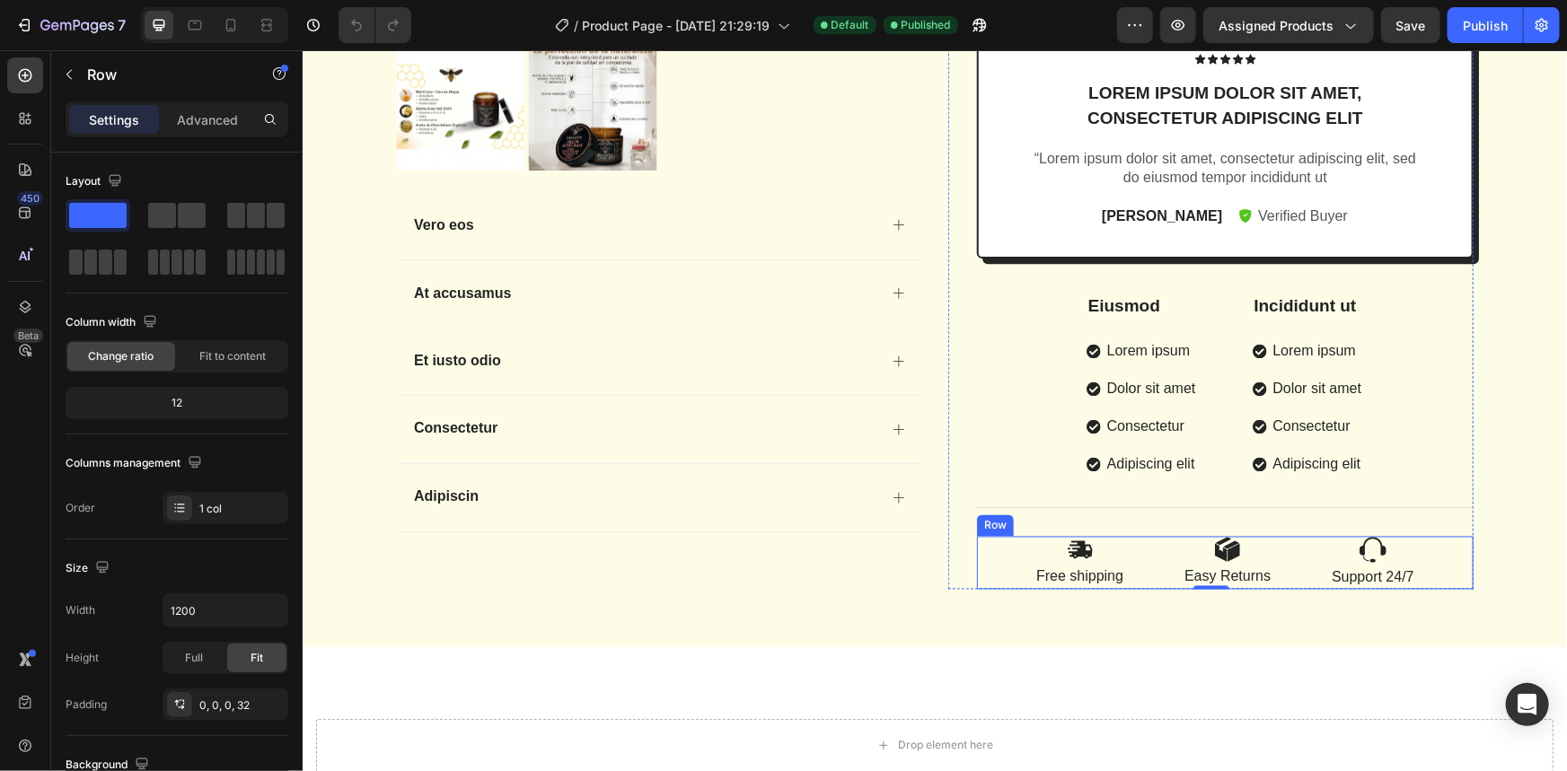
click at [1146, 544] on div "Image Free shipping Text Block Image Easy Returns Text Block Image Support 24/7…" at bounding box center [1224, 562] width 497 height 53
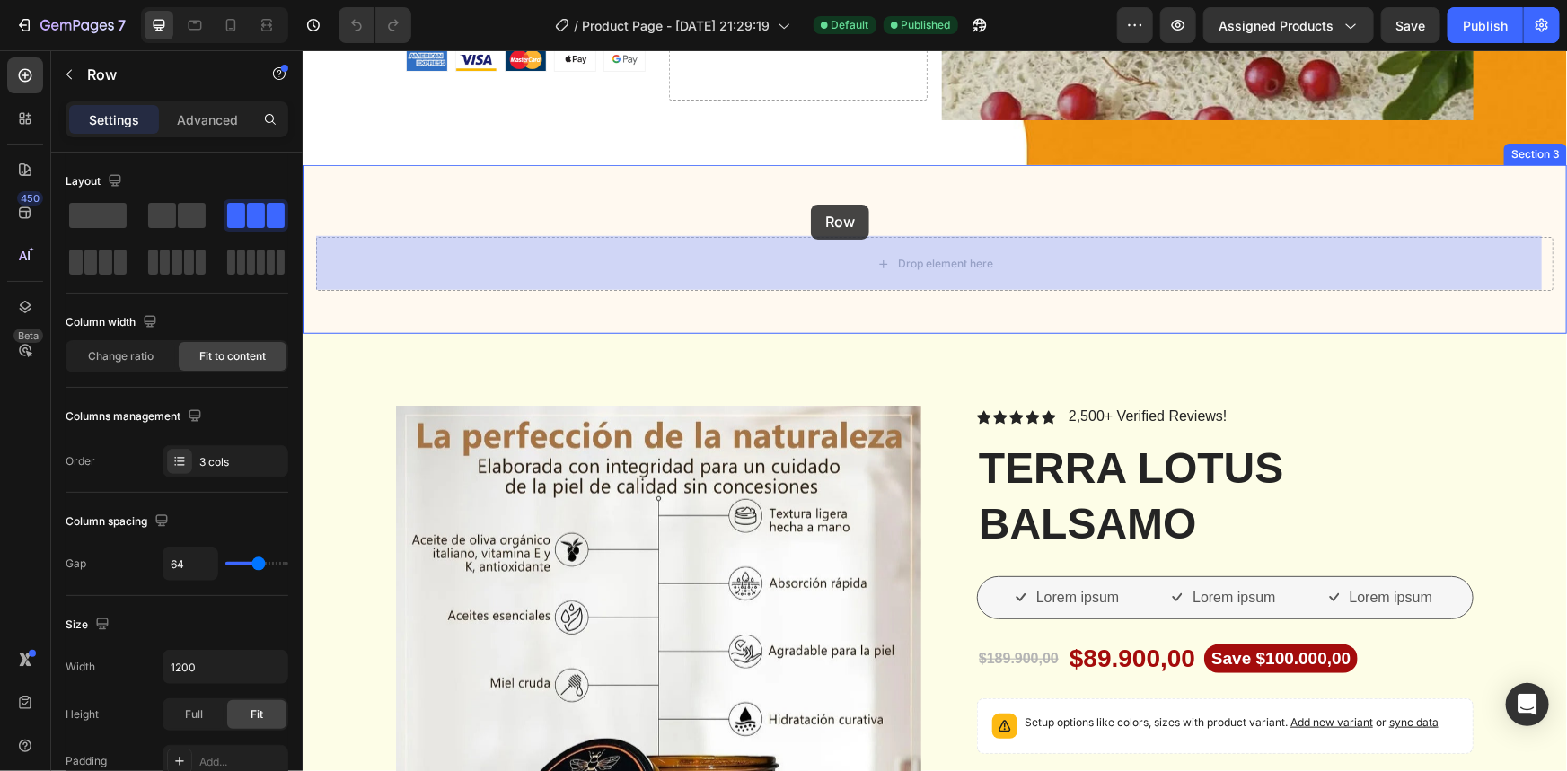
scroll to position [408, 0]
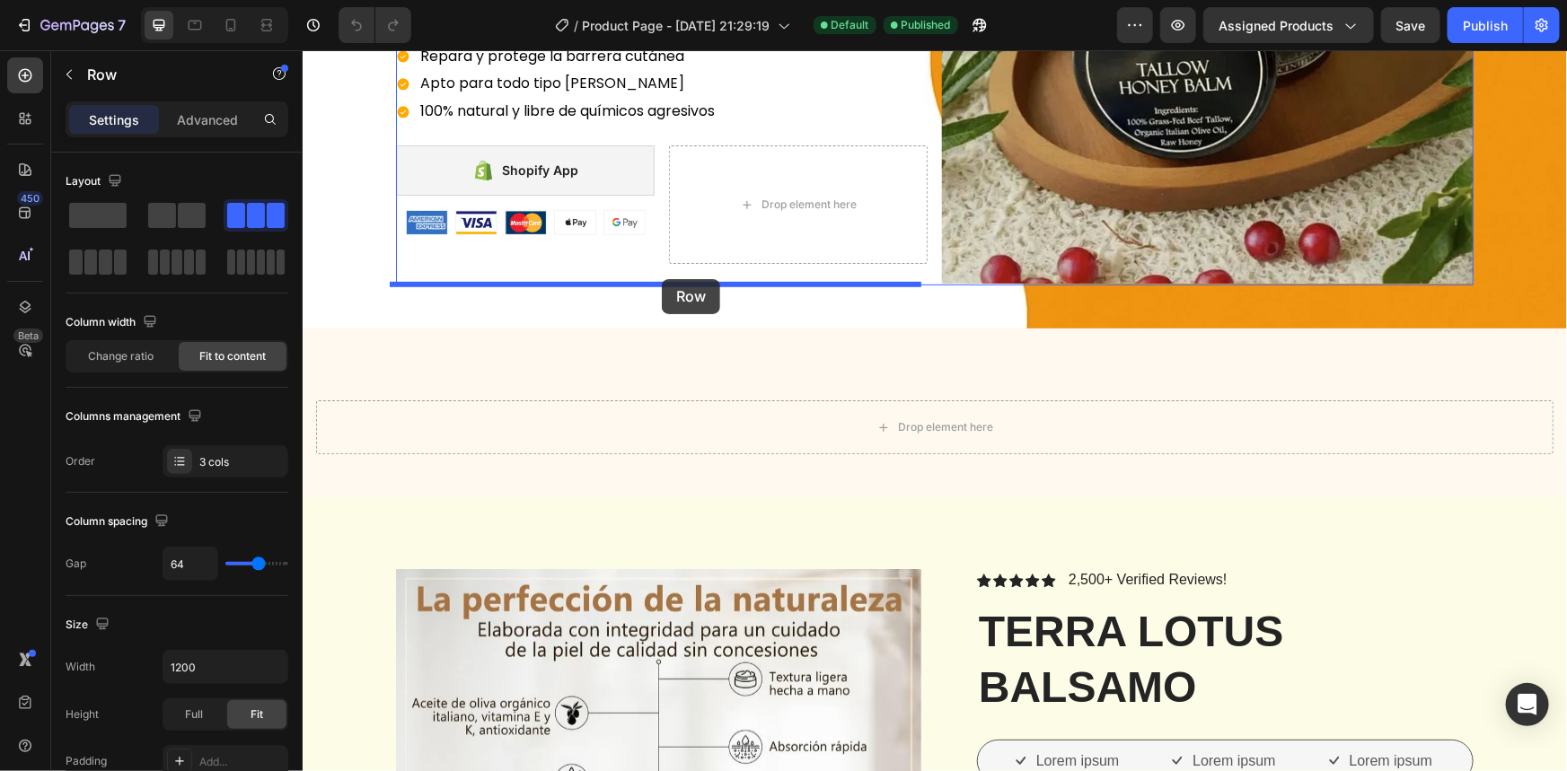
drag, startPoint x: 1159, startPoint y: 549, endPoint x: 661, endPoint y: 278, distance: 566.9
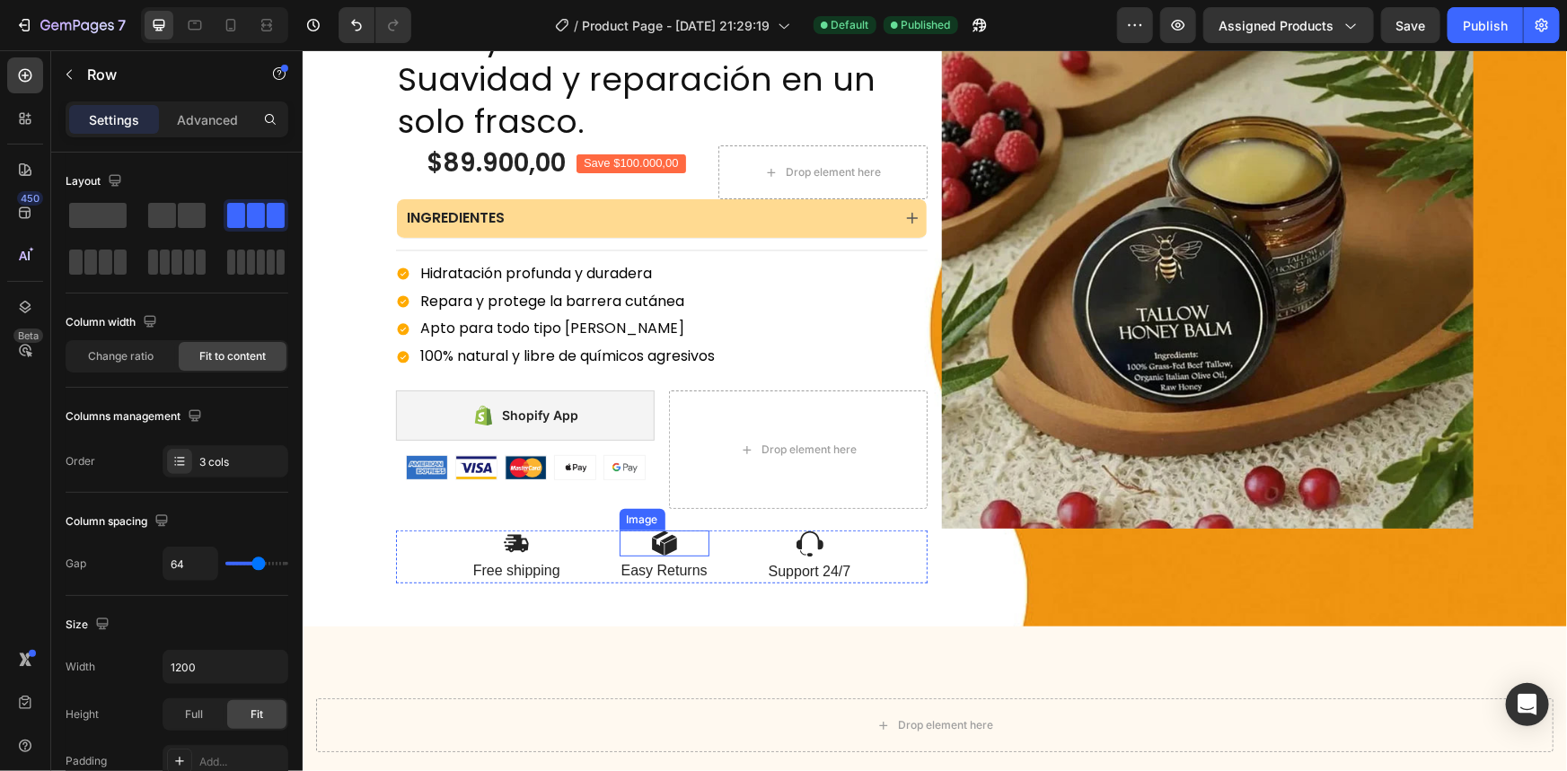
scroll to position [81, 0]
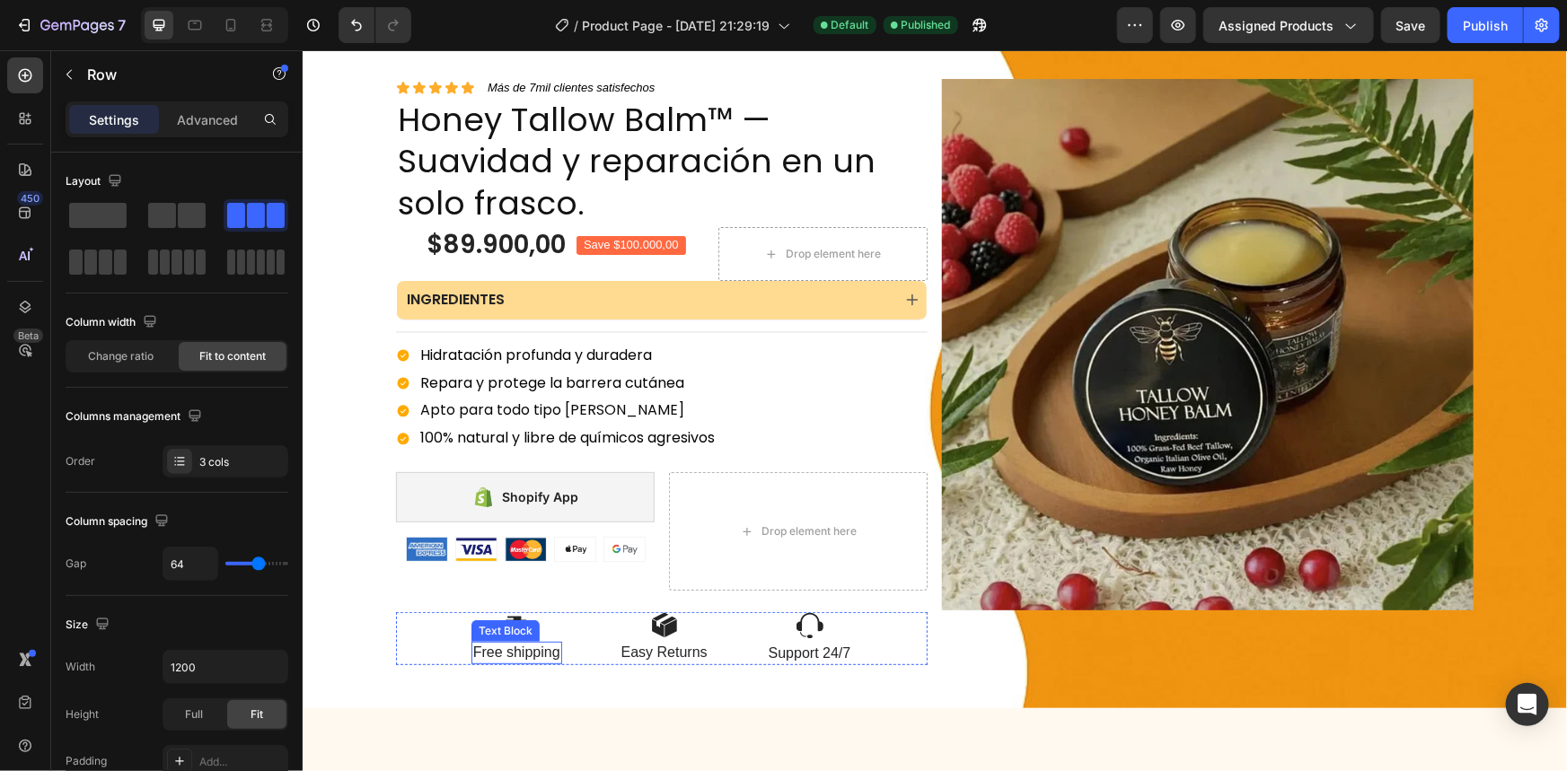
click at [533, 650] on p "Free shipping" at bounding box center [515, 652] width 87 height 19
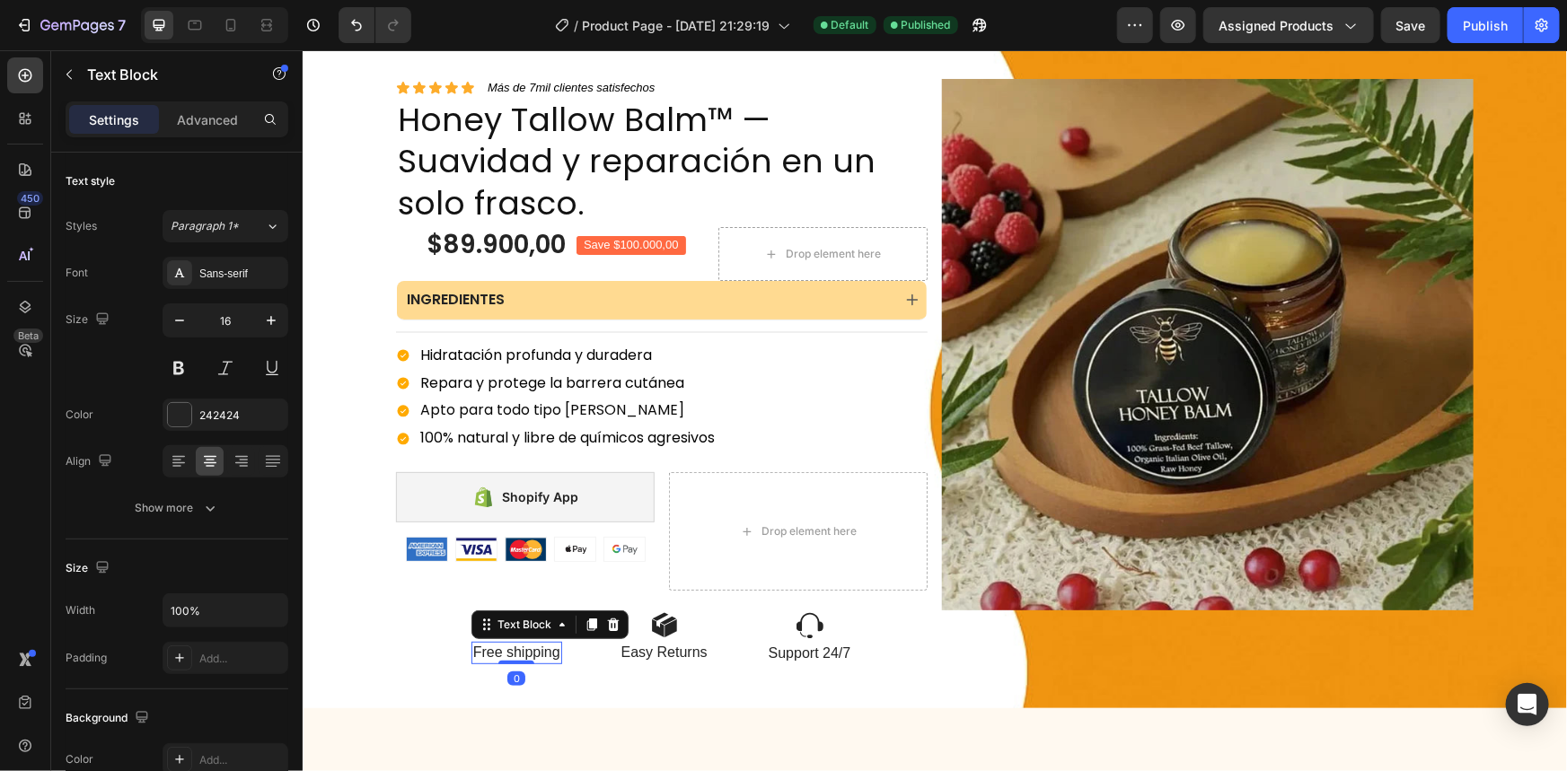
click at [533, 650] on p "Free shipping" at bounding box center [515, 652] width 87 height 19
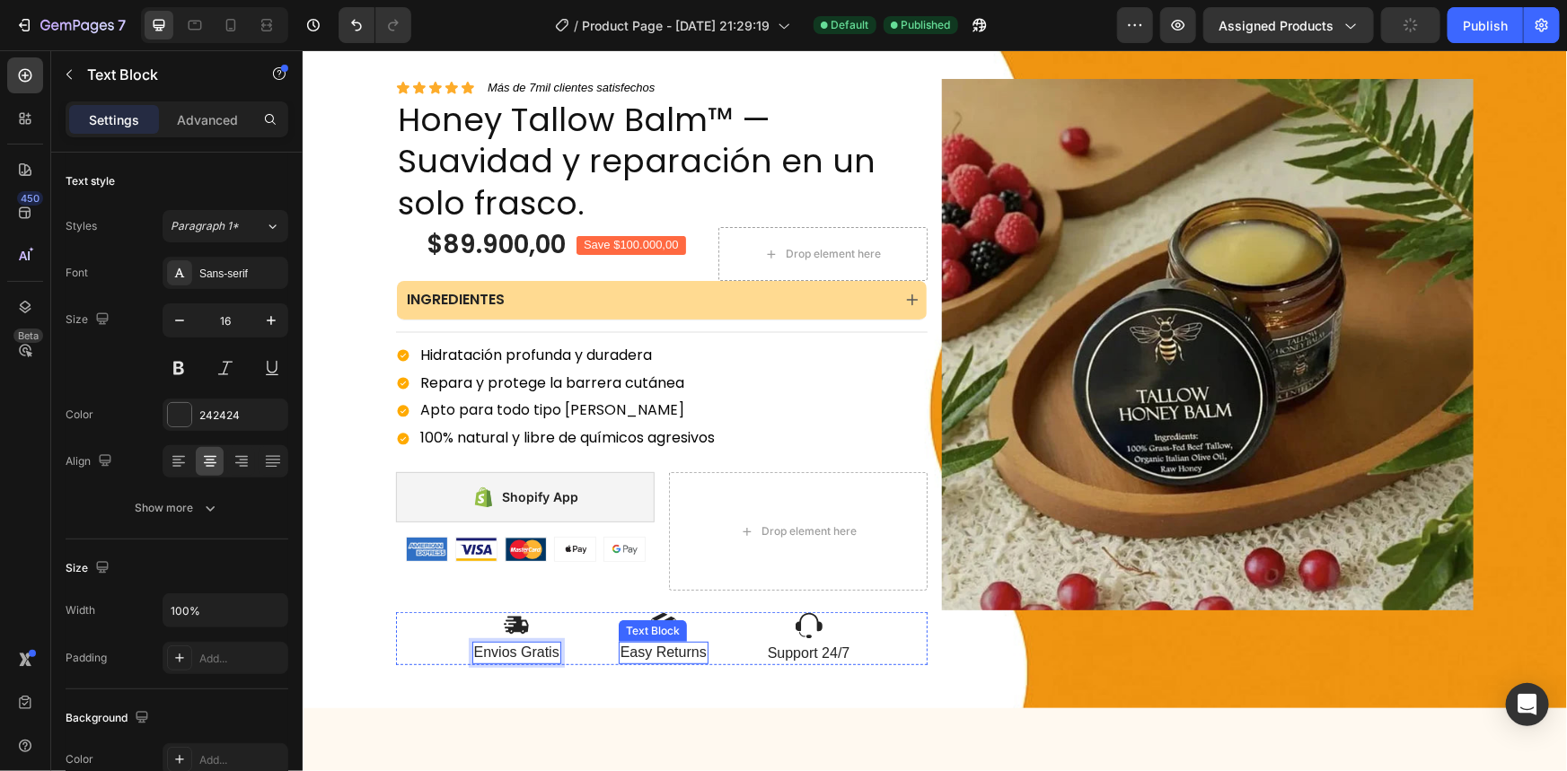
click at [664, 647] on p "Easy Returns" at bounding box center [663, 652] width 86 height 19
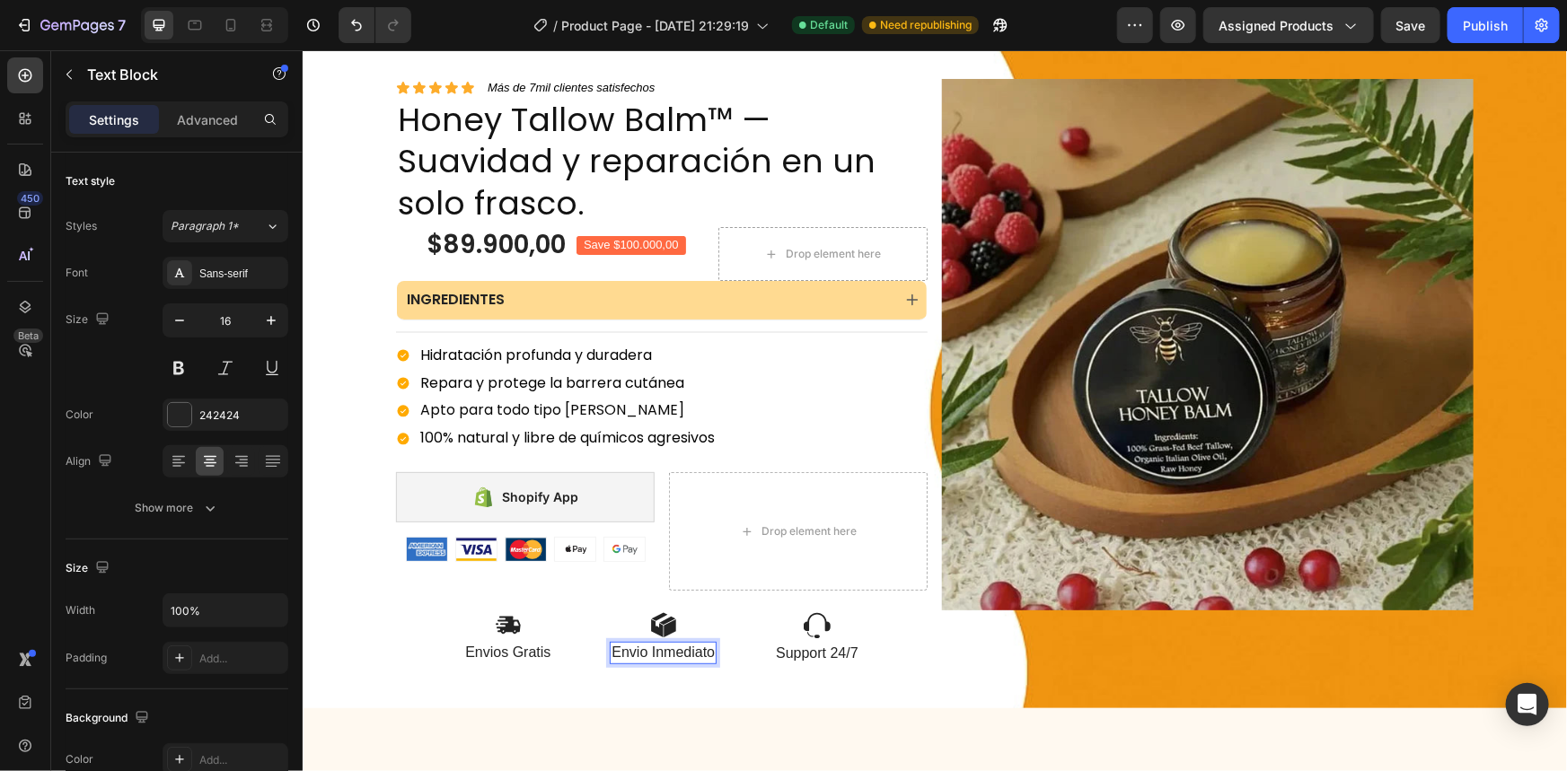
click at [624, 655] on p "Envio Inmediato" at bounding box center [662, 652] width 103 height 19
click at [302, 49] on lt-strong "í" at bounding box center [302, 49] width 0 height 0
click at [801, 649] on p "Support 24/7" at bounding box center [817, 653] width 83 height 19
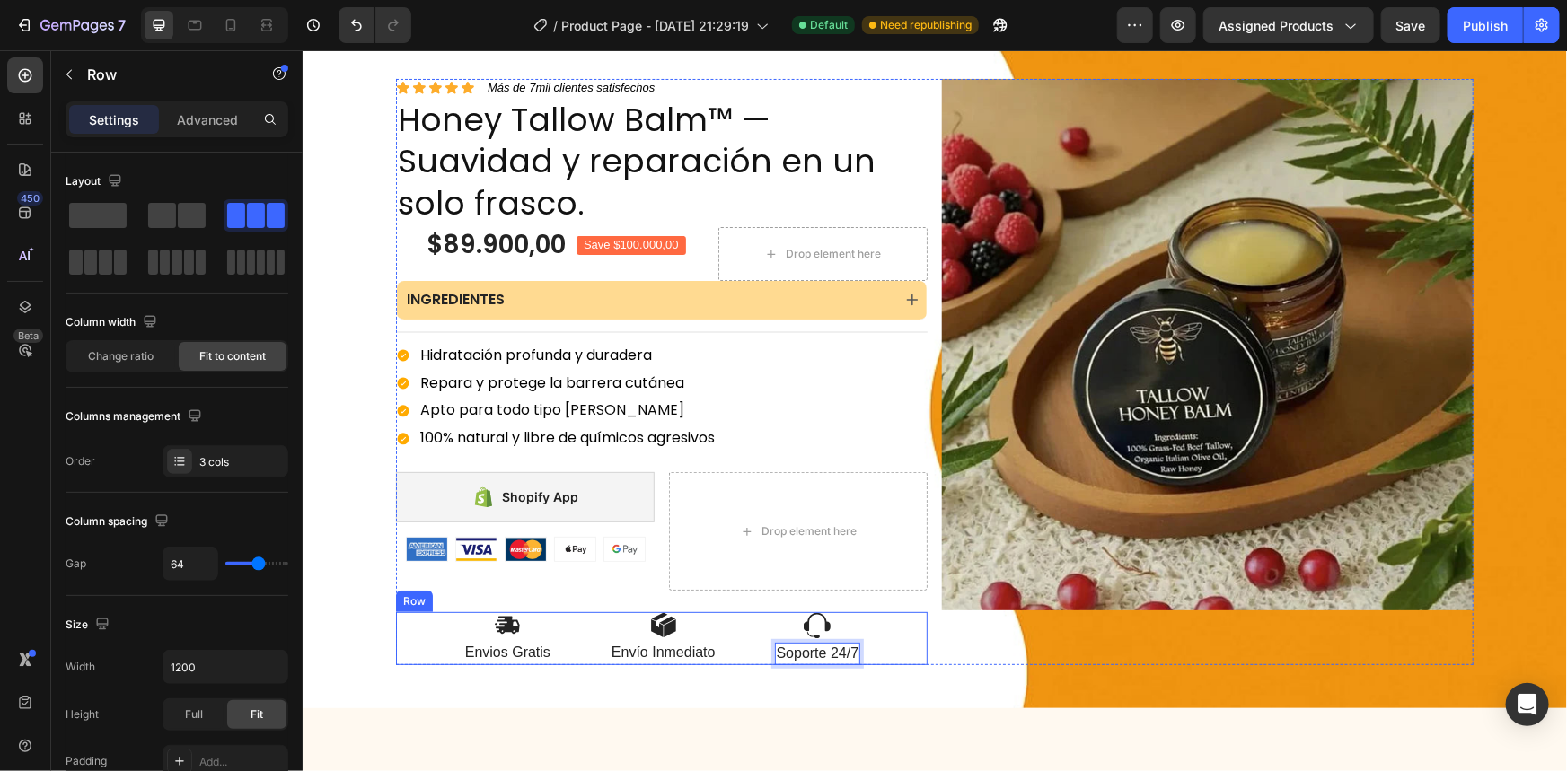
click at [892, 627] on div "Image Envios Gratis Text Block Image Envío Inmediato Text Block Image Soporte 2…" at bounding box center [661, 638] width 532 height 53
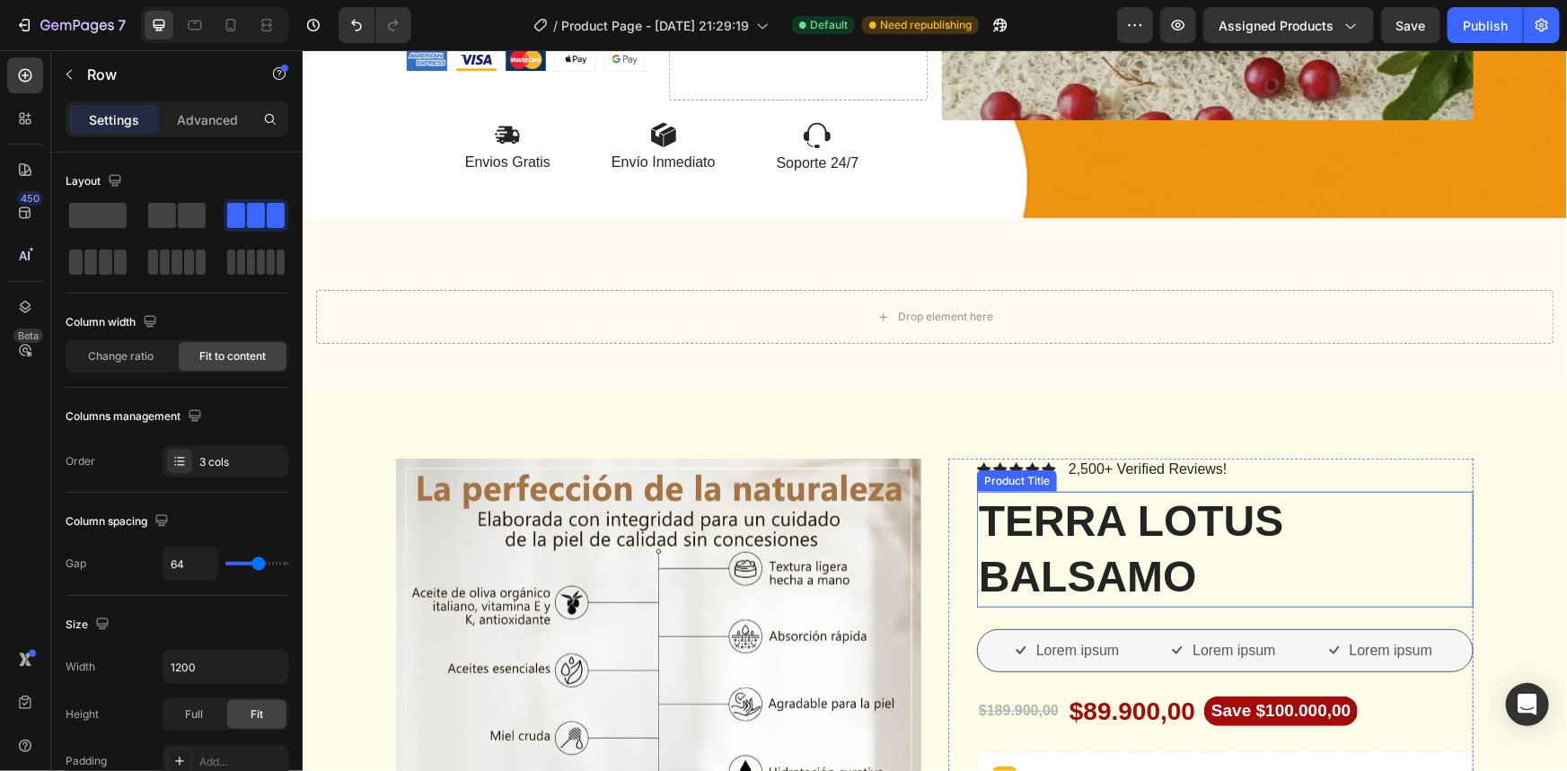
scroll to position [163, 0]
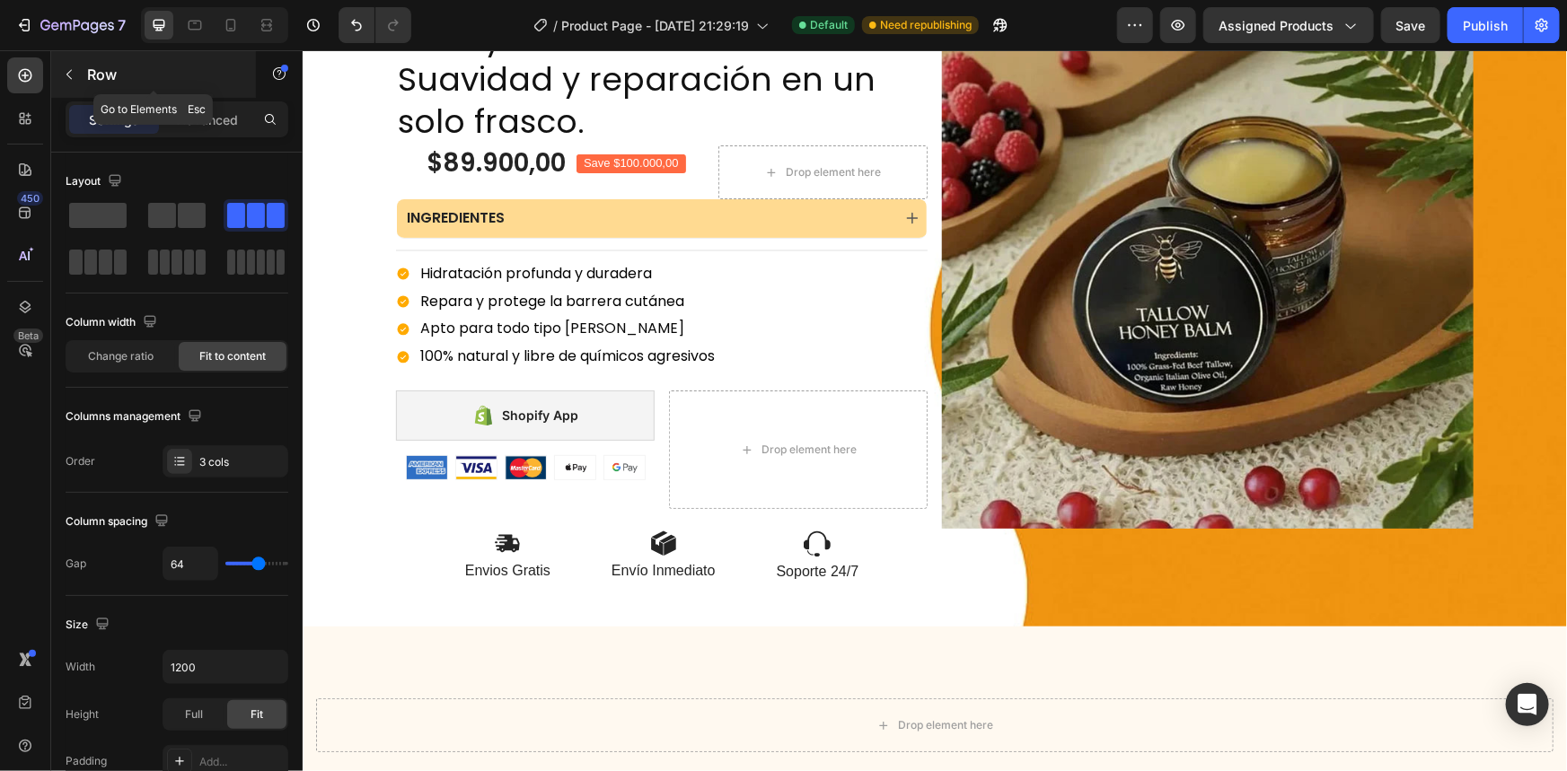
click at [81, 70] on button "button" at bounding box center [69, 74] width 29 height 29
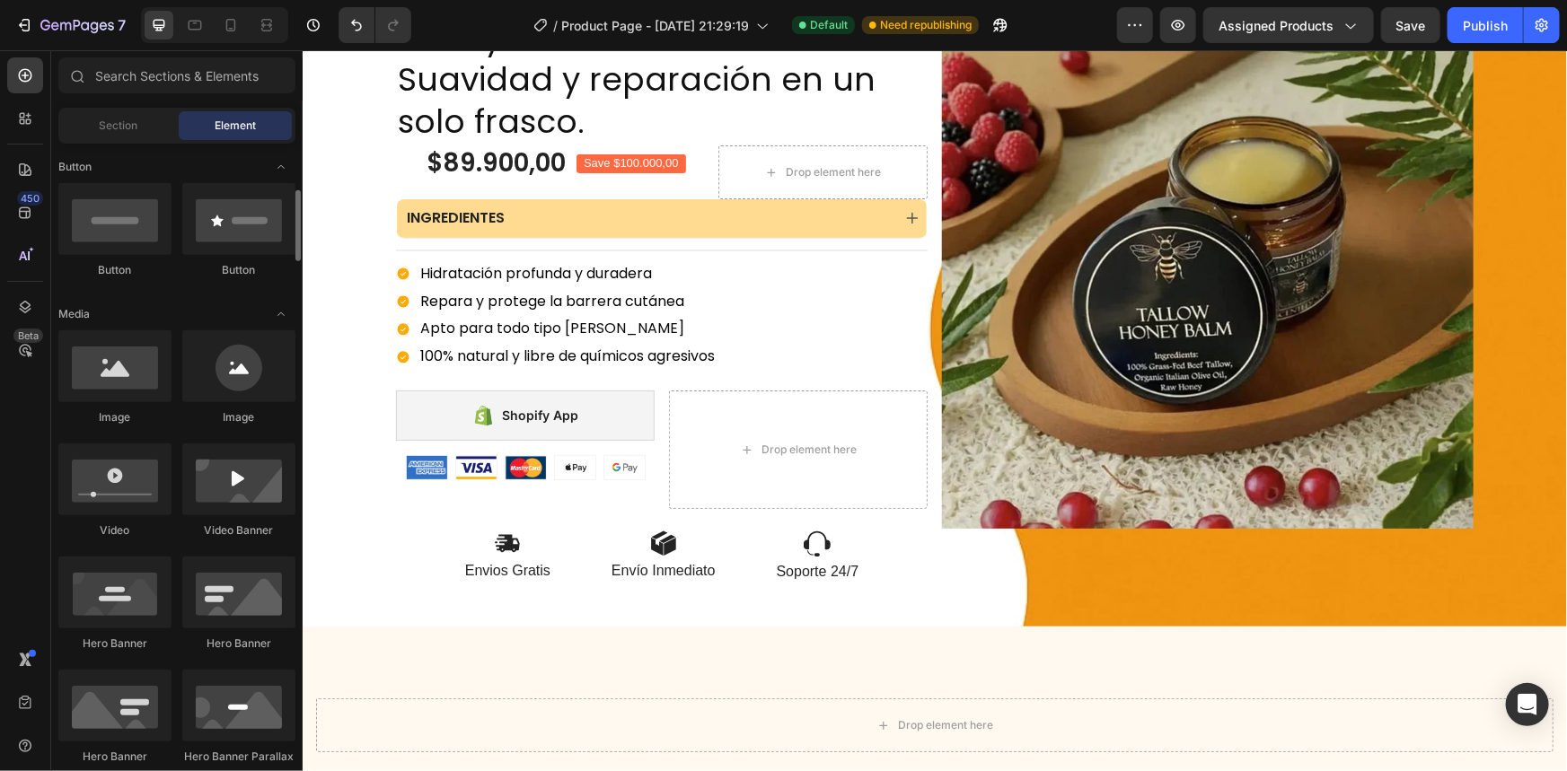
scroll to position [244, 0]
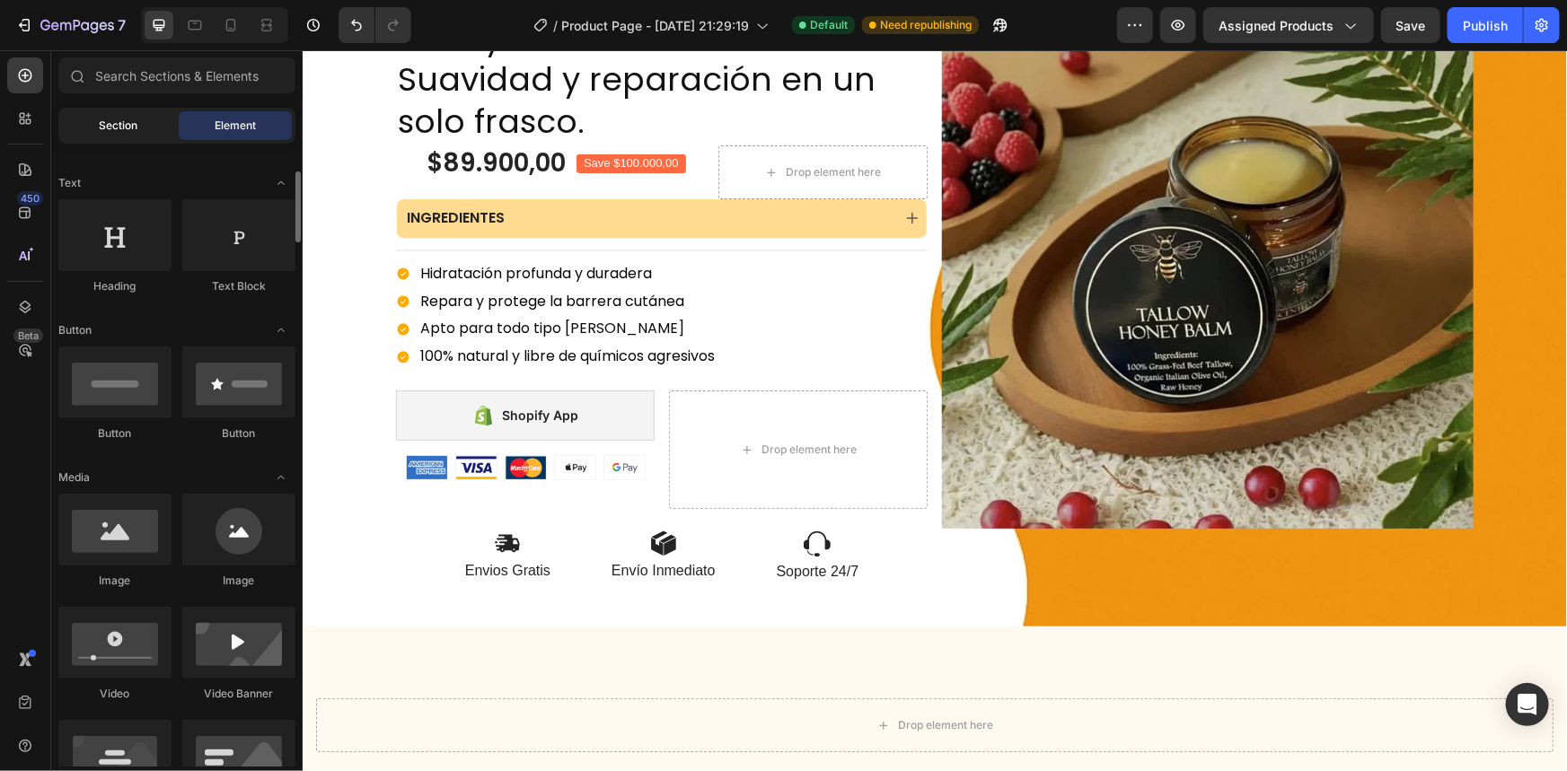
click at [129, 137] on div "Section" at bounding box center [118, 125] width 113 height 29
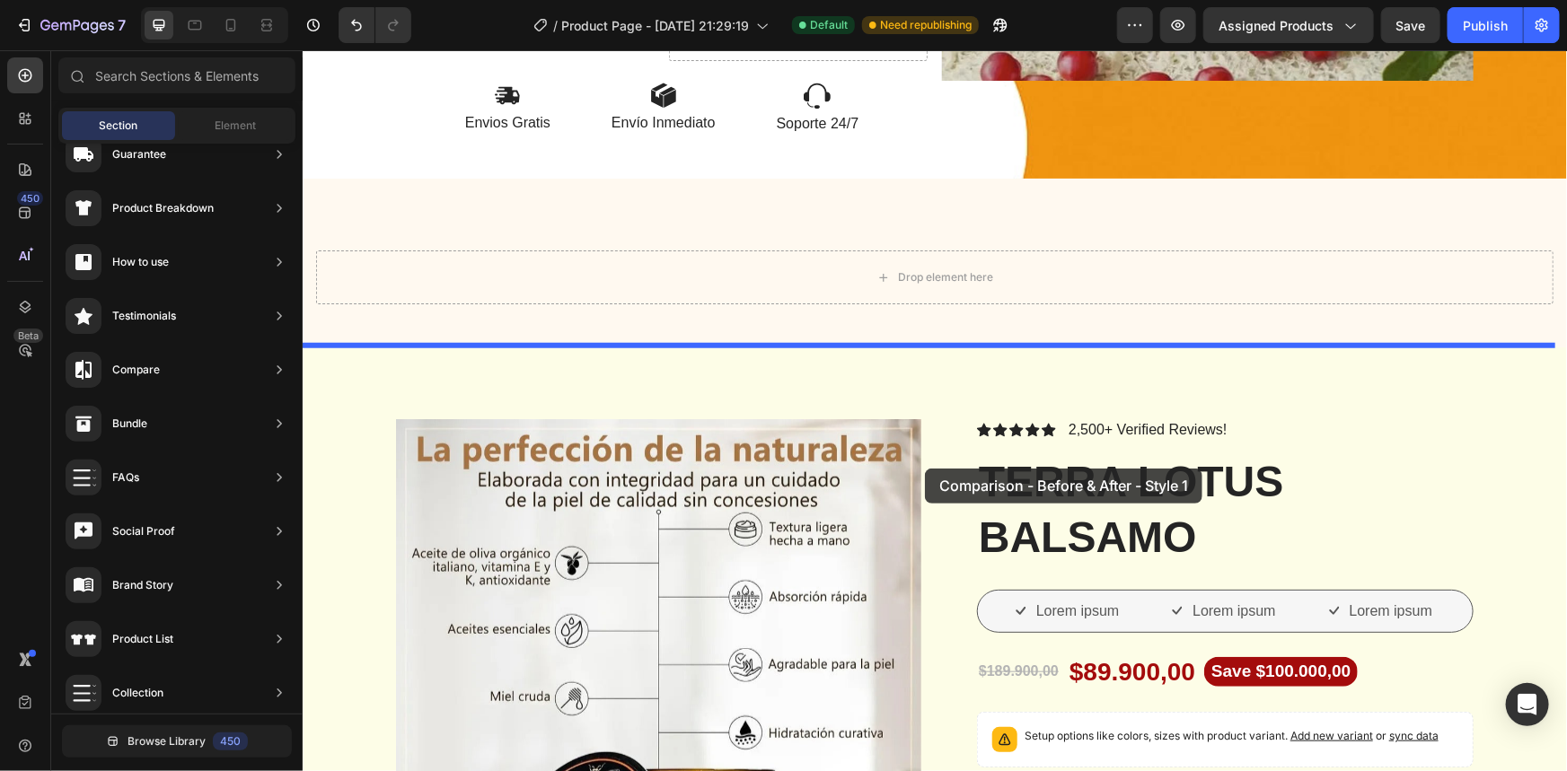
scroll to position [675, 0]
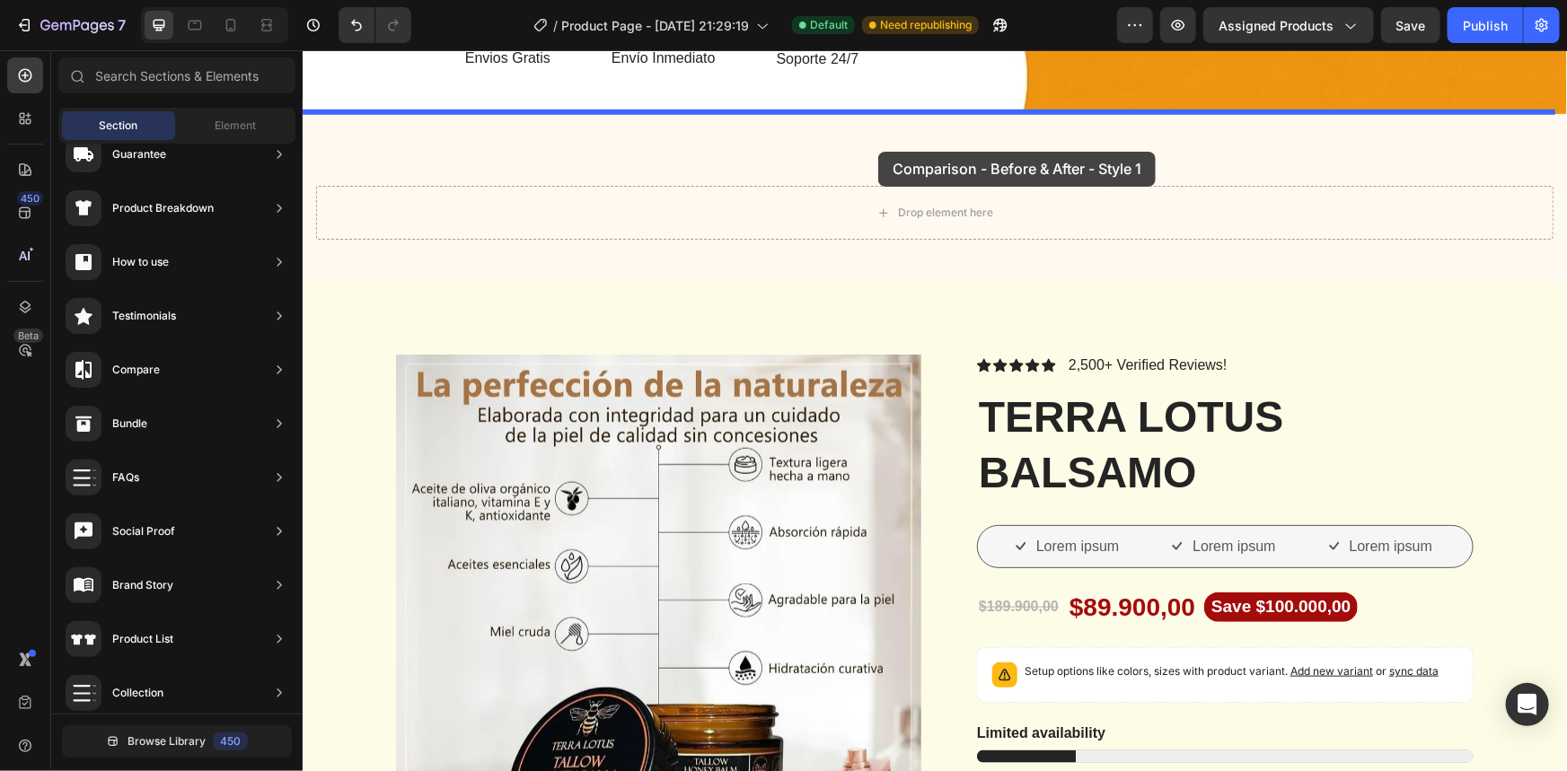
drag, startPoint x: 761, startPoint y: 508, endPoint x: 877, endPoint y: 151, distance: 376.0
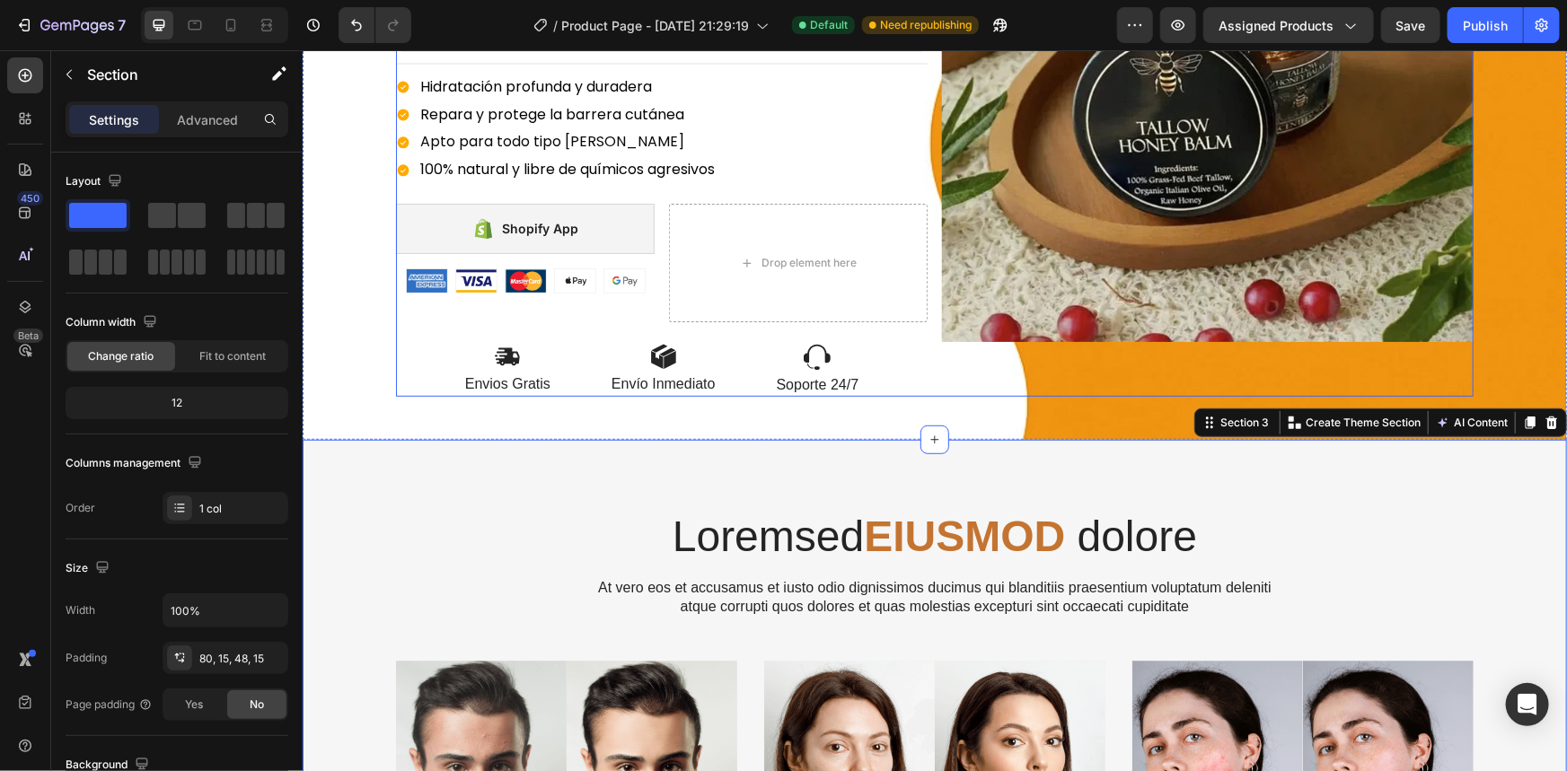
scroll to position [431, 0]
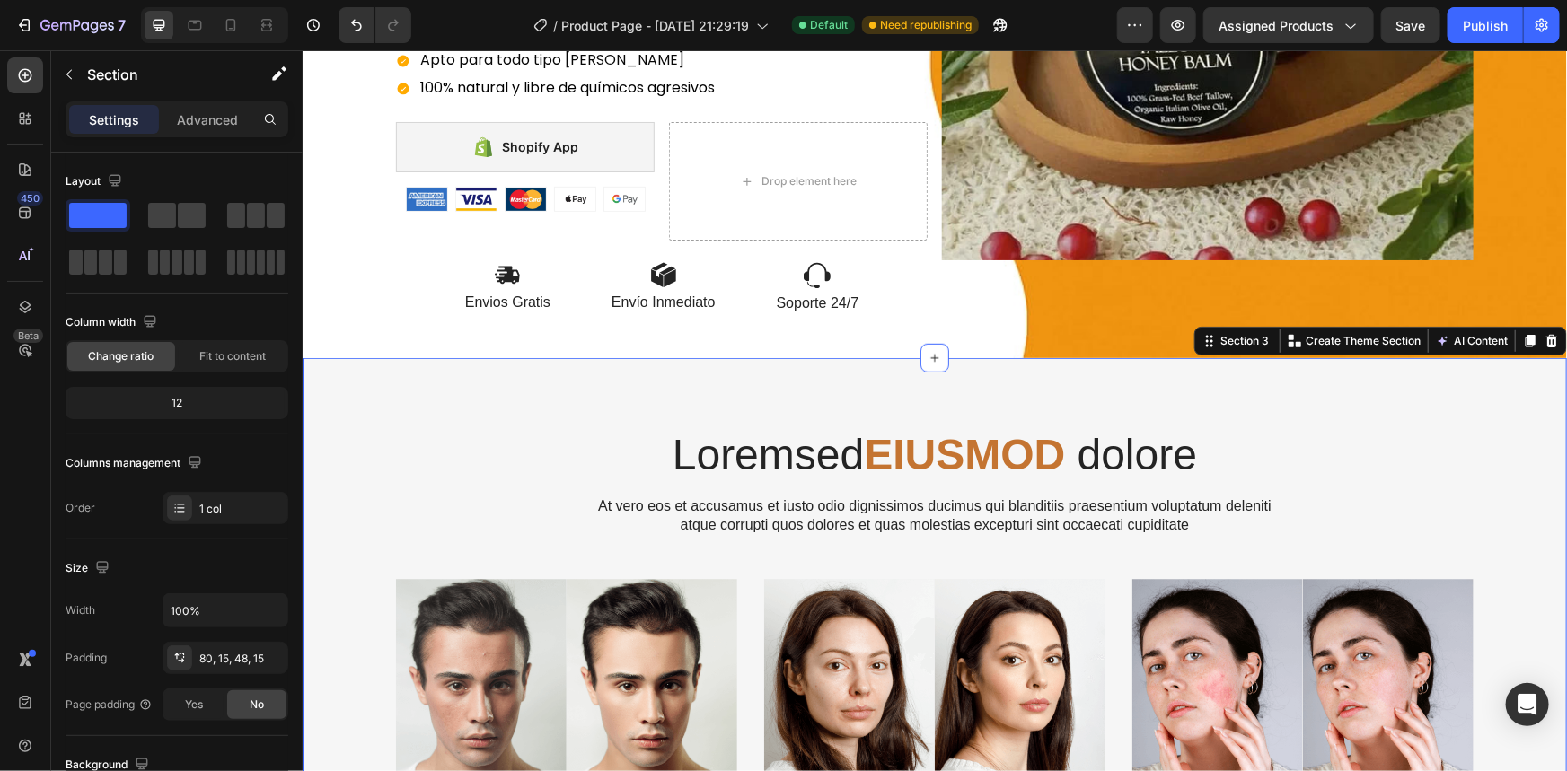
click at [1176, 381] on div "Loremsed EIUSMOD dolore Heading At vero eos et accusamus et iusto odio dignissi…" at bounding box center [934, 646] width 1264 height 578
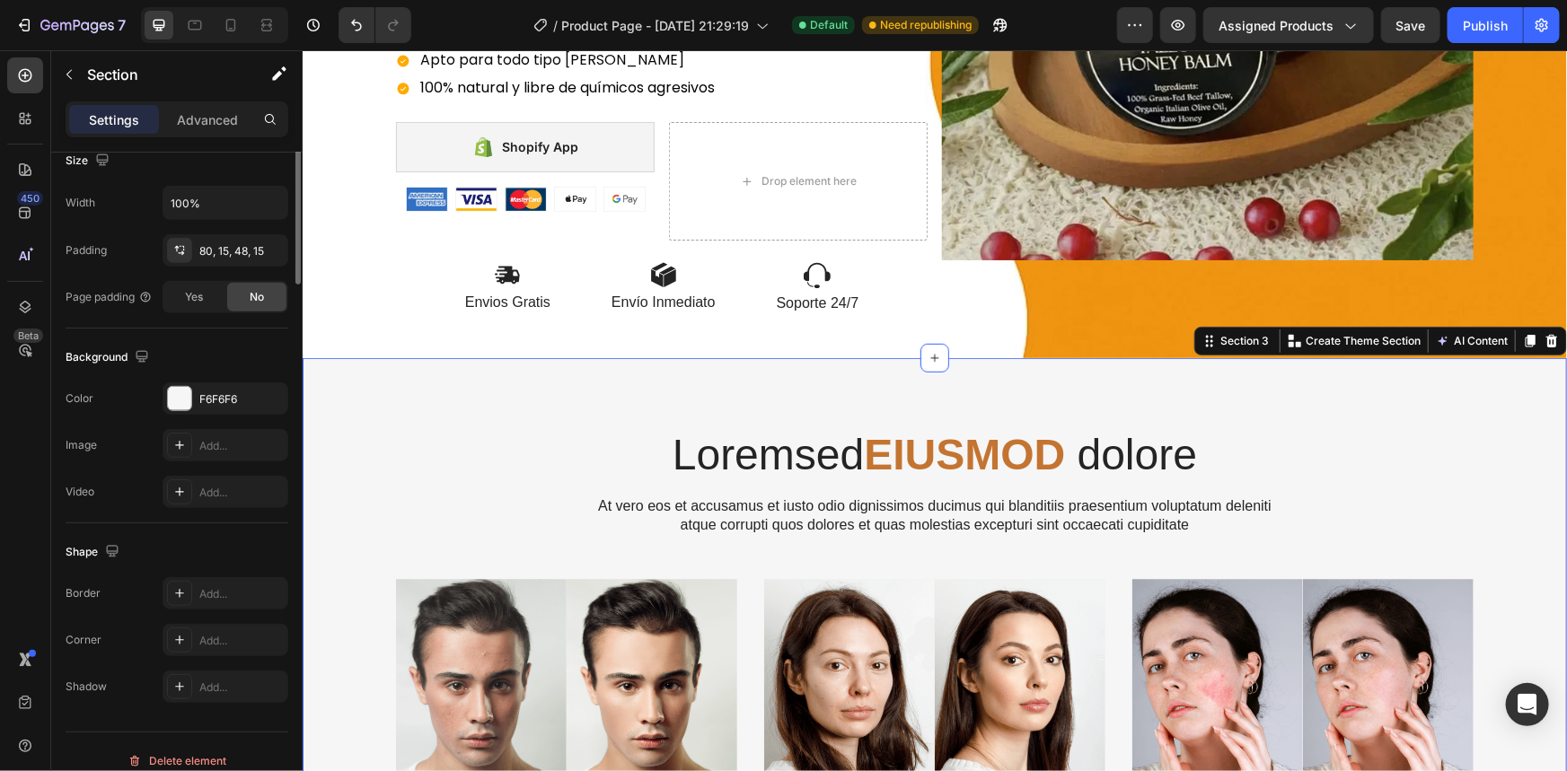
scroll to position [424, 0]
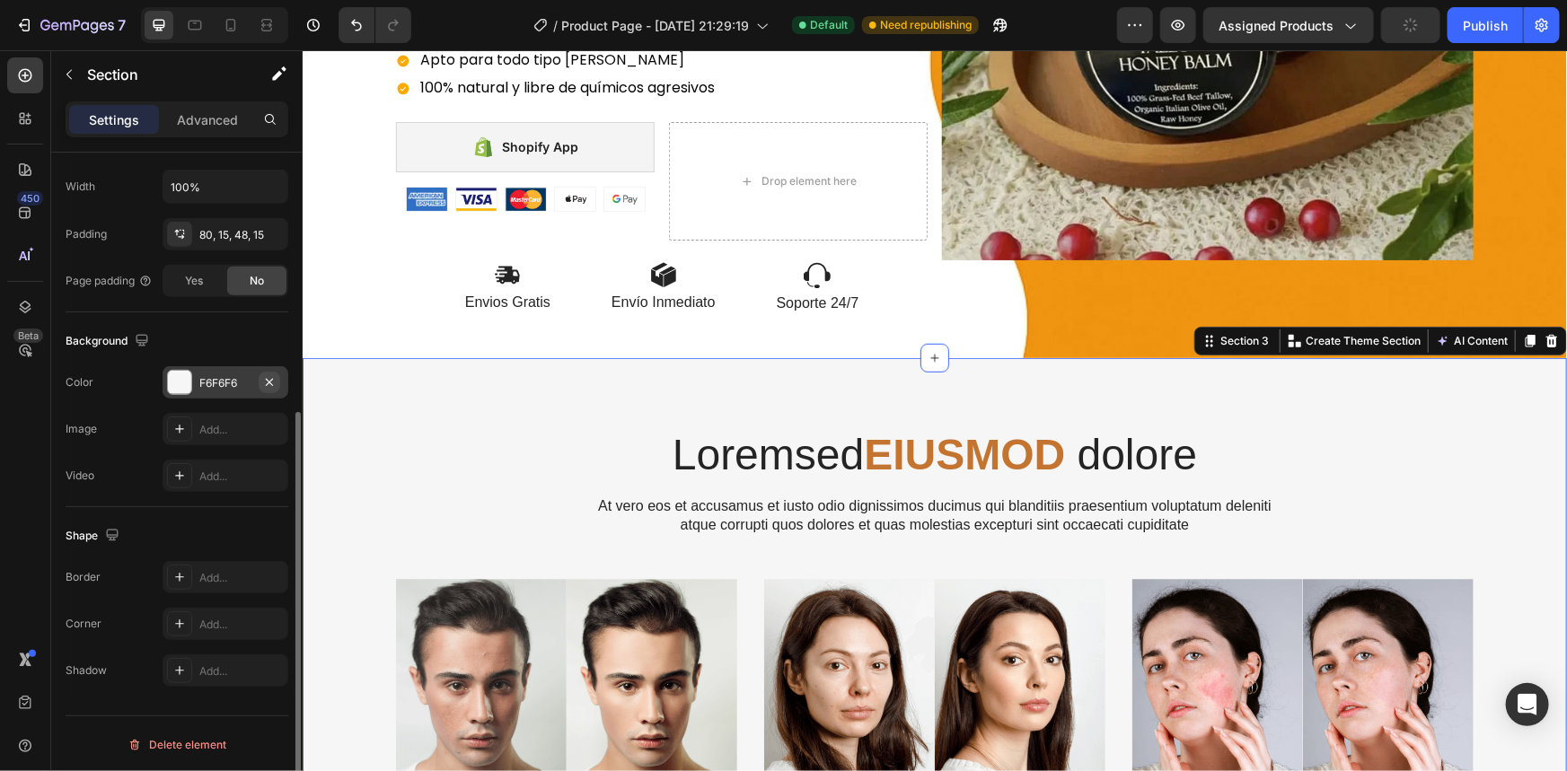
click at [270, 384] on icon "button" at bounding box center [269, 382] width 14 height 14
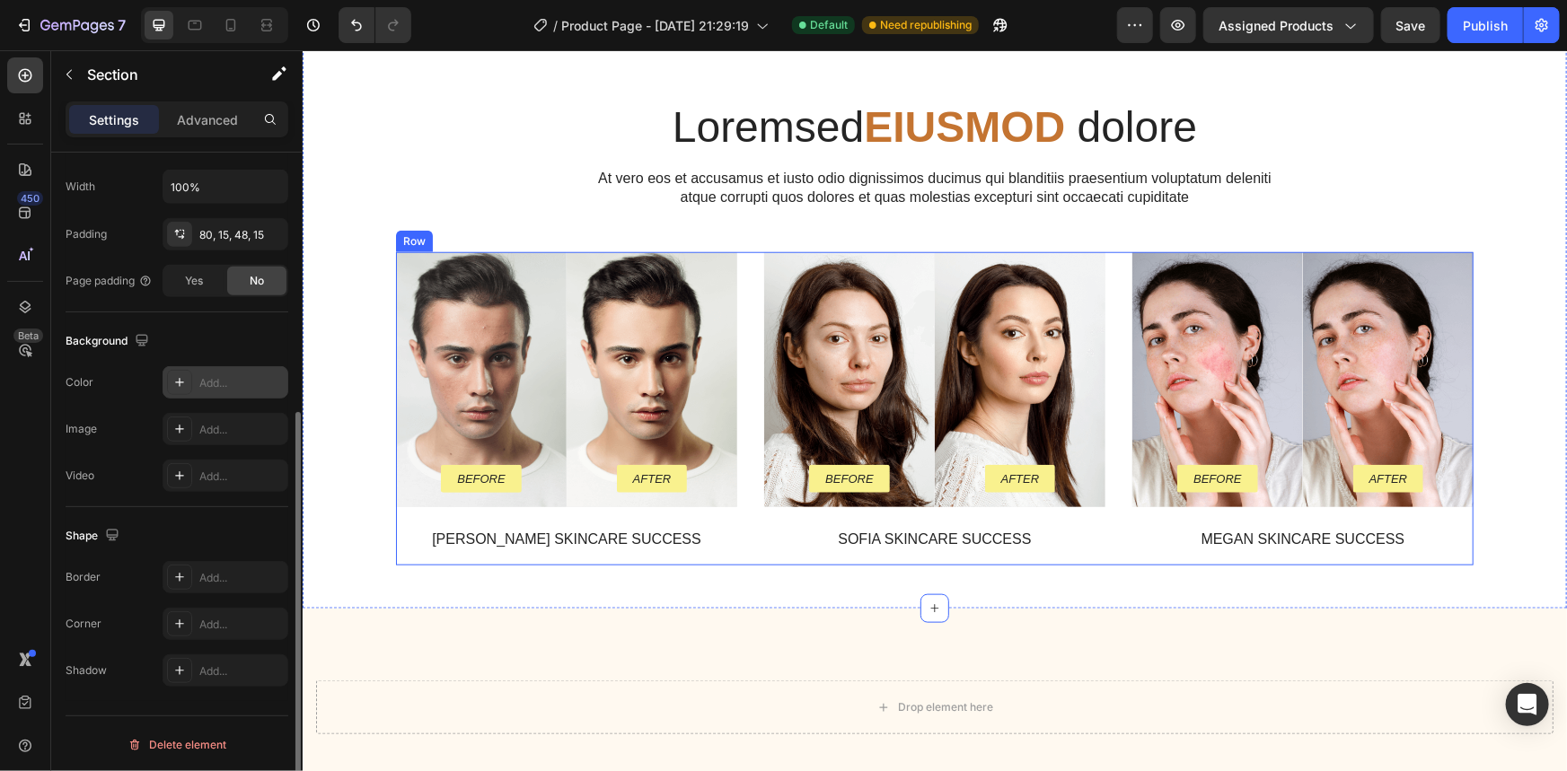
scroll to position [512, 0]
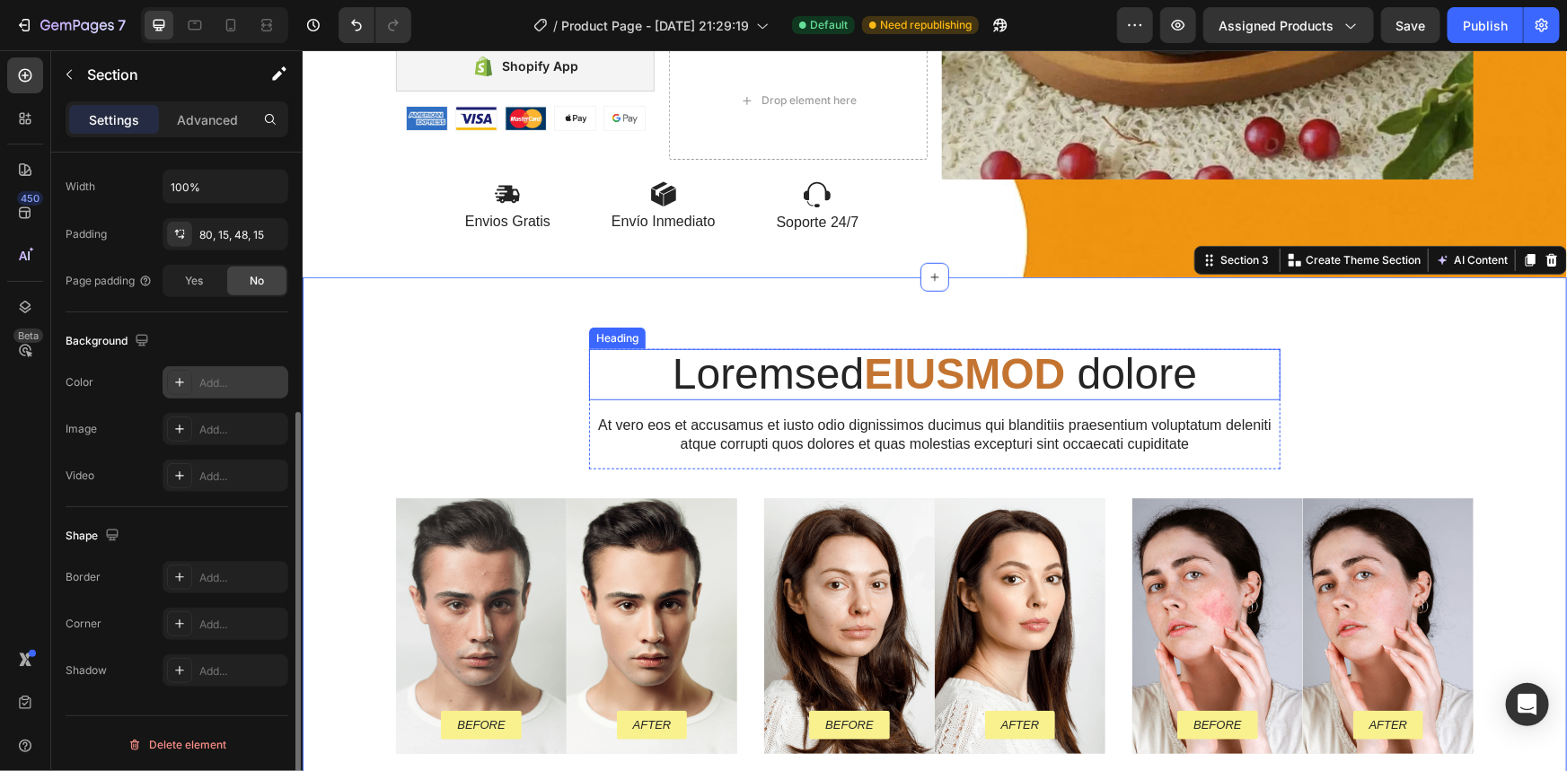
click at [866, 356] on strong "EIUSMOD" at bounding box center [963, 373] width 201 height 48
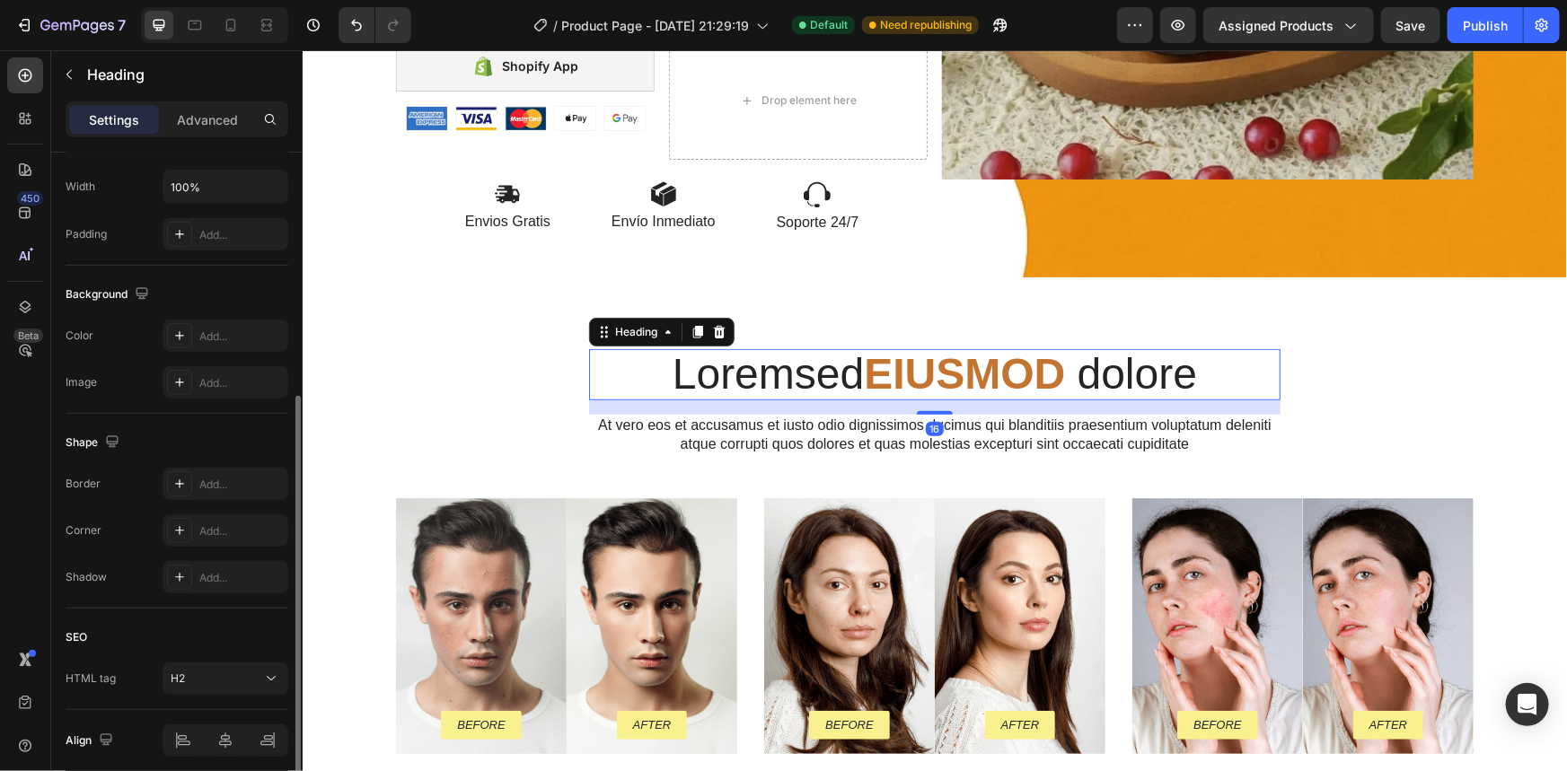
scroll to position [0, 0]
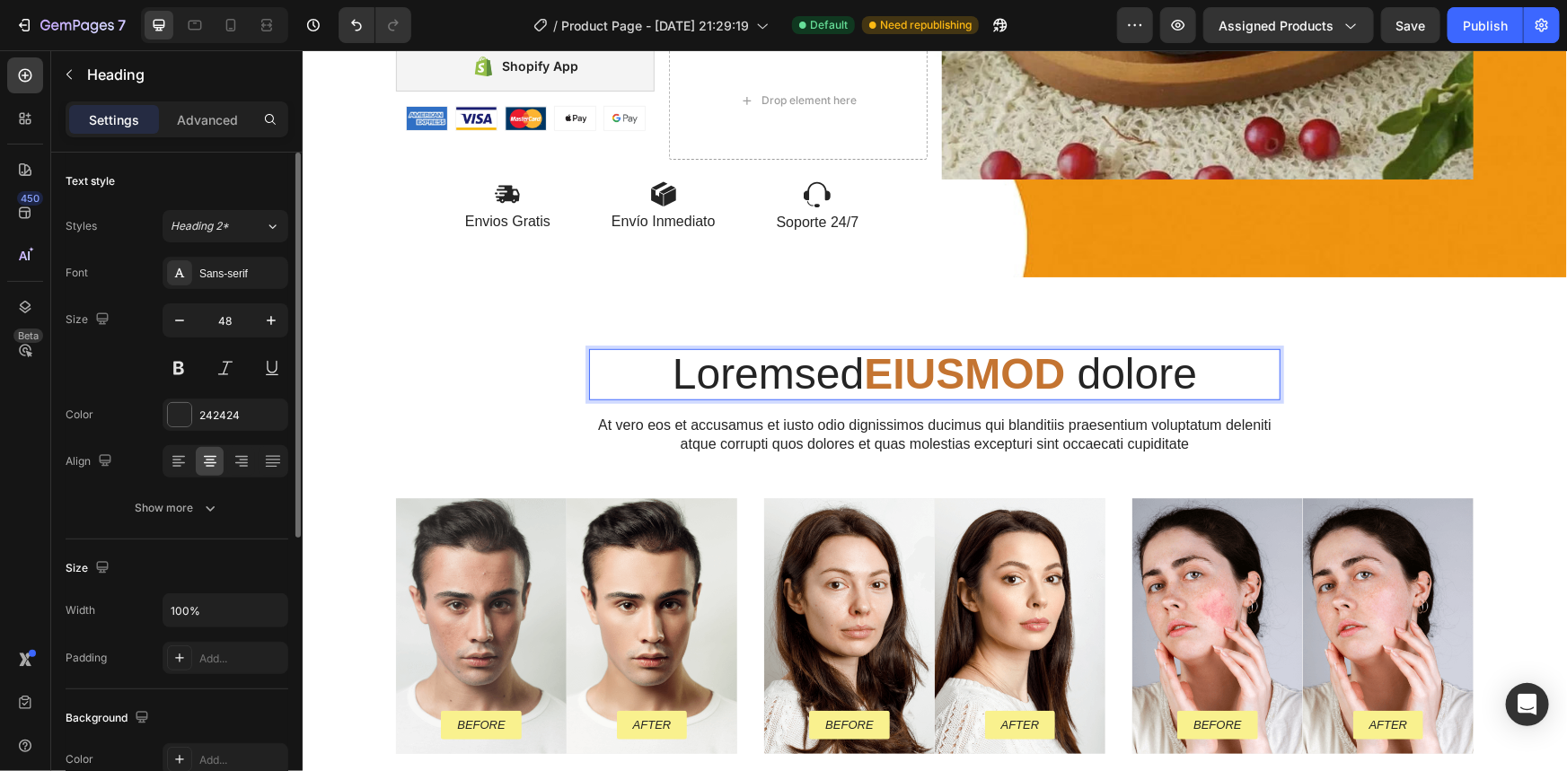
click at [1055, 371] on strong "EIUSMOD" at bounding box center [963, 373] width 201 height 48
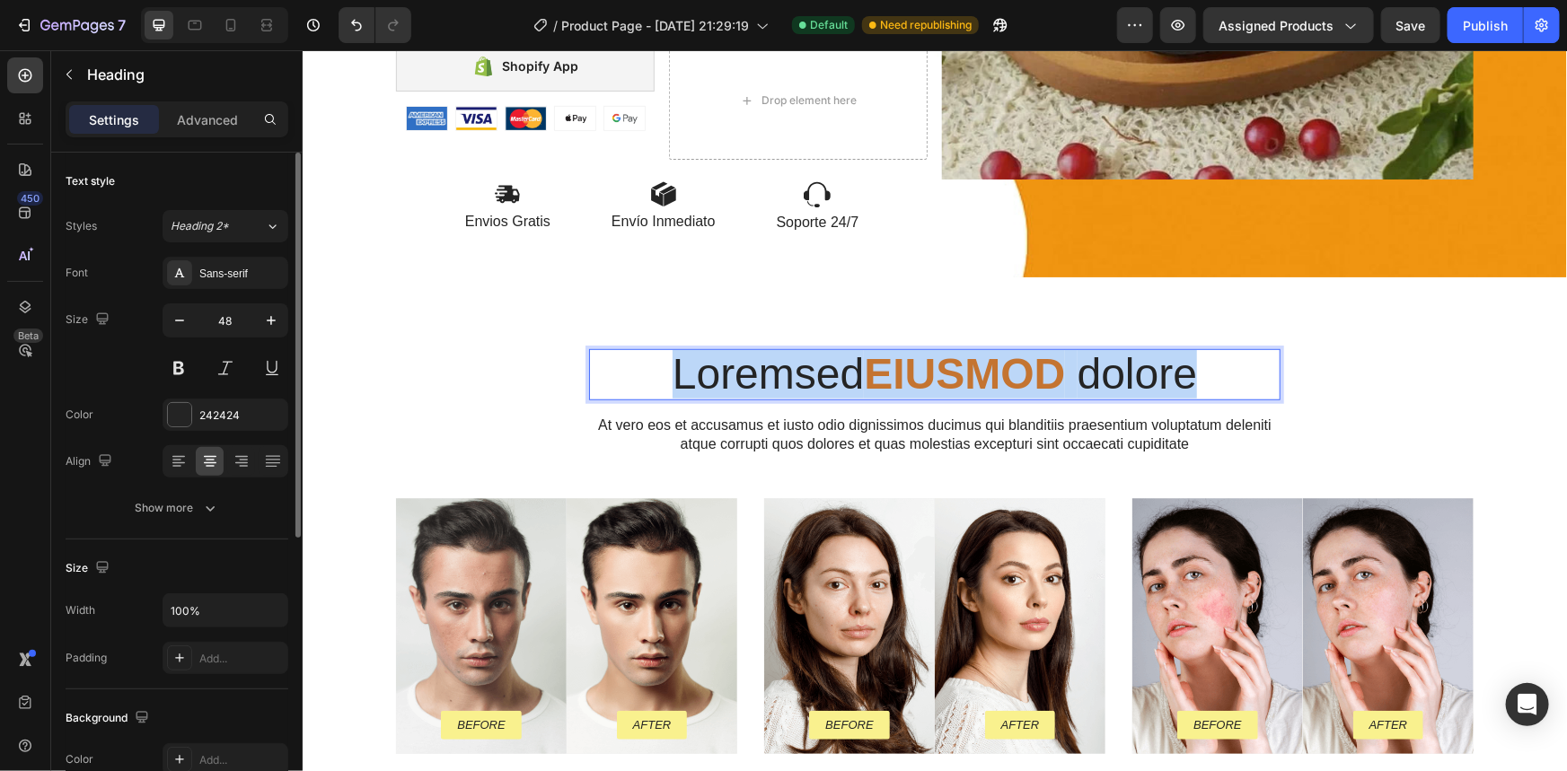
drag, startPoint x: 1216, startPoint y: 374, endPoint x: 592, endPoint y: 353, distance: 624.5
click at [592, 353] on p "Loremsed EIUSMOD dolore" at bounding box center [934, 374] width 688 height 48
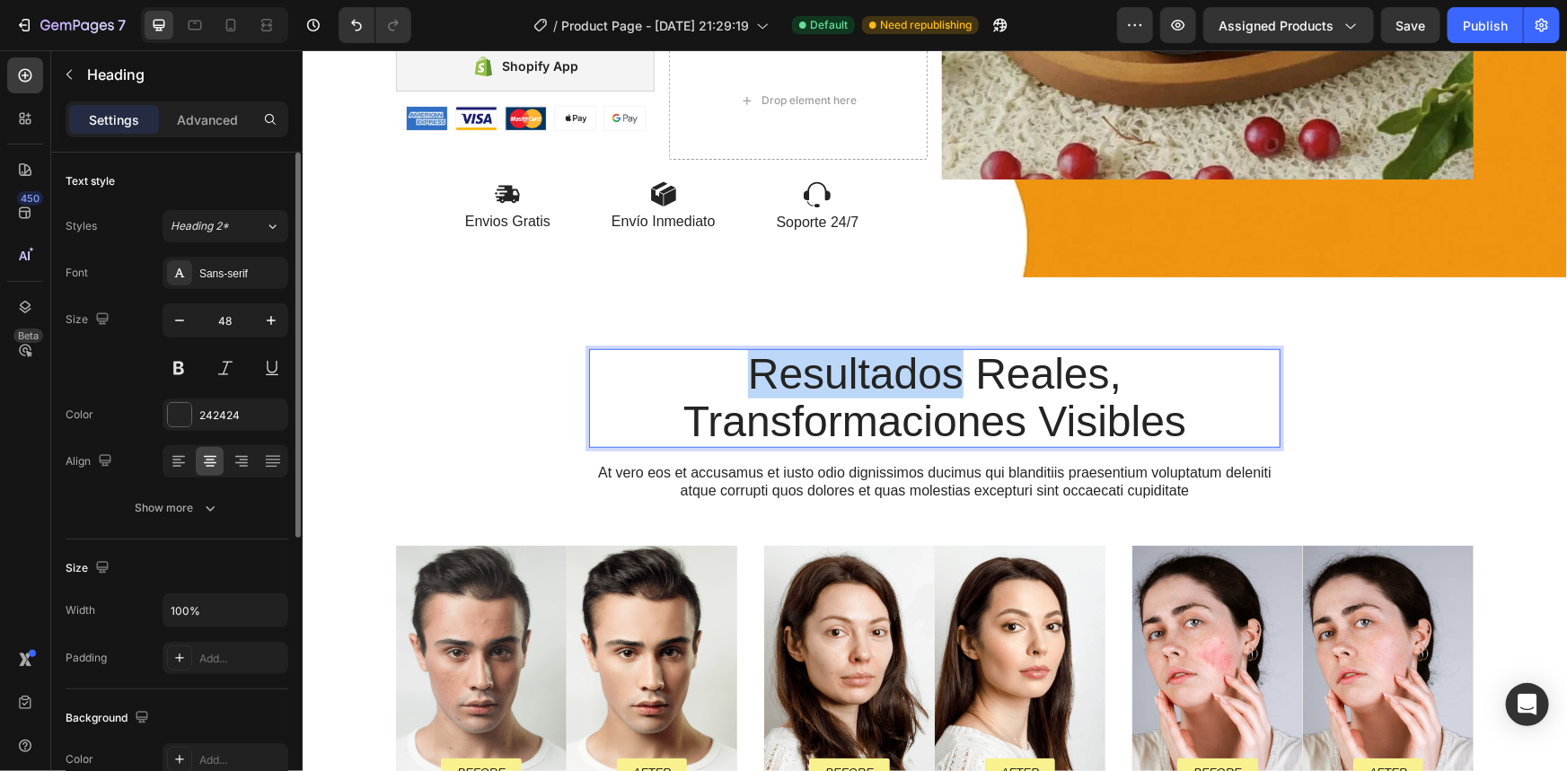
drag, startPoint x: 953, startPoint y: 378, endPoint x: 726, endPoint y: 374, distance: 227.2
click at [726, 374] on p "Resultados Reales, Transformaciones Visibles" at bounding box center [934, 397] width 688 height 95
drag, startPoint x: 990, startPoint y: 375, endPoint x: 666, endPoint y: 370, distance: 324.2
click at [666, 370] on p "RESULTADOS Reales, Transformaciones Visibles" at bounding box center [934, 397] width 688 height 95
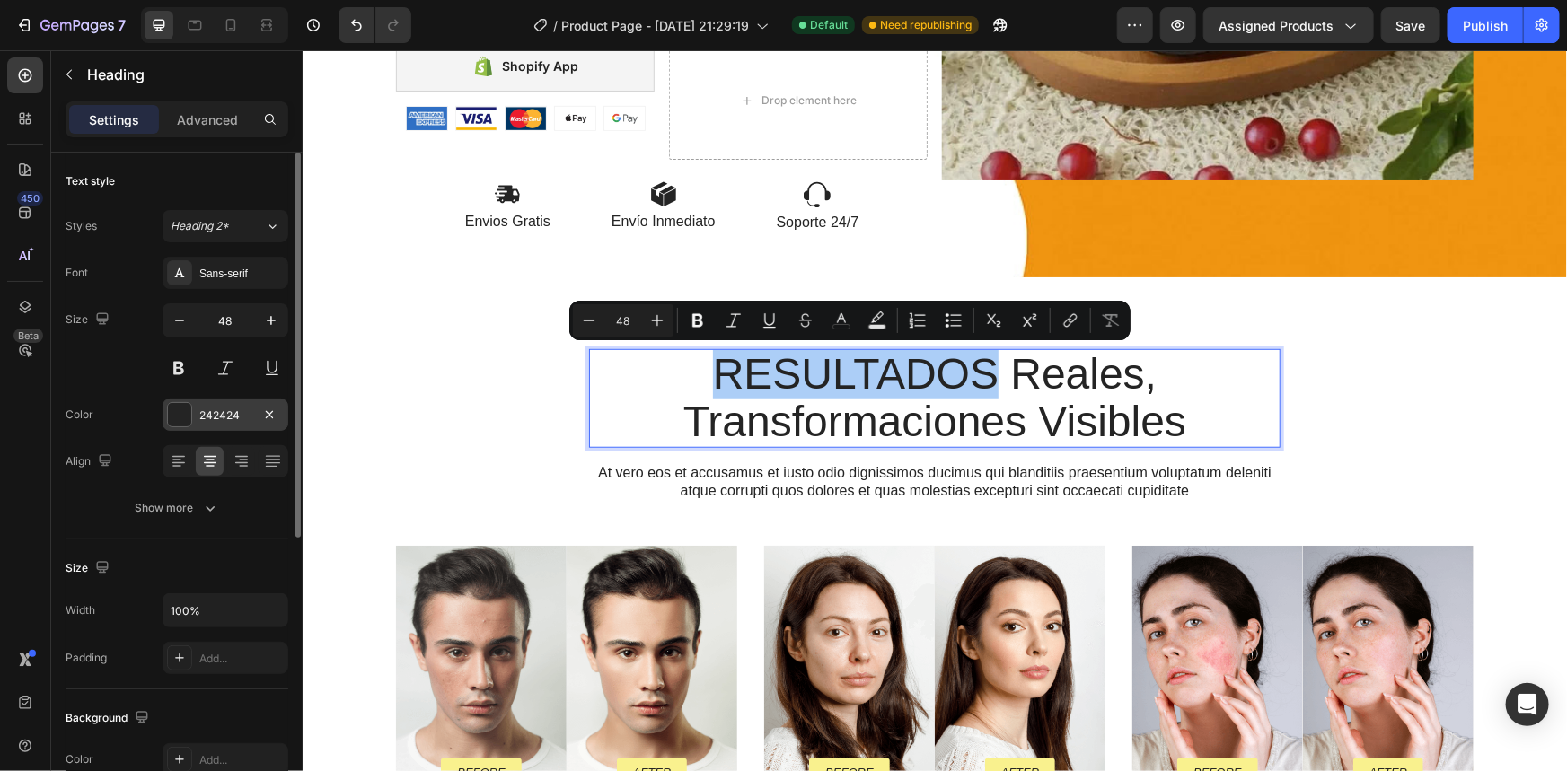
click at [186, 400] on div "242424" at bounding box center [226, 415] width 126 height 32
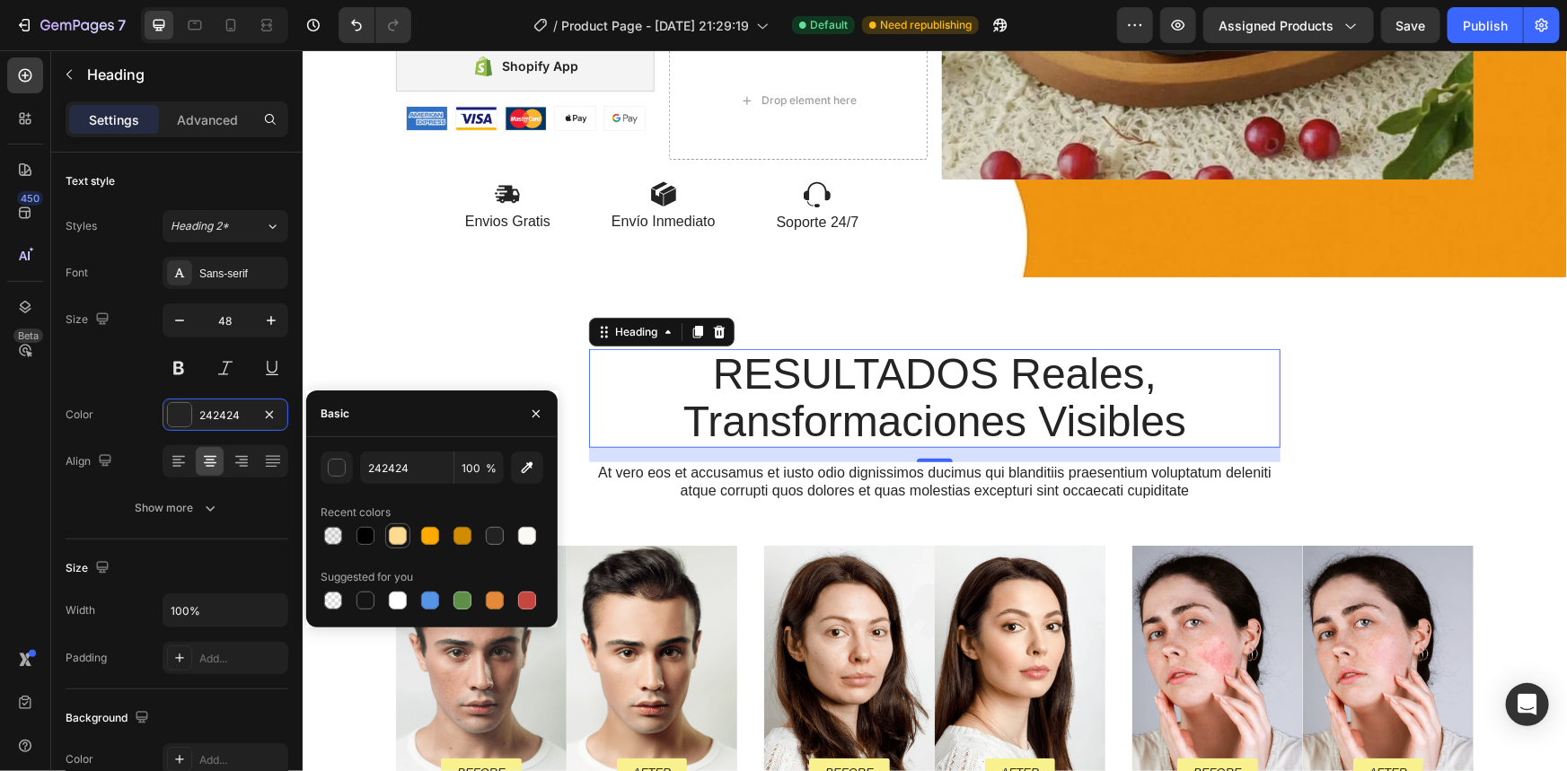
click at [400, 533] on div at bounding box center [398, 536] width 18 height 18
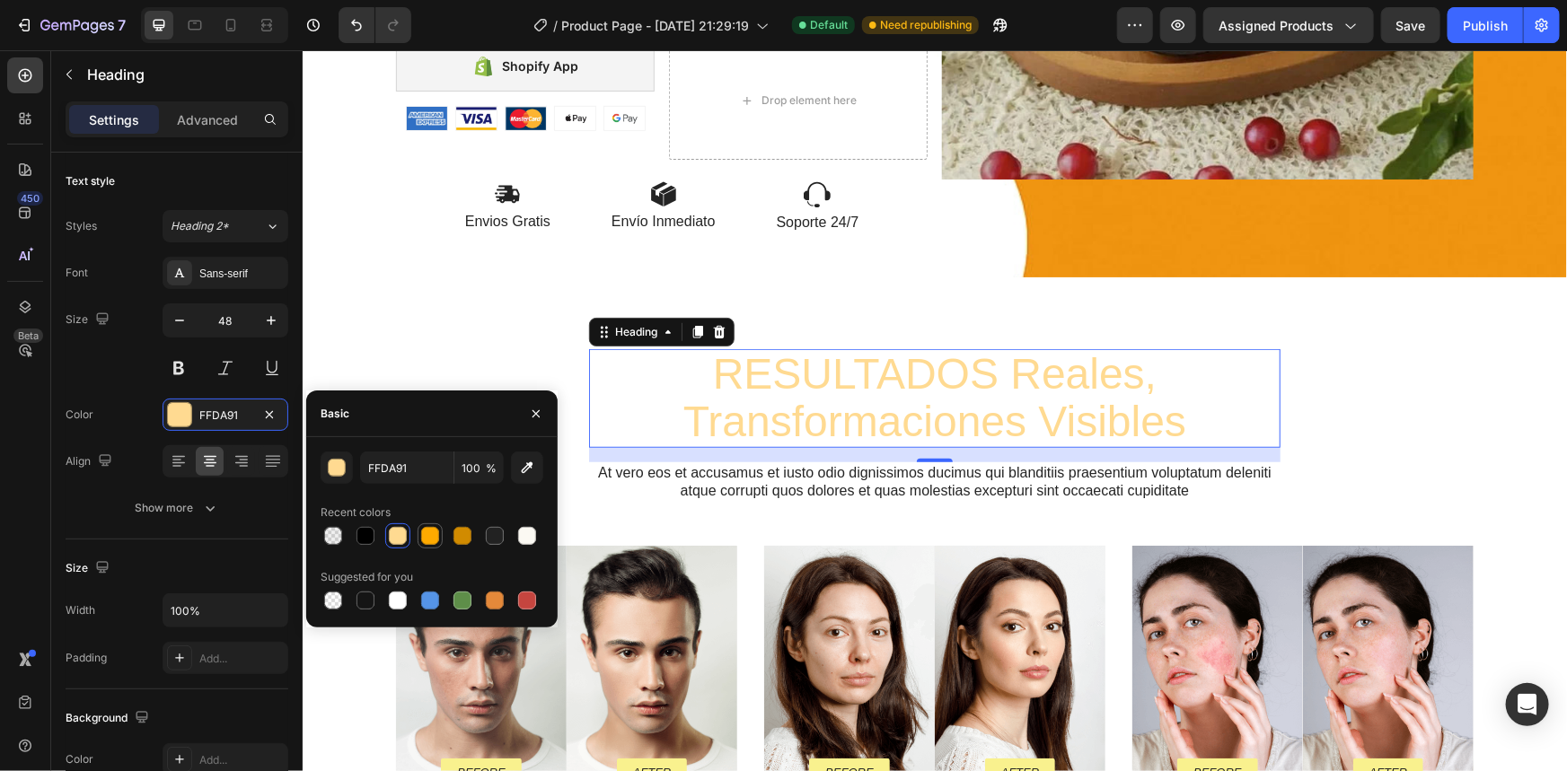
click at [434, 541] on div at bounding box center [430, 536] width 18 height 18
type input "FFAA00"
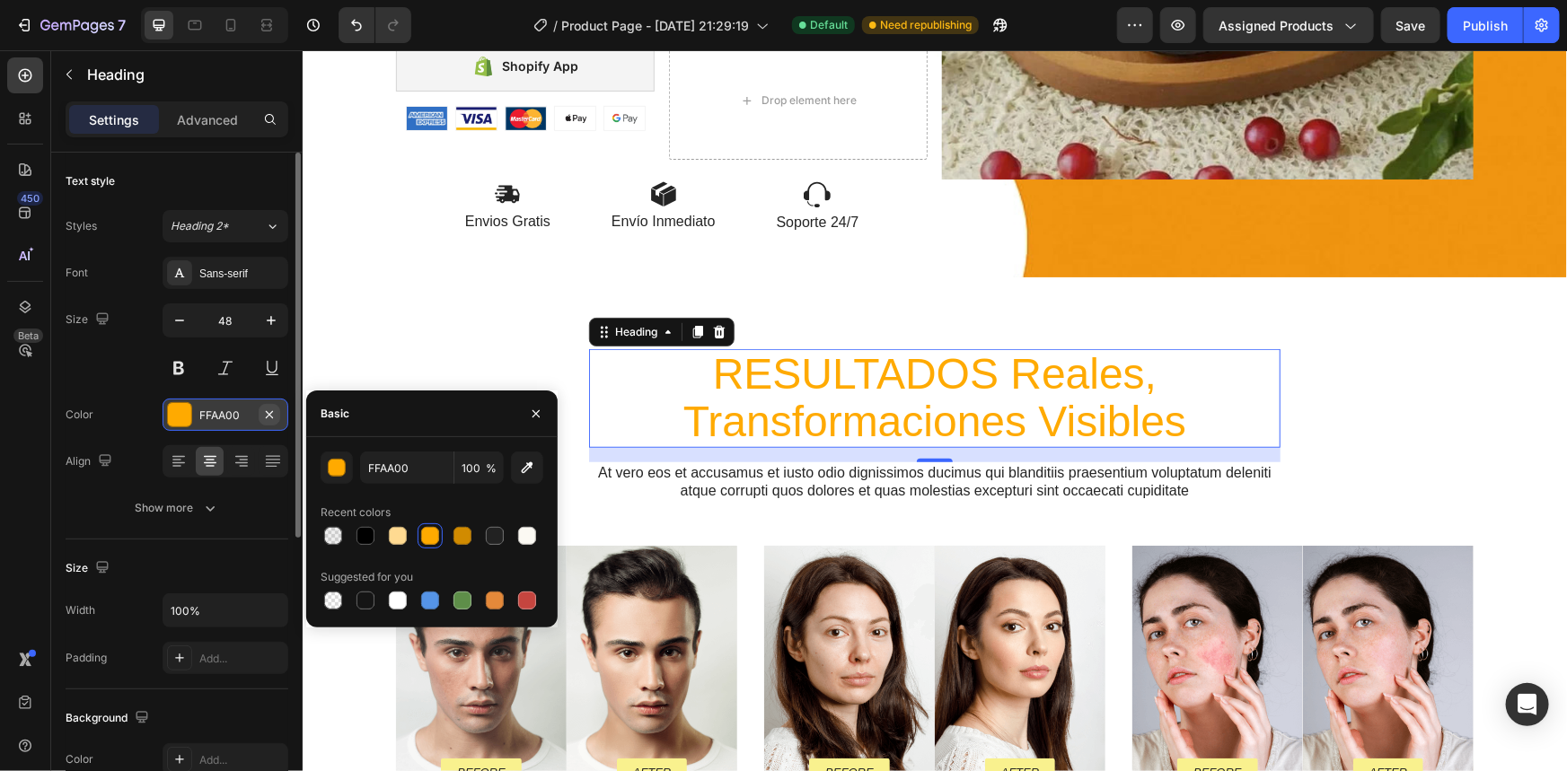
click at [266, 409] on icon "button" at bounding box center [269, 415] width 14 height 14
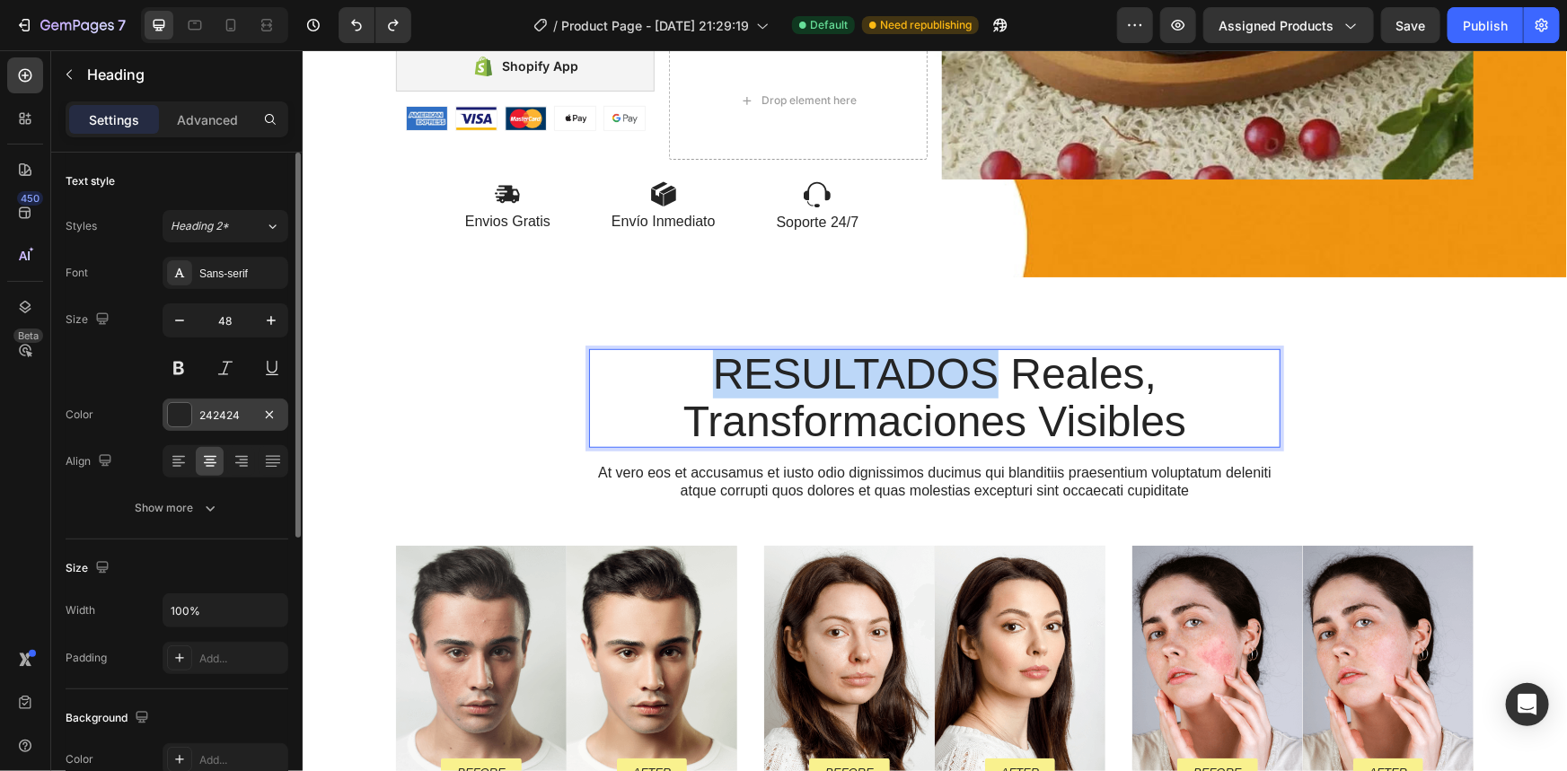
drag, startPoint x: 991, startPoint y: 373, endPoint x: 700, endPoint y: 374, distance: 291.8
click at [700, 374] on p "RESULTADOS Reales, Transformaciones Visibles" at bounding box center [934, 397] width 688 height 95
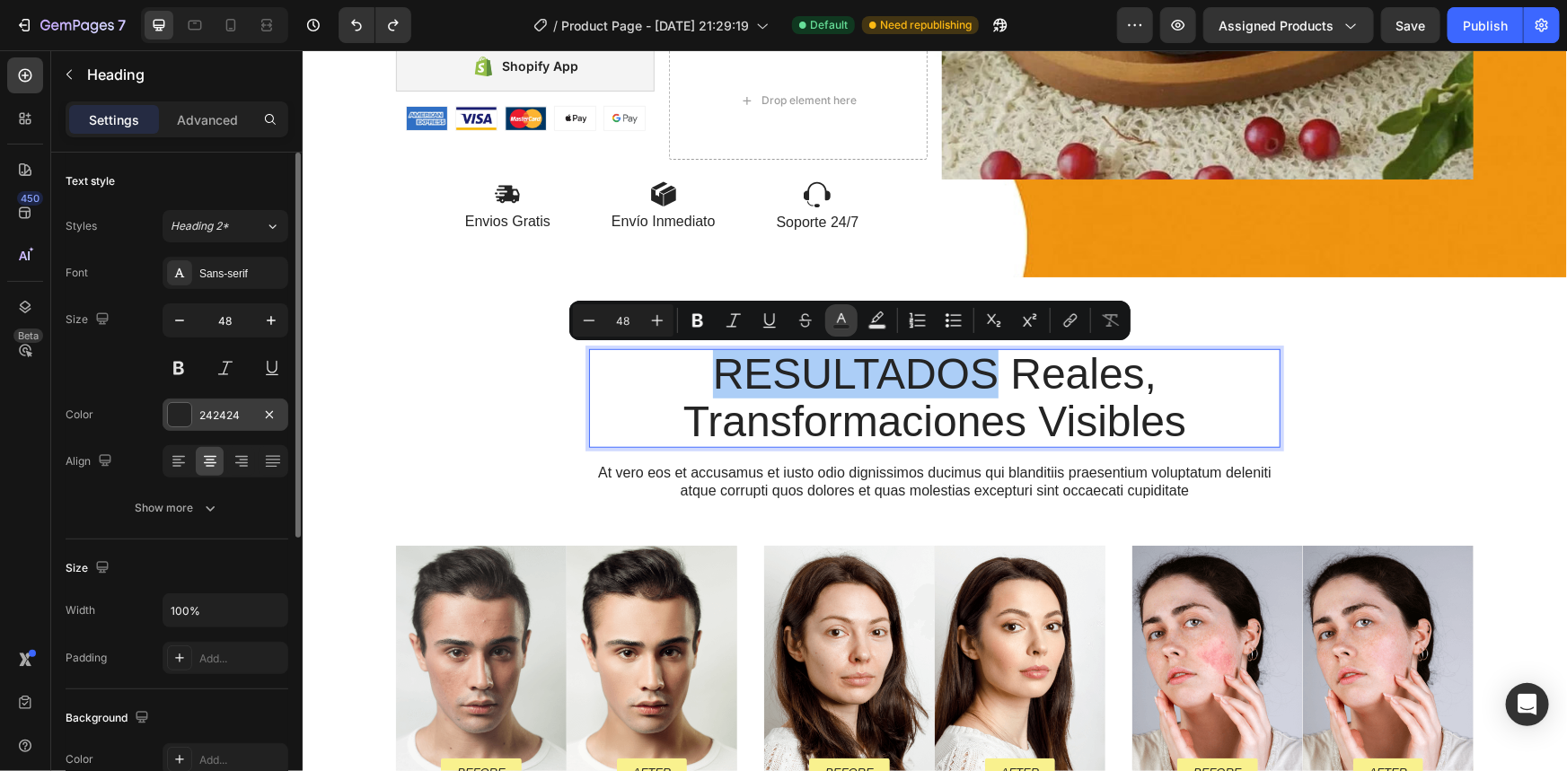
click at [836, 318] on icon "Editor contextual toolbar" at bounding box center [841, 321] width 18 height 18
type input "242424"
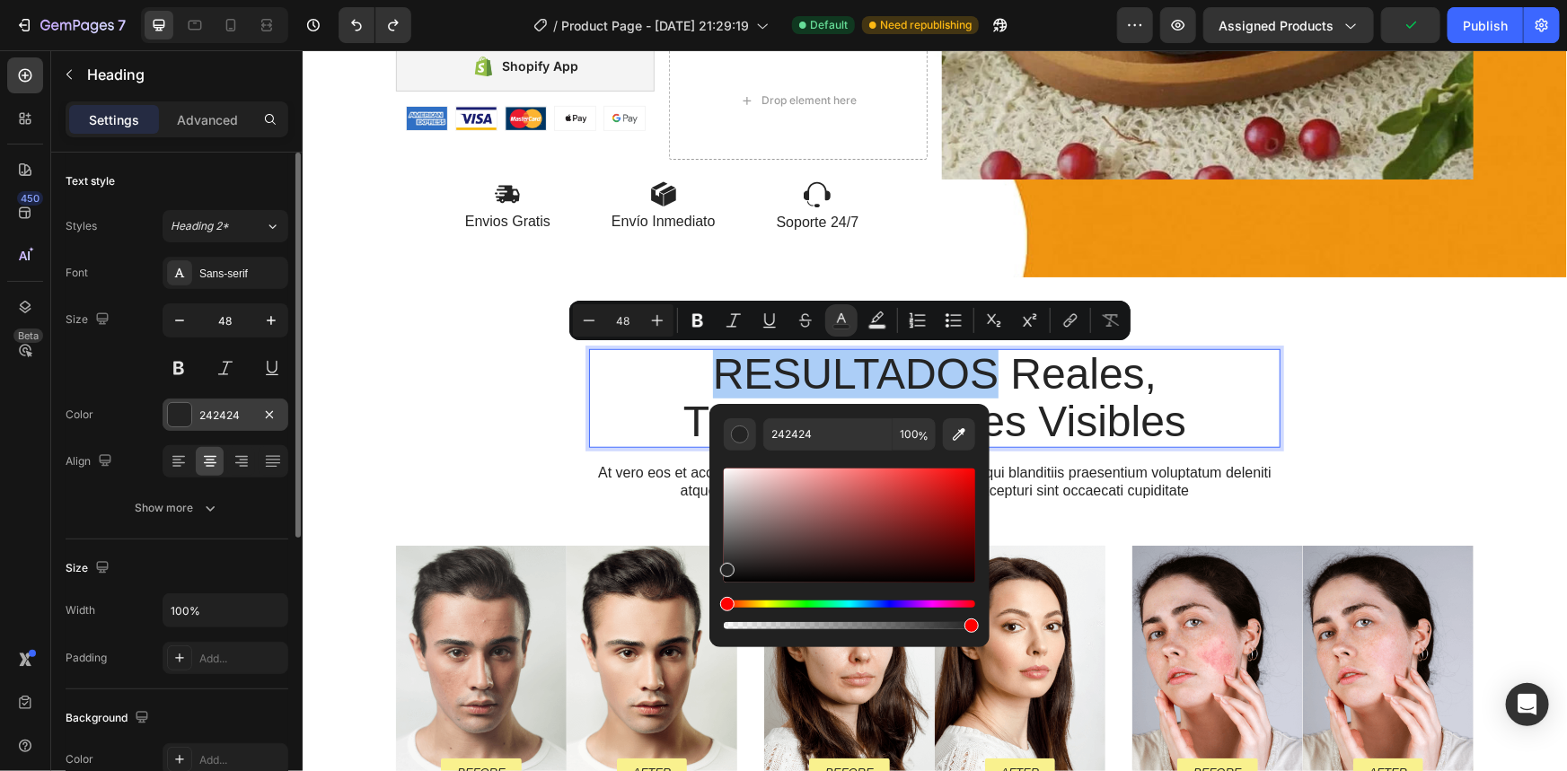
click at [748, 599] on div "Editor contextual toolbar" at bounding box center [849, 549] width 251 height 168
click at [750, 610] on div "Editor contextual toolbar" at bounding box center [849, 615] width 251 height 29
click at [749, 594] on div "Editor contextual toolbar" at bounding box center [849, 549] width 251 height 168
click at [216, 423] on div "242424" at bounding box center [226, 415] width 126 height 32
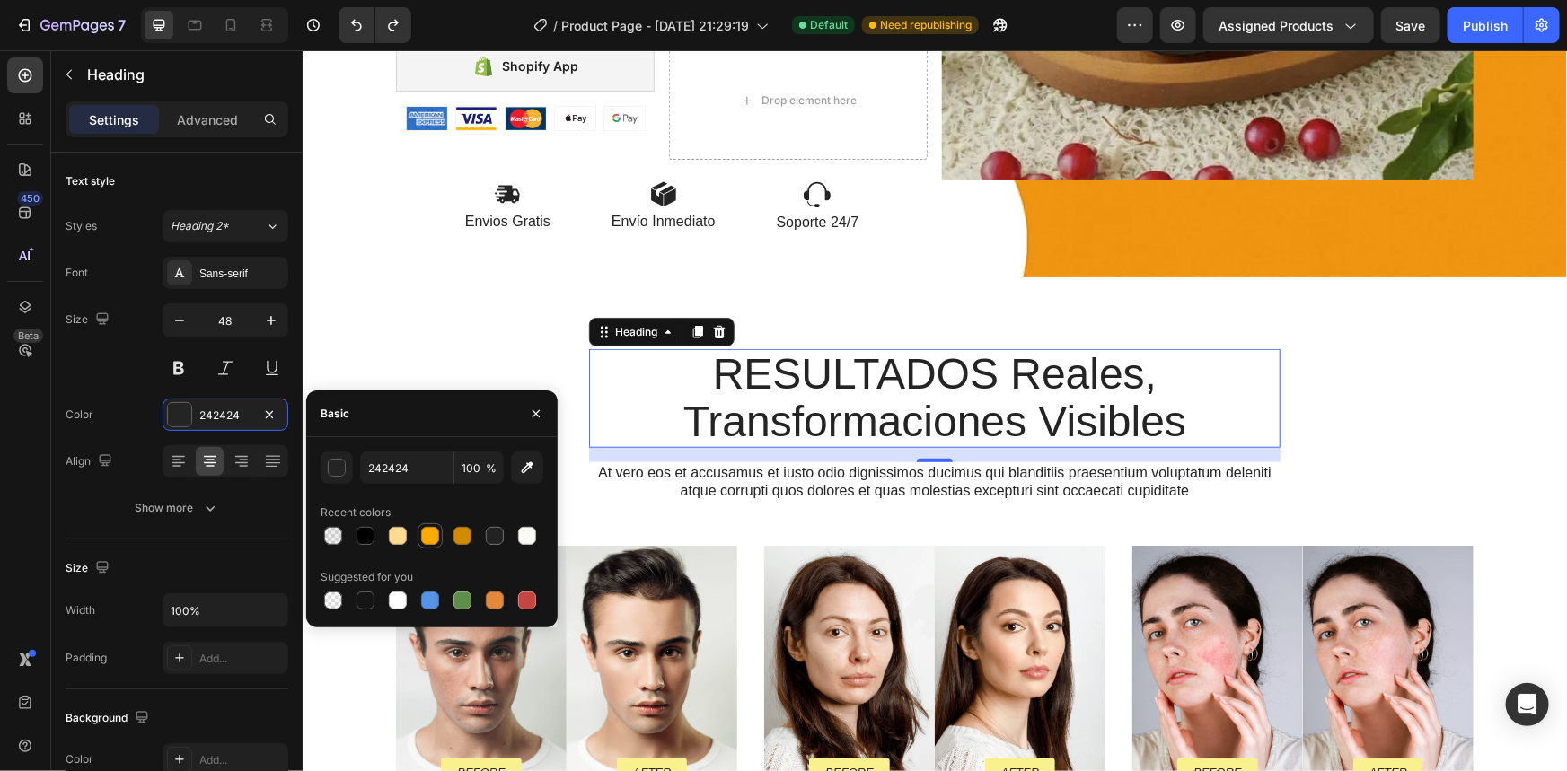
click at [431, 538] on div at bounding box center [430, 536] width 18 height 18
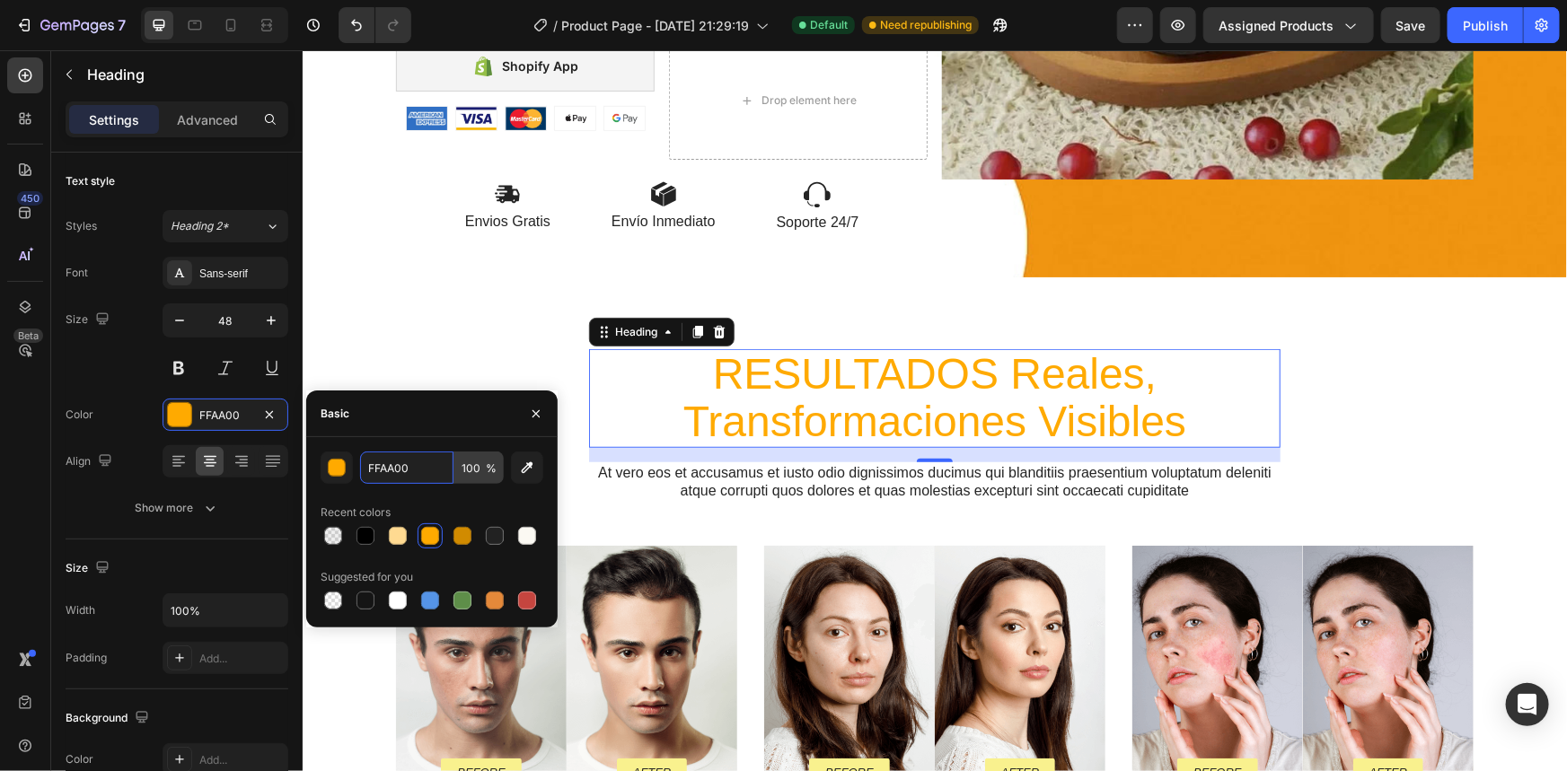
type input "242424"
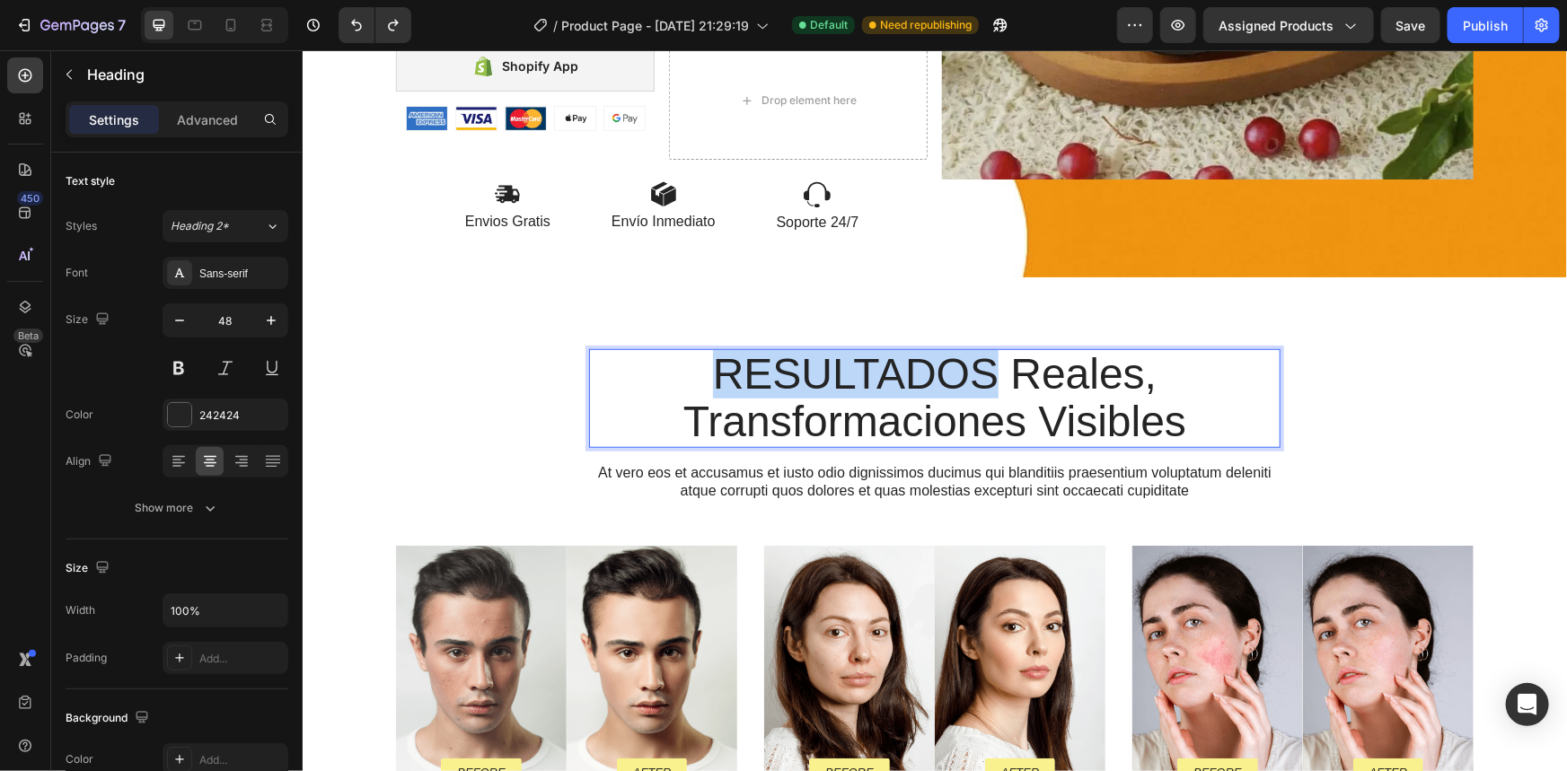
drag, startPoint x: 994, startPoint y: 367, endPoint x: 710, endPoint y: 383, distance: 284.2
click at [710, 383] on p "RESULTADOS Reales, Transformaciones Visibles" at bounding box center [934, 397] width 688 height 95
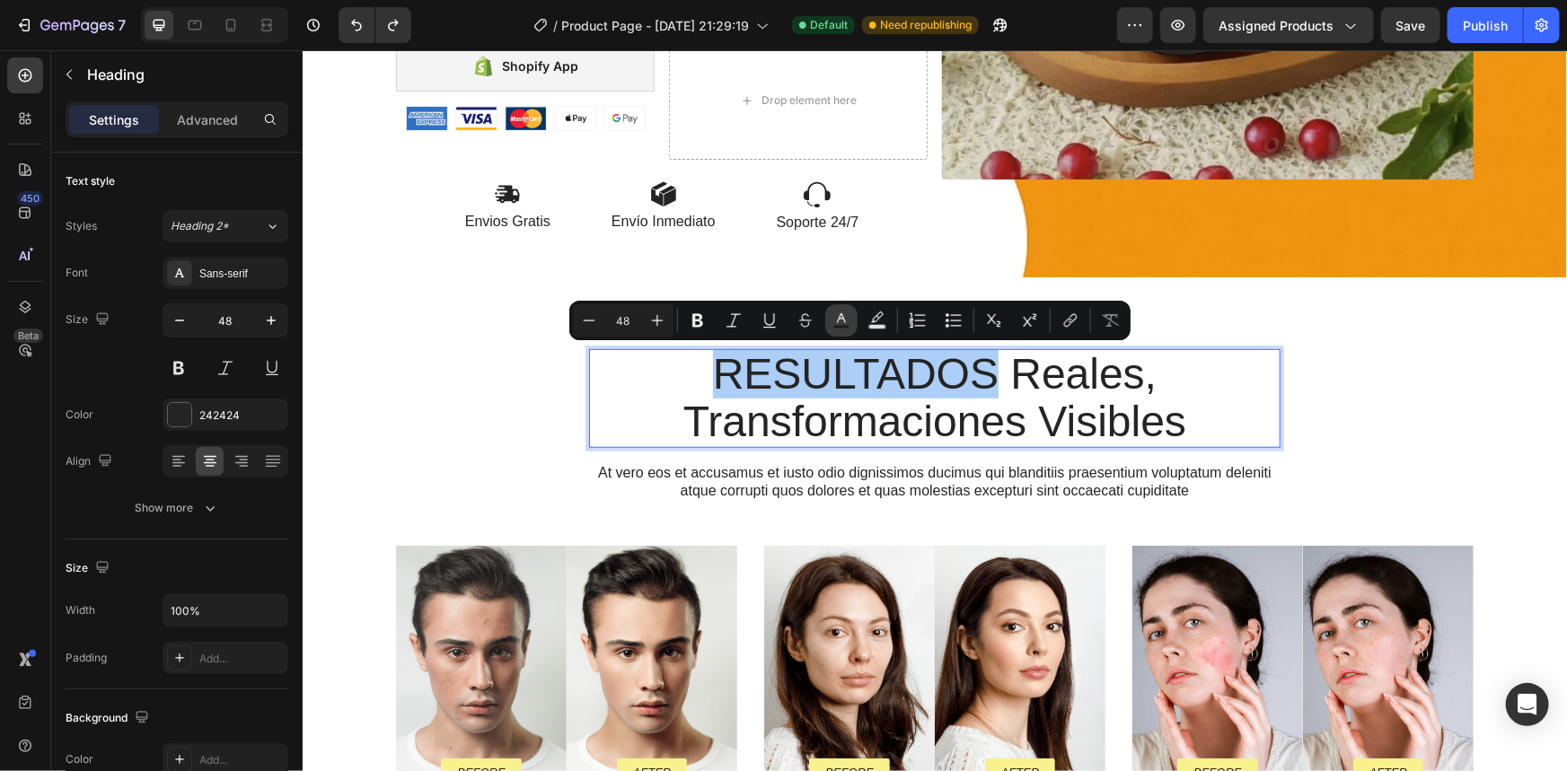
click at [840, 323] on icon "Editor contextual toolbar" at bounding box center [841, 321] width 18 height 18
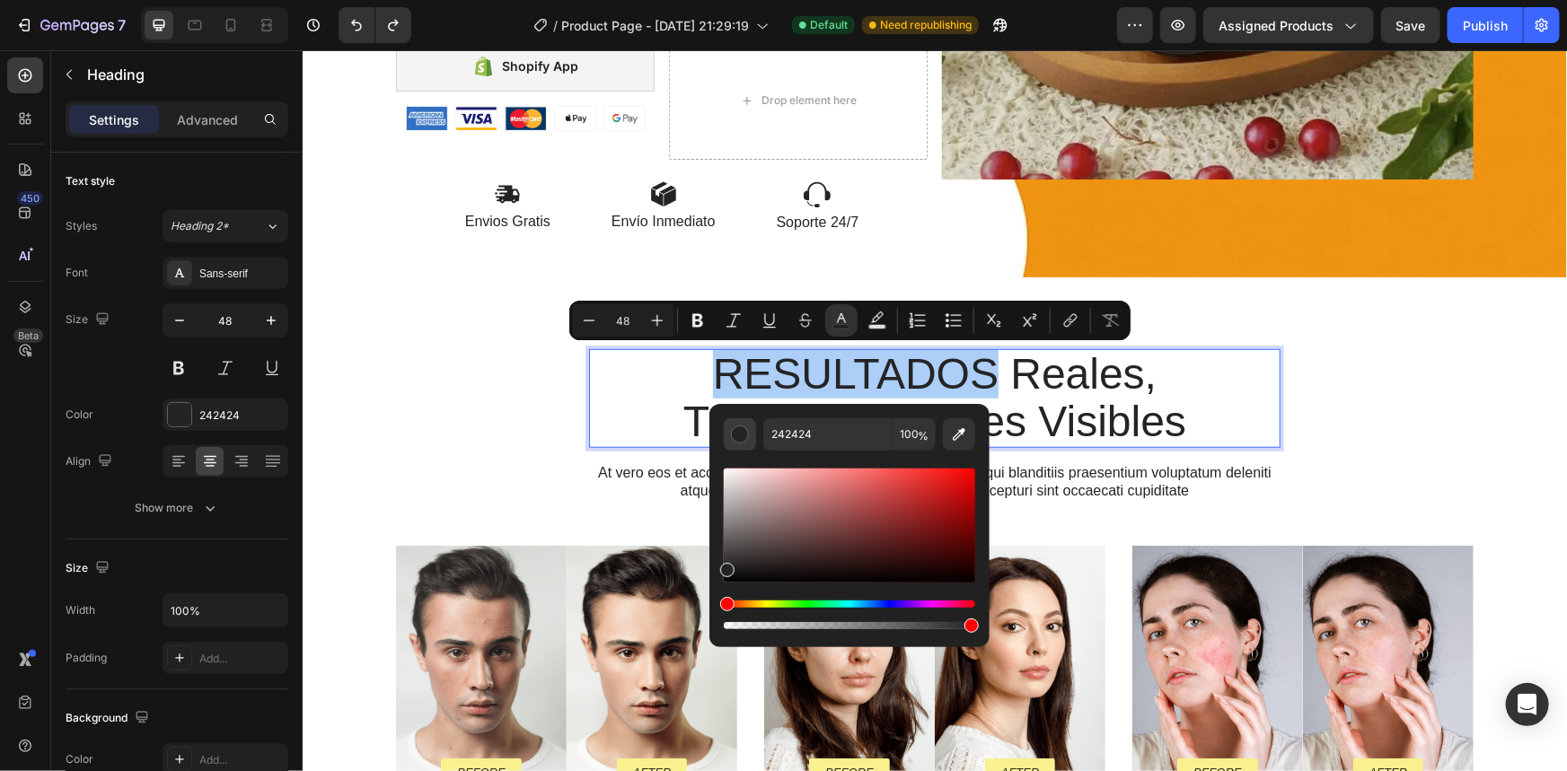
click at [740, 431] on div "Editor contextual toolbar" at bounding box center [740, 435] width 18 height 18
click at [815, 435] on input "242424" at bounding box center [827, 434] width 129 height 32
paste input "FFAA00"
type input "FFAA00"
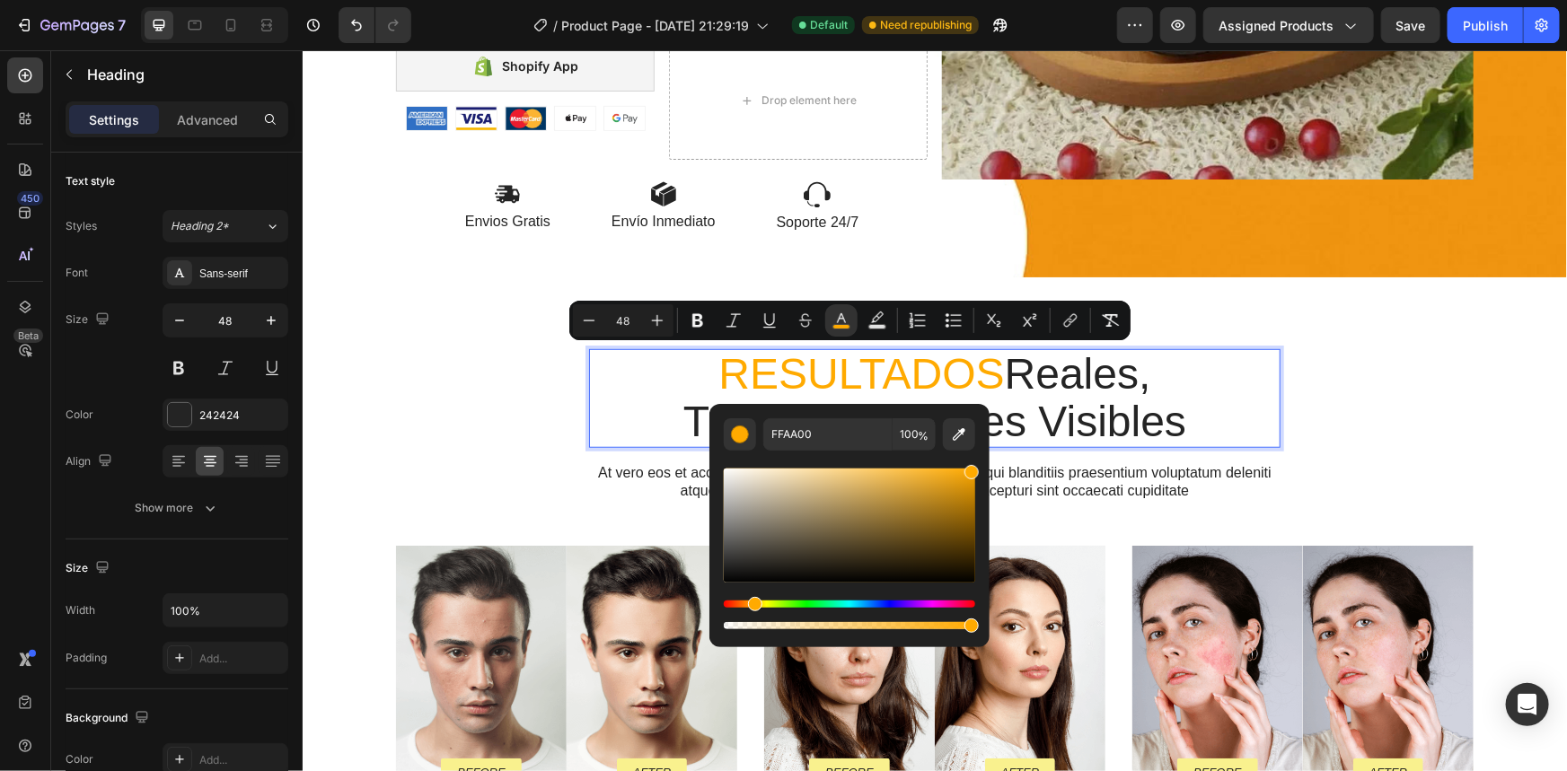
click at [619, 387] on p "RESULTADOS Reales, Transformaciones Visibles" at bounding box center [934, 397] width 688 height 95
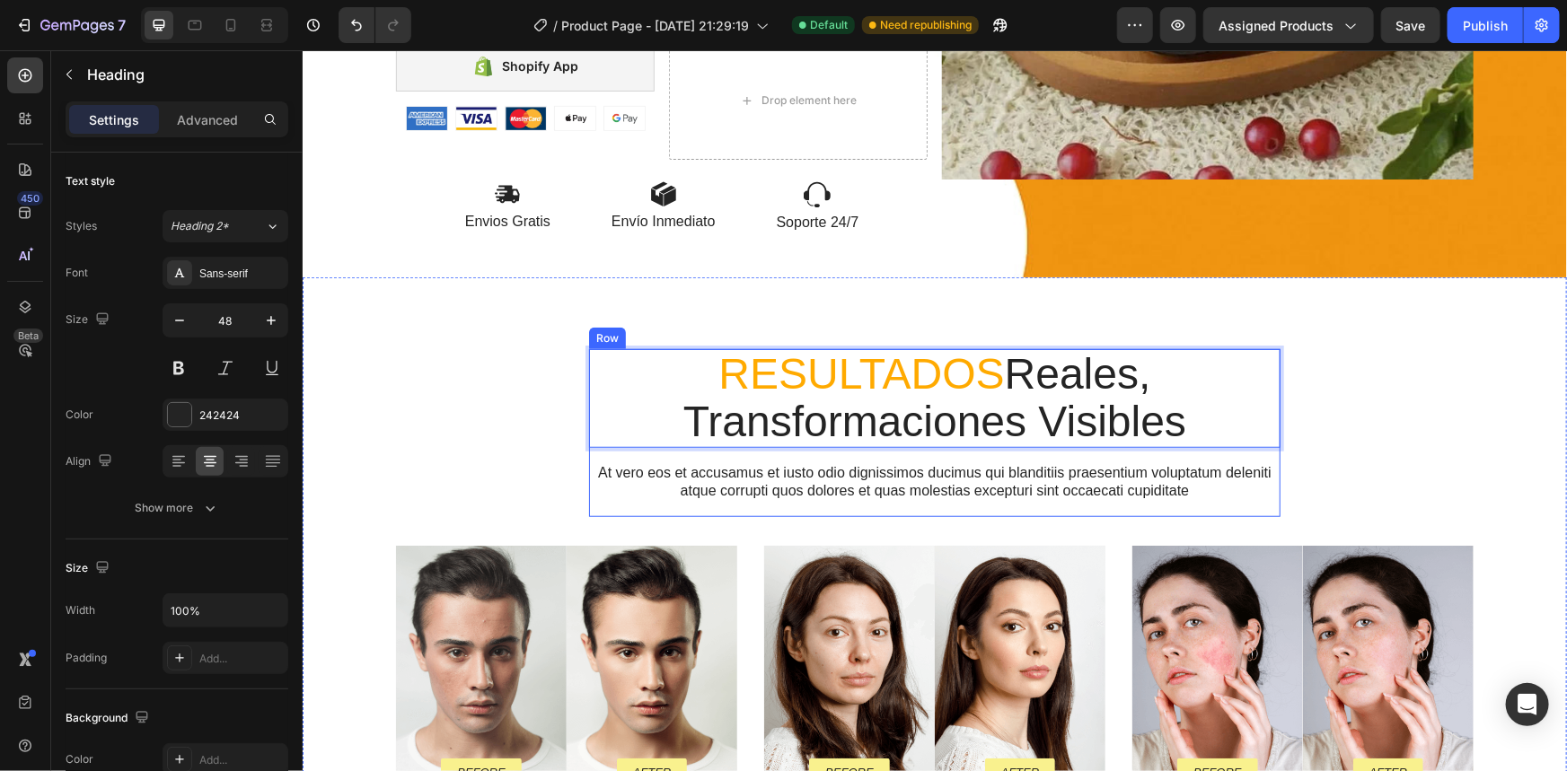
click at [922, 506] on div "RESULTADOS Reales, Transformaciones Visibles Heading 16 At vero eos et accusamu…" at bounding box center [933, 432] width 691 height 168
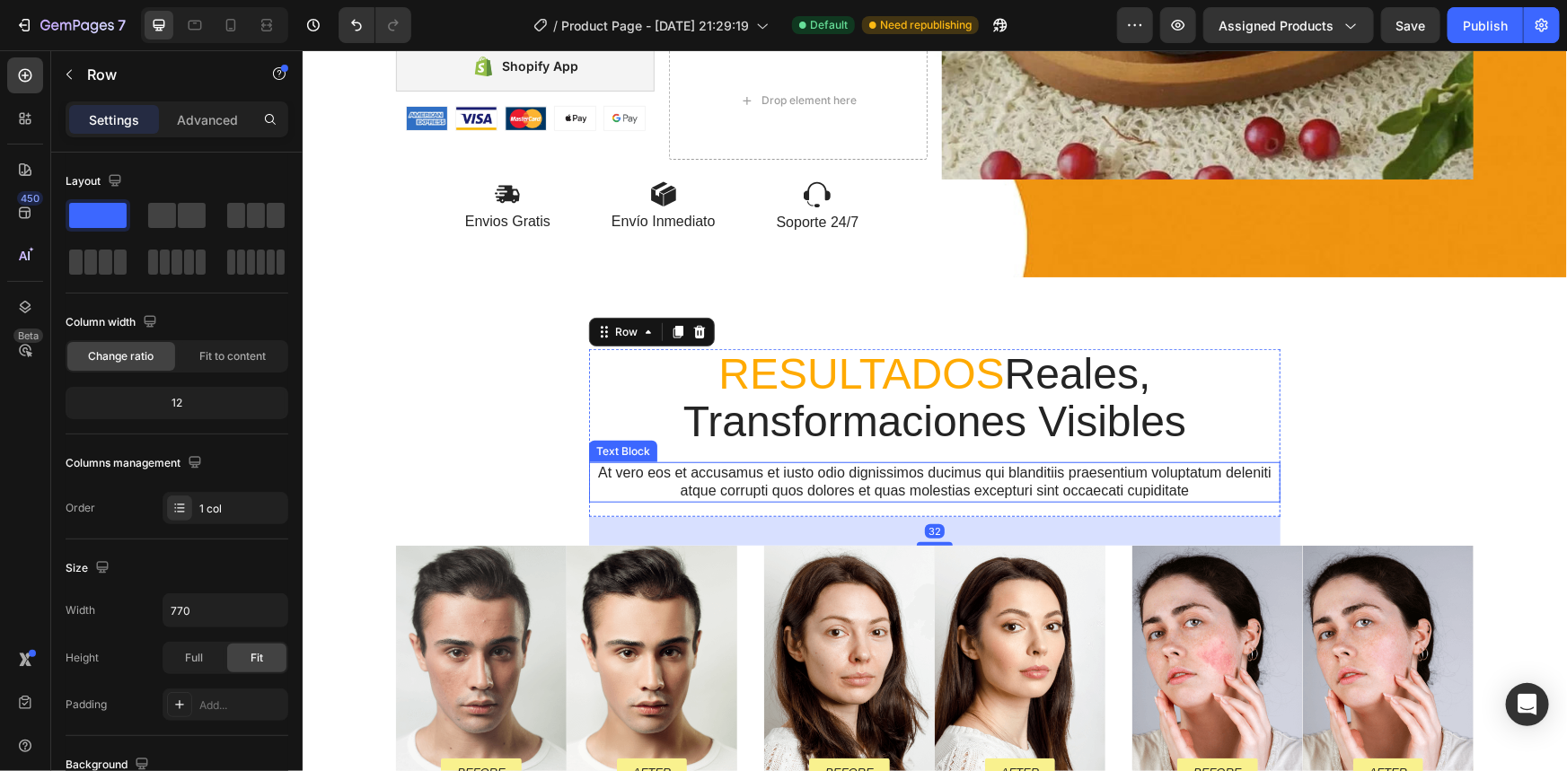
click at [925, 488] on p "At vero eos et accusamus et iusto odio dignissimos ducimus qui blanditiis praes…" at bounding box center [934, 482] width 688 height 38
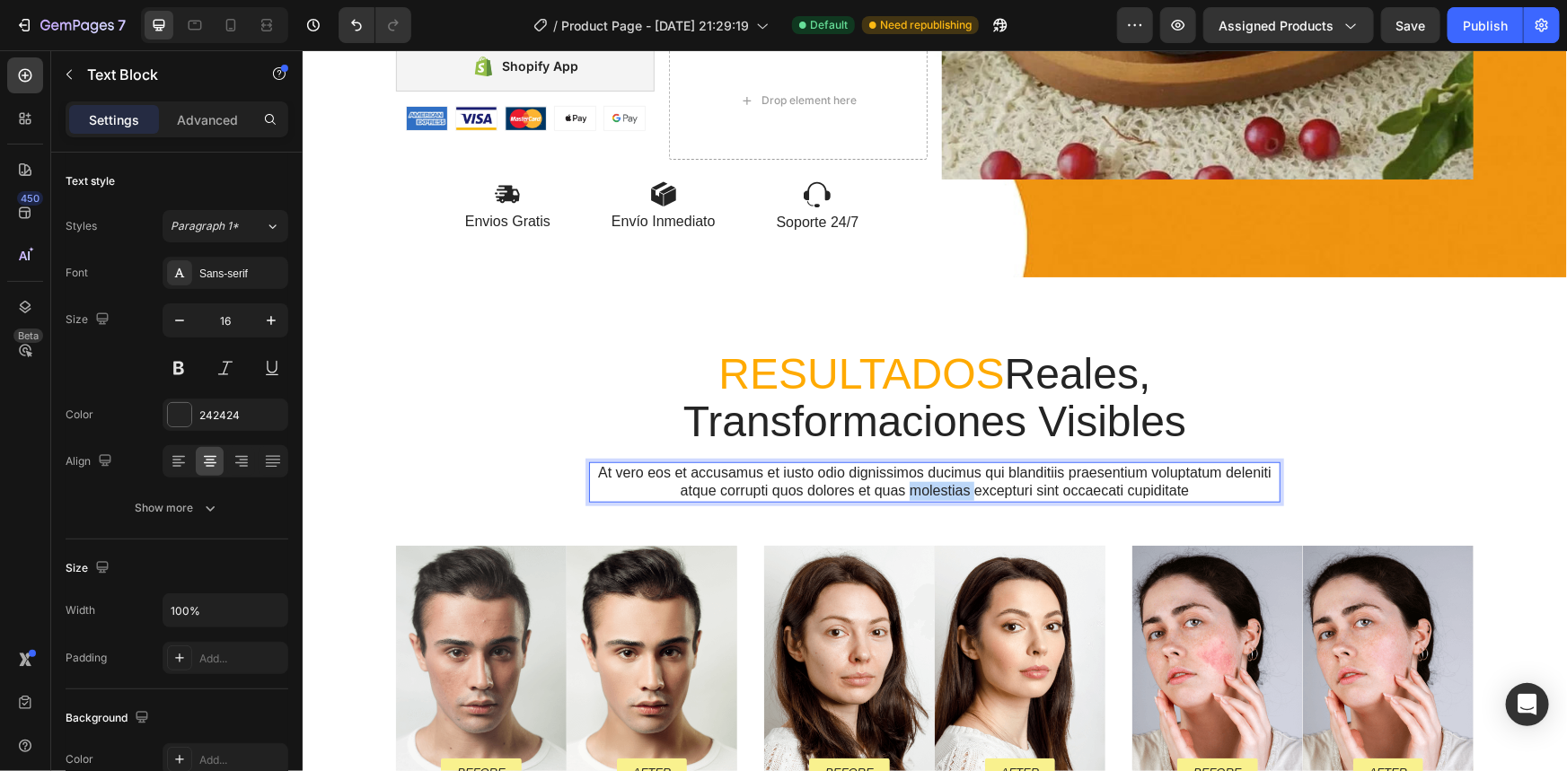
click at [925, 488] on p "At vero eos et accusamus et iusto odio dignissimos ducimus qui blanditiis praes…" at bounding box center [934, 482] width 688 height 38
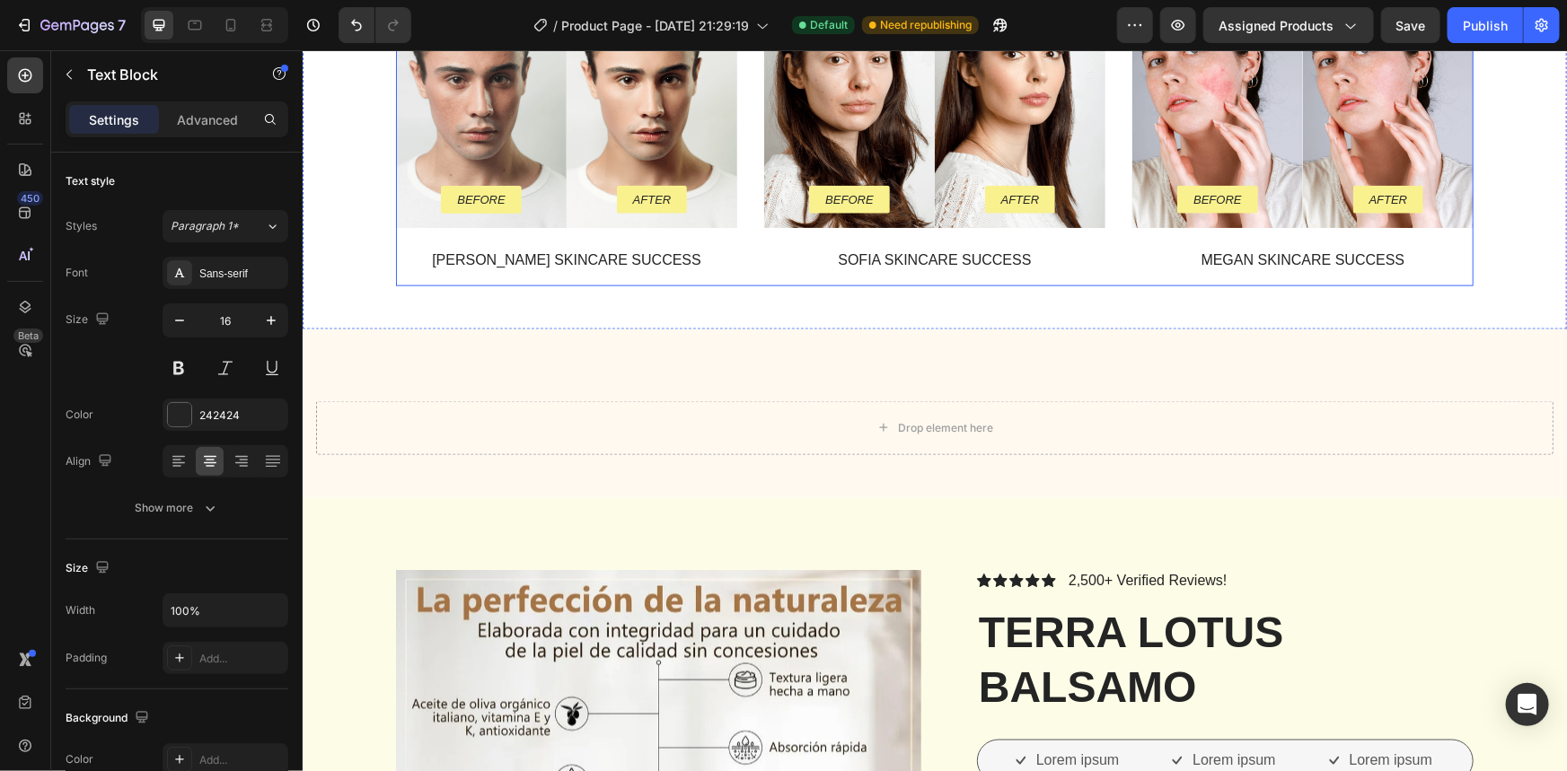
scroll to position [1329, 0]
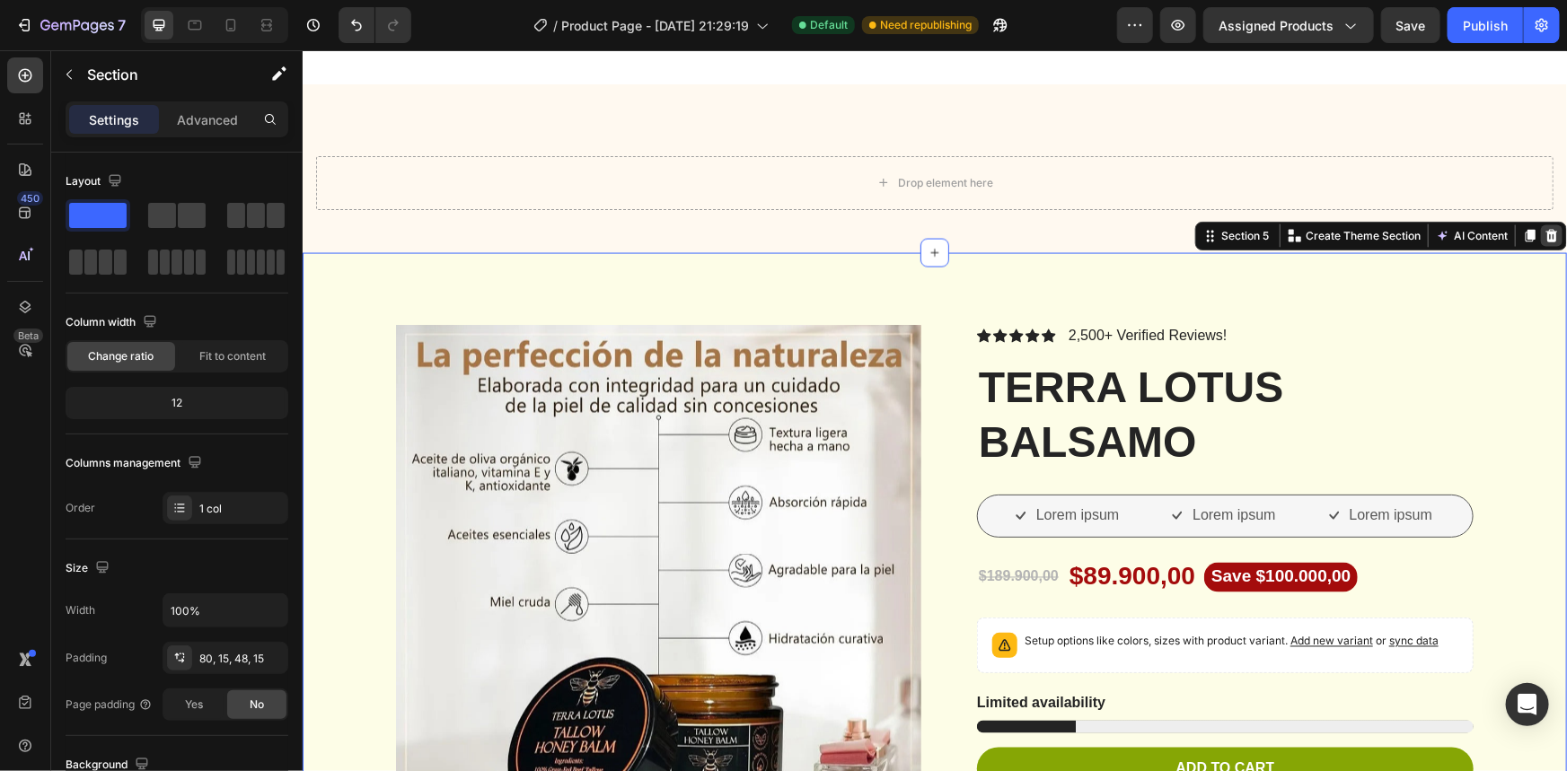
click at [1545, 233] on icon at bounding box center [1551, 235] width 12 height 13
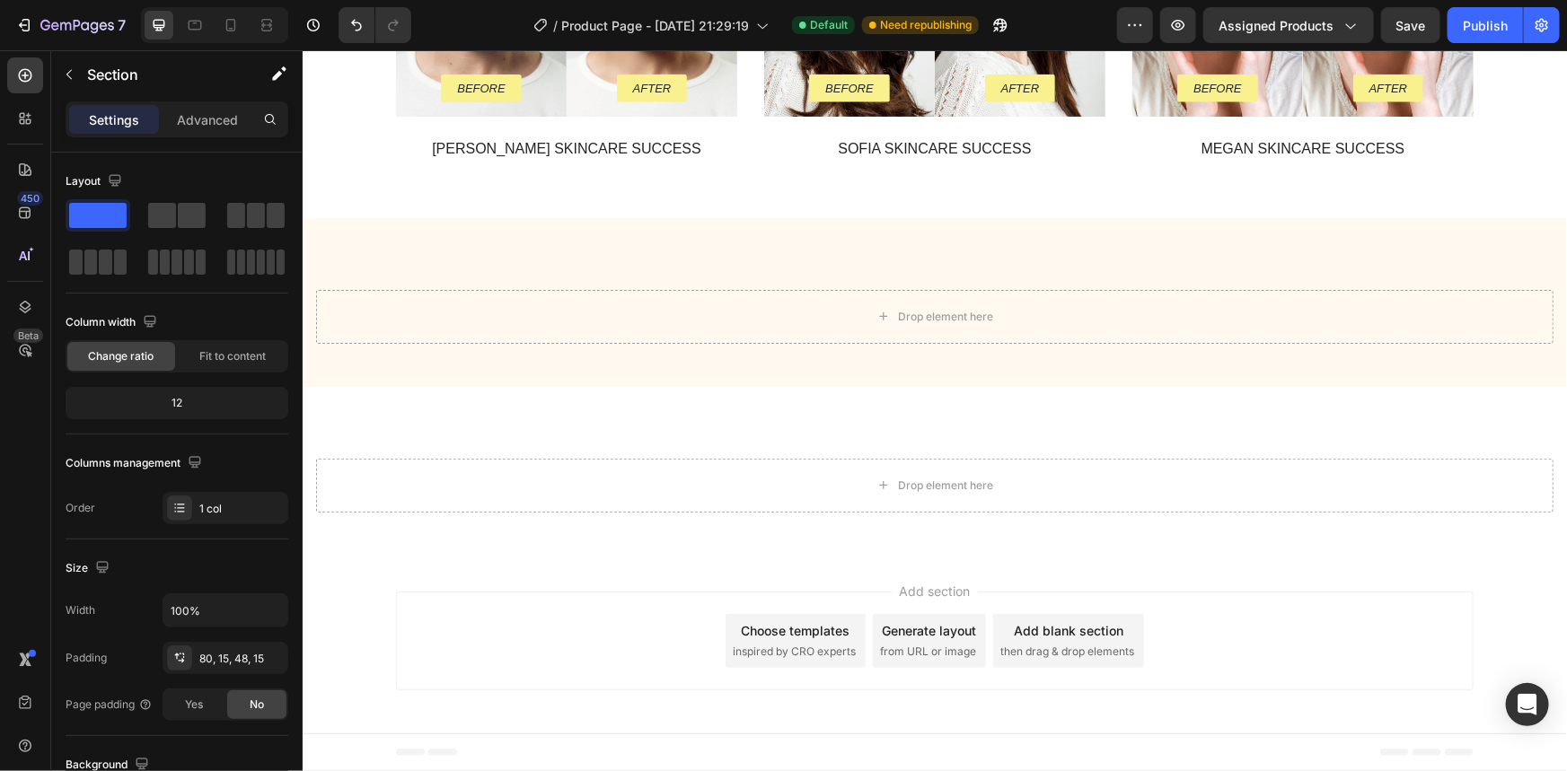
scroll to position [1194, 0]
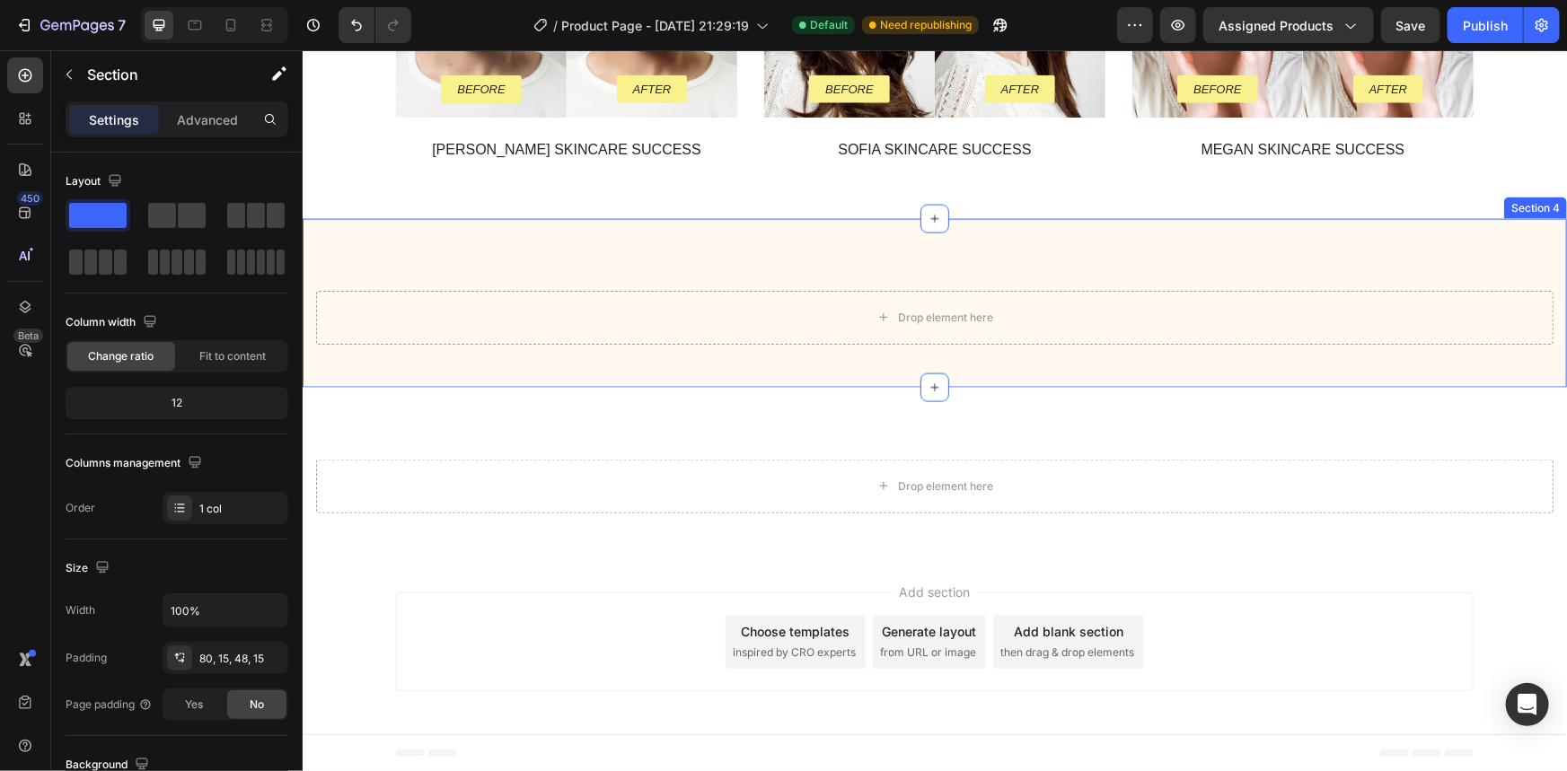
click at [1144, 250] on div "Drop element here Section 4" at bounding box center [934, 302] width 1264 height 169
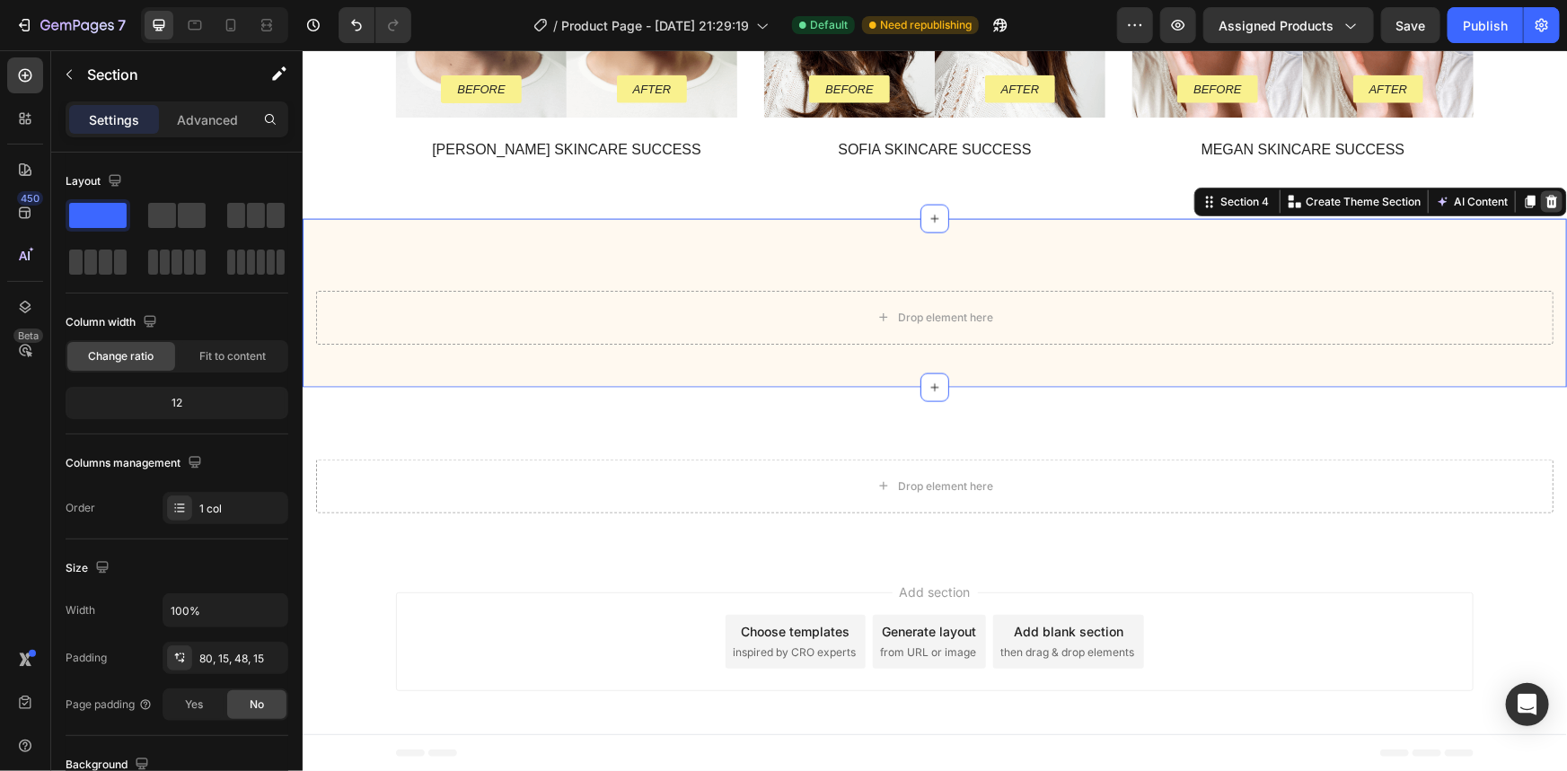
click at [1545, 197] on icon at bounding box center [1551, 201] width 12 height 13
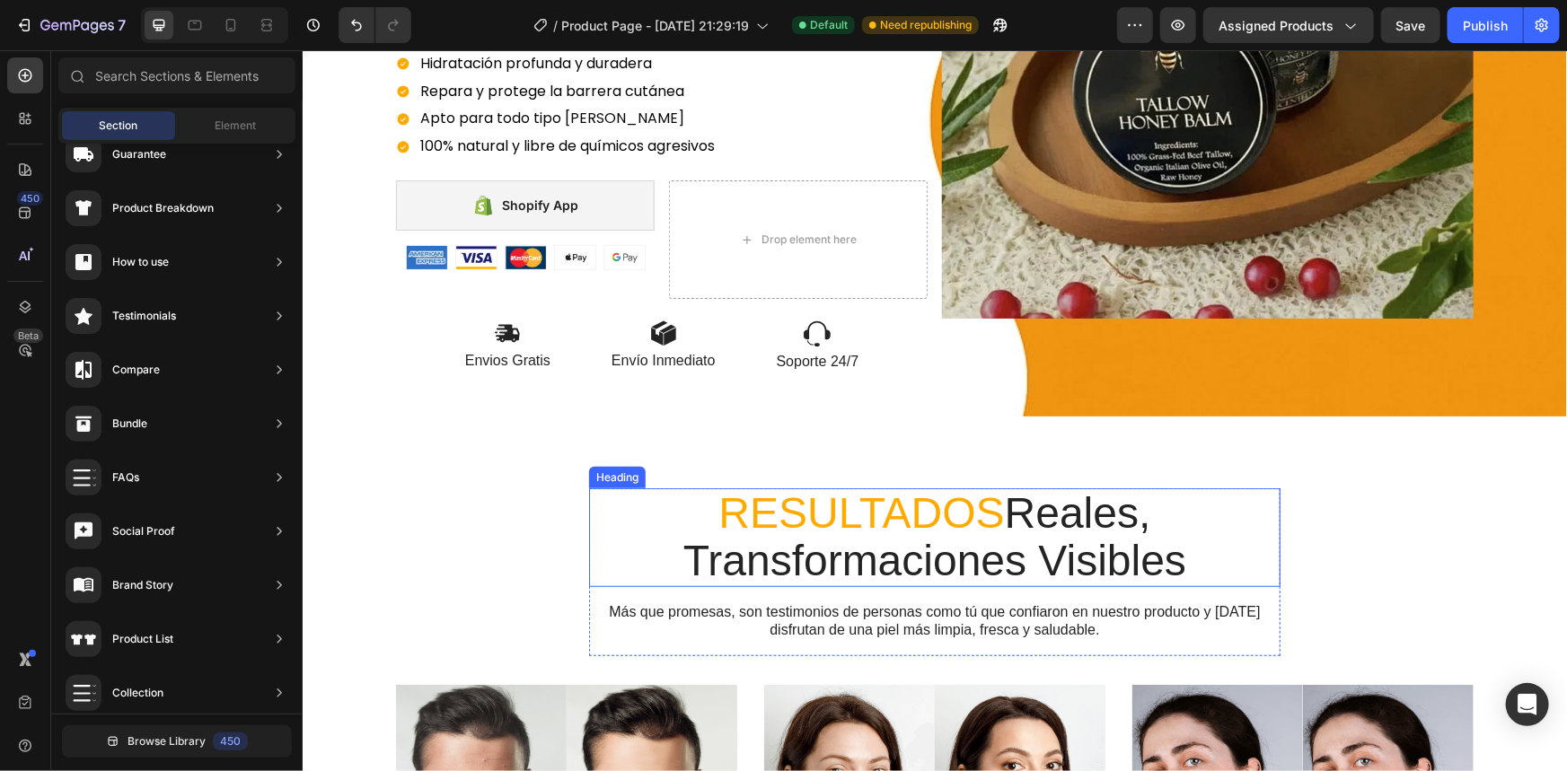
scroll to position [209, 0]
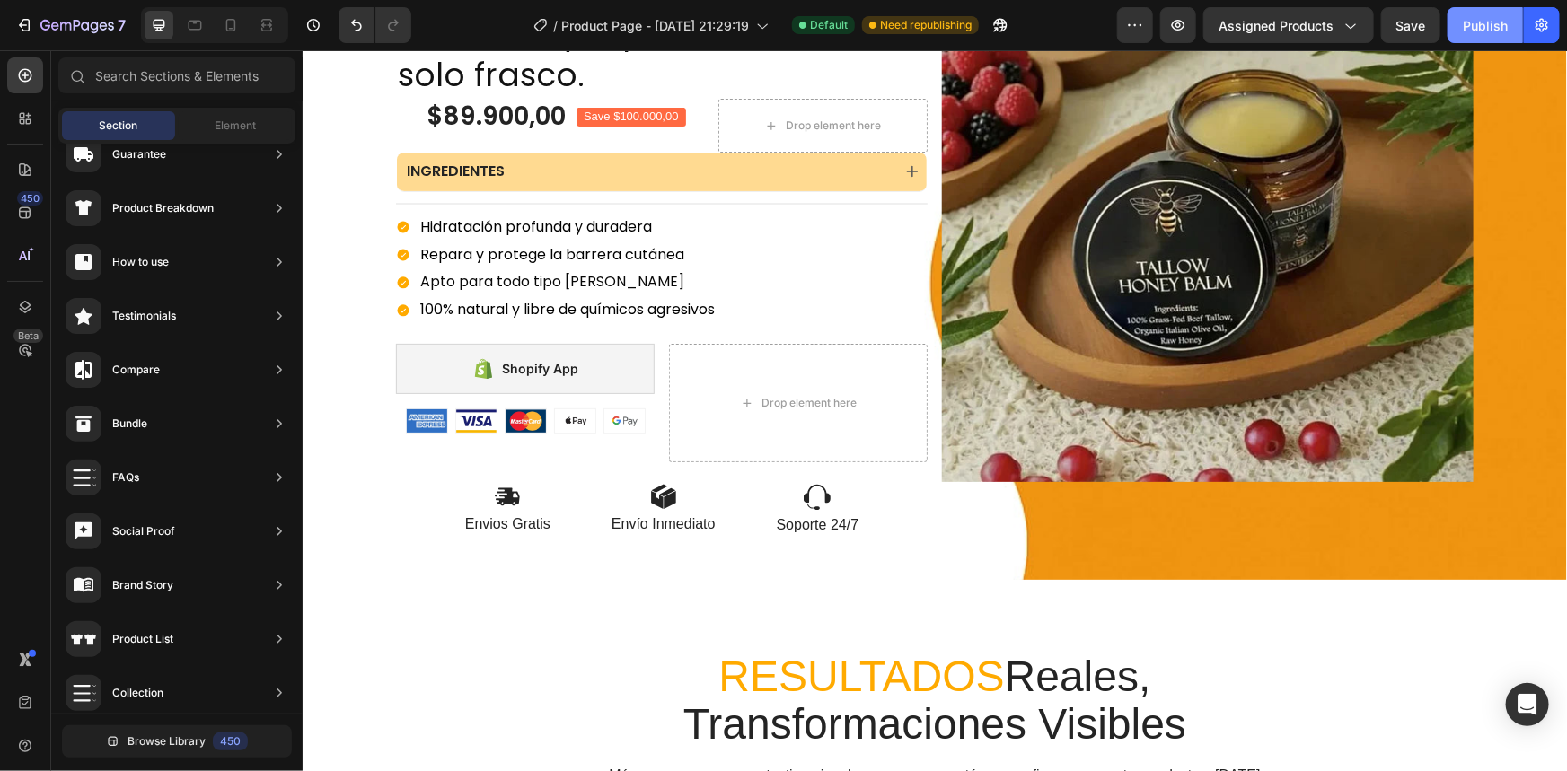
click at [1479, 27] on div "Publish" at bounding box center [1485, 25] width 45 height 19
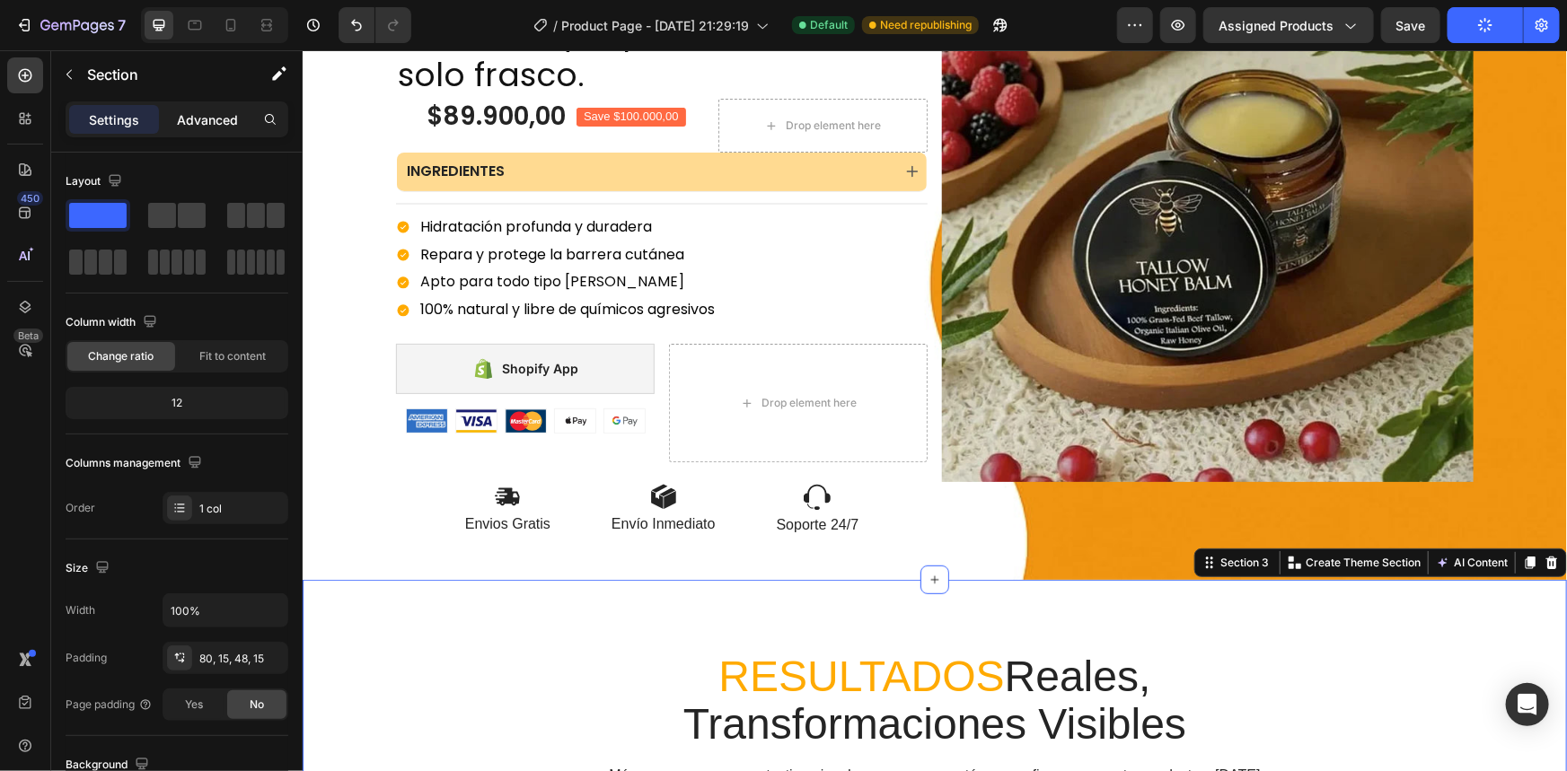
click at [198, 128] on div "Advanced" at bounding box center [208, 119] width 90 height 29
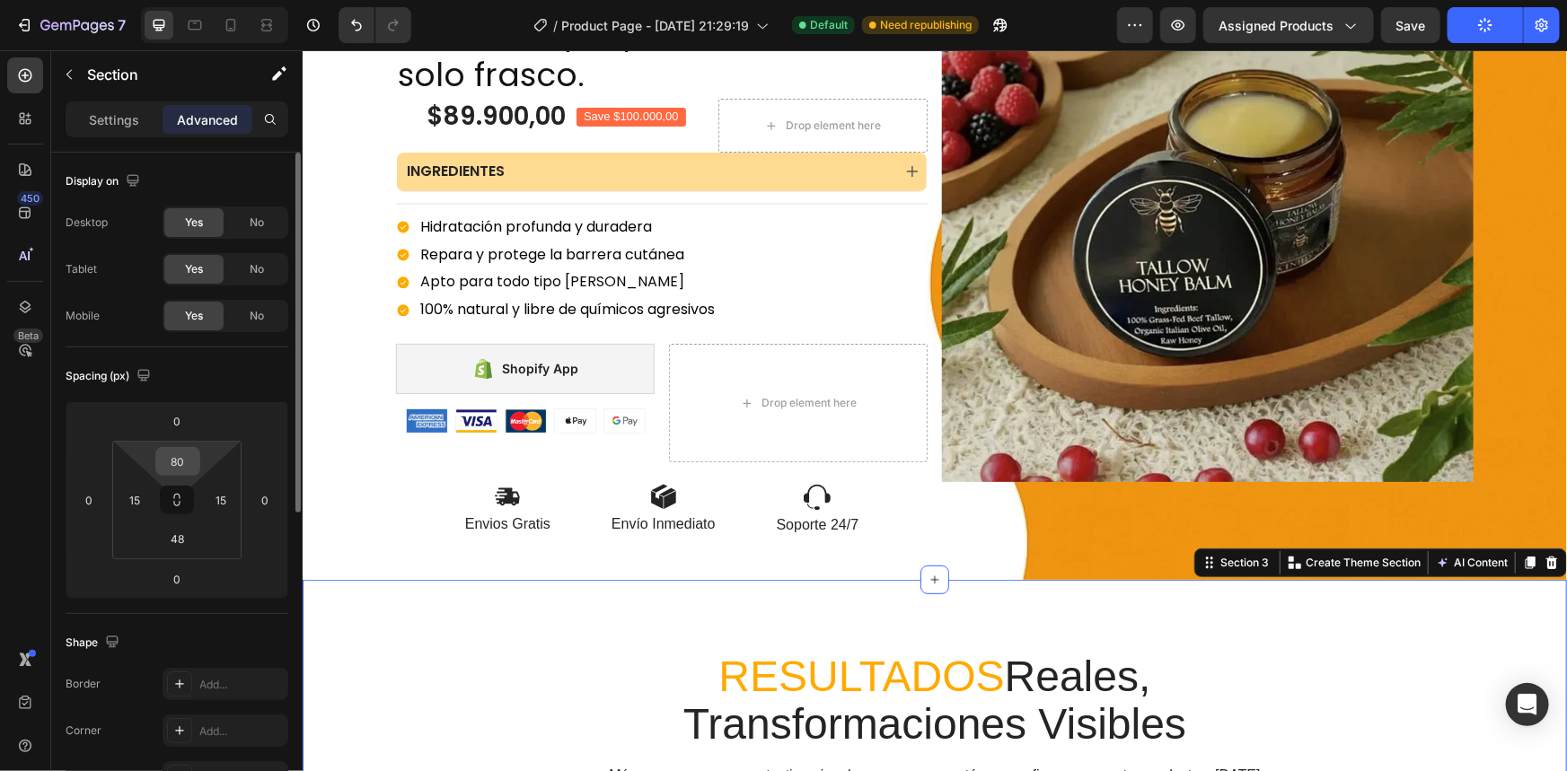
click at [177, 451] on input "80" at bounding box center [178, 461] width 36 height 27
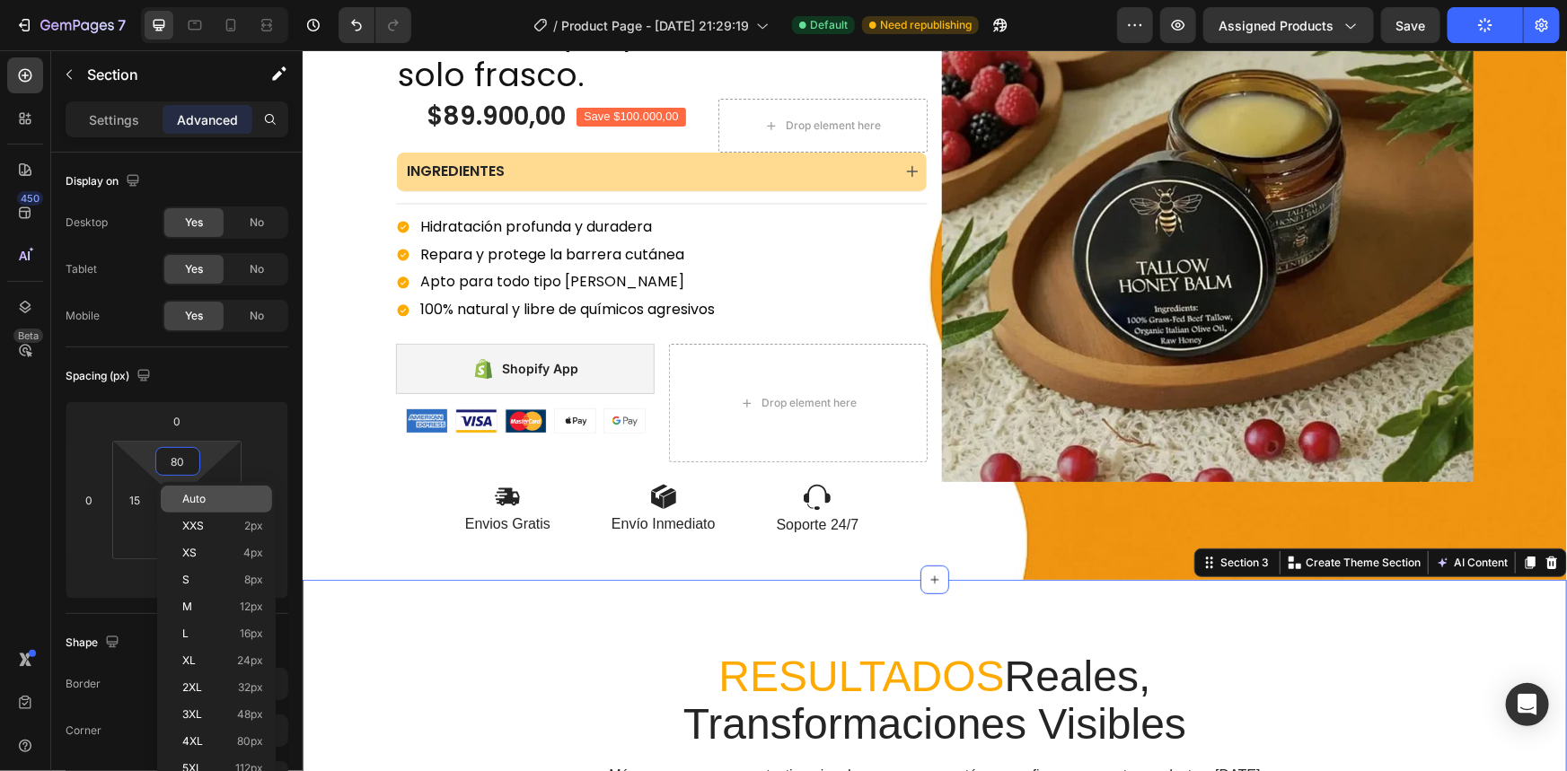
click at [231, 505] on p "Auto" at bounding box center [222, 499] width 81 height 13
type input "Auto"
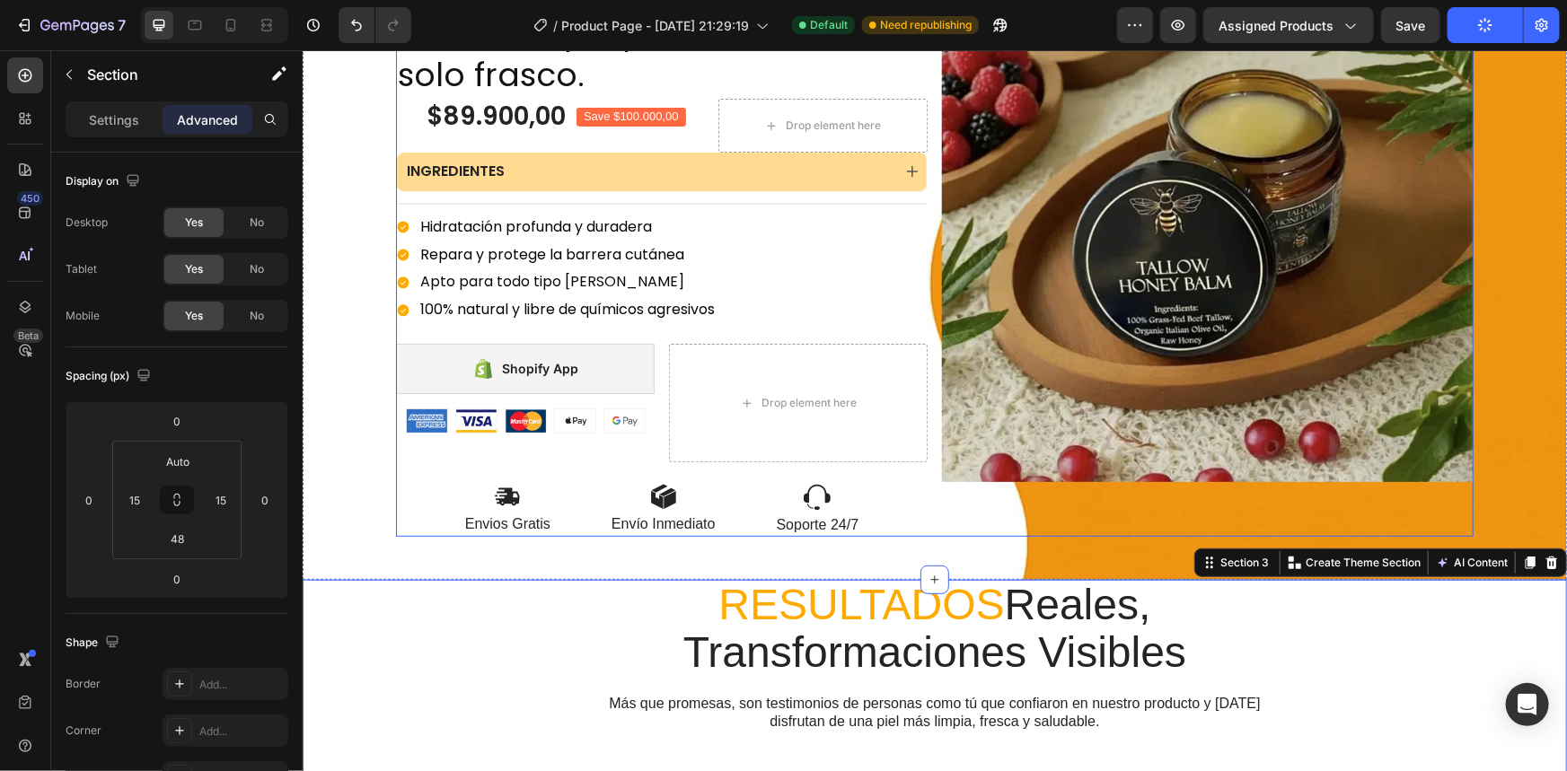
click at [983, 531] on div "Image" at bounding box center [1207, 243] width 532 height 586
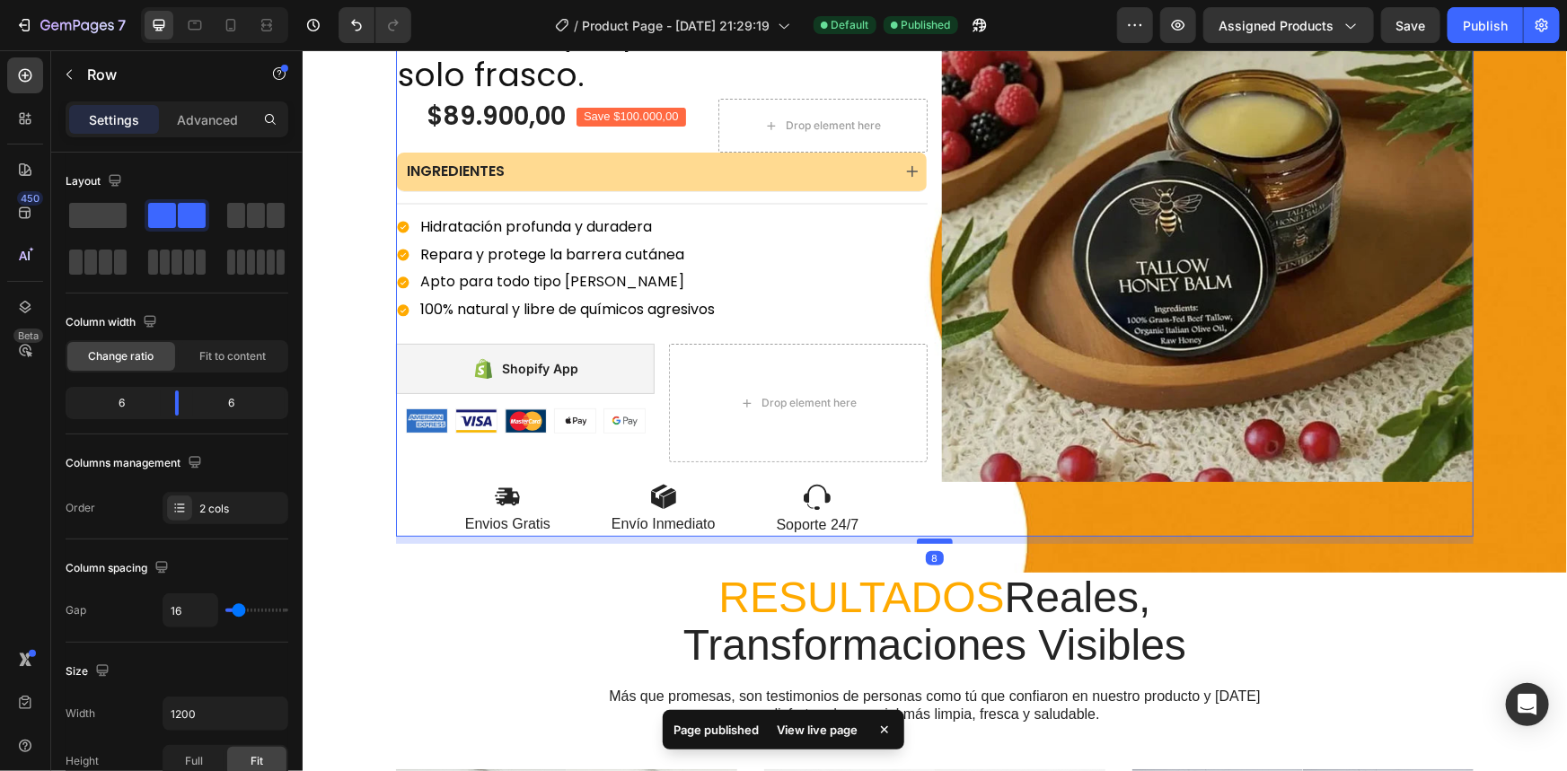
drag, startPoint x: 931, startPoint y: 545, endPoint x: 930, endPoint y: 530, distance: 15.3
click at [930, 538] on div at bounding box center [934, 540] width 36 height 5
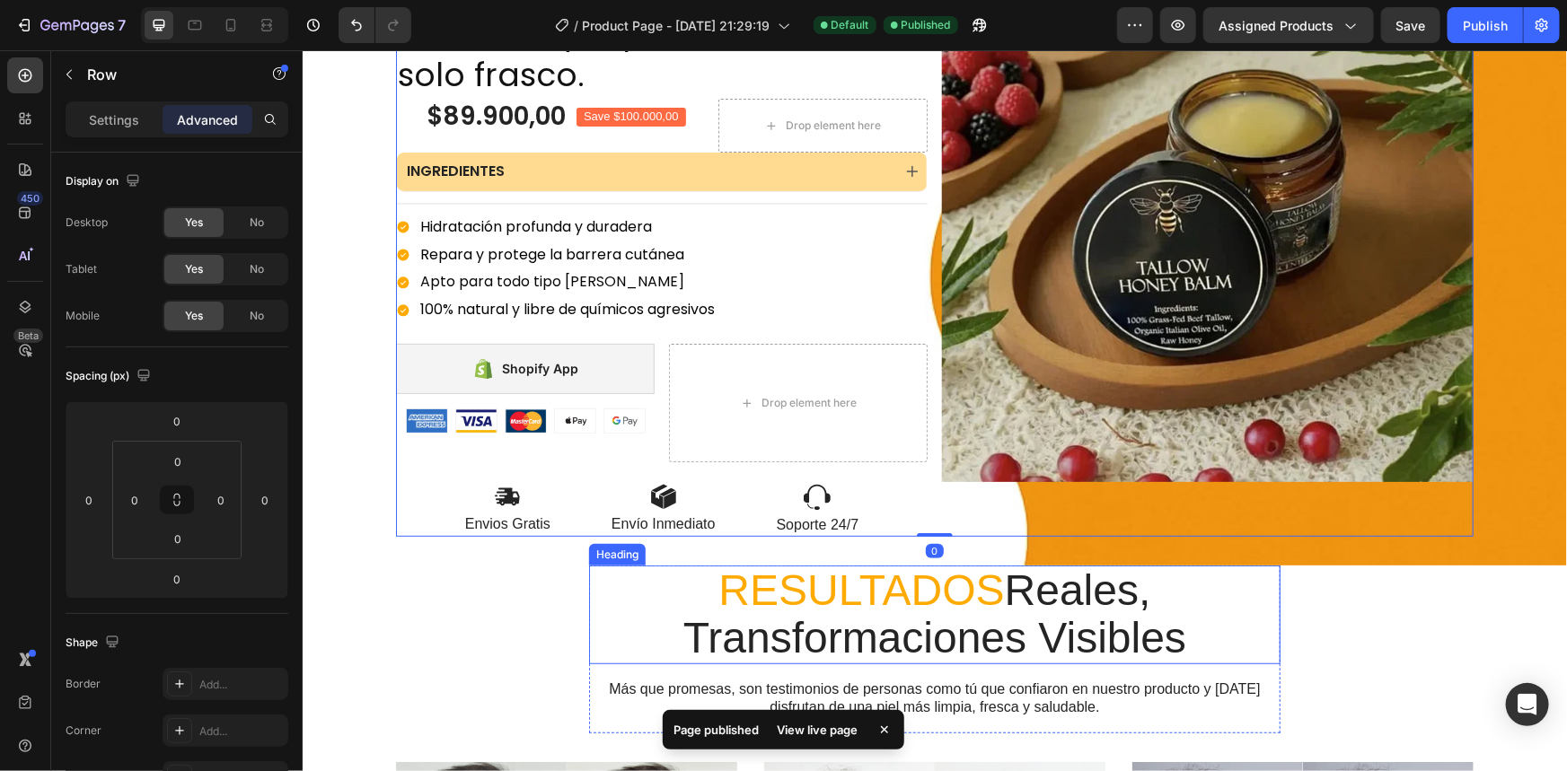
click at [1231, 585] on p "⁠⁠⁠⁠⁠⁠⁠ RESULTADOS Reales, Transformaciones Visibles" at bounding box center [934, 614] width 688 height 95
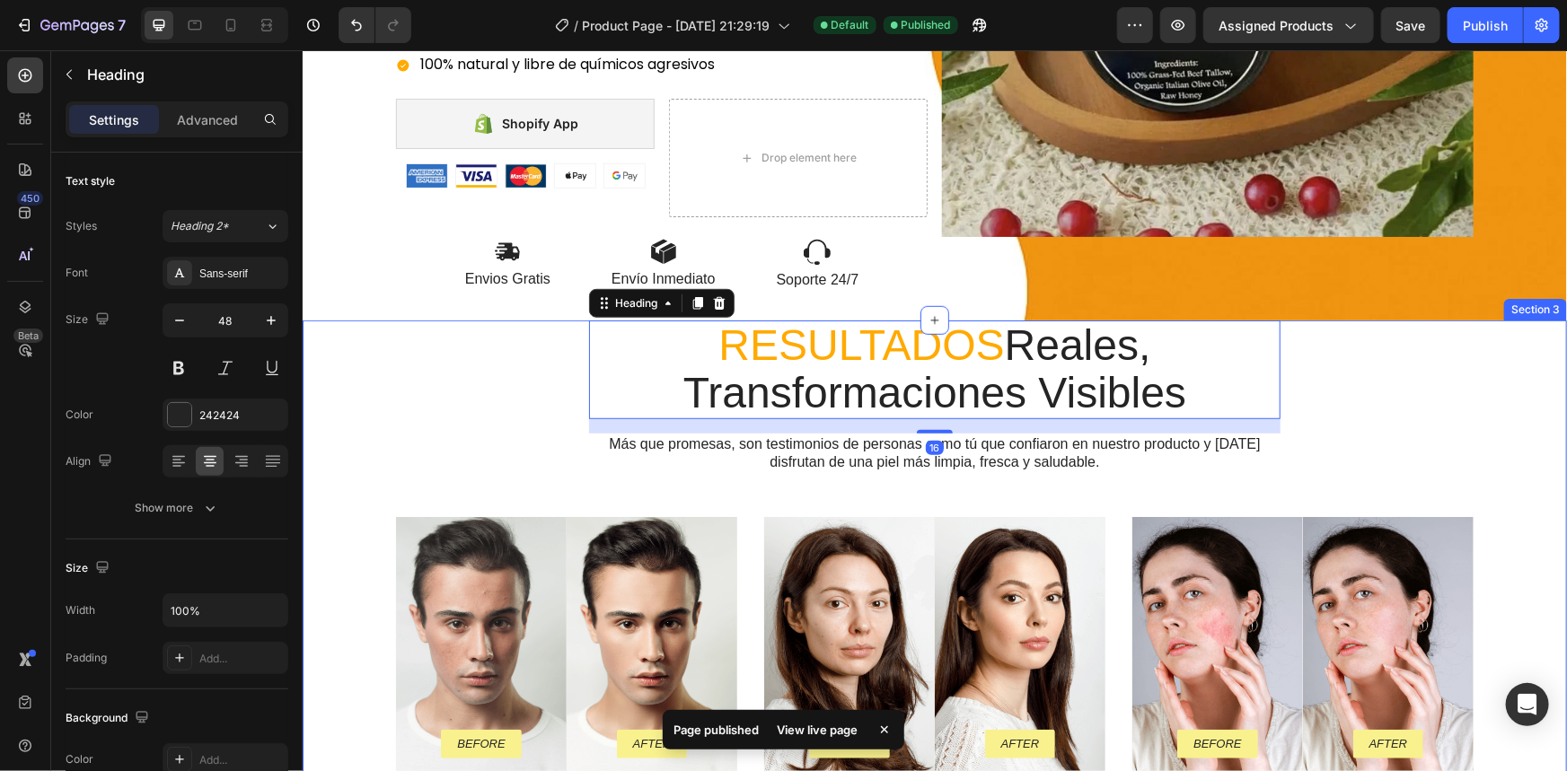
scroll to position [536, 0]
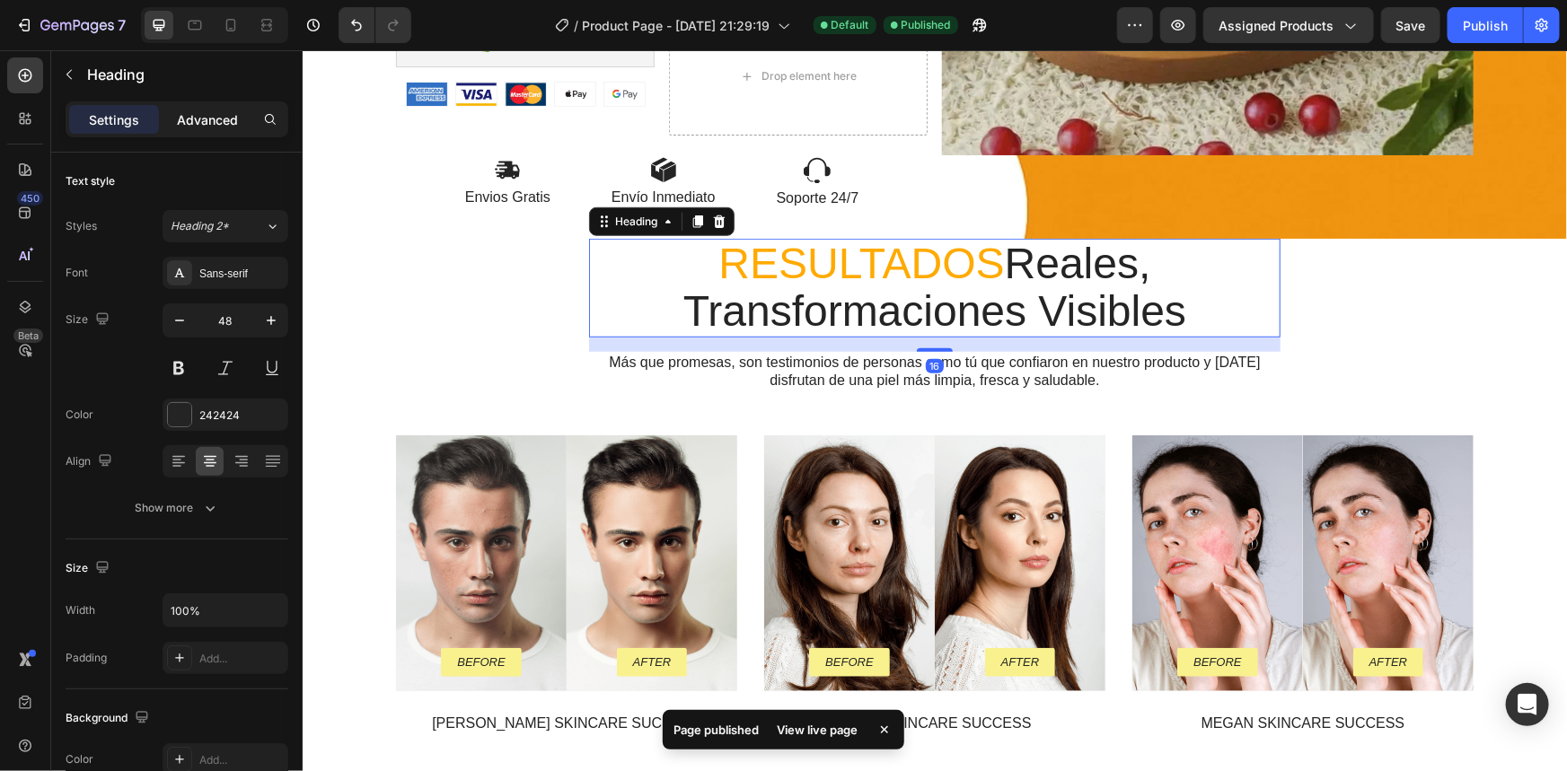
click at [210, 118] on p "Advanced" at bounding box center [207, 119] width 61 height 19
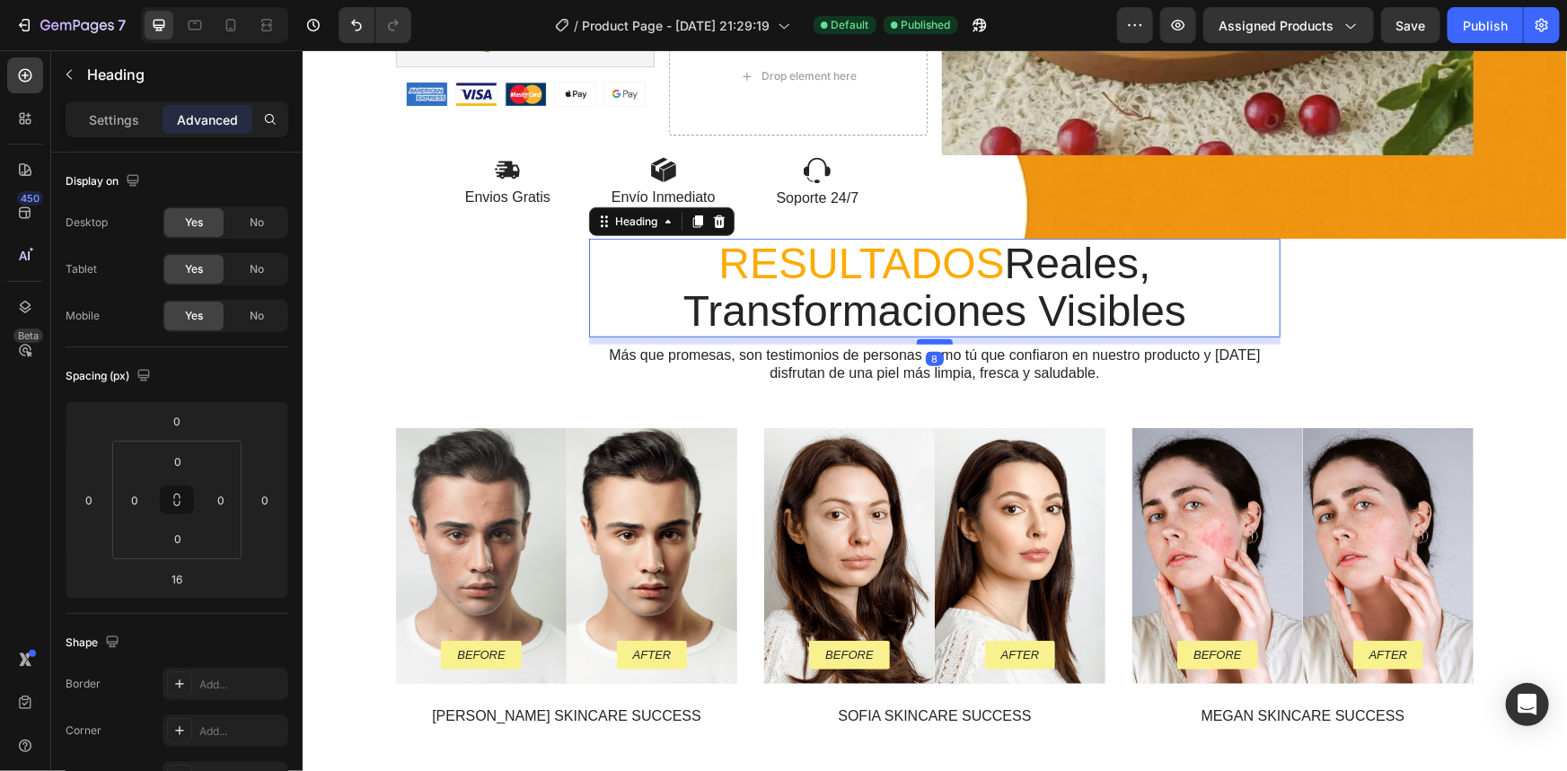
drag, startPoint x: 933, startPoint y: 348, endPoint x: 941, endPoint y: 340, distance: 10.8
click at [941, 340] on div at bounding box center [934, 341] width 36 height 5
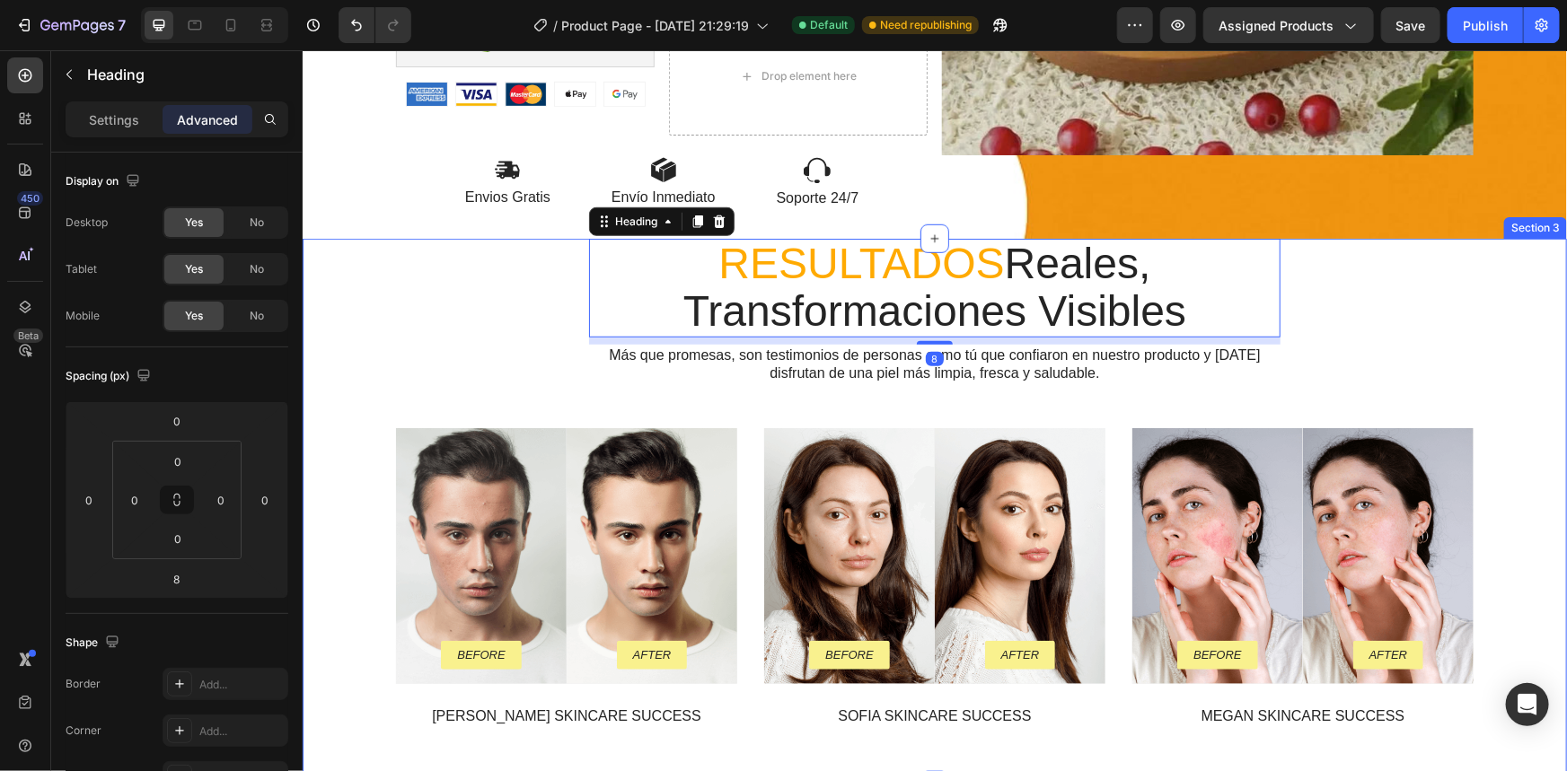
scroll to position [700, 0]
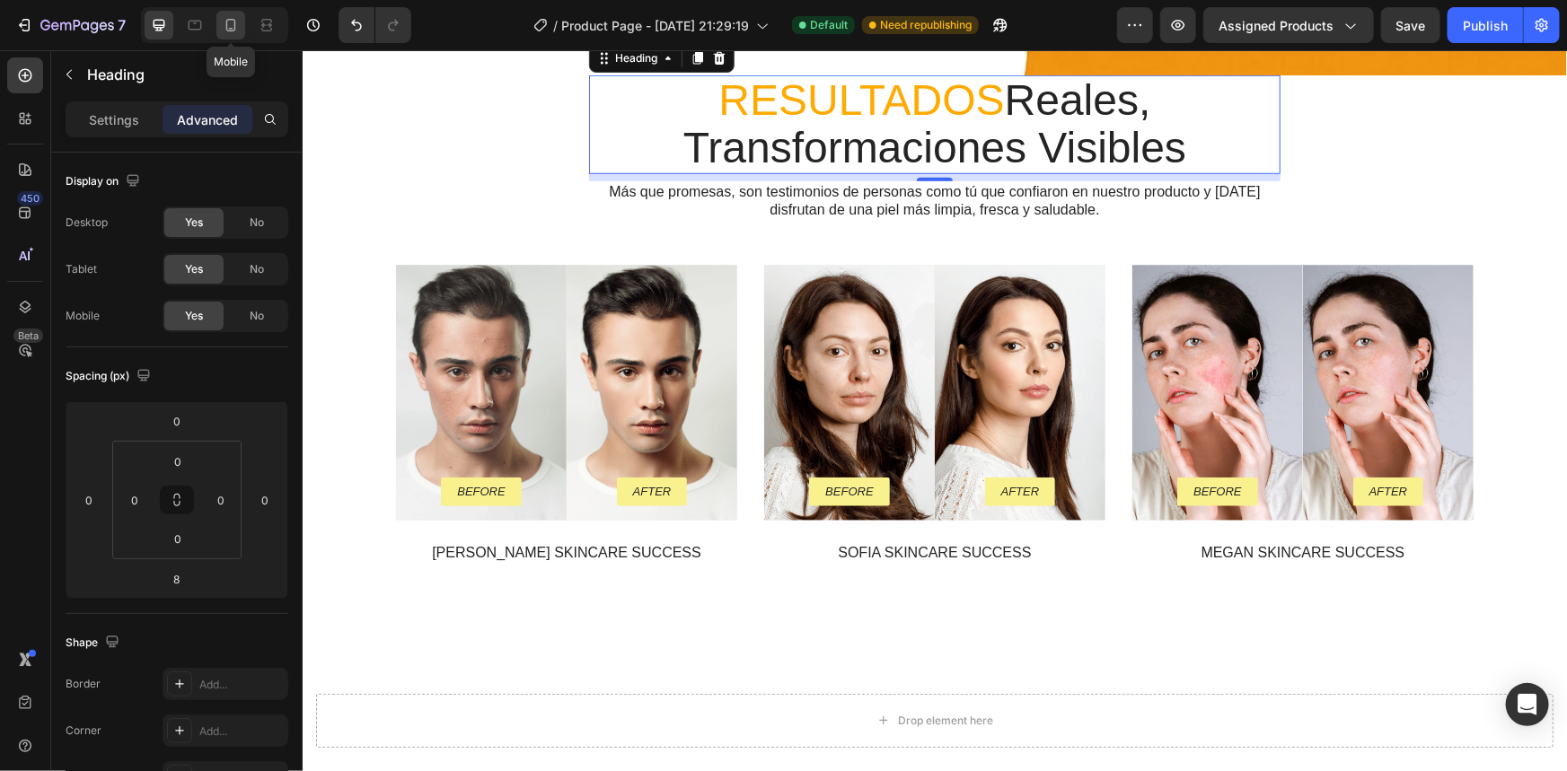
click at [236, 27] on icon at bounding box center [231, 25] width 18 height 18
type input "14"
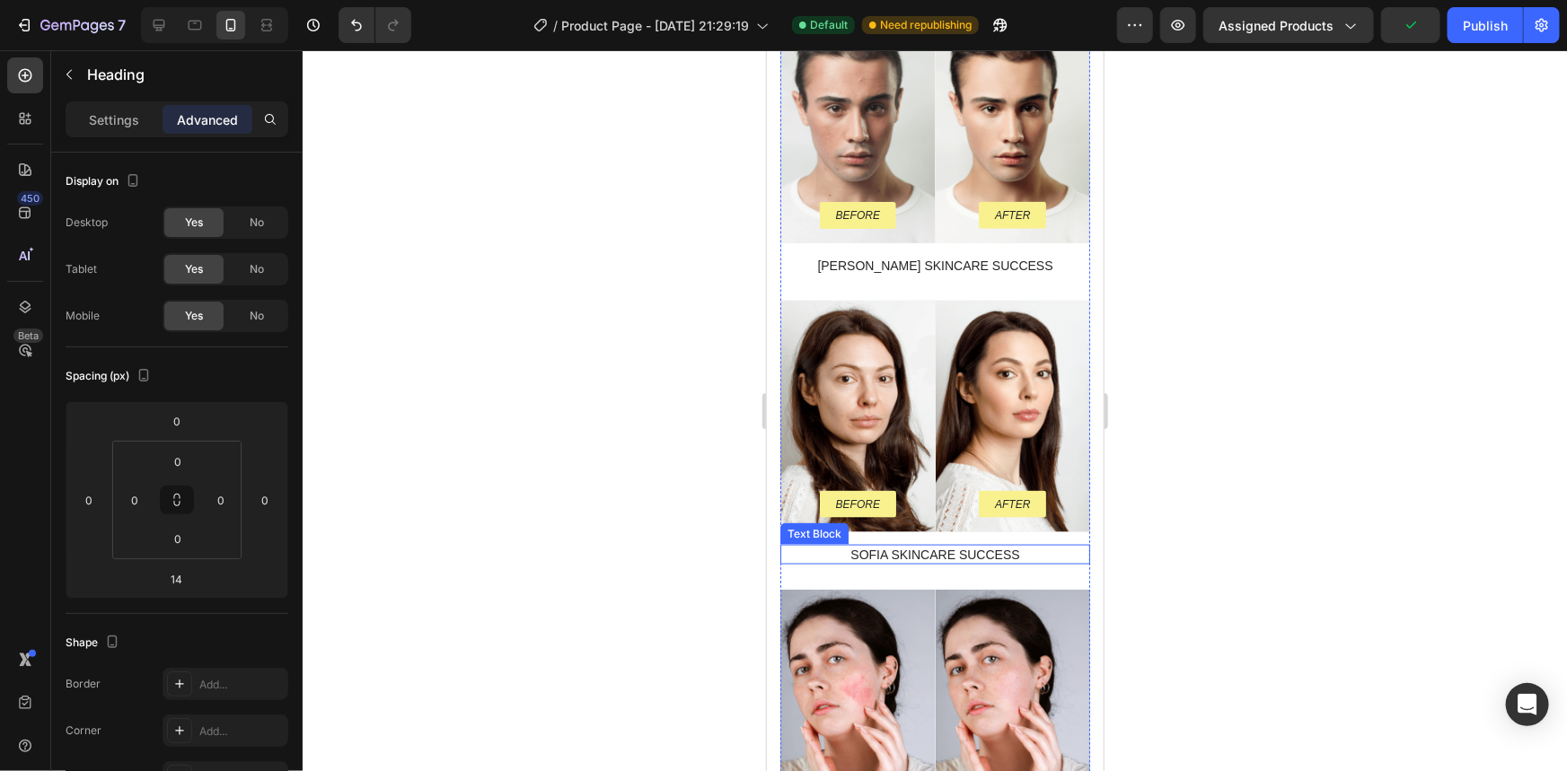
scroll to position [781, 0]
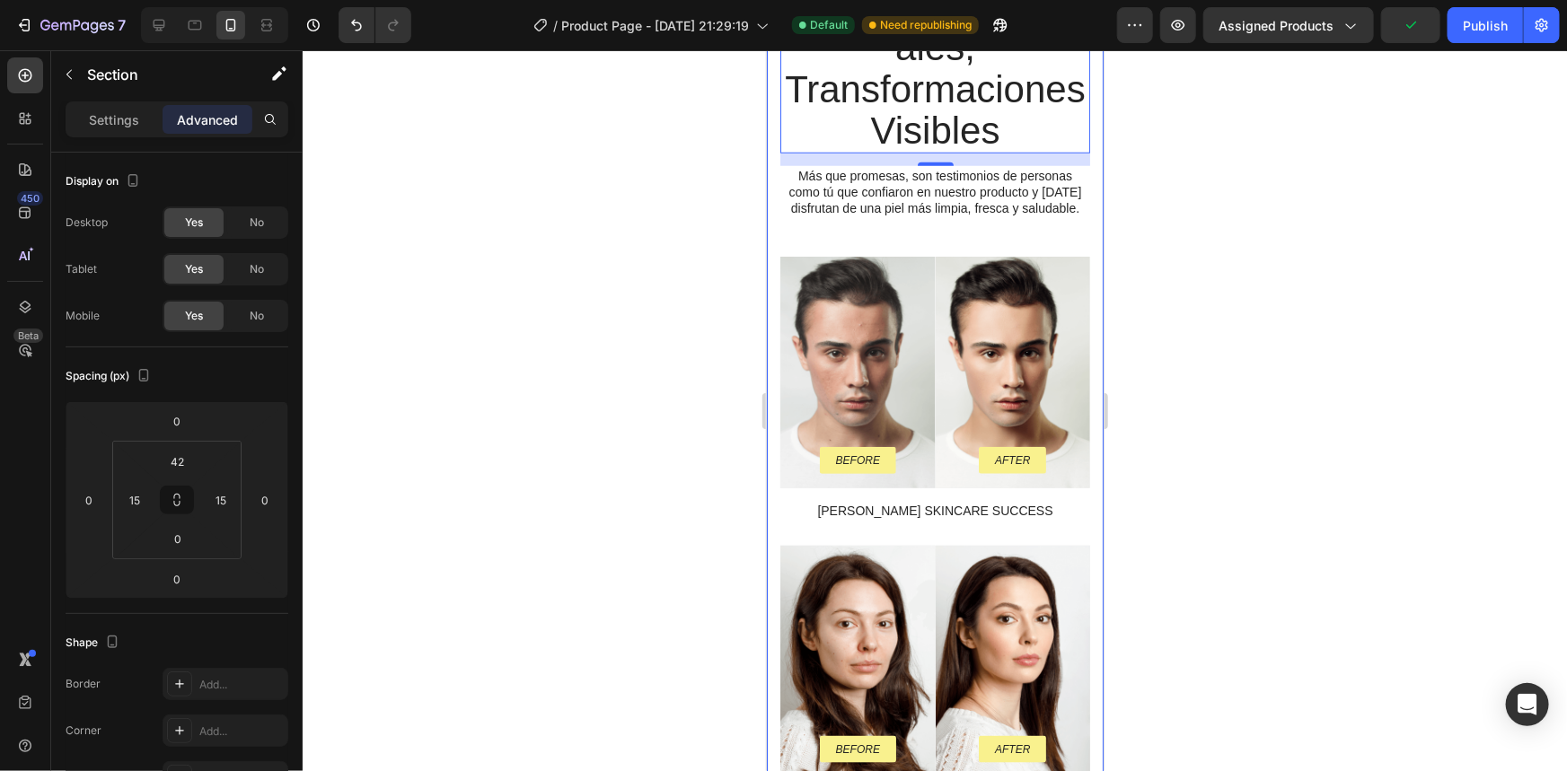
click at [1068, 237] on div "⁠⁠⁠⁠⁠⁠⁠ RESULTADOS Reales, Transformaciones Visibles Heading 8 Más que promesas…" at bounding box center [934, 560] width 310 height 1154
click at [129, 120] on p "Settings" at bounding box center [114, 119] width 50 height 19
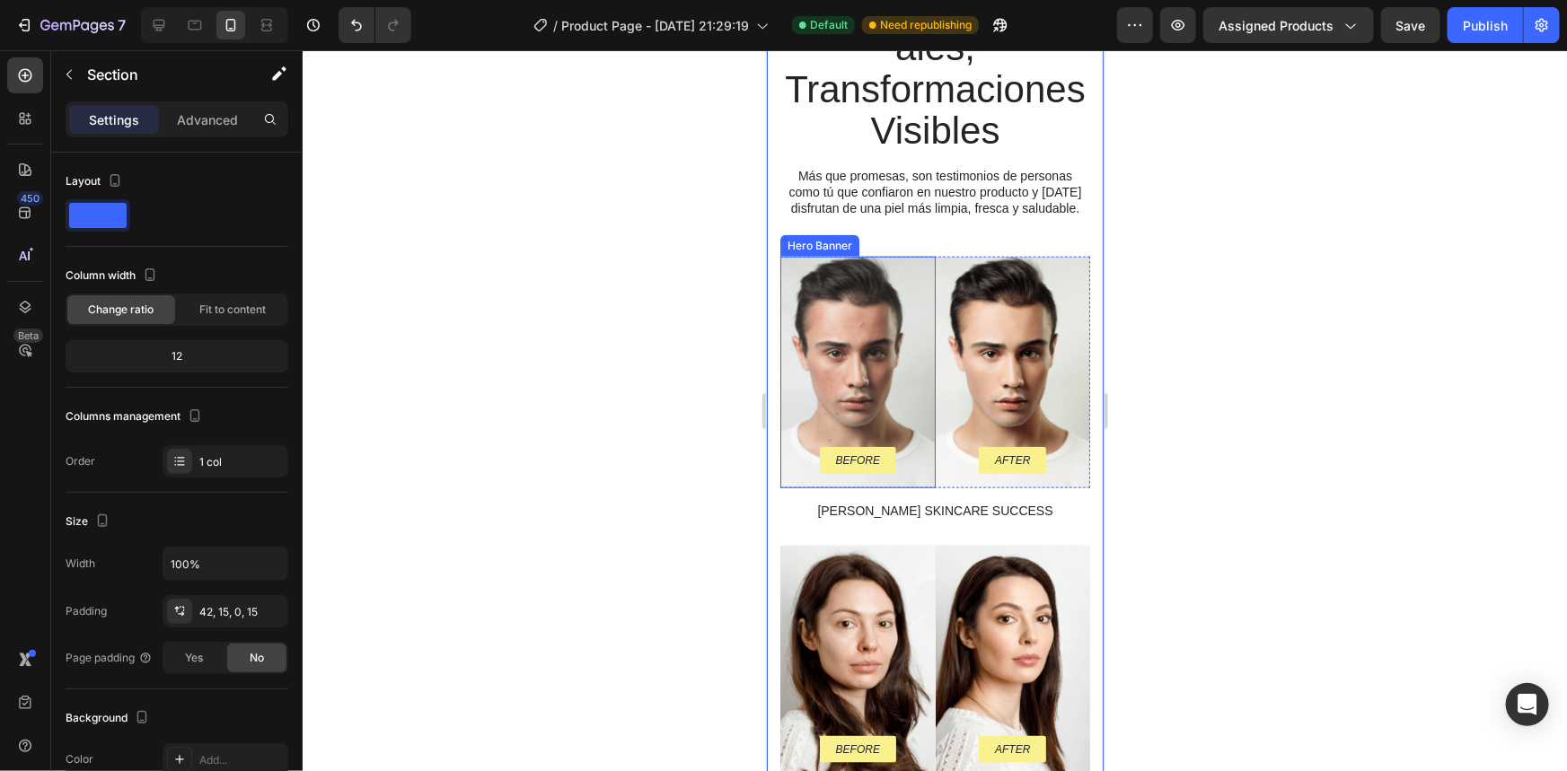
scroll to position [804, 0]
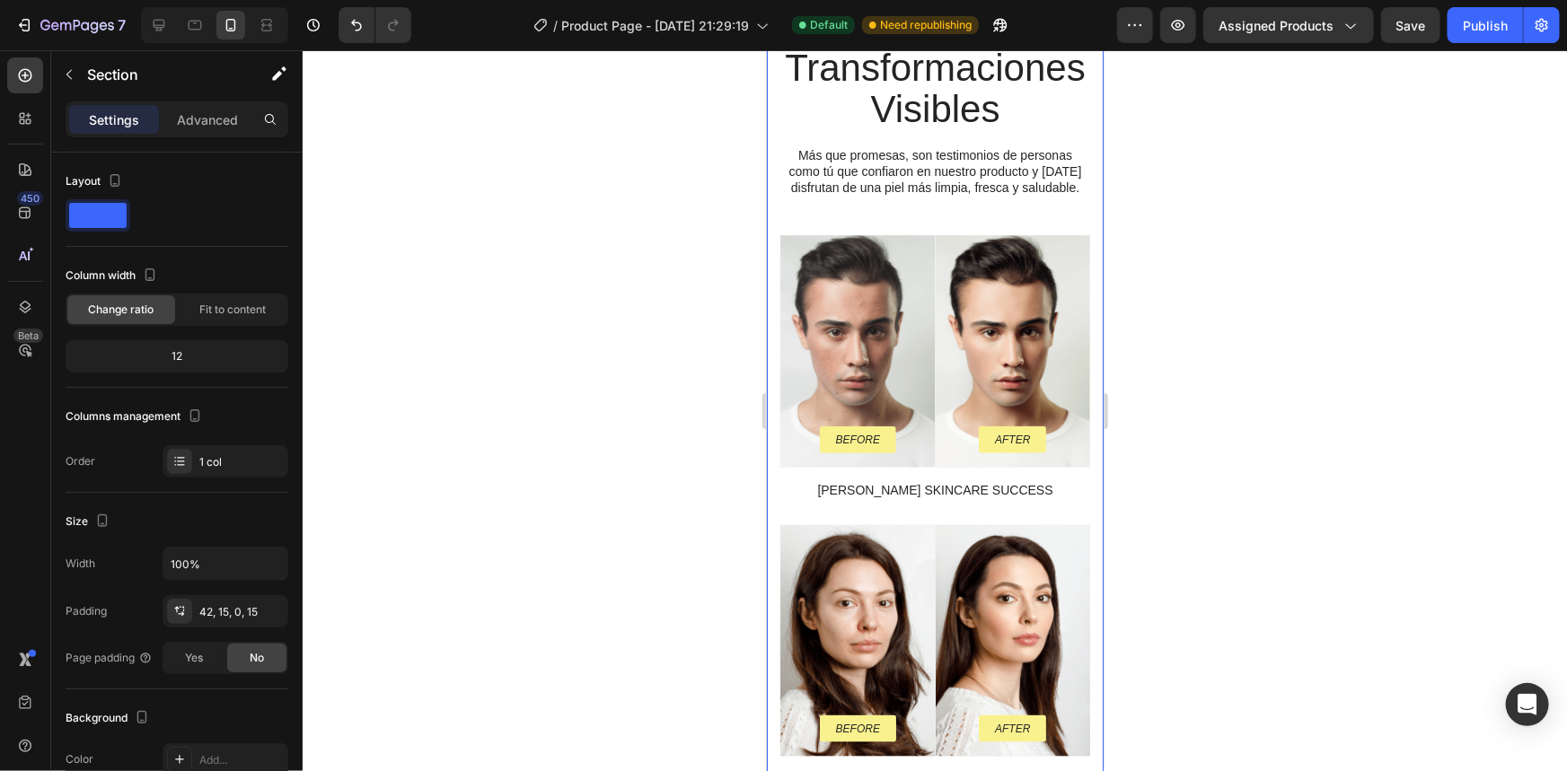
click at [1079, 384] on div "⁠⁠⁠⁠⁠⁠⁠ RESULTADOS Reales, Transformaciones Visibles Heading Más que promesas, …" at bounding box center [934, 521] width 337 height 1192
click at [964, 130] on p "⁠⁠⁠⁠⁠⁠⁠ RESULTADOS Reales, Transformaciones Visibles" at bounding box center [934, 47] width 306 height 166
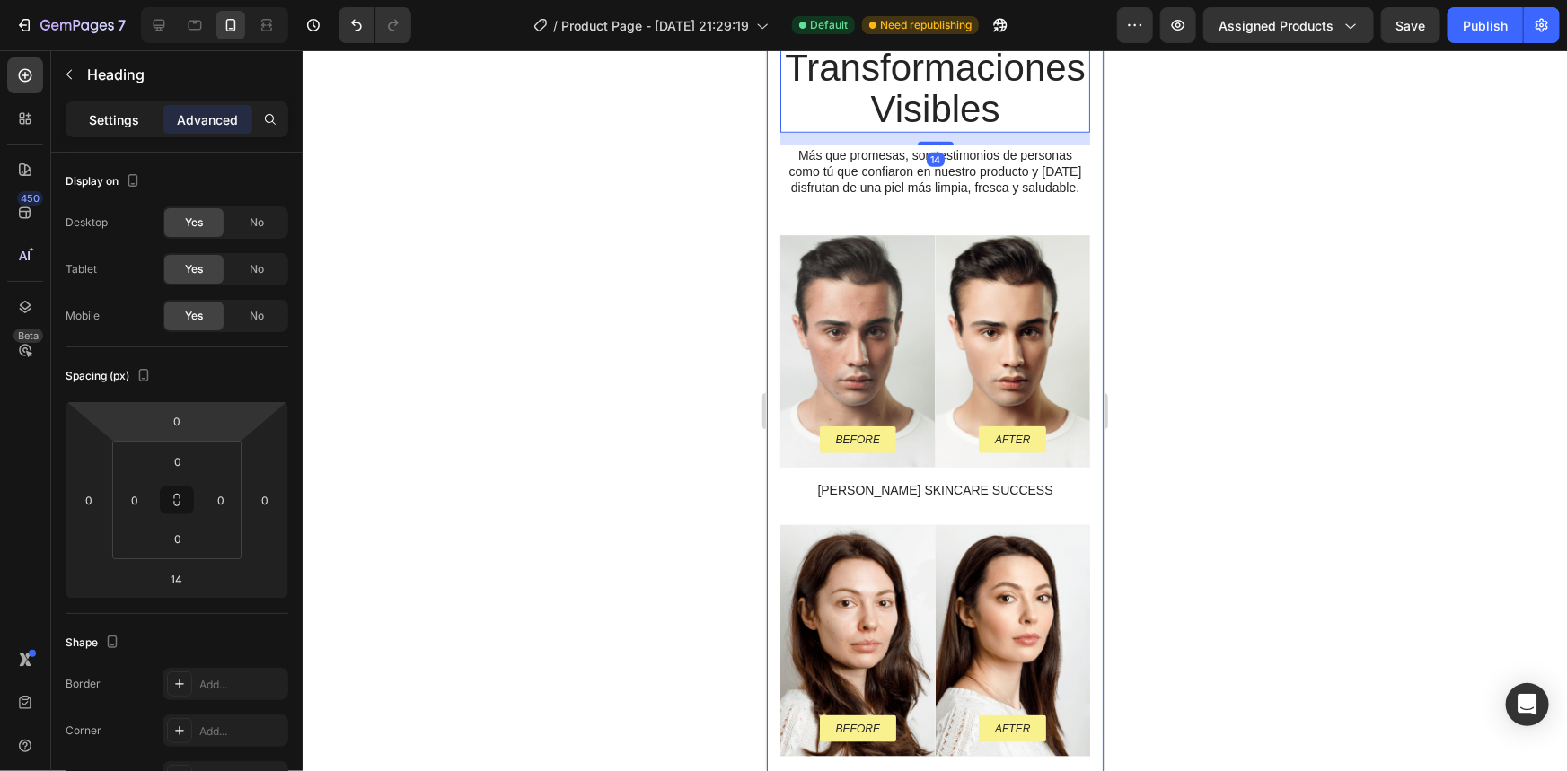
click at [104, 117] on p "Settings" at bounding box center [114, 119] width 50 height 19
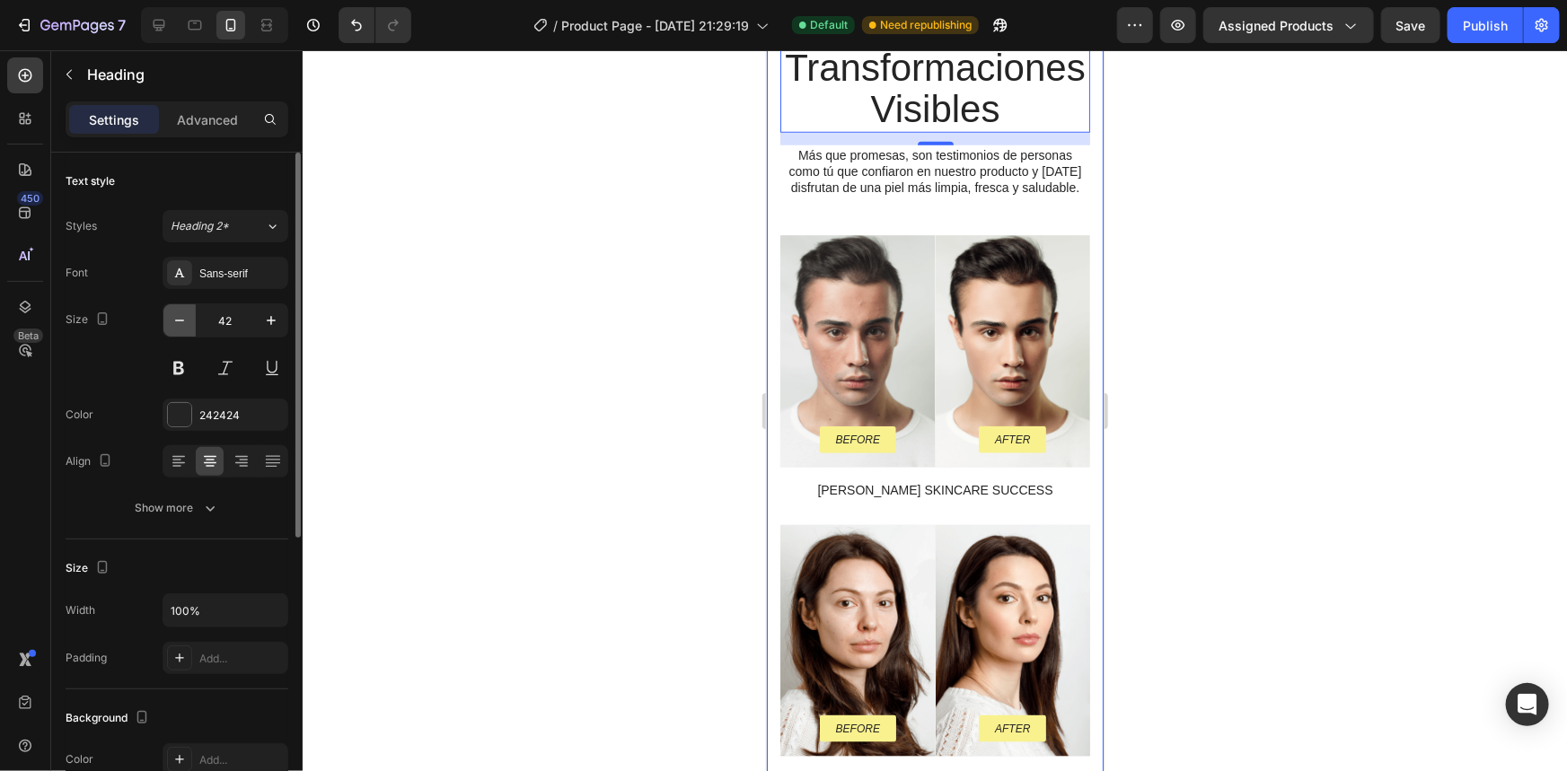
click at [186, 319] on icon "button" at bounding box center [180, 321] width 18 height 18
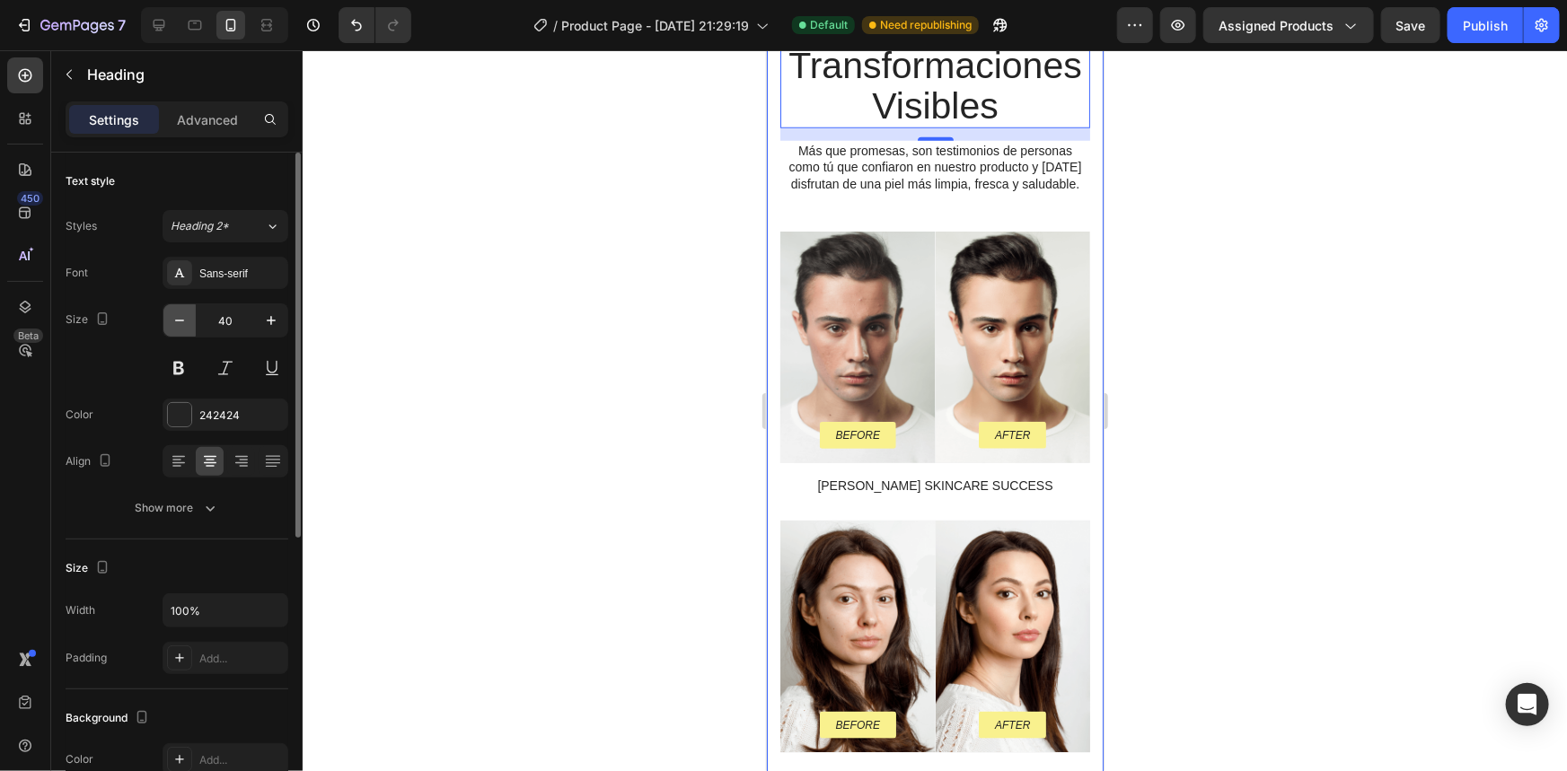
click at [186, 319] on icon "button" at bounding box center [180, 321] width 18 height 18
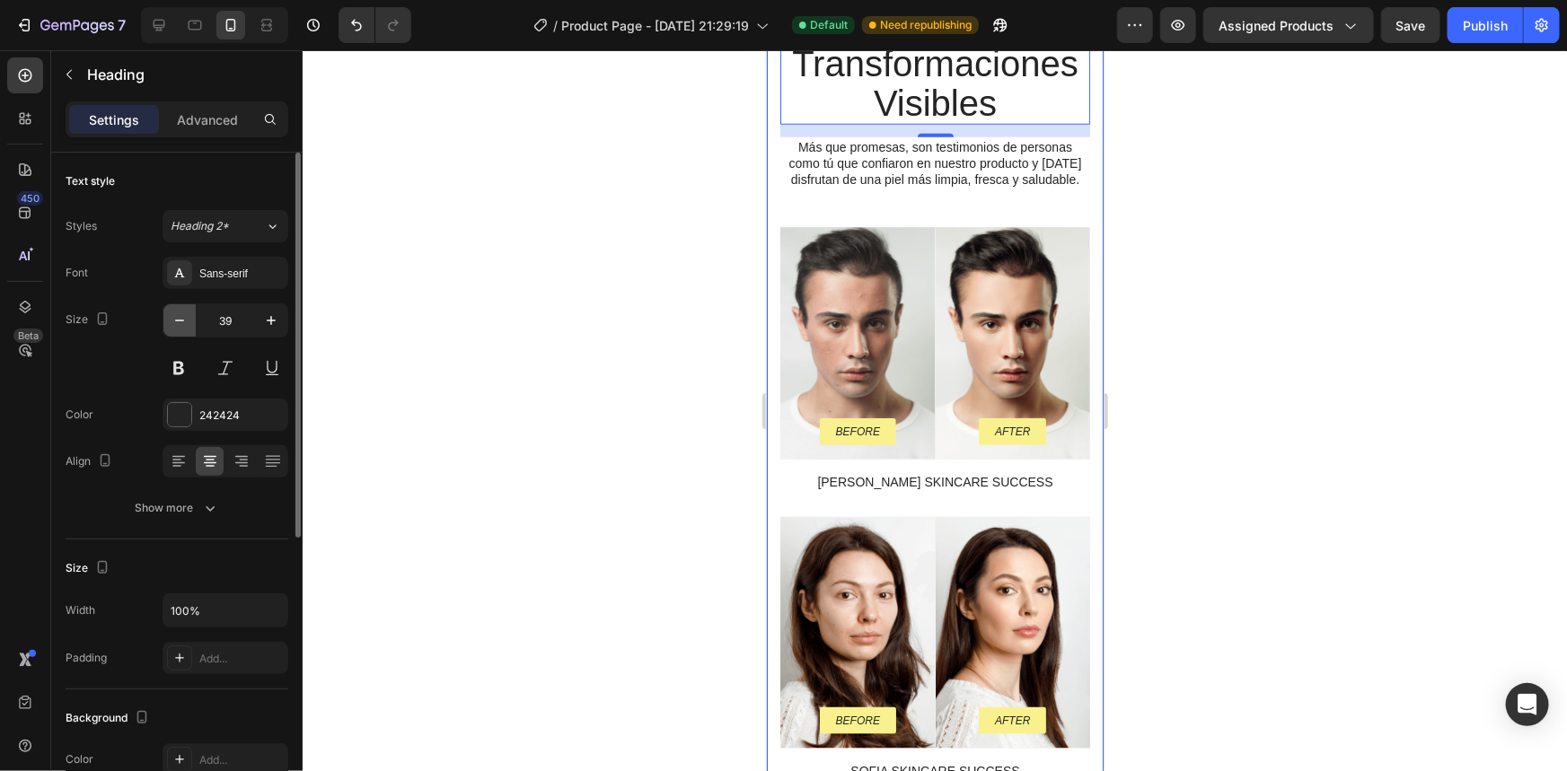
click at [186, 319] on icon "button" at bounding box center [180, 321] width 18 height 18
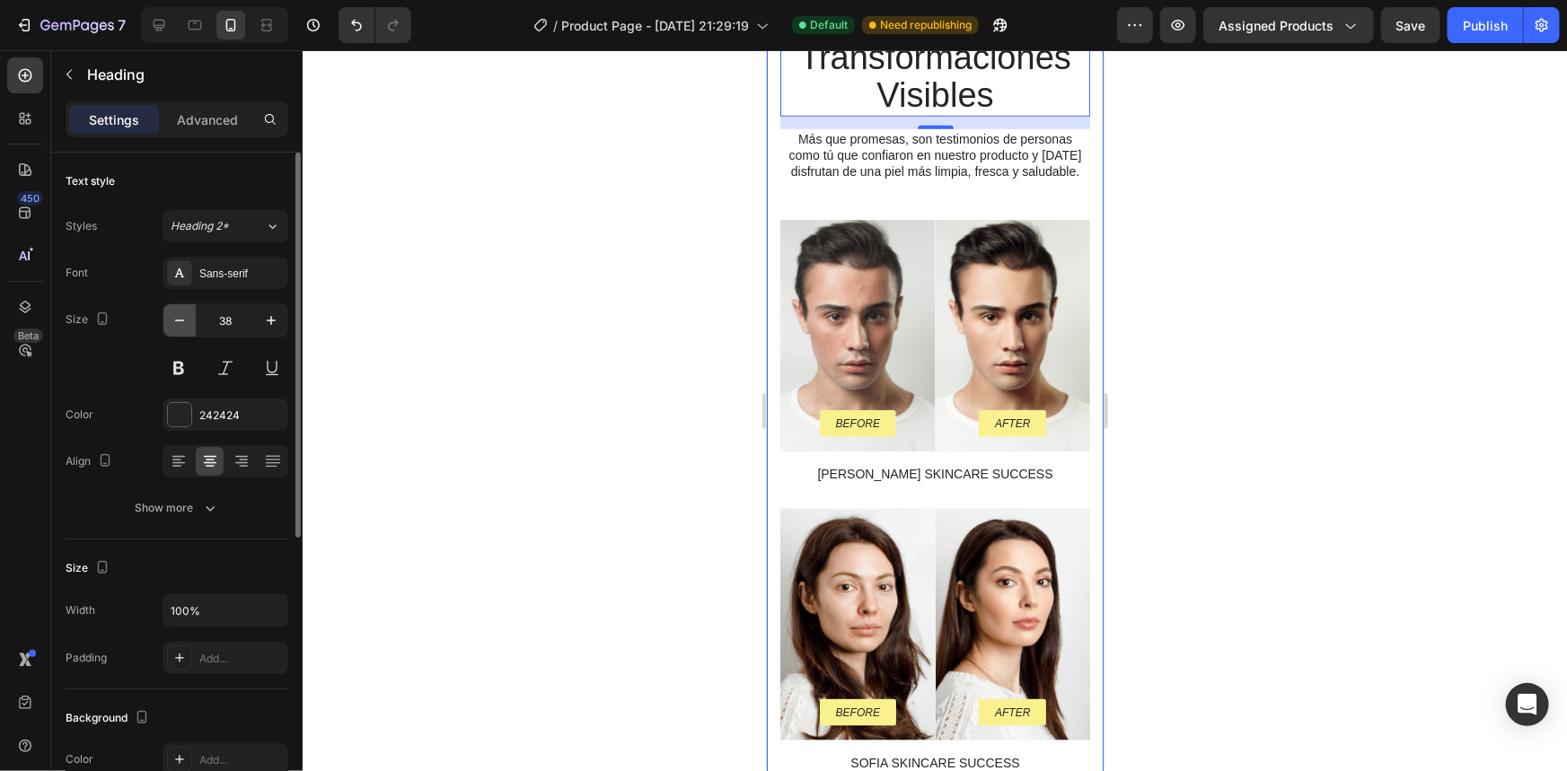
click at [186, 319] on icon "button" at bounding box center [180, 321] width 18 height 18
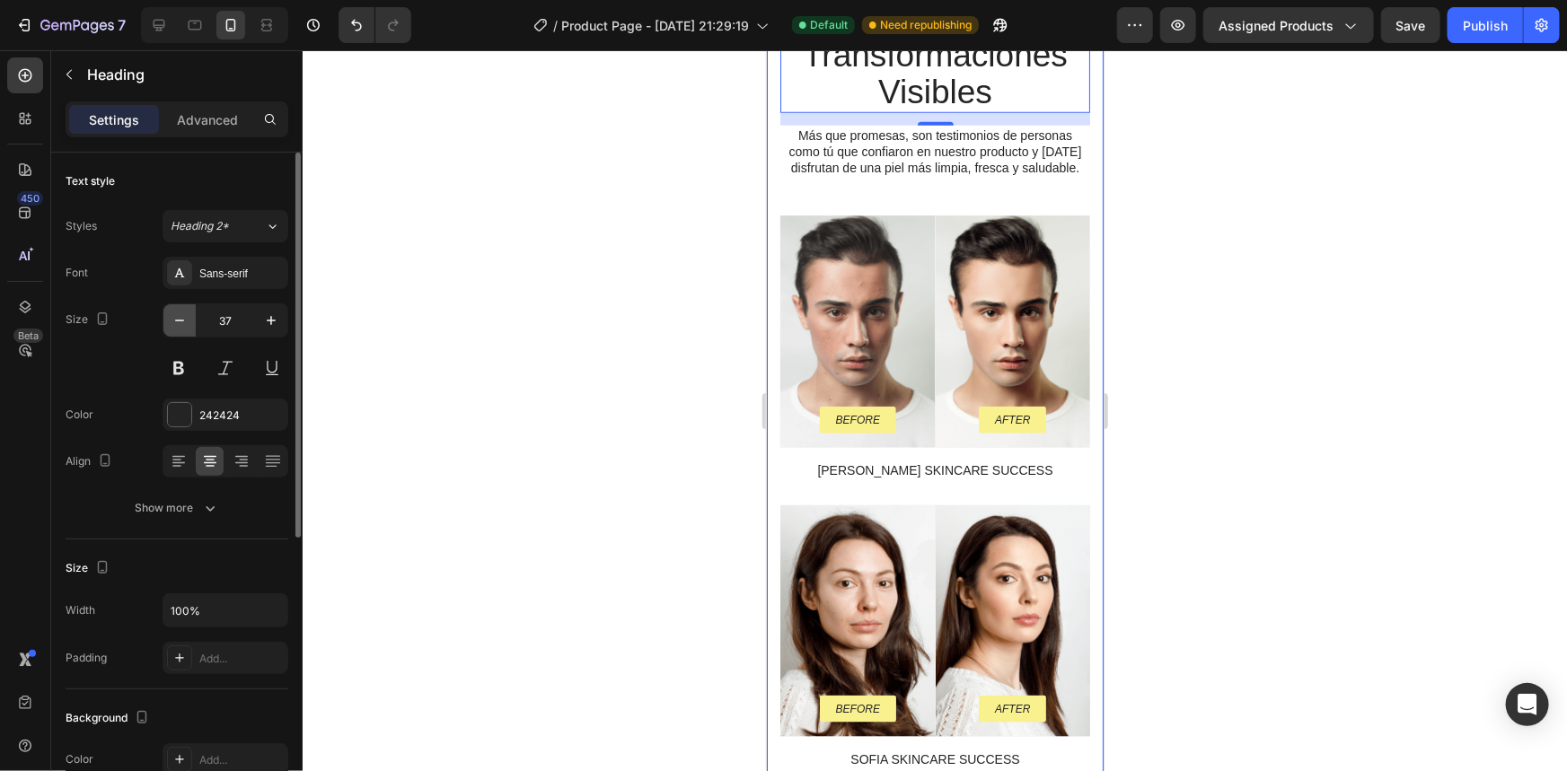
click at [186, 319] on icon "button" at bounding box center [180, 321] width 18 height 18
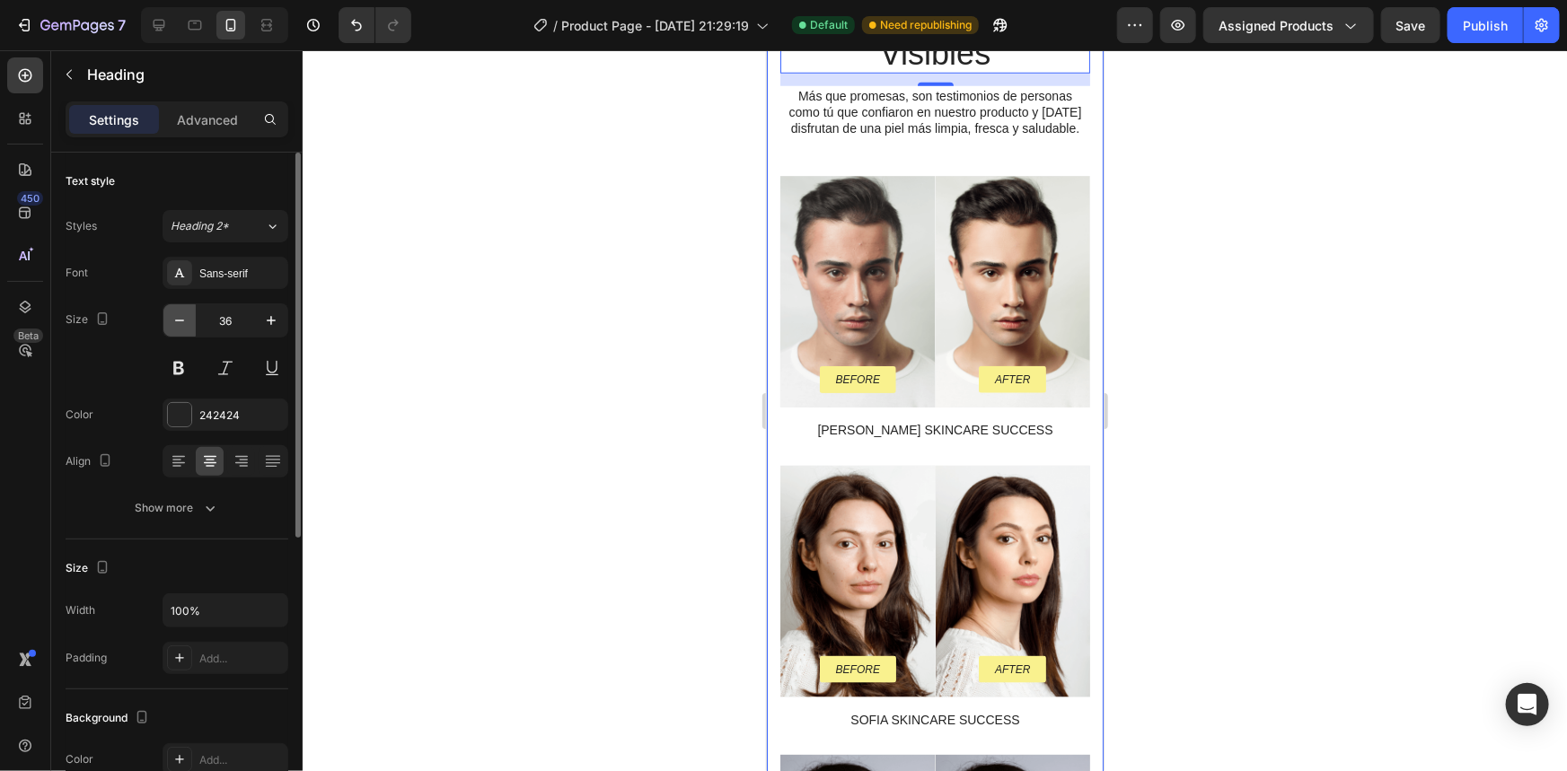
click at [186, 319] on icon "button" at bounding box center [180, 321] width 18 height 18
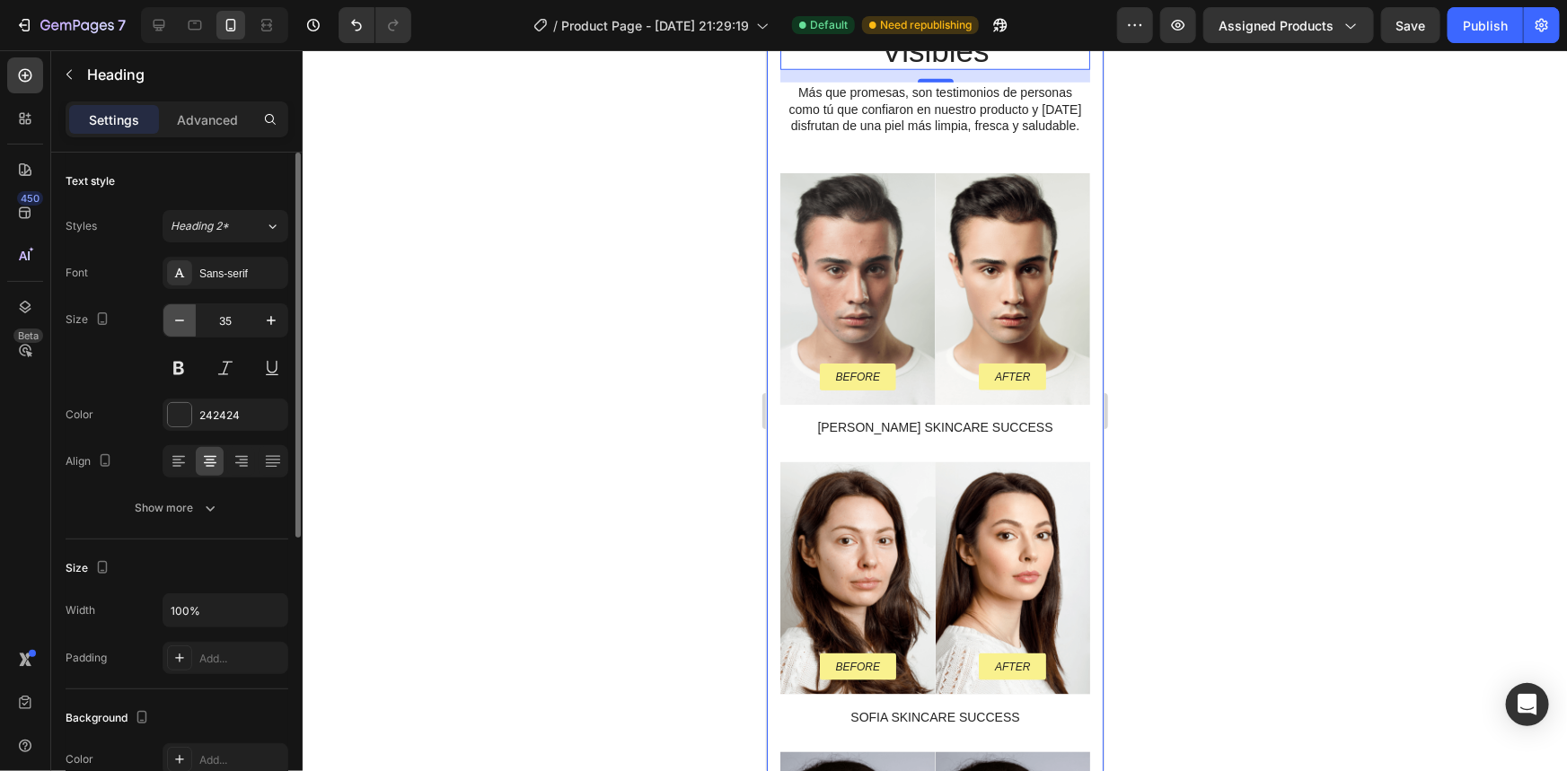
click at [186, 319] on icon "button" at bounding box center [180, 321] width 18 height 18
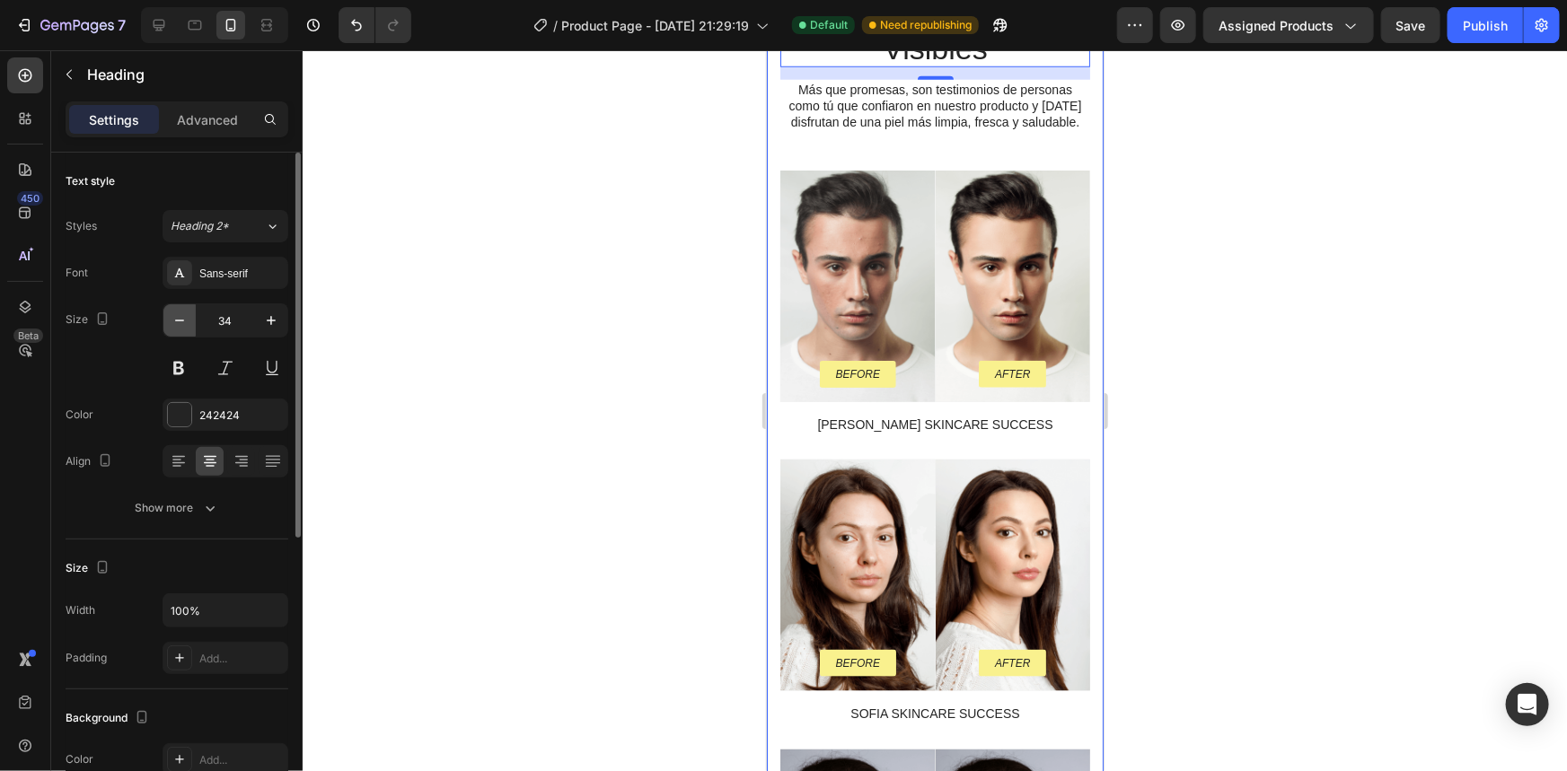
click at [186, 319] on icon "button" at bounding box center [180, 321] width 18 height 18
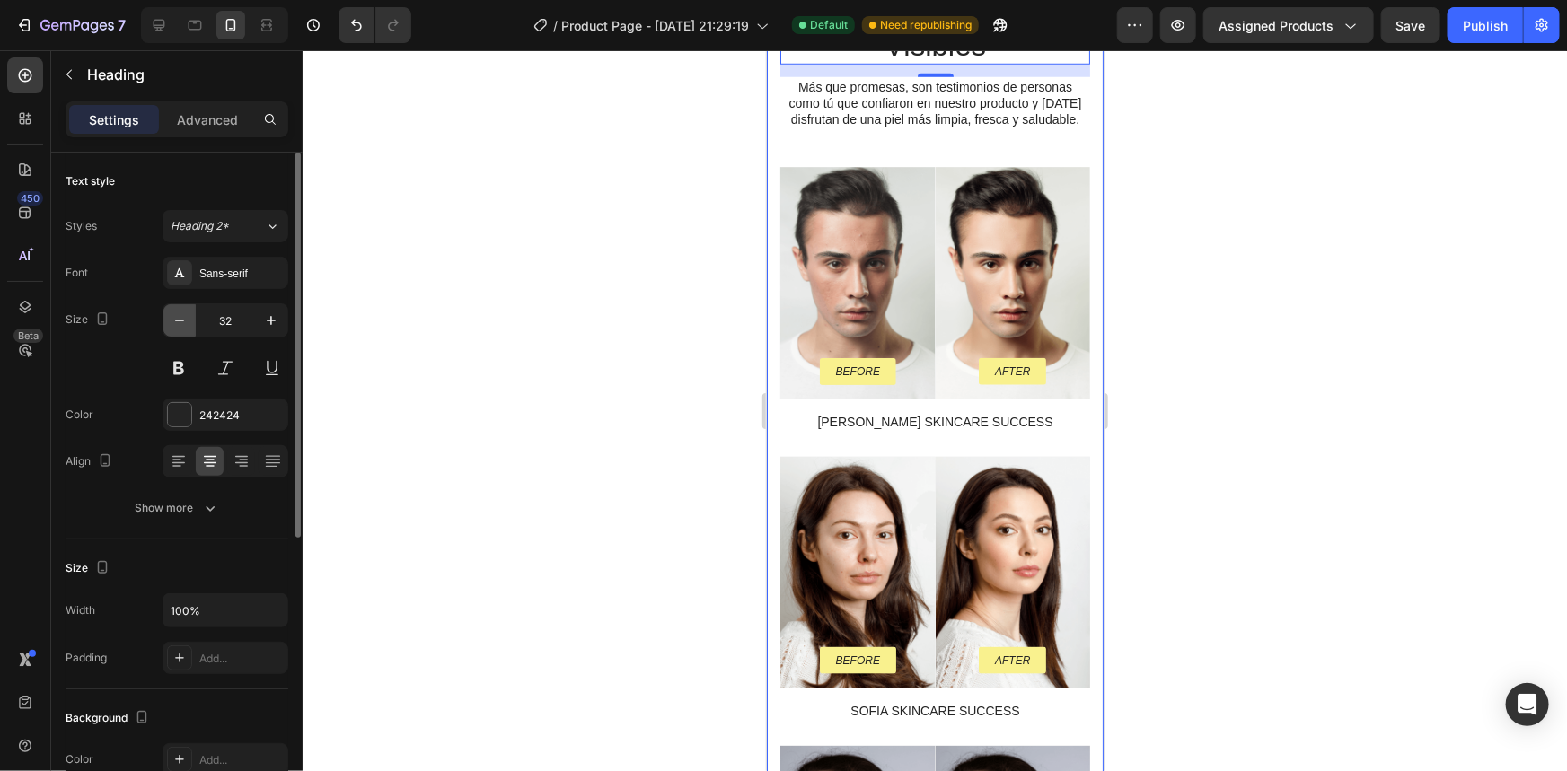
click at [186, 319] on icon "button" at bounding box center [180, 321] width 18 height 18
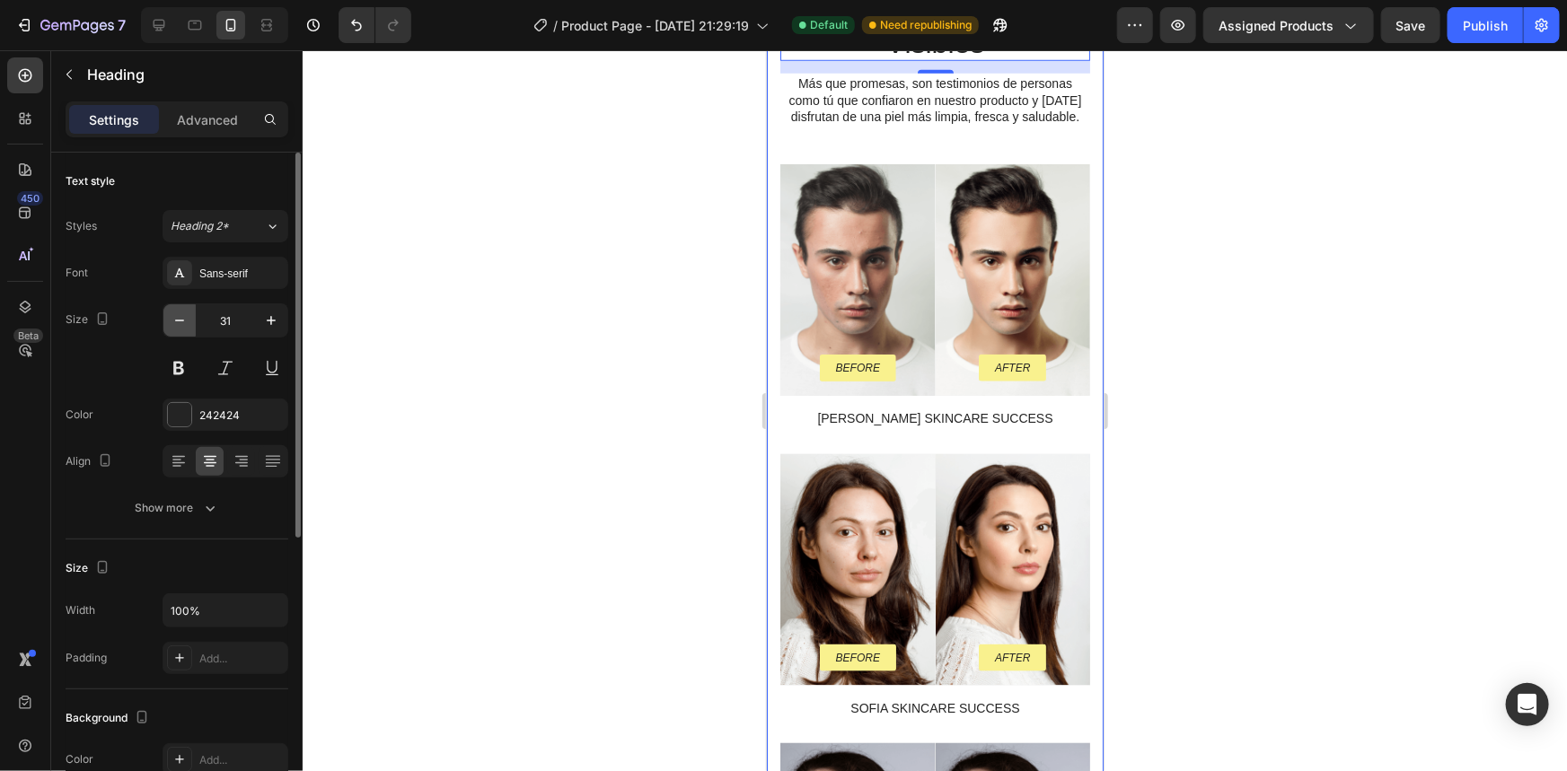
click at [186, 319] on icon "button" at bounding box center [180, 321] width 18 height 18
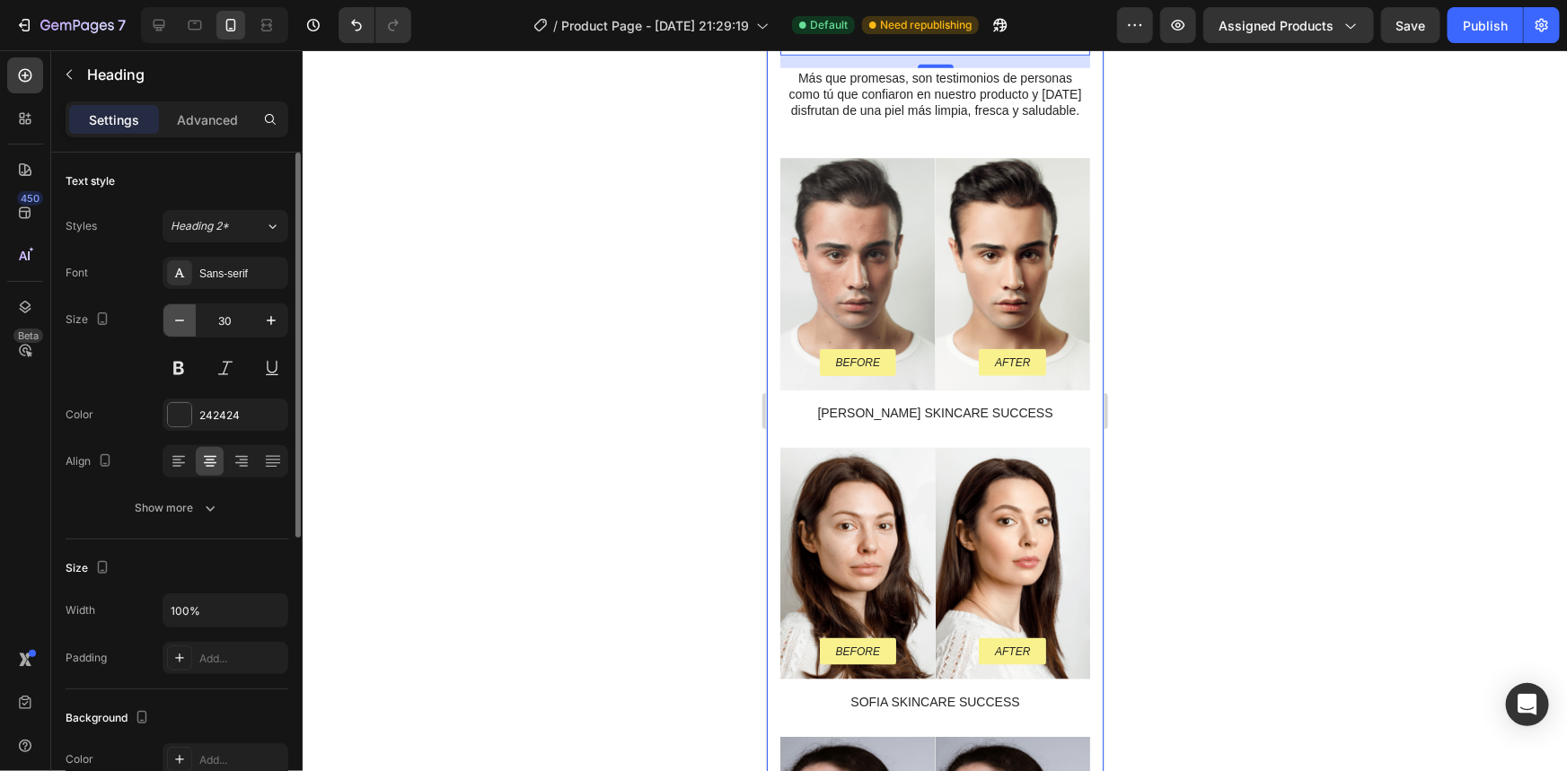
click at [186, 319] on icon "button" at bounding box center [180, 321] width 18 height 18
type input "29"
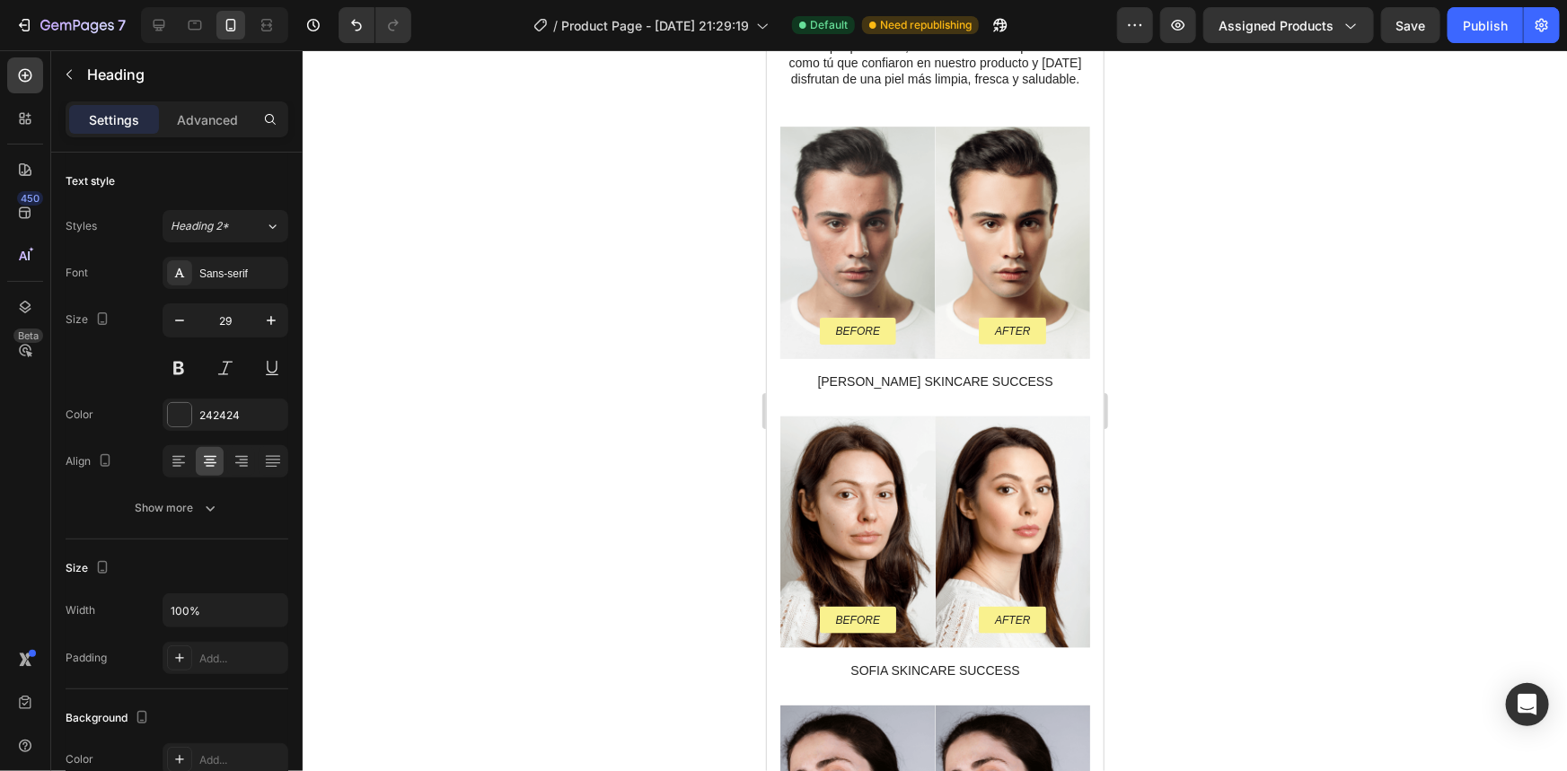
drag, startPoint x: 987, startPoint y: 409, endPoint x: 788, endPoint y: 341, distance: 210.7
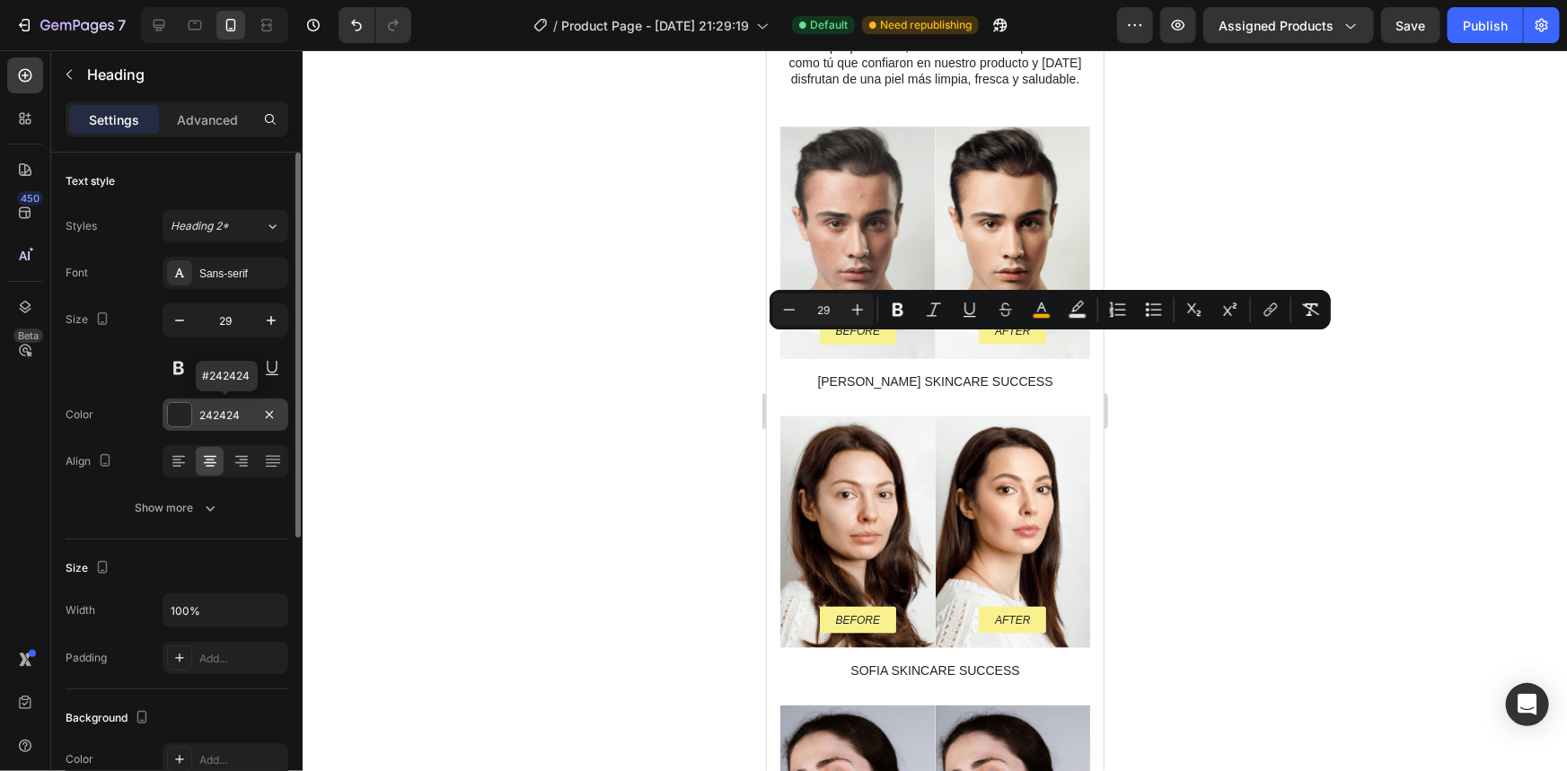
click at [214, 409] on div "242424" at bounding box center [225, 416] width 52 height 16
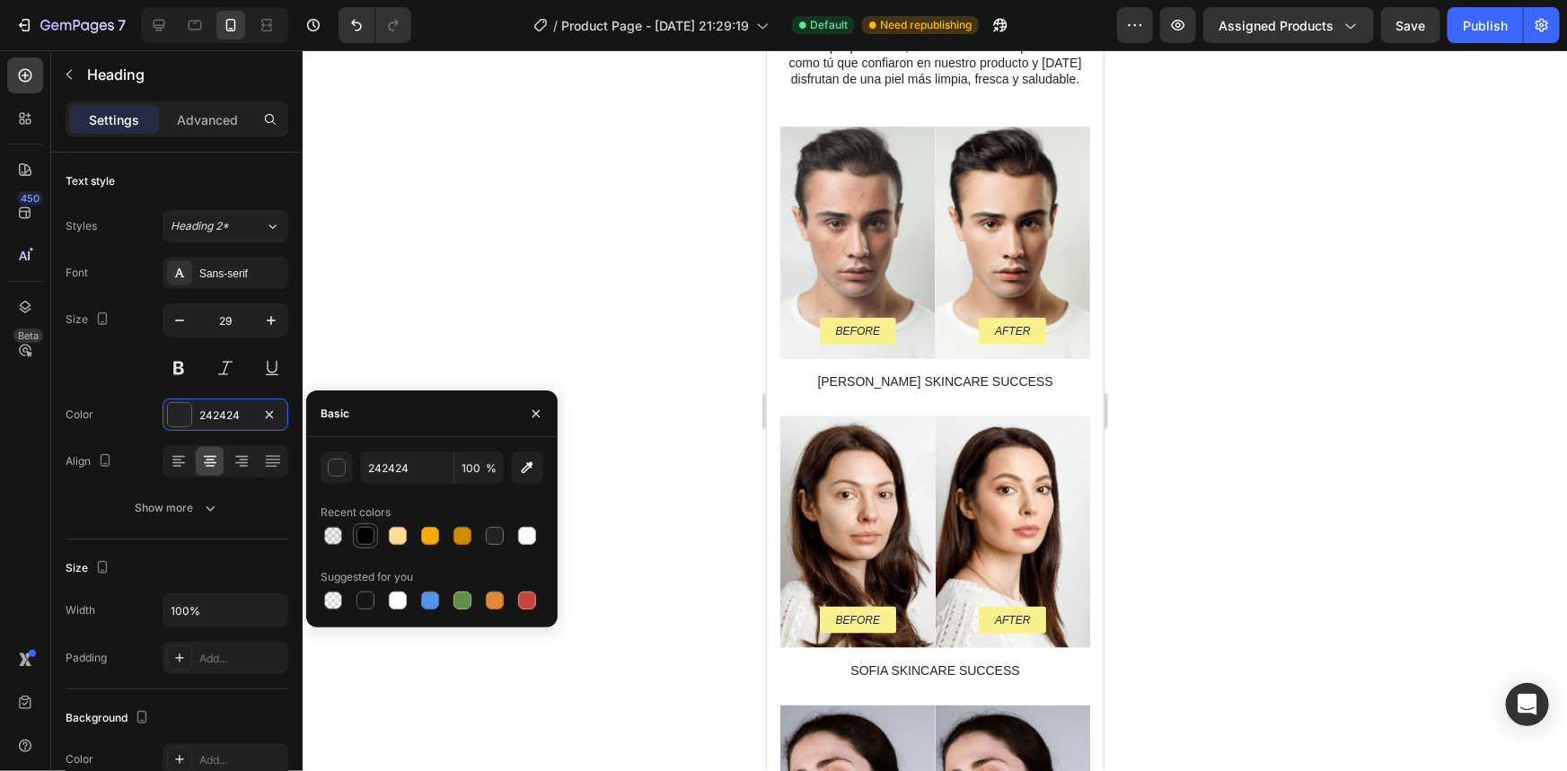
click at [372, 527] on div at bounding box center [366, 536] width 22 height 22
type input "000000"
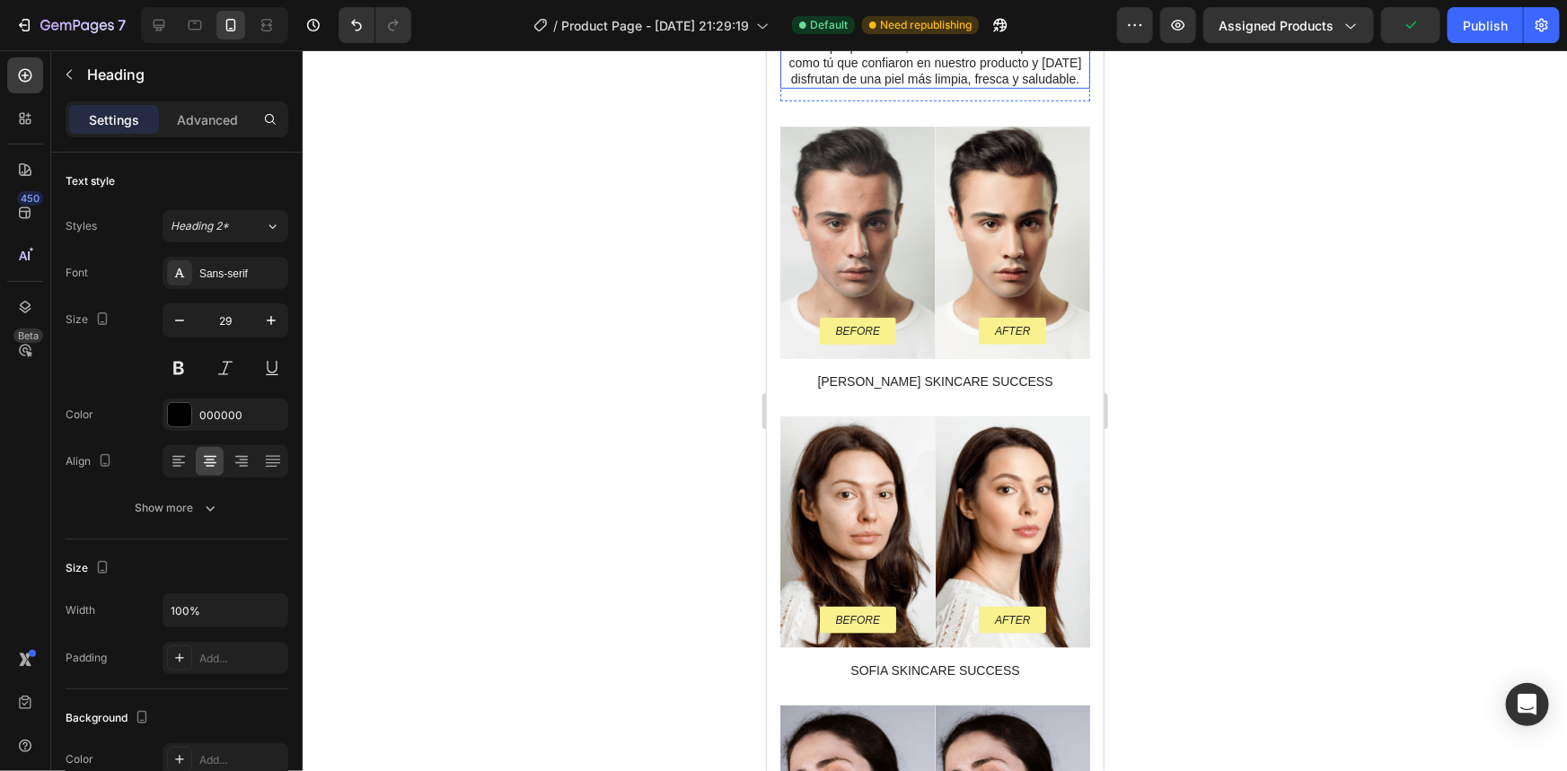
scroll to position [967, 0]
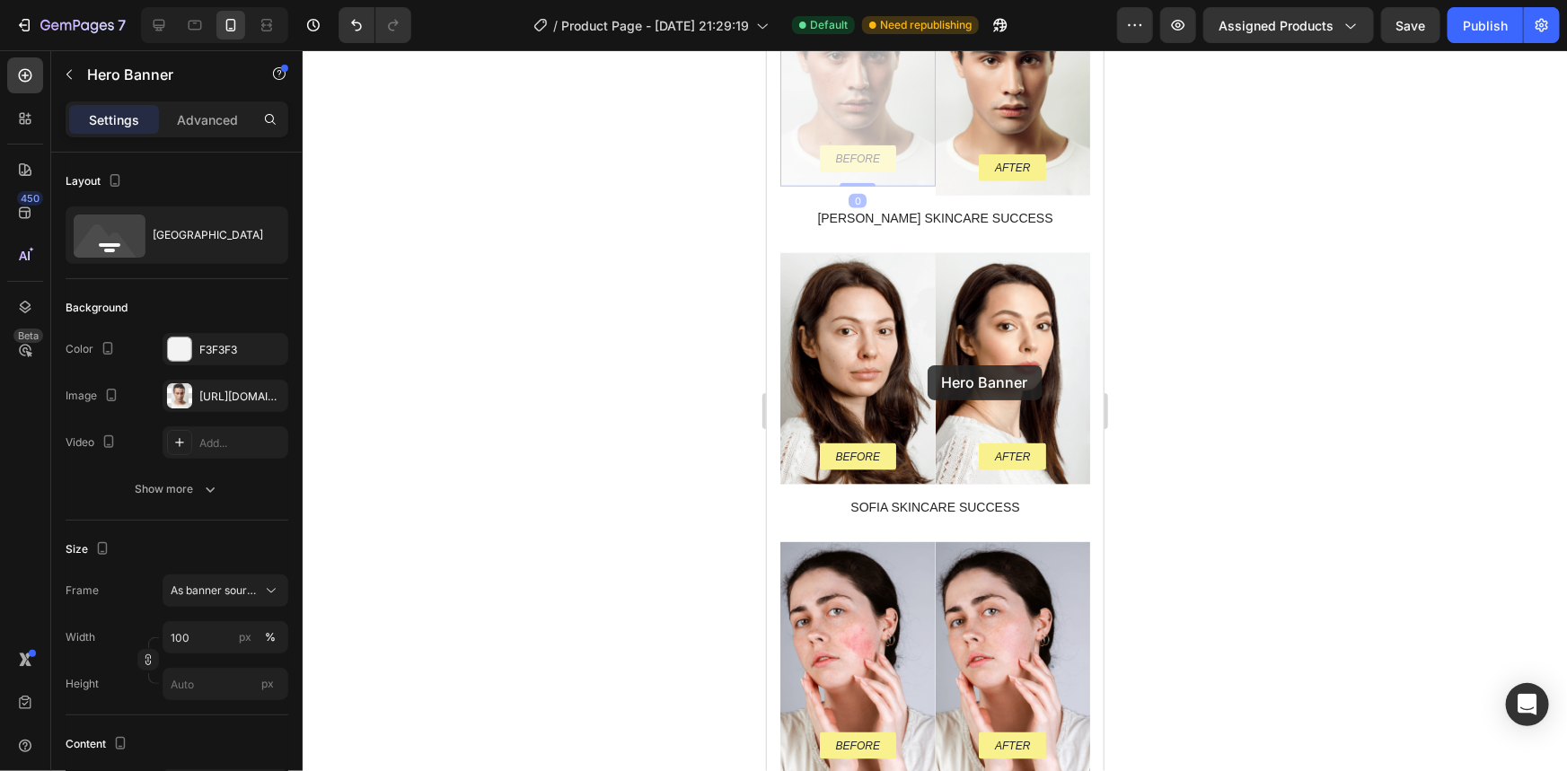
drag, startPoint x: 927, startPoint y: 365, endPoint x: 928, endPoint y: 356, distance: 9.2
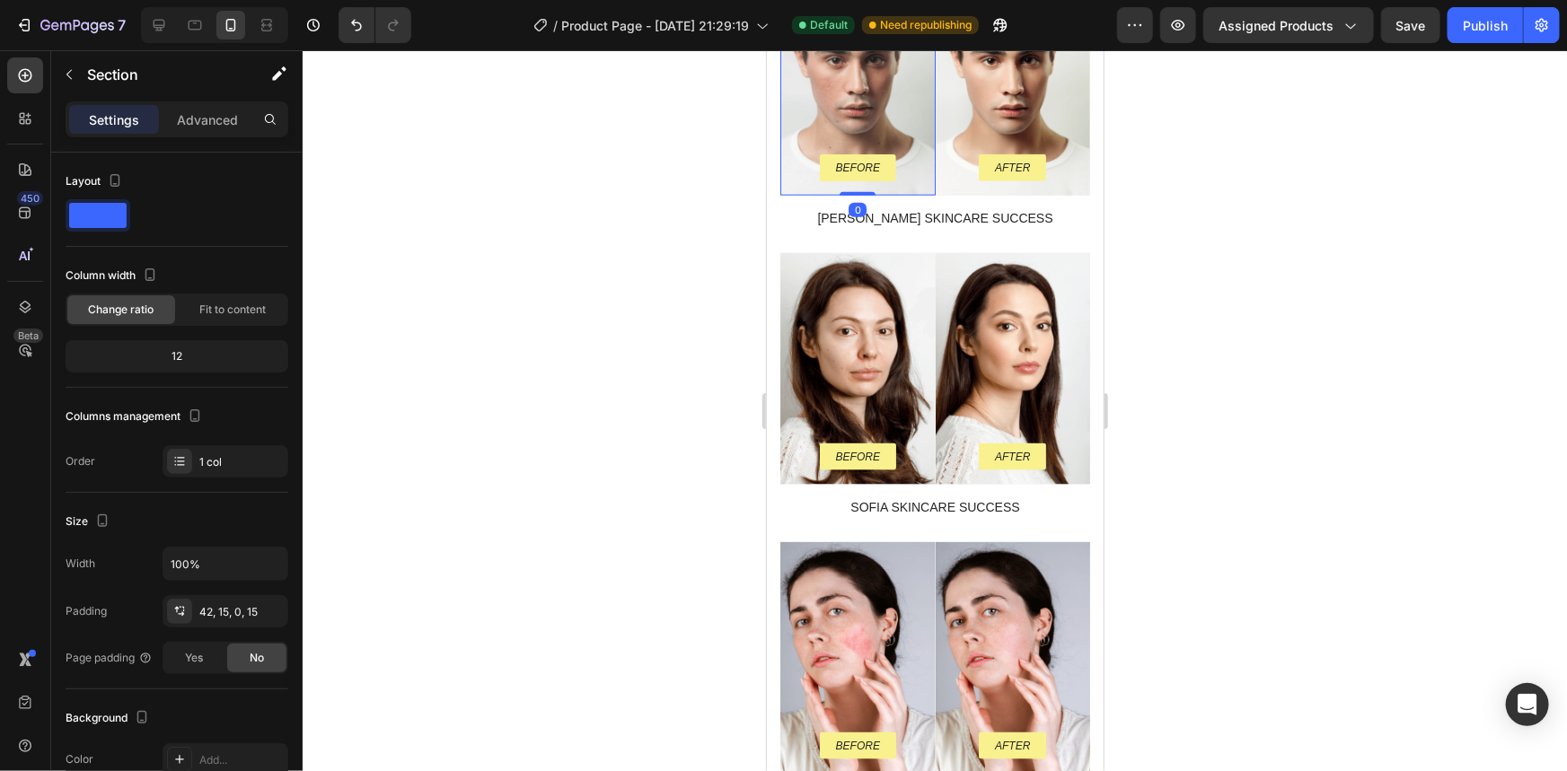
click at [976, 341] on div "⁠⁠⁠⁠⁠⁠⁠ RESULTADOS Reales, Transformaciones Visibles Heading Más que promesas, …" at bounding box center [934, 321] width 310 height 1045
click at [950, 355] on div "⁠⁠⁠⁠⁠⁠⁠ RESULTADOS Reales, Transformaciones Visibles Heading Más que promesas, …" at bounding box center [934, 321] width 310 height 1045
click at [939, 340] on div "⁠⁠⁠⁠⁠⁠⁠ RESULTADOS Reales, Transformaciones Visibles Heading Más que promesas, …" at bounding box center [934, 321] width 310 height 1045
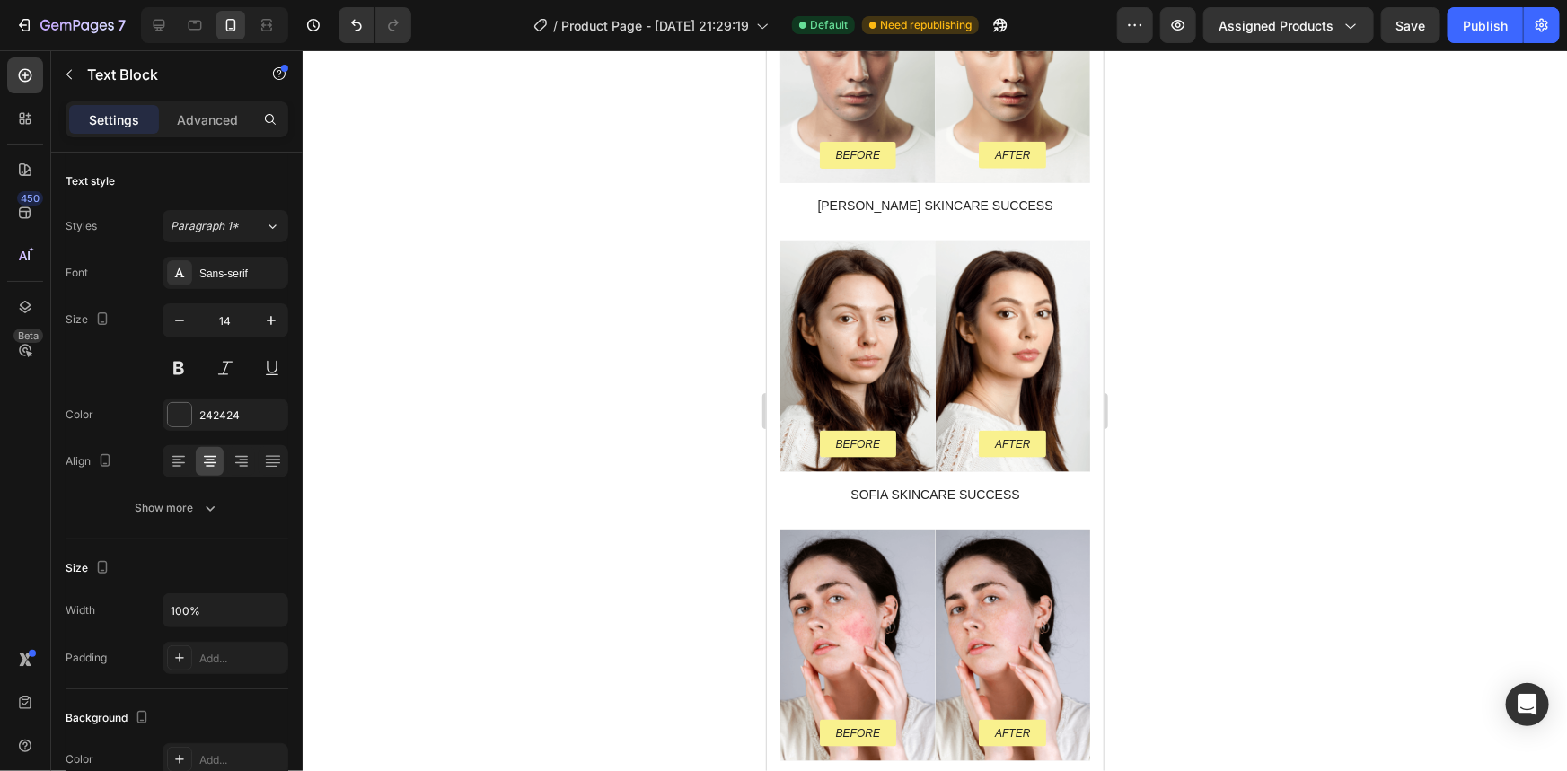
drag, startPoint x: 934, startPoint y: 336, endPoint x: 945, endPoint y: 314, distance: 24.1
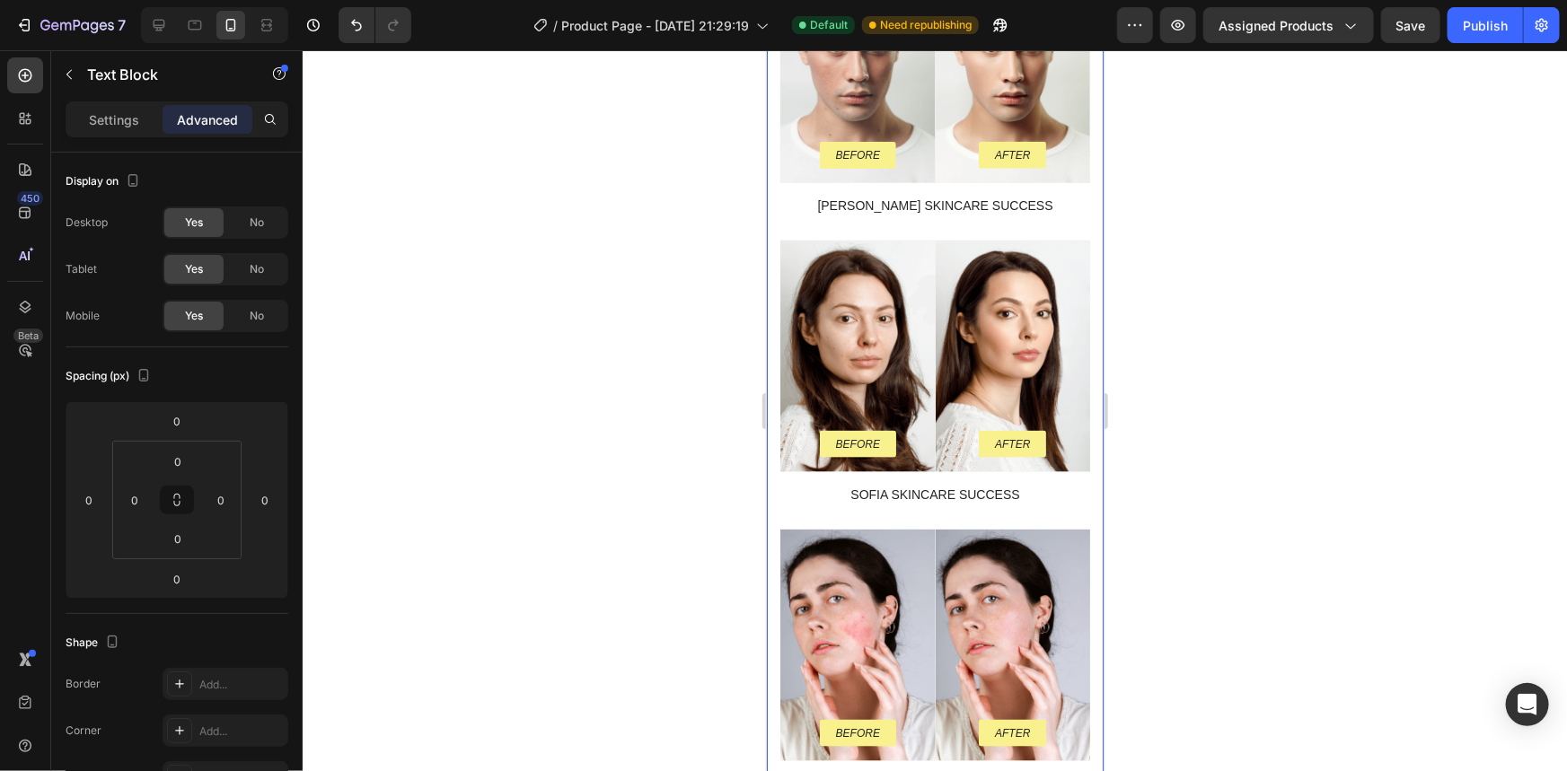
click at [959, 339] on div "⁠⁠⁠⁠⁠⁠⁠ RESULTADOS Reales, Transformaciones Visibles Heading Más que promesas, …" at bounding box center [934, 315] width 310 height 1033
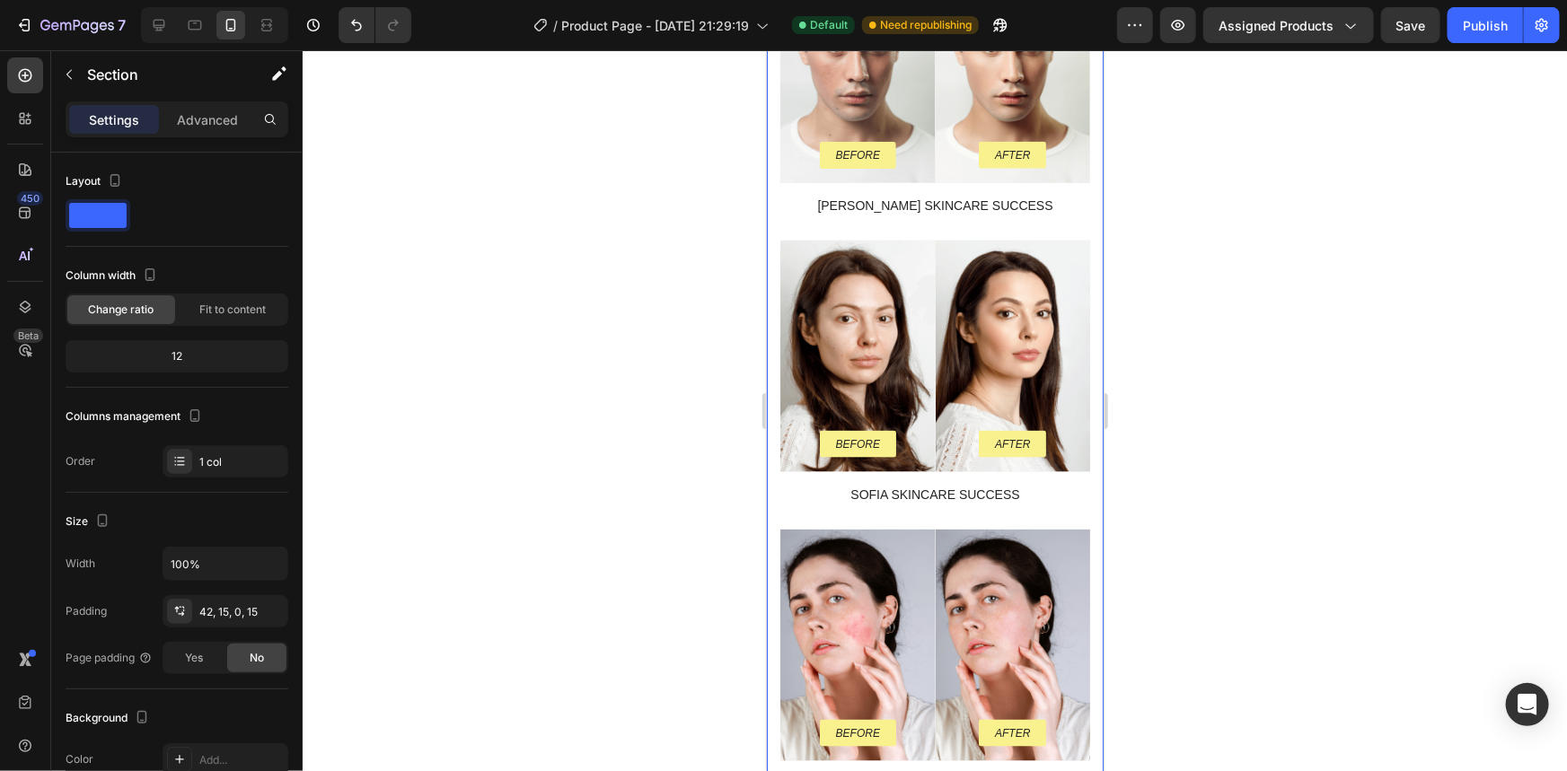
click at [959, 340] on div "⁠⁠⁠⁠⁠⁠⁠ RESULTADOS Reales, Transformaciones Visibles Heading Más que promesas, …" at bounding box center [934, 315] width 310 height 1033
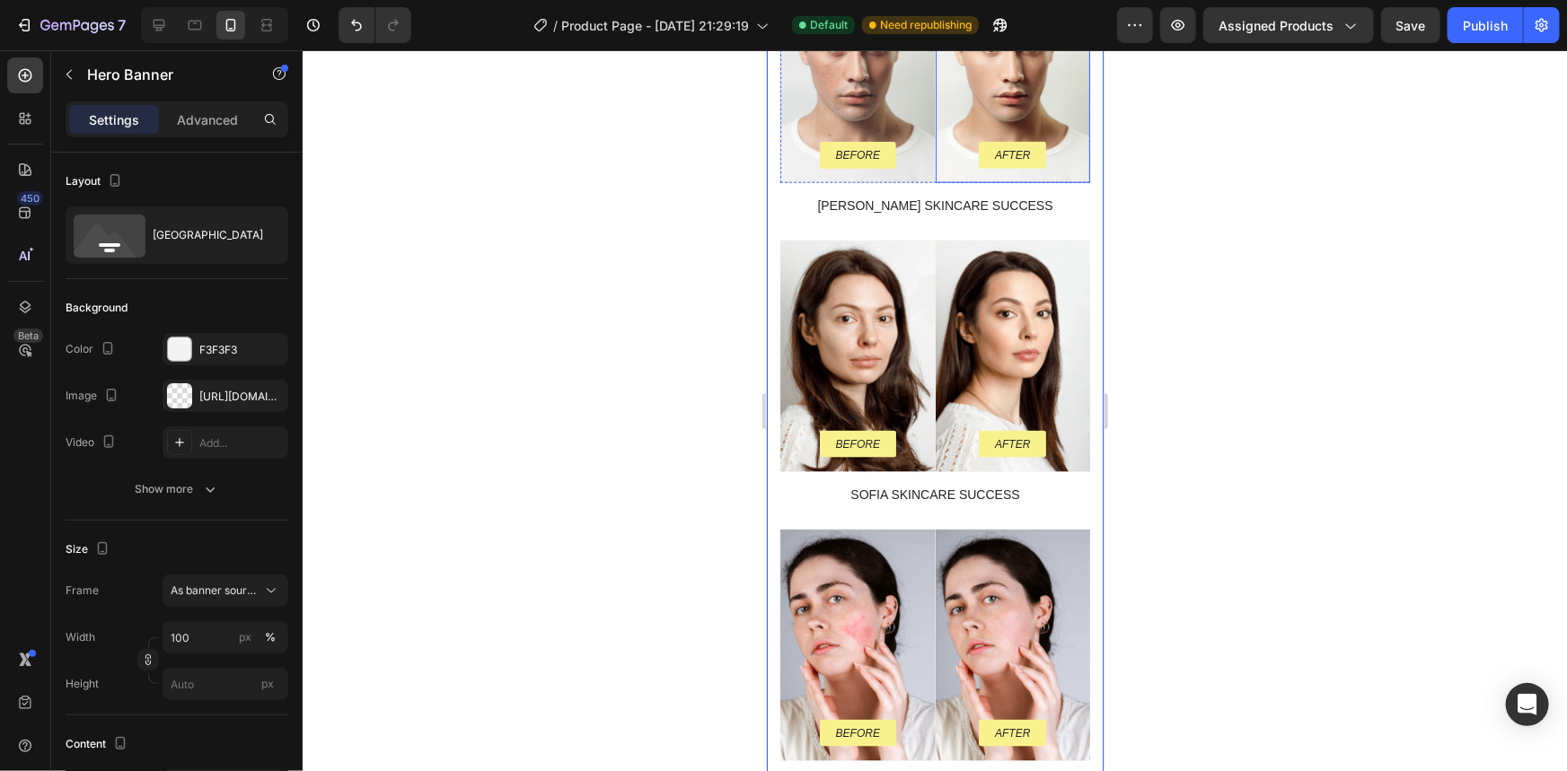
click at [974, 181] on div "Background Image" at bounding box center [1012, 66] width 155 height 232
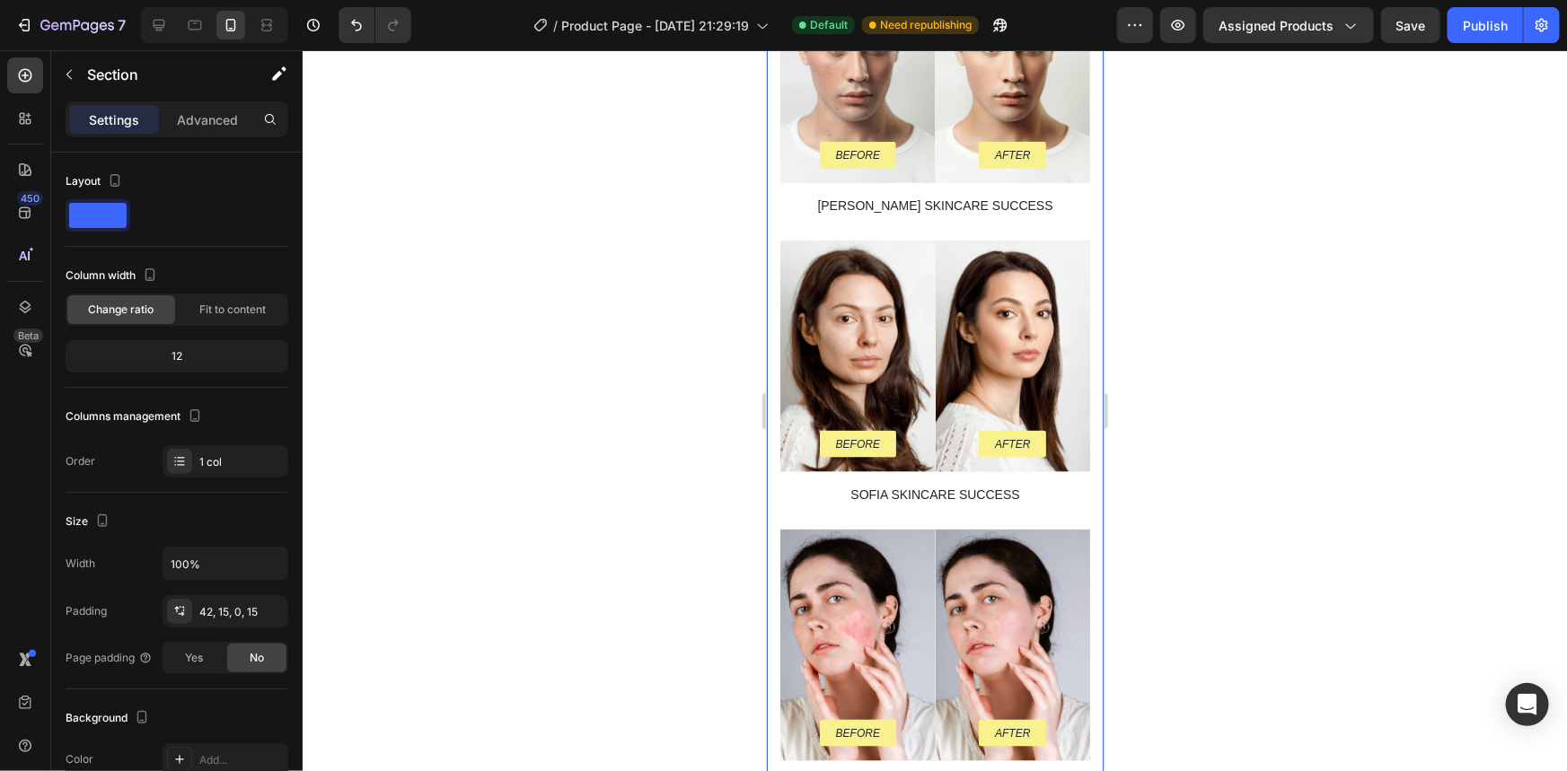
click at [922, 346] on div "⁠⁠⁠⁠⁠⁠⁠ RESULTADOS Reales, Transformaciones Visibles Heading Más que promesas, …" at bounding box center [934, 315] width 310 height 1033
click at [921, 343] on div "⁠⁠⁠⁠⁠⁠⁠ RESULTADOS Reales, Transformaciones Visibles Heading Más que promesas, …" at bounding box center [934, 315] width 310 height 1033
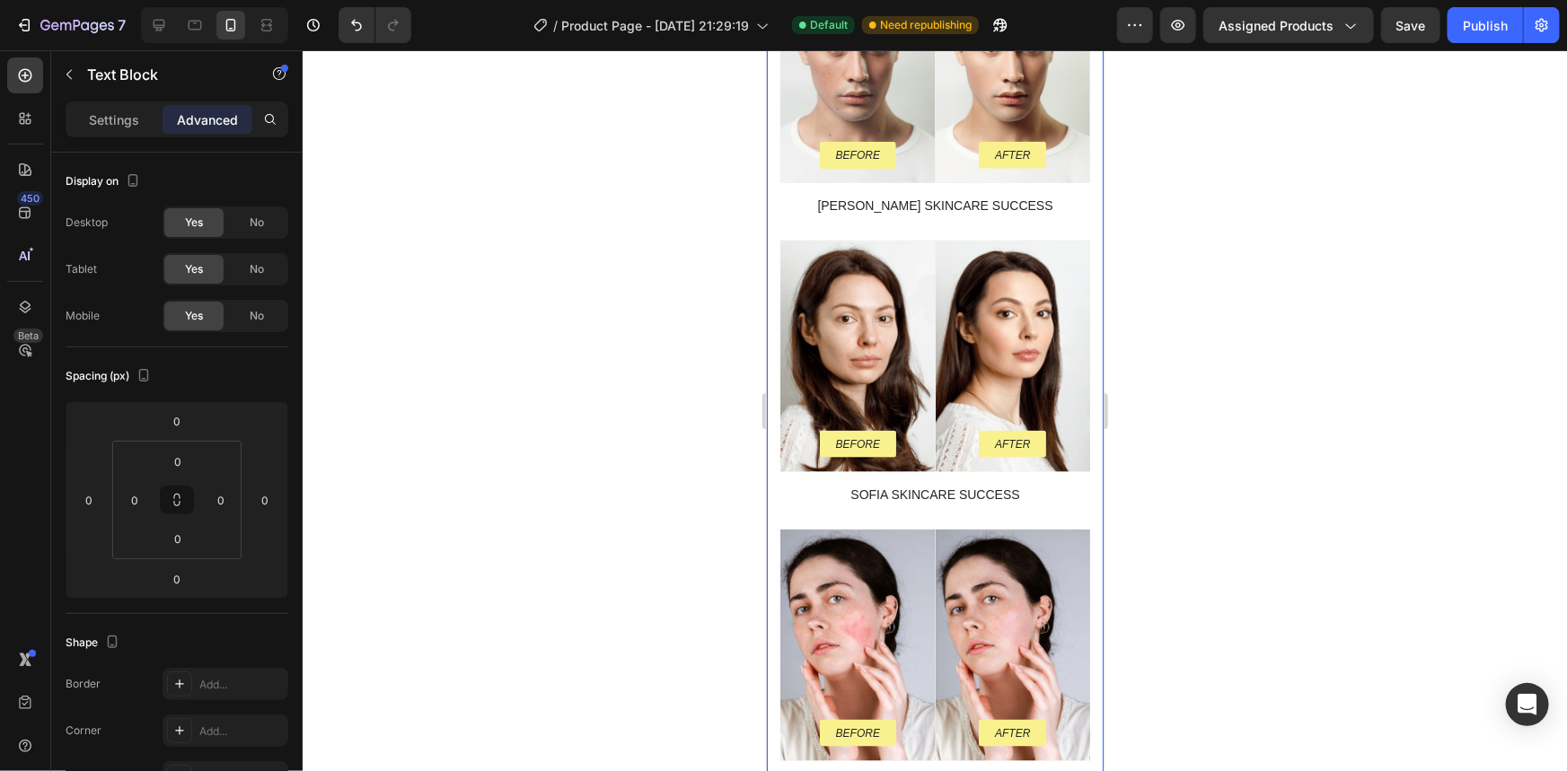
click at [895, 330] on div "⁠⁠⁠⁠⁠⁠⁠ RESULTADOS Reales, Transformaciones Visibles Heading Más que promesas, …" at bounding box center [934, 315] width 310 height 1033
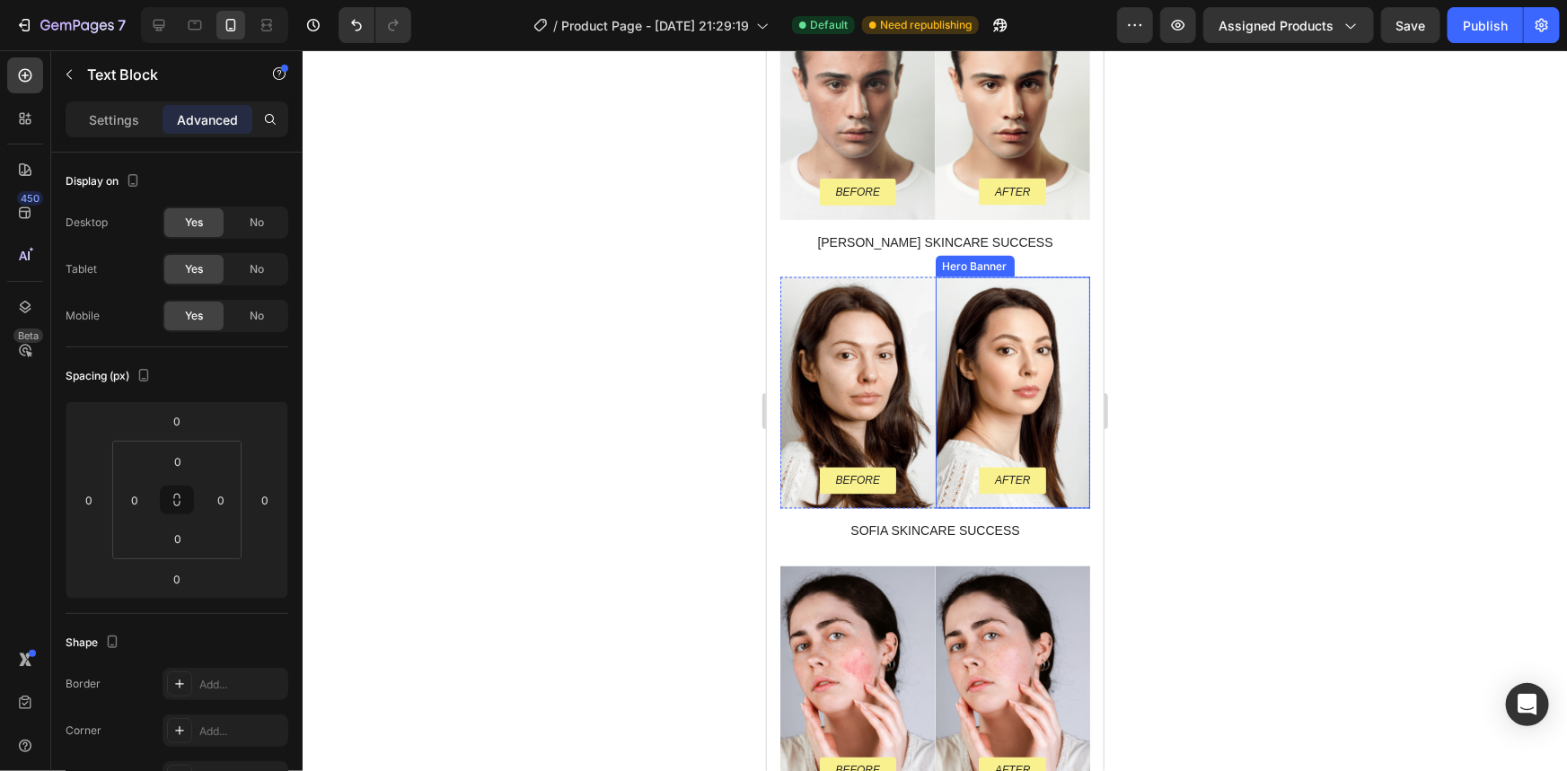
scroll to position [664, 0]
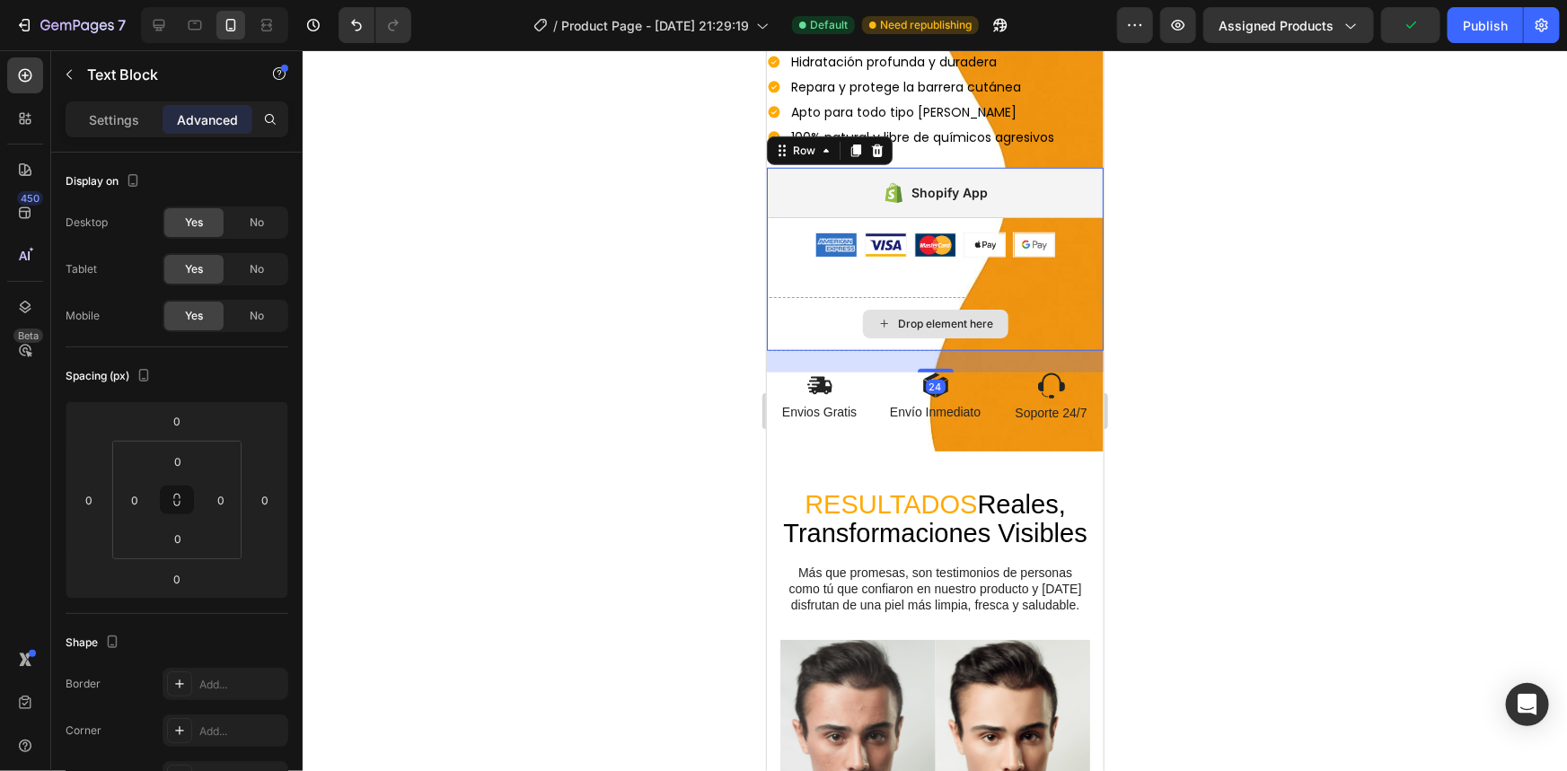
click at [1039, 296] on div "Drop element here" at bounding box center [934, 323] width 337 height 54
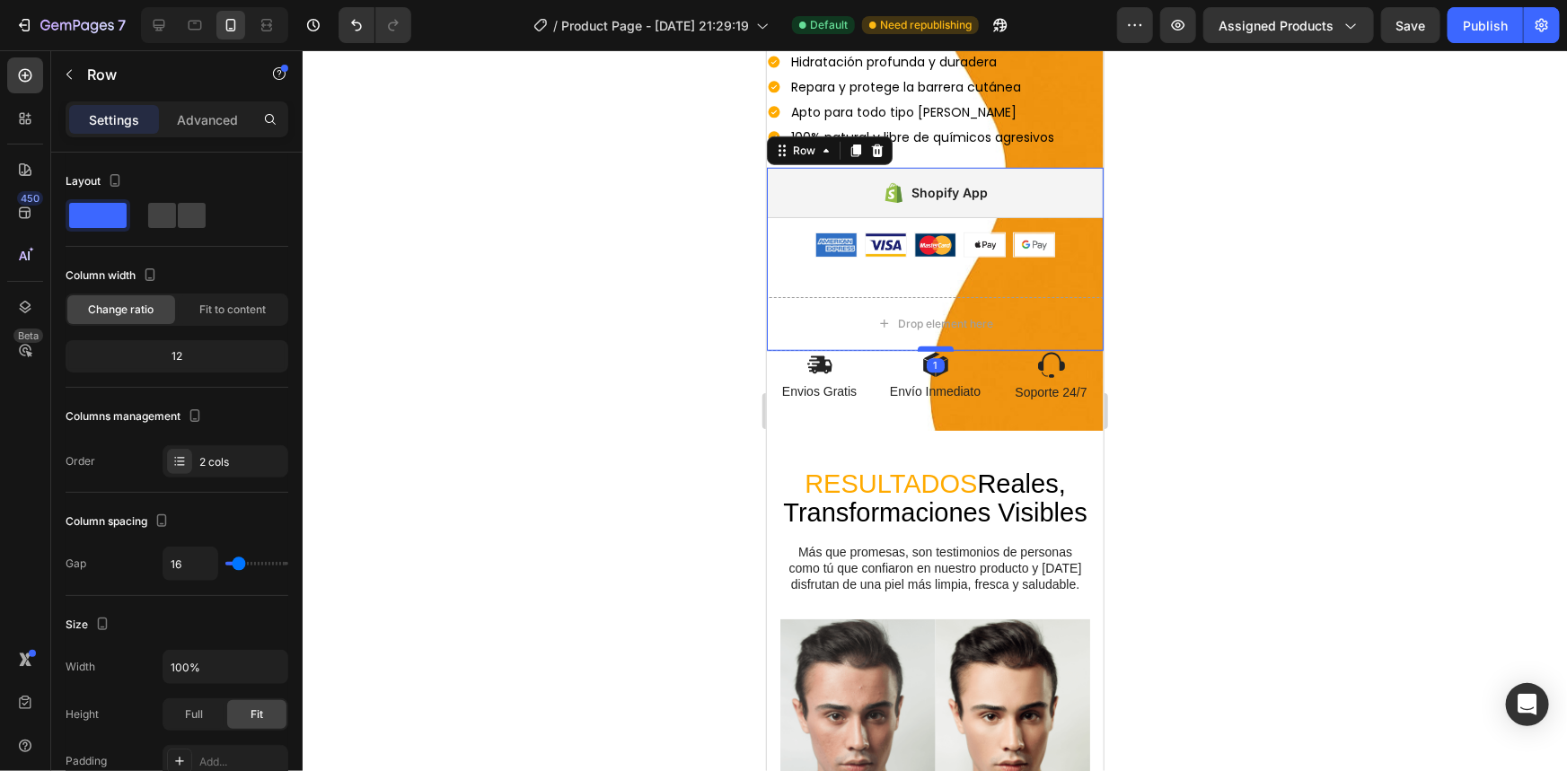
drag, startPoint x: 936, startPoint y: 355, endPoint x: 939, endPoint y: 330, distance: 24.5
click at [939, 346] on div at bounding box center [935, 348] width 36 height 5
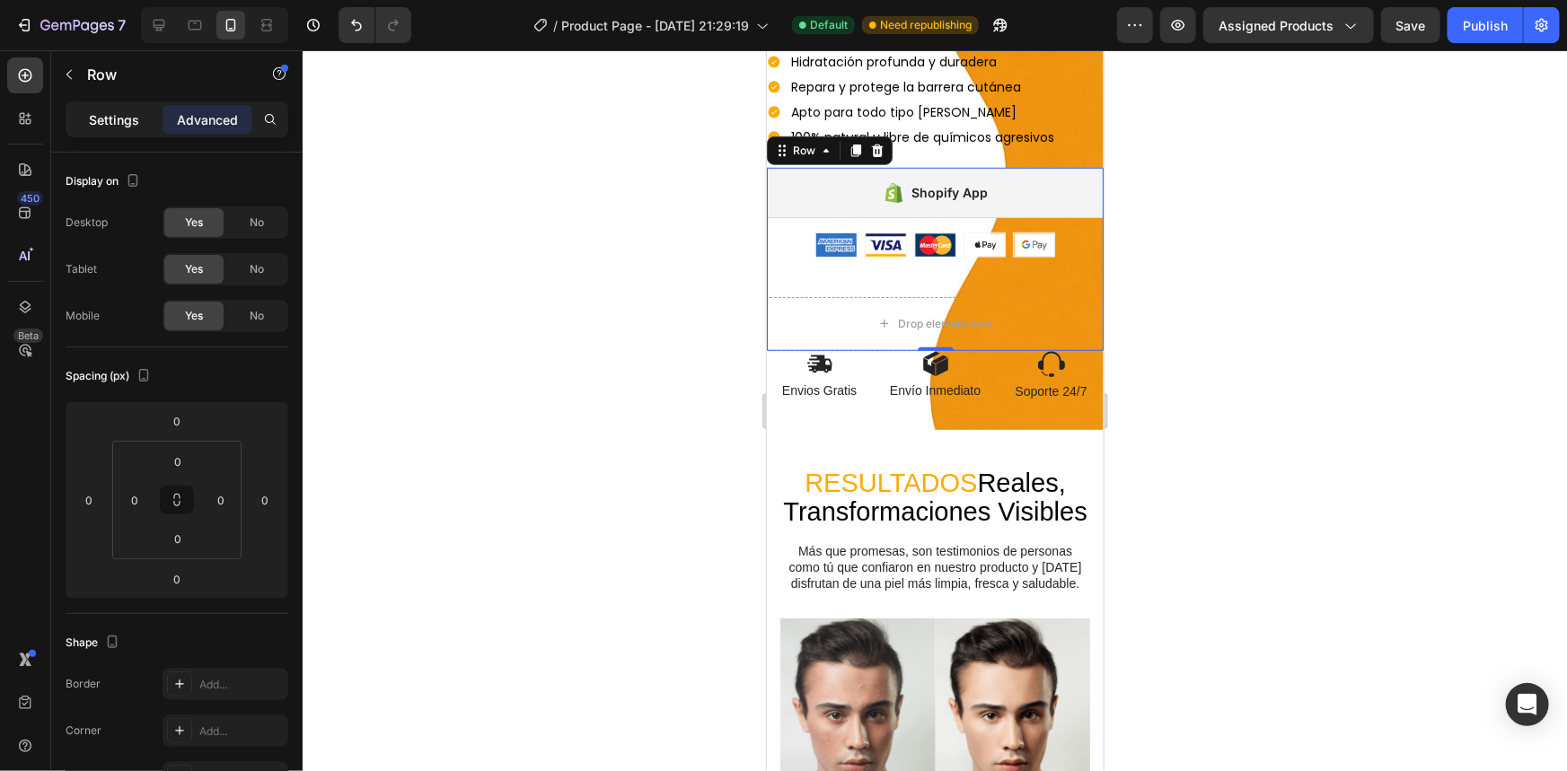
click at [111, 108] on div "Settings" at bounding box center [114, 119] width 90 height 29
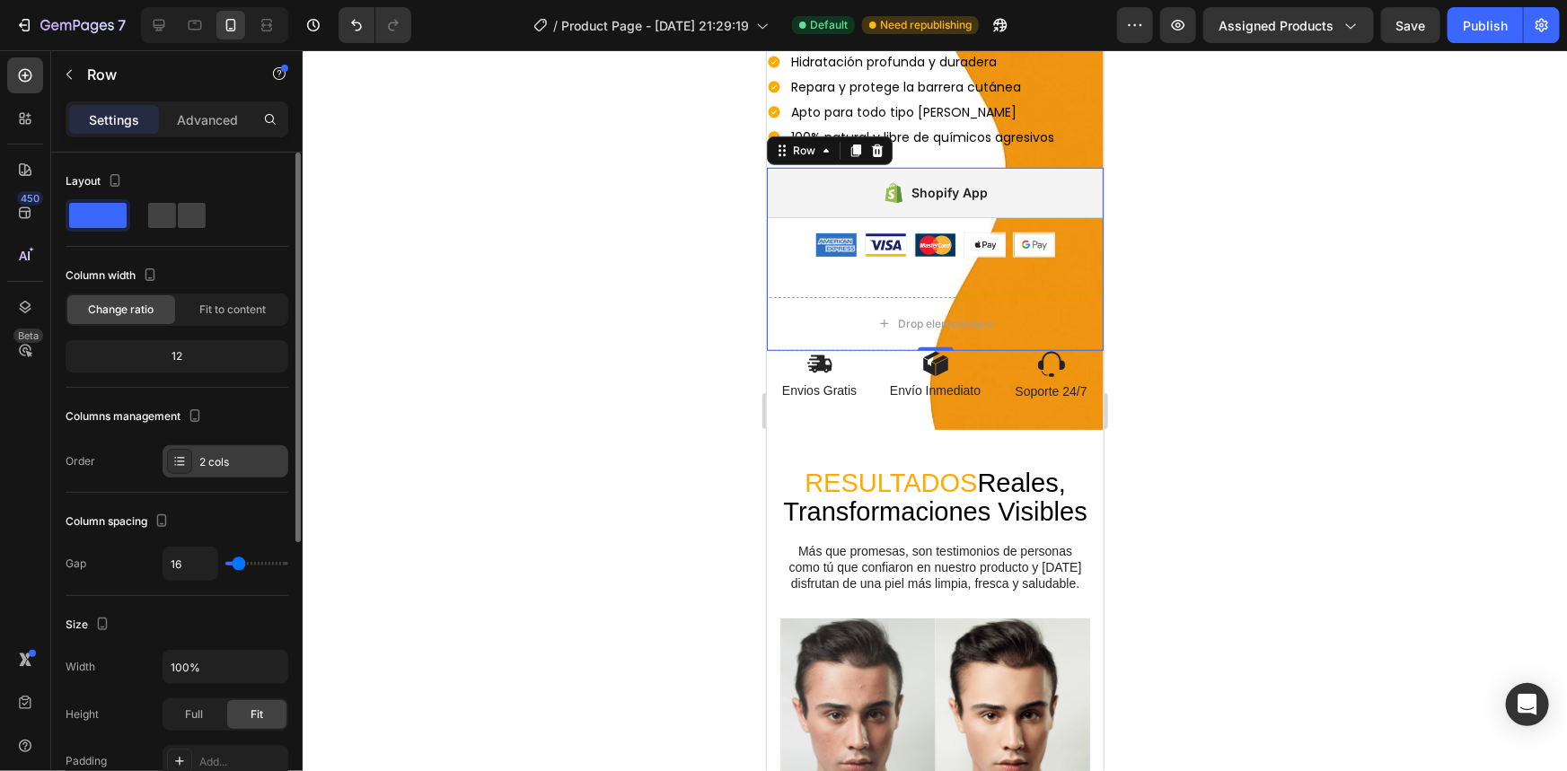
click at [201, 452] on div "2 cols" at bounding box center [226, 461] width 126 height 32
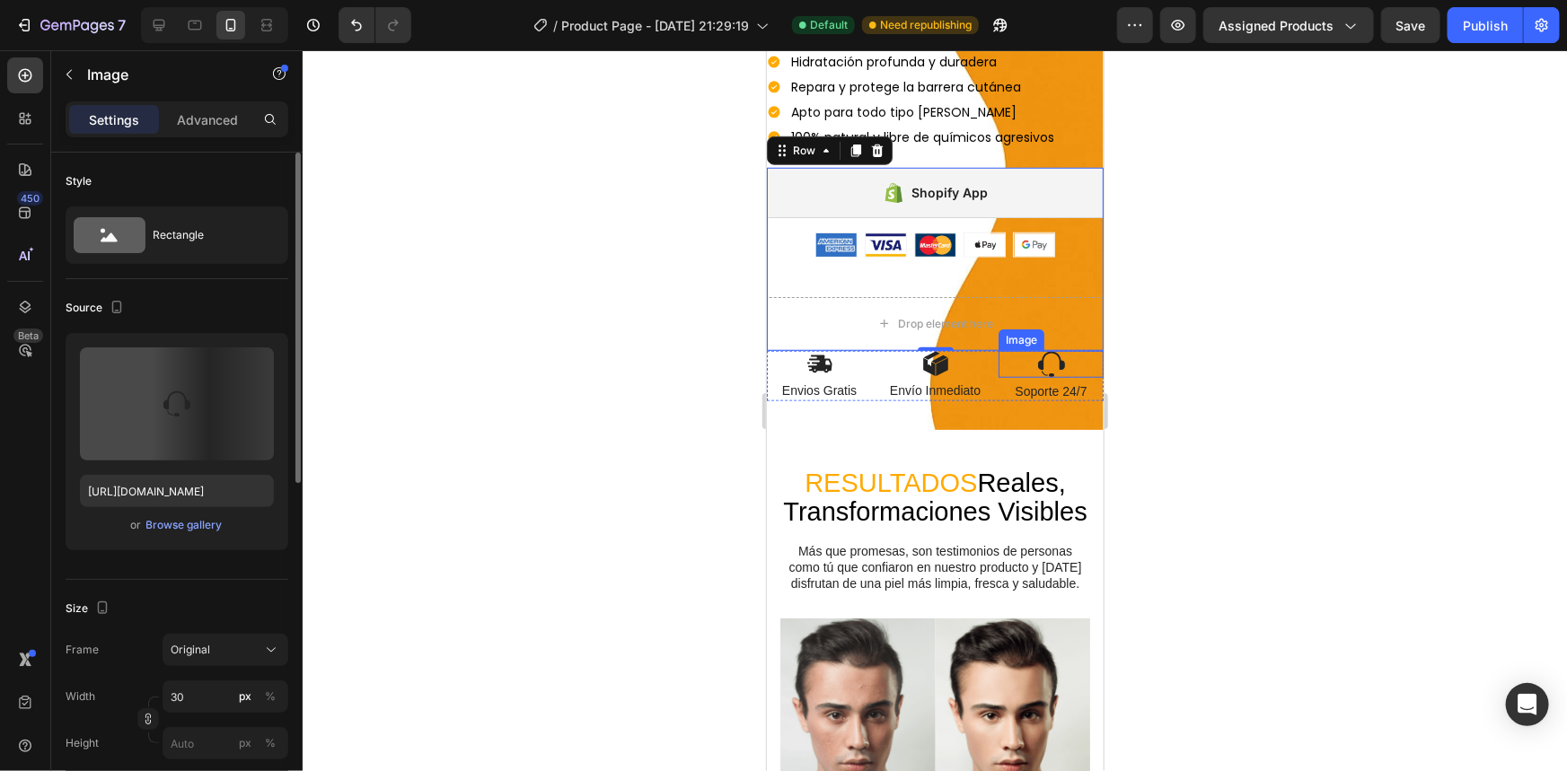
click at [998, 357] on div at bounding box center [1050, 363] width 105 height 27
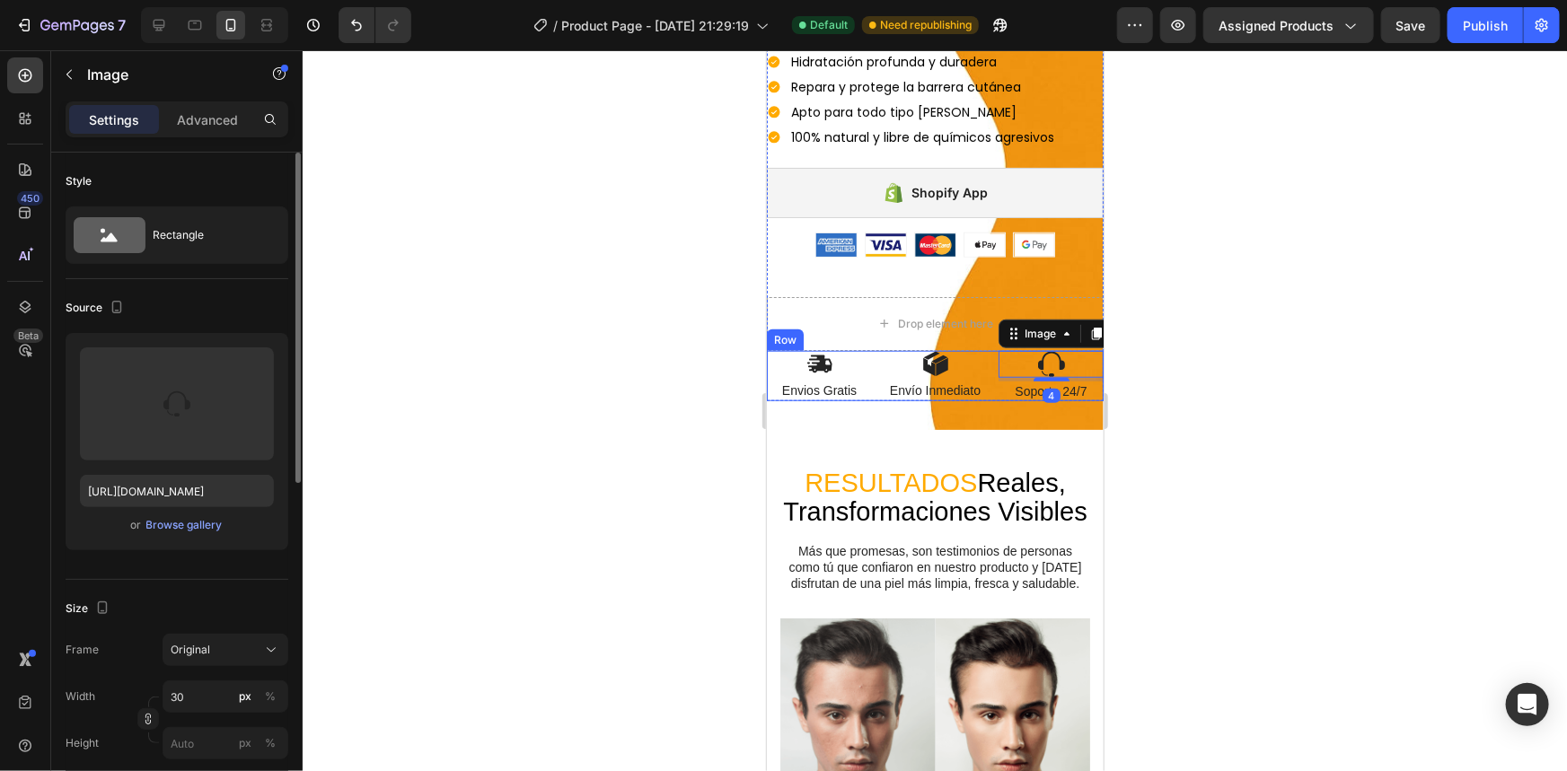
click at [982, 350] on div "Image Envios Gratis Text Block Image Envío Inmediato Text Block Image 4 Soporte…" at bounding box center [934, 375] width 337 height 50
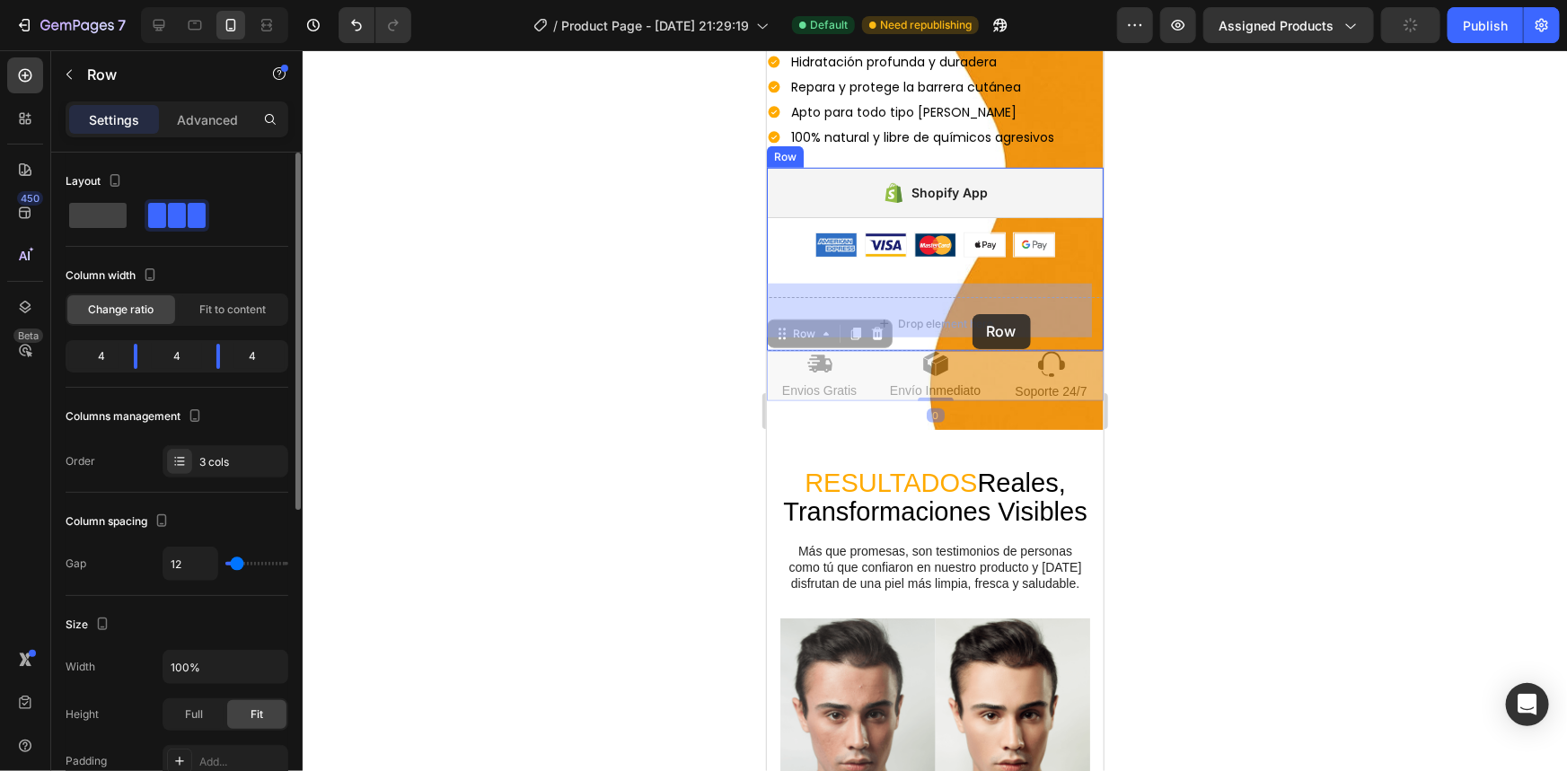
drag, startPoint x: 981, startPoint y: 347, endPoint x: 972, endPoint y: 312, distance: 35.3
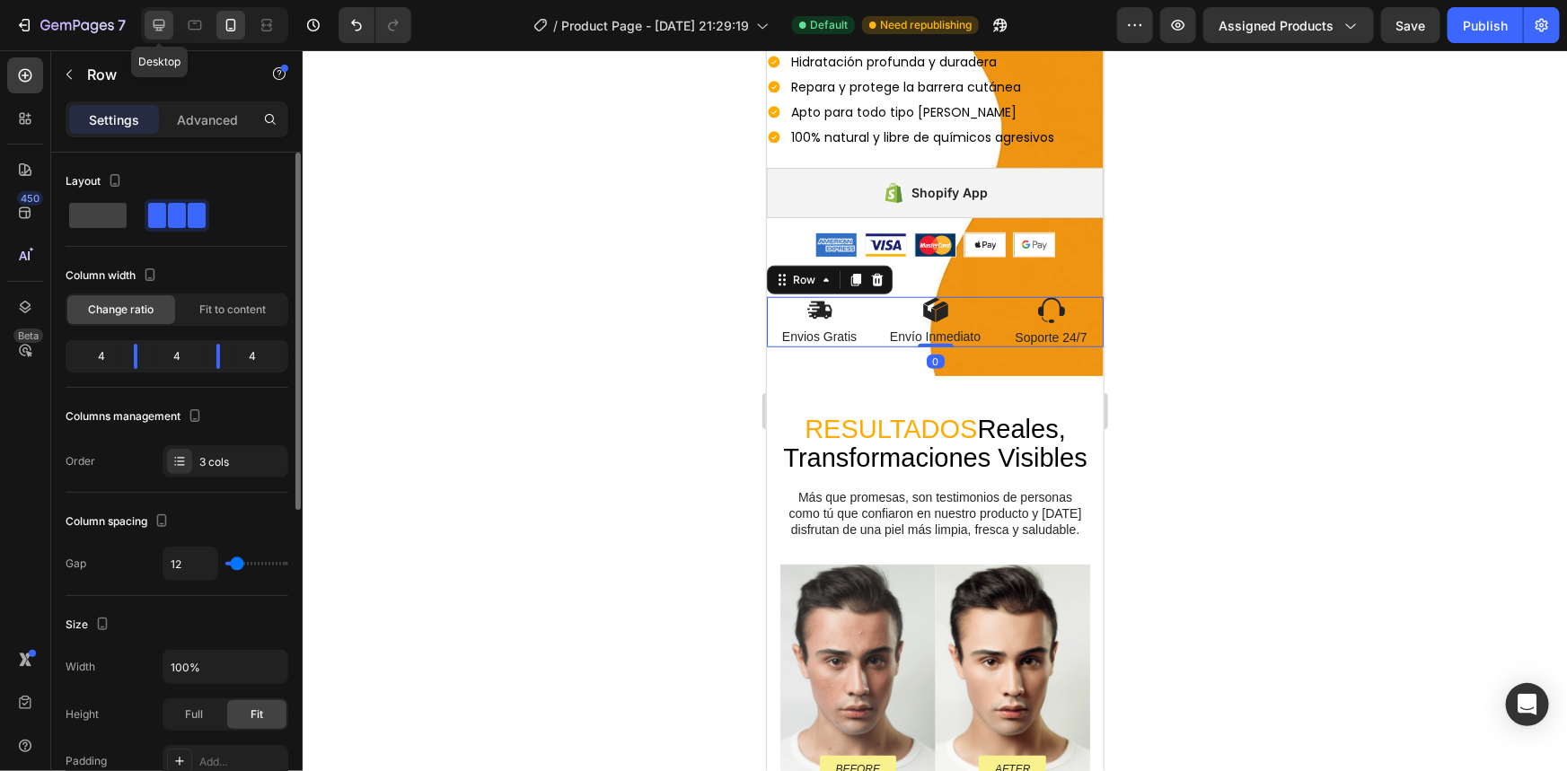
click at [158, 16] on icon at bounding box center [159, 25] width 18 height 18
type input "64"
type input "1200"
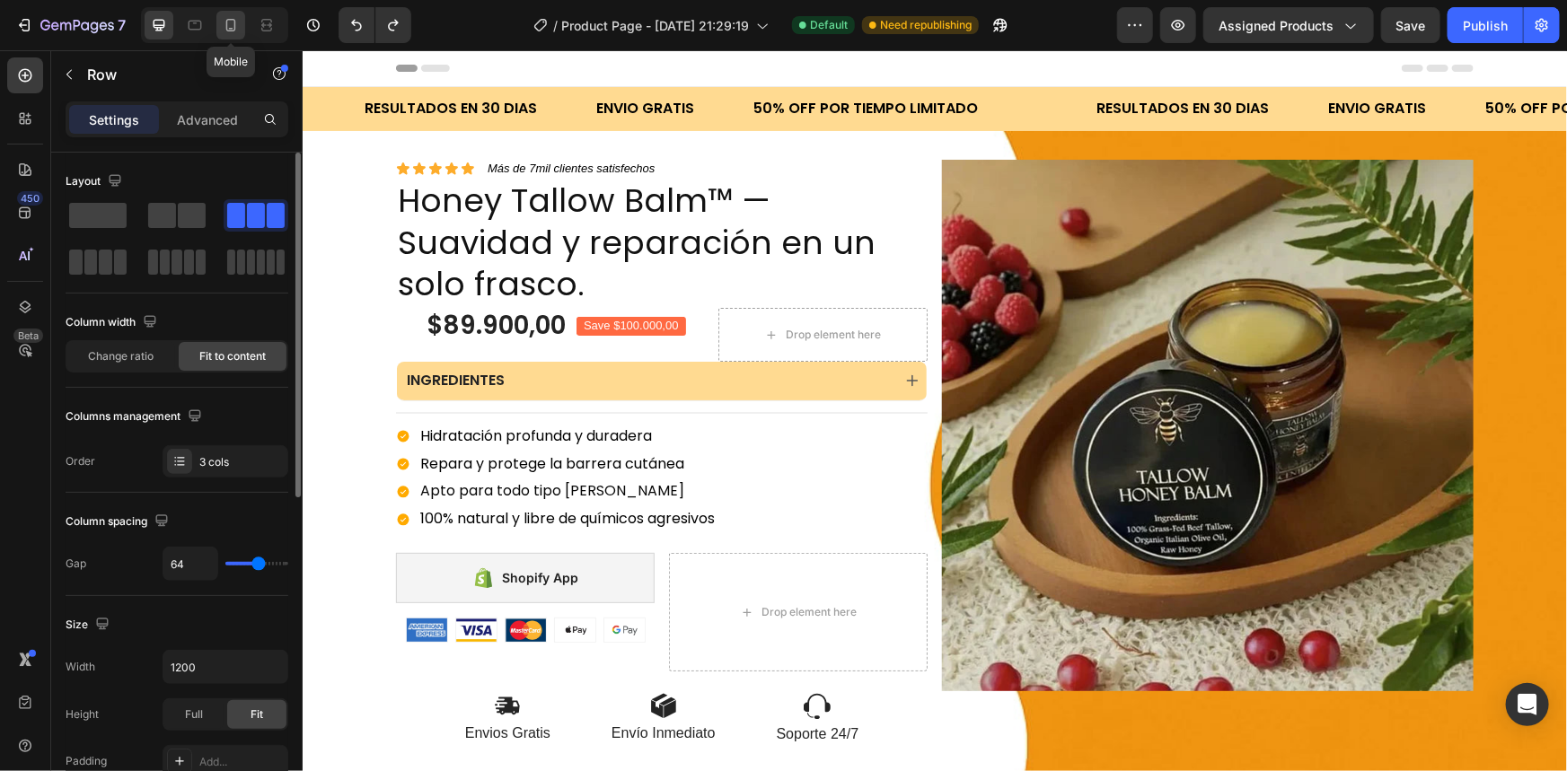
click at [230, 32] on icon at bounding box center [231, 25] width 18 height 18
type input "12"
type input "100%"
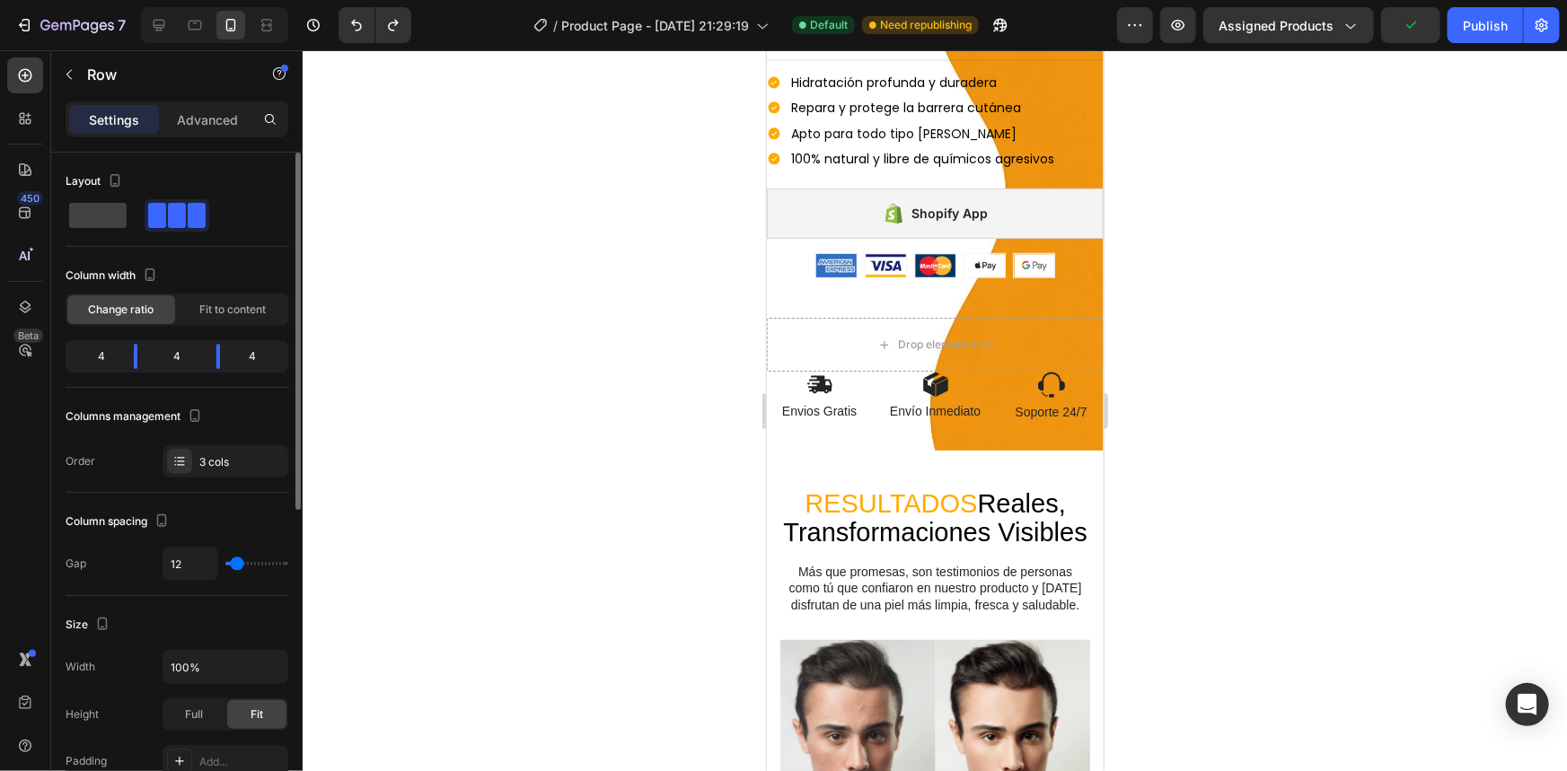
scroll to position [559, 0]
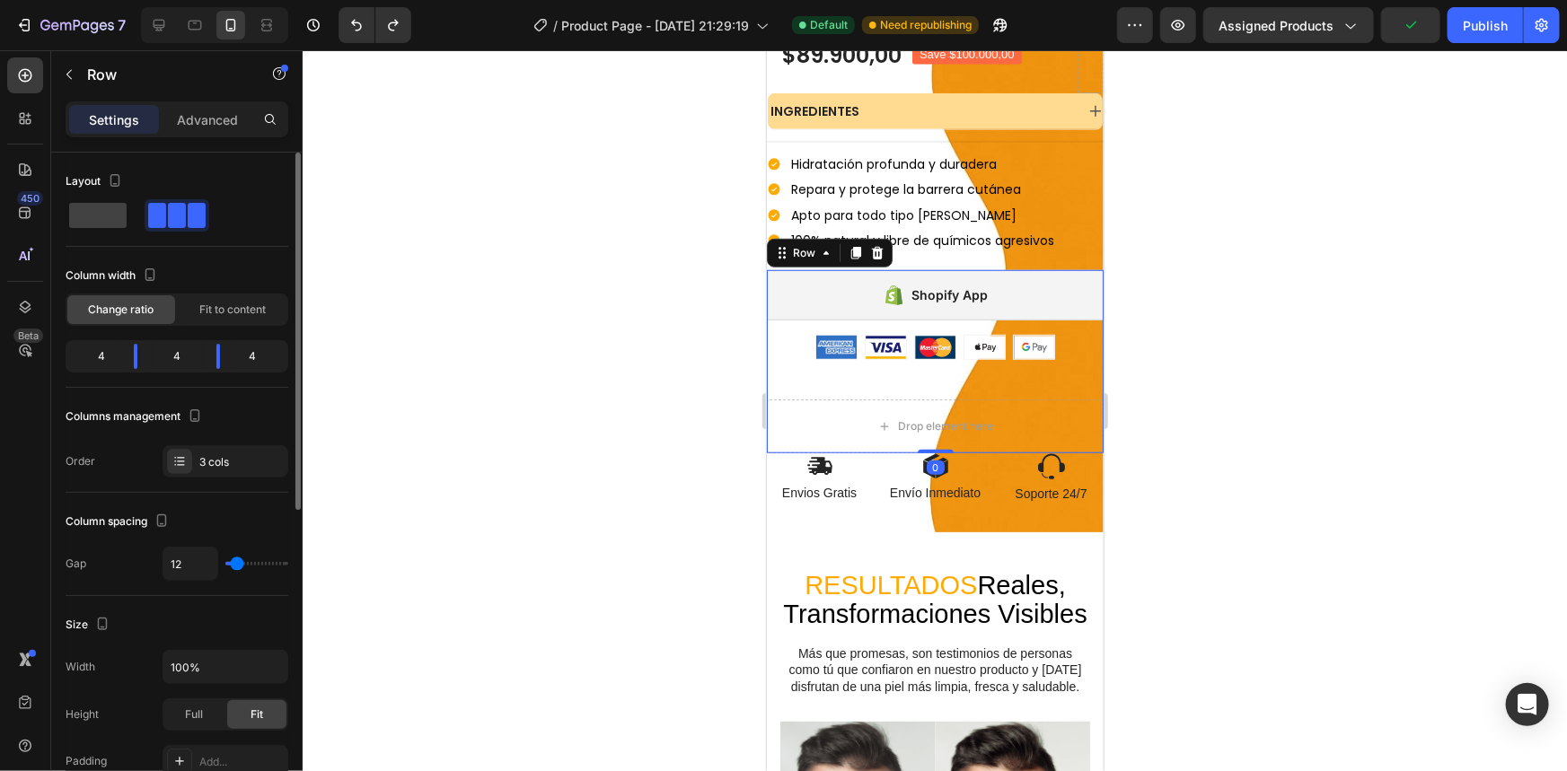
click at [985, 383] on div "Shopify App Shopify App Image Image Image Image Image Row Row Drop element here…" at bounding box center [934, 360] width 337 height 183
click at [1053, 353] on div "Shopify App Shopify App Image Image Image Image Image Row" at bounding box center [934, 326] width 337 height 115
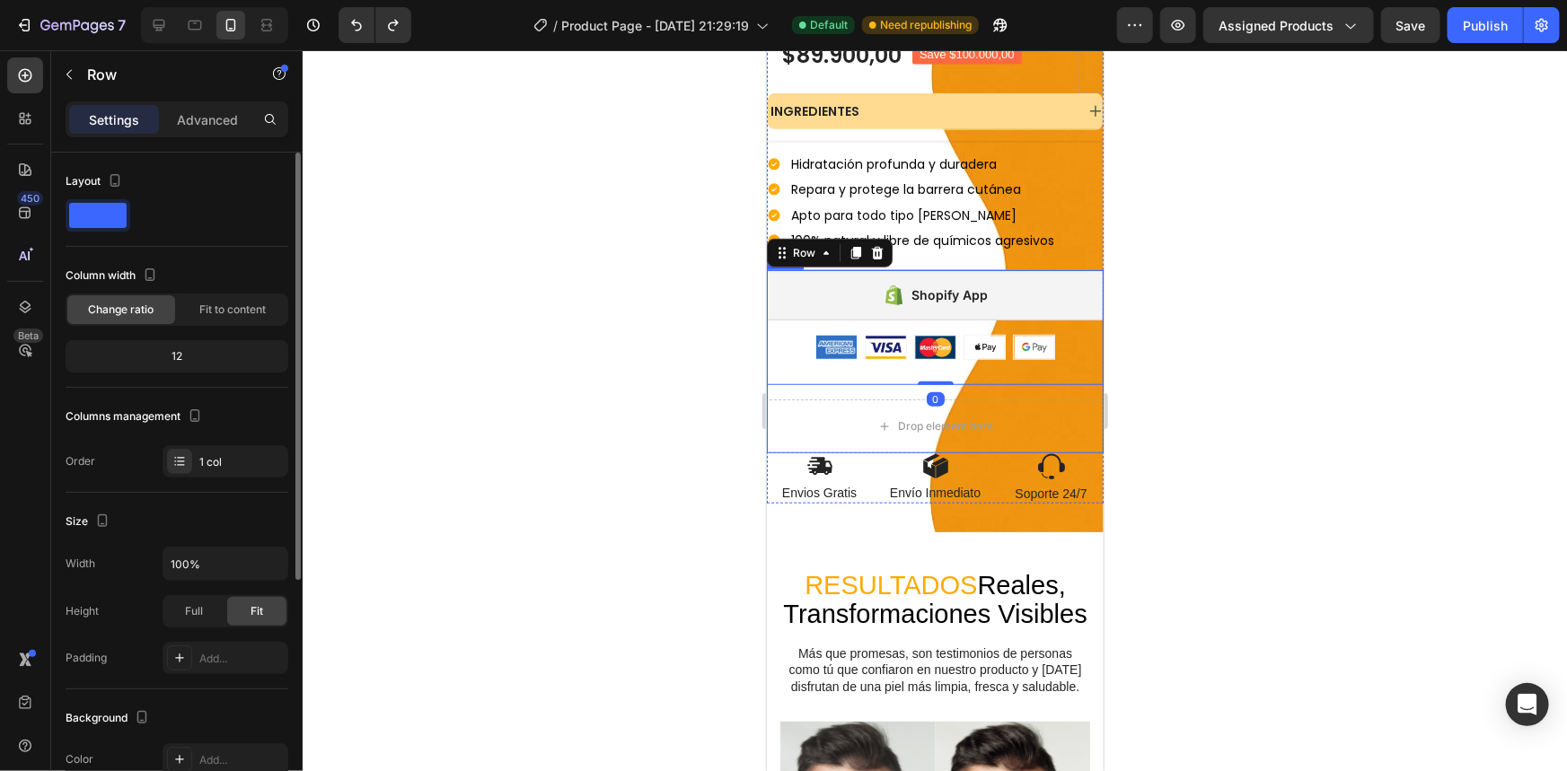
click at [971, 376] on div "Shopify App Shopify App Image Image Image Image Image Row Row 0 Drop element he…" at bounding box center [934, 360] width 337 height 183
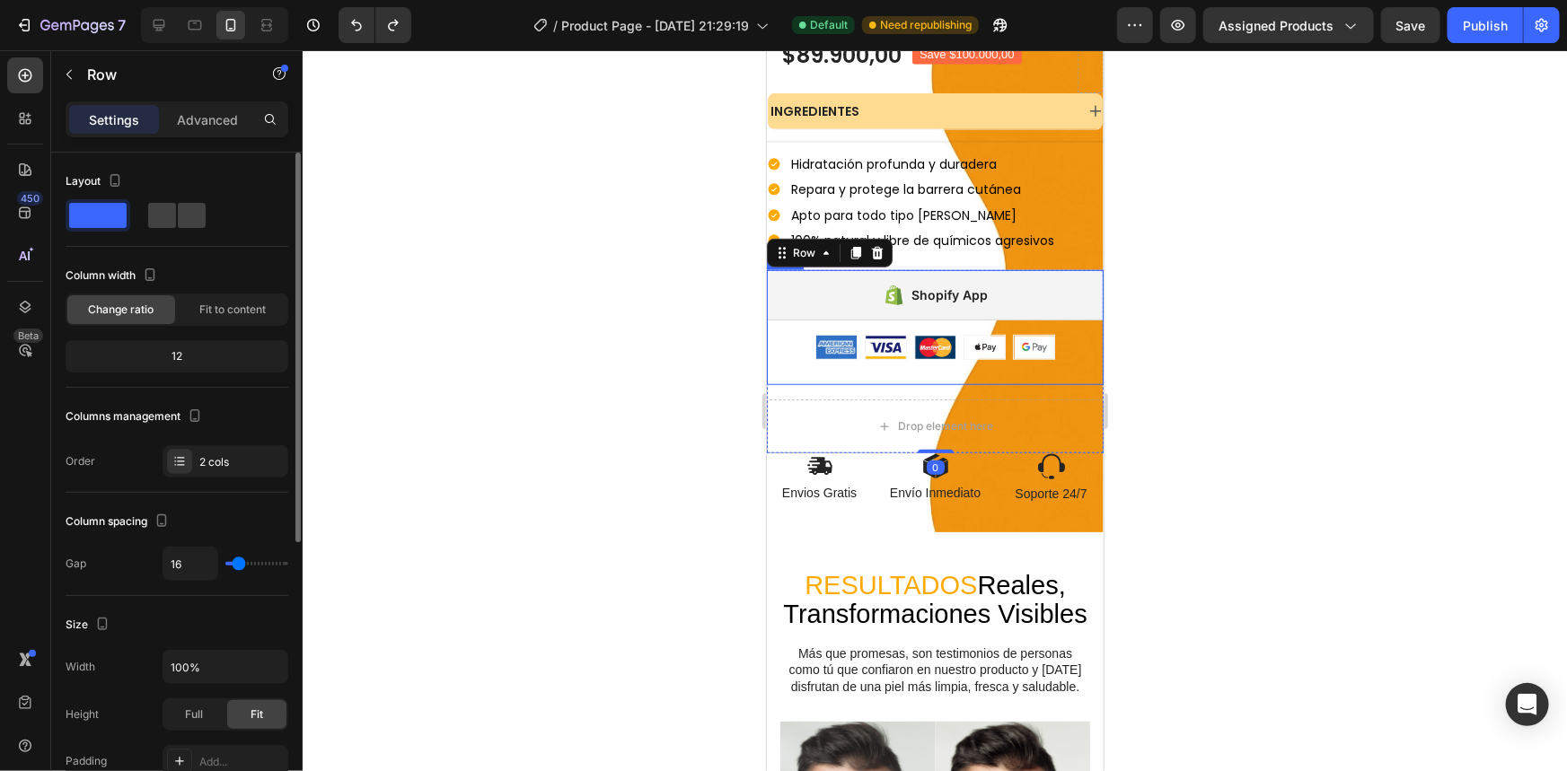
click at [963, 352] on div "Shopify App Shopify App Image Image Image Image Image Row" at bounding box center [934, 326] width 337 height 115
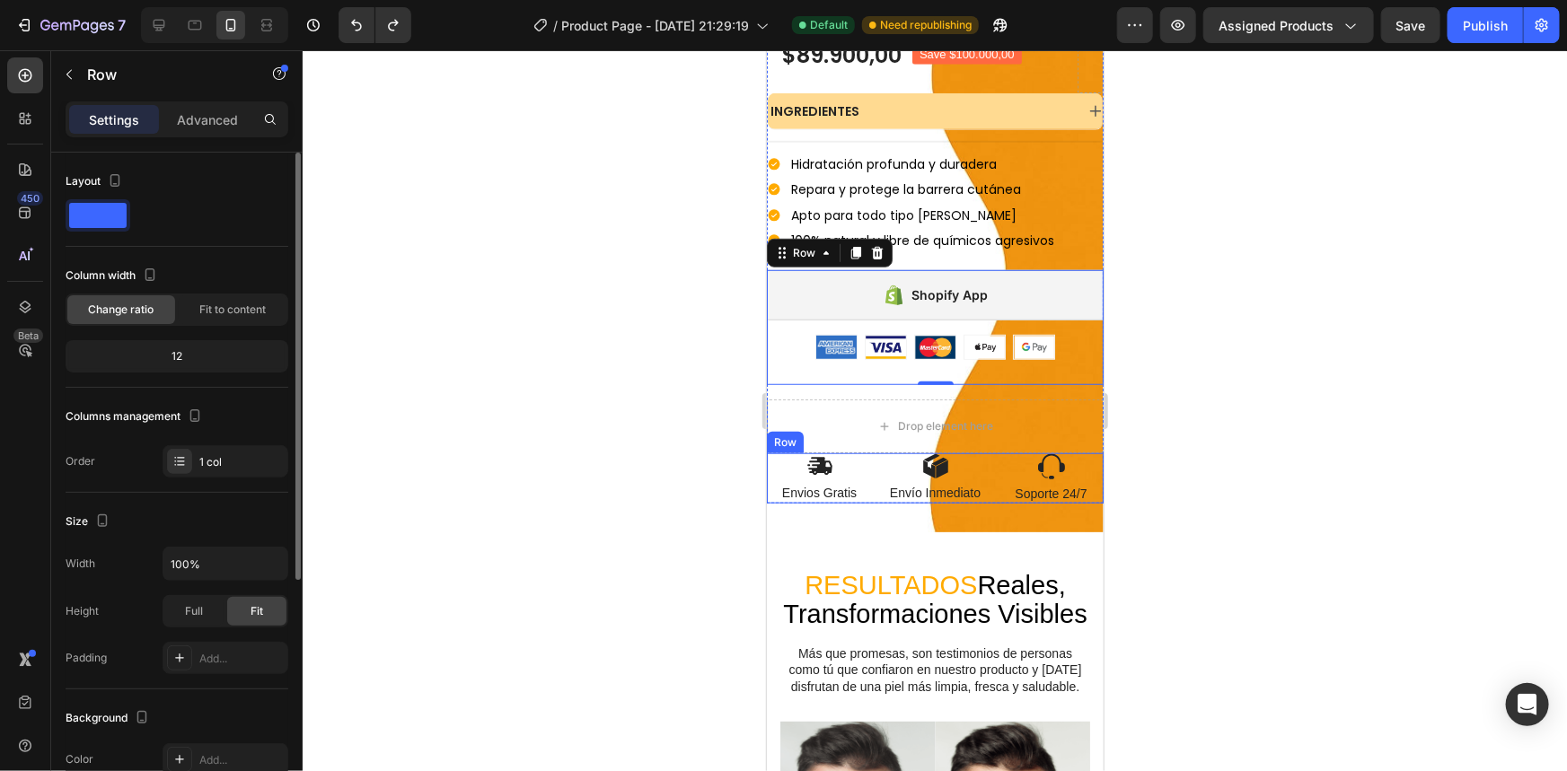
click at [983, 453] on div "Image Envios Gratis Text Block Image Envío Inmediato Text Block Image Soporte 2…" at bounding box center [934, 478] width 337 height 50
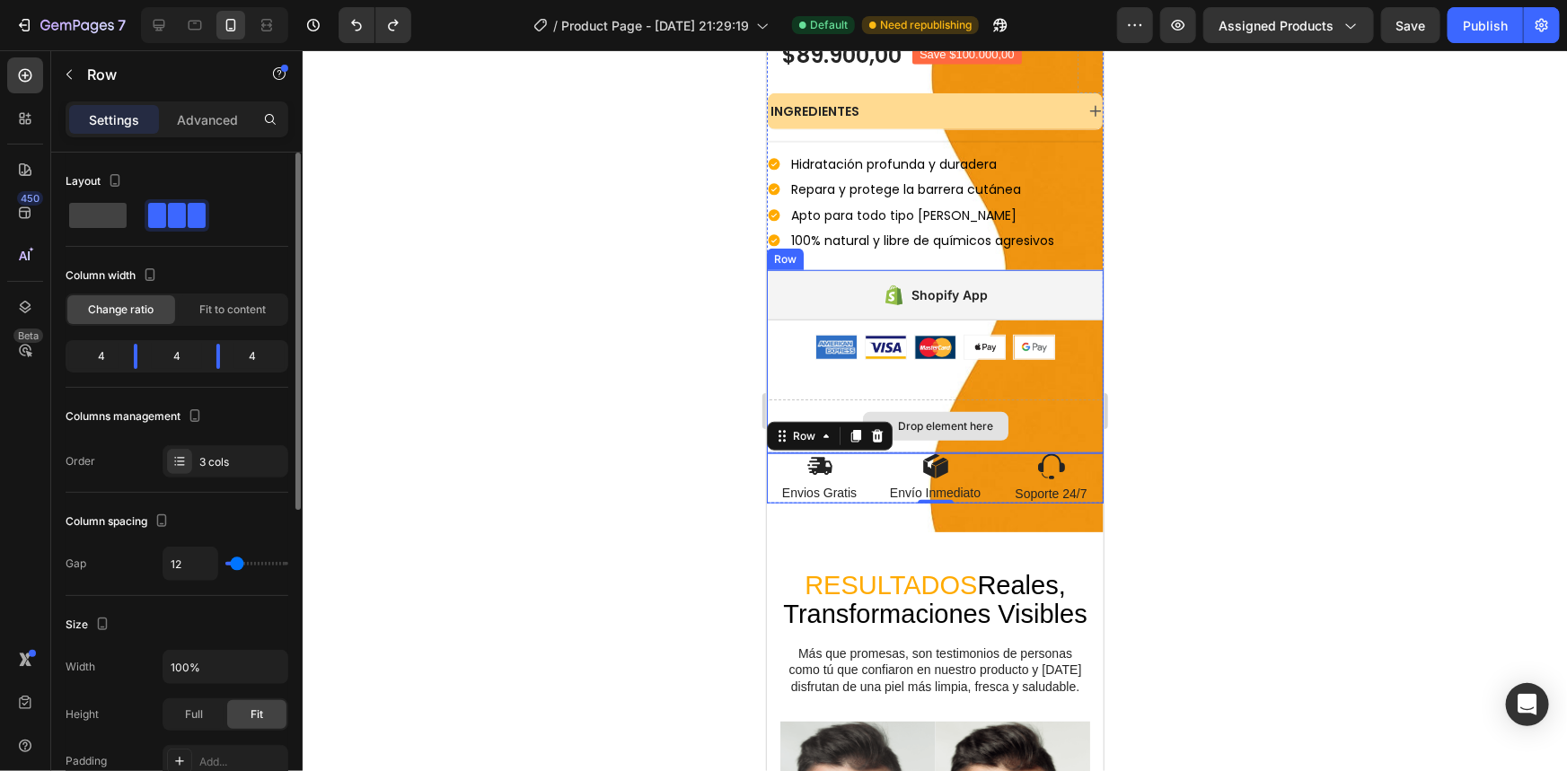
click at [1034, 406] on div "Drop element here" at bounding box center [934, 426] width 337 height 54
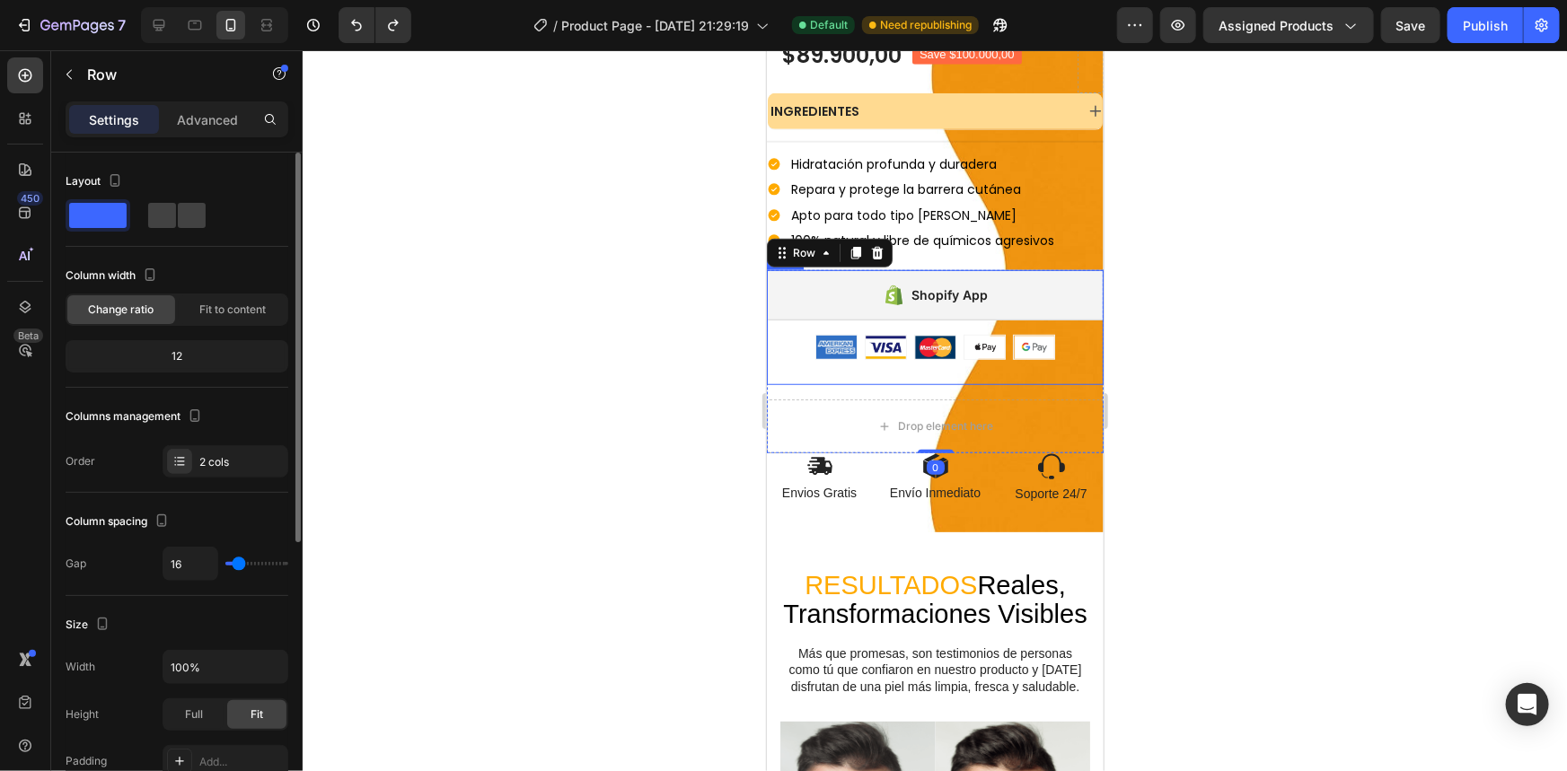
click at [996, 346] on div "Shopify App Shopify App Image Image Image Image Image Row" at bounding box center [934, 326] width 337 height 115
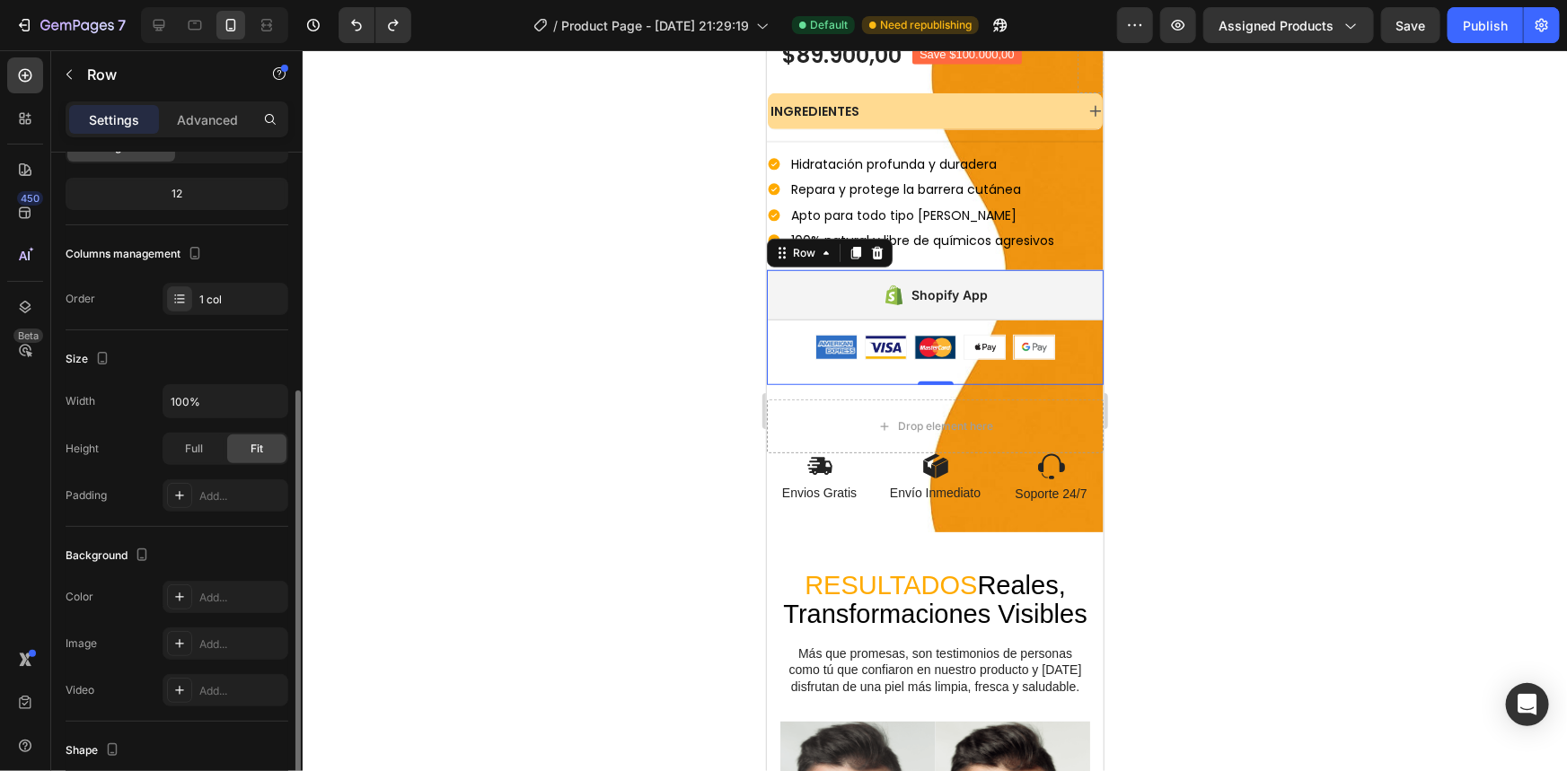
scroll to position [377, 0]
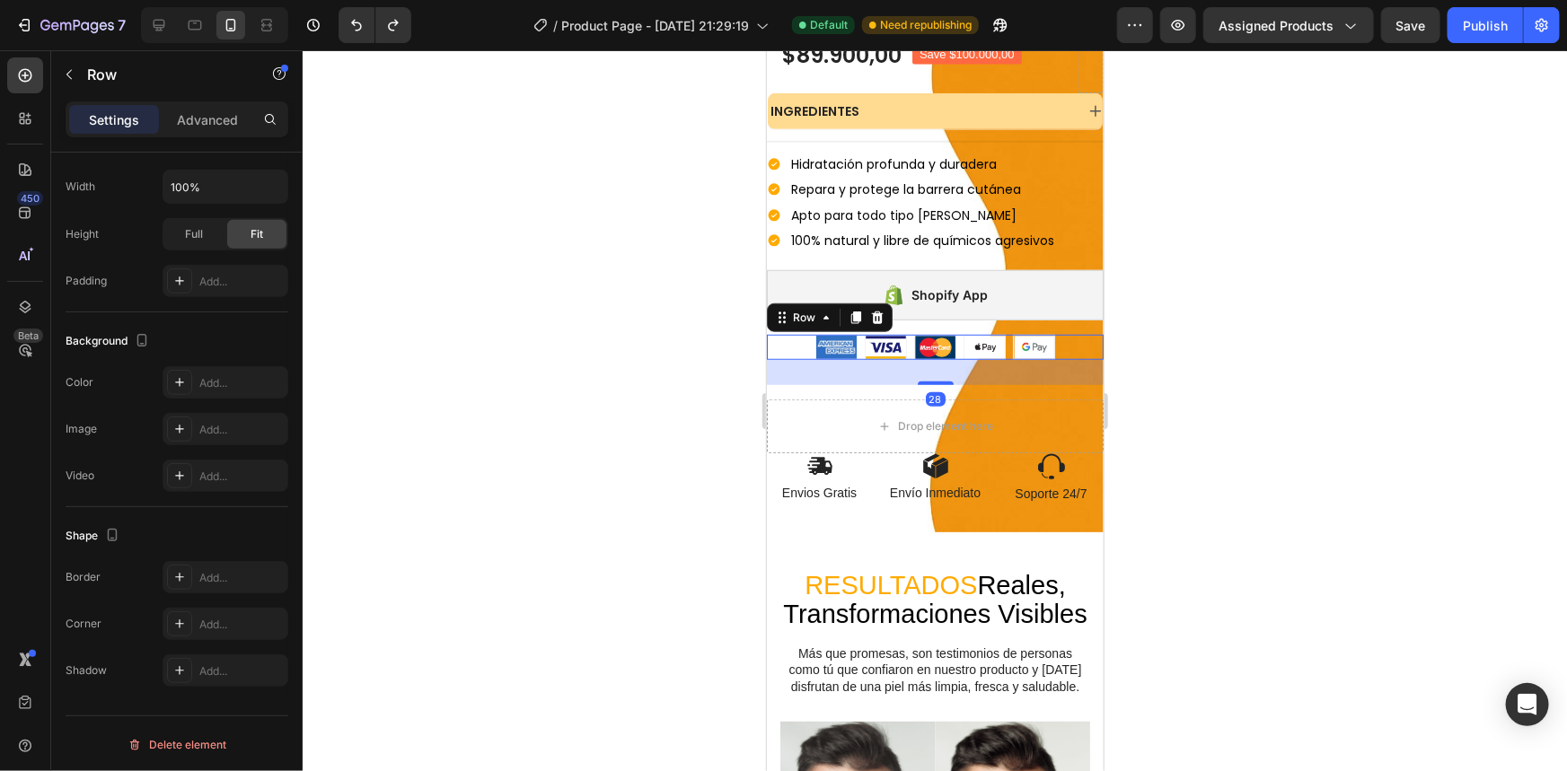
click at [796, 334] on div "Image Image Image Image Image Row 28" at bounding box center [934, 346] width 337 height 25
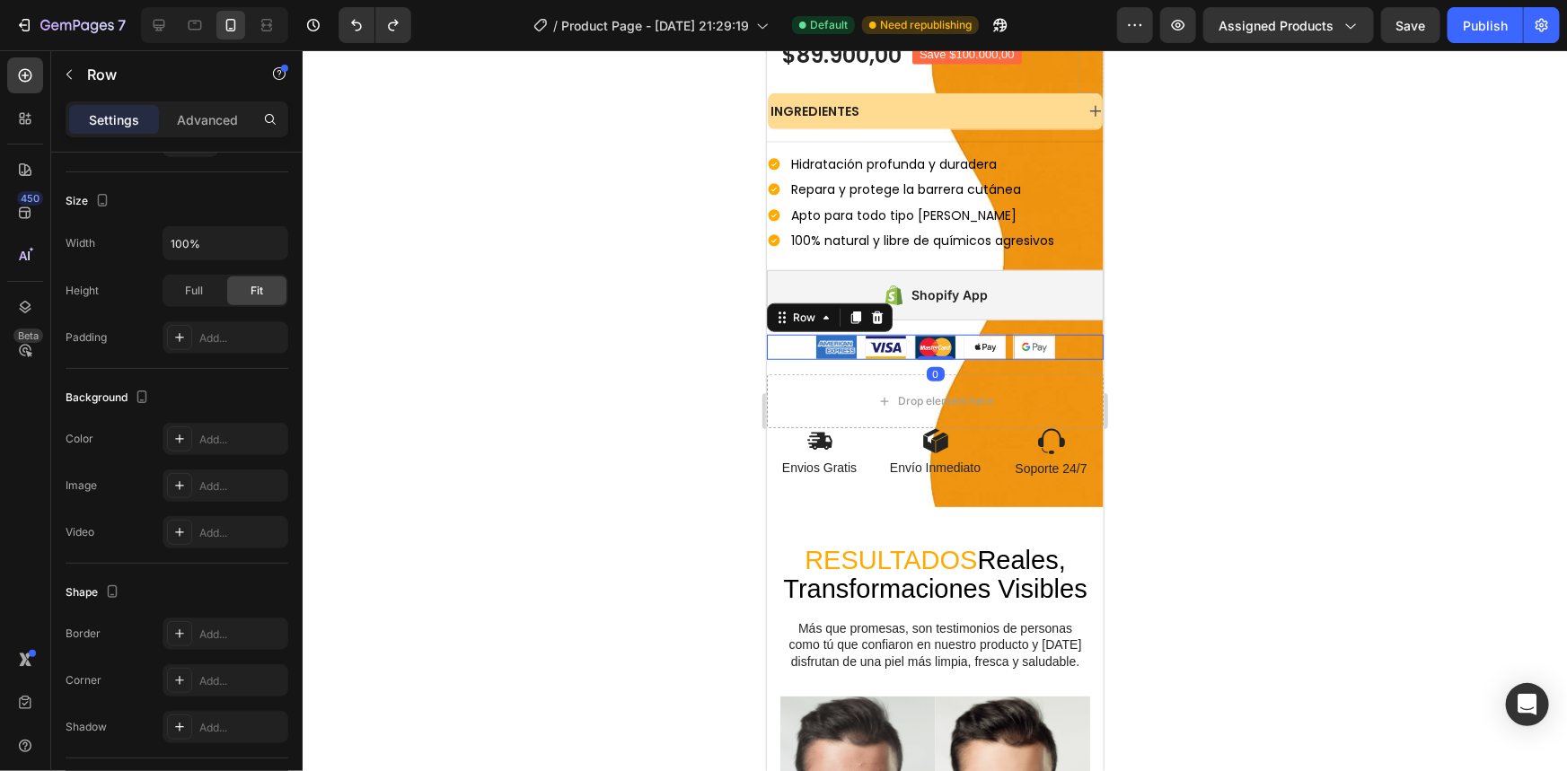
drag, startPoint x: 936, startPoint y: 366, endPoint x: 950, endPoint y: 339, distance: 30.5
click at [950, 339] on div "Image Image Image Image Image Row 0" at bounding box center [934, 346] width 337 height 25
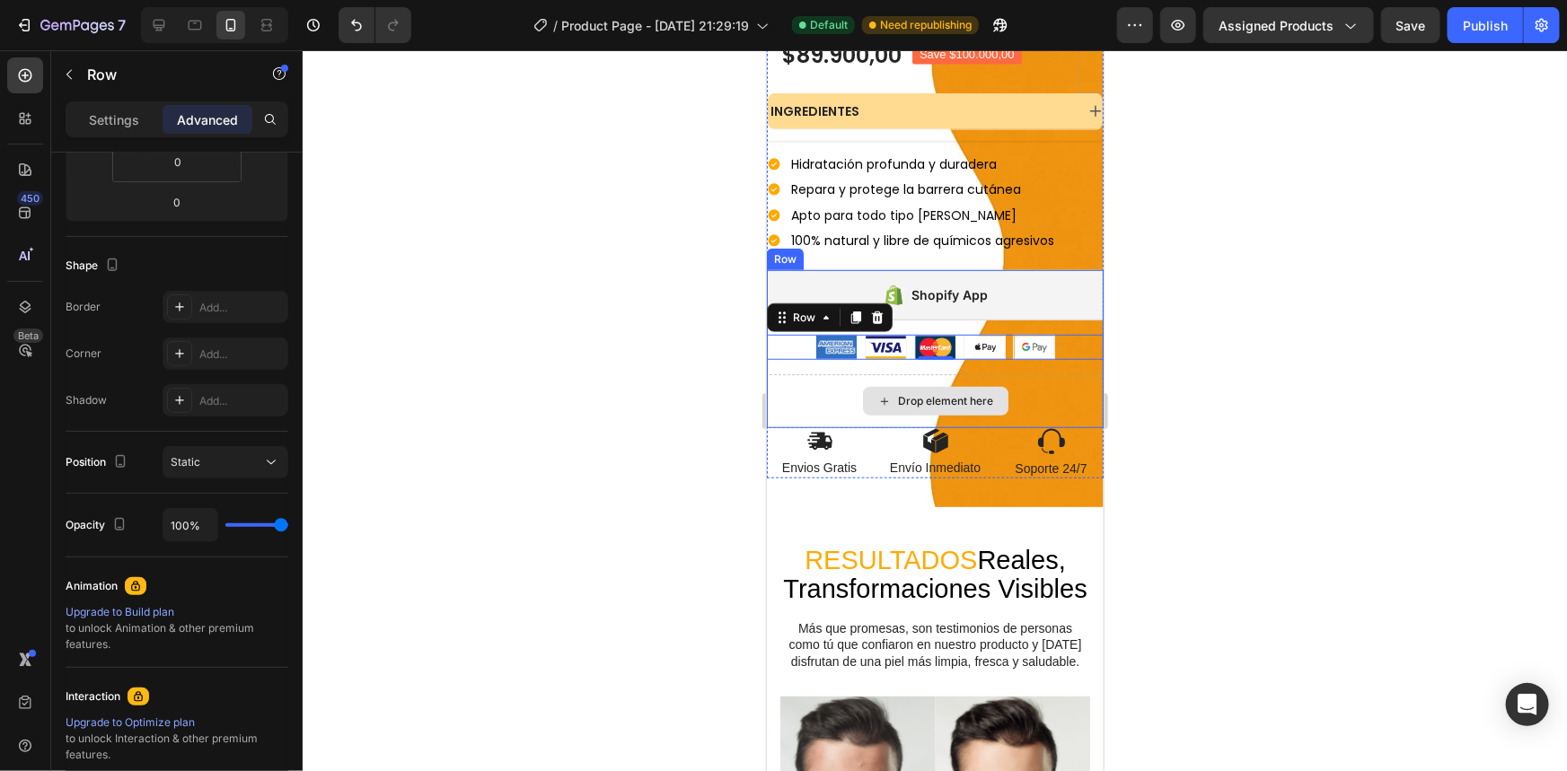
click at [964, 374] on div "Drop element here" at bounding box center [934, 401] width 337 height 54
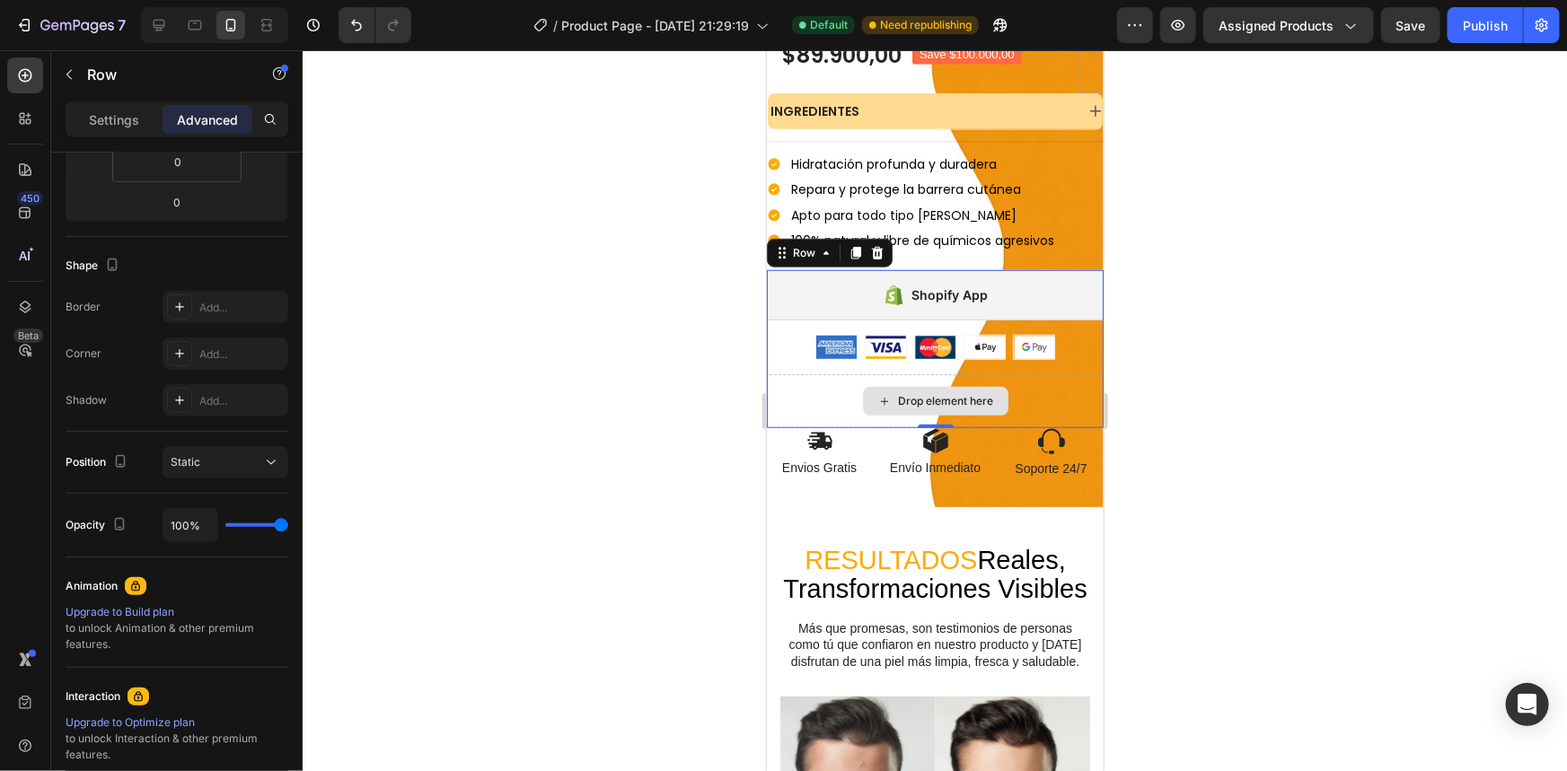
click at [1019, 385] on div "Drop element here" at bounding box center [934, 401] width 337 height 54
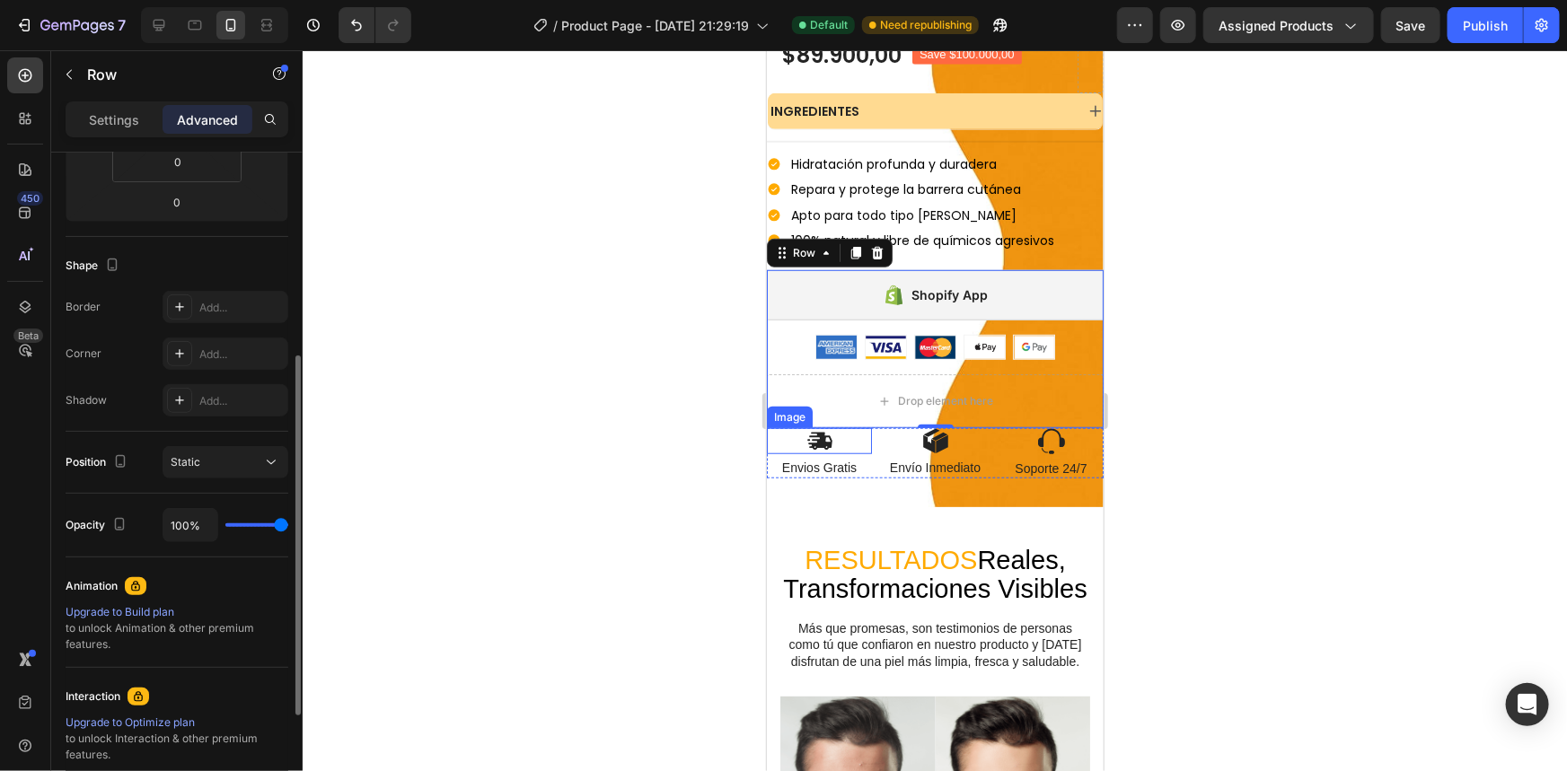
type input "0%"
type input "0"
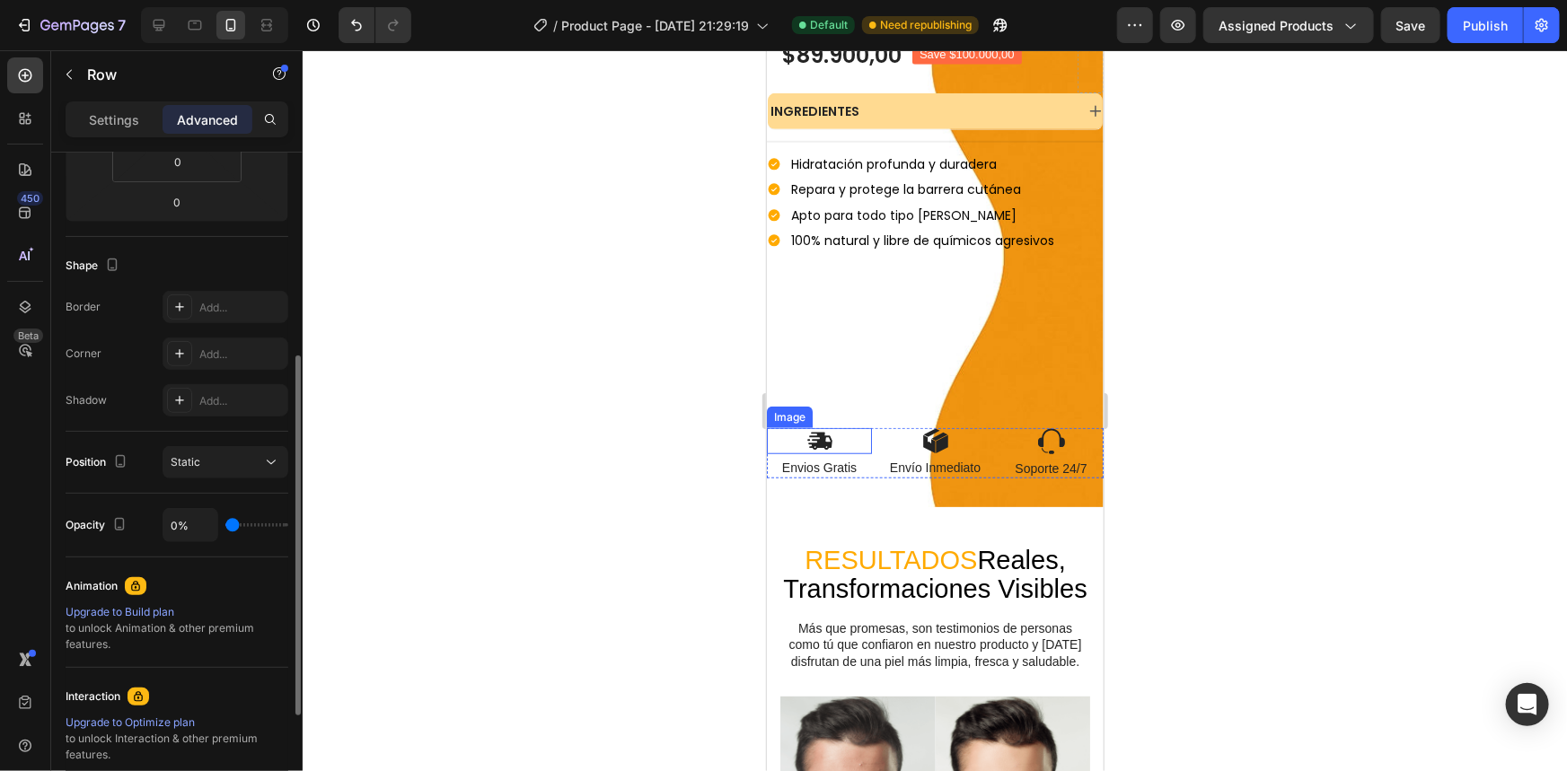
type input "25%"
type input "25"
type input "27%"
type input "27"
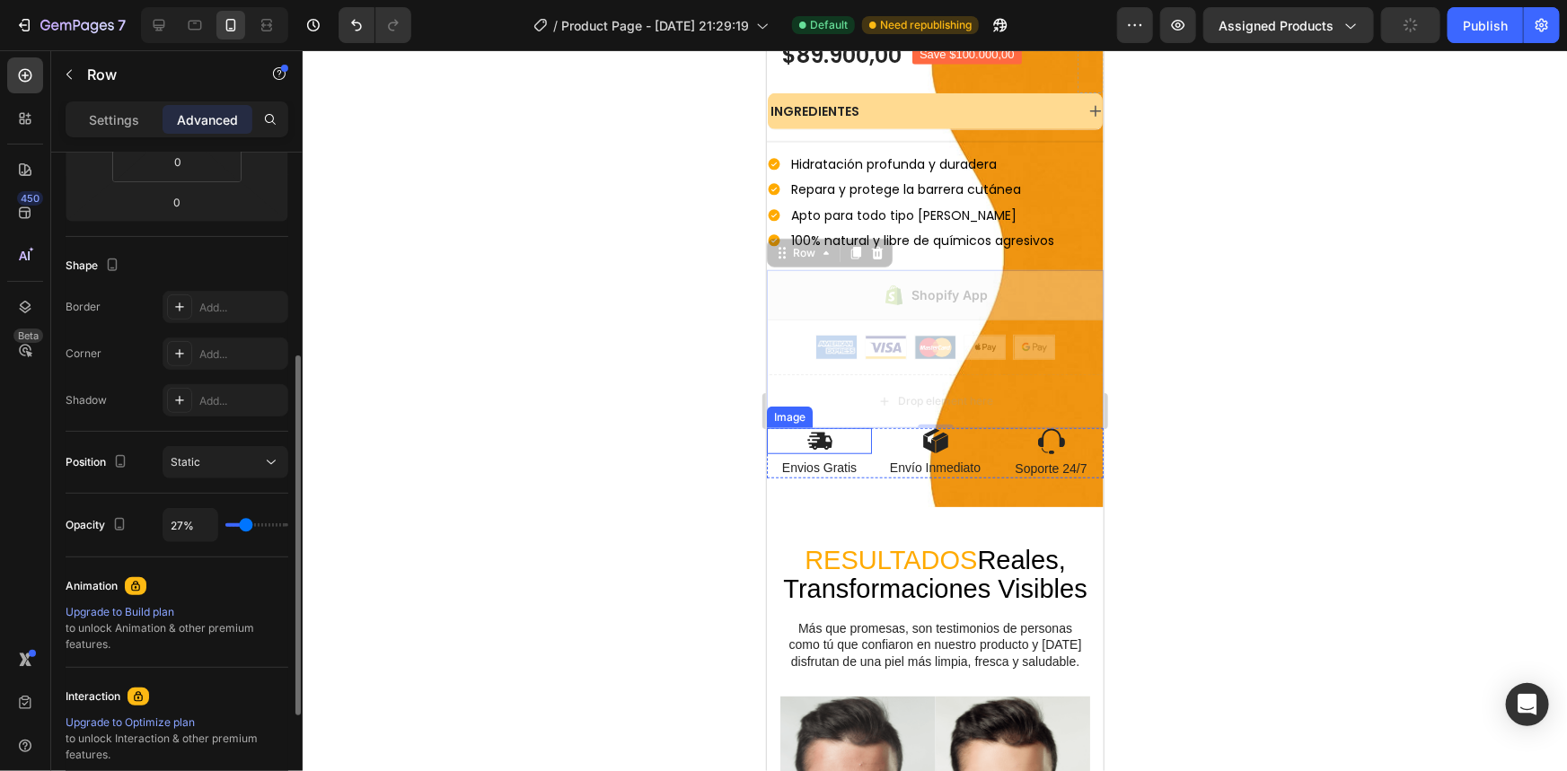
type input "34%"
type input "34"
type input "59%"
type input "59"
type input "84%"
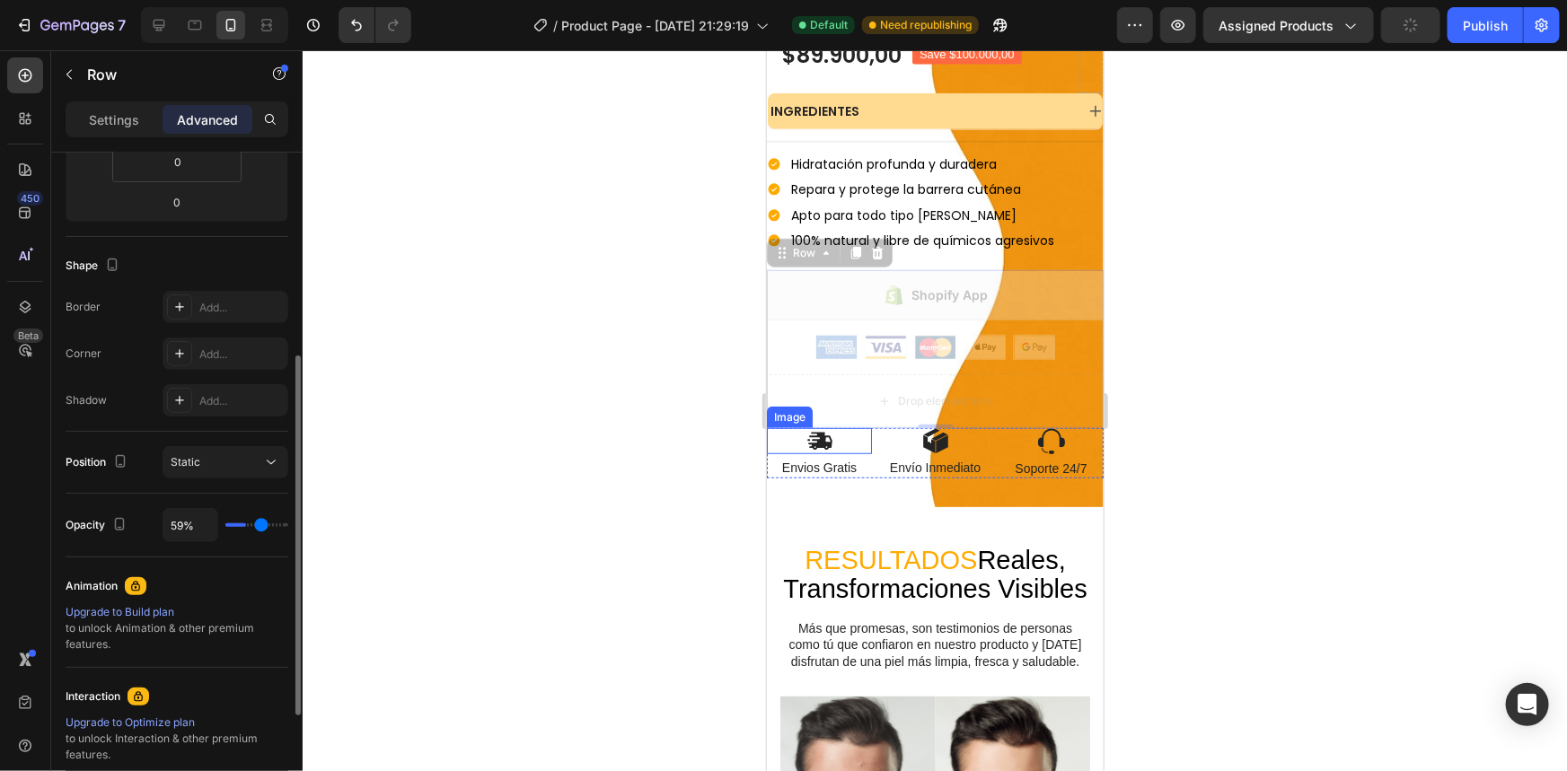
type input "84"
type input "89%"
type input "89"
type input "94%"
type input "94"
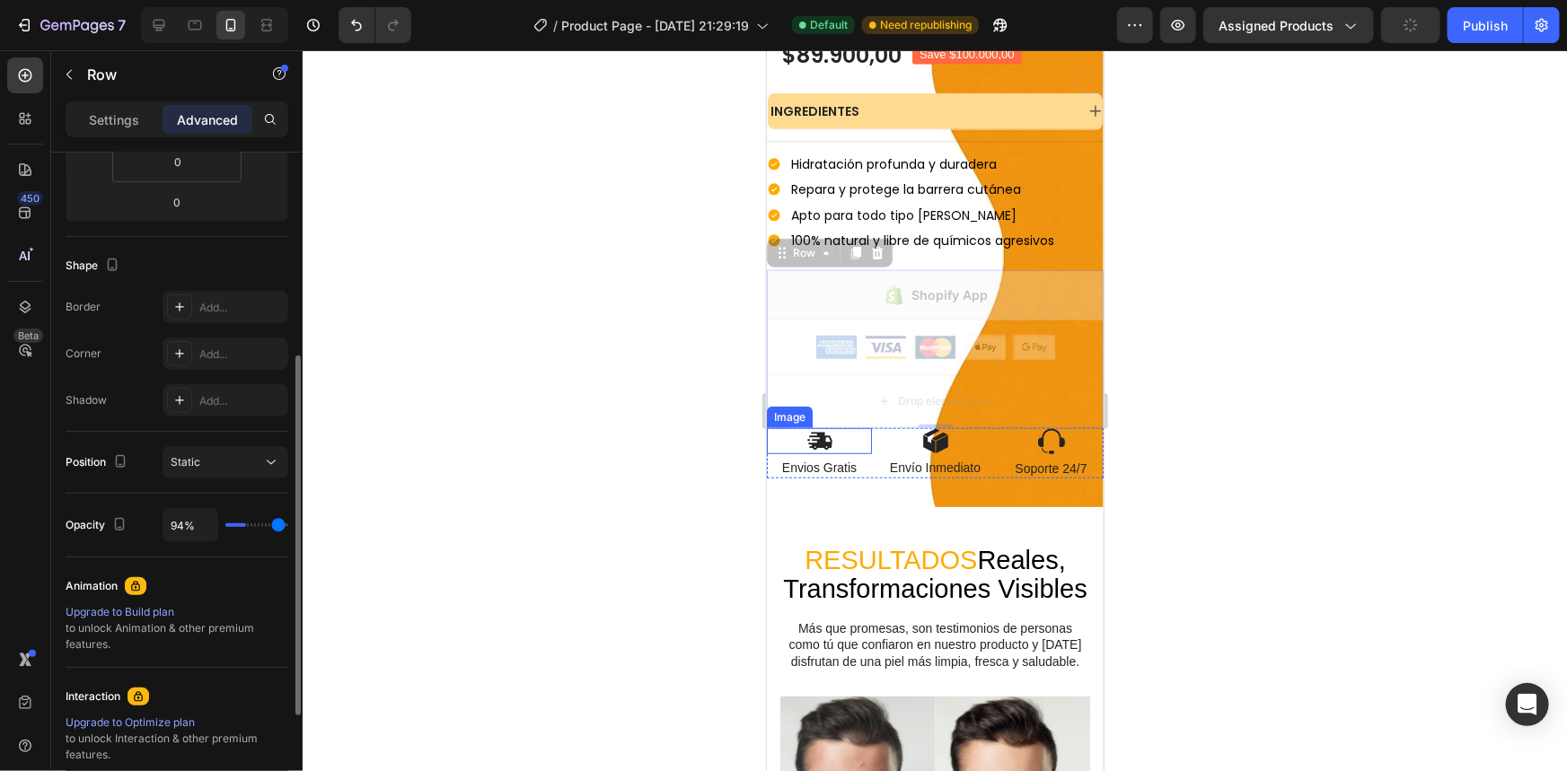
type input "100%"
type input "100"
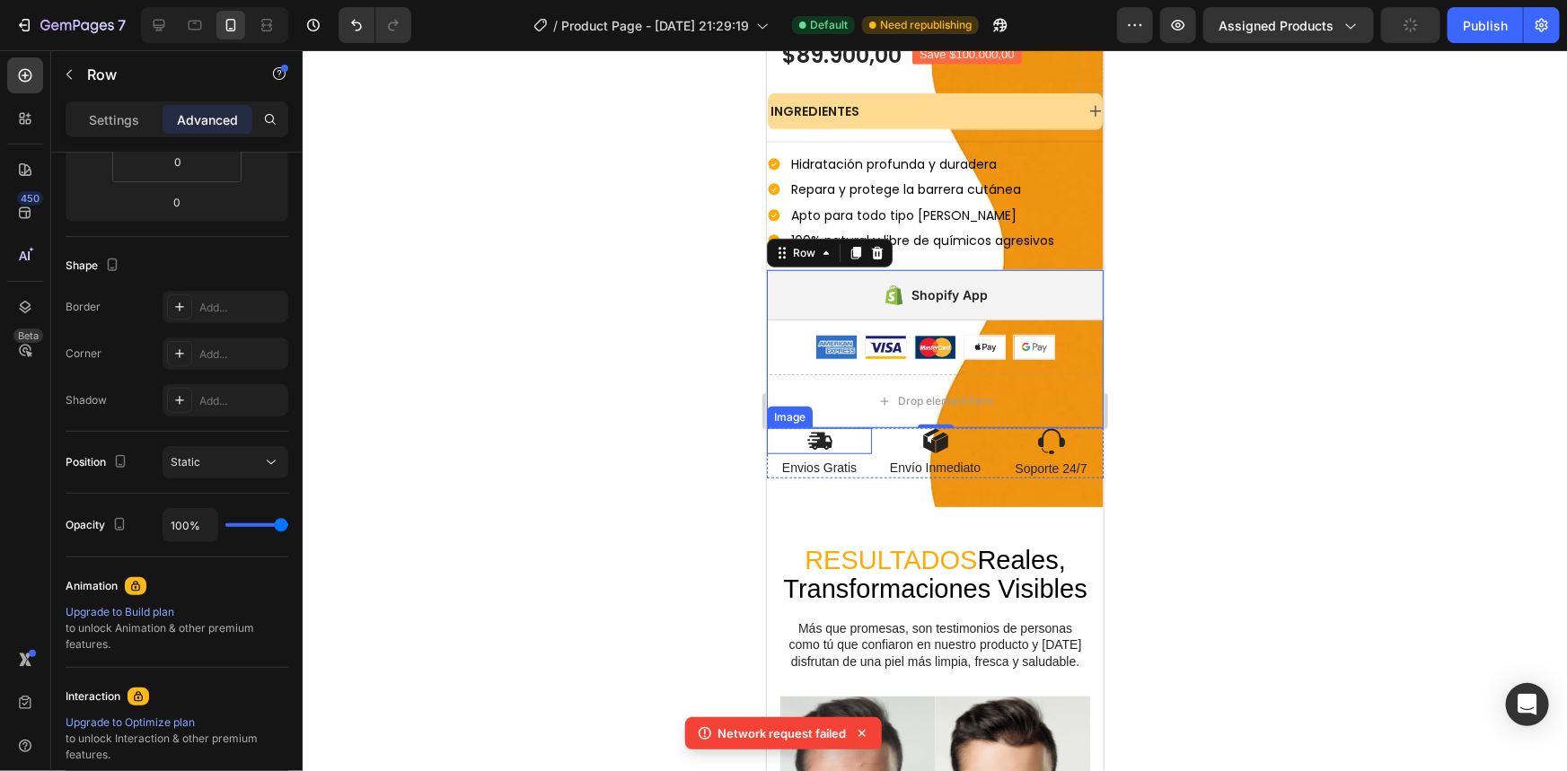
drag, startPoint x: 283, startPoint y: 522, endPoint x: 344, endPoint y: 529, distance: 61.5
click at [288, 527] on input "range" at bounding box center [256, 526] width 63 height 4
click at [1467, 12] on button "Publish" at bounding box center [1485, 25] width 75 height 36
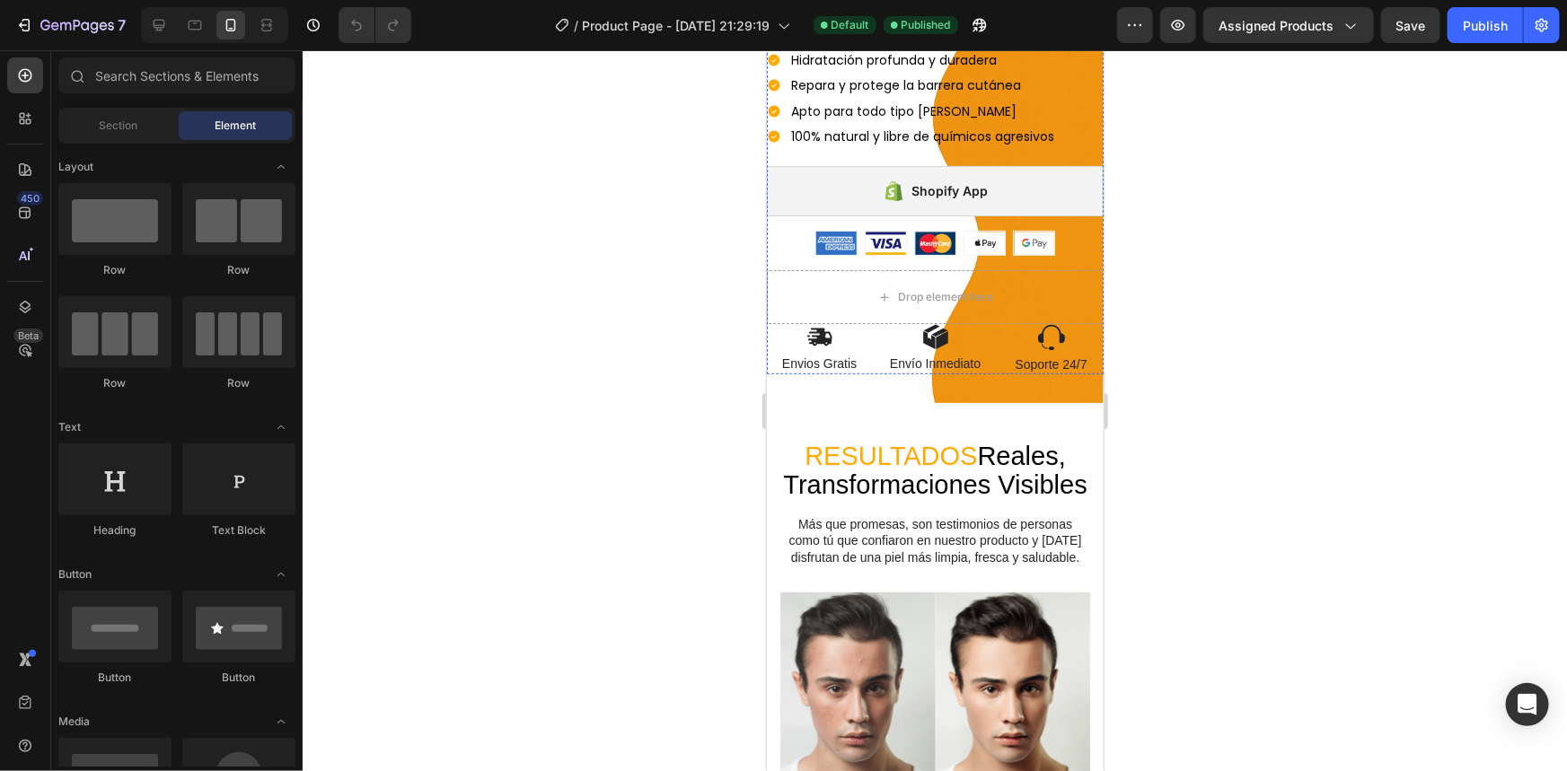
scroll to position [408, 0]
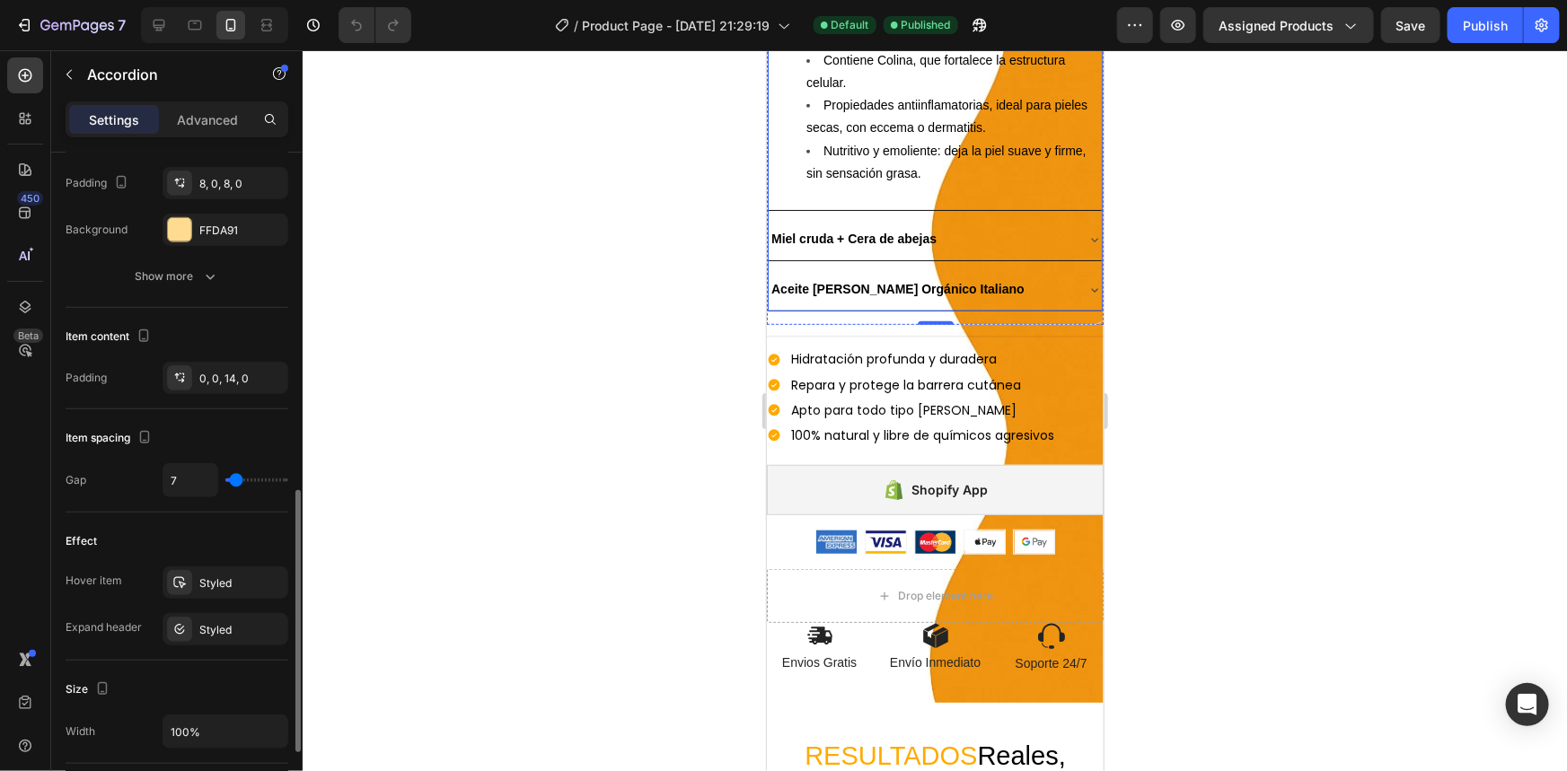
scroll to position [653, 0]
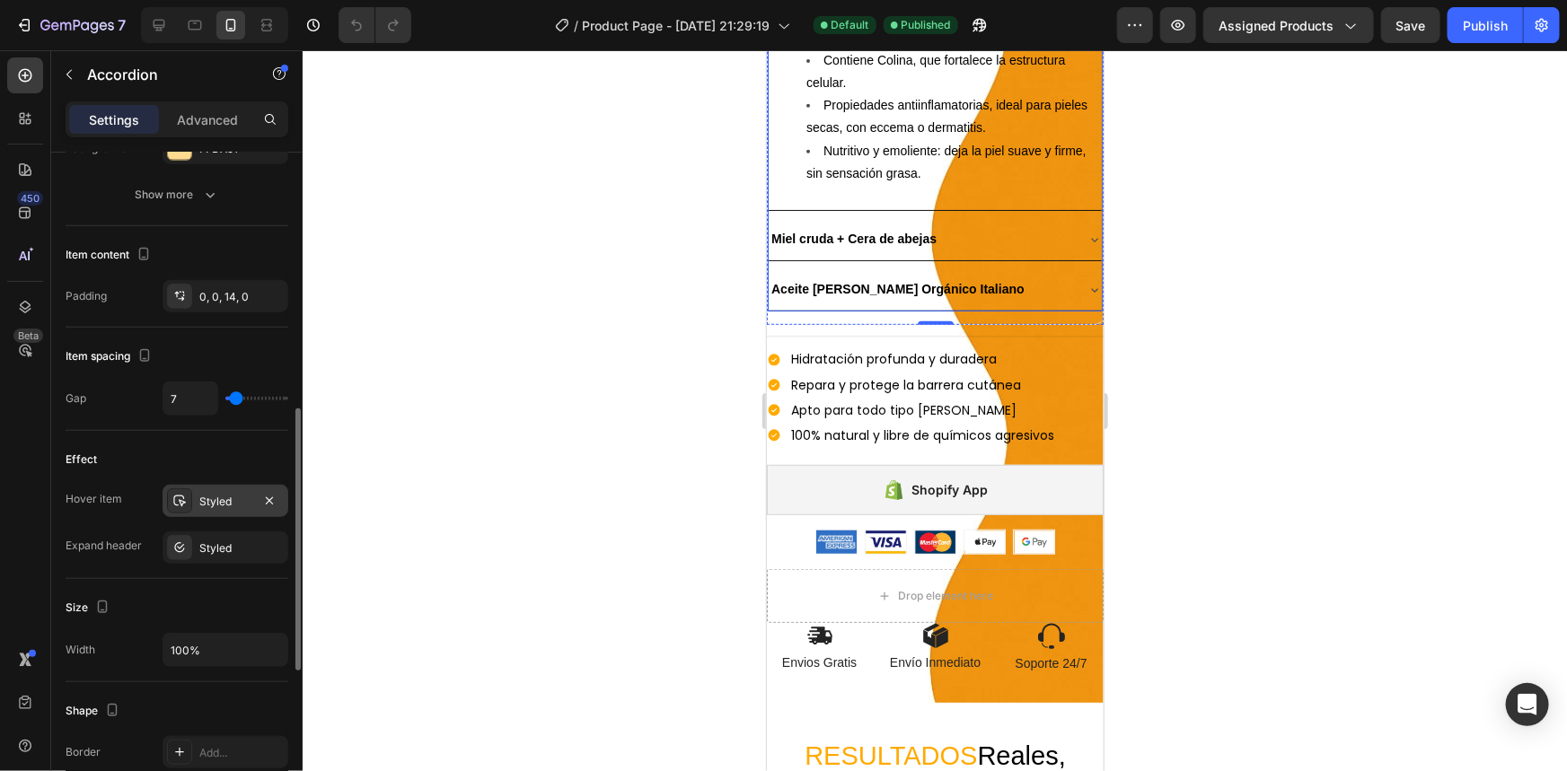
click at [224, 495] on div "Styled" at bounding box center [225, 502] width 52 height 16
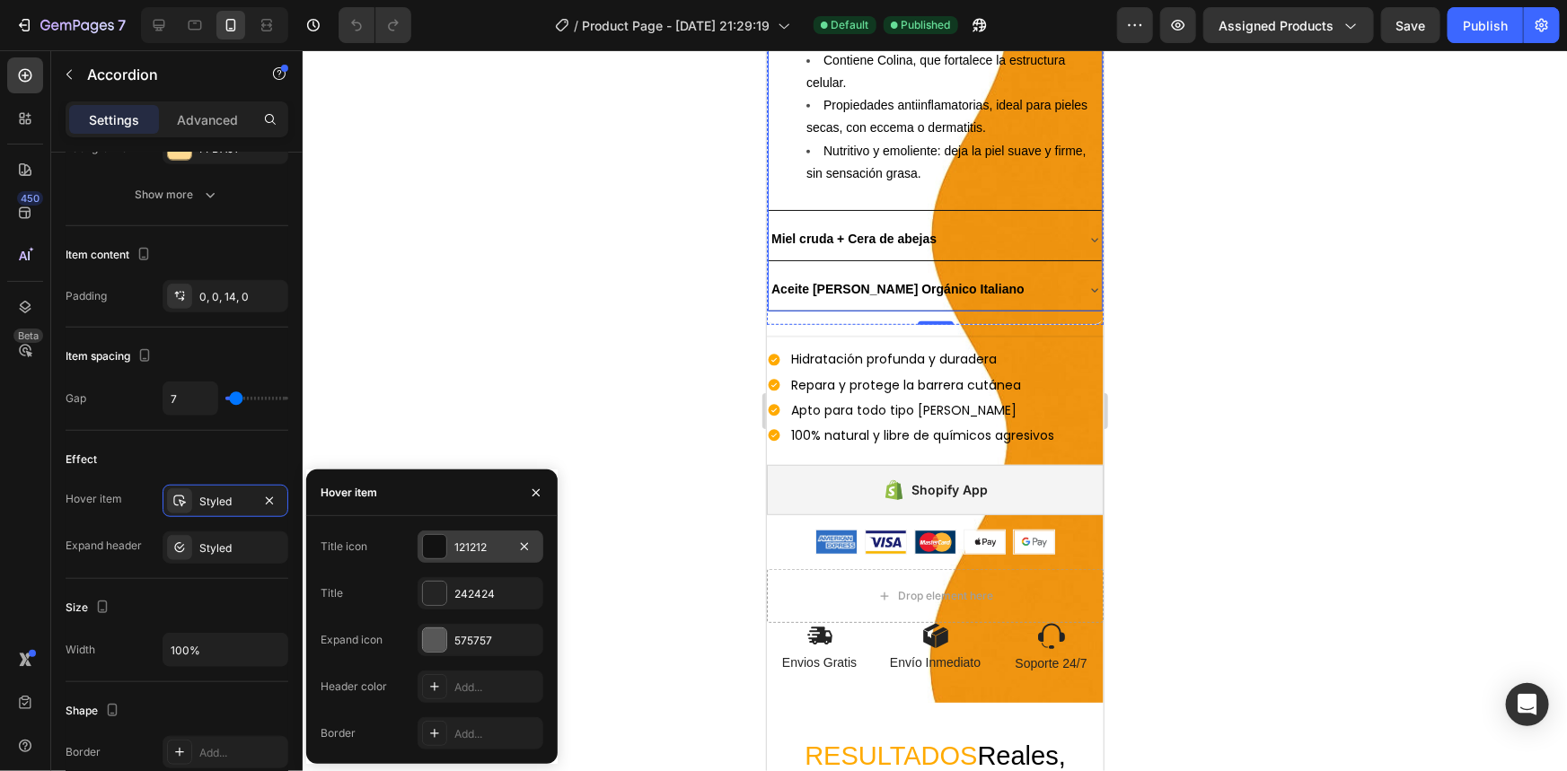
click at [471, 540] on div "121212" at bounding box center [480, 548] width 52 height 16
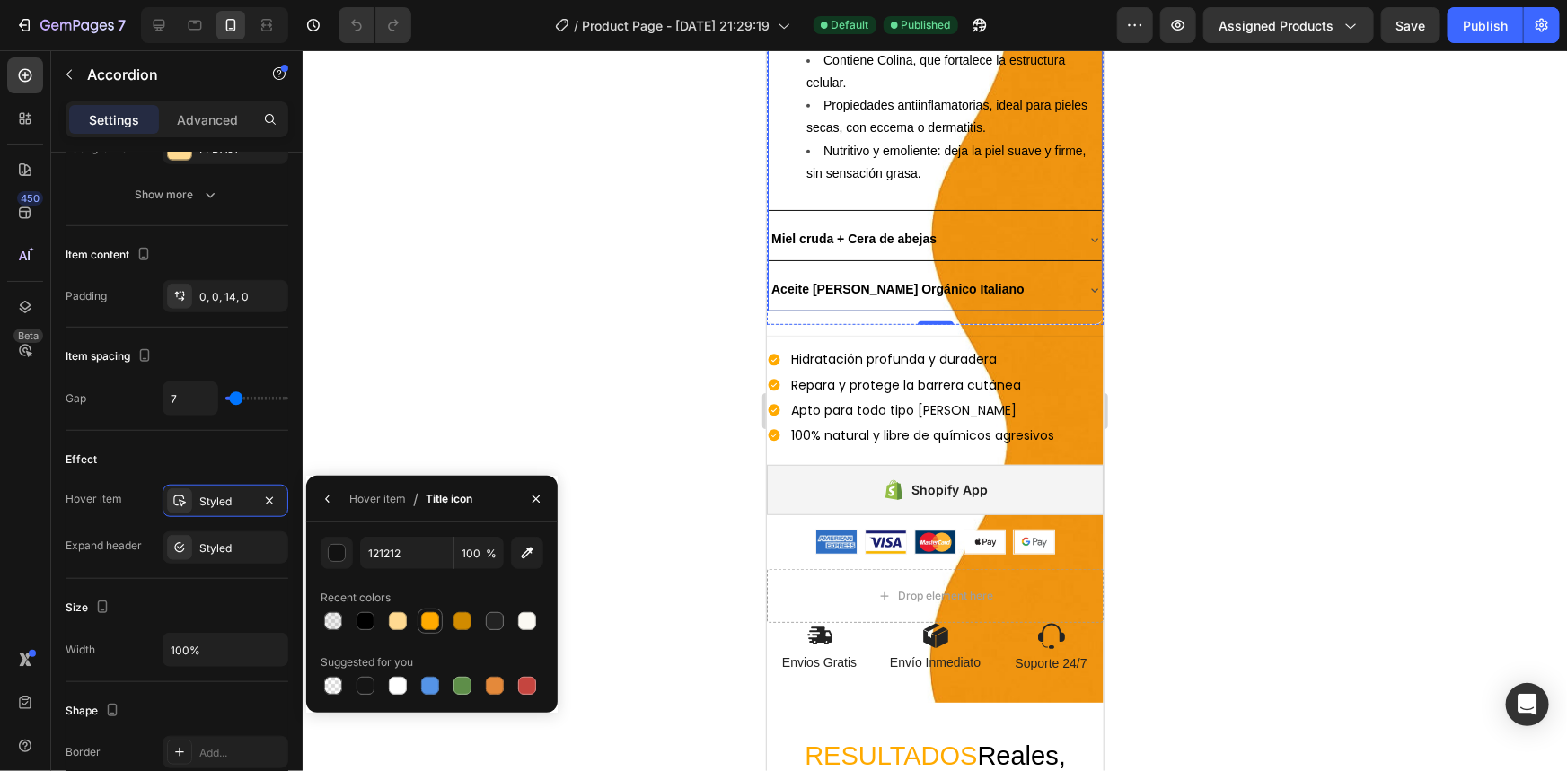
click at [430, 624] on div at bounding box center [430, 621] width 18 height 18
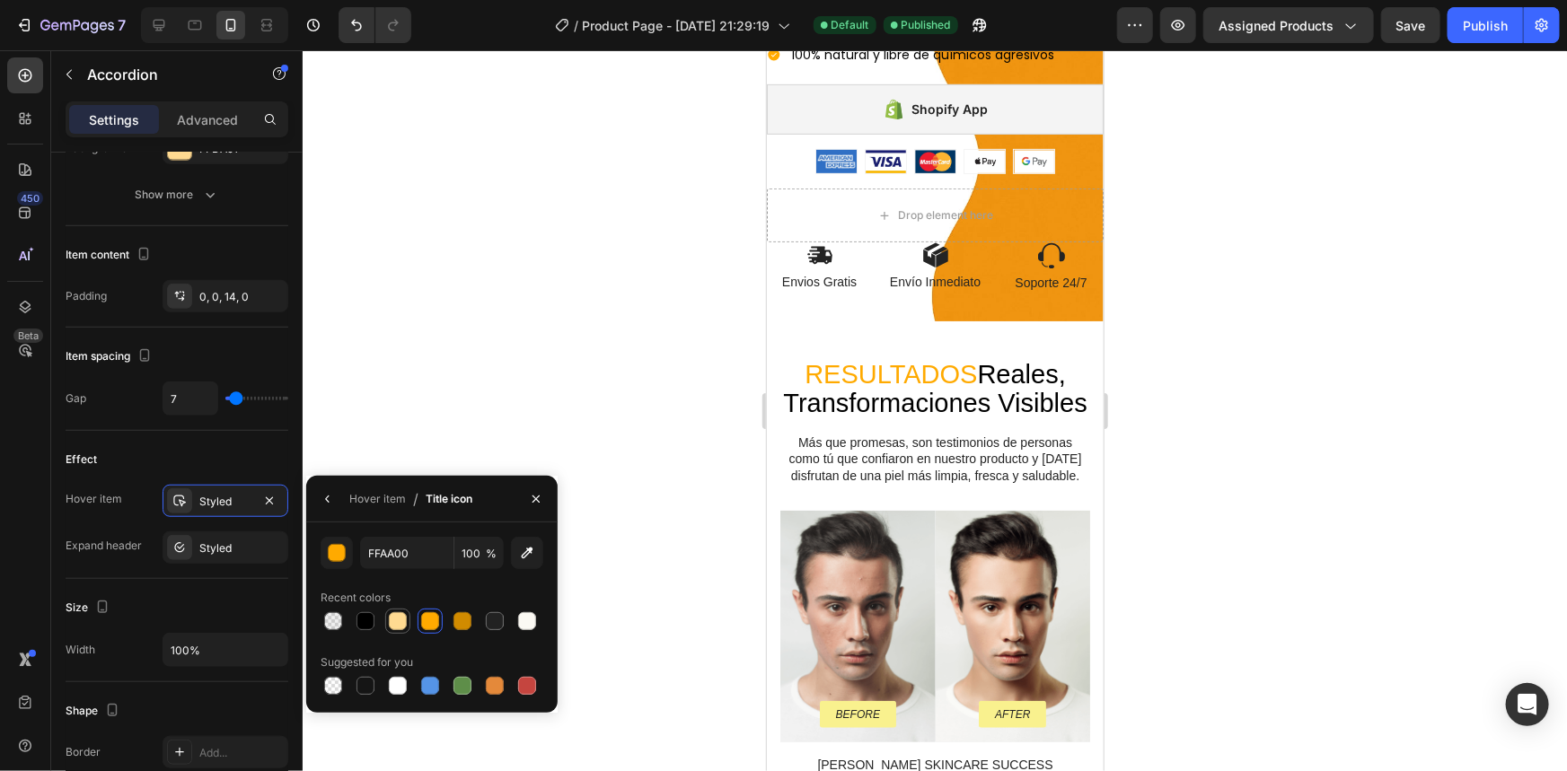
click at [406, 617] on div at bounding box center [398, 621] width 18 height 18
type input "FFDA91"
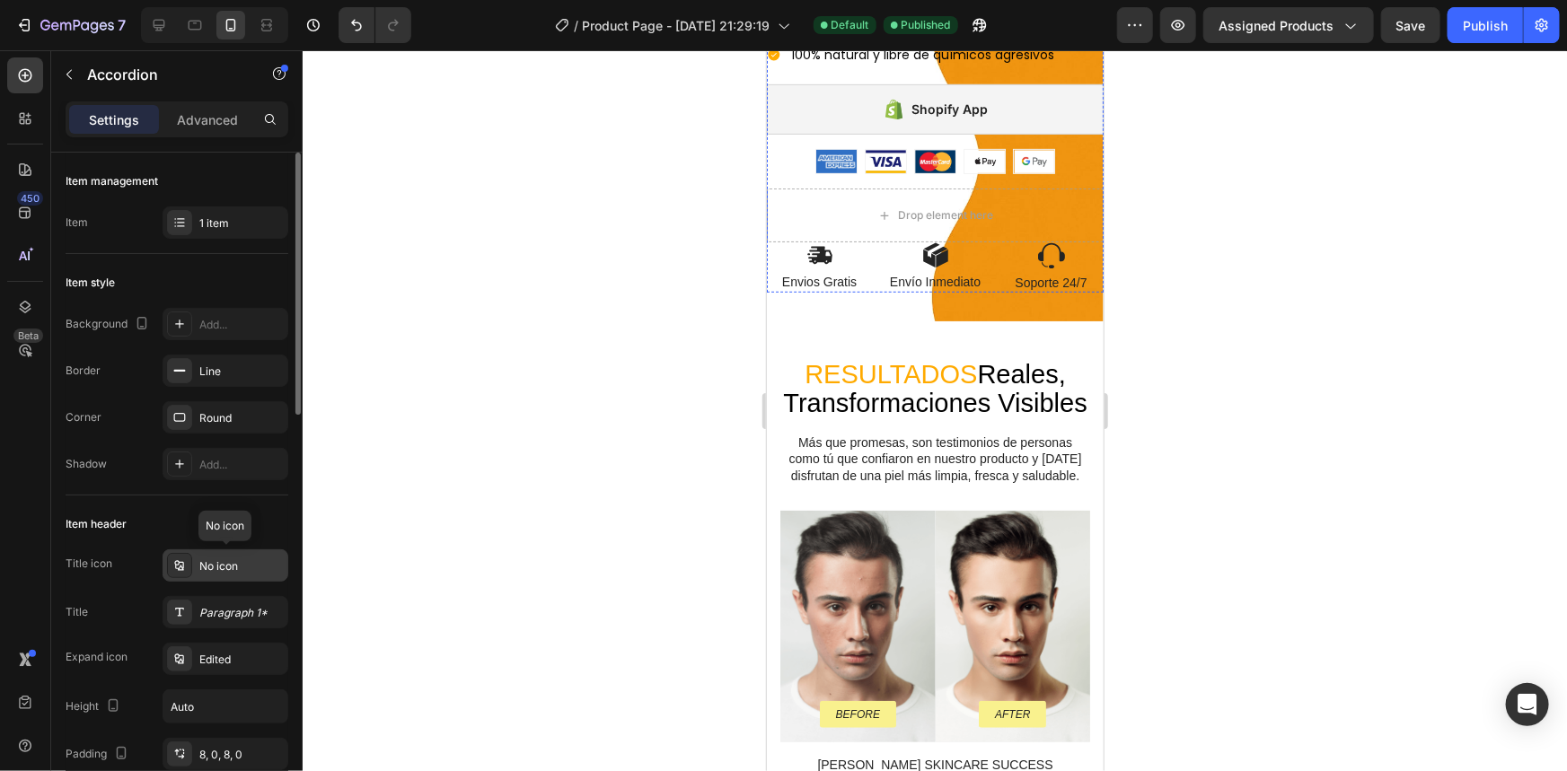
click at [229, 576] on div "No icon" at bounding box center [226, 566] width 126 height 32
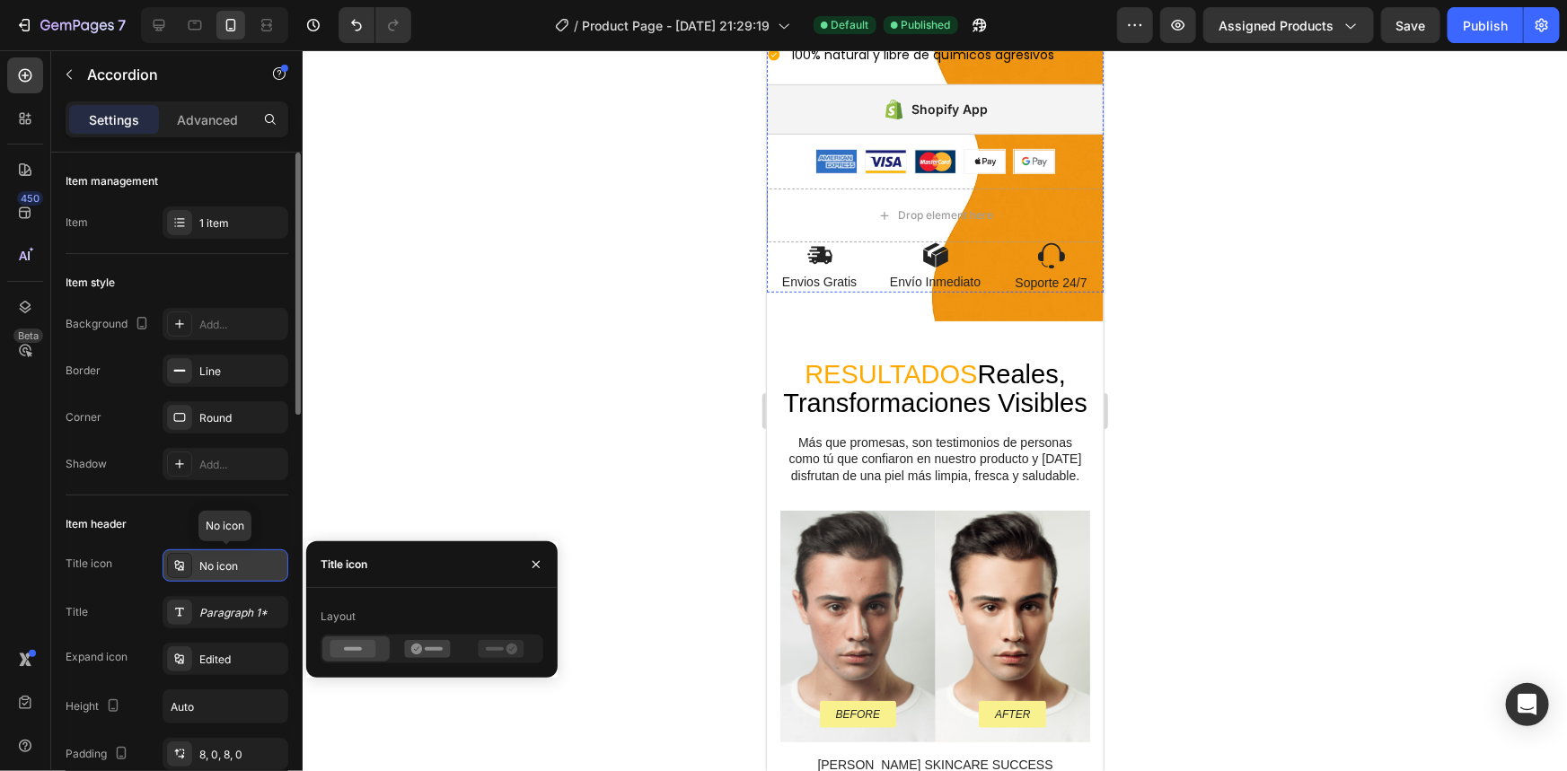
click at [229, 576] on div "No icon" at bounding box center [226, 566] width 126 height 32
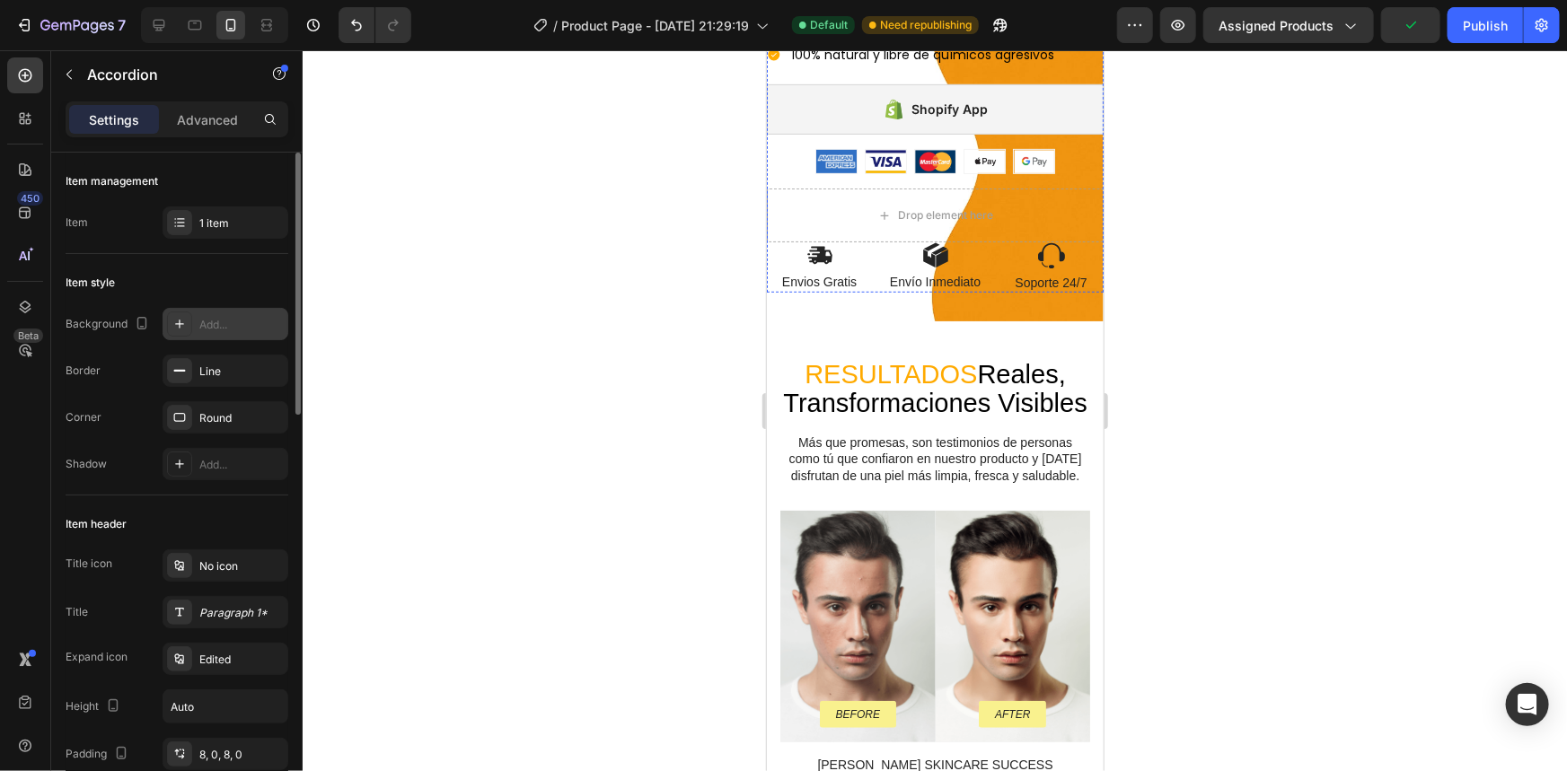
click at [222, 321] on div "Add..." at bounding box center [241, 325] width 84 height 16
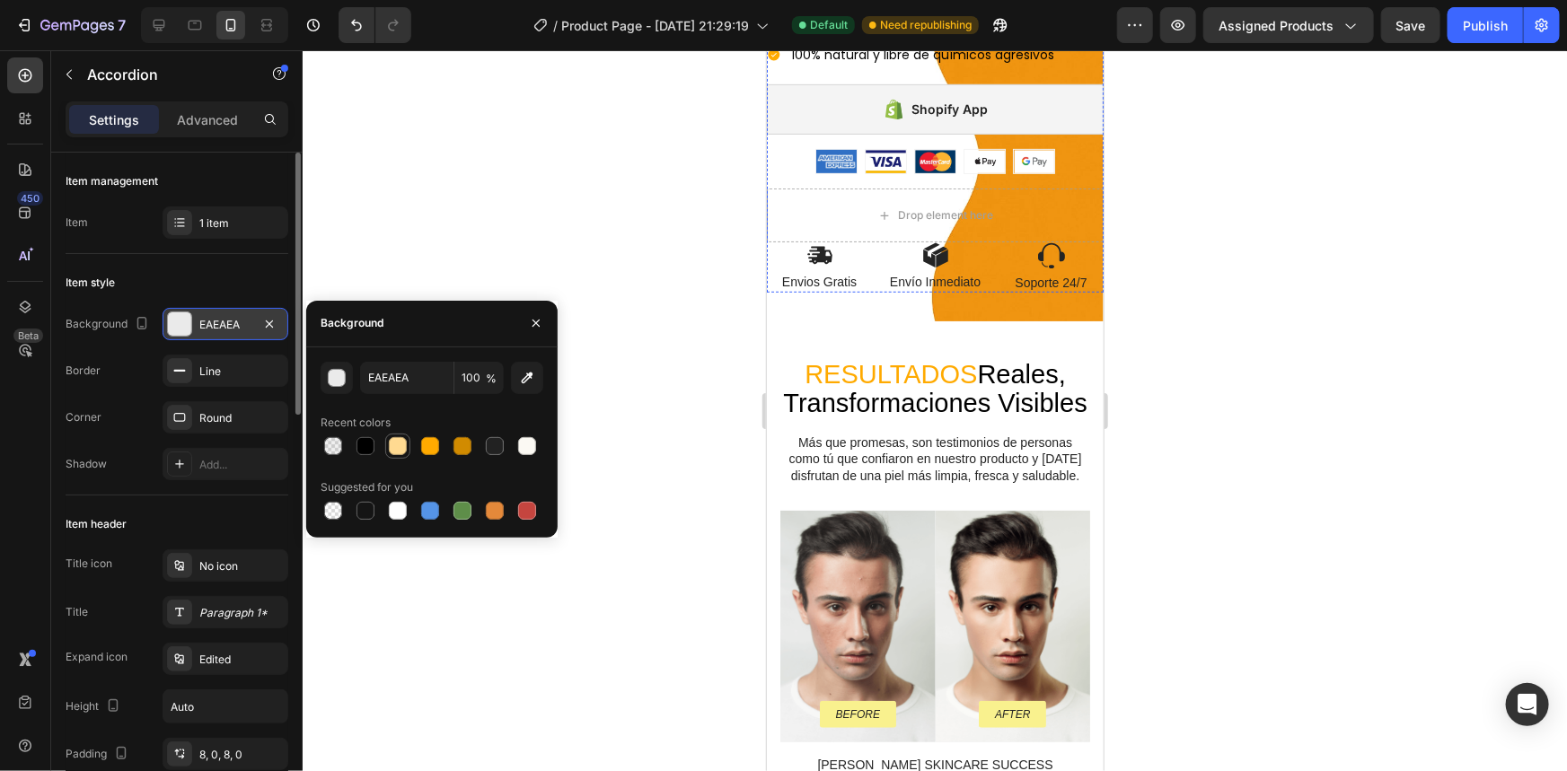
click at [393, 436] on div at bounding box center [398, 447] width 22 height 22
type input "FFDA91"
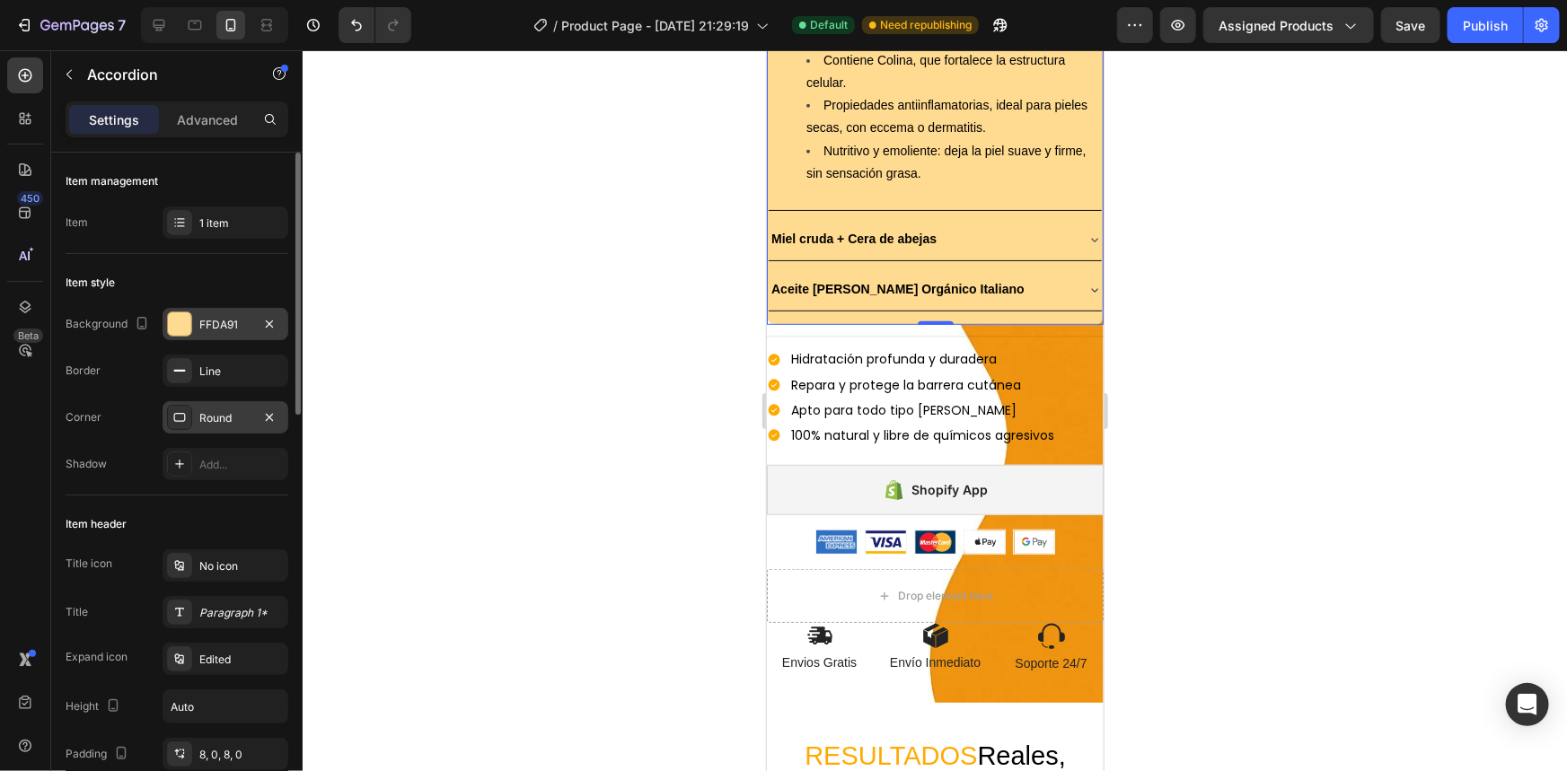
click at [233, 404] on div "Round" at bounding box center [226, 417] width 126 height 32
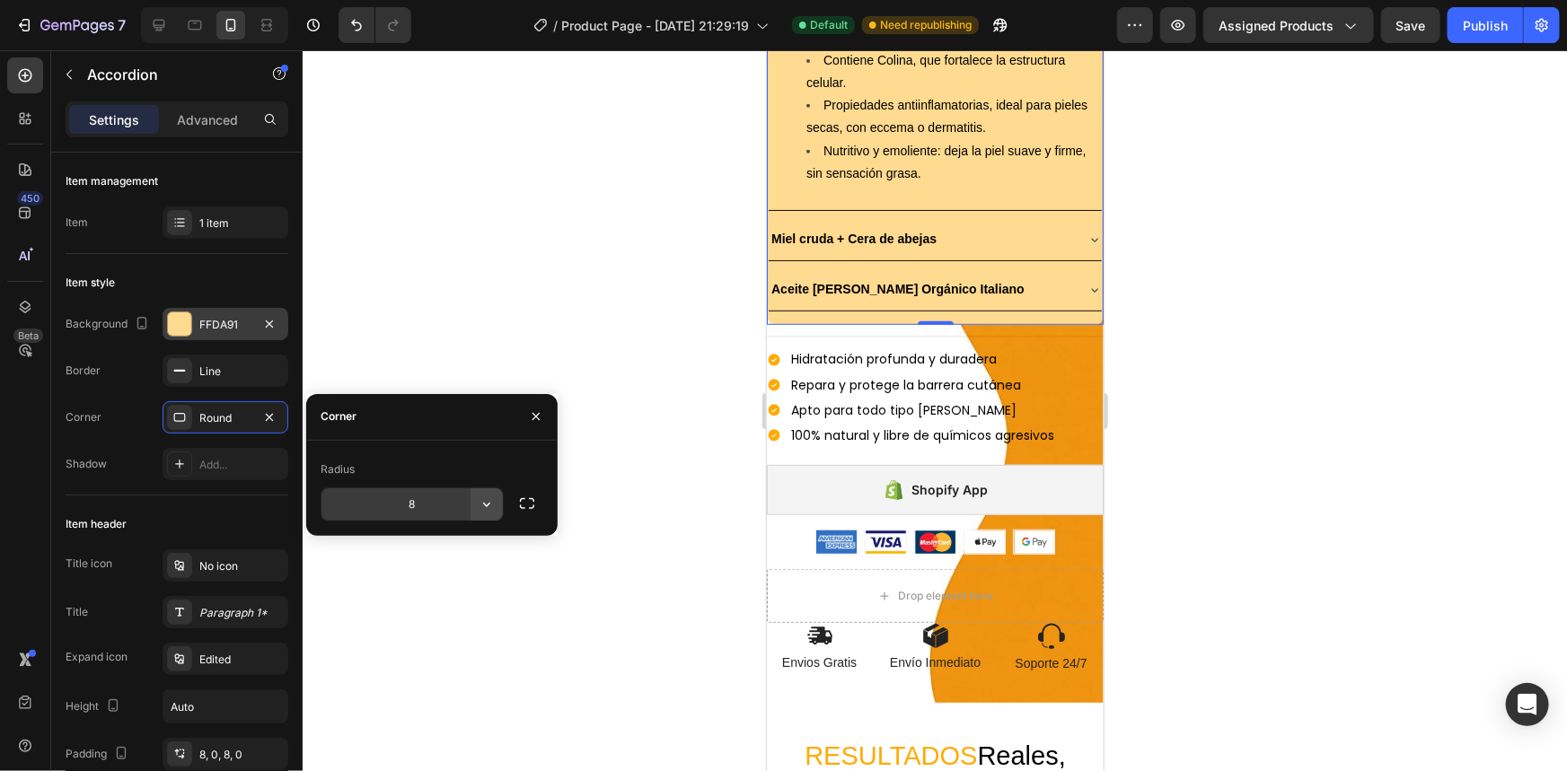
click at [491, 496] on icon "button" at bounding box center [487, 505] width 18 height 18
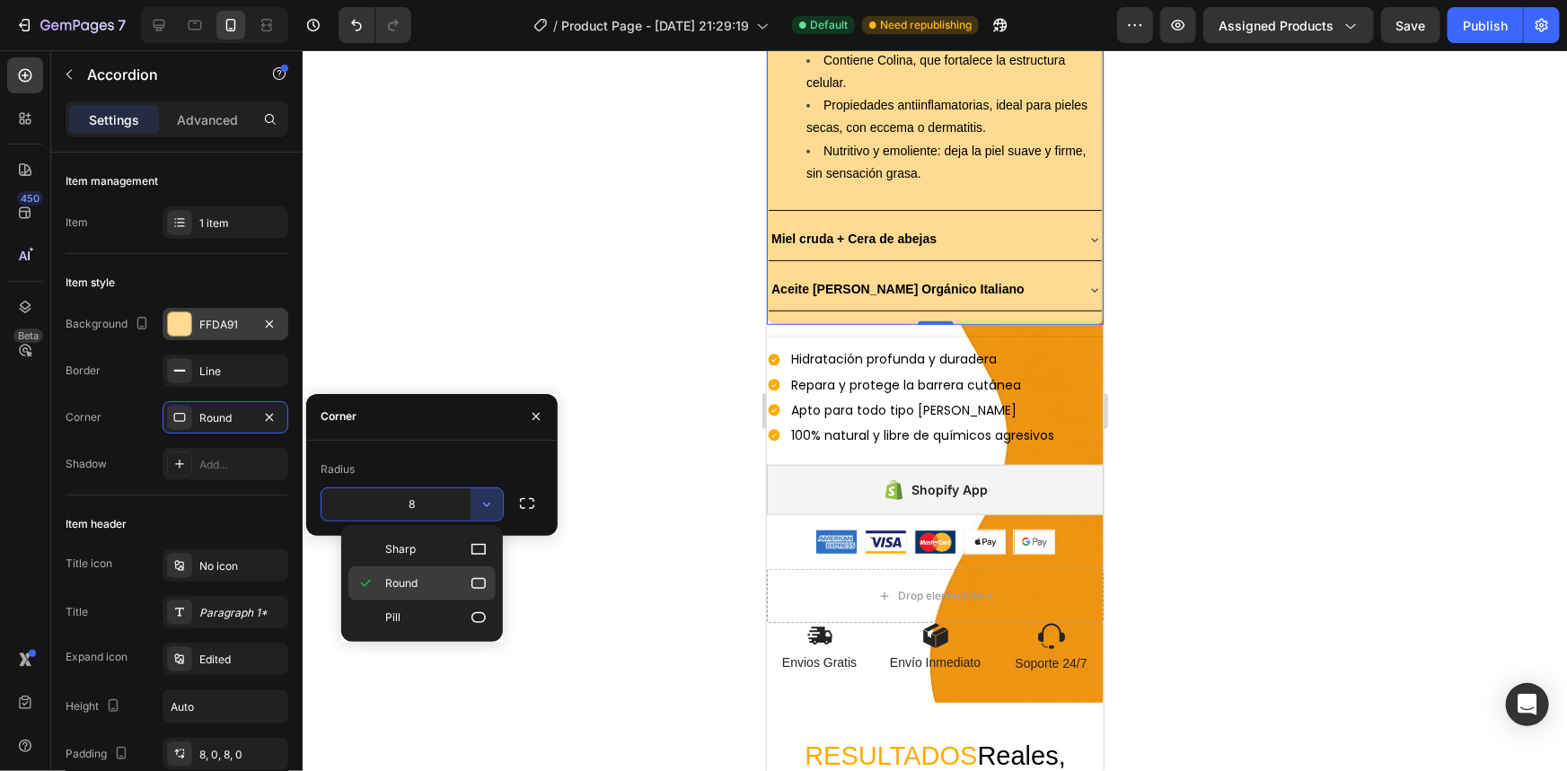
click at [453, 590] on p "Round" at bounding box center [436, 584] width 102 height 18
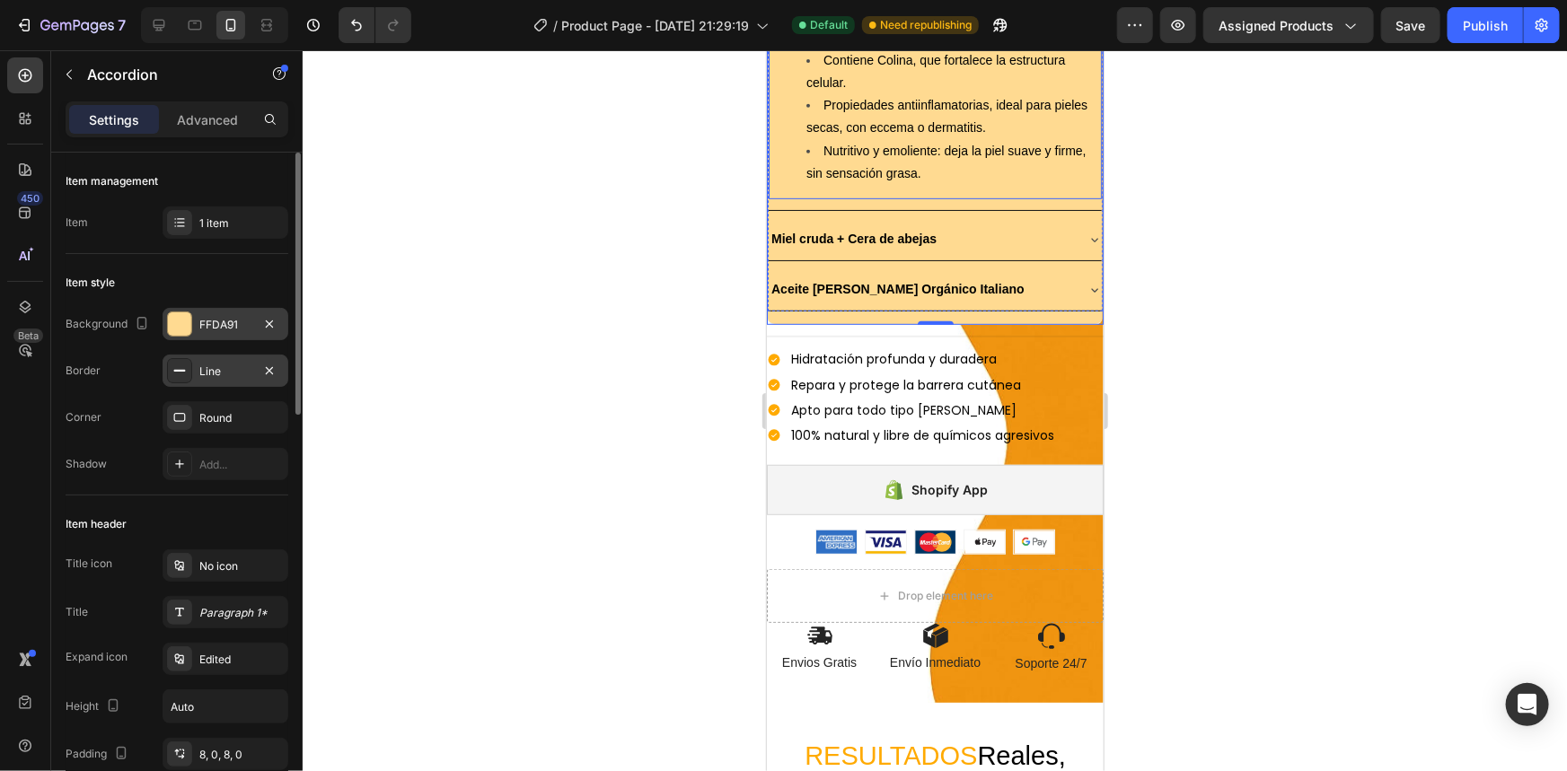
click at [233, 378] on div "Line" at bounding box center [225, 372] width 52 height 16
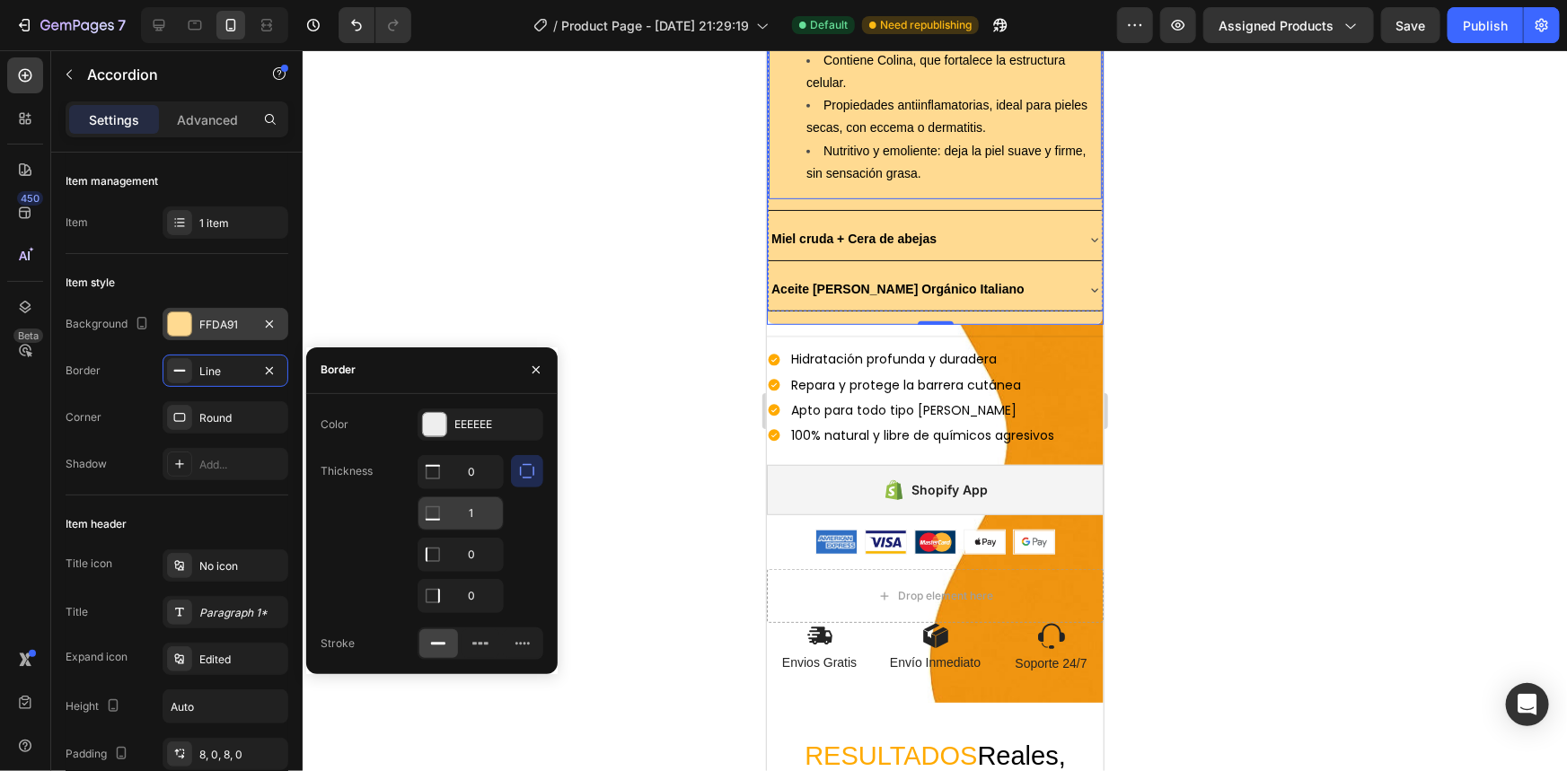
click at [491, 488] on input "1" at bounding box center [460, 472] width 84 height 32
type input "0"
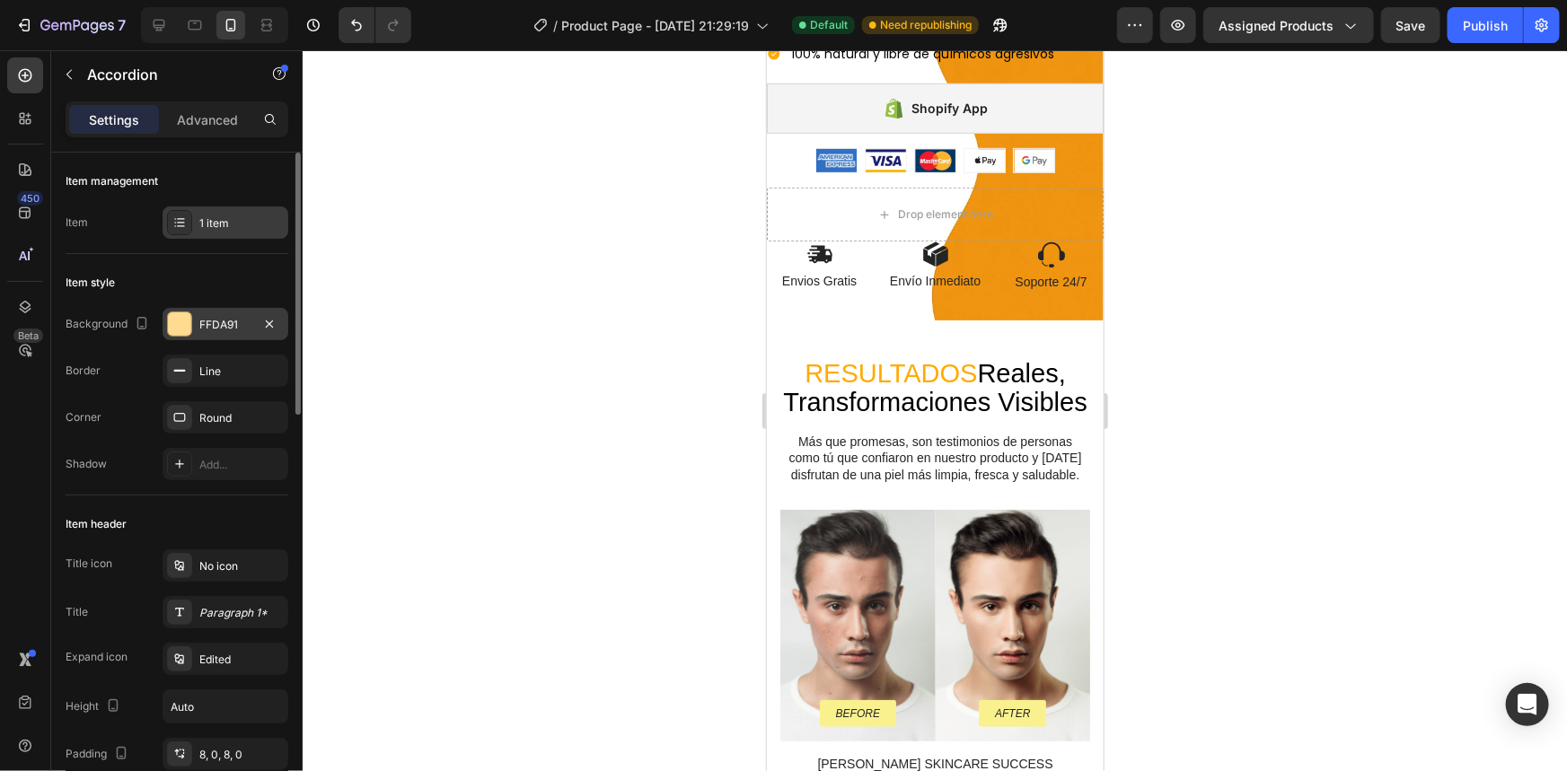
click at [196, 216] on div "1 item" at bounding box center [226, 223] width 126 height 32
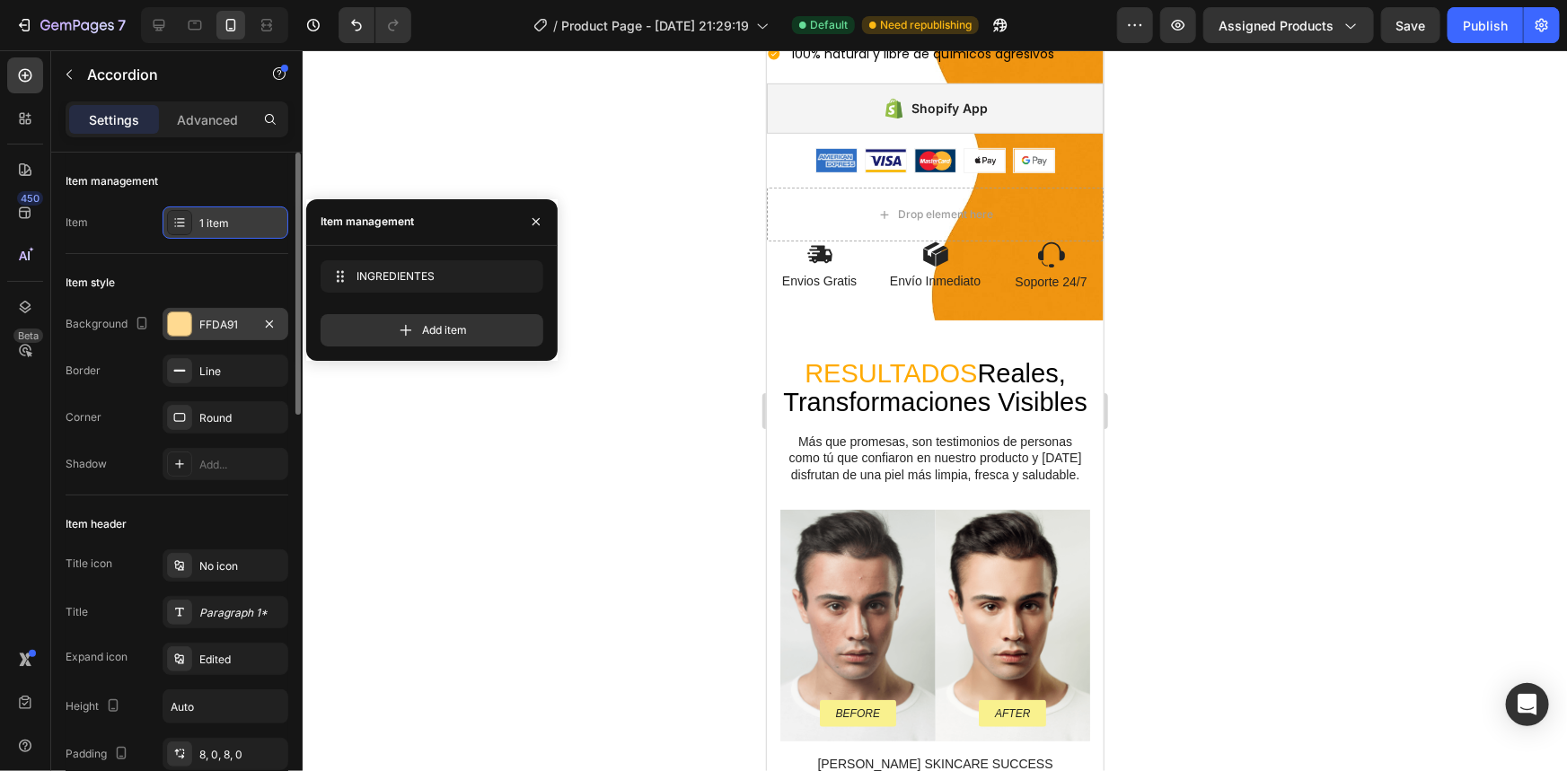
click at [196, 216] on div "1 item" at bounding box center [226, 223] width 126 height 32
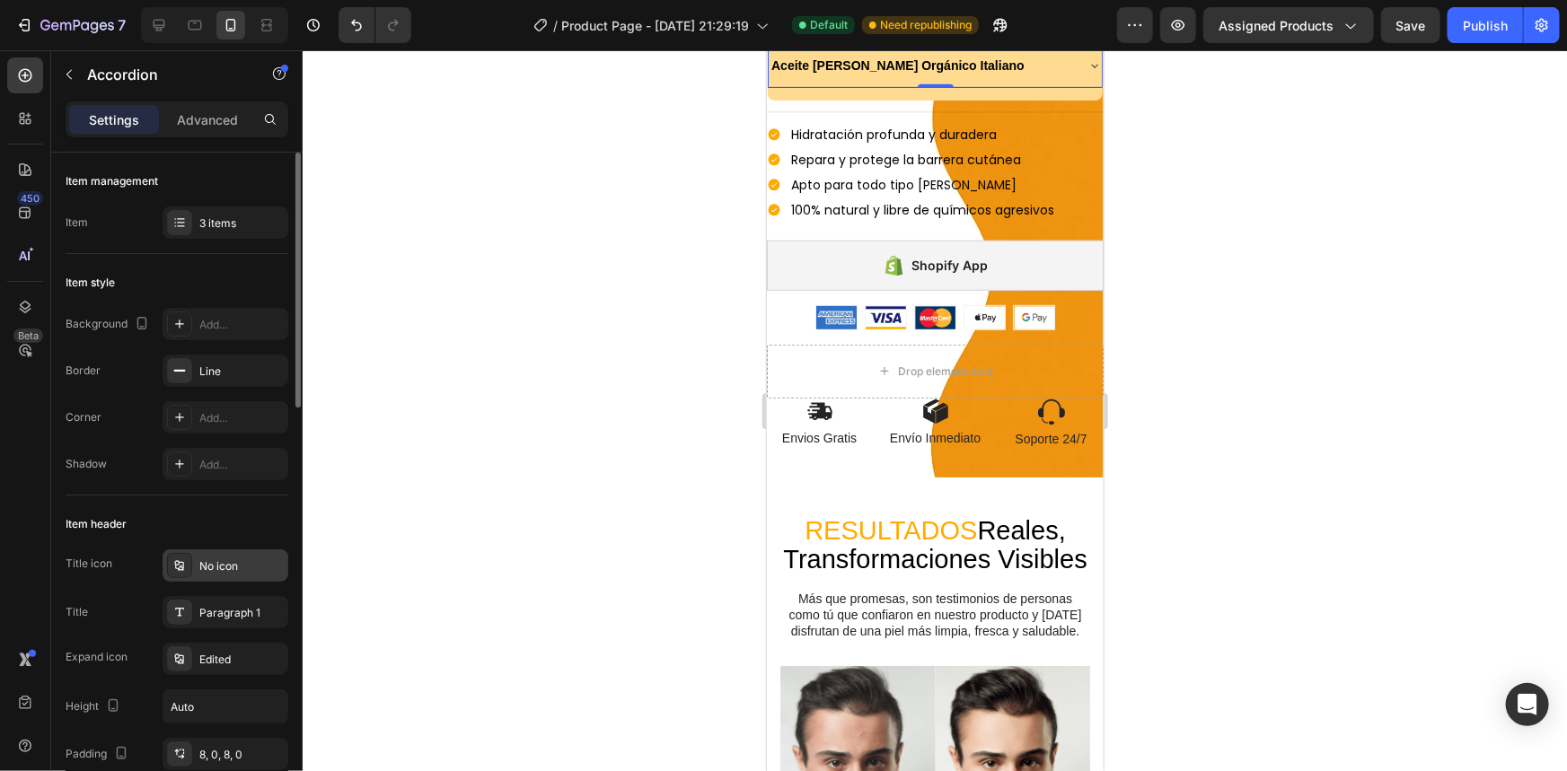
click at [193, 566] on div "No icon" at bounding box center [226, 566] width 126 height 32
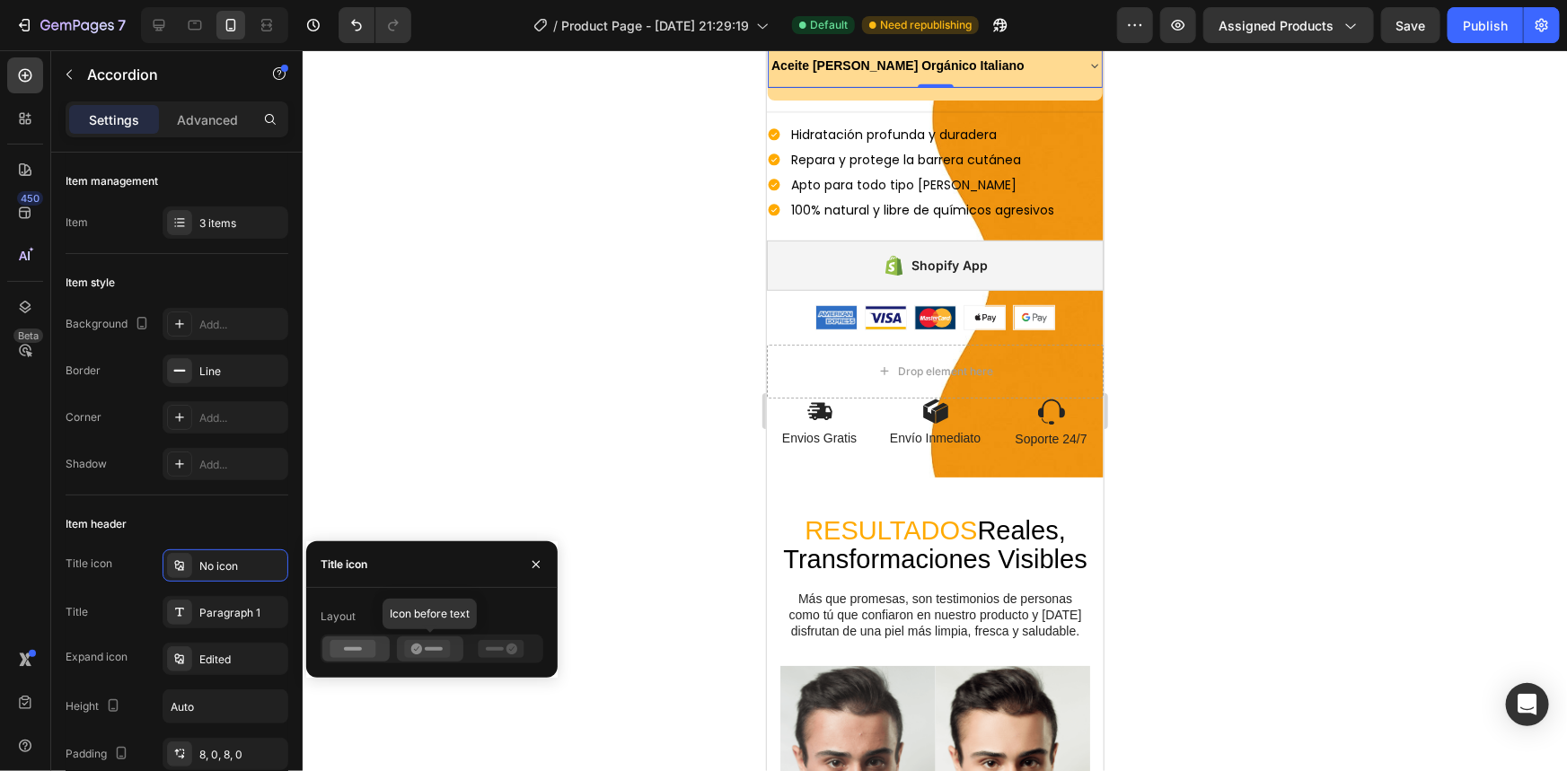
click at [433, 650] on rect at bounding box center [434, 649] width 18 height 4
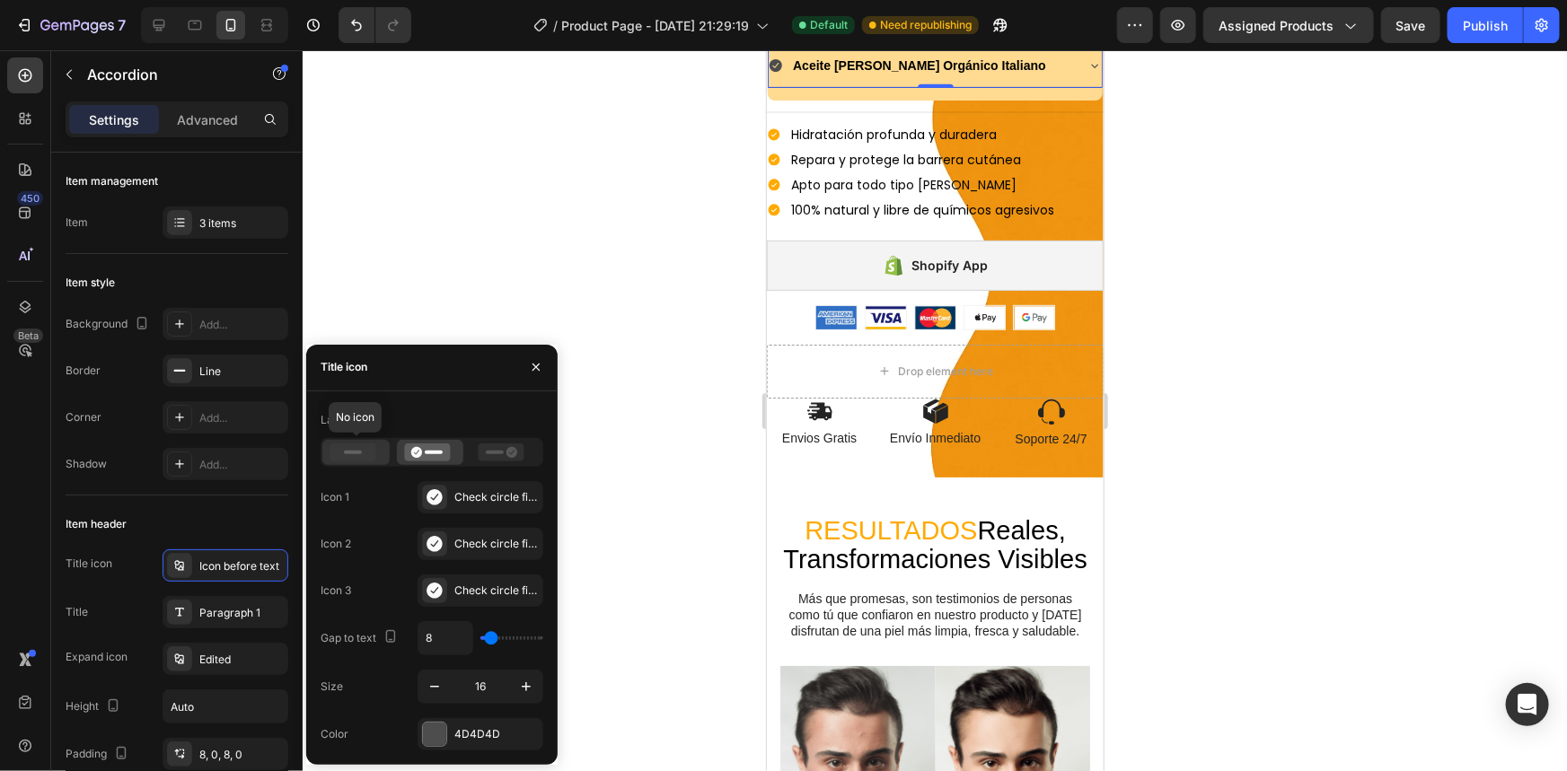
click at [360, 457] on icon at bounding box center [353, 453] width 46 height 18
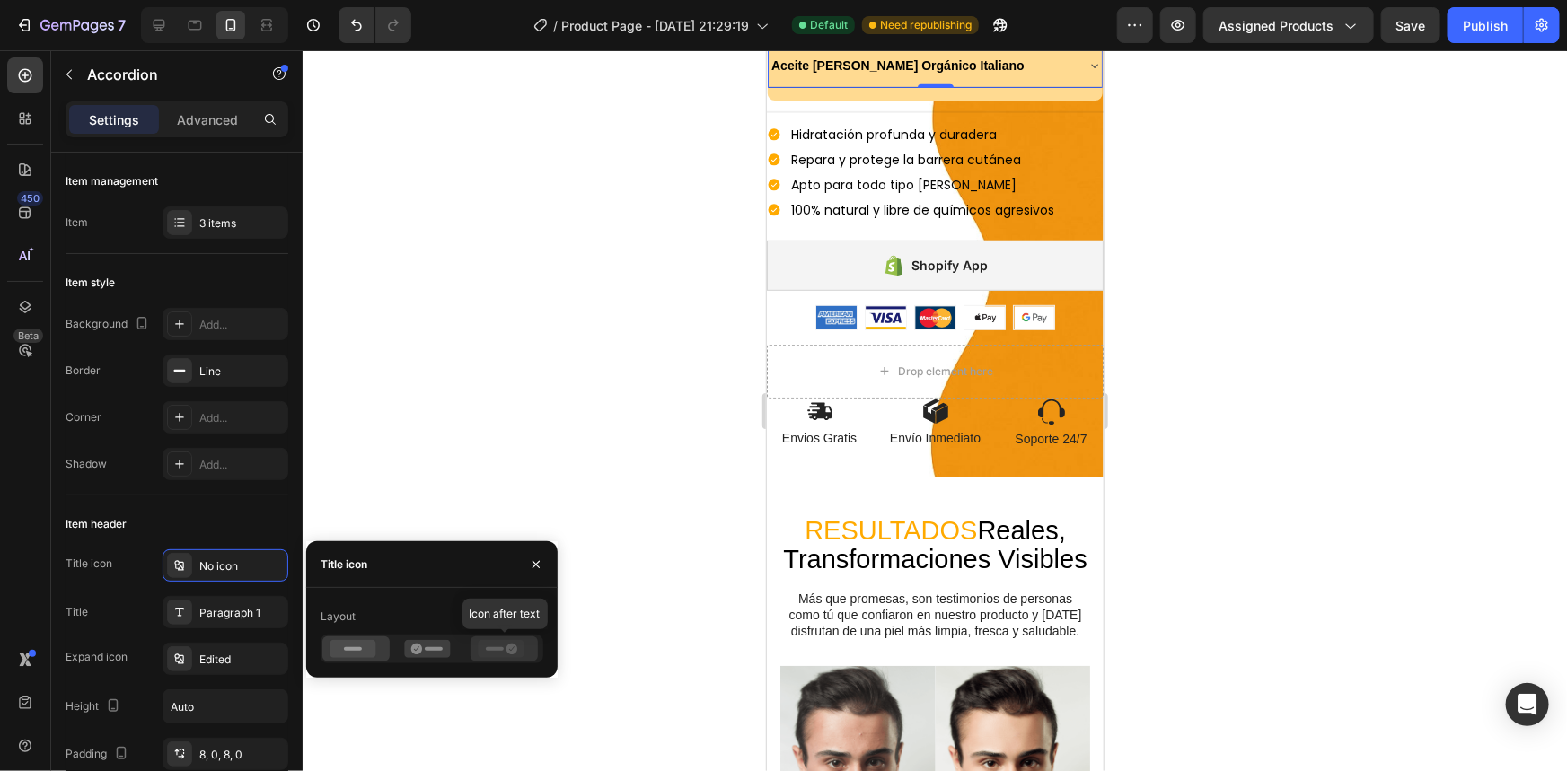
click at [483, 644] on icon at bounding box center [502, 649] width 46 height 18
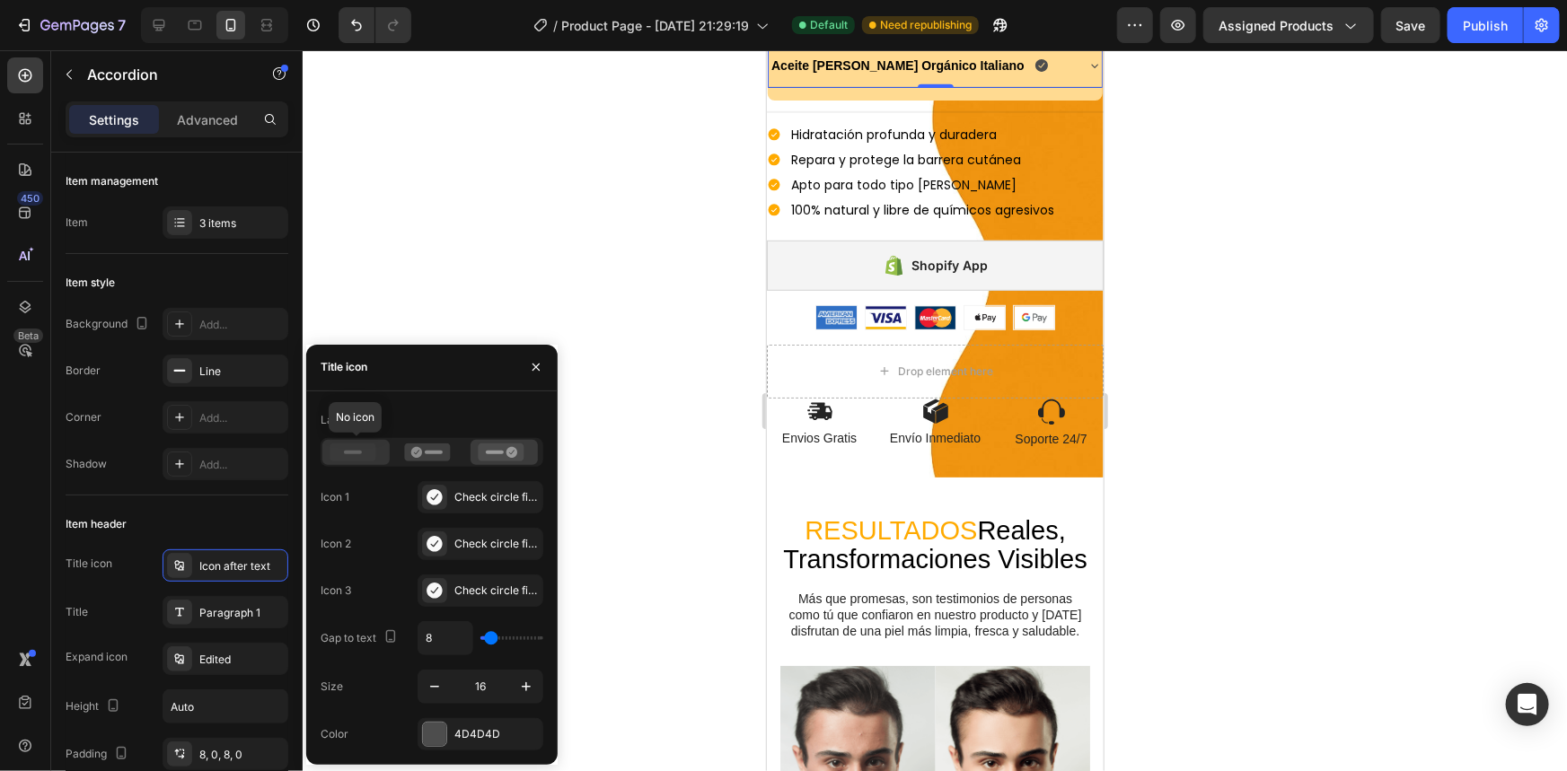
click at [356, 446] on icon at bounding box center [353, 453] width 46 height 18
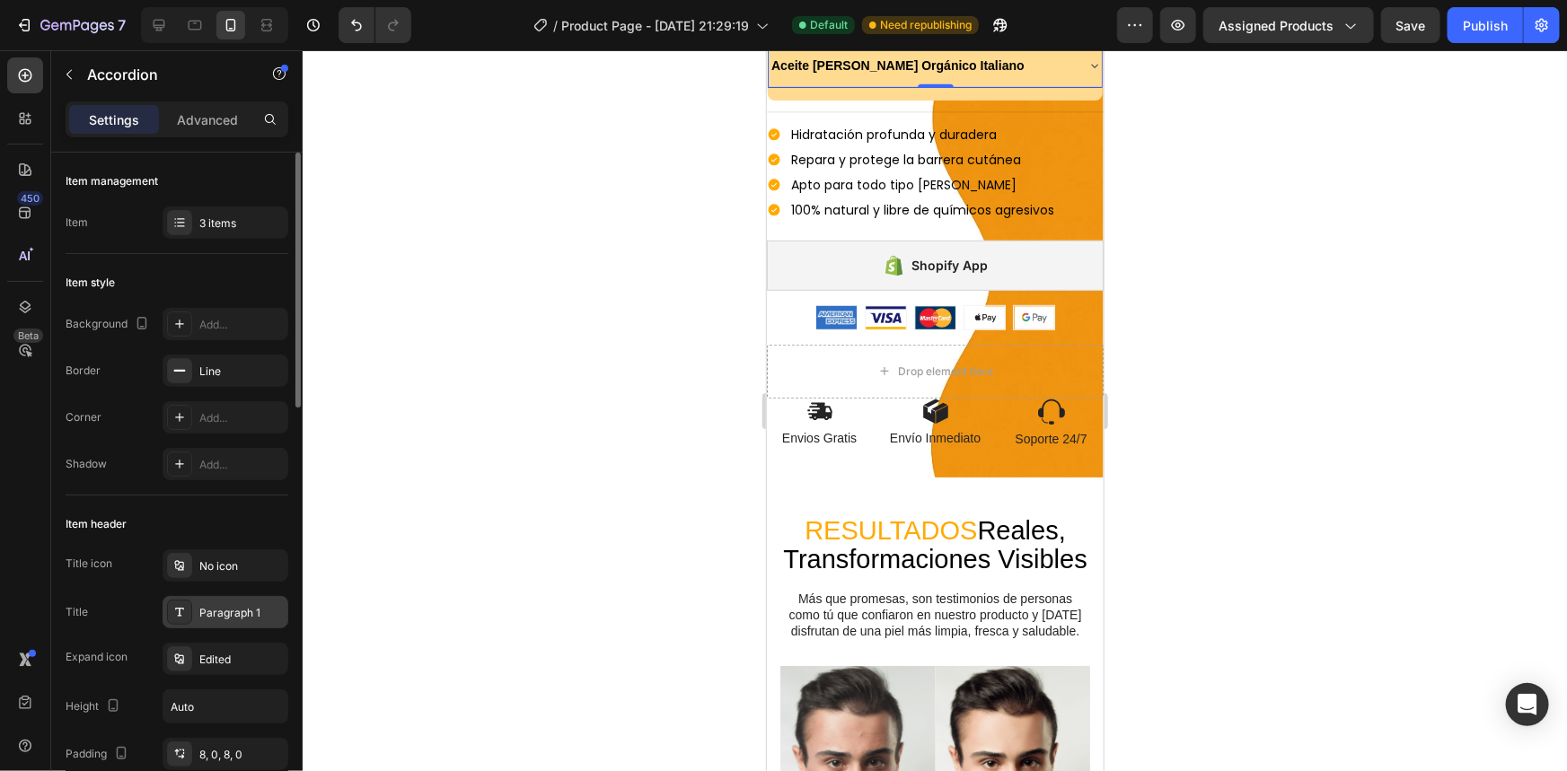
click at [252, 611] on div "Paragraph 1" at bounding box center [241, 613] width 84 height 16
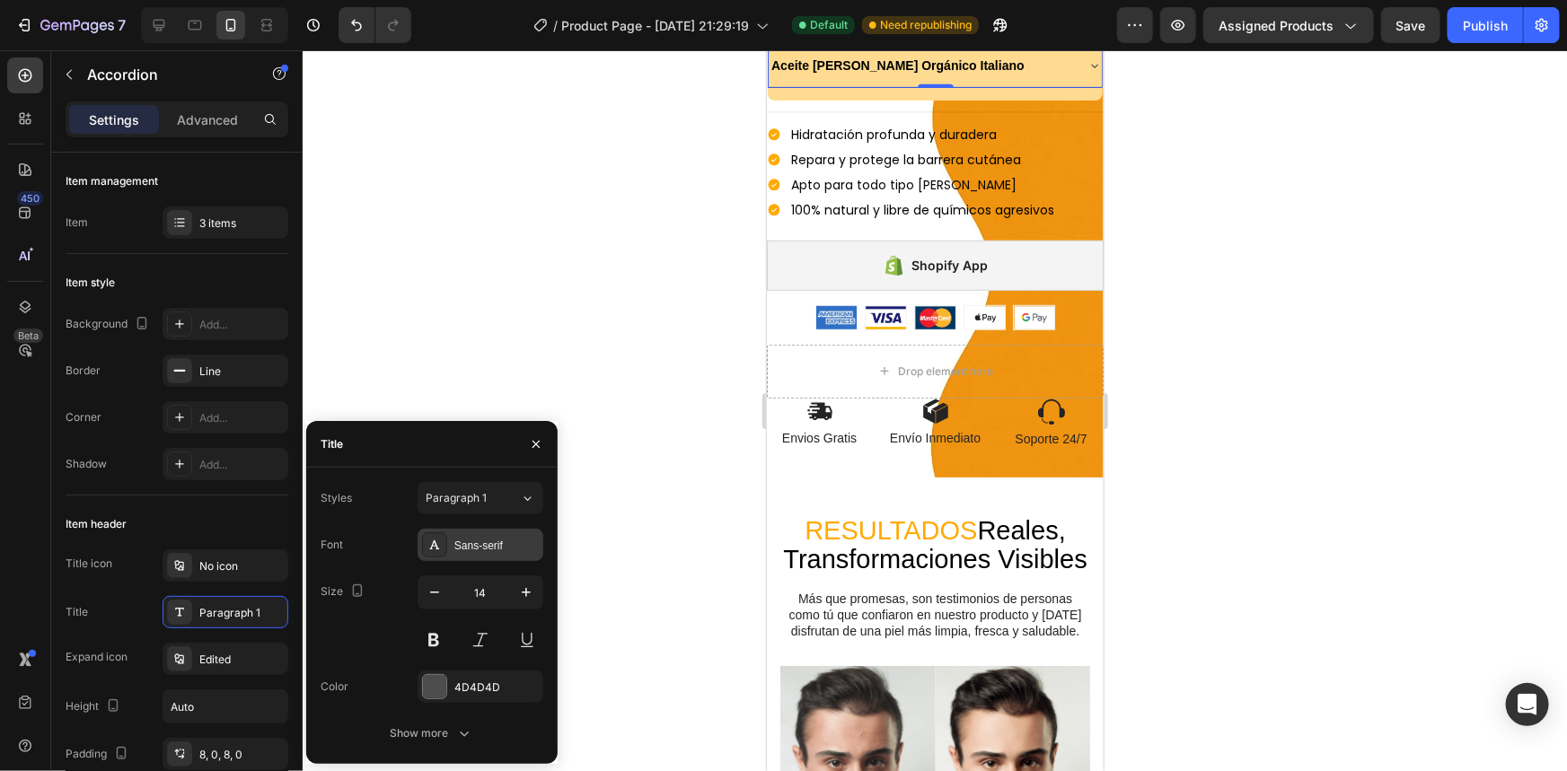
click at [480, 538] on div "Sans-serif" at bounding box center [496, 546] width 84 height 16
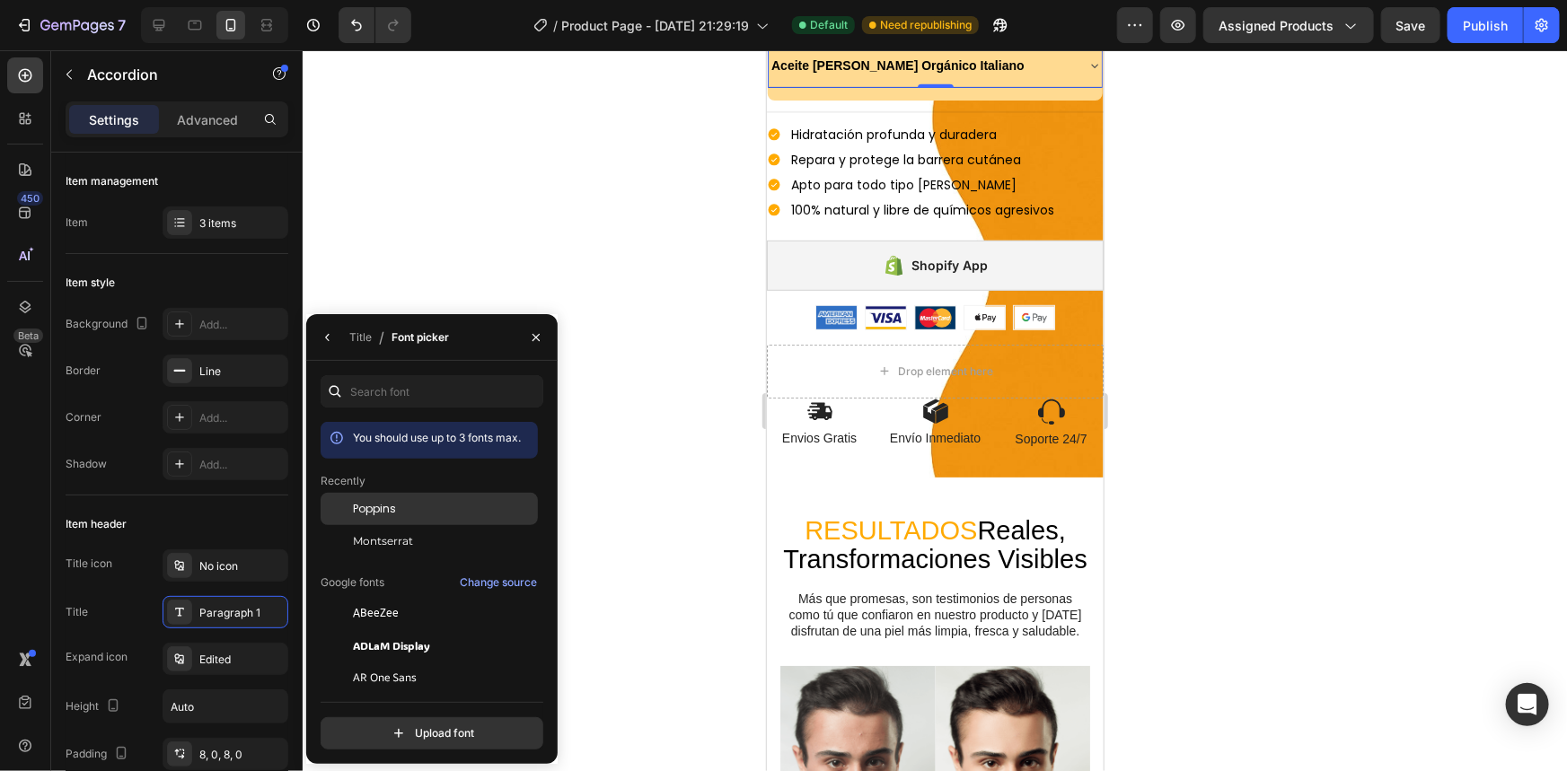
click at [401, 517] on div "Poppins" at bounding box center [443, 509] width 181 height 16
click at [619, 433] on div at bounding box center [935, 410] width 1264 height 721
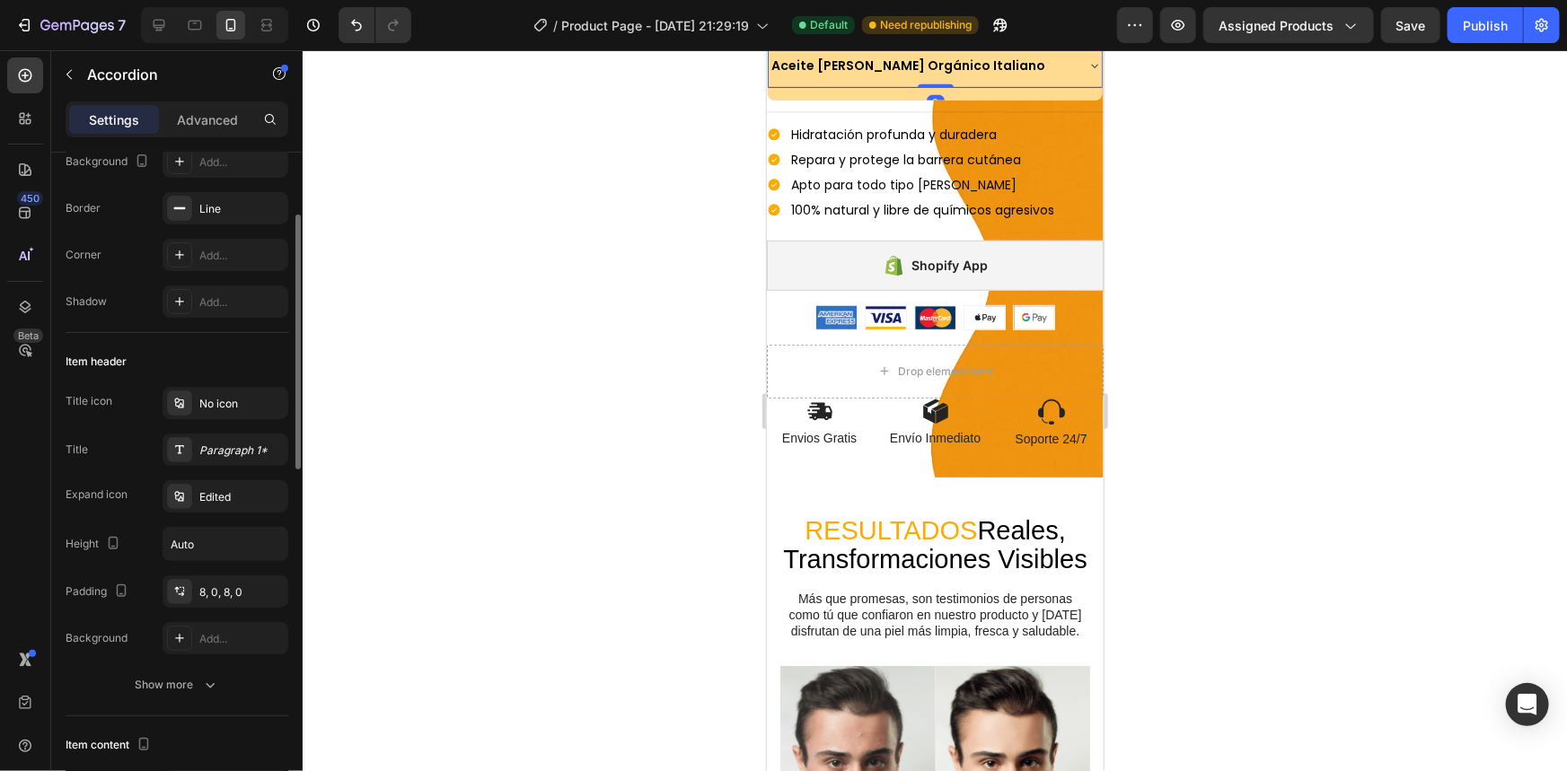
scroll to position [326, 0]
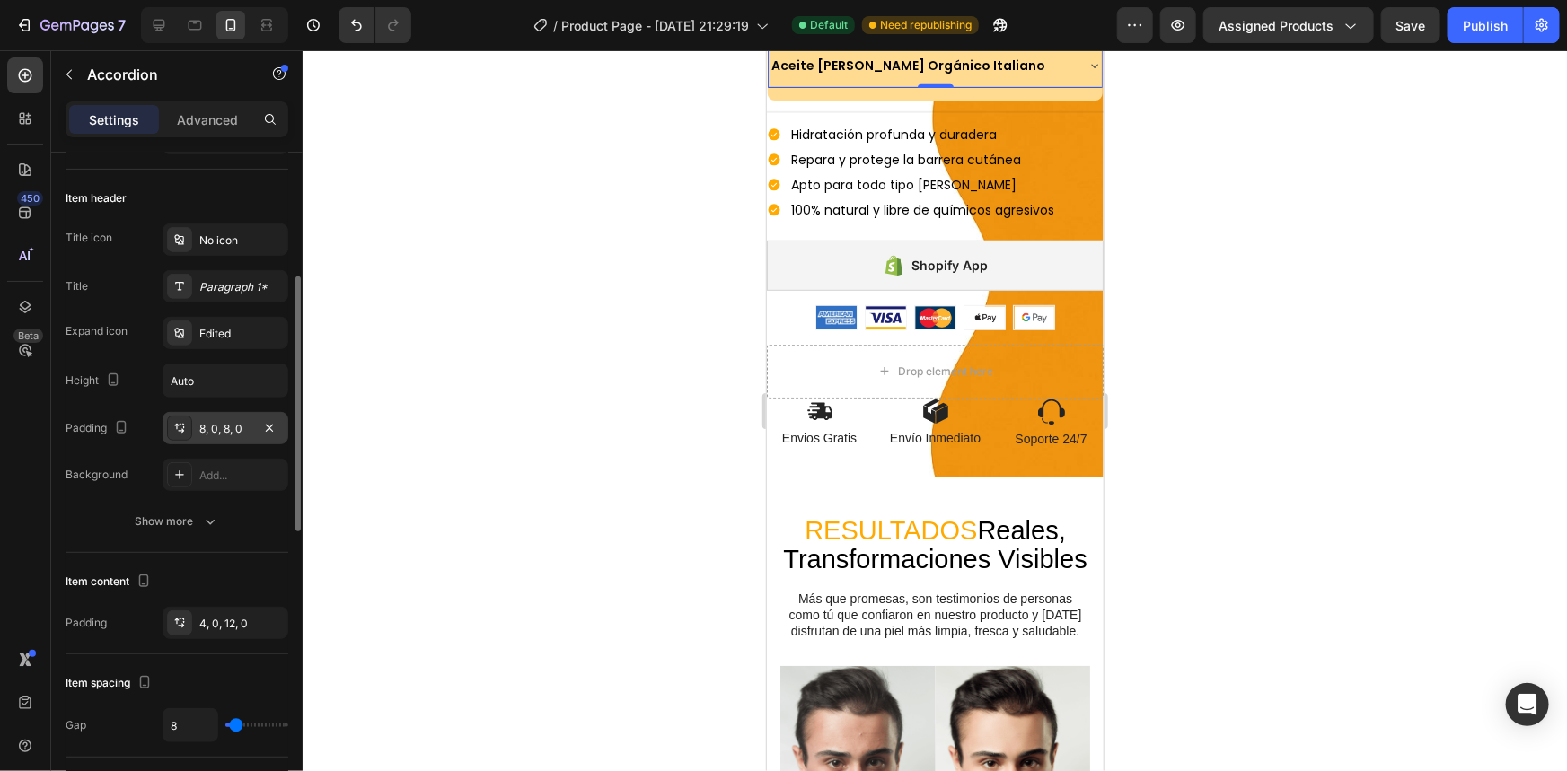
click at [216, 421] on div "8, 0, 8, 0" at bounding box center [225, 429] width 52 height 16
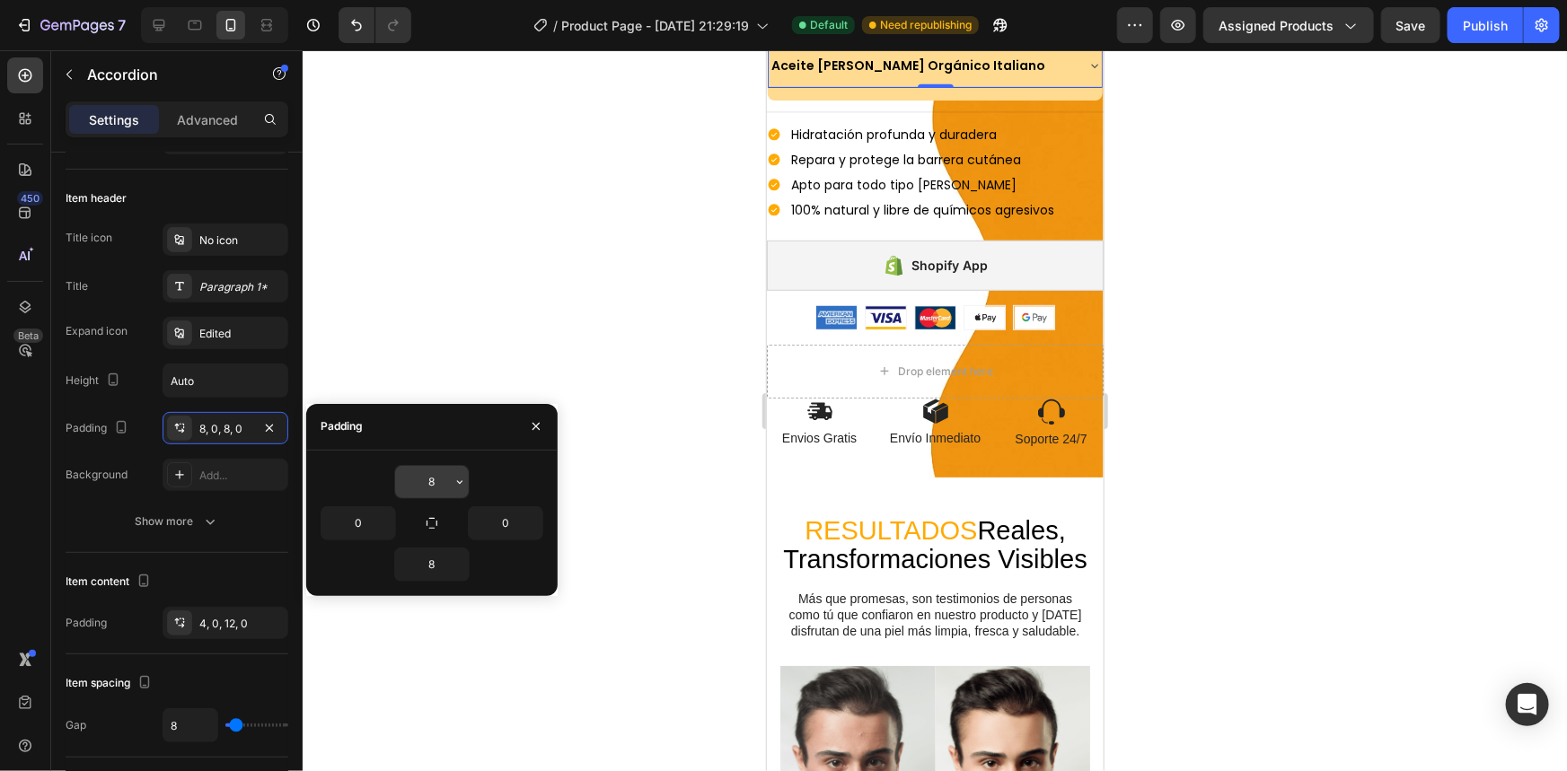
click at [434, 489] on input "8" at bounding box center [432, 482] width 74 height 32
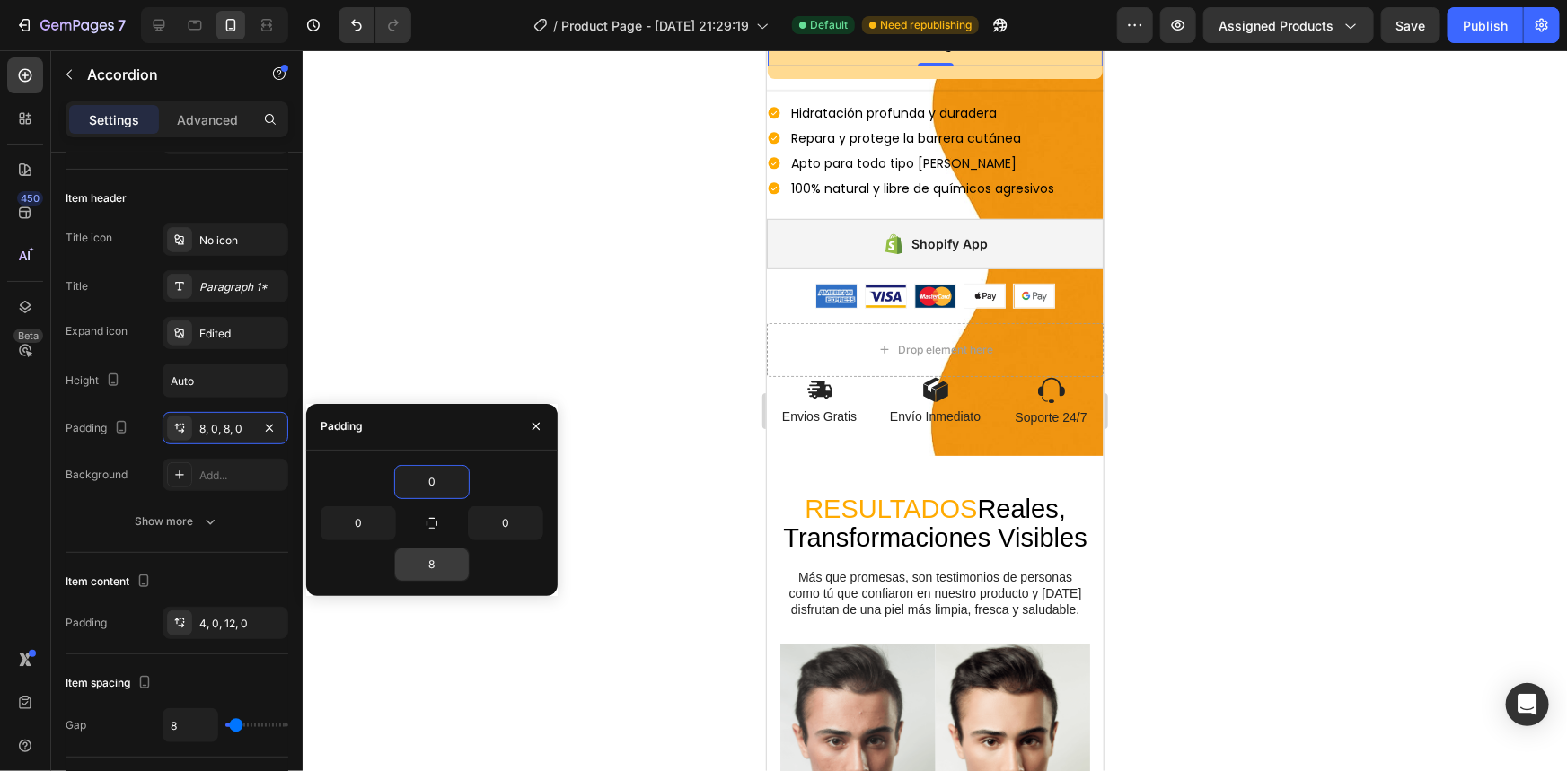
type input "0"
click at [430, 559] on input "8" at bounding box center [432, 565] width 74 height 32
type input "0"
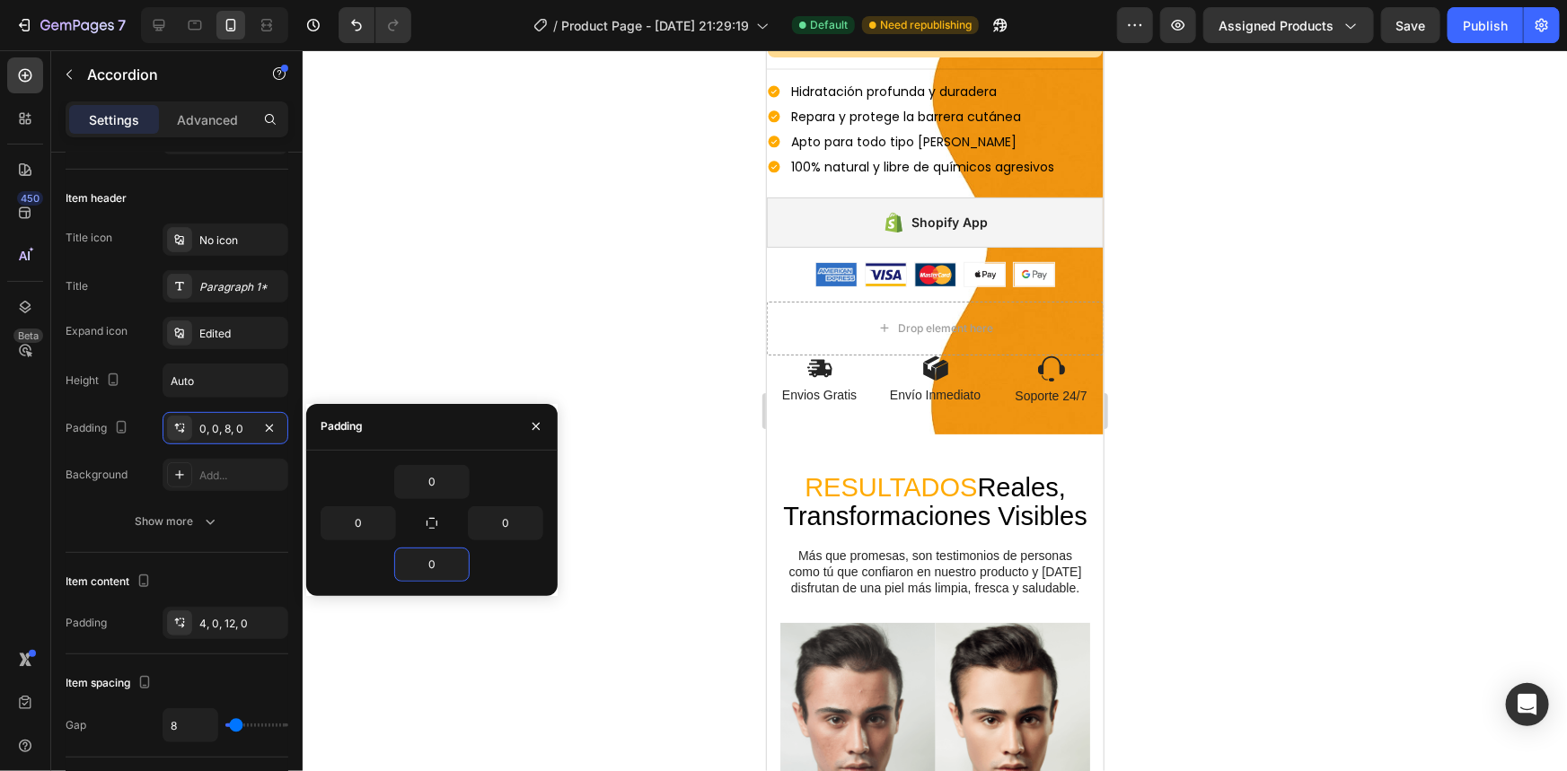
click at [563, 363] on div at bounding box center [935, 410] width 1264 height 721
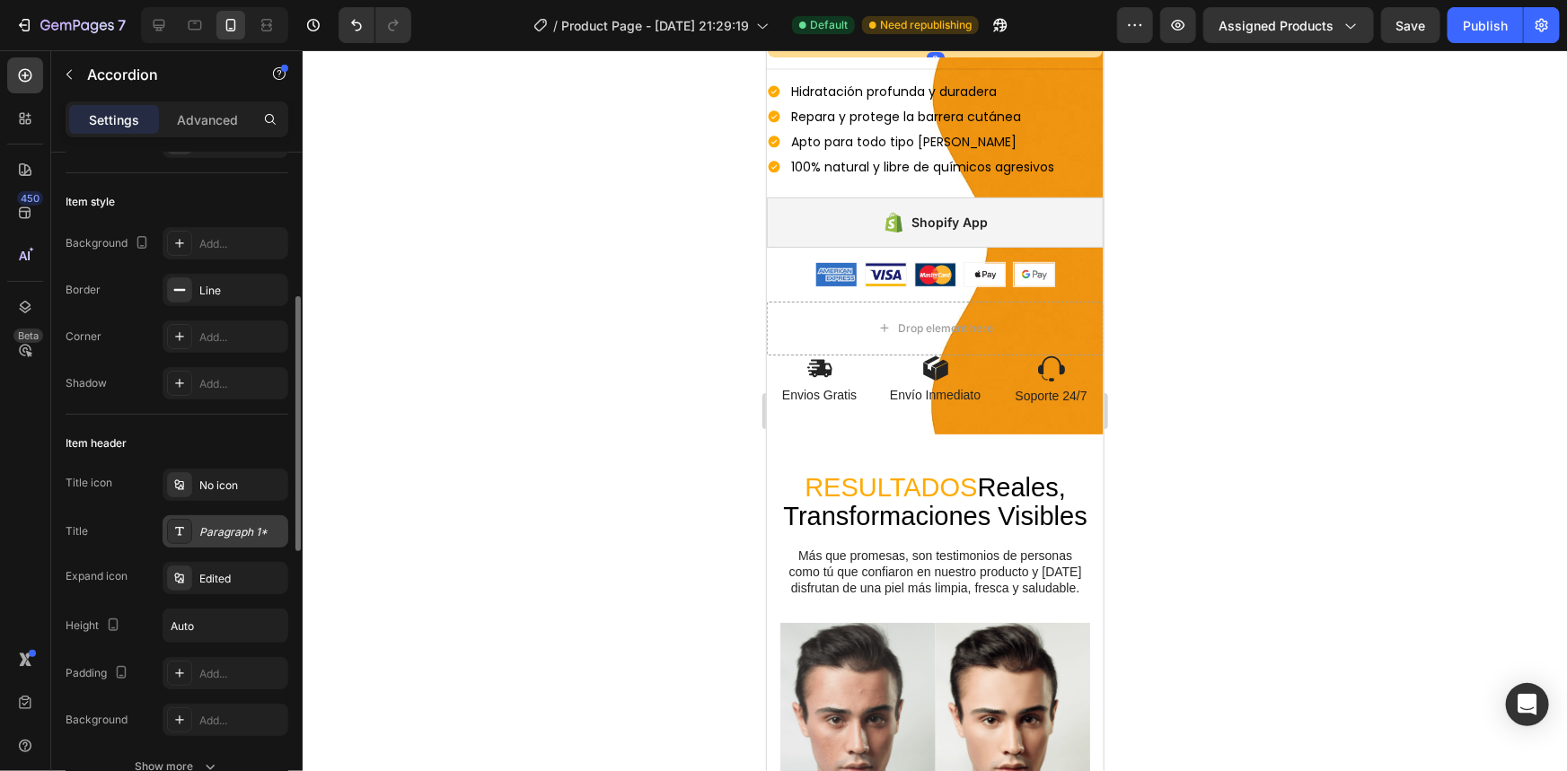
scroll to position [163, 0]
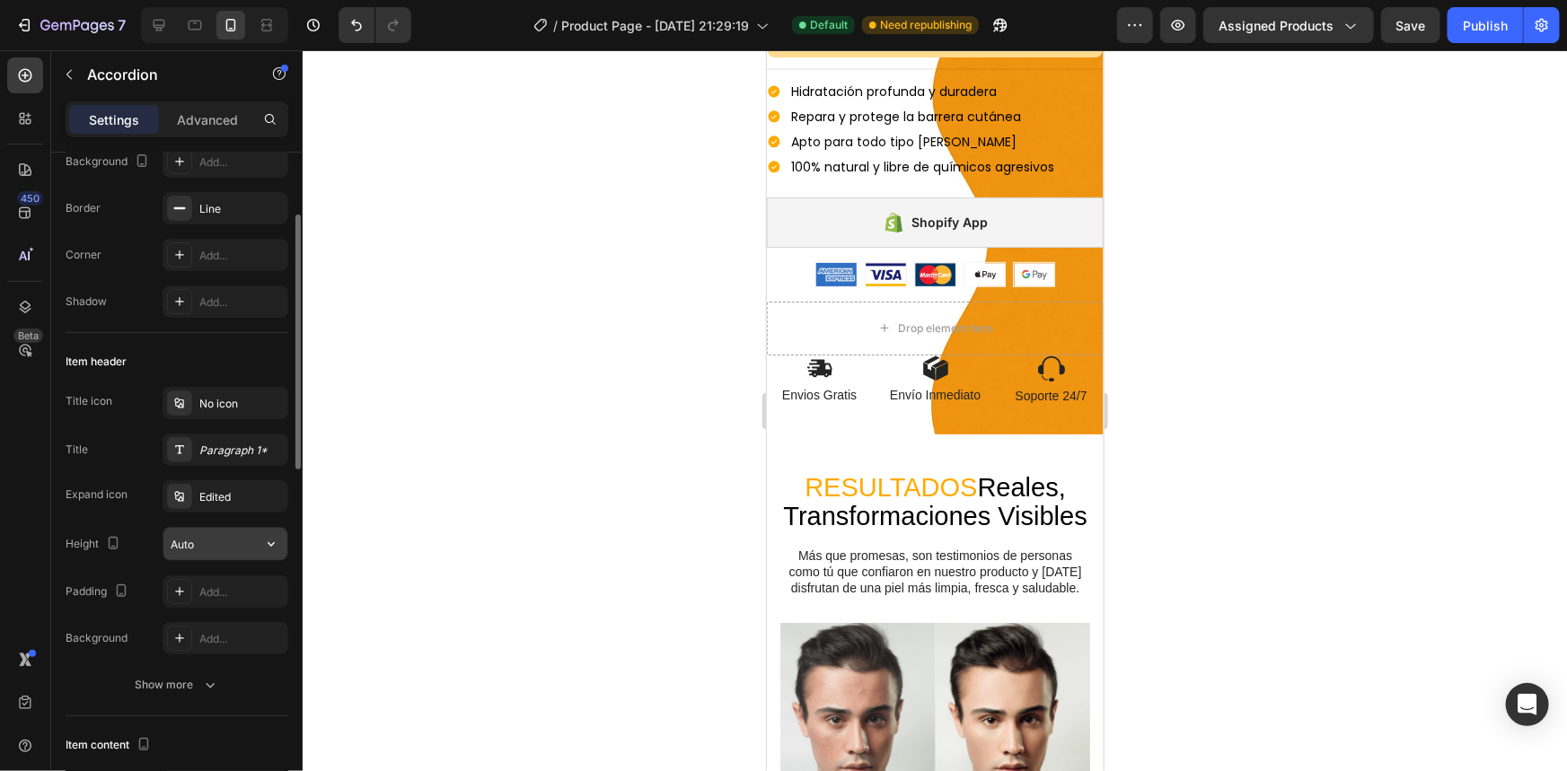
click at [274, 545] on icon "button" at bounding box center [271, 544] width 18 height 18
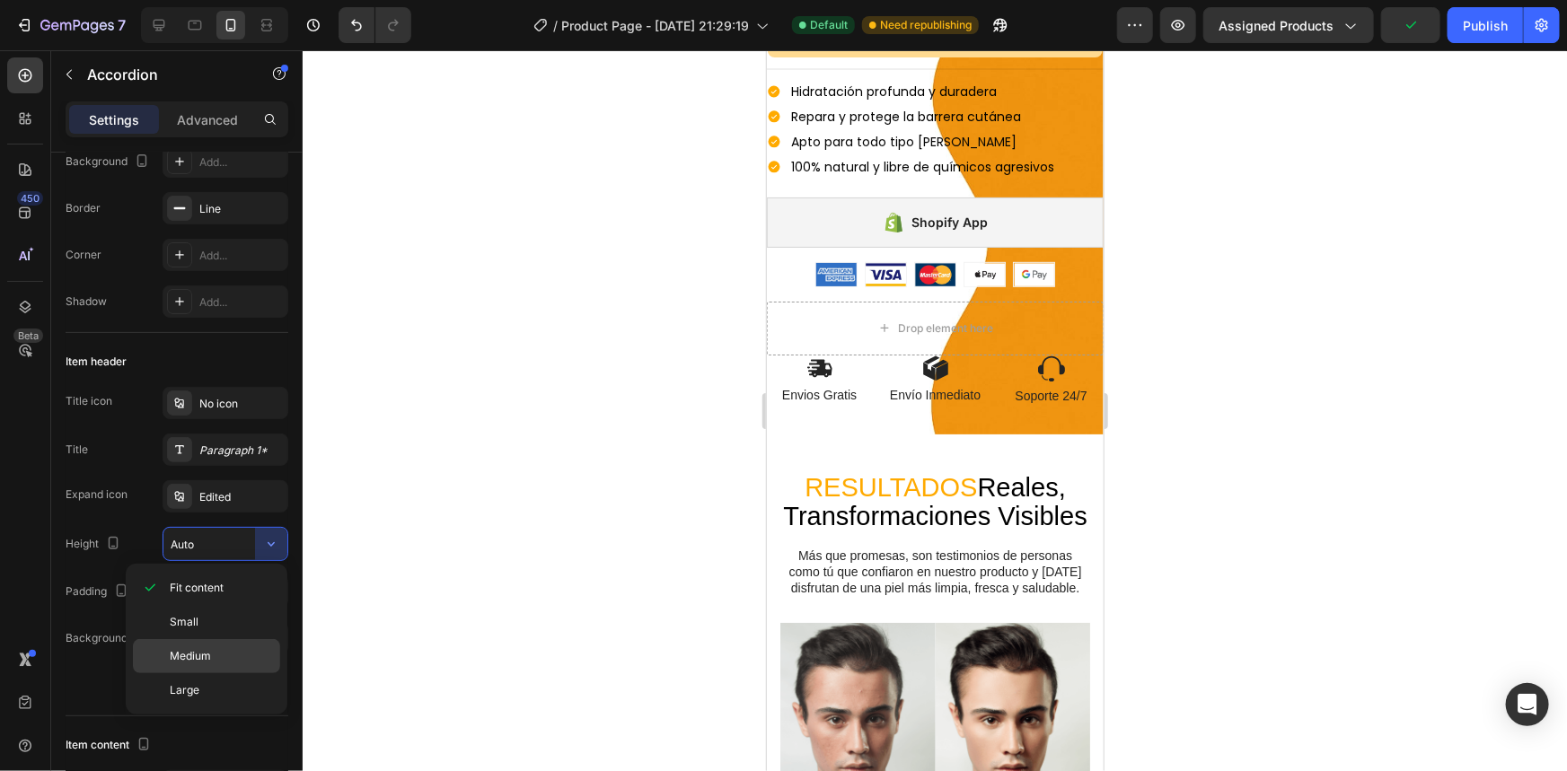
click at [245, 673] on div "Medium" at bounding box center [206, 690] width 147 height 34
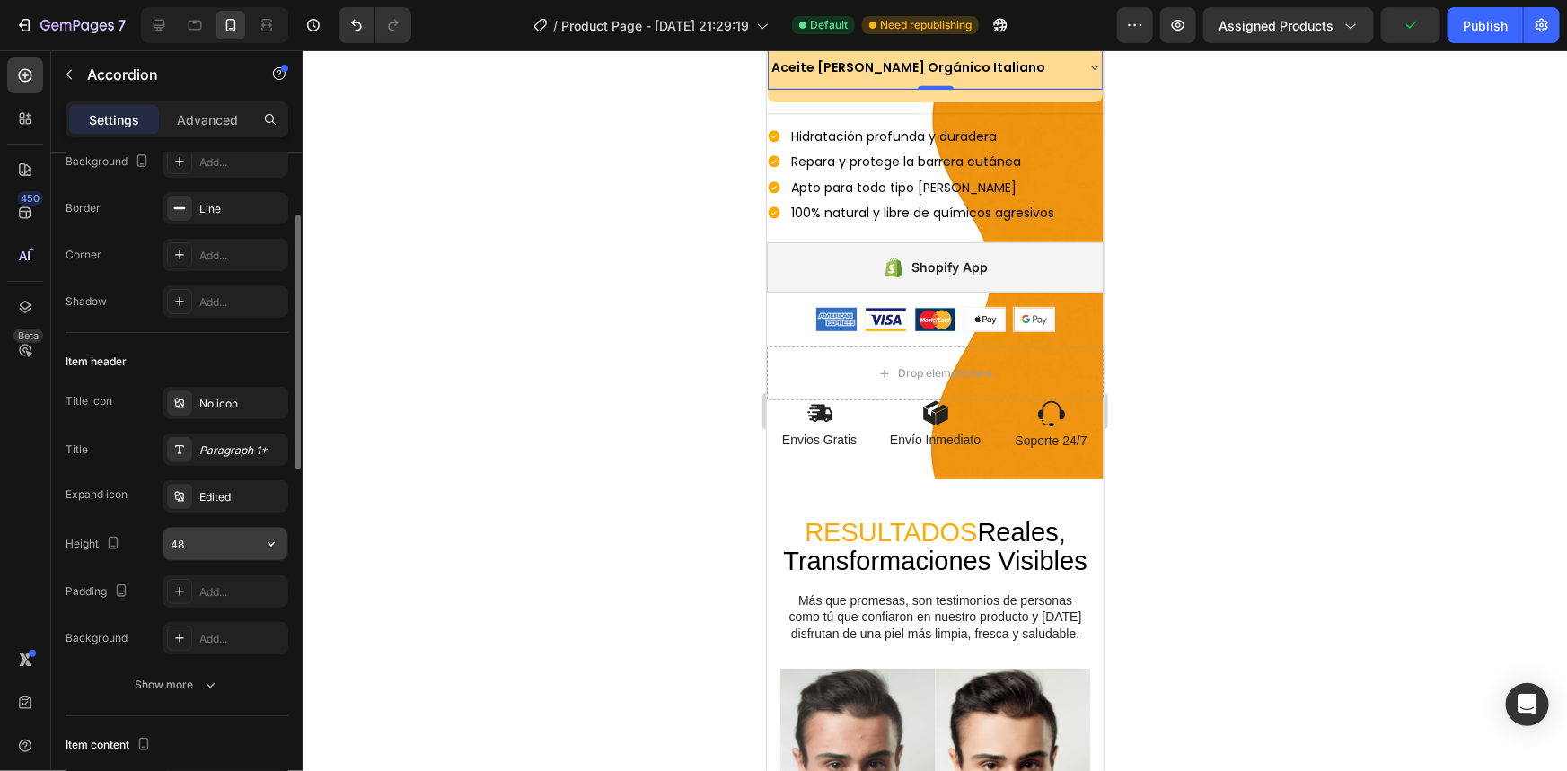
click at [276, 543] on icon "button" at bounding box center [271, 544] width 18 height 18
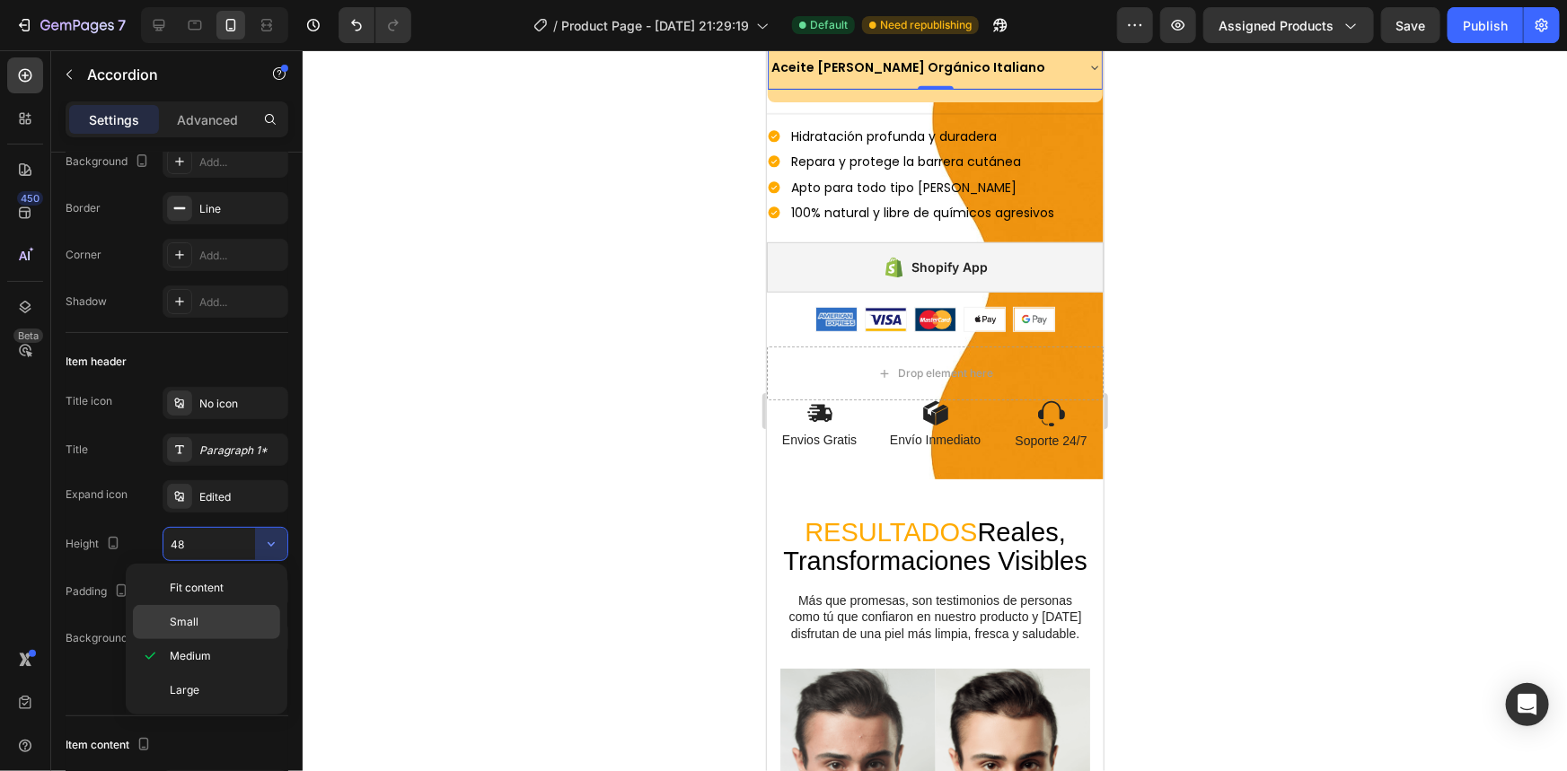
click at [255, 610] on div "Small" at bounding box center [206, 622] width 147 height 34
type input "32"
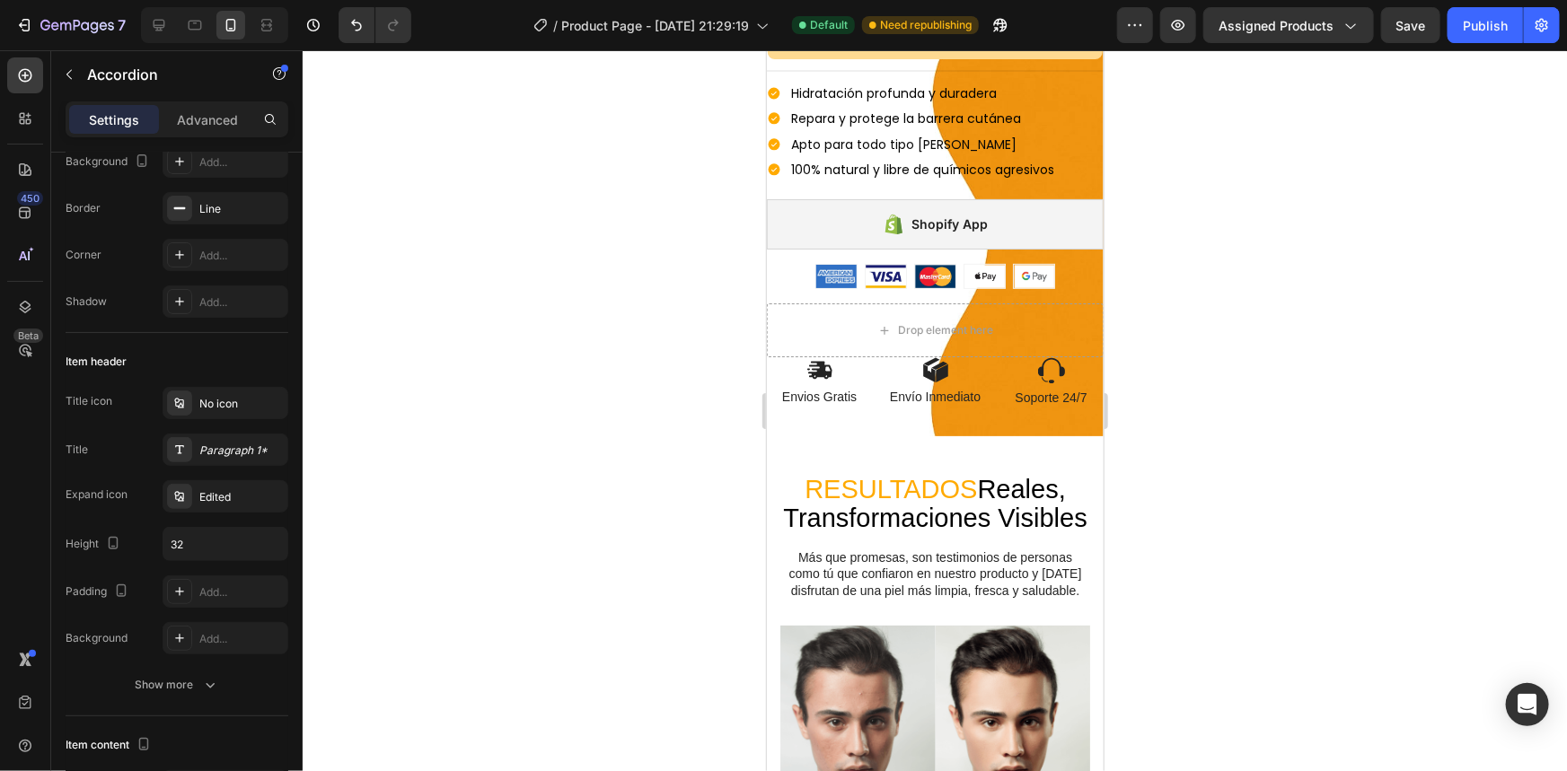
click at [359, 529] on div at bounding box center [935, 410] width 1264 height 721
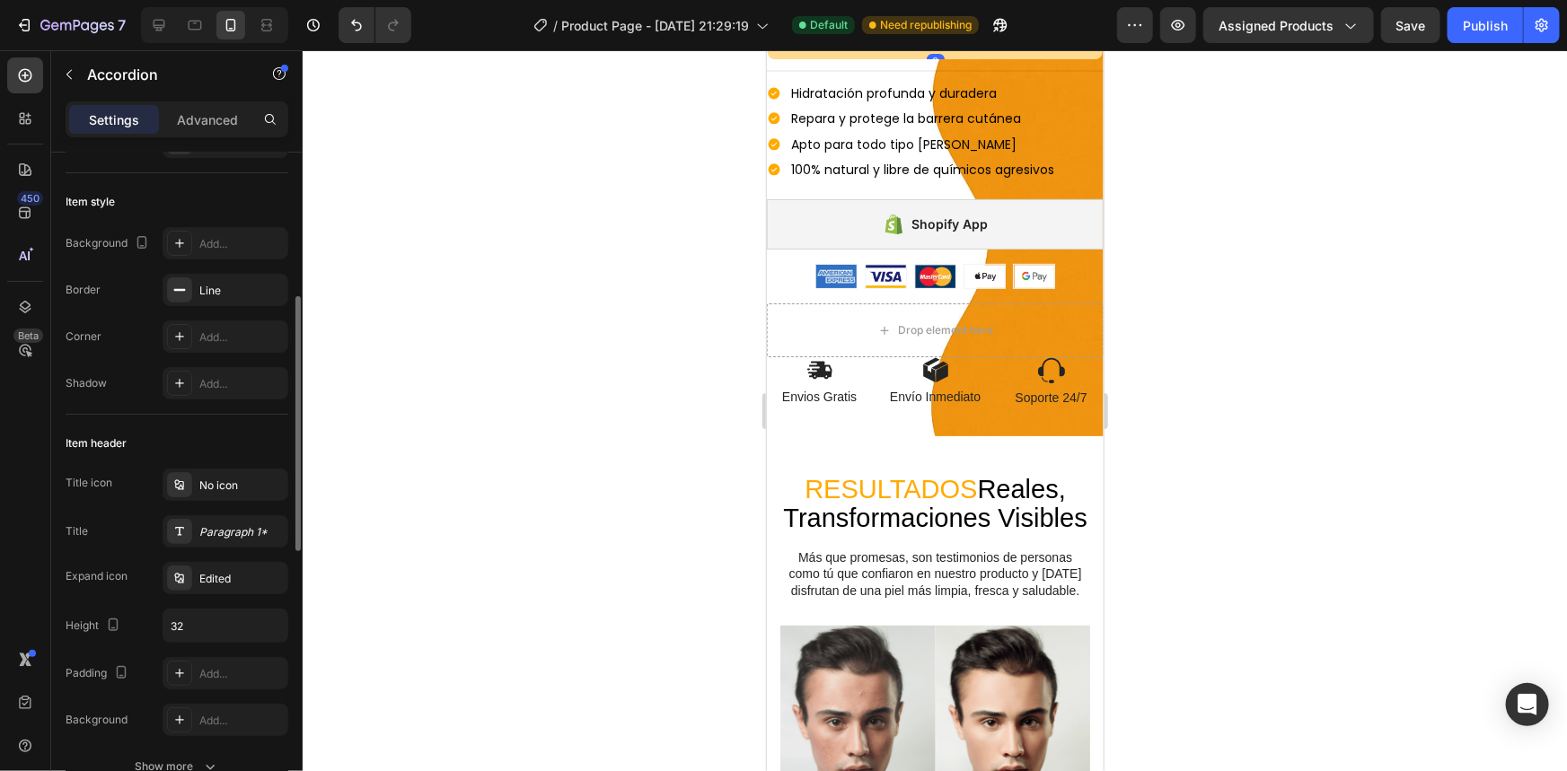
scroll to position [244, 0]
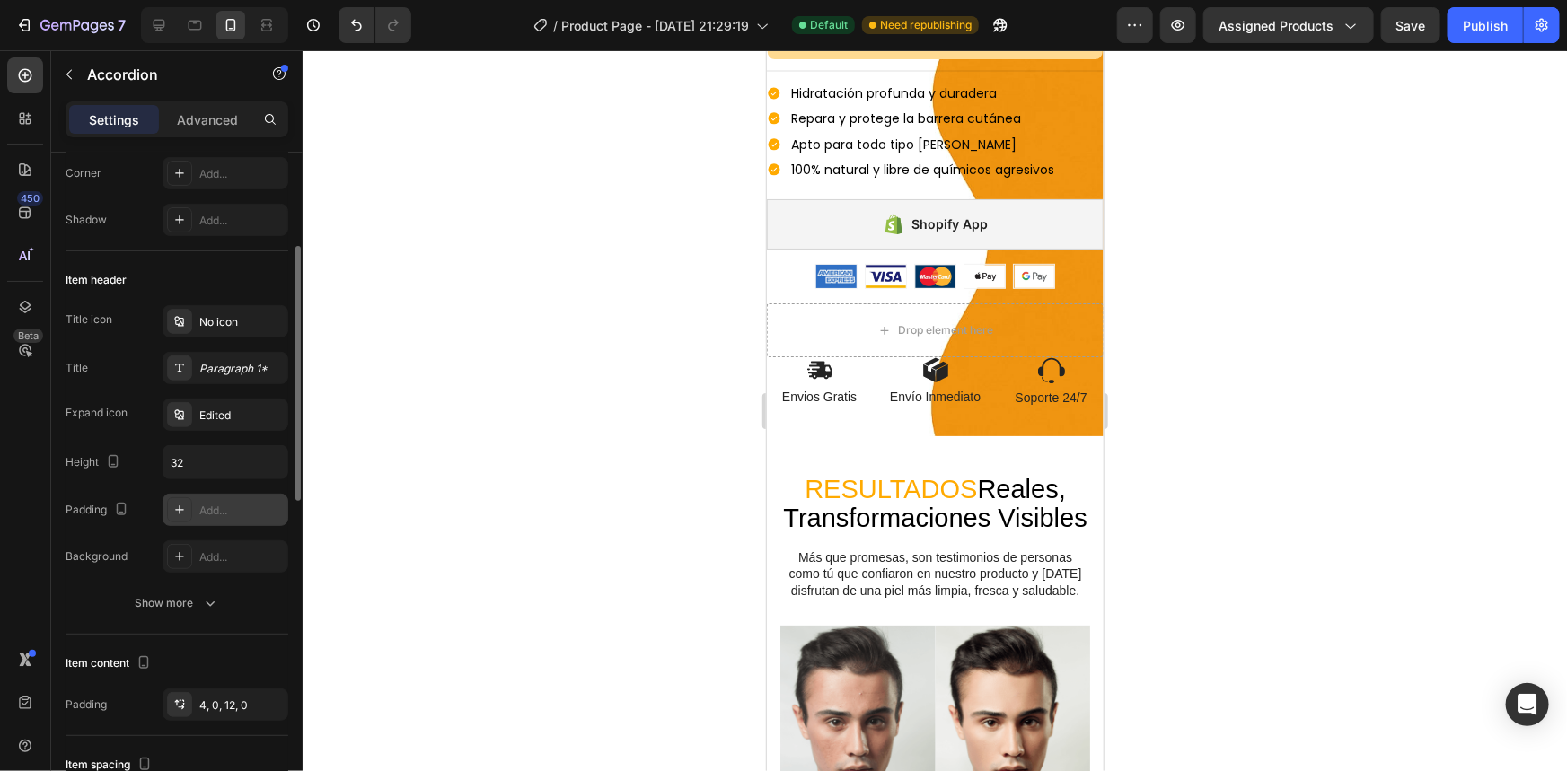
click at [206, 515] on div "Add..." at bounding box center [241, 511] width 84 height 16
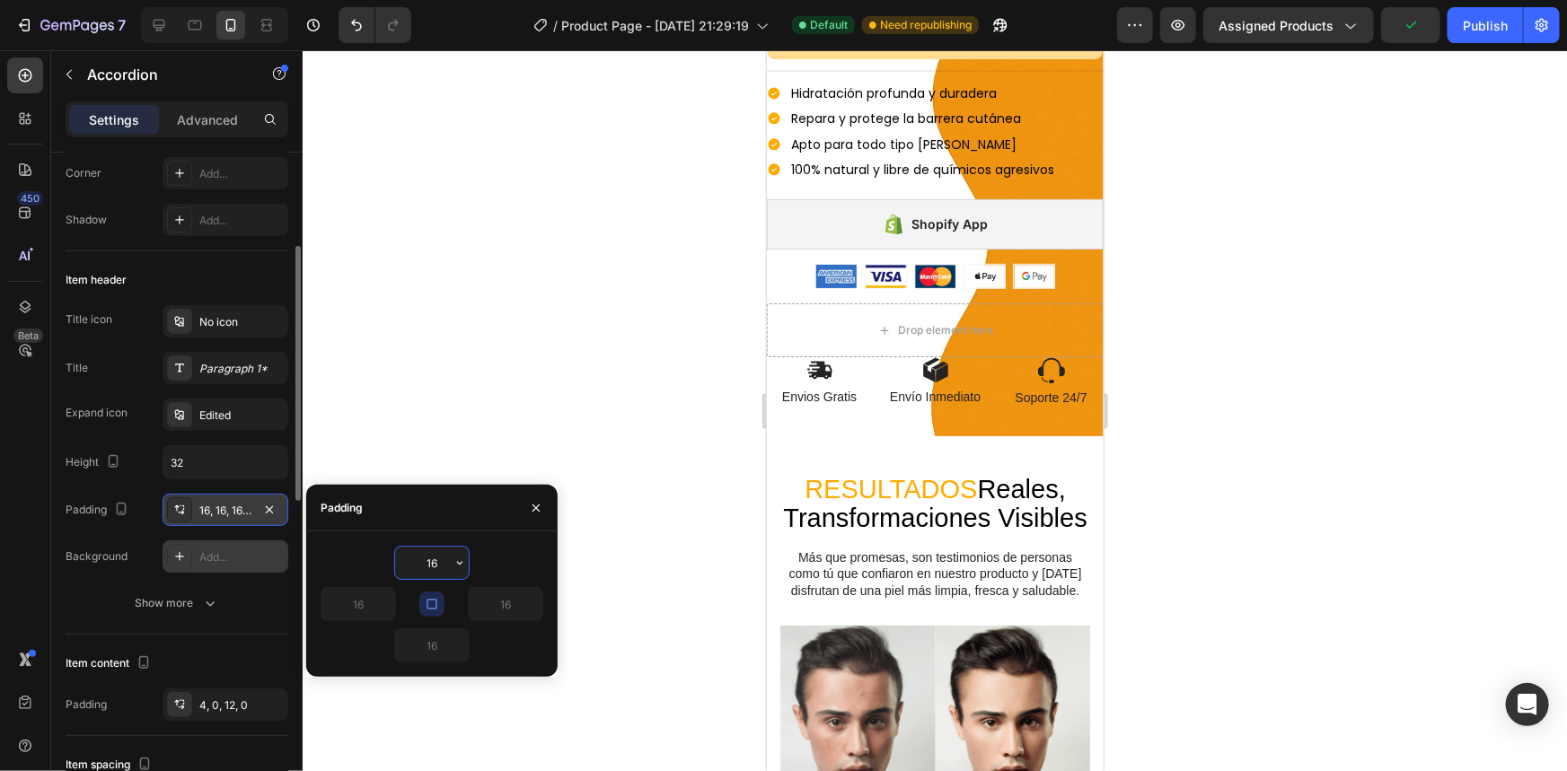
click at [219, 559] on div "Add..." at bounding box center [241, 558] width 84 height 16
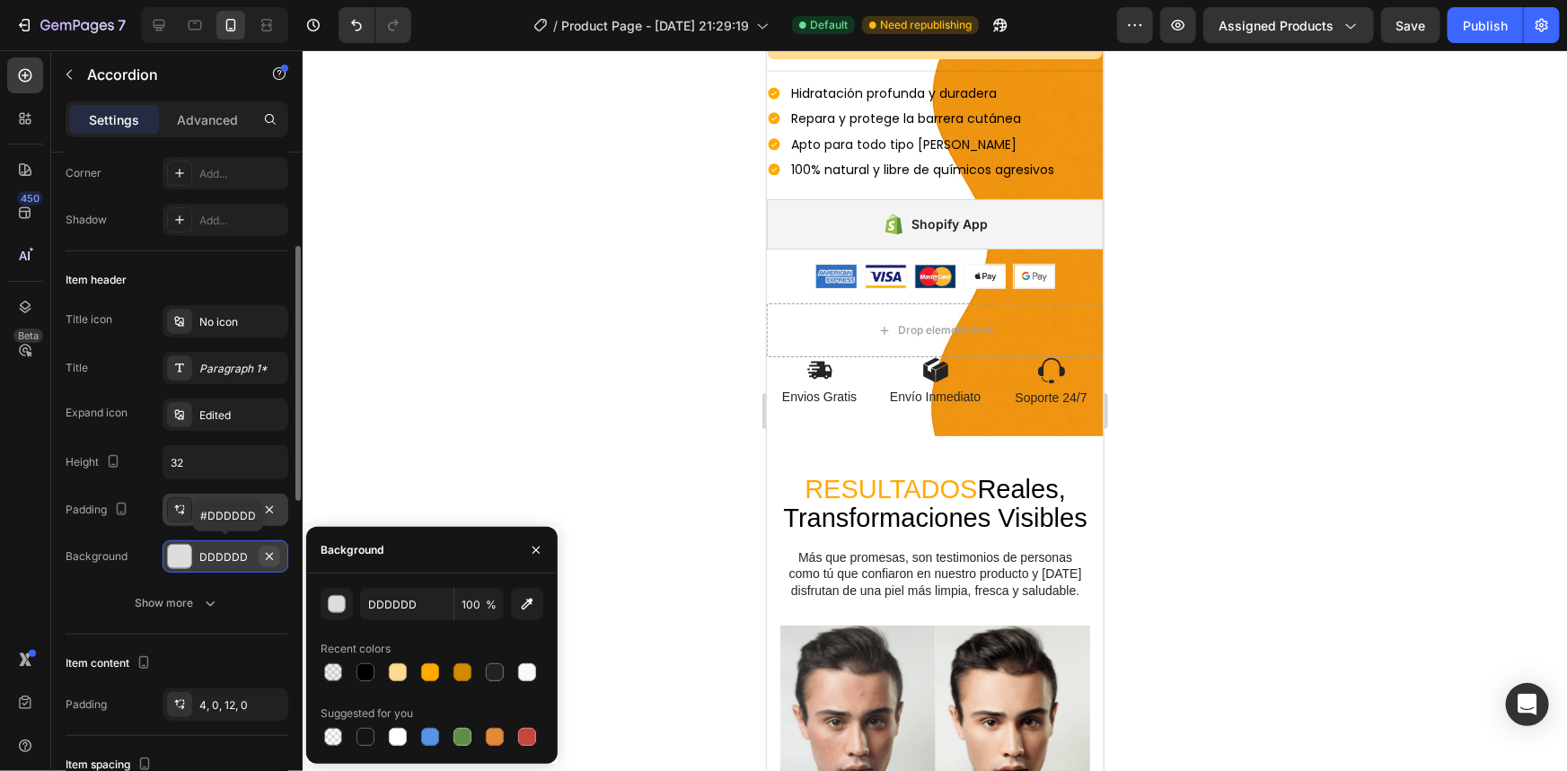
click at [271, 556] on icon "button" at bounding box center [269, 557] width 14 height 14
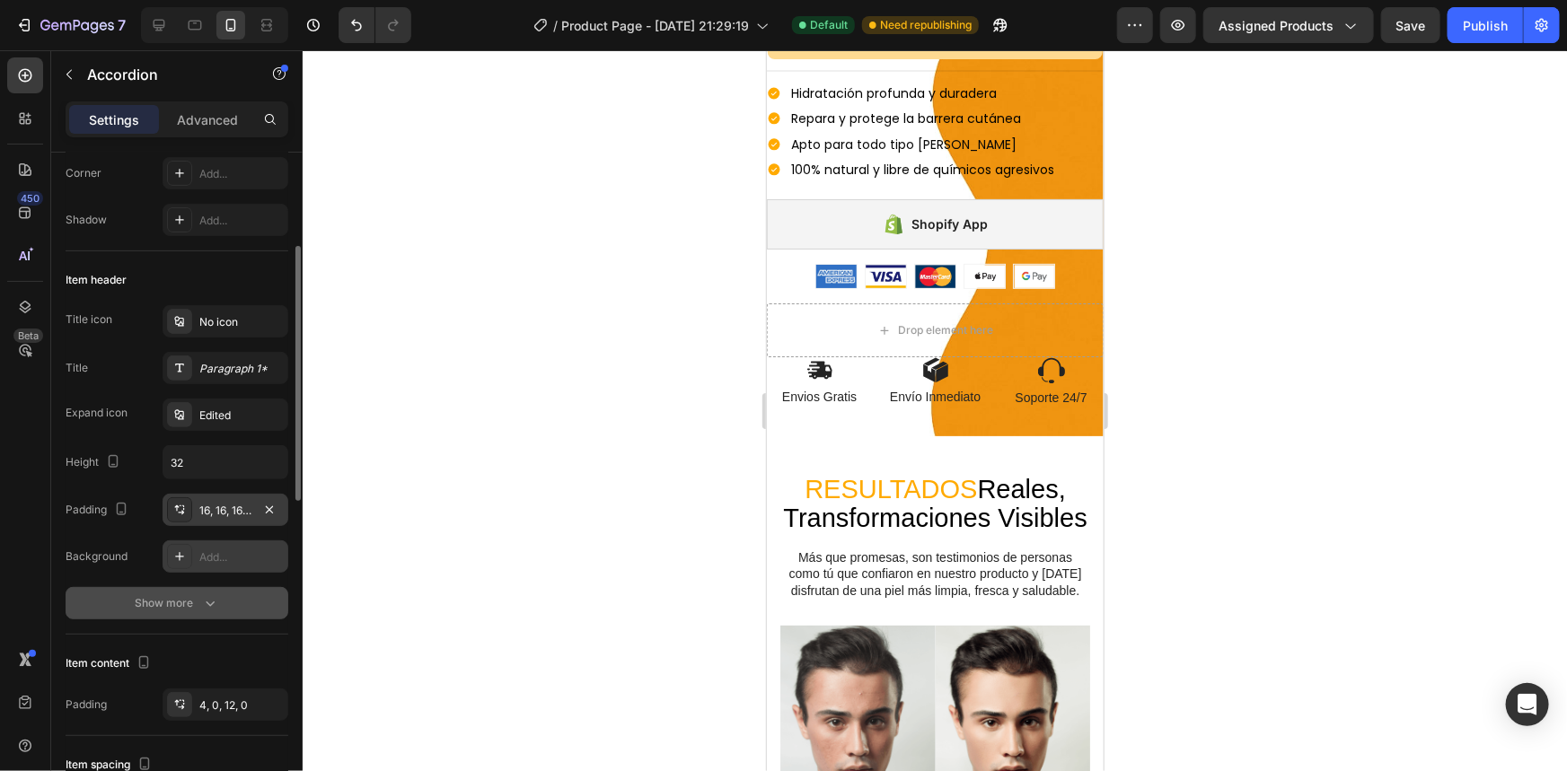
click at [201, 602] on icon "button" at bounding box center [210, 603] width 18 height 18
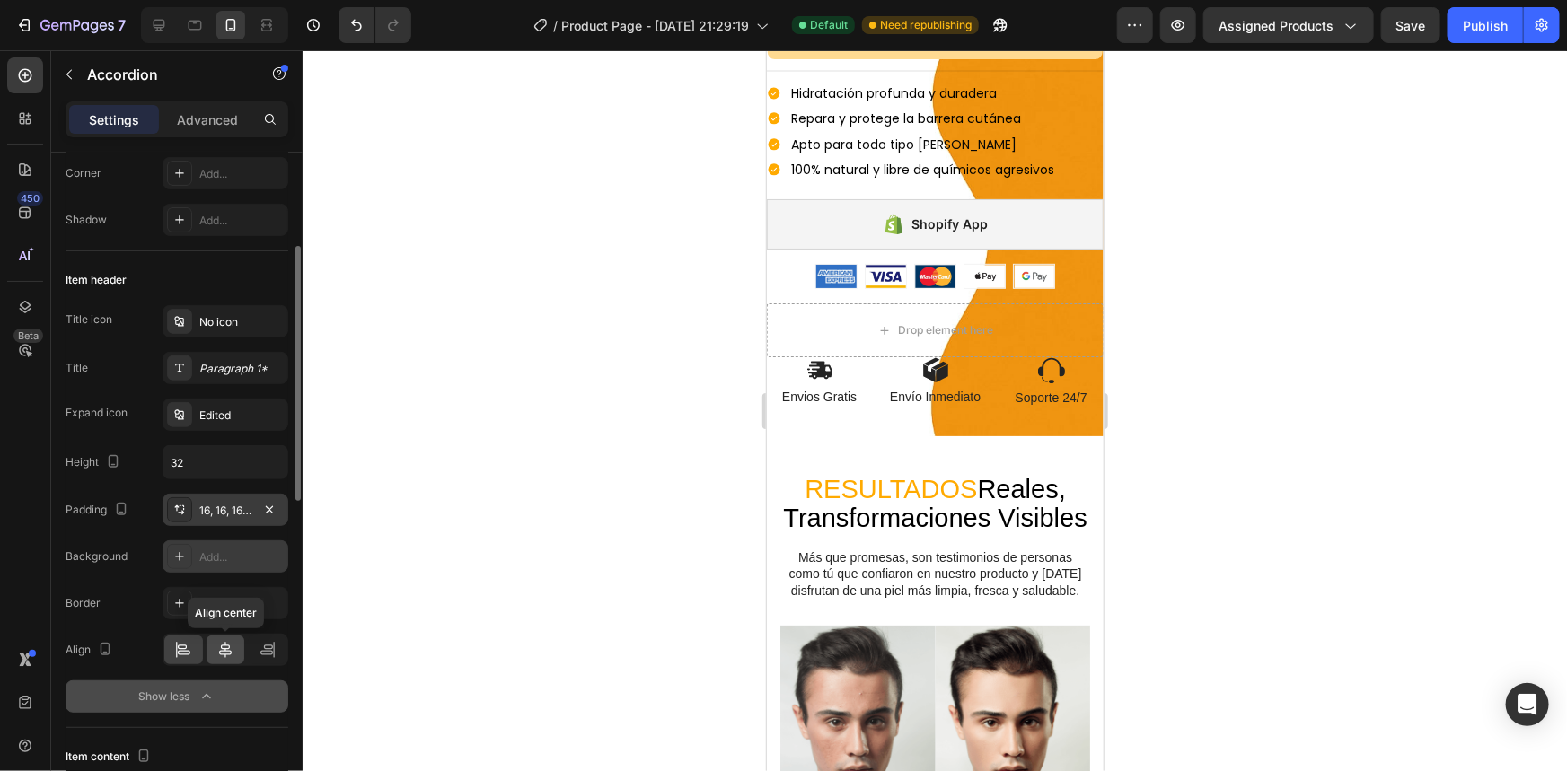
click at [237, 656] on div at bounding box center [226, 650] width 39 height 29
click at [178, 655] on icon at bounding box center [183, 650] width 18 height 18
click at [190, 603] on div at bounding box center [179, 603] width 25 height 25
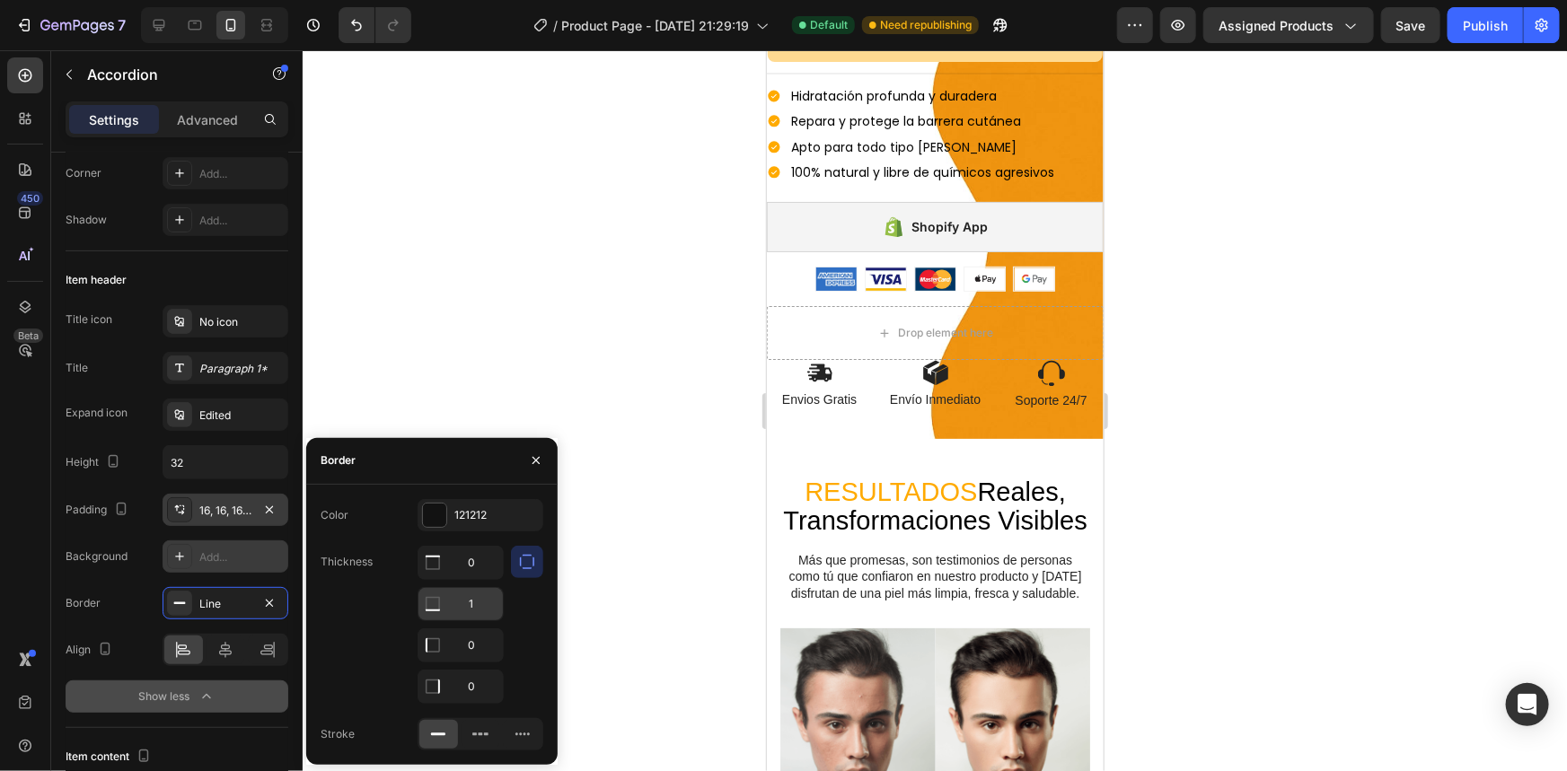
click at [458, 579] on input "1" at bounding box center [460, 563] width 84 height 32
type input "0"
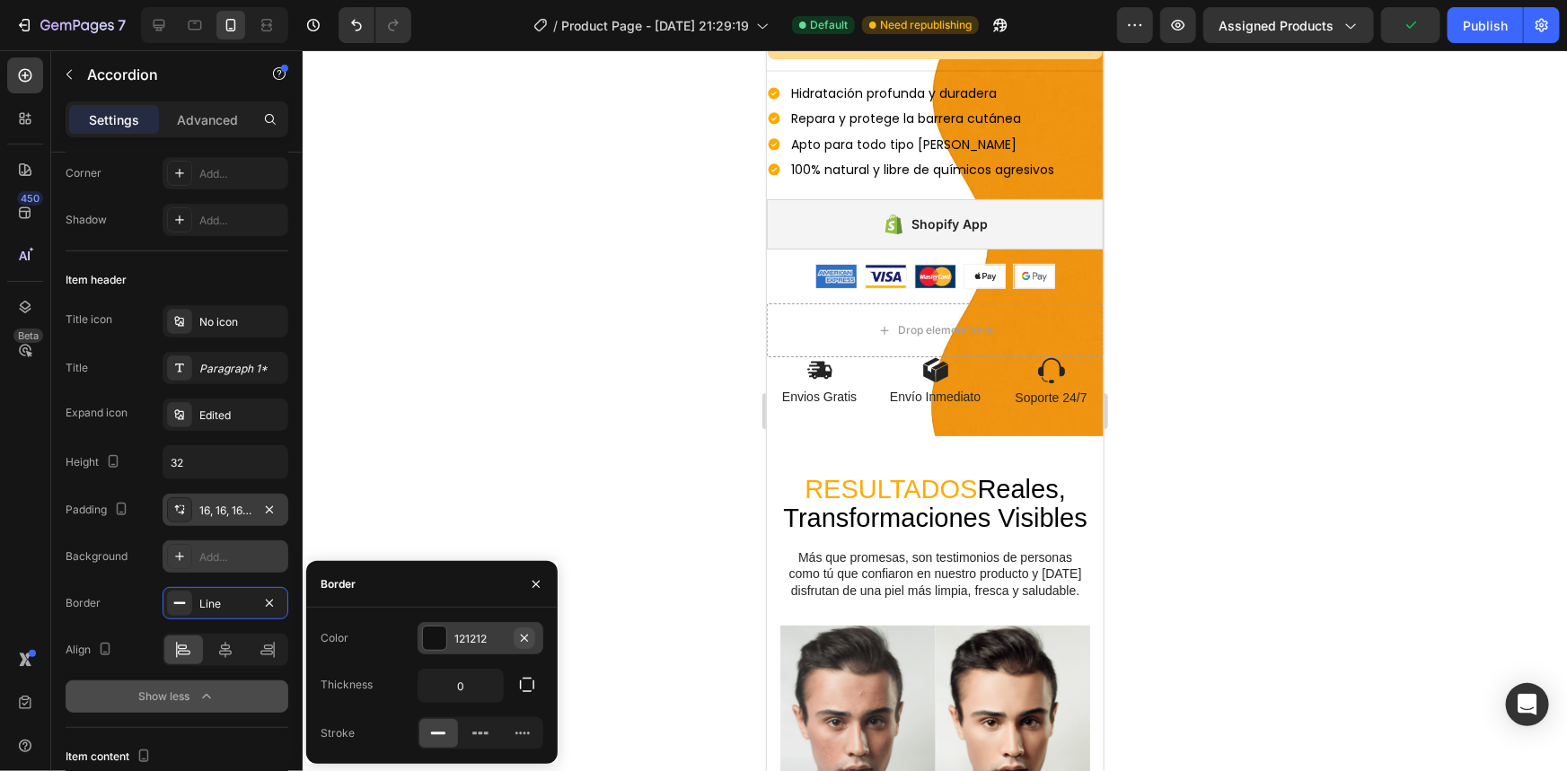
click at [528, 0] on div "7 / Product Page - [DATE] 21:29:19 Default Need republishing Preview Assigned P…" at bounding box center [783, 0] width 1567 height 0
click at [272, 606] on icon "button" at bounding box center [269, 603] width 14 height 14
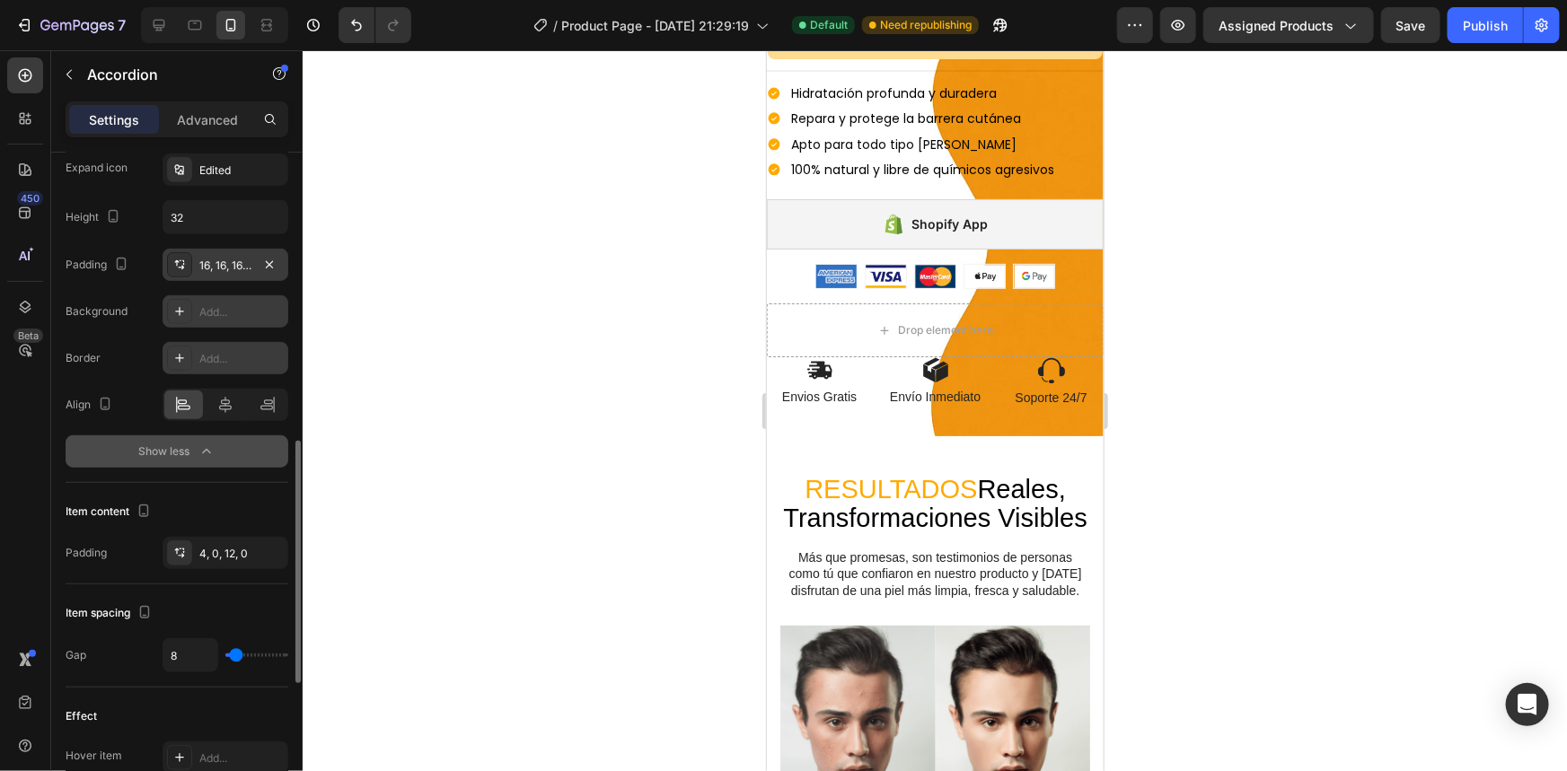
scroll to position [571, 0]
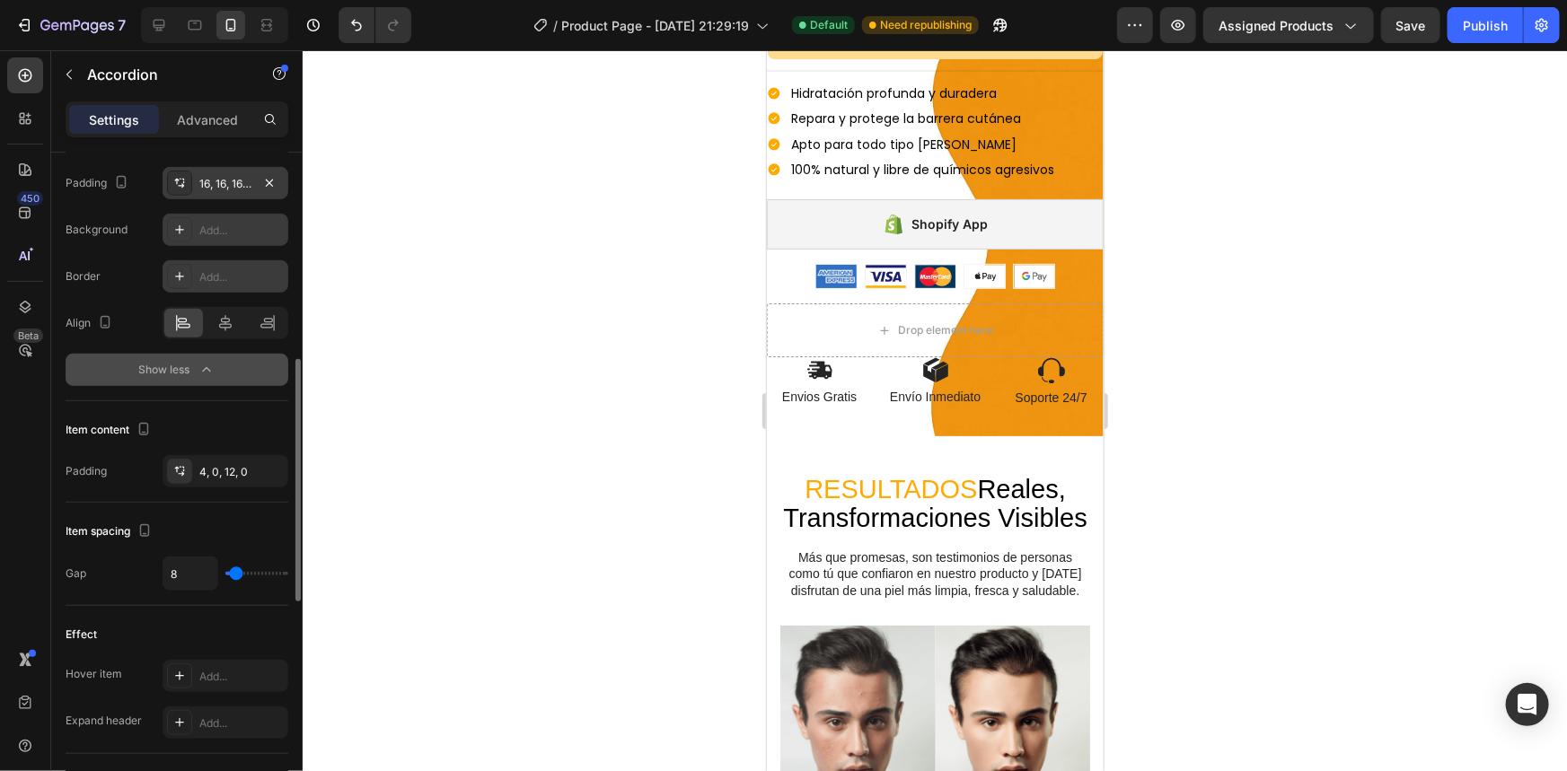
type input "14"
type input "15"
type input "19"
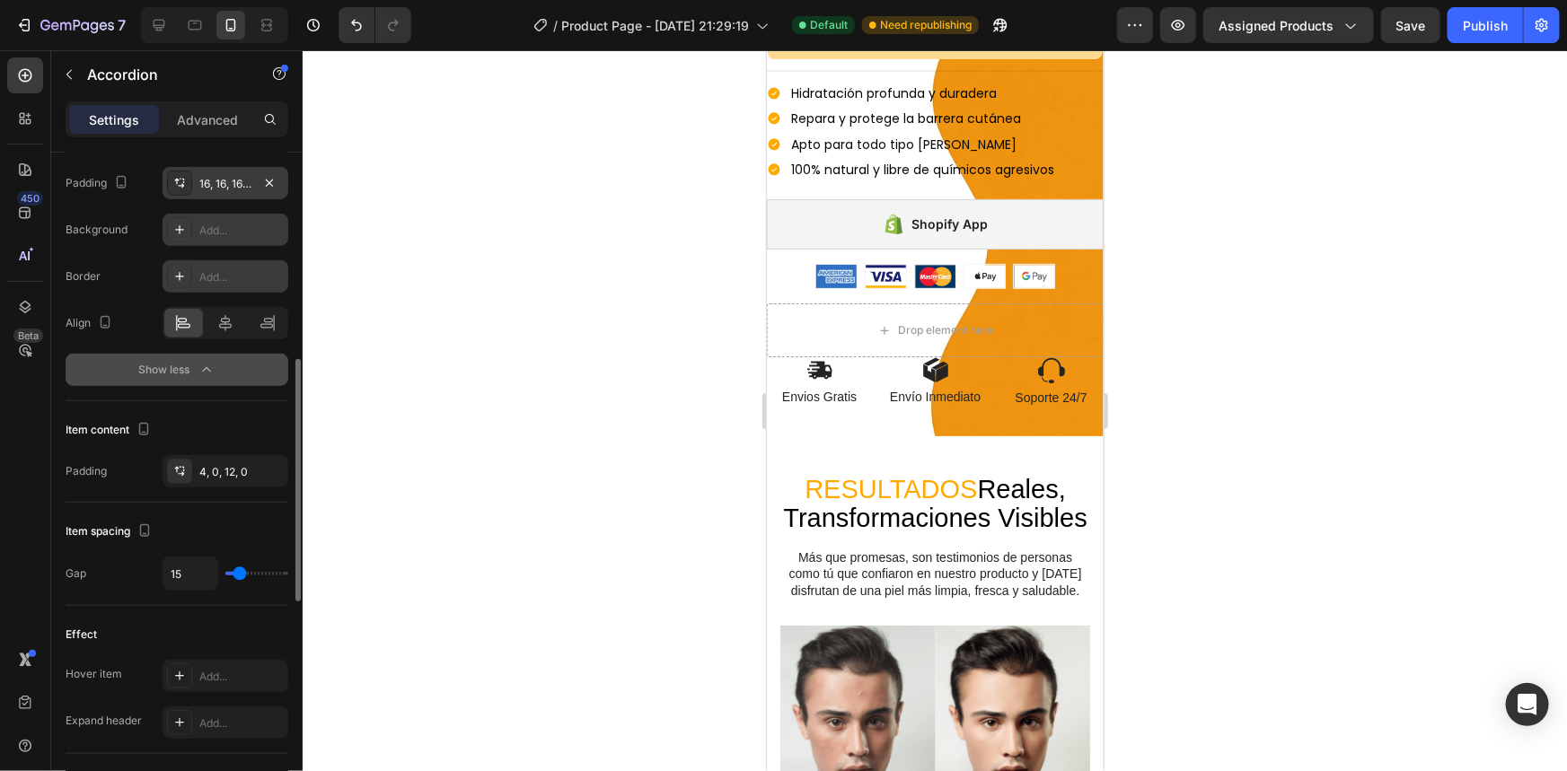
type input "19"
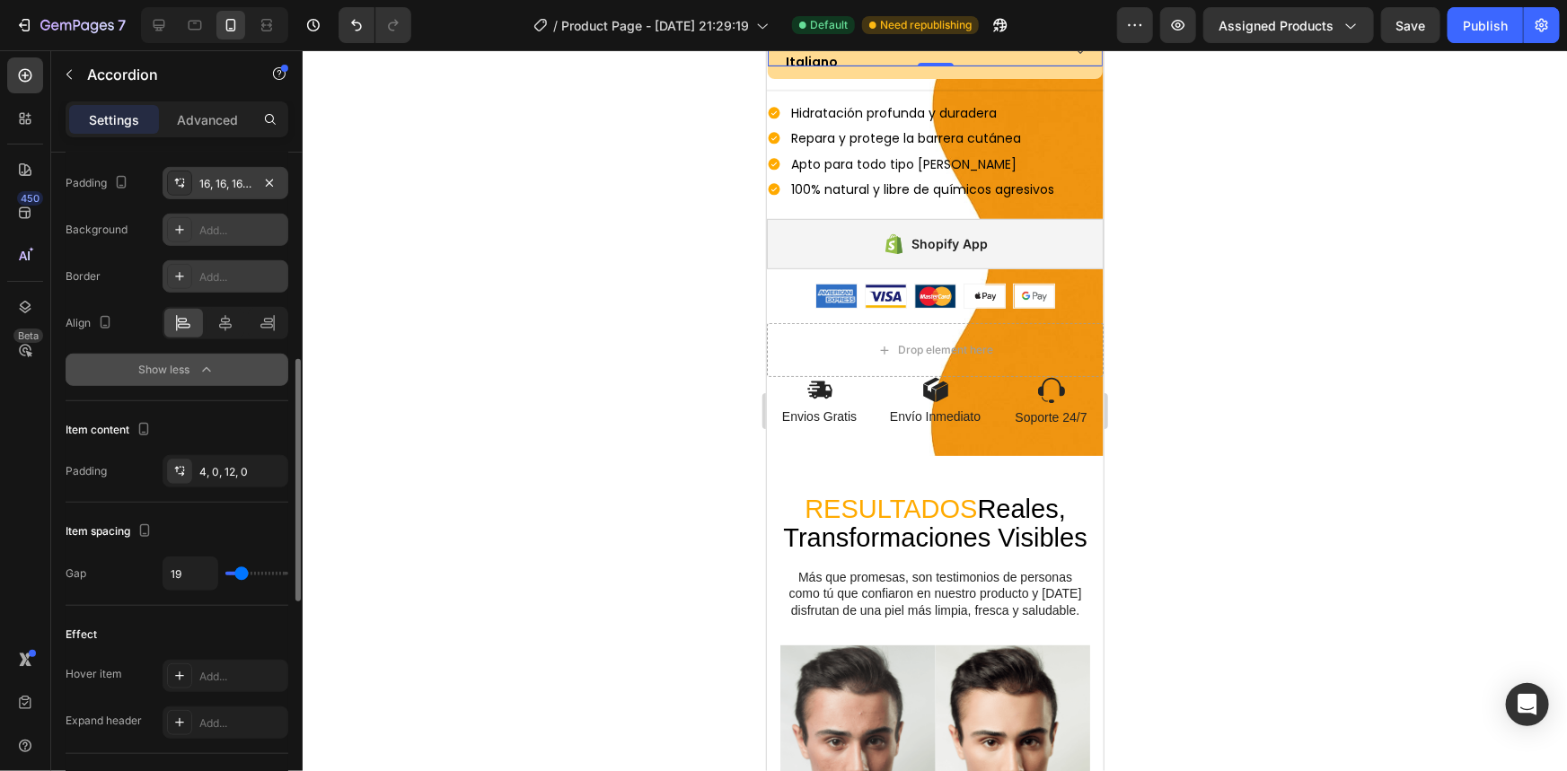
type input "20"
type input "22"
type input "24"
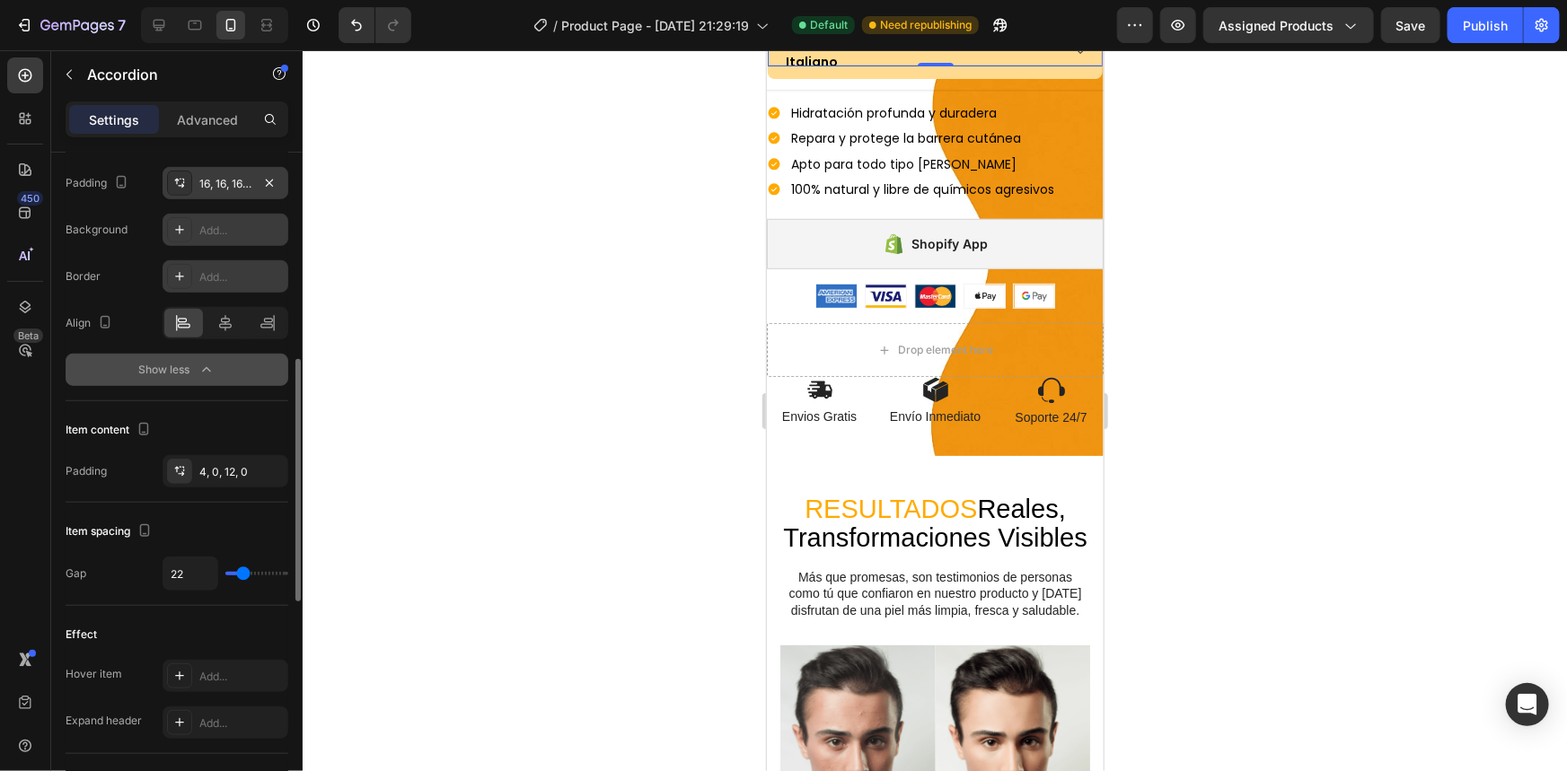
type input "24"
type input "25"
type input "29"
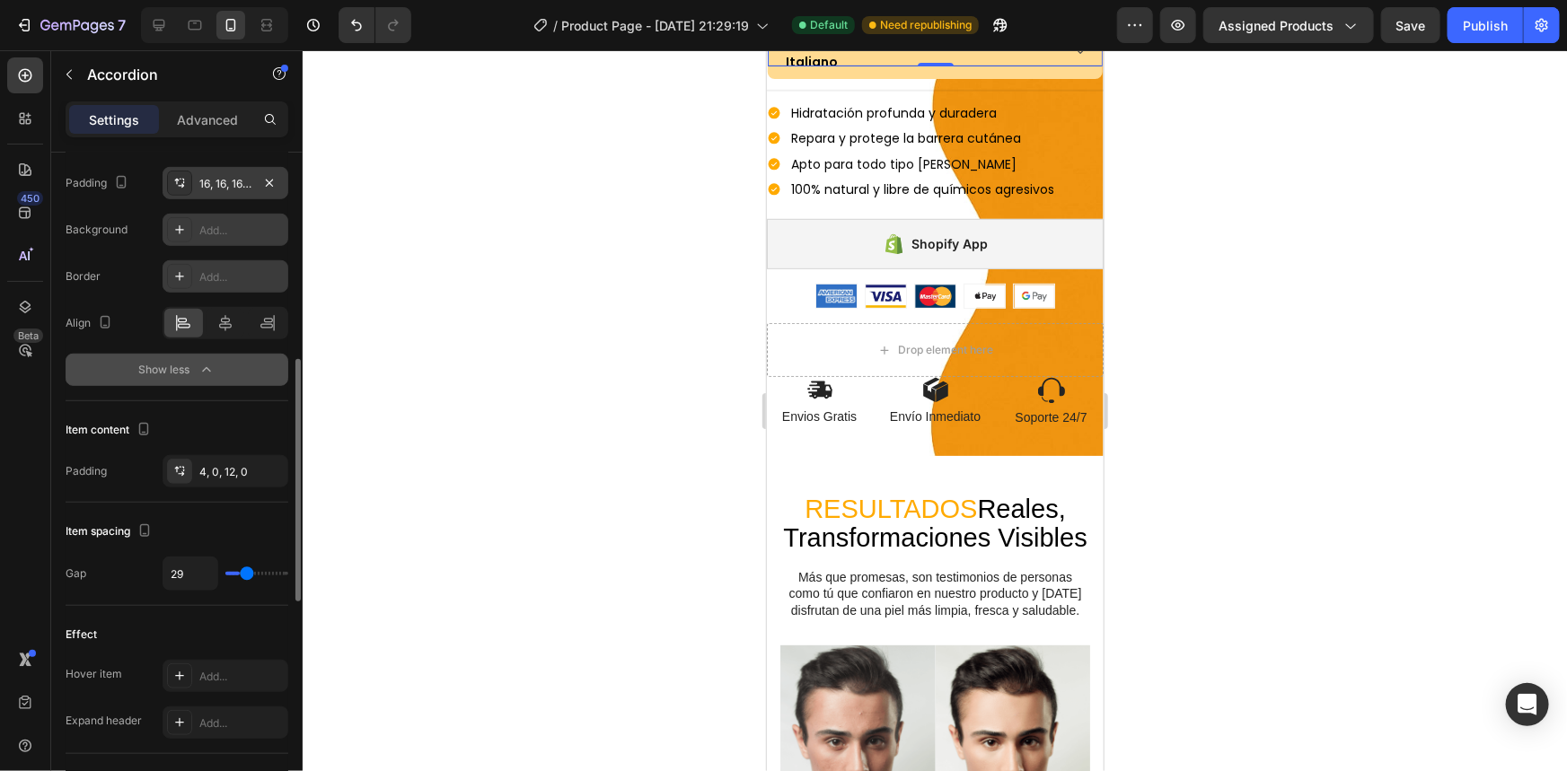
type input "31"
type input "32"
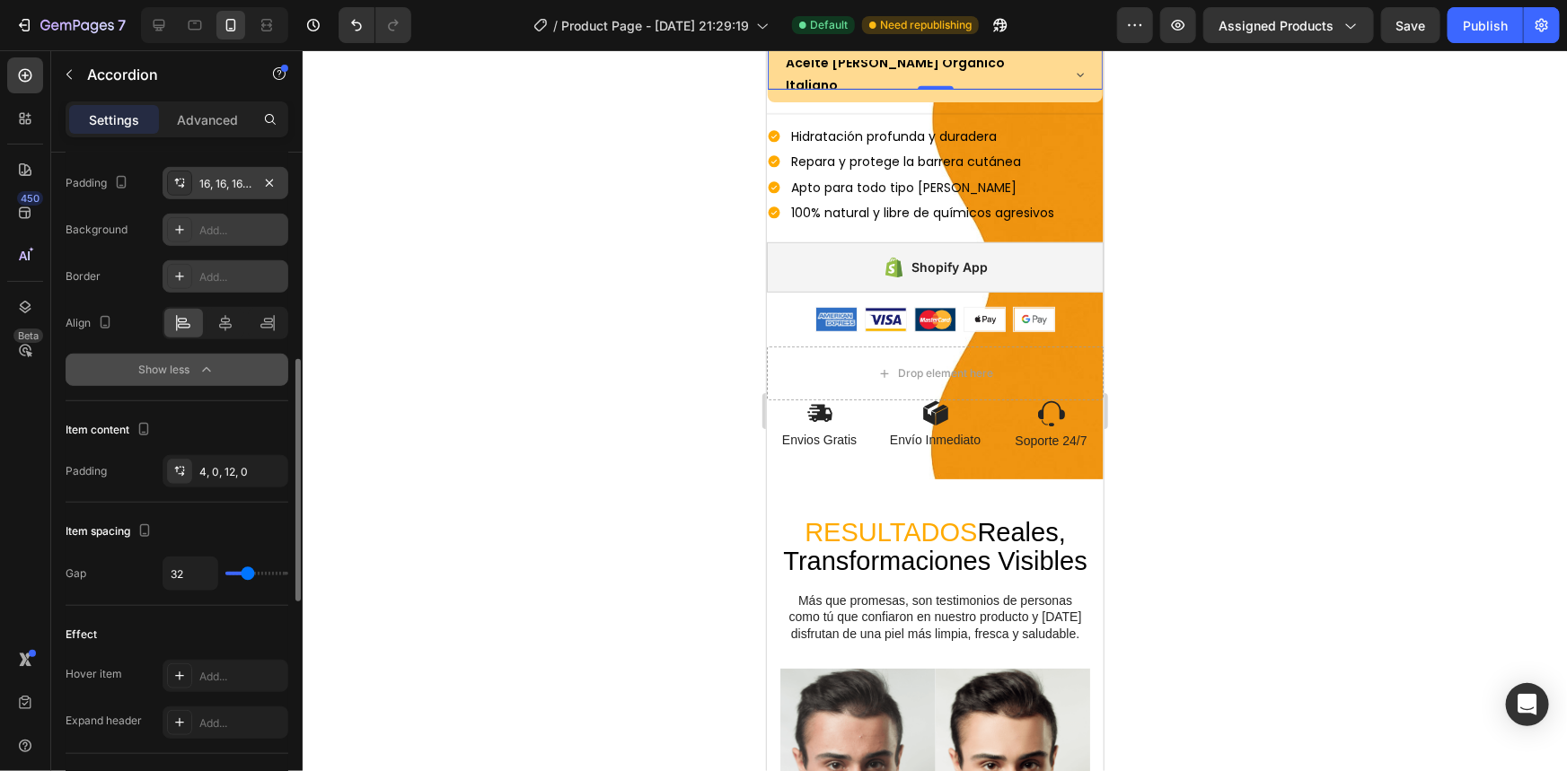
type input "31"
type input "29"
type input "27"
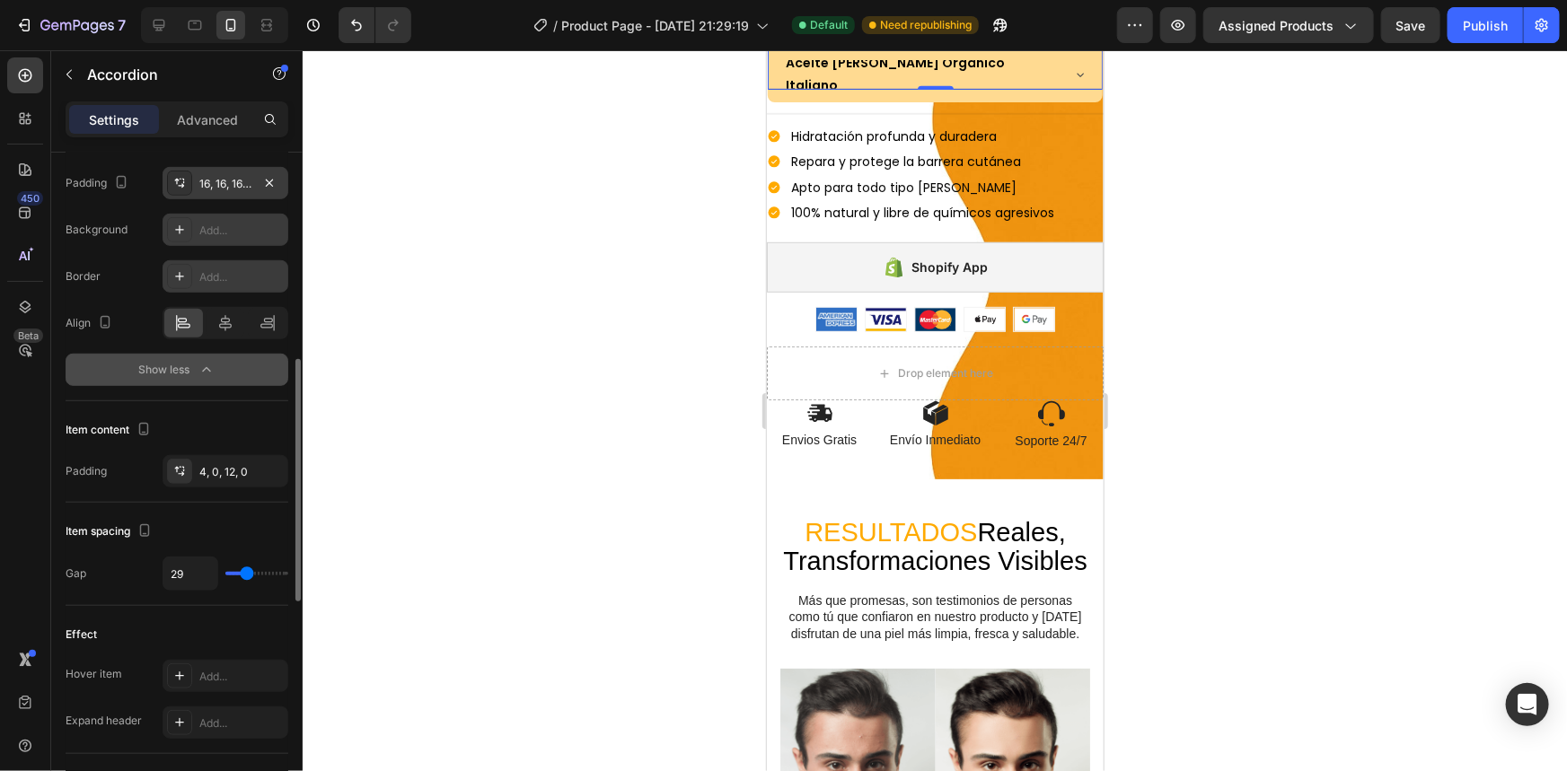
type input "27"
type input "25"
type input "24"
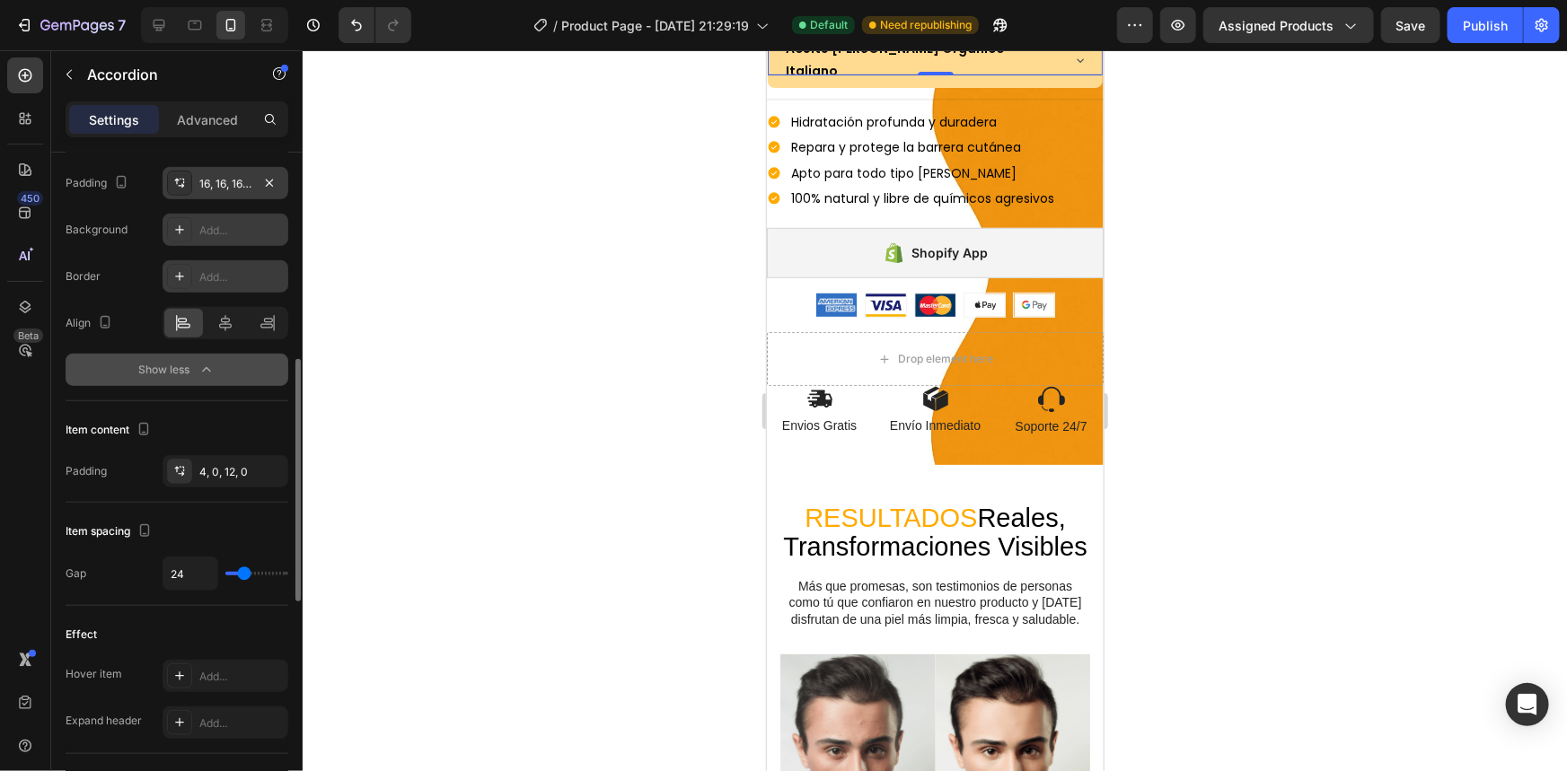
type input "22"
type input "20"
type input "17"
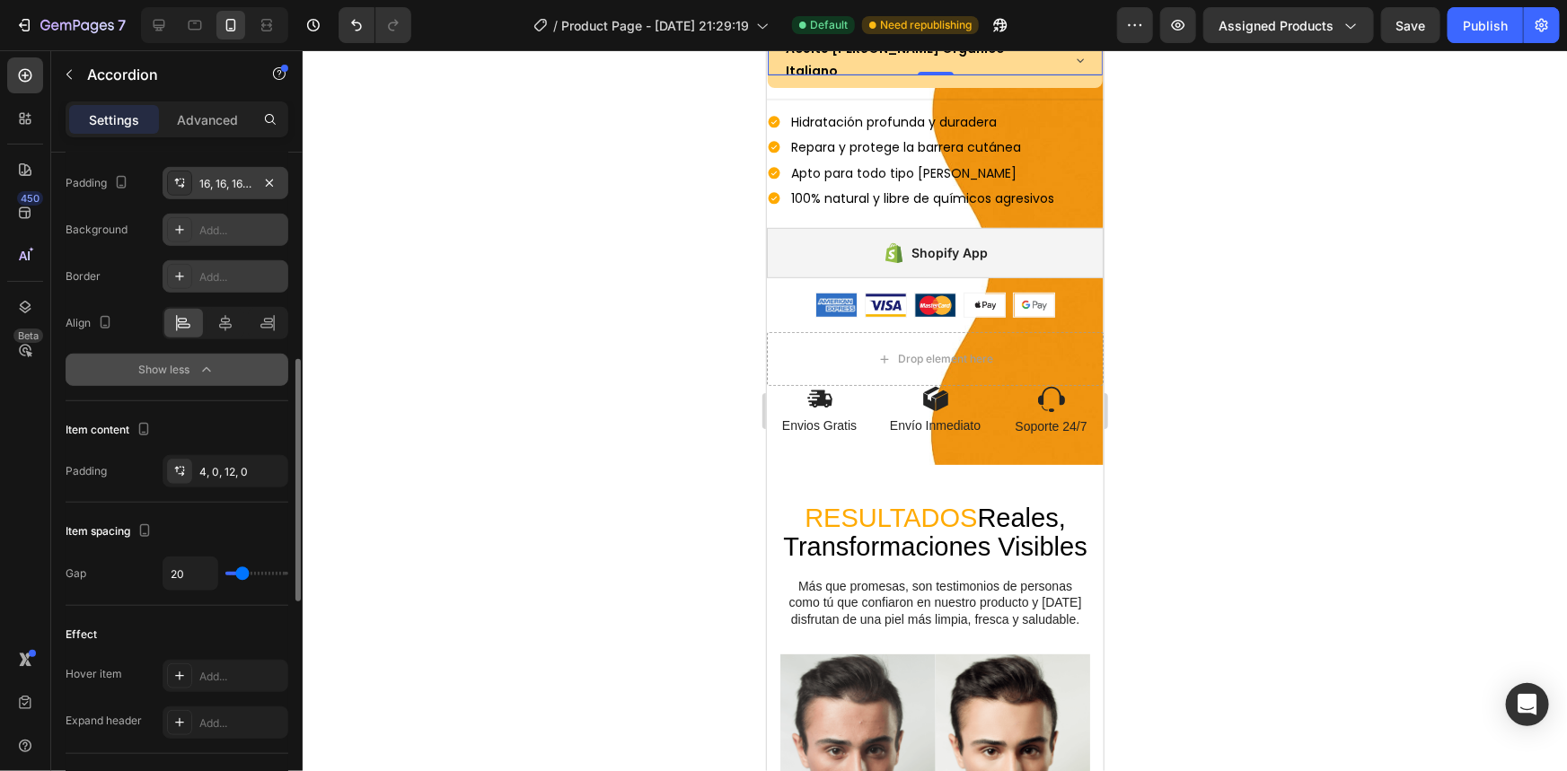
type input "17"
type input "14"
type input "12"
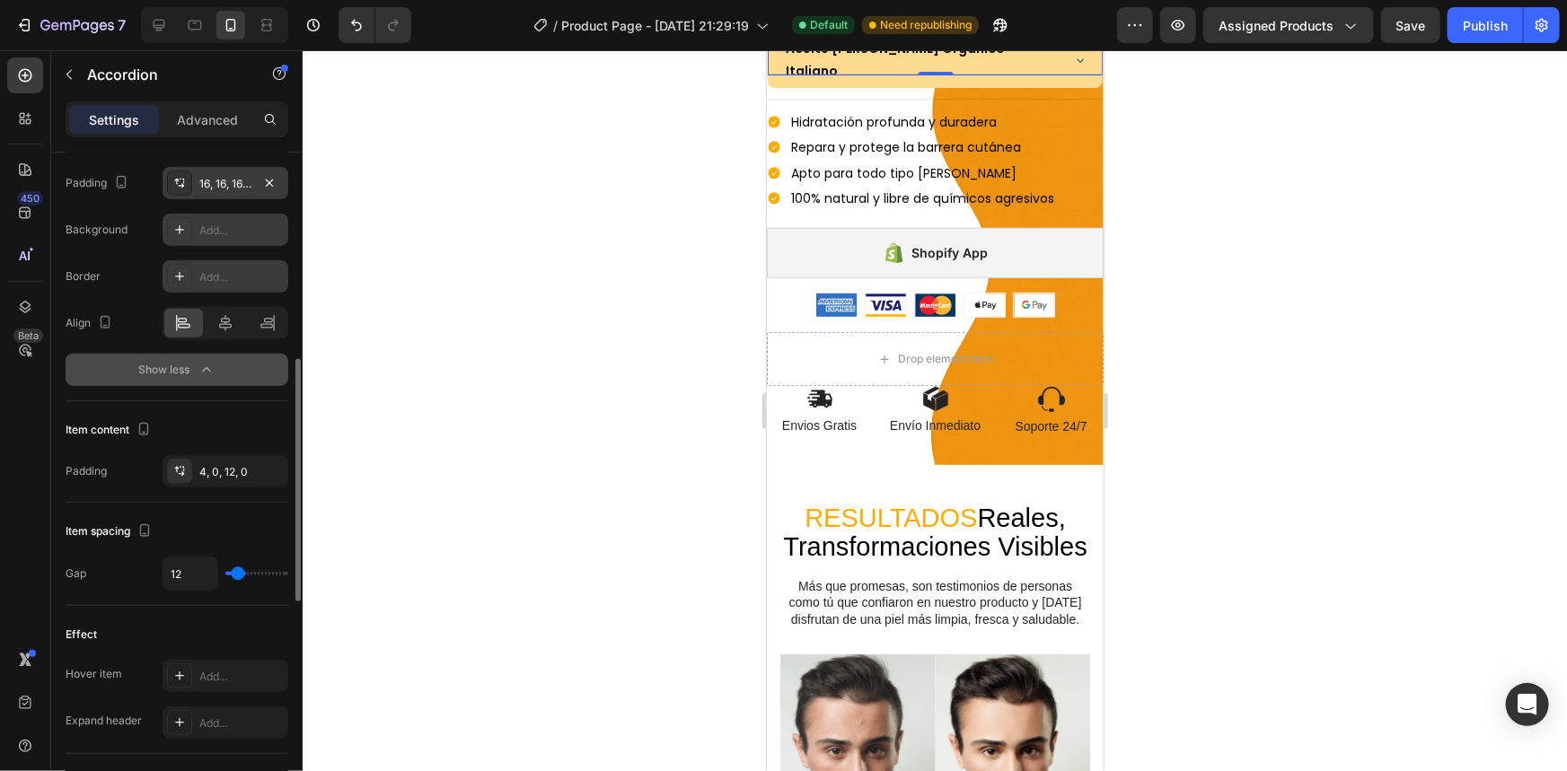
type input "10"
type input "9"
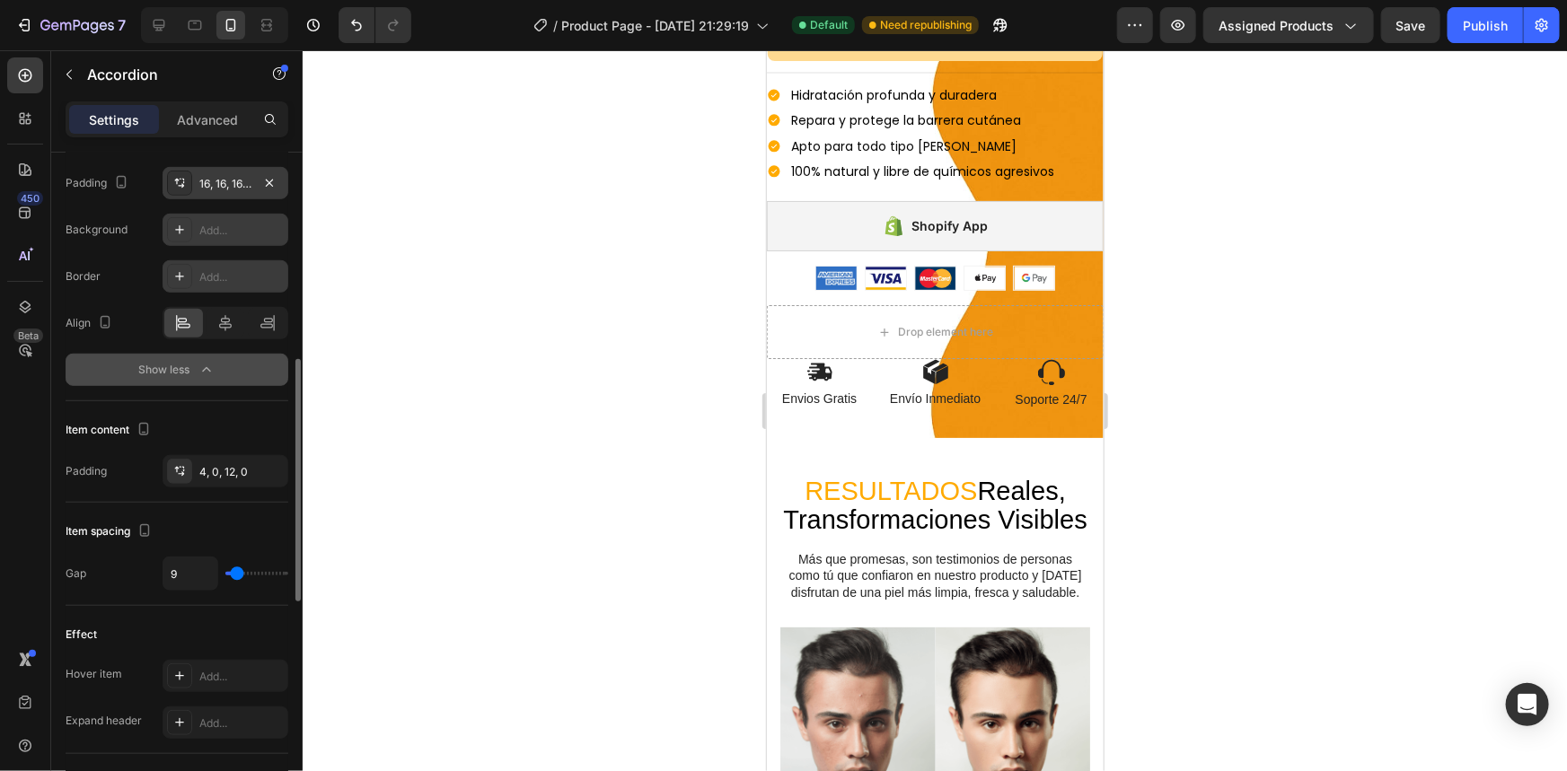
type input "7"
type input "5"
type input "4"
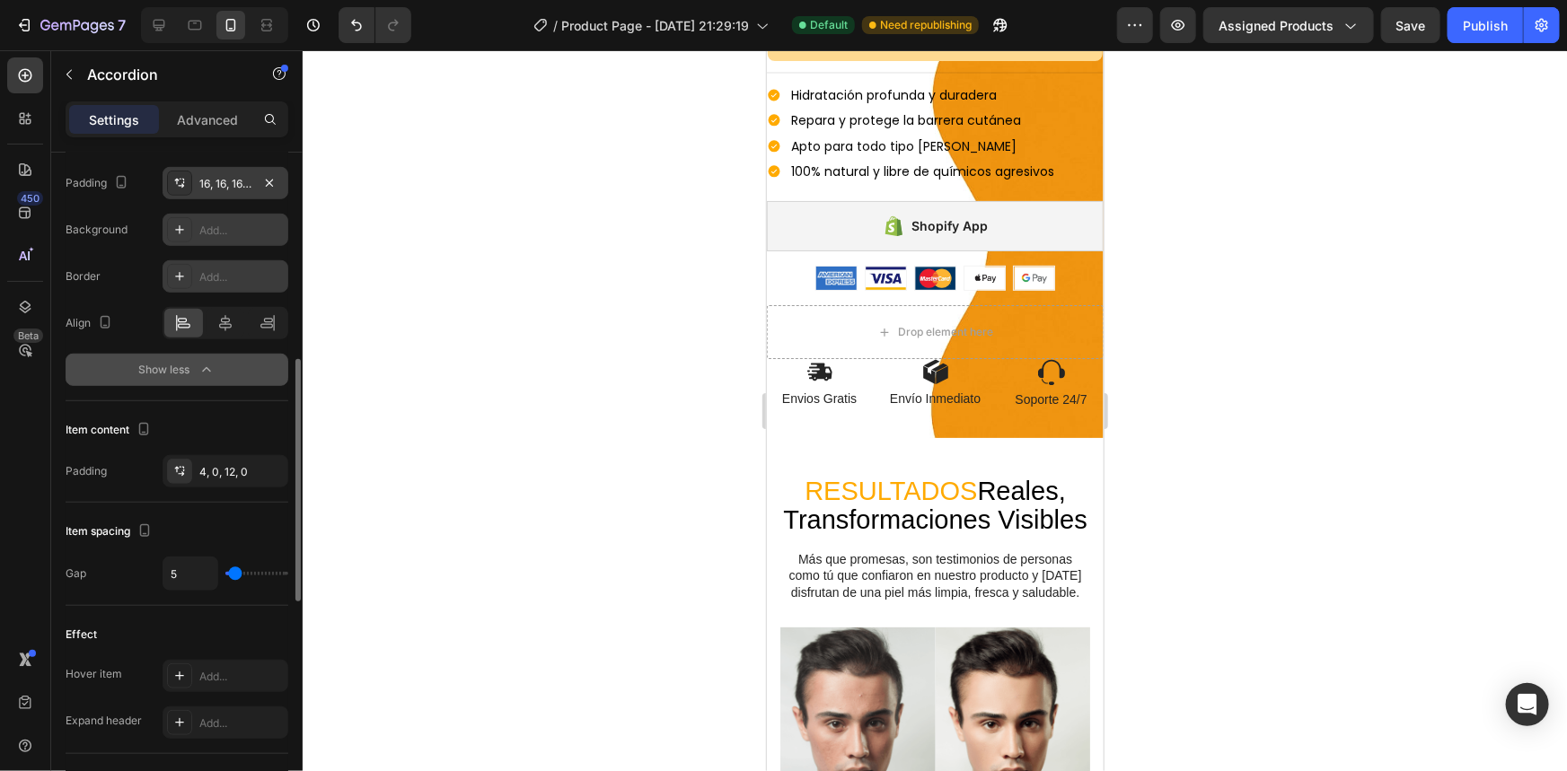
type input "4"
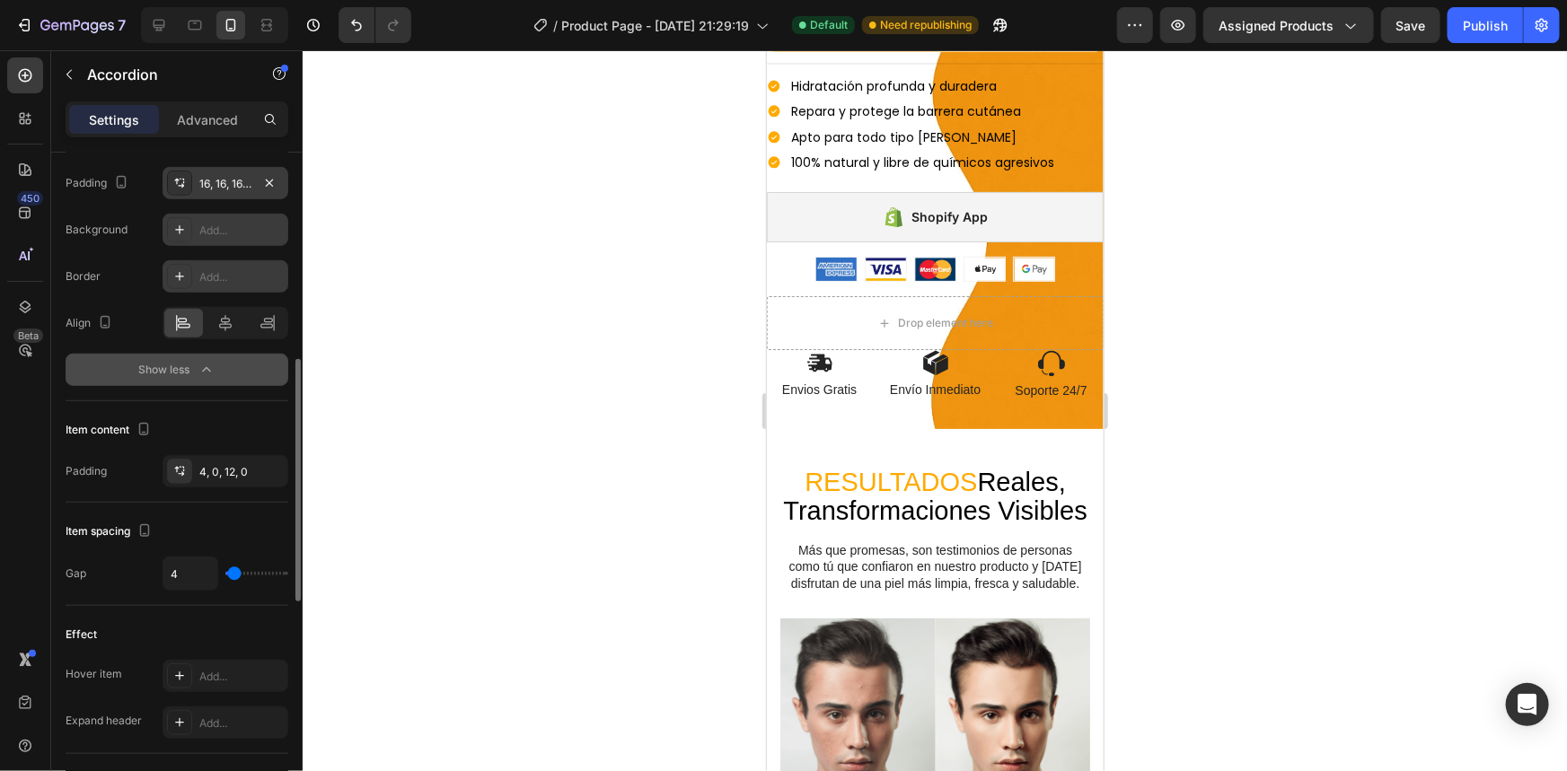
type input "9"
type input "10"
type input "12"
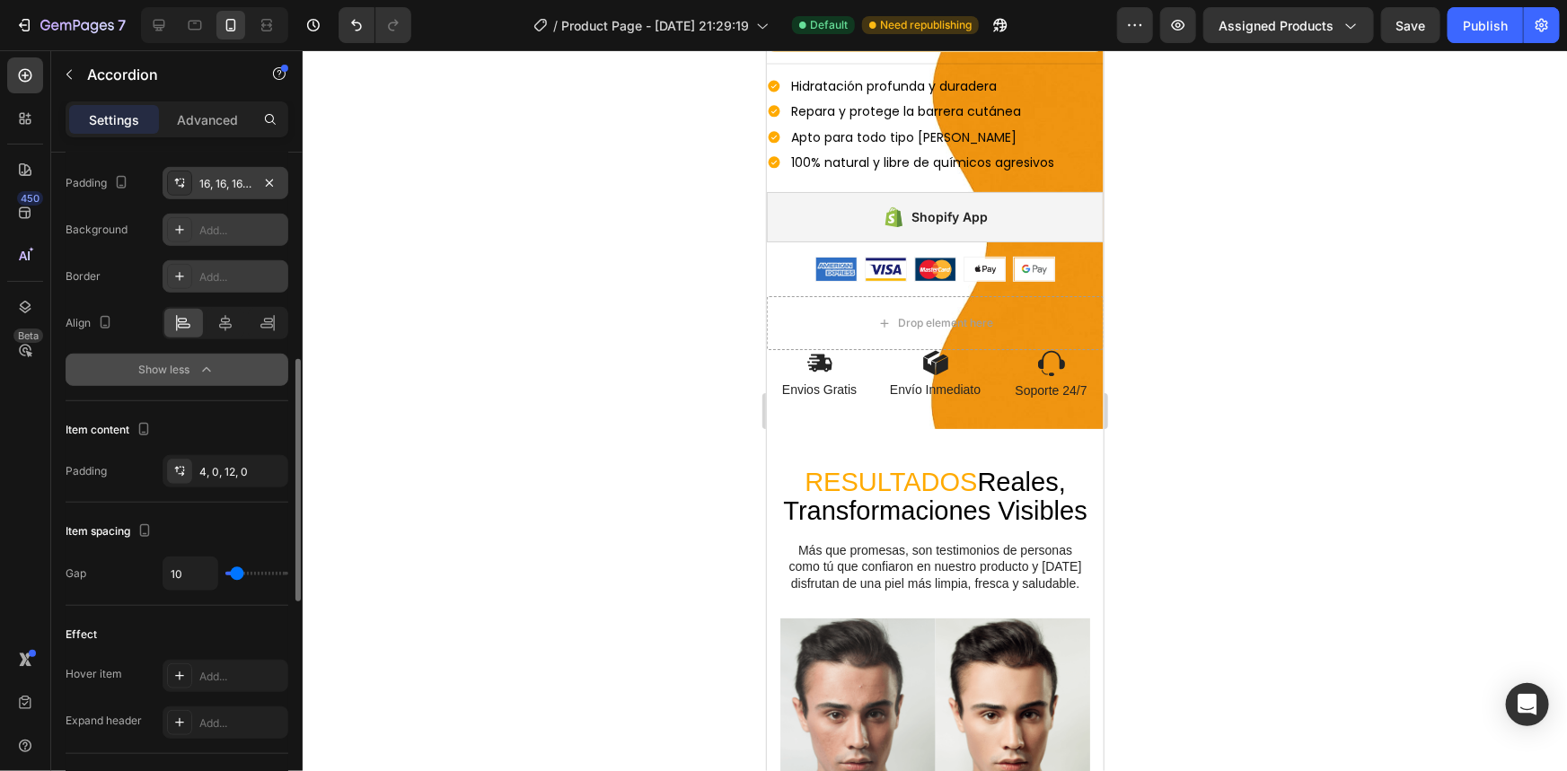
type input "12"
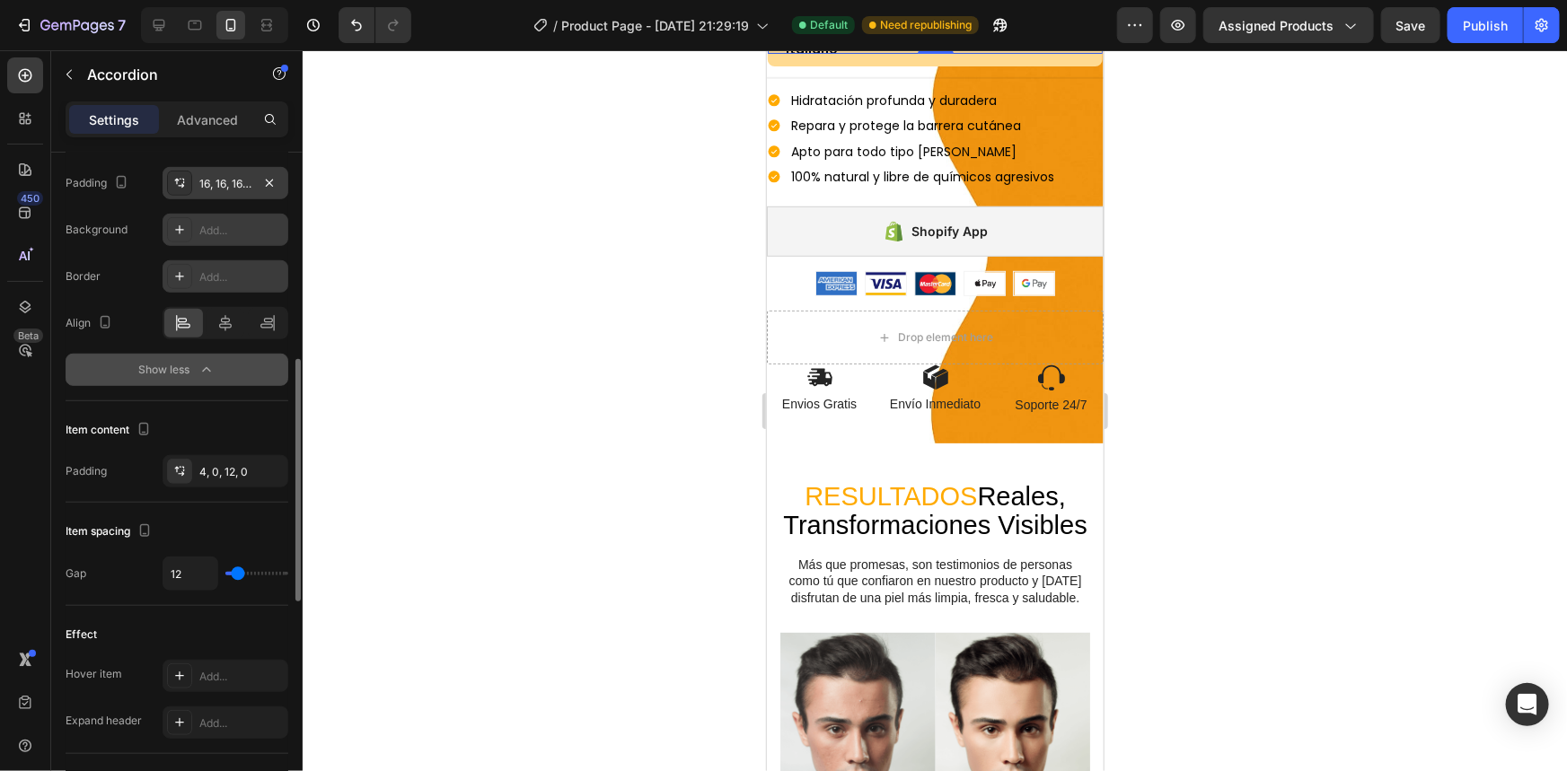
type input "10"
type input "9"
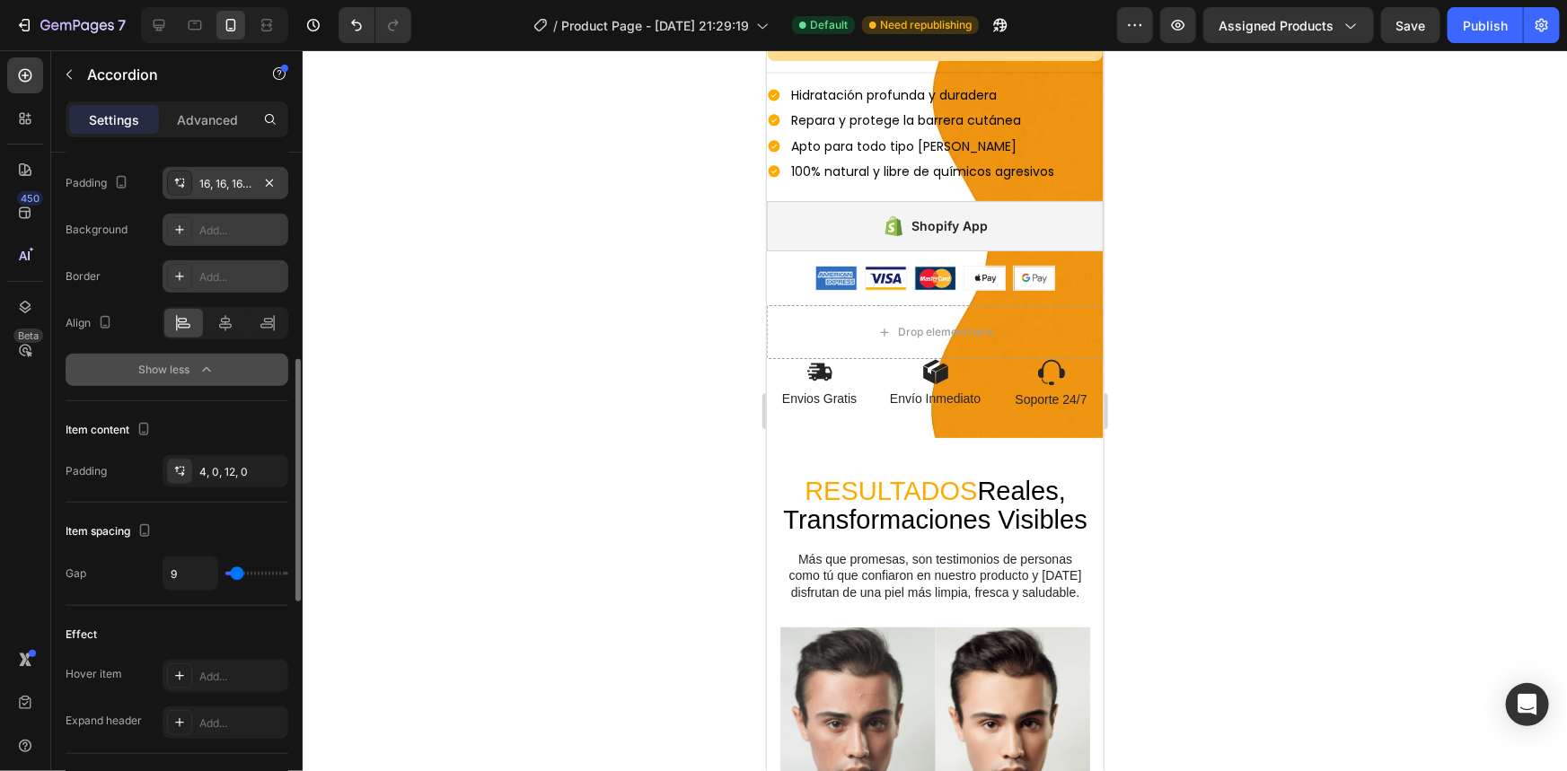
type input "9"
click at [236, 576] on input "range" at bounding box center [256, 574] width 63 height 4
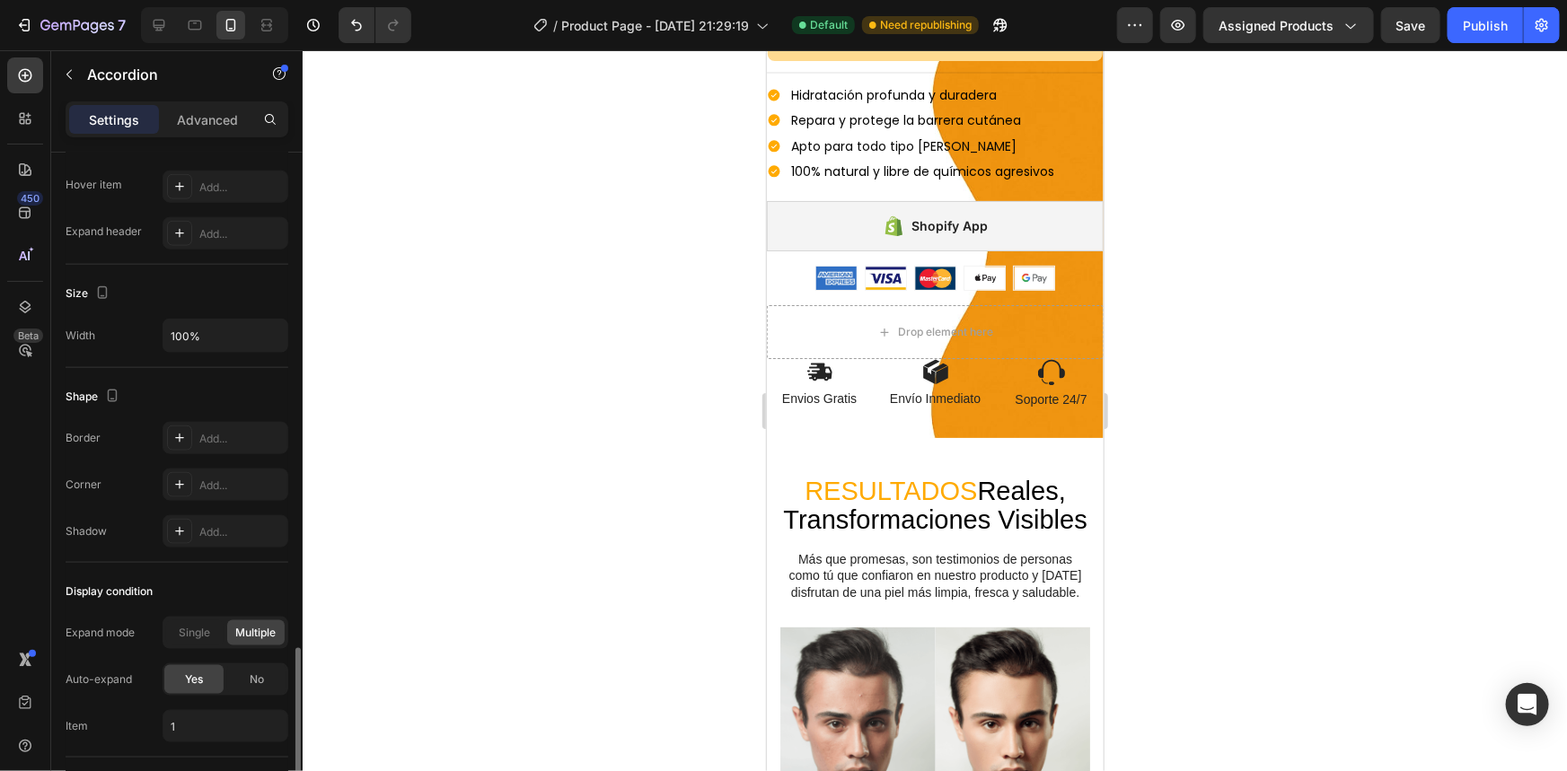
scroll to position [1177, 0]
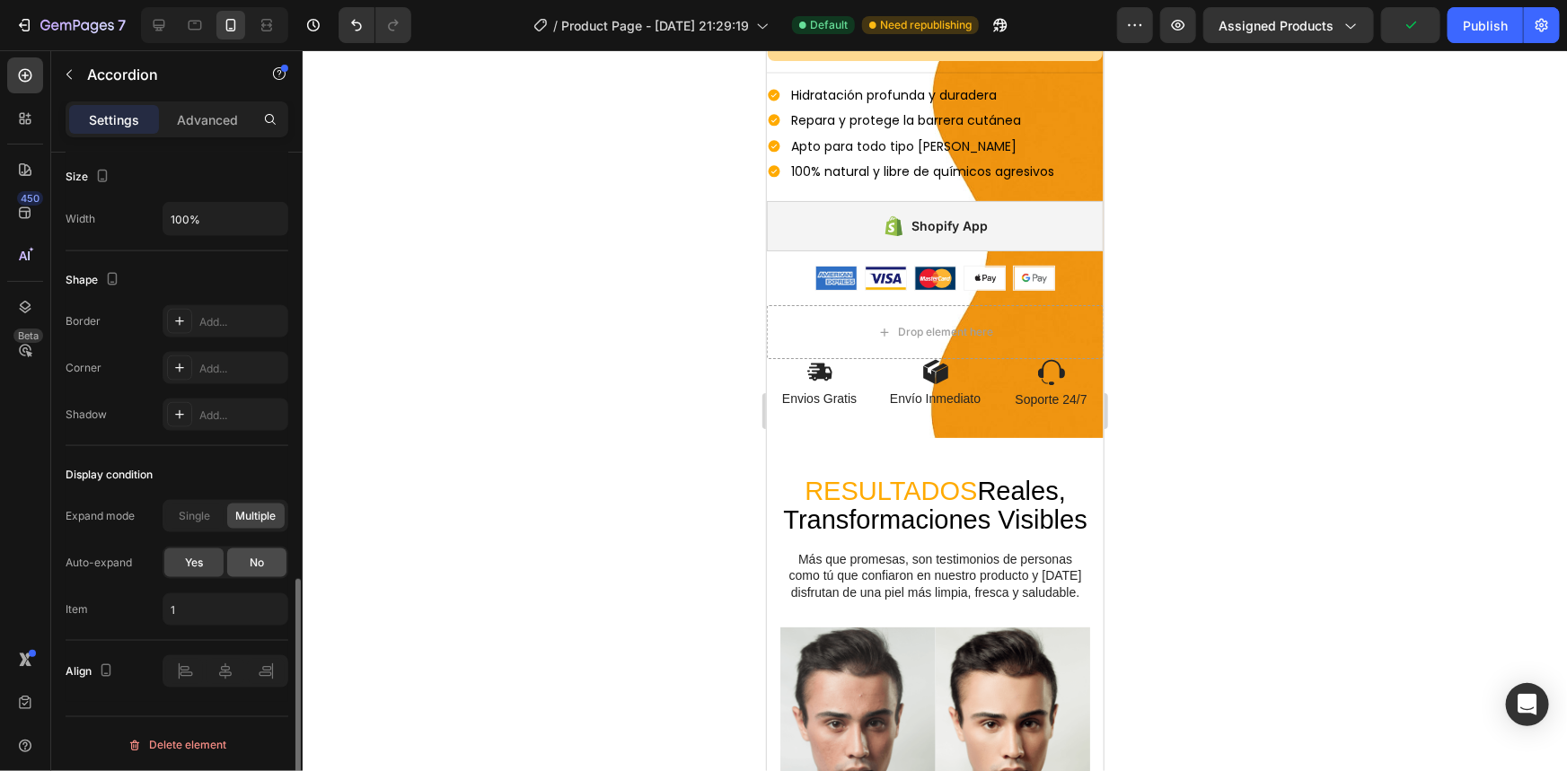
click at [253, 564] on span "No" at bounding box center [257, 563] width 14 height 16
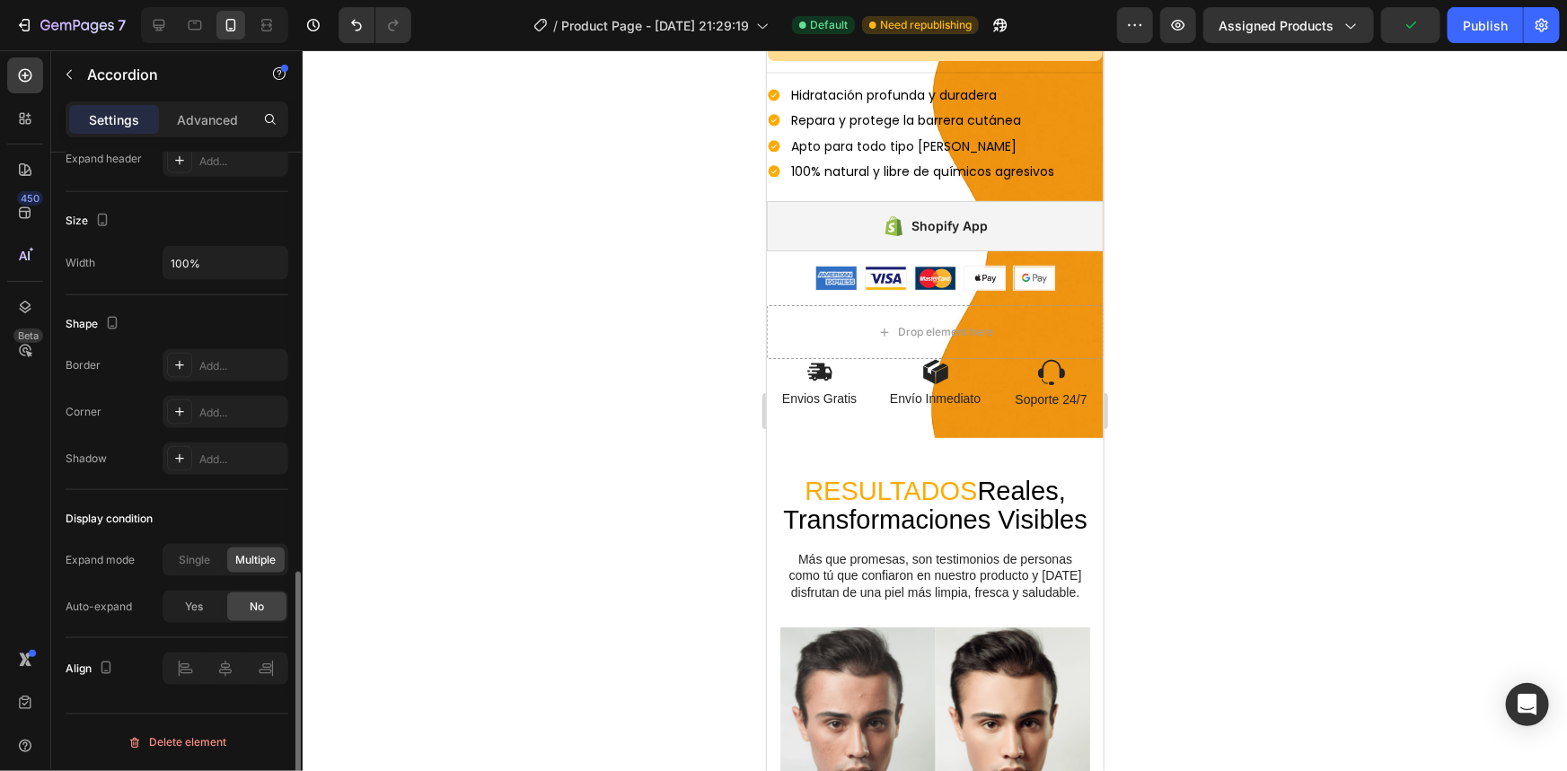
scroll to position [1131, 0]
click at [214, 569] on div "Single" at bounding box center [194, 562] width 57 height 25
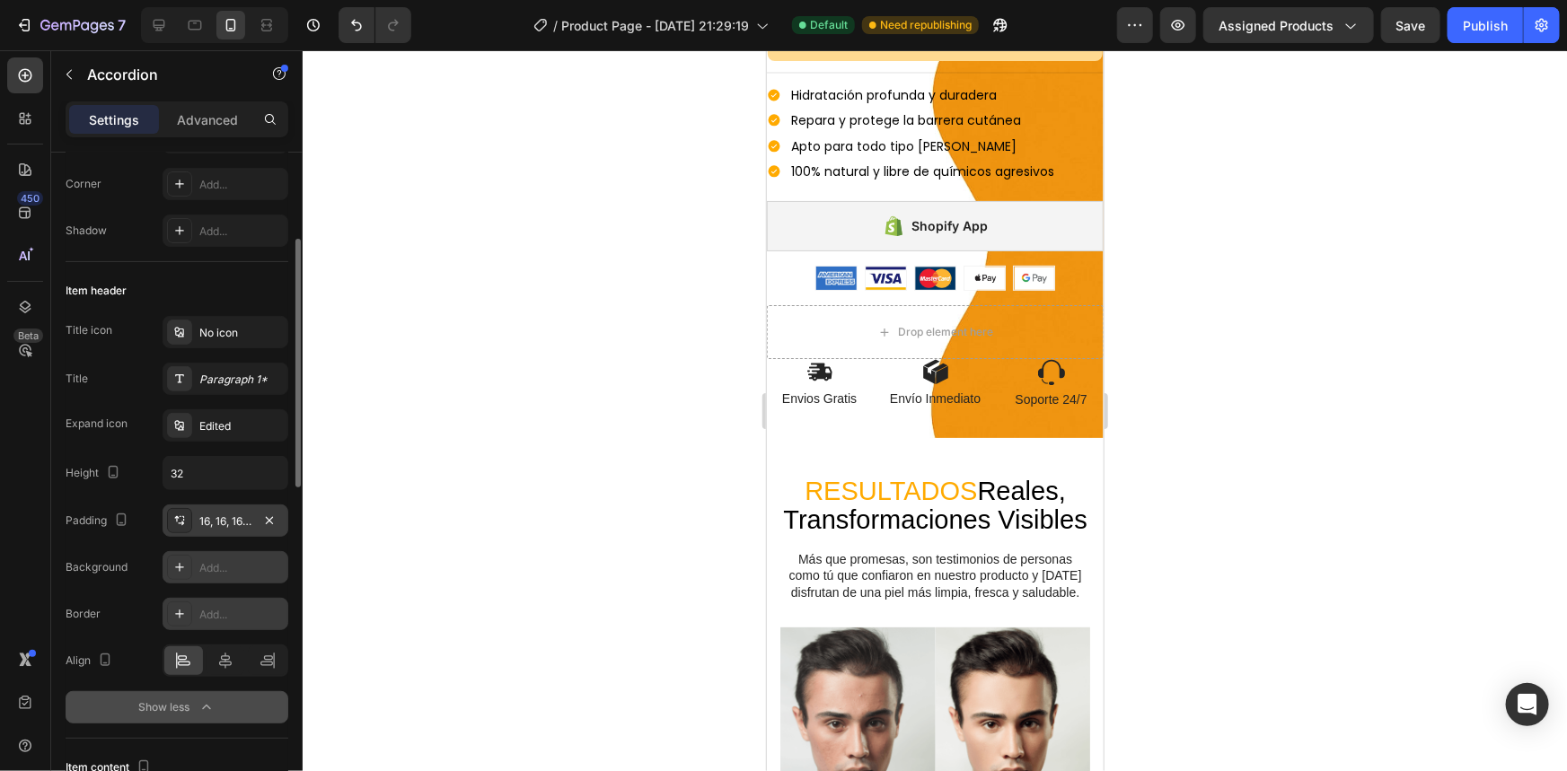
scroll to position [0, 0]
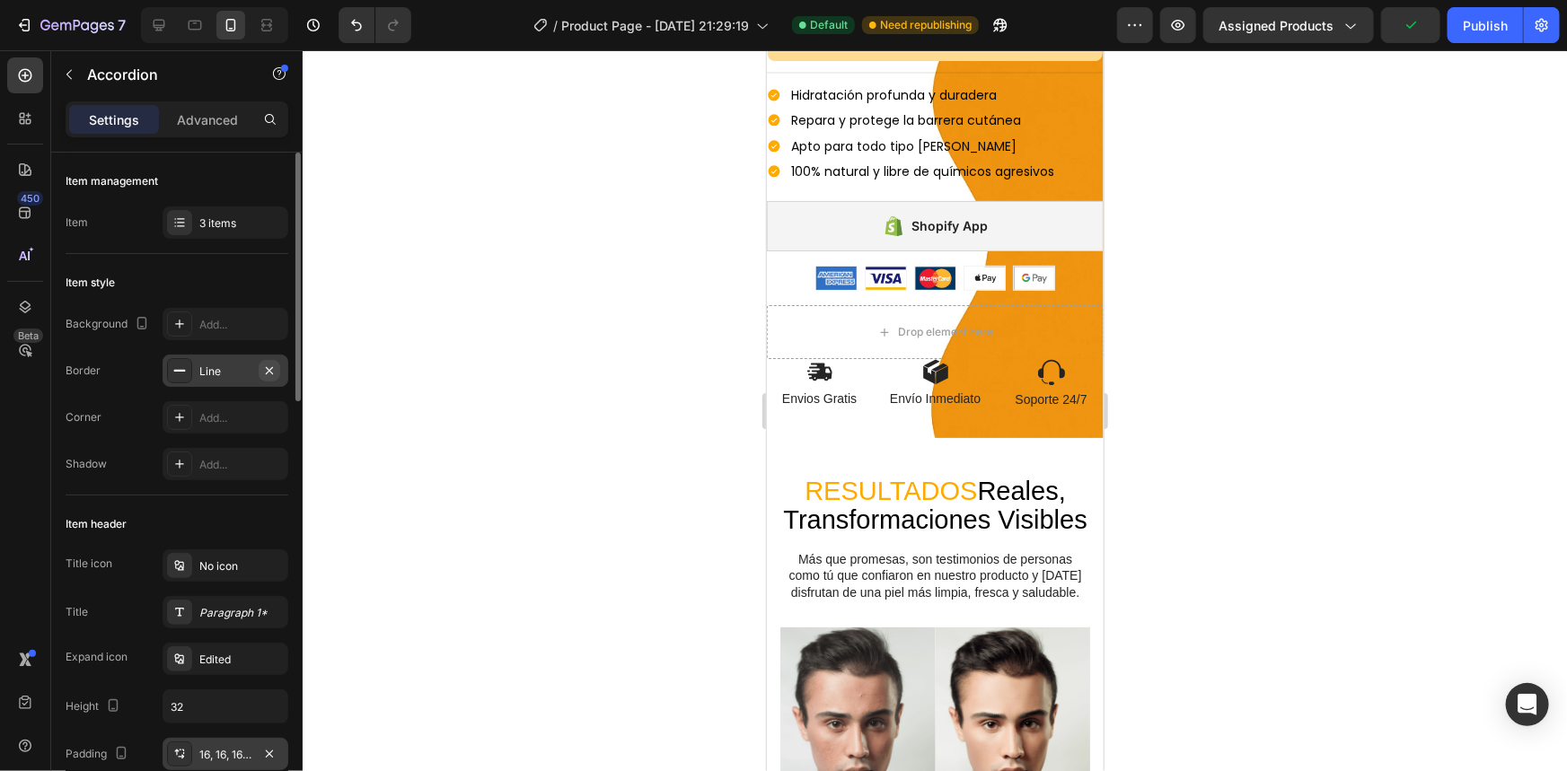
click at [272, 368] on icon "button" at bounding box center [269, 371] width 14 height 14
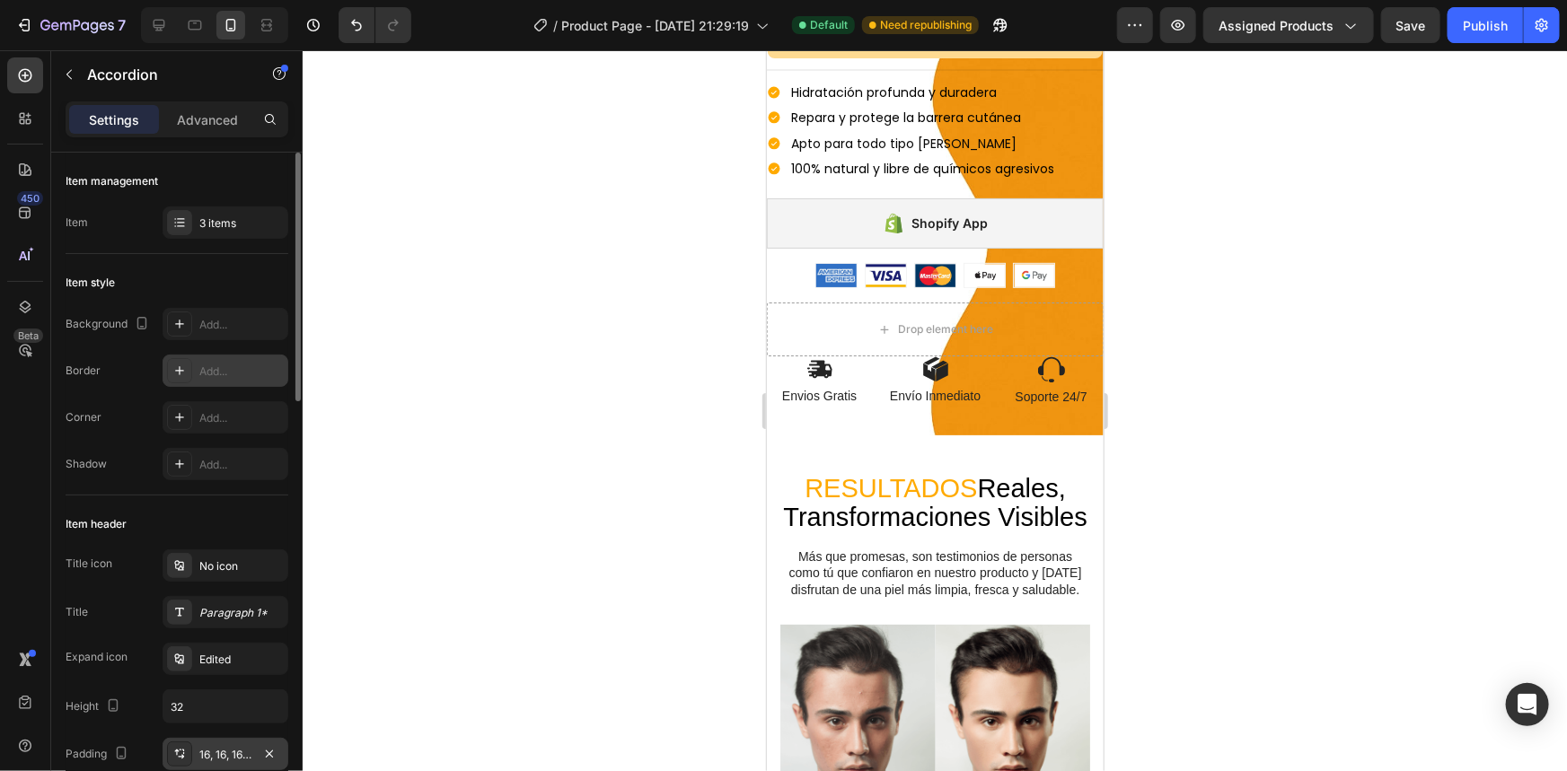
click at [243, 374] on div "Add..." at bounding box center [241, 372] width 84 height 16
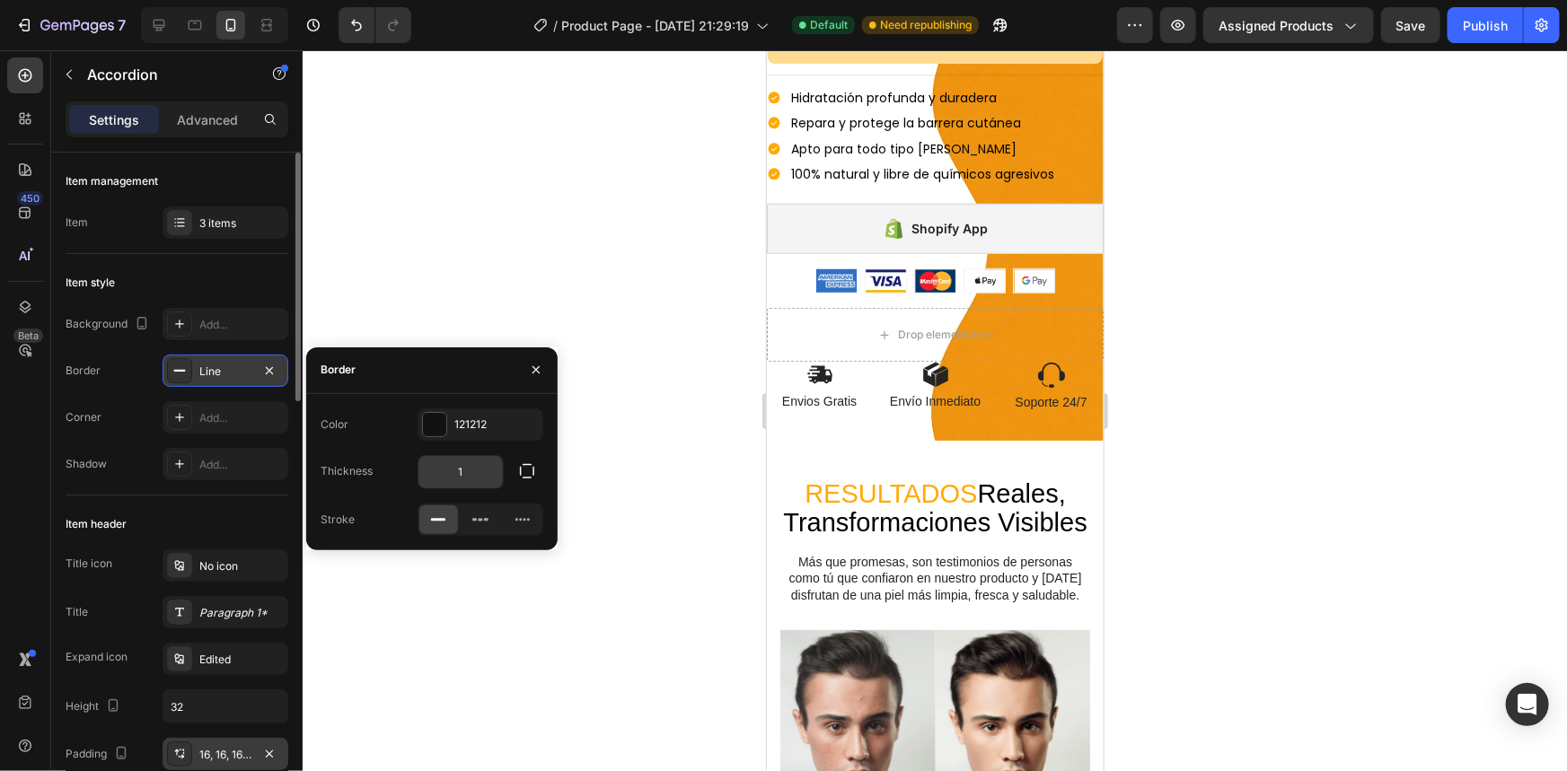
click at [471, 471] on input "1" at bounding box center [460, 472] width 84 height 32
click at [528, 475] on icon "button" at bounding box center [527, 471] width 18 height 18
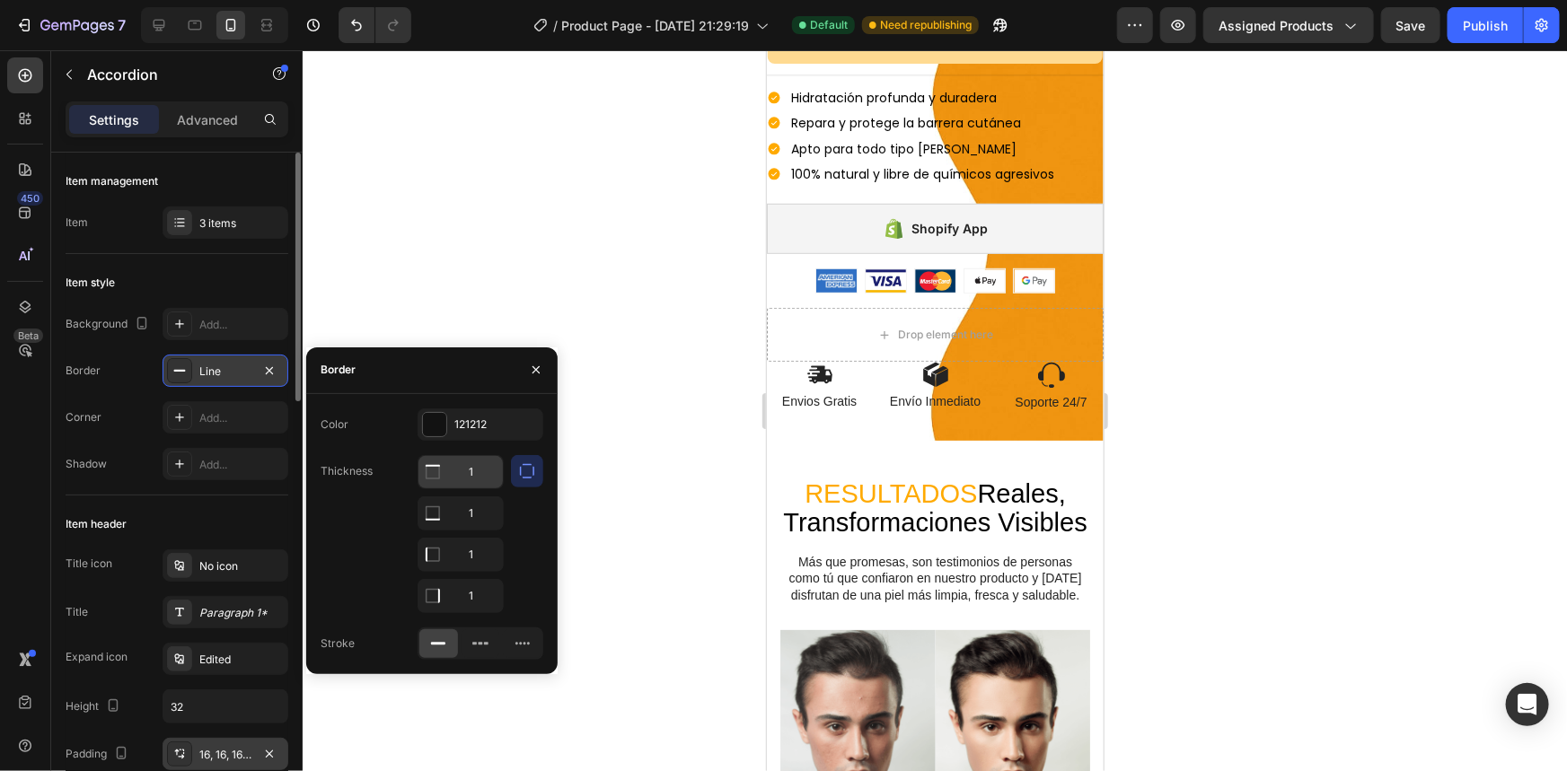
click at [467, 473] on input "1" at bounding box center [460, 472] width 84 height 32
click at [494, 467] on input "01" at bounding box center [460, 472] width 84 height 32
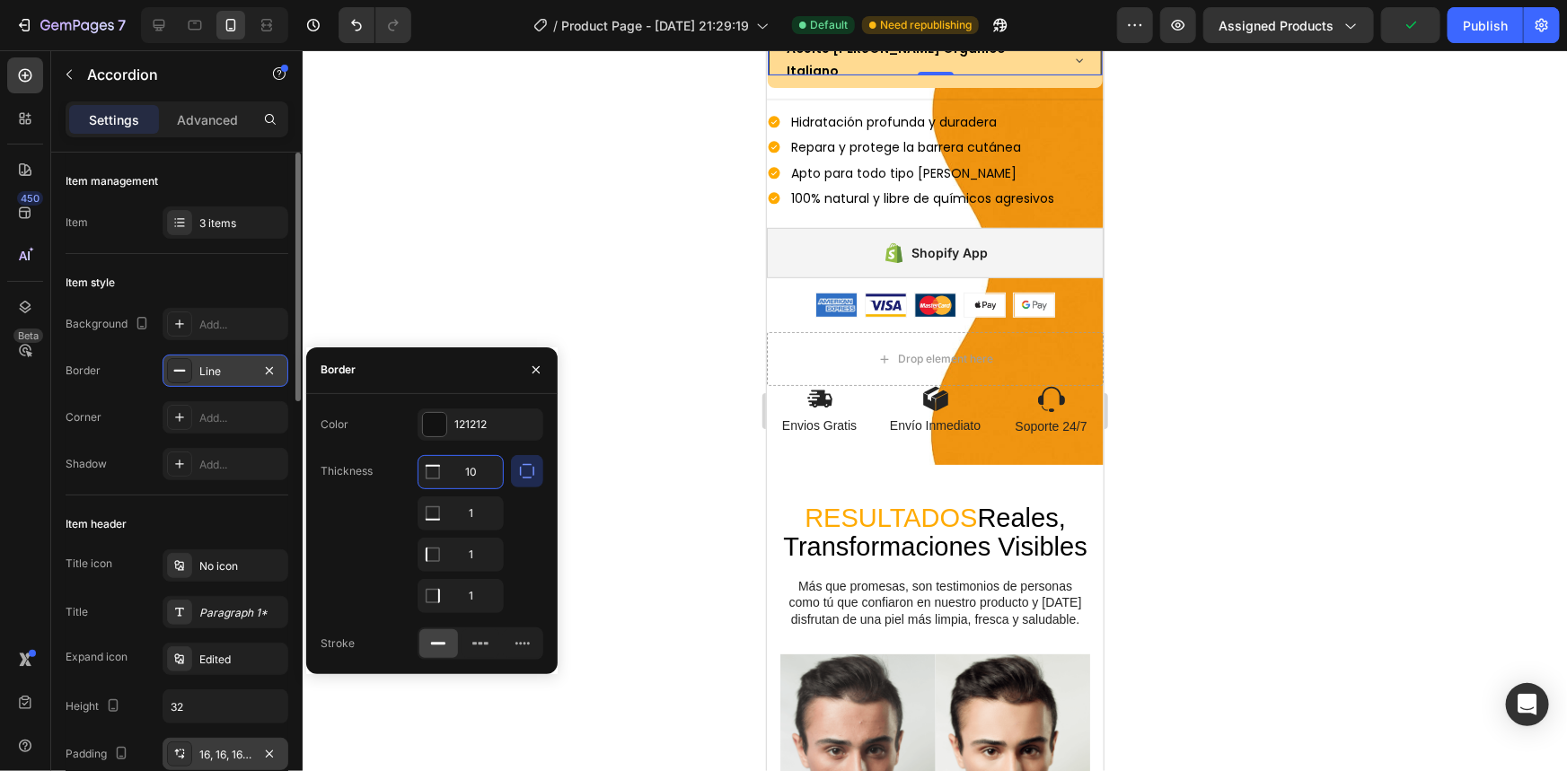
type input "1"
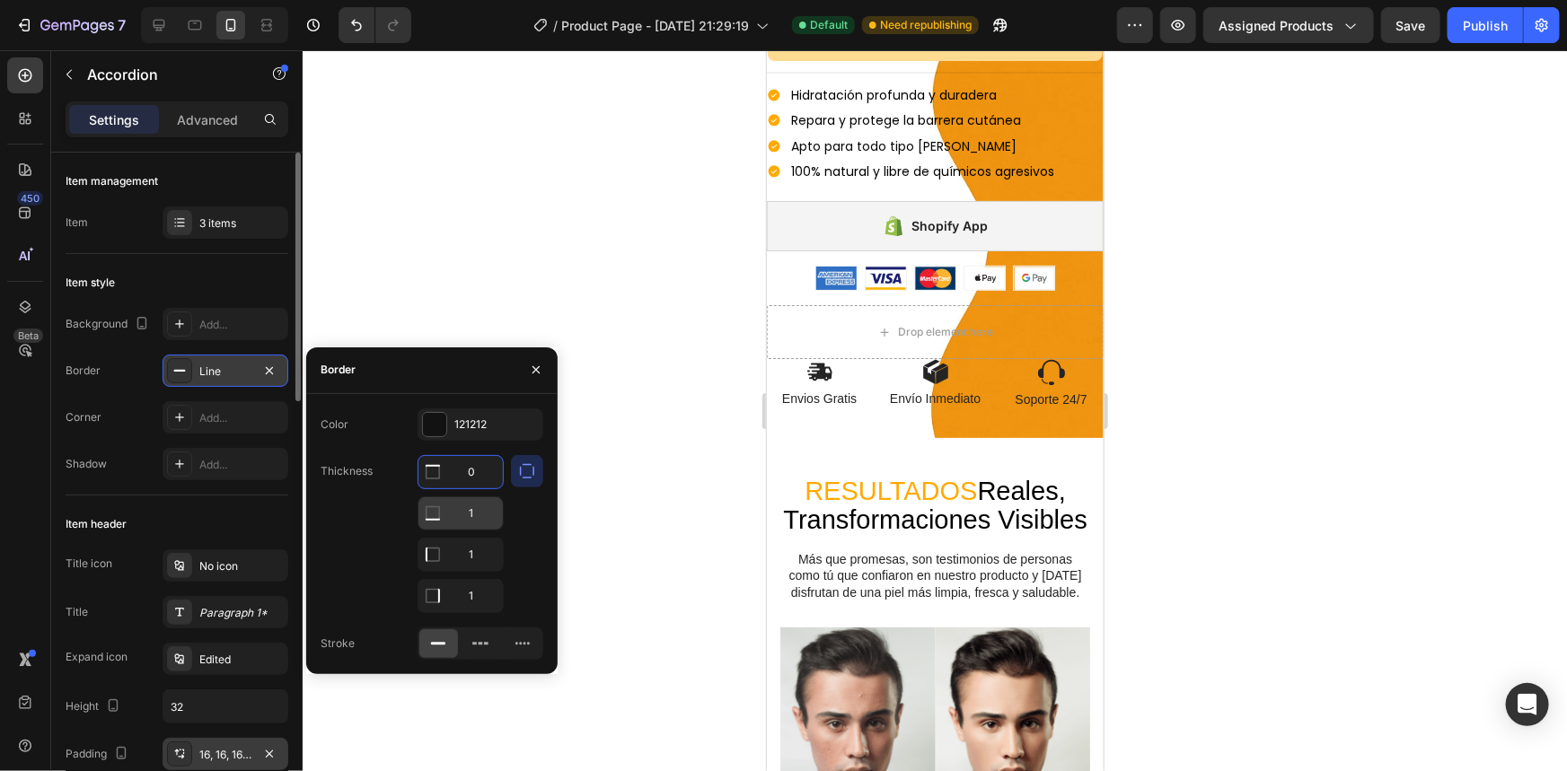
type input "0"
click at [486, 497] on input "1" at bounding box center [460, 513] width 84 height 32
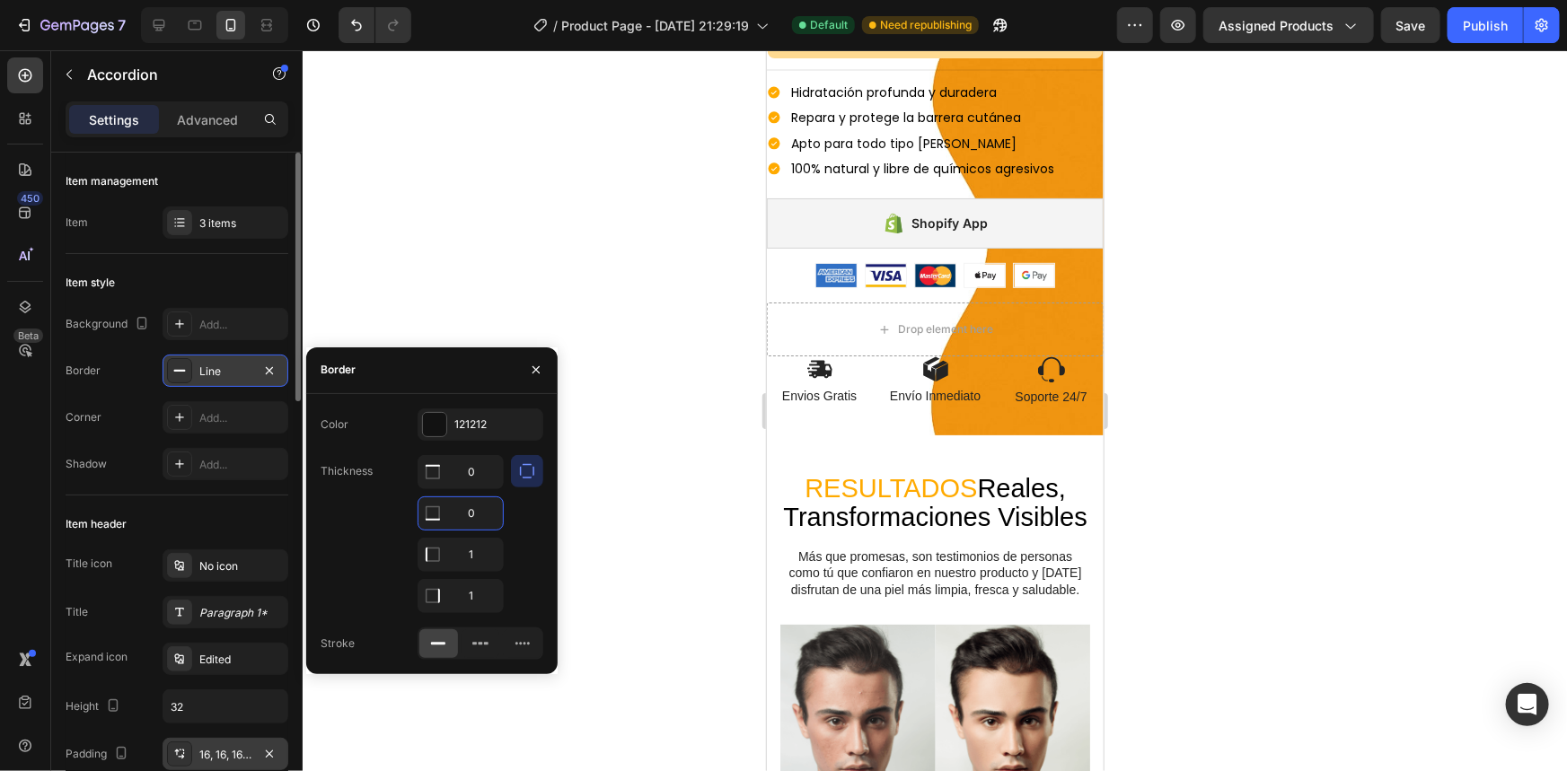
type input "1"
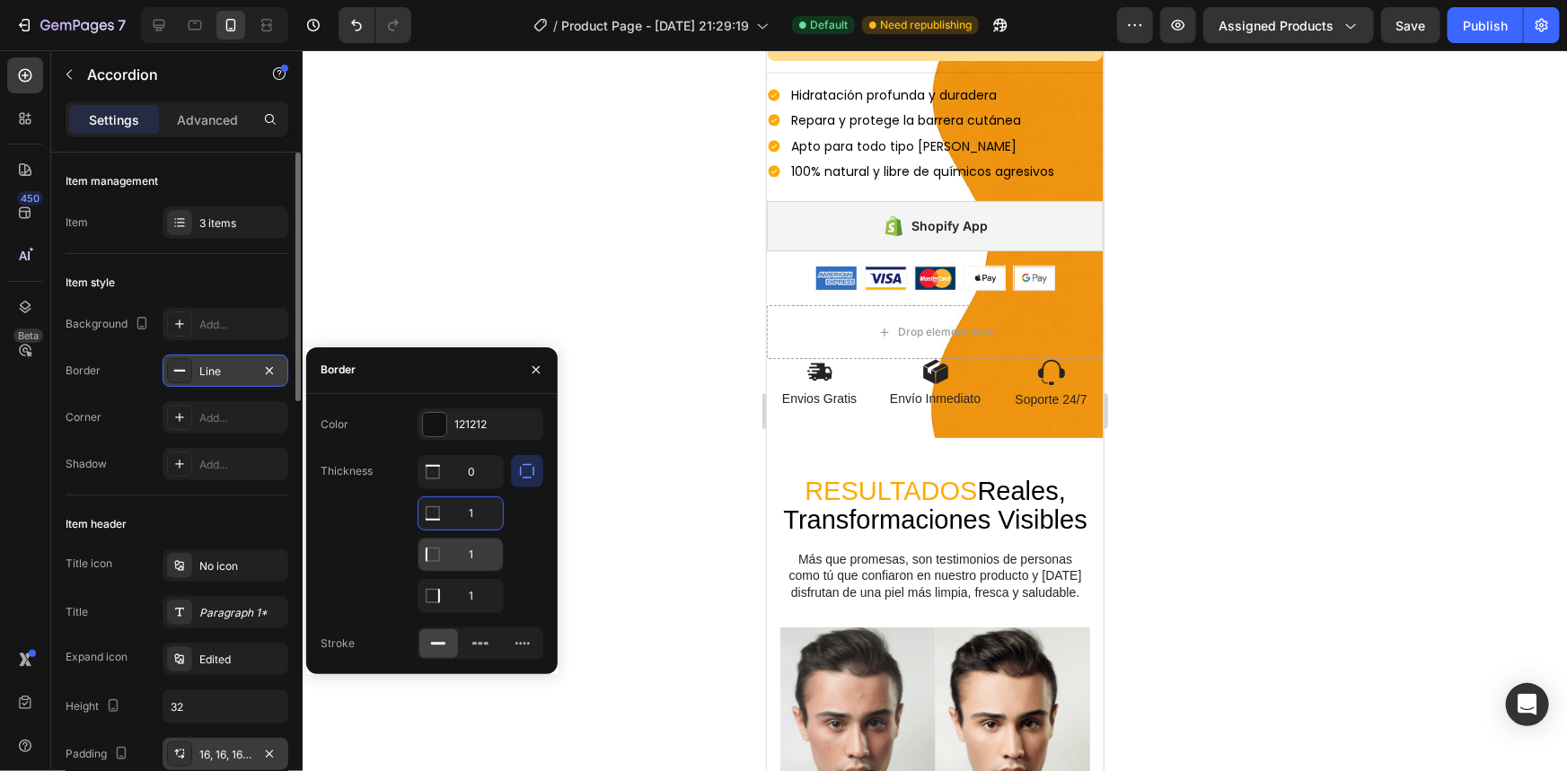
click at [489, 488] on input "1" at bounding box center [460, 472] width 84 height 32
type input "0"
click at [485, 594] on input "1" at bounding box center [460, 596] width 84 height 32
type input "0"
click at [478, 488] on input "1" at bounding box center [460, 472] width 84 height 32
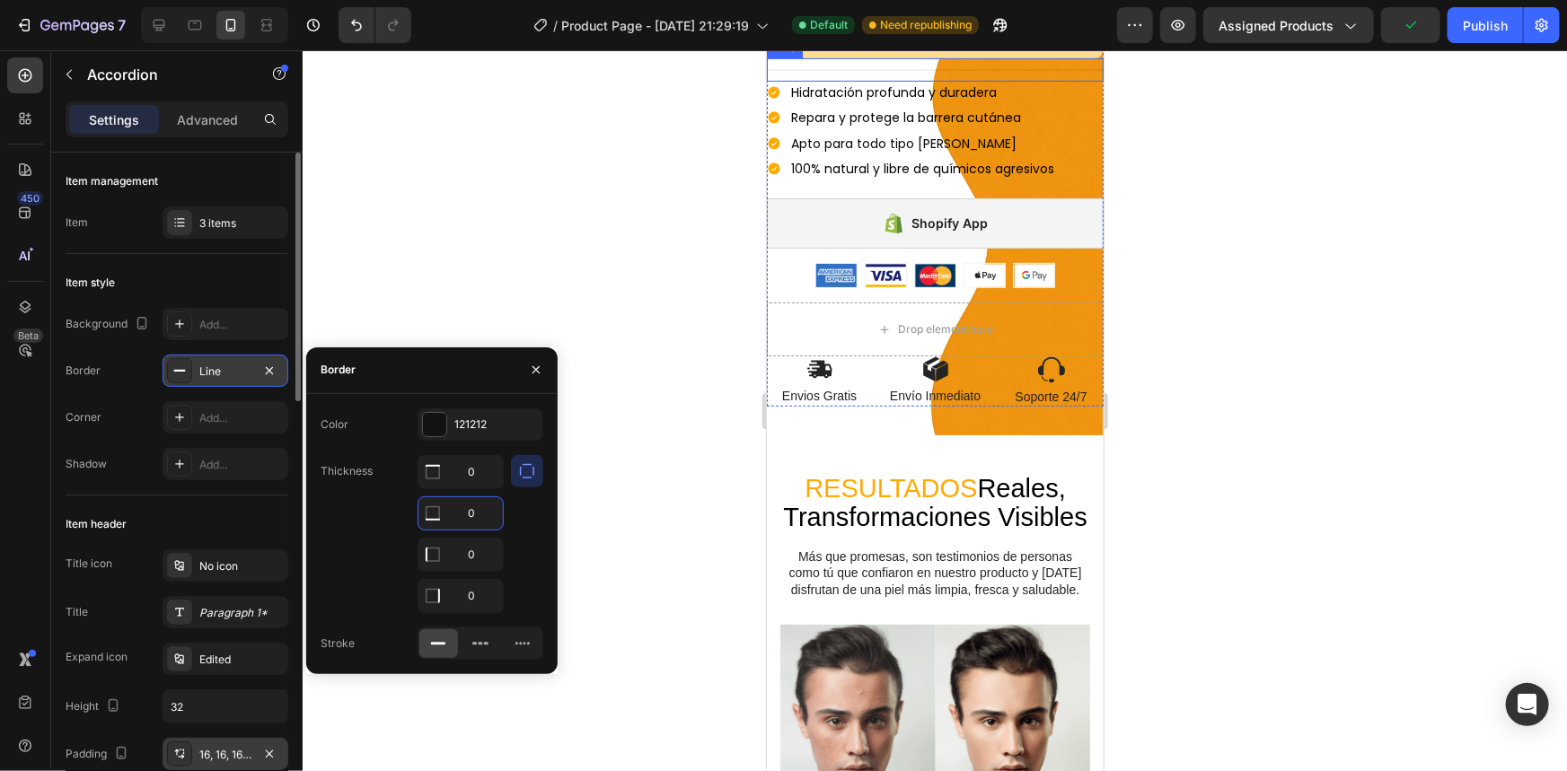
type input "1"
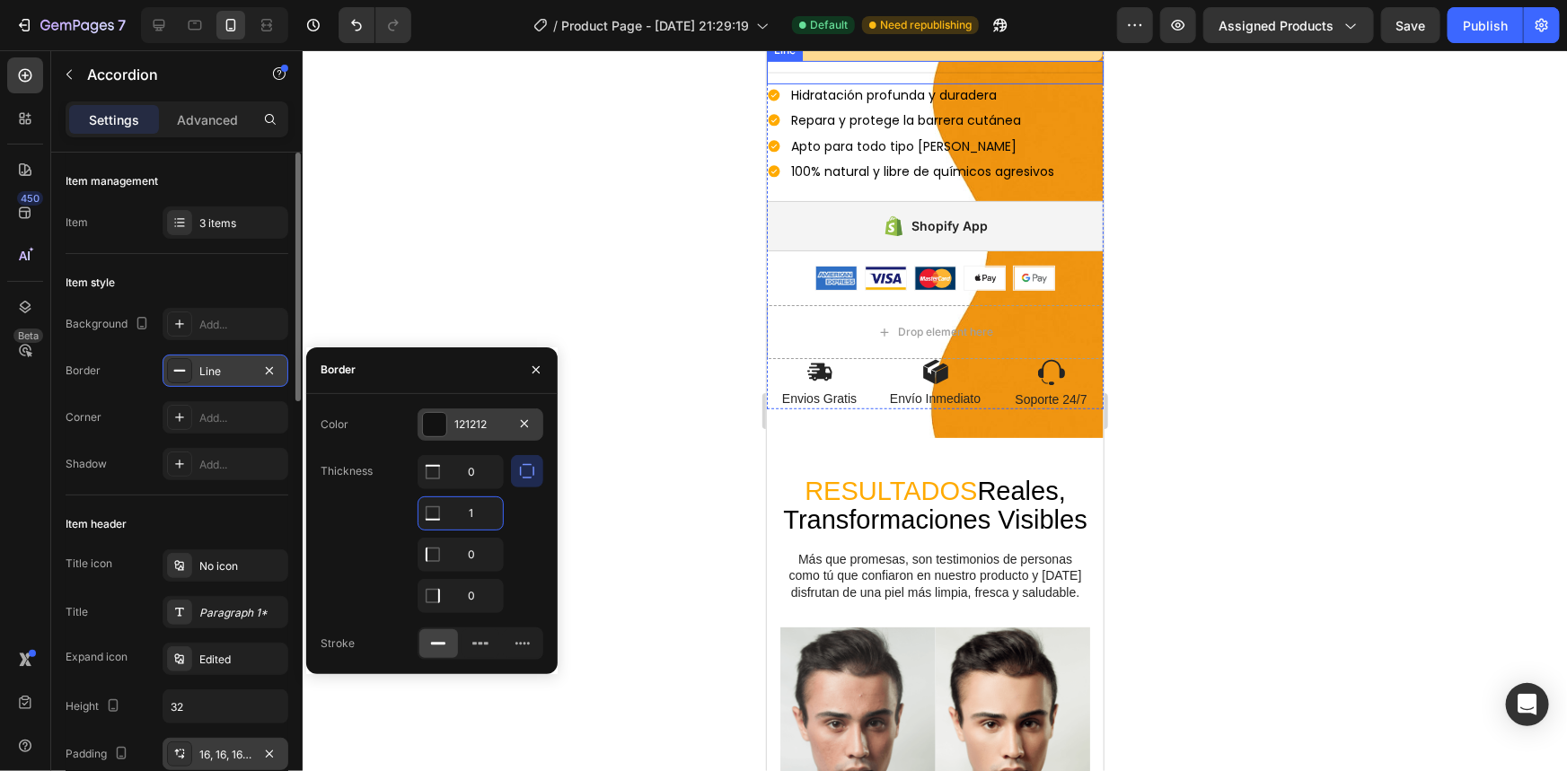
click at [474, 438] on div "121212" at bounding box center [481, 425] width 126 height 32
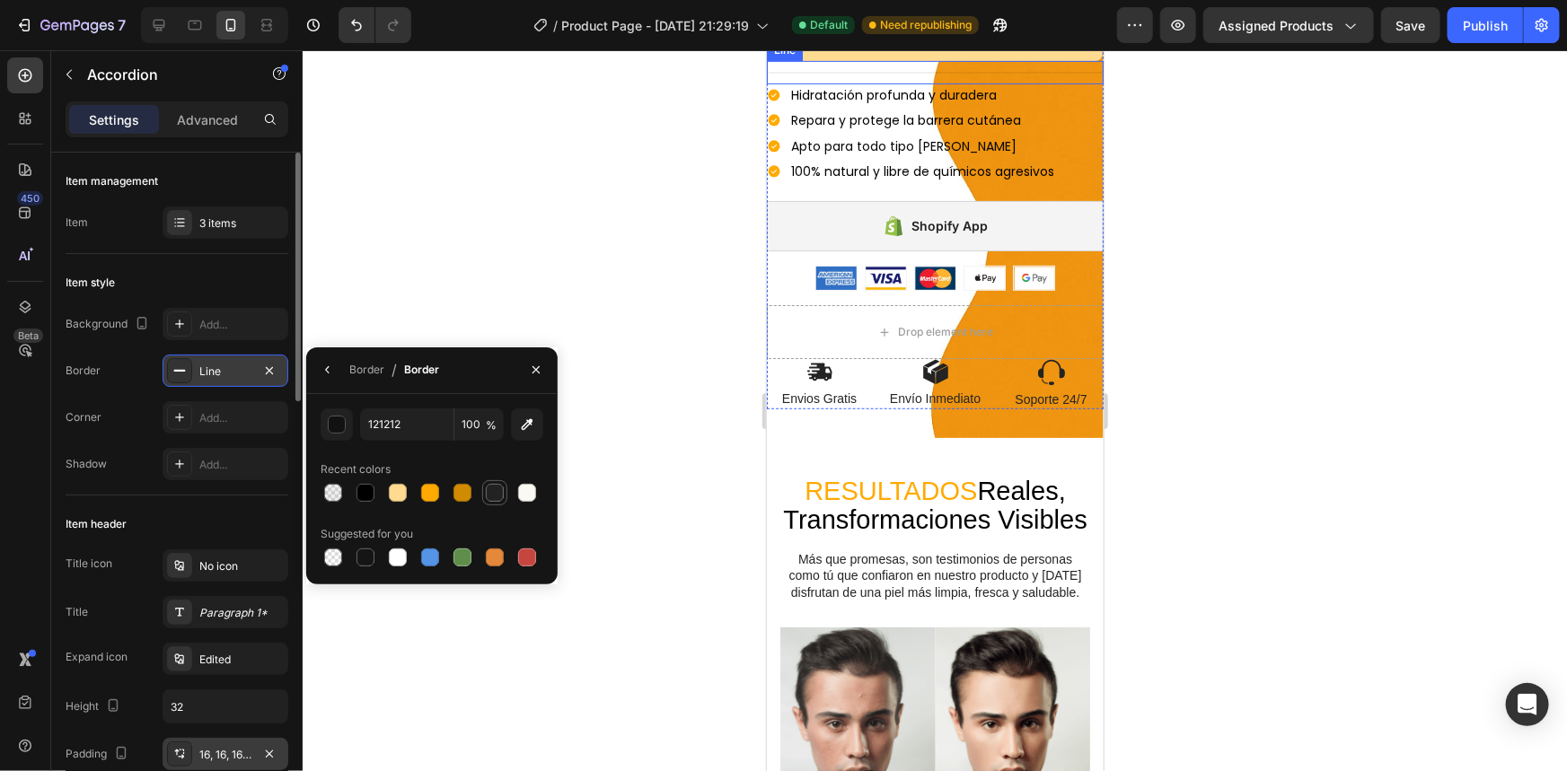
click at [494, 494] on div at bounding box center [495, 493] width 18 height 18
click at [531, 491] on div at bounding box center [527, 493] width 18 height 18
click at [343, 554] on div at bounding box center [333, 558] width 22 height 22
type input "000000"
type input "0"
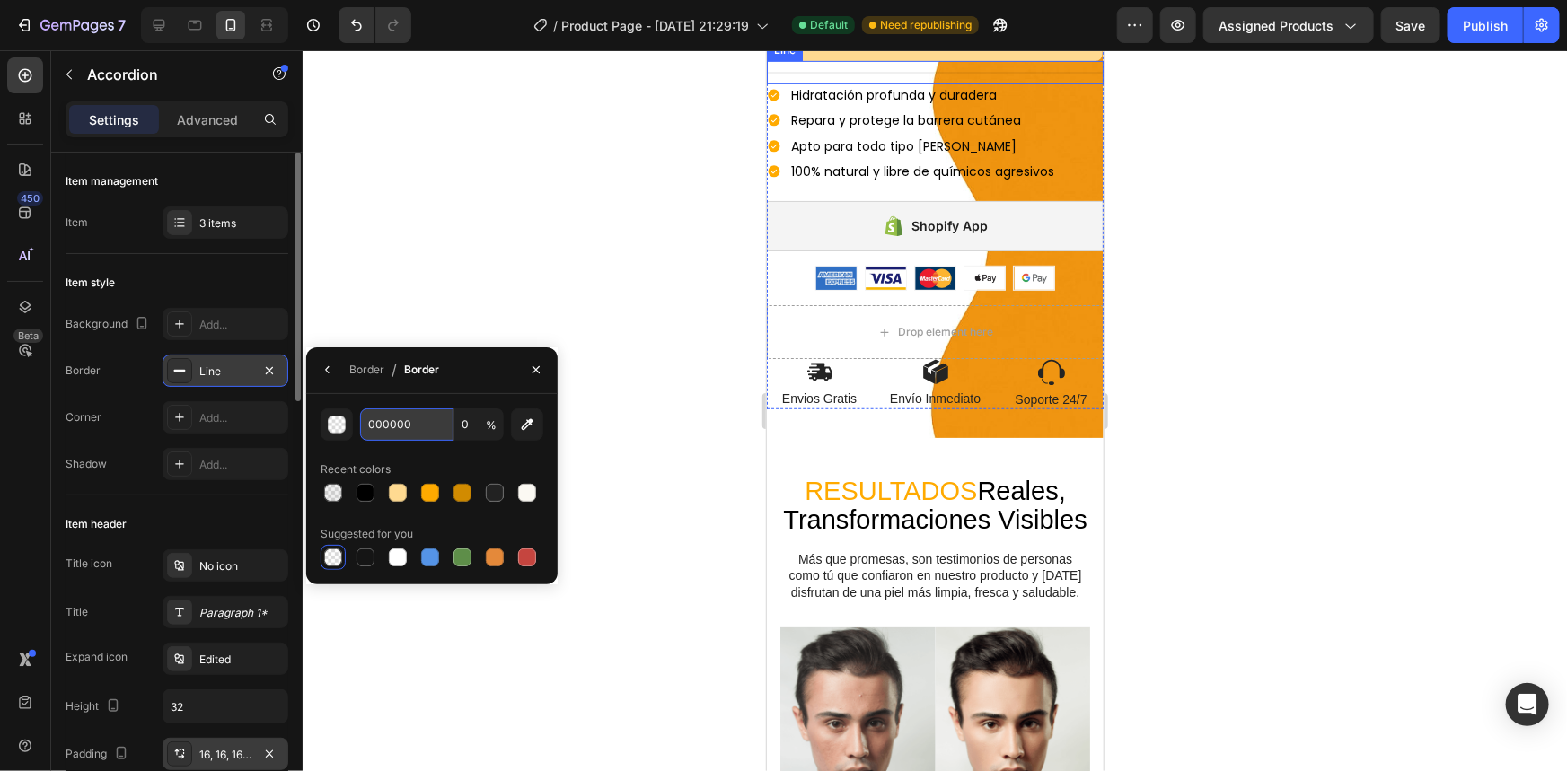
click at [0, 0] on input "000000" at bounding box center [0, 0] width 0 height 0
click at [330, 421] on div "button" at bounding box center [338, 426] width 18 height 18
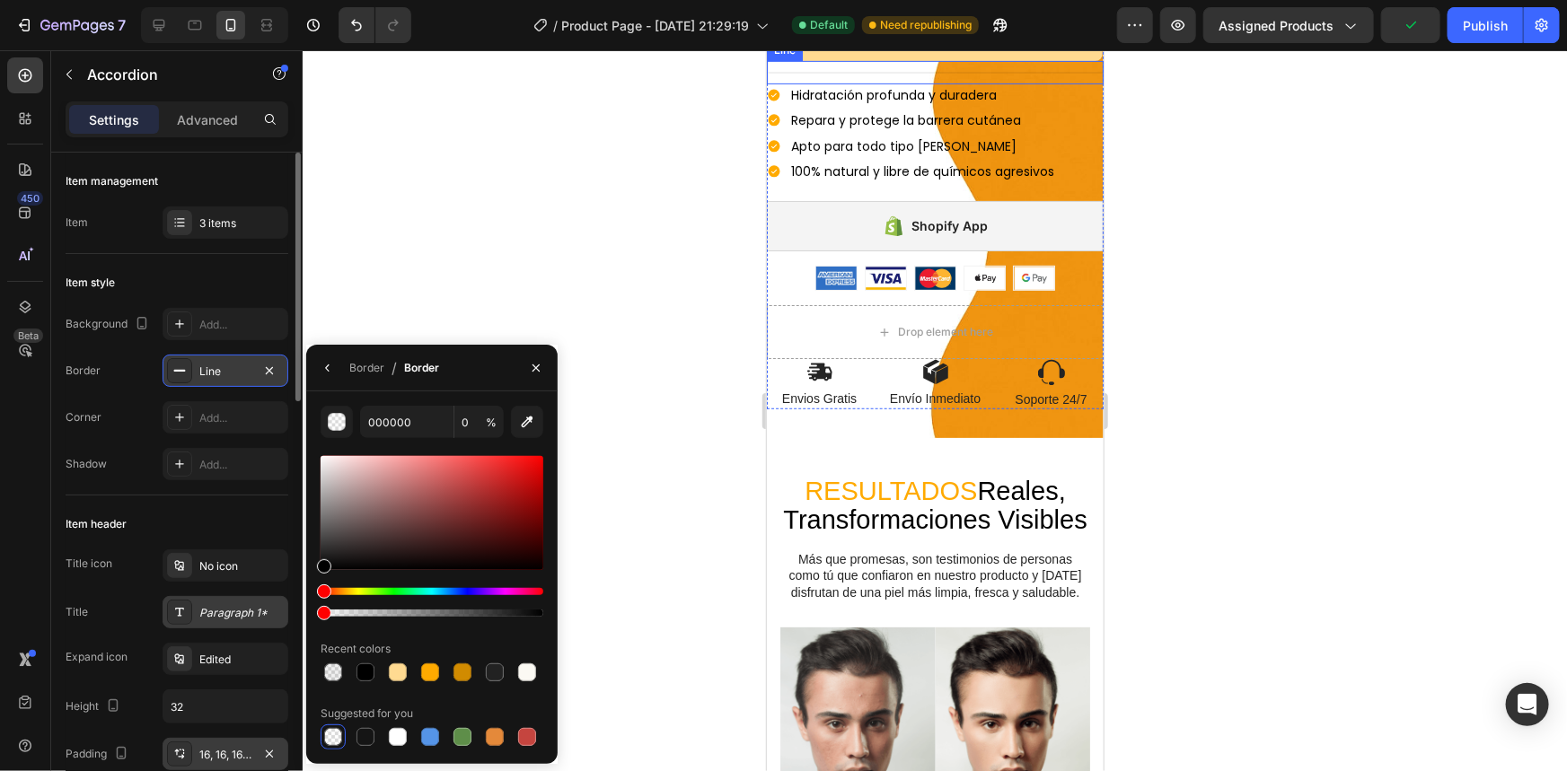
drag, startPoint x: 327, startPoint y: 611, endPoint x: 238, endPoint y: 625, distance: 90.1
click at [238, 625] on div "450 Beta Sections(18) Elements(84) Section Element Hero Section Product Detail …" at bounding box center [151, 410] width 303 height 721
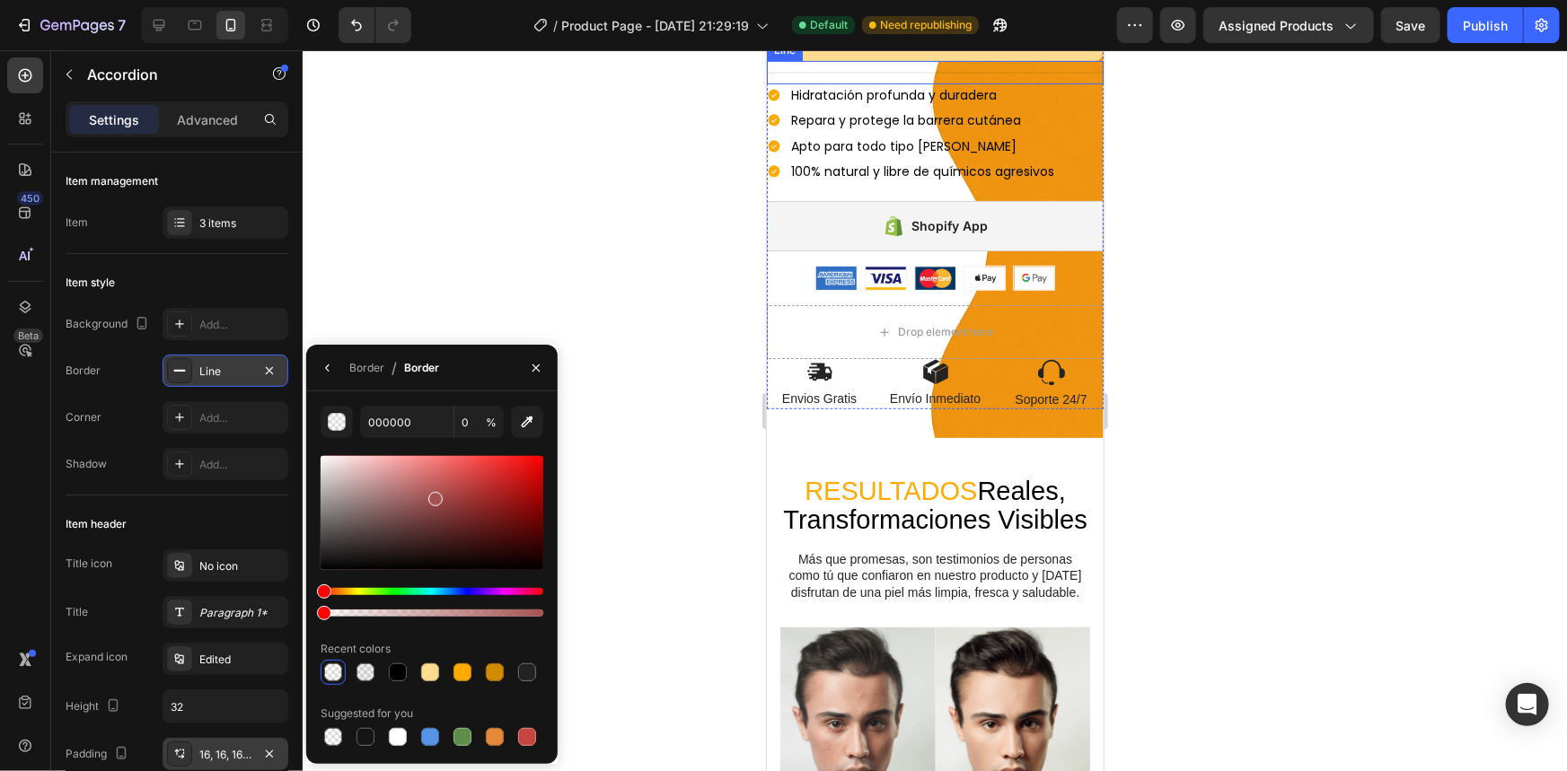
drag, startPoint x: 321, startPoint y: 566, endPoint x: 434, endPoint y: 496, distance: 133.1
click at [434, 496] on div at bounding box center [435, 499] width 14 height 14
drag, startPoint x: 438, startPoint y: 496, endPoint x: 390, endPoint y: 512, distance: 51.1
click at [397, 512] on div at bounding box center [404, 512] width 14 height 14
type input "825959"
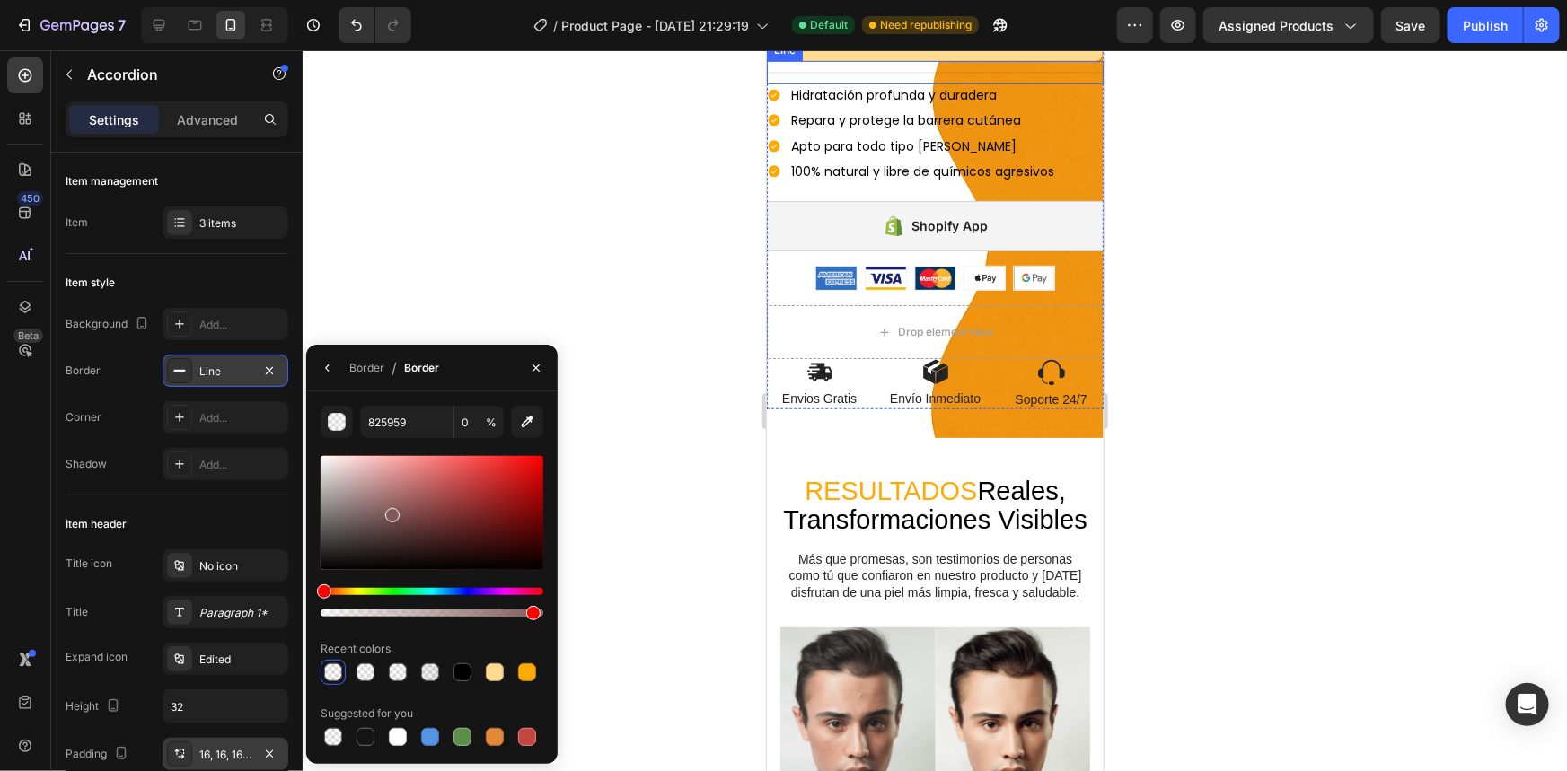
drag, startPoint x: 321, startPoint y: 618, endPoint x: 582, endPoint y: 603, distance: 260.9
click at [582, 0] on div "7 / Product Page - [DATE] 21:29:19 Default Need republishing Preview Assigned P…" at bounding box center [783, 0] width 1567 height 0
type input "100"
drag, startPoint x: 392, startPoint y: 520, endPoint x: 394, endPoint y: 503, distance: 17.2
click at [394, 508] on div at bounding box center [397, 515] width 14 height 14
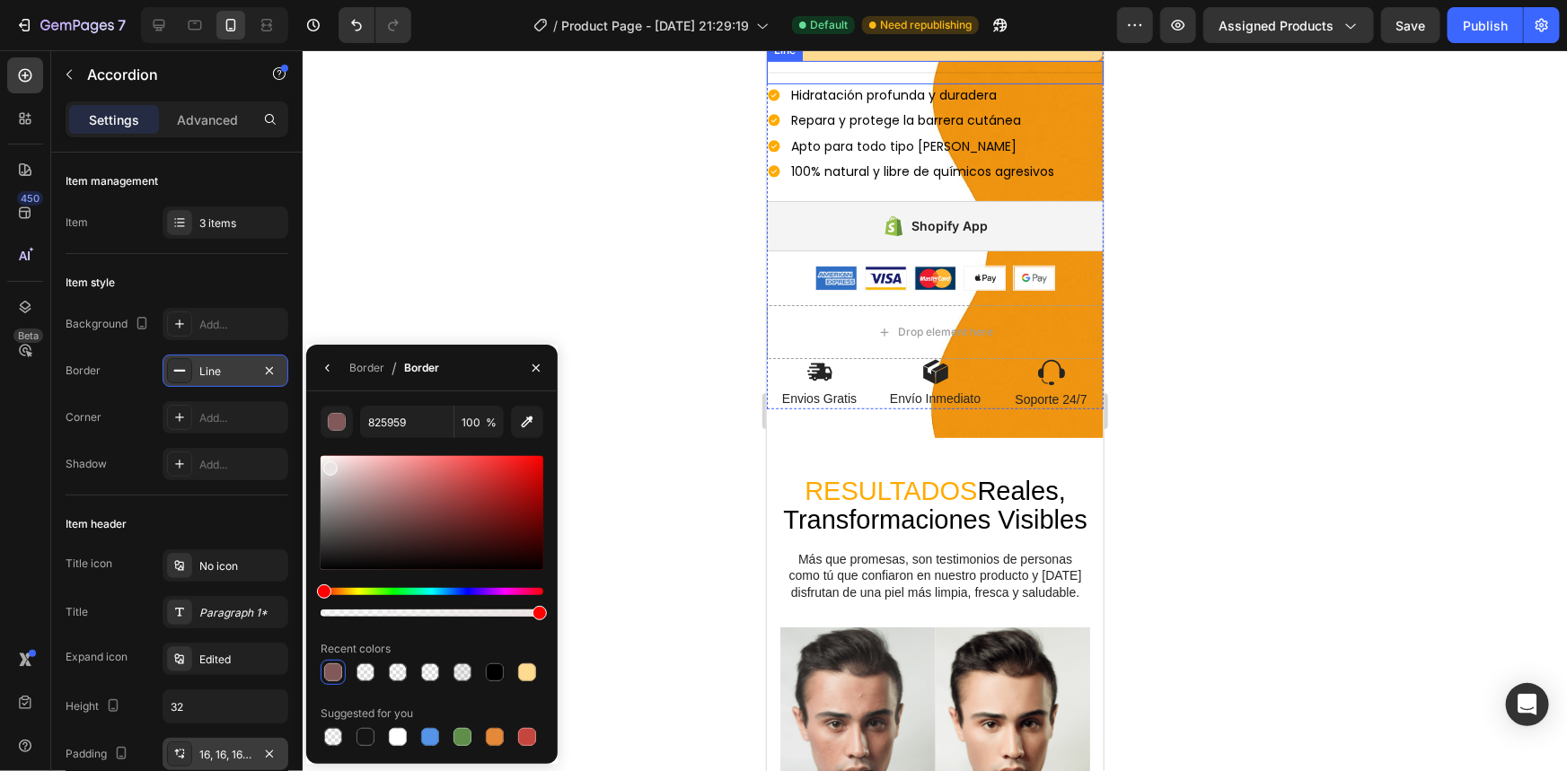
drag, startPoint x: 392, startPoint y: 495, endPoint x: 328, endPoint y: 465, distance: 71.1
click at [328, 465] on div at bounding box center [432, 513] width 223 height 114
drag, startPoint x: 336, startPoint y: 472, endPoint x: 372, endPoint y: 470, distance: 36.0
click at [338, 470] on div at bounding box center [330, 469] width 14 height 14
drag, startPoint x: 377, startPoint y: 480, endPoint x: 392, endPoint y: 497, distance: 22.2
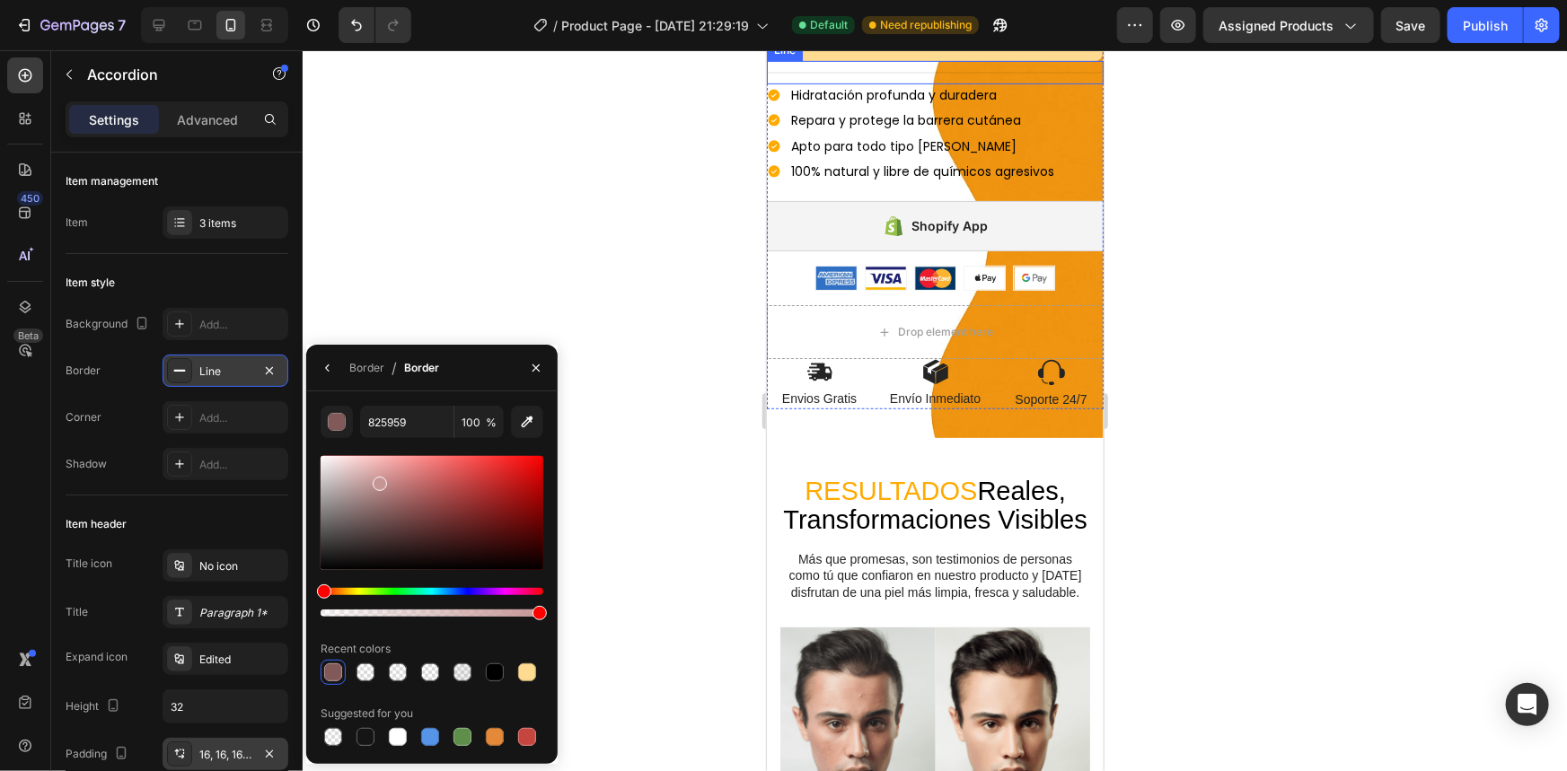
click at [392, 497] on div at bounding box center [432, 513] width 223 height 114
click at [0, 0] on input "A37070" at bounding box center [0, 0] width 0 height 0
drag, startPoint x: 392, startPoint y: 501, endPoint x: 365, endPoint y: 519, distance: 32.4
click at [365, 519] on div at bounding box center [366, 522] width 14 height 14
type input "725C5C"
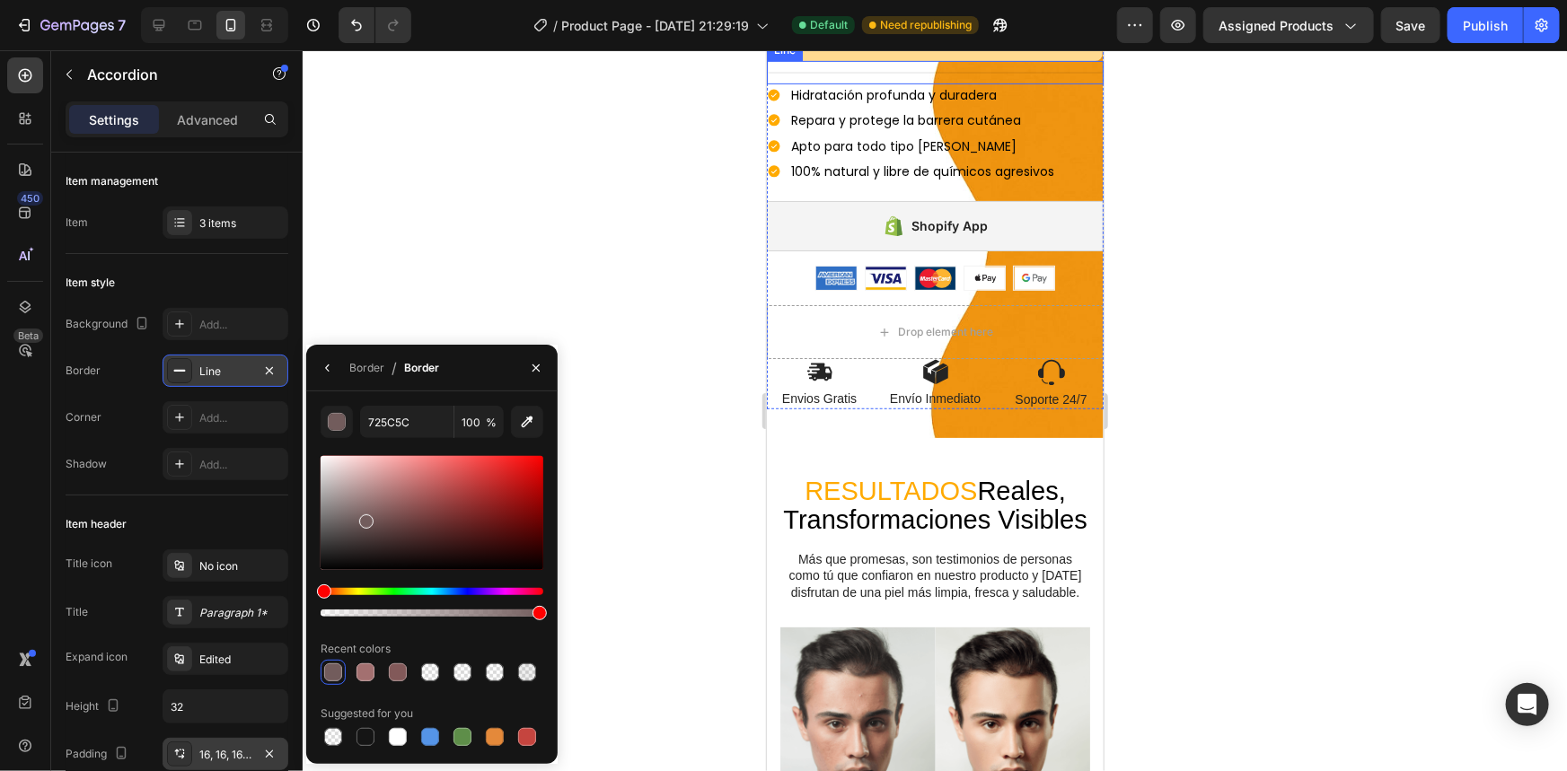
click at [242, 387] on div "Background Add... Border Line Corner Add... Shadow Add..." at bounding box center [177, 394] width 223 height 172
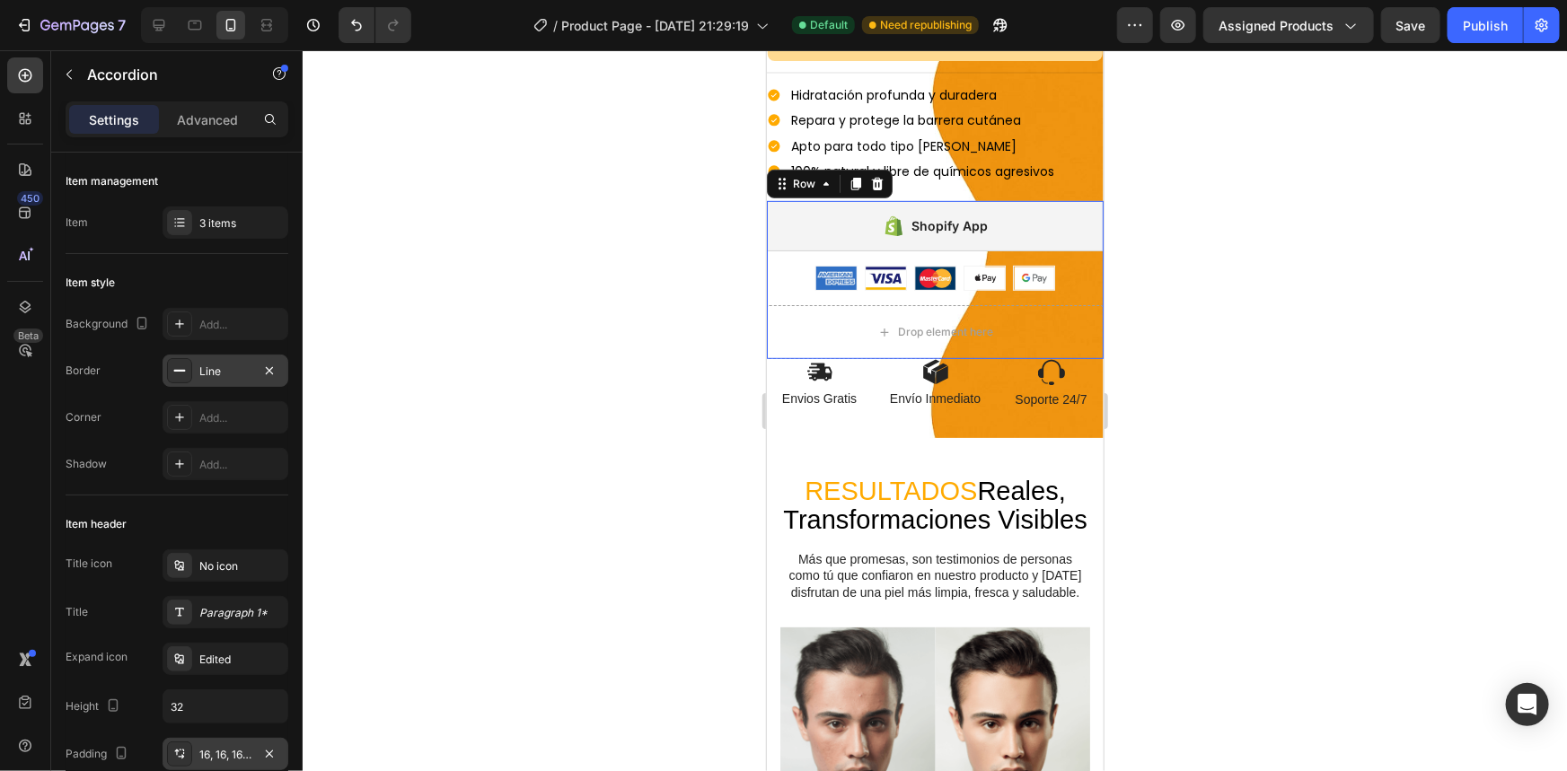
click at [1070, 358] on div "Shopify App Shopify App Image Image Image Image Image Row Row Drop element here…" at bounding box center [934, 279] width 337 height 158
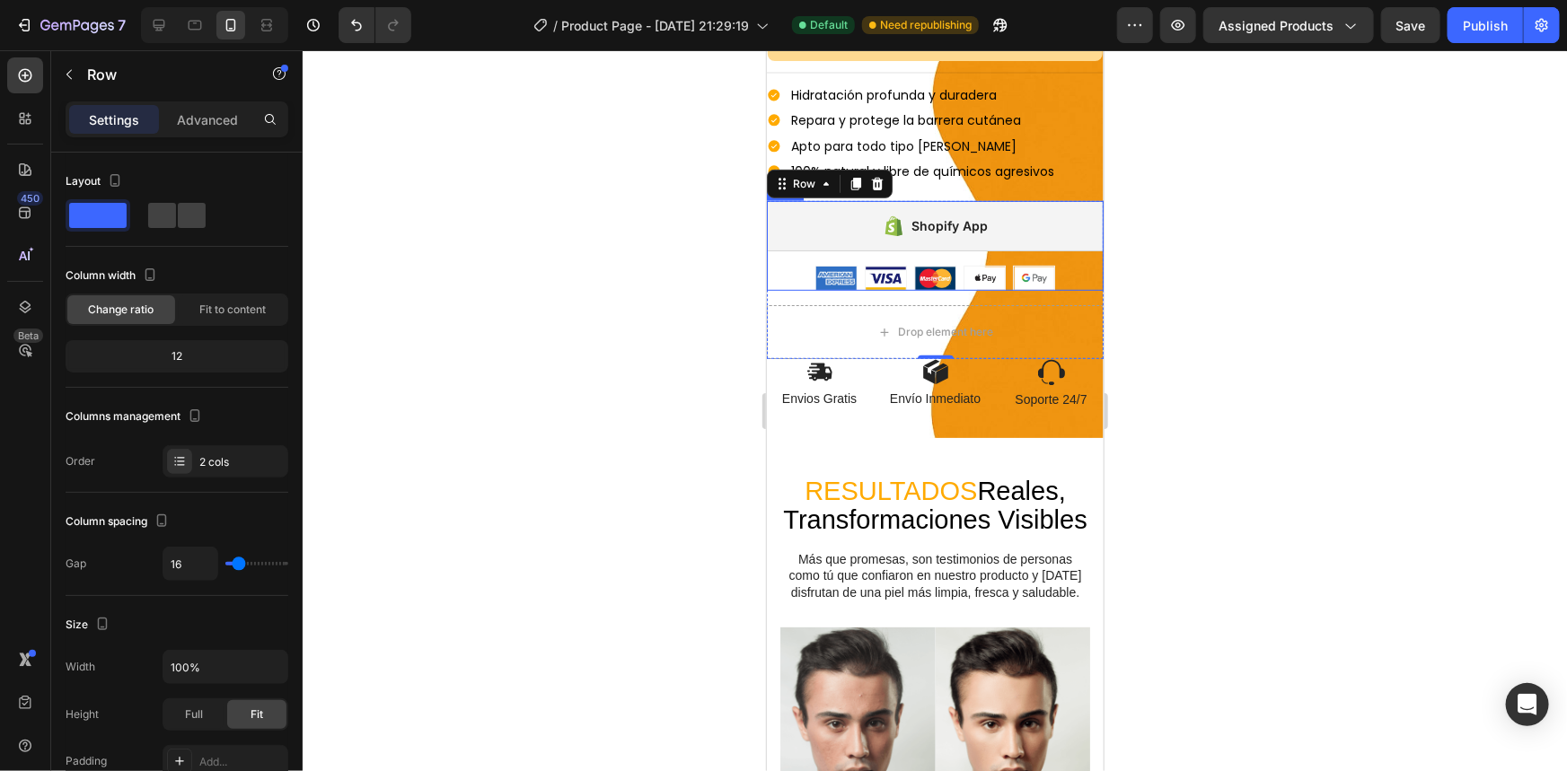
click at [1080, 290] on div "Shopify App Shopify App Image Image Image Image Image Row" at bounding box center [934, 245] width 337 height 90
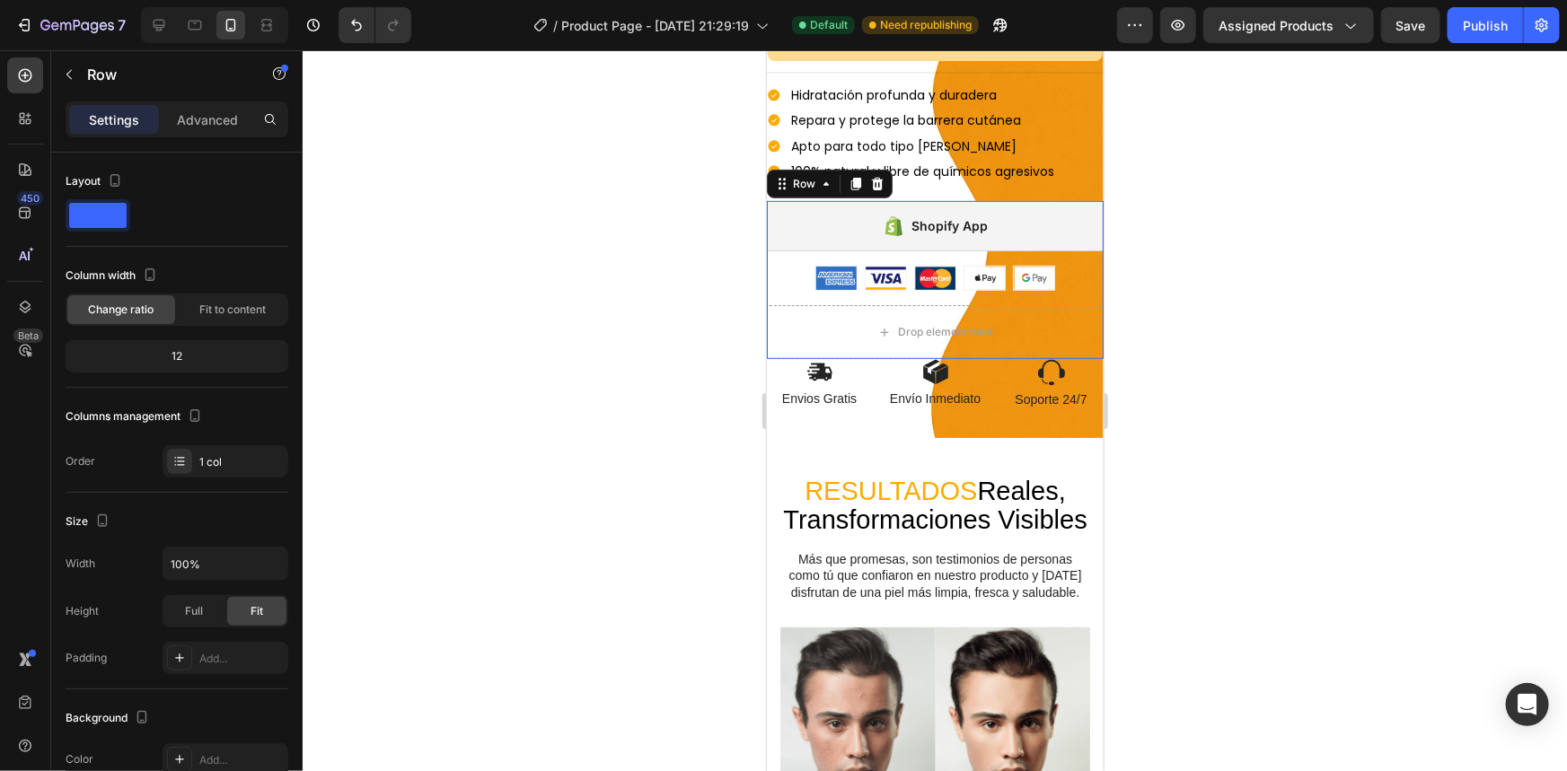
click at [1046, 358] on div "Shopify App Shopify App Image Image Image Image Image Row Row Drop element here…" at bounding box center [934, 279] width 337 height 158
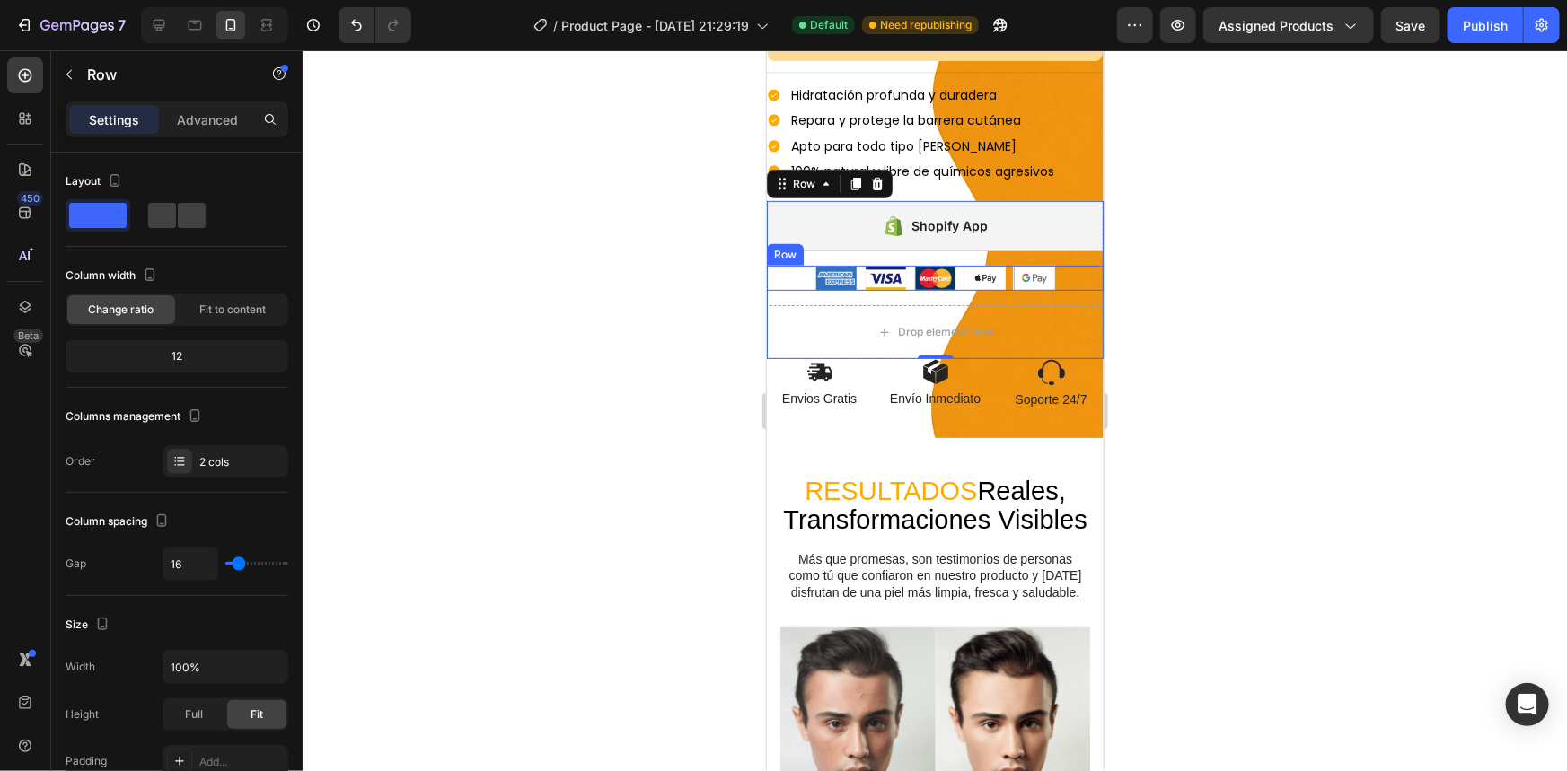
click at [790, 290] on div "Image Image Image Image Image Row" at bounding box center [934, 277] width 337 height 25
click at [795, 358] on div "Shopify App Shopify App Image Image Image Image Image Row 0 Row Drop element he…" at bounding box center [934, 279] width 337 height 158
type input "0"
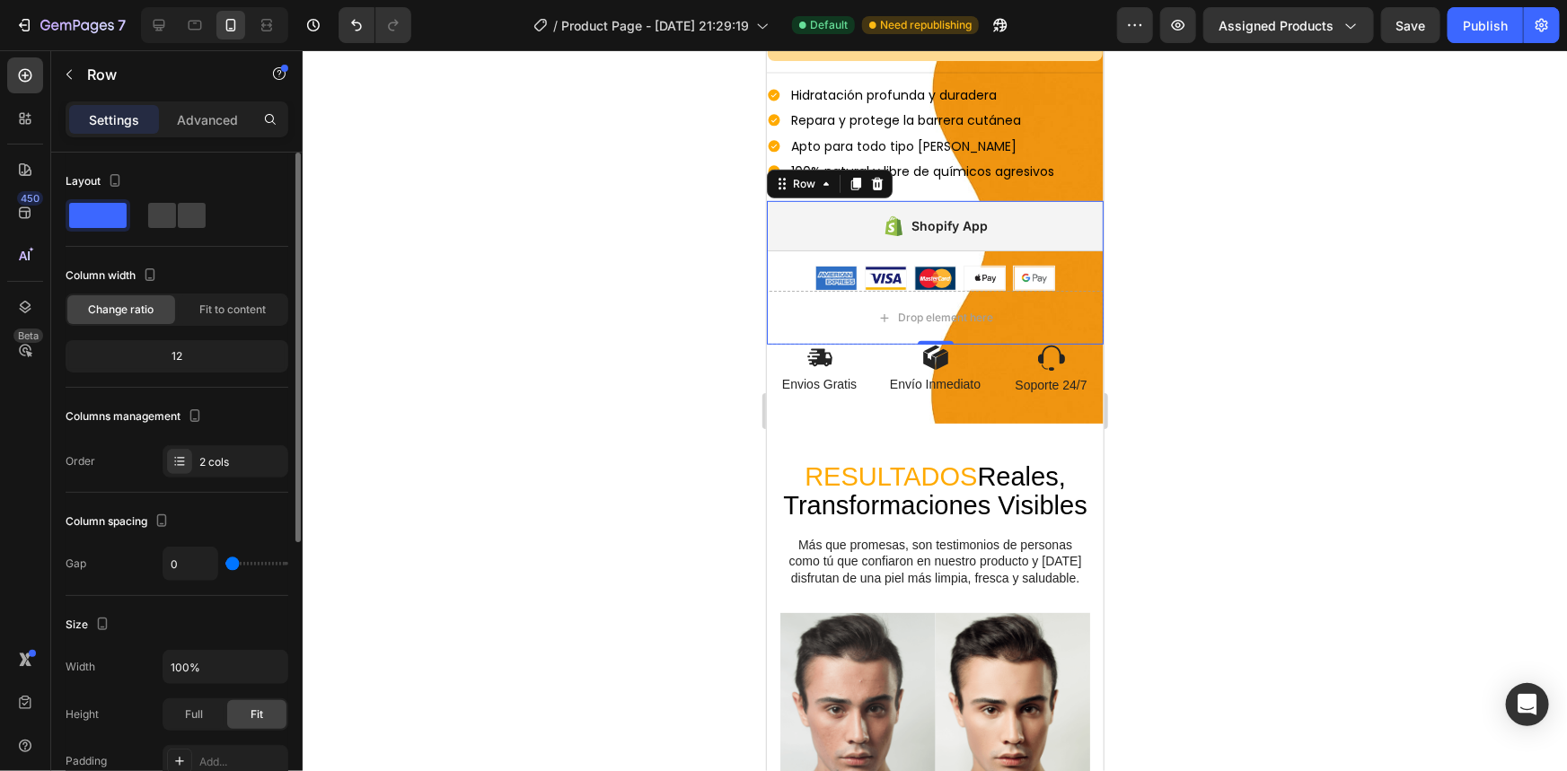
drag, startPoint x: 233, startPoint y: 561, endPoint x: 215, endPoint y: 565, distance: 18.3
type input "0"
click at [225, 565] on input "range" at bounding box center [256, 564] width 63 height 4
type input "27"
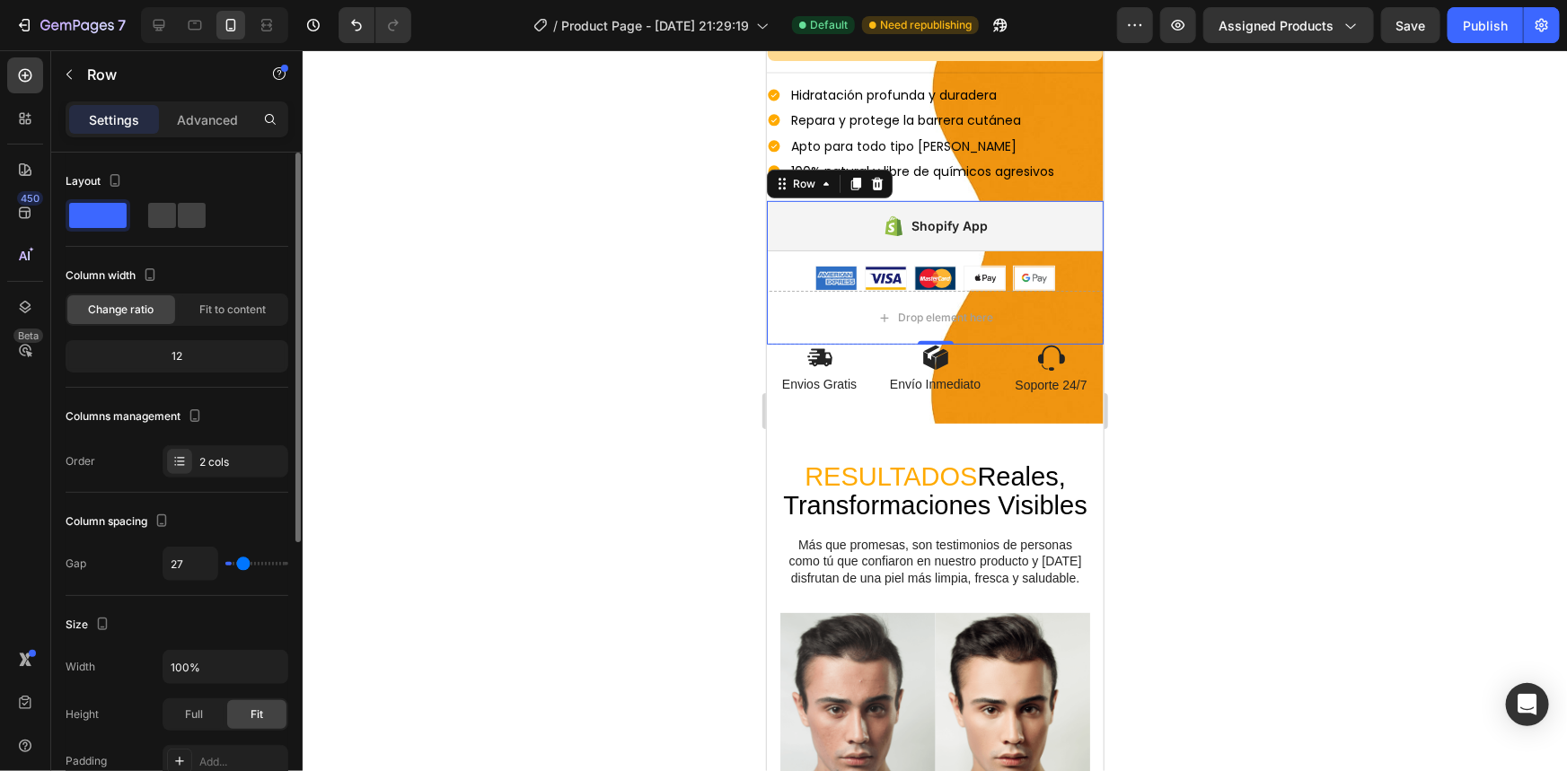
type input "29"
type input "31"
type input "35"
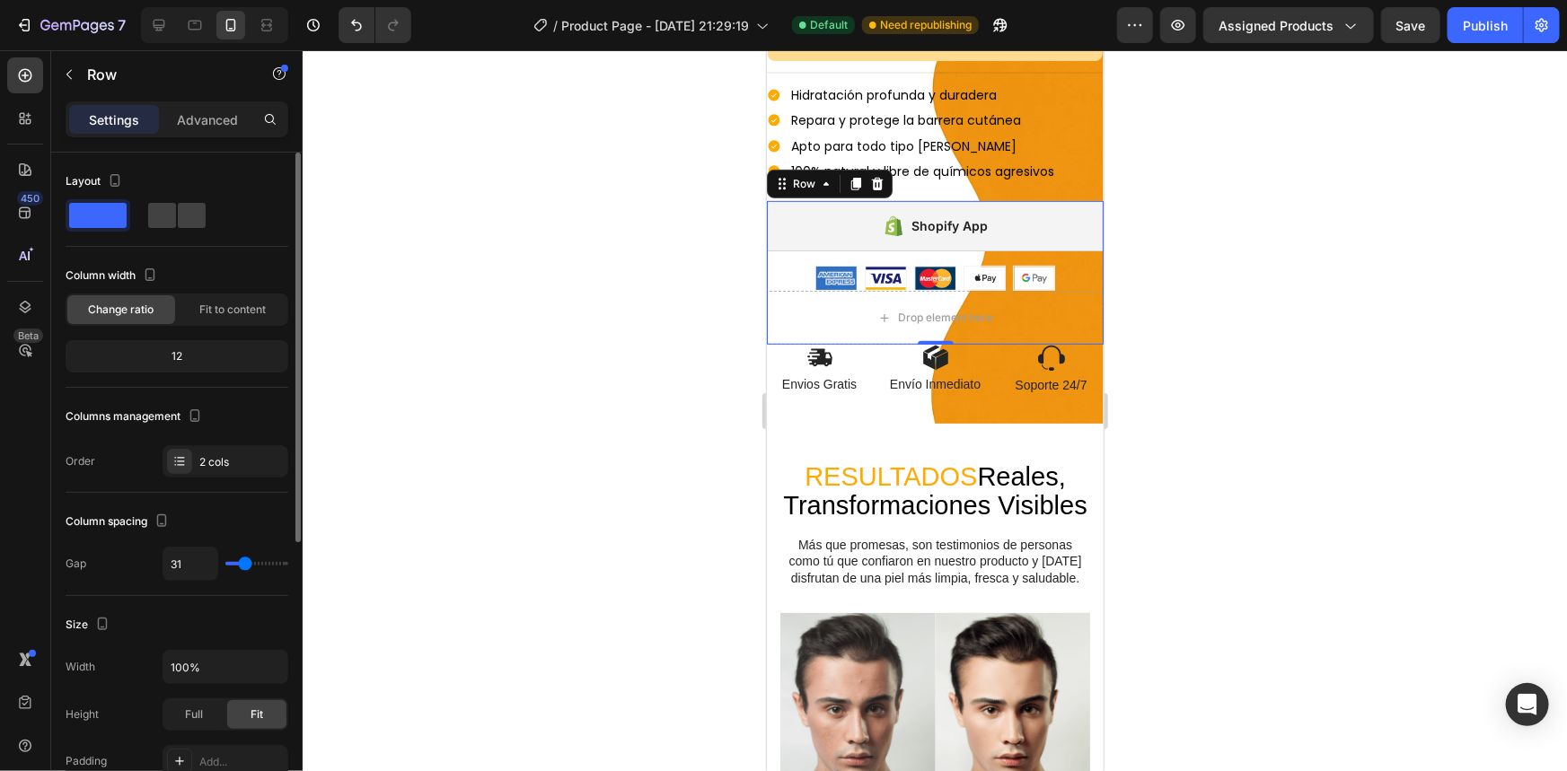
type input "35"
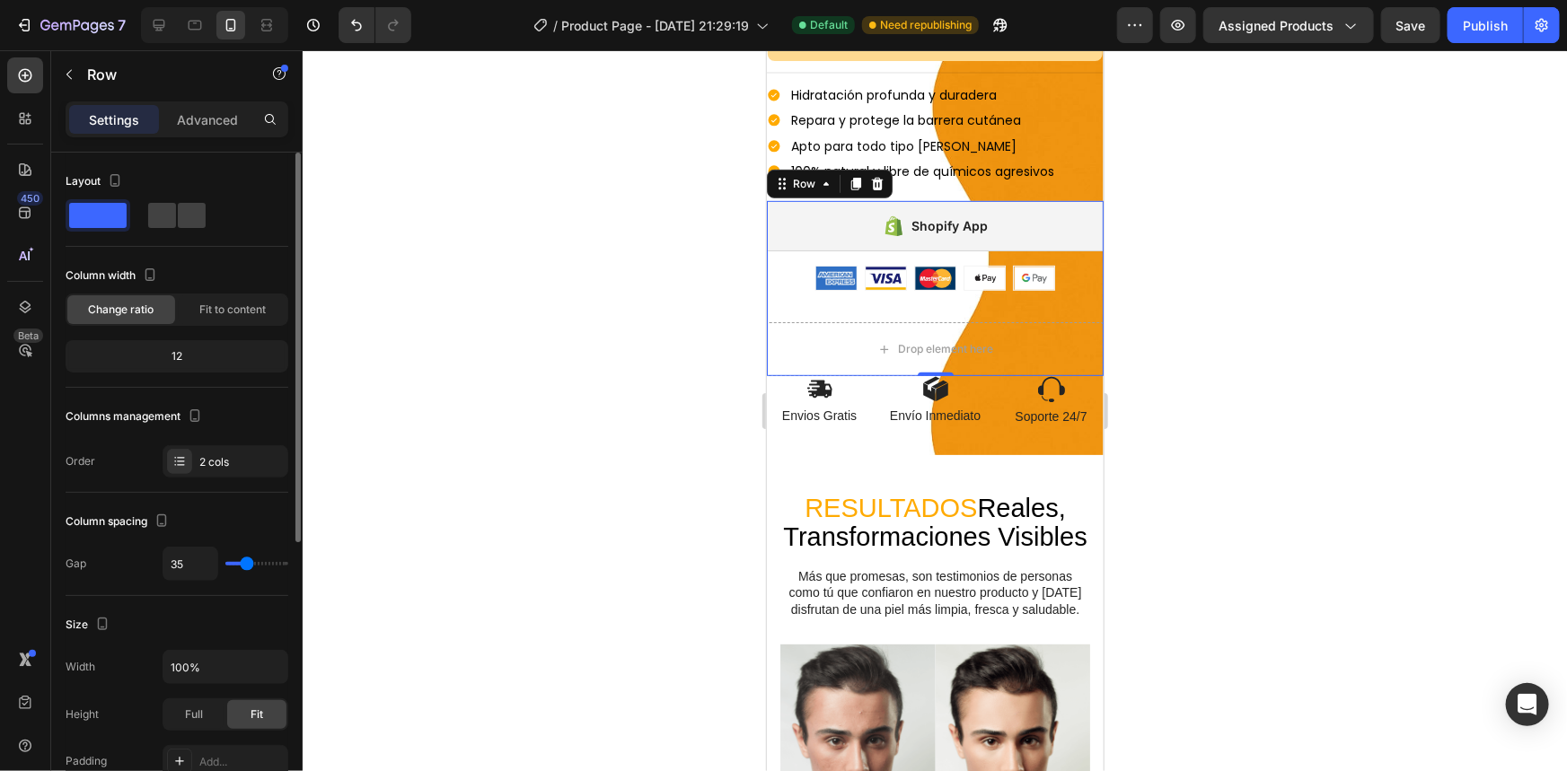
type input "37"
type input "39"
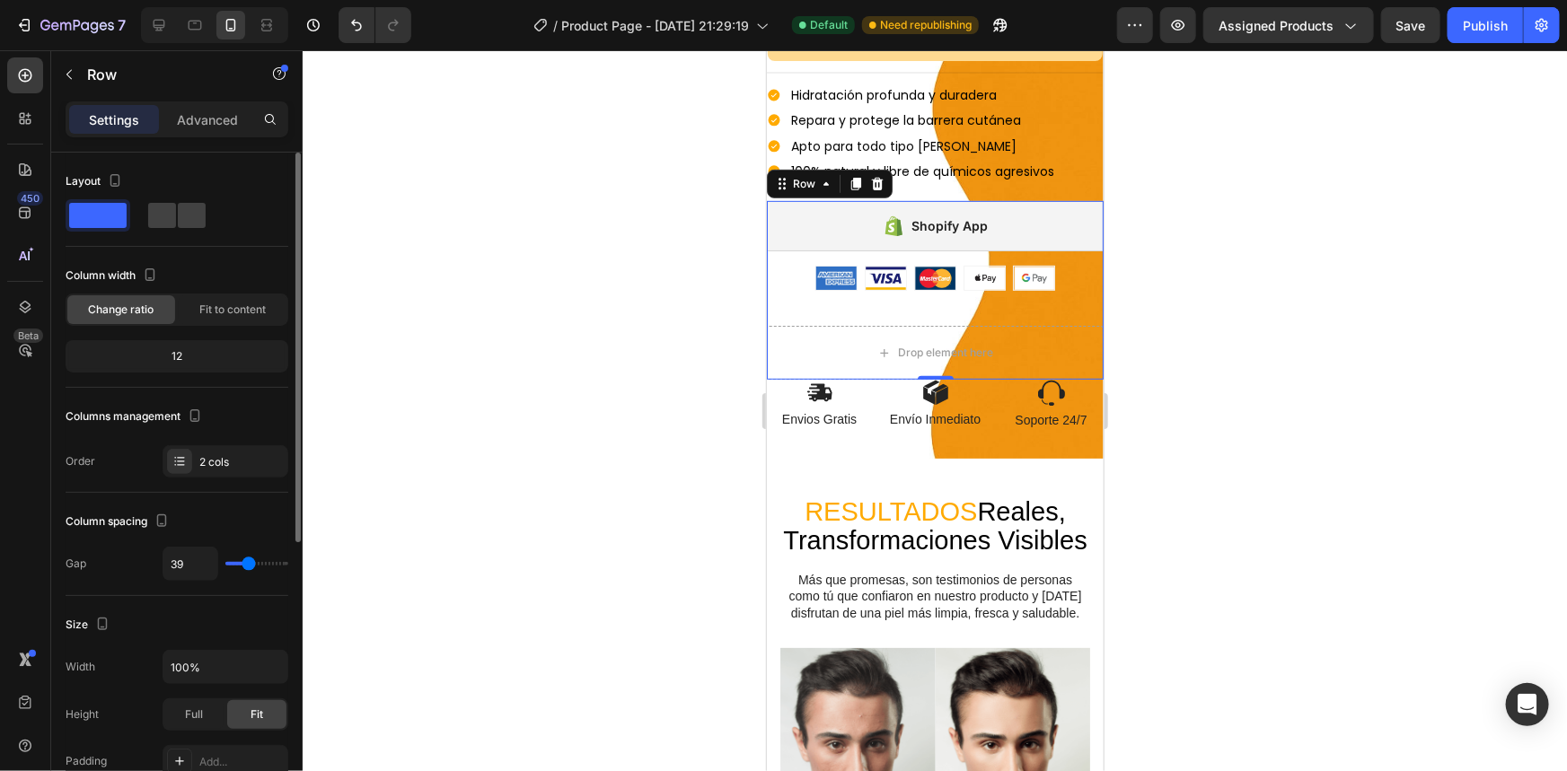
type input "37"
type input "18"
type input "16"
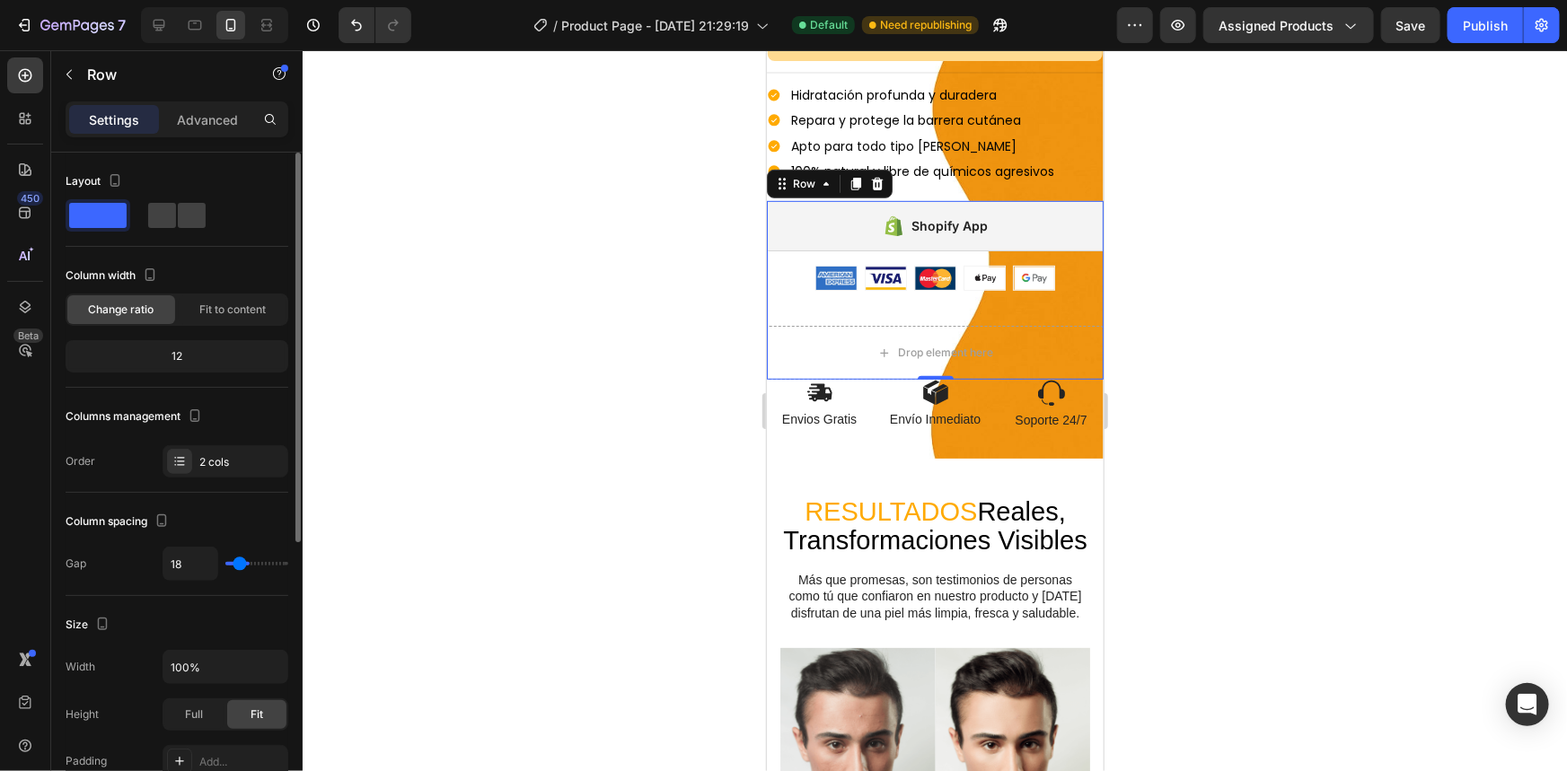
type input "16"
type input "14"
type input "12"
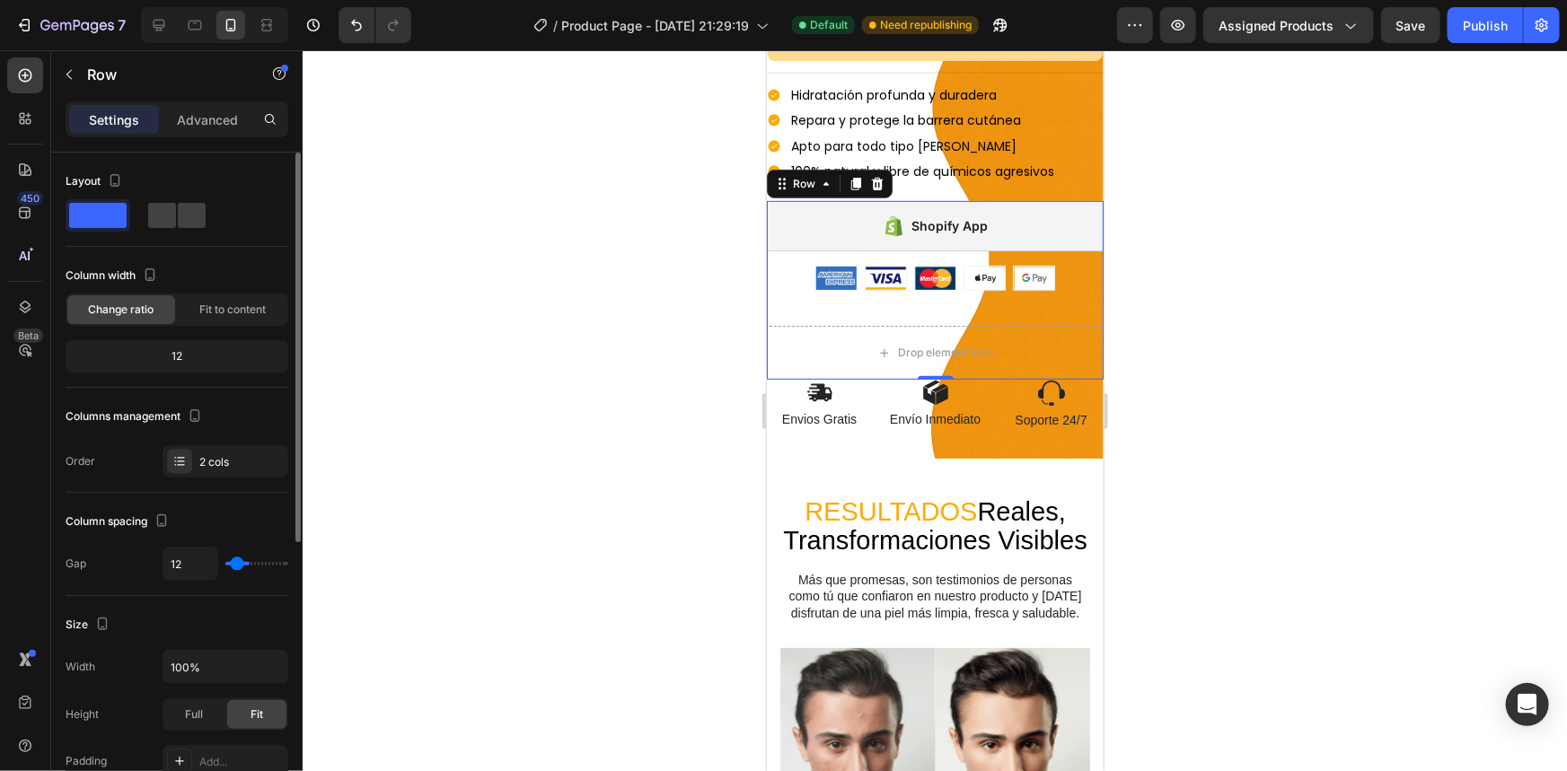
type input "10"
type input "8"
type input "6"
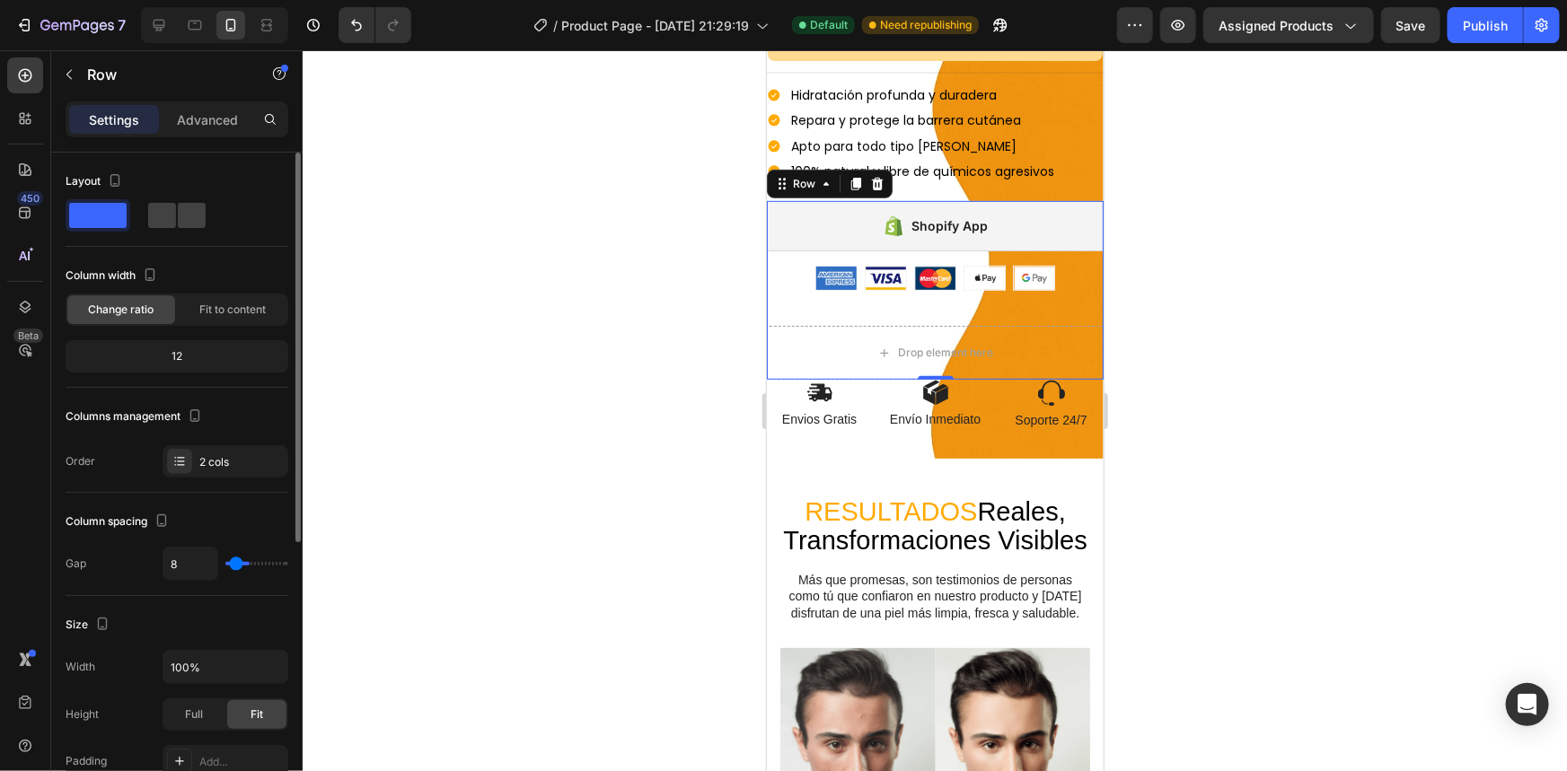
type input "6"
type input "4"
type input "2"
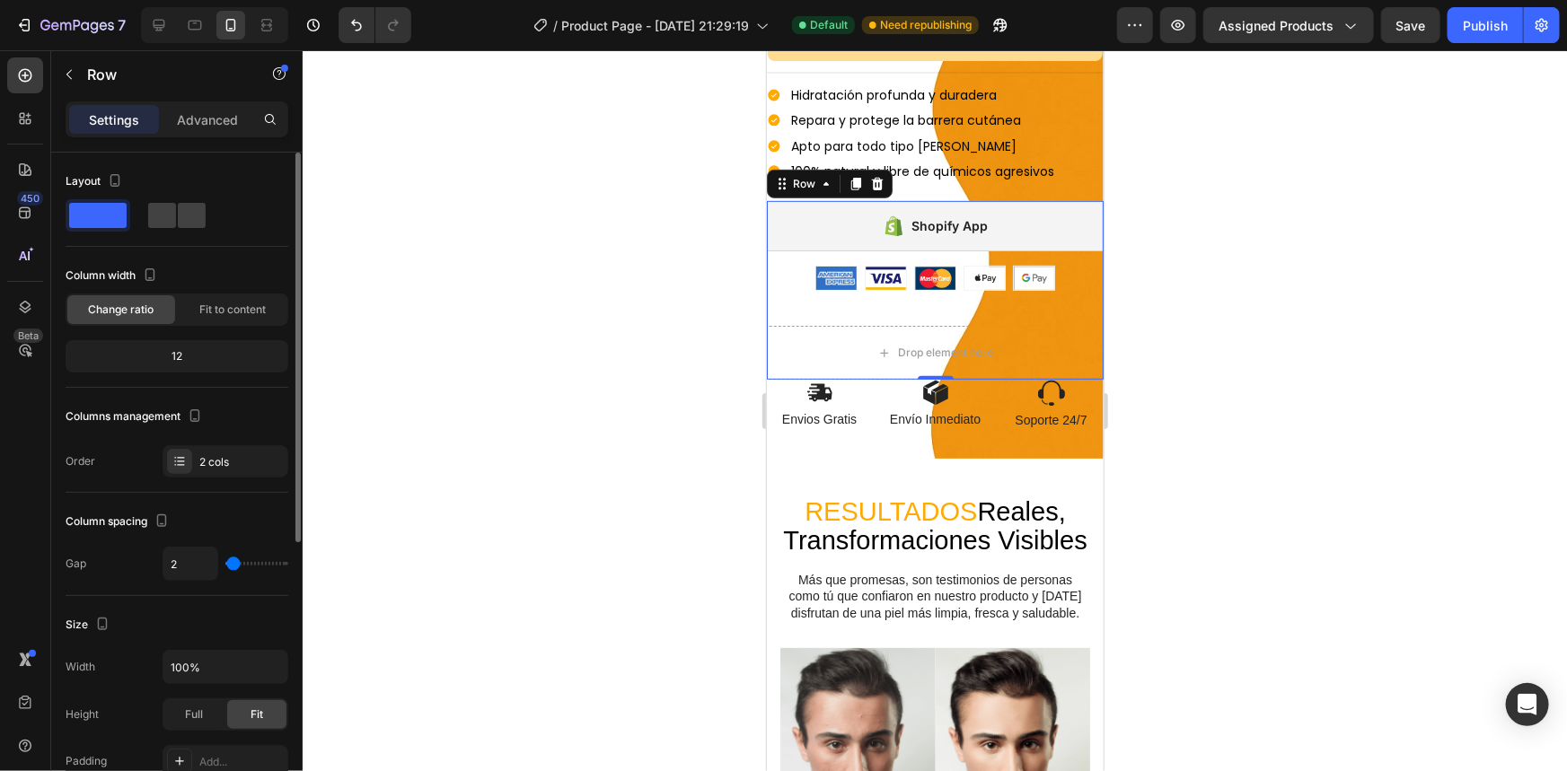
type input "0"
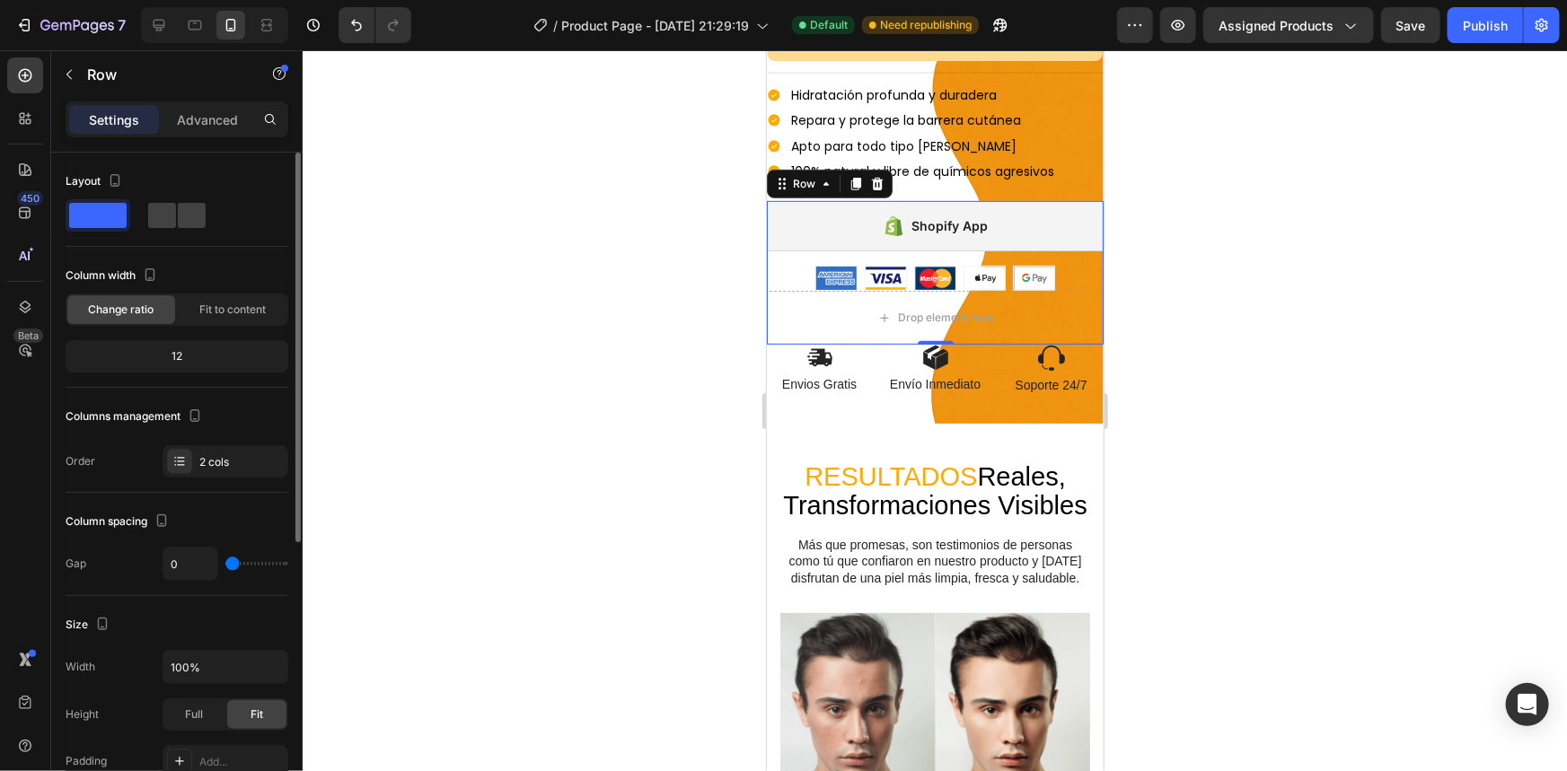
drag, startPoint x: 242, startPoint y: 562, endPoint x: 228, endPoint y: 566, distance: 14.8
click at [228, 566] on input "range" at bounding box center [256, 564] width 63 height 4
click at [172, 19] on div at bounding box center [159, 25] width 29 height 29
type input "16"
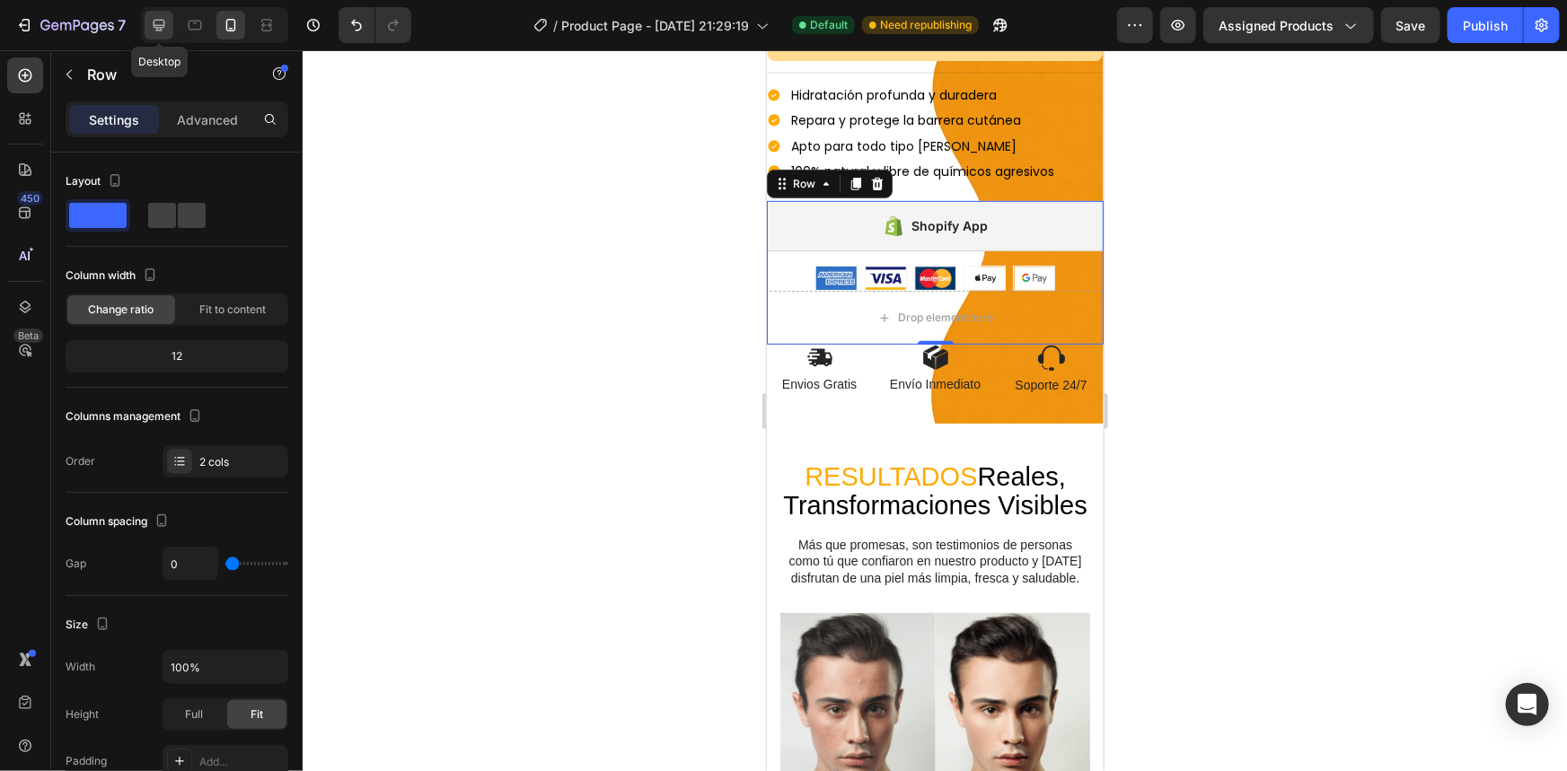
type input "1200"
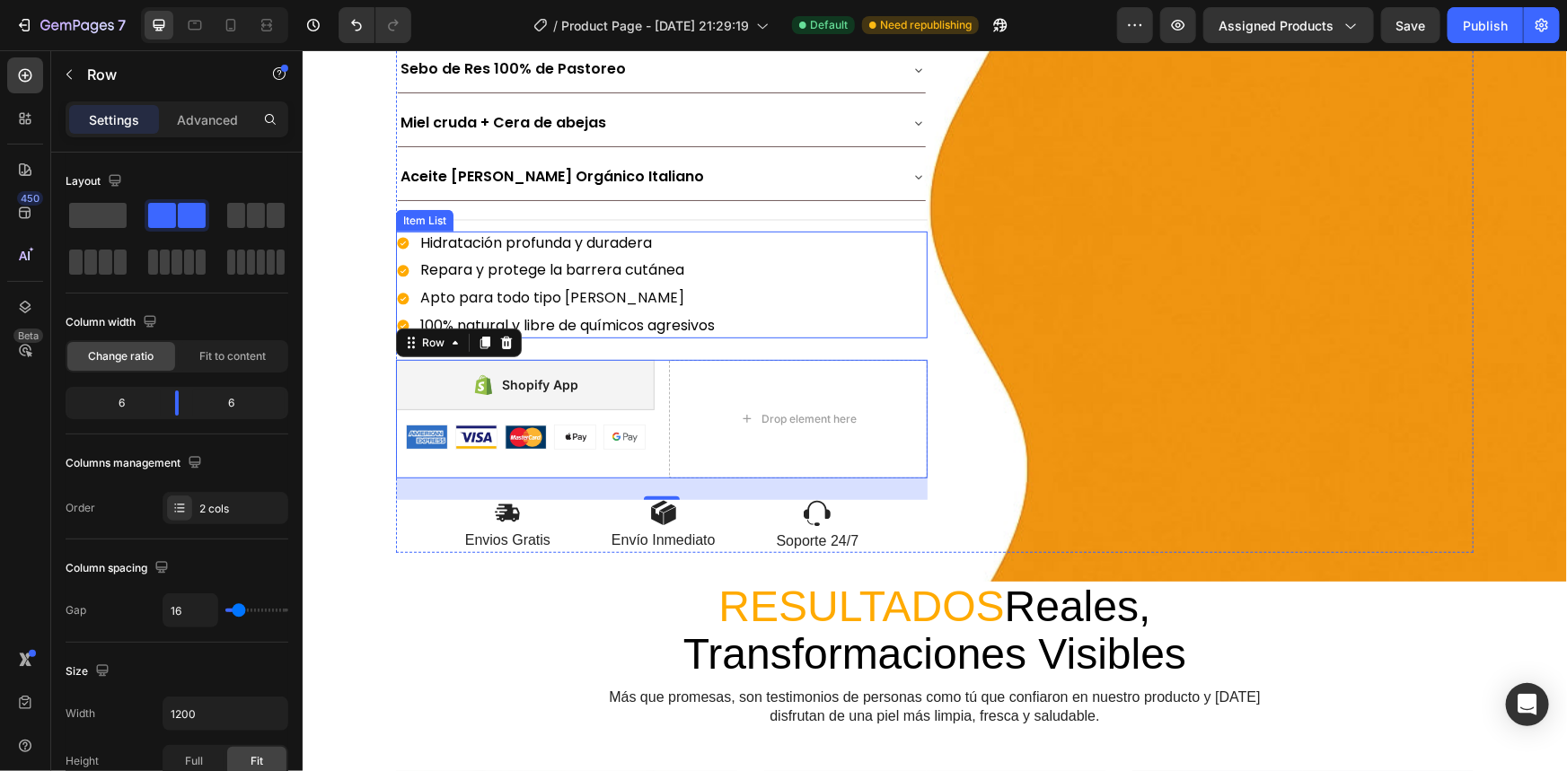
scroll to position [112, 0]
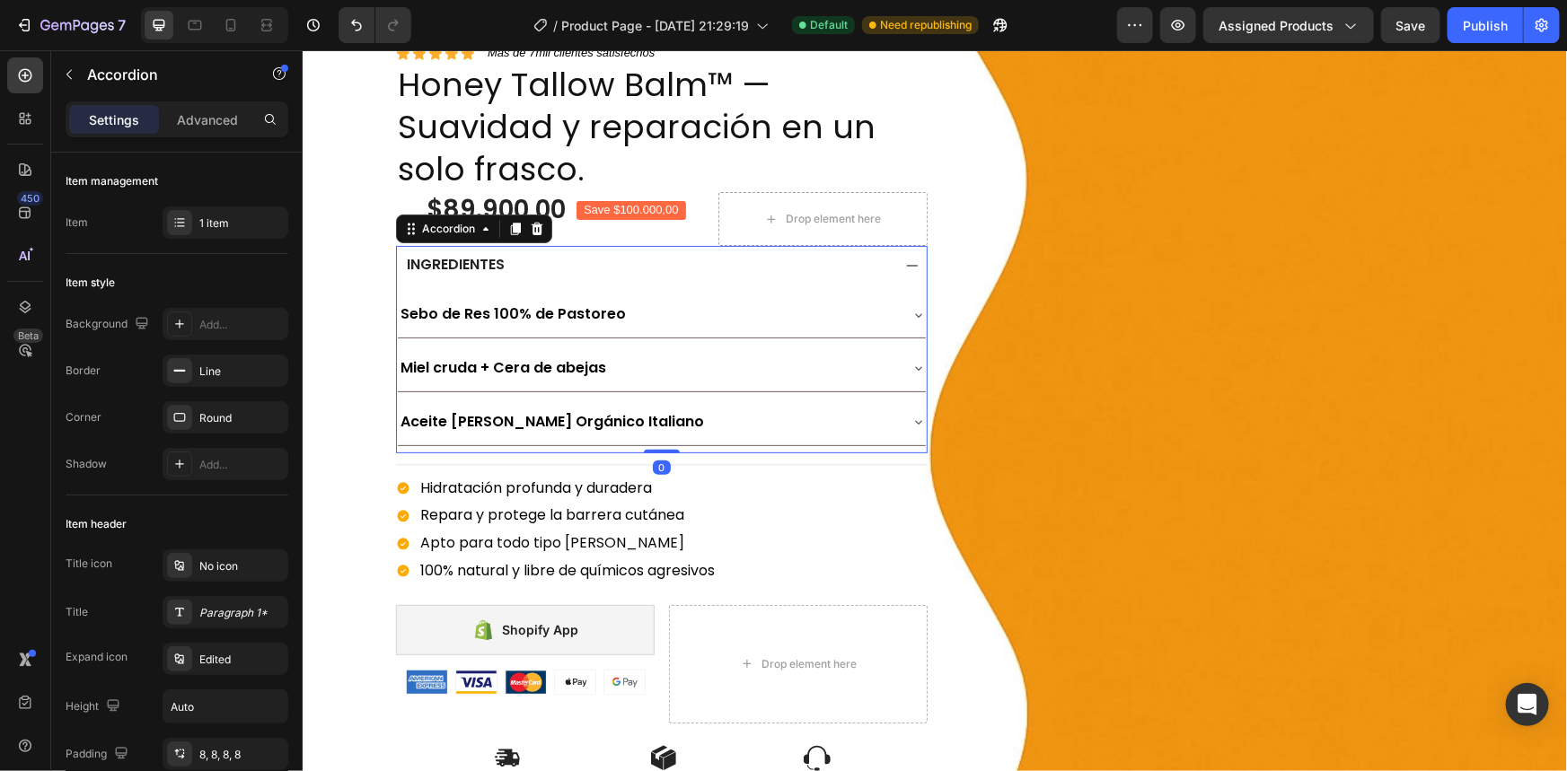
click at [589, 258] on div "INGREDIENTES" at bounding box center [646, 264] width 487 height 24
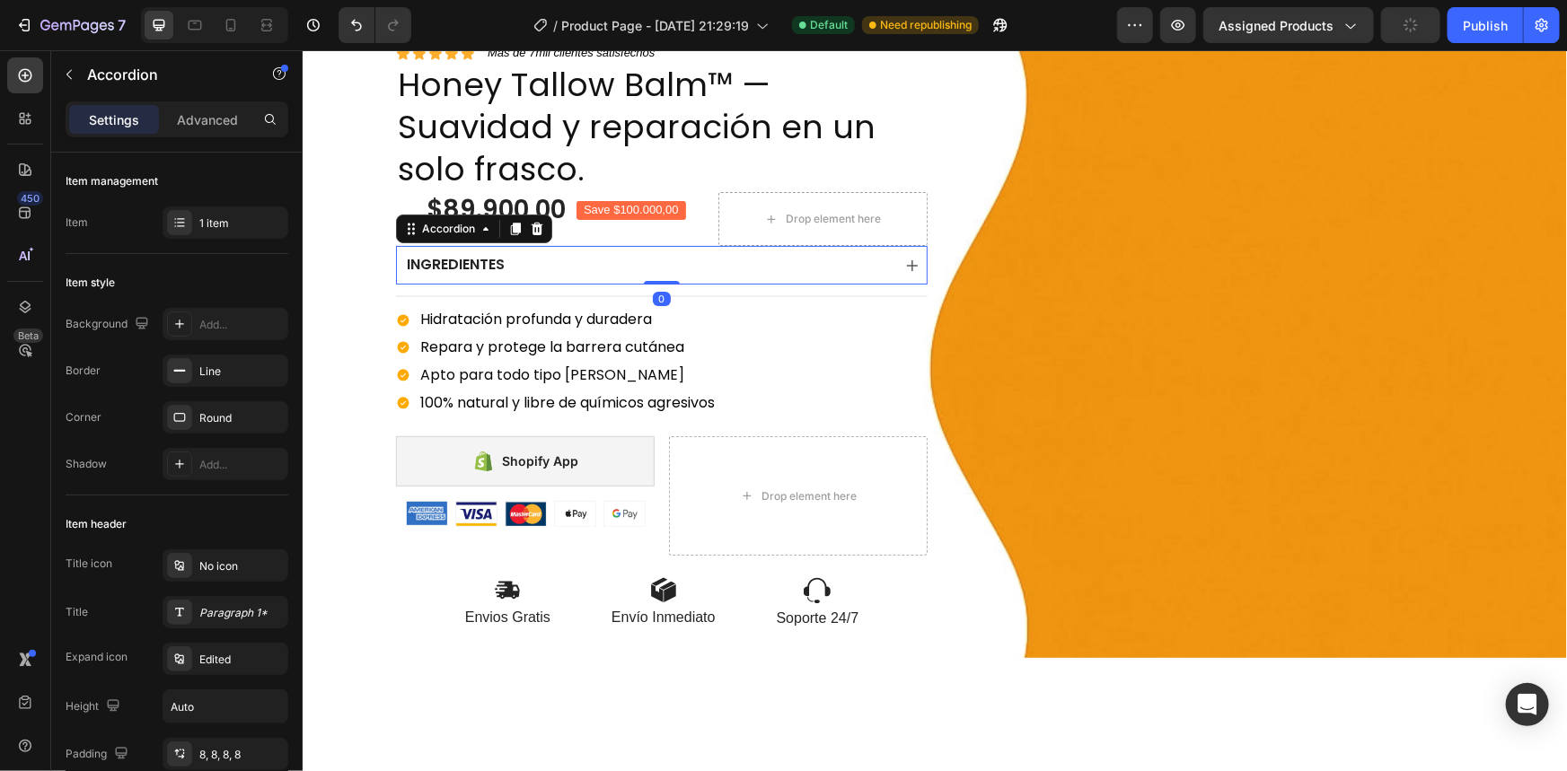
click at [544, 263] on div "INGREDIENTES" at bounding box center [646, 264] width 487 height 24
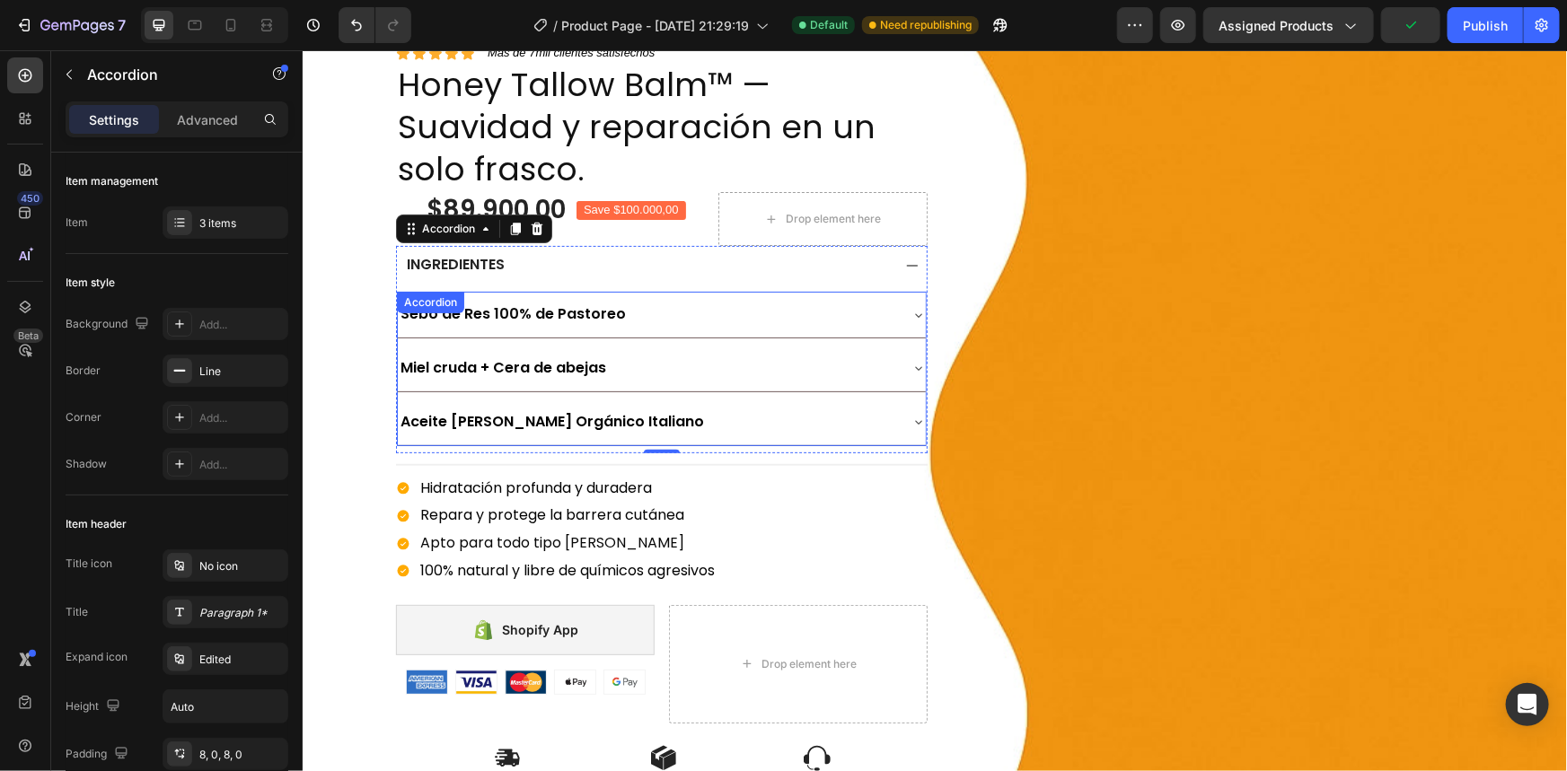
click at [664, 306] on div "Sebo de Res 100% de Pastoreo" at bounding box center [646, 313] width 499 height 31
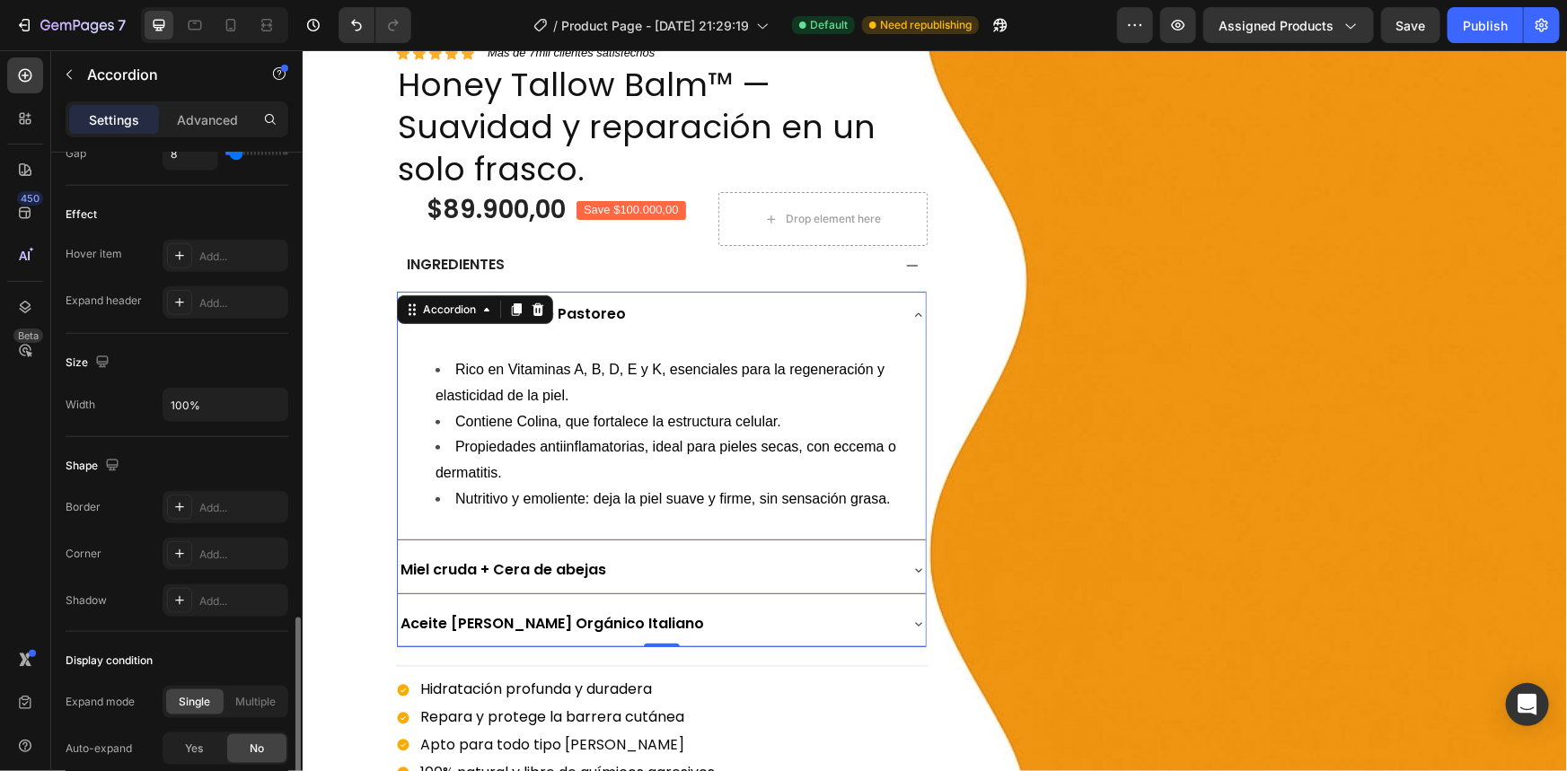
scroll to position [1037, 0]
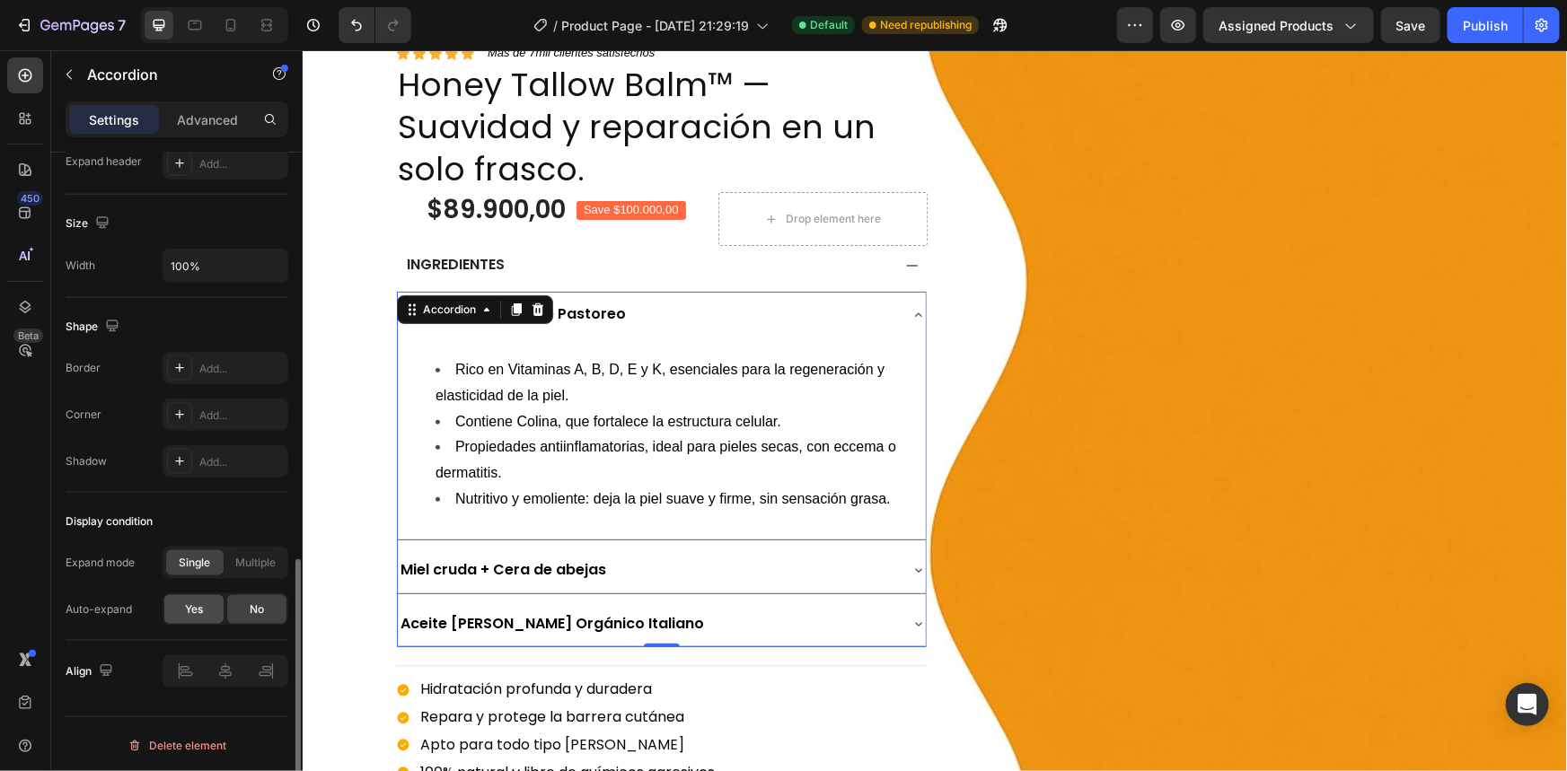
click at [197, 602] on span "Yes" at bounding box center [194, 610] width 18 height 16
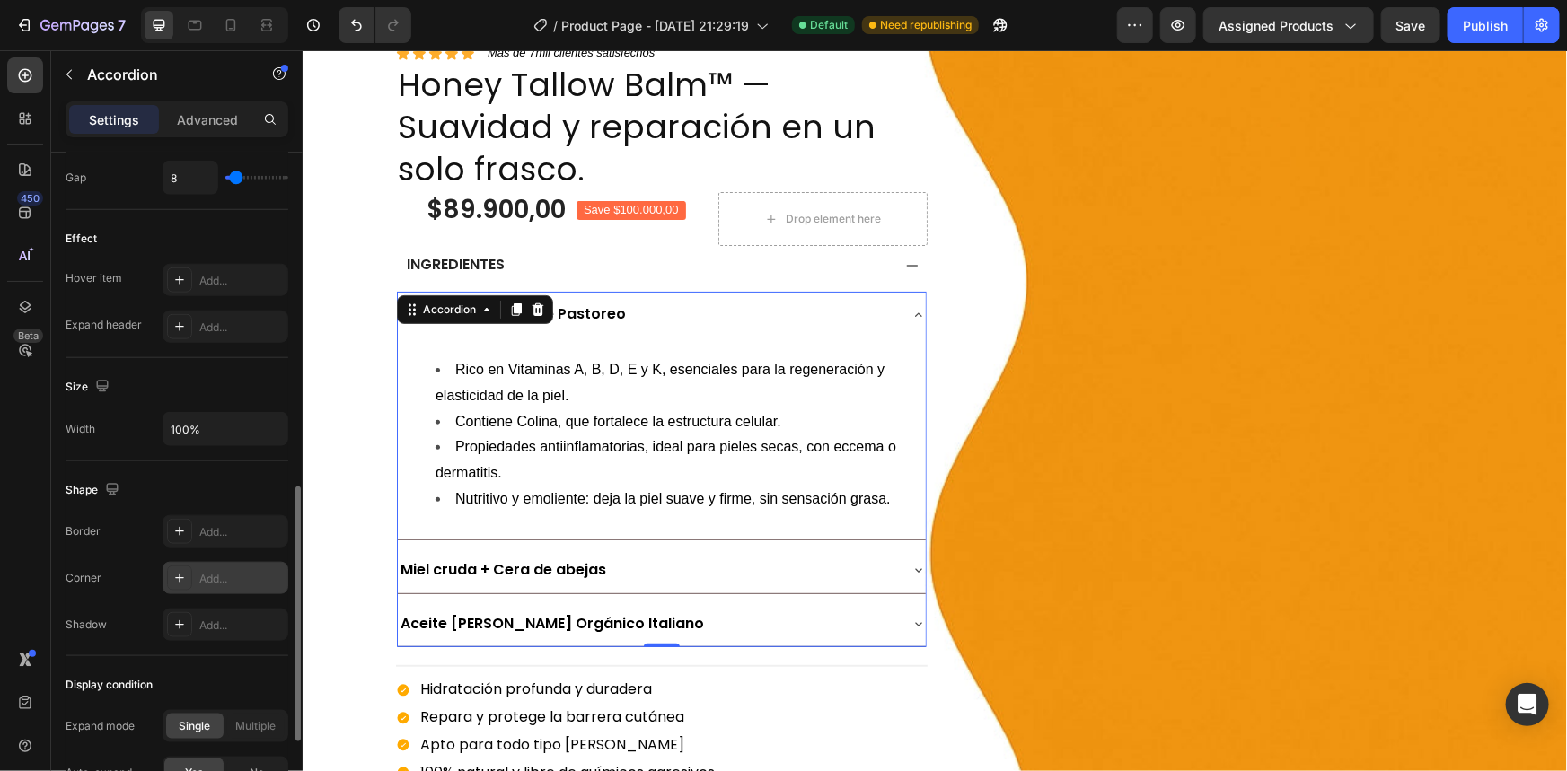
click at [210, 567] on div "Add..." at bounding box center [226, 578] width 126 height 32
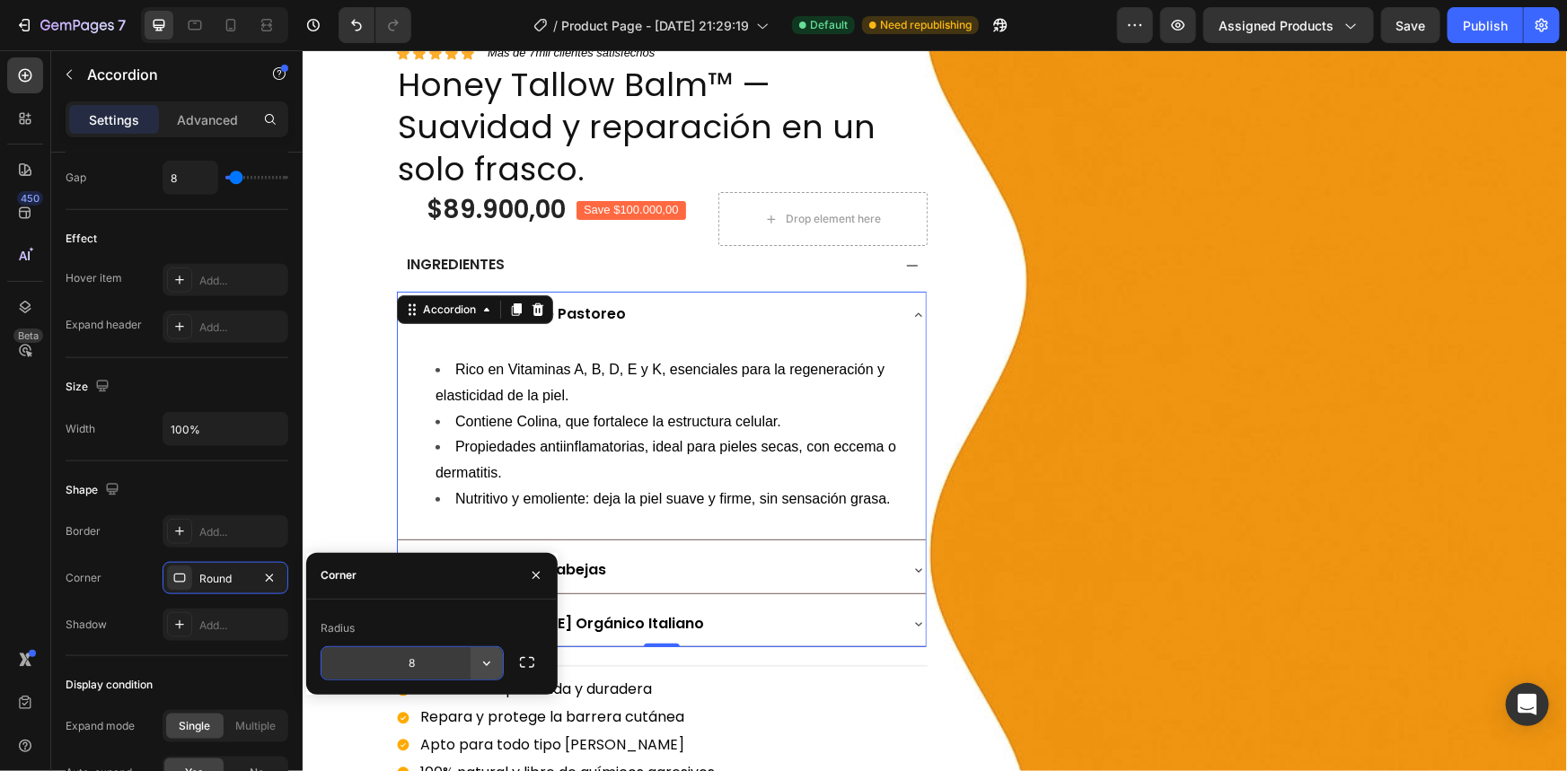
click at [488, 667] on icon "button" at bounding box center [487, 664] width 18 height 18
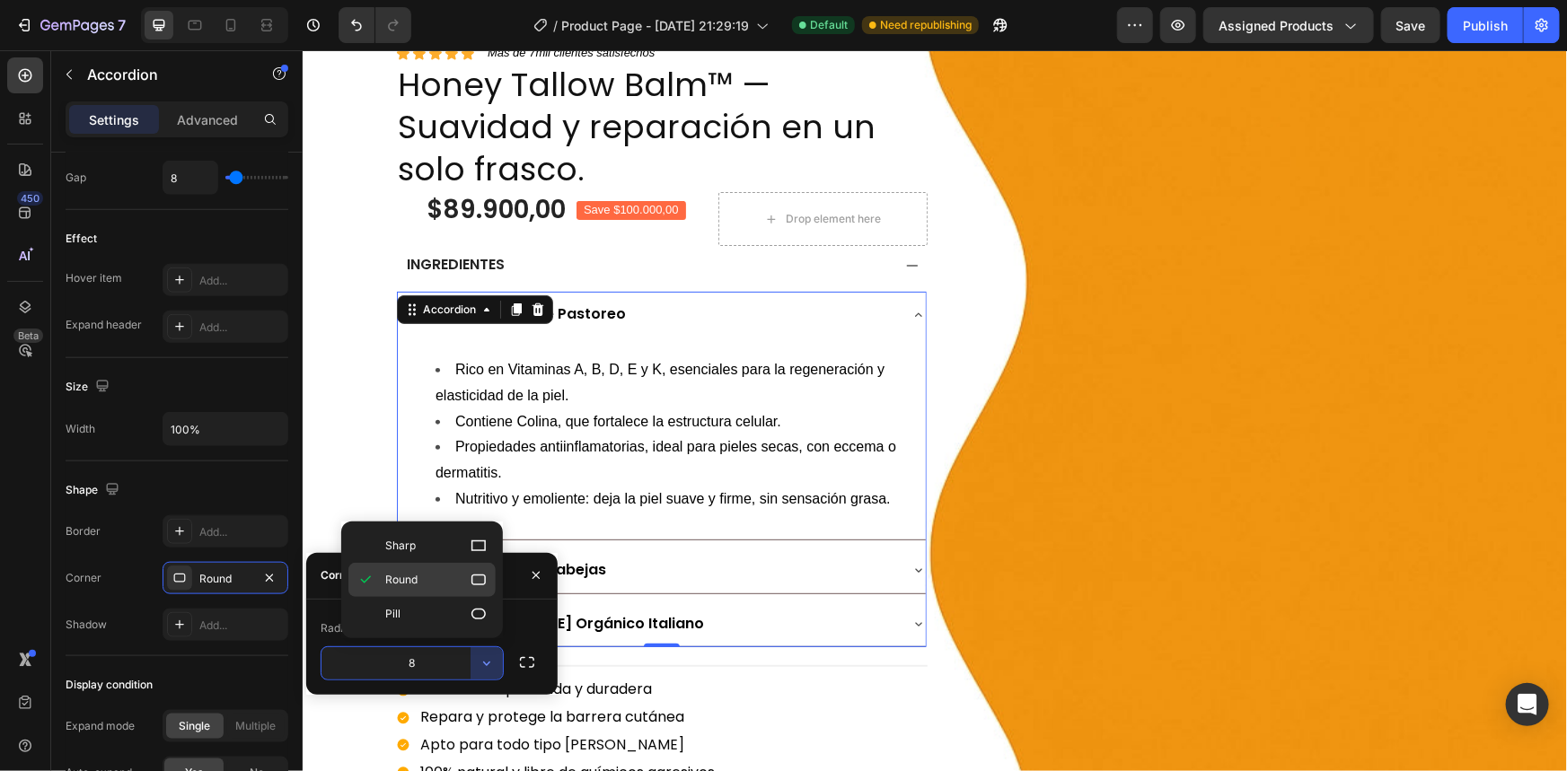
click at [471, 576] on icon at bounding box center [478, 580] width 14 height 11
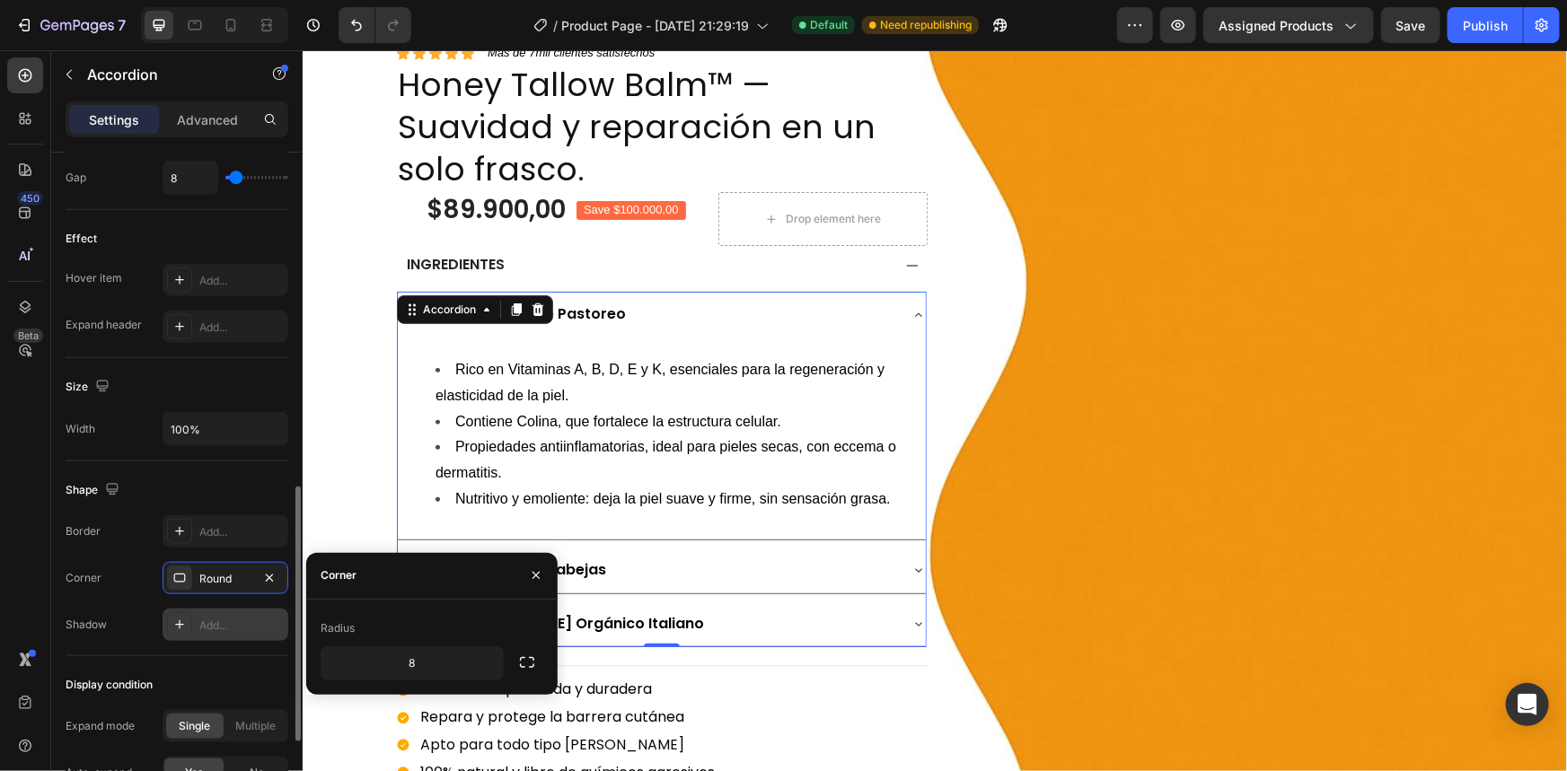
click at [218, 620] on div "Add..." at bounding box center [241, 626] width 84 height 16
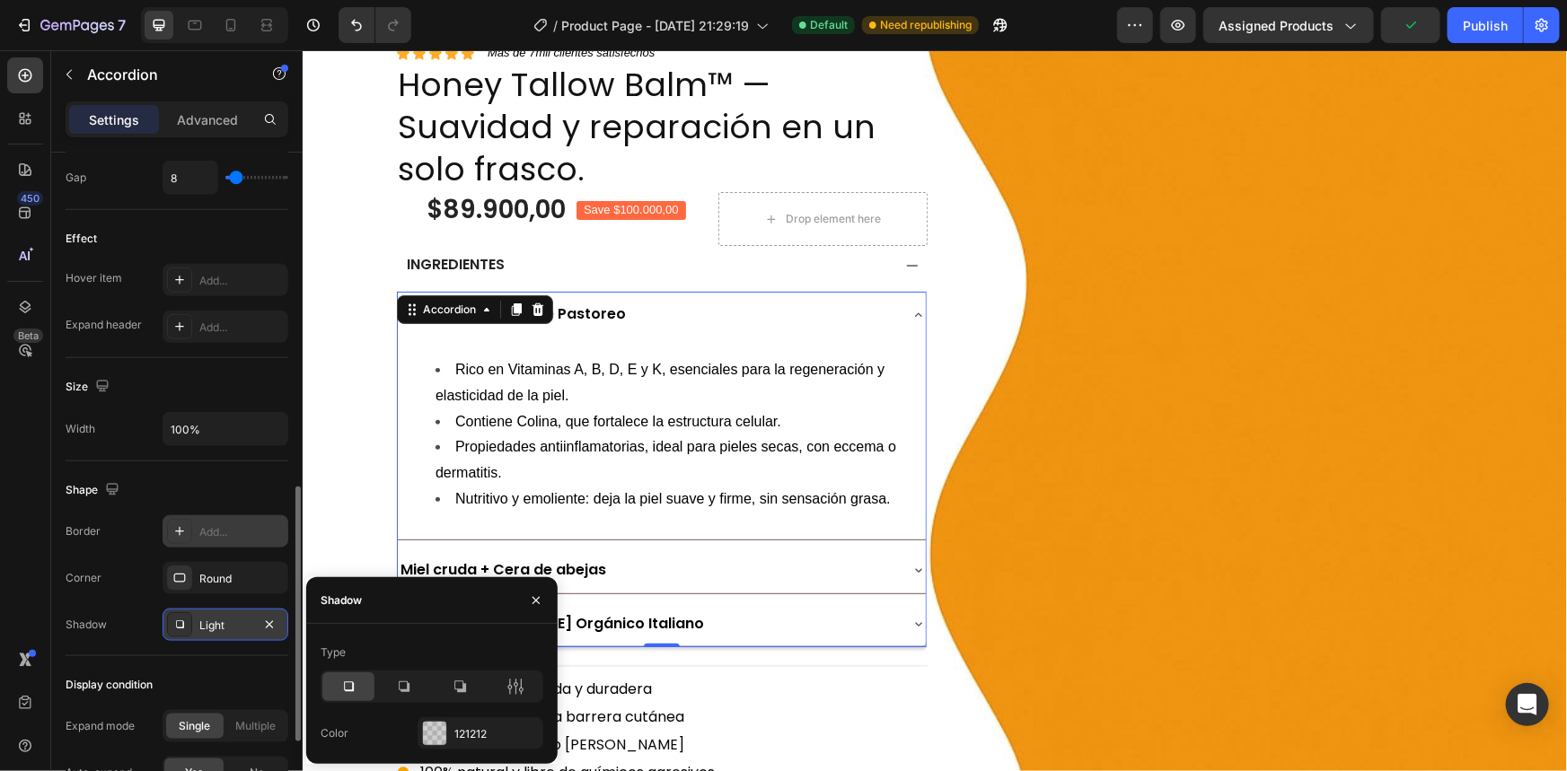
click at [252, 530] on div "Add..." at bounding box center [241, 532] width 84 height 16
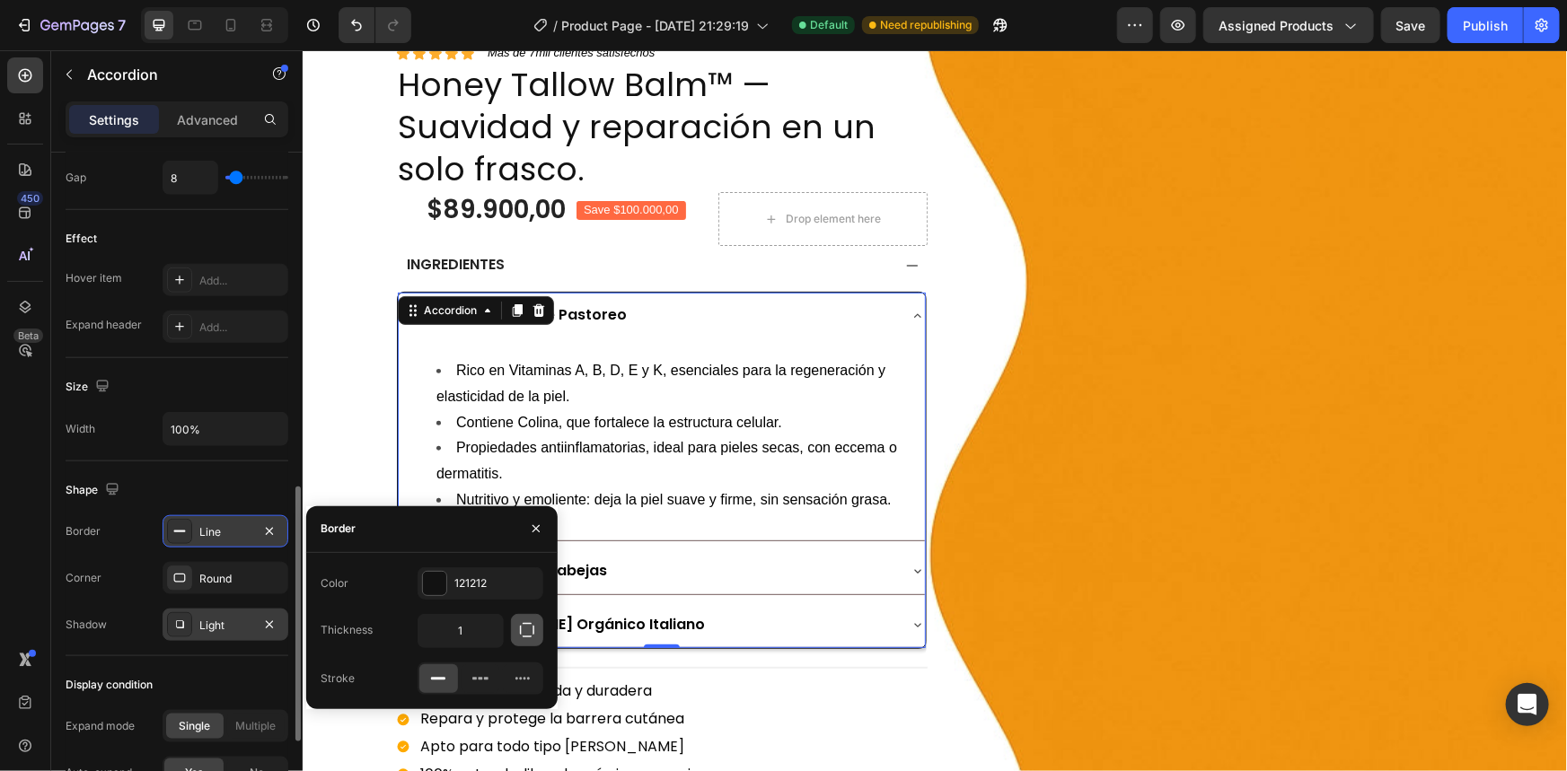
click at [527, 634] on icon "button" at bounding box center [527, 630] width 18 height 18
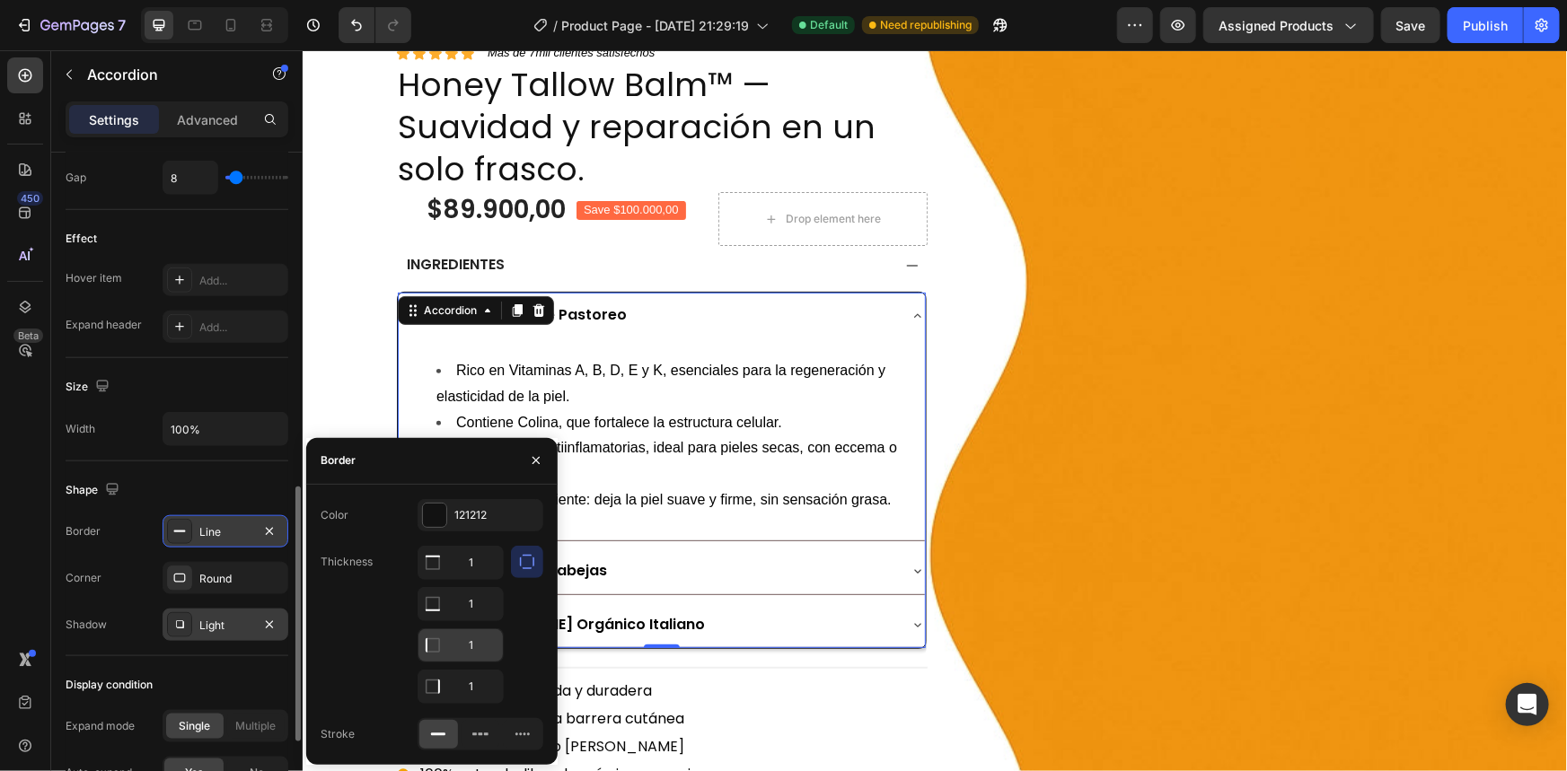
click at [482, 579] on input "1" at bounding box center [460, 563] width 84 height 32
type input "0"
click at [467, 685] on input "1" at bounding box center [460, 687] width 84 height 32
type input "0"
click at [460, 574] on input "1" at bounding box center [460, 563] width 84 height 32
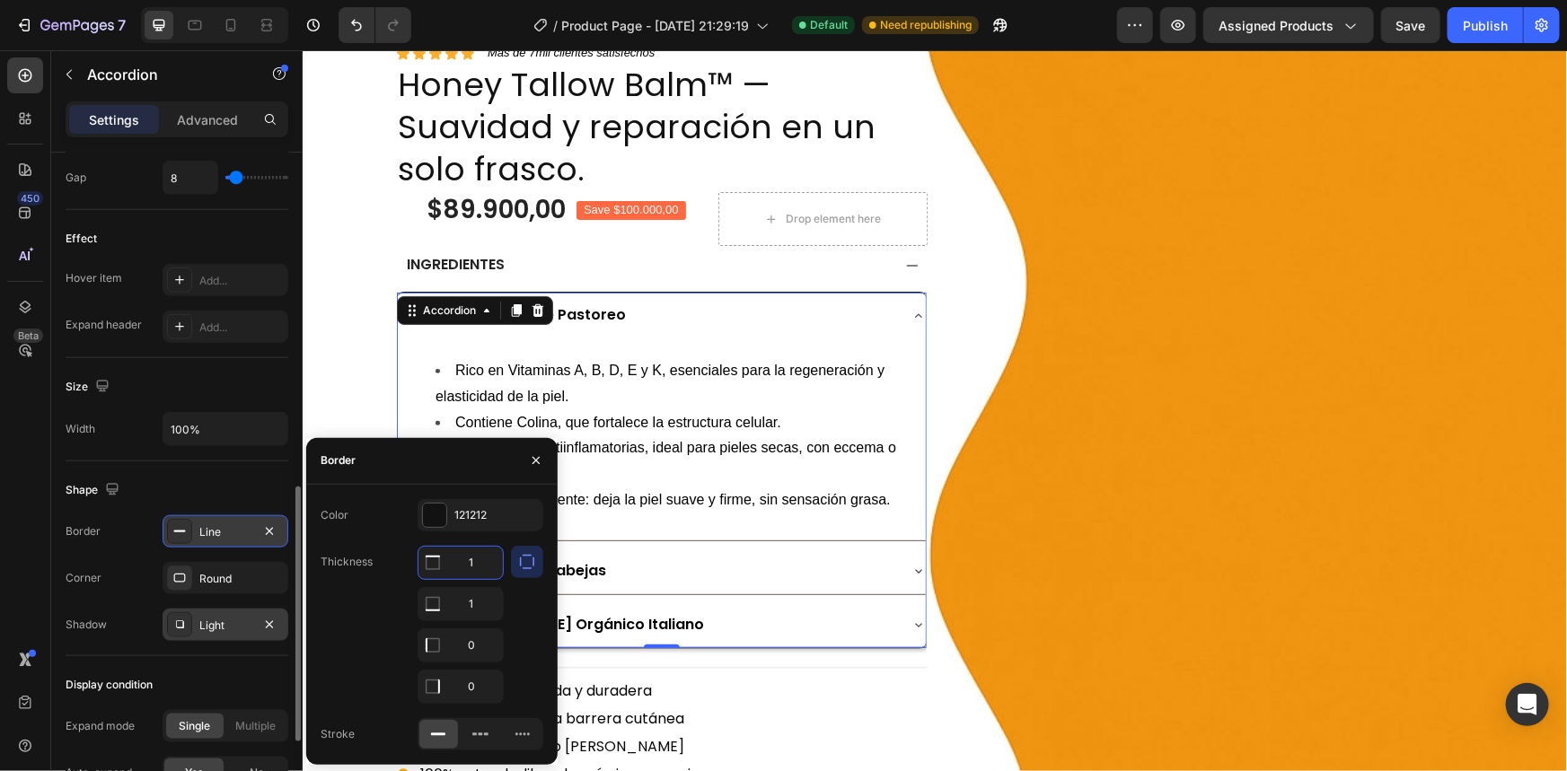
type input "0"
click at [211, 374] on div "Size" at bounding box center [177, 387] width 223 height 29
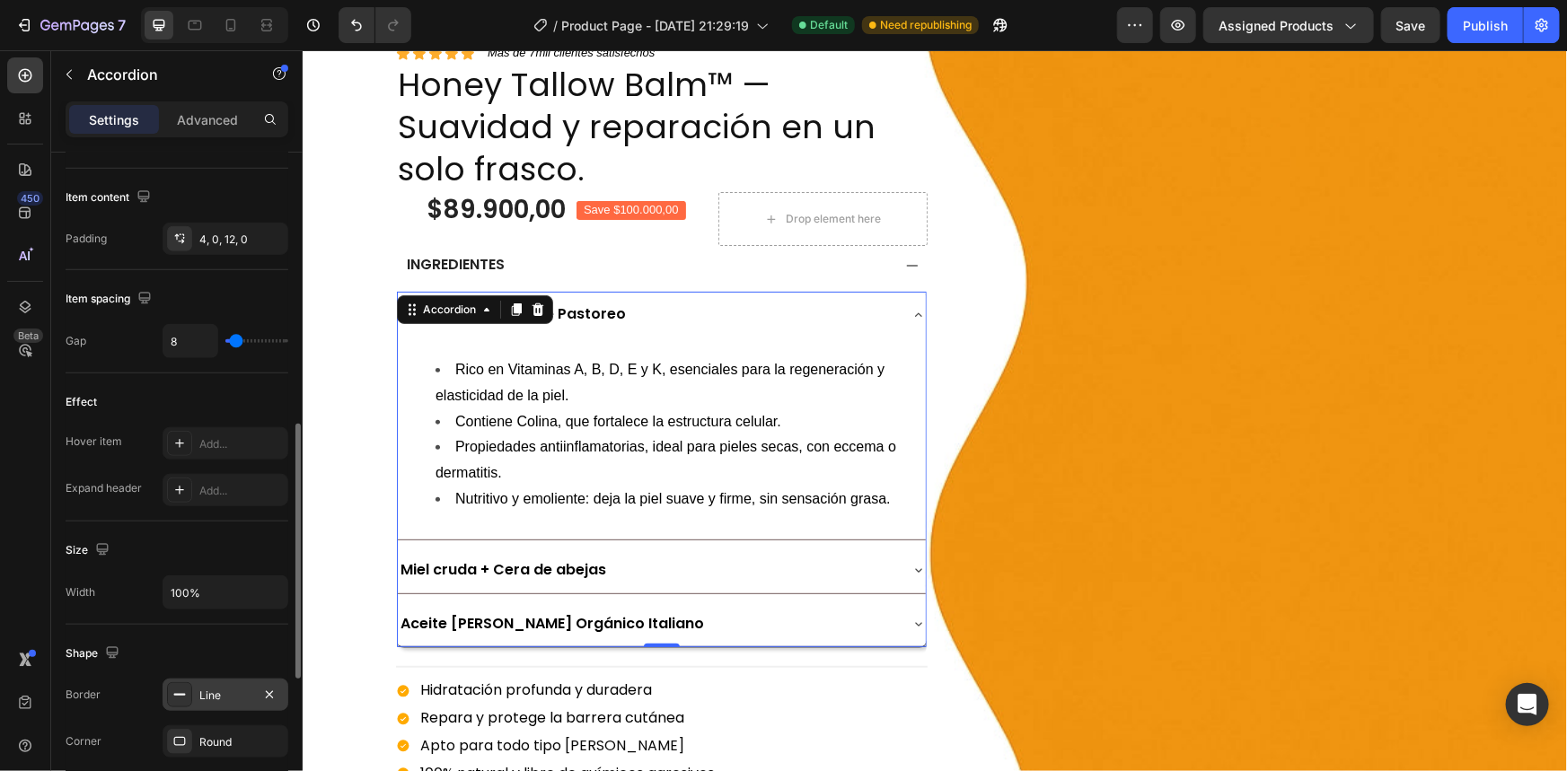
scroll to position [548, 0]
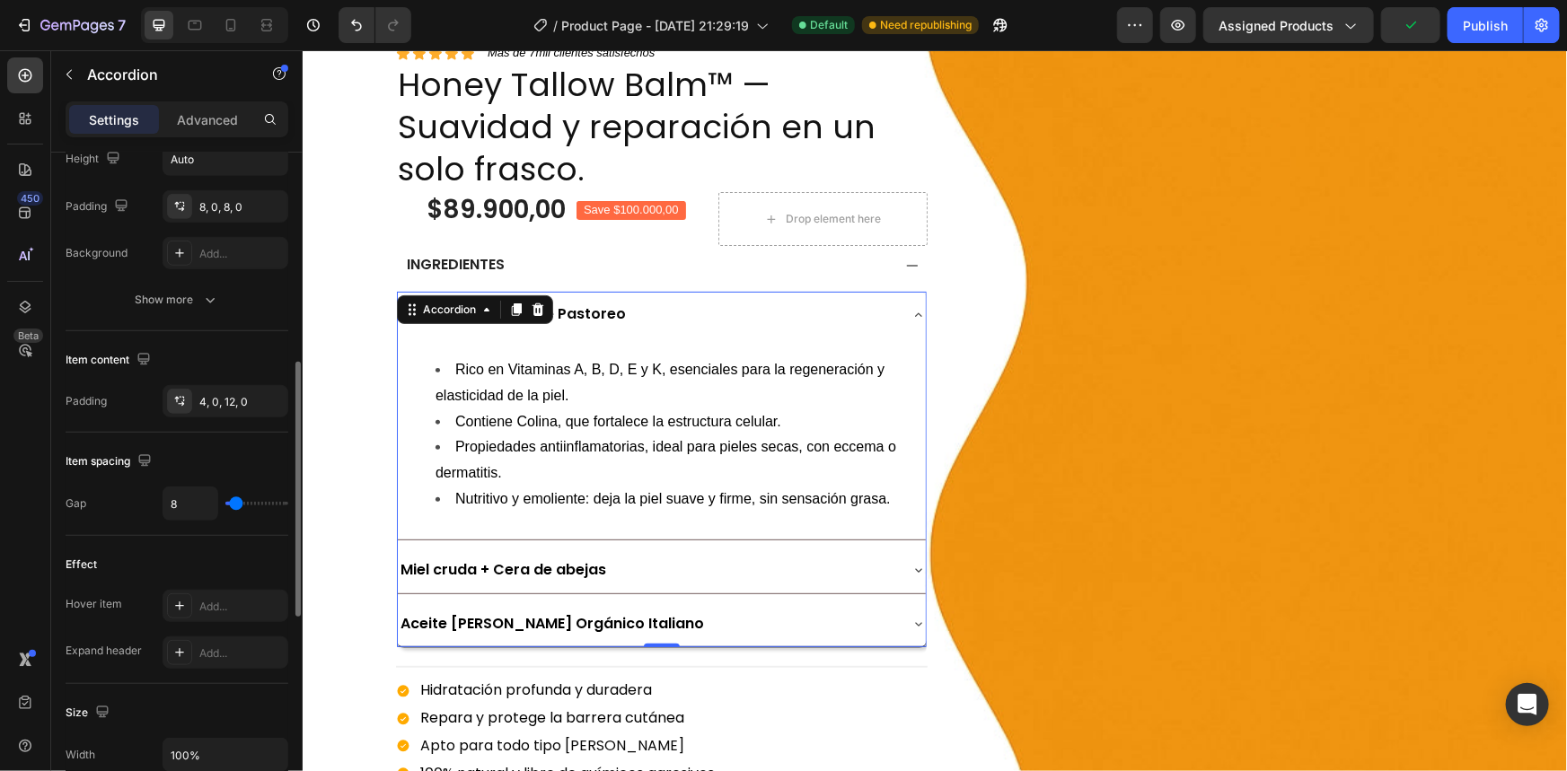
type input "5"
type input "4"
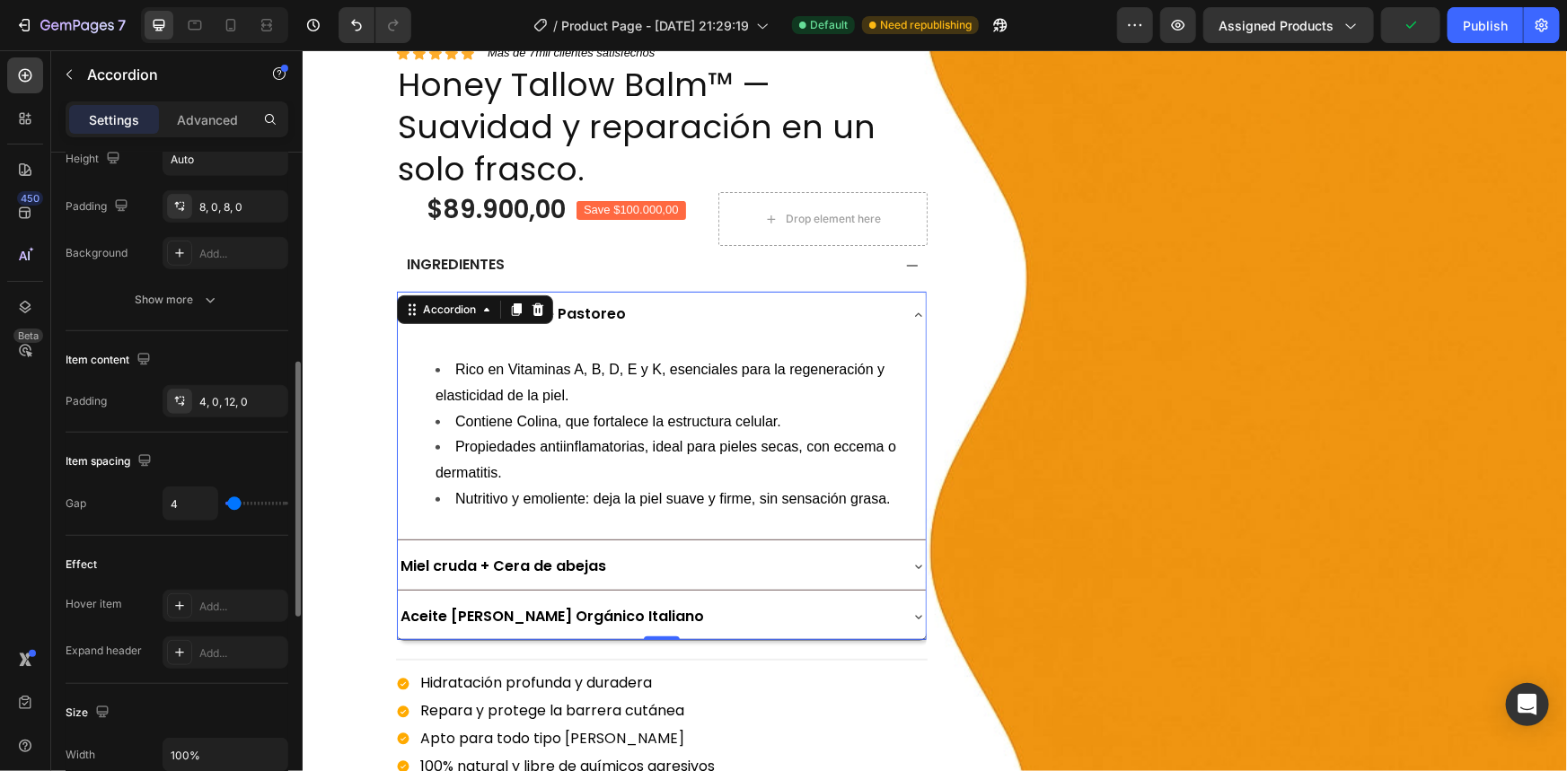
type input "2"
type input "0"
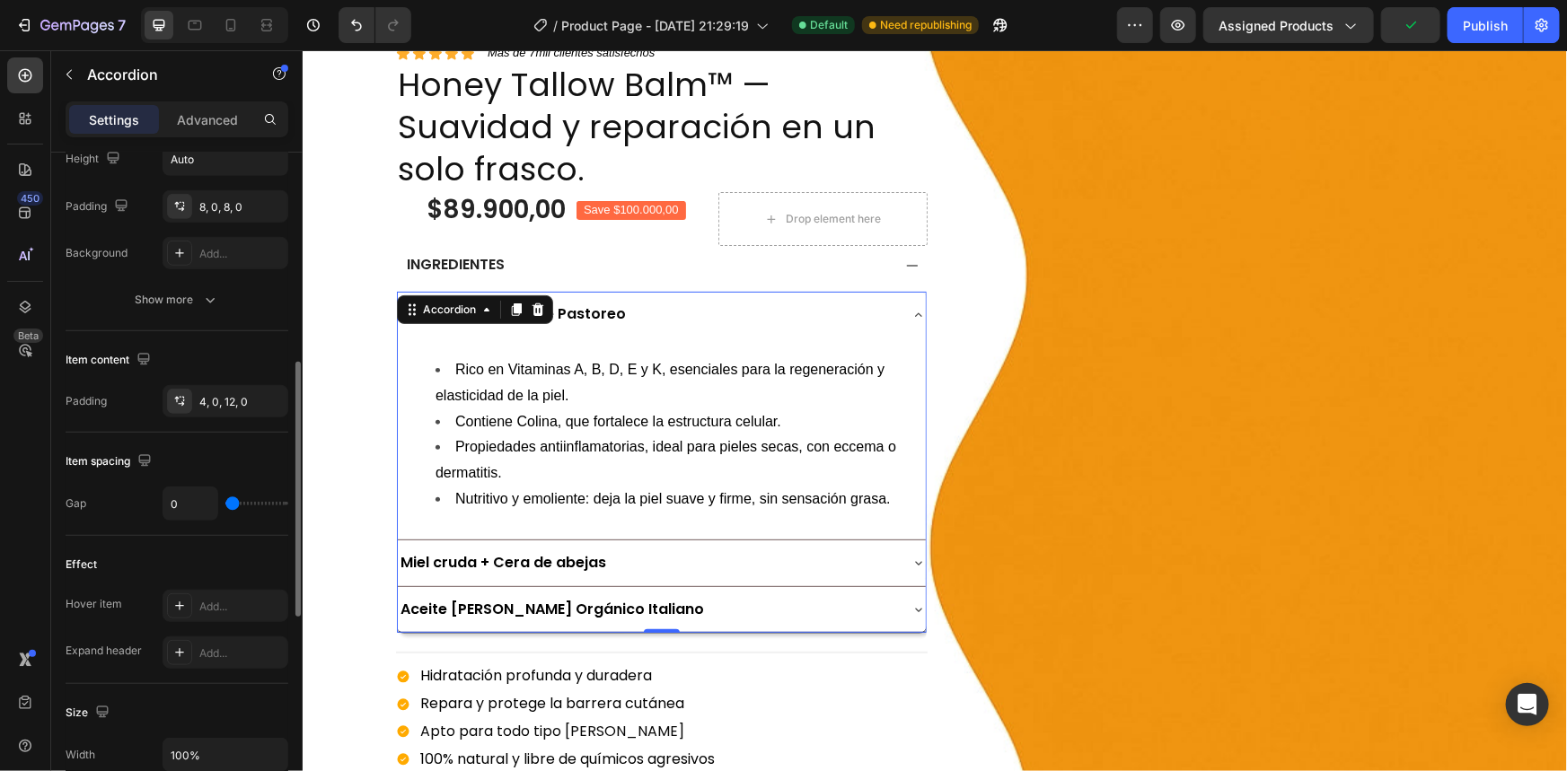
type input "0"
click at [232, 503] on input "range" at bounding box center [256, 504] width 63 height 4
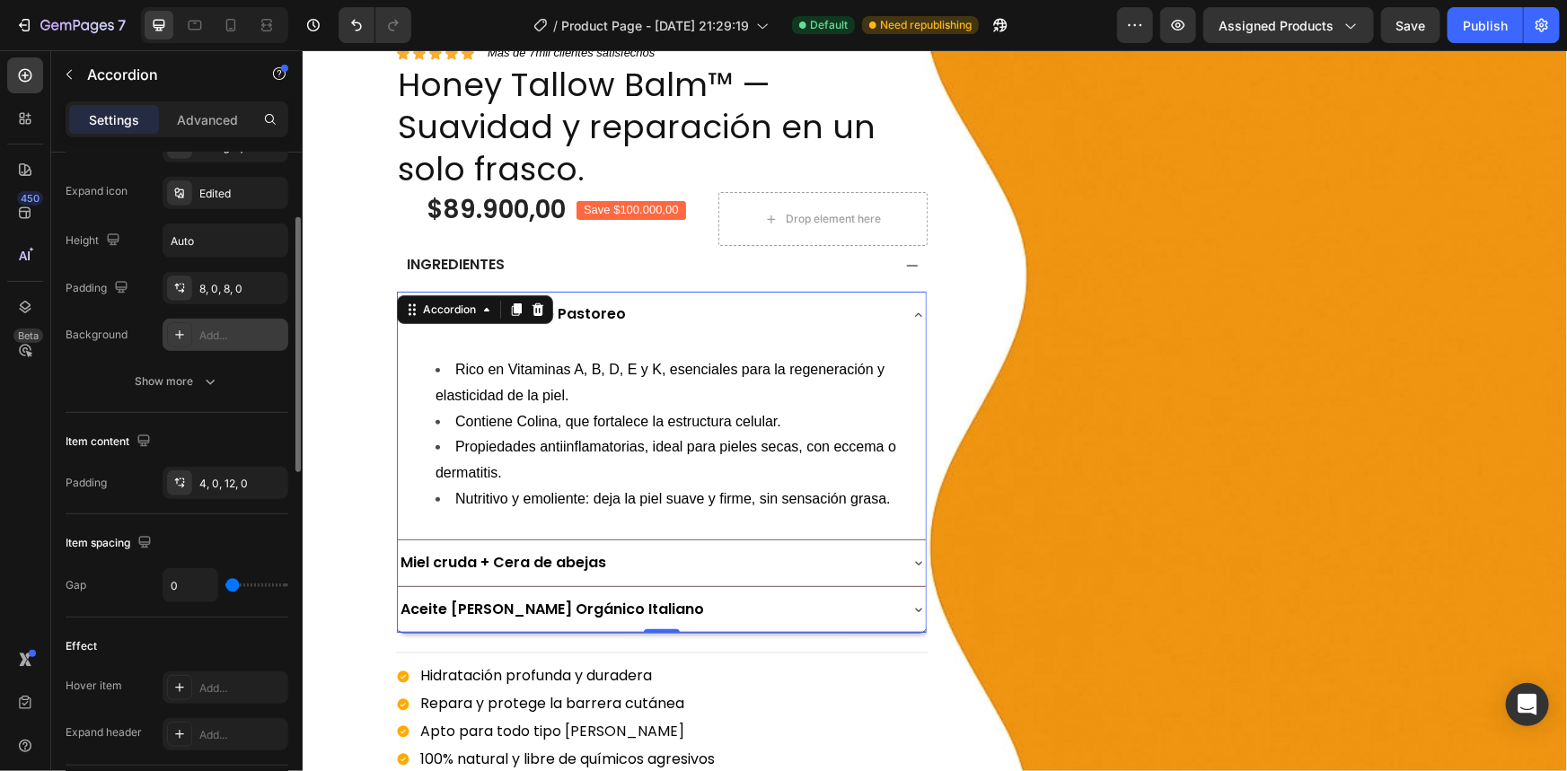
scroll to position [384, 0]
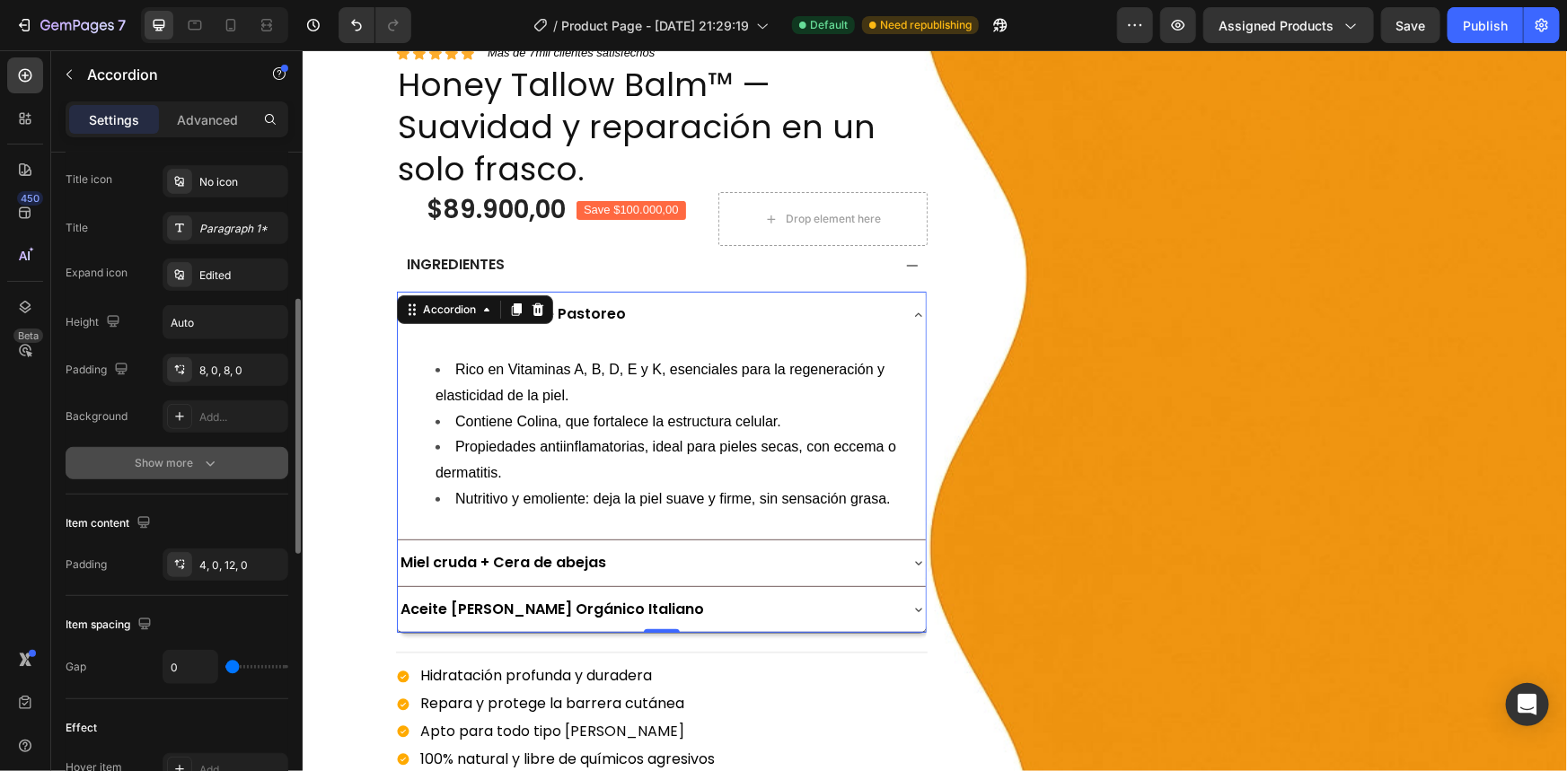
click at [214, 454] on icon "button" at bounding box center [210, 463] width 18 height 18
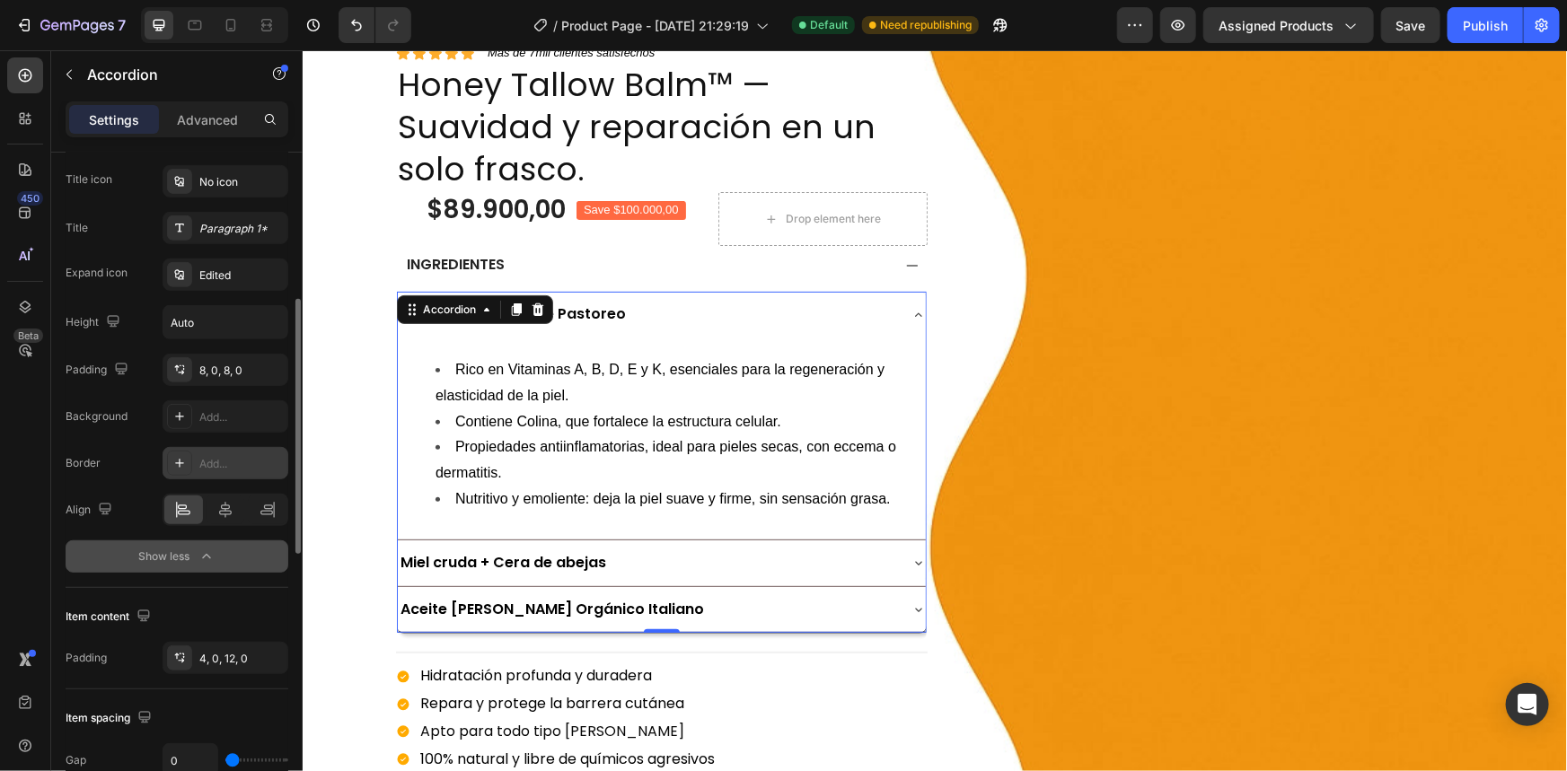
scroll to position [303, 0]
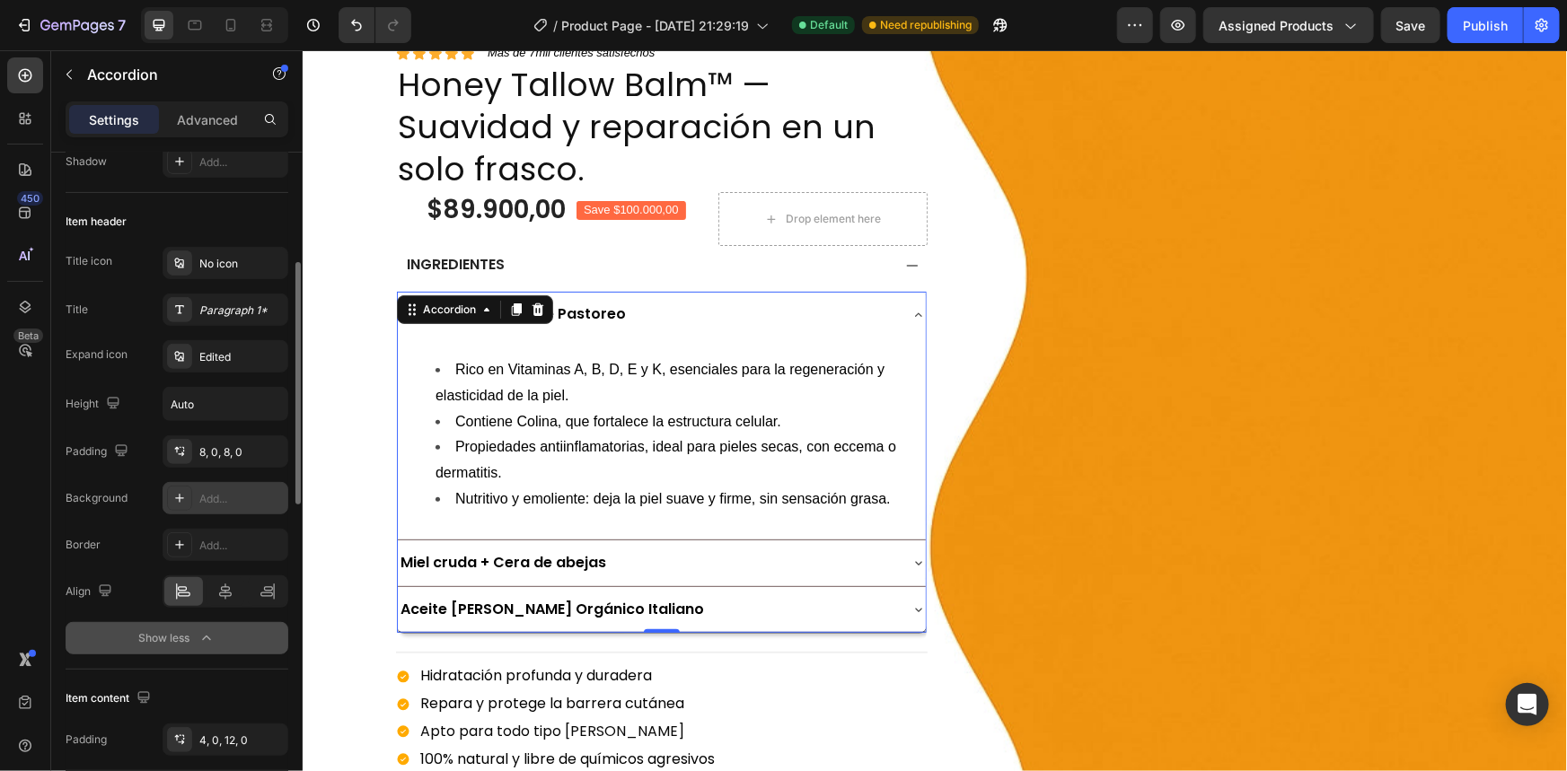
click at [224, 491] on div "Add..." at bounding box center [241, 499] width 84 height 16
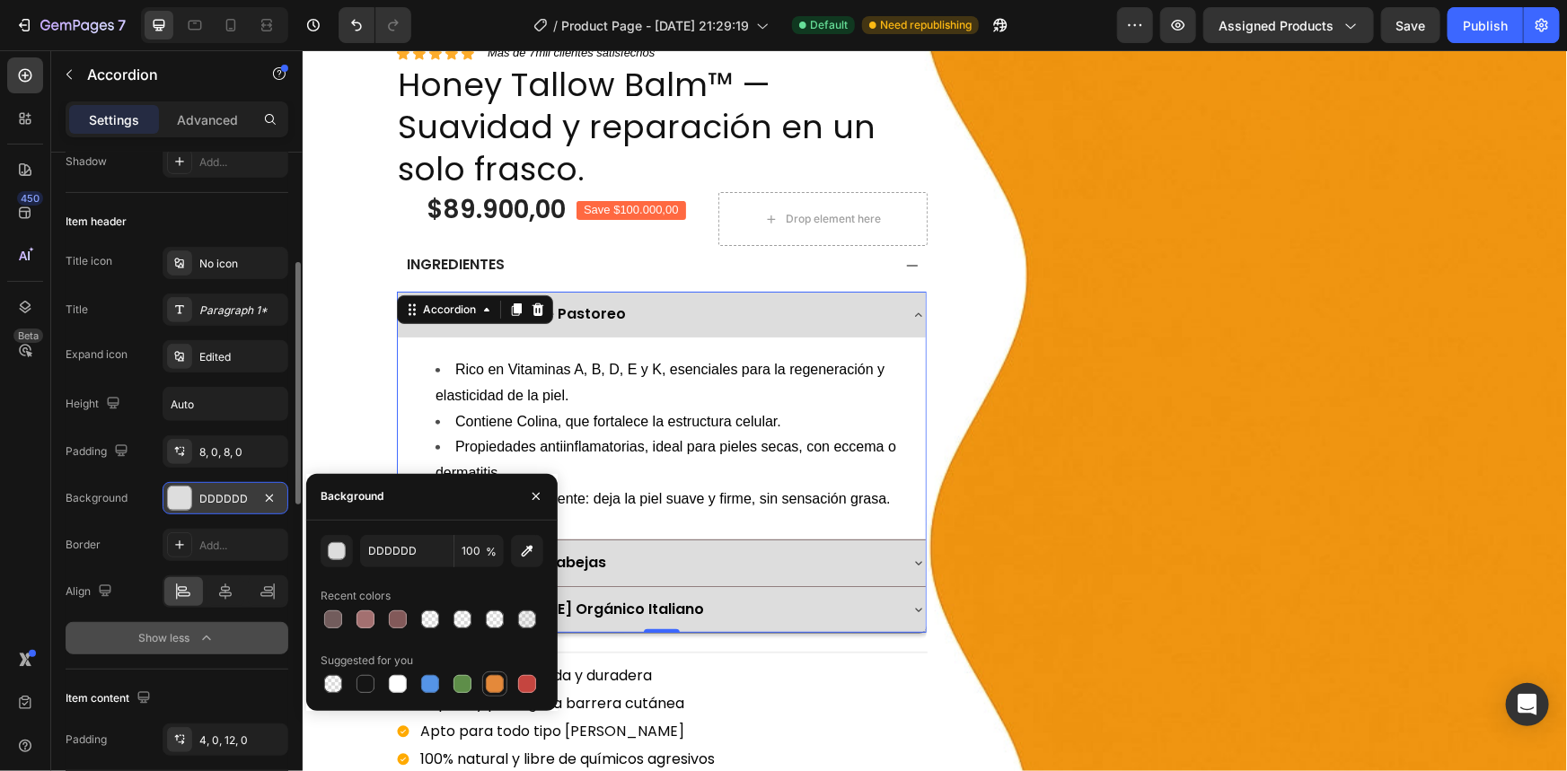
click at [484, 681] on div at bounding box center [495, 684] width 22 height 22
type input "E4893A"
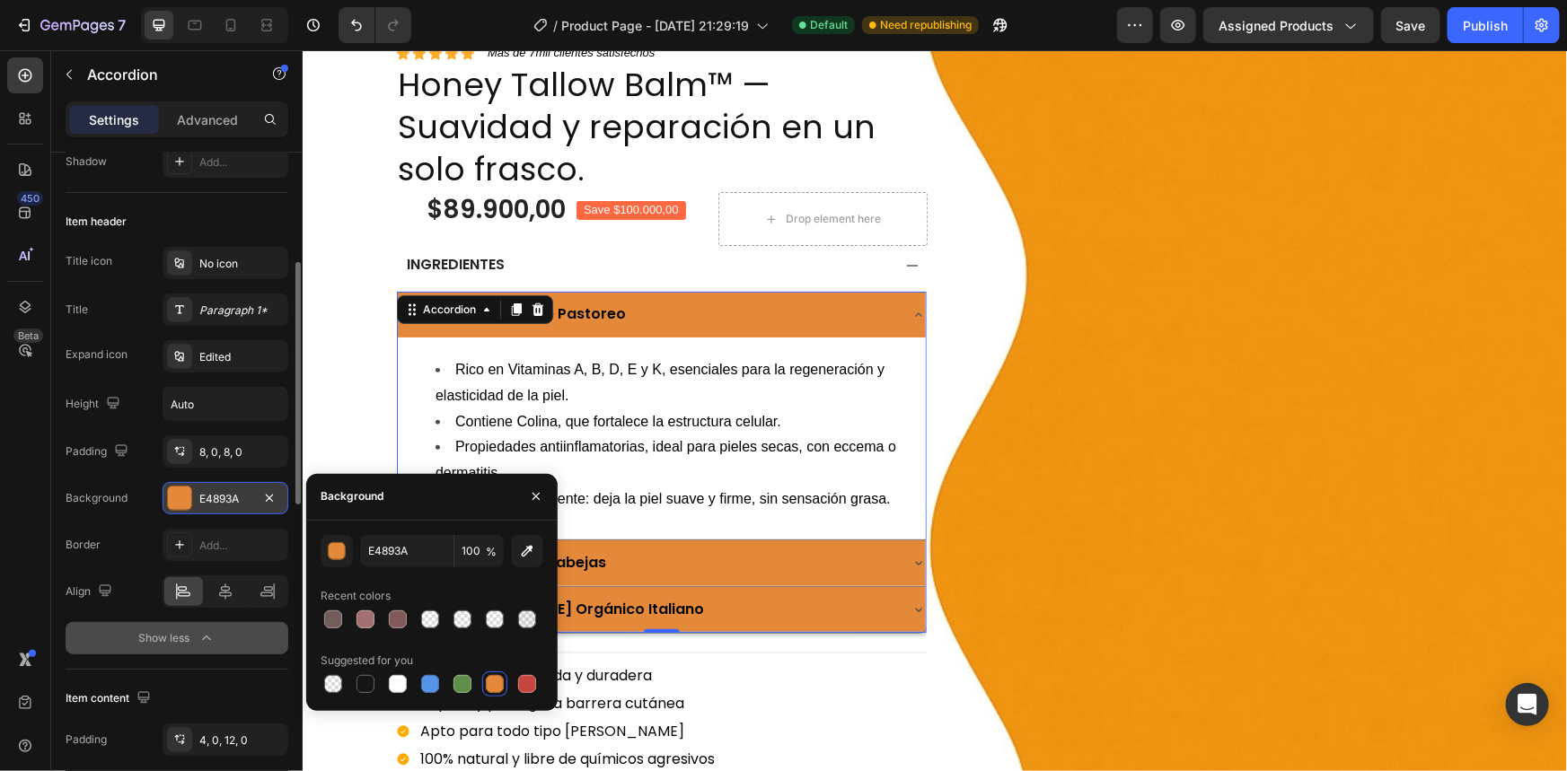
click at [484, 681] on div at bounding box center [495, 684] width 22 height 22
click at [332, 549] on div "button" at bounding box center [338, 552] width 18 height 18
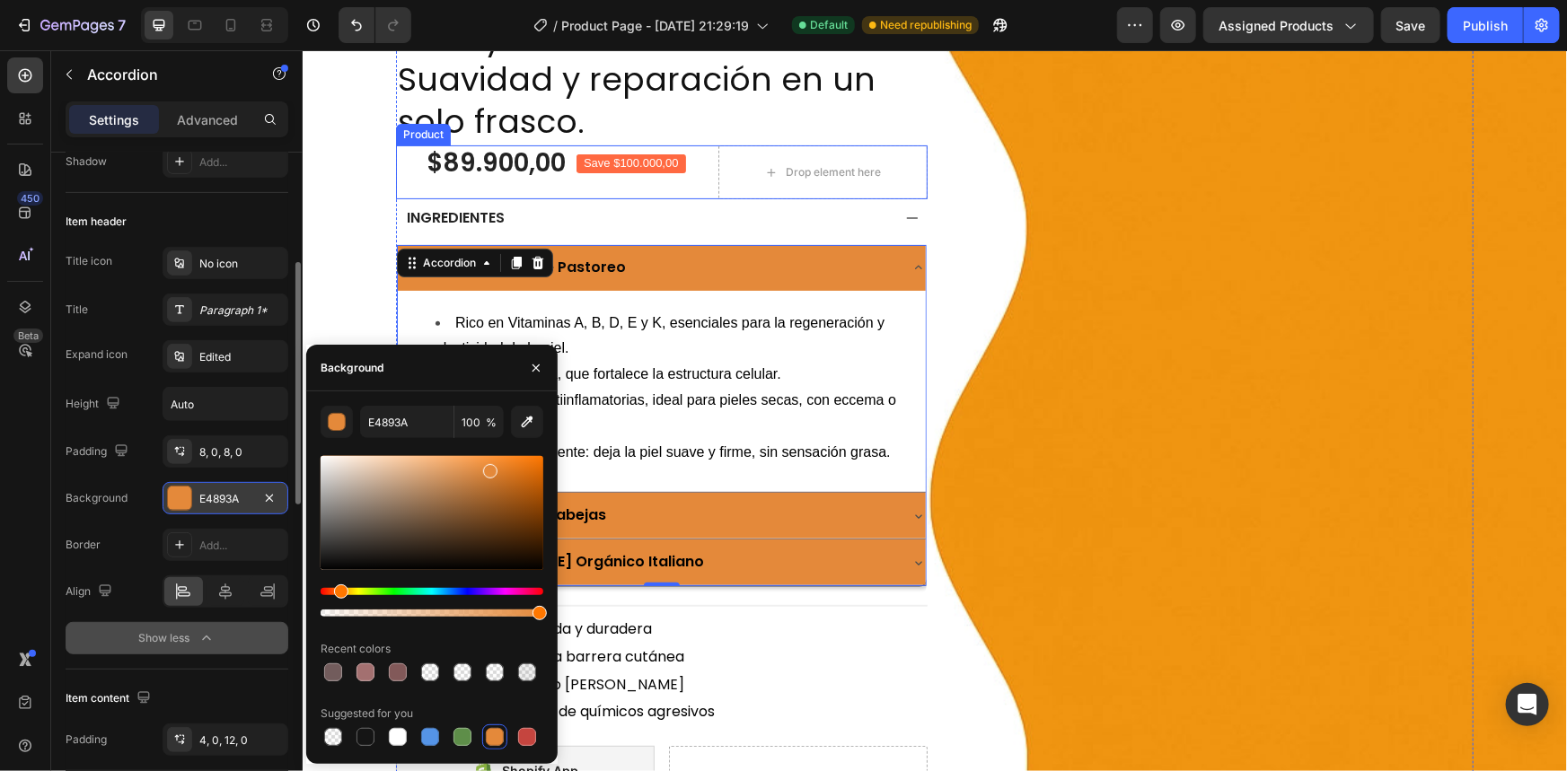
scroll to position [244, 0]
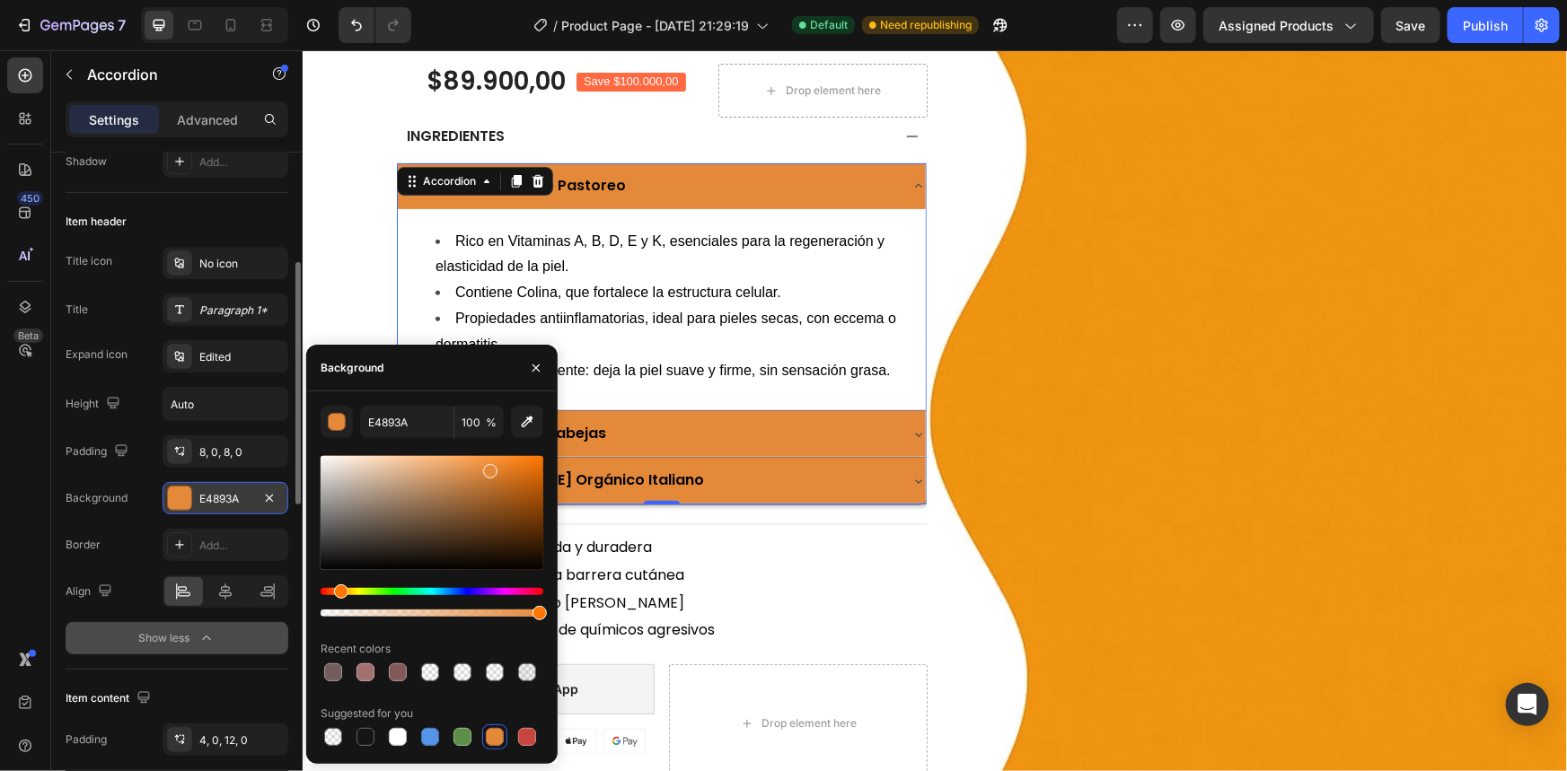
click at [720, 170] on div "Sebo de Res 100% de Pastoreo" at bounding box center [646, 185] width 499 height 31
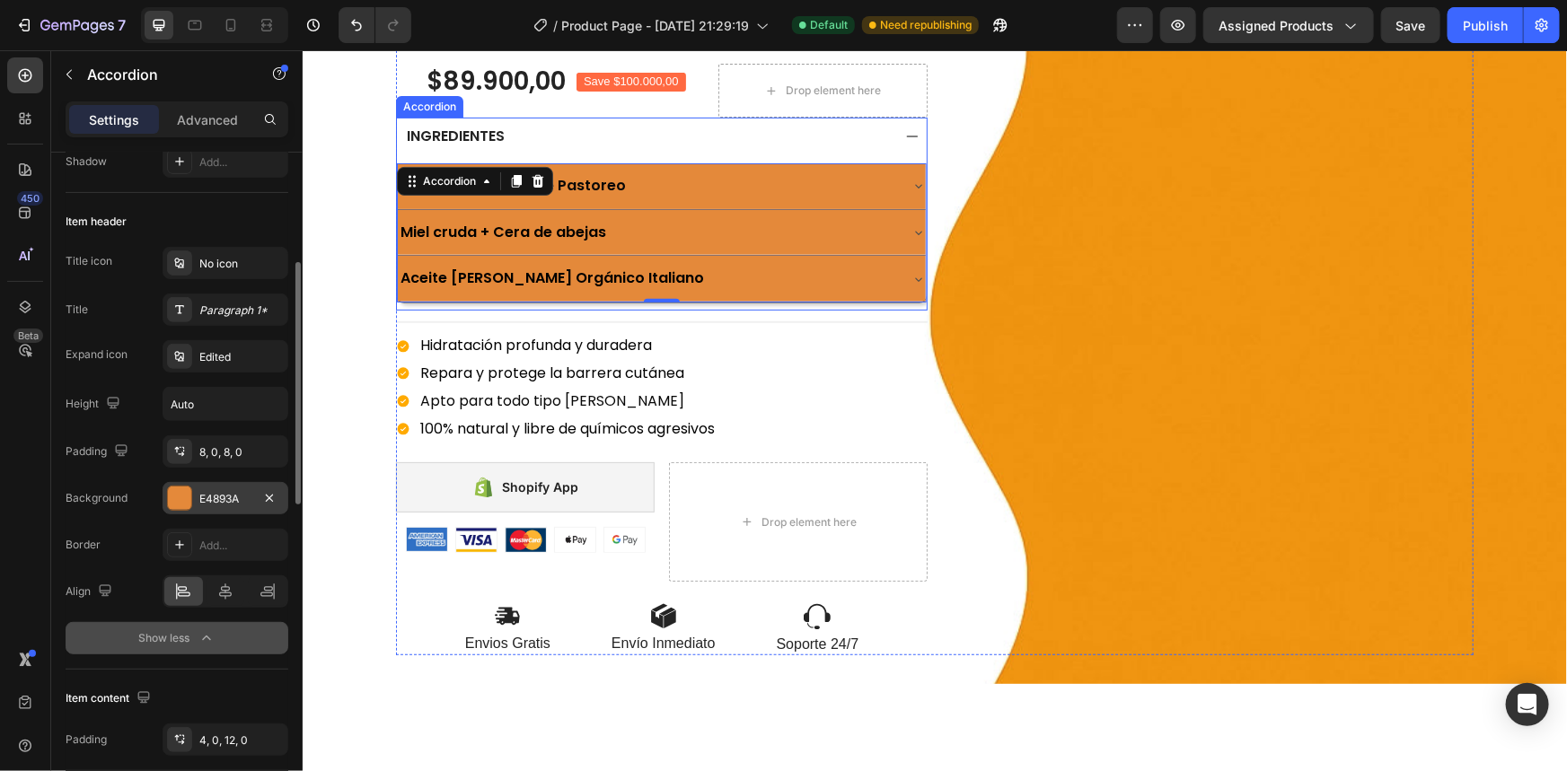
click at [608, 125] on div "INGREDIENTES" at bounding box center [646, 136] width 487 height 24
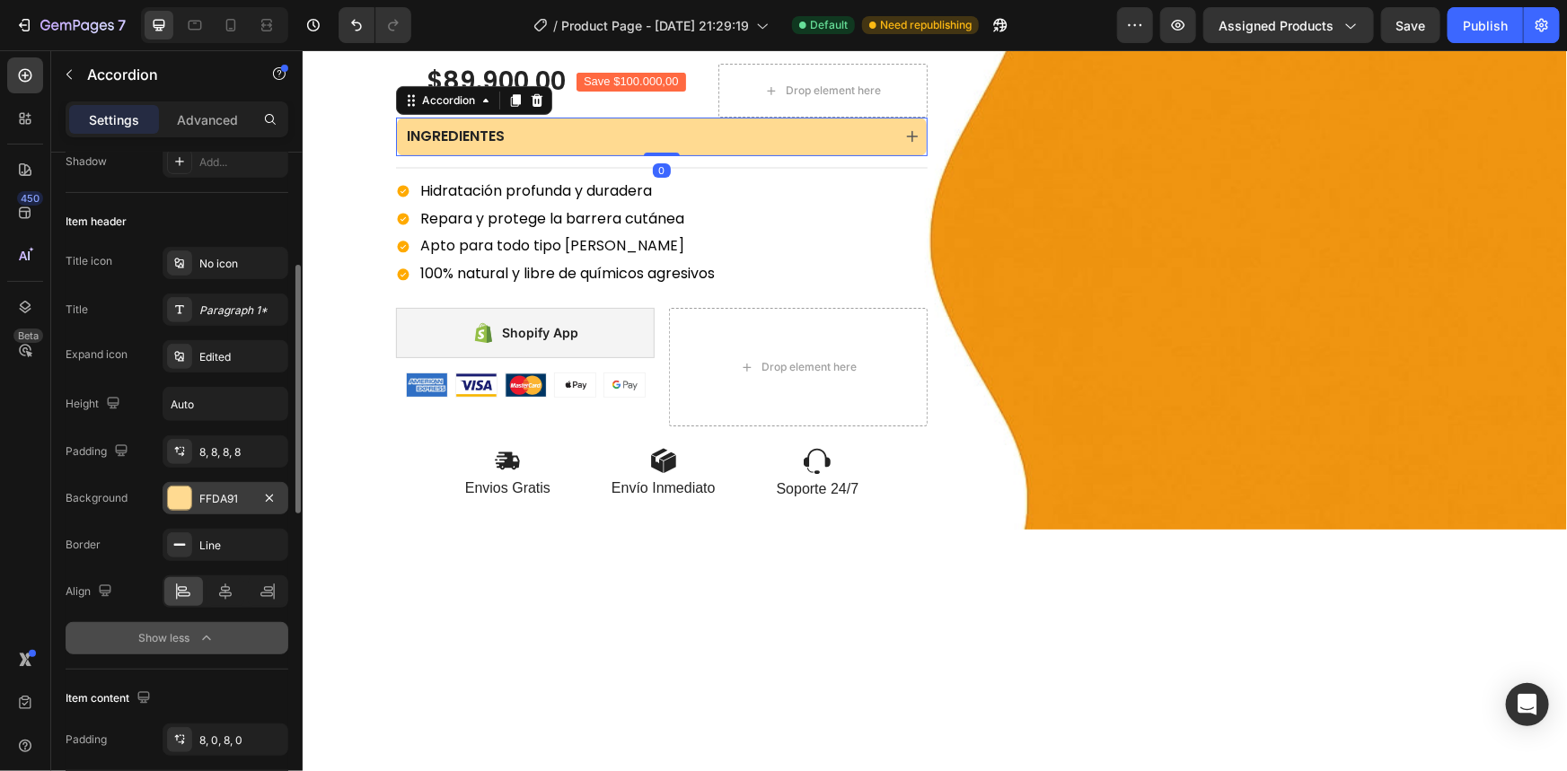
click at [220, 494] on div "FFDA91" at bounding box center [225, 499] width 52 height 16
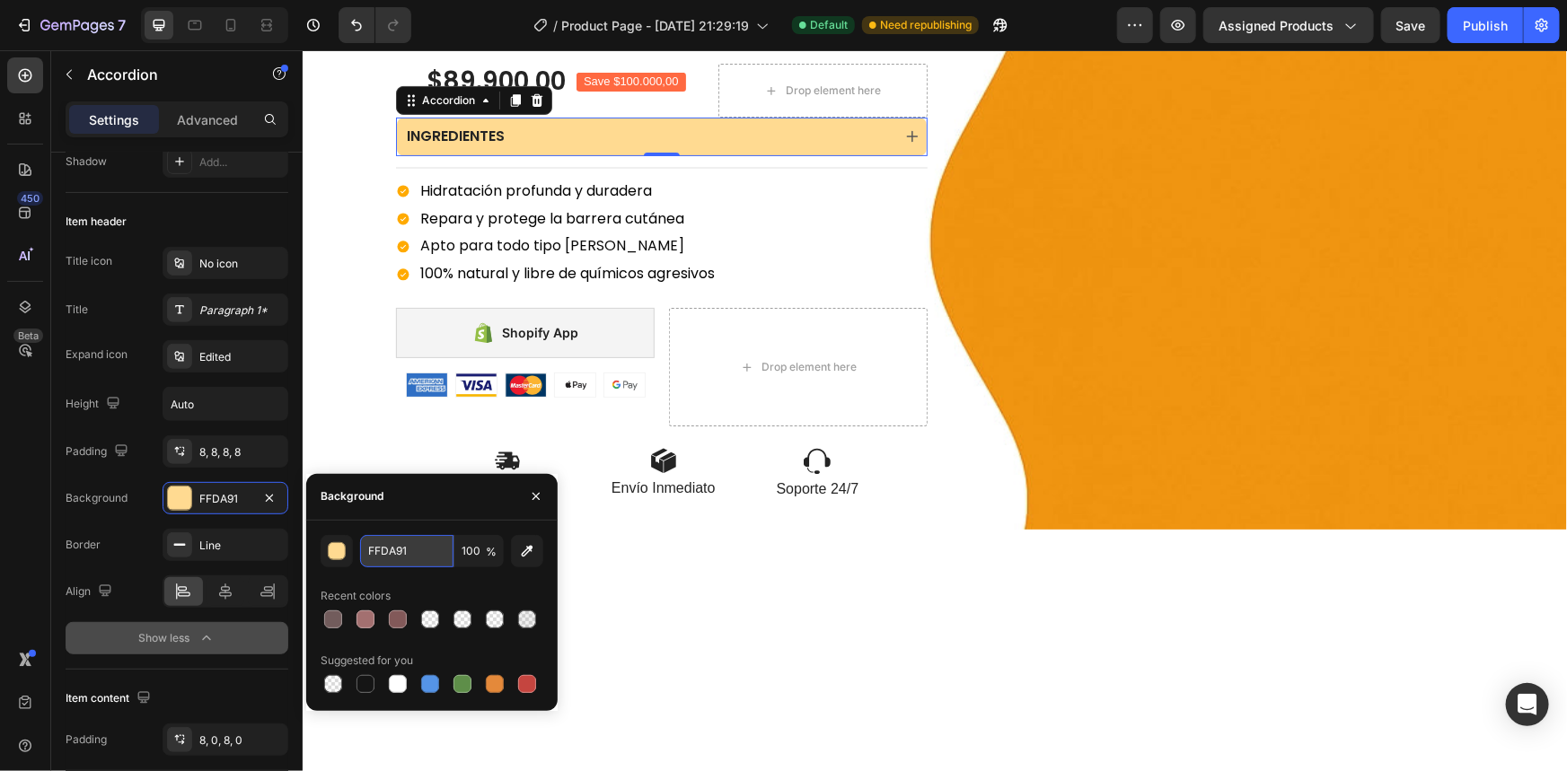
click at [385, 553] on input "FFDA91" at bounding box center [406, 551] width 93 height 32
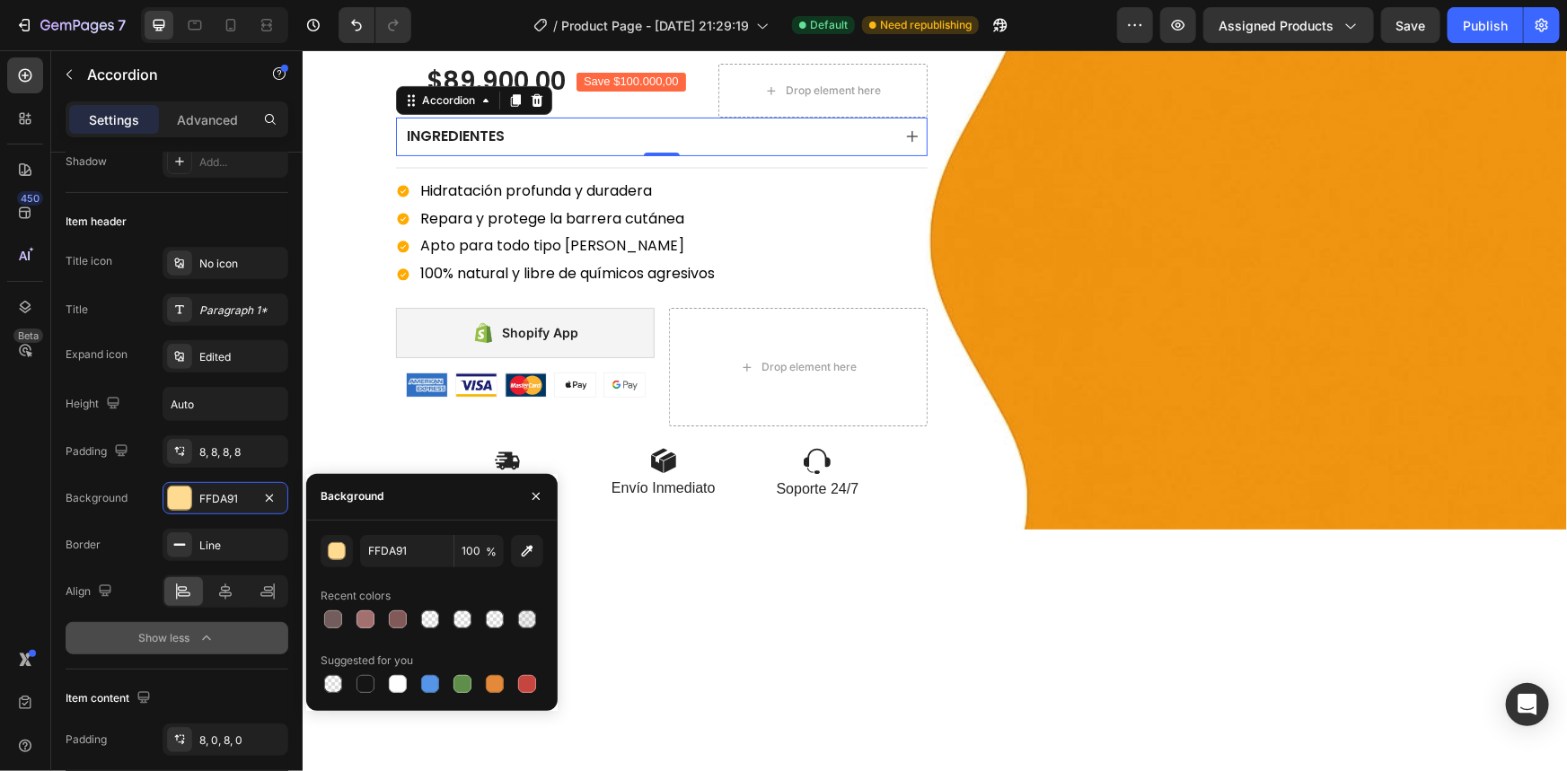
click at [646, 121] on div "INGREDIENTES" at bounding box center [661, 136] width 530 height 39
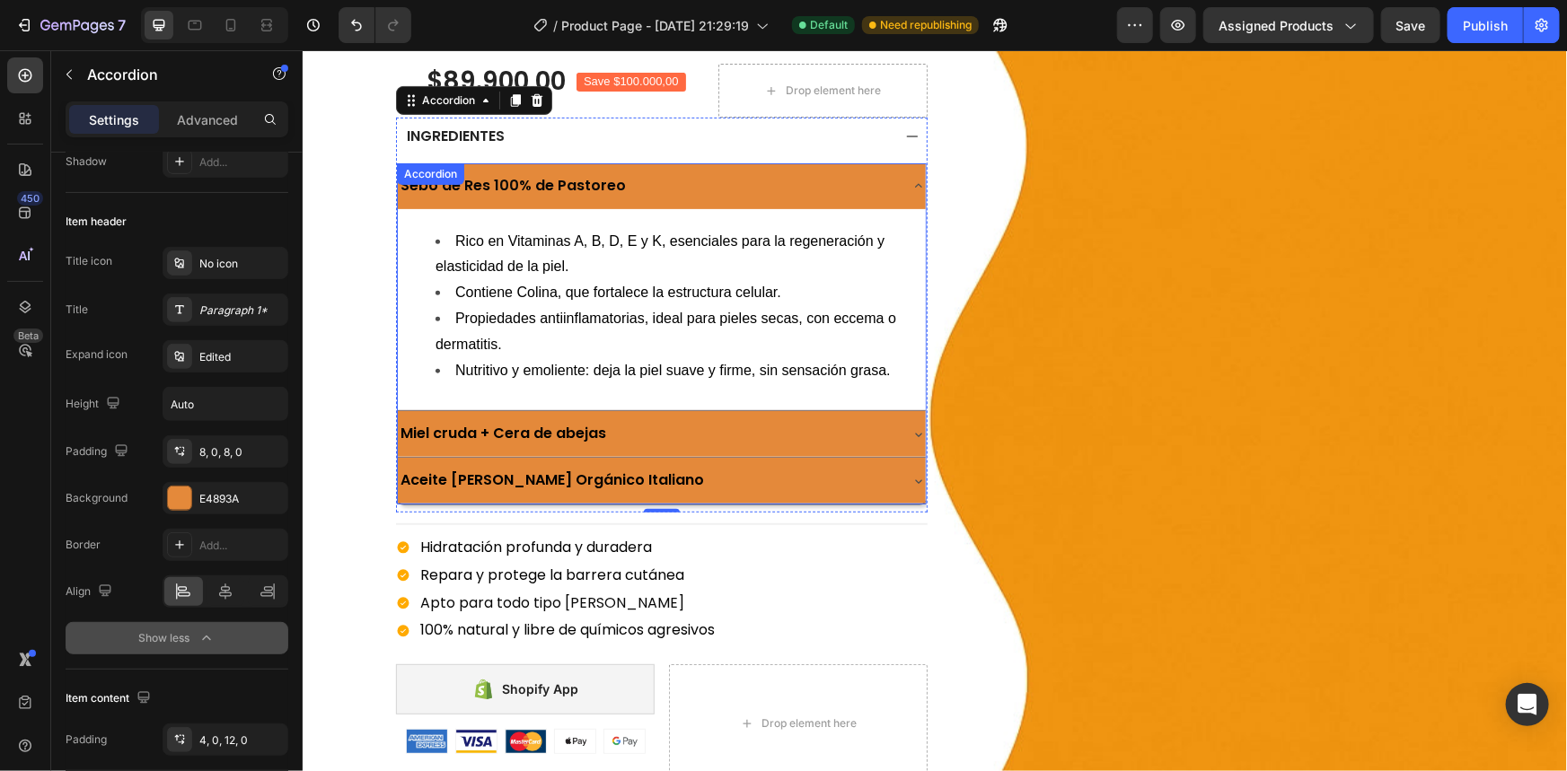
click at [653, 172] on div "Sebo de Res 100% de Pastoreo" at bounding box center [646, 185] width 499 height 31
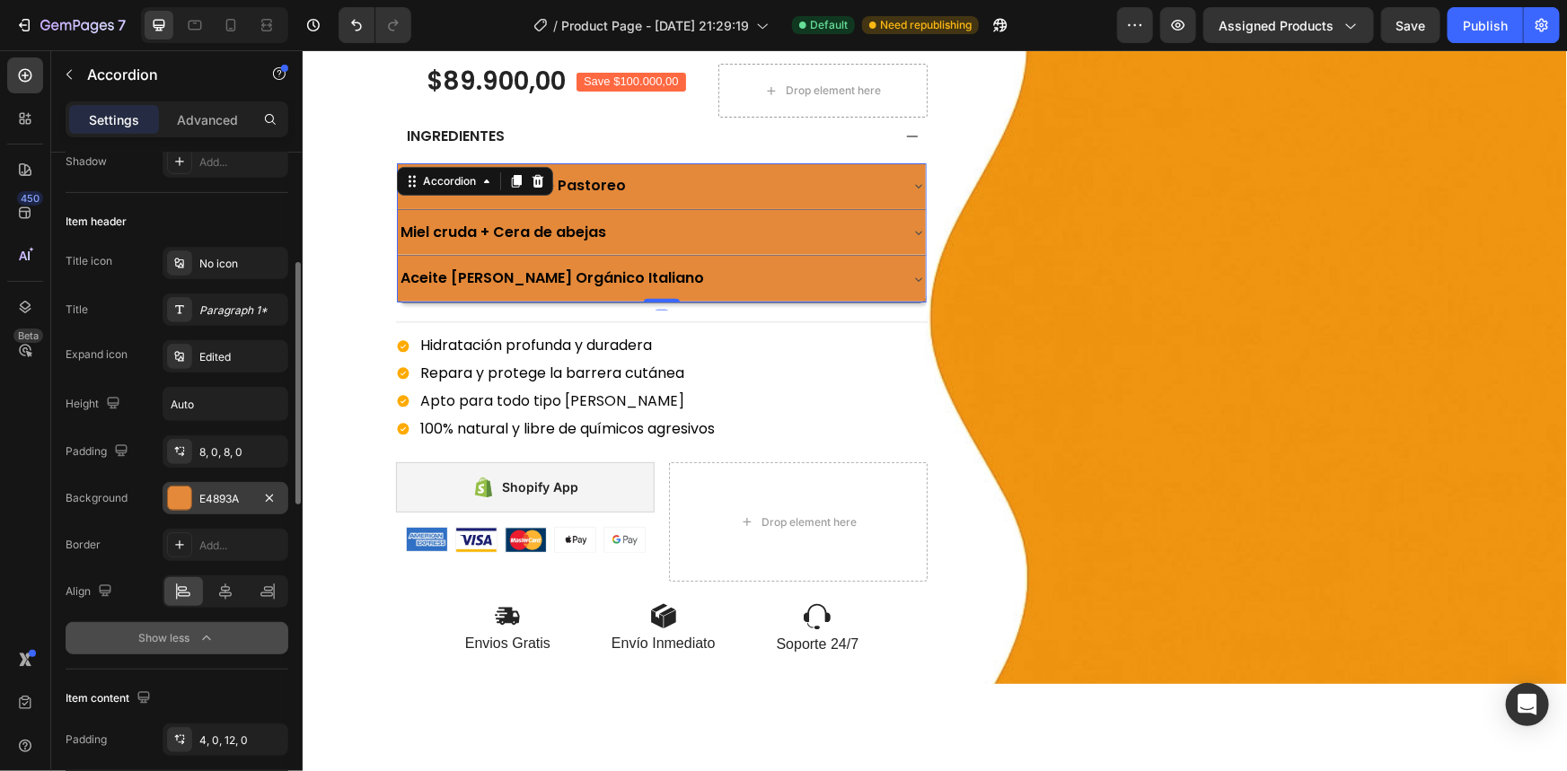
click at [226, 494] on div "E4893A" at bounding box center [225, 499] width 52 height 16
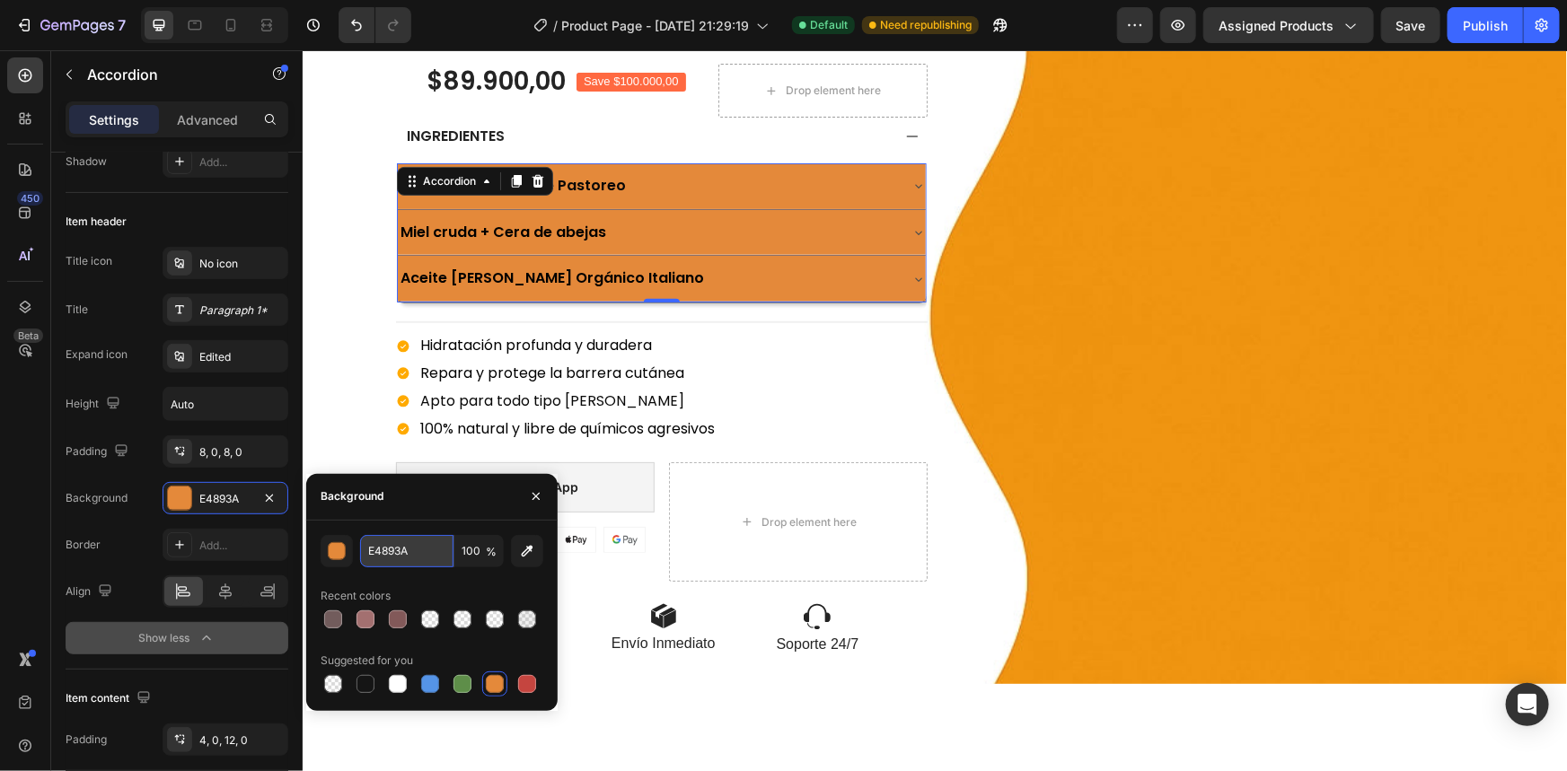
click at [417, 559] on input "E4893A" at bounding box center [406, 551] width 93 height 32
paste input "FFDA91"
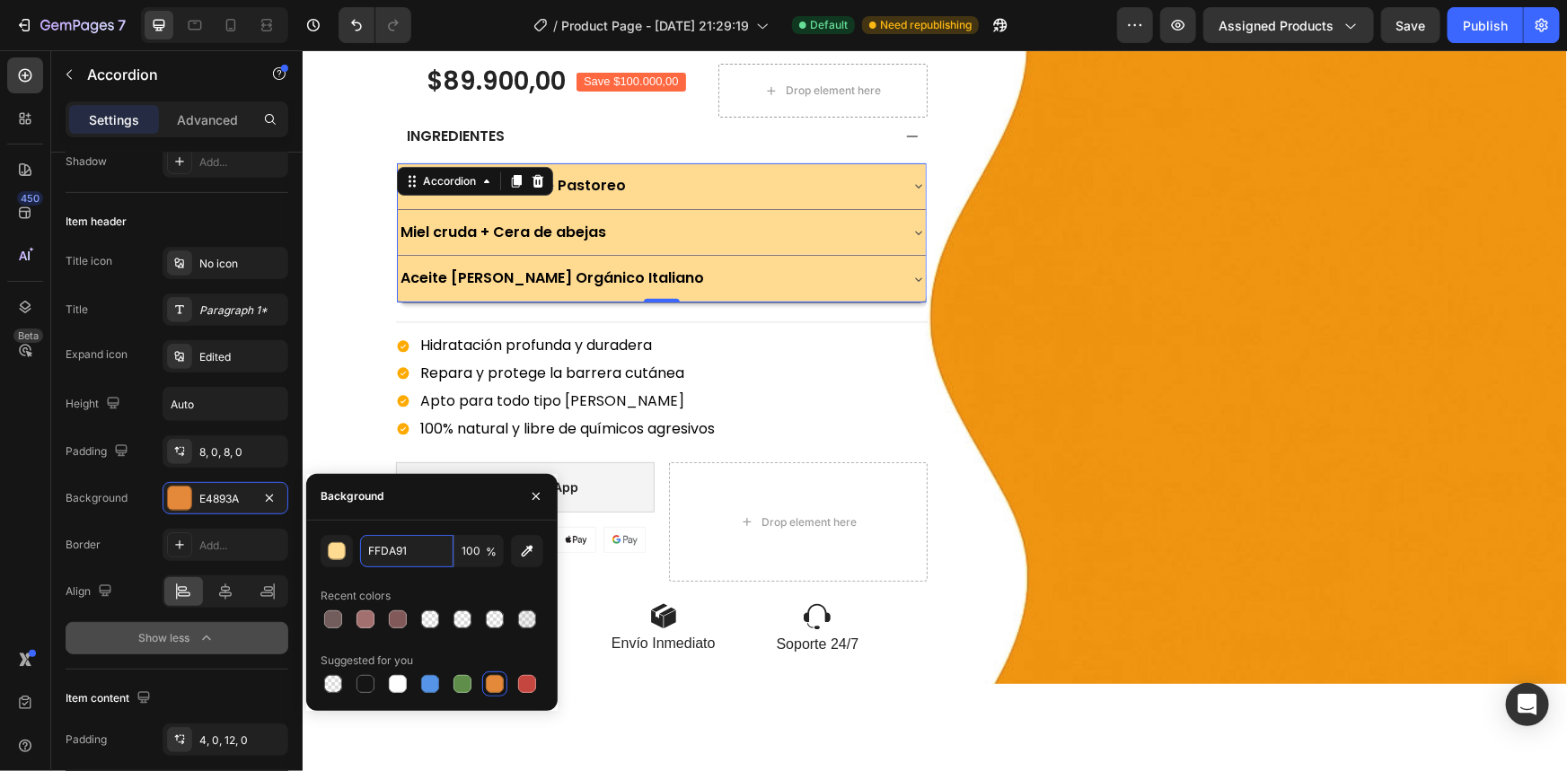
type input "FFDA91"
click at [469, 515] on div "Background" at bounding box center [431, 497] width 251 height 47
click at [245, 453] on div "8, 0, 8, 0" at bounding box center [225, 452] width 52 height 16
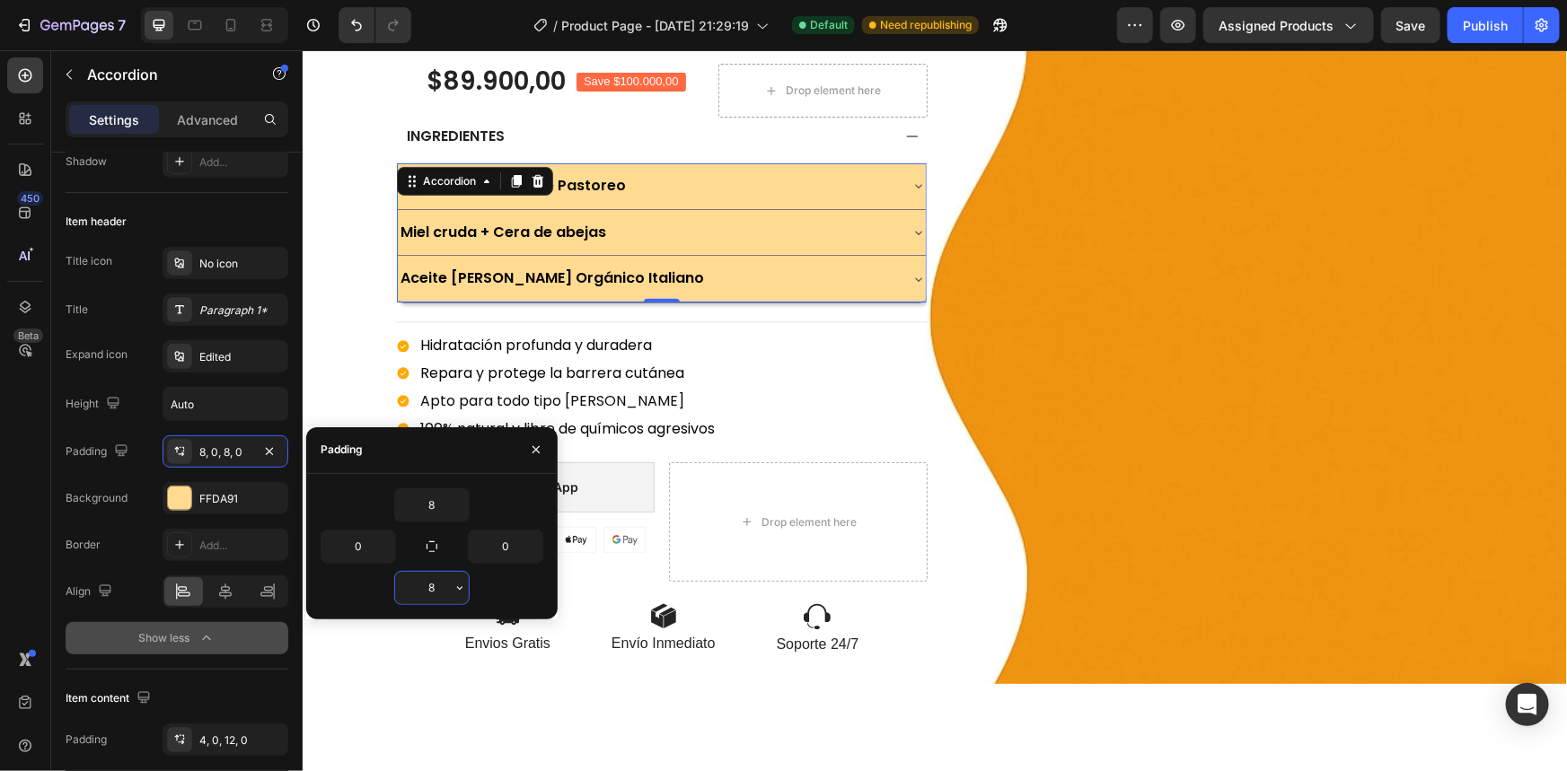
click at [434, 590] on input "8" at bounding box center [432, 588] width 74 height 32
click at [467, 589] on button "button" at bounding box center [460, 588] width 18 height 32
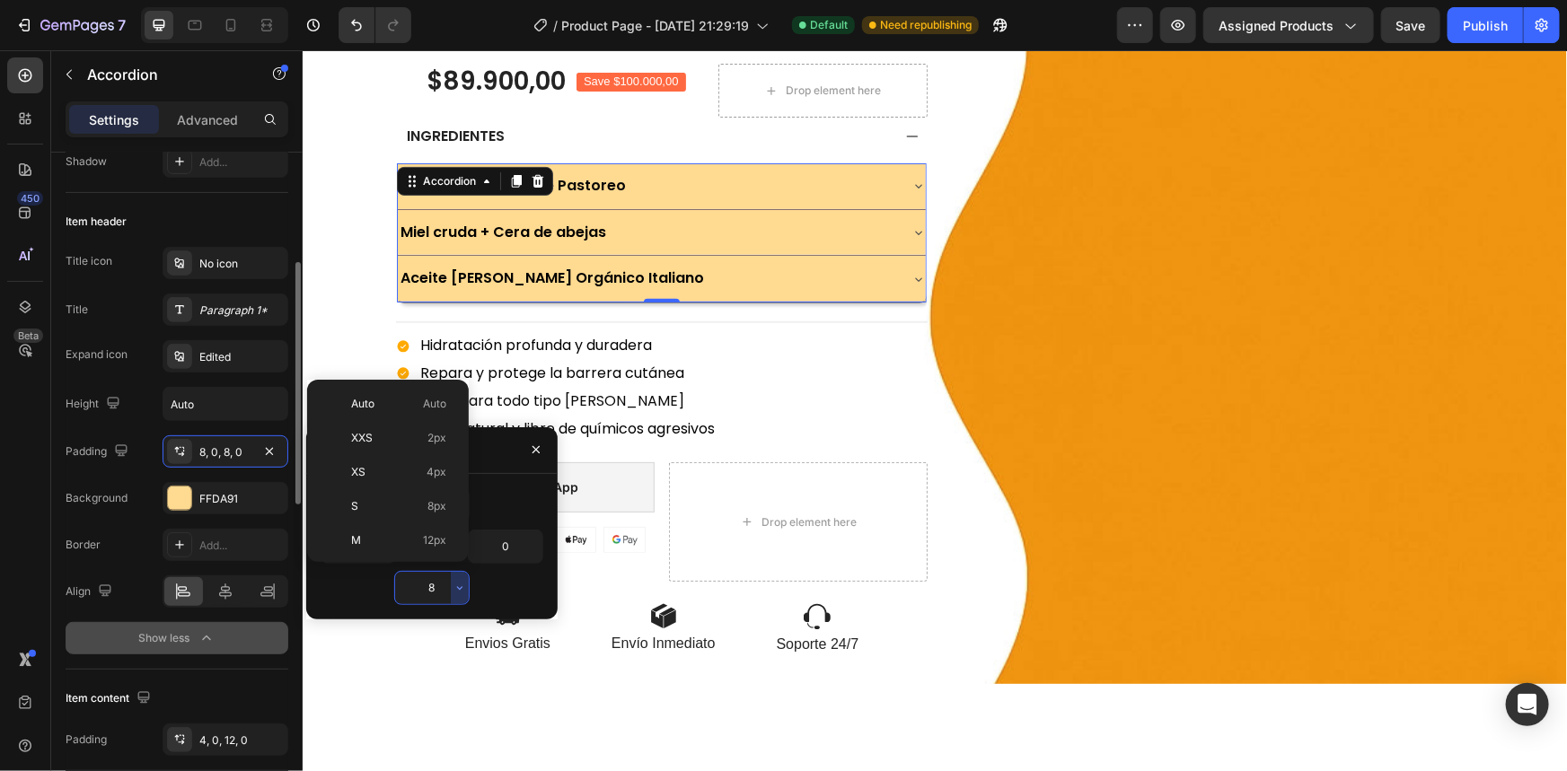
click at [281, 430] on div "Title icon No icon Title Paragraph 1* Expand icon Edited Height Auto Padding 8,…" at bounding box center [177, 381] width 223 height 268
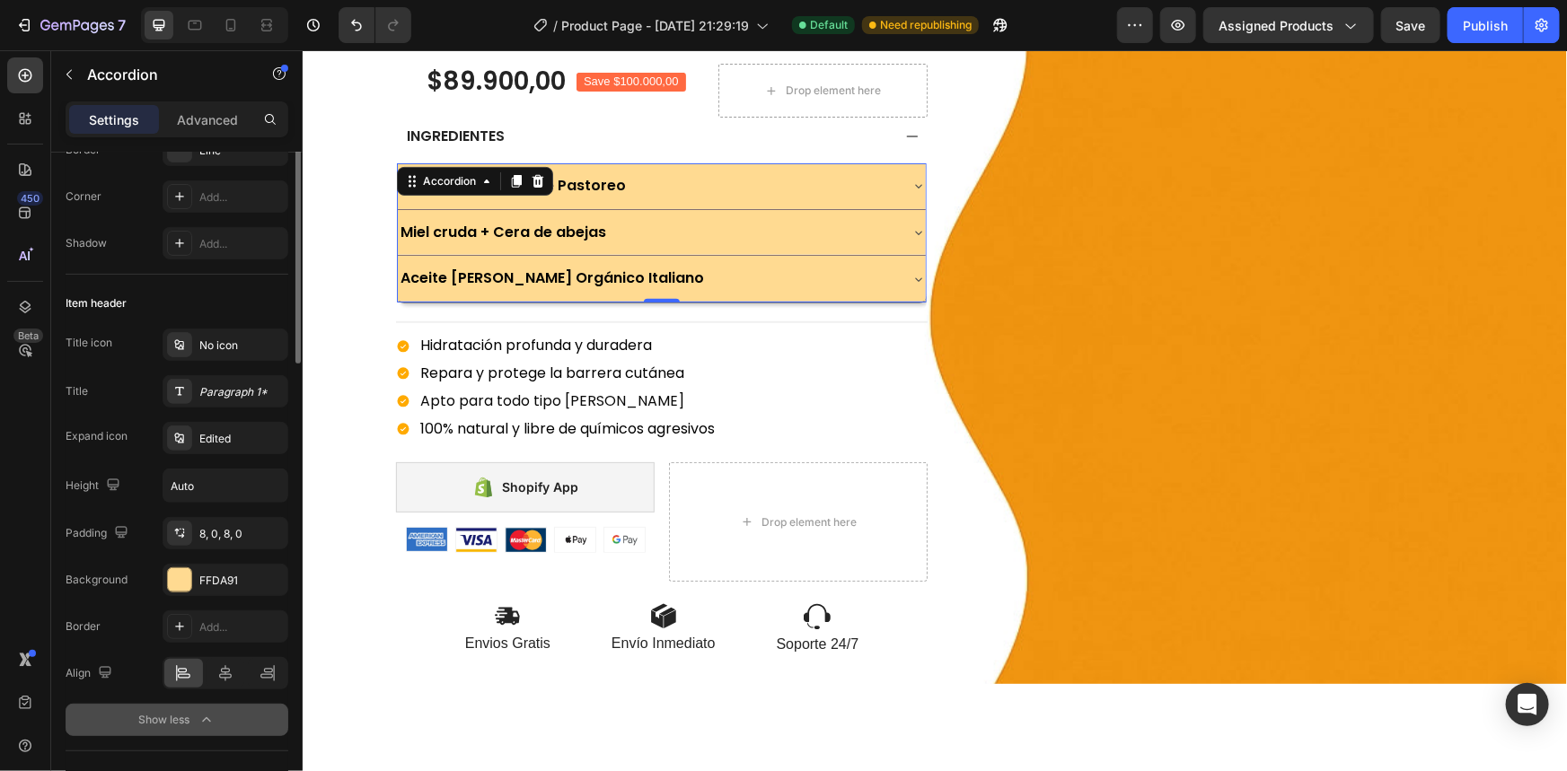
scroll to position [139, 0]
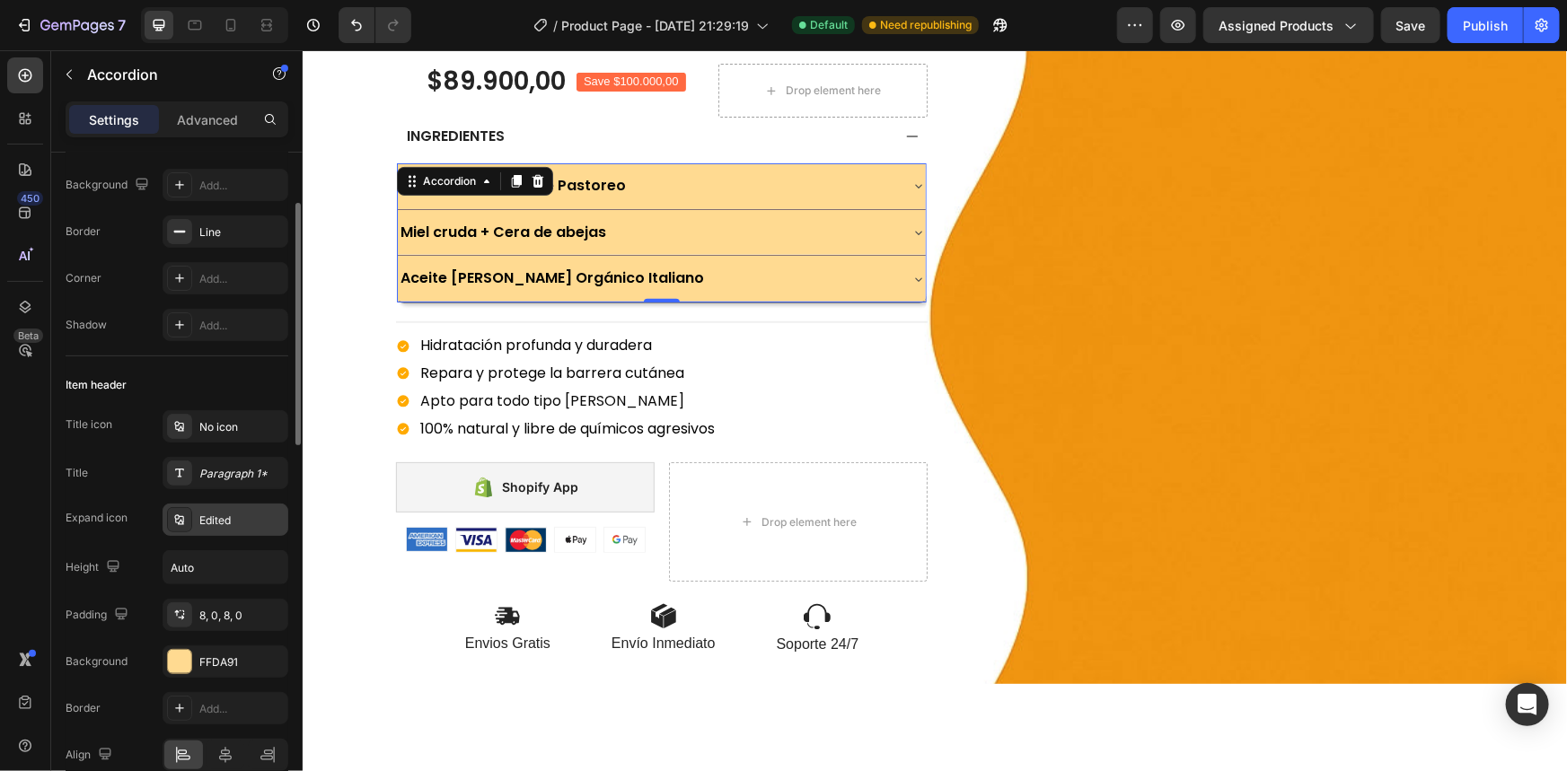
click at [242, 520] on div "Edited" at bounding box center [241, 521] width 84 height 16
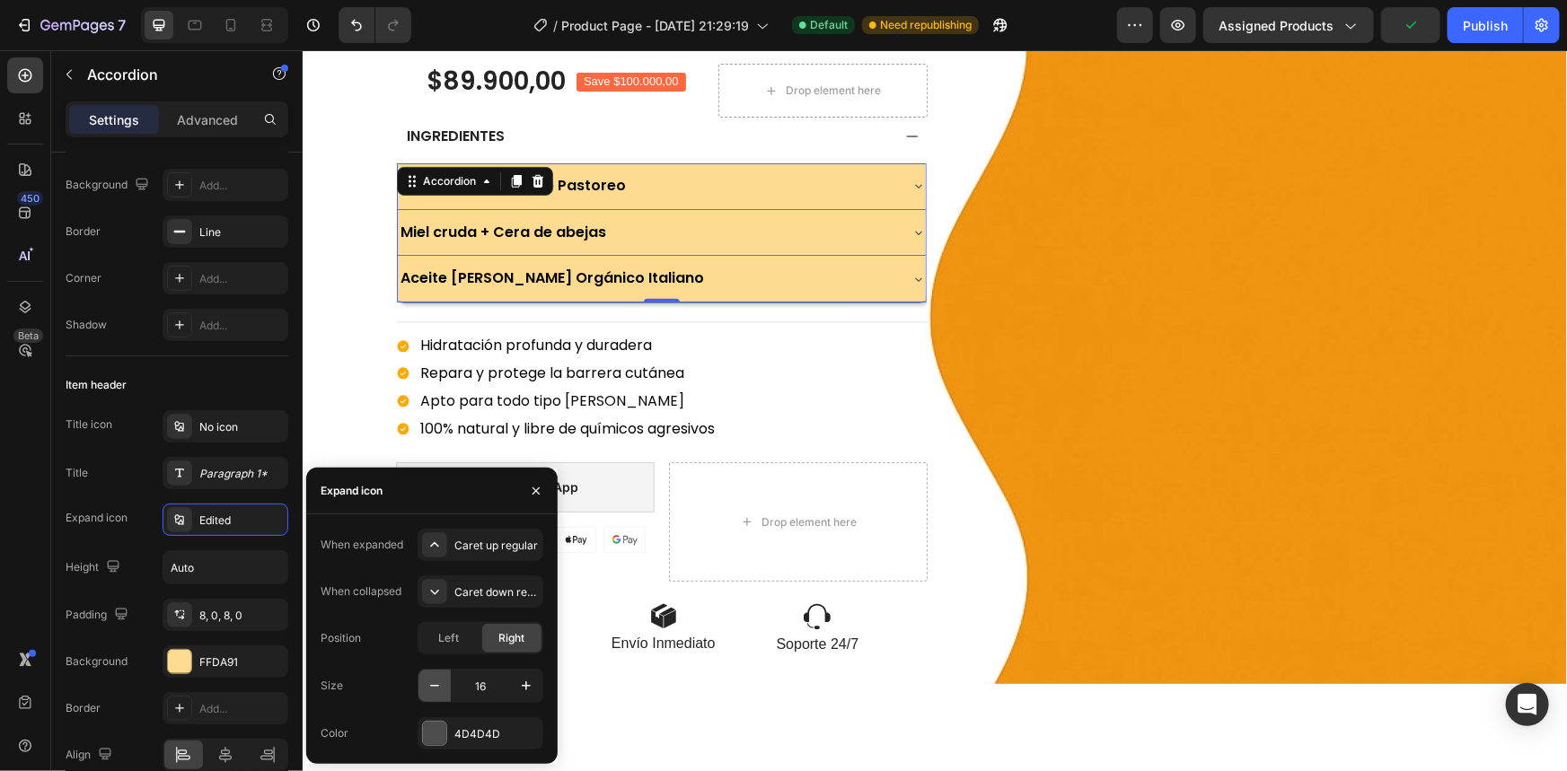
click at [437, 681] on icon "button" at bounding box center [435, 686] width 18 height 18
click at [524, 692] on icon "button" at bounding box center [526, 686] width 18 height 18
type input "18"
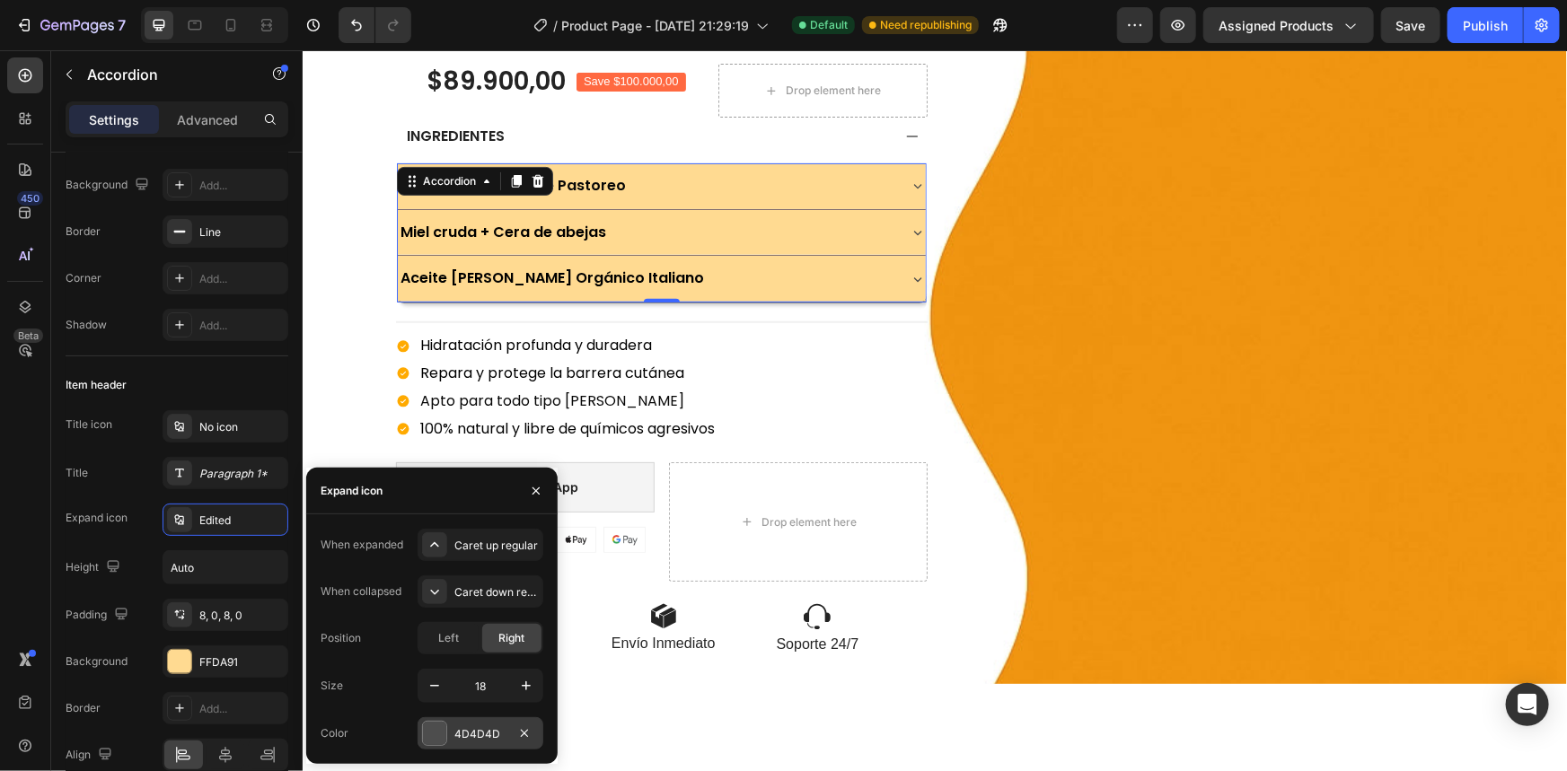
click at [503, 734] on div "4D4D4D" at bounding box center [480, 734] width 52 height 16
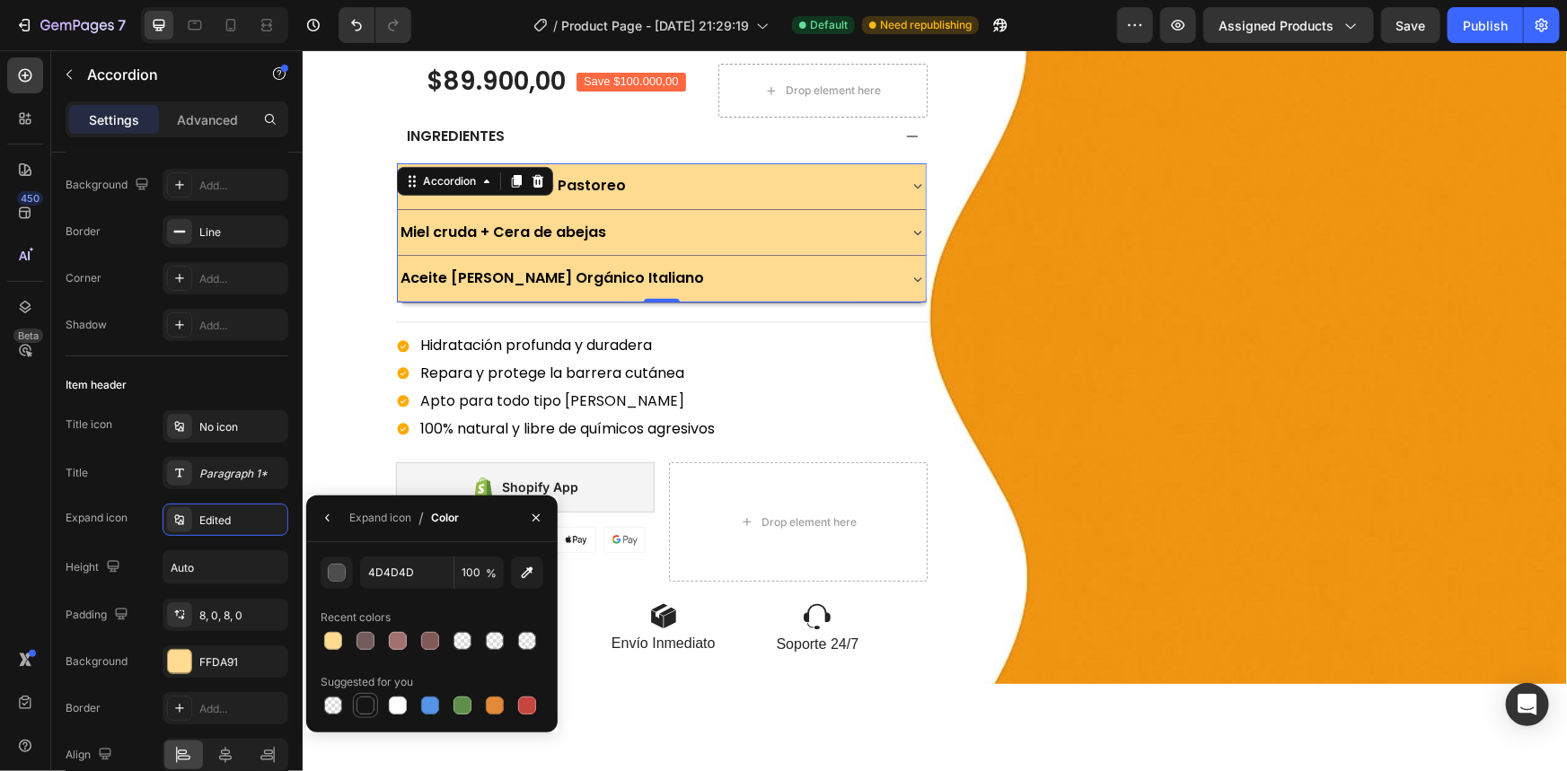
click at [366, 704] on div at bounding box center [365, 706] width 18 height 18
type input "151515"
click at [419, 605] on div "Recent colors" at bounding box center [432, 617] width 223 height 29
click at [336, 527] on button "button" at bounding box center [327, 518] width 29 height 29
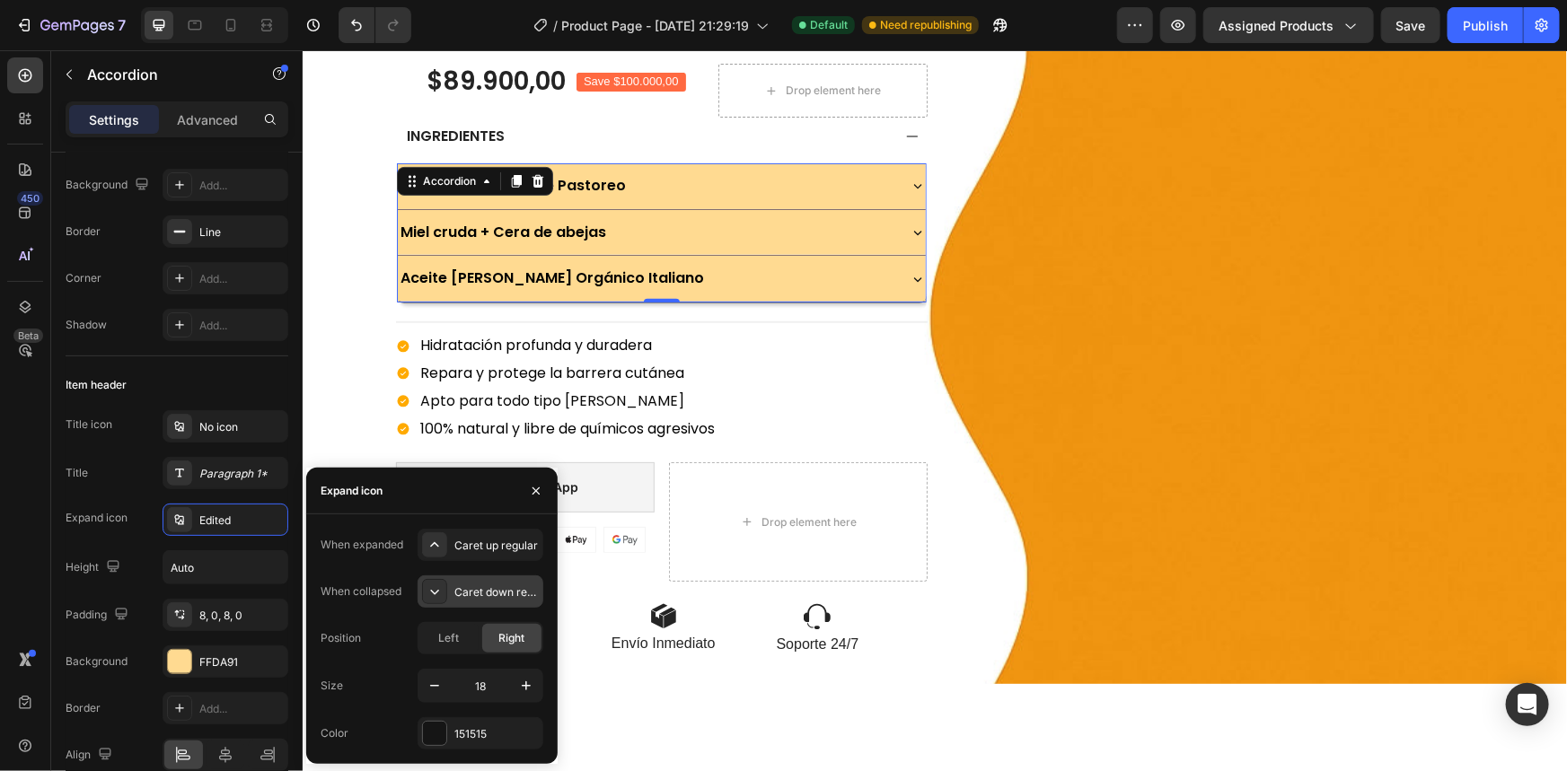
click at [441, 593] on icon at bounding box center [435, 592] width 18 height 18
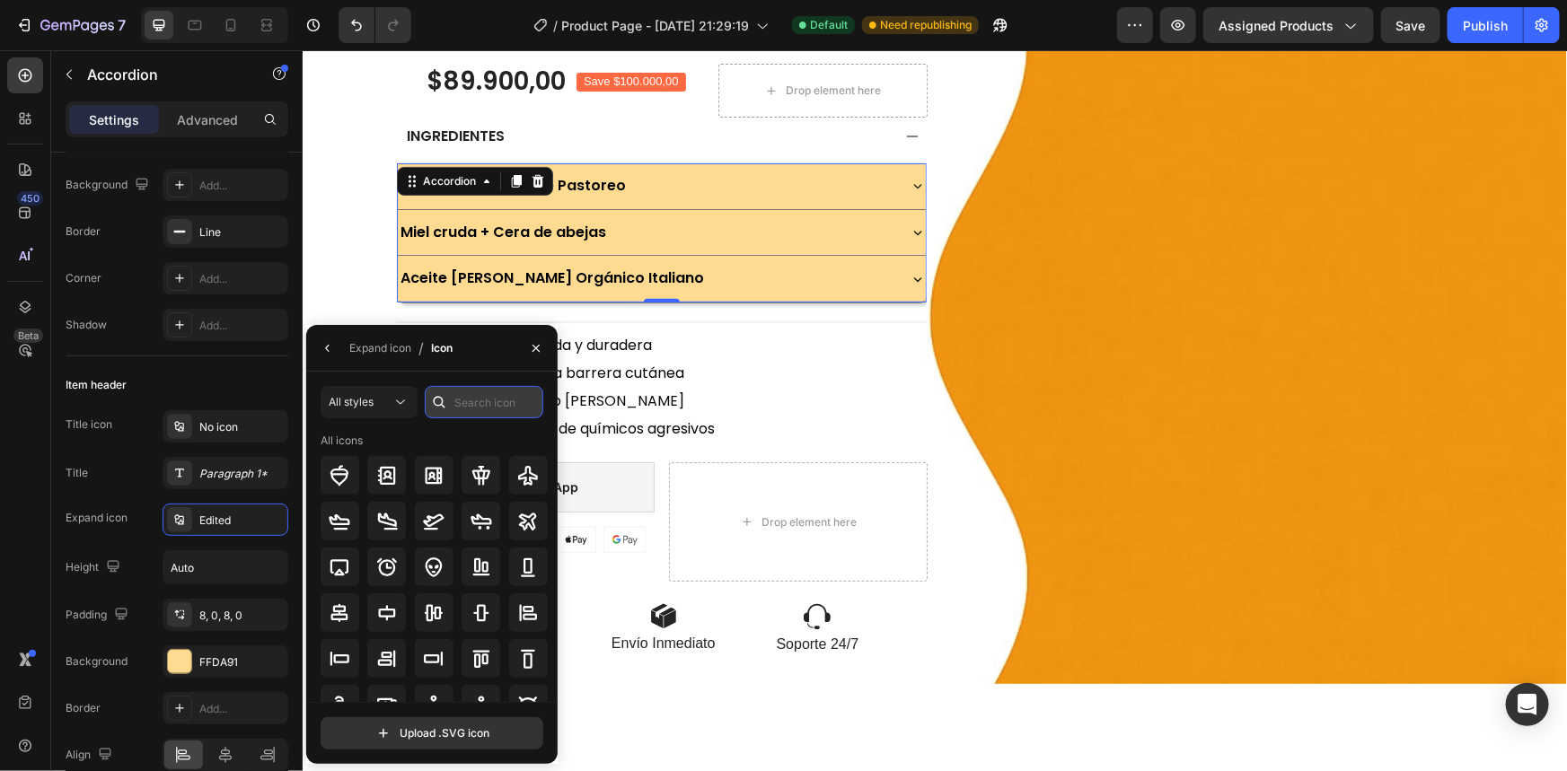
click at [481, 411] on input "text" at bounding box center [484, 402] width 119 height 32
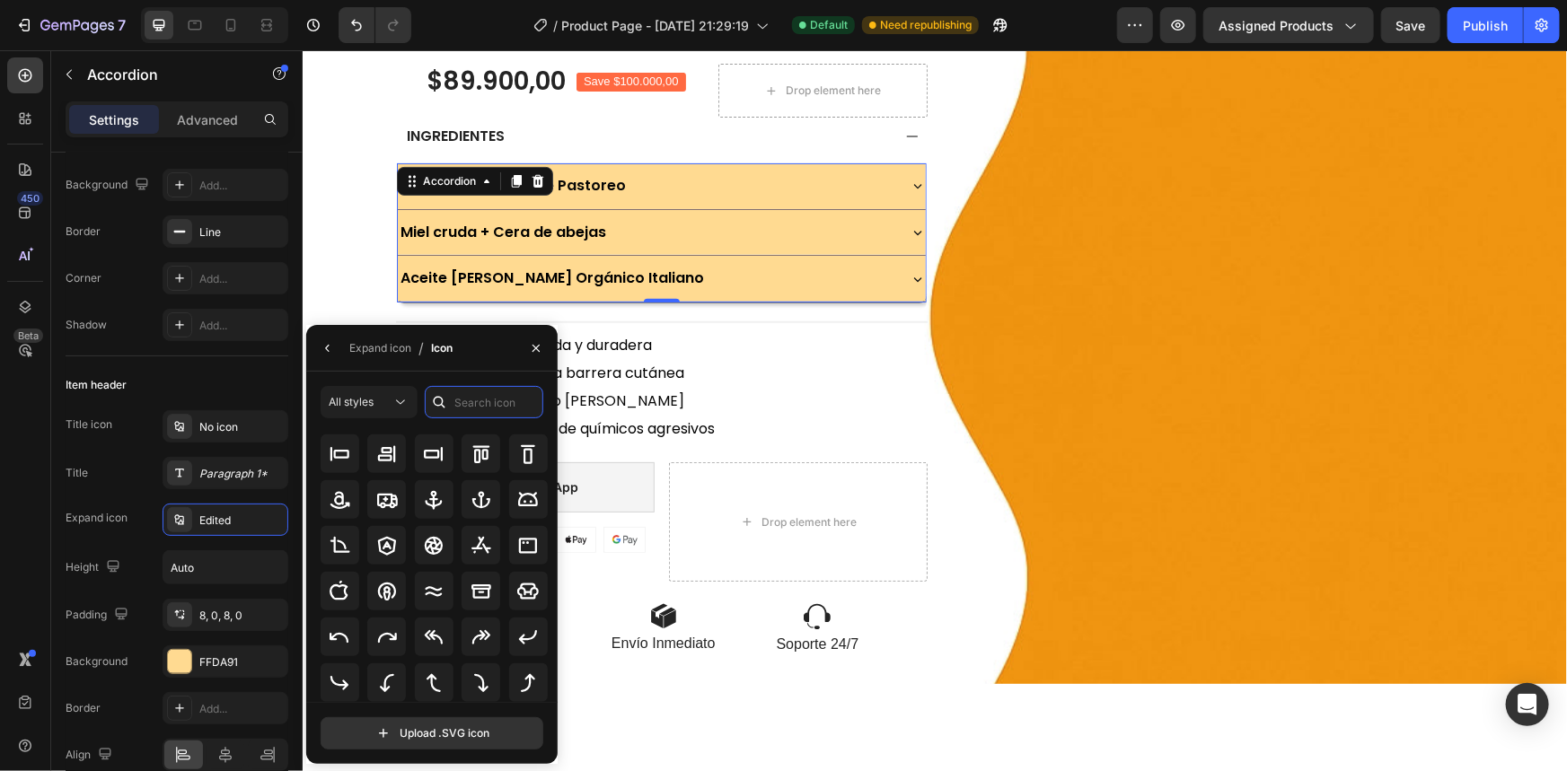
scroll to position [0, 0]
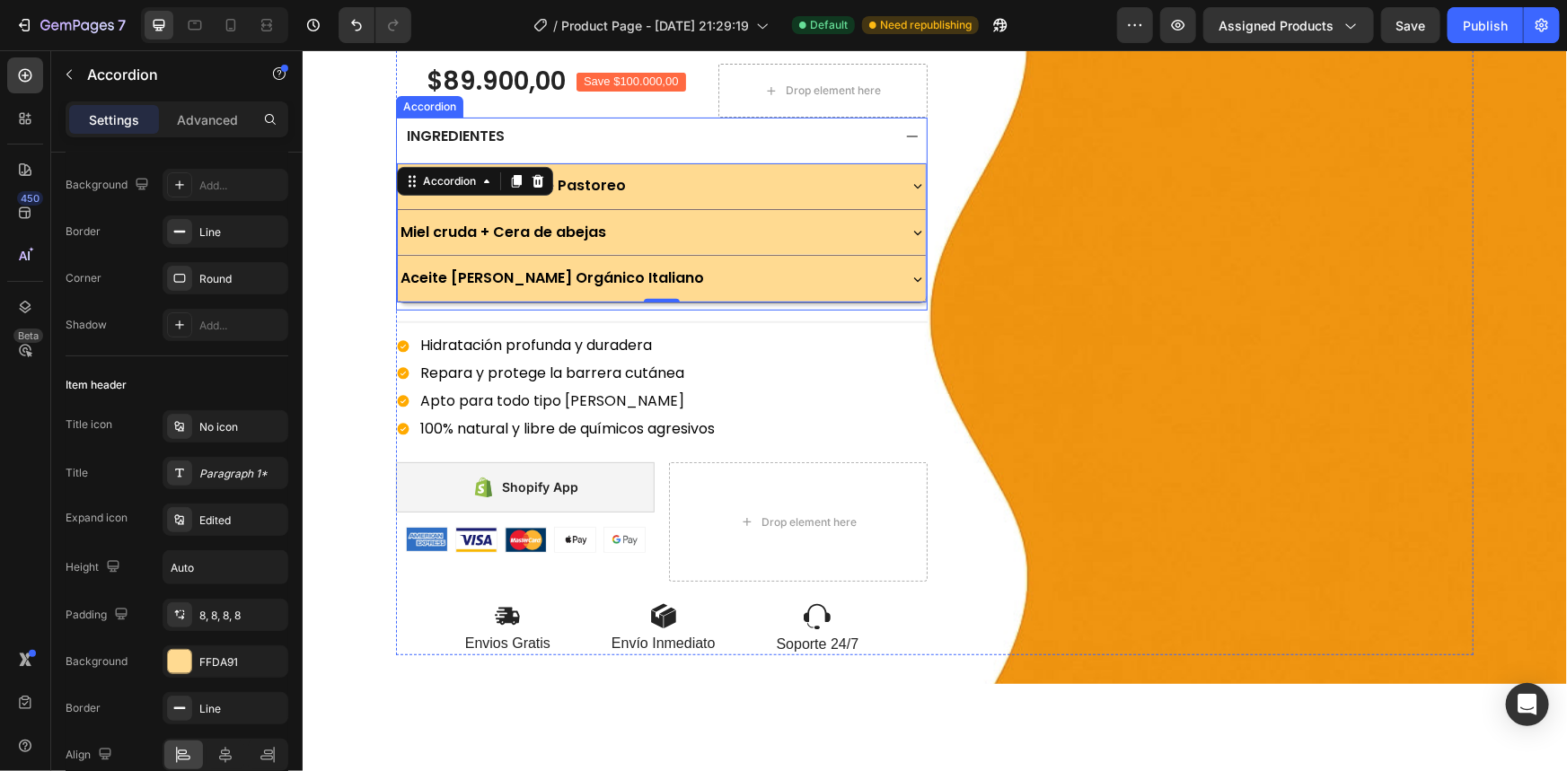
click at [870, 140] on div "INGREDIENTES" at bounding box center [646, 136] width 487 height 24
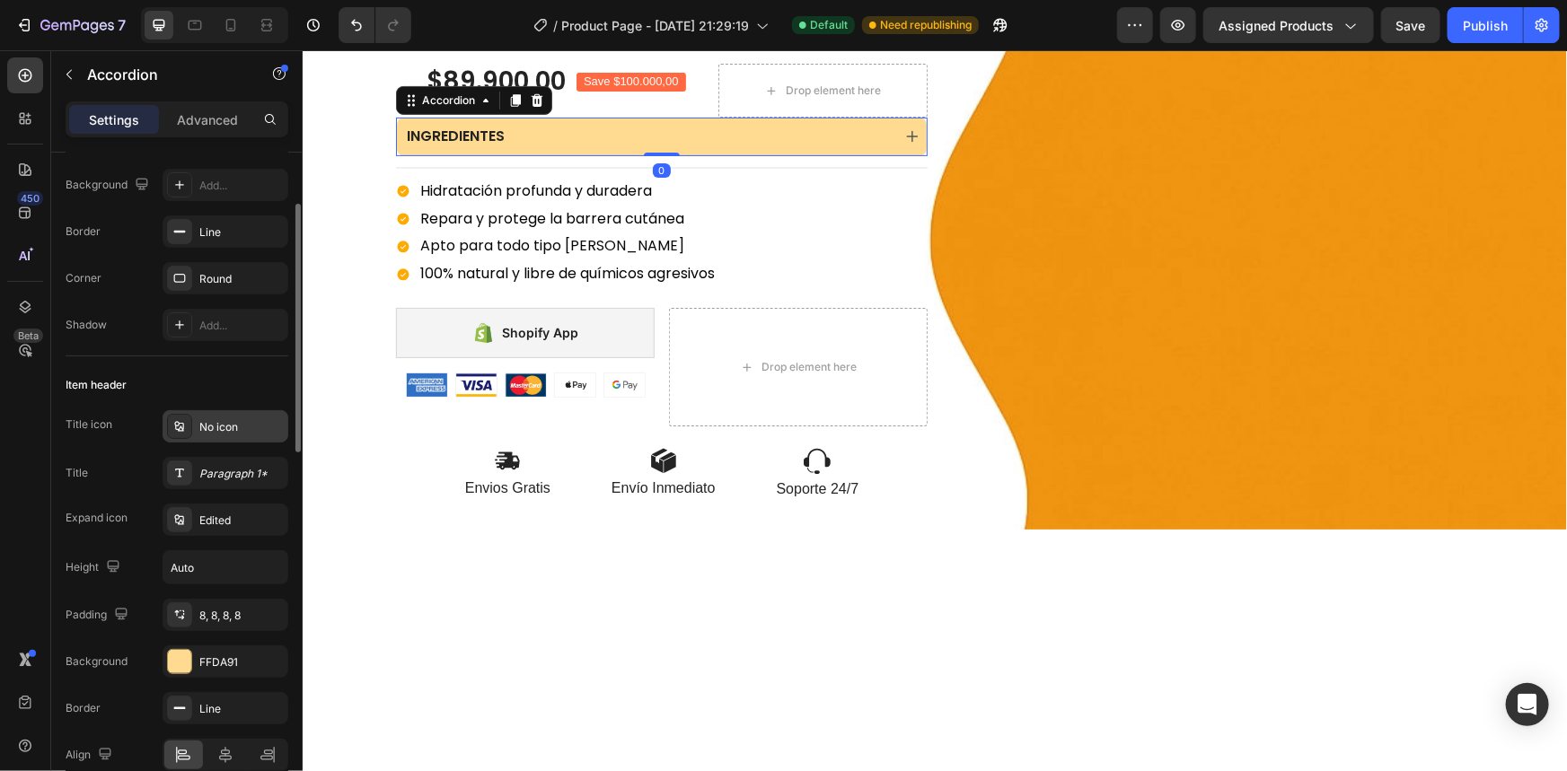
click at [241, 426] on div "No icon" at bounding box center [241, 427] width 84 height 16
click at [223, 521] on div "Edited" at bounding box center [241, 521] width 84 height 16
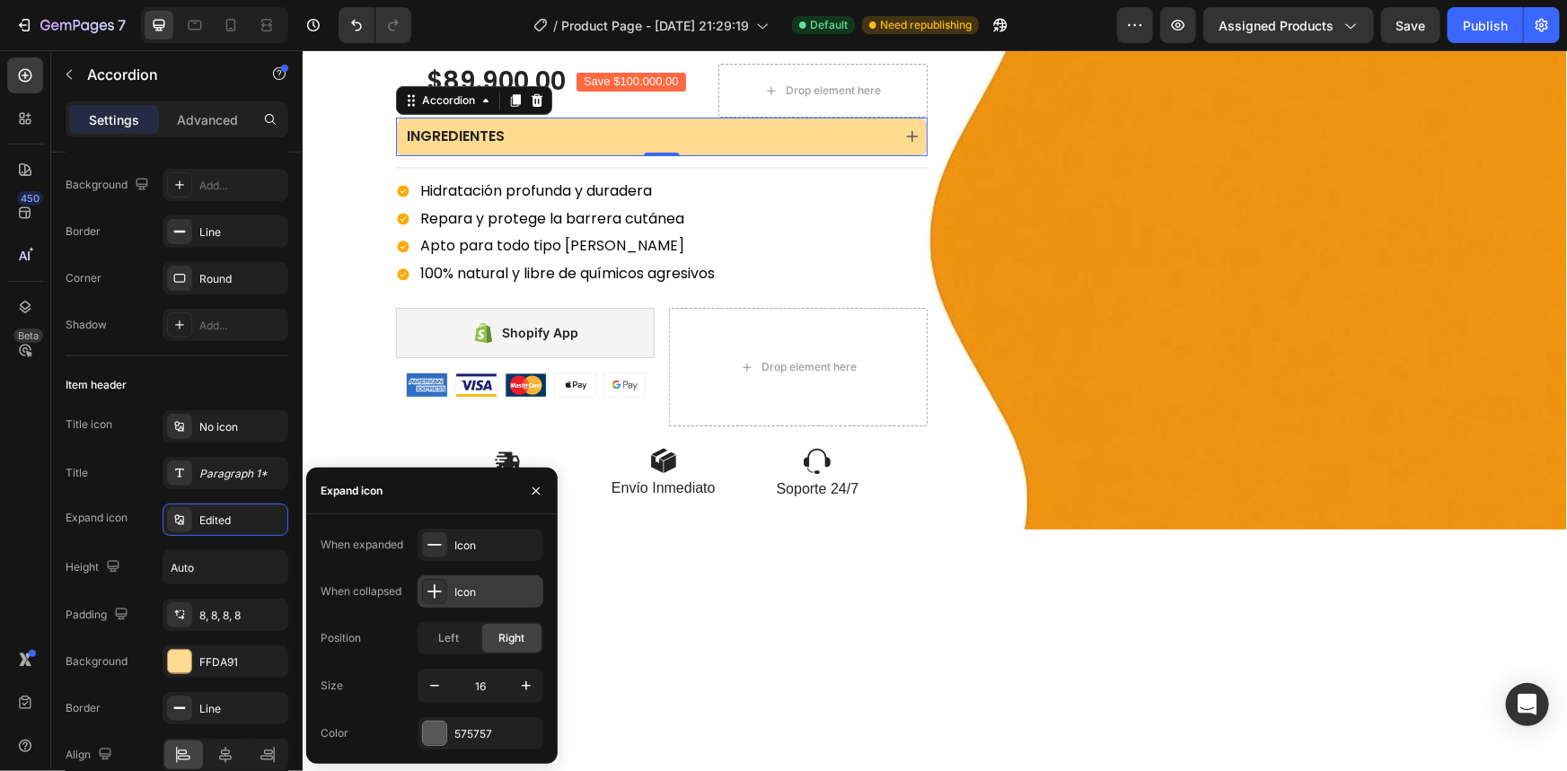
click at [460, 602] on div "Icon" at bounding box center [481, 592] width 126 height 32
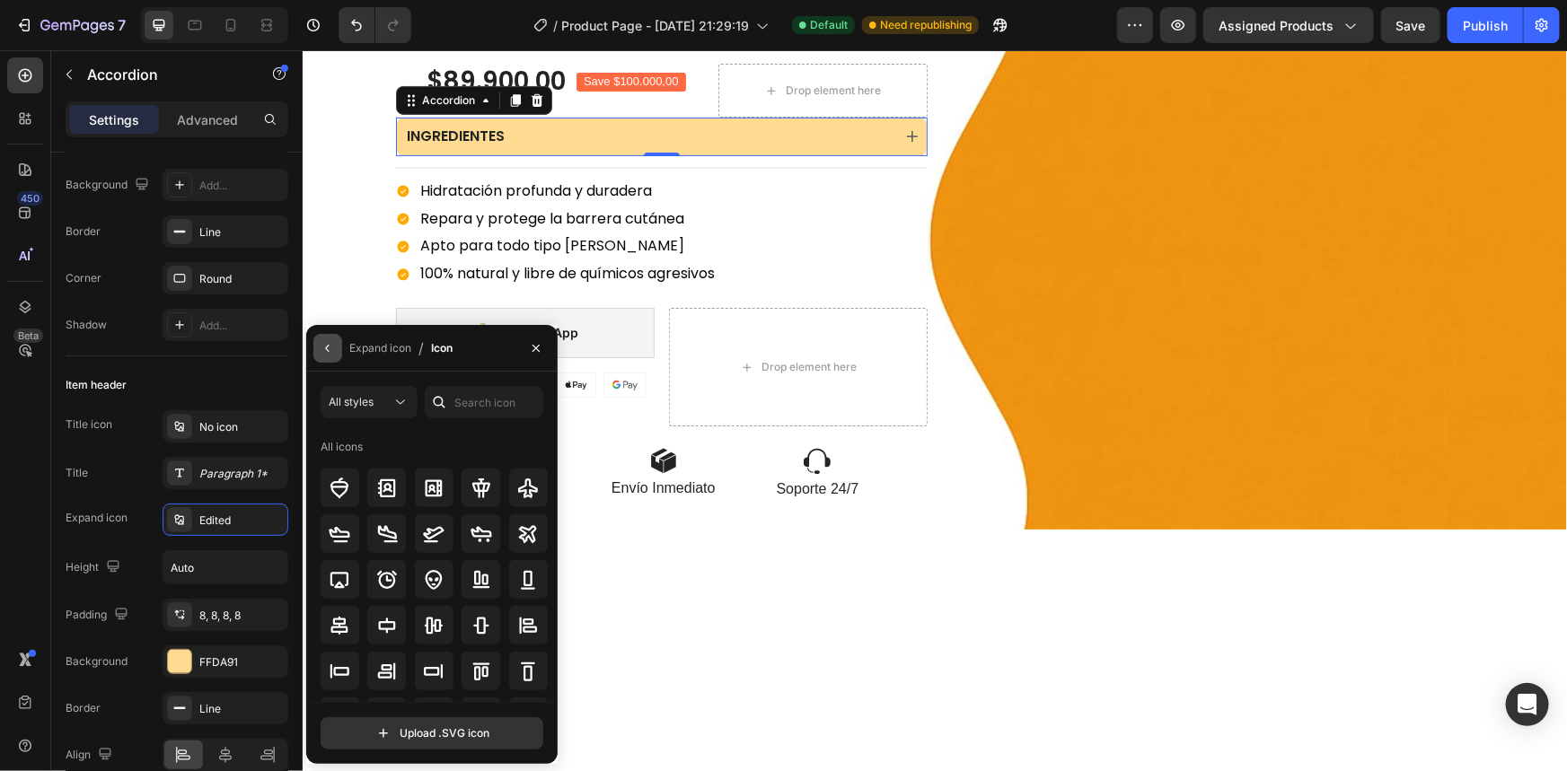
click at [322, 349] on icon "button" at bounding box center [328, 348] width 14 height 14
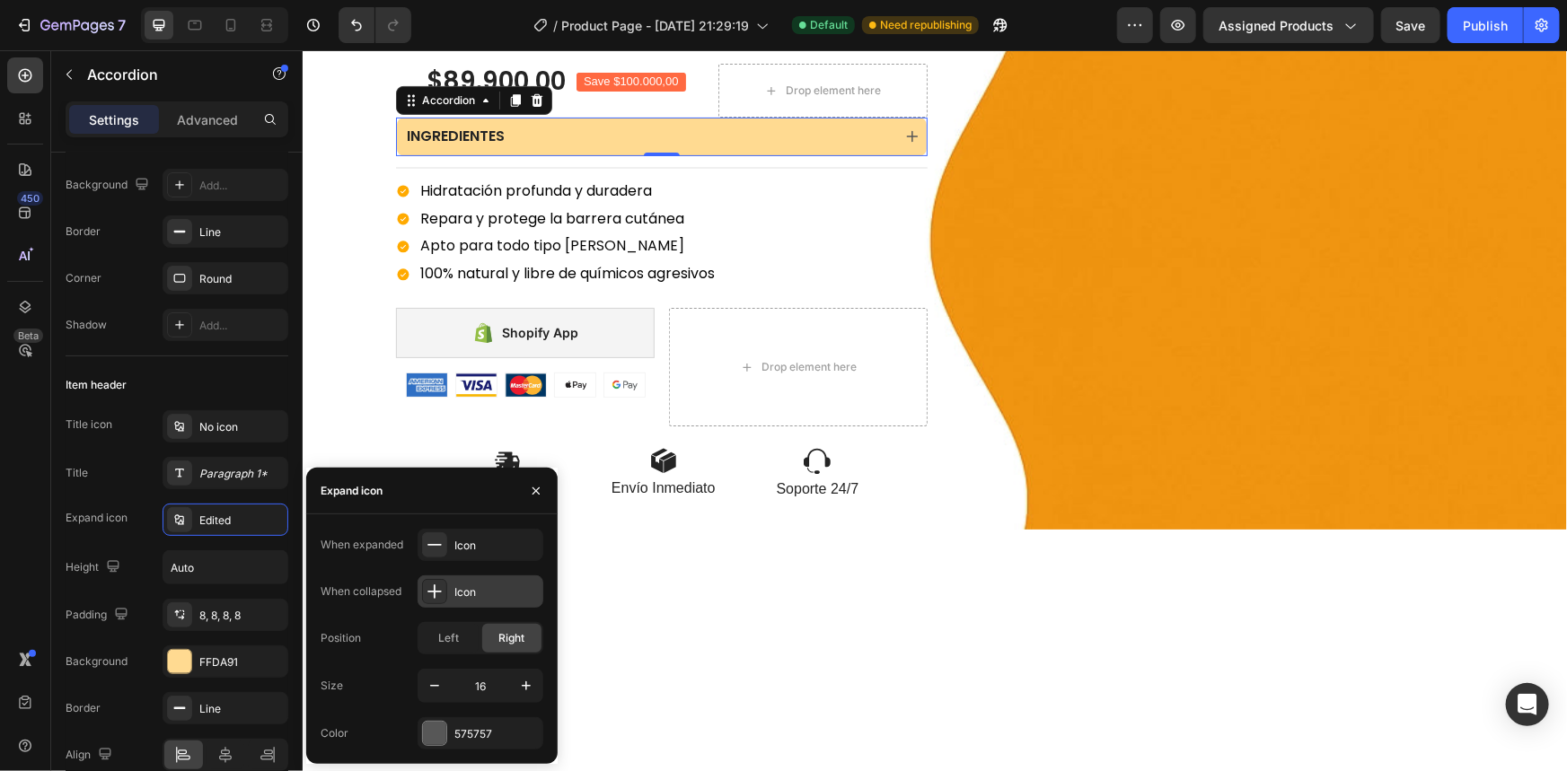
click at [436, 598] on icon at bounding box center [435, 592] width 18 height 18
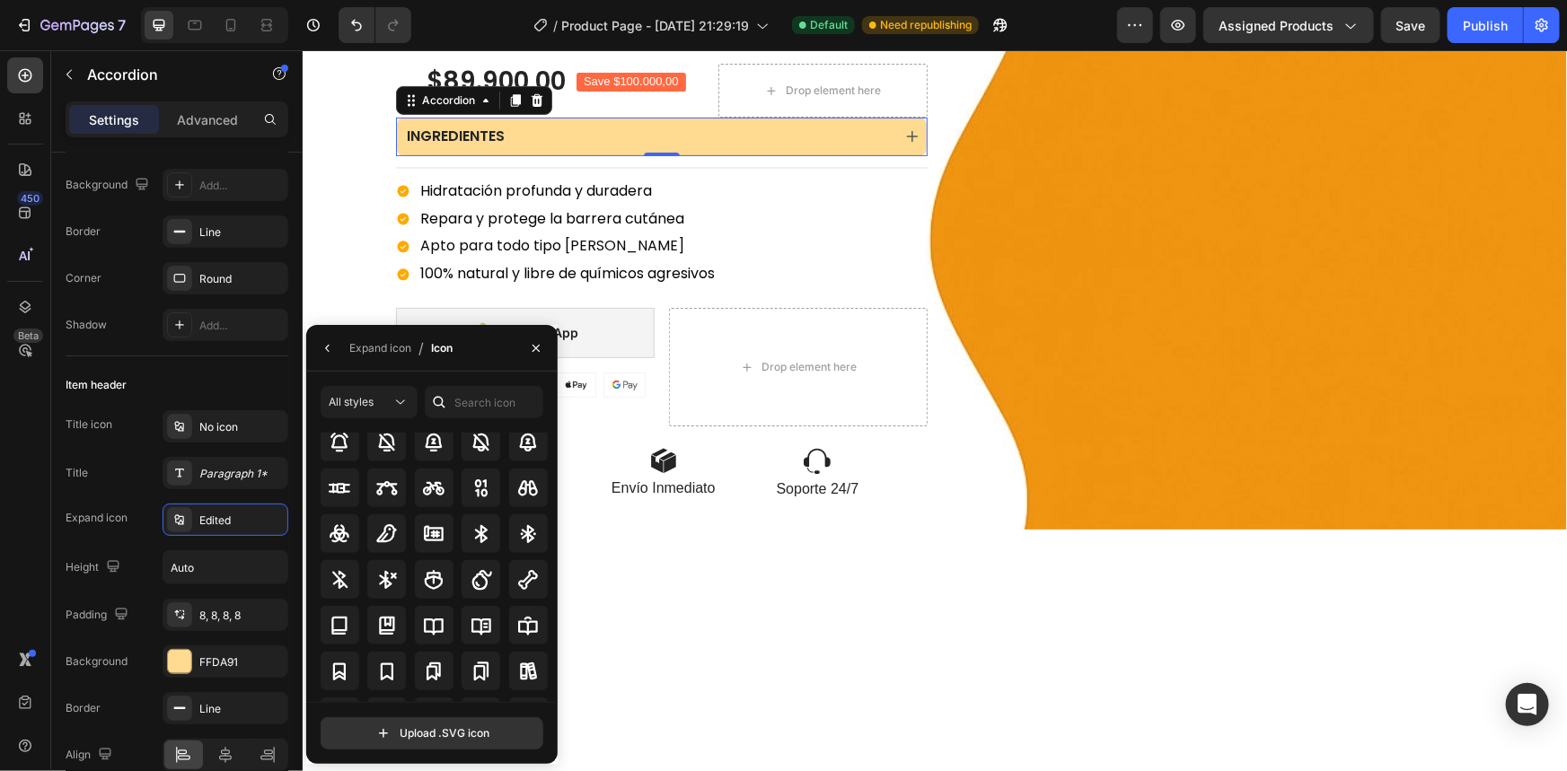
scroll to position [1126, 0]
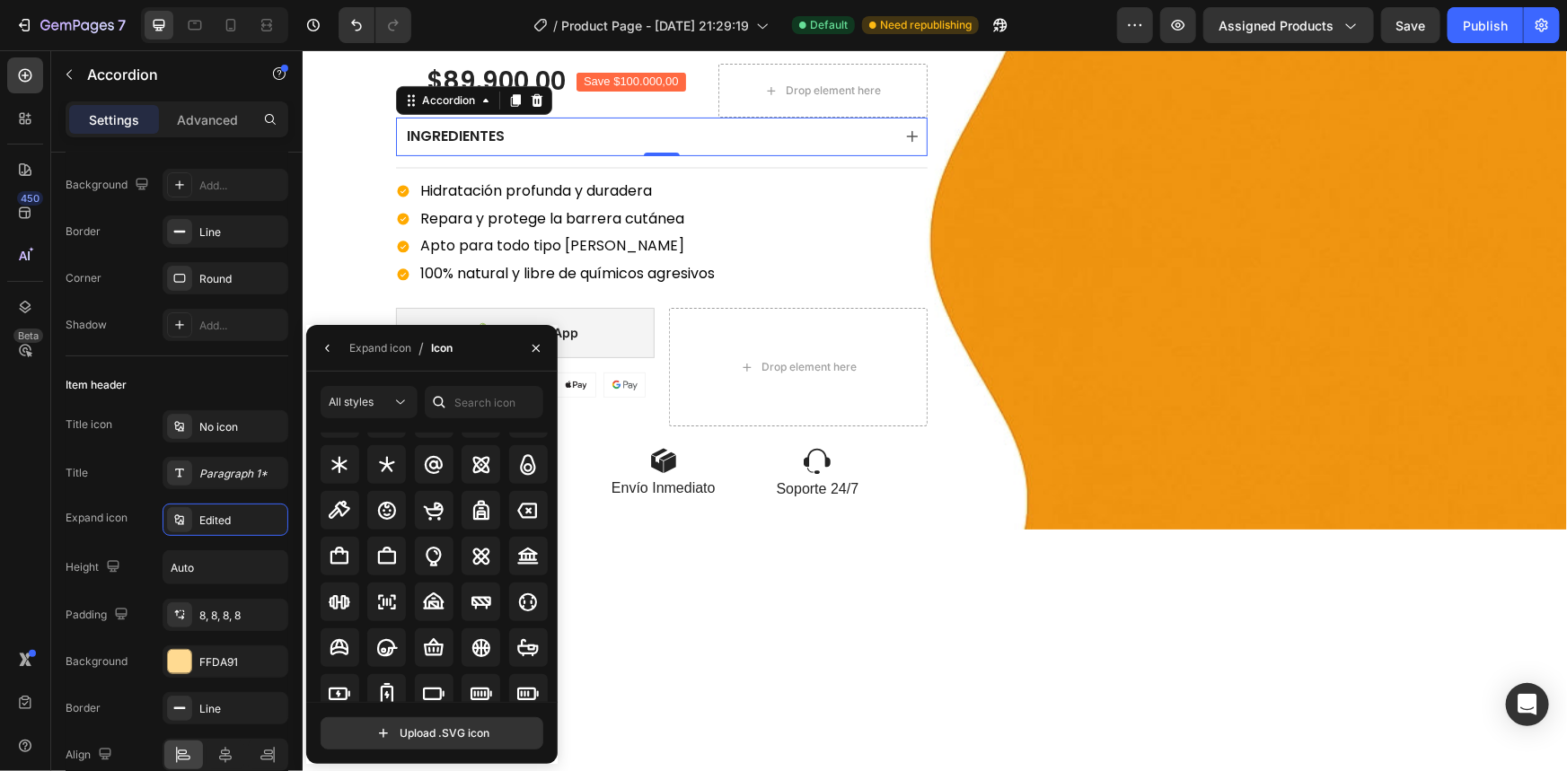
click at [805, 117] on div "INGREDIENTES" at bounding box center [661, 136] width 530 height 39
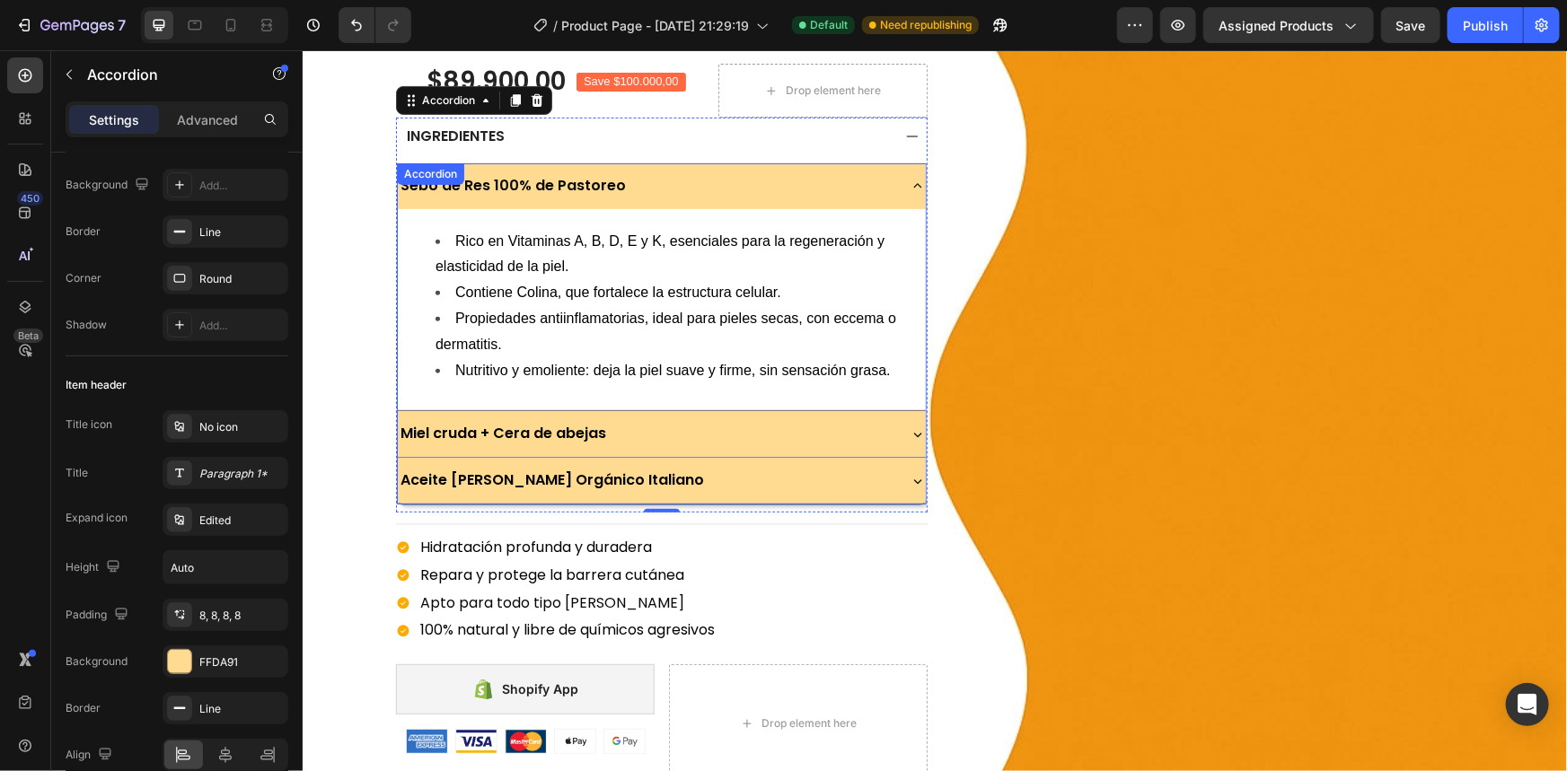
click at [788, 183] on div "Sebo de Res 100% de Pastoreo" at bounding box center [645, 185] width 497 height 31
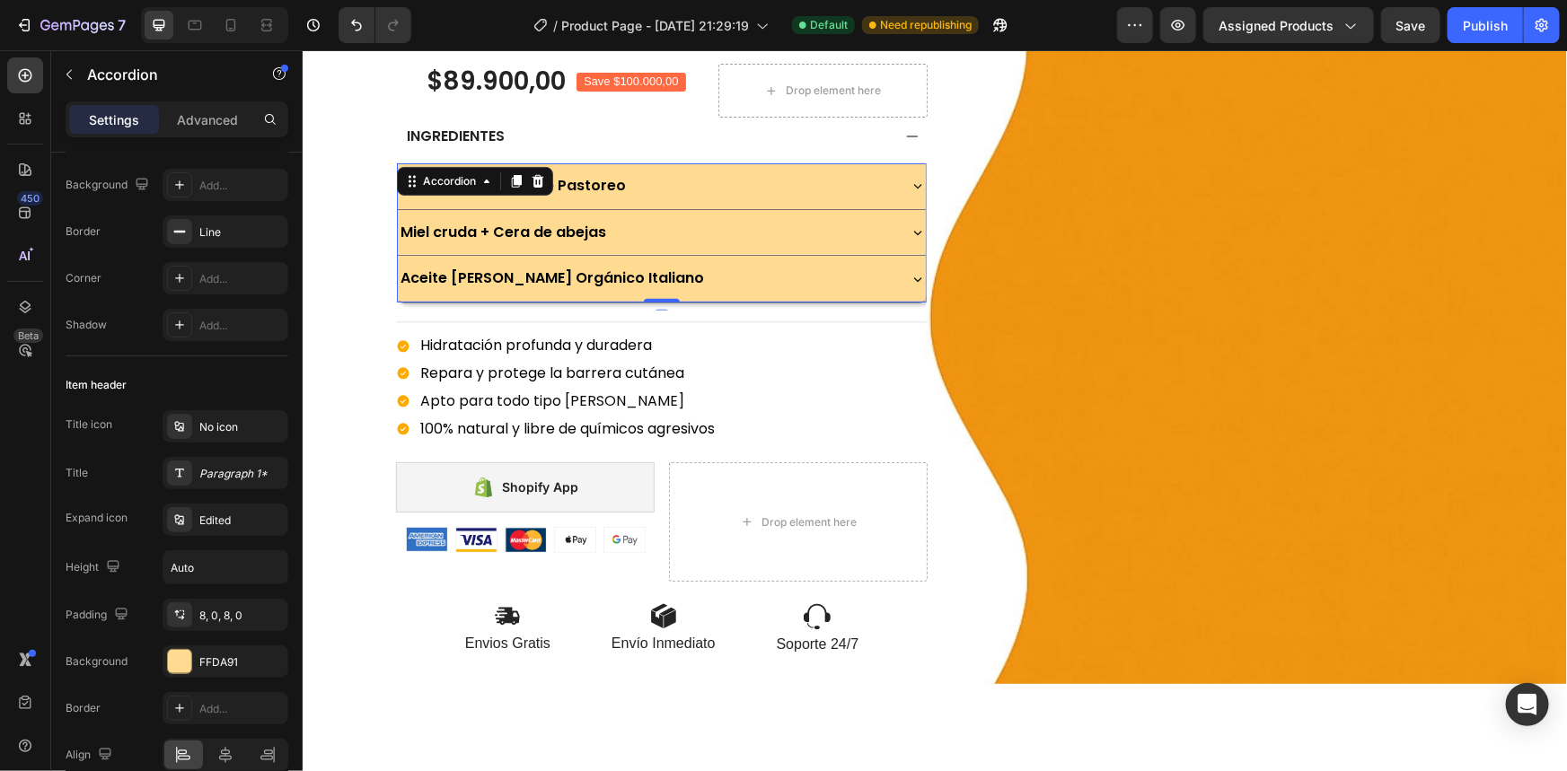
click at [781, 186] on div "Sebo de Res 100% de Pastoreo" at bounding box center [645, 185] width 497 height 31
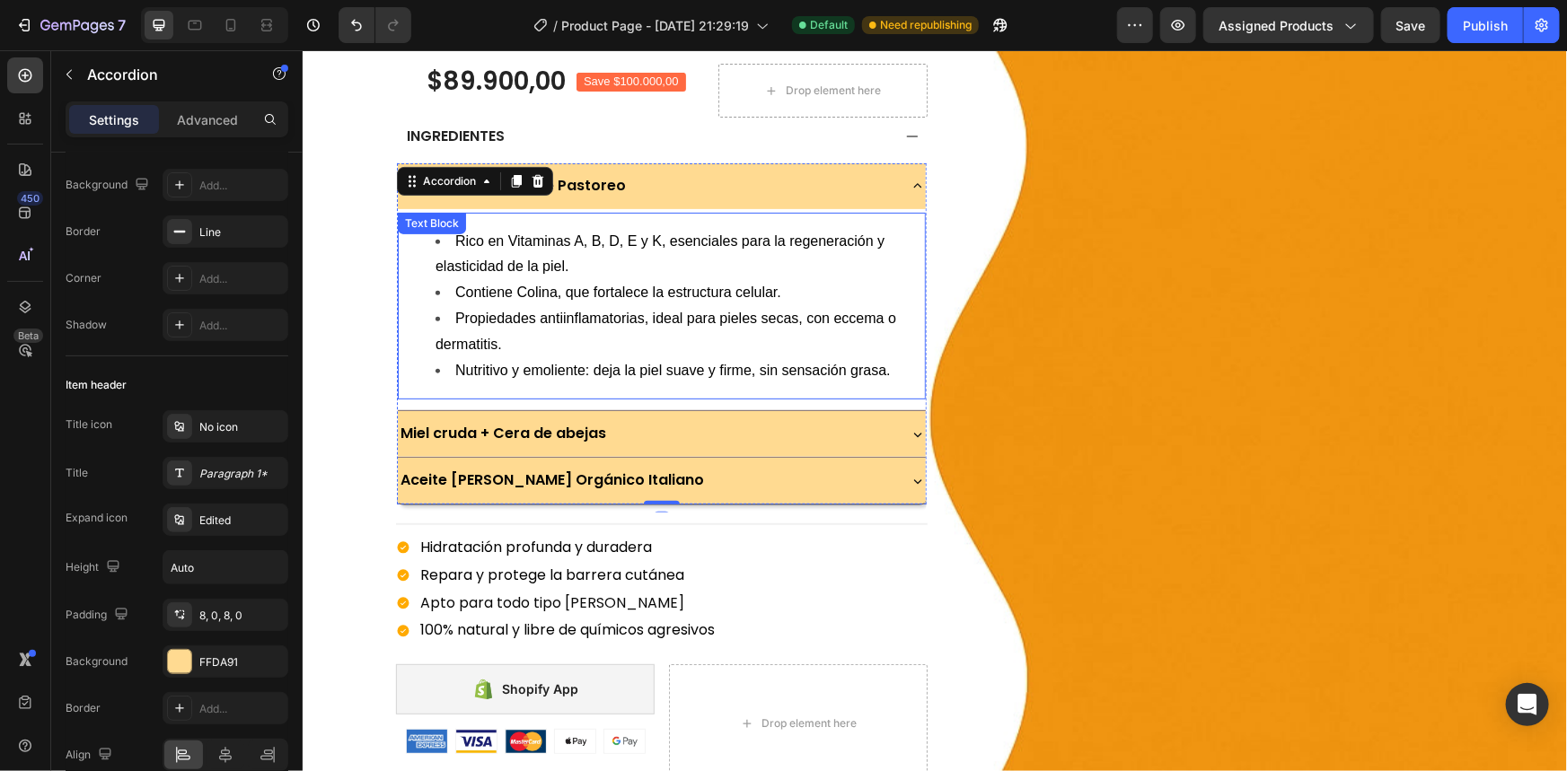
click at [757, 221] on div "Rico en Vitaminas A, B, D, E y K, esenciales para la regeneración y elasticidad…" at bounding box center [661, 306] width 528 height 188
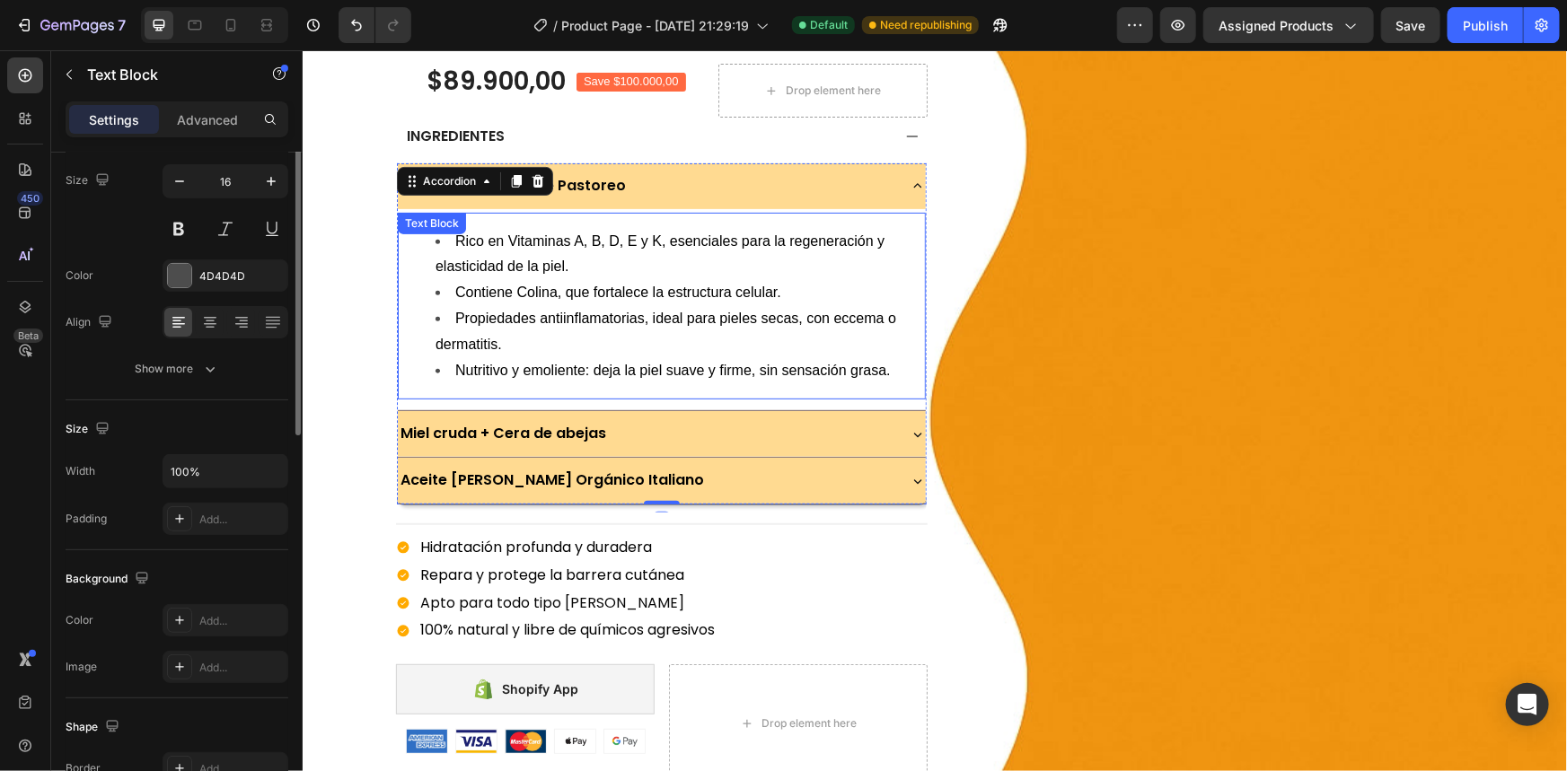
scroll to position [0, 0]
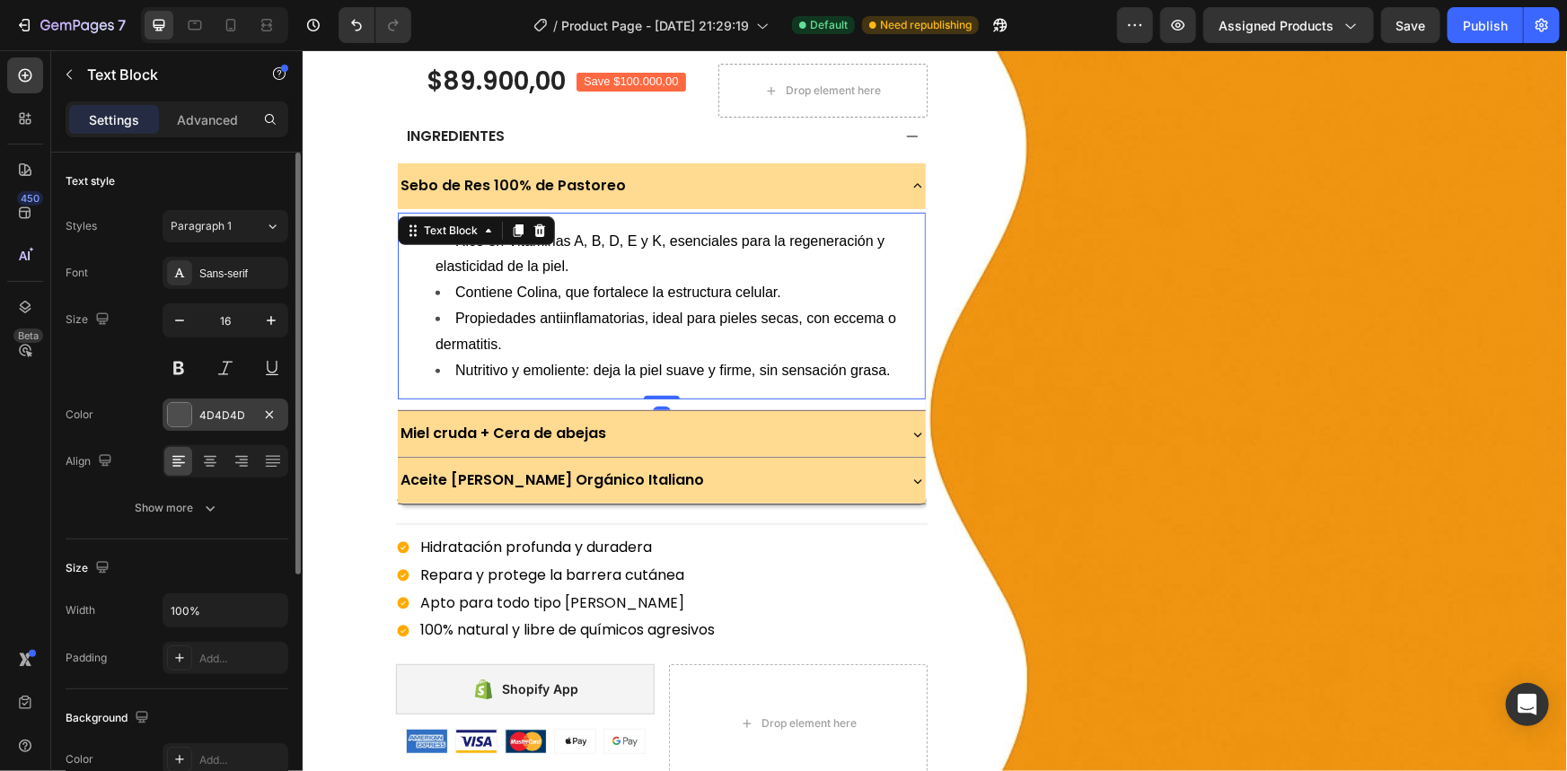
click at [207, 413] on div "4D4D4D" at bounding box center [225, 416] width 52 height 16
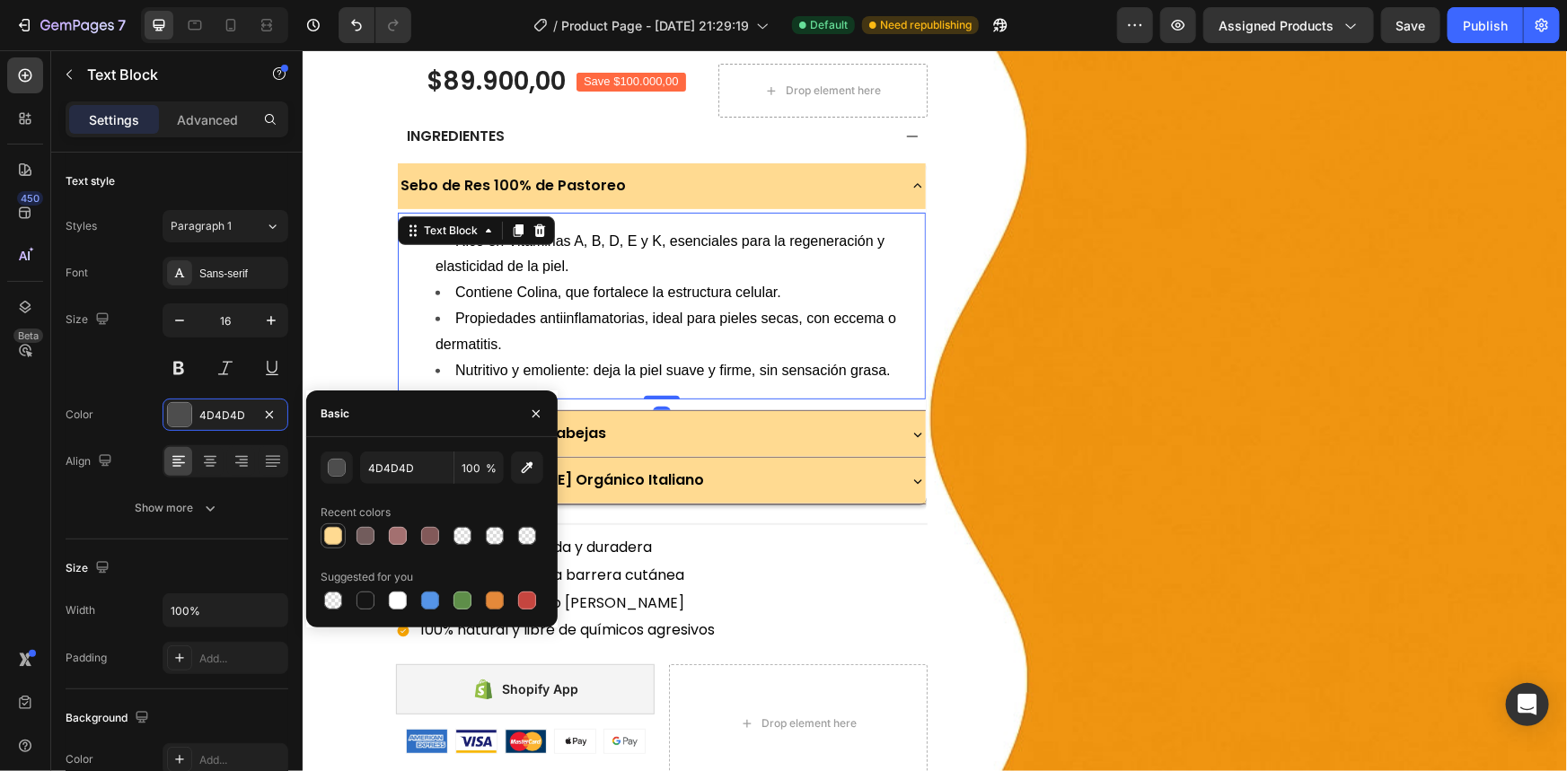
click at [340, 545] on div at bounding box center [333, 536] width 22 height 22
click at [361, 599] on div at bounding box center [365, 601] width 18 height 18
type input "151515"
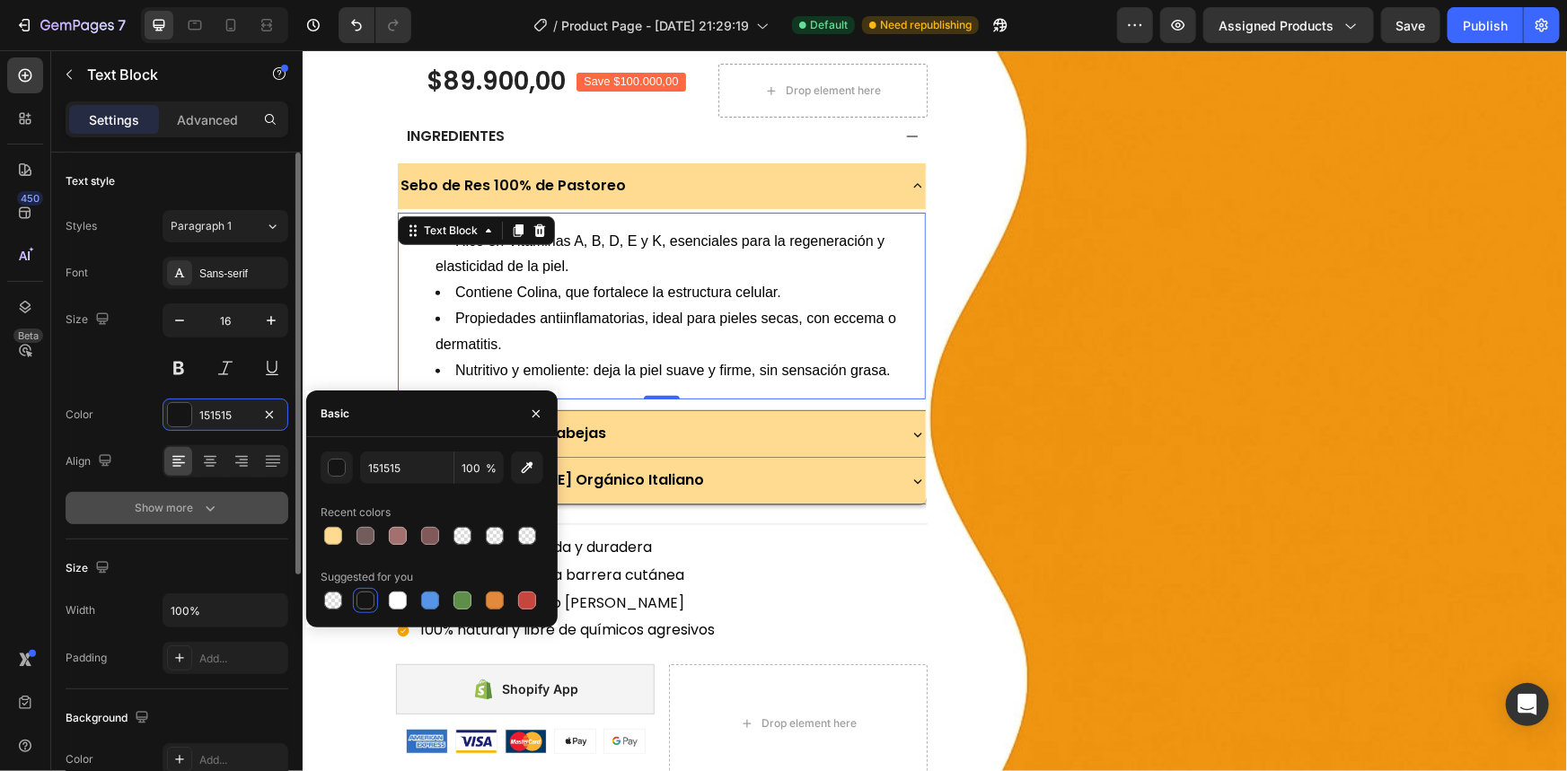
click at [199, 492] on button "Show more" at bounding box center [177, 508] width 223 height 32
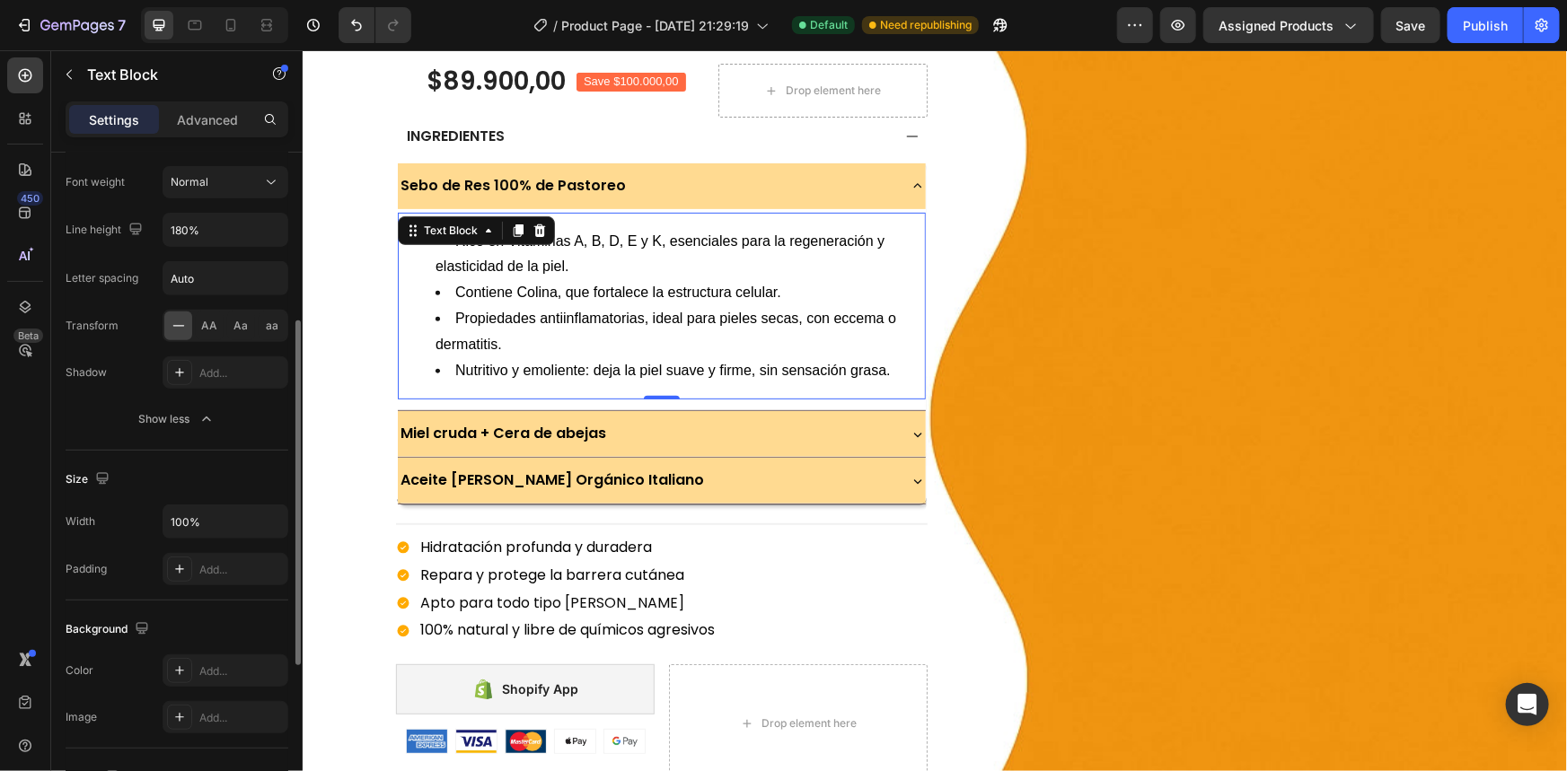
scroll to position [408, 0]
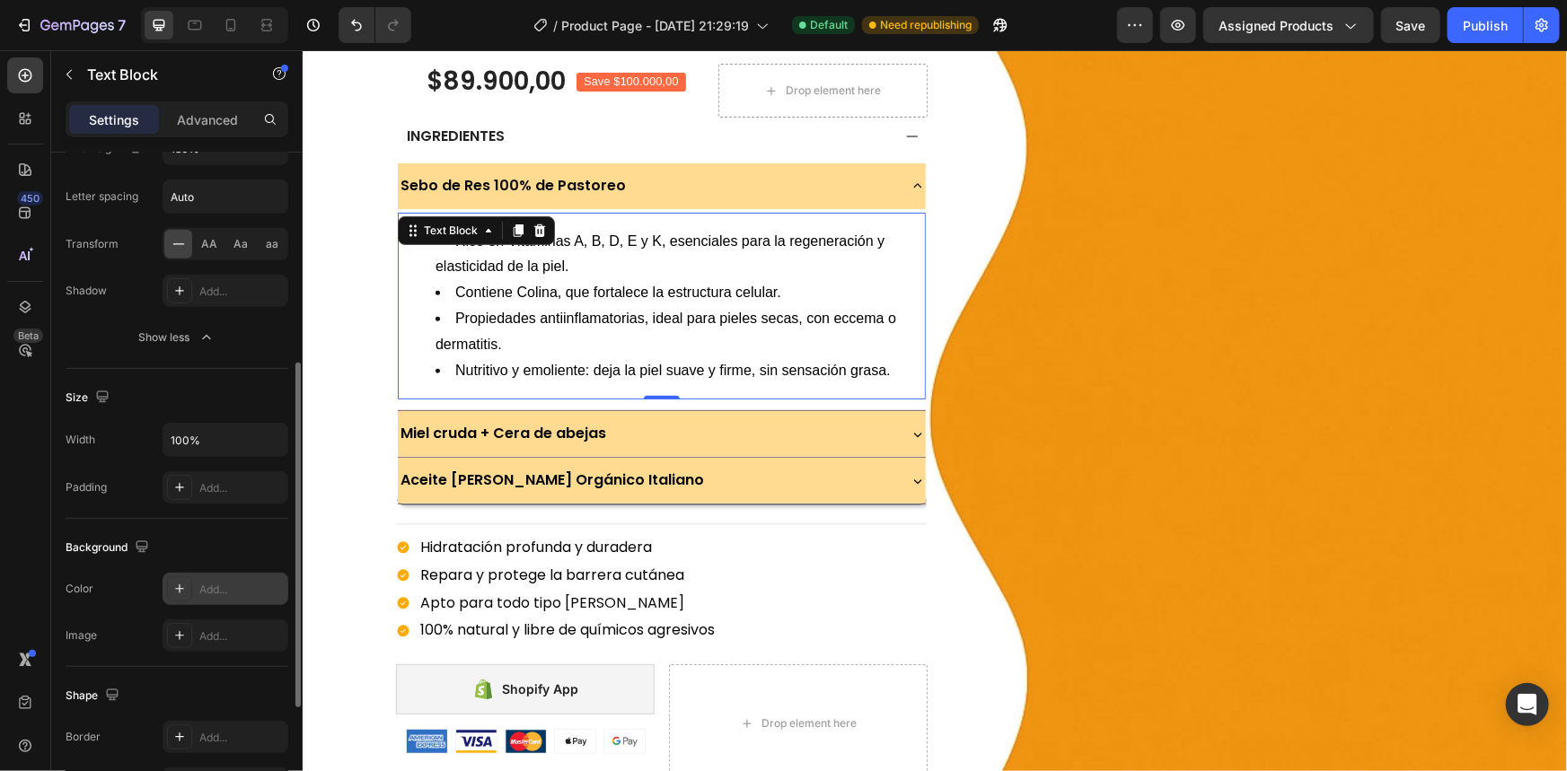
click at [226, 585] on div "Add..." at bounding box center [241, 590] width 84 height 16
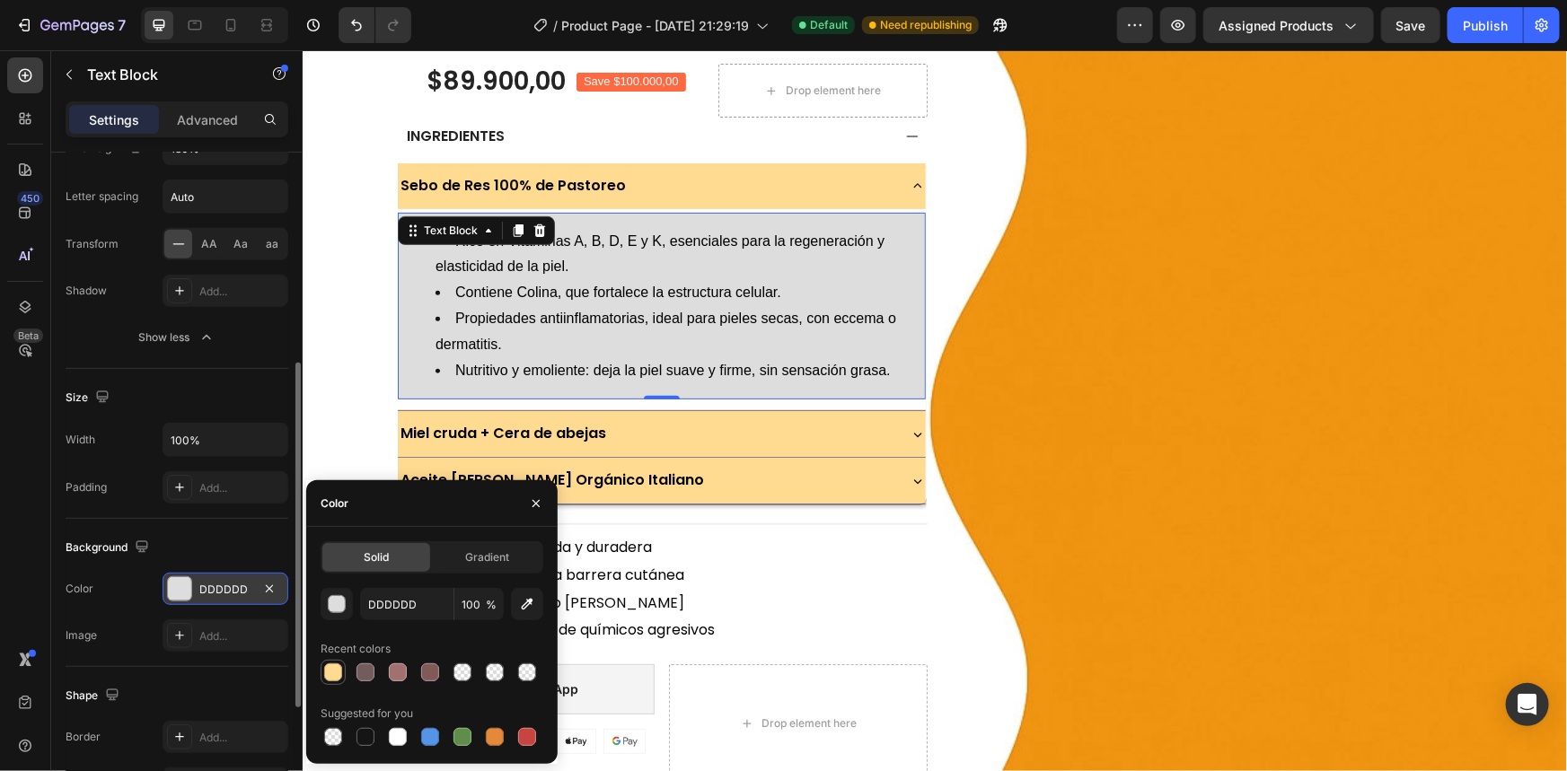
click at [339, 668] on div at bounding box center [333, 673] width 18 height 18
type input "FFDA91"
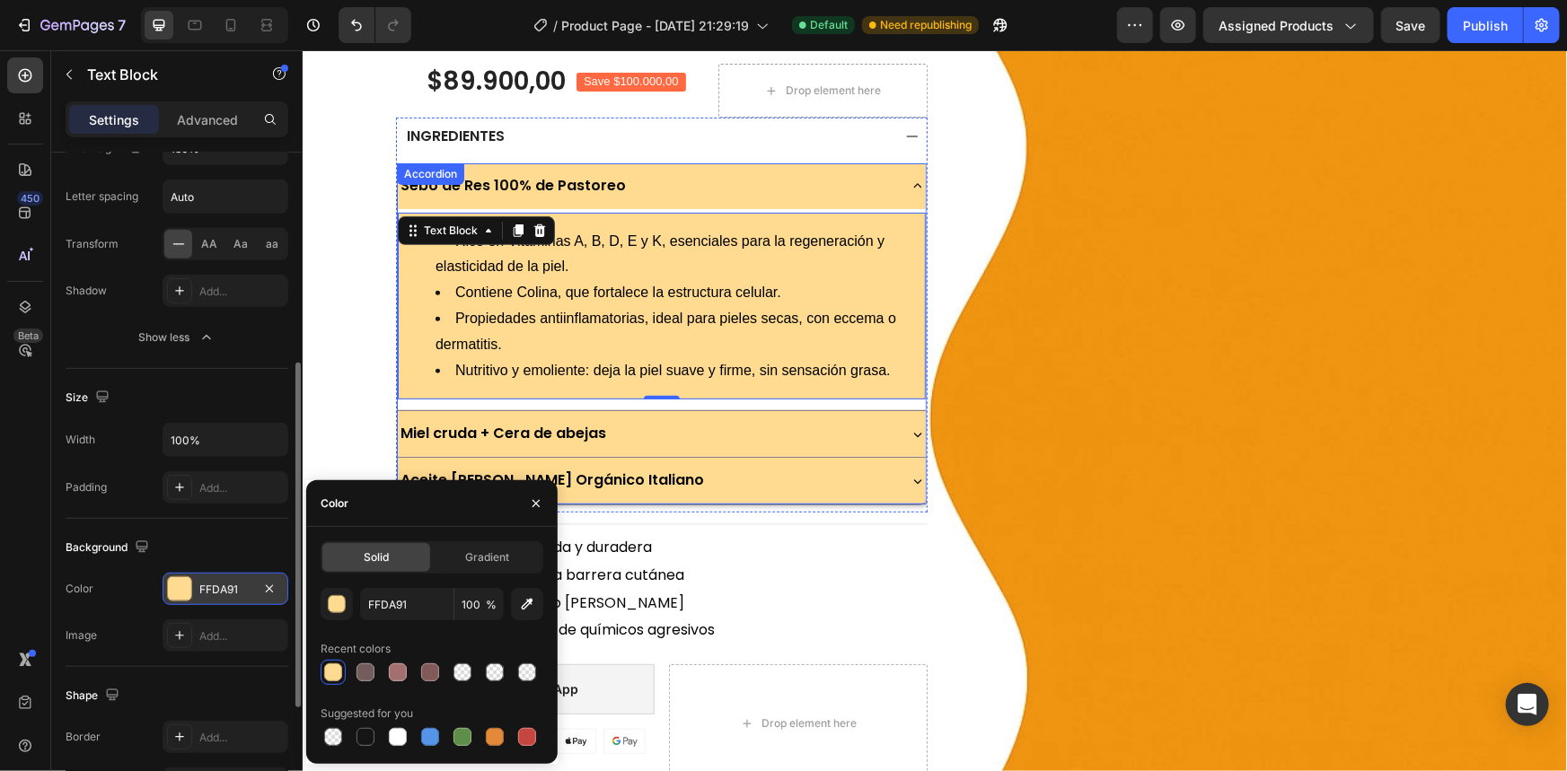
click at [669, 423] on div "Miel cruda + Cera de abejas" at bounding box center [645, 433] width 497 height 31
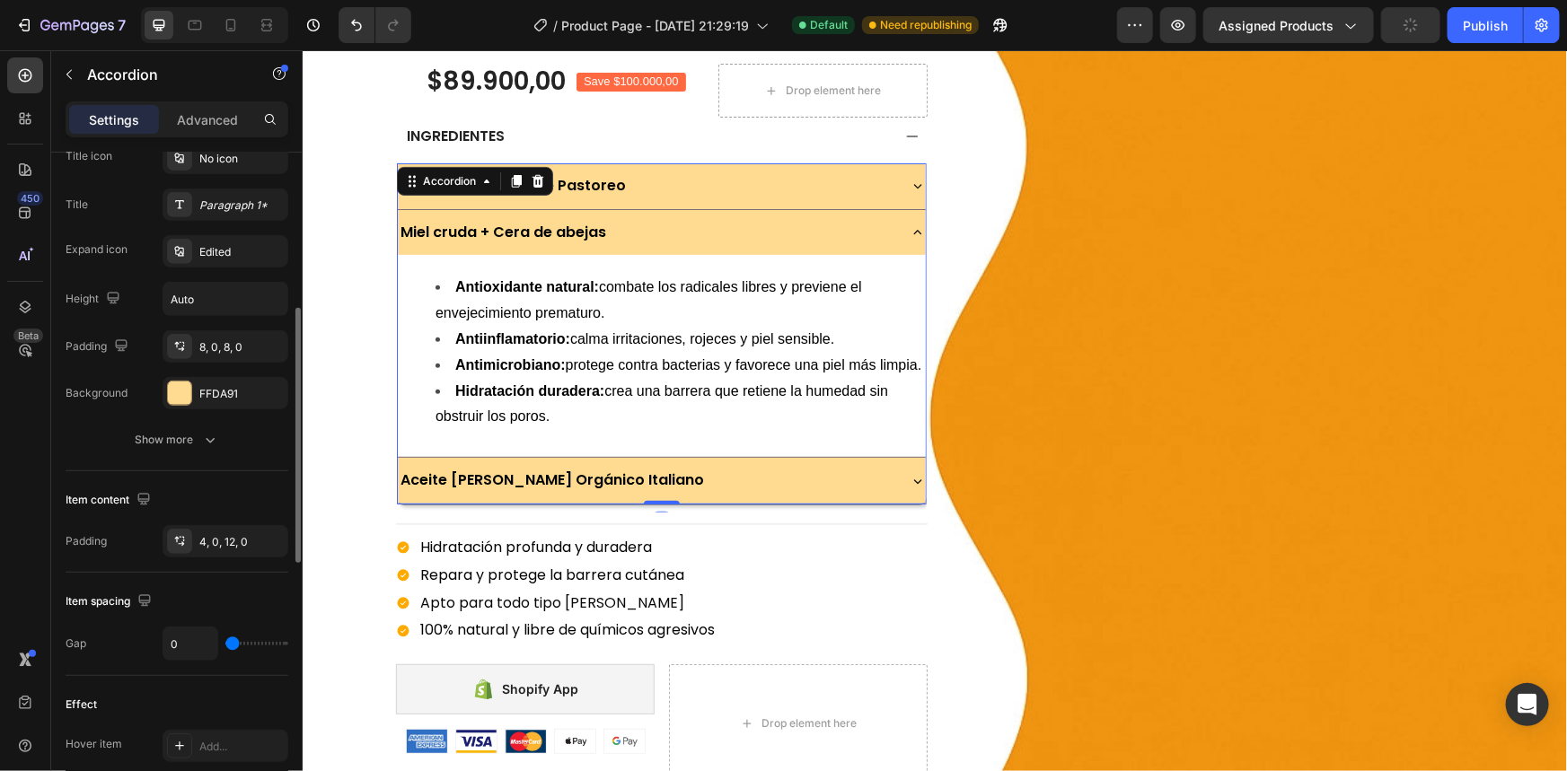
scroll to position [0, 0]
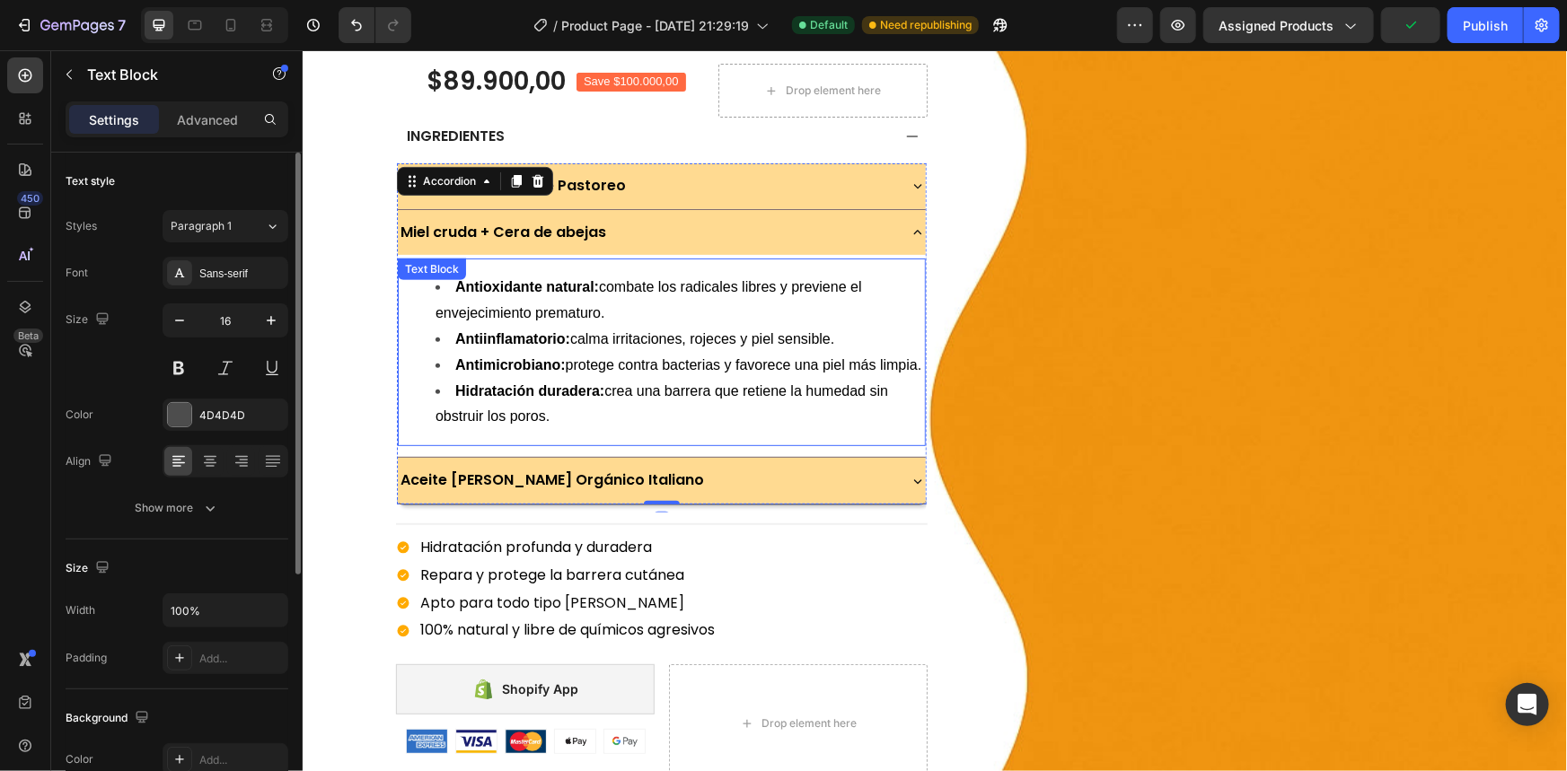
click at [775, 293] on span "Antioxidante natural: combate los radicales libres y previene el envejecimiento…" at bounding box center [648, 298] width 427 height 41
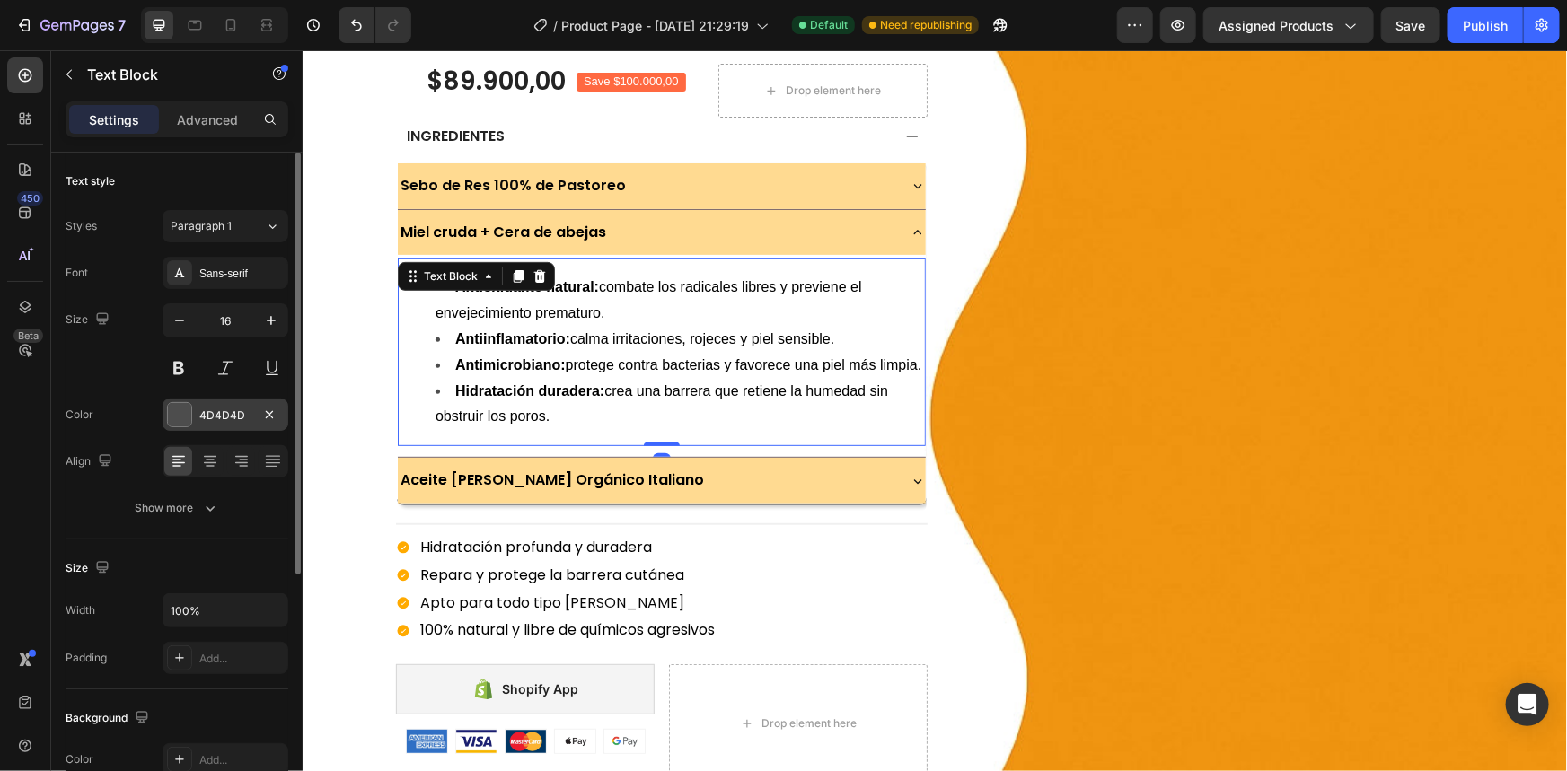
click at [222, 417] on div "4D4D4D" at bounding box center [225, 416] width 52 height 16
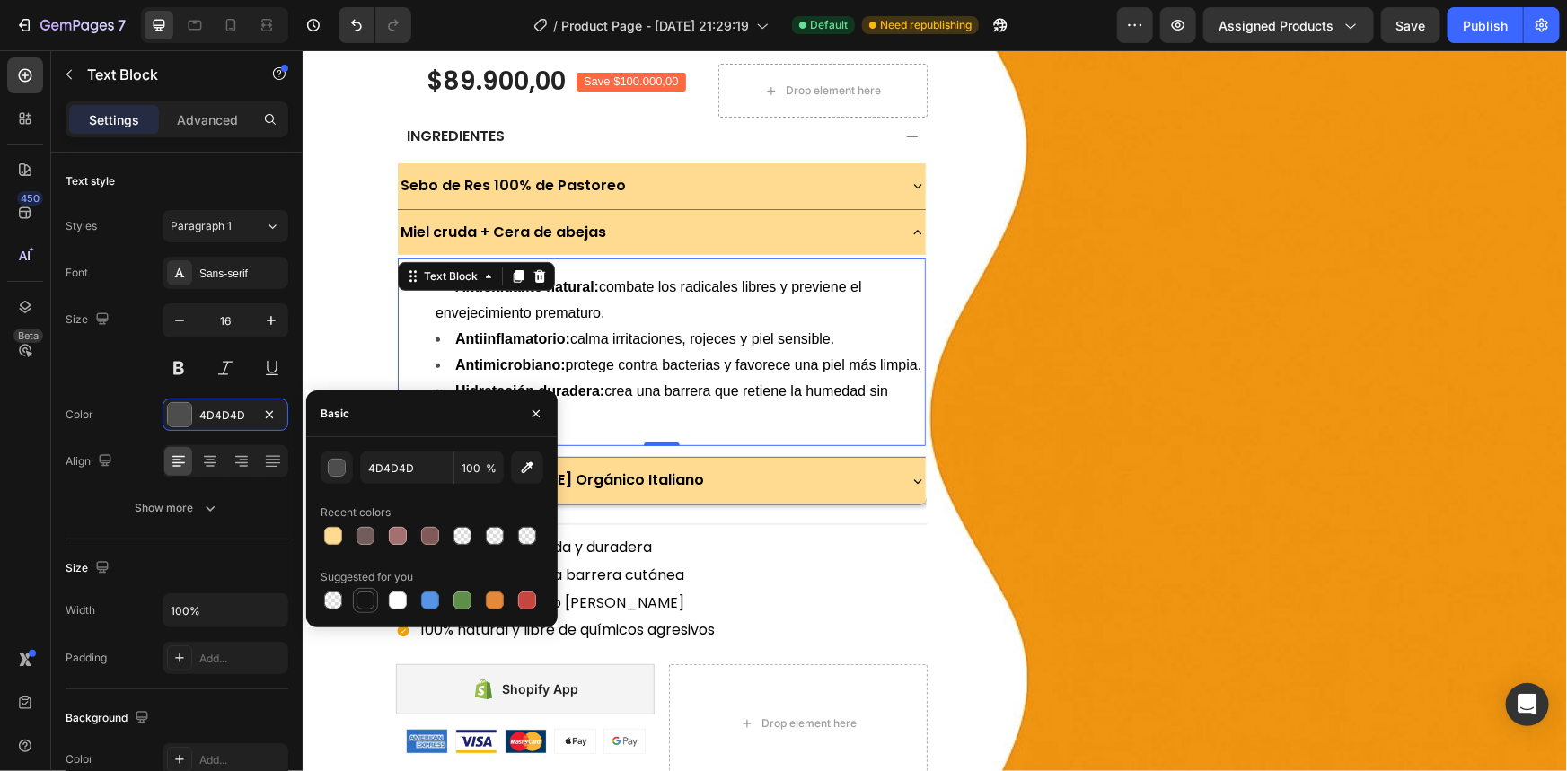
click at [363, 608] on div at bounding box center [365, 601] width 18 height 18
type input "151515"
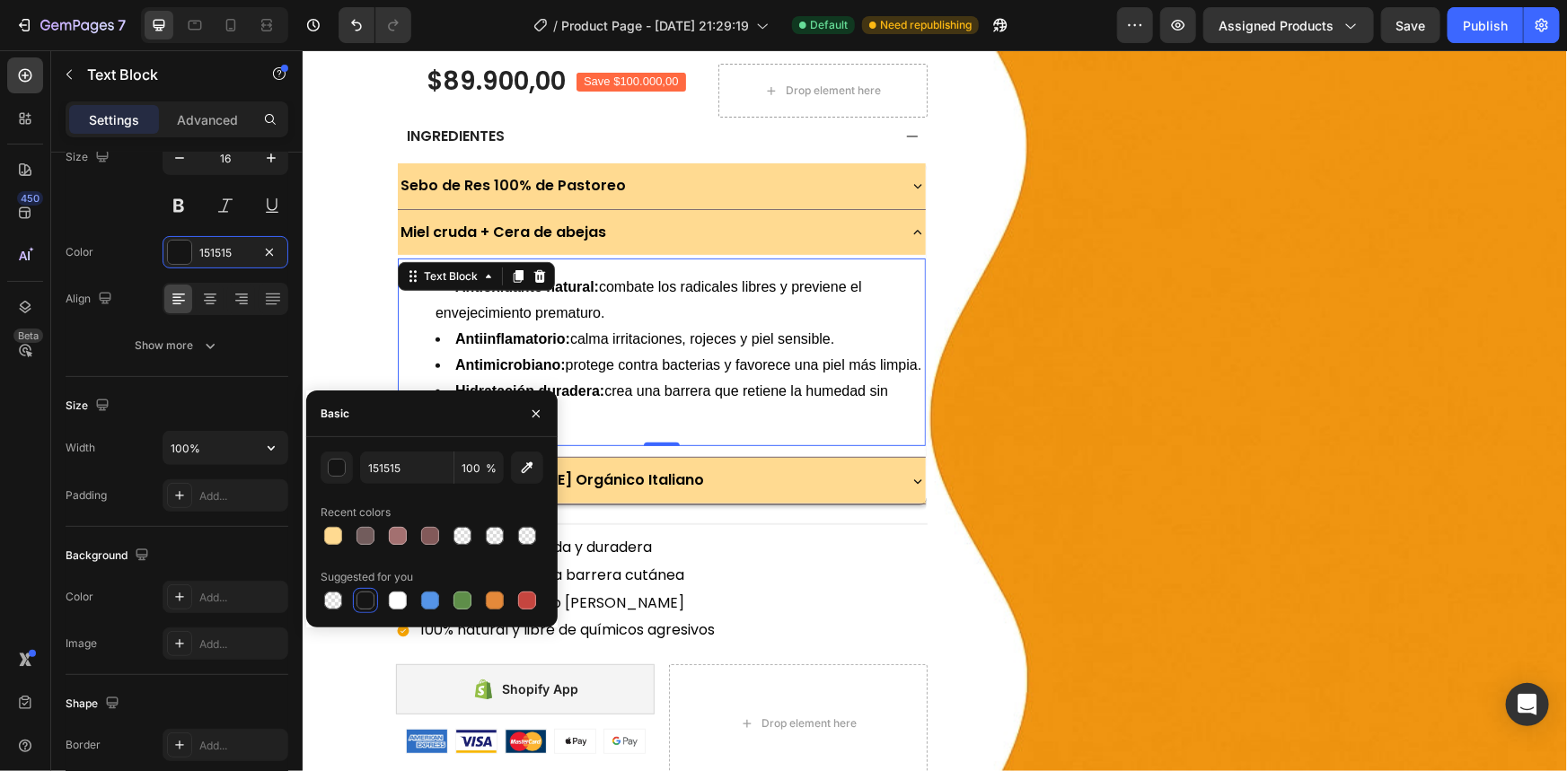
scroll to position [326, 0]
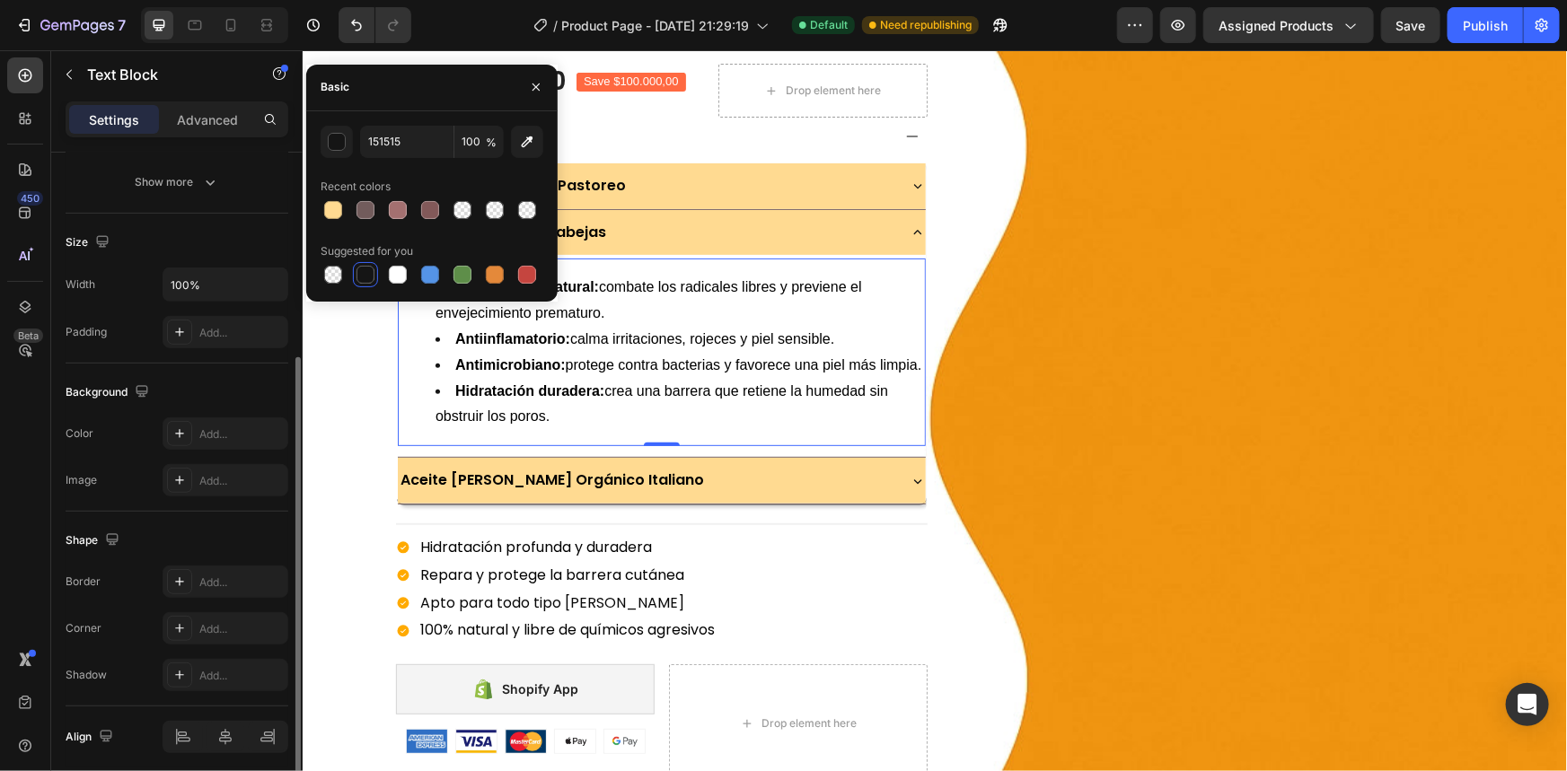
click at [212, 656] on div "Border Add... Corner Add... Shadow Add..." at bounding box center [177, 629] width 223 height 126
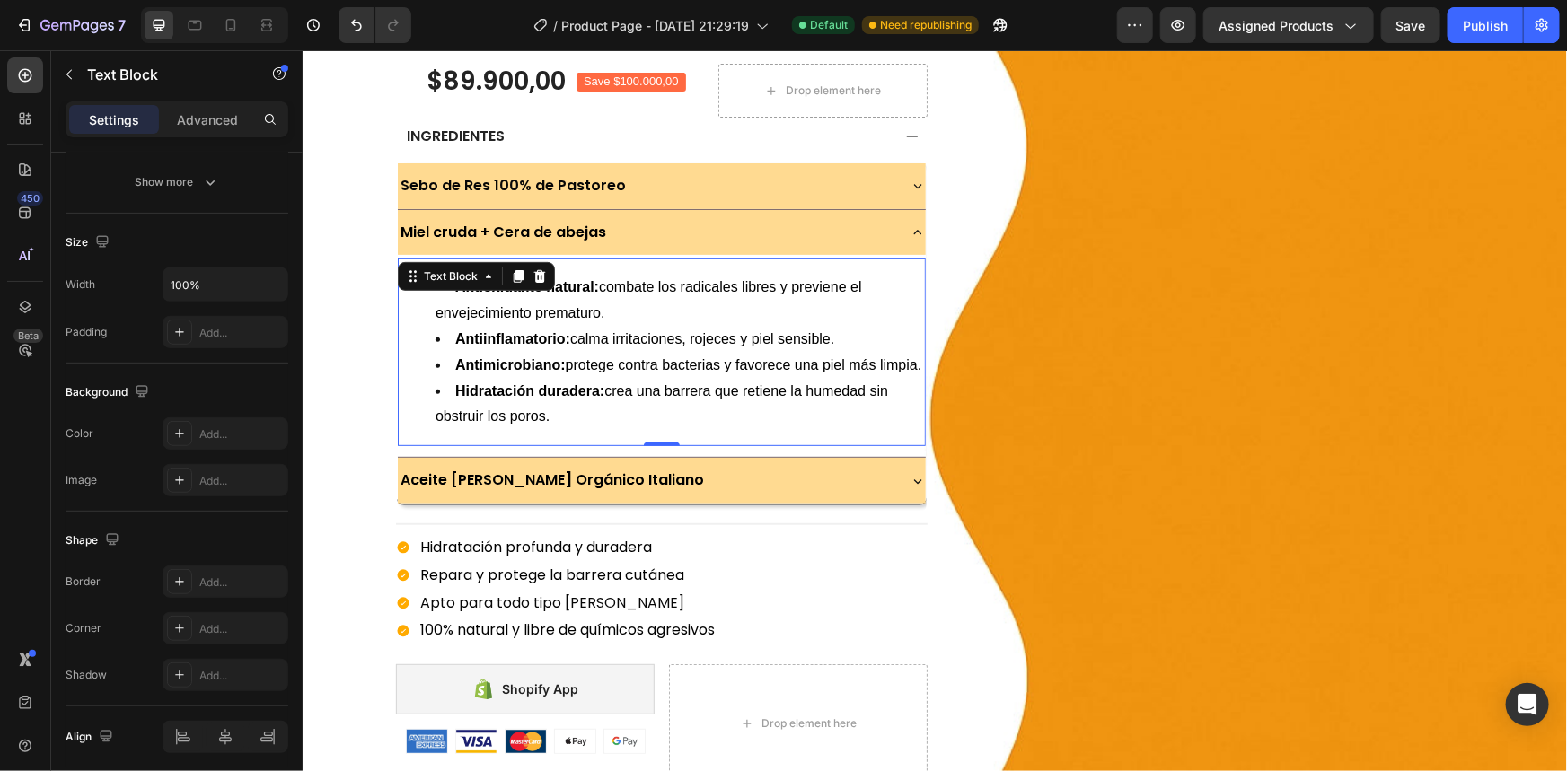
scroll to position [392, 0]
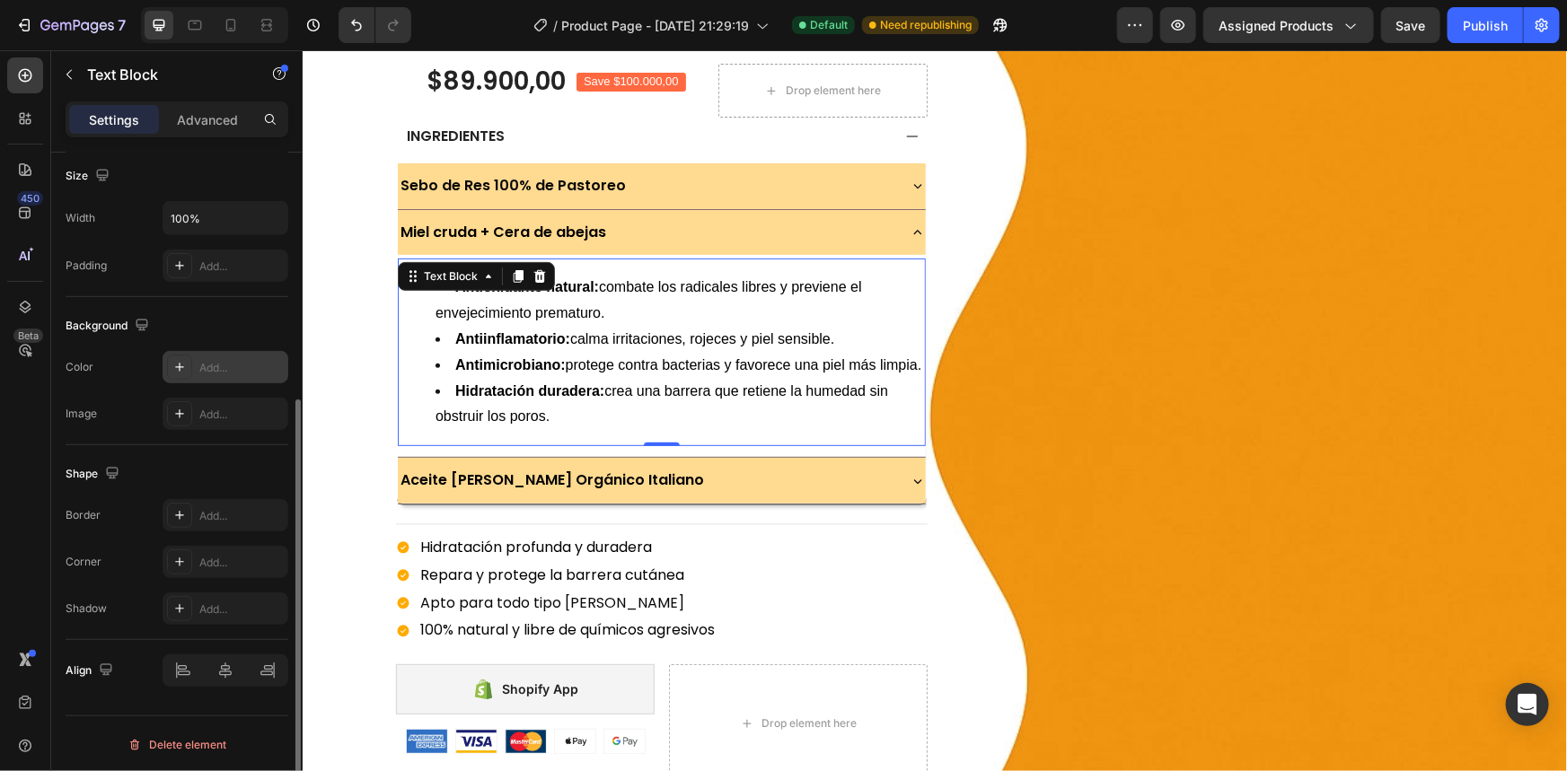
click at [207, 360] on div "Add..." at bounding box center [241, 368] width 84 height 16
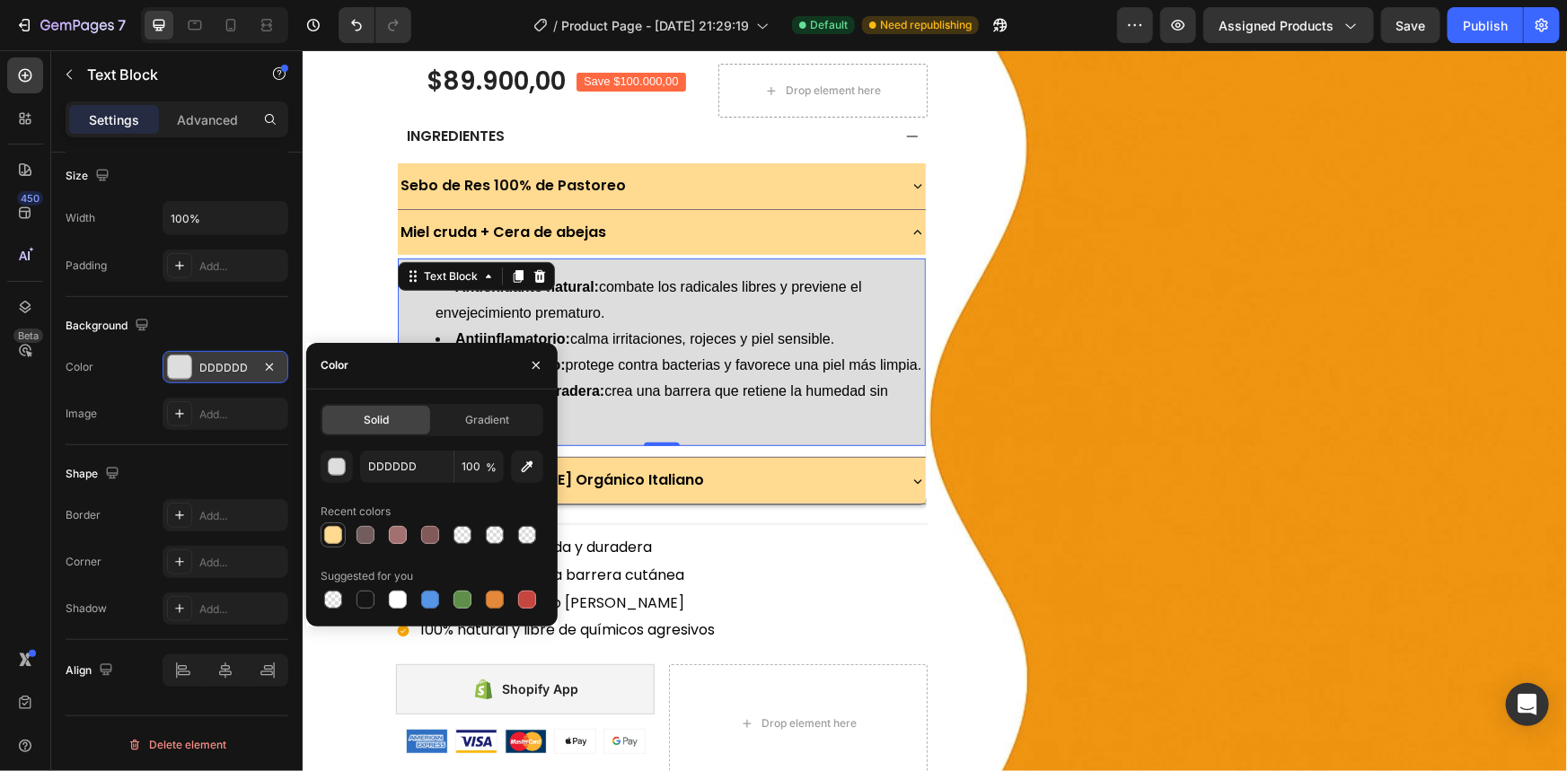
click at [328, 524] on div at bounding box center [333, 535] width 22 height 22
type input "FFDA91"
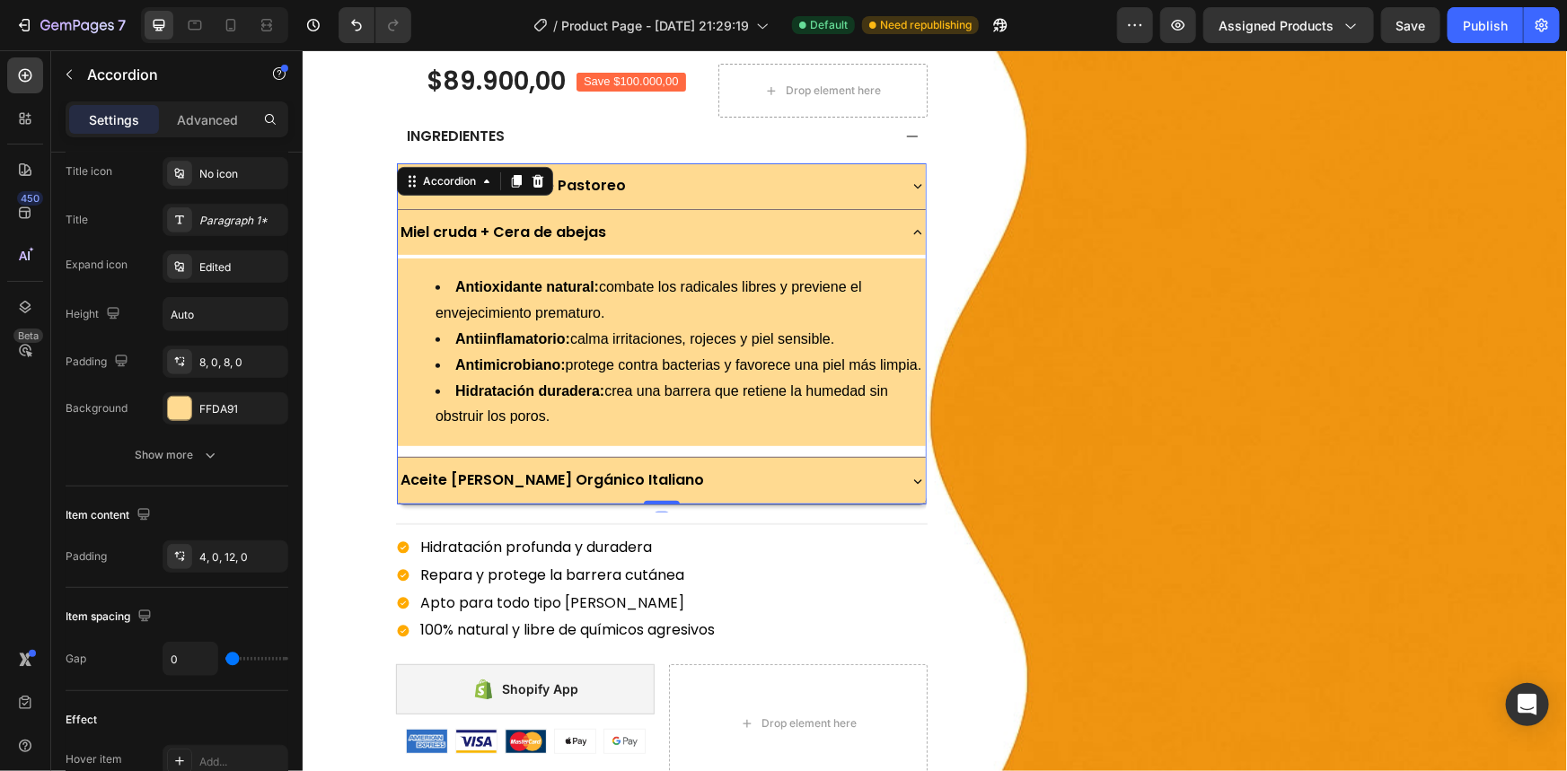
click at [698, 496] on div "Aceite de Oliva Orgánico Italiano" at bounding box center [645, 479] width 497 height 31
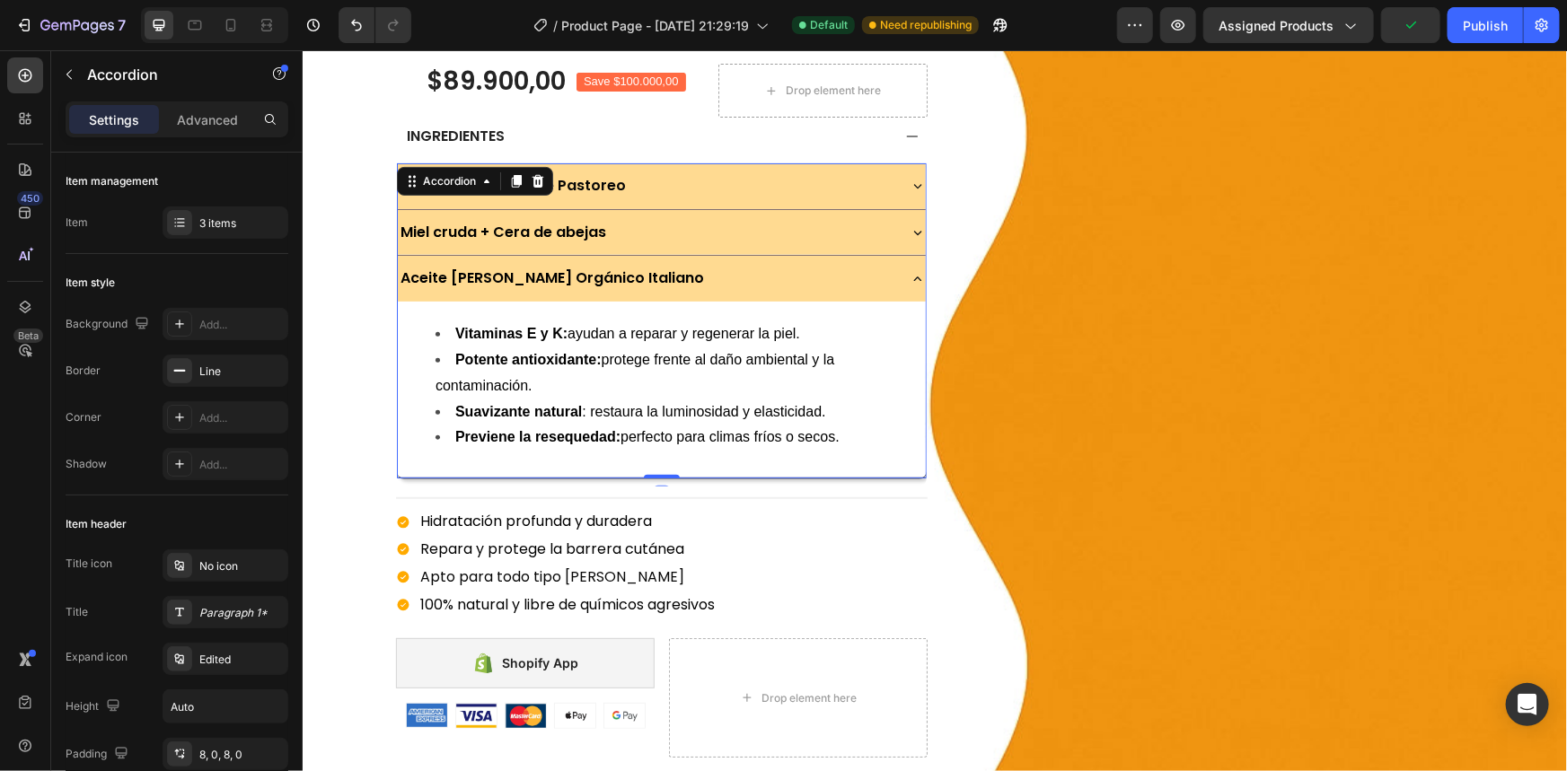
click at [910, 301] on div "Vitaminas E y K: ayudan a reparar y regenerar la piel. Potente antioxidante: pr…" at bounding box center [661, 389] width 528 height 176
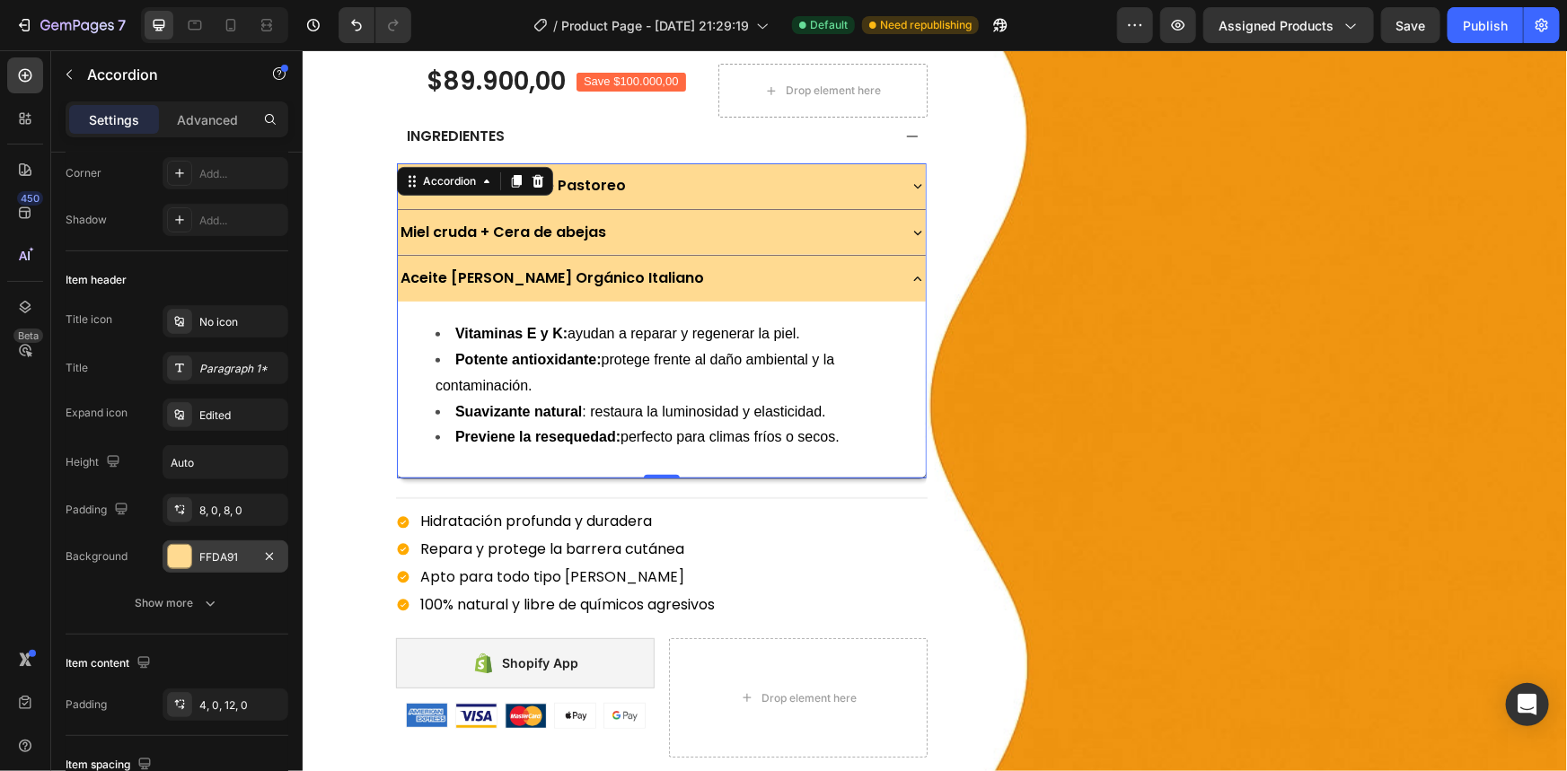
click at [207, 559] on div "FFDA91" at bounding box center [225, 558] width 52 height 16
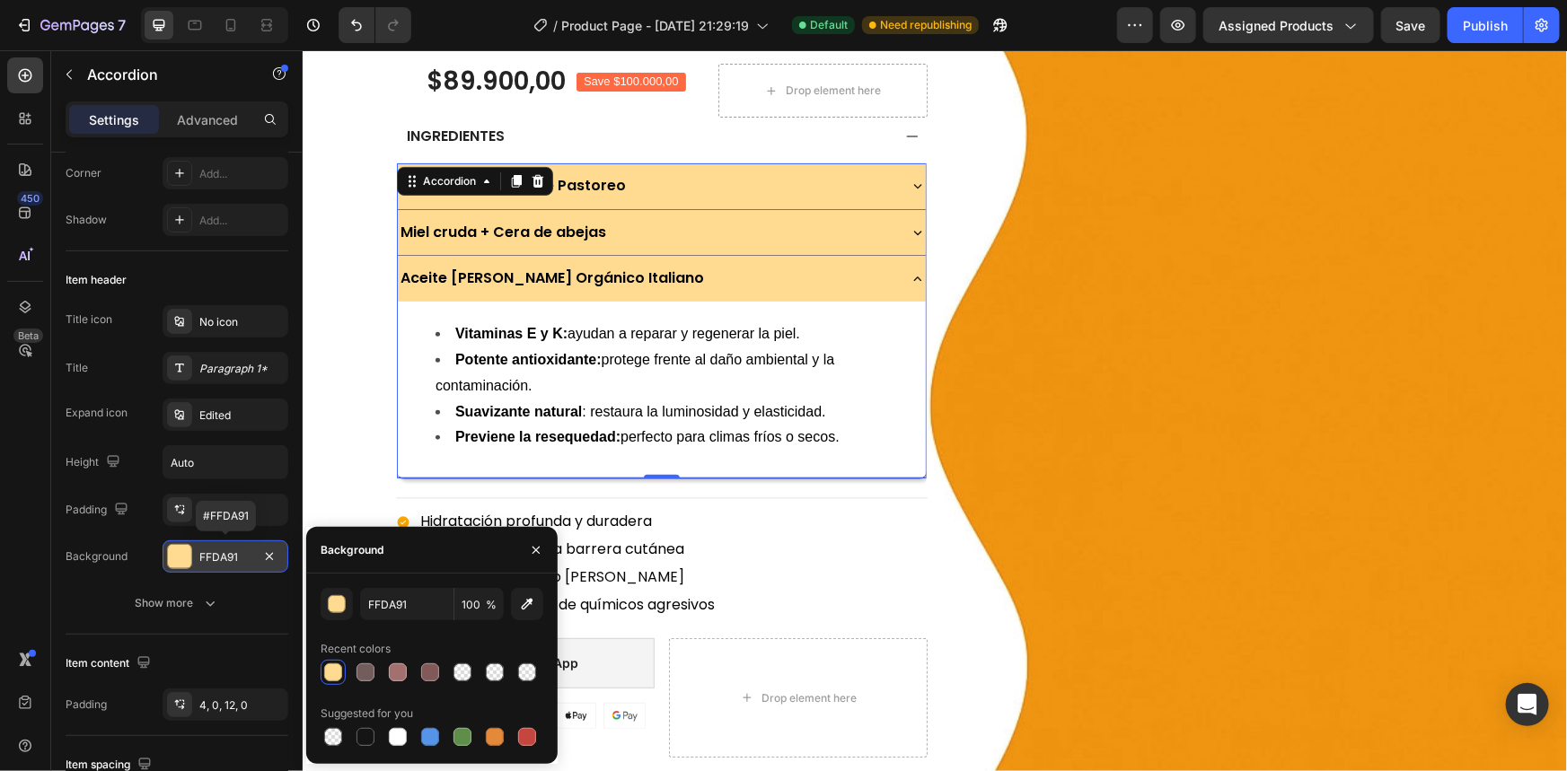
click at [207, 559] on div "FFDA91" at bounding box center [225, 558] width 52 height 16
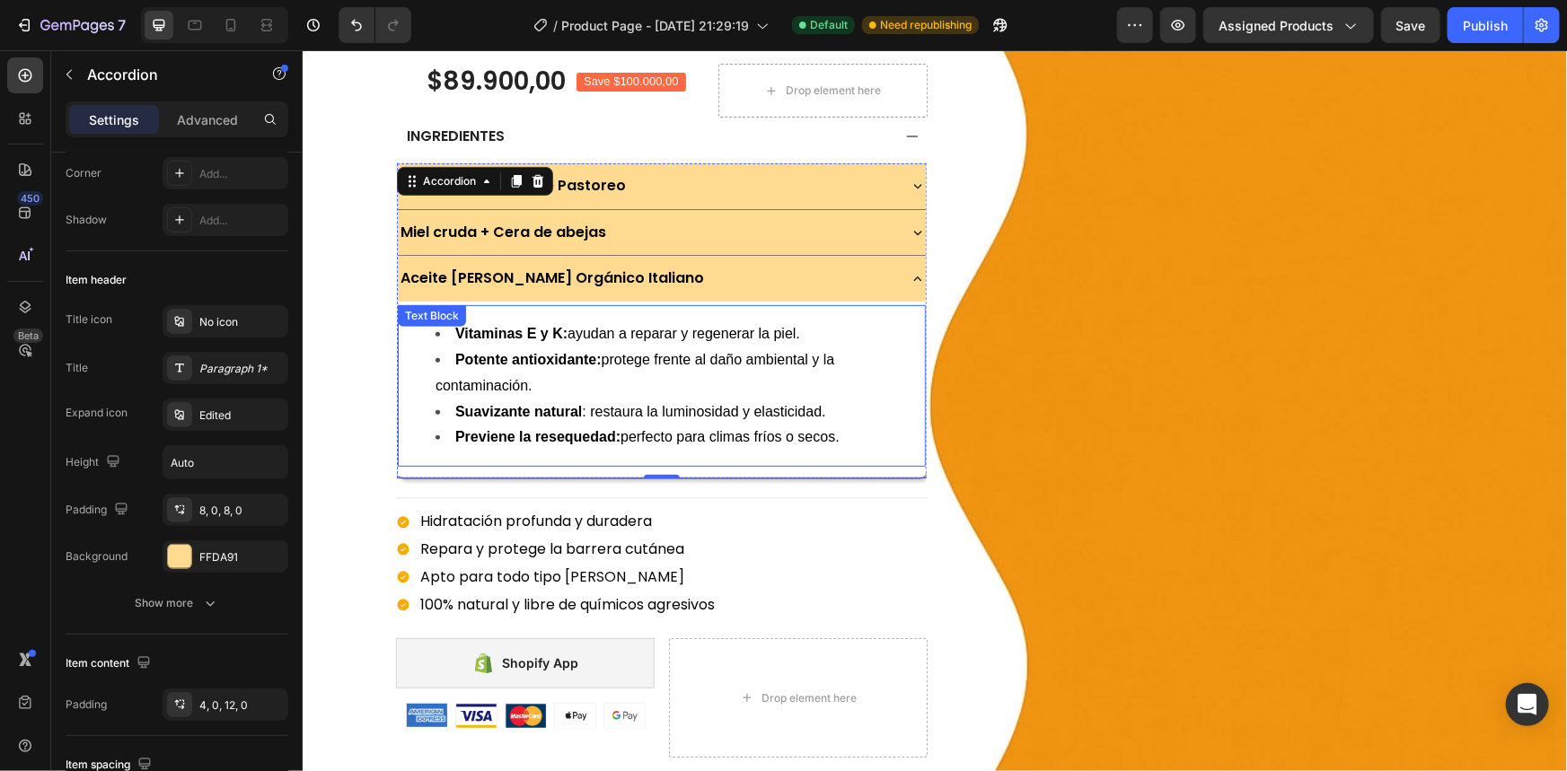
click at [418, 368] on ul "Vitaminas E y K: ayudan a reparar y regenerar la piel. Potente antioxidante: pr…" at bounding box center [661, 385] width 524 height 129
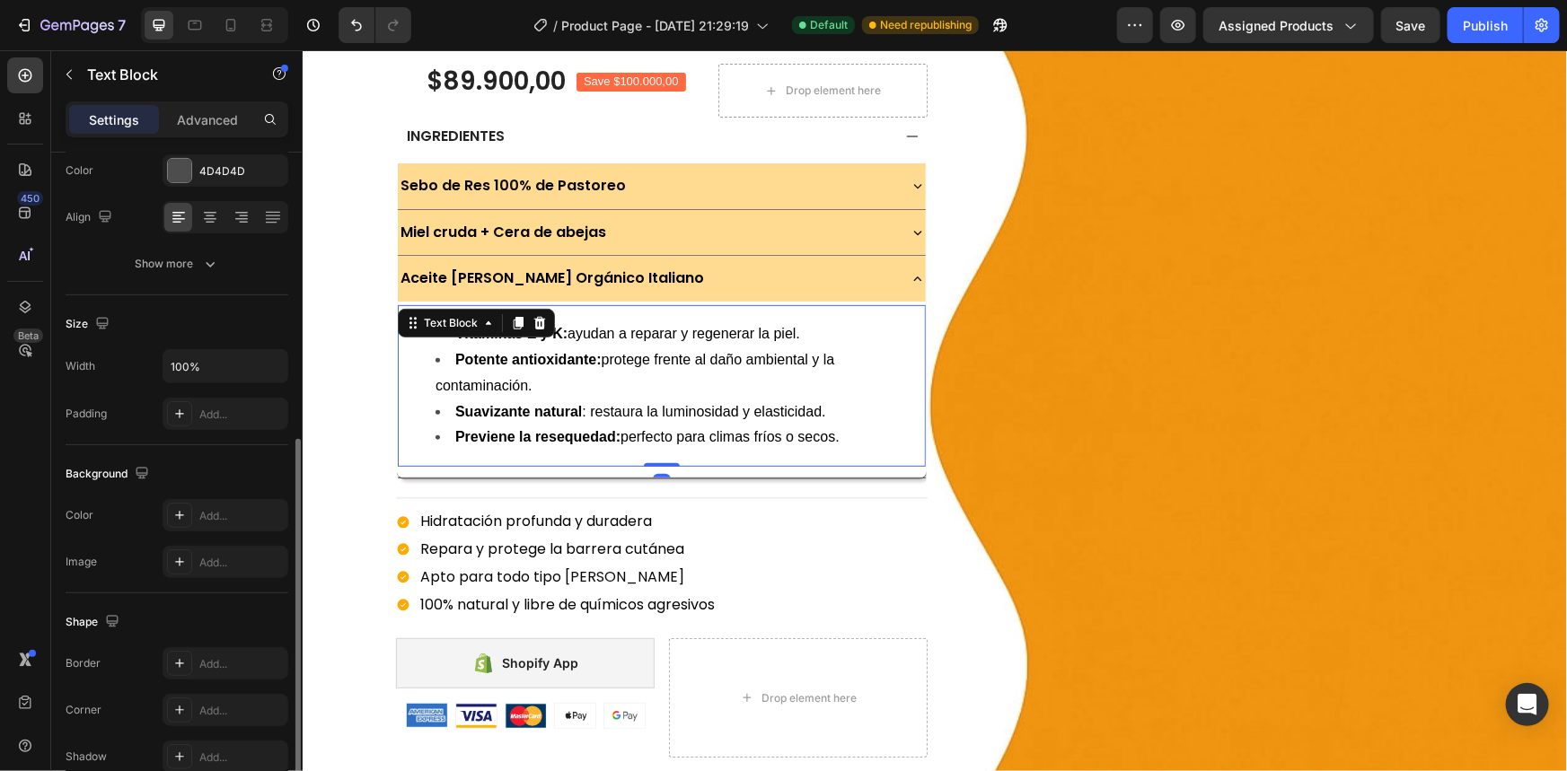
scroll to position [392, 0]
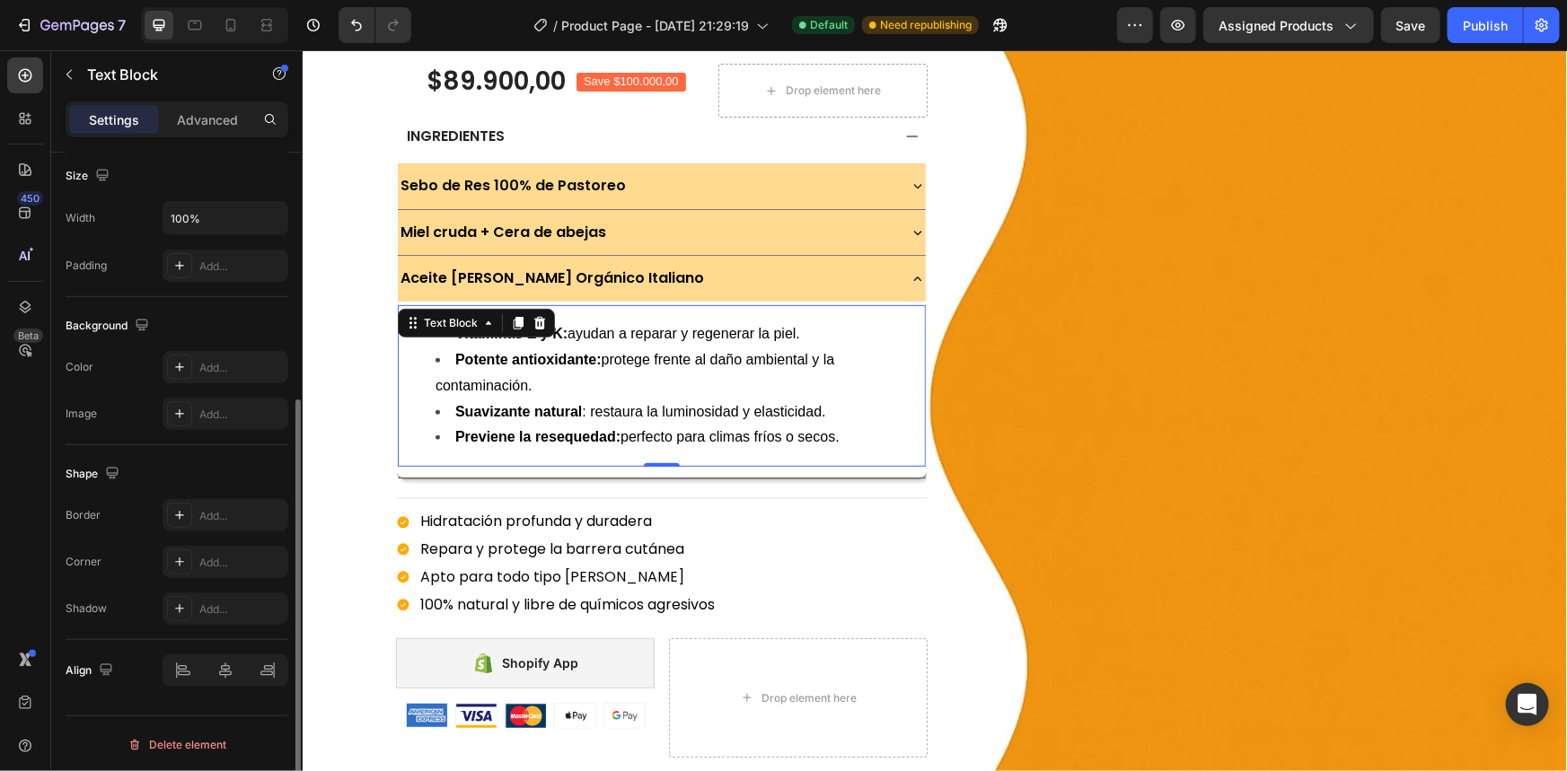
click at [219, 383] on div "The changes might be hidden by the video. Color Add... Image Add..." at bounding box center [177, 390] width 223 height 79
click at [233, 365] on div "Add..." at bounding box center [241, 368] width 84 height 16
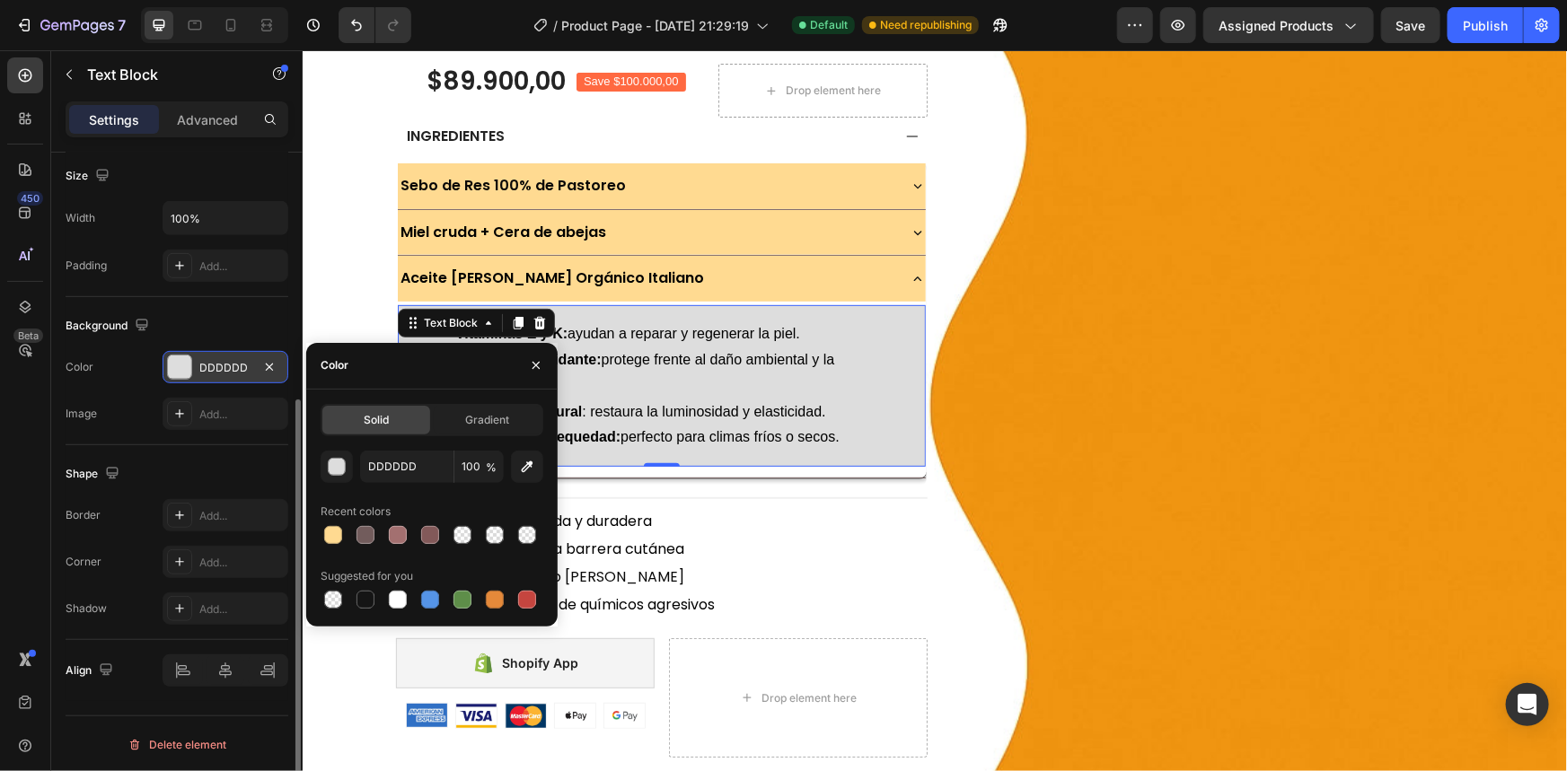
click at [314, 545] on div "Solid Gradient DDDDDD 100 % Recent colors Suggested for you" at bounding box center [431, 508] width 251 height 208
click at [331, 539] on div at bounding box center [333, 535] width 18 height 18
type input "FFDA91"
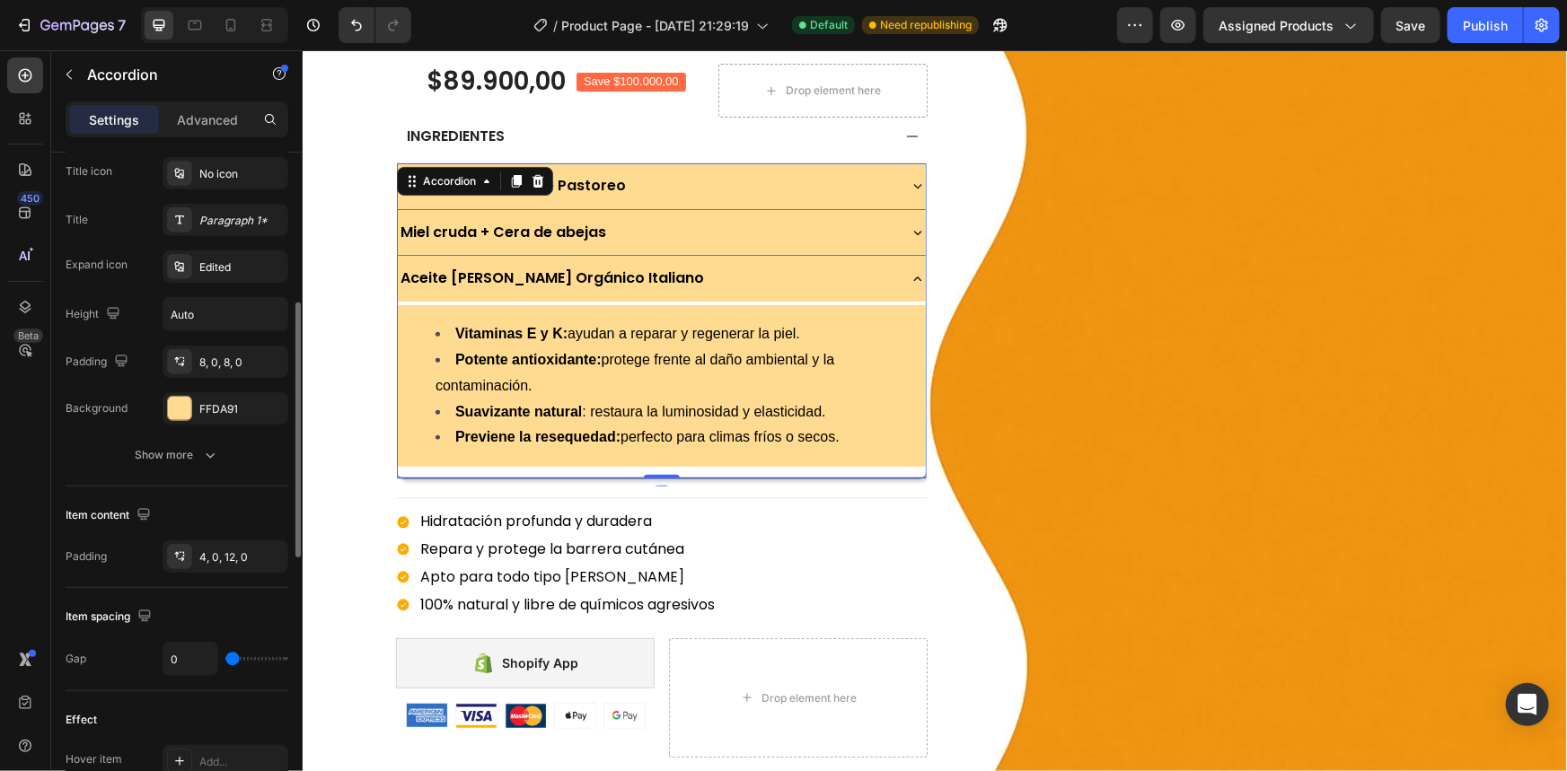
click at [711, 301] on div "Vitaminas E y K: ayudan a reparar y regenerar la piel. Potente antioxidante: pr…" at bounding box center [661, 389] width 528 height 176
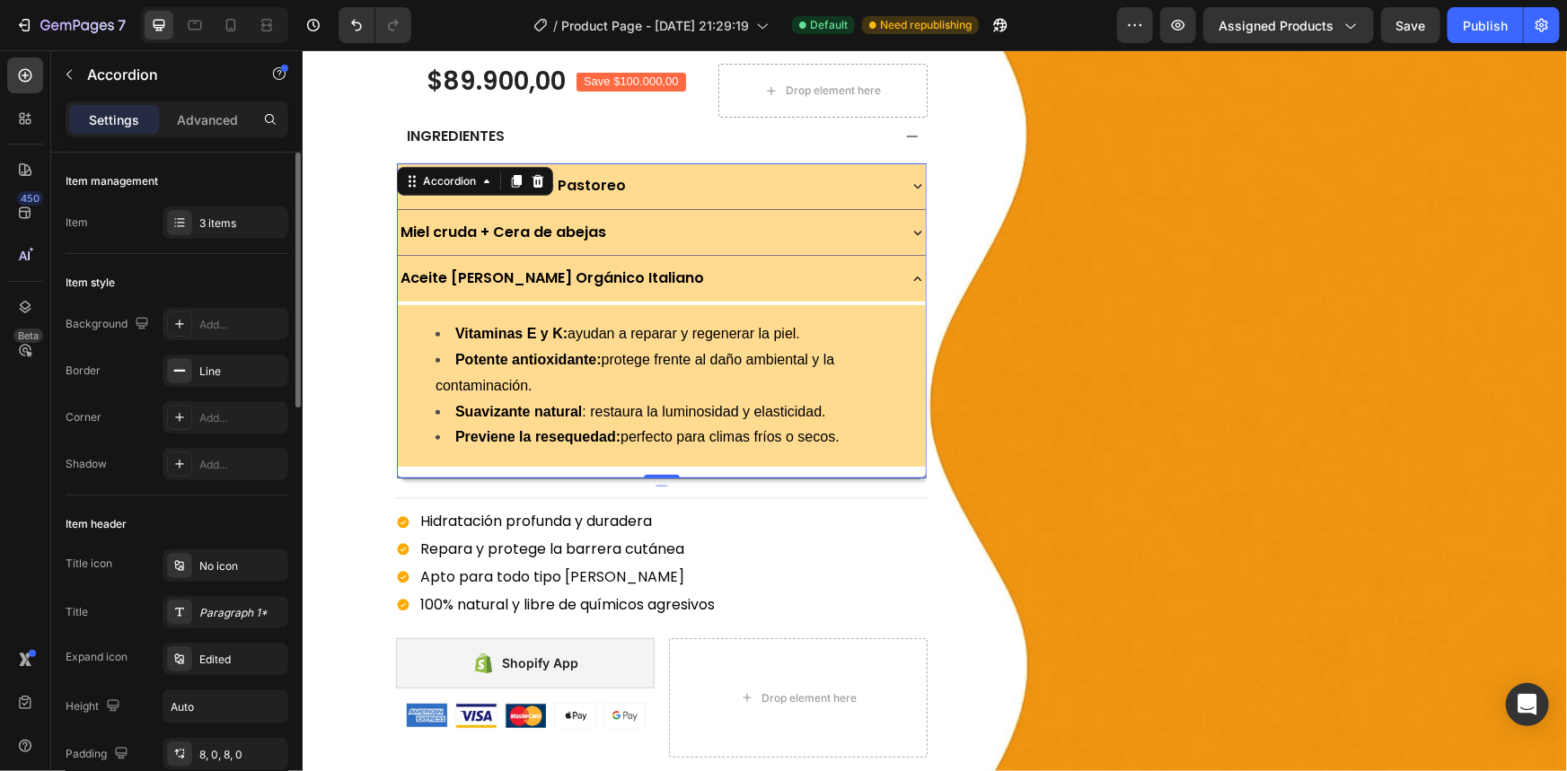
click at [909, 273] on icon at bounding box center [917, 278] width 16 height 16
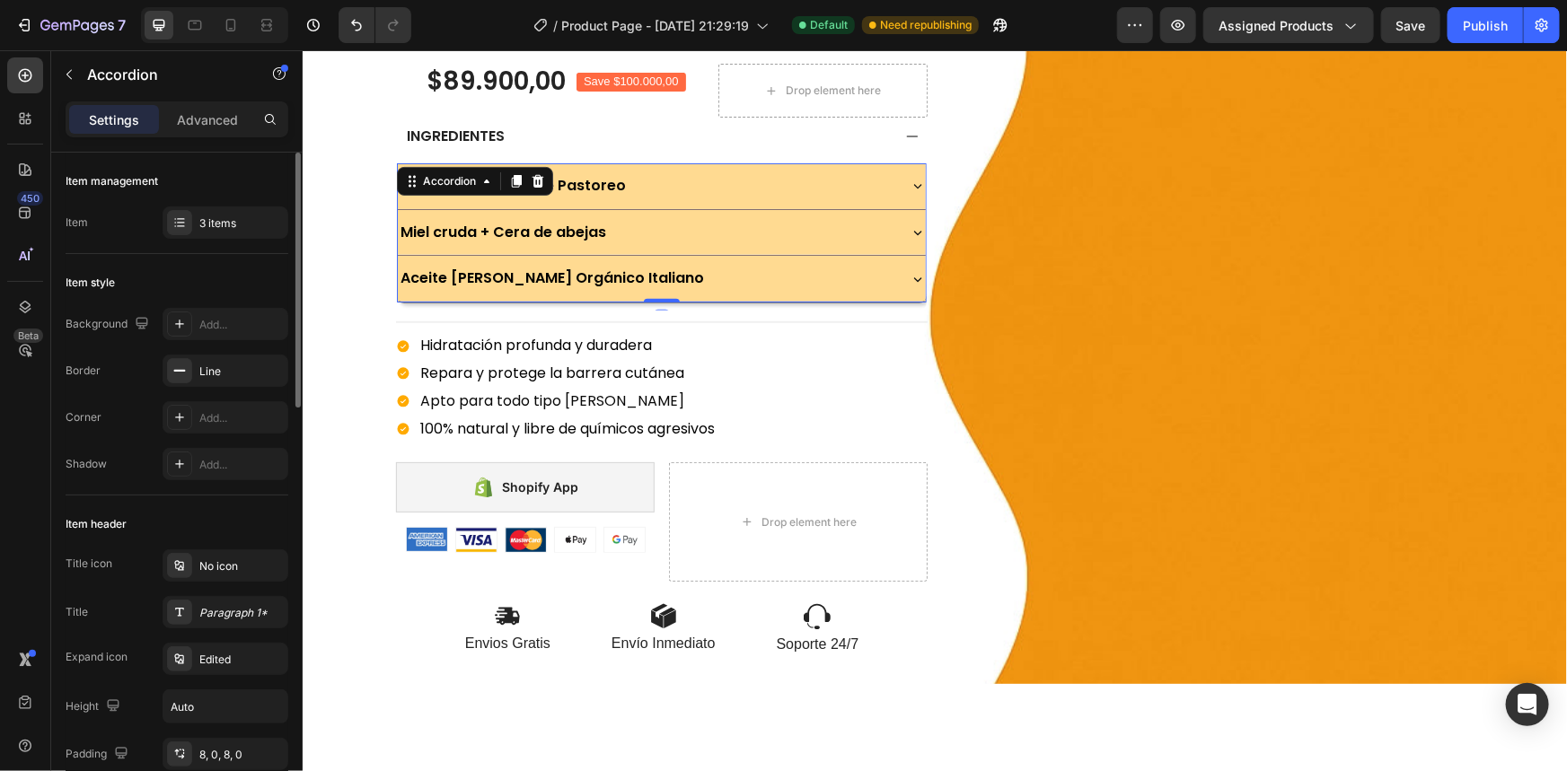
click at [909, 273] on icon at bounding box center [917, 278] width 16 height 16
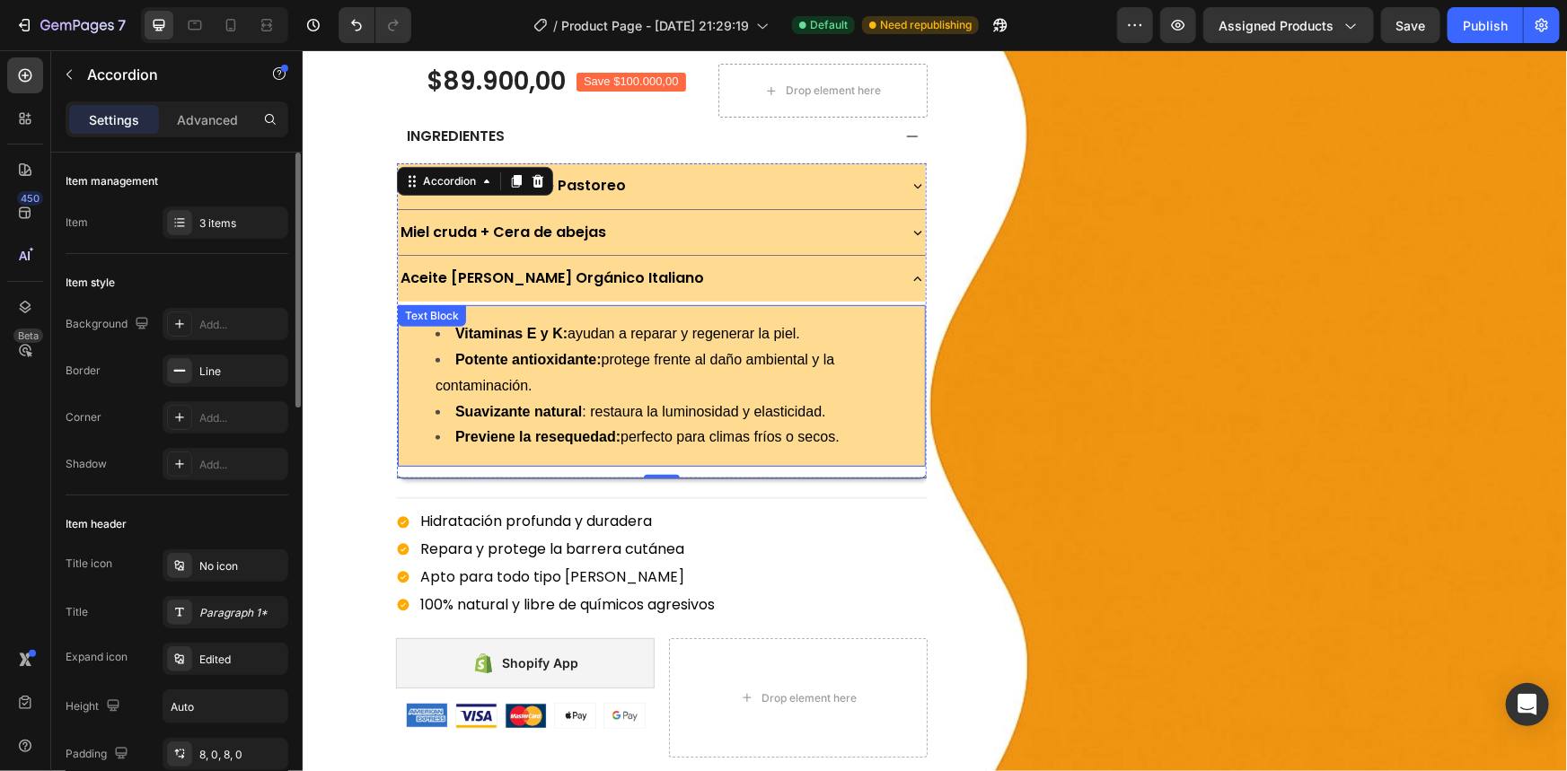
click at [803, 308] on div "Vitaminas E y K: ayudan a reparar y regenerar la piel. Potente antioxidante: pr…" at bounding box center [661, 385] width 528 height 162
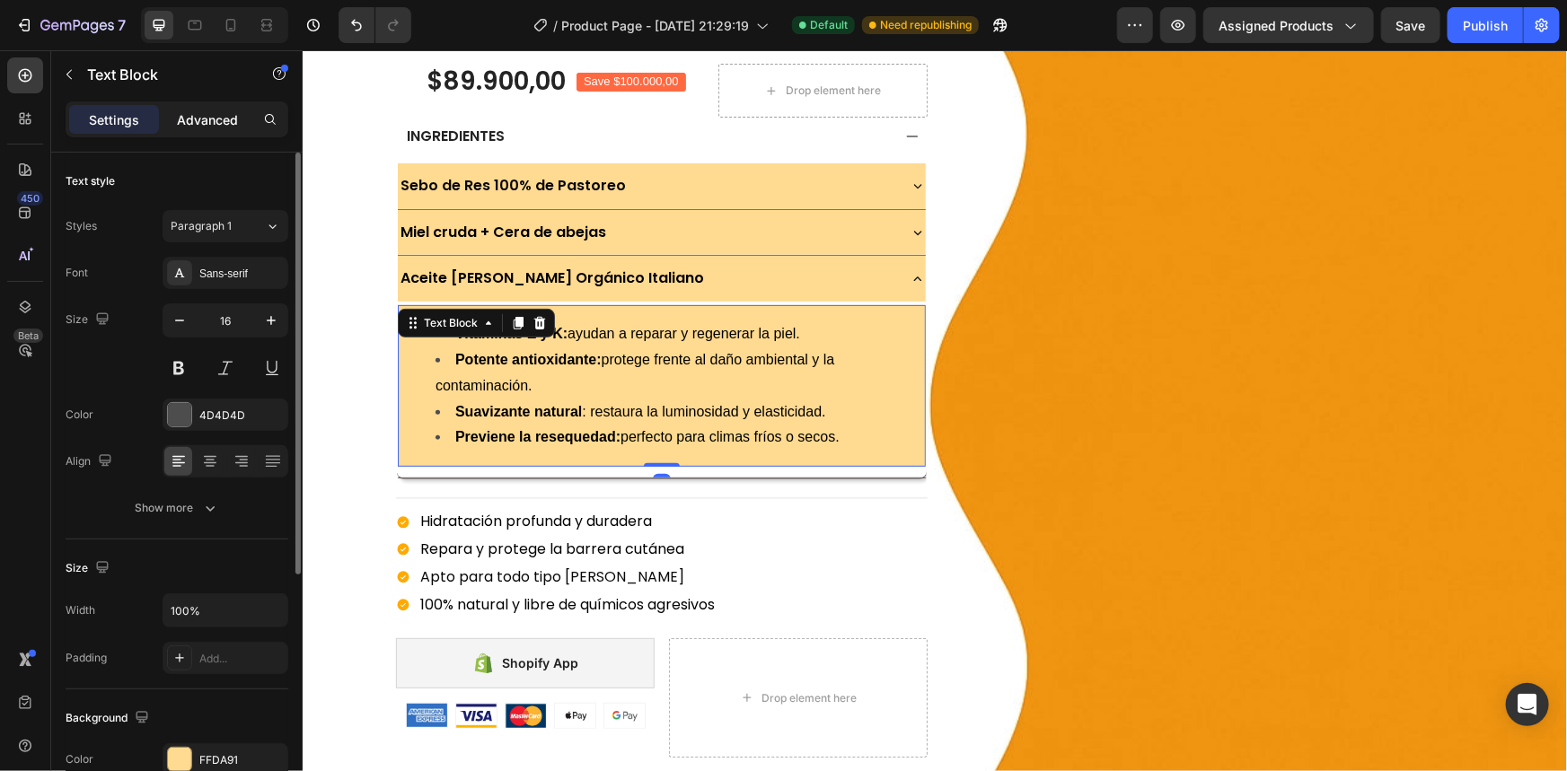
click at [211, 131] on div "Advanced" at bounding box center [208, 119] width 90 height 29
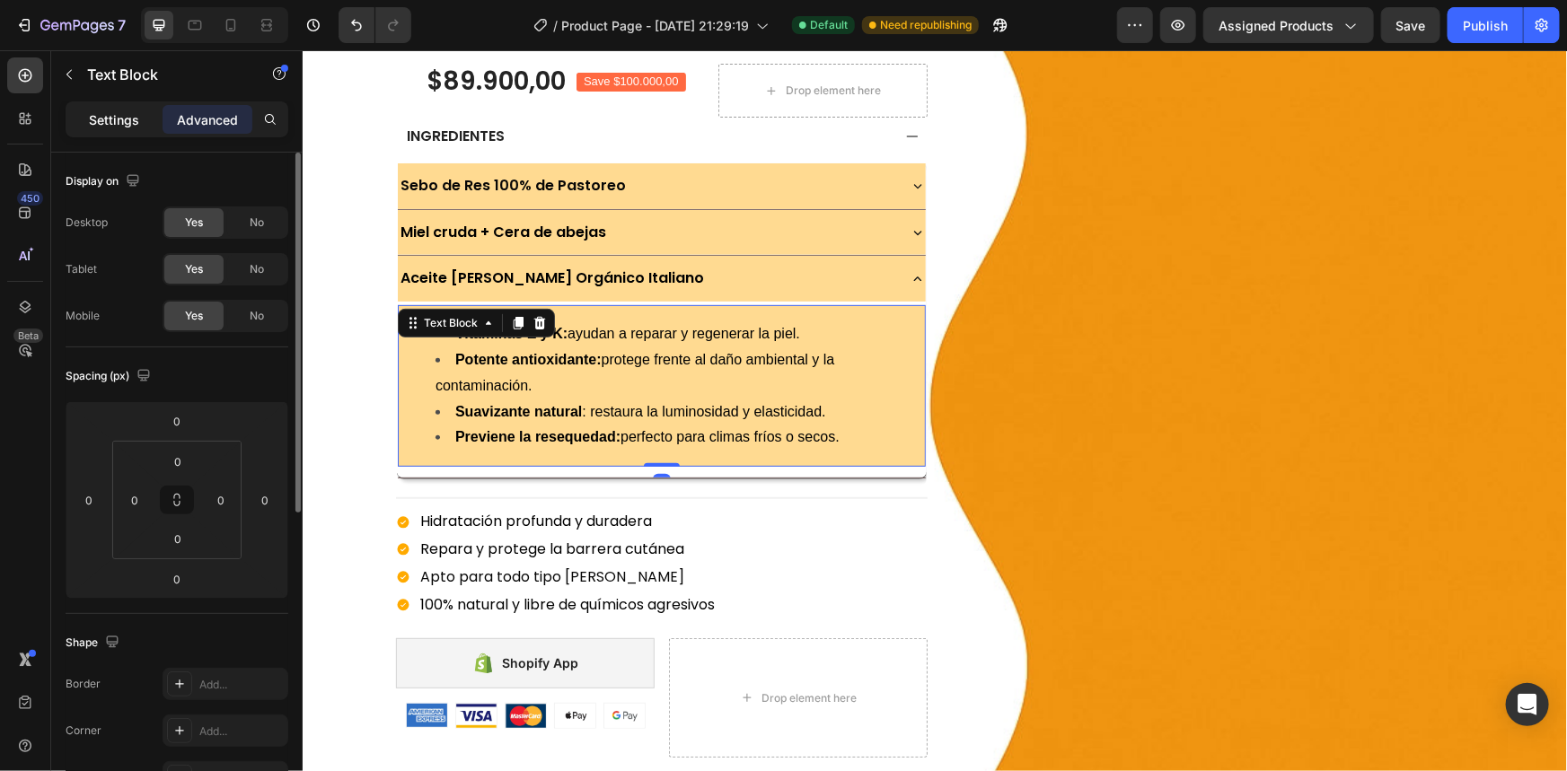
click at [136, 114] on p "Settings" at bounding box center [114, 119] width 50 height 19
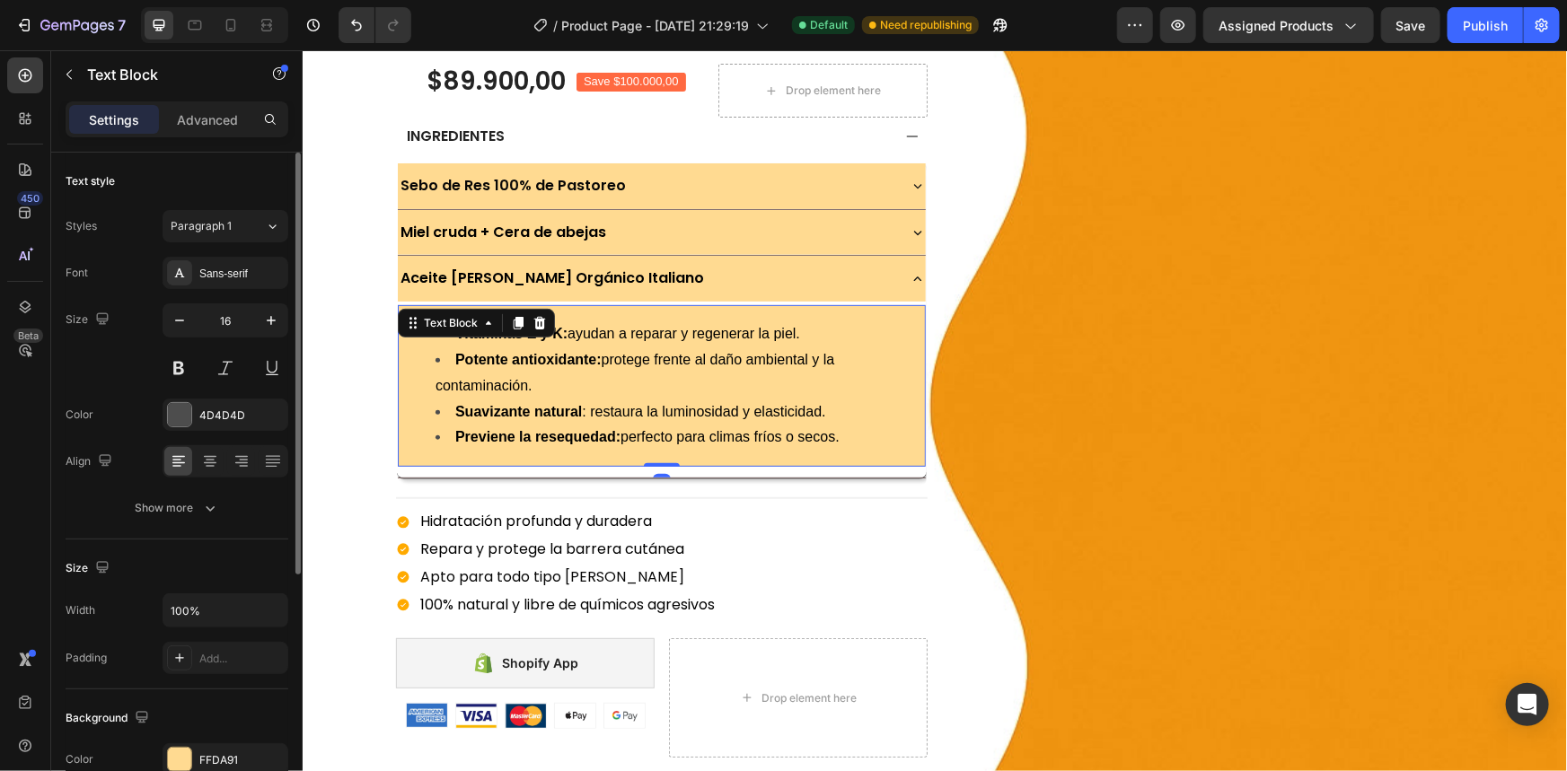
drag, startPoint x: 656, startPoint y: 459, endPoint x: 668, endPoint y: 399, distance: 61.3
click at [667, 421] on div "Vitaminas E y K: ayudan a reparar y regenerar la piel. Potente antioxidante: pr…" at bounding box center [661, 385] width 528 height 162
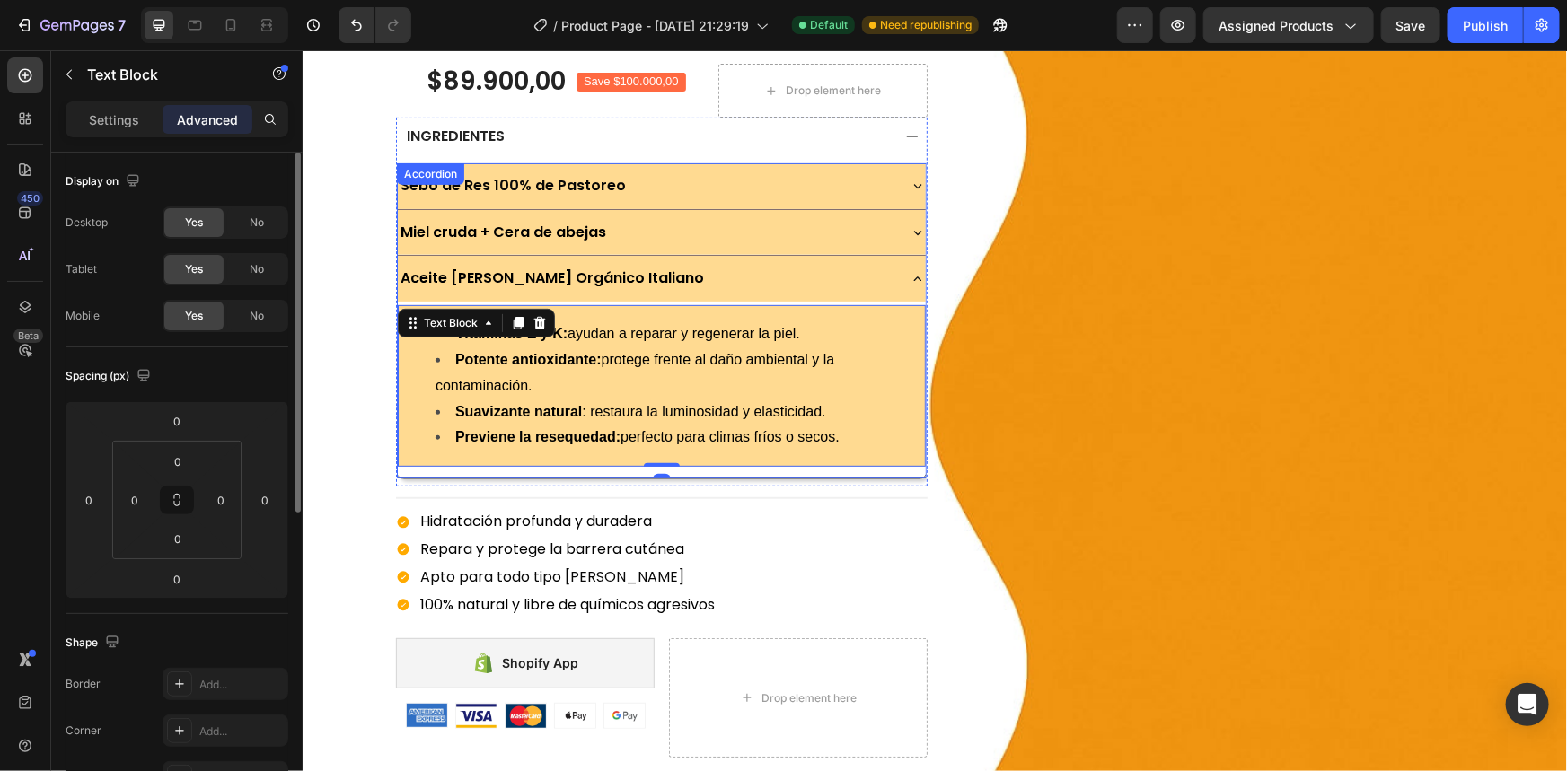
click at [675, 285] on div "Aceite de Oliva Orgánico Italiano" at bounding box center [645, 277] width 497 height 31
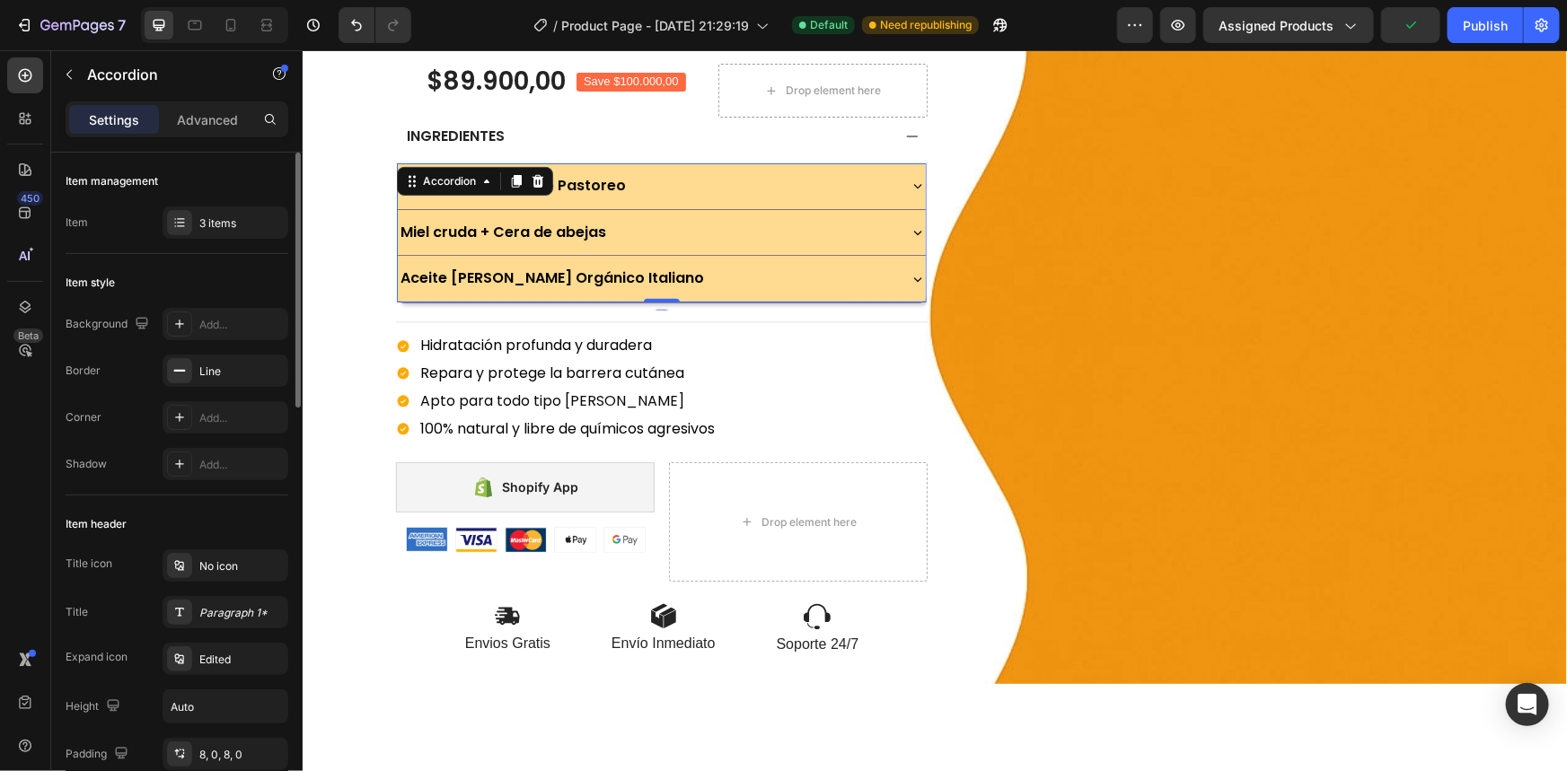
drag, startPoint x: 664, startPoint y: 296, endPoint x: 678, endPoint y: 241, distance: 57.5
click at [677, 265] on div "Sebo de Res 100% de Pastoreo Miel cruda + Cera de abejas Aceite de Oliva Orgáni…" at bounding box center [661, 233] width 530 height 140
type input "100%"
type input "100"
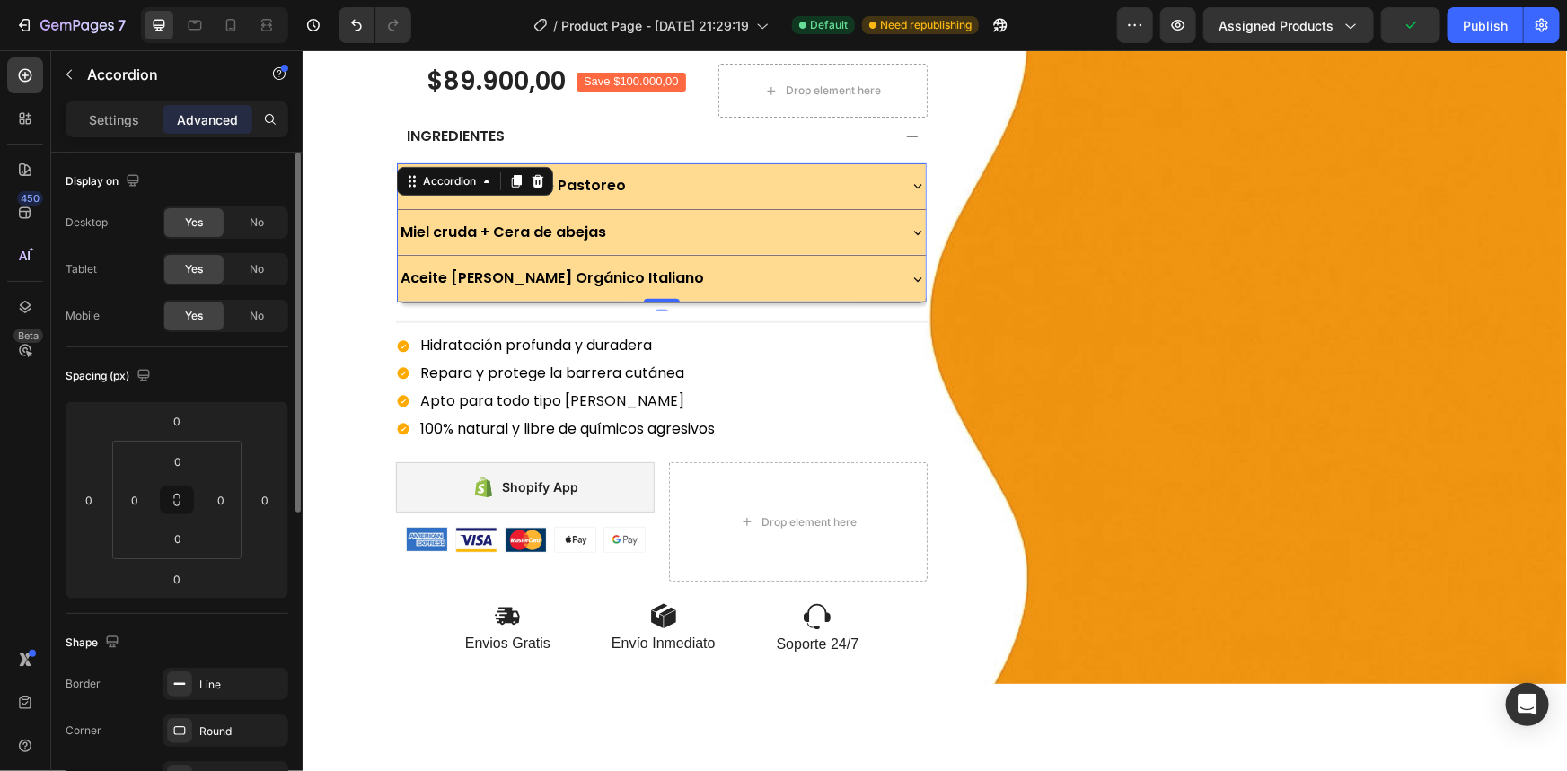
click at [682, 223] on div "Miel cruda + Cera de abejas" at bounding box center [645, 231] width 497 height 31
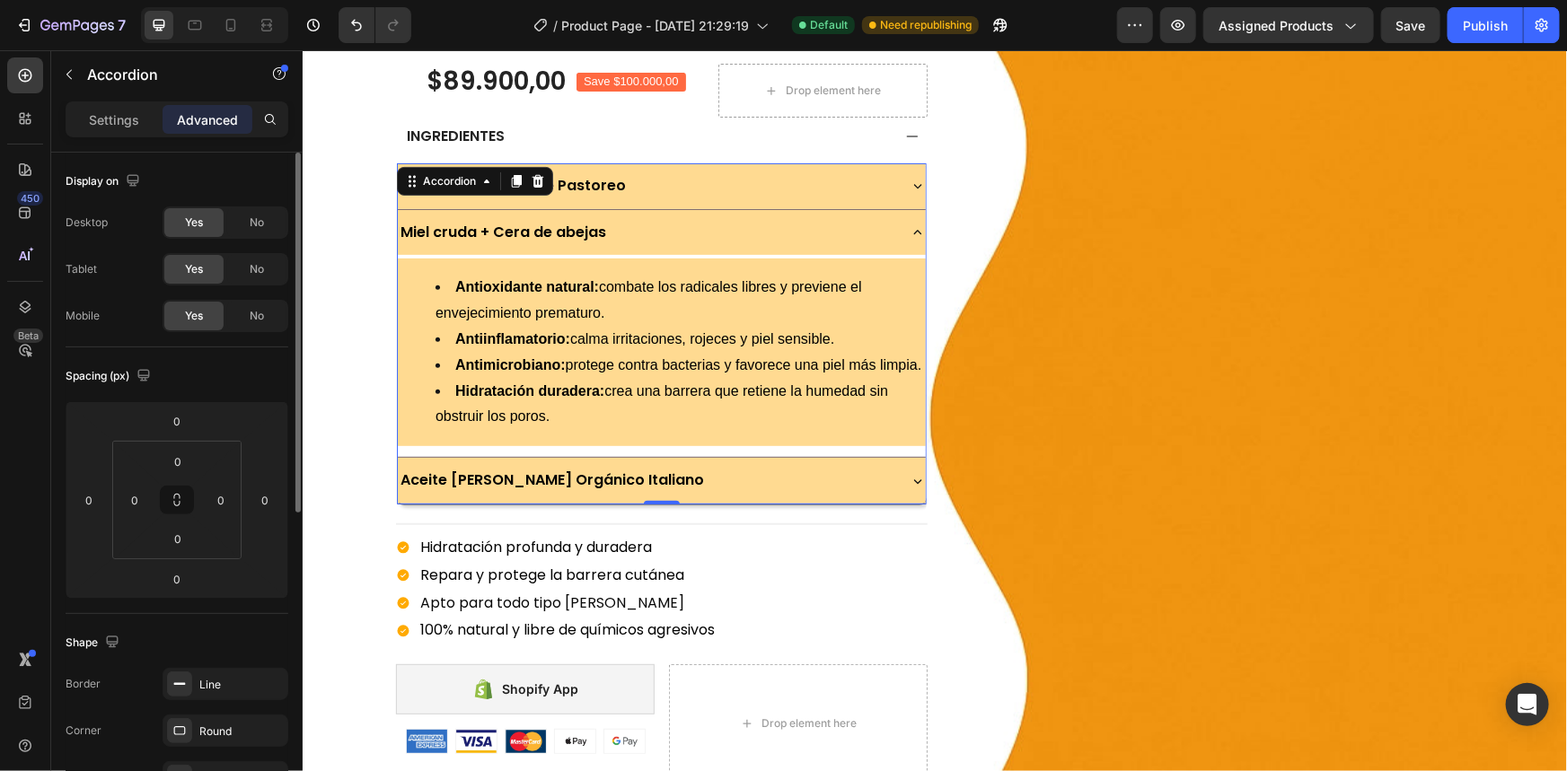
click at [887, 170] on div "Sebo de Res 100% de Pastoreo" at bounding box center [645, 185] width 497 height 31
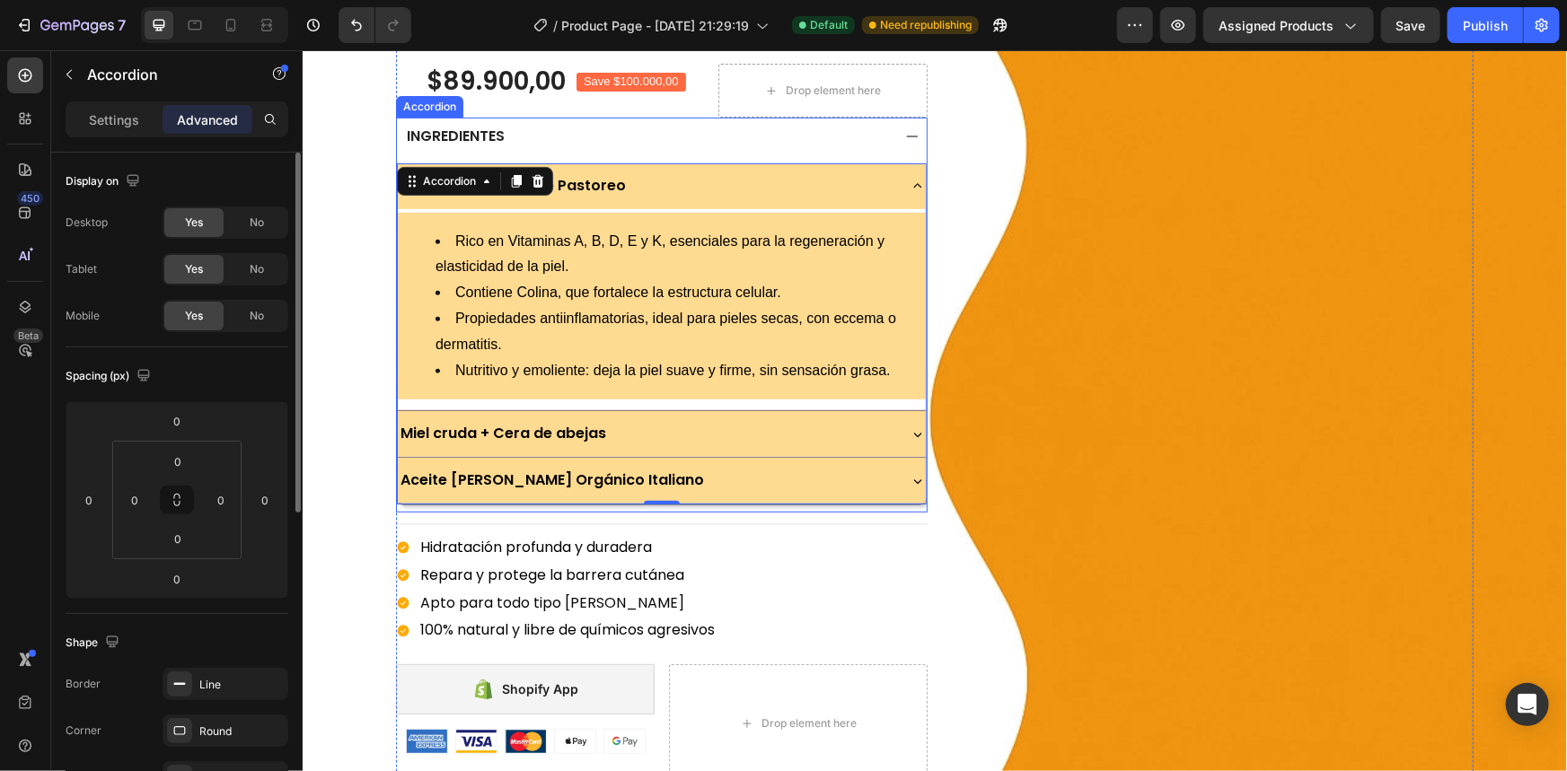
click at [837, 143] on div "INGREDIENTES" at bounding box center [646, 136] width 487 height 24
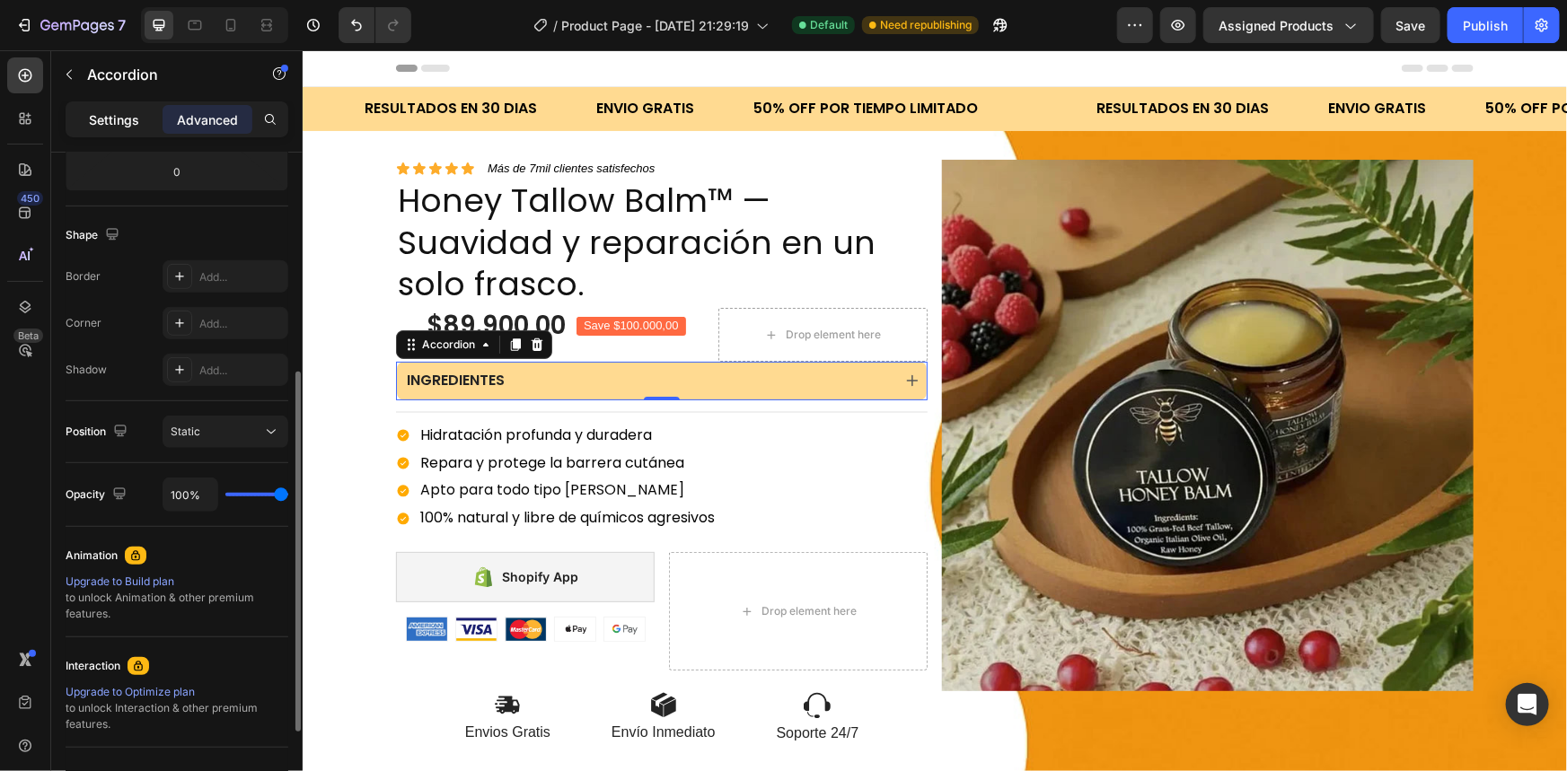
click at [118, 126] on p "Settings" at bounding box center [114, 119] width 50 height 19
type input "16"
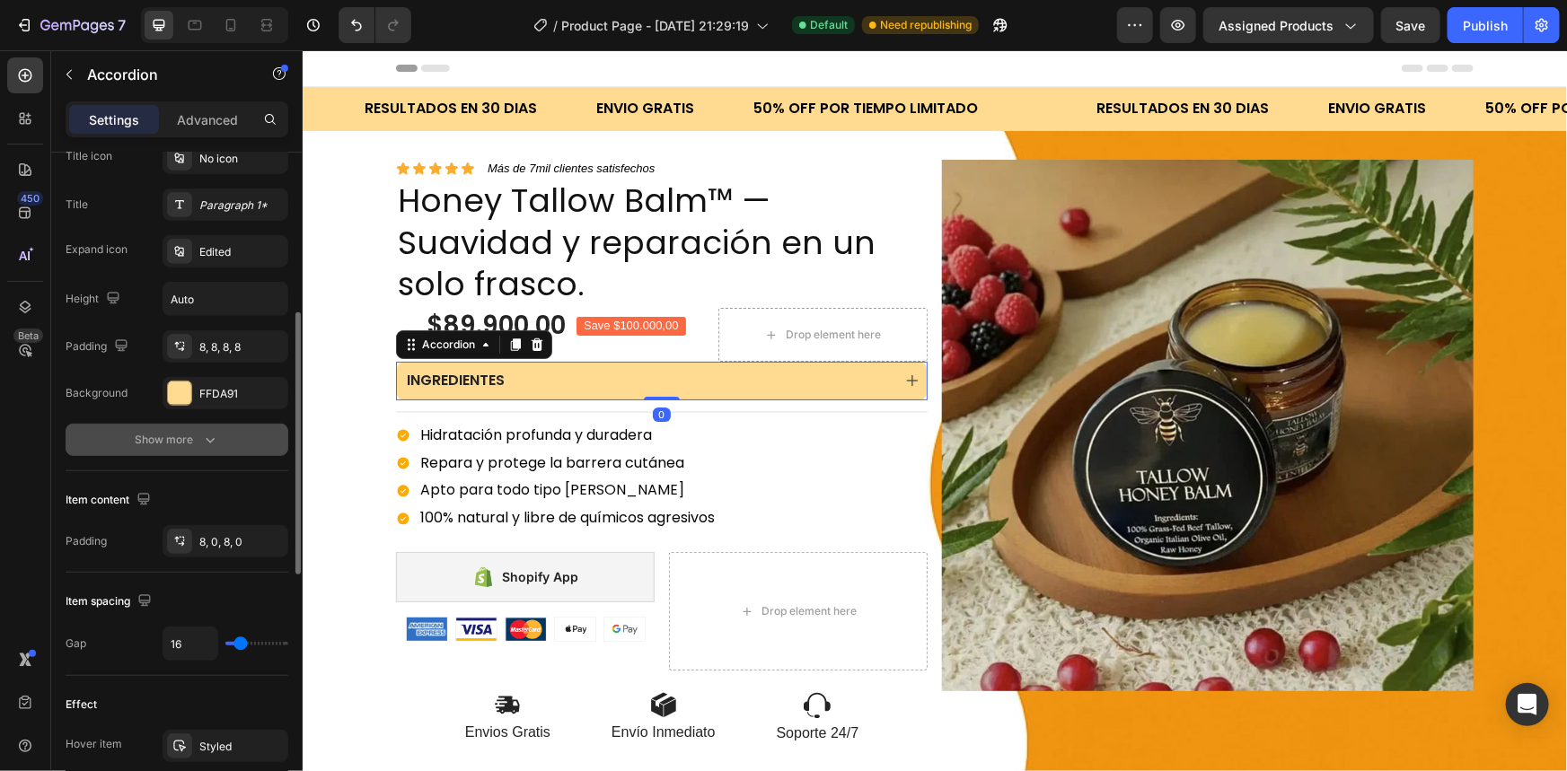
click at [211, 435] on icon "button" at bounding box center [210, 440] width 18 height 18
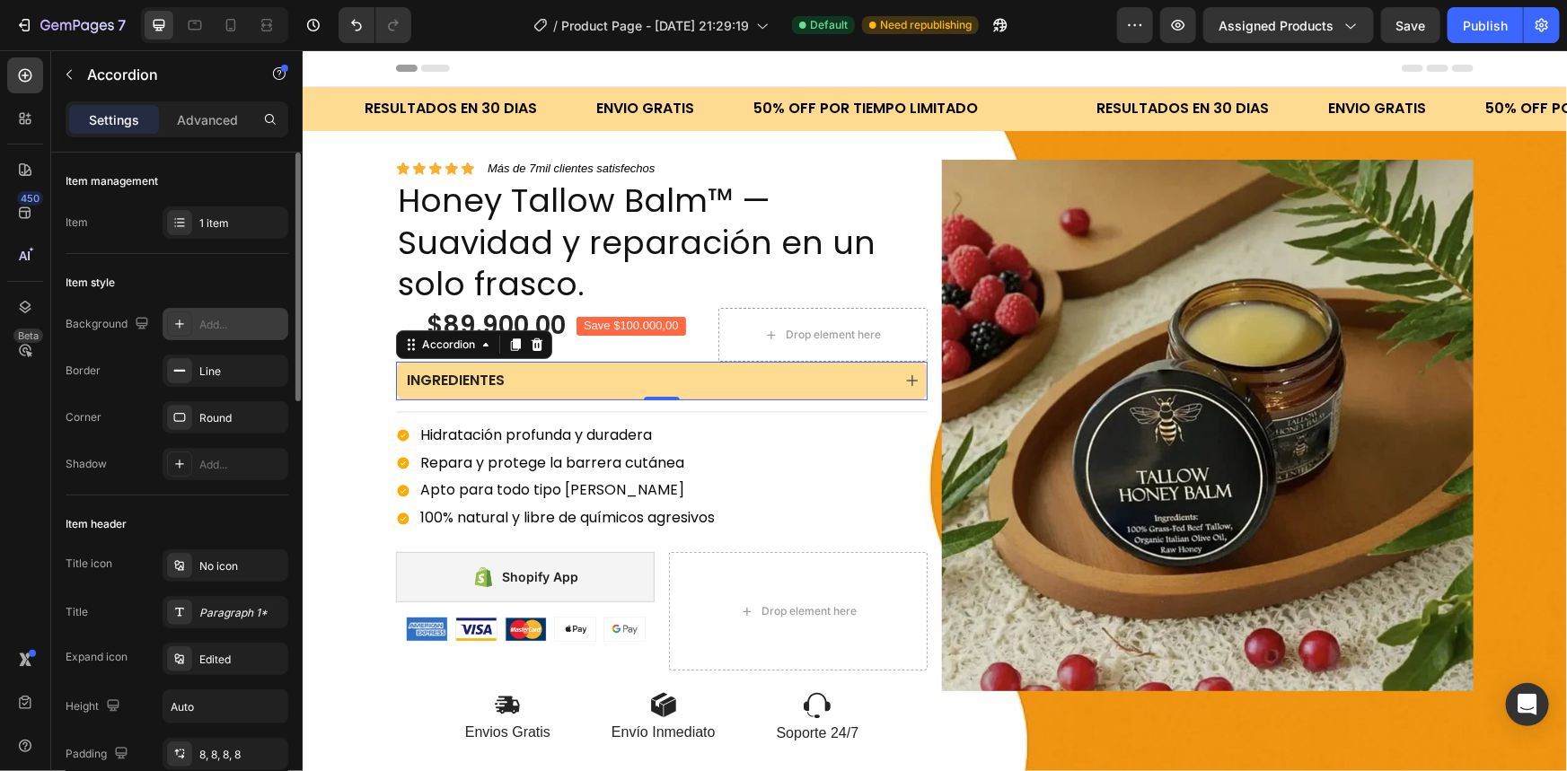
click at [251, 318] on div "Add..." at bounding box center [241, 325] width 84 height 16
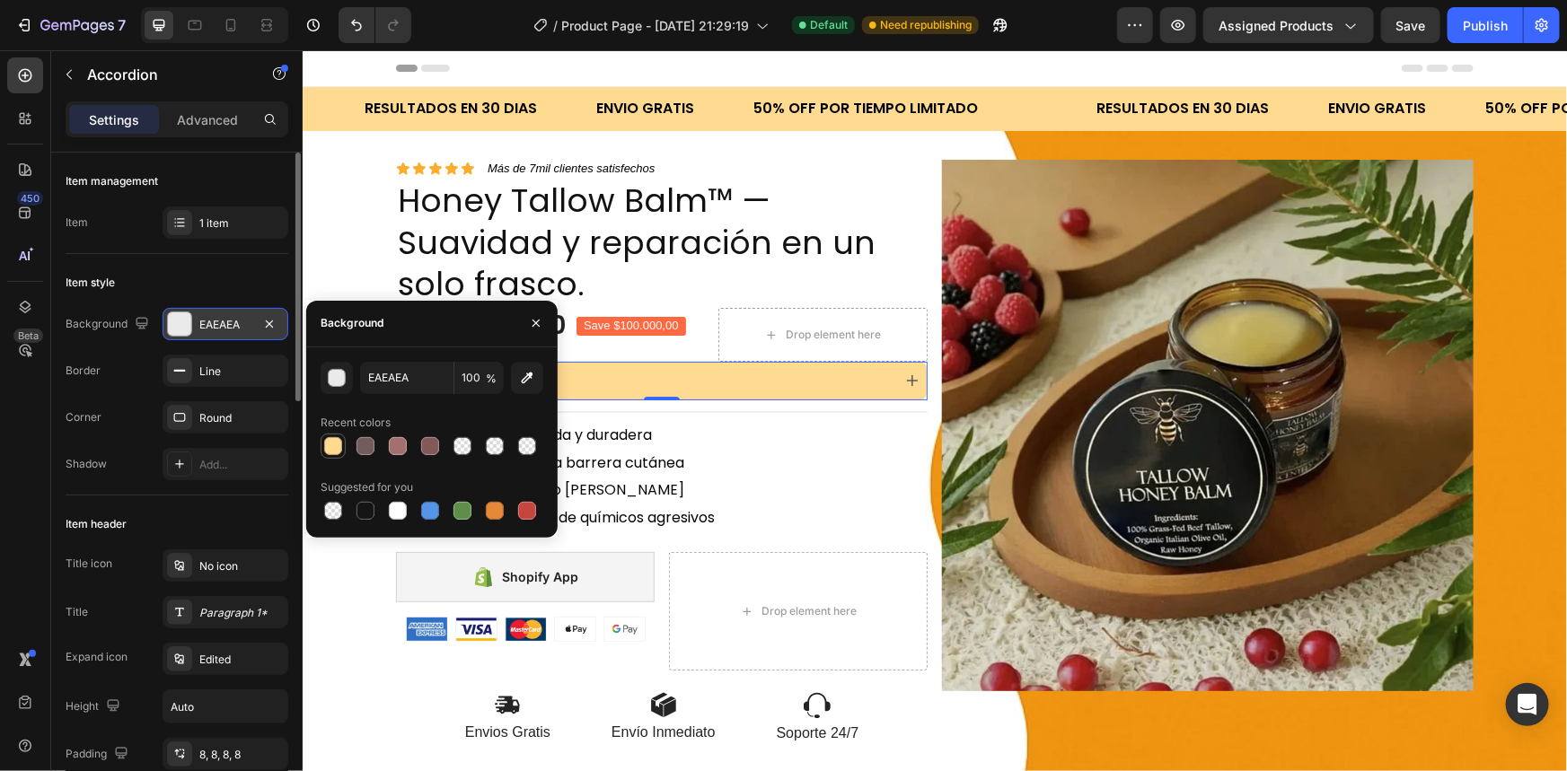
click at [330, 448] on div at bounding box center [333, 446] width 18 height 18
type input "FFDA91"
click at [537, 332] on button "button" at bounding box center [536, 323] width 29 height 29
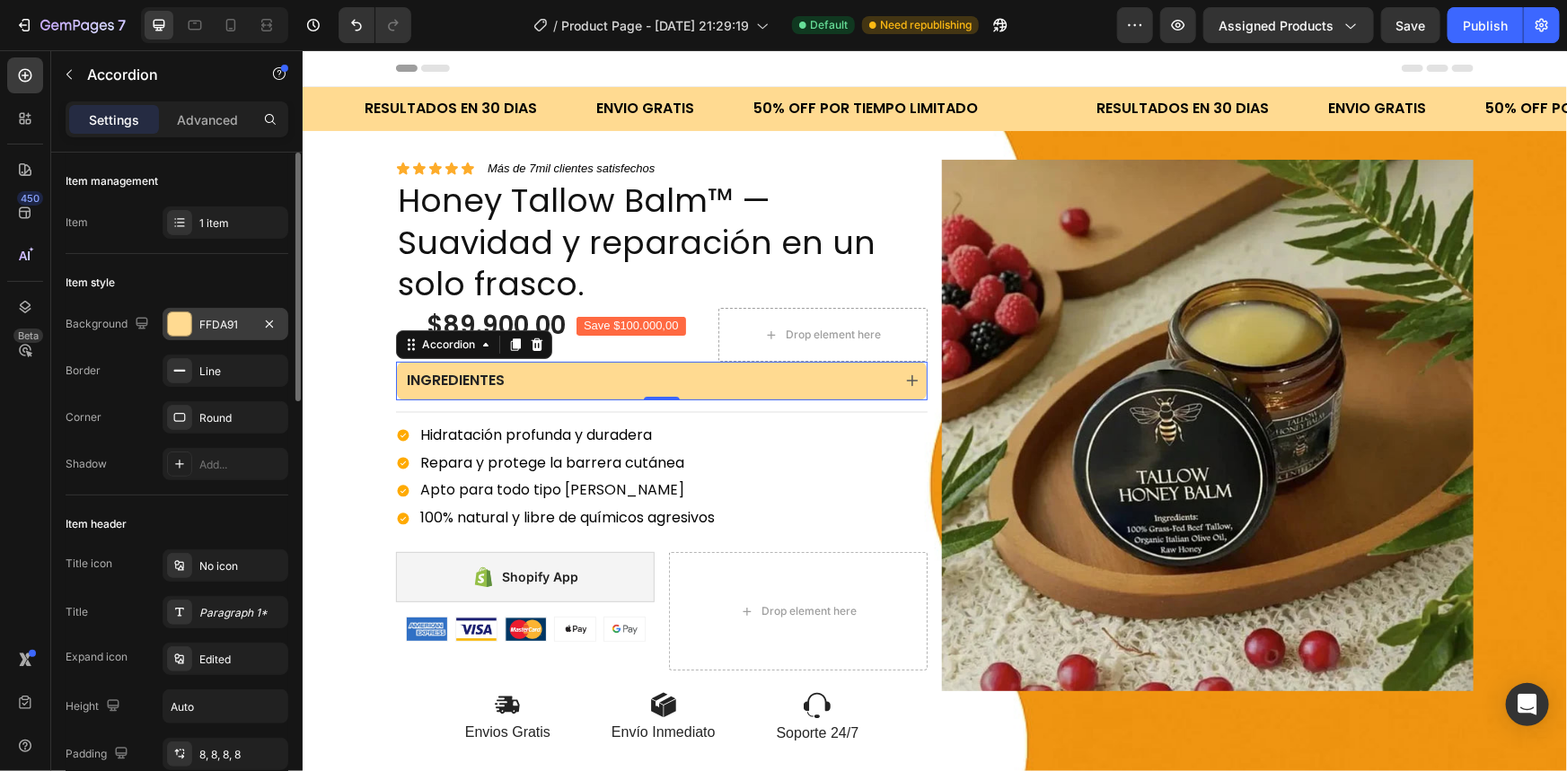
click at [586, 374] on div "INGREDIENTES" at bounding box center [646, 380] width 487 height 24
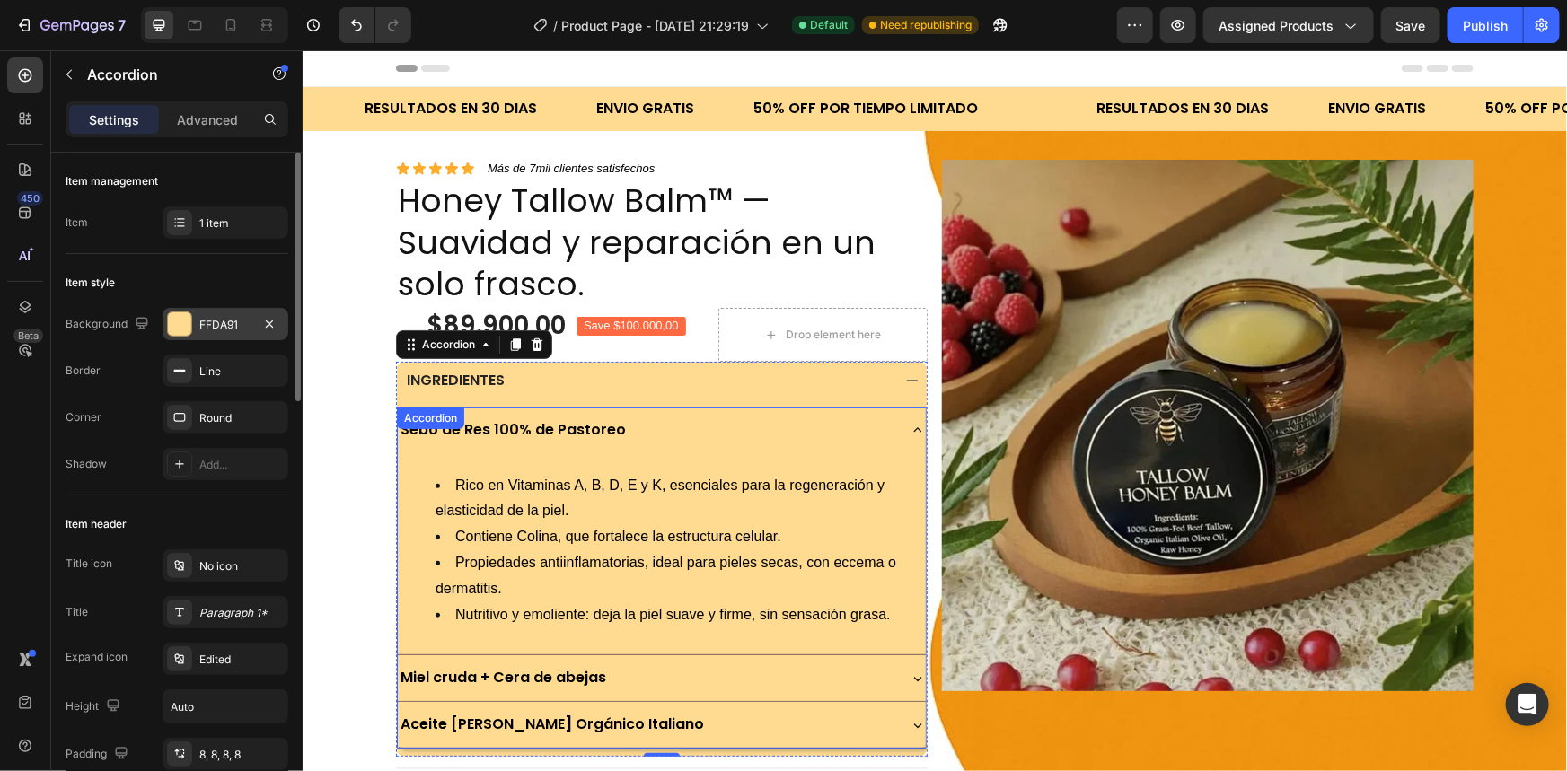
click at [703, 415] on div "Sebo de Res 100% de Pastoreo" at bounding box center [645, 429] width 497 height 31
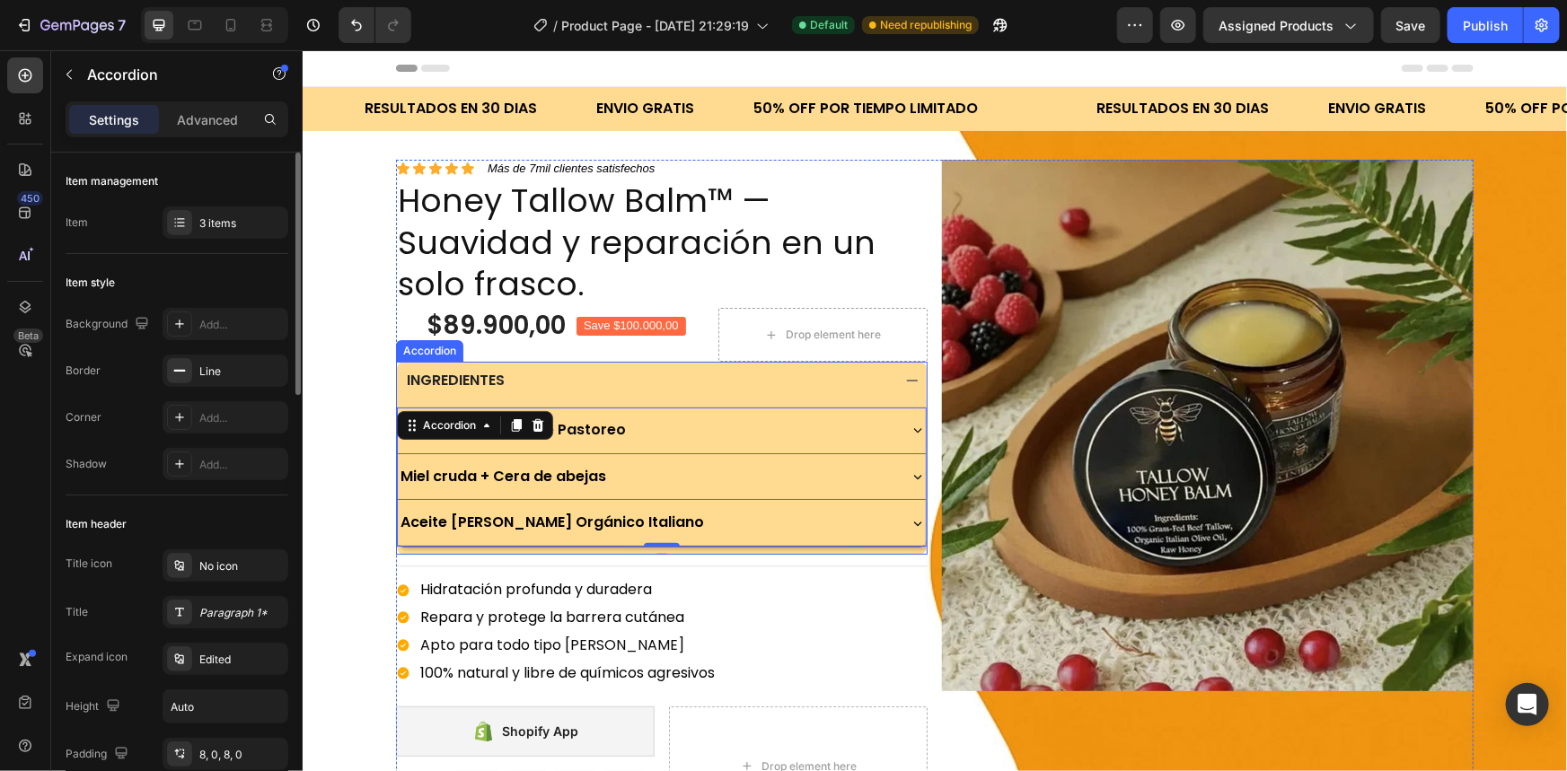
click at [725, 395] on div "INGREDIENTES" at bounding box center [661, 380] width 530 height 39
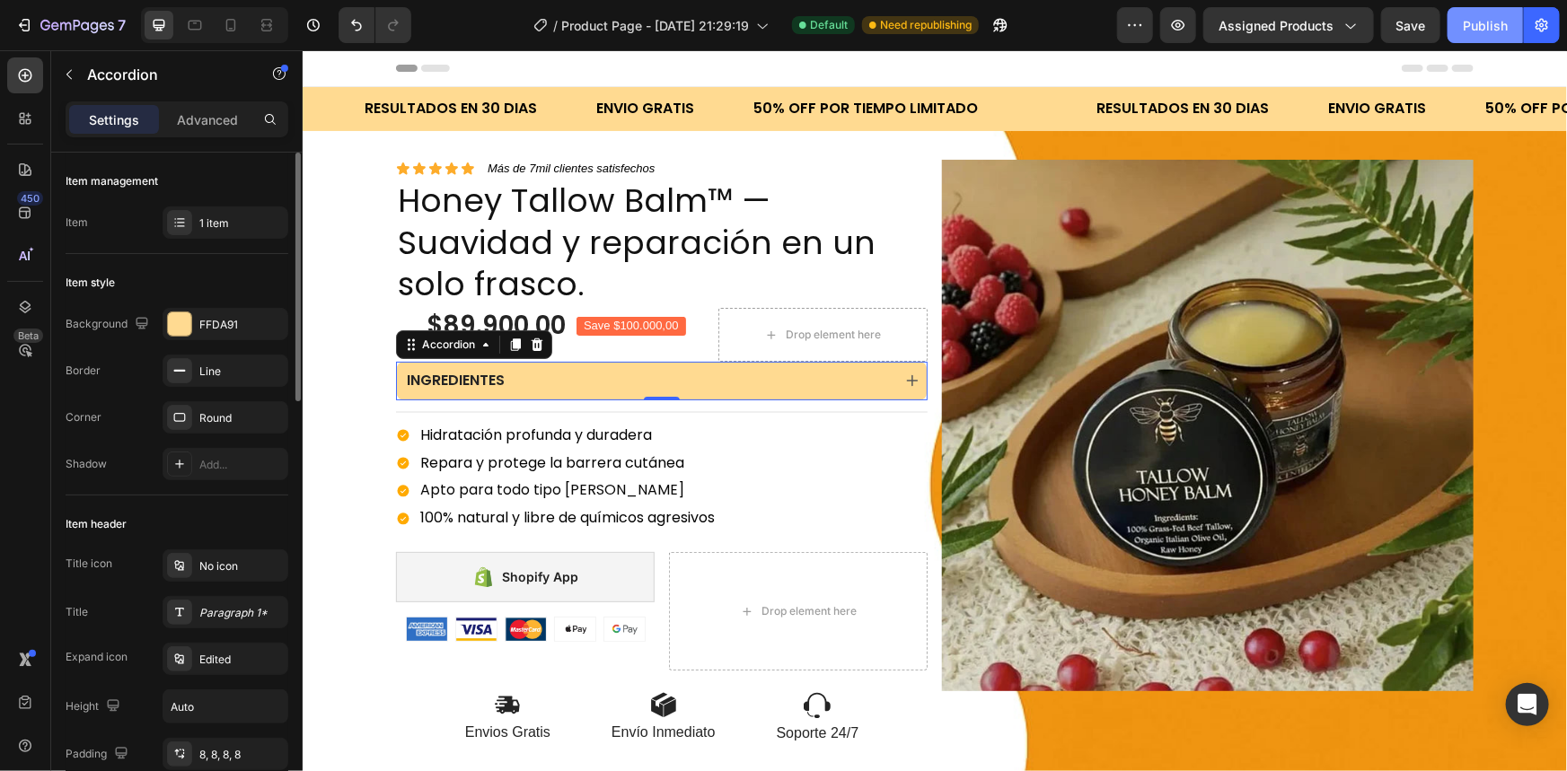
click at [1501, 31] on div "Publish" at bounding box center [1485, 25] width 45 height 19
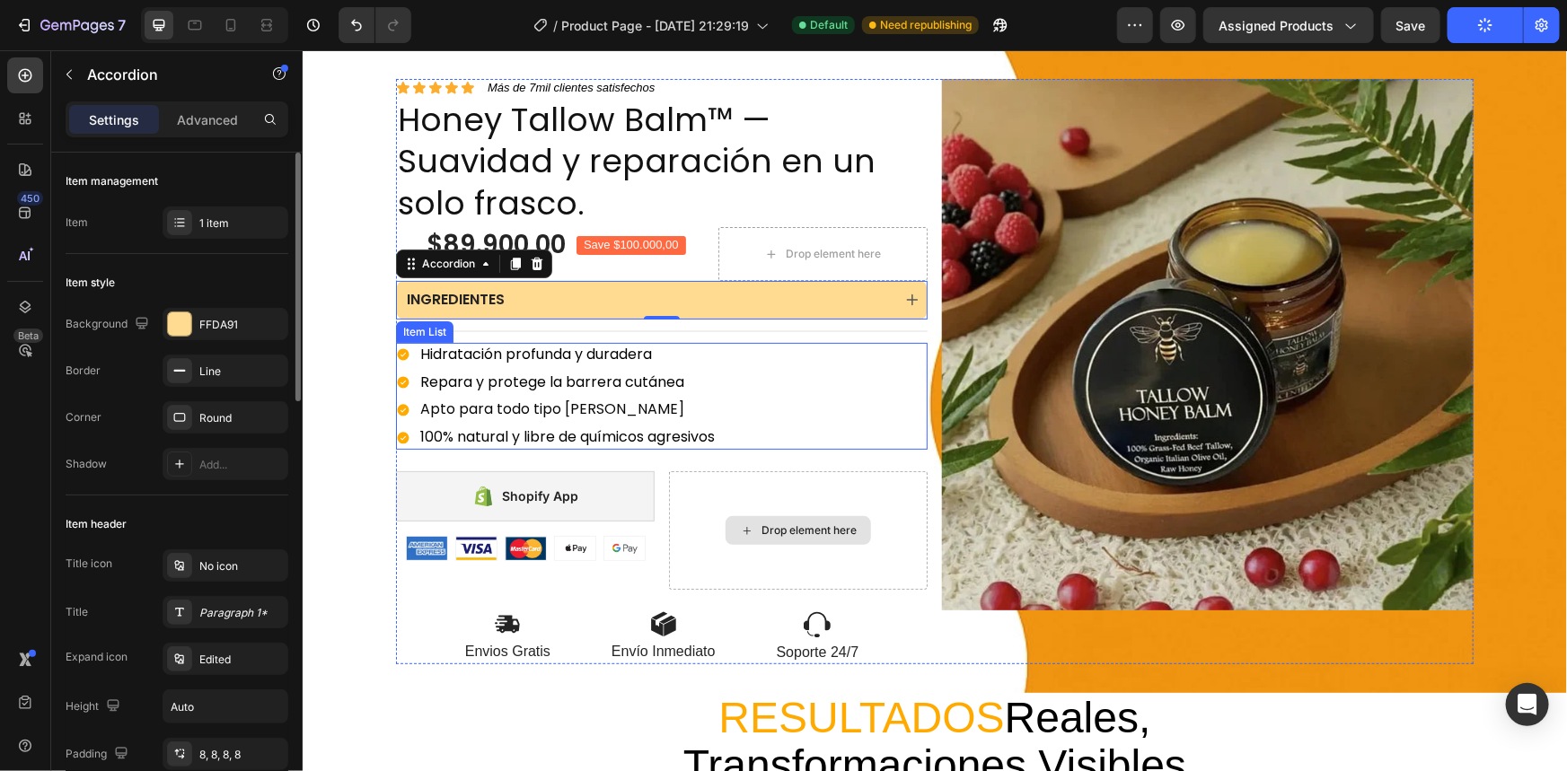
scroll to position [163, 0]
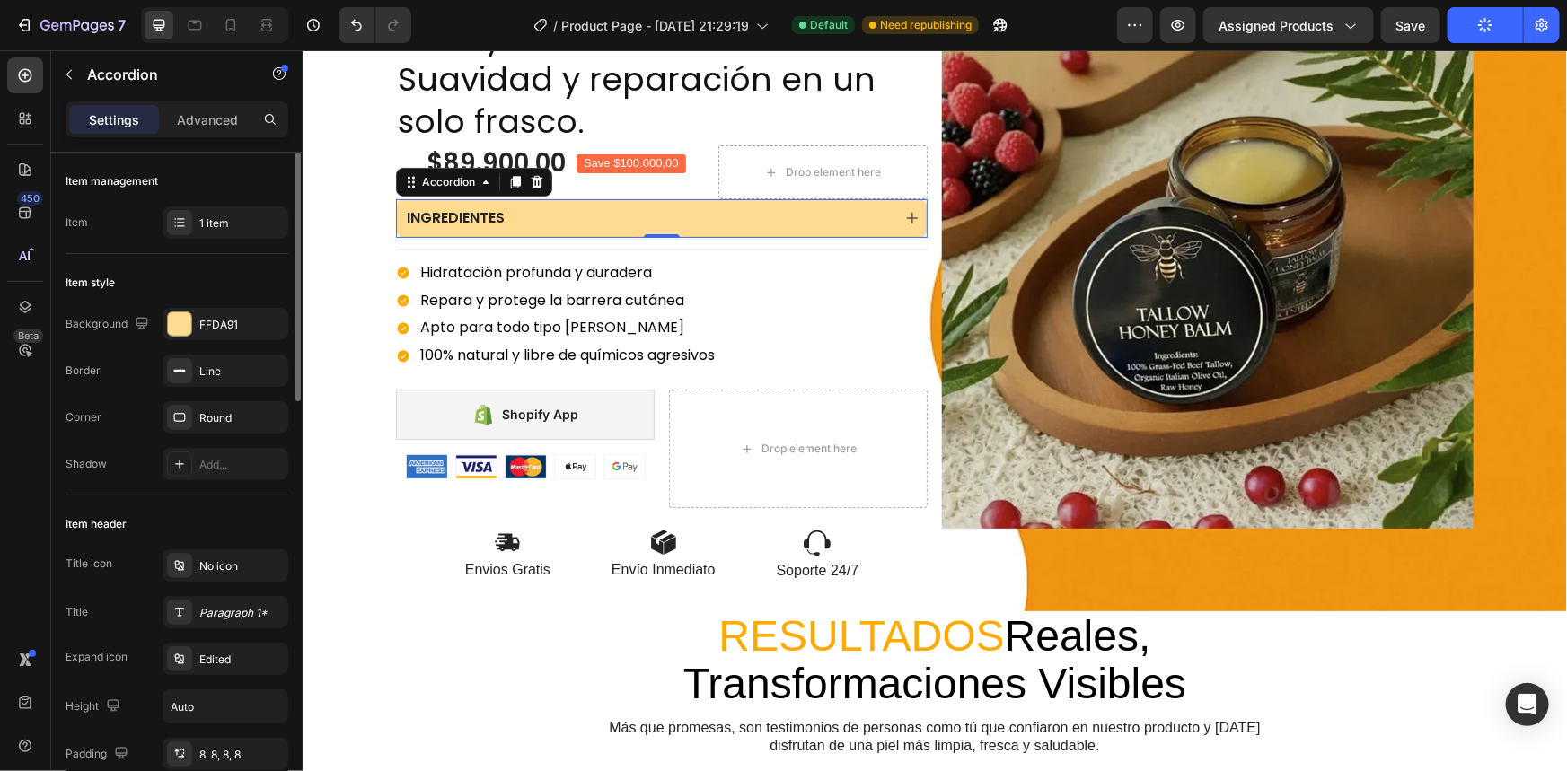
click at [251, 15] on div at bounding box center [214, 25] width 147 height 36
click at [224, 33] on icon at bounding box center [231, 25] width 18 height 18
type input "7"
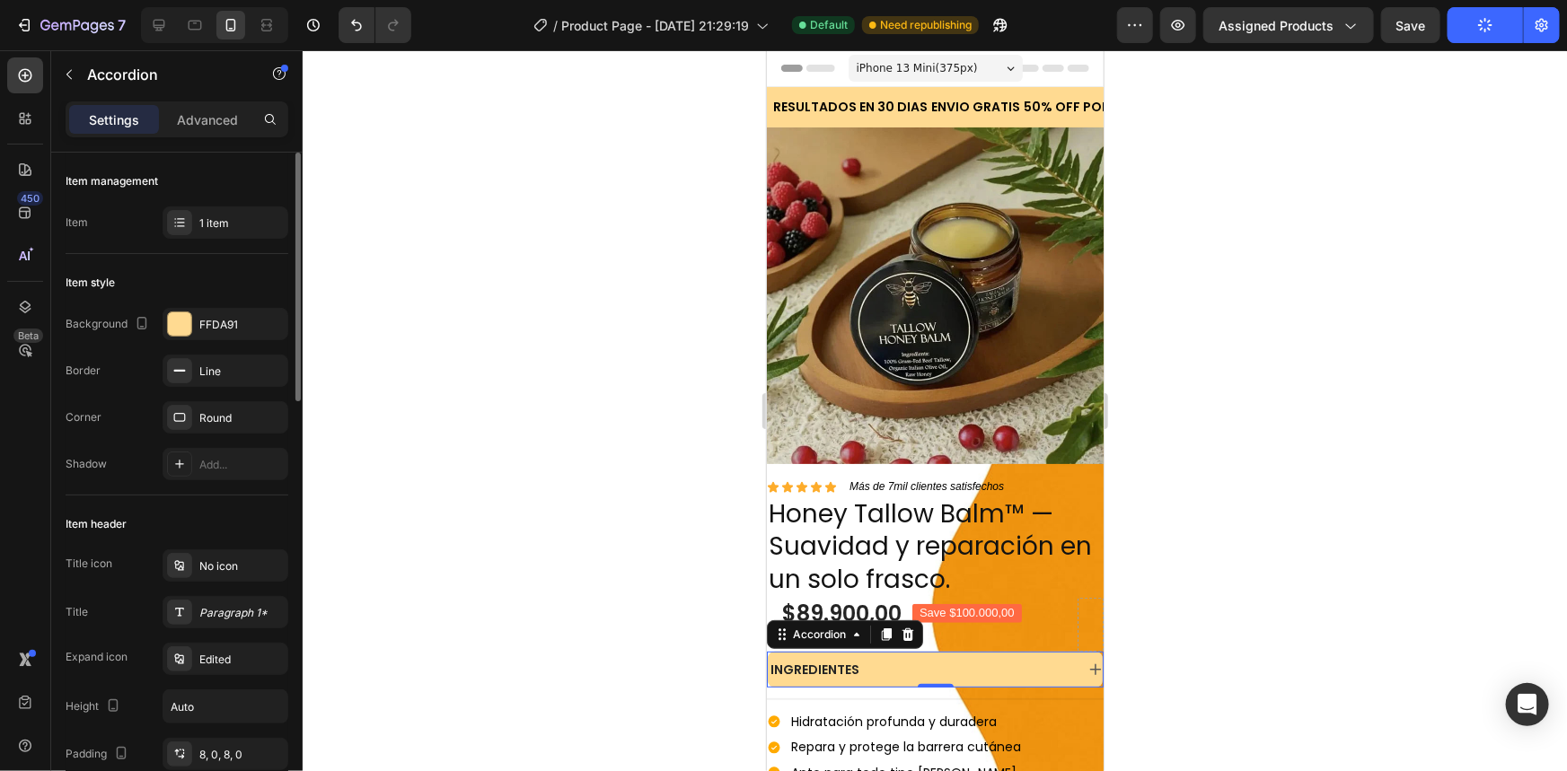
scroll to position [526, 0]
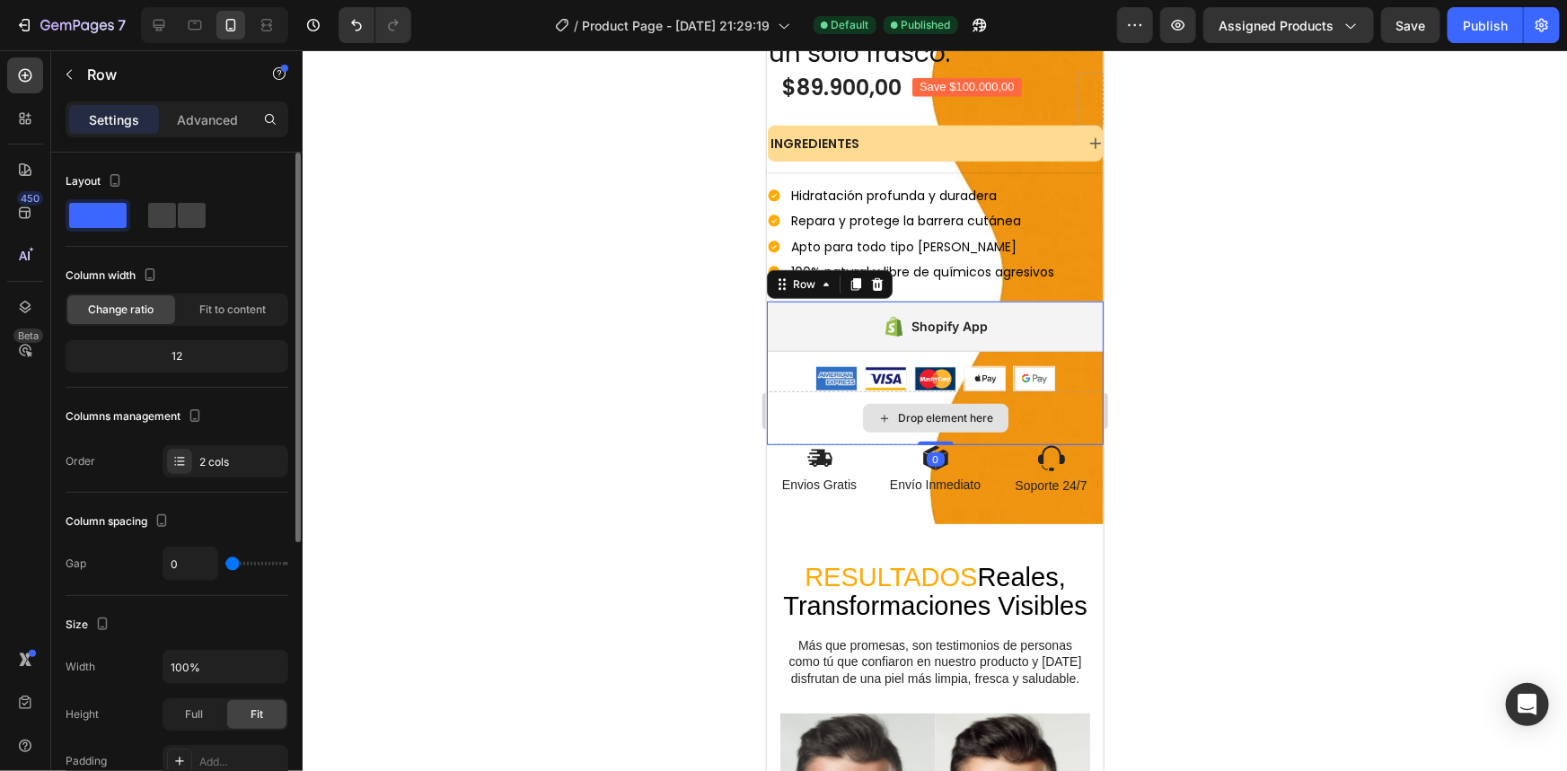
click at [783, 391] on div "Drop element here" at bounding box center [934, 418] width 337 height 54
click at [189, 222] on span at bounding box center [192, 215] width 28 height 25
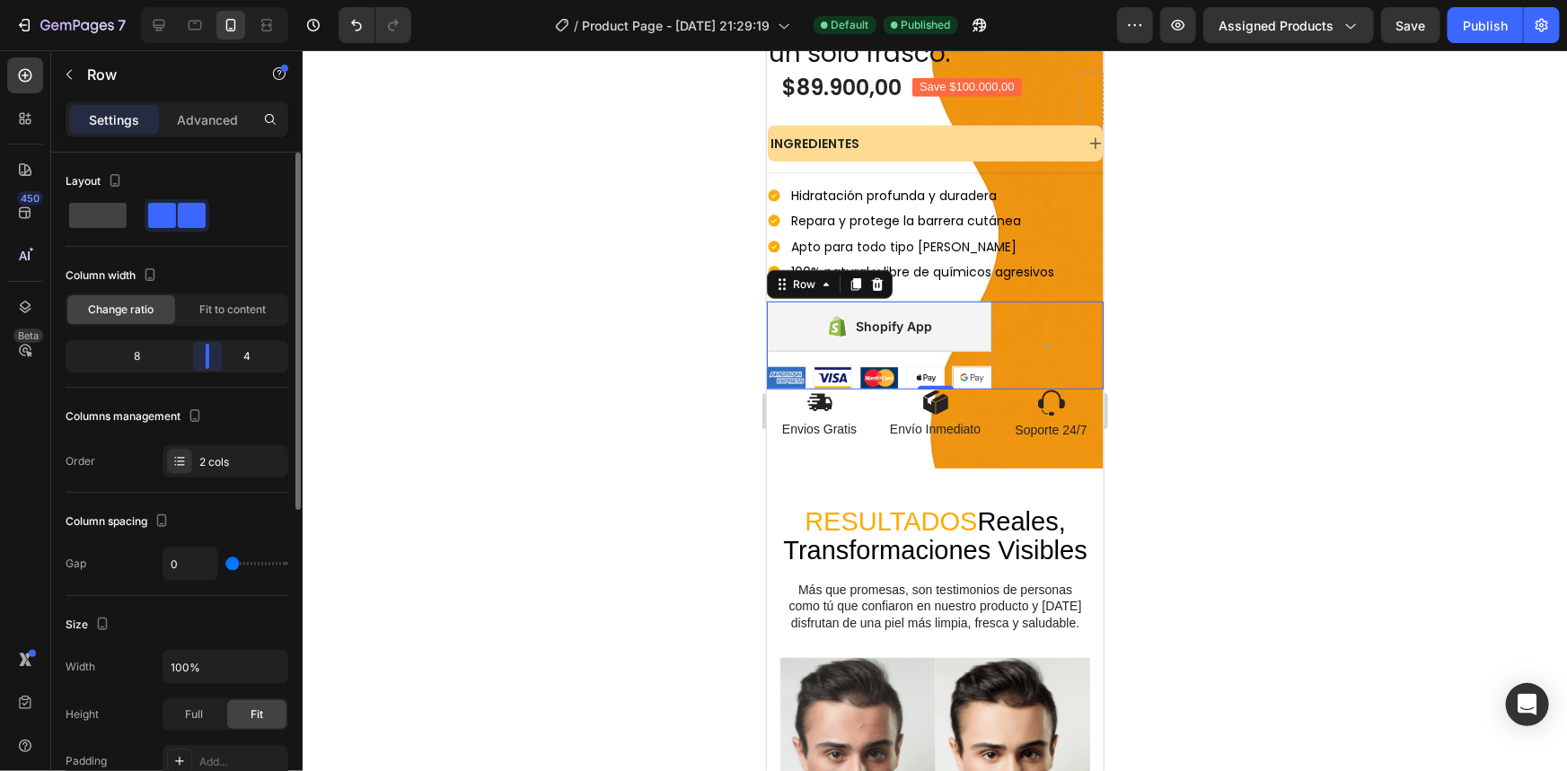
drag, startPoint x: 175, startPoint y: 350, endPoint x: 216, endPoint y: 372, distance: 45.8
click at [216, 0] on body "7 / Product Page - Aug 11, 21:29:19 Default Published Preview Assigned Products…" at bounding box center [783, 0] width 1567 height 0
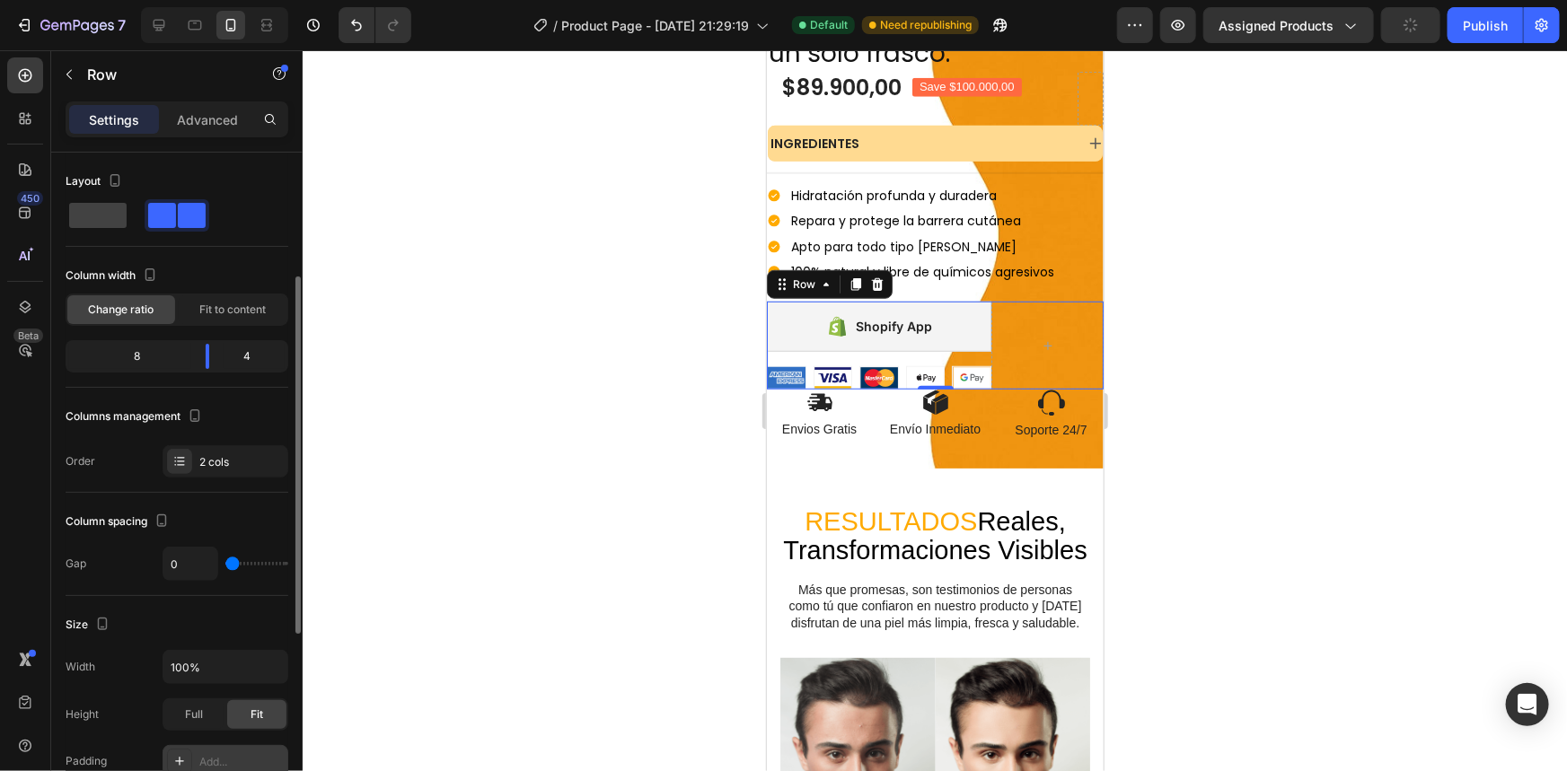
scroll to position [582, 0]
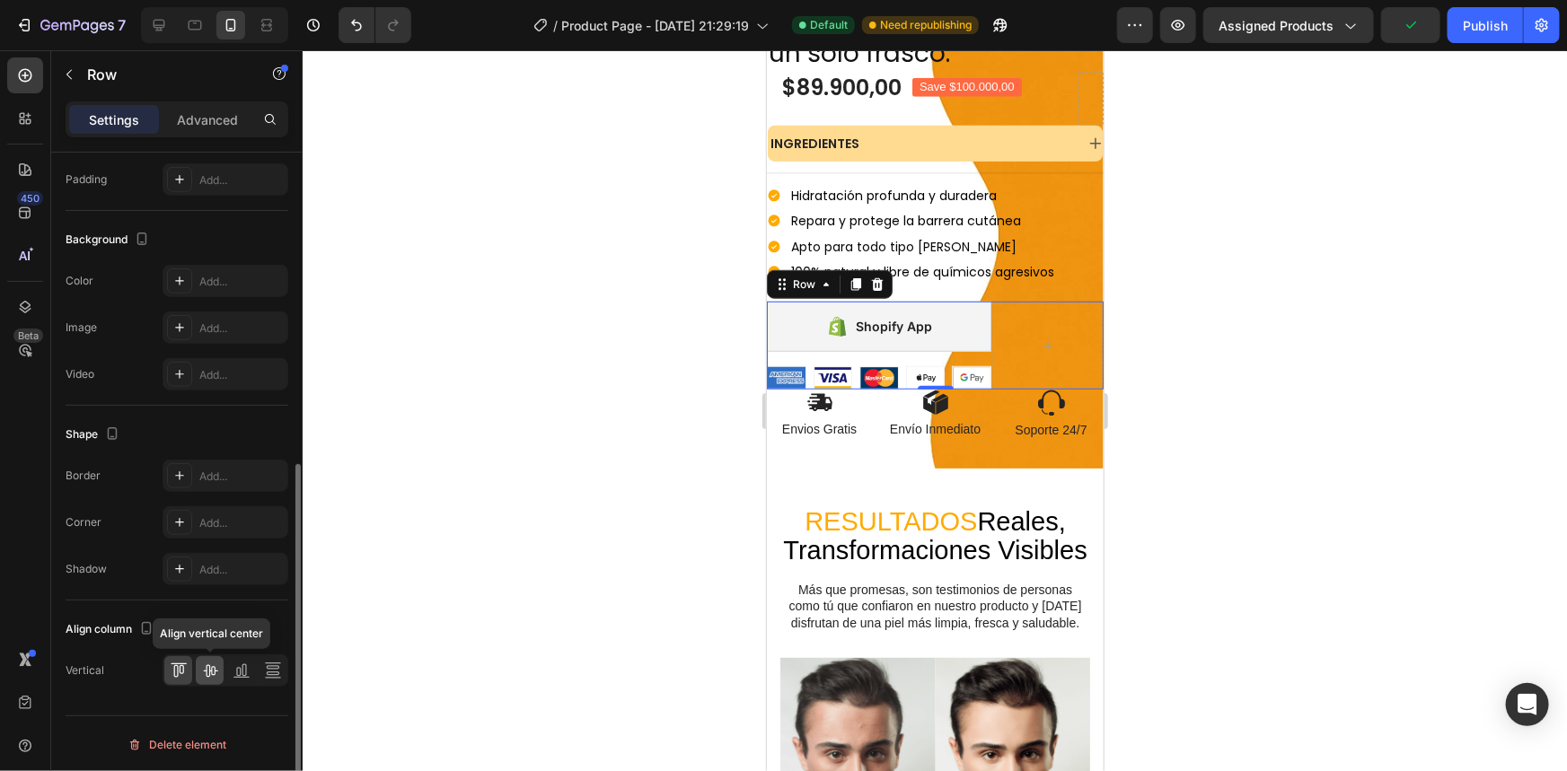
click at [206, 662] on icon at bounding box center [210, 671] width 18 height 18
click at [238, 668] on icon at bounding box center [238, 672] width 4 height 9
click at [184, 674] on icon at bounding box center [179, 671] width 18 height 18
click at [266, 666] on icon at bounding box center [272, 668] width 13 height 4
click at [180, 677] on icon at bounding box center [179, 671] width 18 height 18
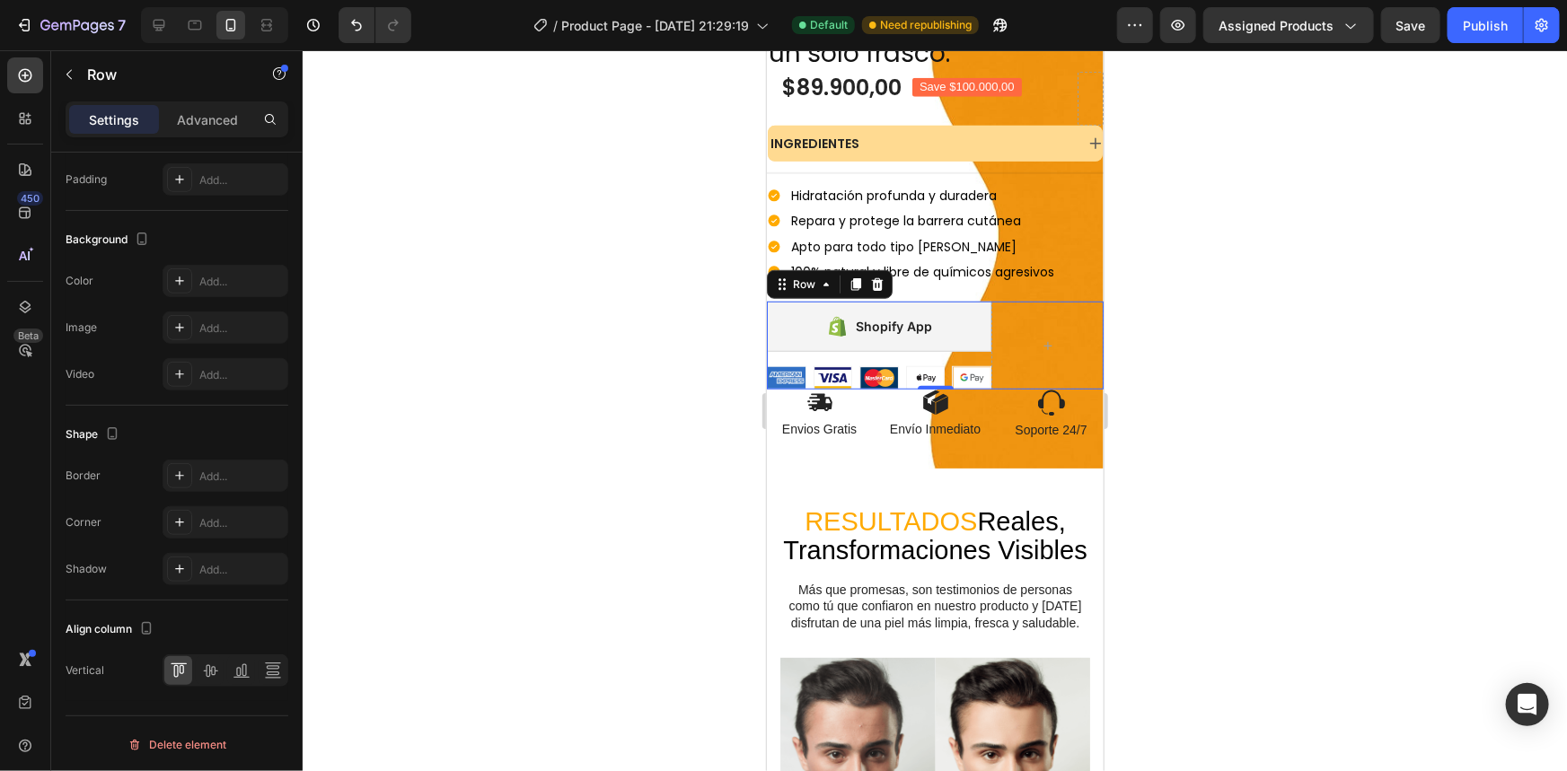
click at [673, 352] on div at bounding box center [935, 410] width 1264 height 721
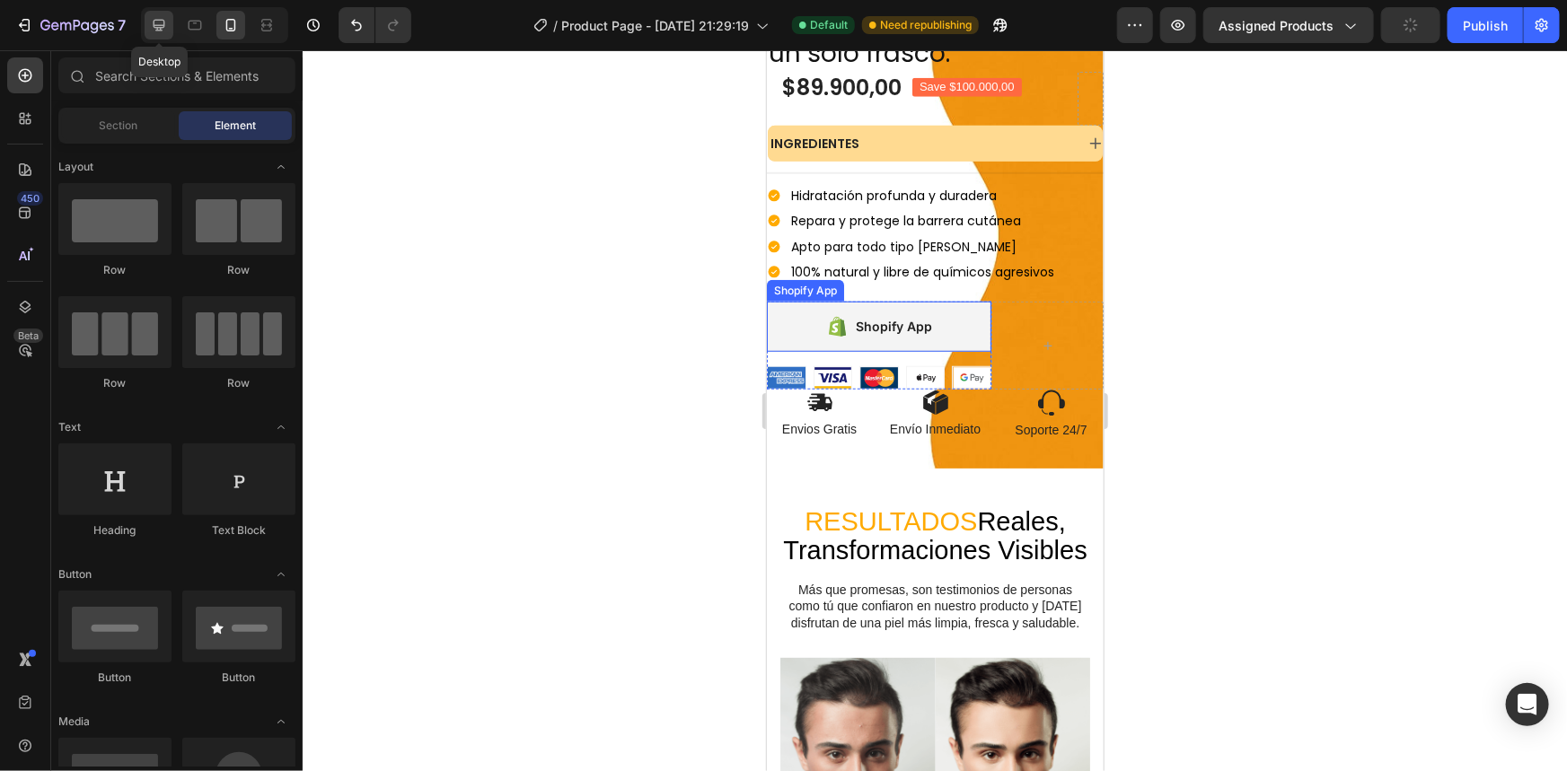
click at [157, 24] on icon at bounding box center [159, 25] width 18 height 18
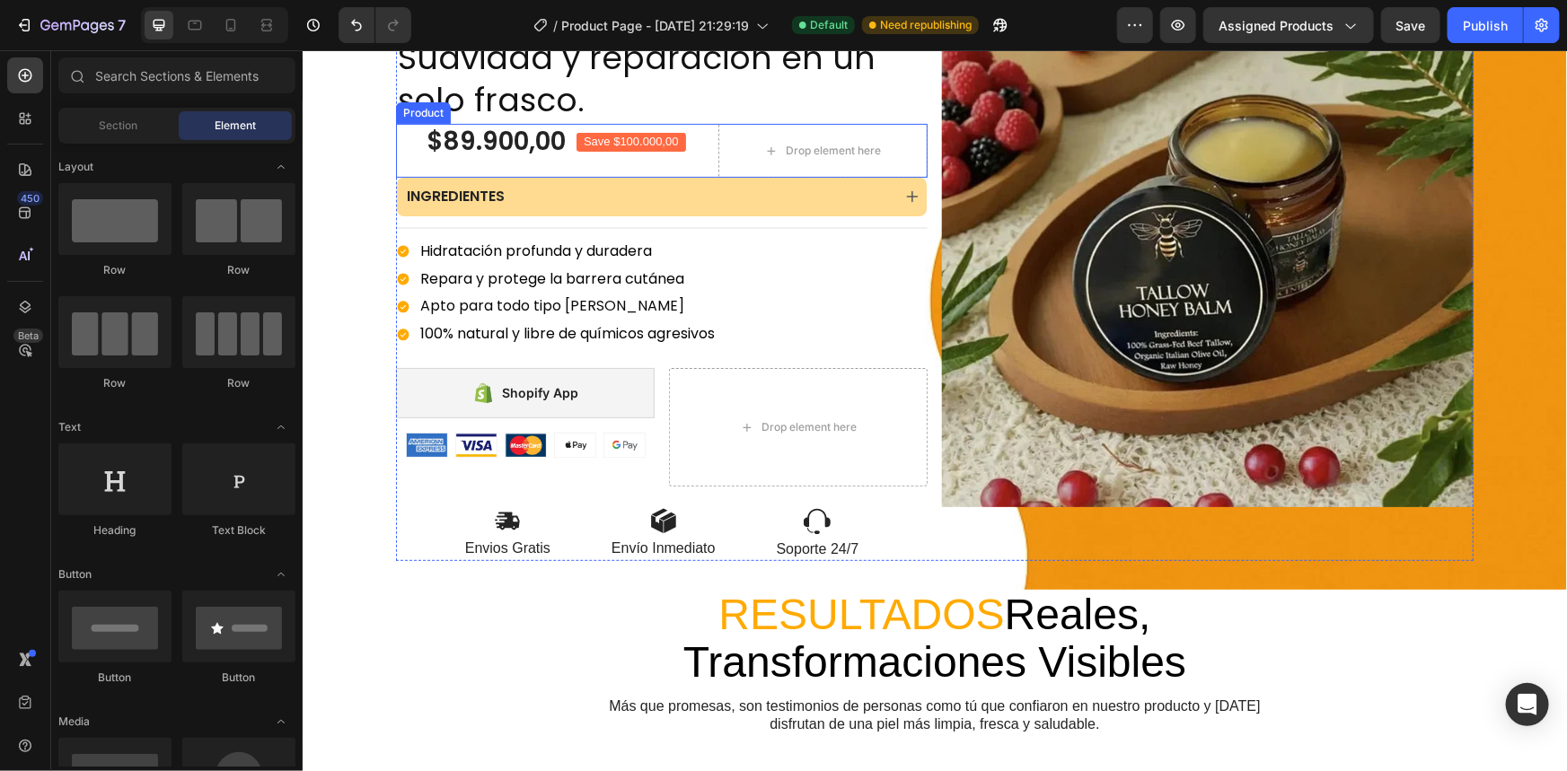
scroll to position [266, 0]
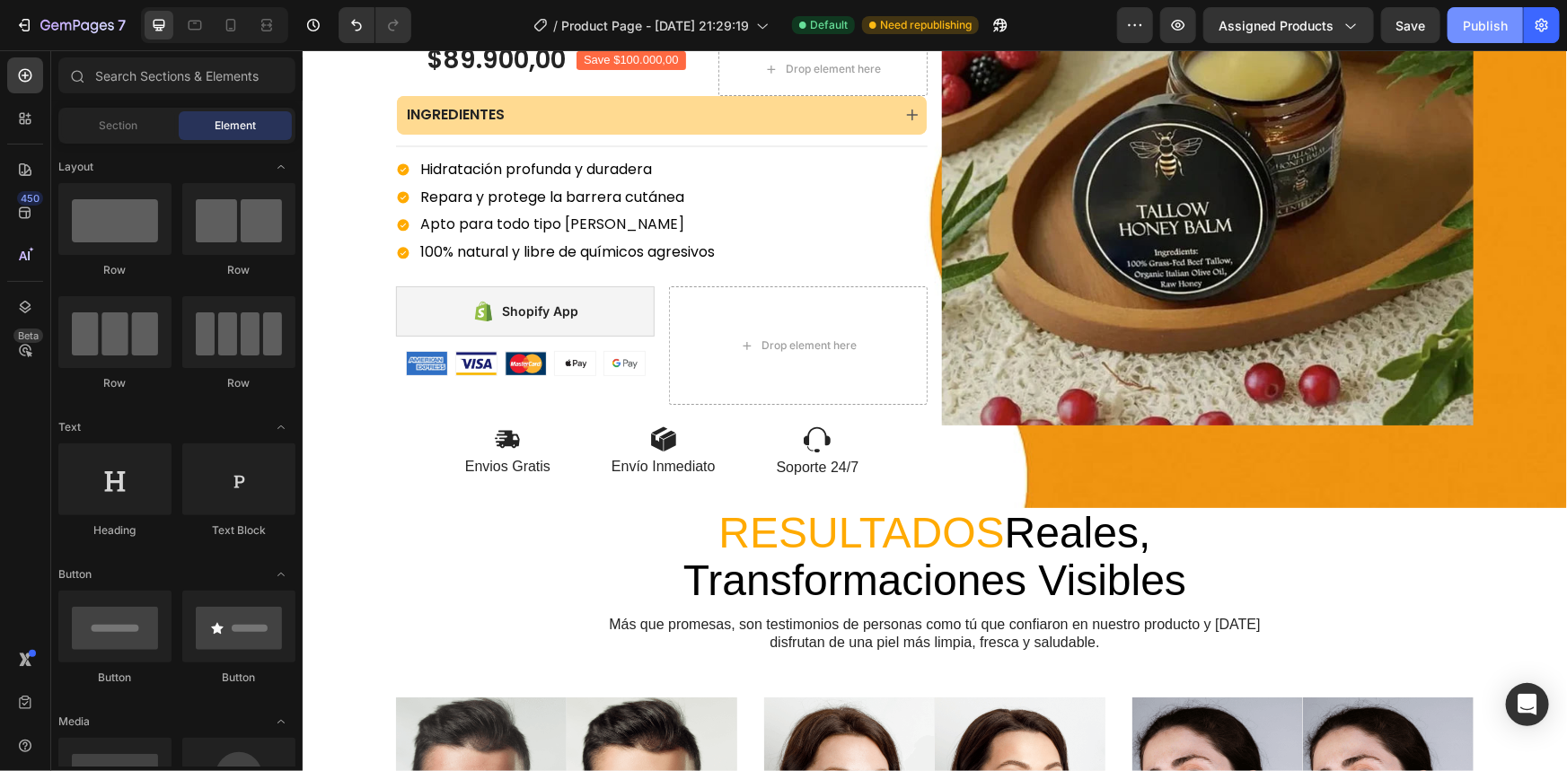
click at [1485, 30] on div "Publish" at bounding box center [1485, 25] width 45 height 19
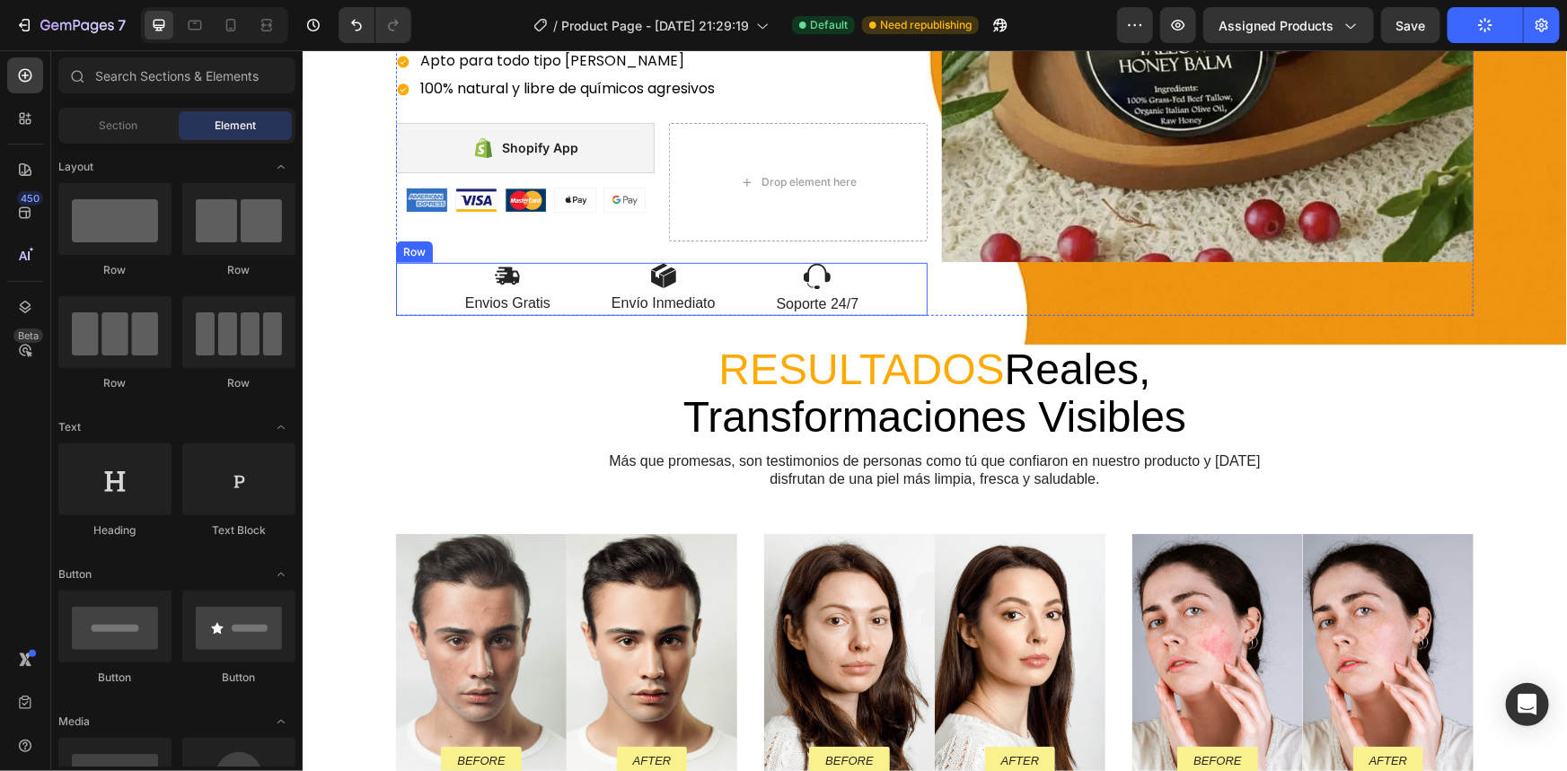
scroll to position [673, 0]
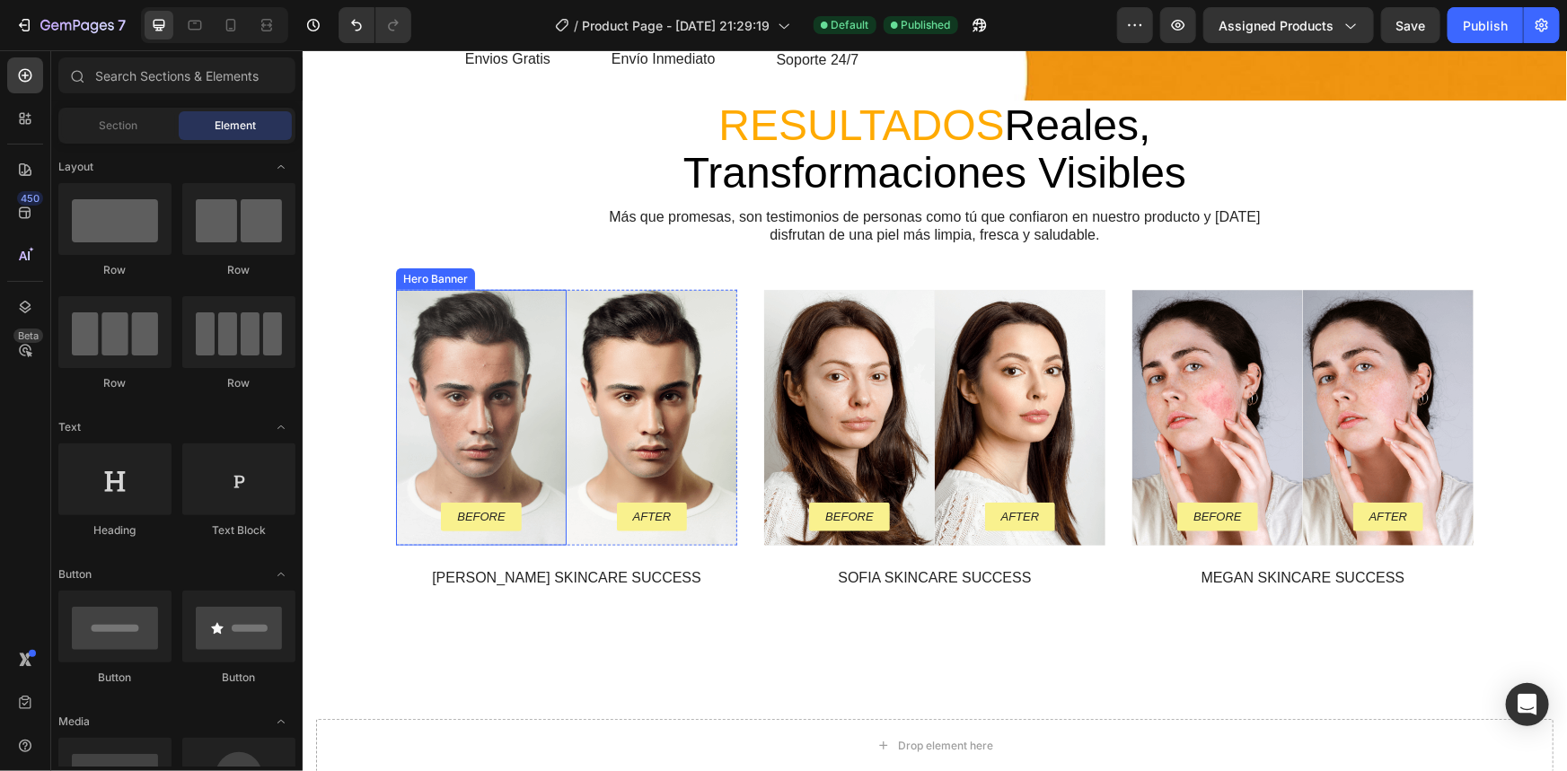
click at [516, 388] on div "Background Image" at bounding box center [480, 416] width 171 height 255
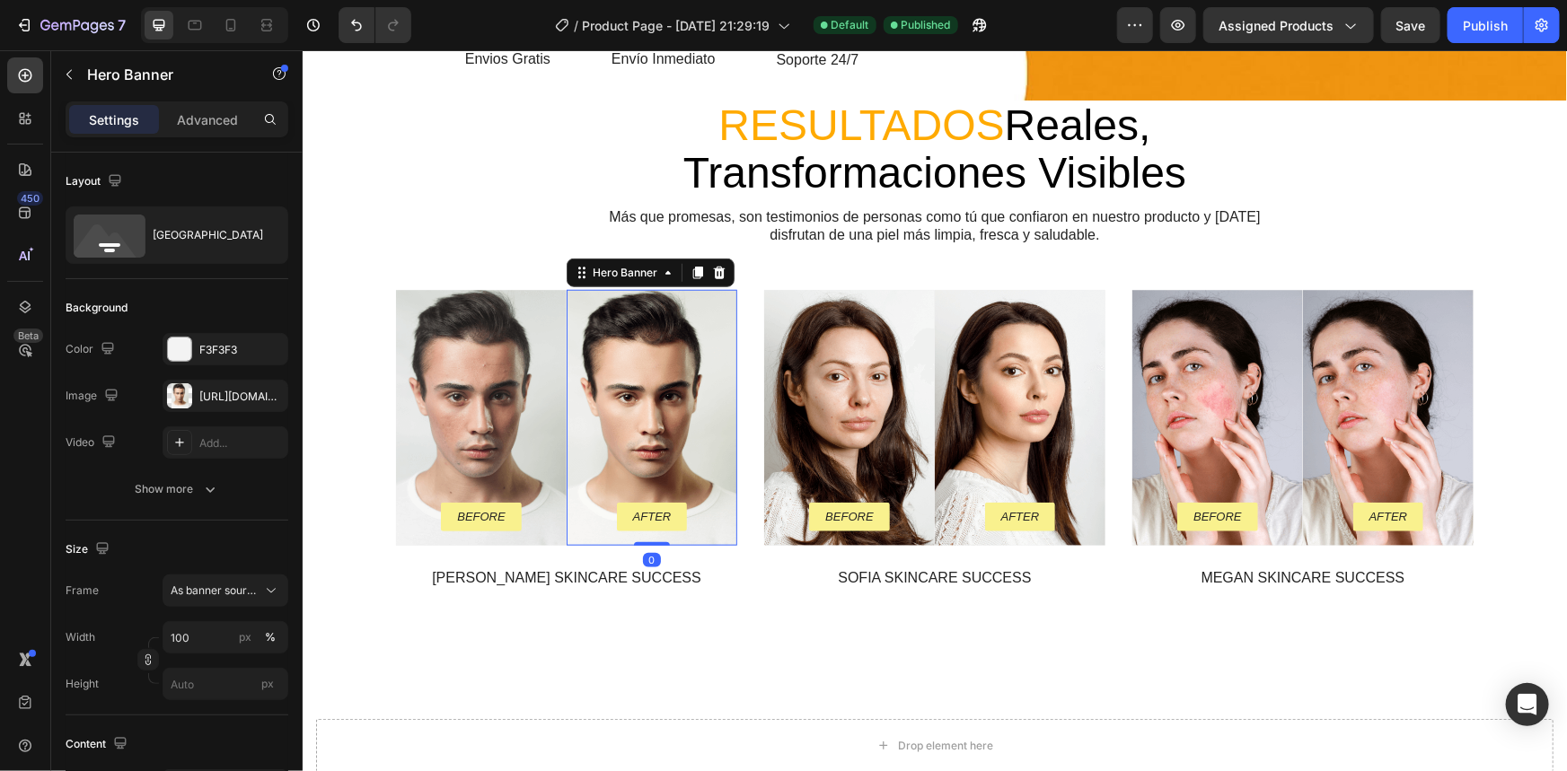
click at [691, 426] on div "Background Image" at bounding box center [651, 416] width 171 height 255
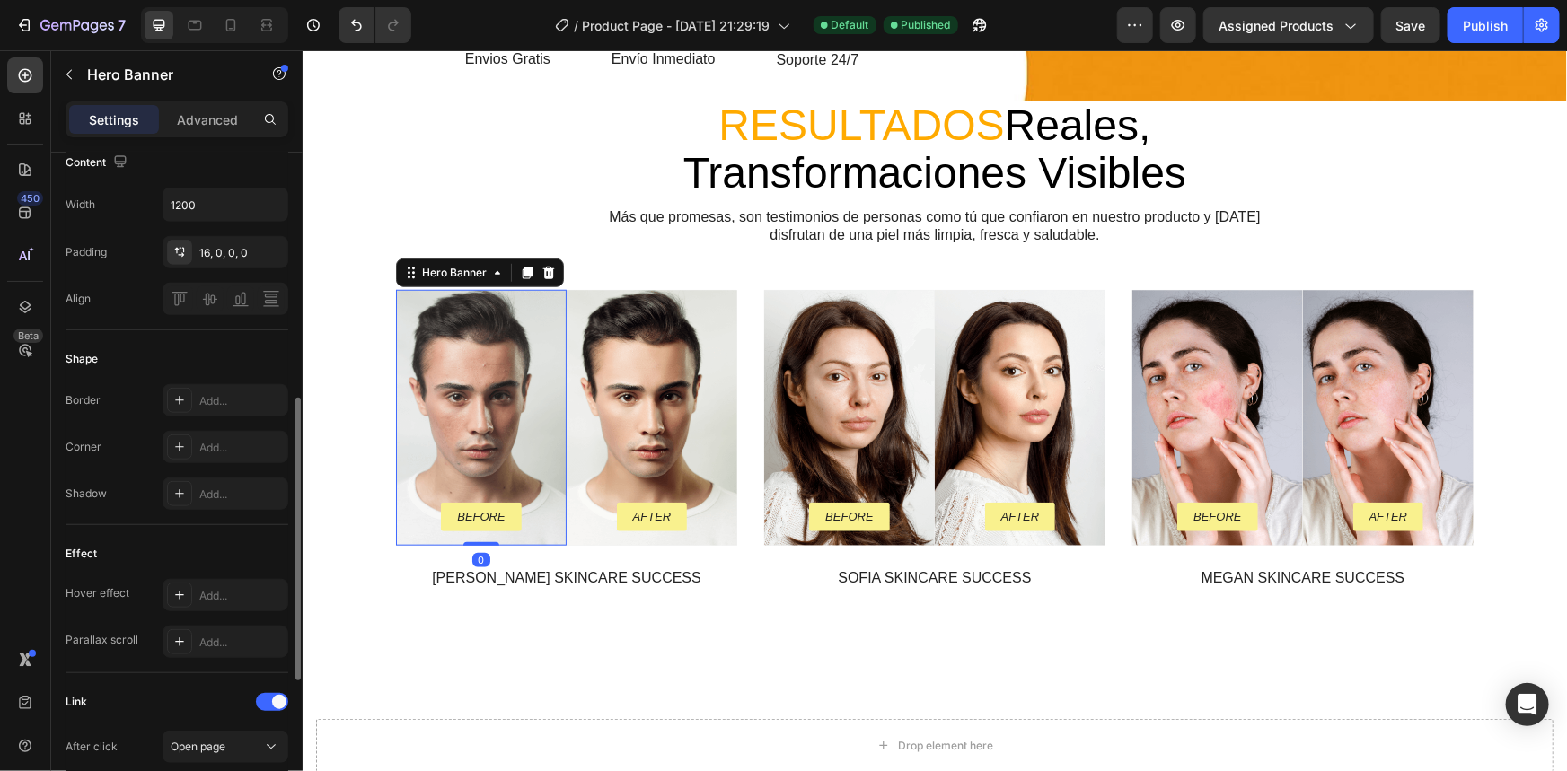
click at [436, 419] on div "Background Image" at bounding box center [480, 416] width 171 height 255
click at [591, 412] on div "Background Image" at bounding box center [651, 416] width 171 height 255
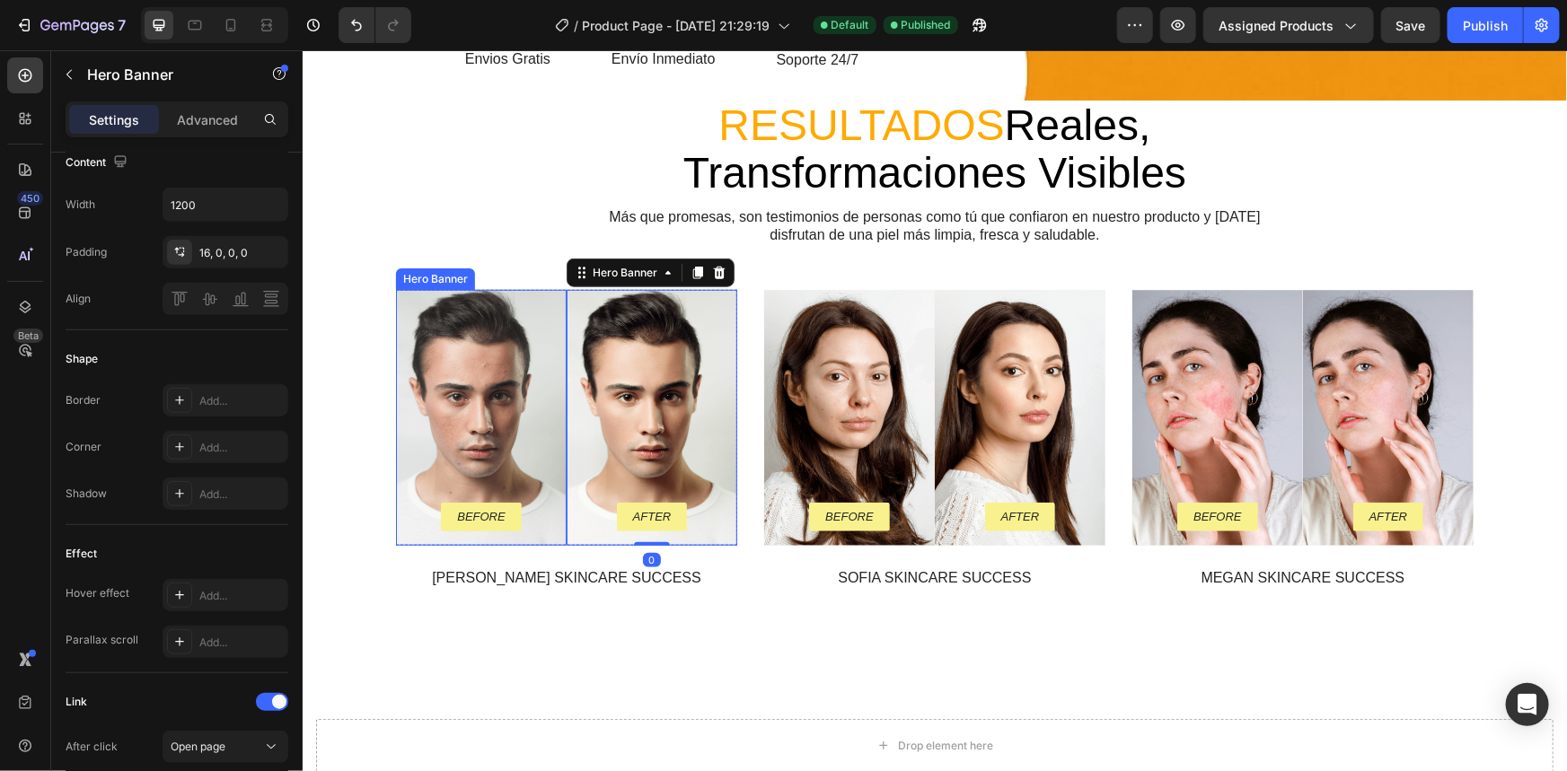
click at [475, 424] on div "Background Image" at bounding box center [480, 416] width 171 height 255
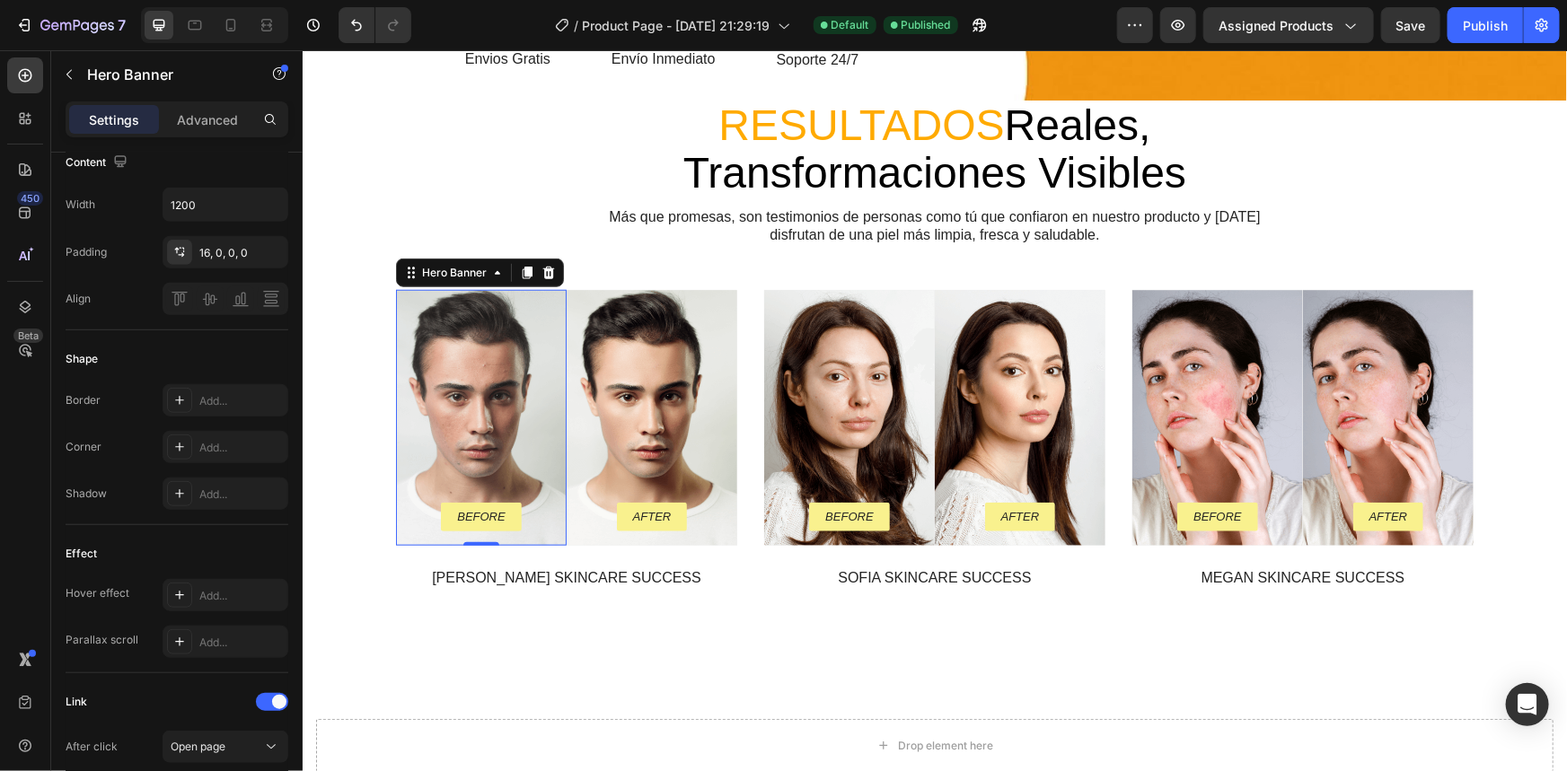
click at [489, 401] on div "Background Image" at bounding box center [480, 416] width 171 height 255
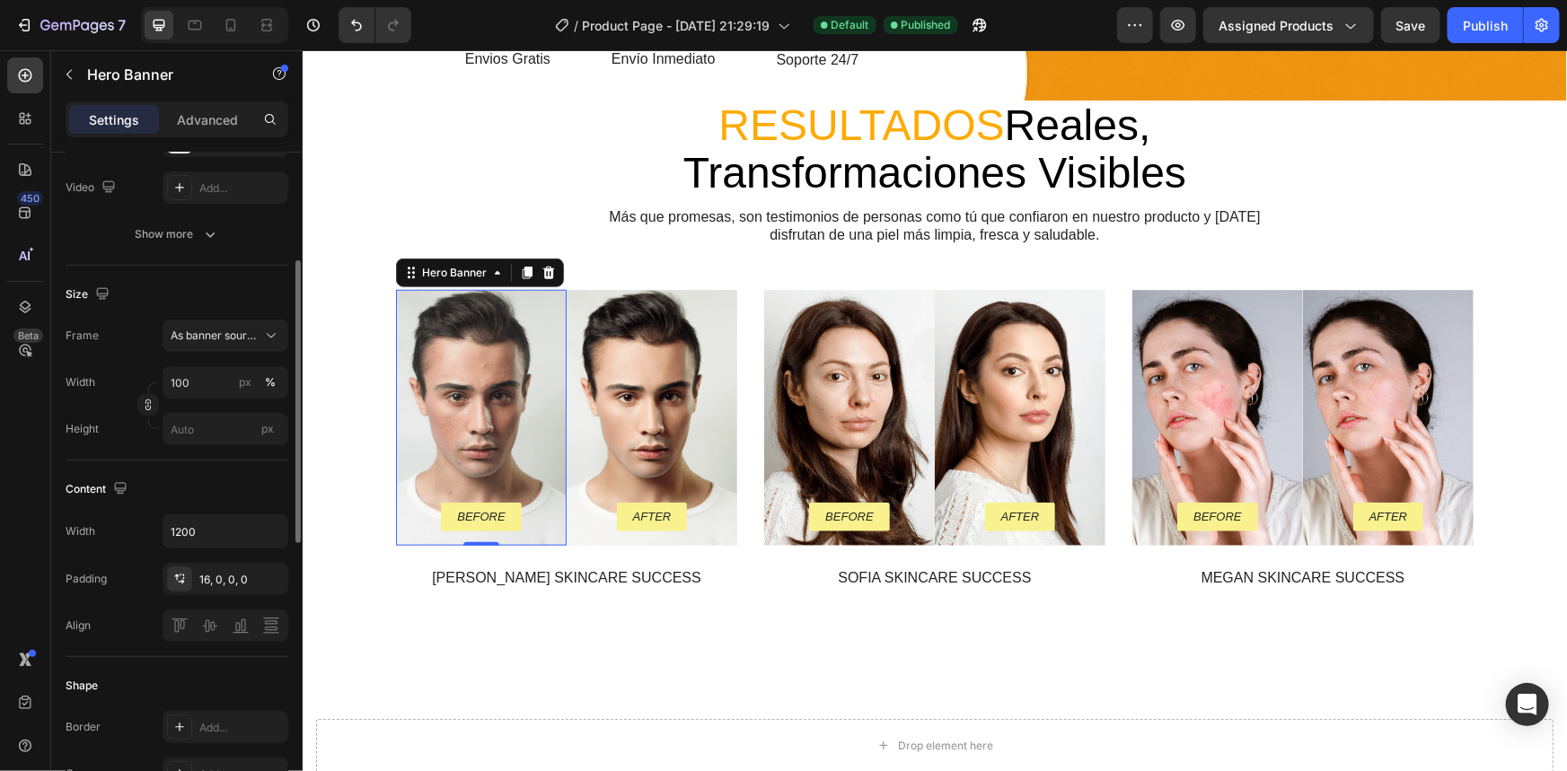
scroll to position [0, 0]
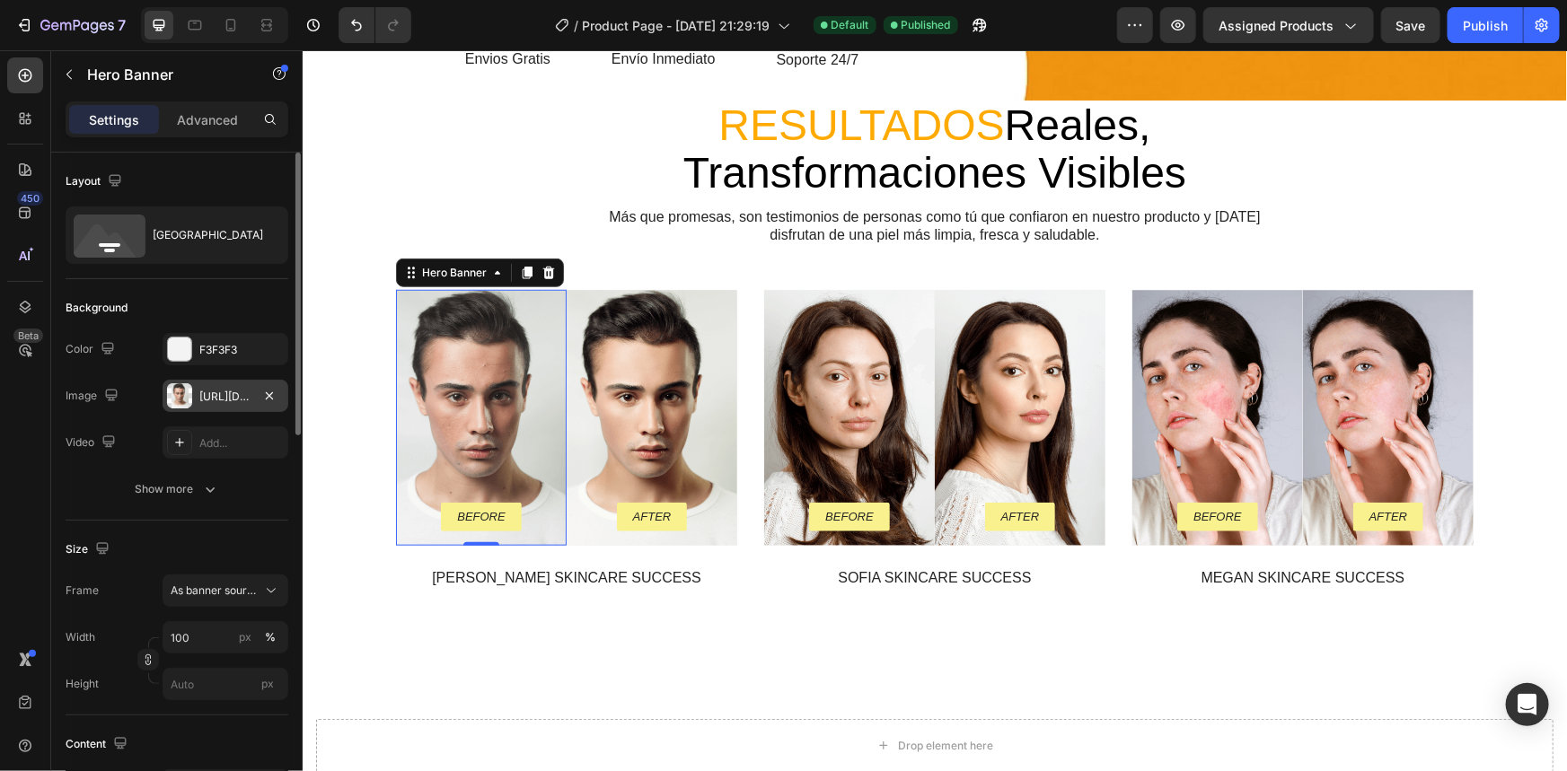
click at [214, 394] on div "https://cdn.shopify.com/s/files/1/0721/4409/3236/files/gempages_579533295402877…" at bounding box center [225, 397] width 52 height 16
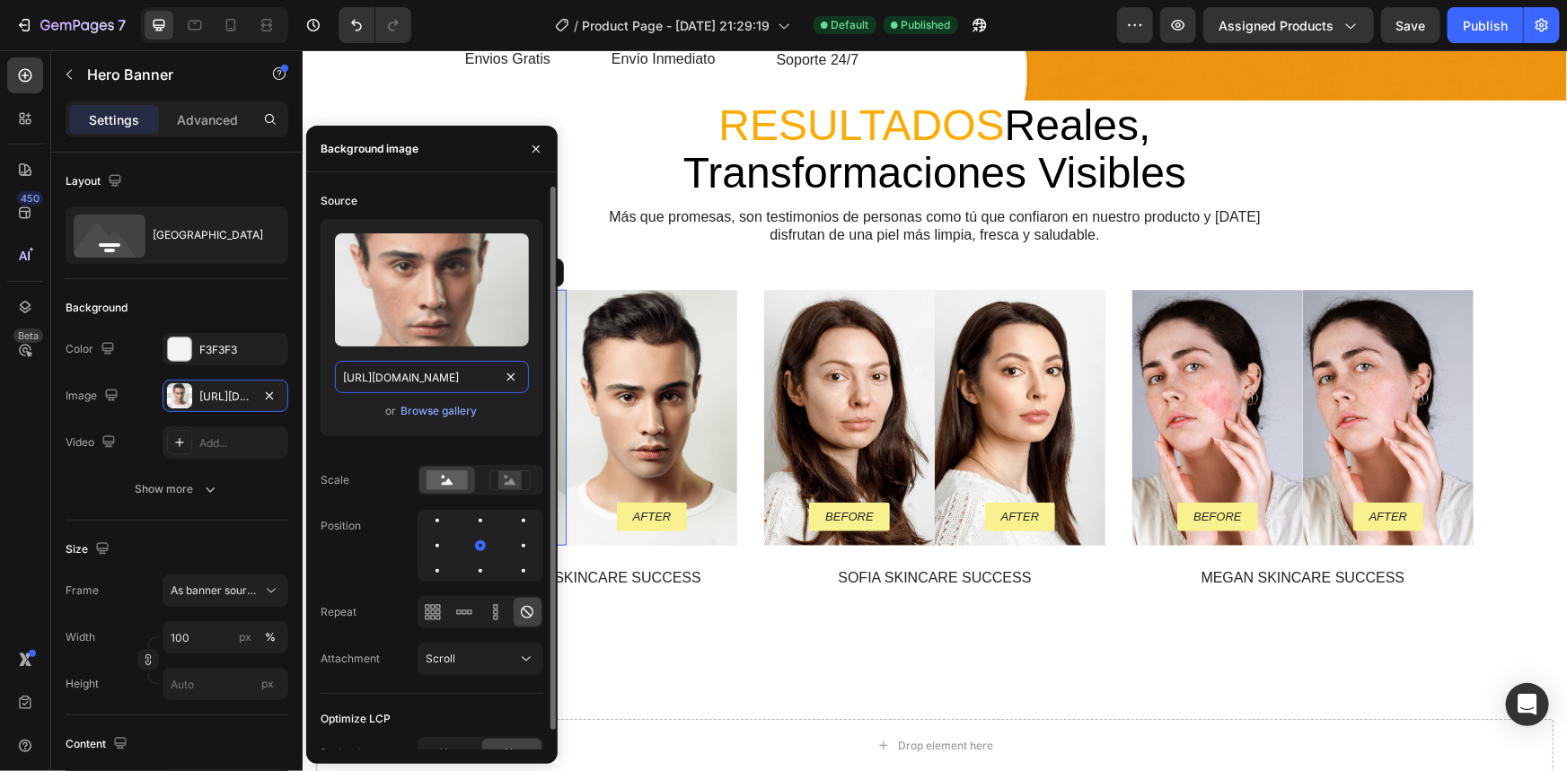
click at [463, 377] on input "https://cdn.shopify.com/s/files/1/0721/4409/3236/files/gempages_579533295402877…" at bounding box center [432, 377] width 194 height 32
paste input "2.webp?v=1756262045"
type input "https://cdn.shopify.com/s/files/1/0721/4409/3236/files/2.webp?v=1756262045"
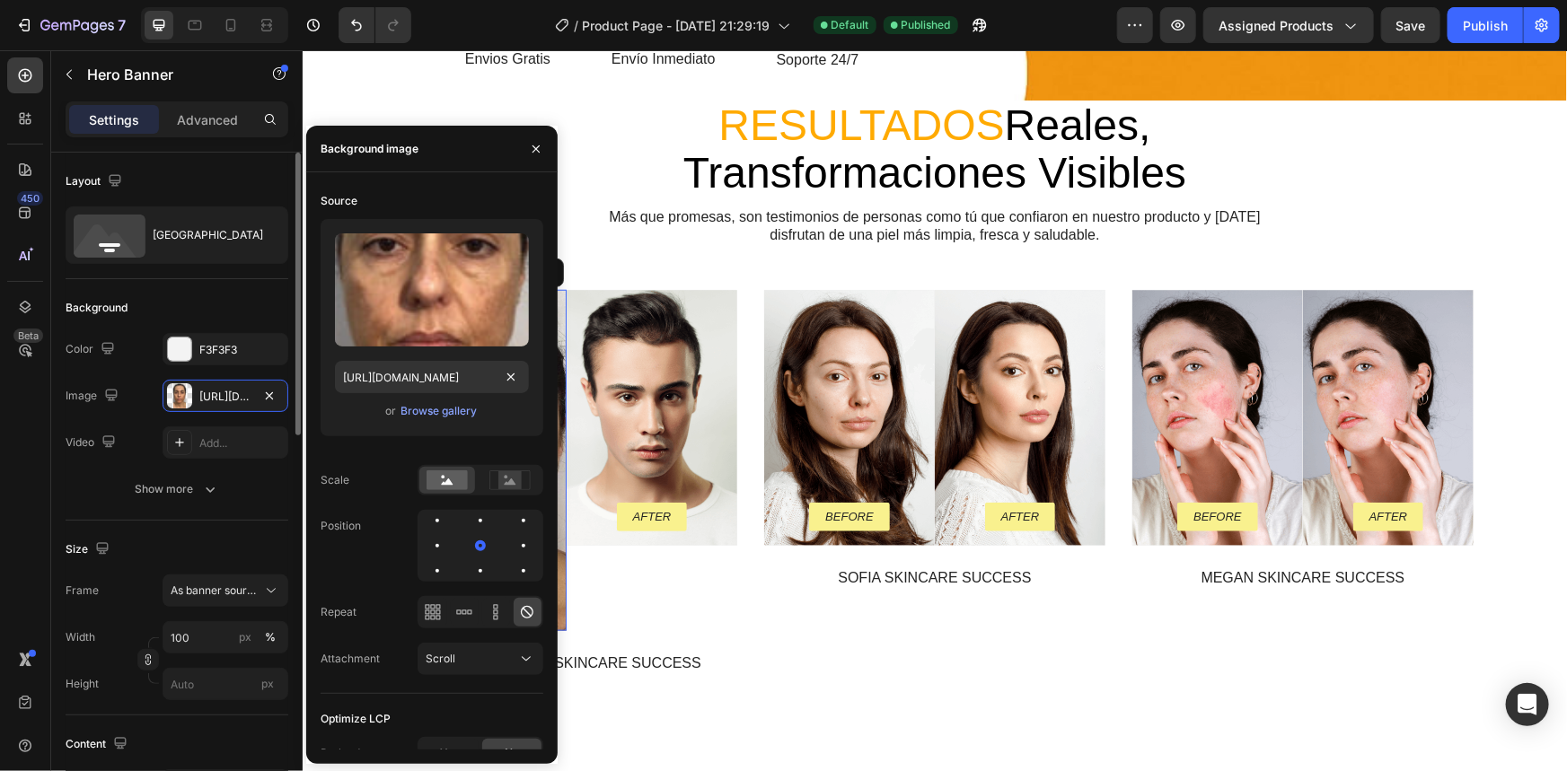
click at [232, 308] on div "Background" at bounding box center [177, 308] width 223 height 29
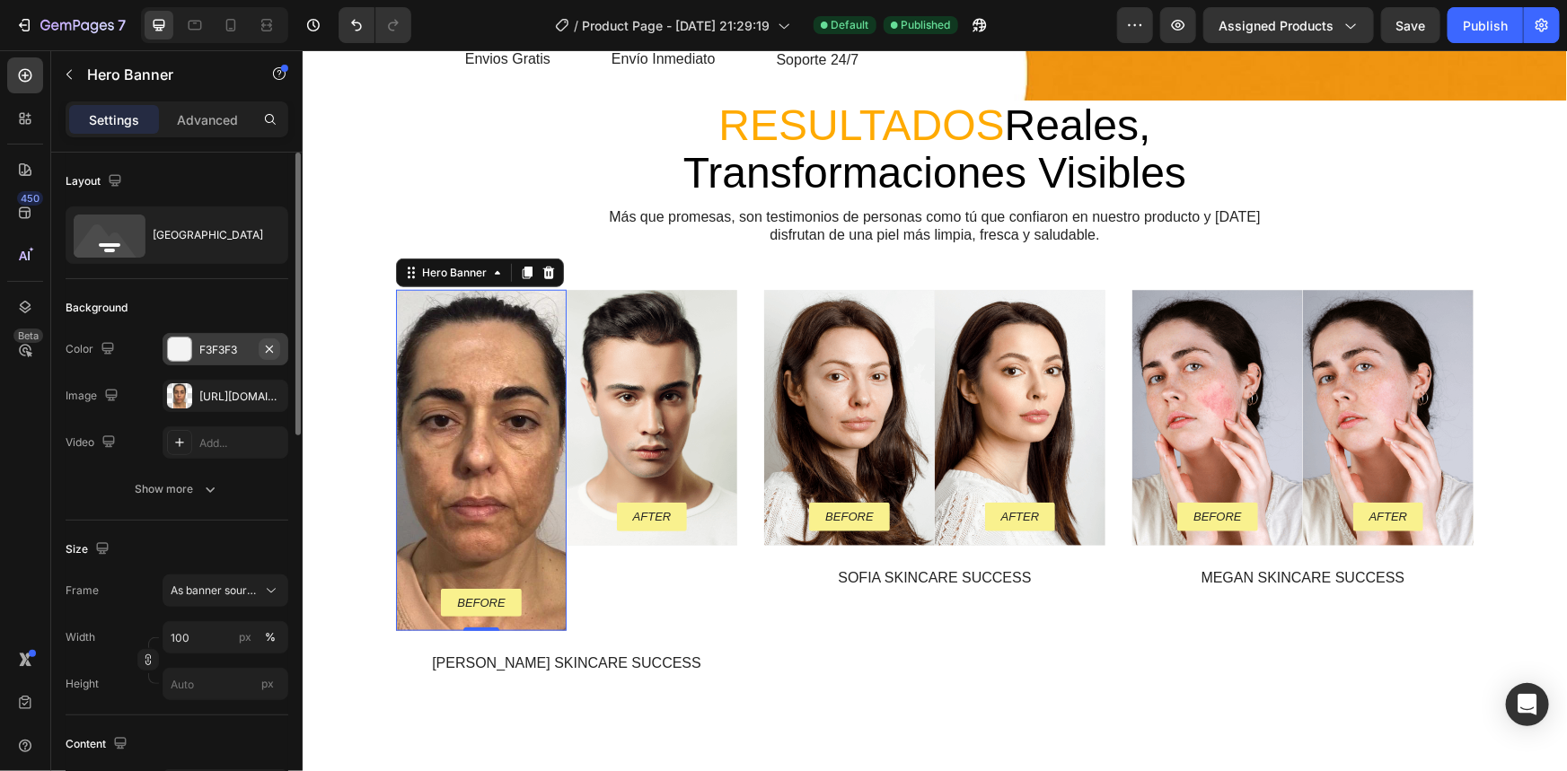
click at [265, 346] on icon "button" at bounding box center [269, 349] width 14 height 14
click at [614, 367] on div "Background Image" at bounding box center [651, 416] width 171 height 255
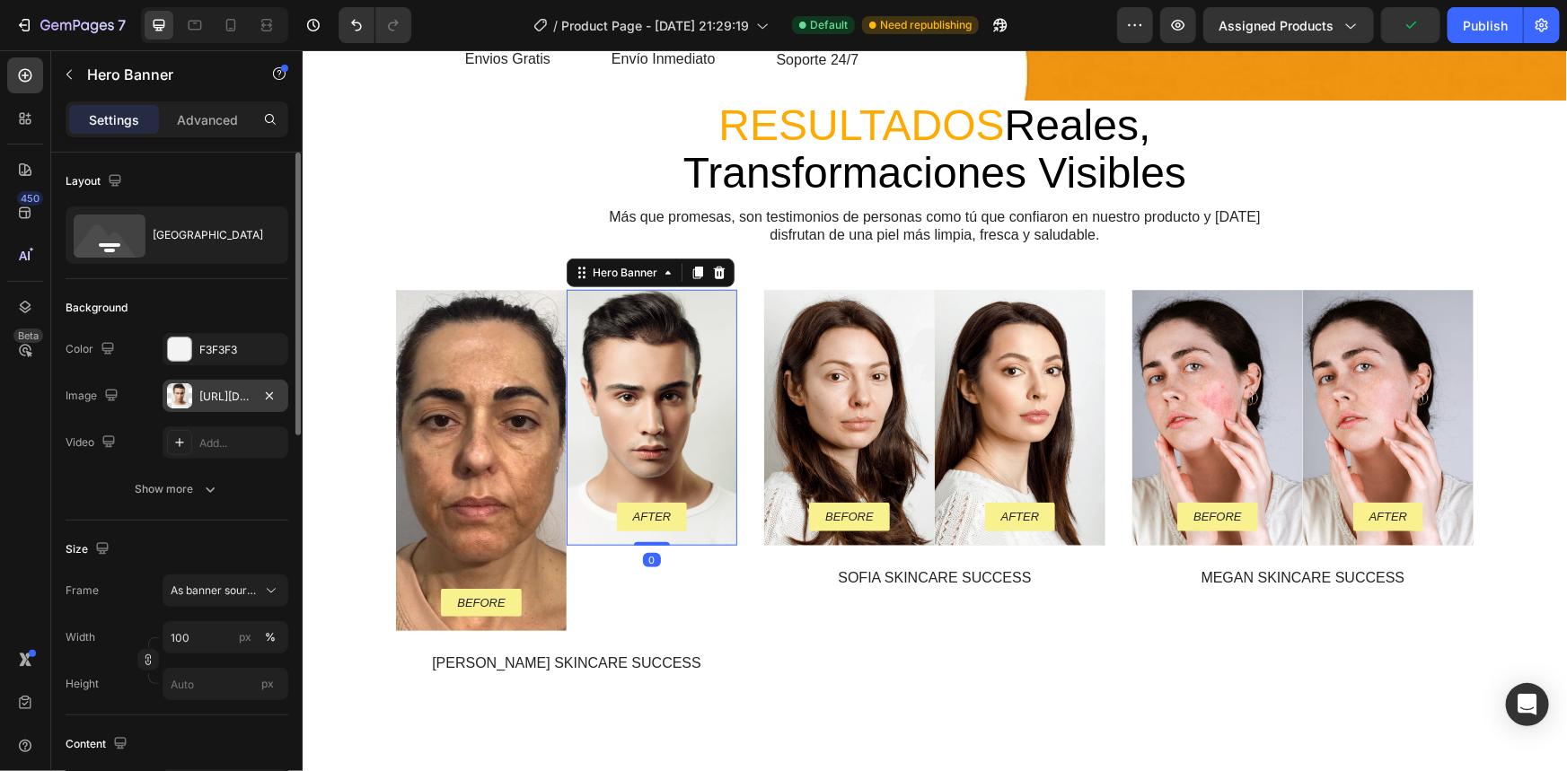
click at [204, 401] on div "https://cdn.shopify.com/s/files/1/0721/4409/3236/files/gempages_579533295402877…" at bounding box center [225, 397] width 52 height 16
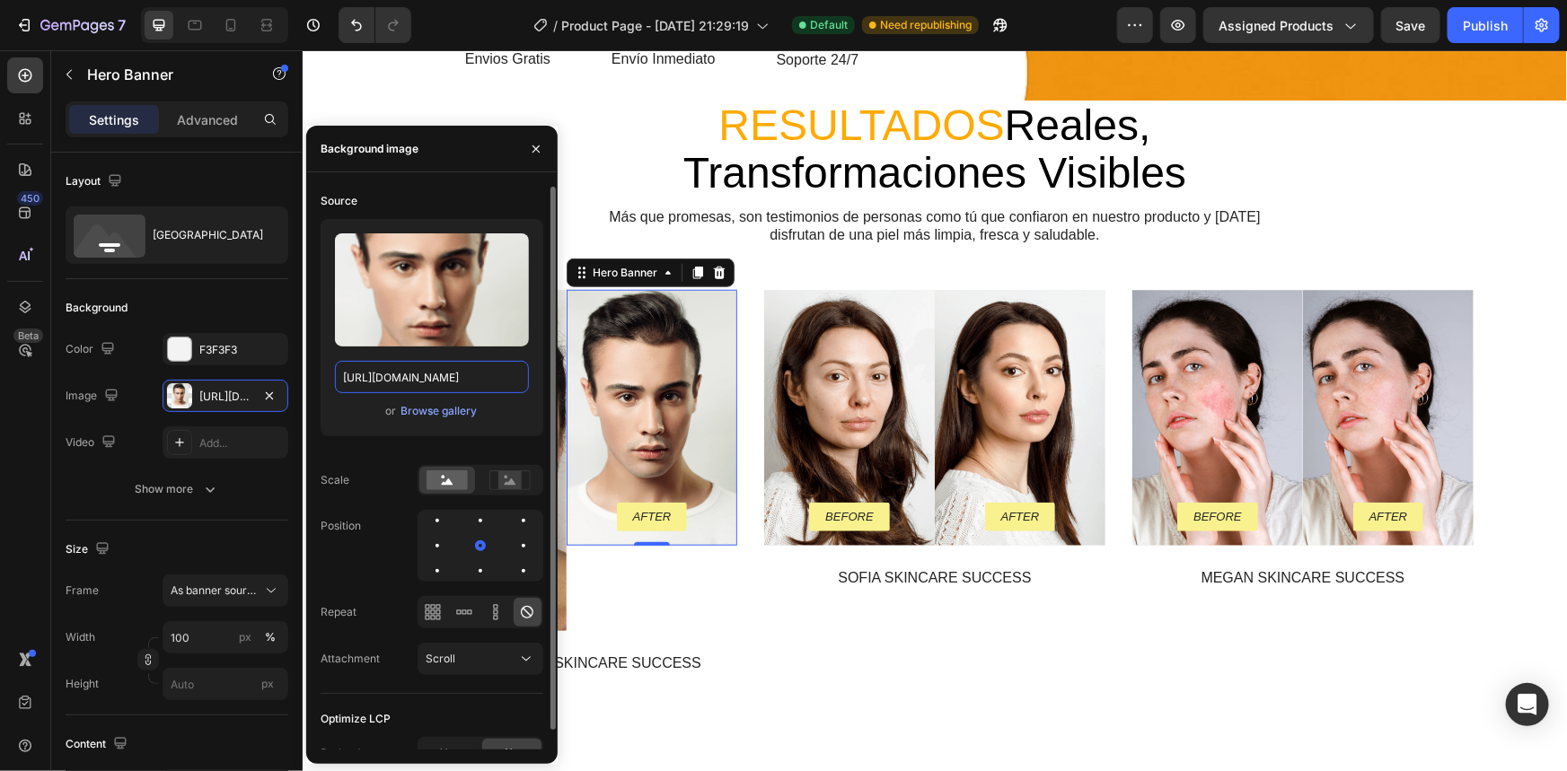
click at [448, 389] on input "https://cdn.shopify.com/s/files/1/0721/4409/3236/files/gempages_579533295402877…" at bounding box center [432, 377] width 194 height 32
paste input "1.webp?v=1756262045"
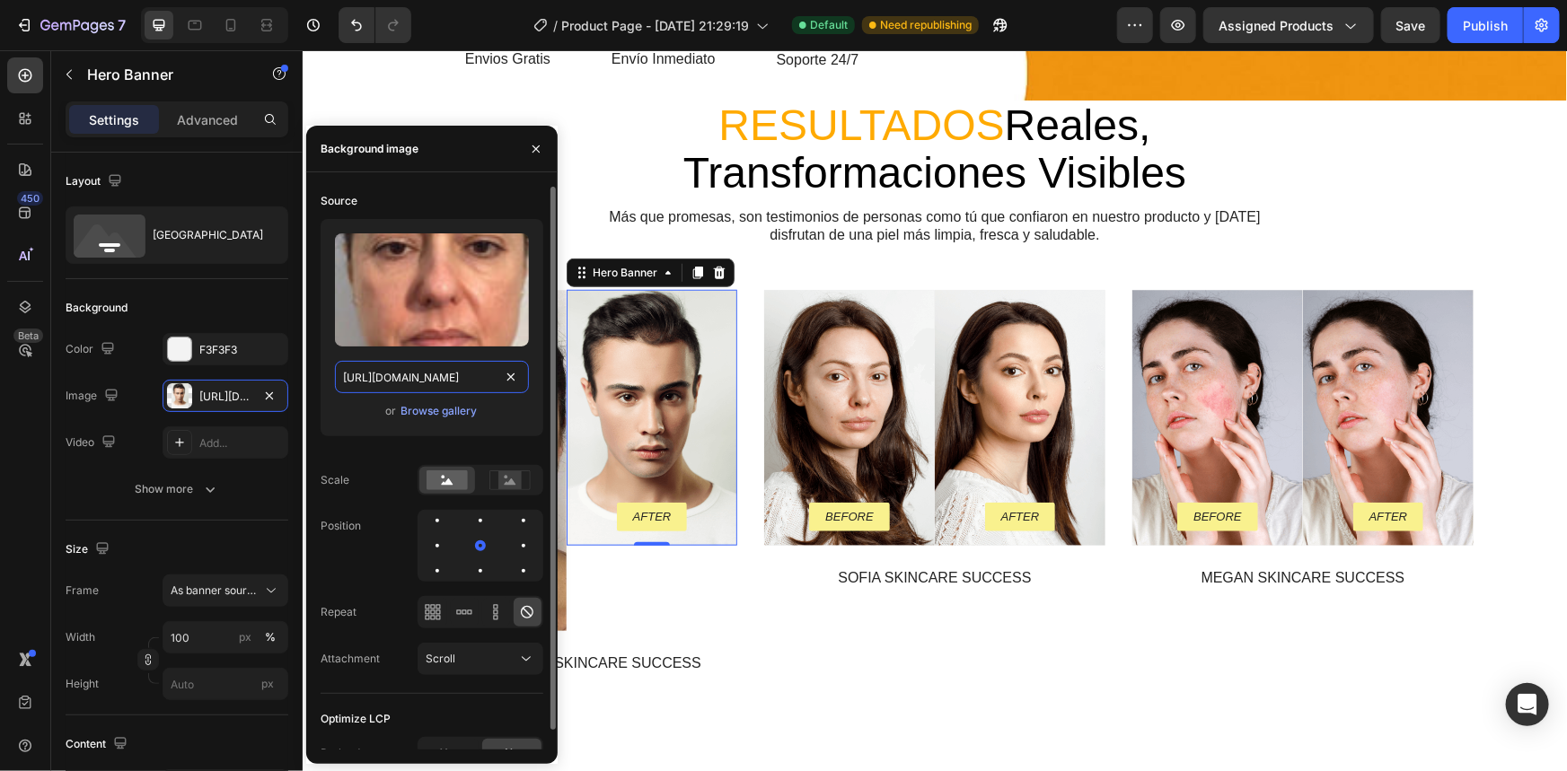
scroll to position [0, 246]
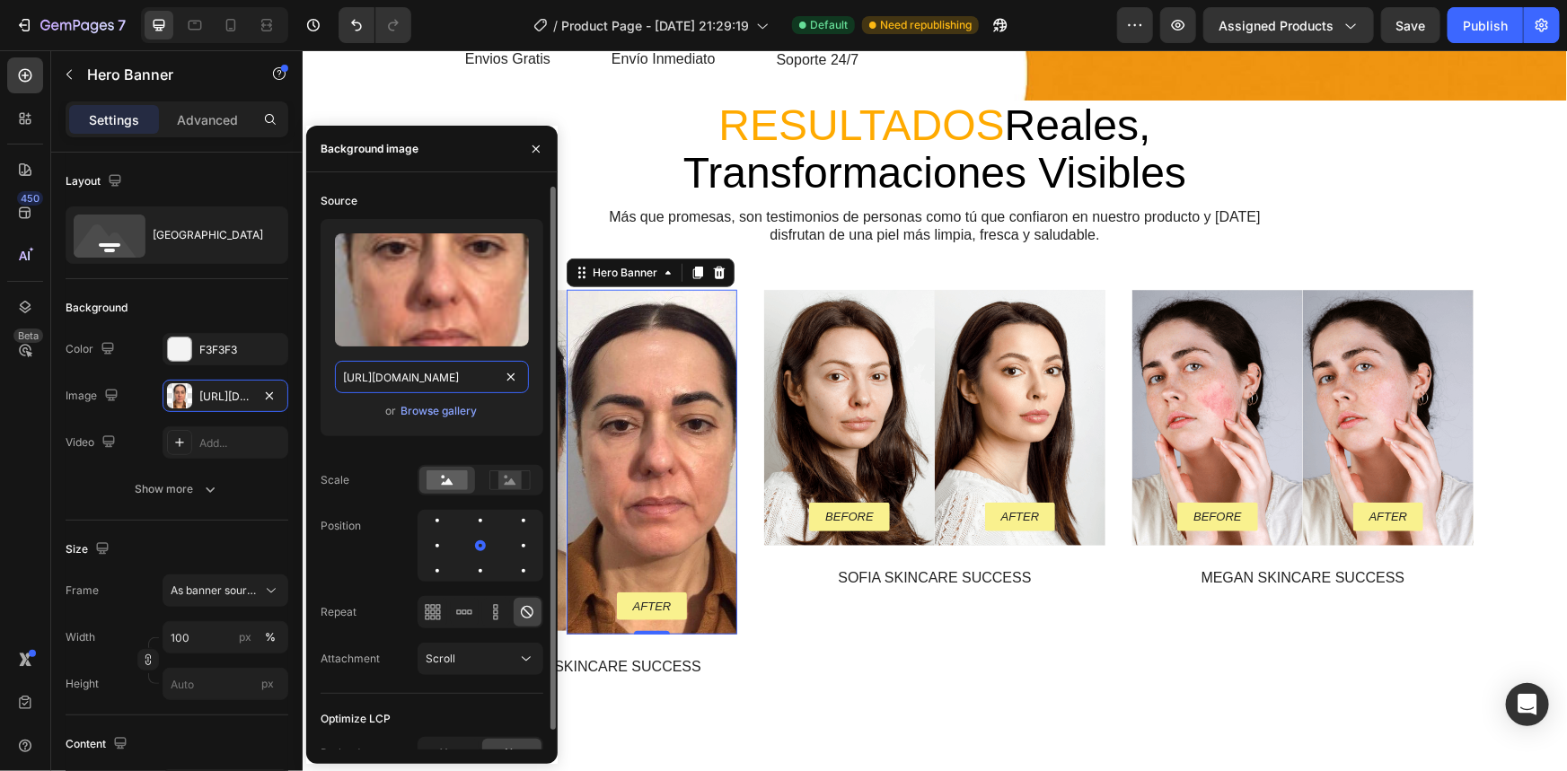
type input "https://cdn.shopify.com/s/files/1/0721/4409/3236/files/1.webp?v=1756262045"
click at [532, 451] on div "Source Upload Image https://cdn.shopify.com/s/files/1/0721/4409/3236/files/1.we…" at bounding box center [432, 440] width 223 height 507
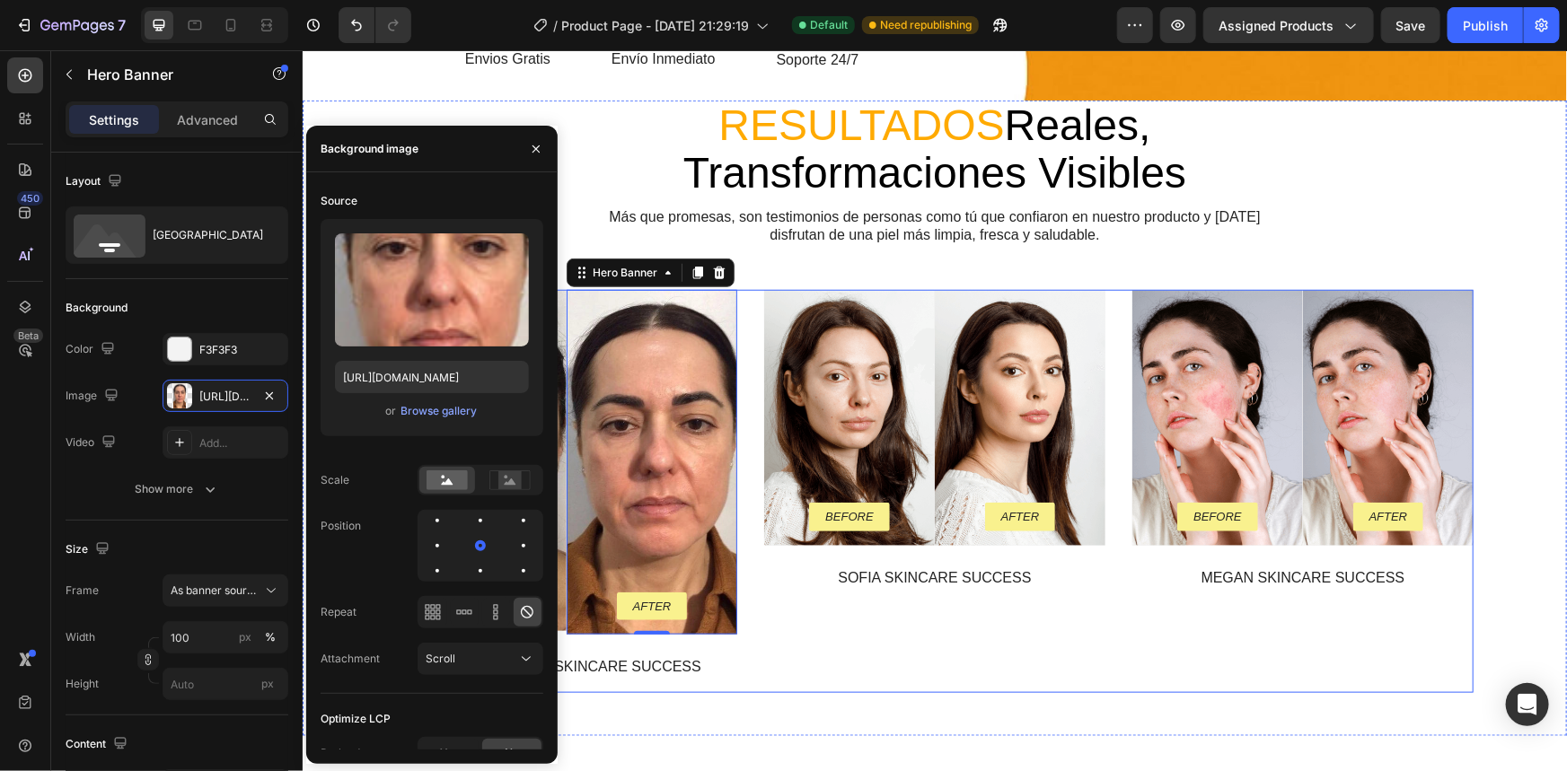
click at [819, 612] on div "Before Text Block Row Hero Banner After Text Block Row Hero Banner Row Sofia Sk…" at bounding box center [933, 490] width 341 height 403
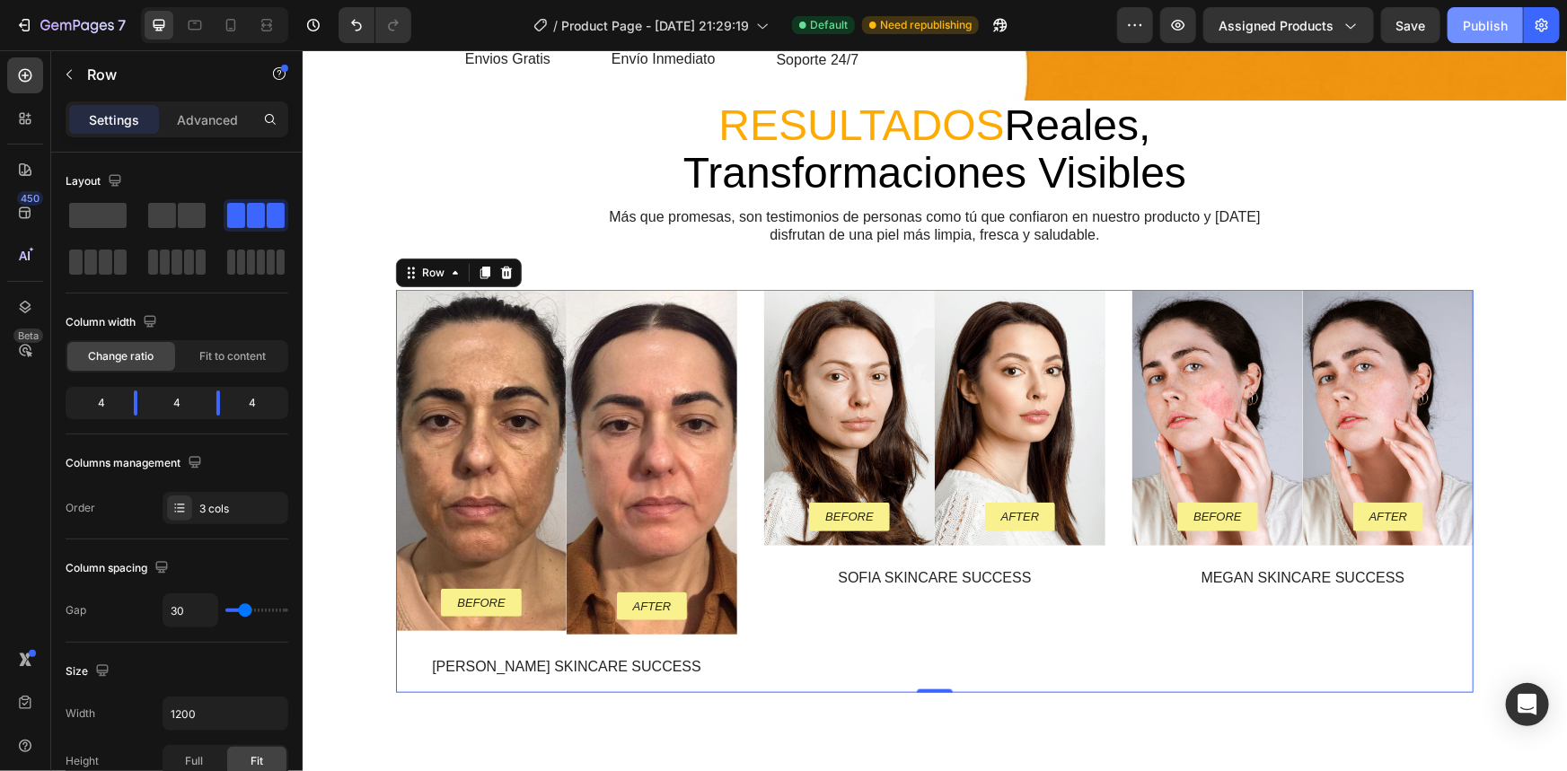
click at [1469, 25] on div "Publish" at bounding box center [1485, 25] width 45 height 19
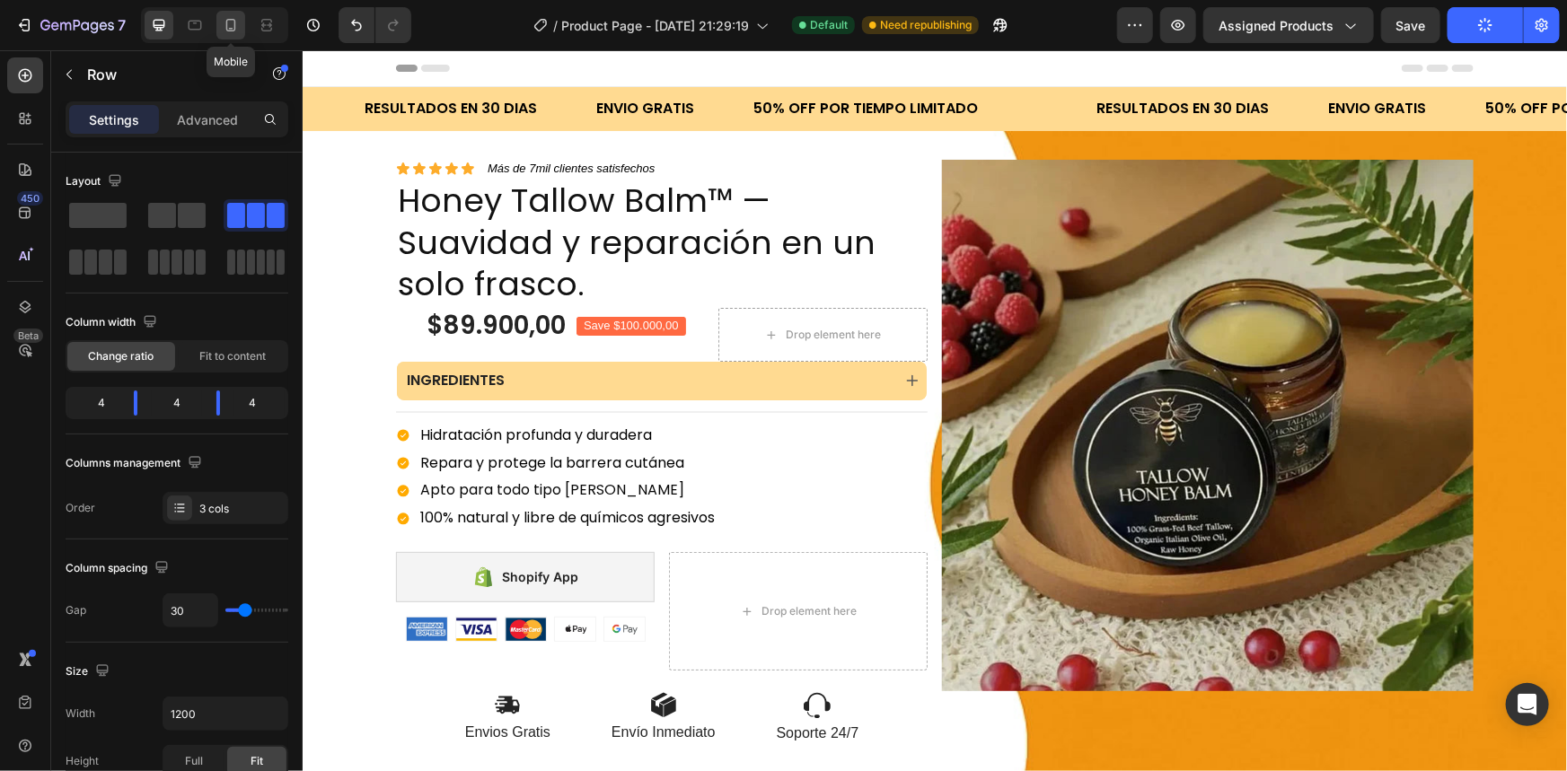
click at [234, 23] on icon at bounding box center [231, 25] width 10 height 13
type input "0"
type input "100%"
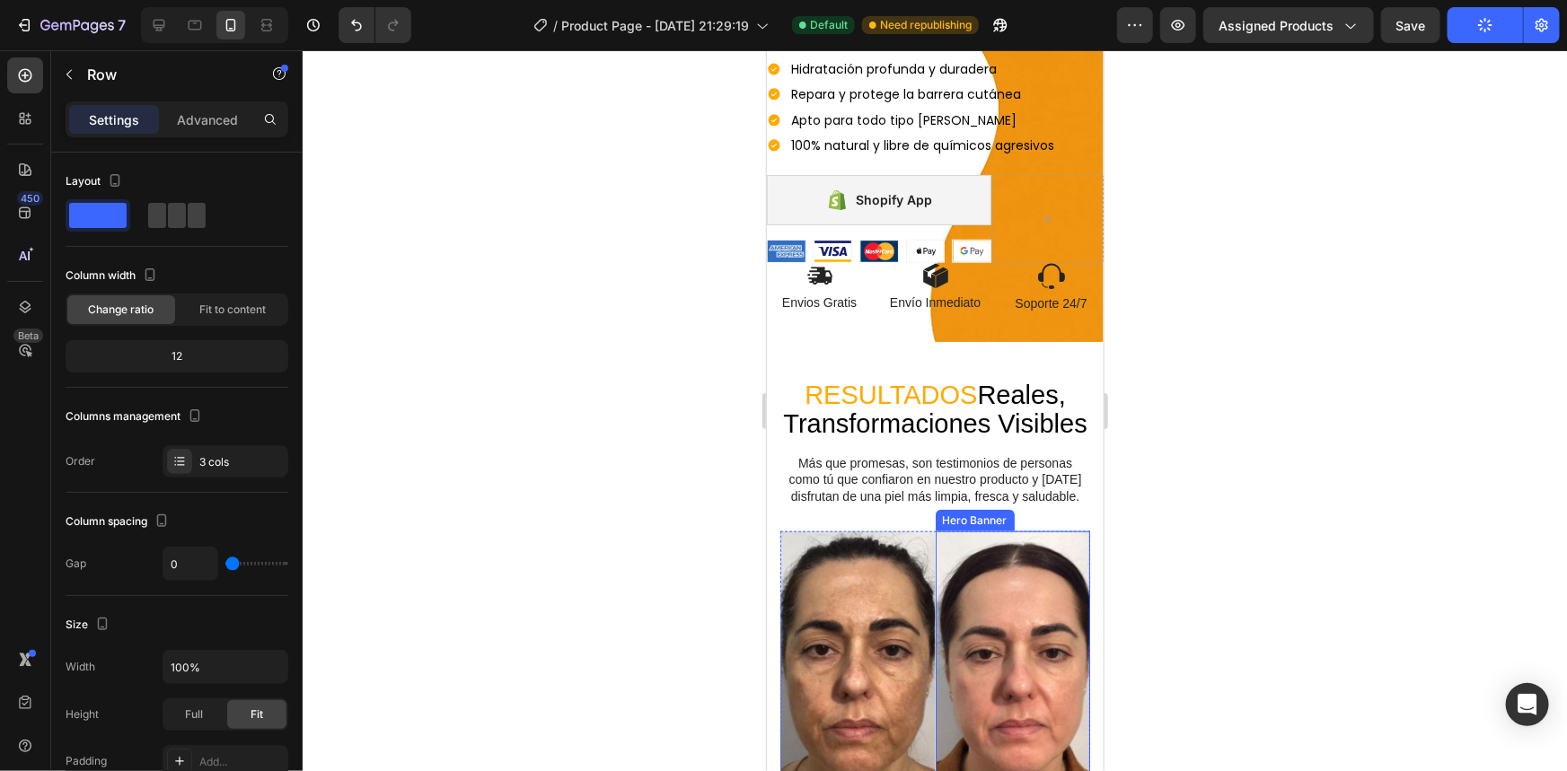
scroll to position [489, 0]
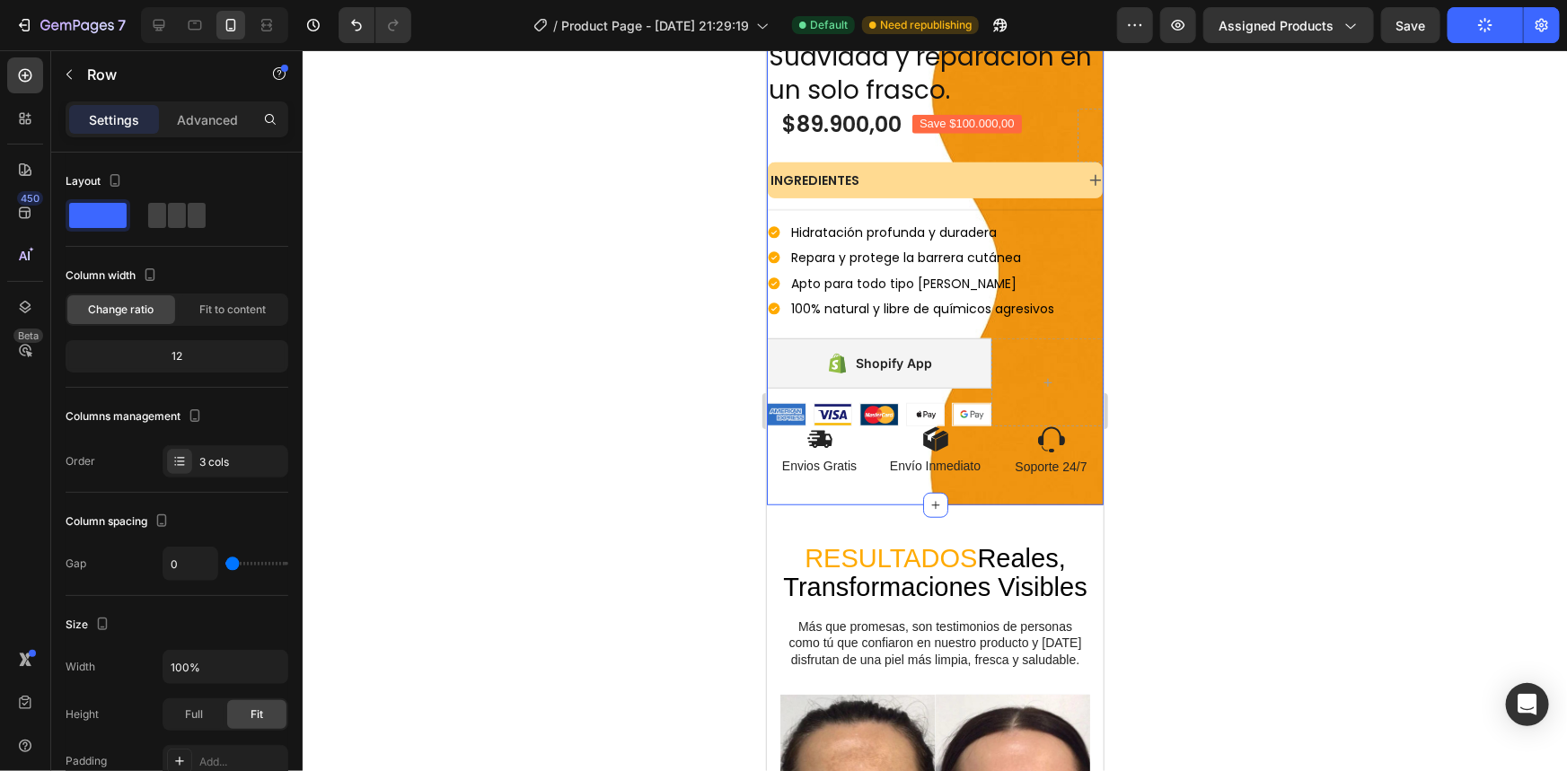
click at [976, 471] on div "Icon Icon Icon Icon Icon Icon List Más de 7mil clientes satisfechos Text Block …" at bounding box center [934, 70] width 337 height 867
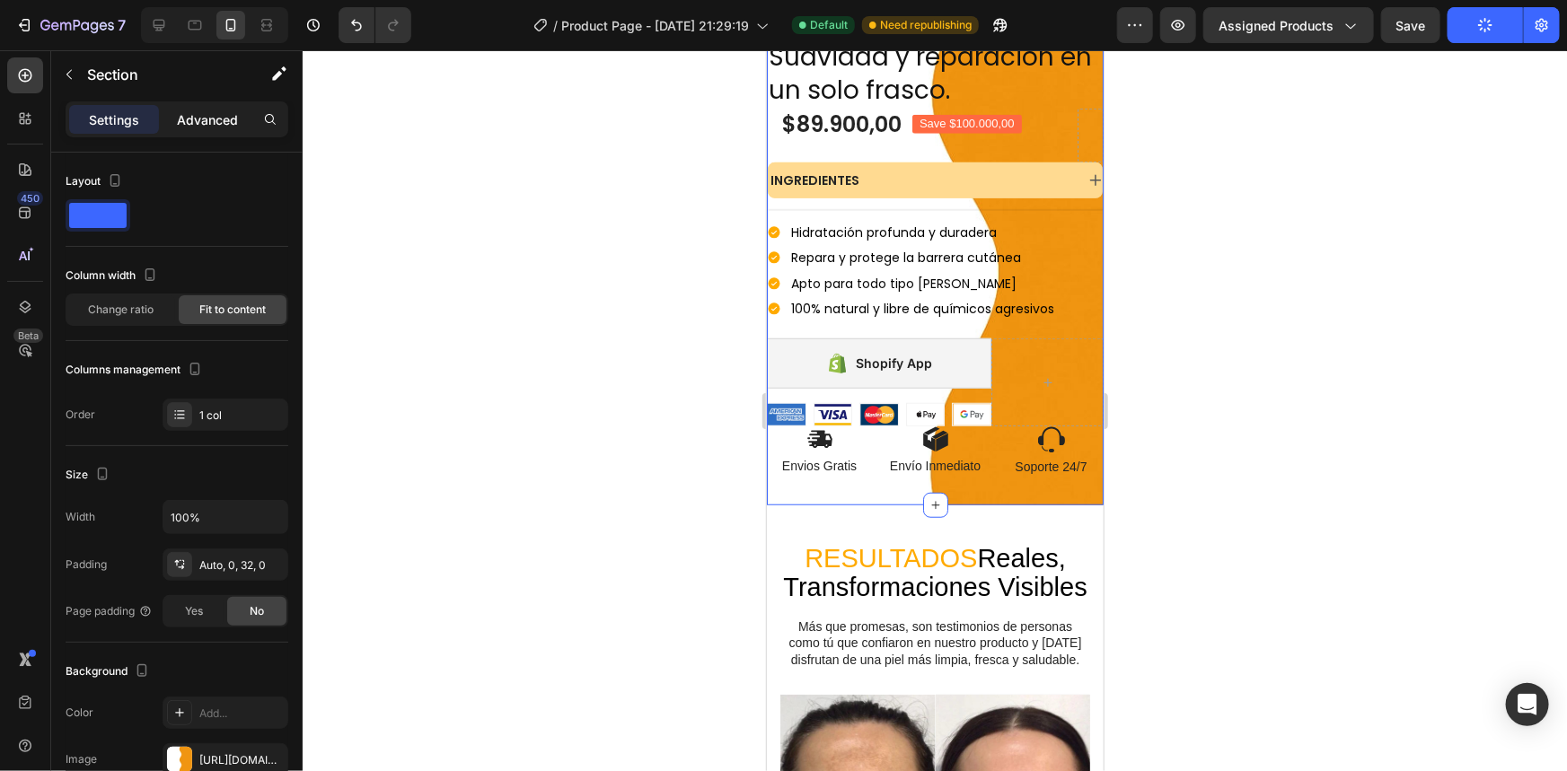
click at [210, 127] on p "Advanced" at bounding box center [207, 119] width 61 height 19
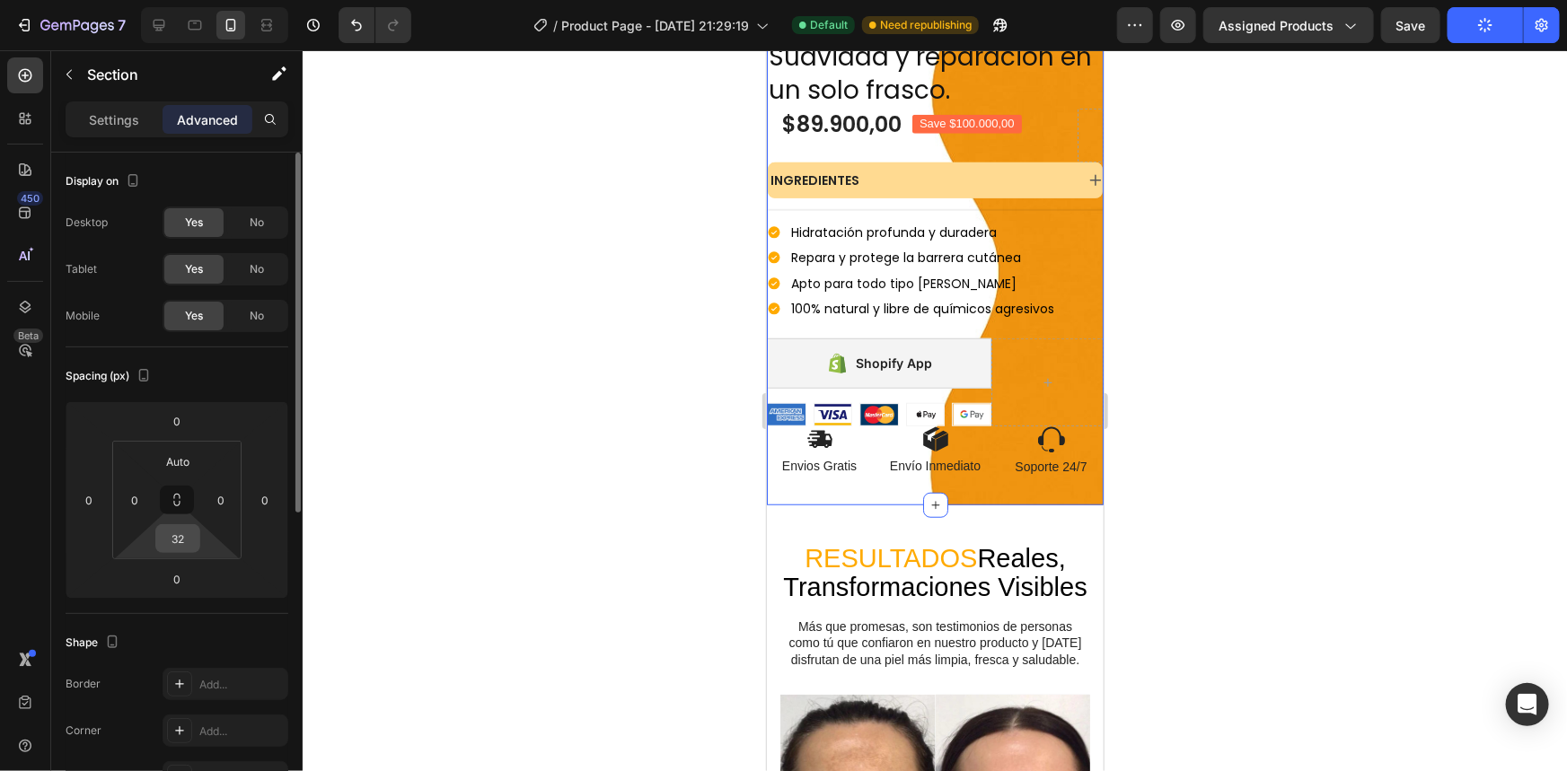
click at [180, 539] on input "32" at bounding box center [178, 538] width 36 height 27
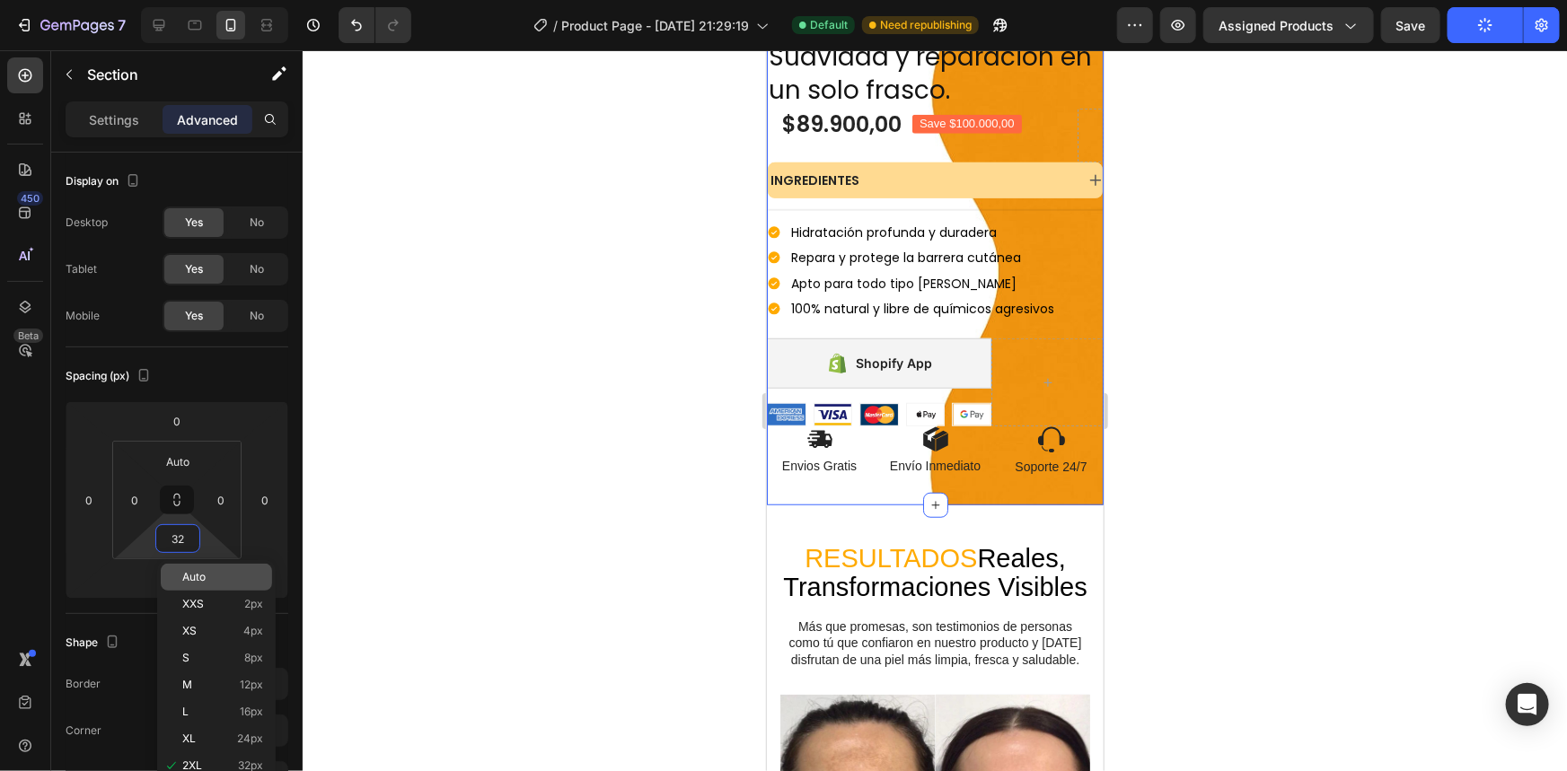
click at [227, 578] on p "Auto" at bounding box center [222, 577] width 81 height 13
type input "Auto"
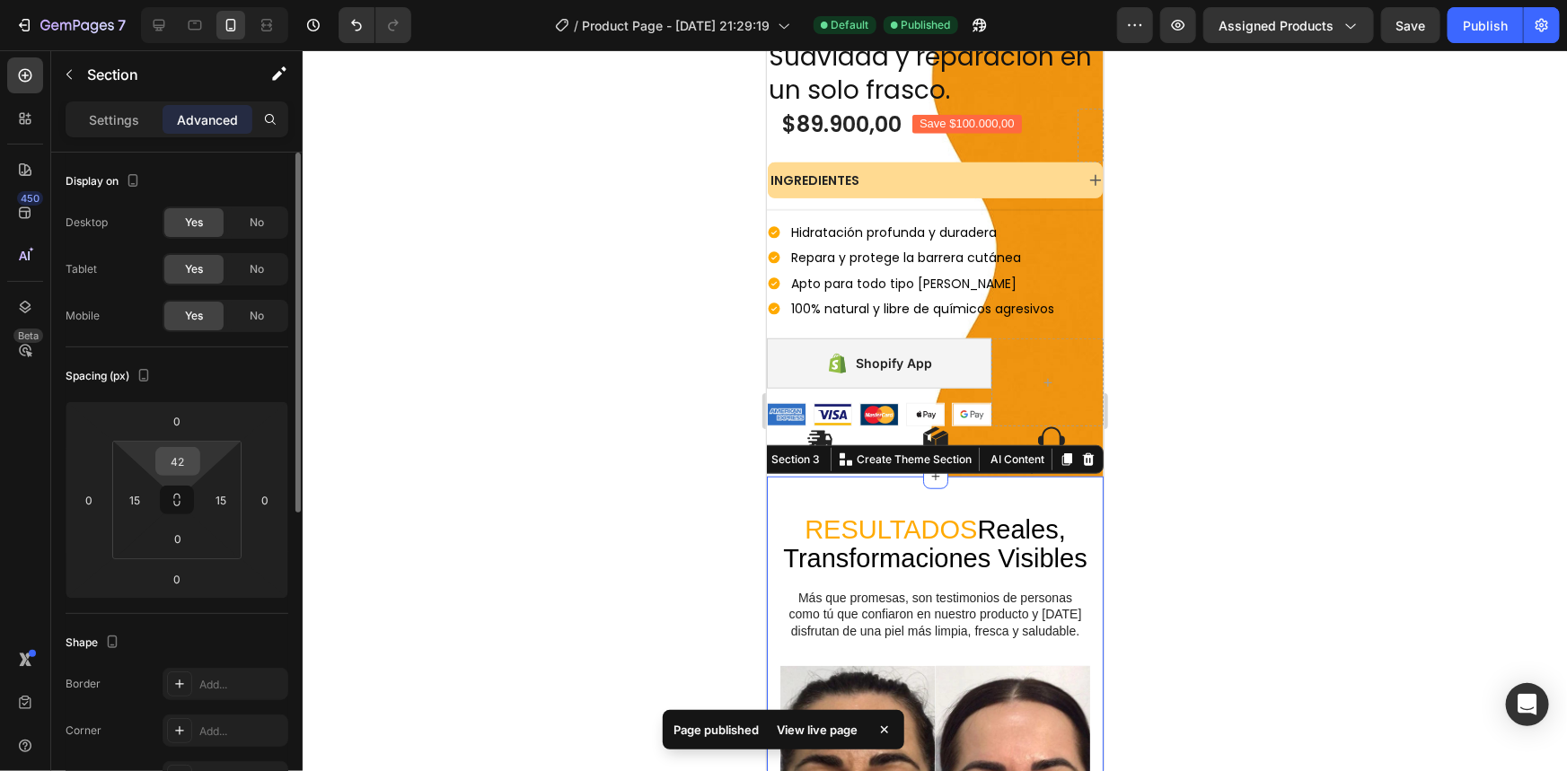
click at [165, 457] on input "42" at bounding box center [178, 461] width 36 height 27
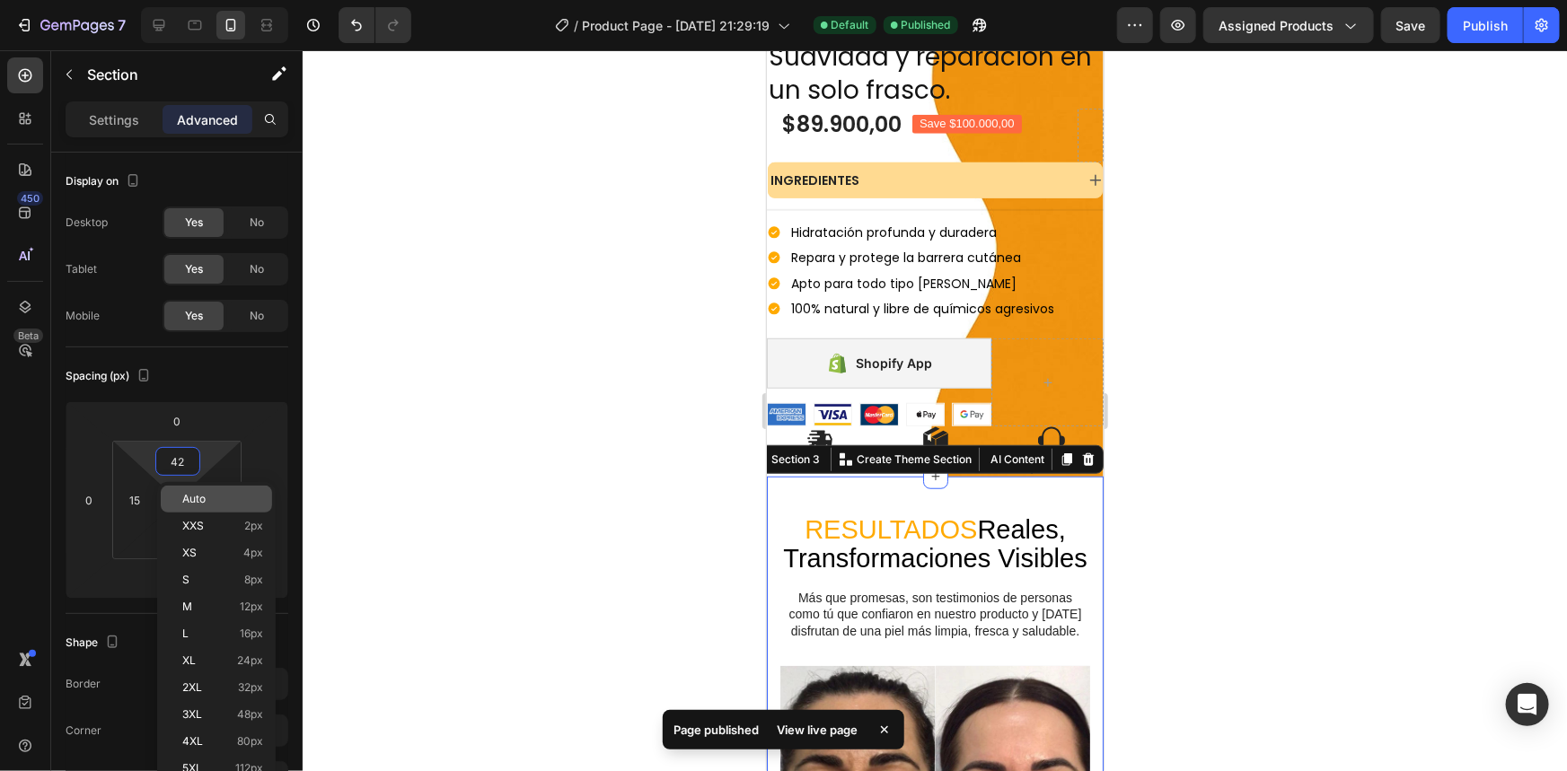
click at [201, 506] on div "Auto" at bounding box center [216, 499] width 111 height 27
type input "Auto"
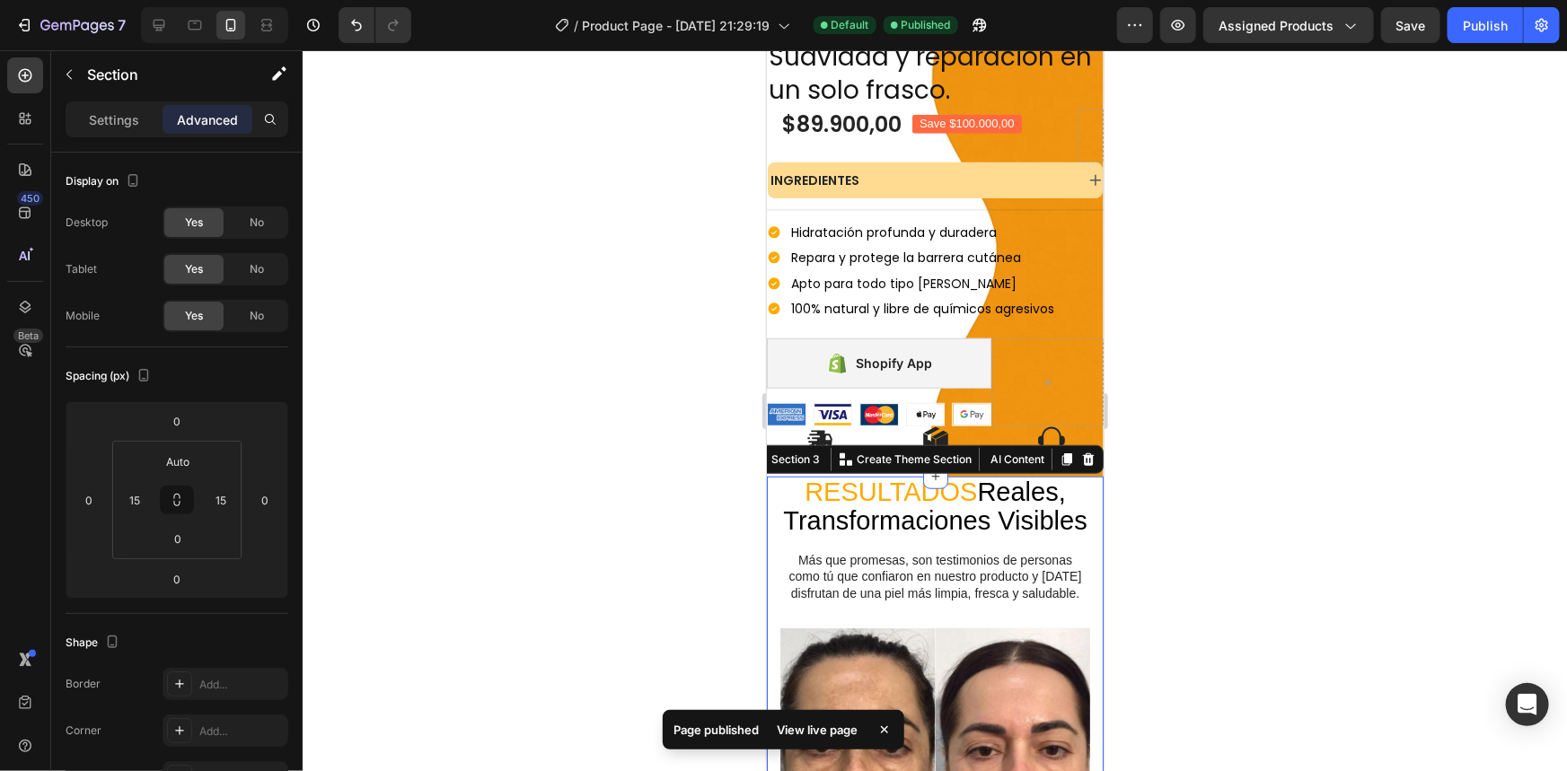
click at [425, 483] on div at bounding box center [935, 410] width 1264 height 721
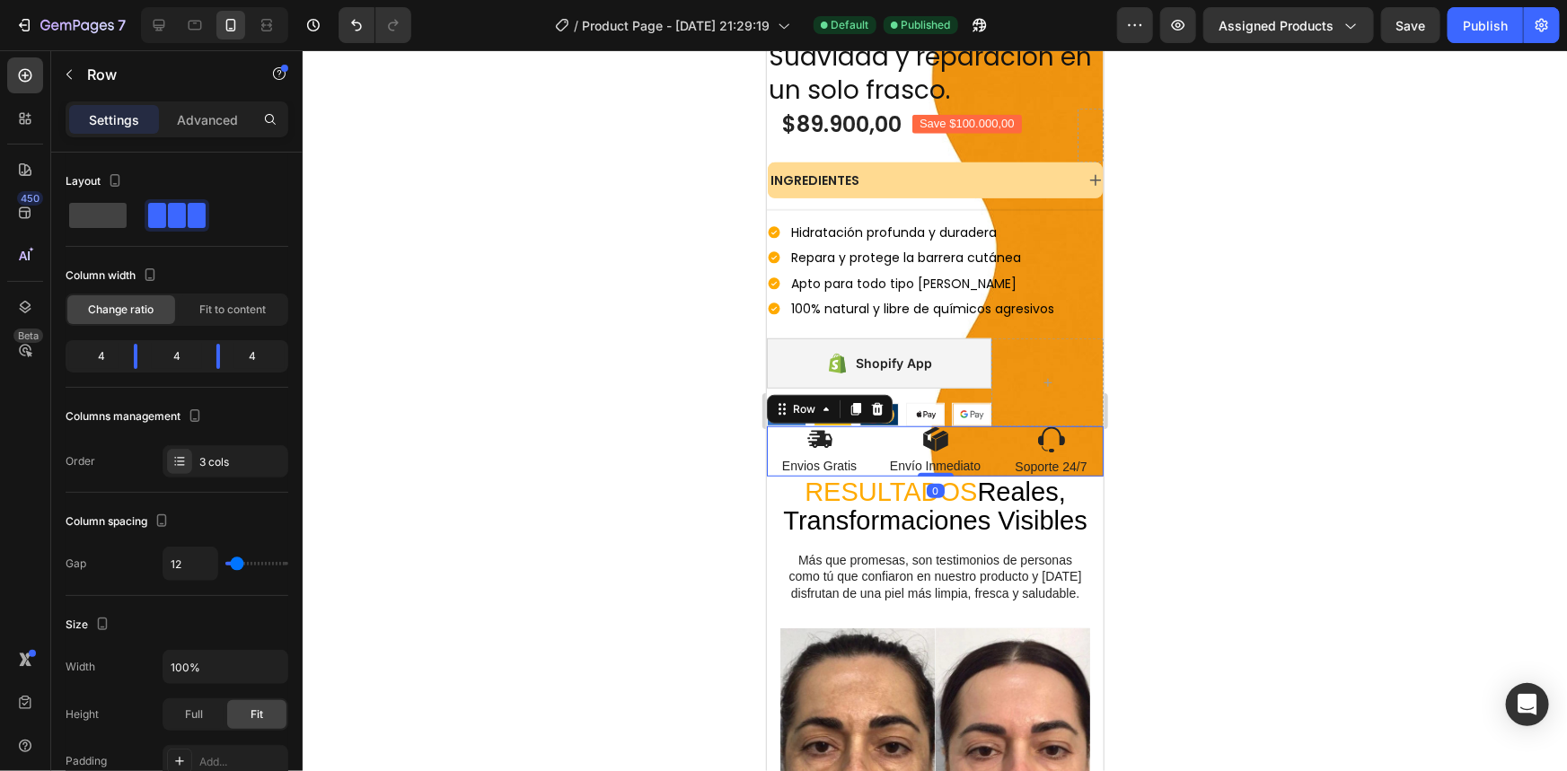
drag, startPoint x: 987, startPoint y: 438, endPoint x: 1430, endPoint y: 444, distance: 442.7
click at [987, 438] on div "Image Envios Gratis Text Block Image Envío Inmediato Text Block Image Soporte 2…" at bounding box center [934, 451] width 337 height 50
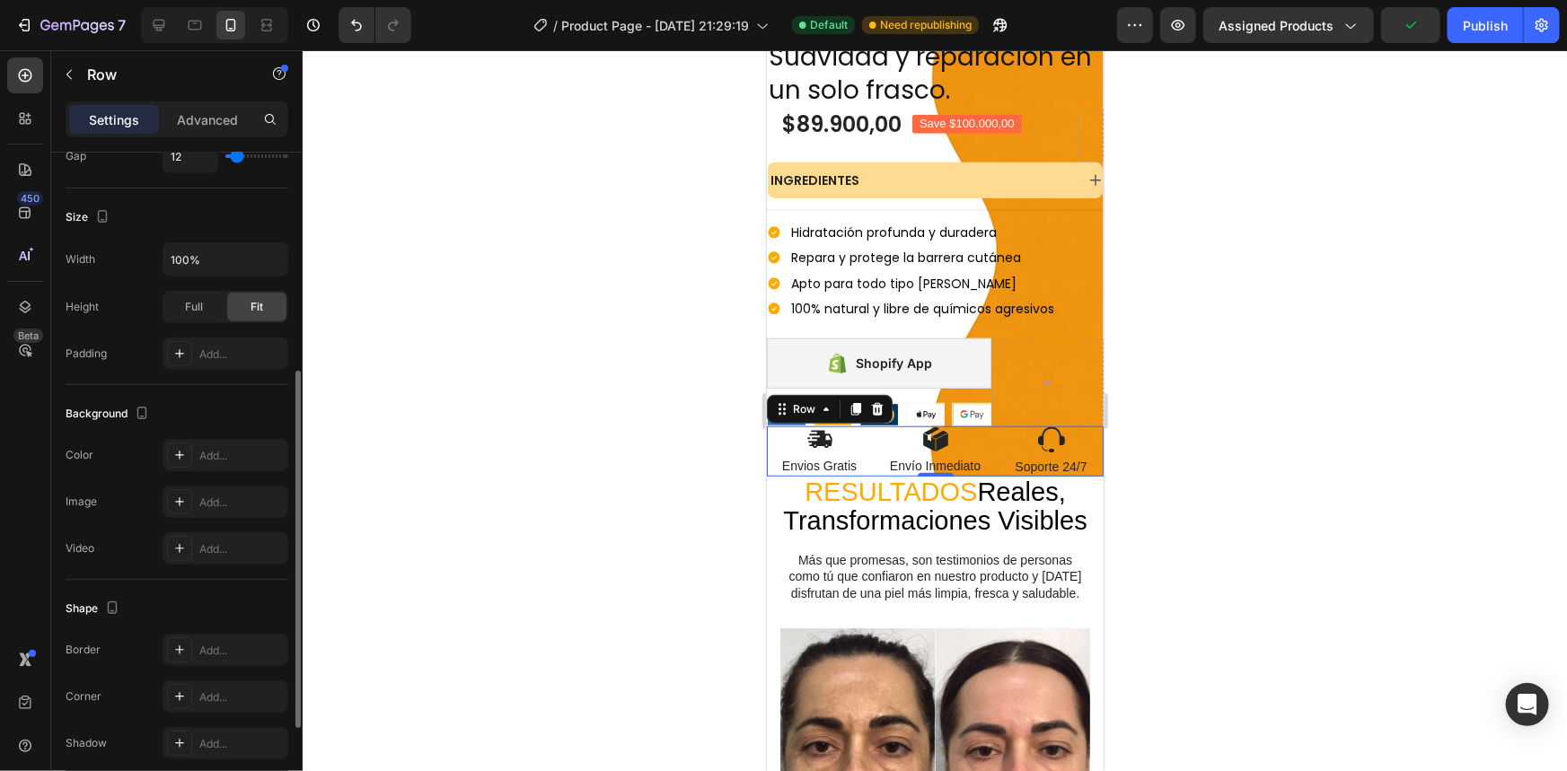
scroll to position [582, 0]
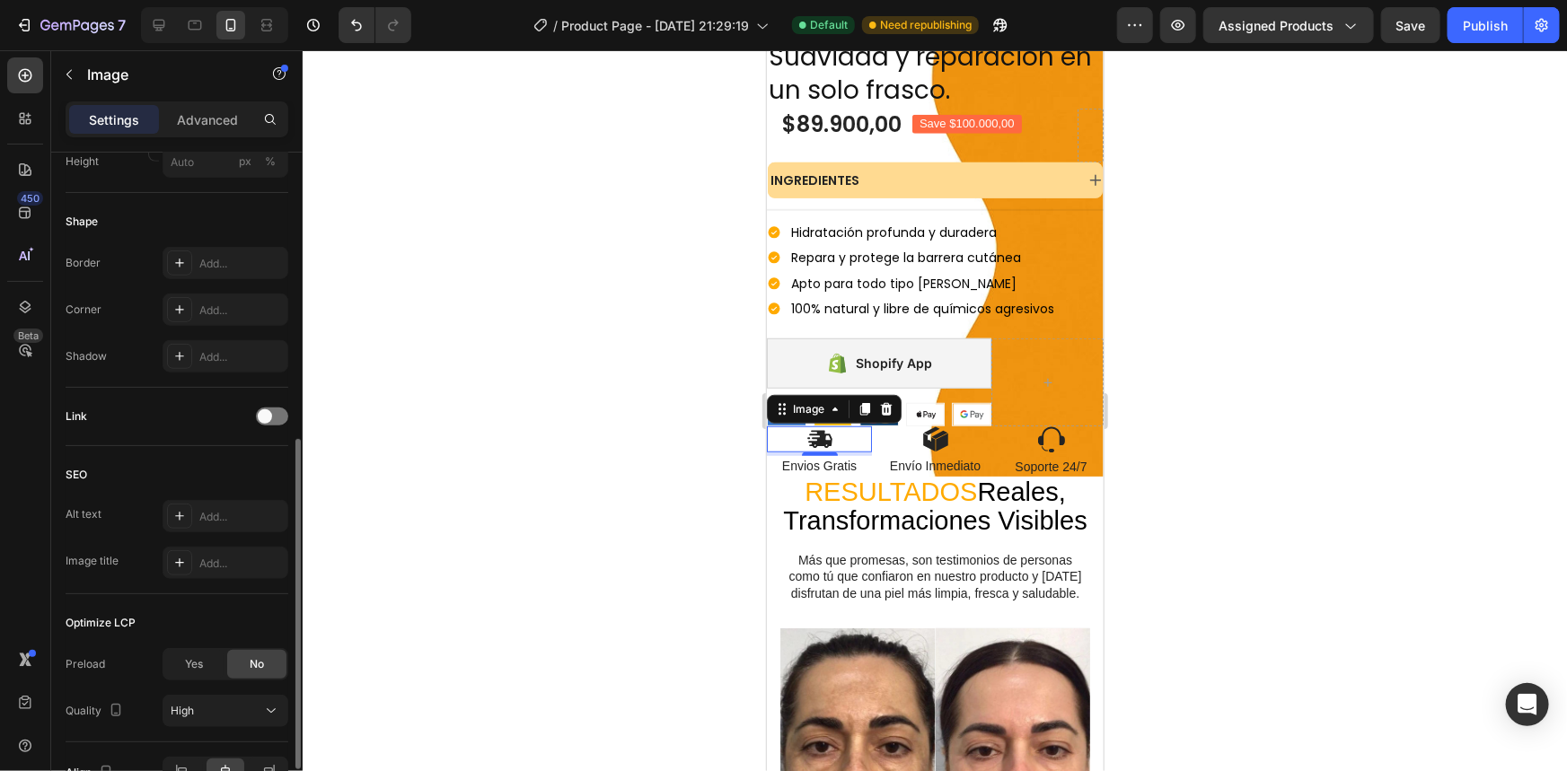
click at [835, 426] on div at bounding box center [818, 439] width 105 height 26
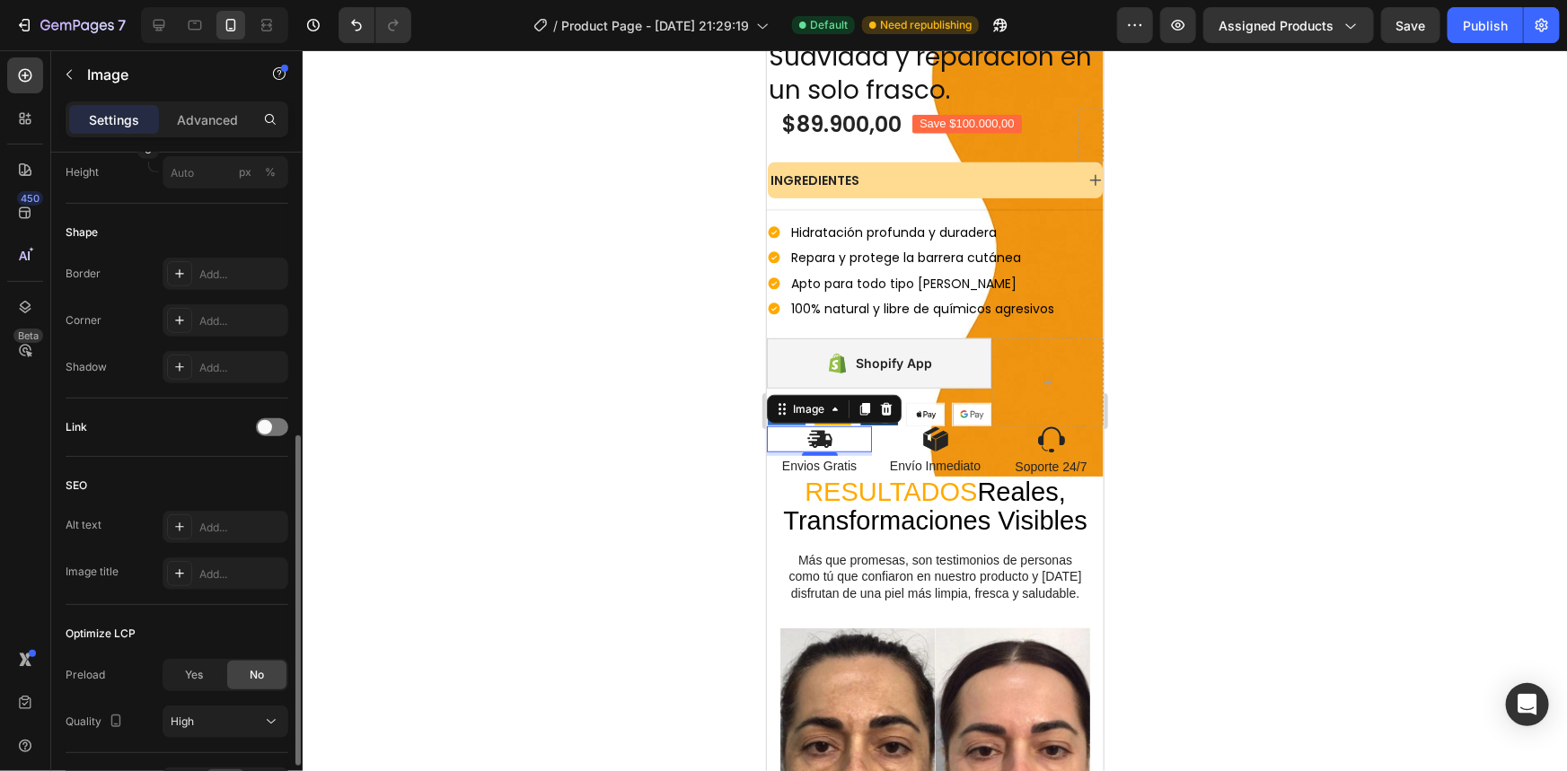
scroll to position [684, 0]
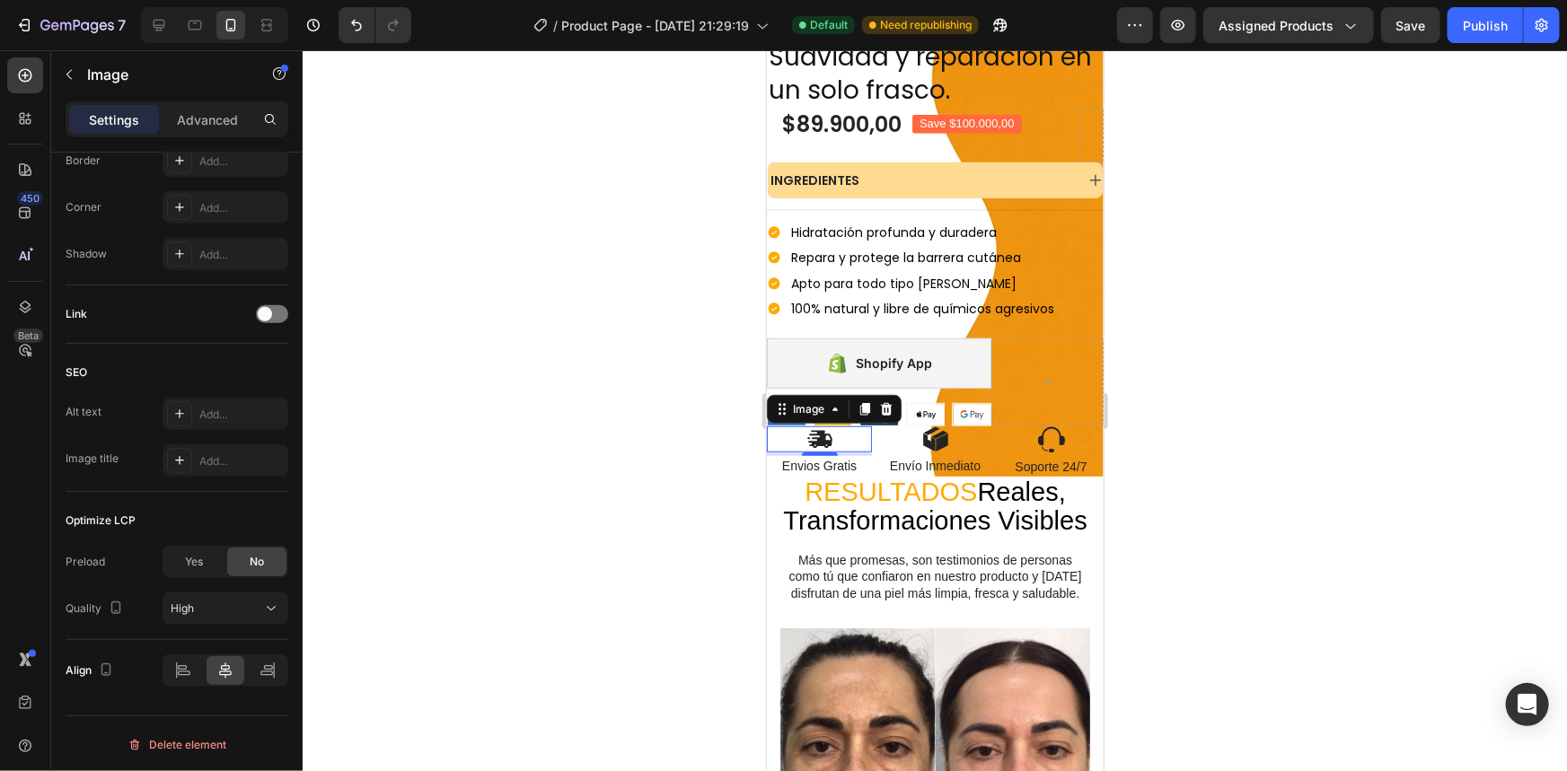
click at [818, 462] on div "4" at bounding box center [819, 469] width 18 height 14
click at [842, 457] on p "Envios Gratis" at bounding box center [818, 465] width 101 height 16
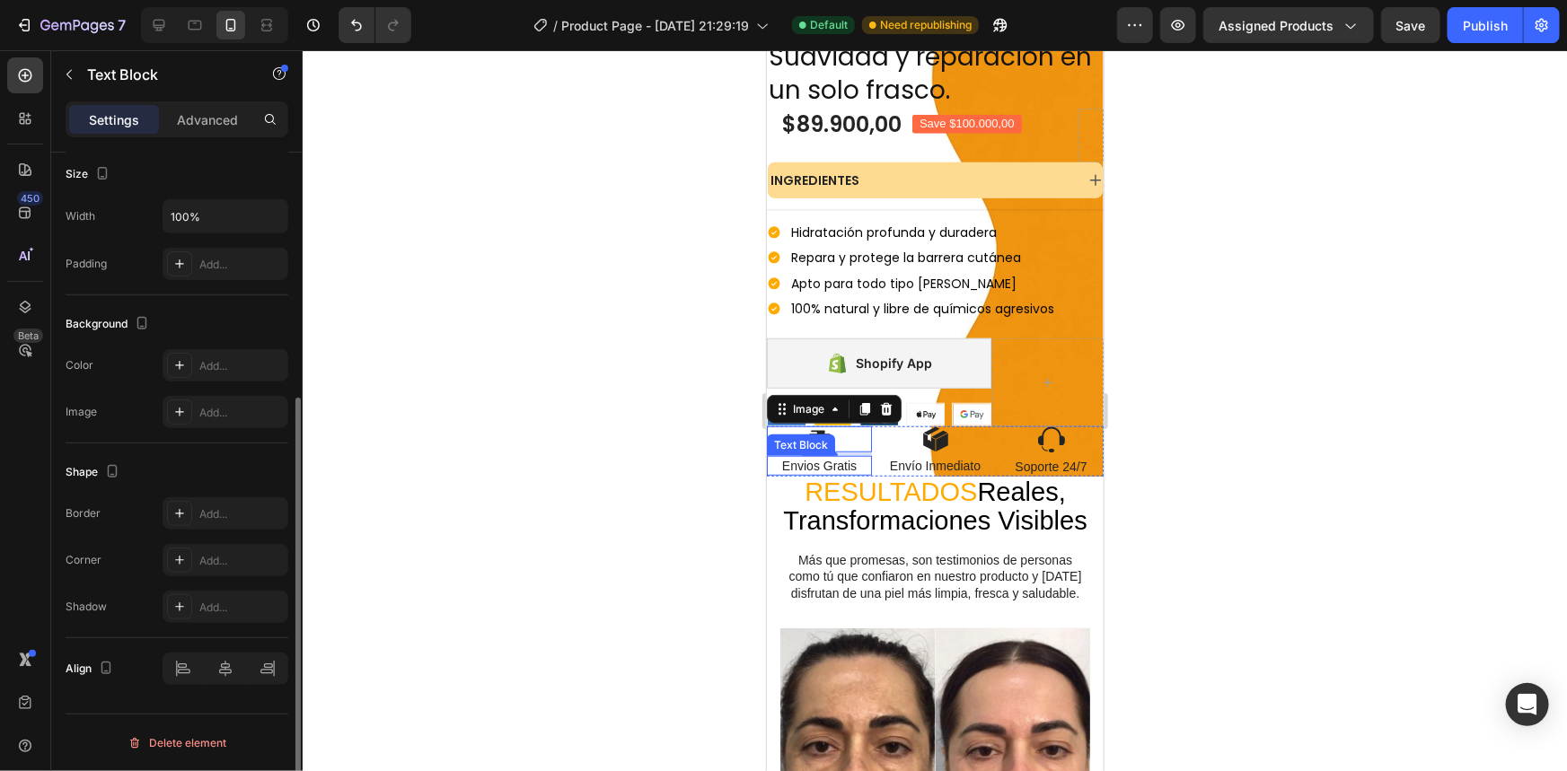
scroll to position [0, 0]
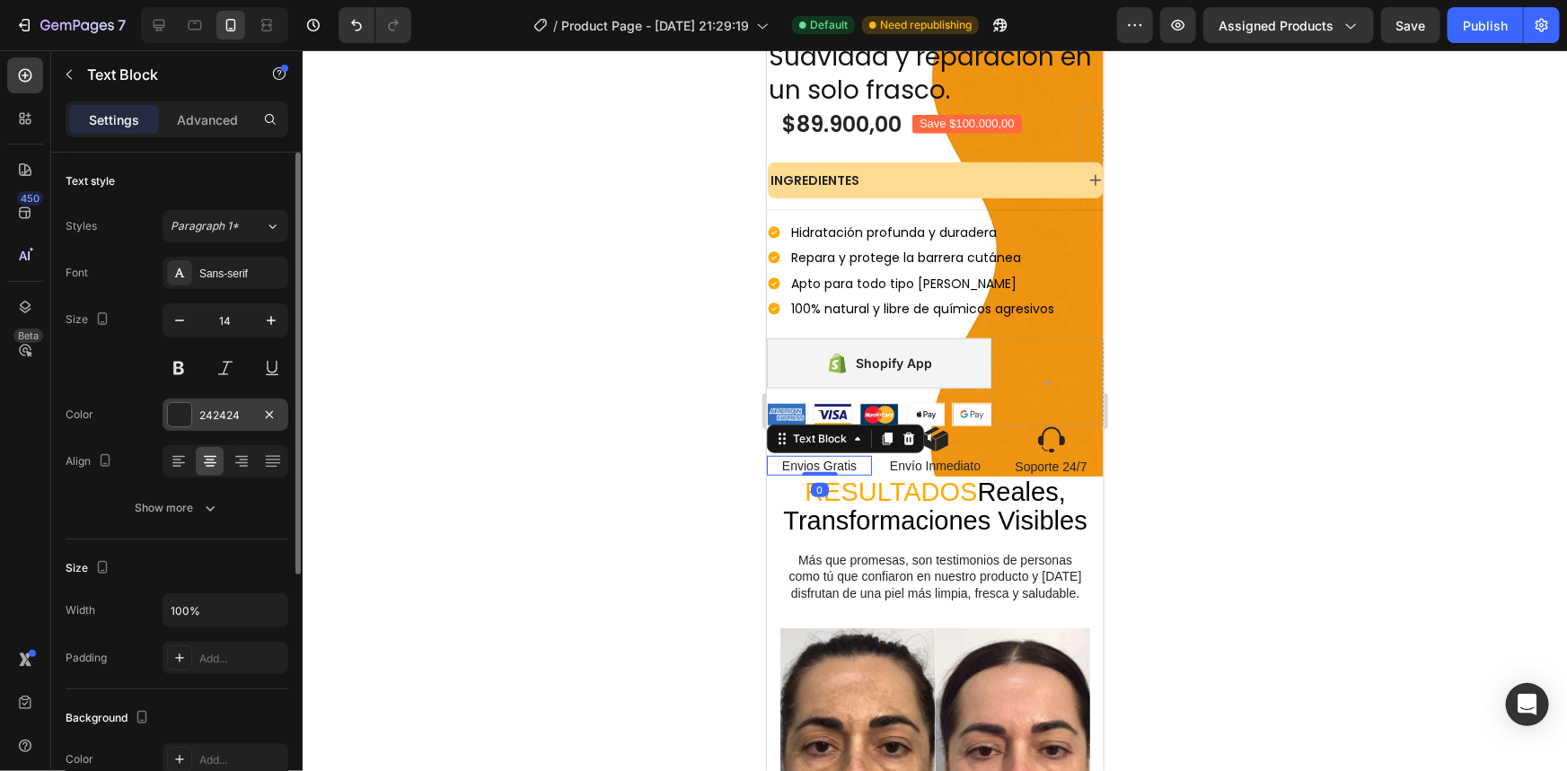
click at [215, 404] on div "242424" at bounding box center [226, 415] width 126 height 32
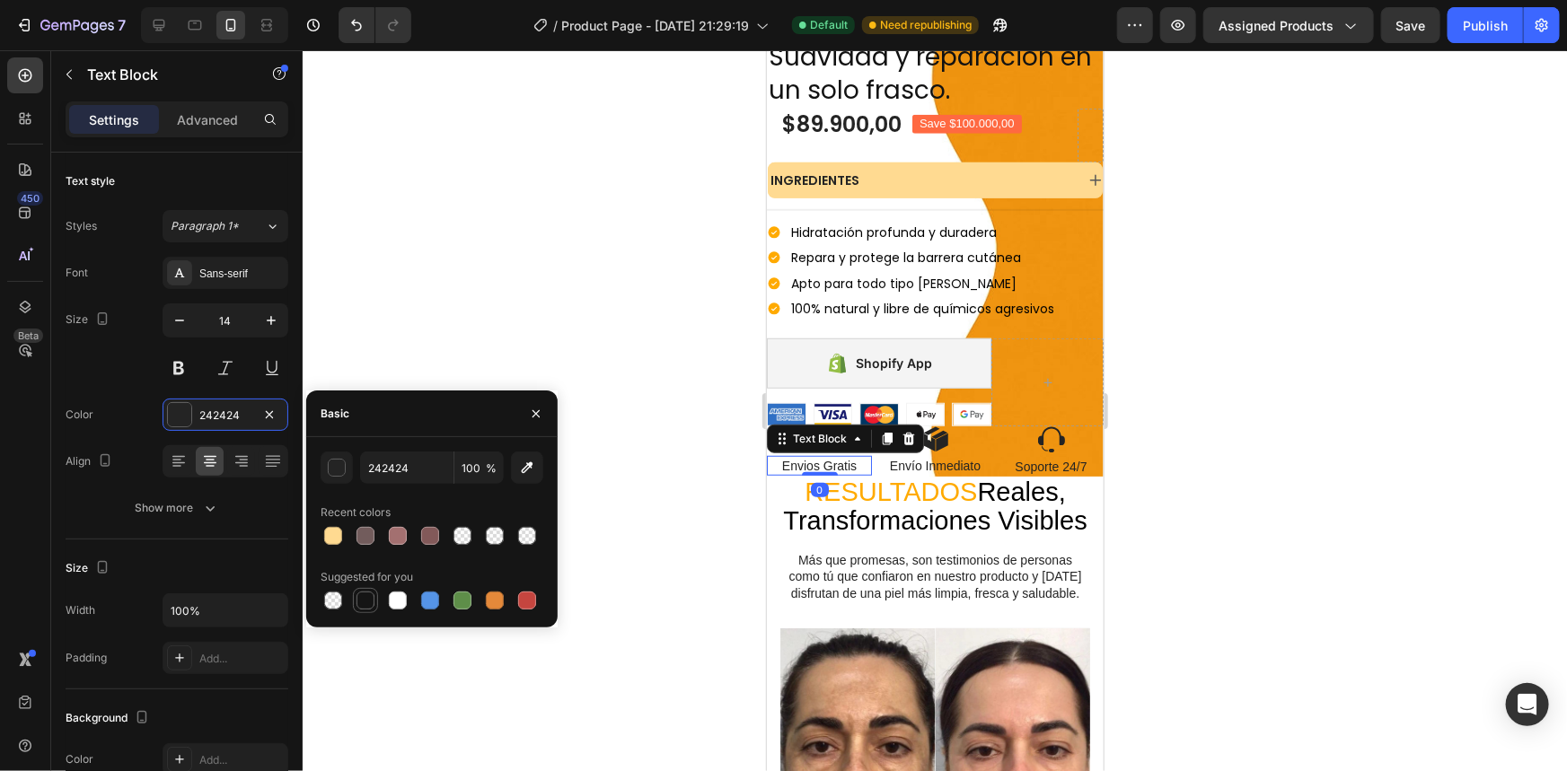
click at [365, 589] on div at bounding box center [365, 600] width 25 height 25
click at [368, 597] on div at bounding box center [365, 601] width 18 height 18
click at [371, 602] on div at bounding box center [365, 601] width 18 height 18
click at [324, 462] on button "button" at bounding box center [337, 468] width 32 height 32
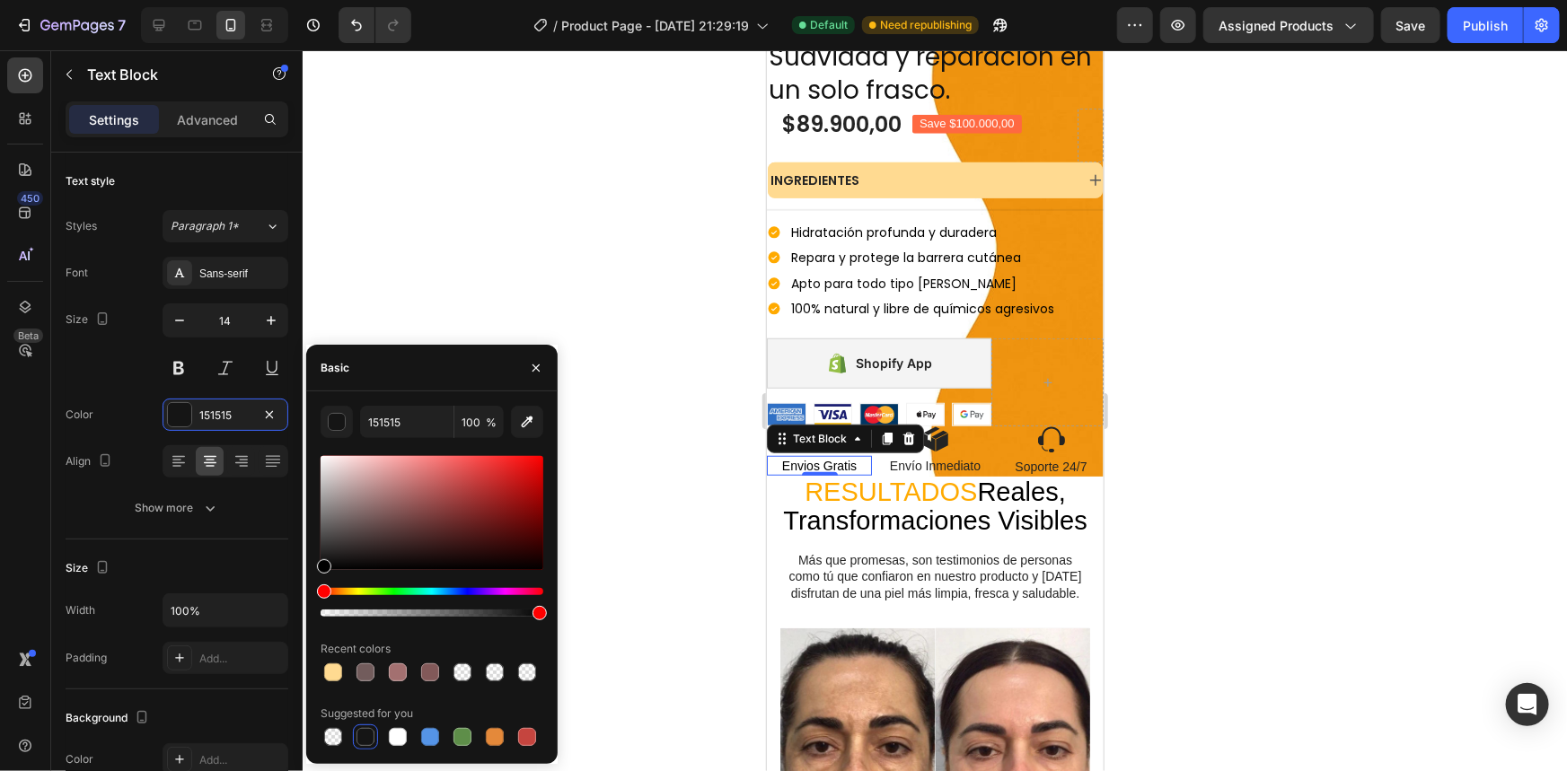
drag, startPoint x: 326, startPoint y: 565, endPoint x: 316, endPoint y: 584, distance: 21.3
click at [316, 584] on div "151515 100 % Recent colors Suggested for you" at bounding box center [431, 578] width 251 height 344
type input "000000"
click at [912, 457] on p "Envío Inmediato" at bounding box center [934, 465] width 101 height 16
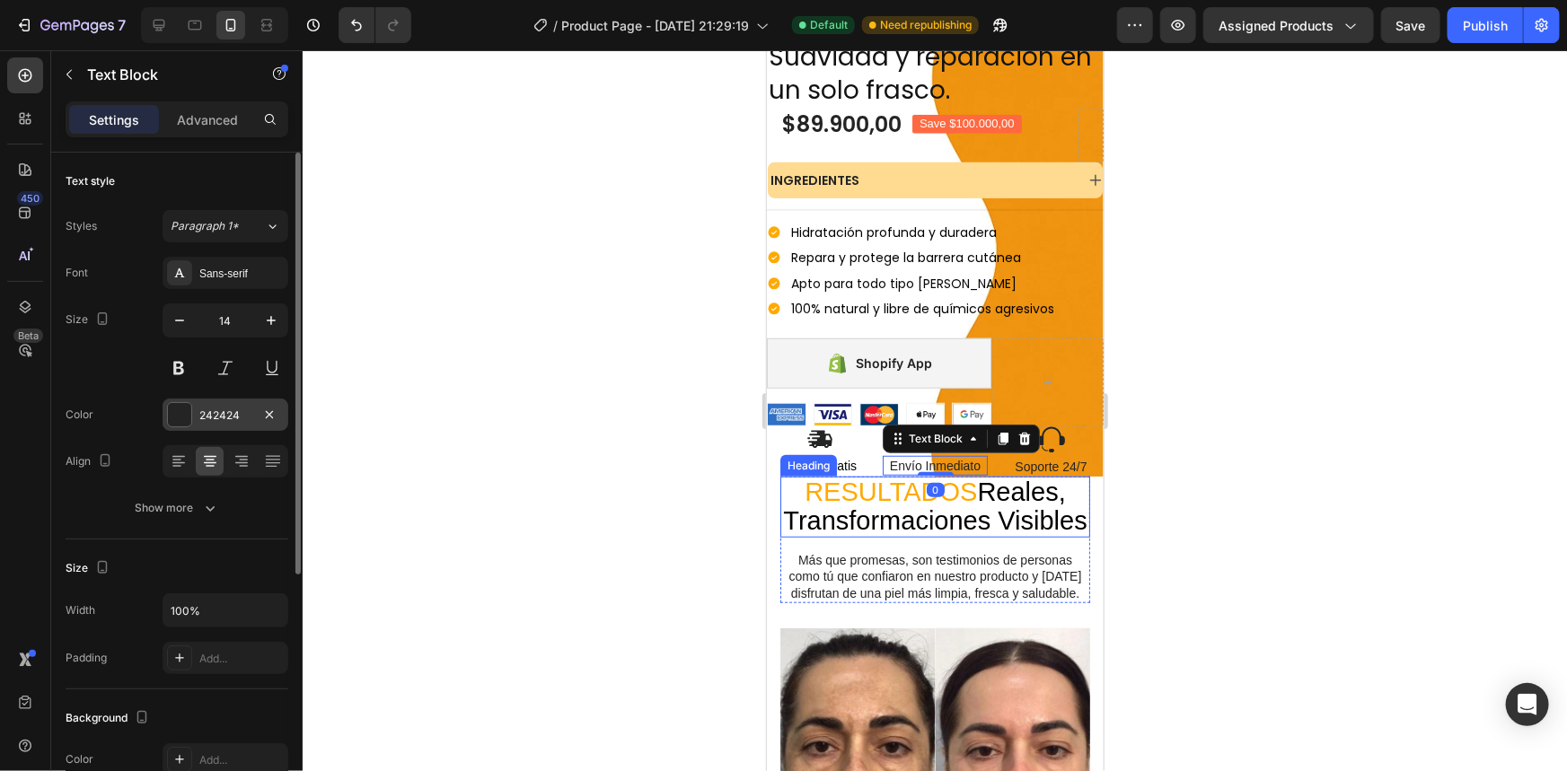
click at [214, 426] on div "242424" at bounding box center [226, 415] width 126 height 32
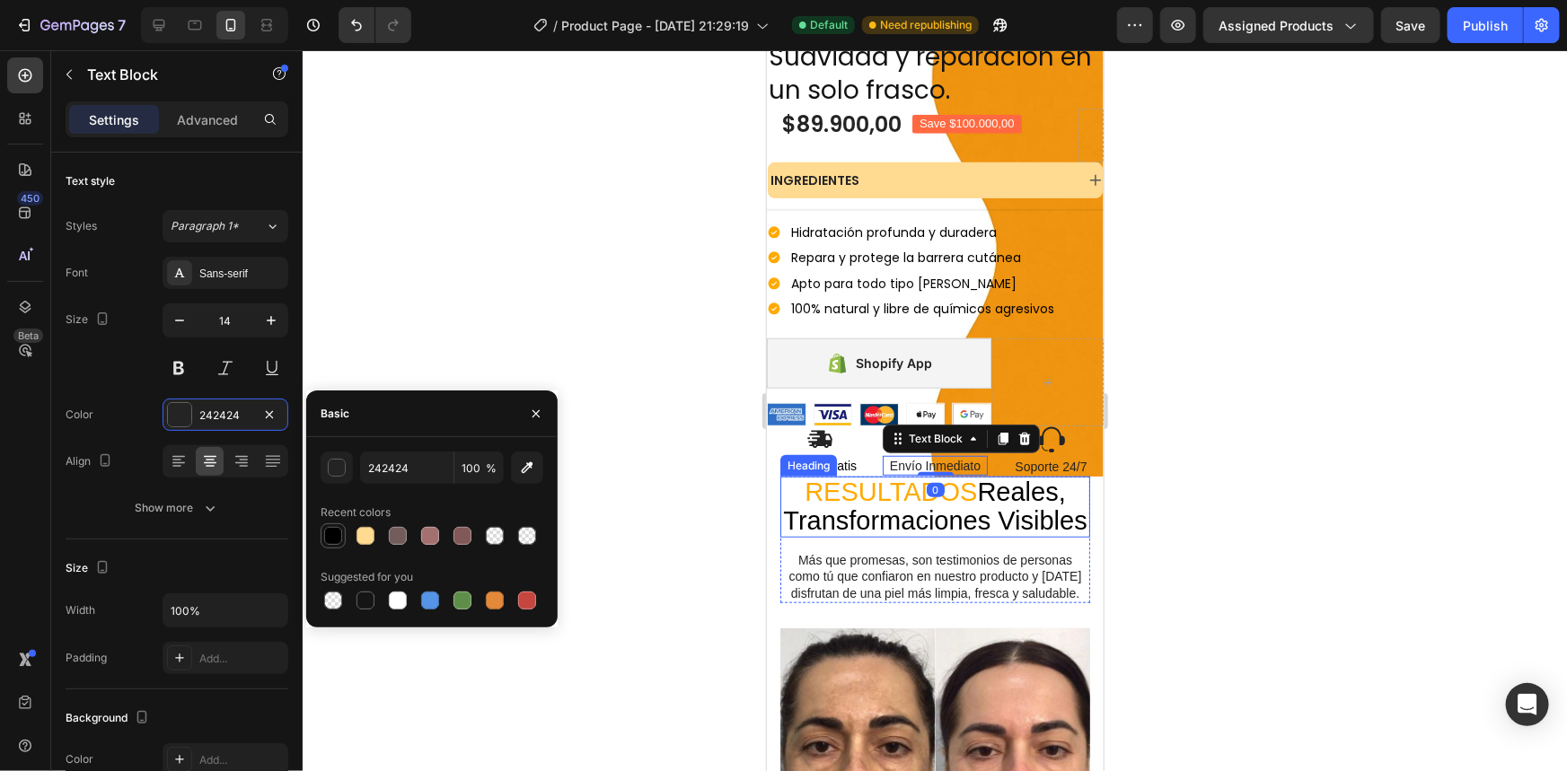
click at [337, 533] on div at bounding box center [333, 536] width 18 height 18
type input "000000"
click at [1021, 458] on p "Soporte 24/7" at bounding box center [1049, 466] width 101 height 16
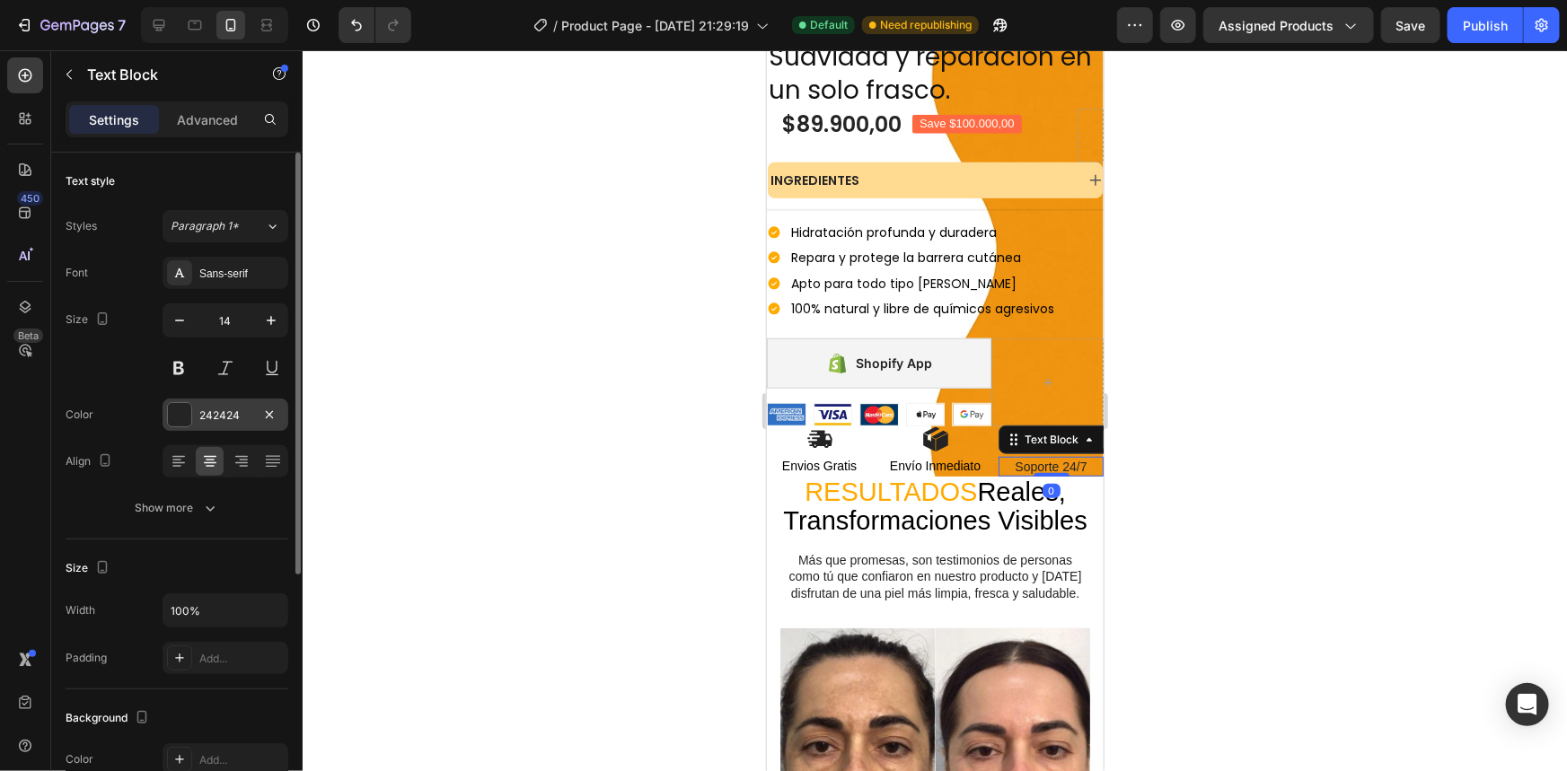
click at [176, 404] on div at bounding box center [179, 414] width 23 height 23
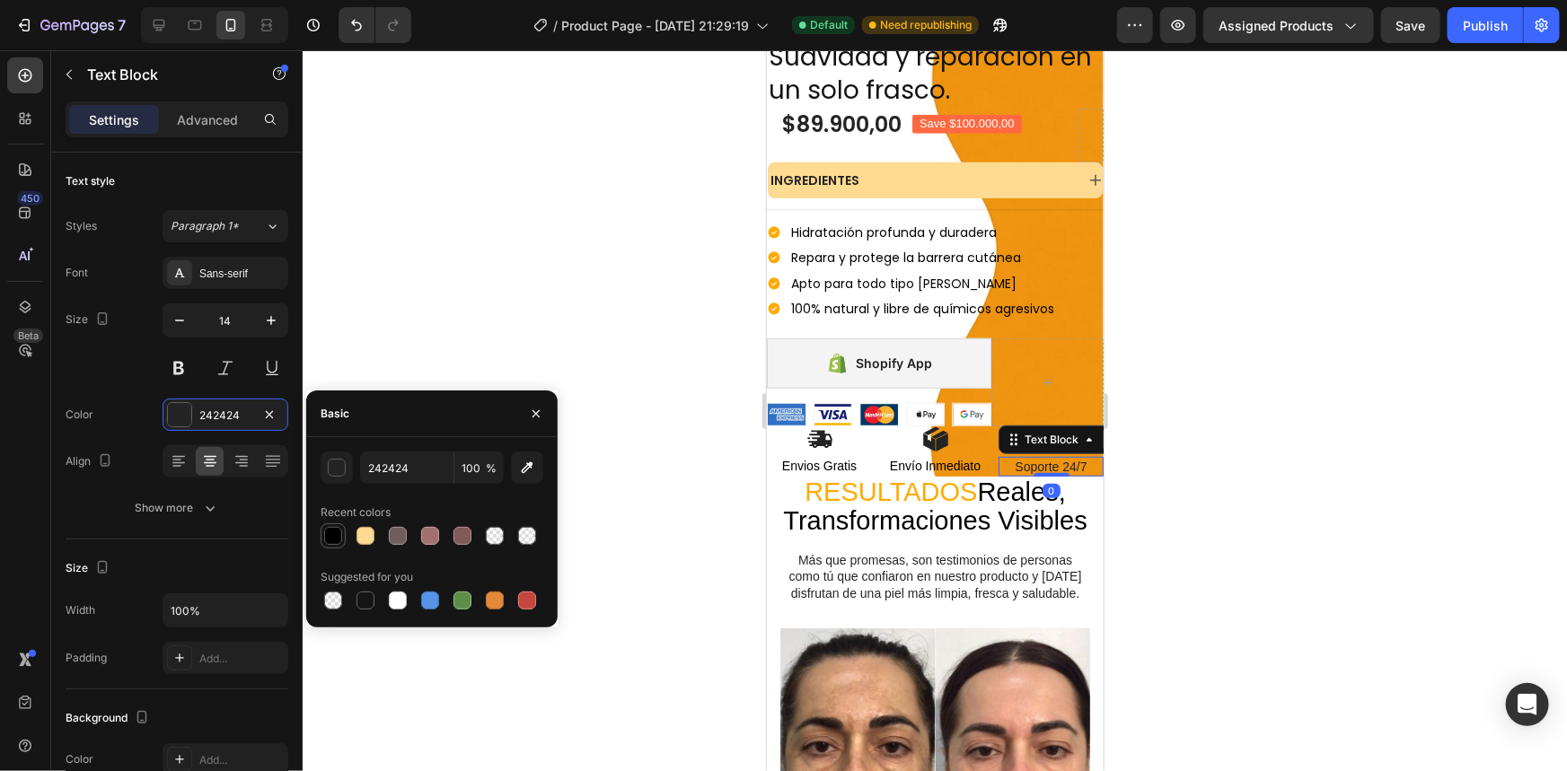
click at [338, 530] on div at bounding box center [333, 536] width 18 height 18
type input "000000"
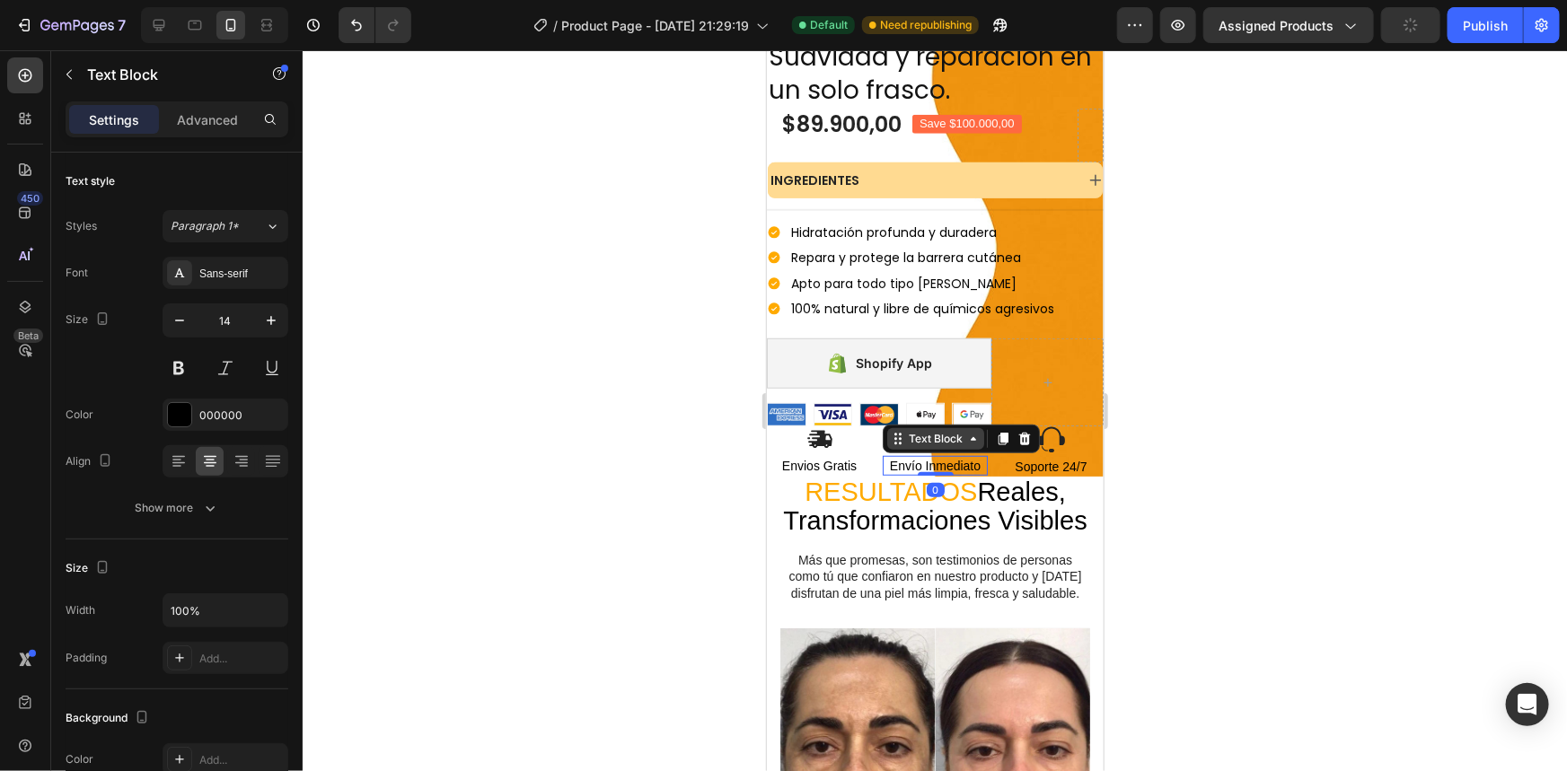
click at [932, 430] on div "Text Block" at bounding box center [934, 438] width 61 height 16
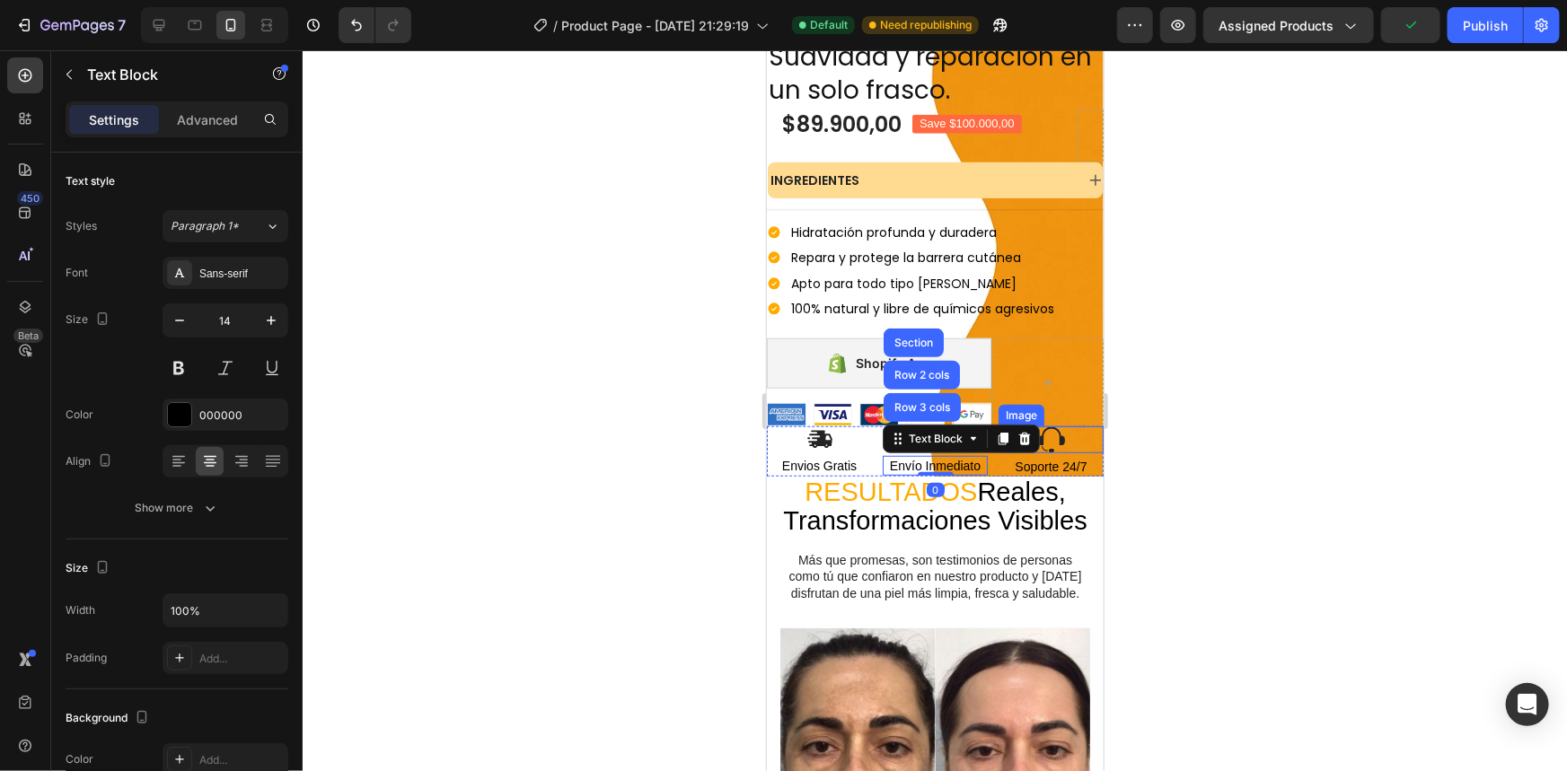
click at [1055, 426] on div at bounding box center [1050, 439] width 105 height 27
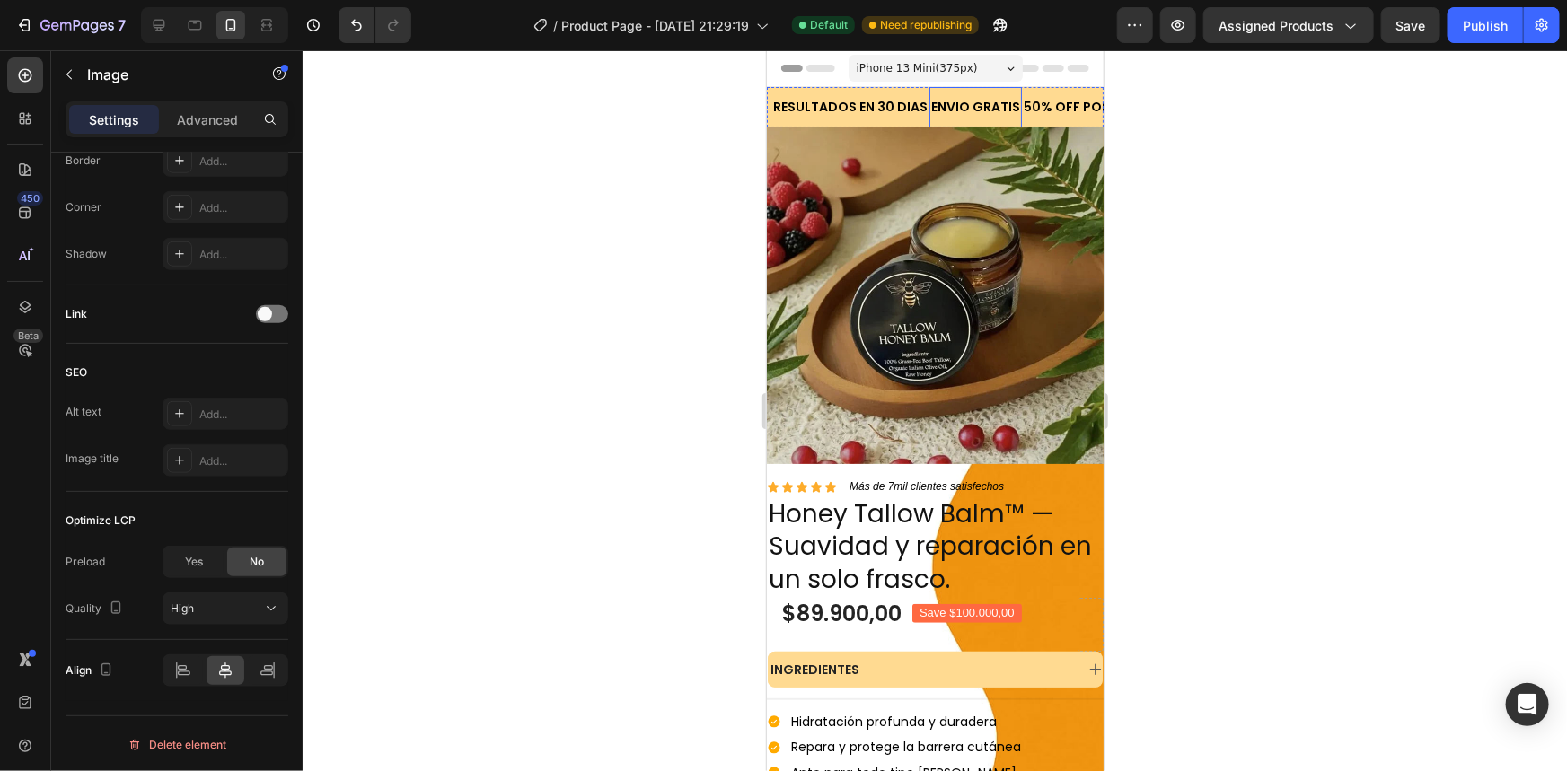
click at [928, 90] on div "ENVIO GRATIS Text Block" at bounding box center [974, 106] width 92 height 40
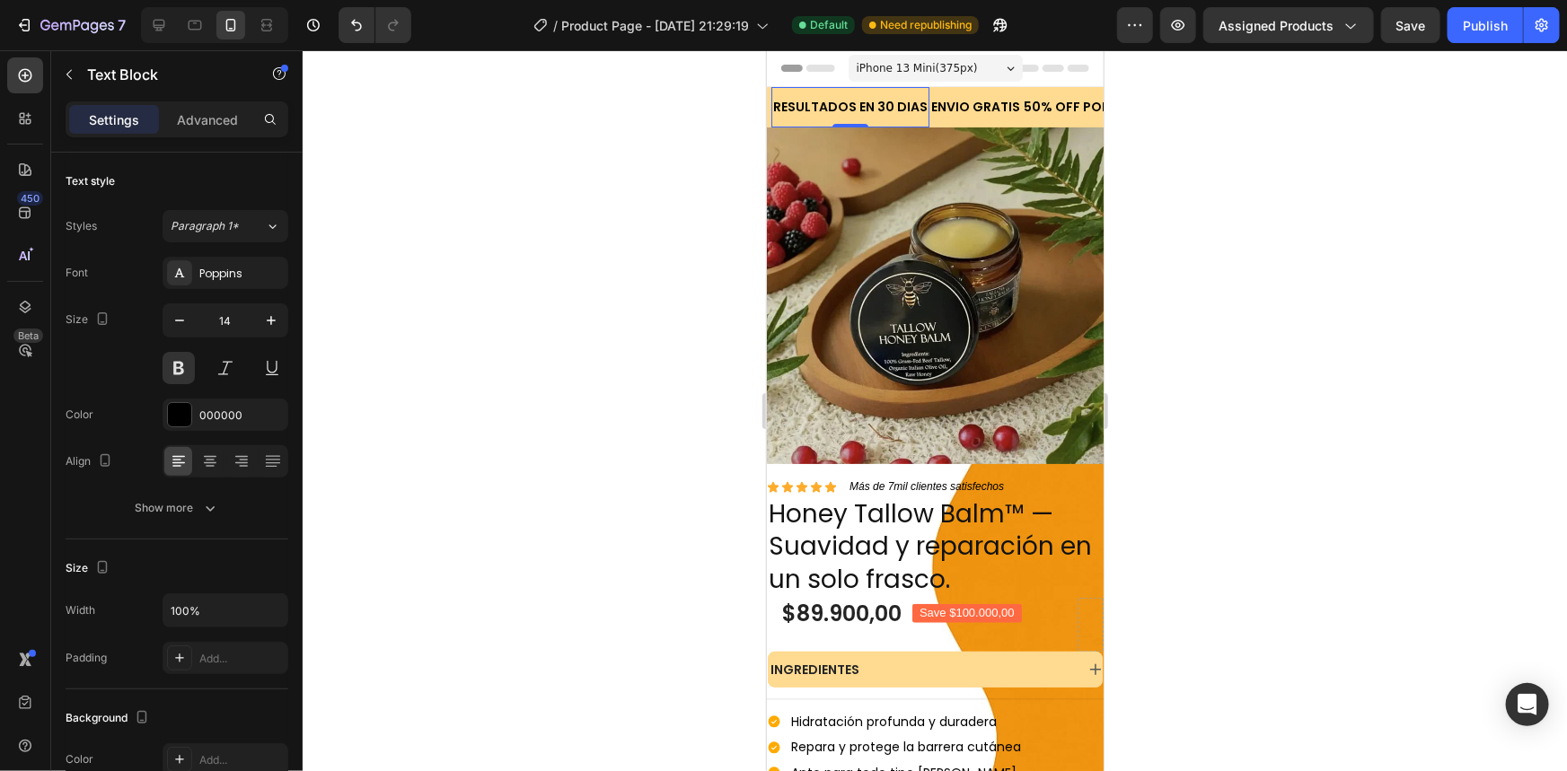
click at [918, 87] on div "RESULTADOS EN 30 DIAS Text Block 0" at bounding box center [849, 106] width 158 height 40
click at [928, 87] on div "ENVIO GRATIS Text Block" at bounding box center [974, 106] width 92 height 40
click at [154, 22] on icon at bounding box center [159, 25] width 18 height 18
type input "16"
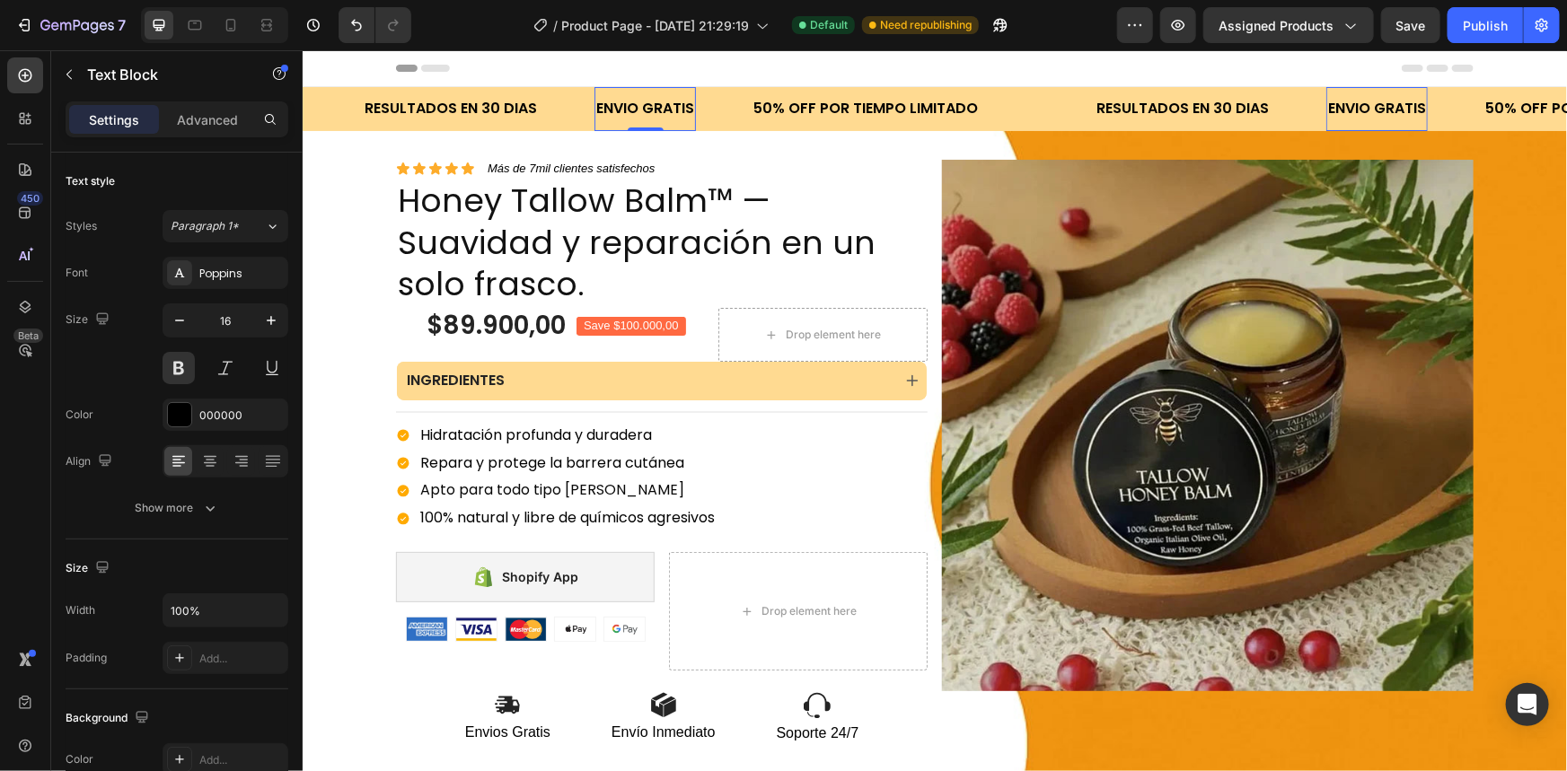
click at [744, 95] on div "ENVIO GRATIS Text Block 0" at bounding box center [672, 108] width 157 height 44
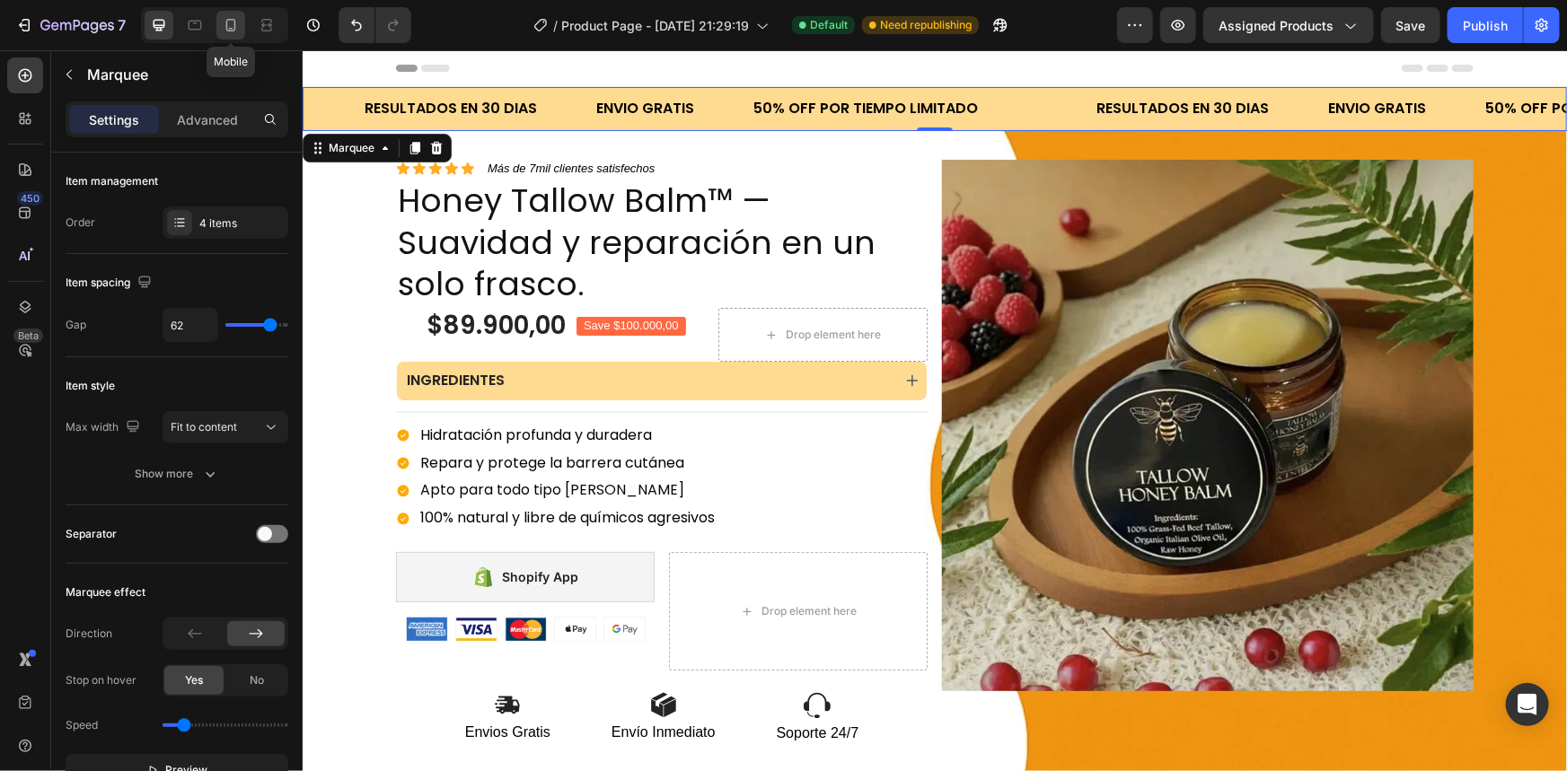
click at [223, 18] on icon at bounding box center [231, 25] width 18 height 18
type input "0"
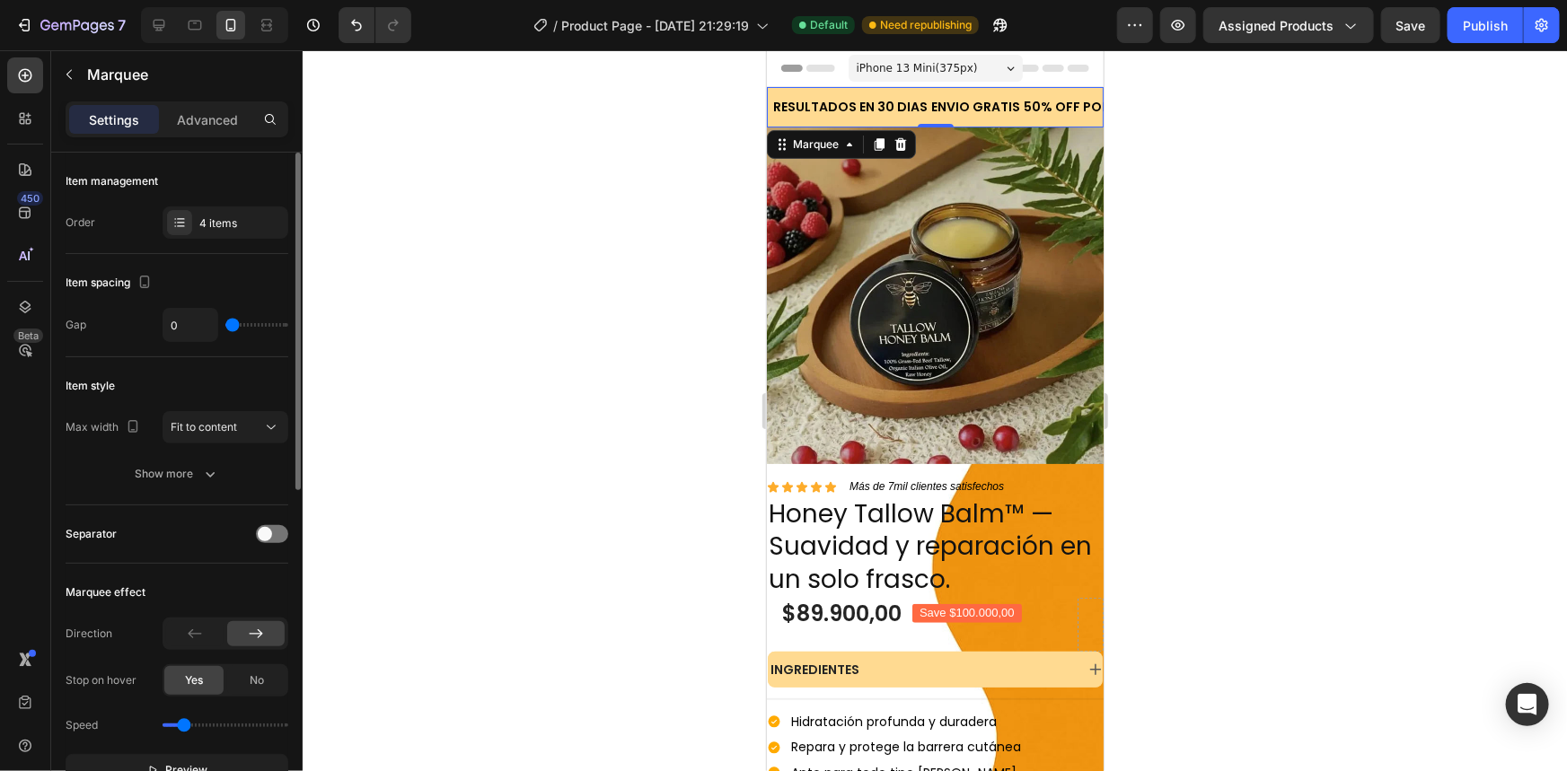
type input "2"
type input "3"
type input "4"
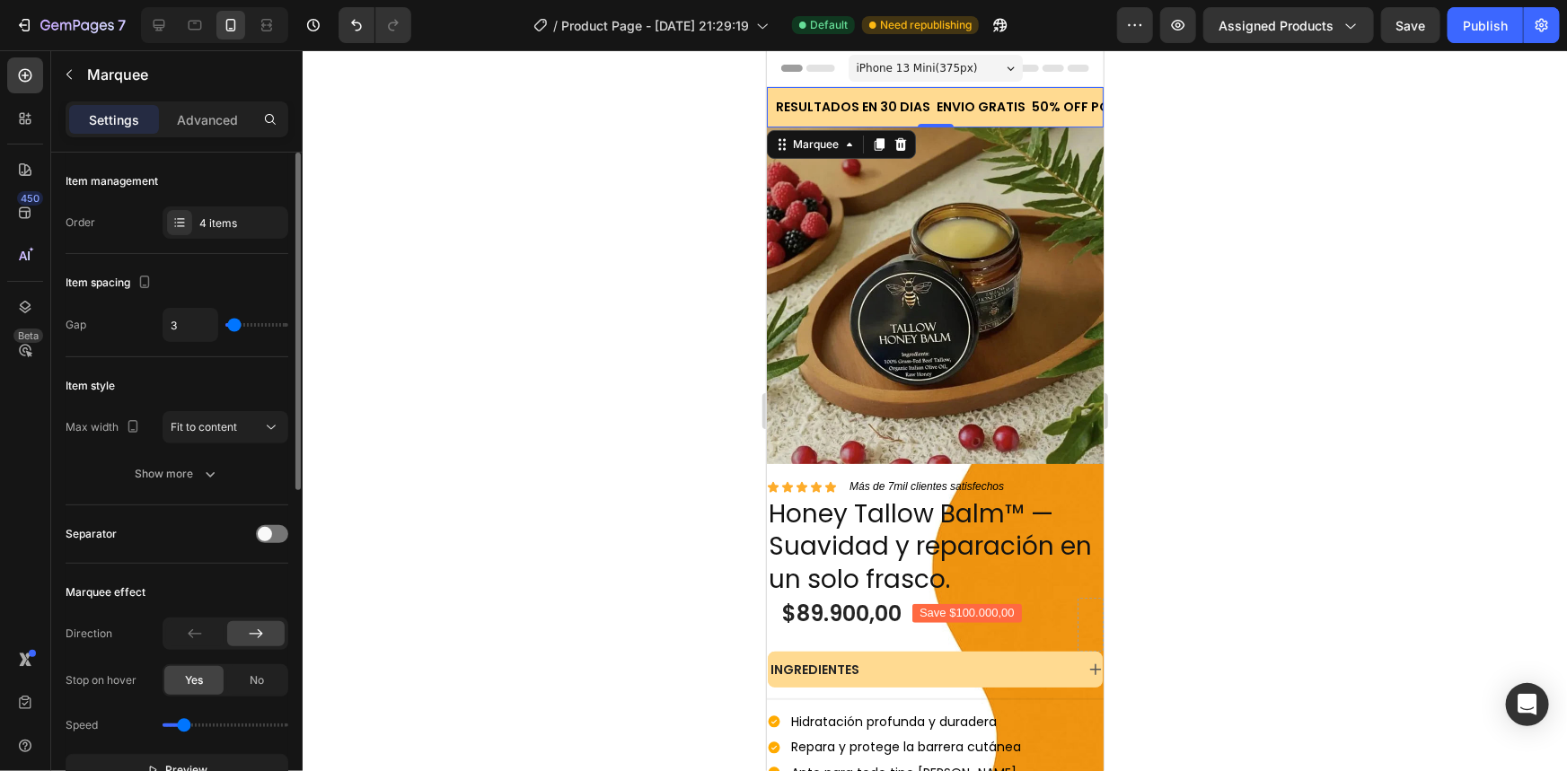
type input "4"
type input "6"
type input "7"
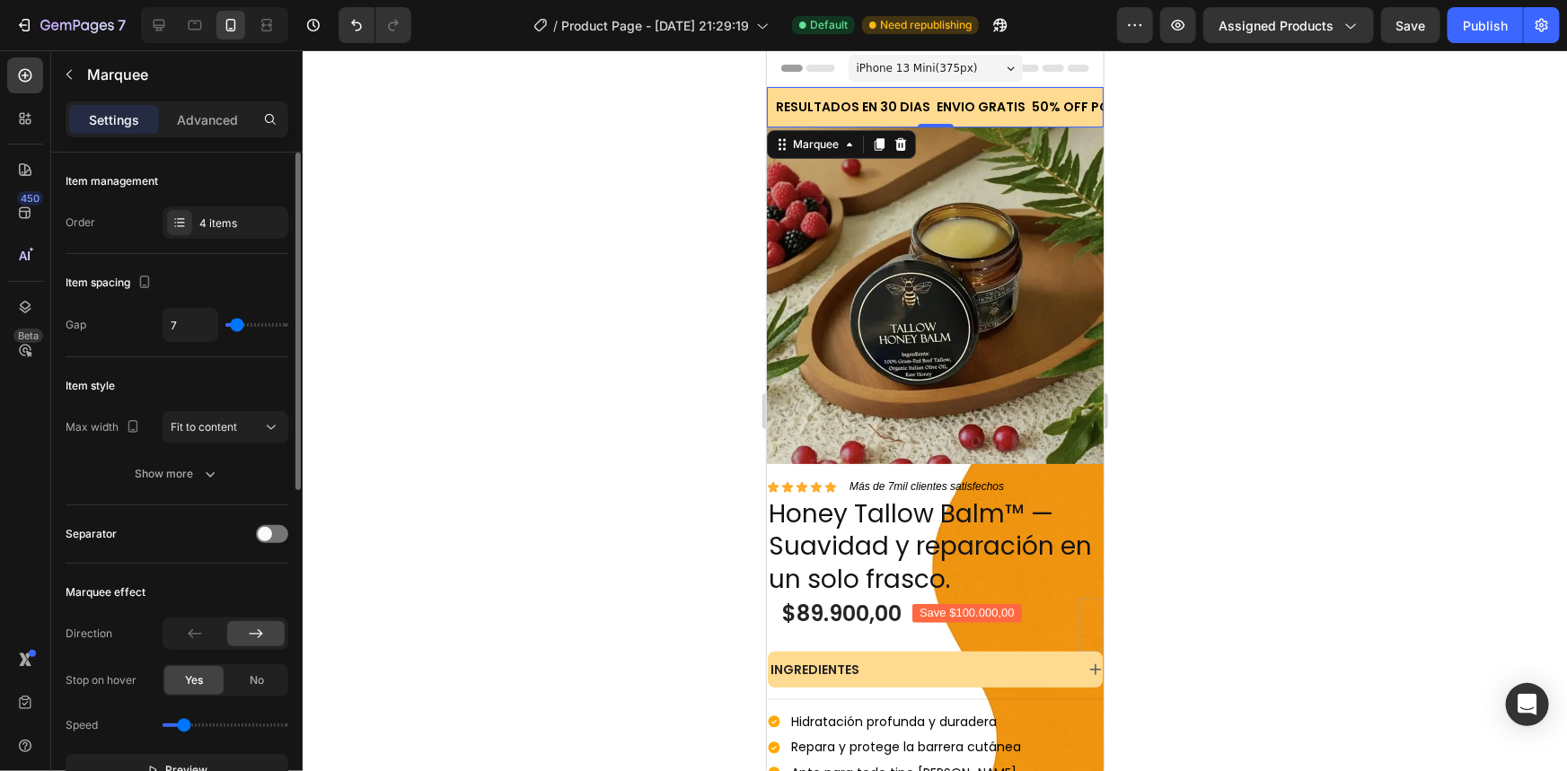
type input "10"
type input "12"
type input "14"
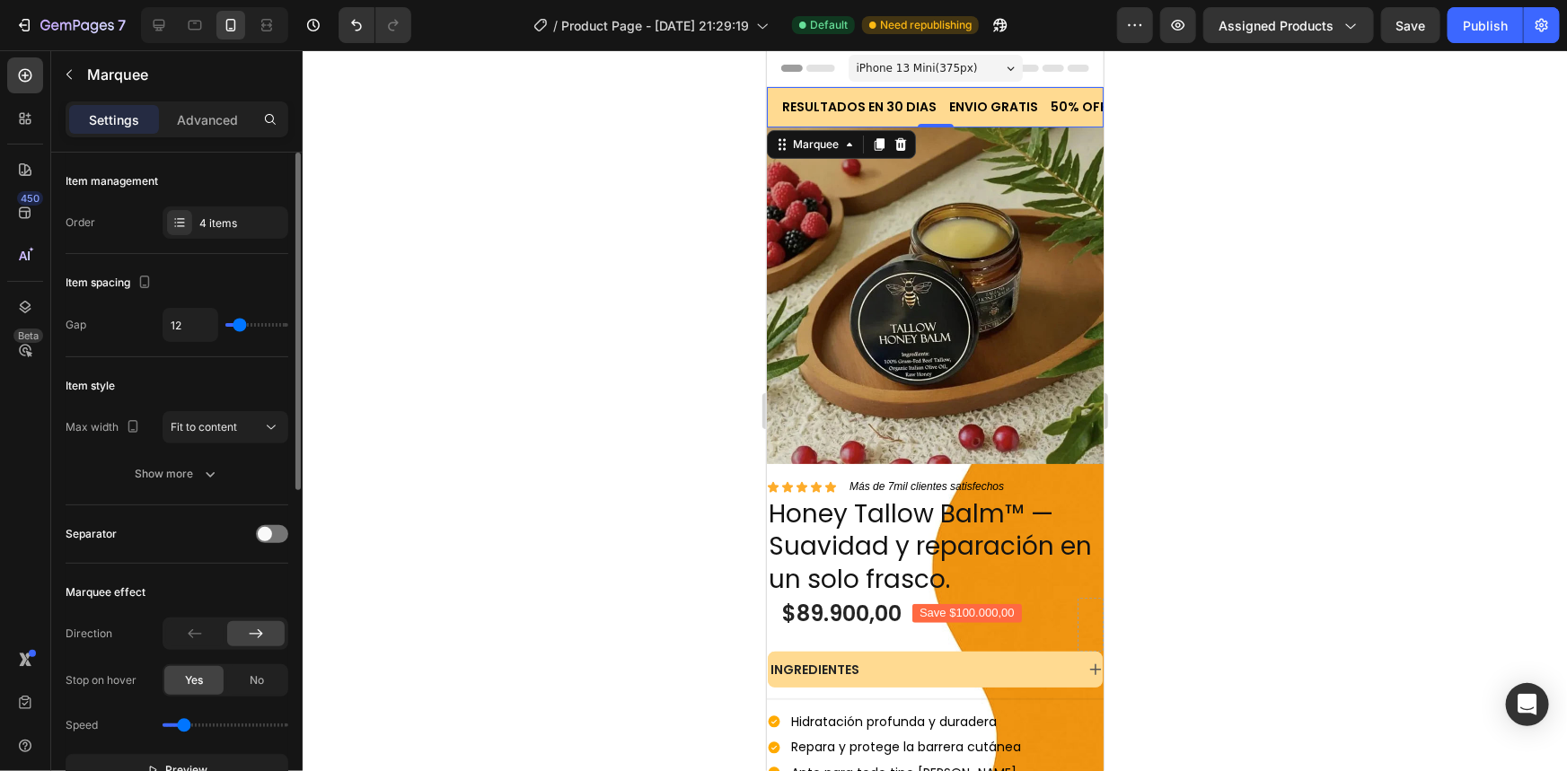
type input "14"
type input "15"
type input "16"
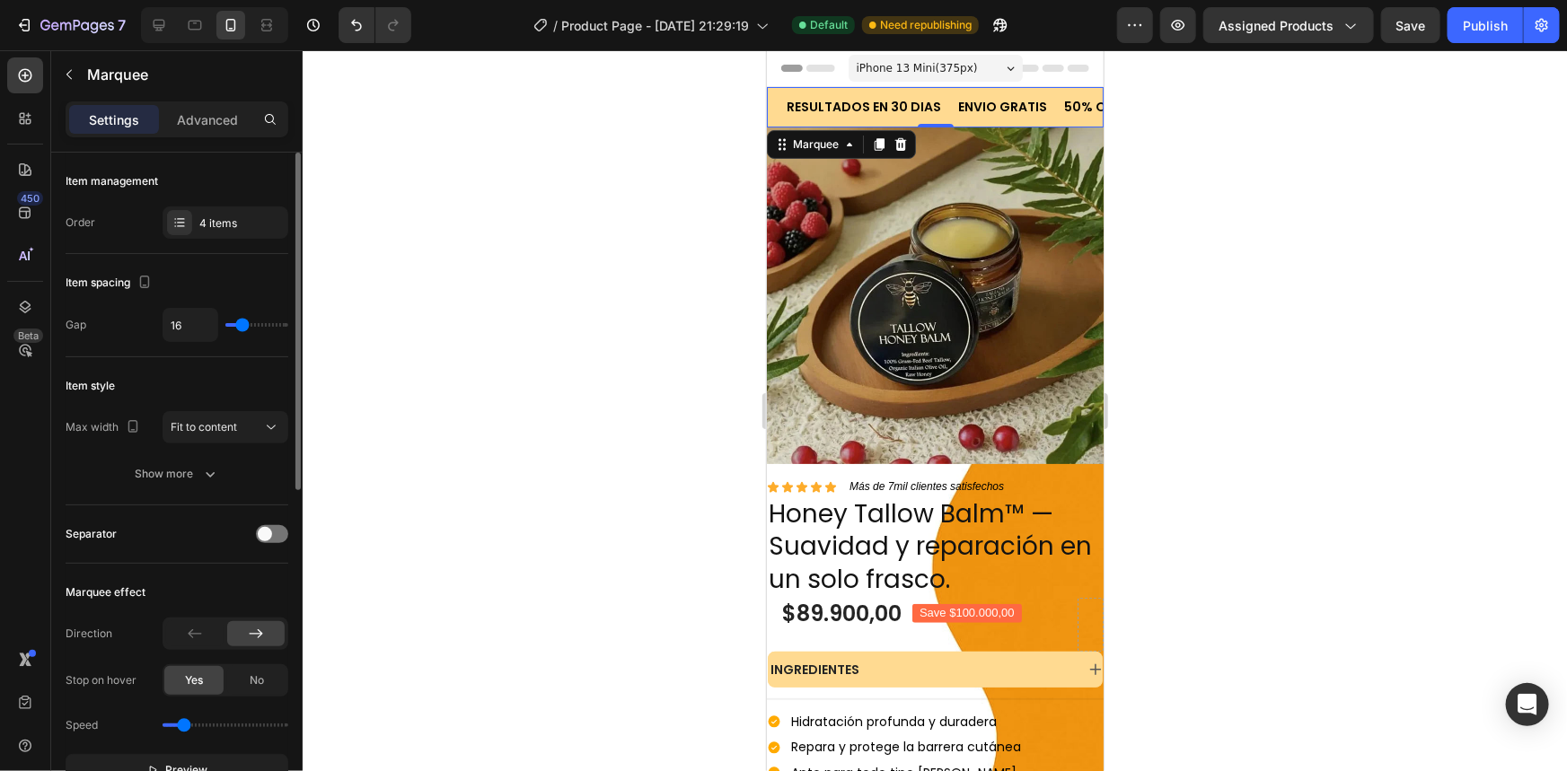
type input "18"
type input "19"
type input "20"
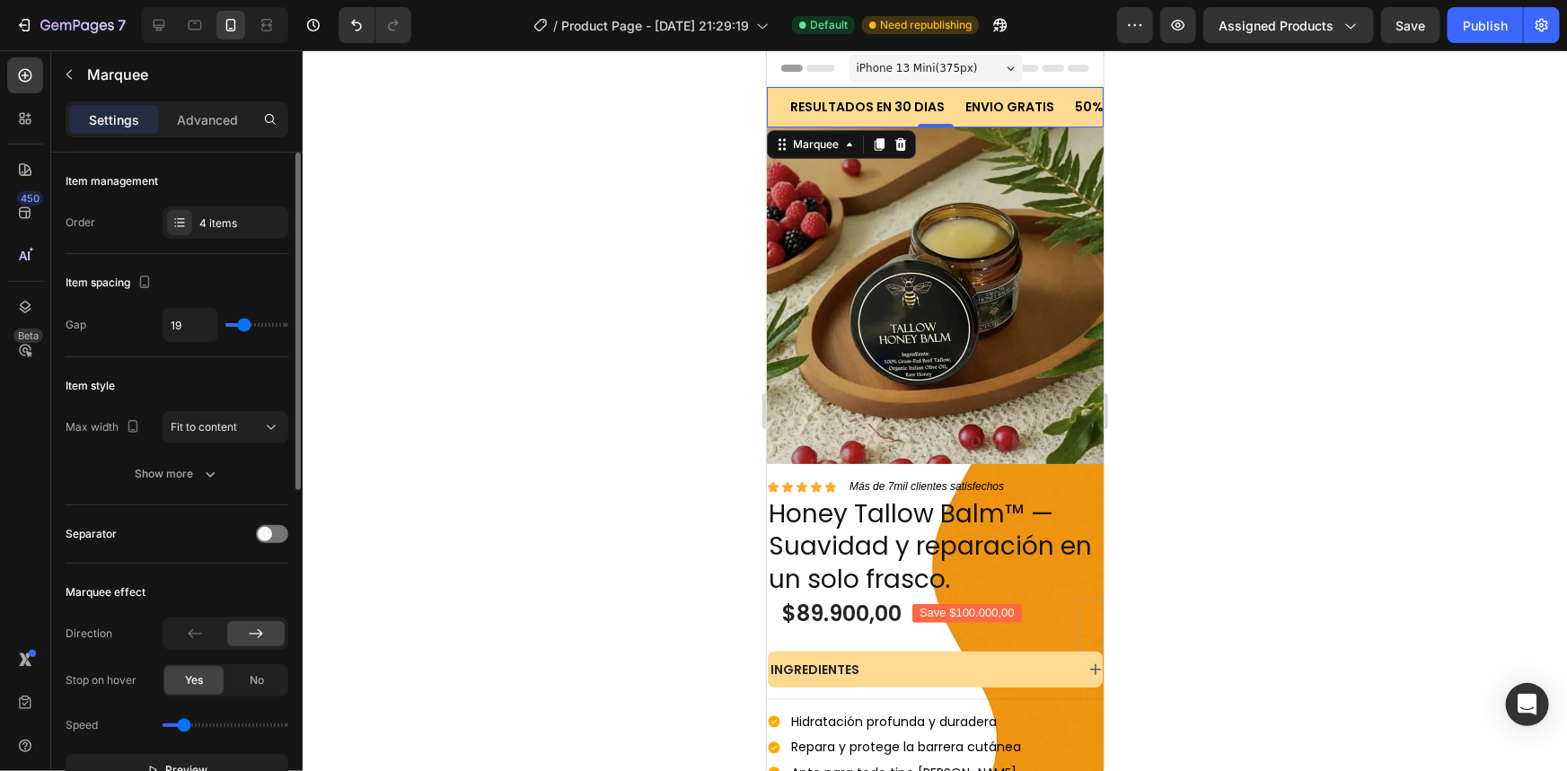
type input "20"
type input "23"
type input "22"
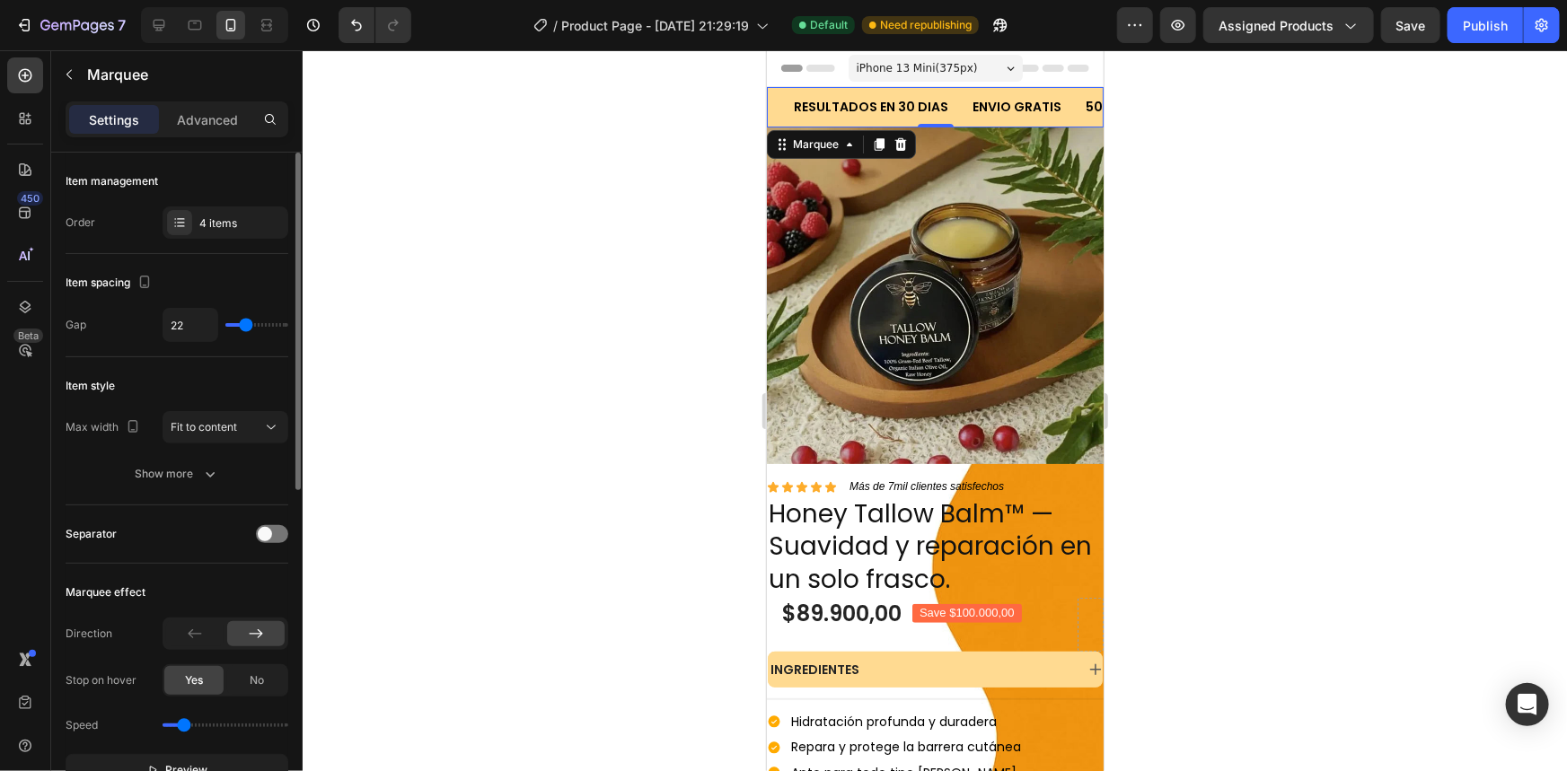
type input "20"
type input "19"
type input "18"
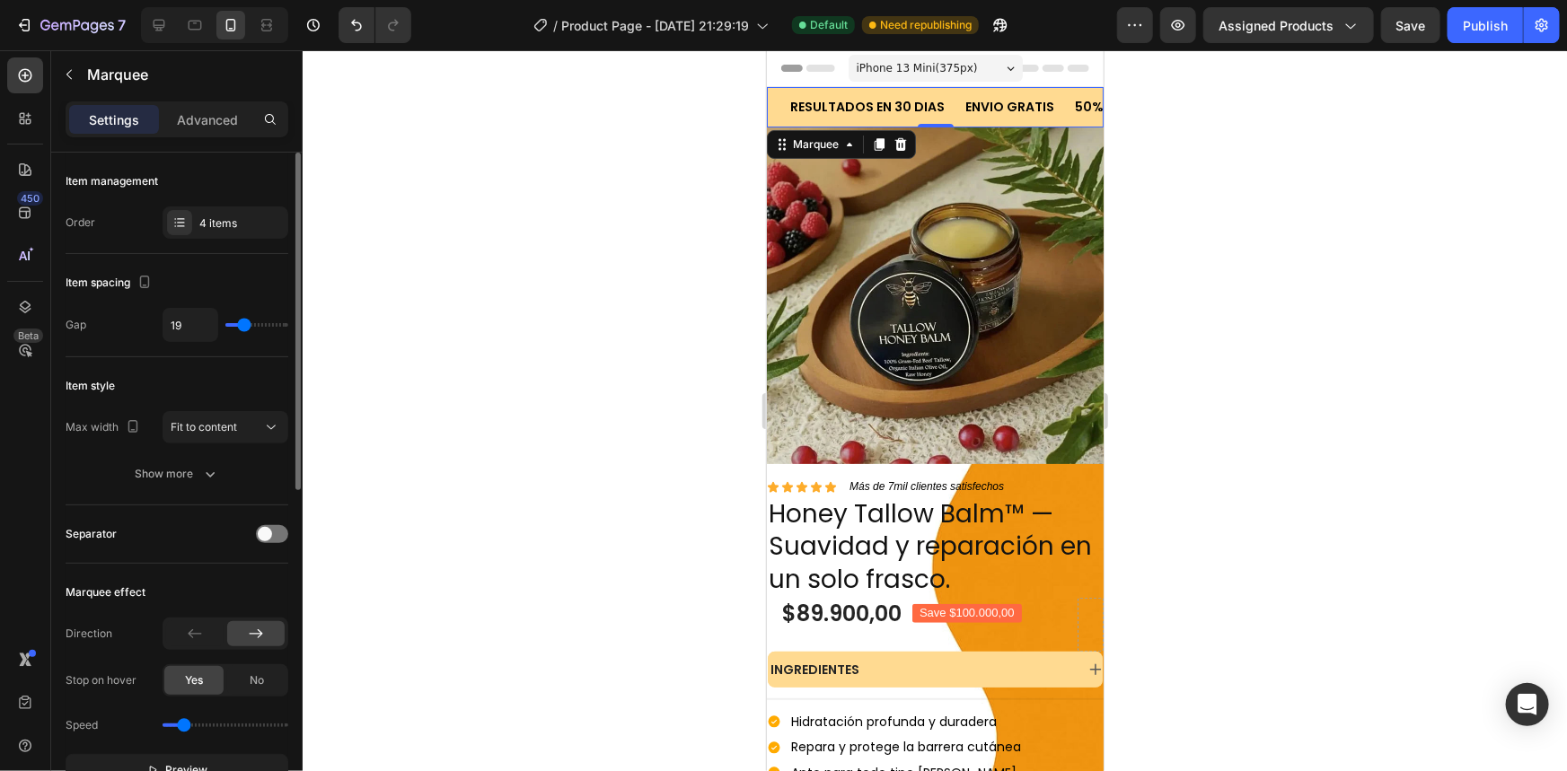
type input "18"
type input "16"
type input "15"
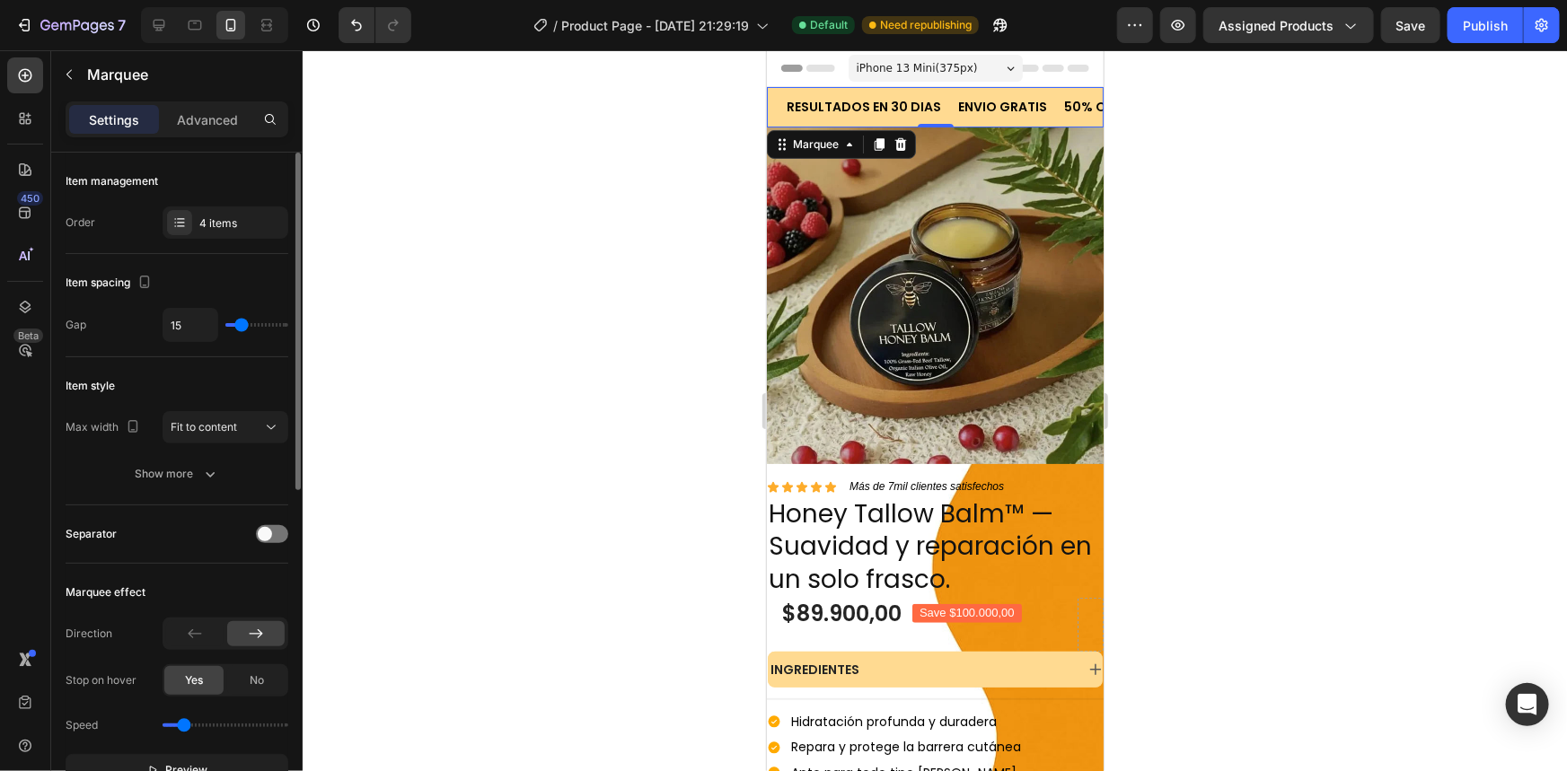
click at [242, 323] on input "range" at bounding box center [256, 325] width 63 height 4
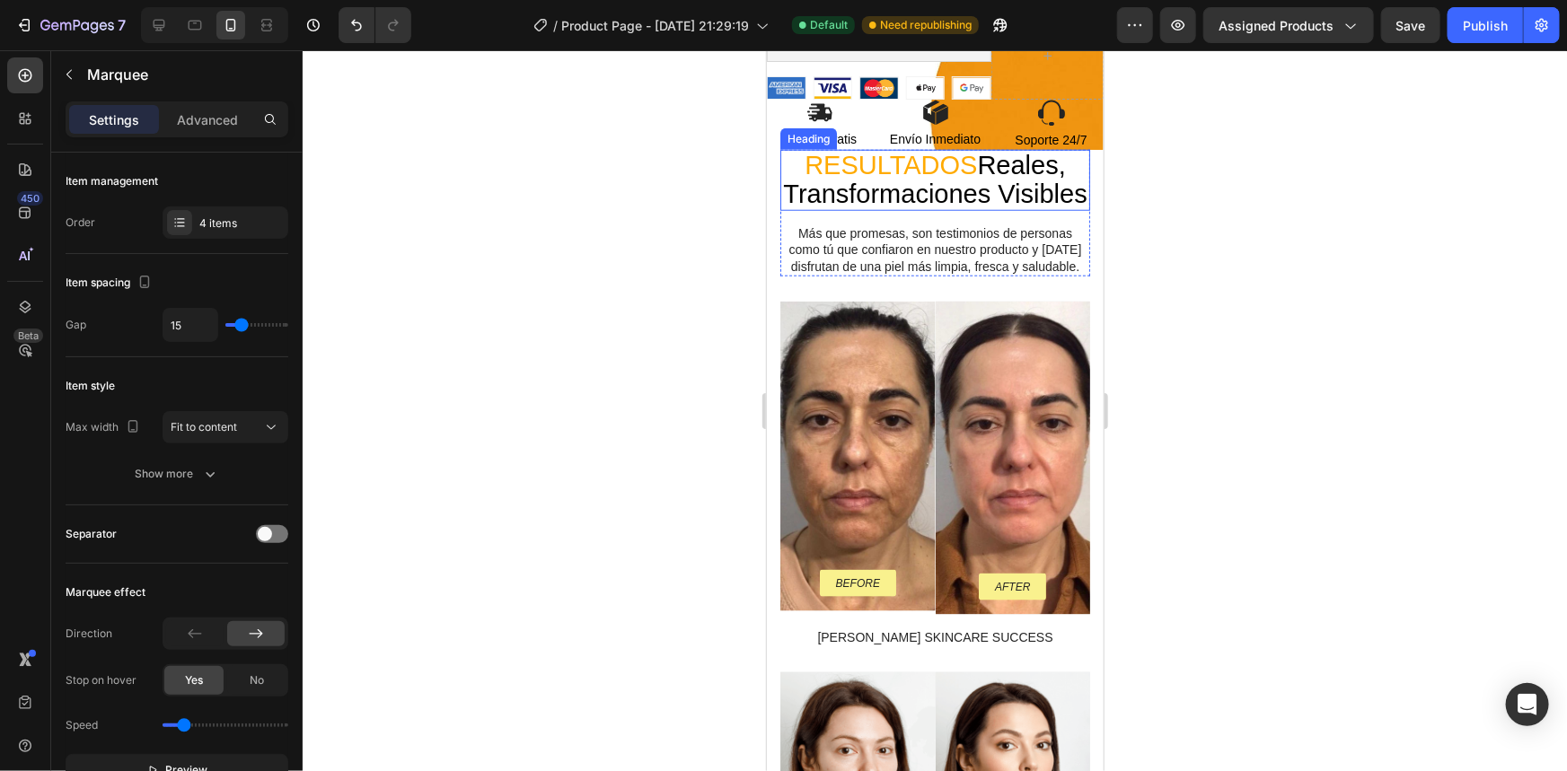
scroll to position [408, 0]
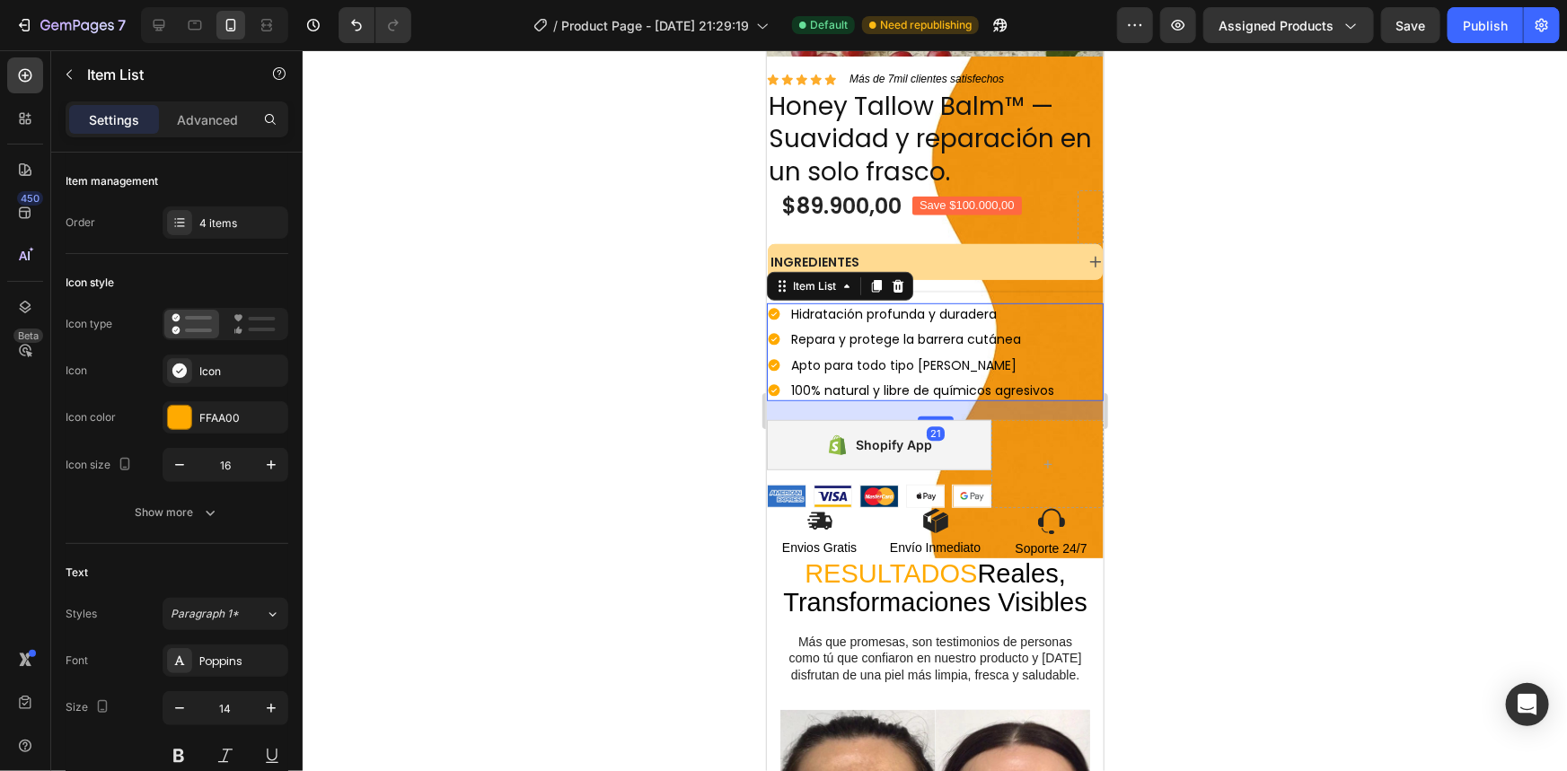
click at [774, 333] on icon at bounding box center [774, 339] width 12 height 12
click at [207, 406] on div "FFAA00" at bounding box center [226, 417] width 126 height 32
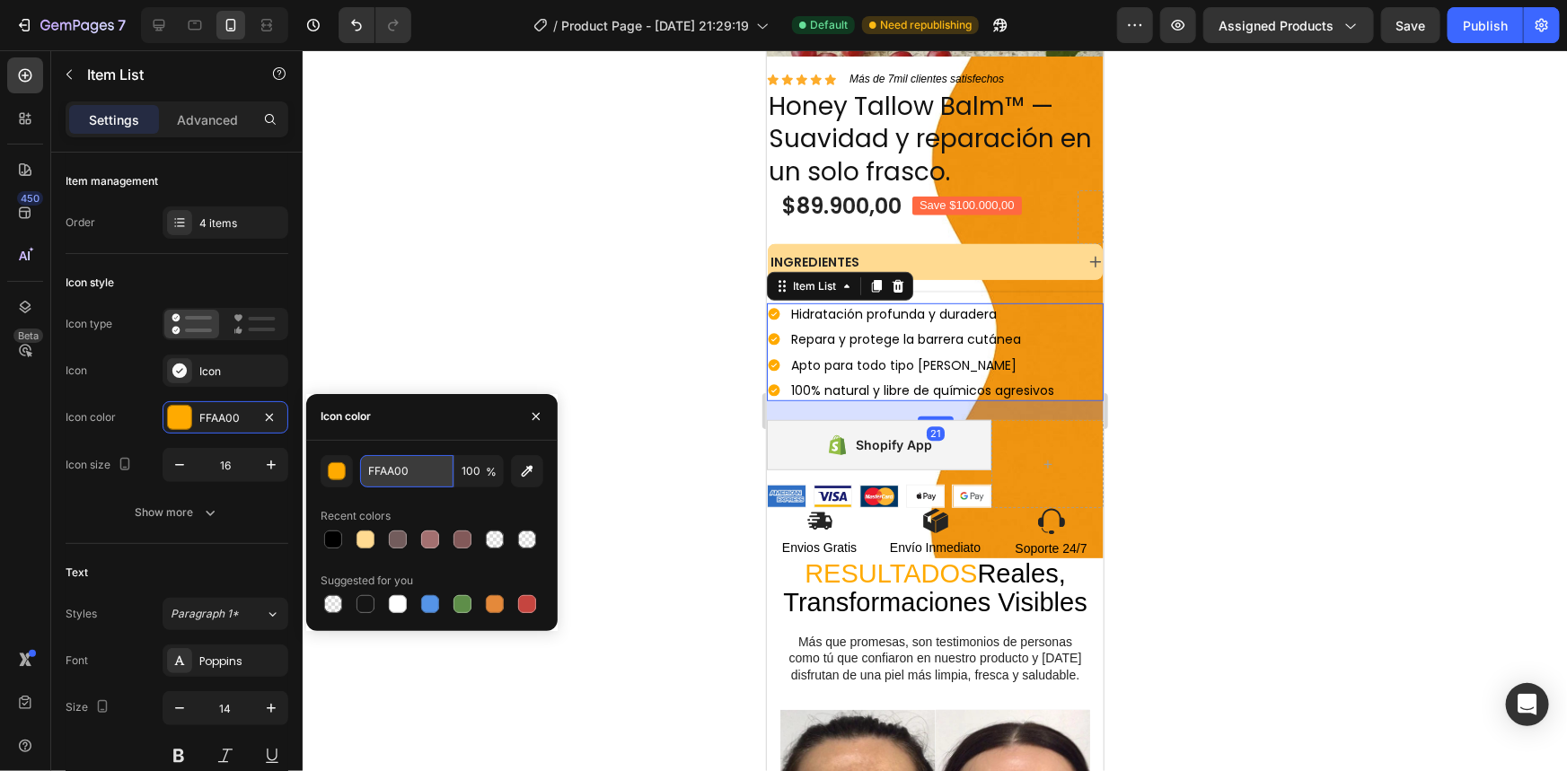
click at [375, 469] on input "FFAA00" at bounding box center [406, 471] width 93 height 32
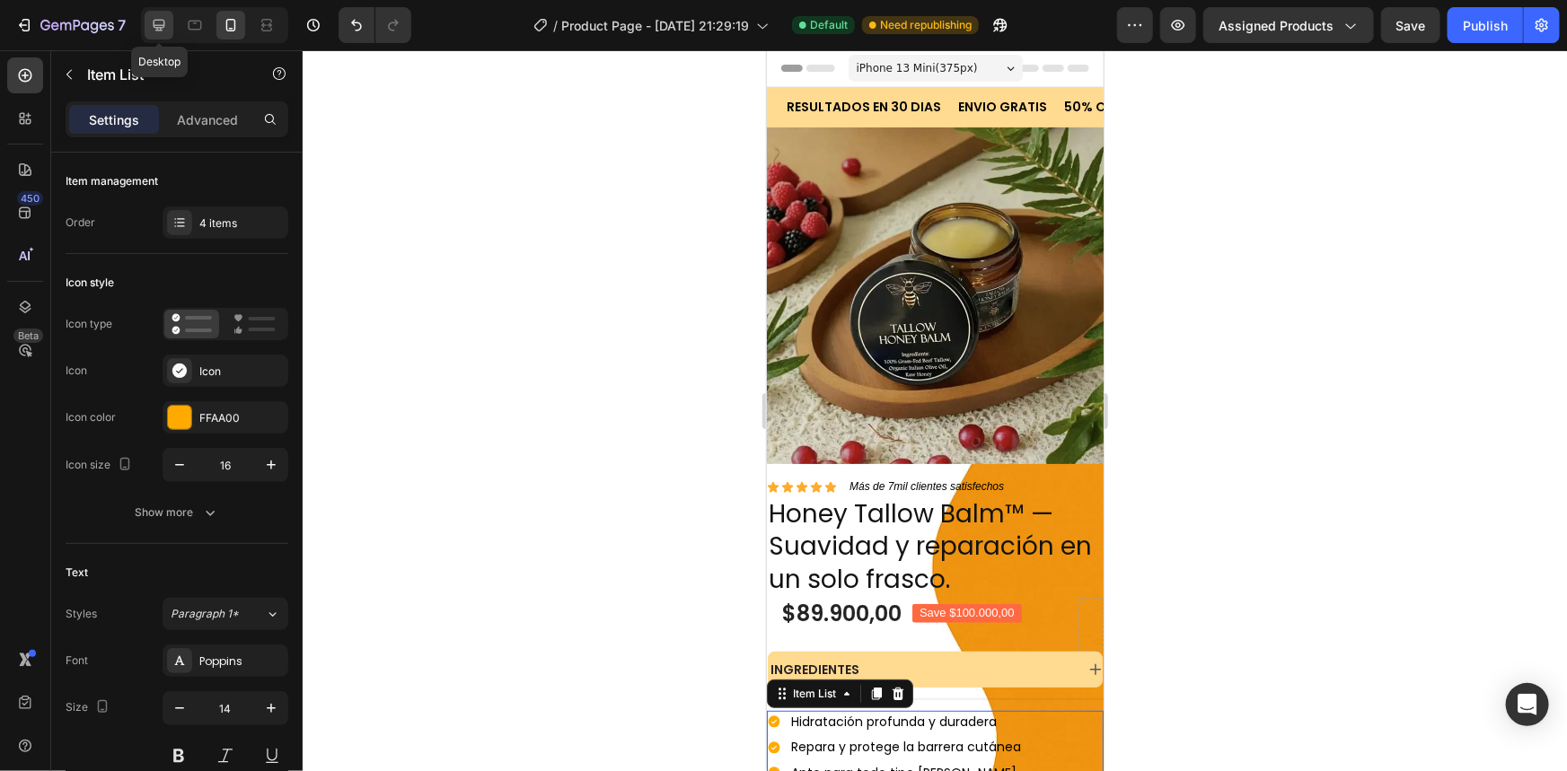
click at [167, 26] on icon at bounding box center [159, 25] width 18 height 18
type input "16"
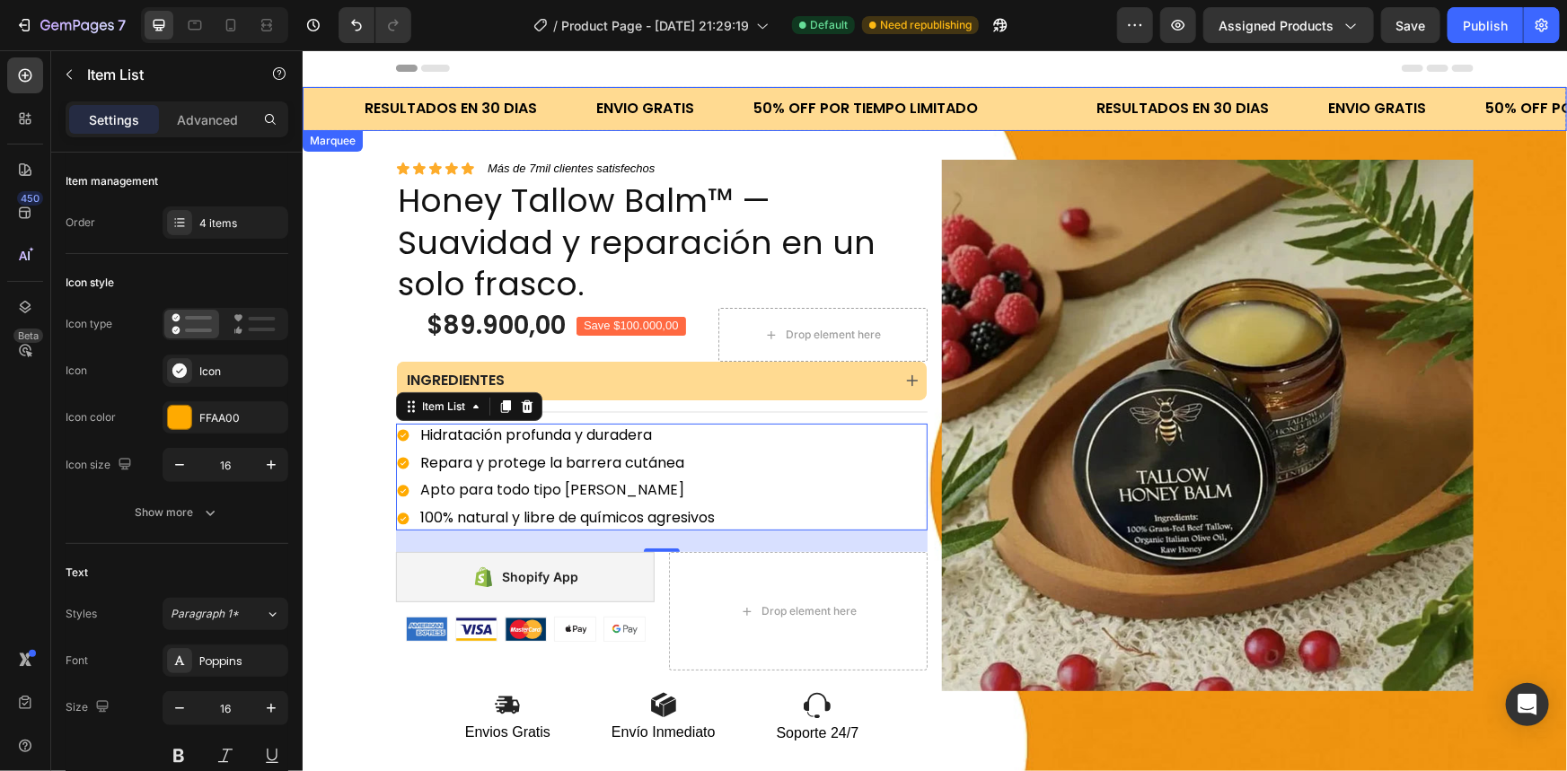
click at [733, 92] on div "ENVIO GRATIS Text Block" at bounding box center [672, 108] width 157 height 44
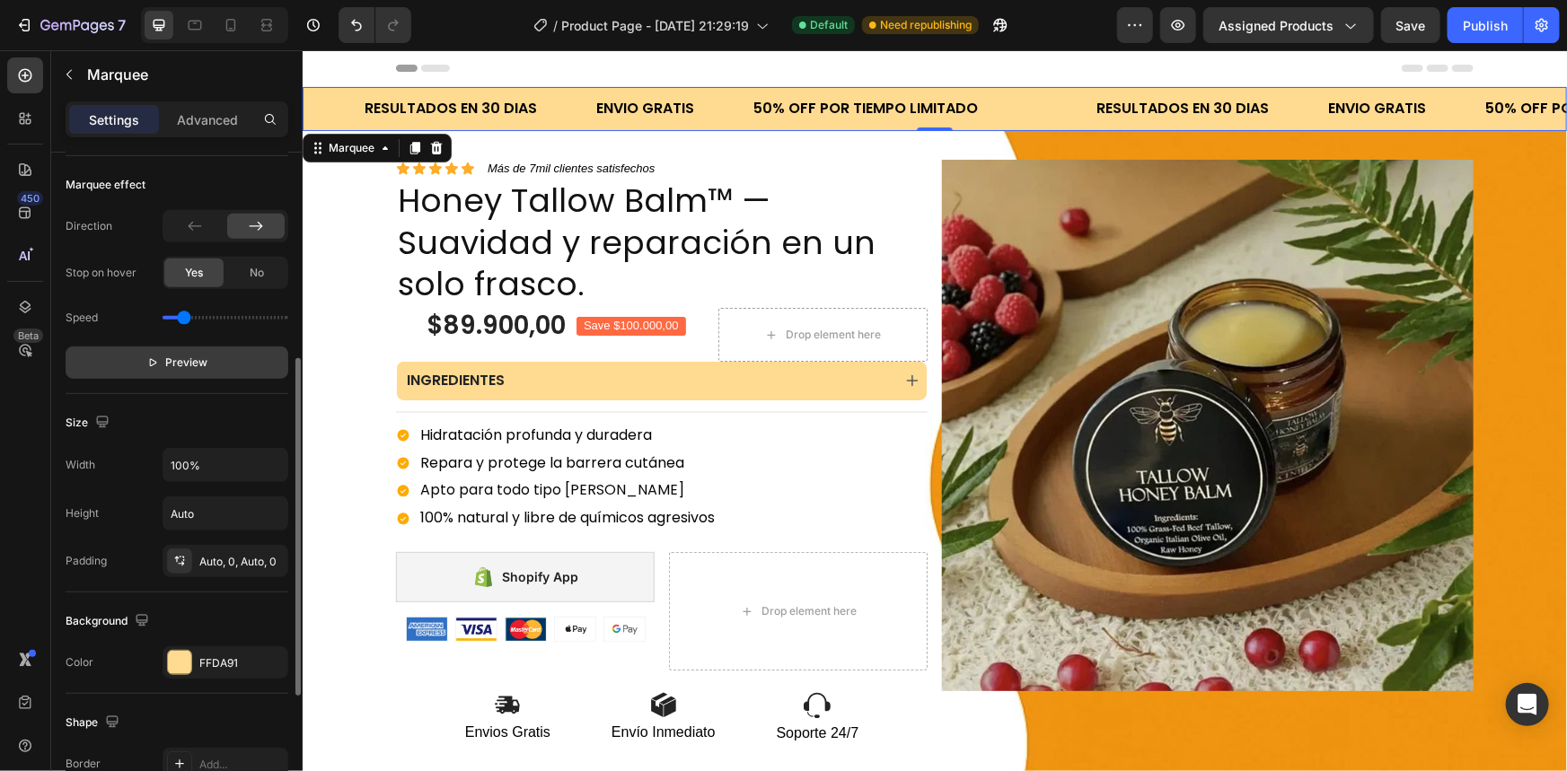
scroll to position [489, 0]
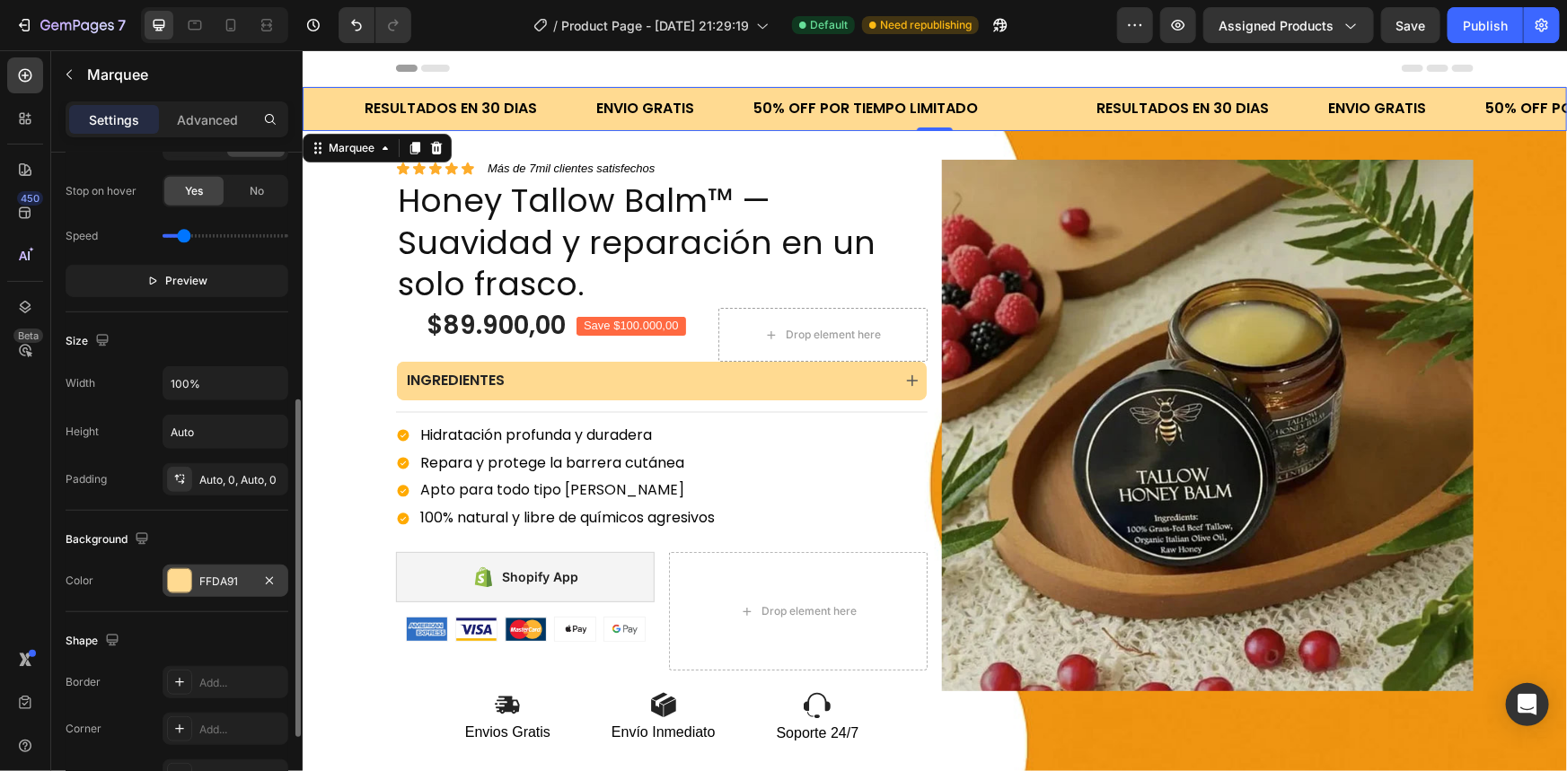
click at [218, 574] on div "FFDA91" at bounding box center [225, 582] width 52 height 16
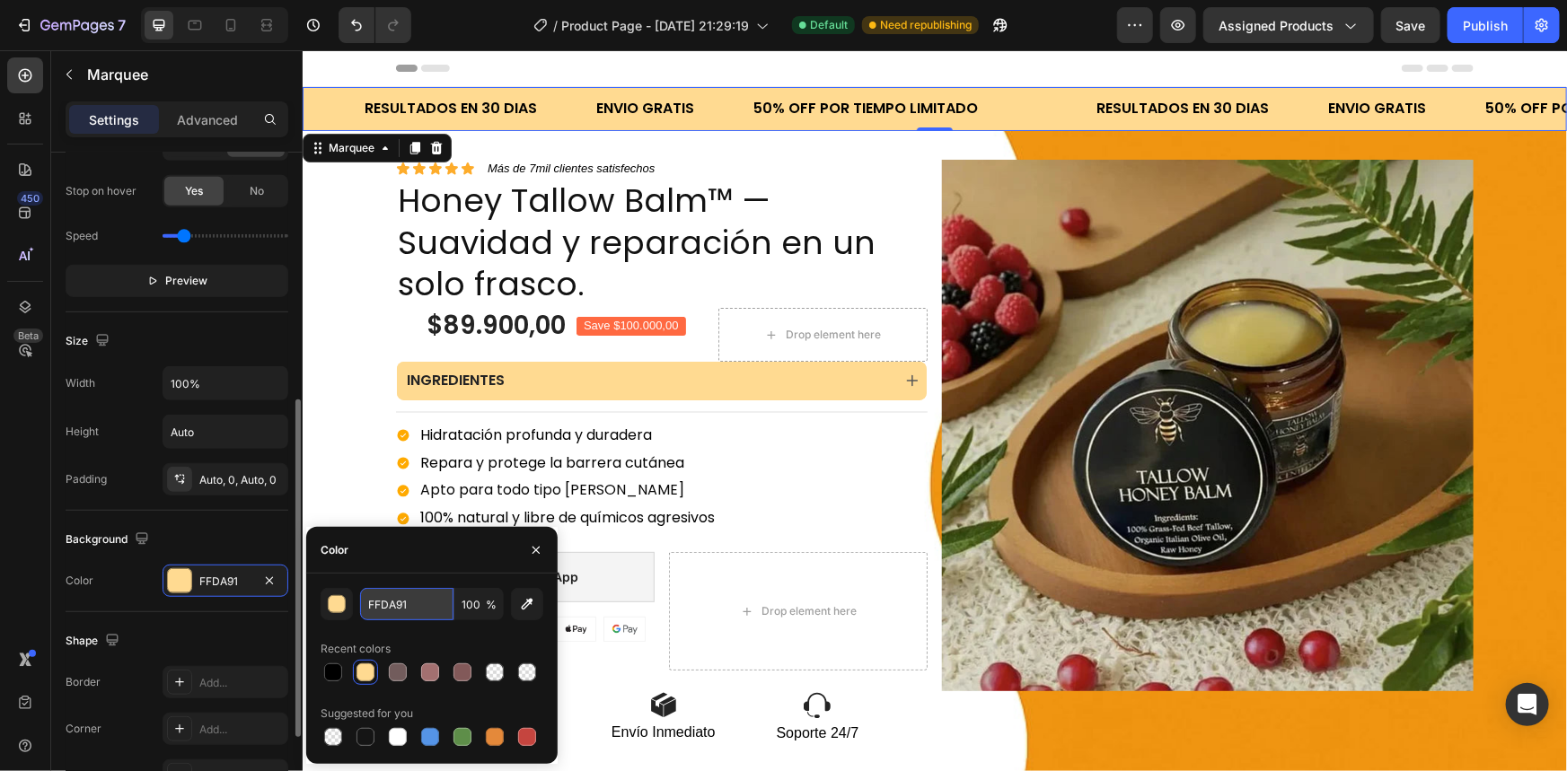
click at [404, 611] on input "FFDA91" at bounding box center [406, 604] width 93 height 32
paste input "AA00"
type input "FFAA00"
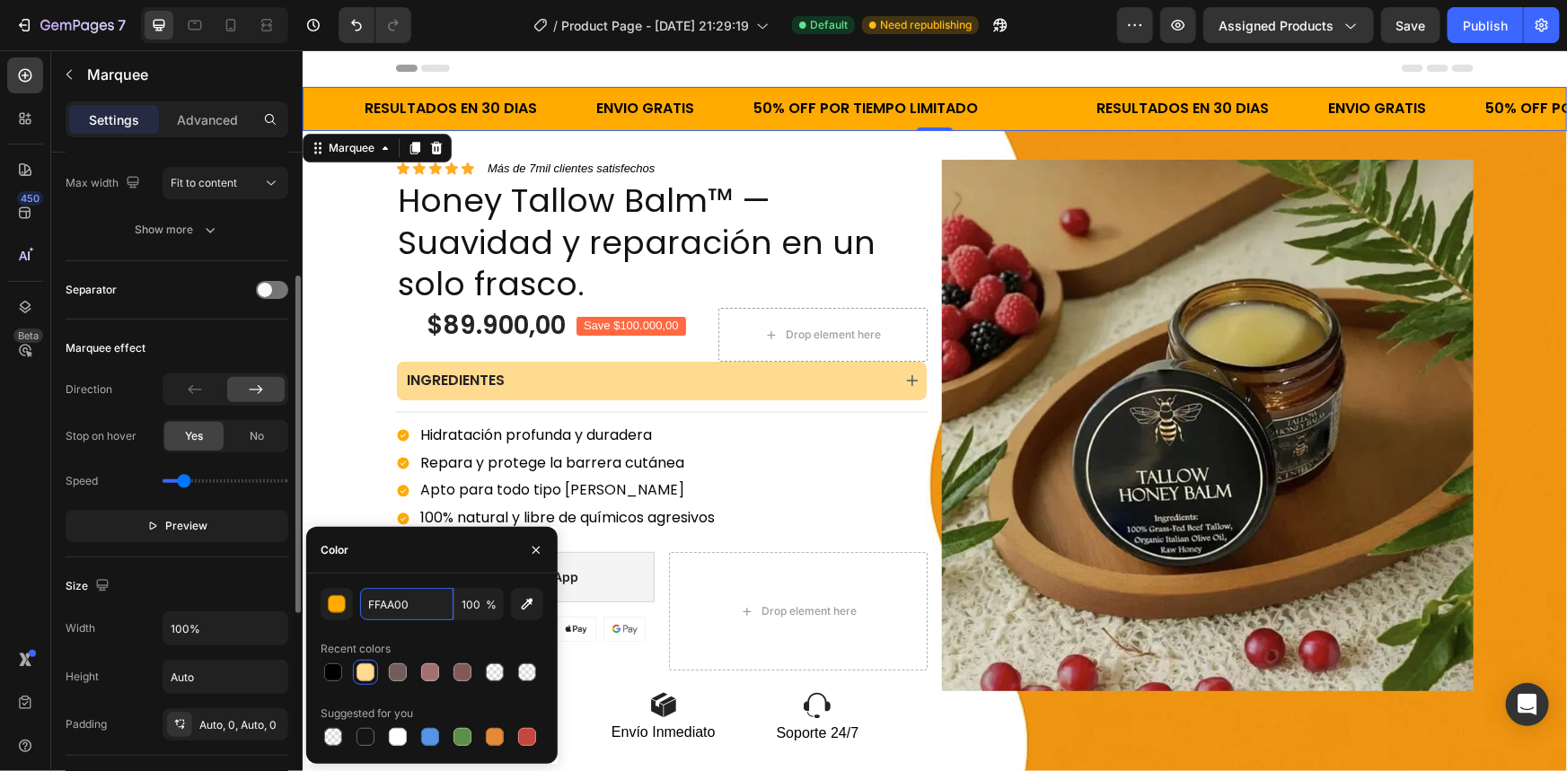
scroll to position [163, 0]
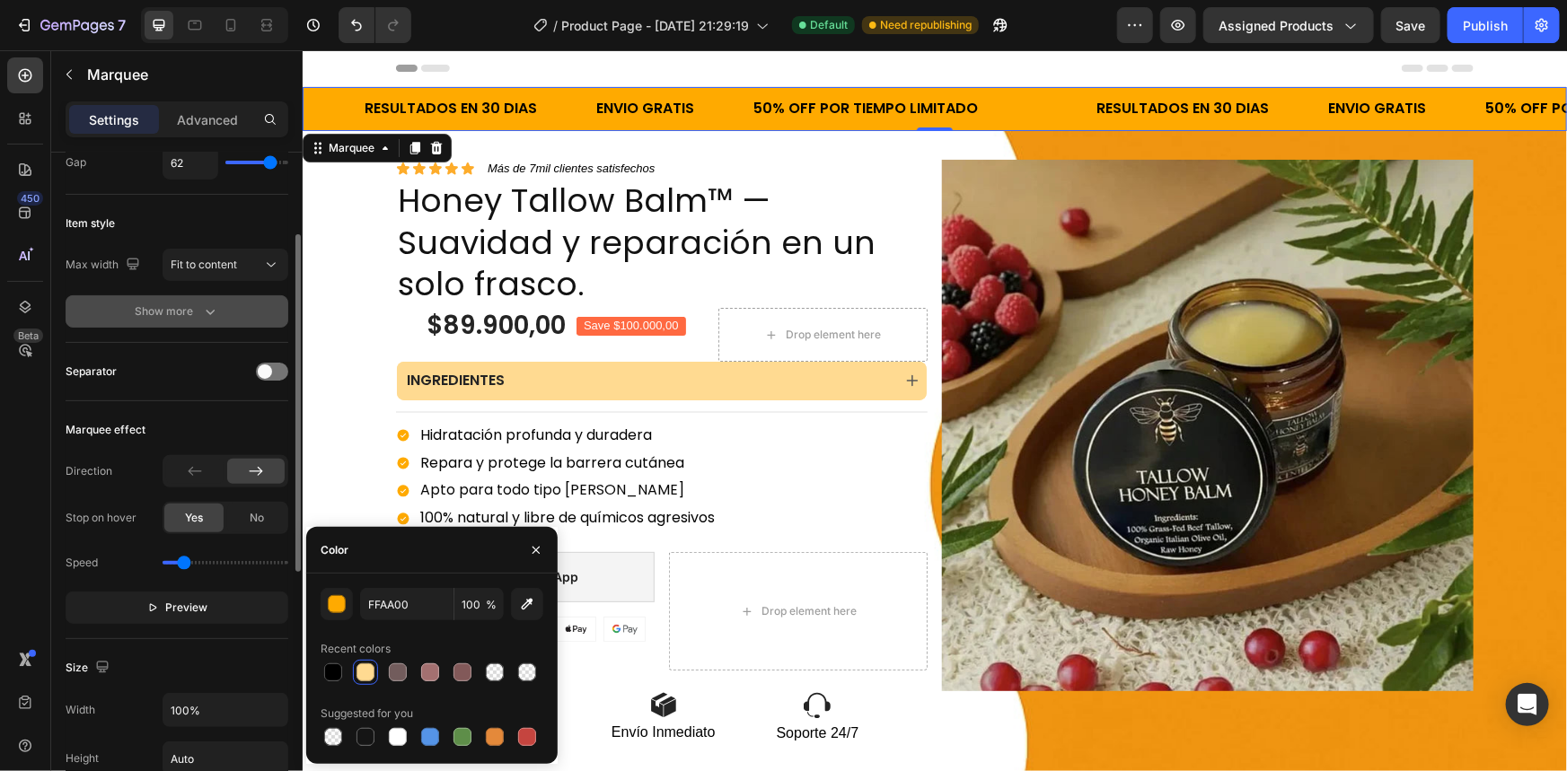
click at [221, 321] on button "Show more" at bounding box center [177, 311] width 223 height 32
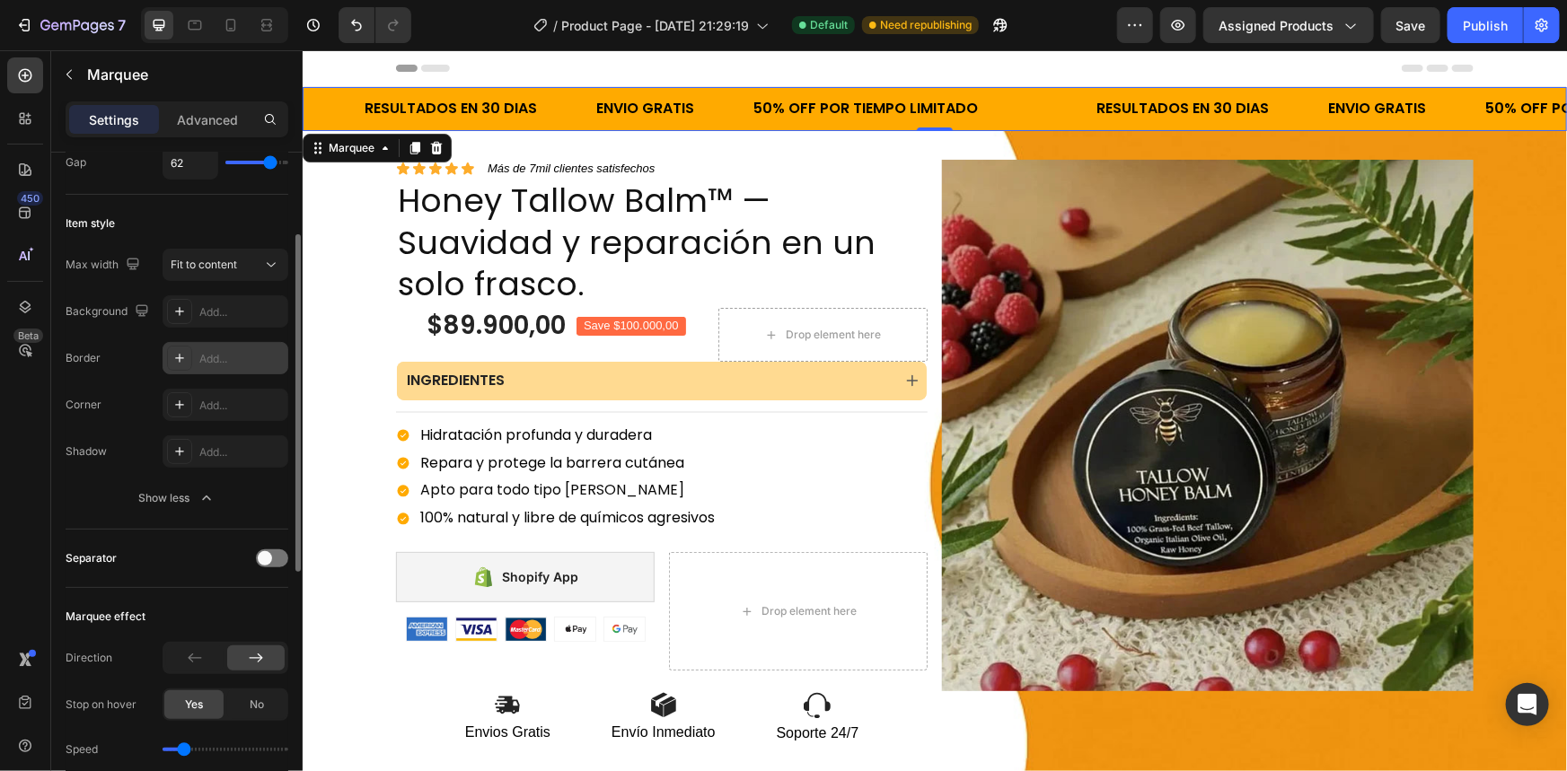
scroll to position [0, 0]
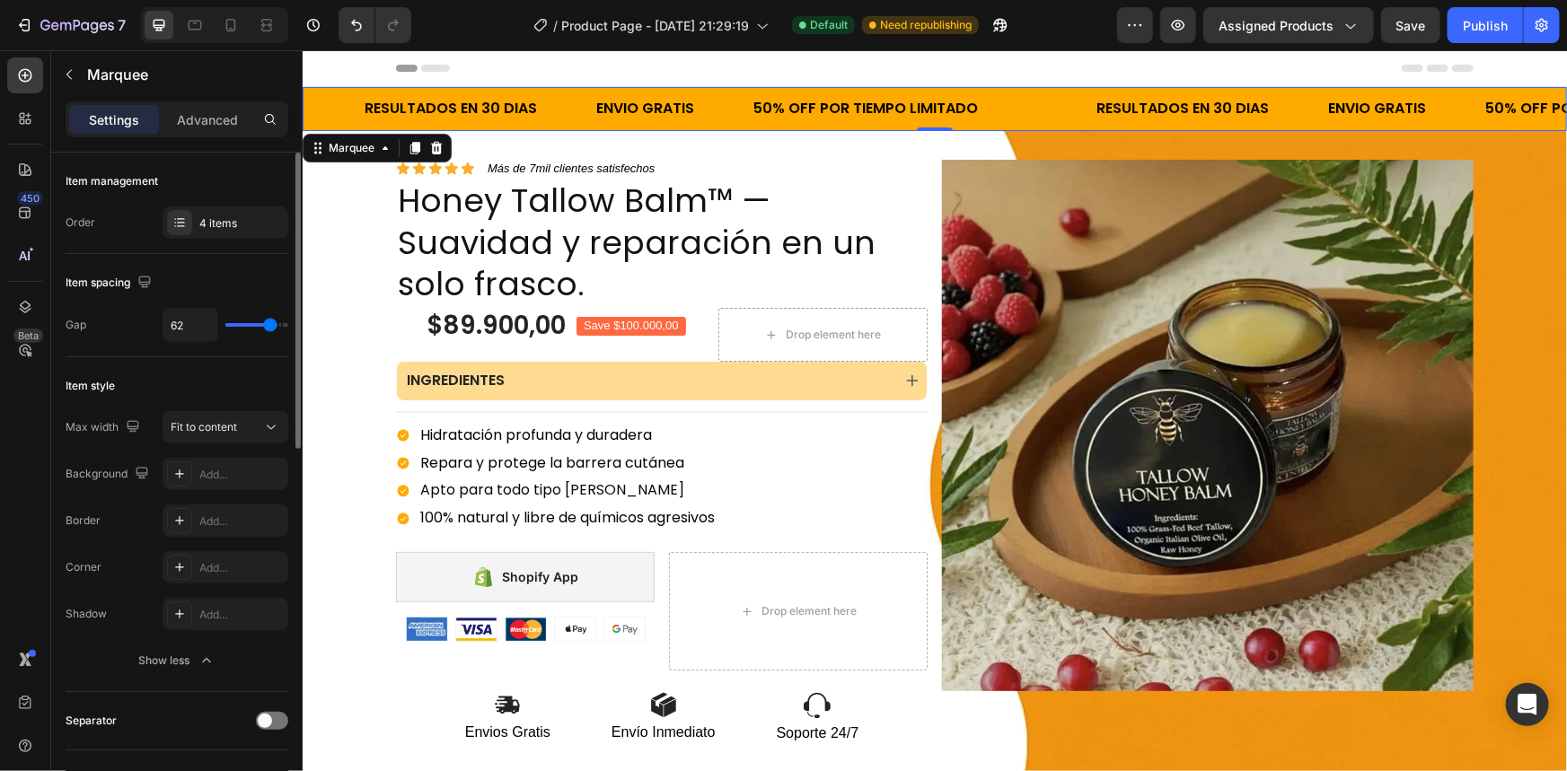
type input "59"
click at [268, 327] on input "range" at bounding box center [256, 325] width 63 height 4
click at [218, 221] on div "4 items" at bounding box center [241, 224] width 84 height 16
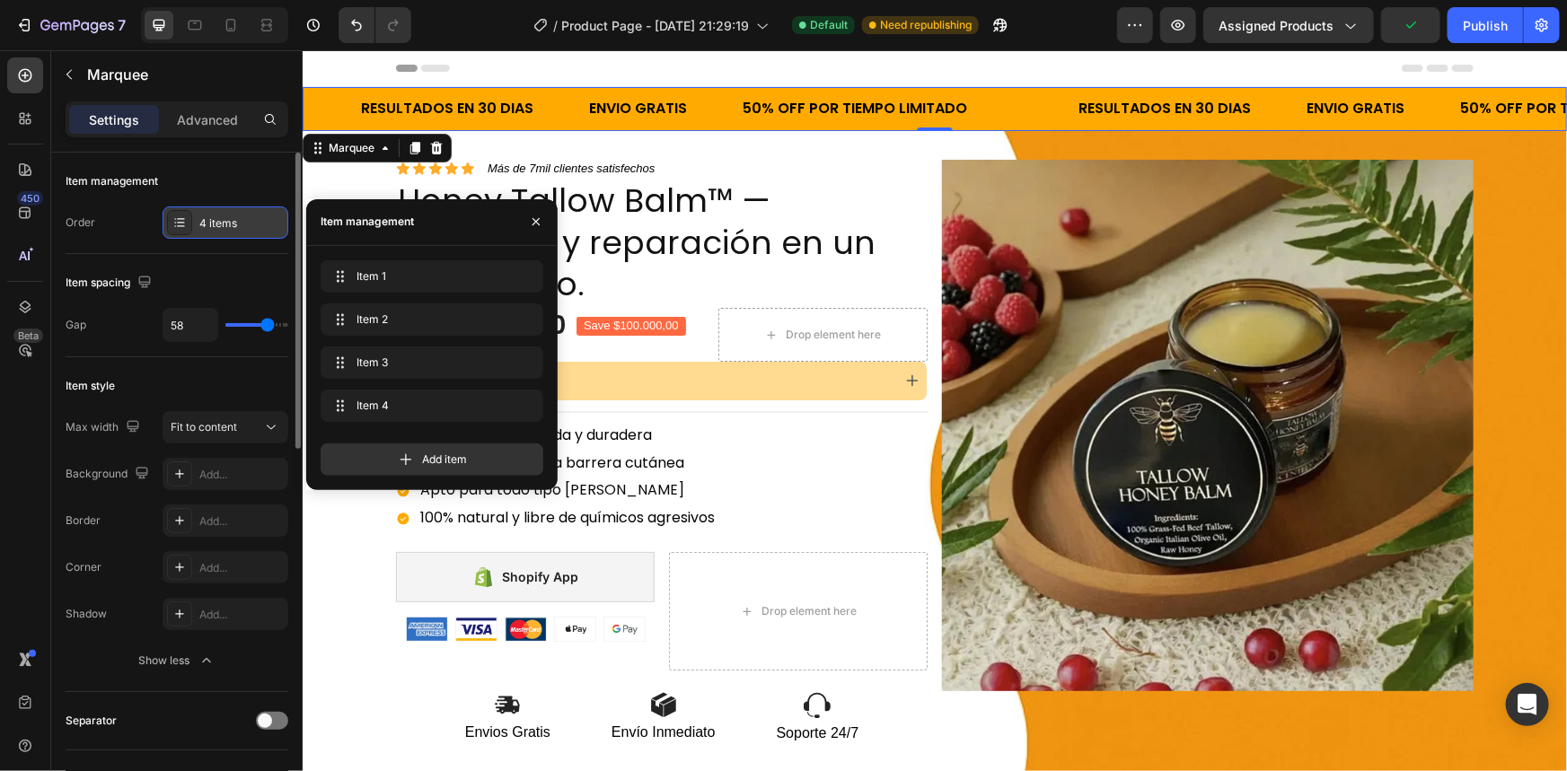
click at [218, 221] on div "4 items" at bounding box center [241, 224] width 84 height 16
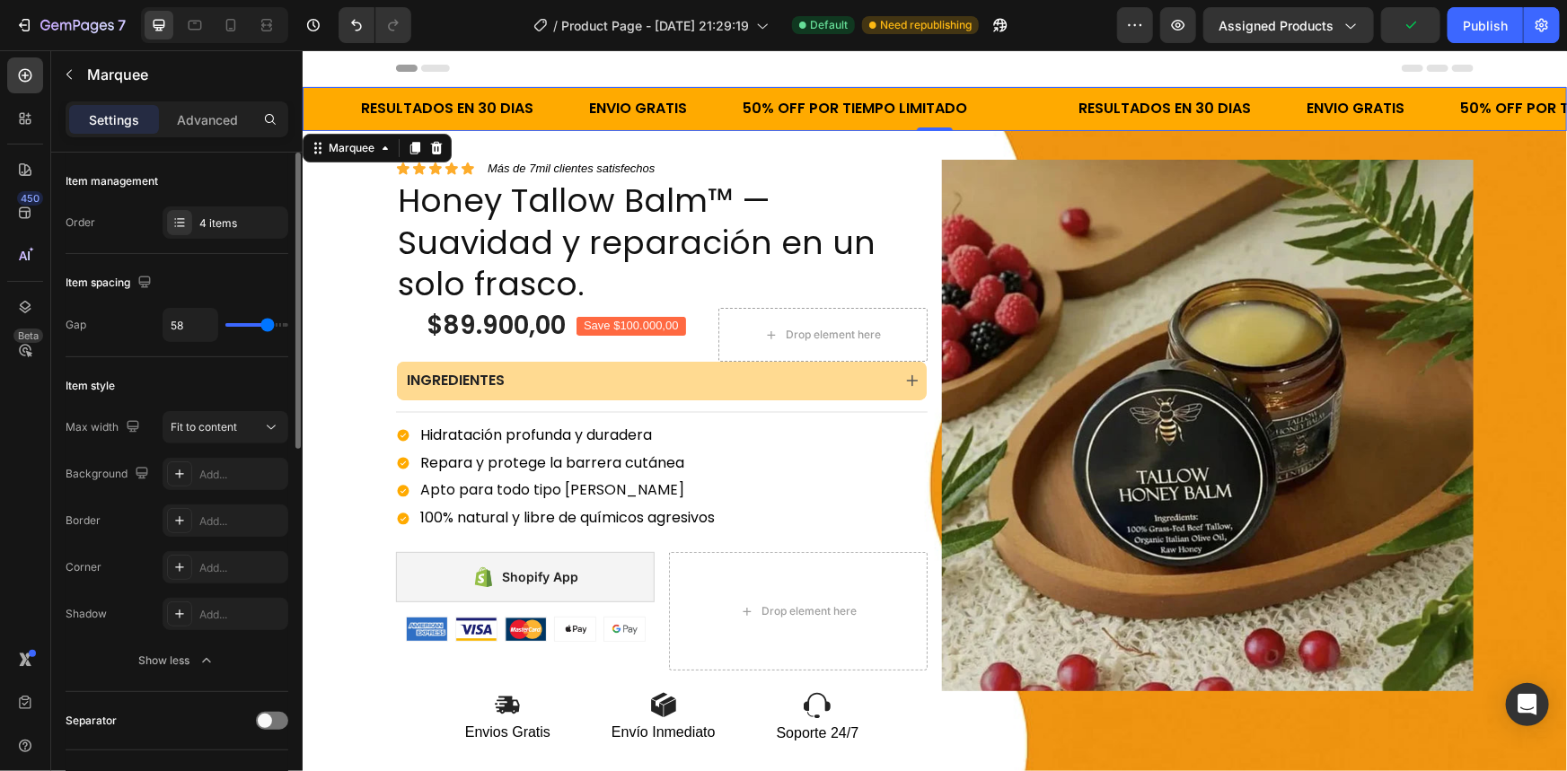
click at [233, 172] on div "Item management" at bounding box center [177, 181] width 223 height 29
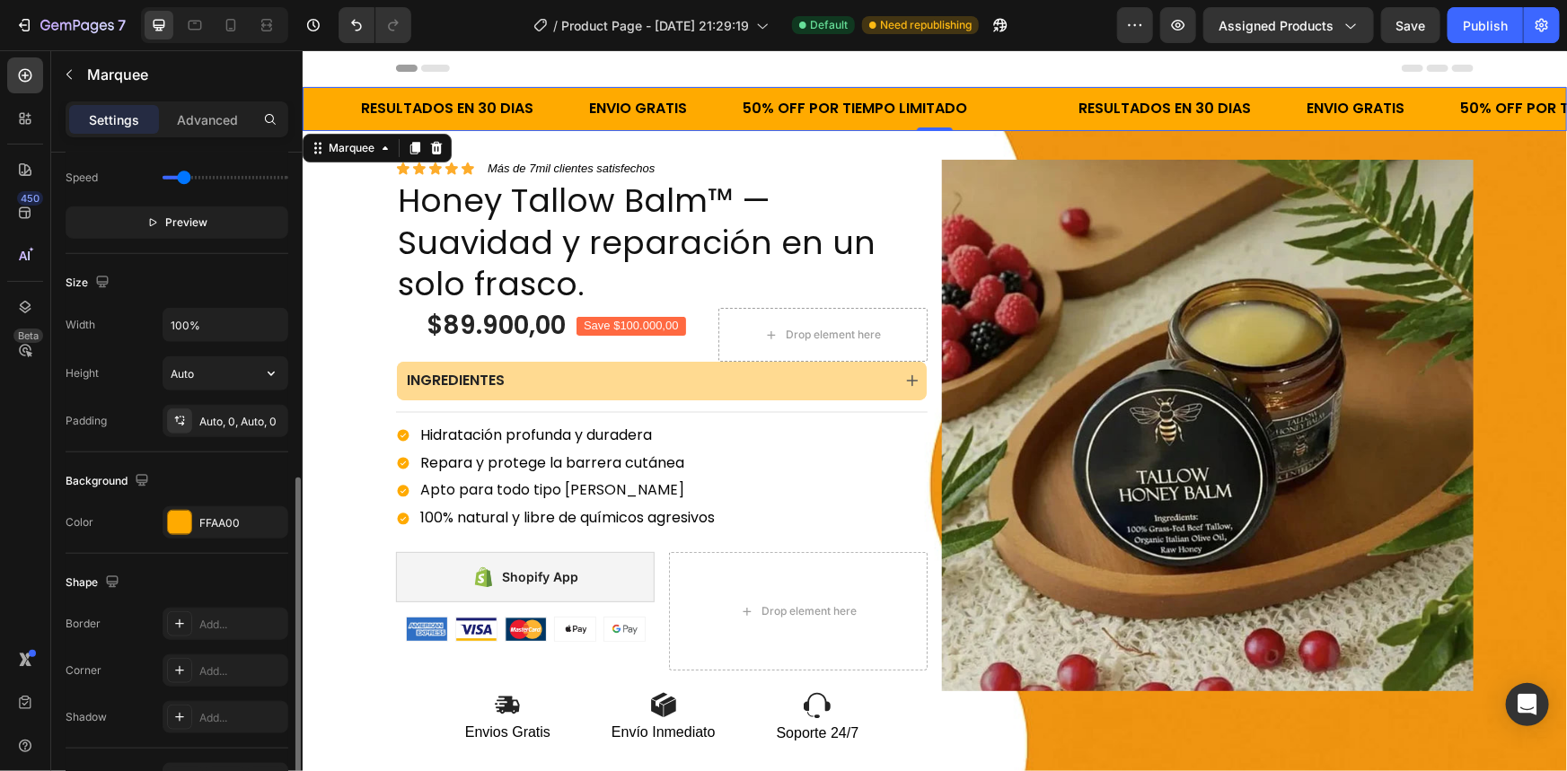
scroll to position [843, 0]
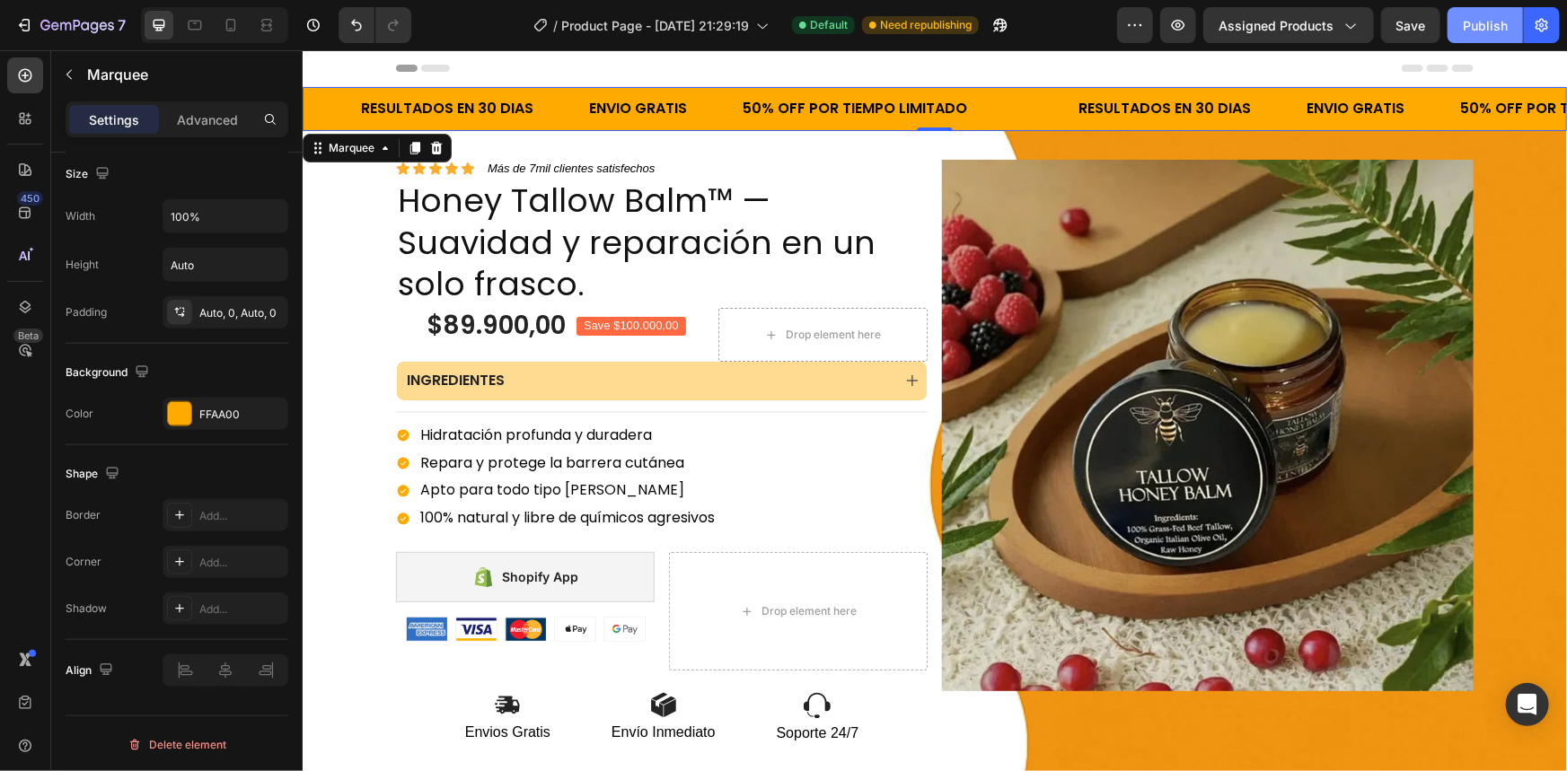
click at [1466, 24] on div "Publish" at bounding box center [1485, 25] width 45 height 19
click at [235, 28] on icon at bounding box center [231, 25] width 18 height 18
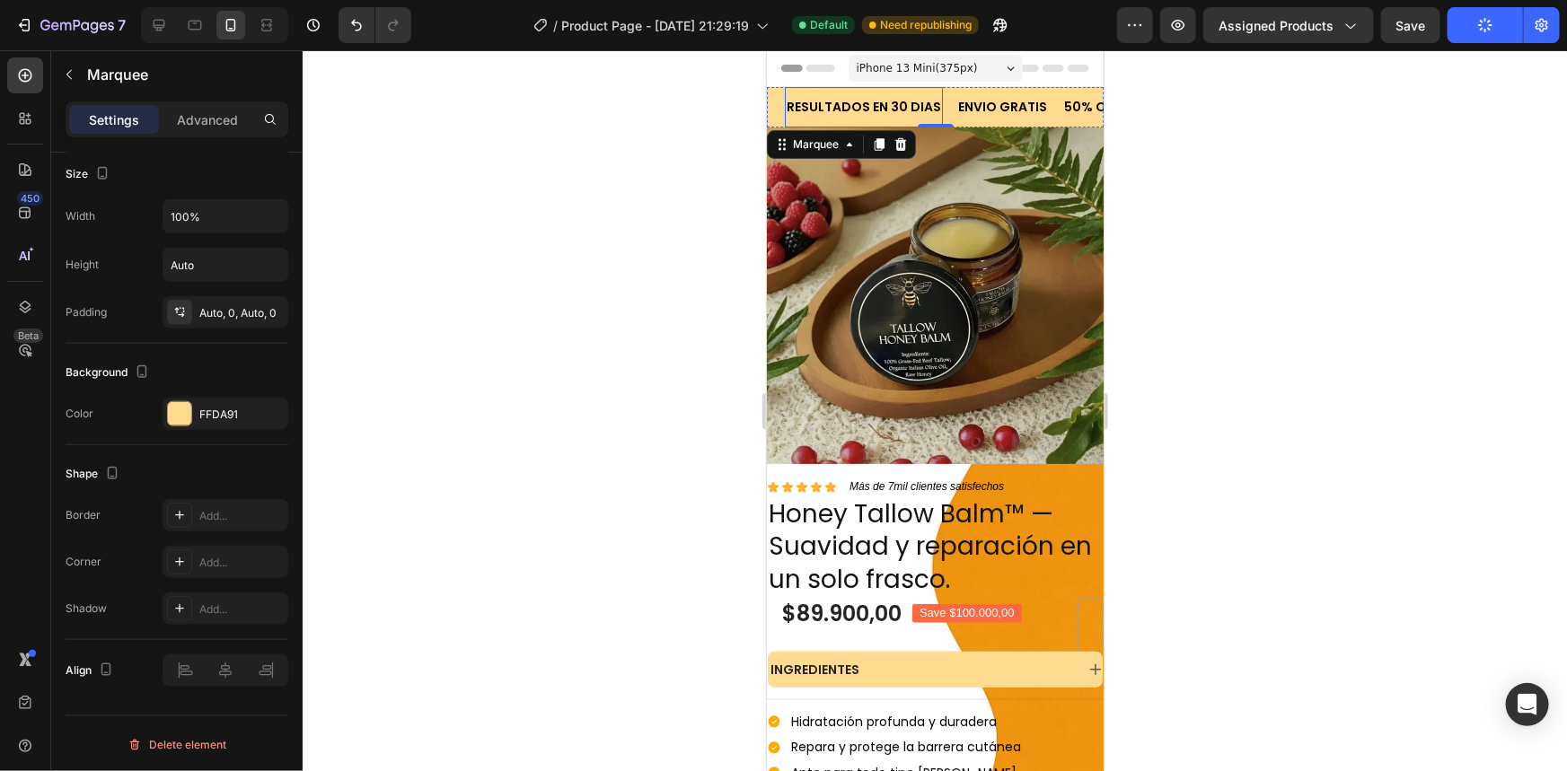
click at [934, 91] on div "RESULTADOS EN 30 DIAS Text Block" at bounding box center [863, 106] width 158 height 40
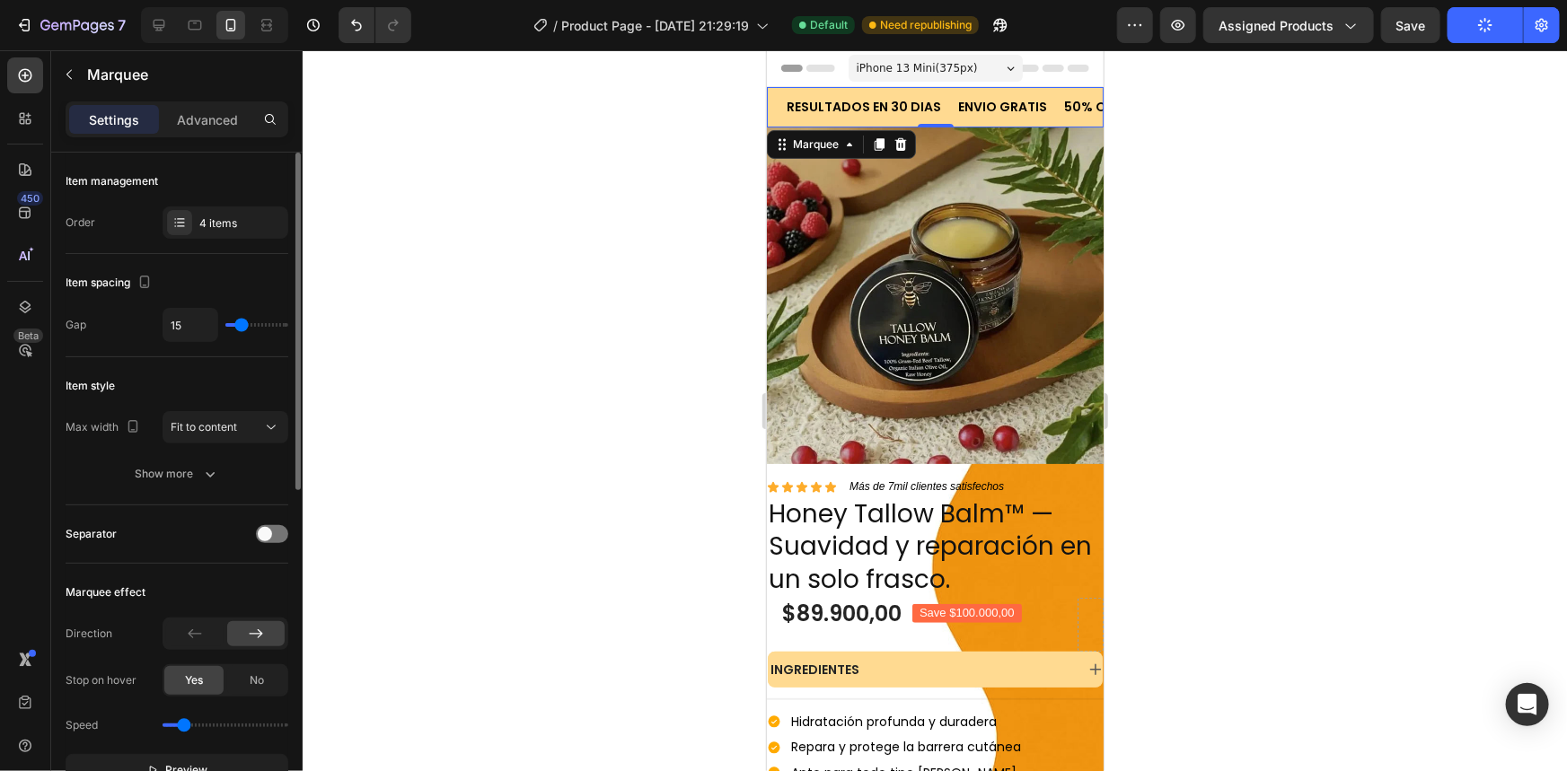
click at [936, 89] on div "RESULTADOS EN 30 DIAS Text Block" at bounding box center [870, 106] width 172 height 40
click at [150, 22] on icon at bounding box center [159, 25] width 18 height 18
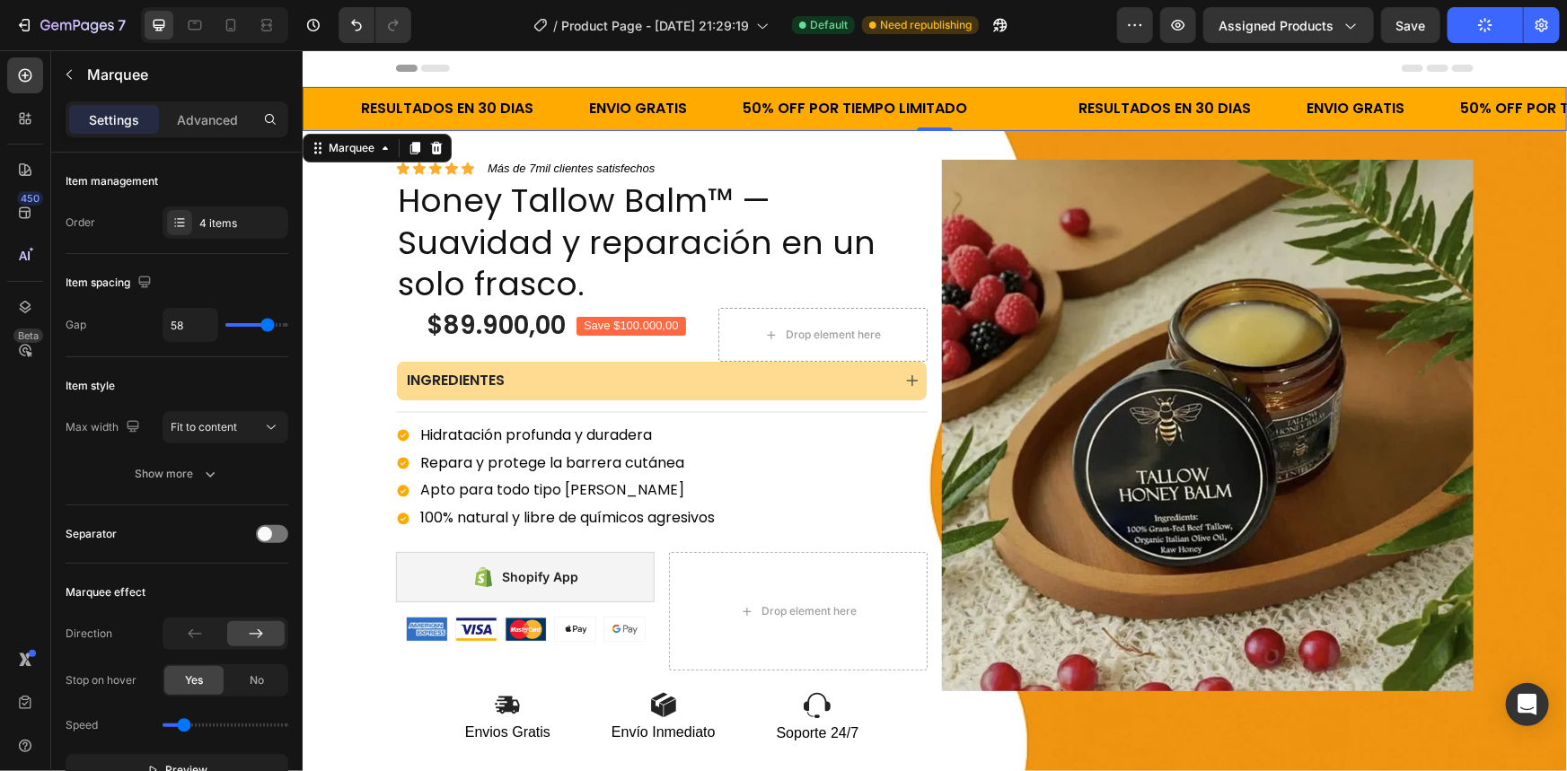
click at [735, 87] on div "ENVIO GRATIS Text Block" at bounding box center [663, 108] width 154 height 44
click at [733, 91] on div "ENVIO GRATIS Text Block" at bounding box center [663, 108] width 154 height 44
click at [226, 29] on icon at bounding box center [231, 25] width 10 height 13
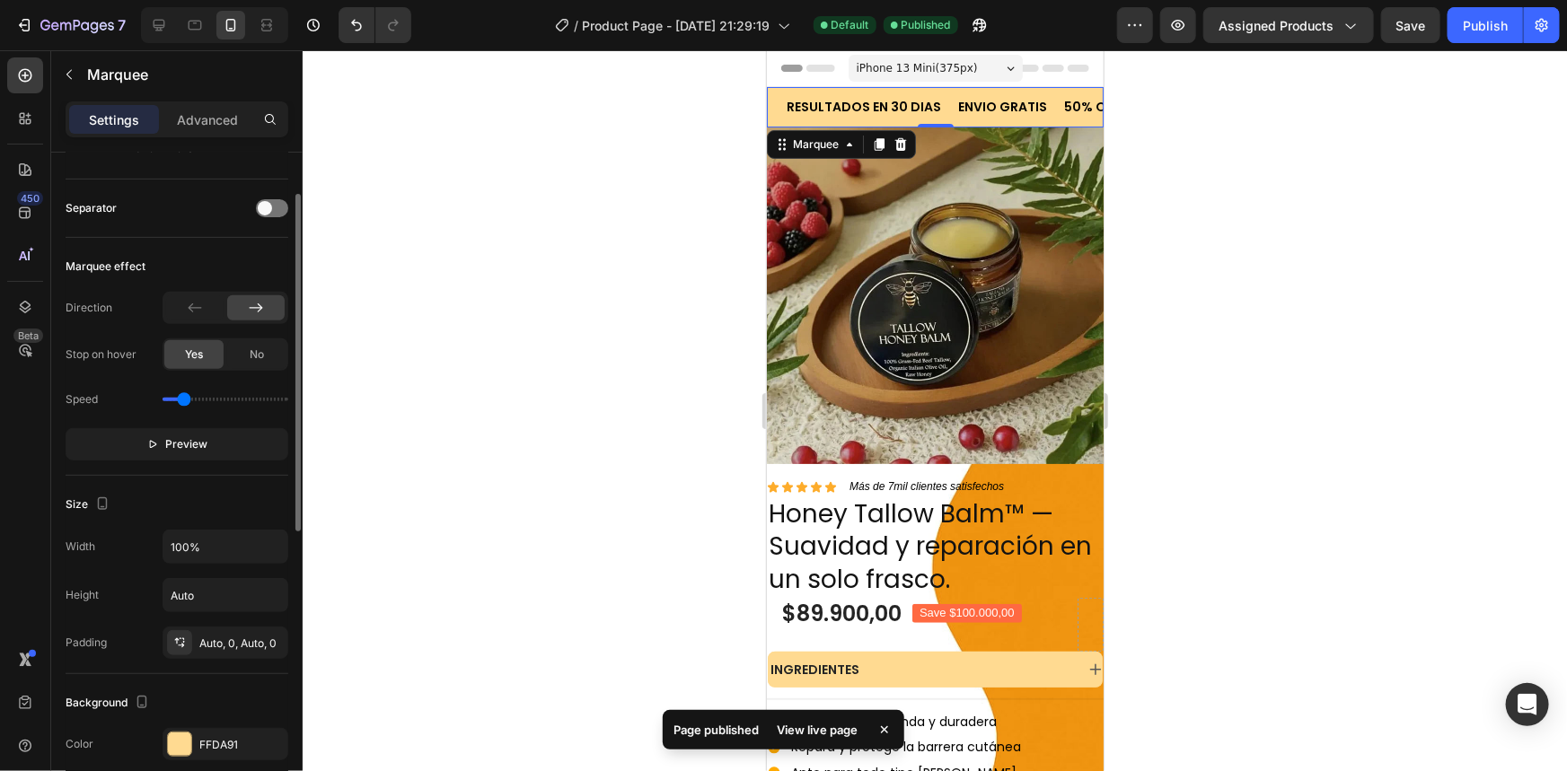
scroll to position [408, 0]
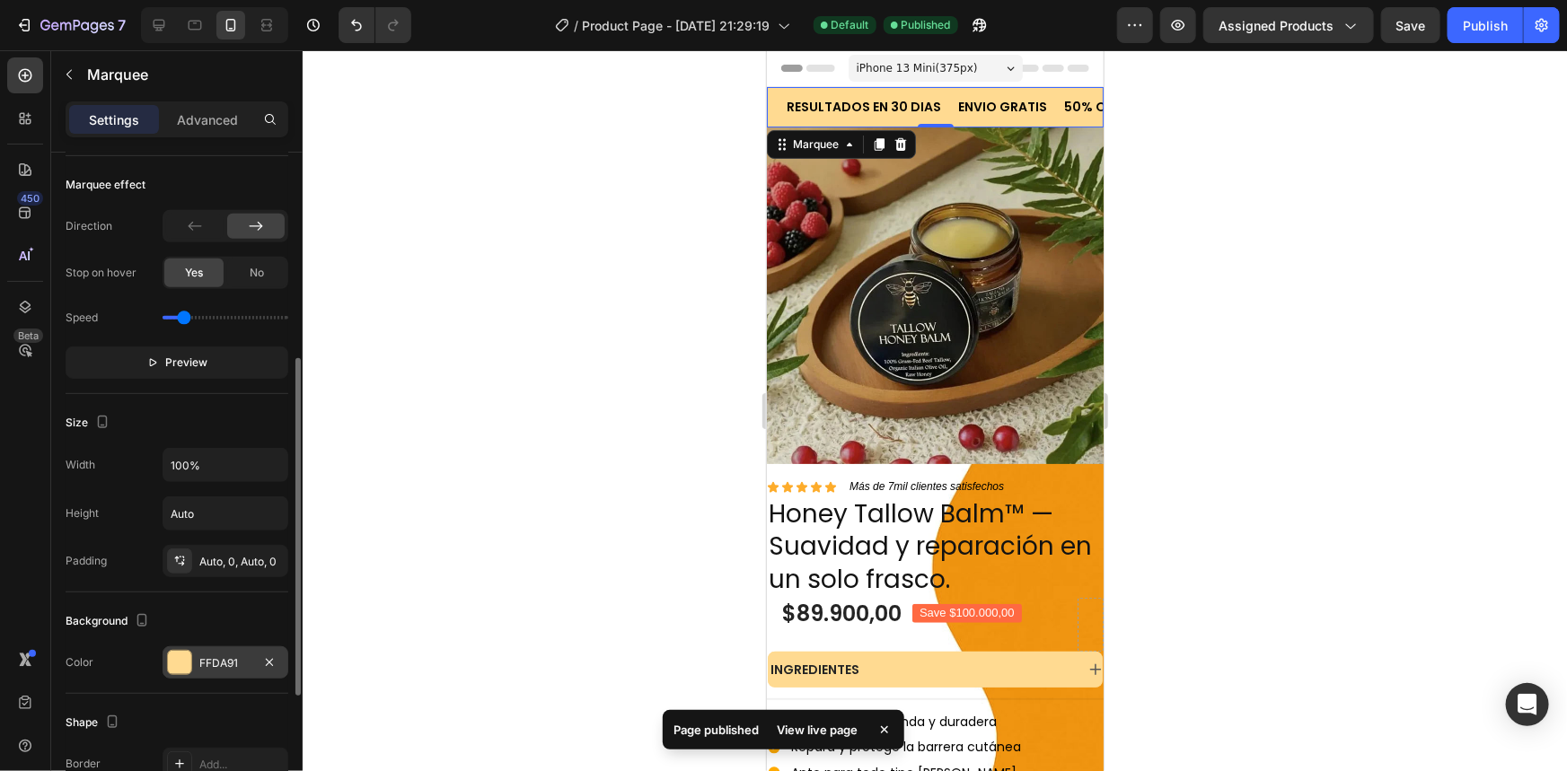
click at [224, 657] on div "FFDA91" at bounding box center [225, 664] width 52 height 16
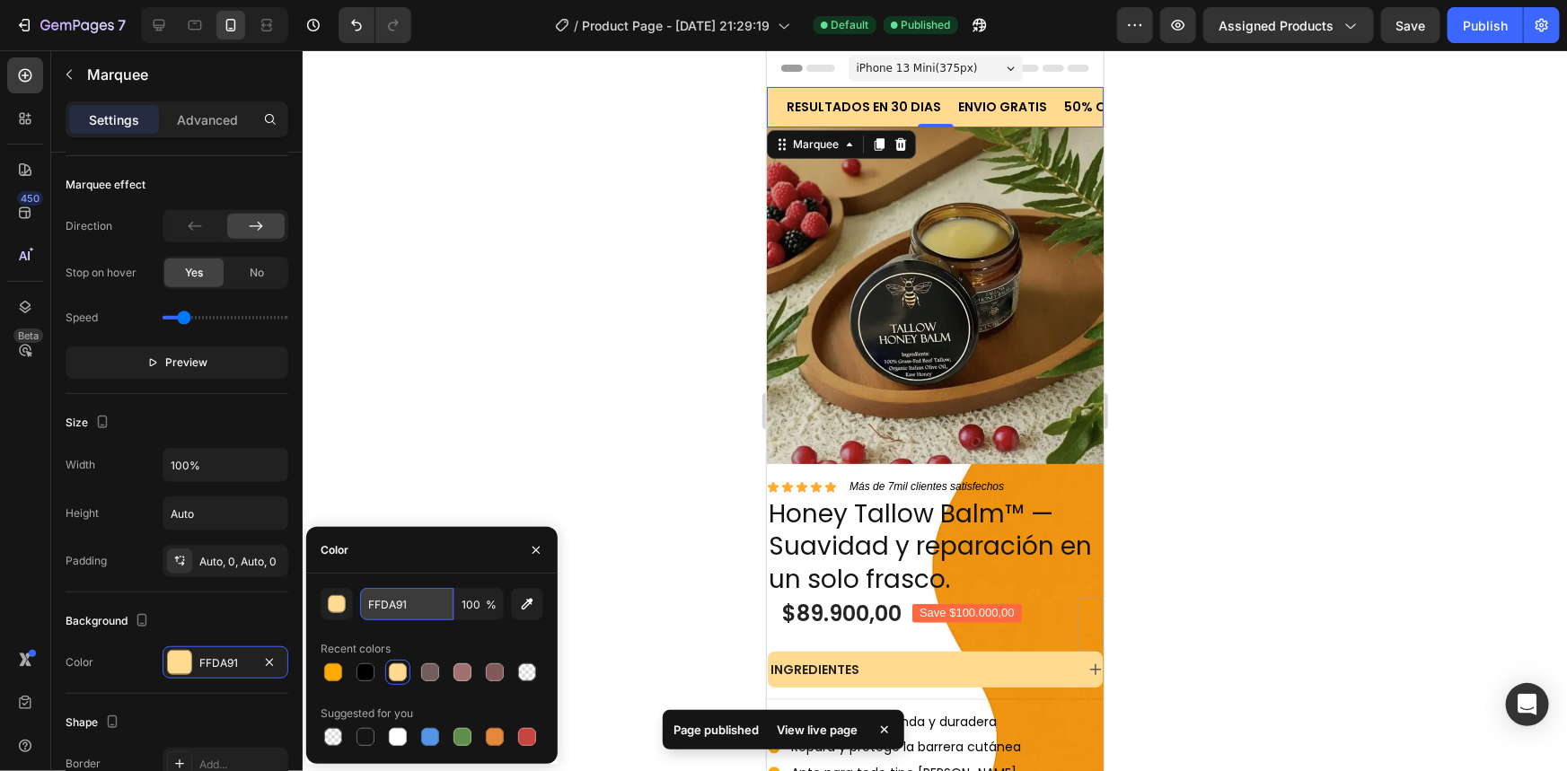
click at [404, 599] on input "FFDA91" at bounding box center [406, 604] width 93 height 32
paste input "AA00"
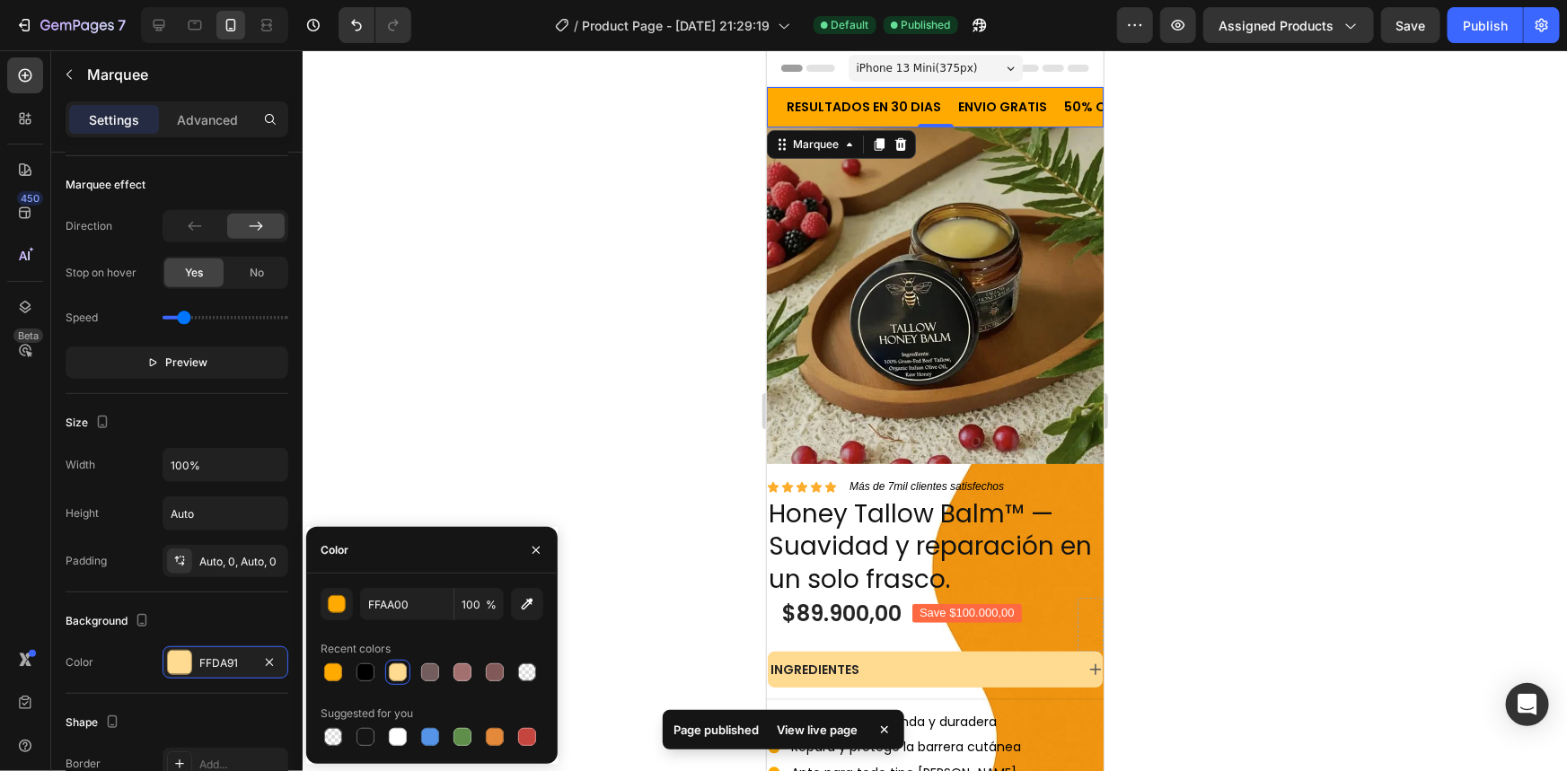
click at [538, 291] on div at bounding box center [935, 410] width 1264 height 721
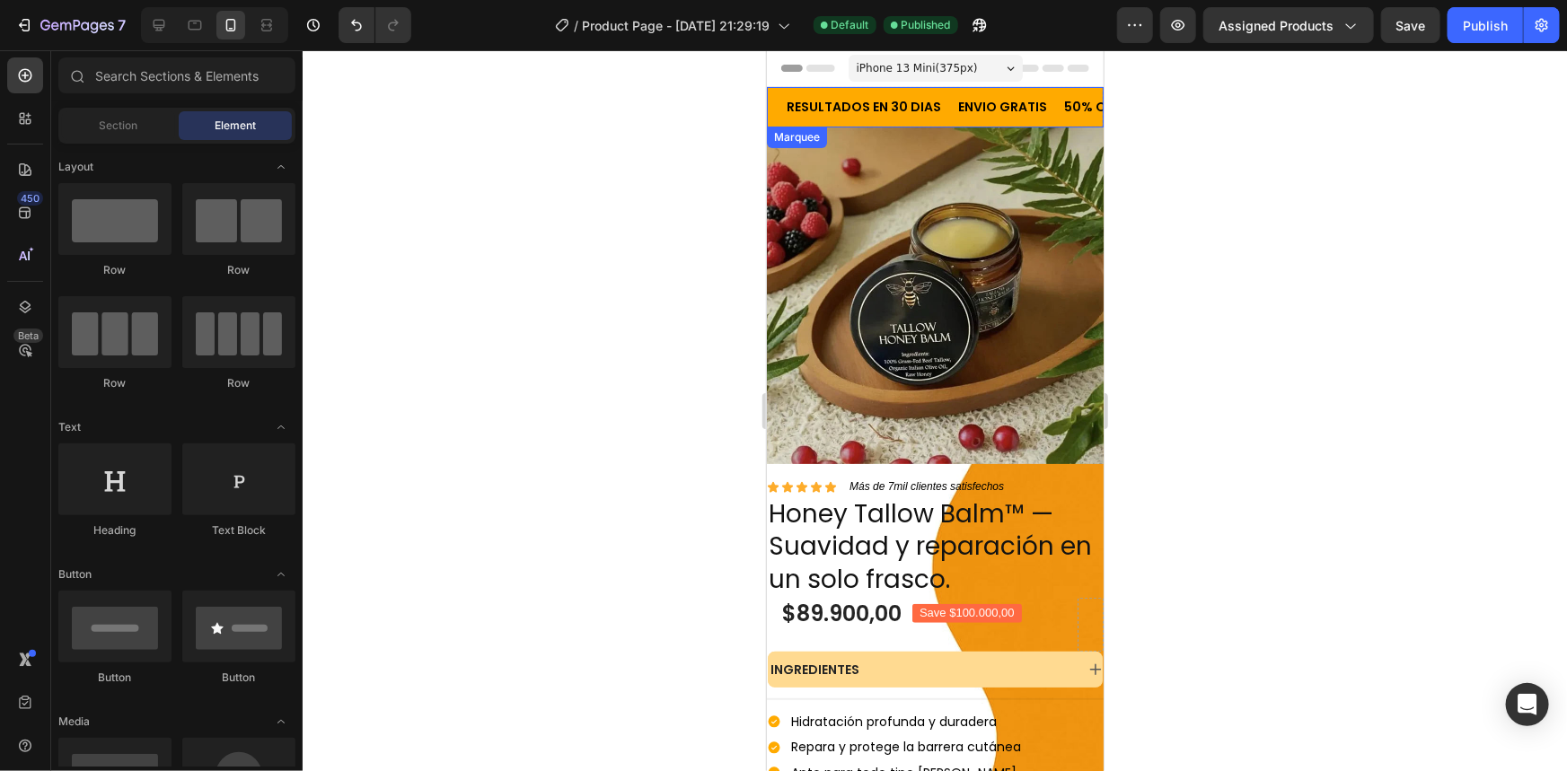
click at [942, 94] on div "RESULTADOS EN 30 DIAS Text Block" at bounding box center [870, 106] width 172 height 40
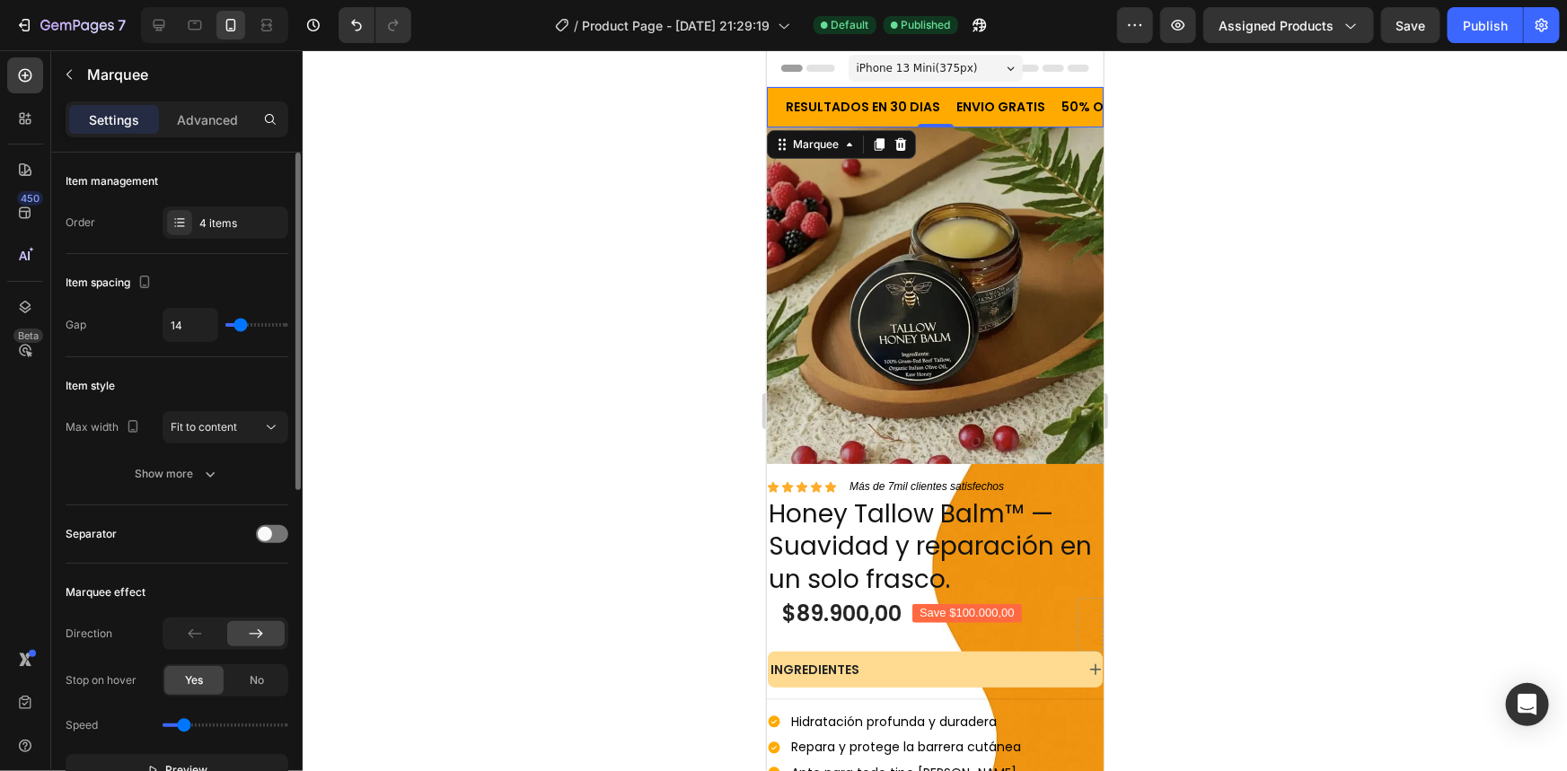
click at [241, 323] on input "range" at bounding box center [256, 325] width 63 height 4
click at [242, 422] on div "Fit to content" at bounding box center [217, 427] width 92 height 16
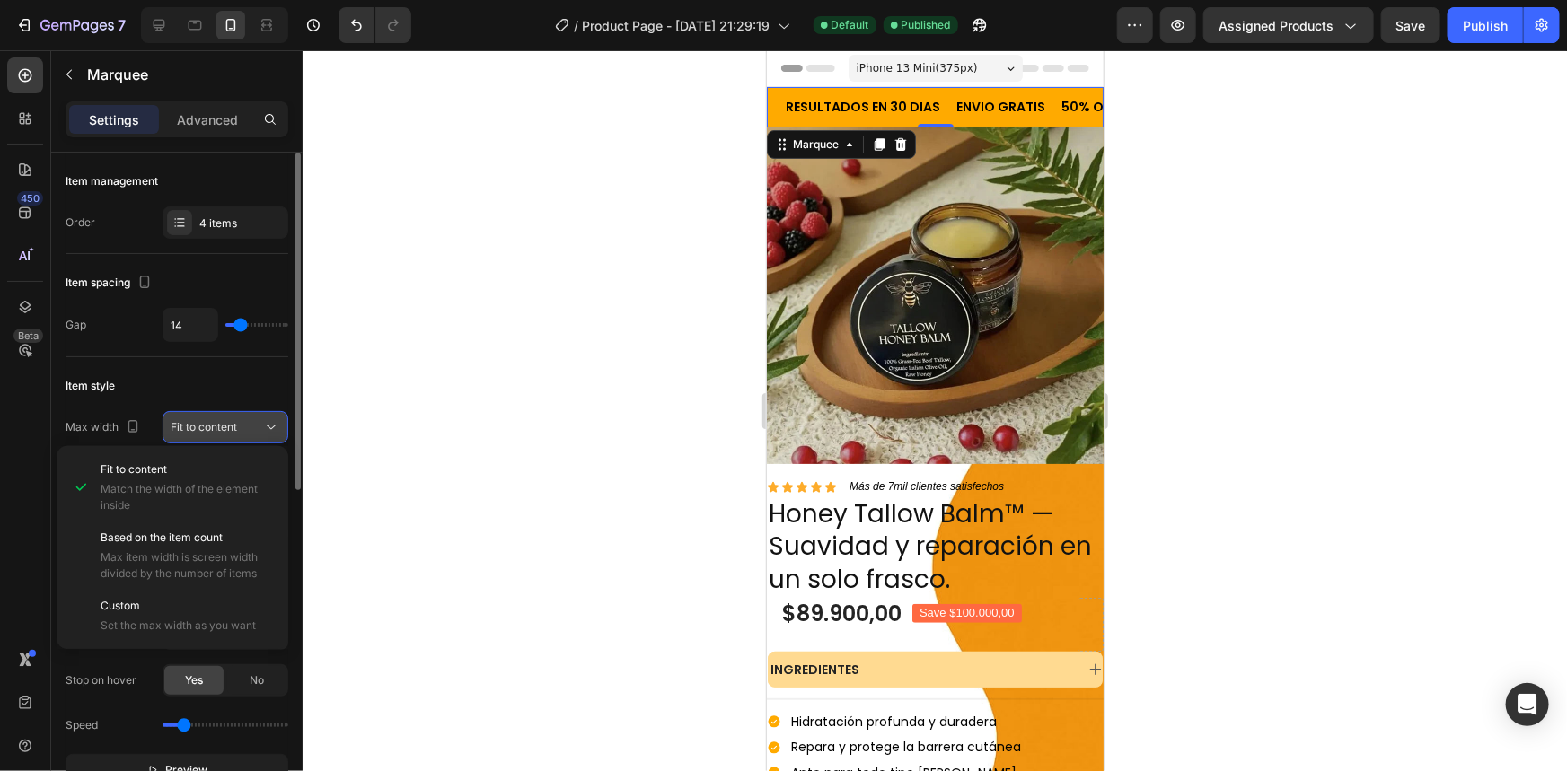
click at [242, 422] on div "Fit to content" at bounding box center [217, 427] width 92 height 16
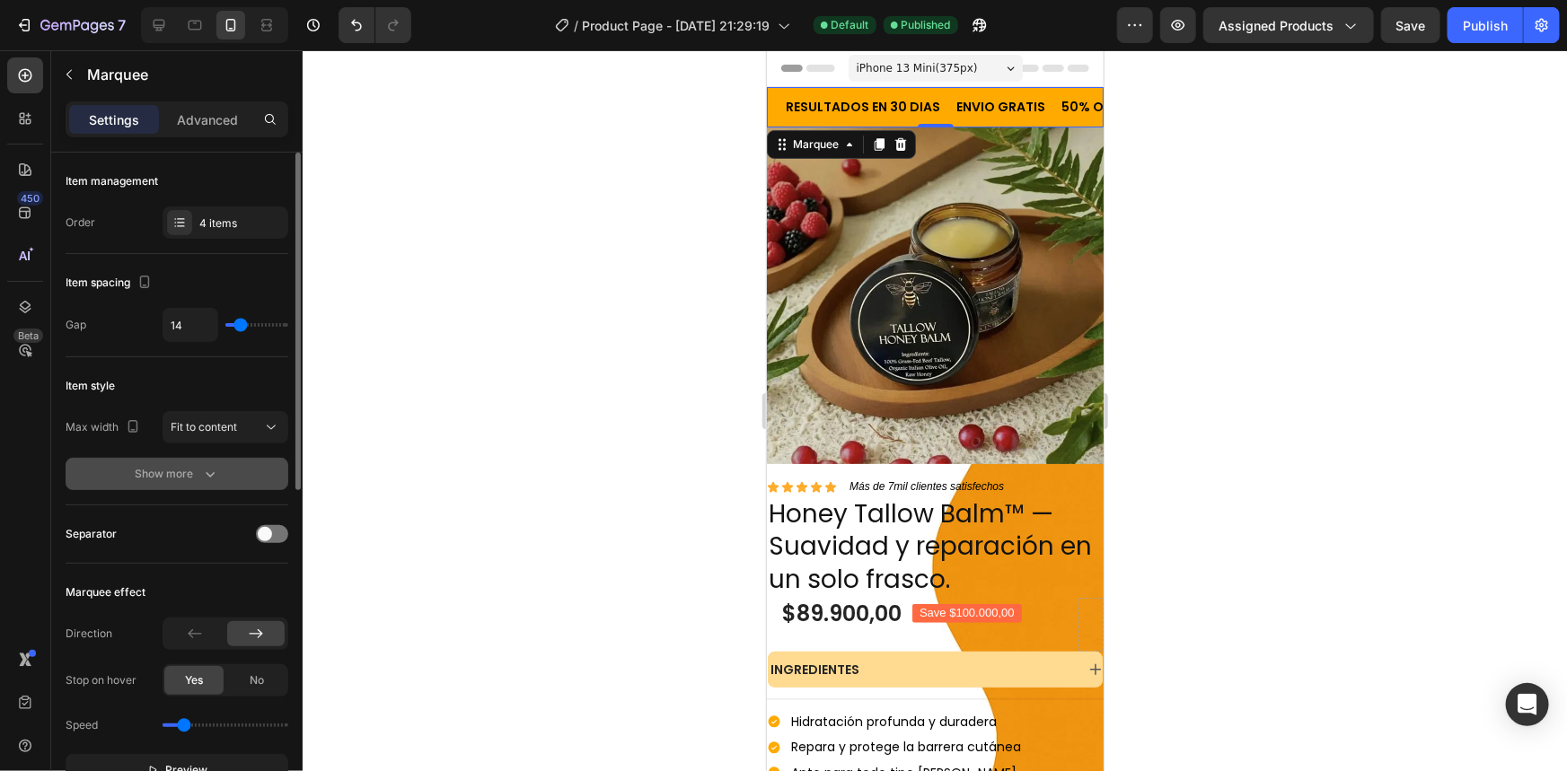
click at [224, 488] on button "Show more" at bounding box center [177, 474] width 223 height 32
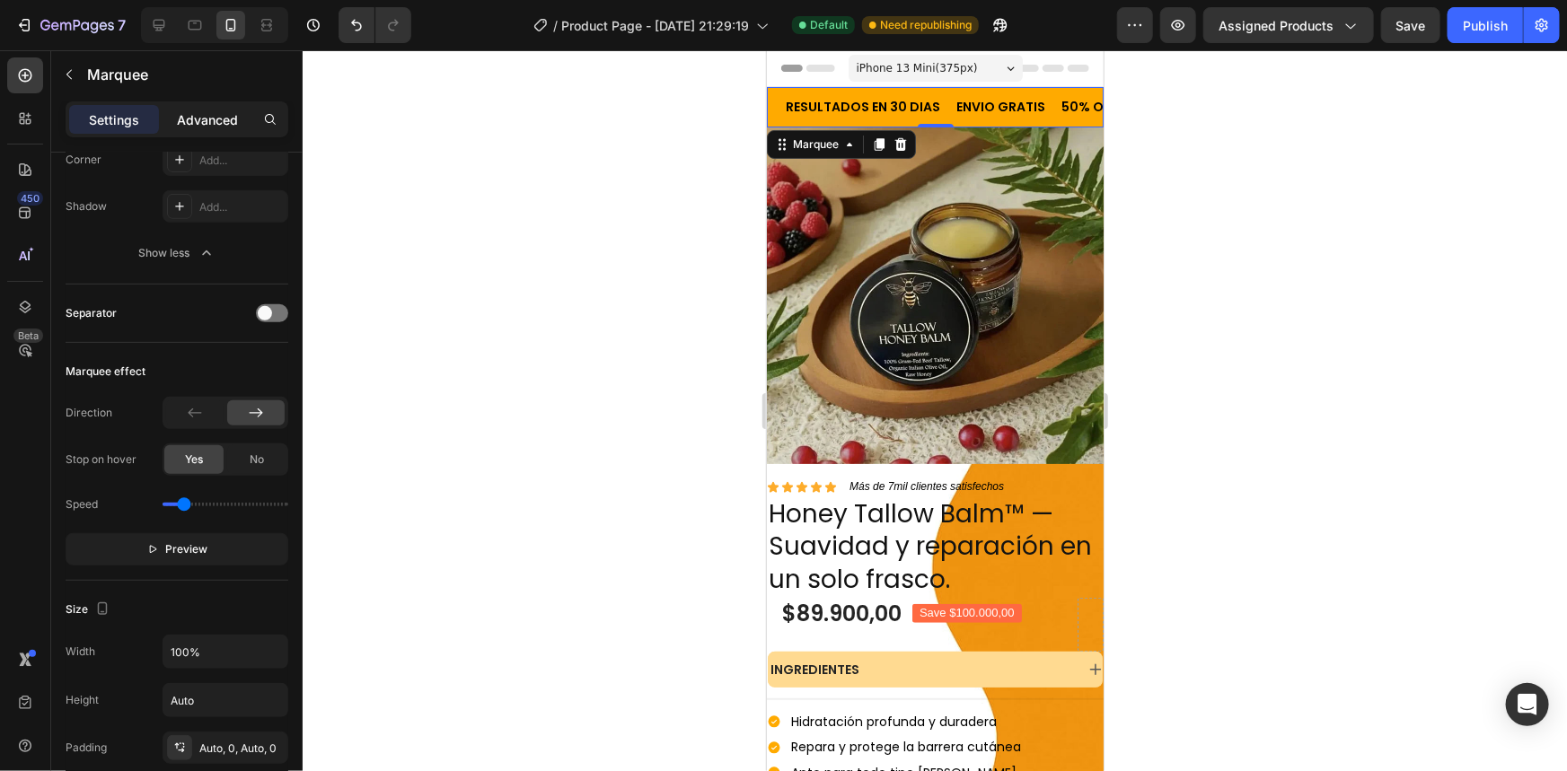
click at [217, 122] on p "Advanced" at bounding box center [207, 119] width 61 height 19
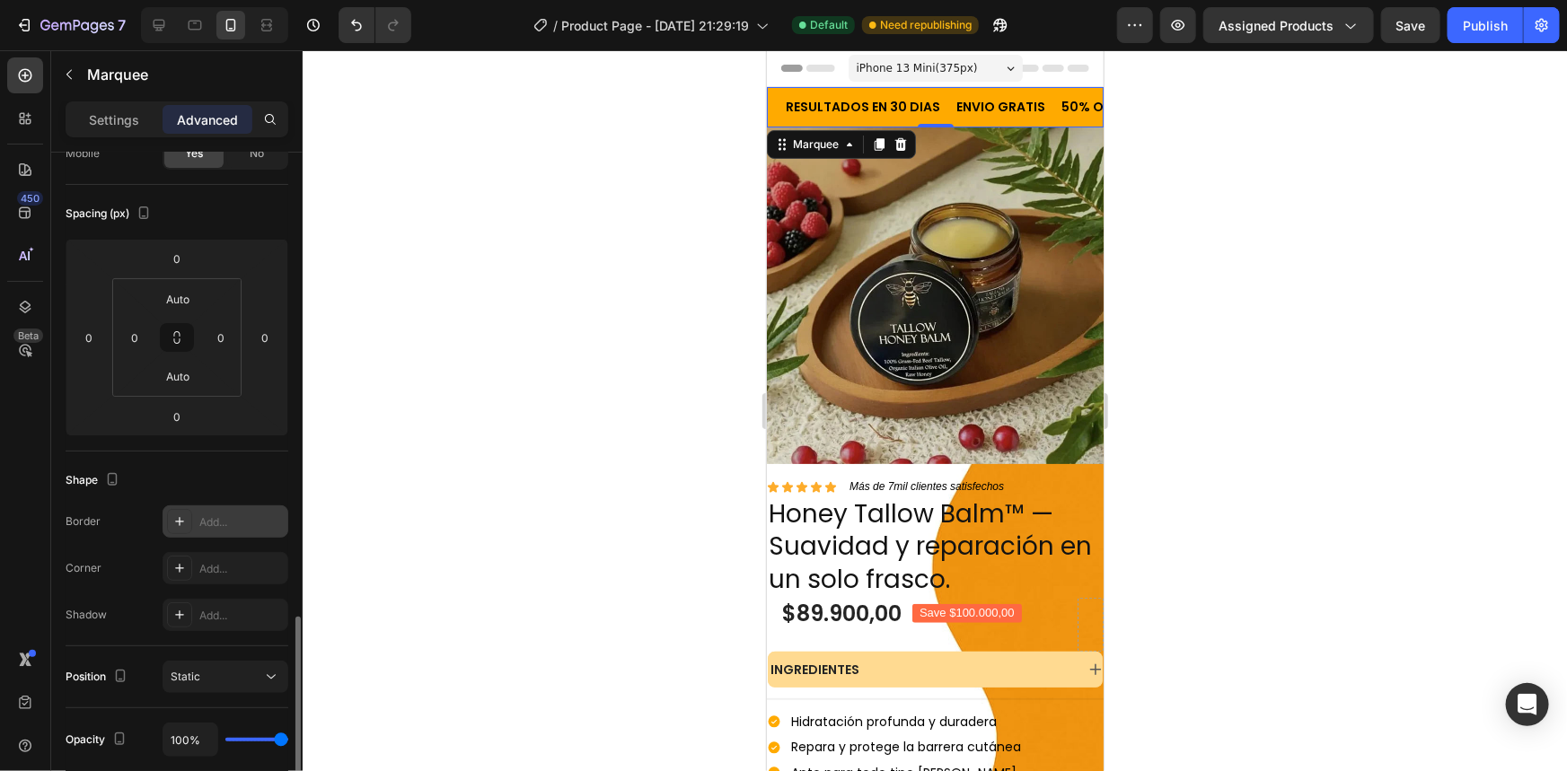
scroll to position [81, 0]
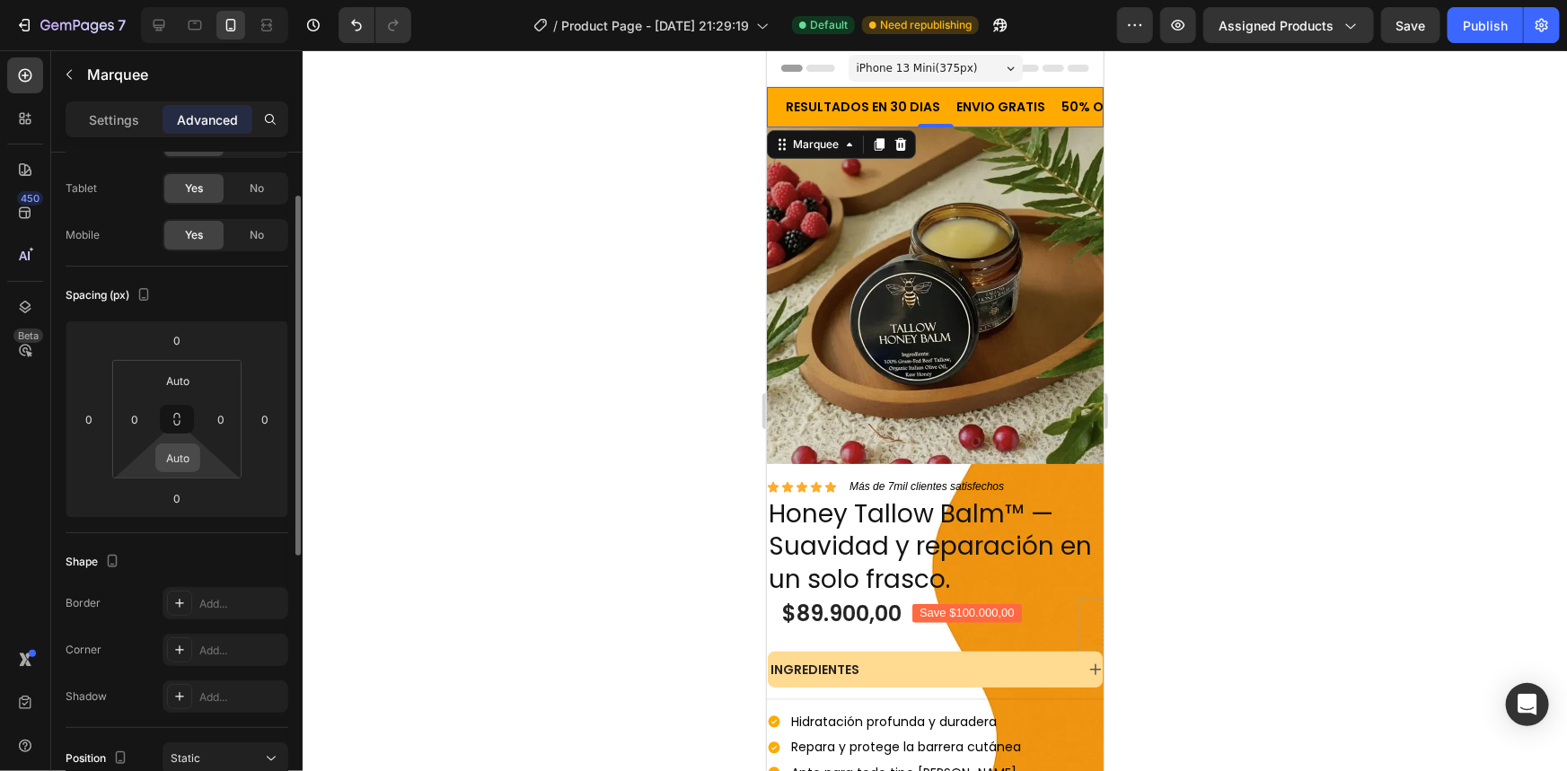
click at [189, 462] on input "Auto" at bounding box center [178, 457] width 36 height 27
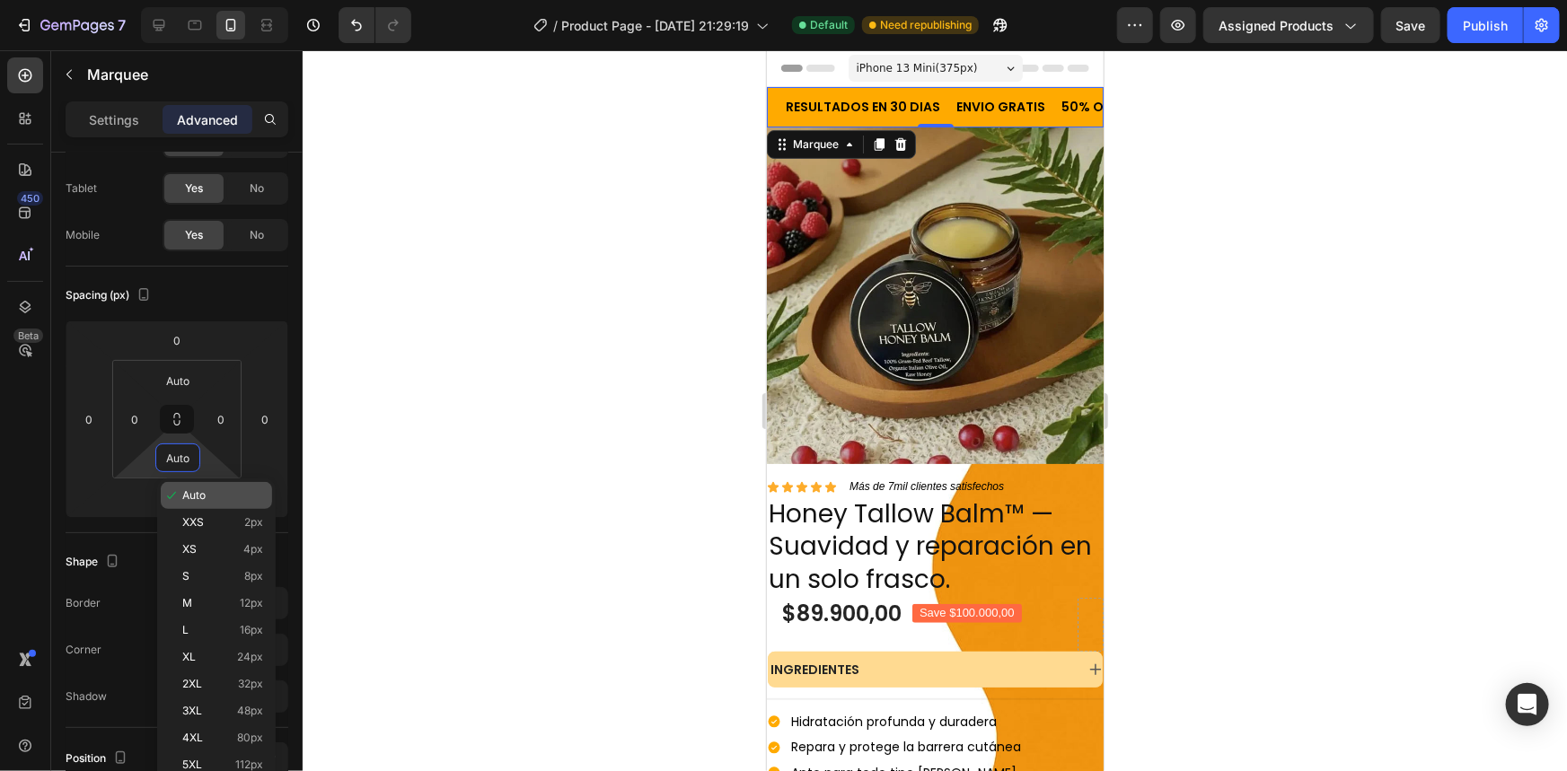
click at [203, 495] on span "Auto" at bounding box center [193, 495] width 23 height 13
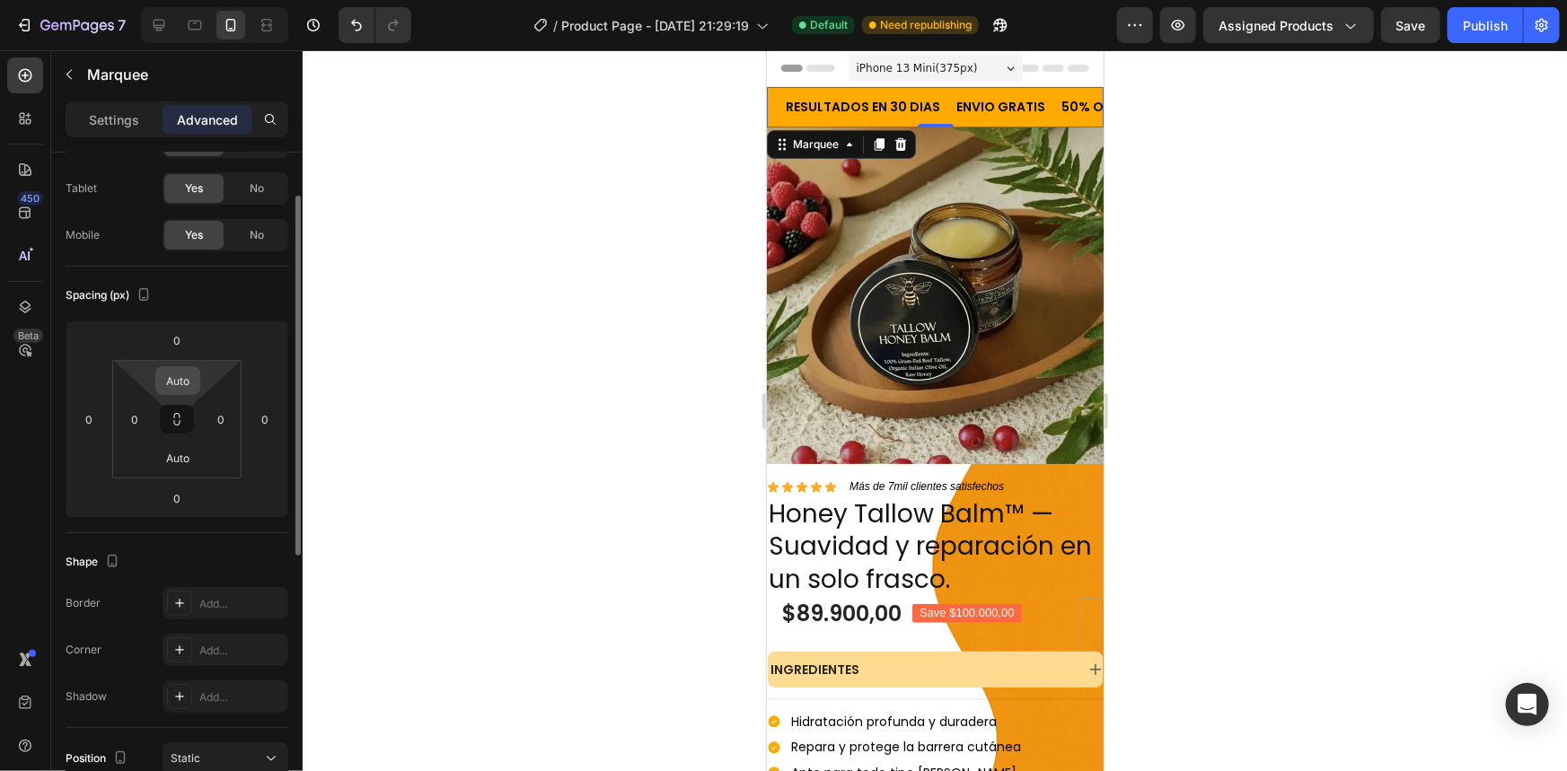
click at [187, 383] on input "Auto" at bounding box center [178, 380] width 36 height 27
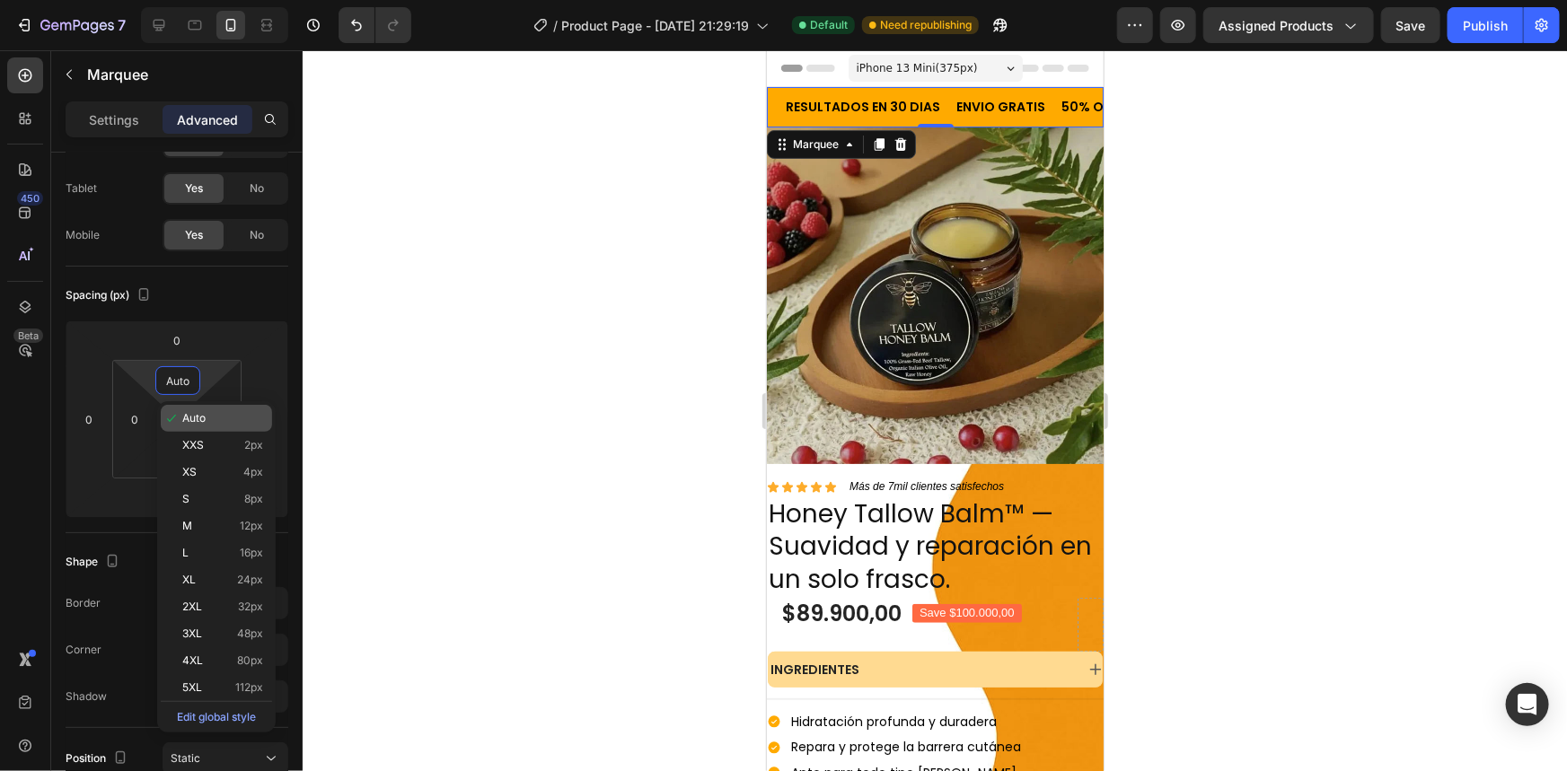
click at [203, 426] on div "Auto" at bounding box center [216, 418] width 111 height 27
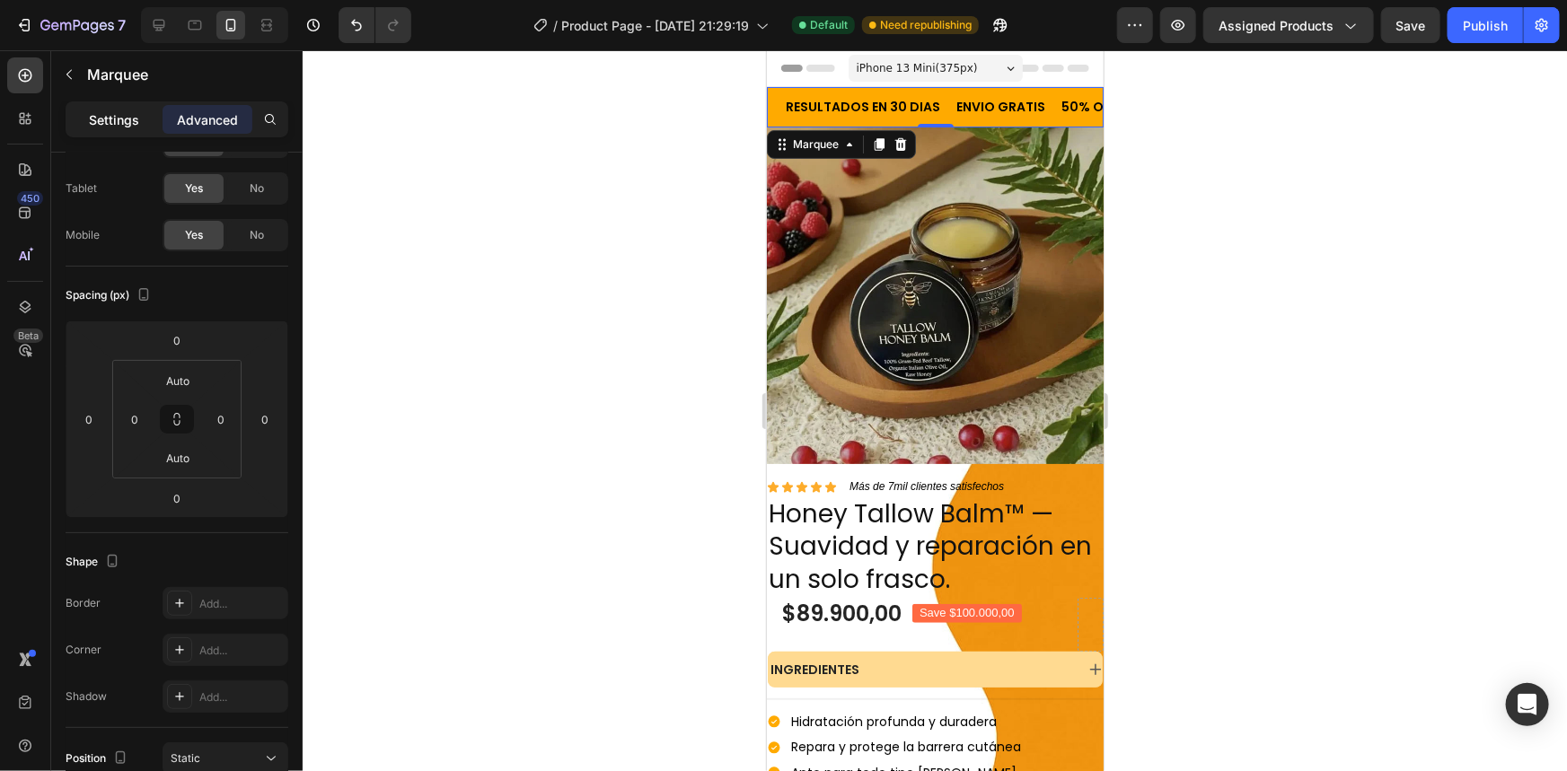
click at [122, 127] on p "Settings" at bounding box center [114, 119] width 50 height 19
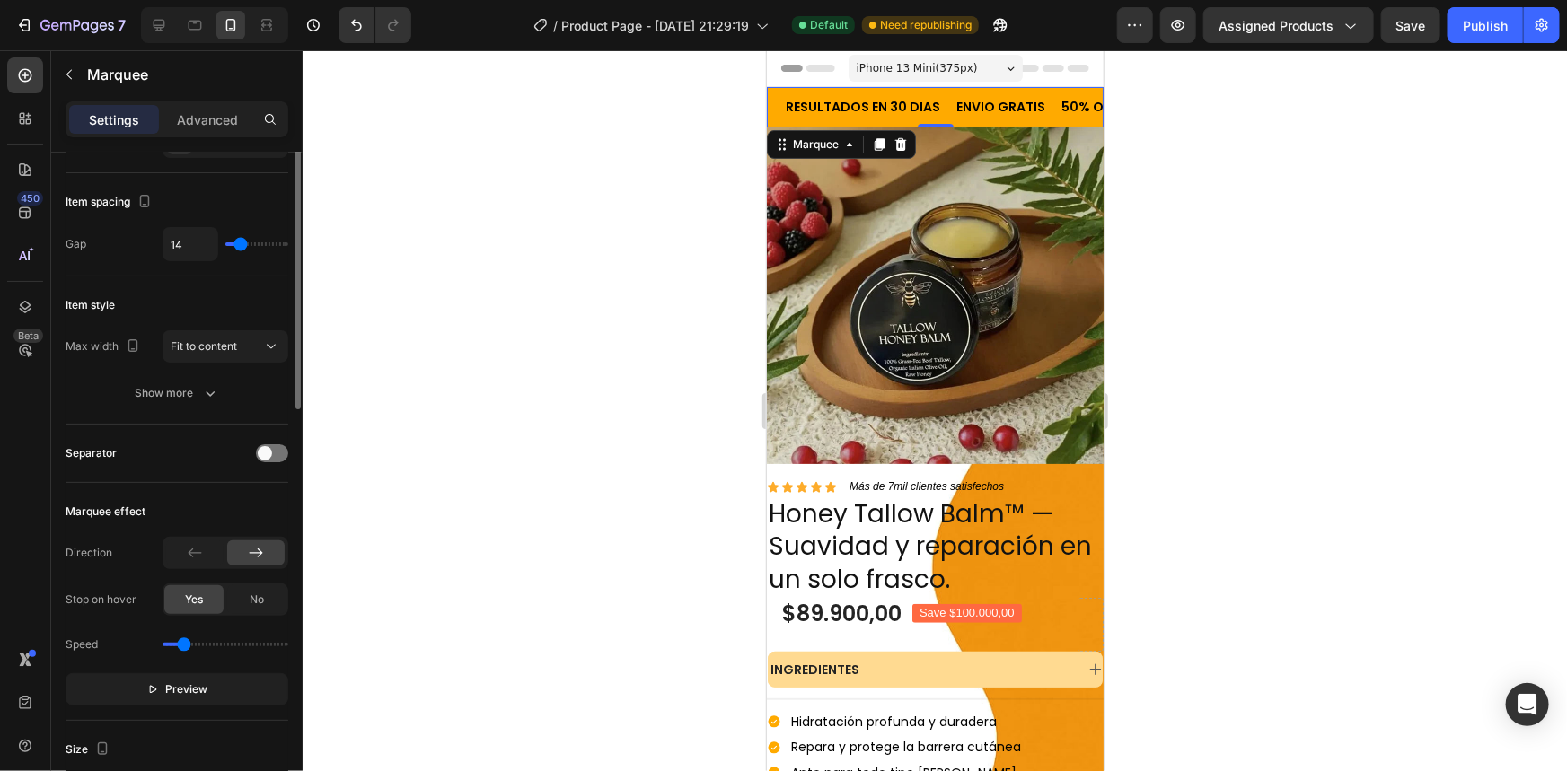
scroll to position [163, 0]
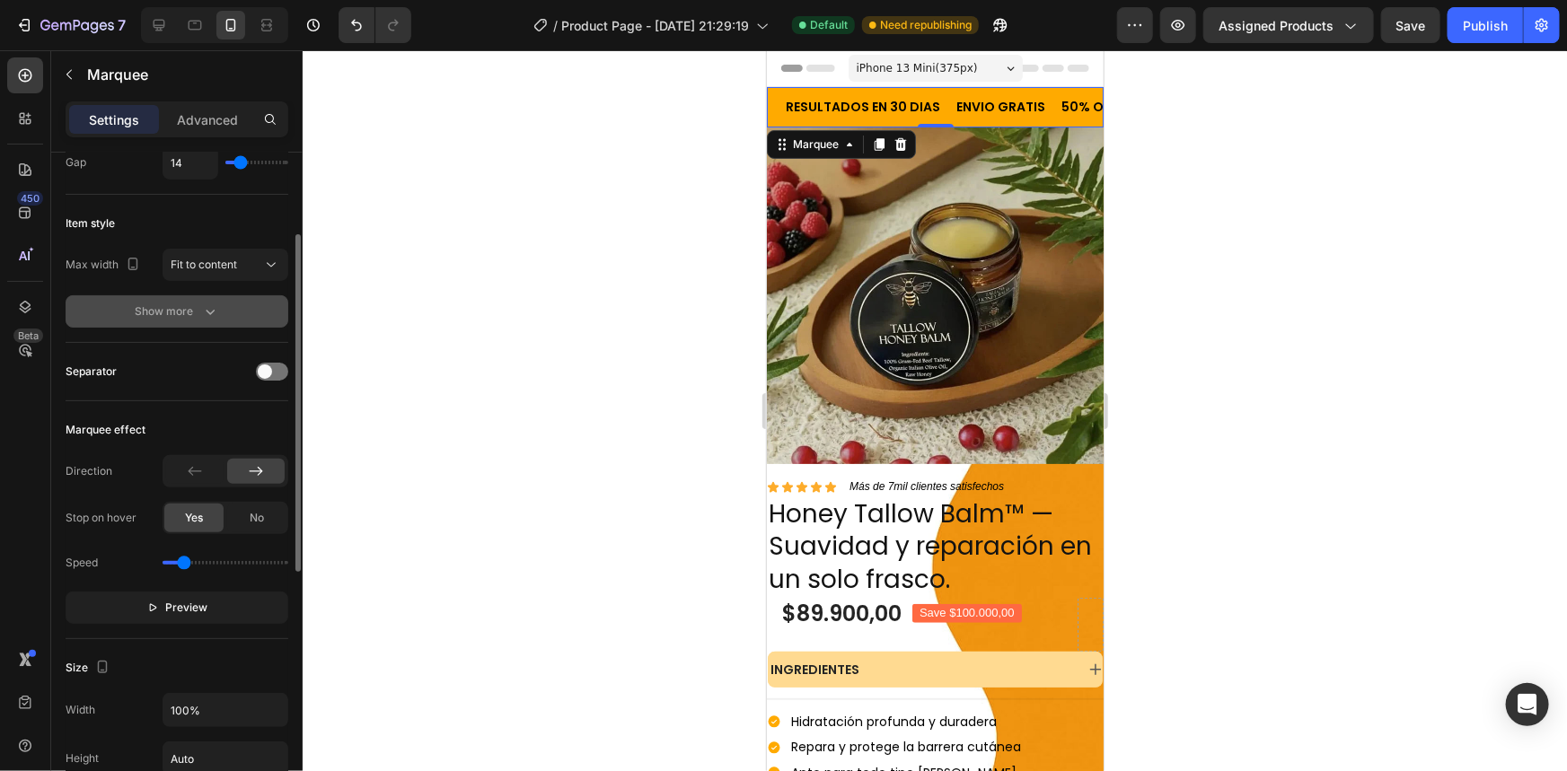
click at [214, 296] on button "Show more" at bounding box center [177, 311] width 223 height 32
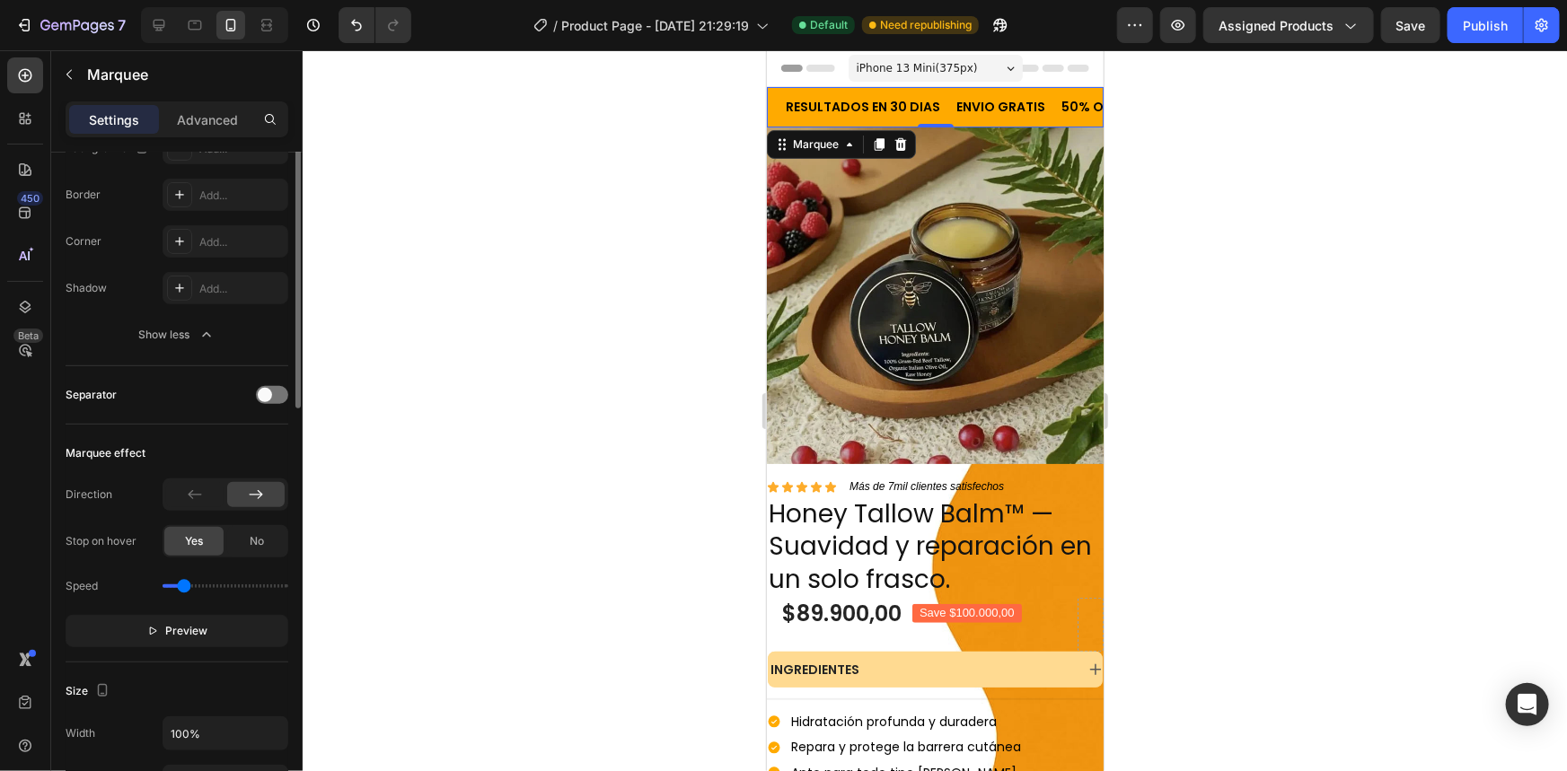
scroll to position [489, 0]
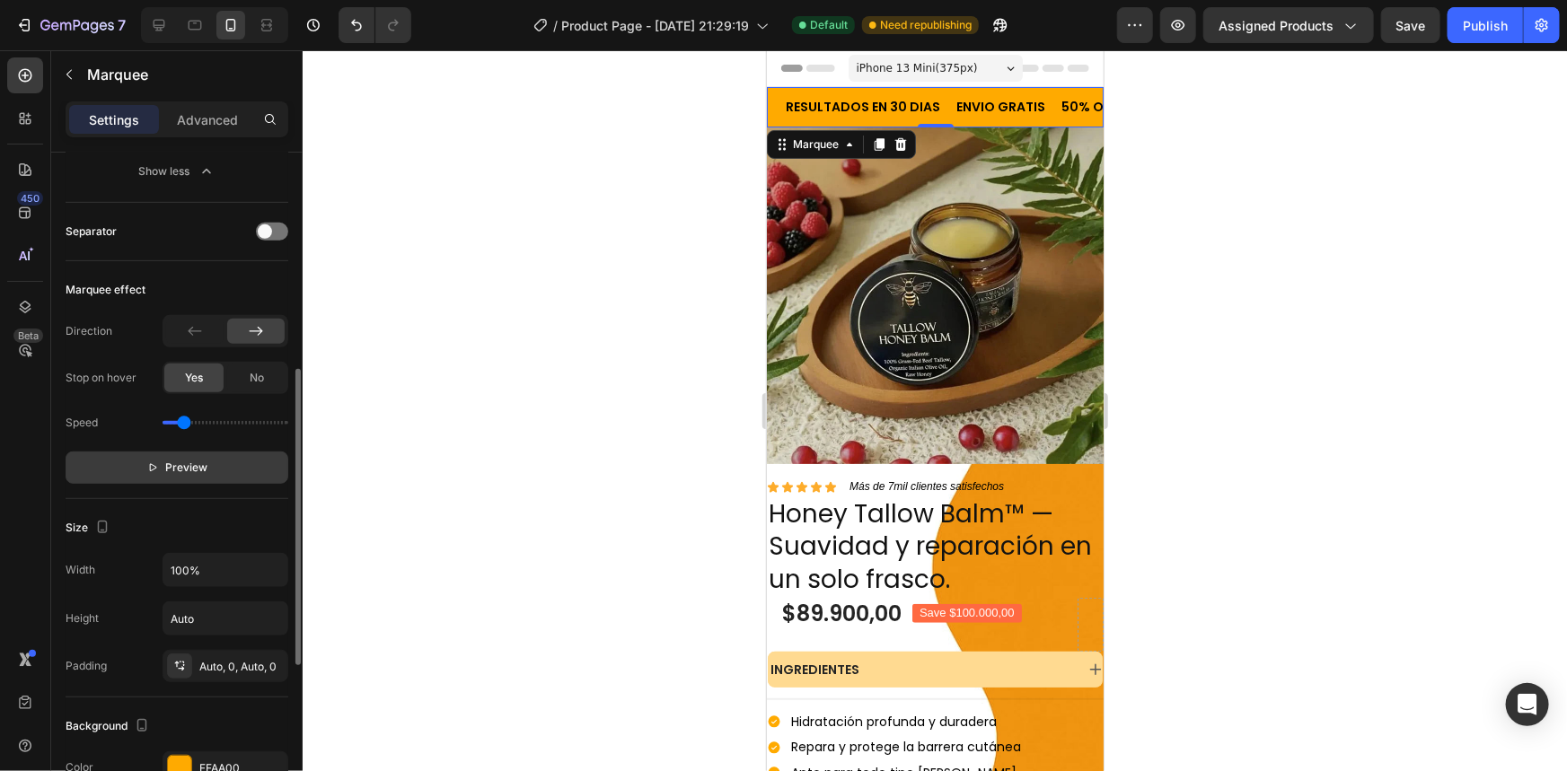
click at [252, 453] on button "Preview" at bounding box center [177, 468] width 223 height 32
click at [754, 104] on p "50% OFF POR TIEMPO LIMITADO" at bounding box center [652, 106] width 203 height 22
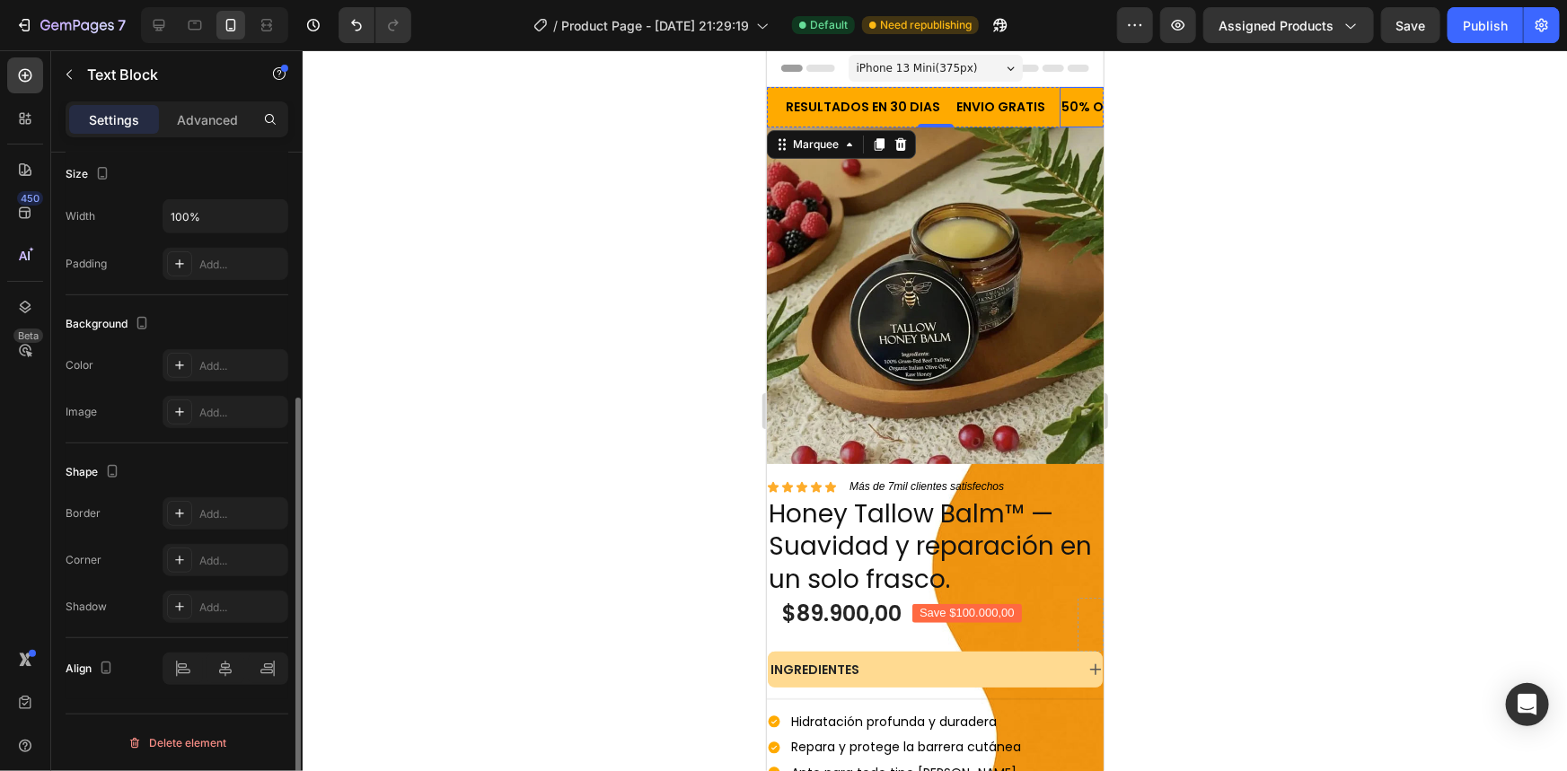
scroll to position [0, 0]
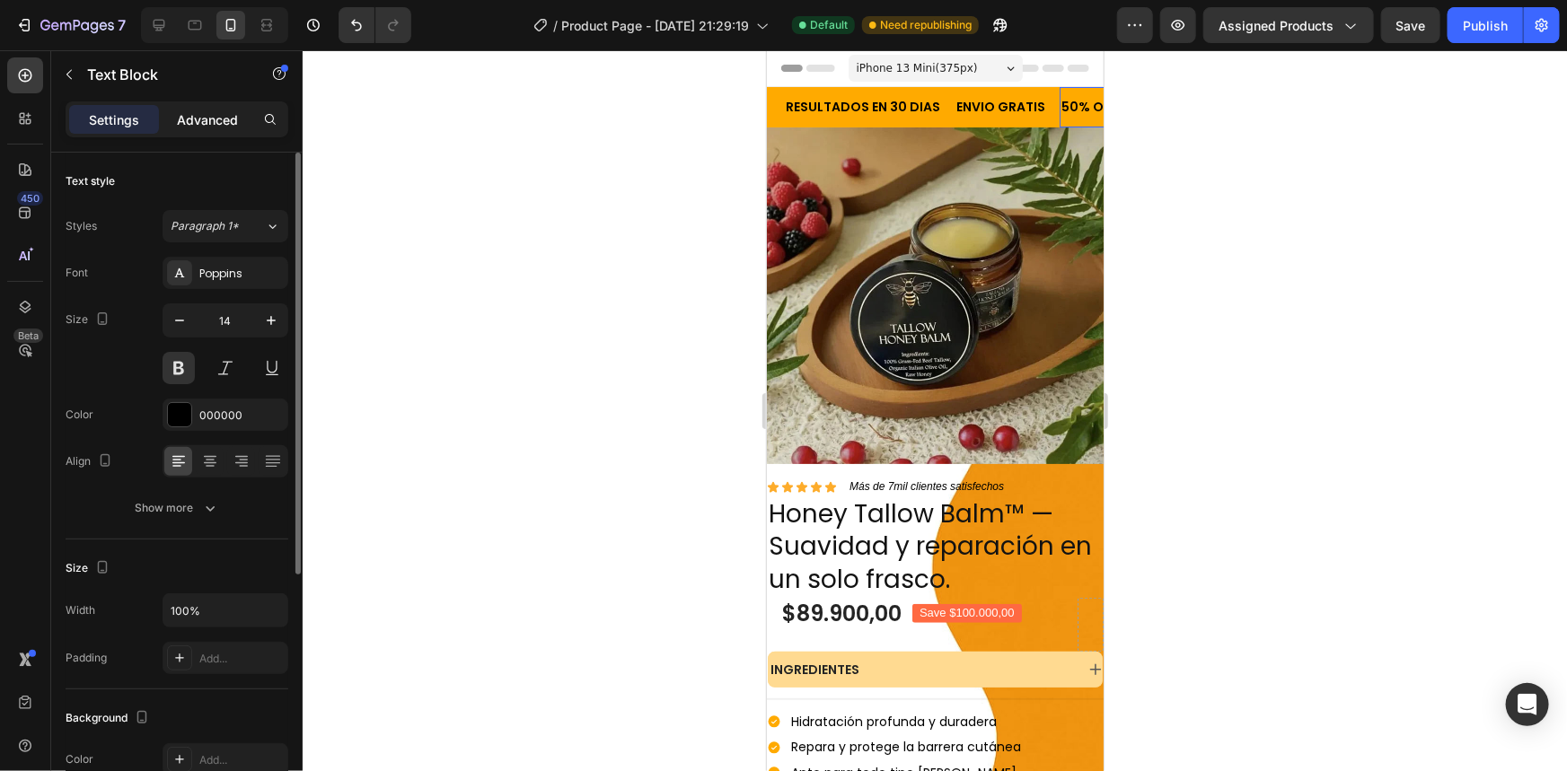
click at [215, 116] on p "Advanced" at bounding box center [207, 119] width 61 height 19
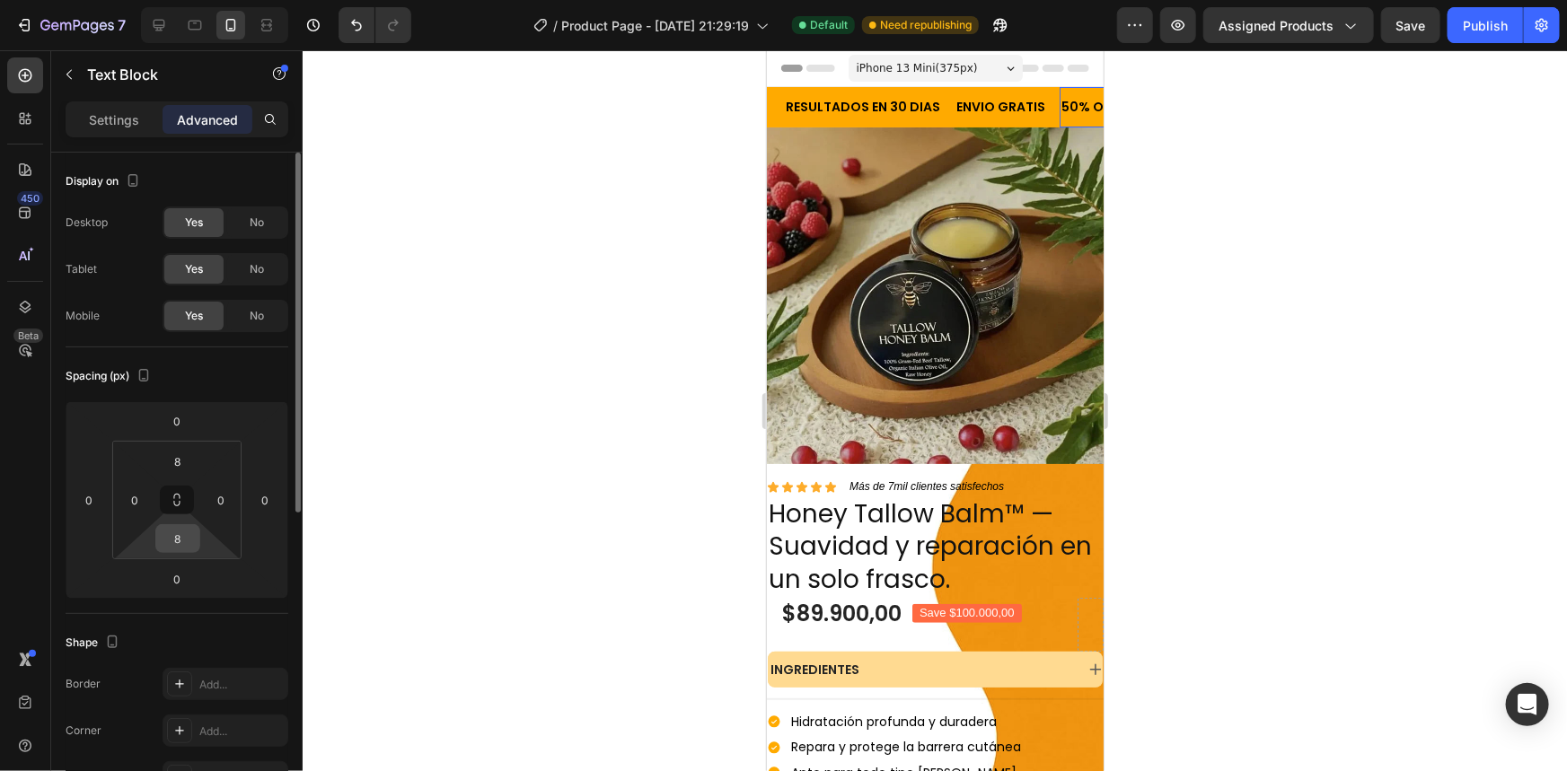
click at [189, 535] on input "8" at bounding box center [178, 538] width 36 height 27
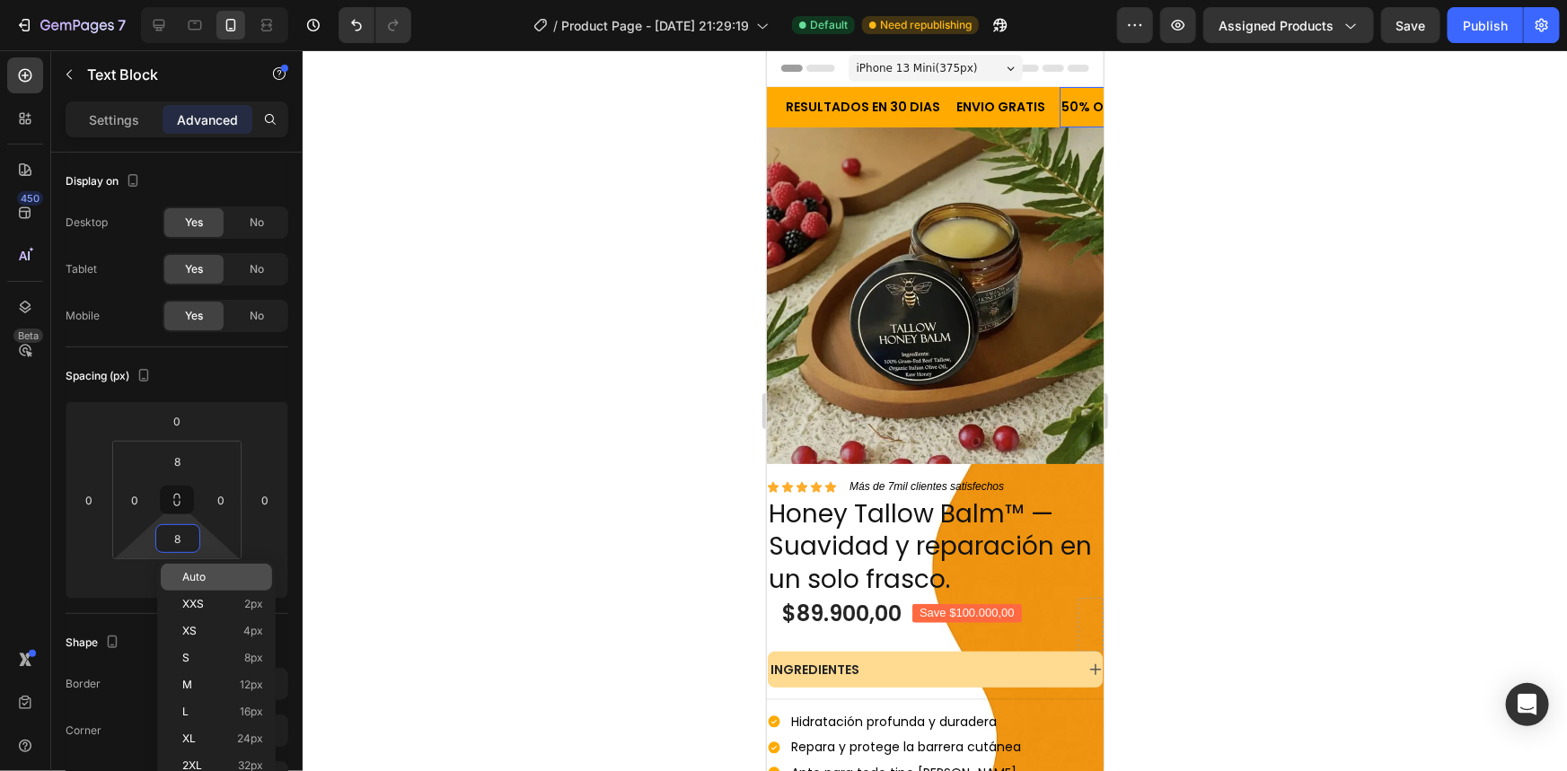
click at [203, 568] on div "Auto" at bounding box center [216, 577] width 111 height 27
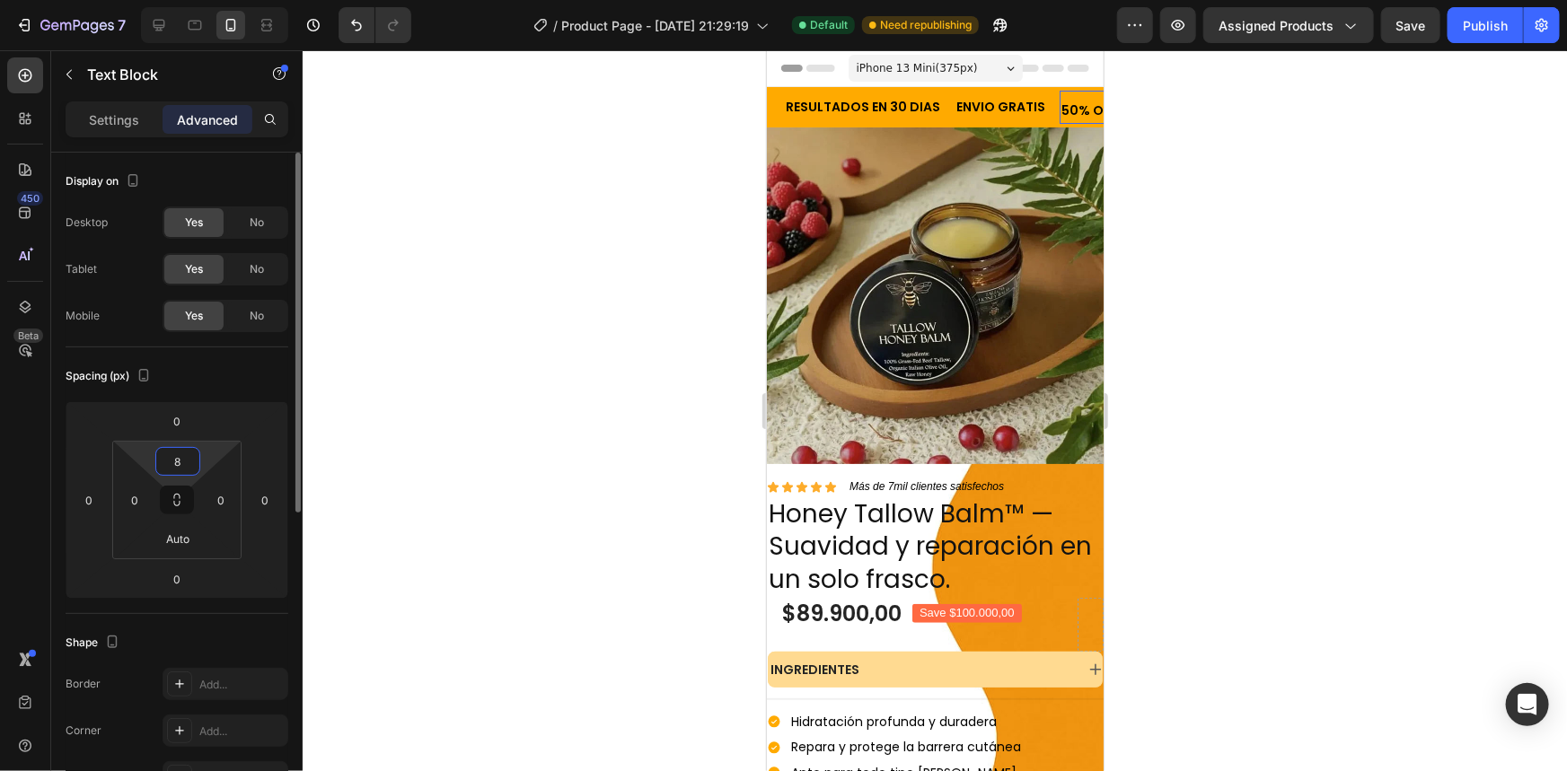
click at [180, 472] on input "8" at bounding box center [178, 461] width 36 height 27
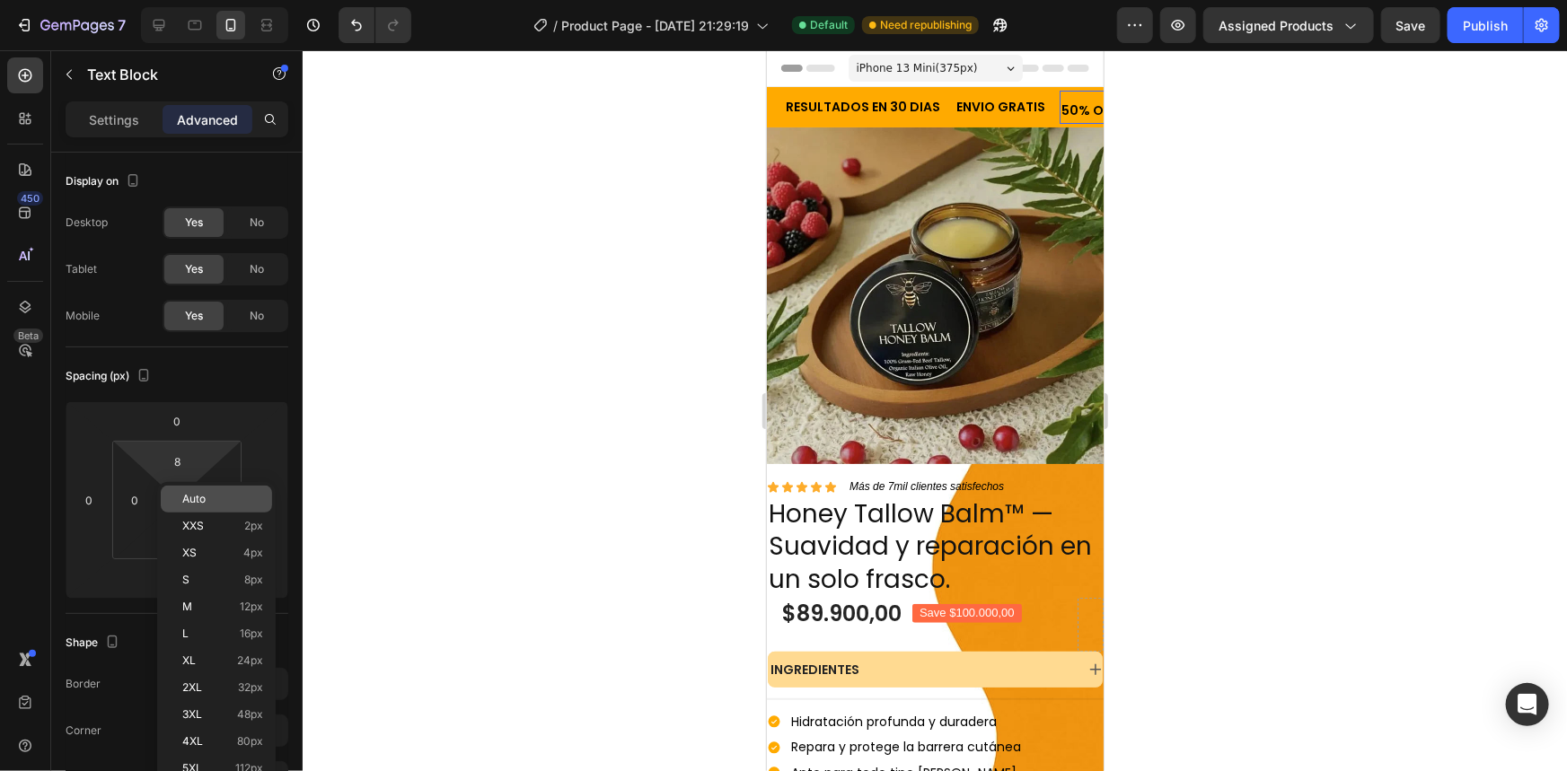
click at [189, 491] on div "Auto" at bounding box center [216, 499] width 111 height 27
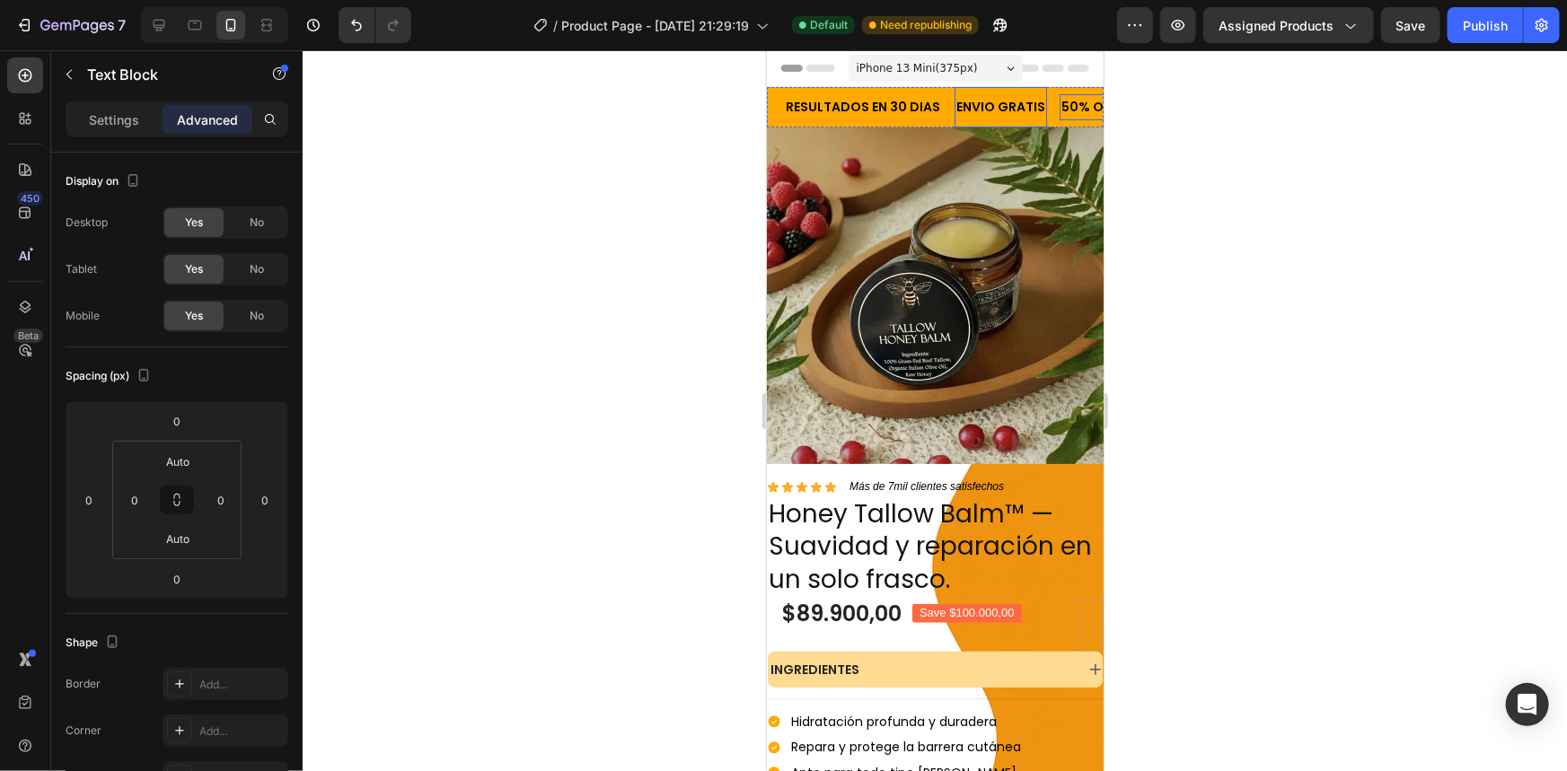
click at [539, 105] on p "ENVIO GRATIS" at bounding box center [494, 106] width 89 height 22
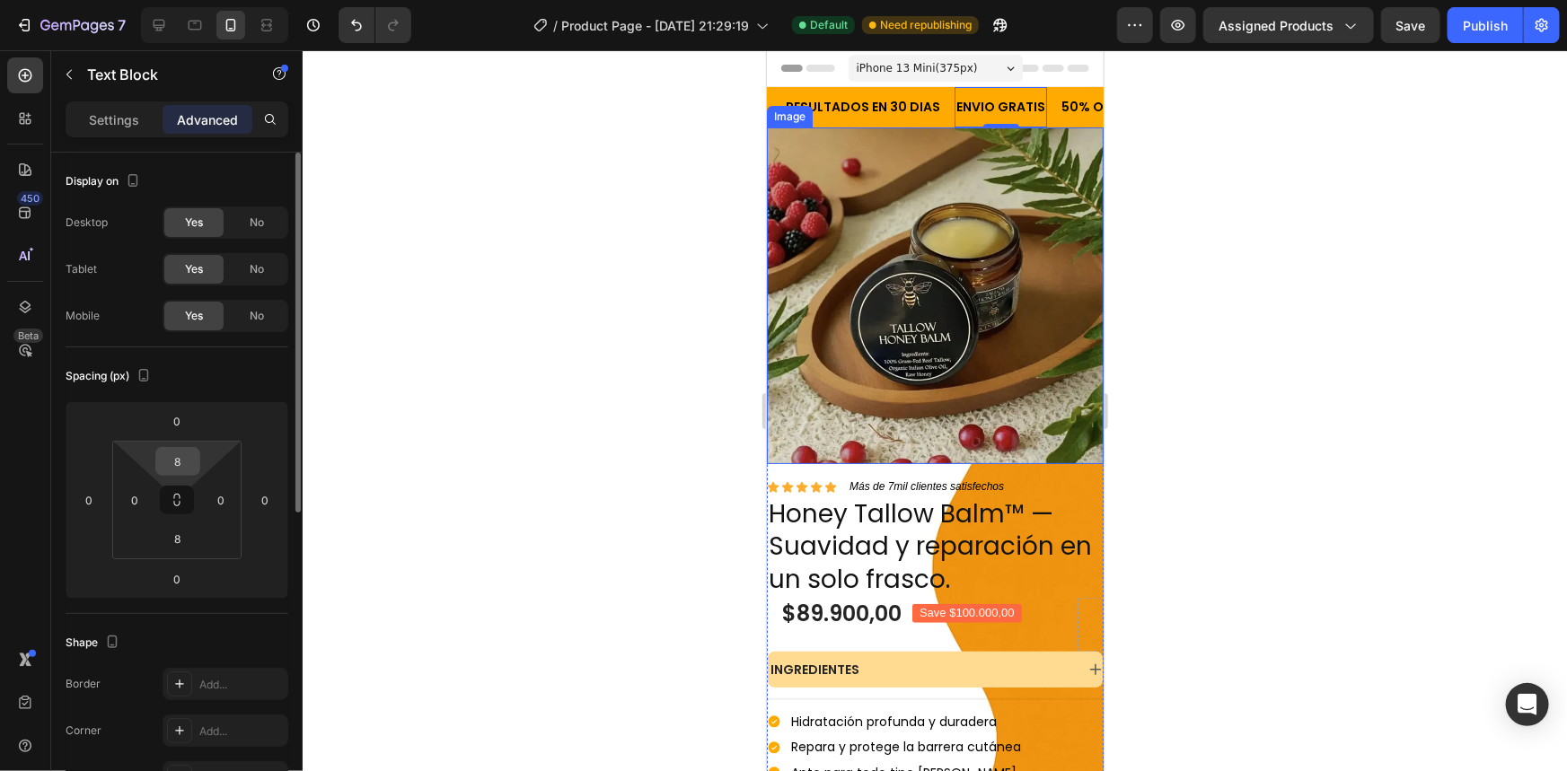
click at [194, 462] on input "8" at bounding box center [178, 461] width 36 height 27
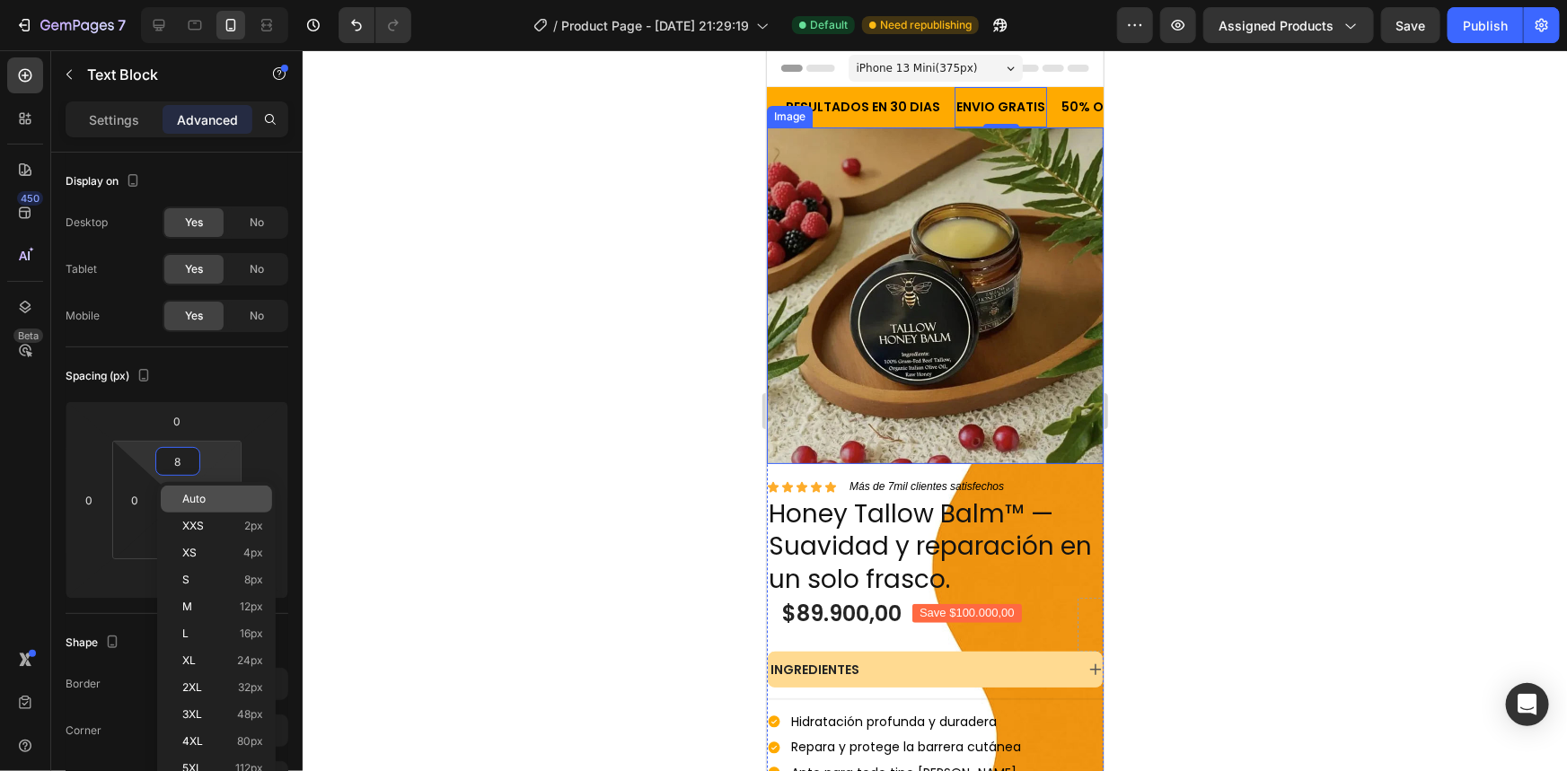
click at [199, 486] on div "Auto" at bounding box center [216, 499] width 111 height 27
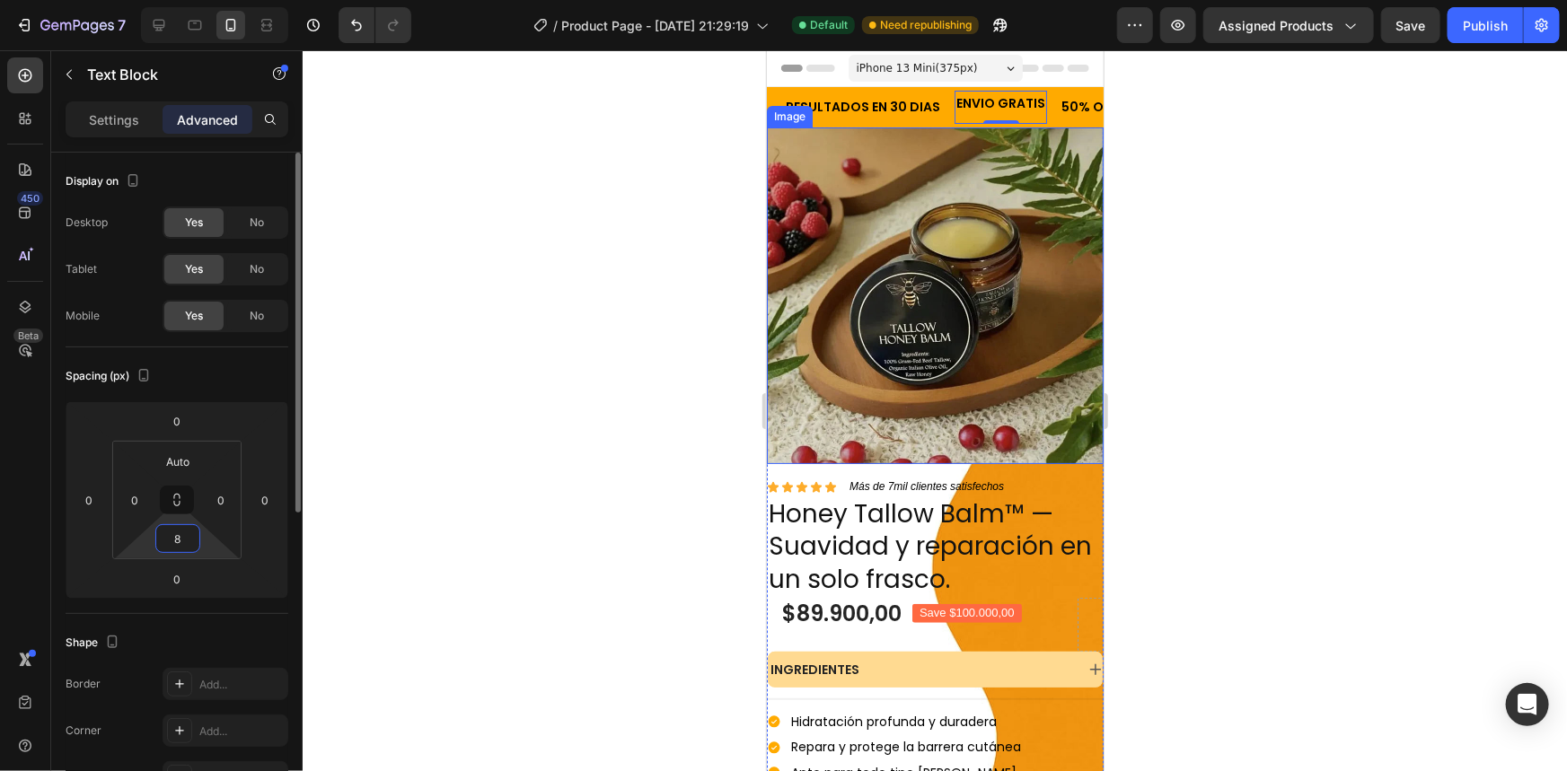
click at [172, 527] on input "8" at bounding box center [178, 538] width 36 height 27
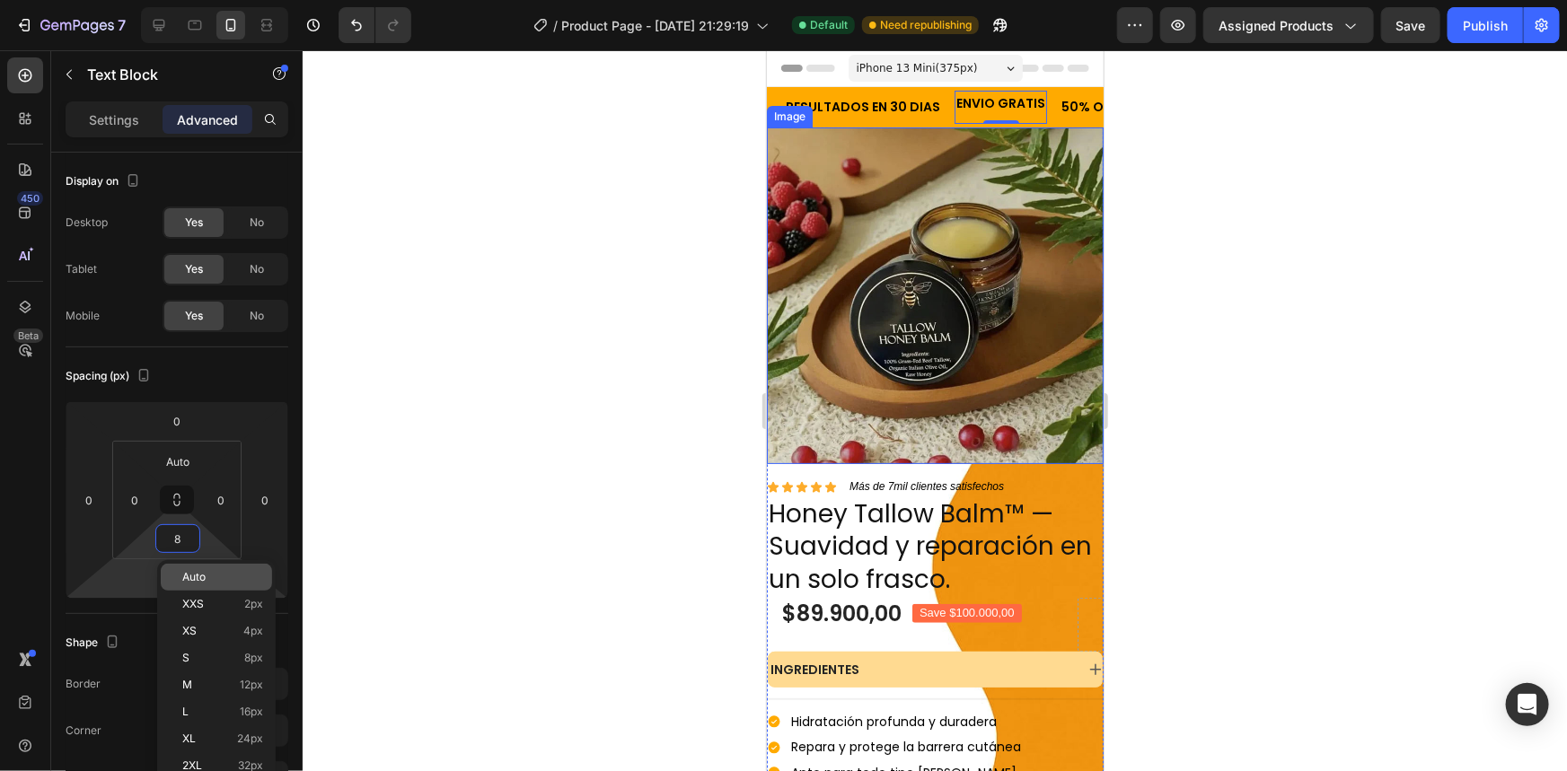
click at [208, 566] on div "Auto" at bounding box center [216, 577] width 111 height 27
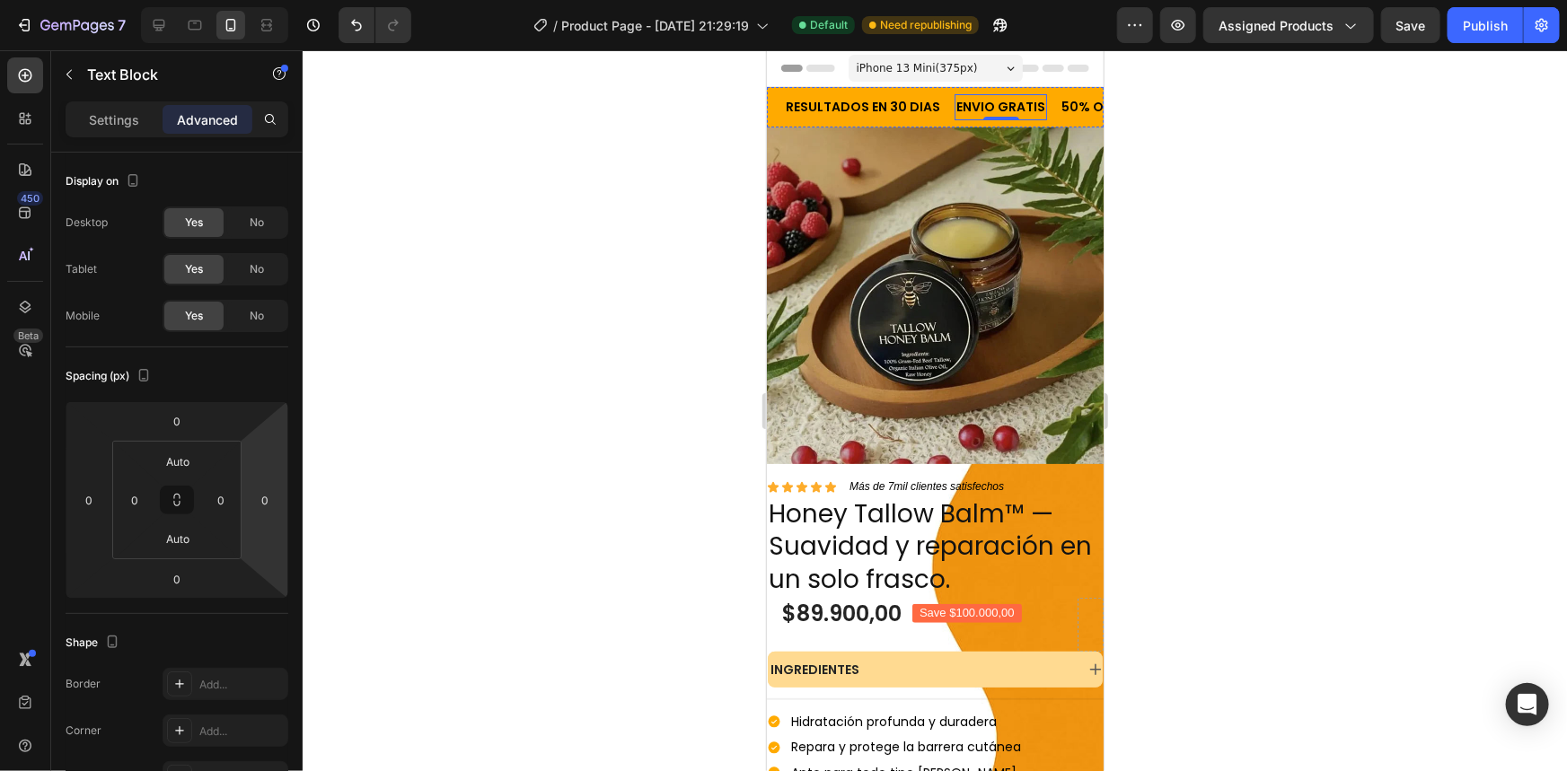
click at [940, 106] on p "RESULTADOS EN 30 DIAS" at bounding box center [864, 106] width 154 height 22
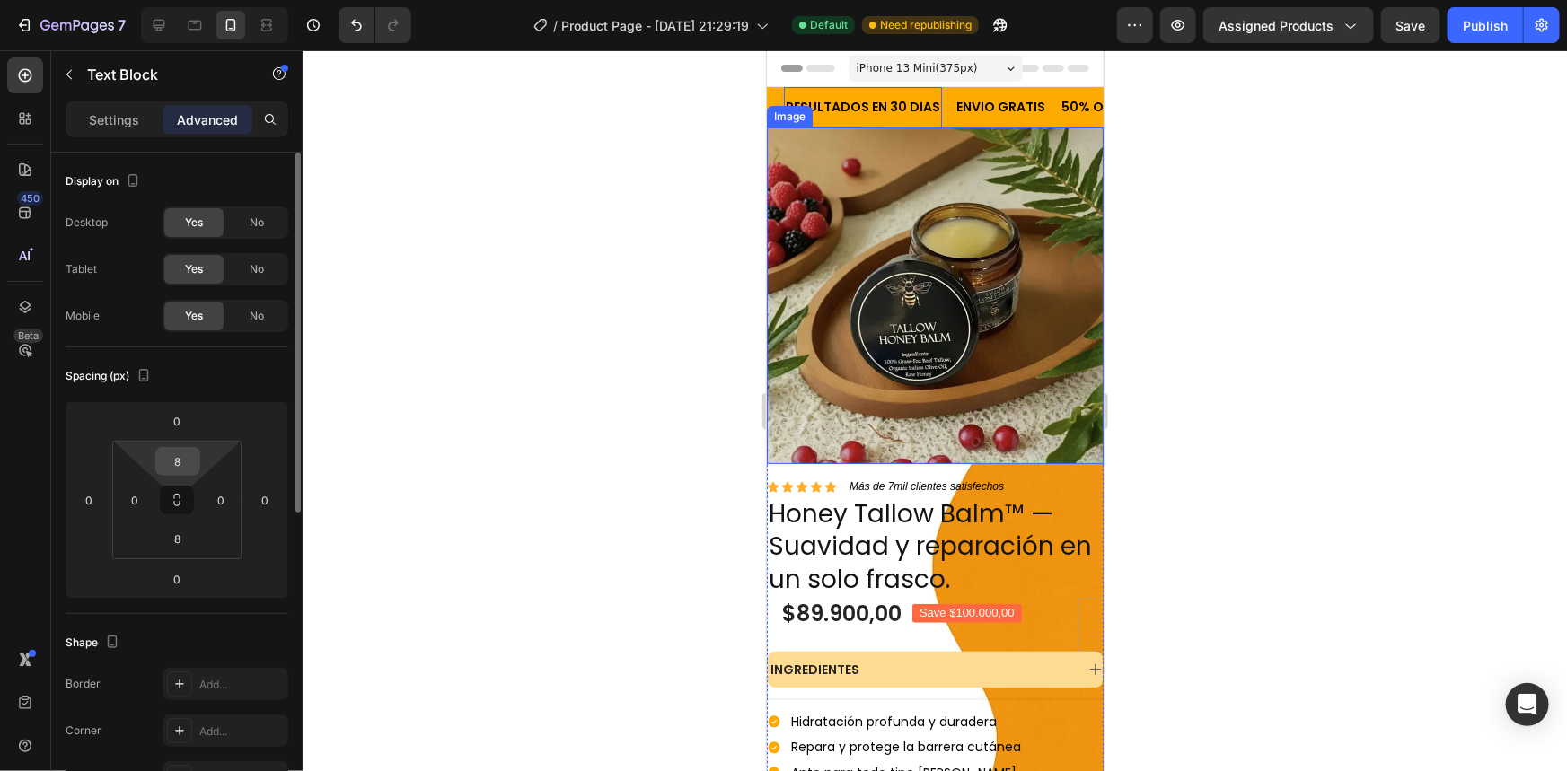
click at [187, 472] on input "8" at bounding box center [178, 461] width 36 height 27
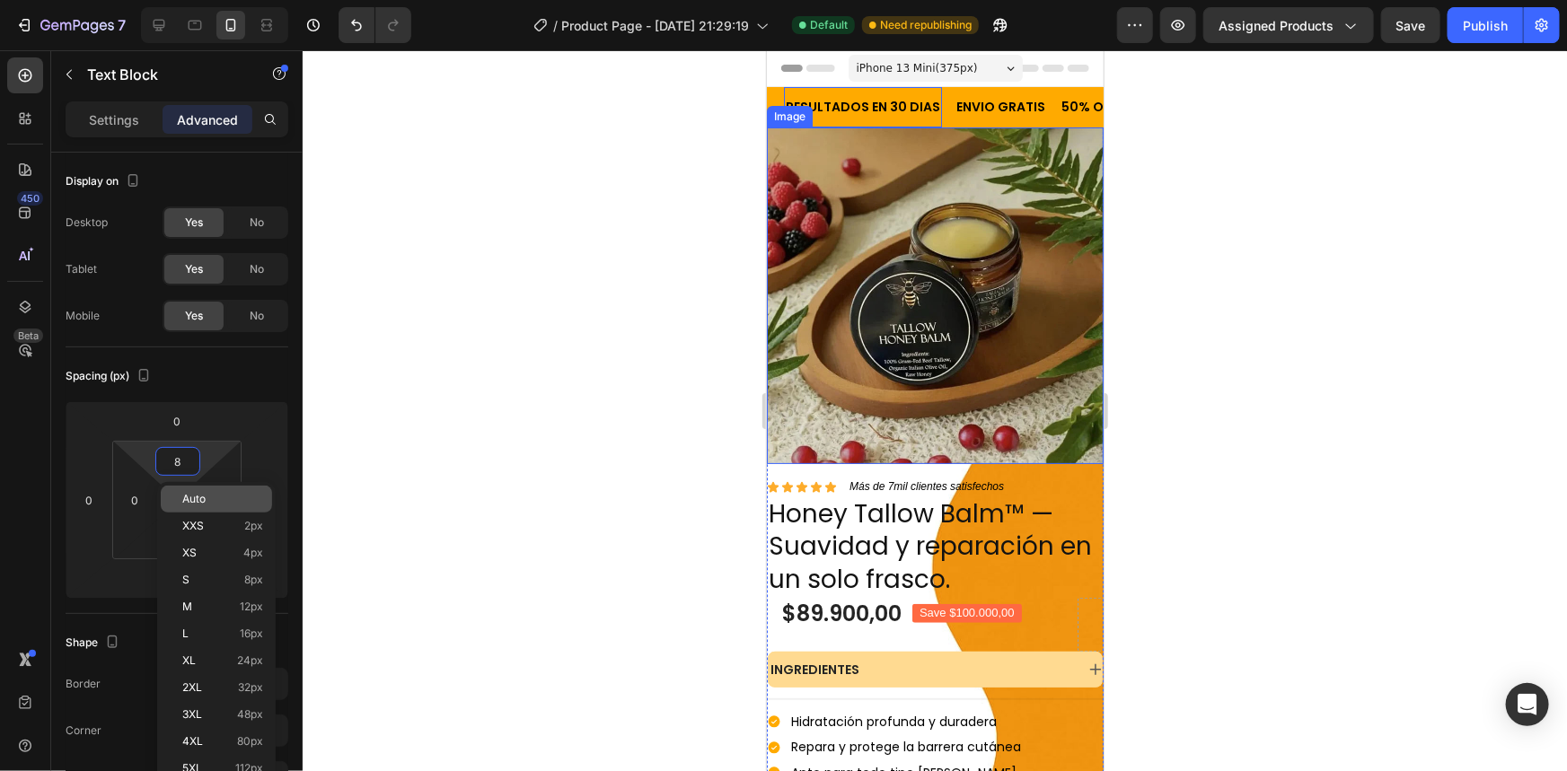
click at [207, 506] on div "Auto" at bounding box center [216, 499] width 111 height 27
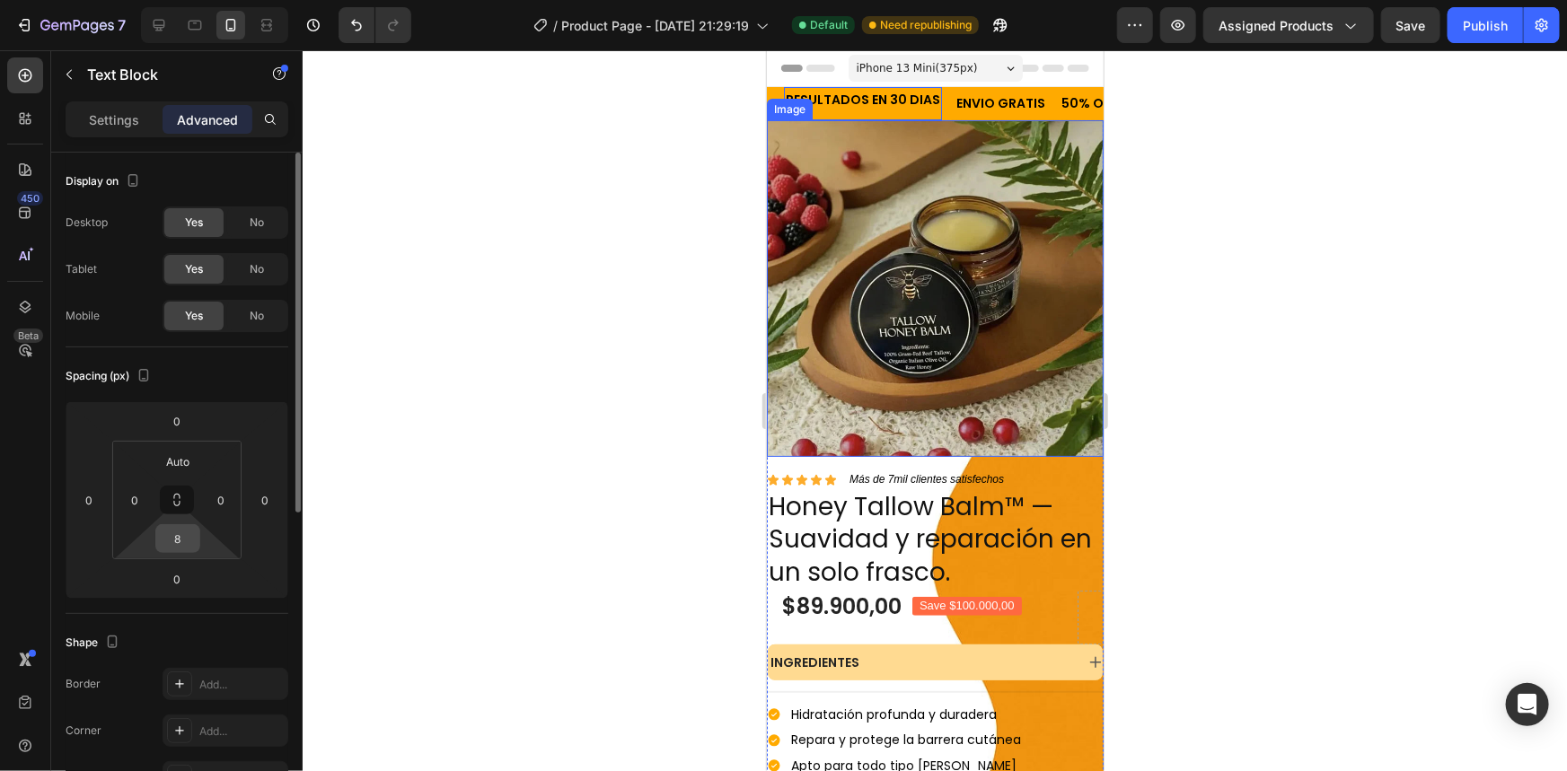
click at [187, 545] on input "8" at bounding box center [178, 538] width 36 height 27
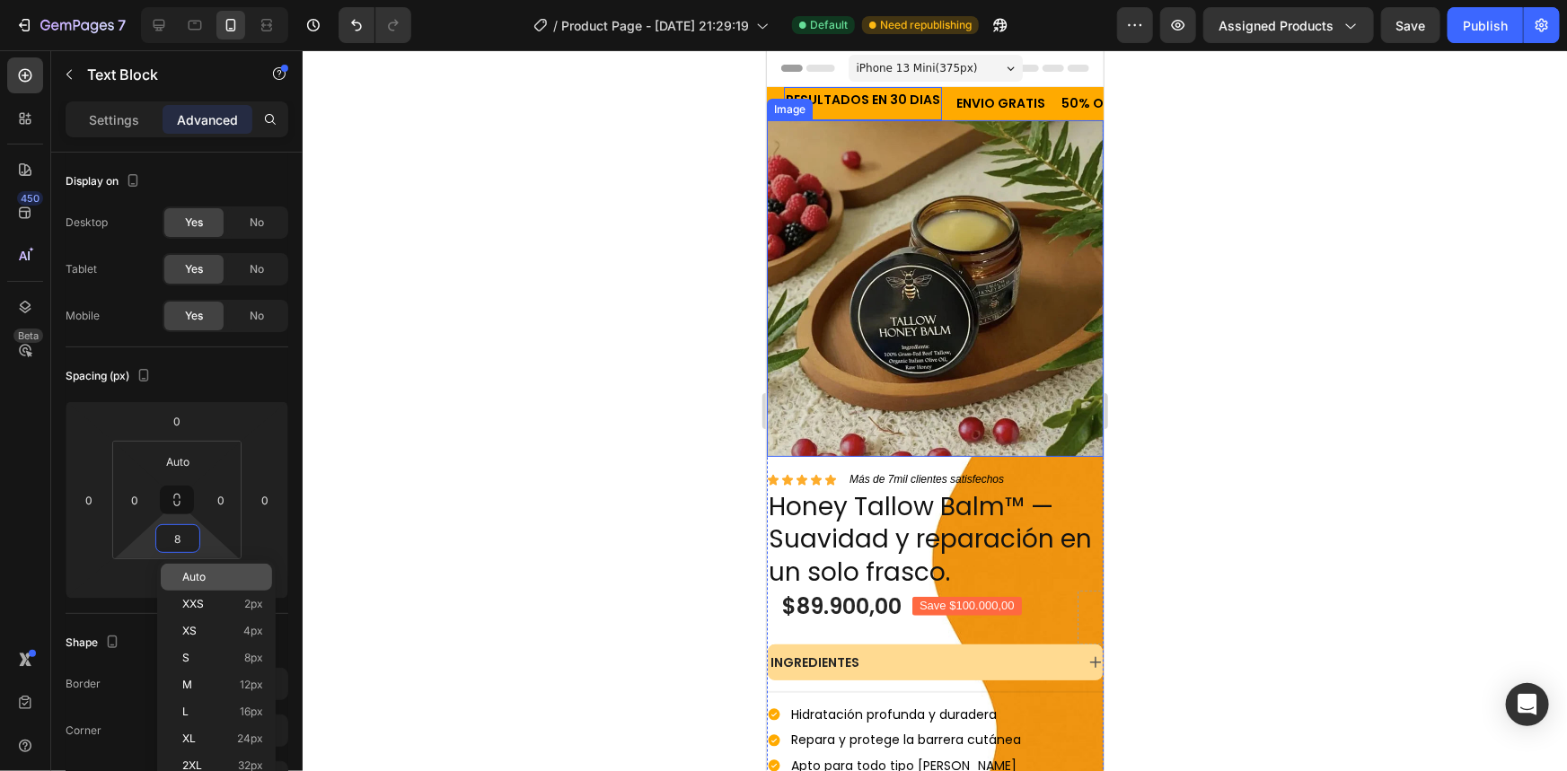
click at [204, 568] on div "Auto" at bounding box center [216, 577] width 111 height 27
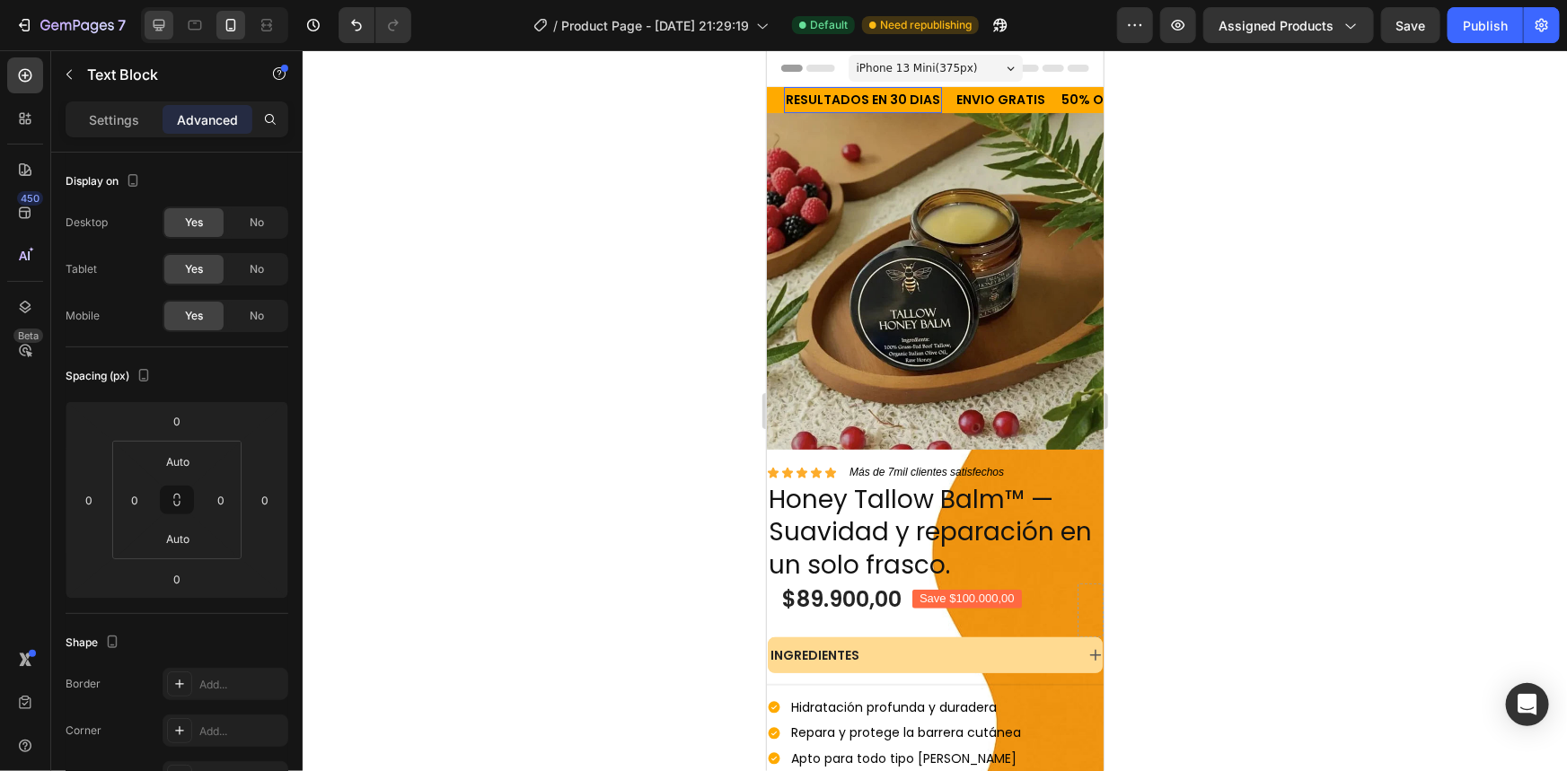
click at [162, 25] on icon at bounding box center [160, 26] width 12 height 12
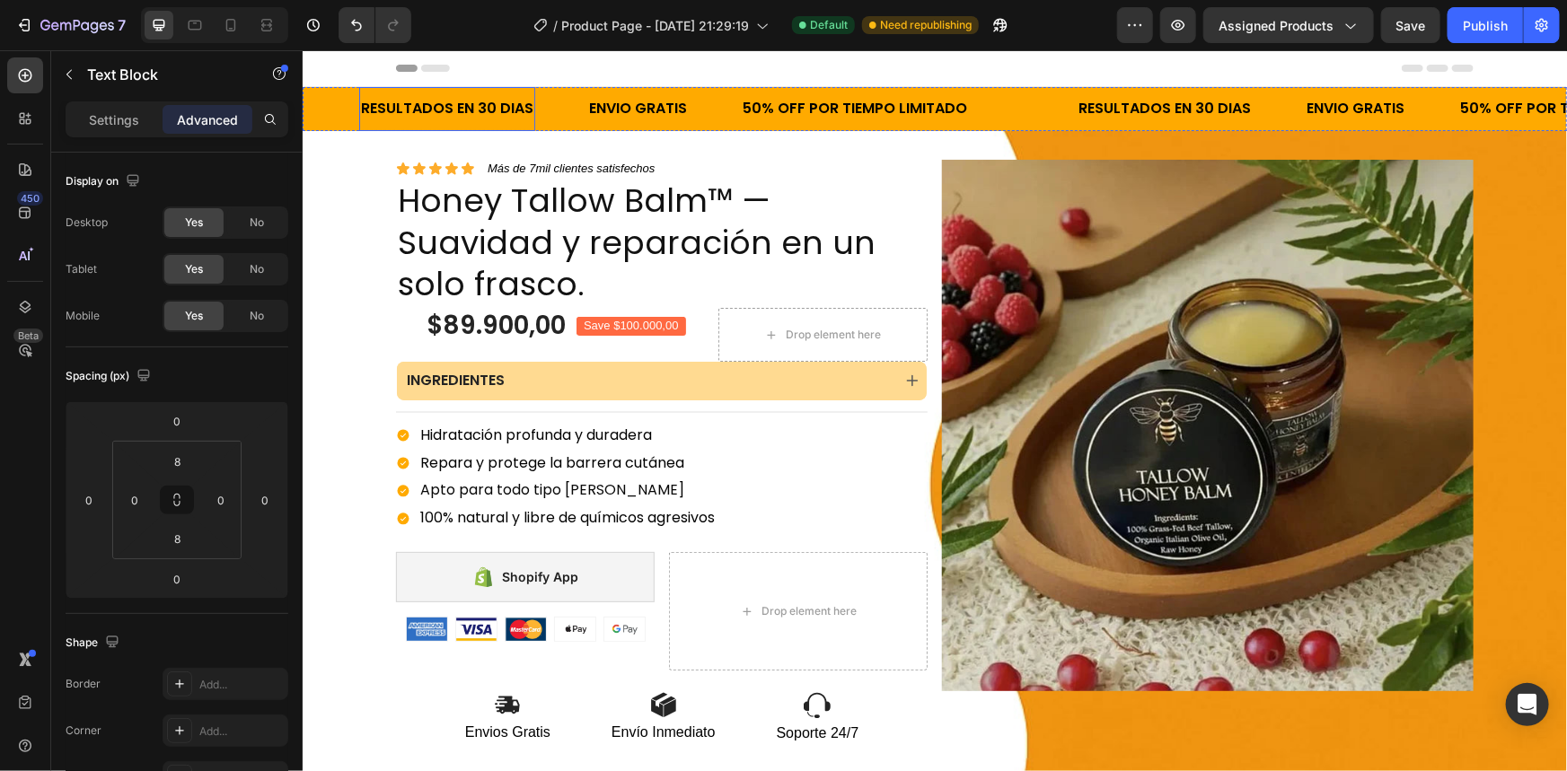
click at [212, 122] on p "Advanced" at bounding box center [207, 119] width 61 height 19
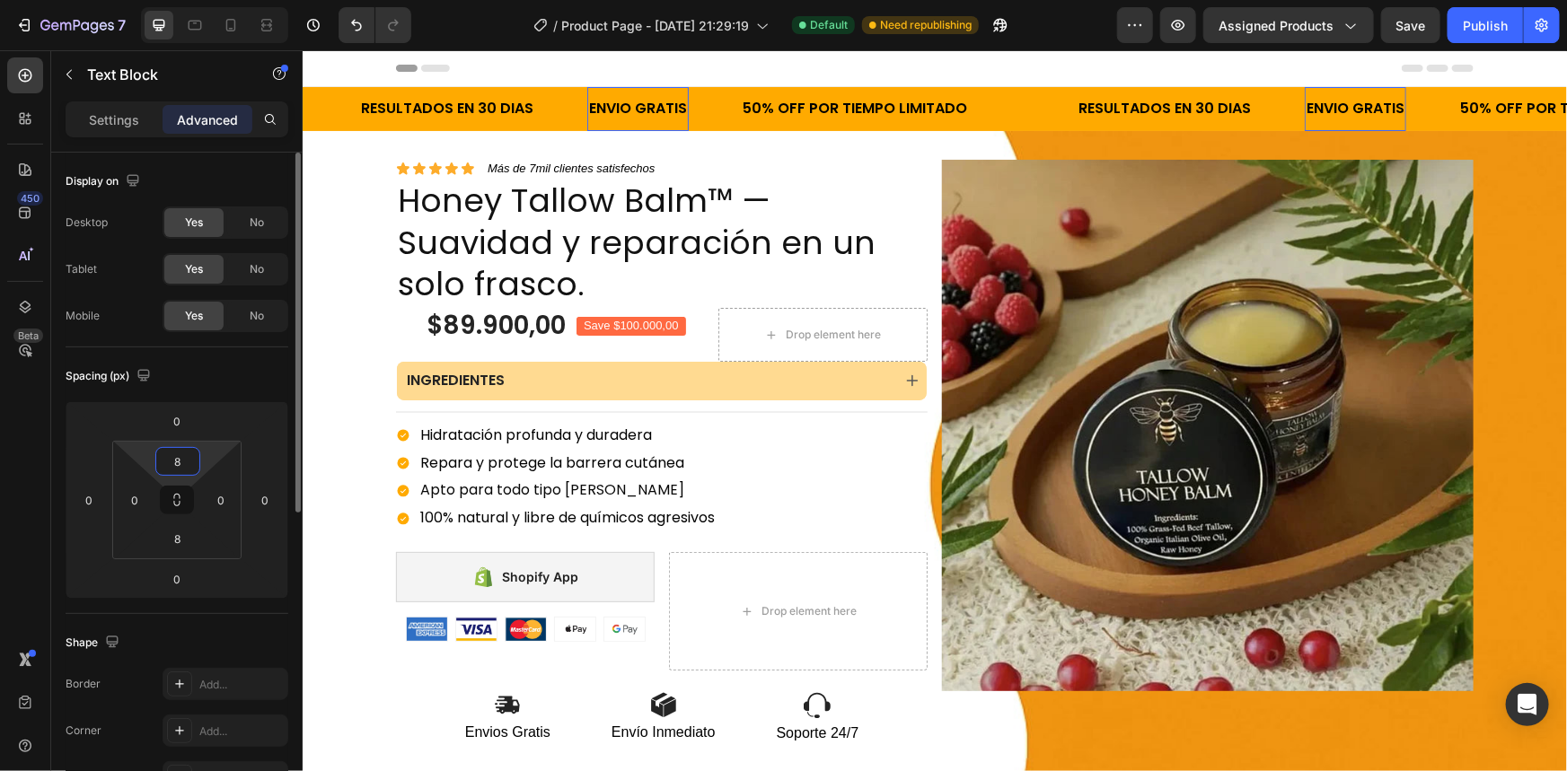
click at [201, 0] on html "7 / Product Page - Aug 11, 21:29:19 Default Need republishing Preview Assigned …" at bounding box center [783, 0] width 1567 height 0
click at [188, 469] on input "8" at bounding box center [178, 461] width 36 height 27
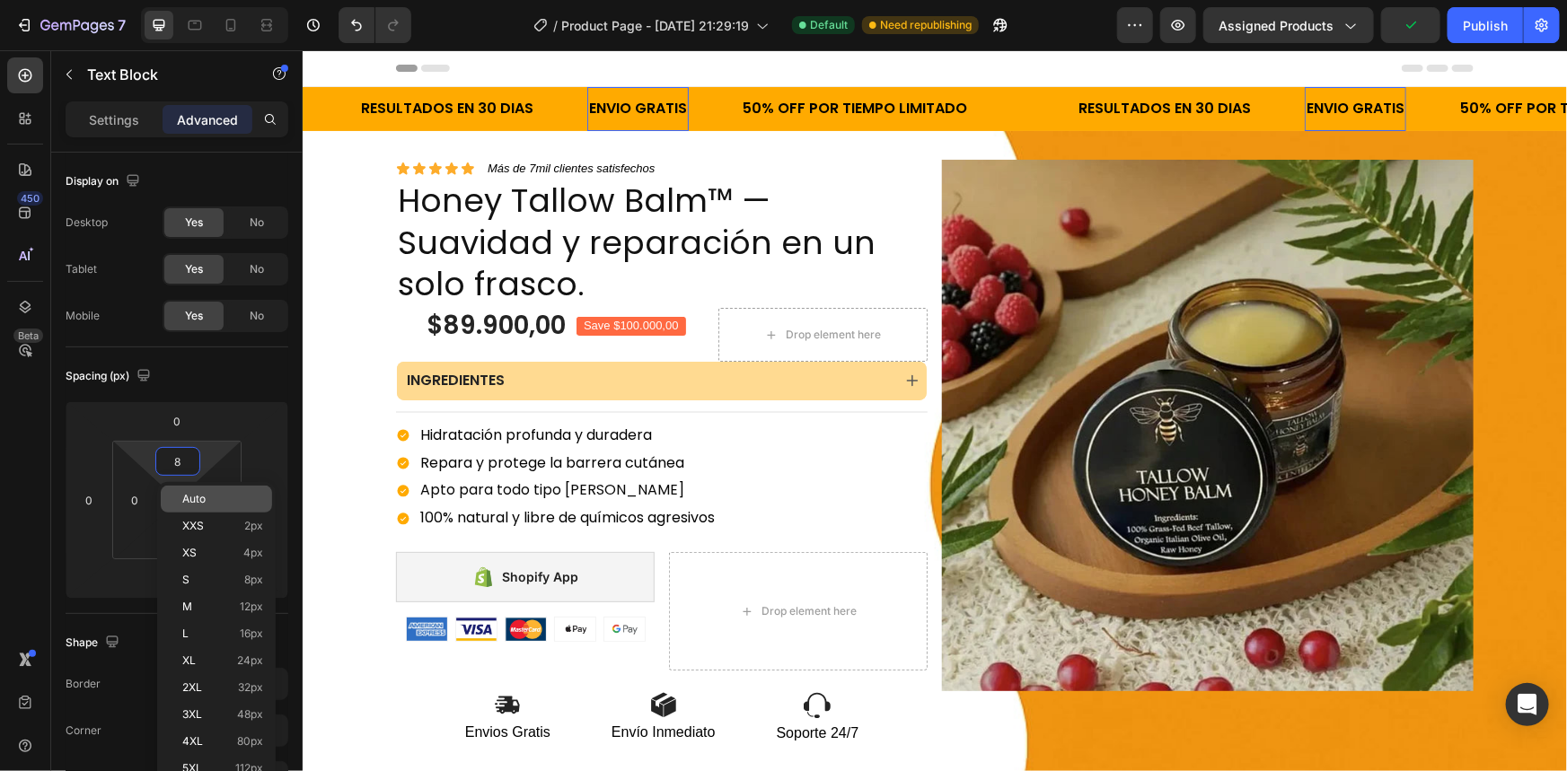
click at [216, 505] on p "Auto" at bounding box center [222, 499] width 81 height 13
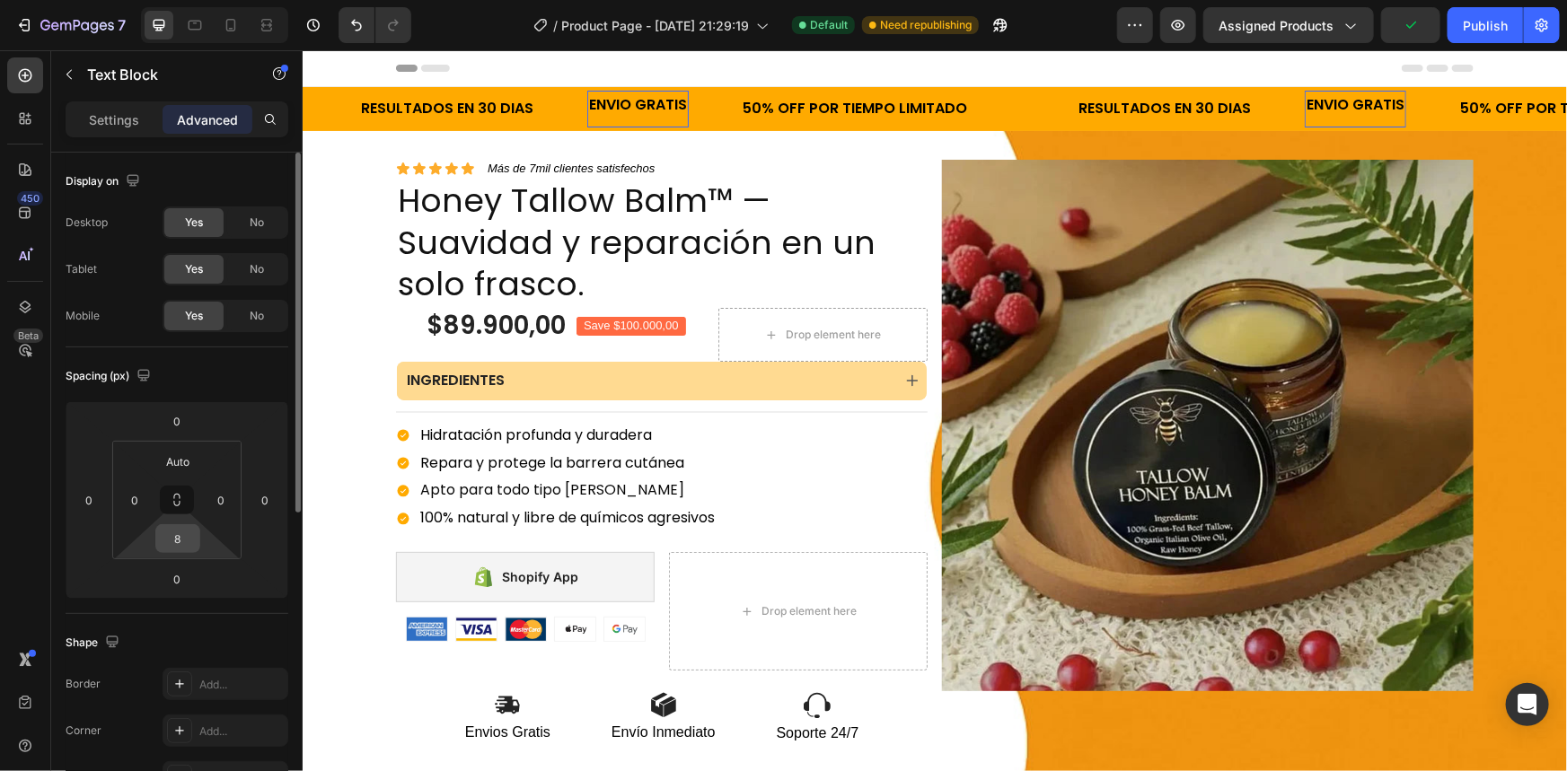
click at [183, 544] on input "8" at bounding box center [178, 538] width 36 height 27
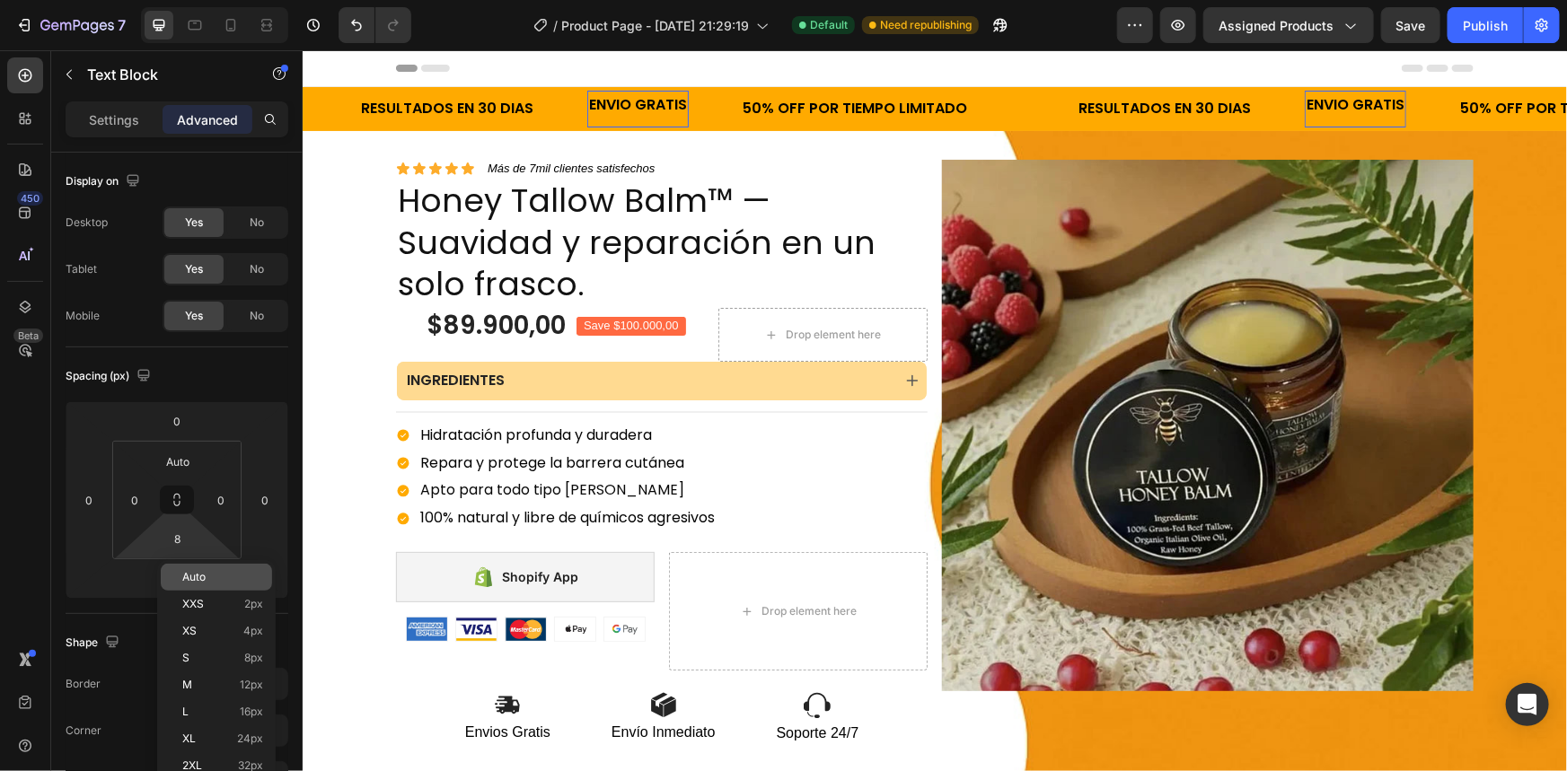
click at [206, 564] on div "Auto" at bounding box center [216, 577] width 111 height 27
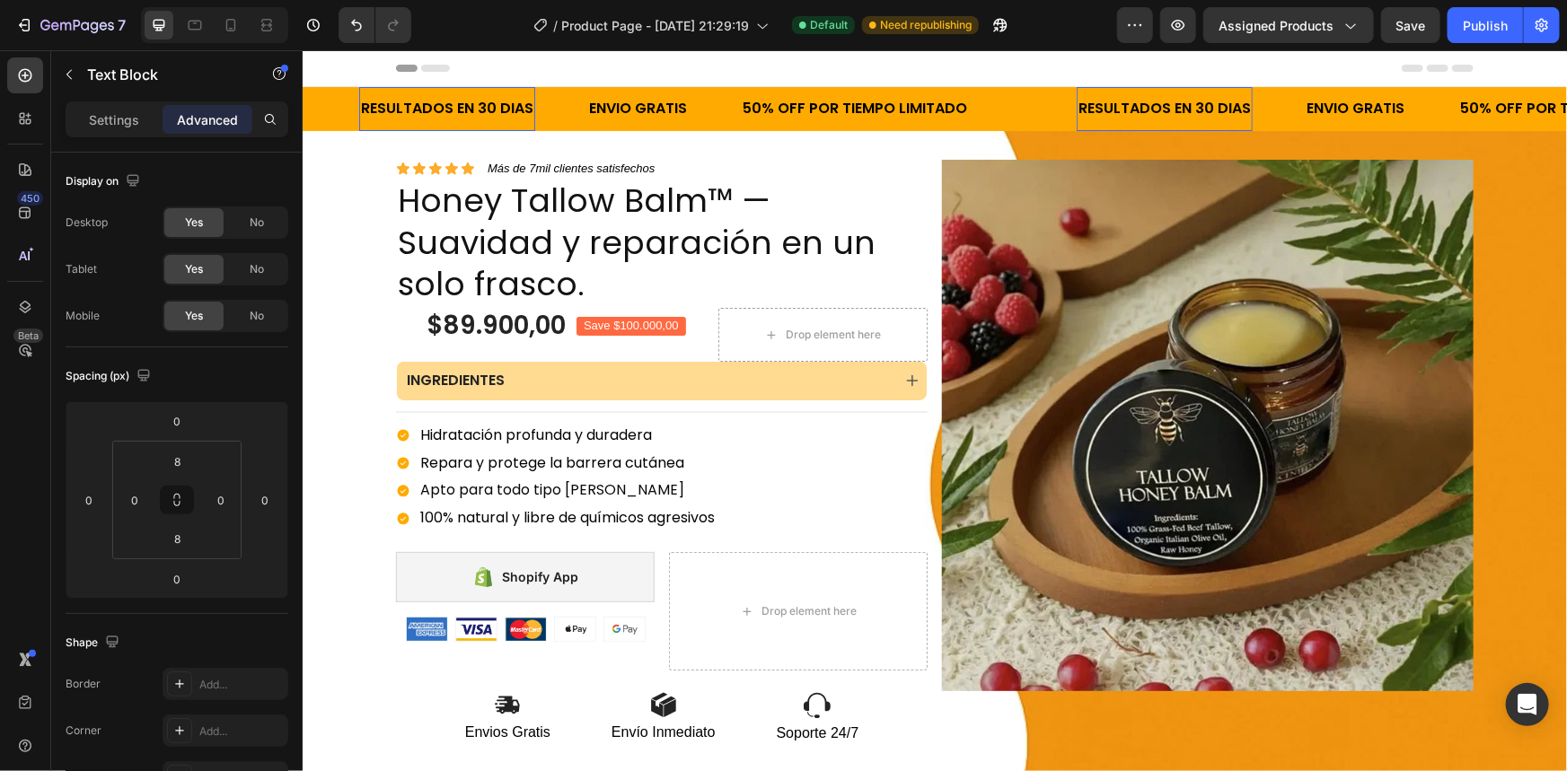
click at [179, 465] on input "8" at bounding box center [178, 461] width 36 height 27
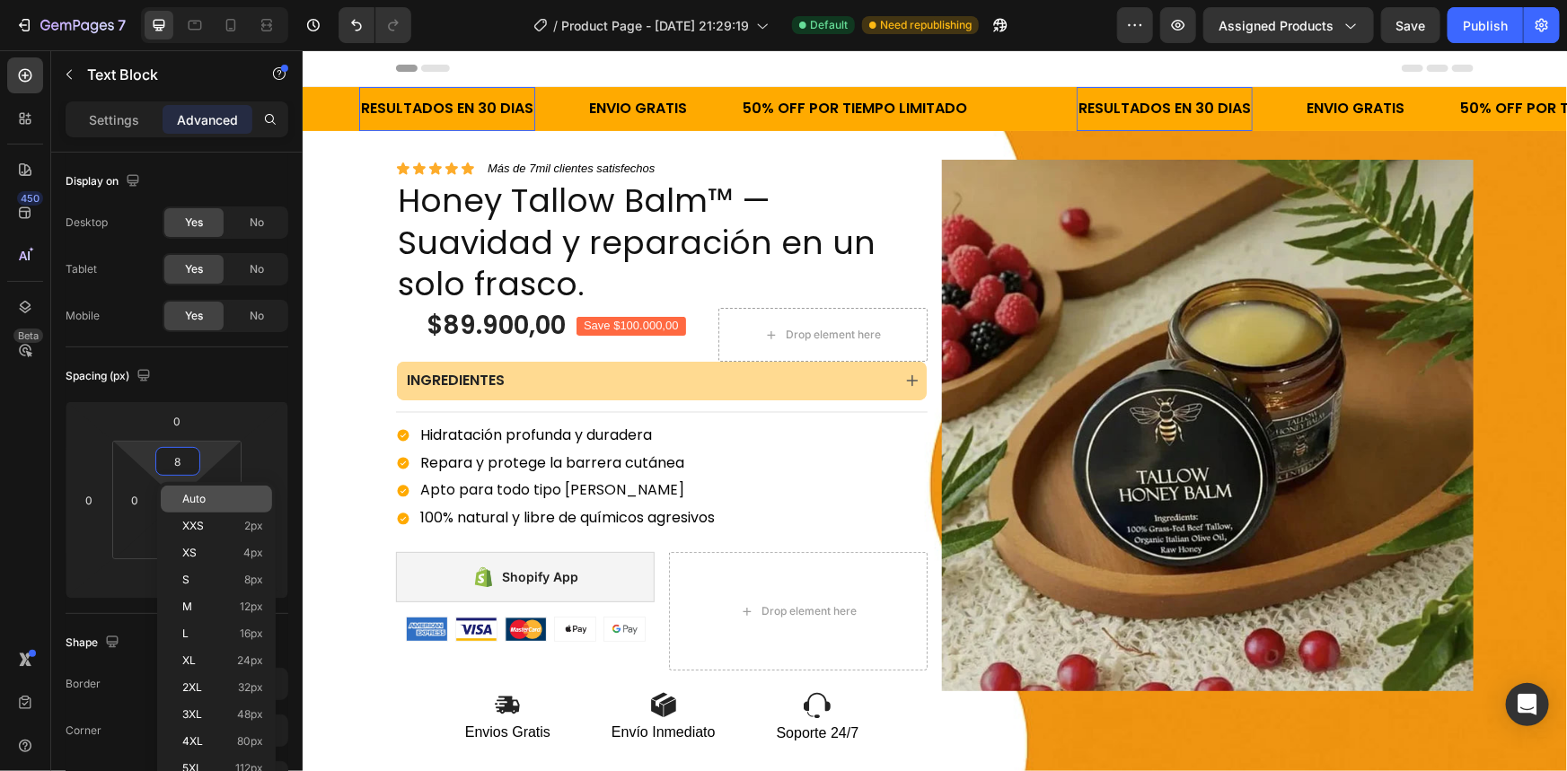
click at [239, 507] on div "Auto" at bounding box center [216, 499] width 111 height 27
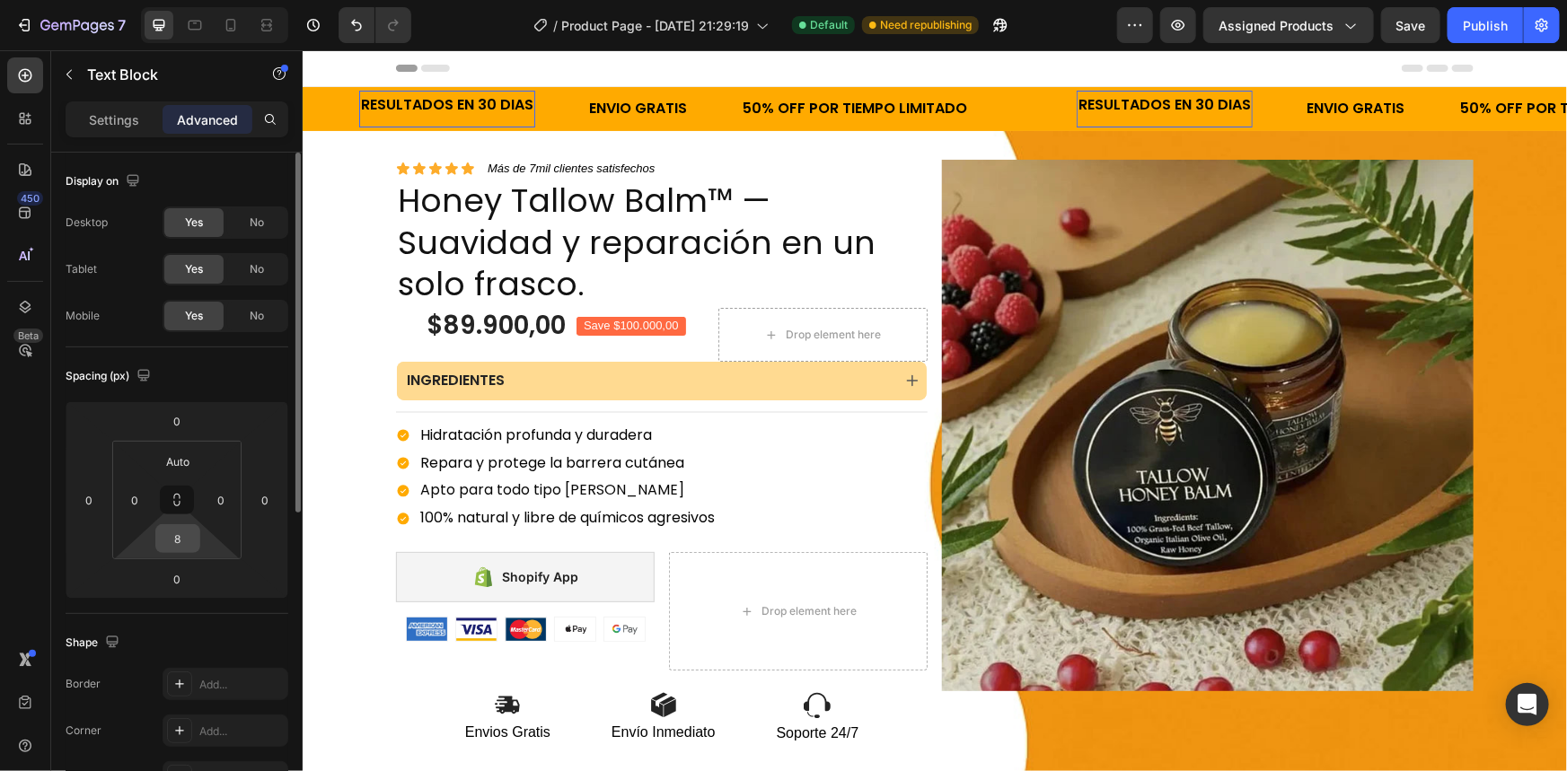
click at [185, 548] on input "8" at bounding box center [178, 538] width 36 height 27
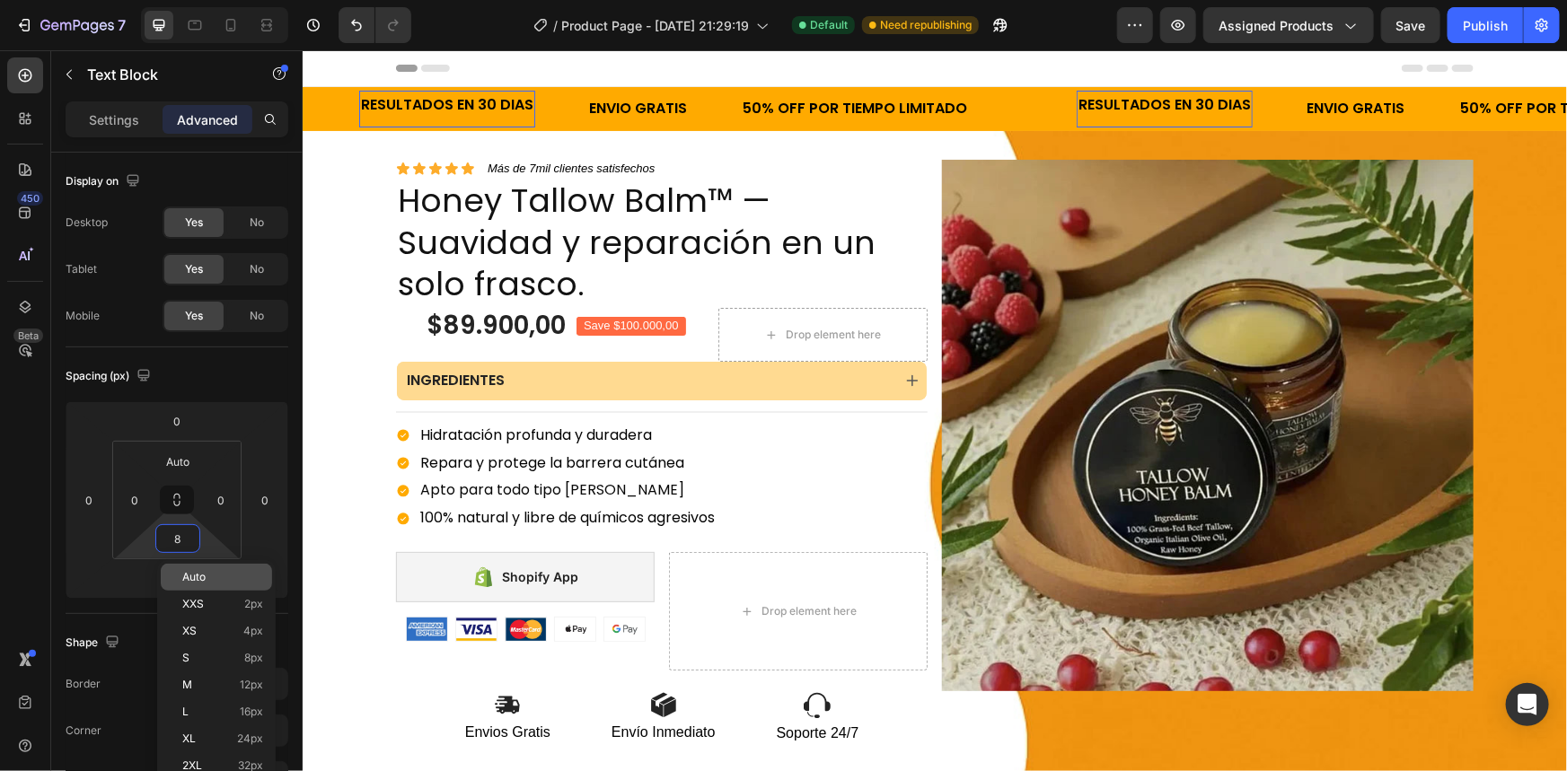
click at [213, 575] on p "Auto" at bounding box center [222, 577] width 81 height 13
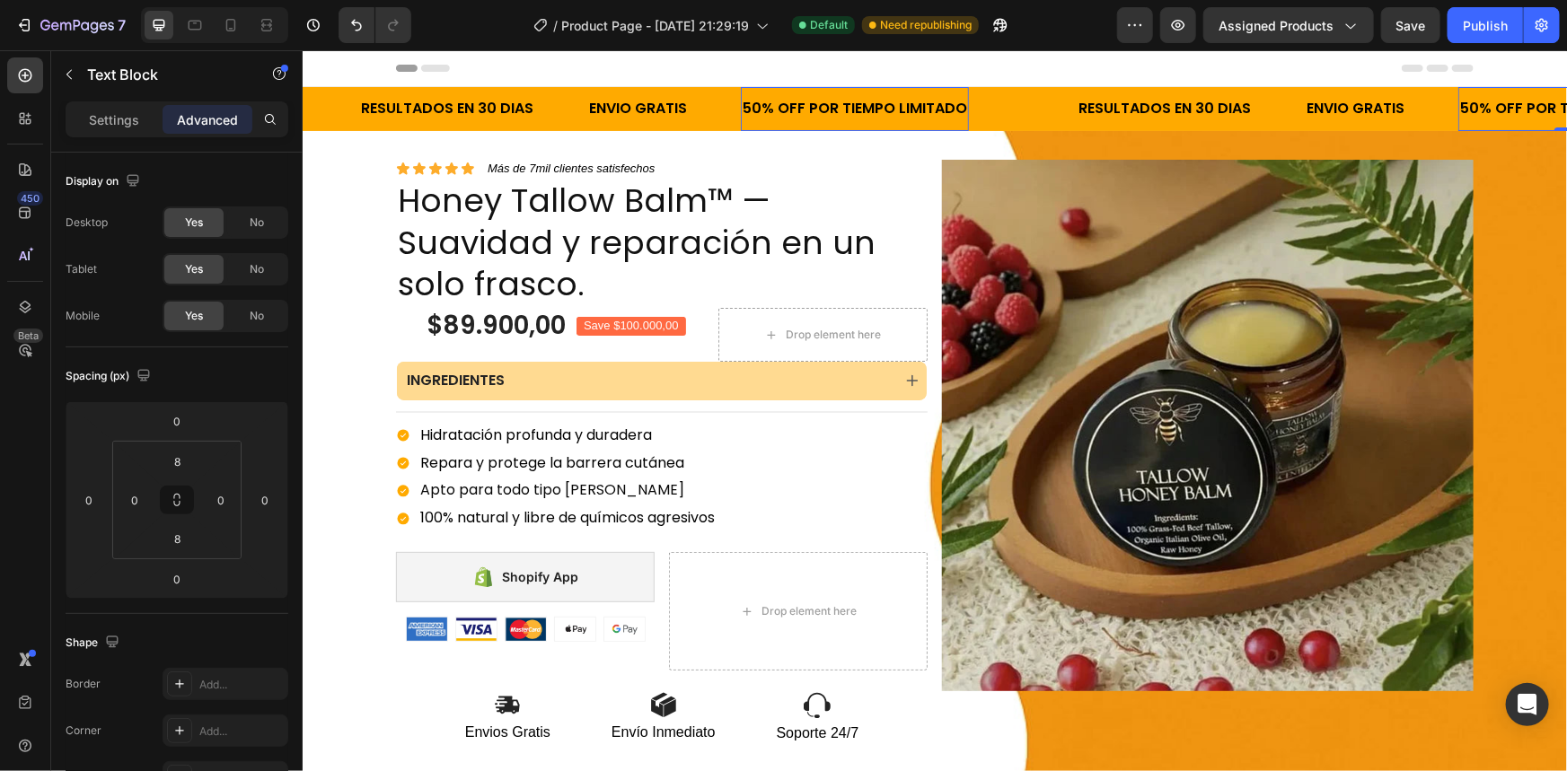
click at [189, 465] on input "8" at bounding box center [178, 461] width 36 height 27
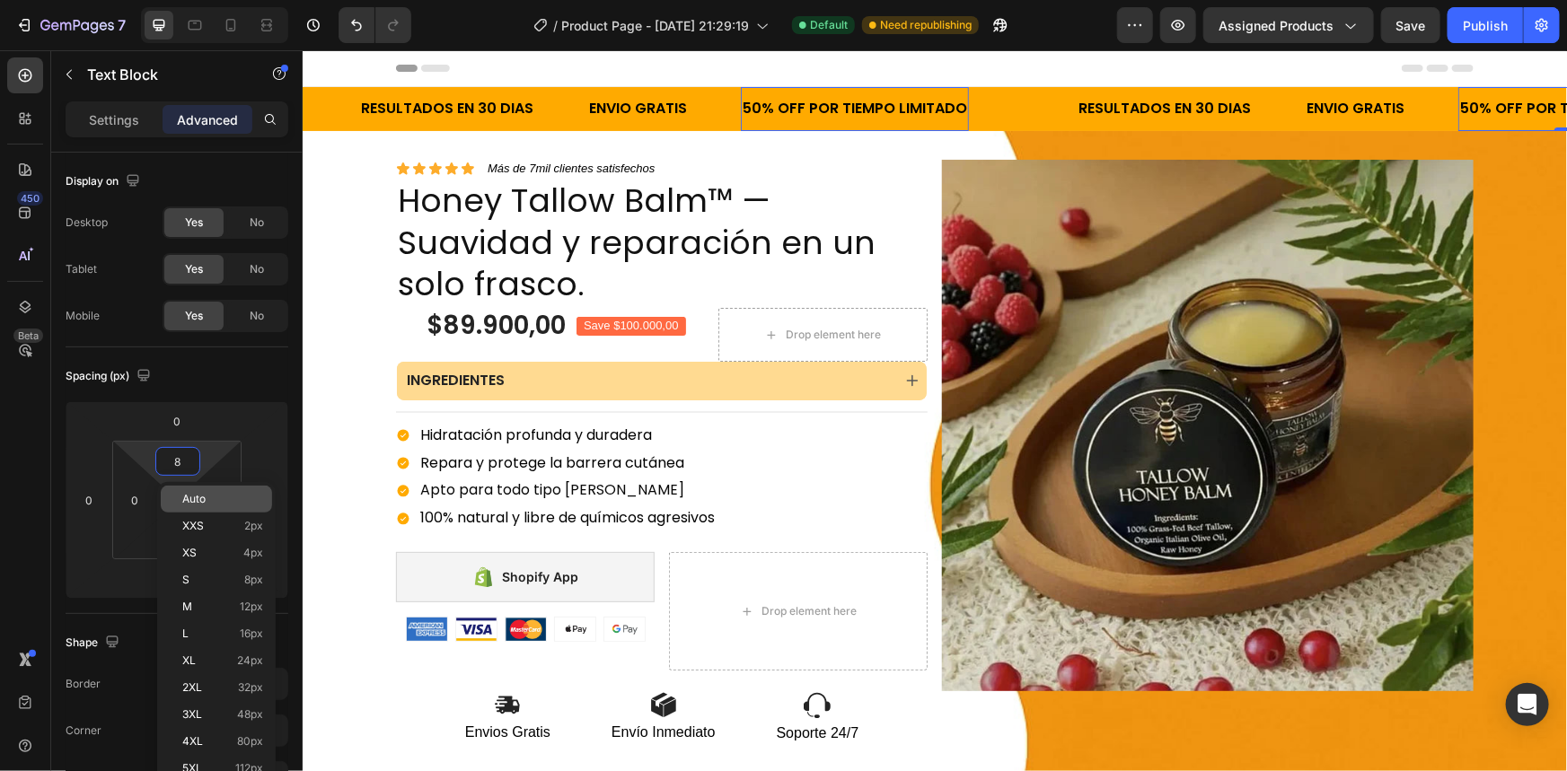
click at [181, 511] on div "Auto" at bounding box center [216, 499] width 111 height 27
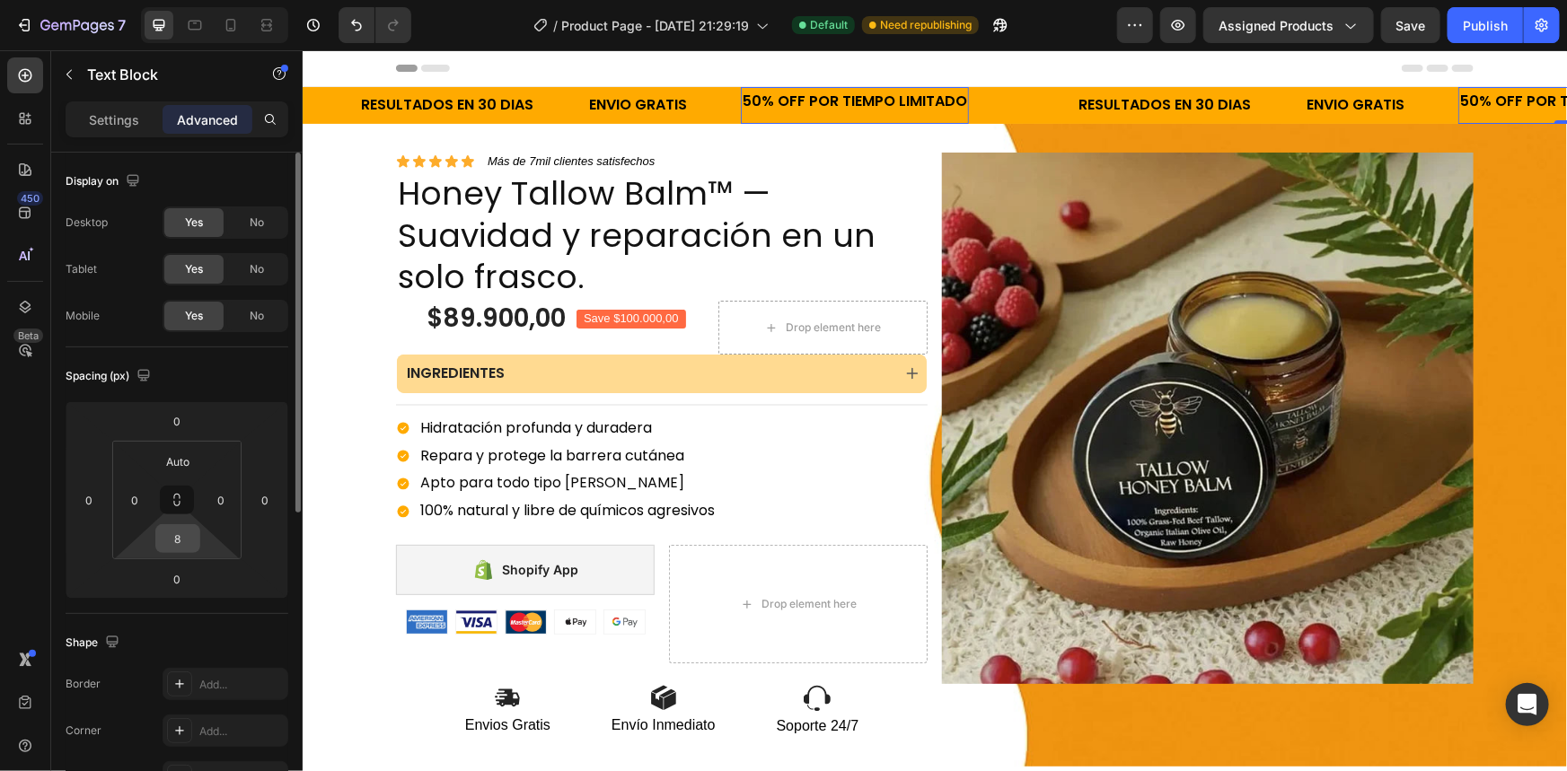
click at [177, 537] on input "8" at bounding box center [178, 538] width 36 height 27
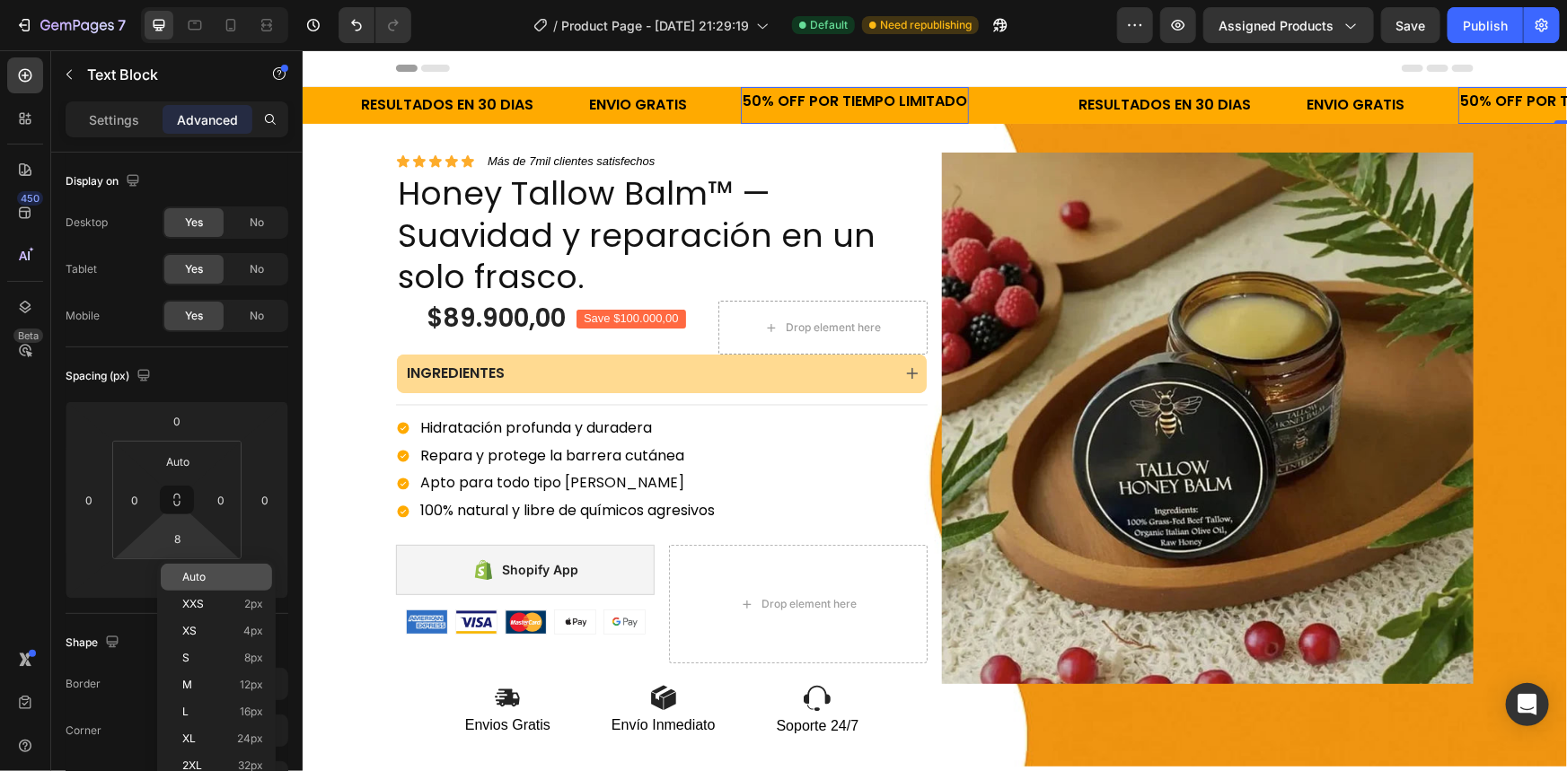
click at [211, 577] on p "Auto" at bounding box center [222, 577] width 81 height 13
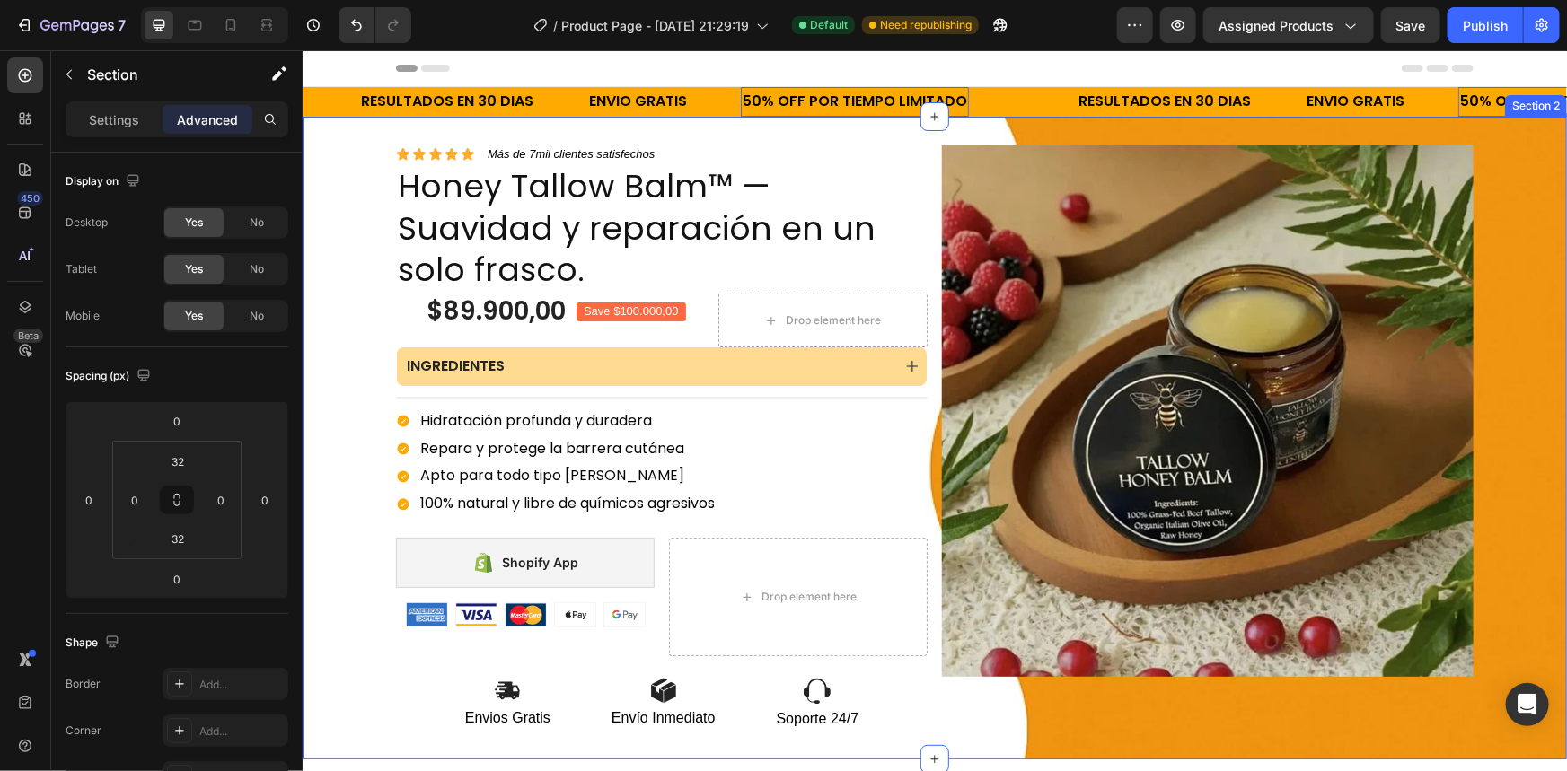
click at [883, 129] on div "Icon Icon Icon Icon Icon Icon List Más de 7mil clientes satisfechos Text Block …" at bounding box center [934, 437] width 1264 height 643
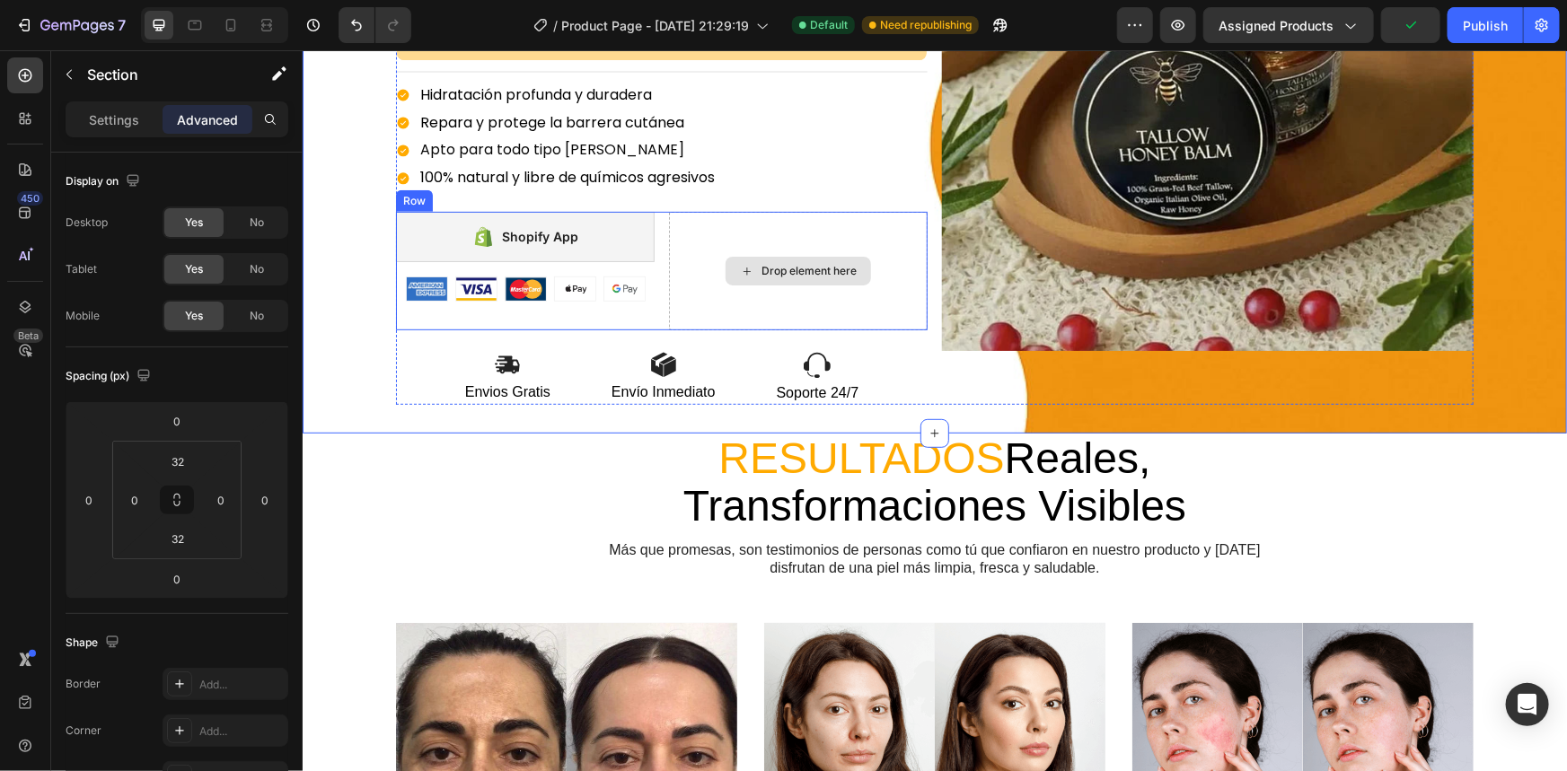
scroll to position [489, 0]
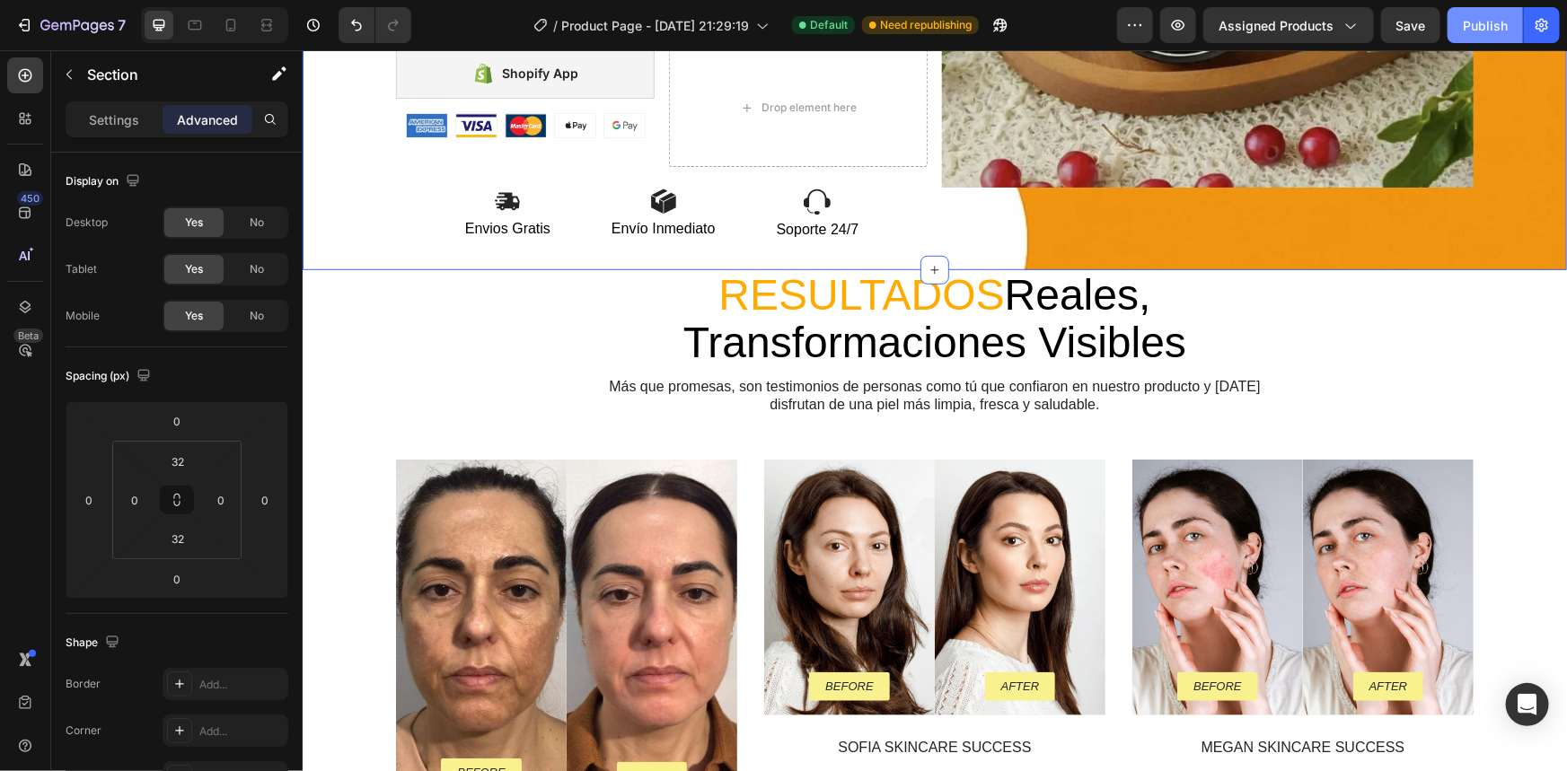
click at [1463, 22] on button "Publish" at bounding box center [1485, 25] width 75 height 36
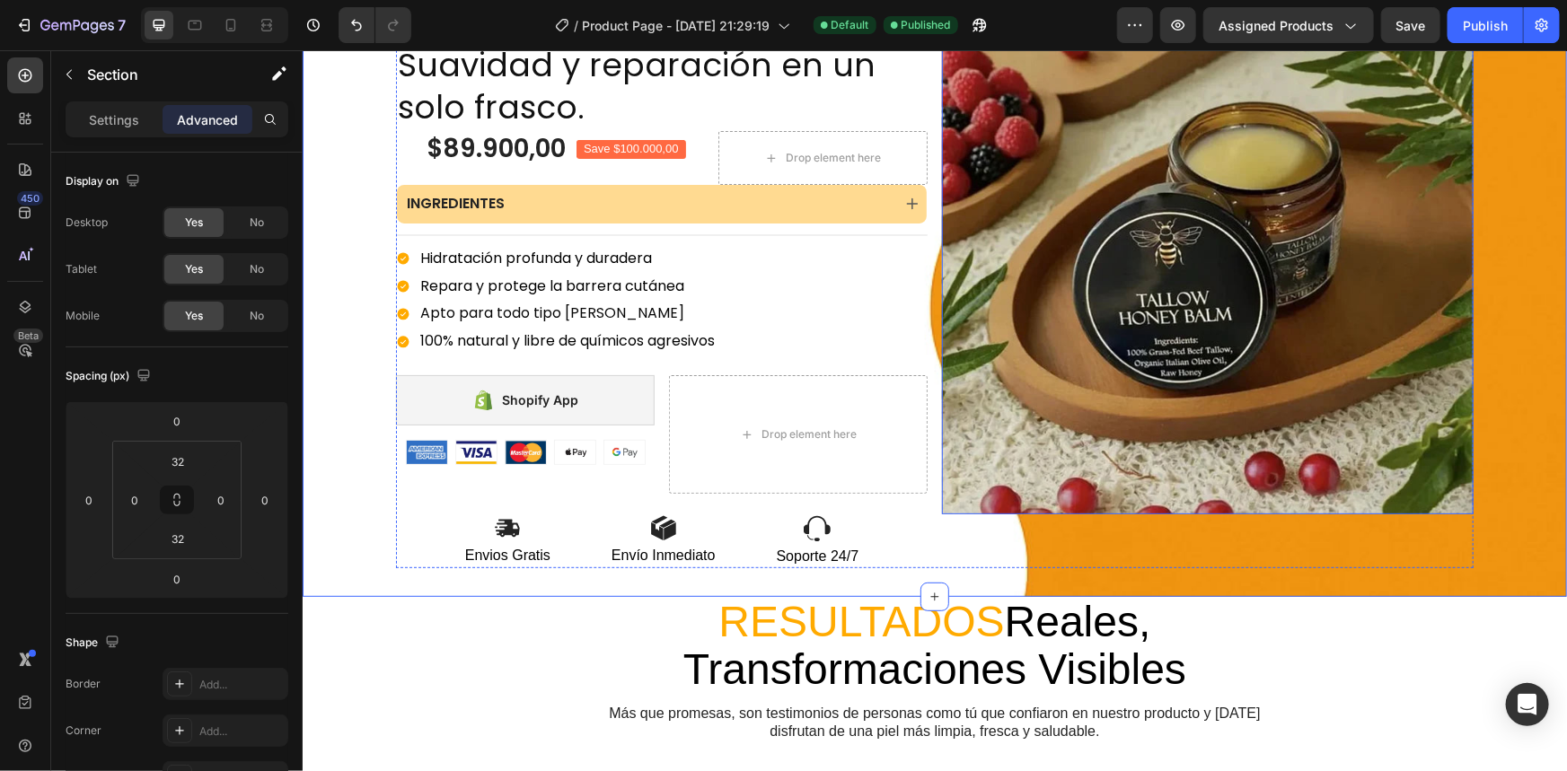
scroll to position [0, 0]
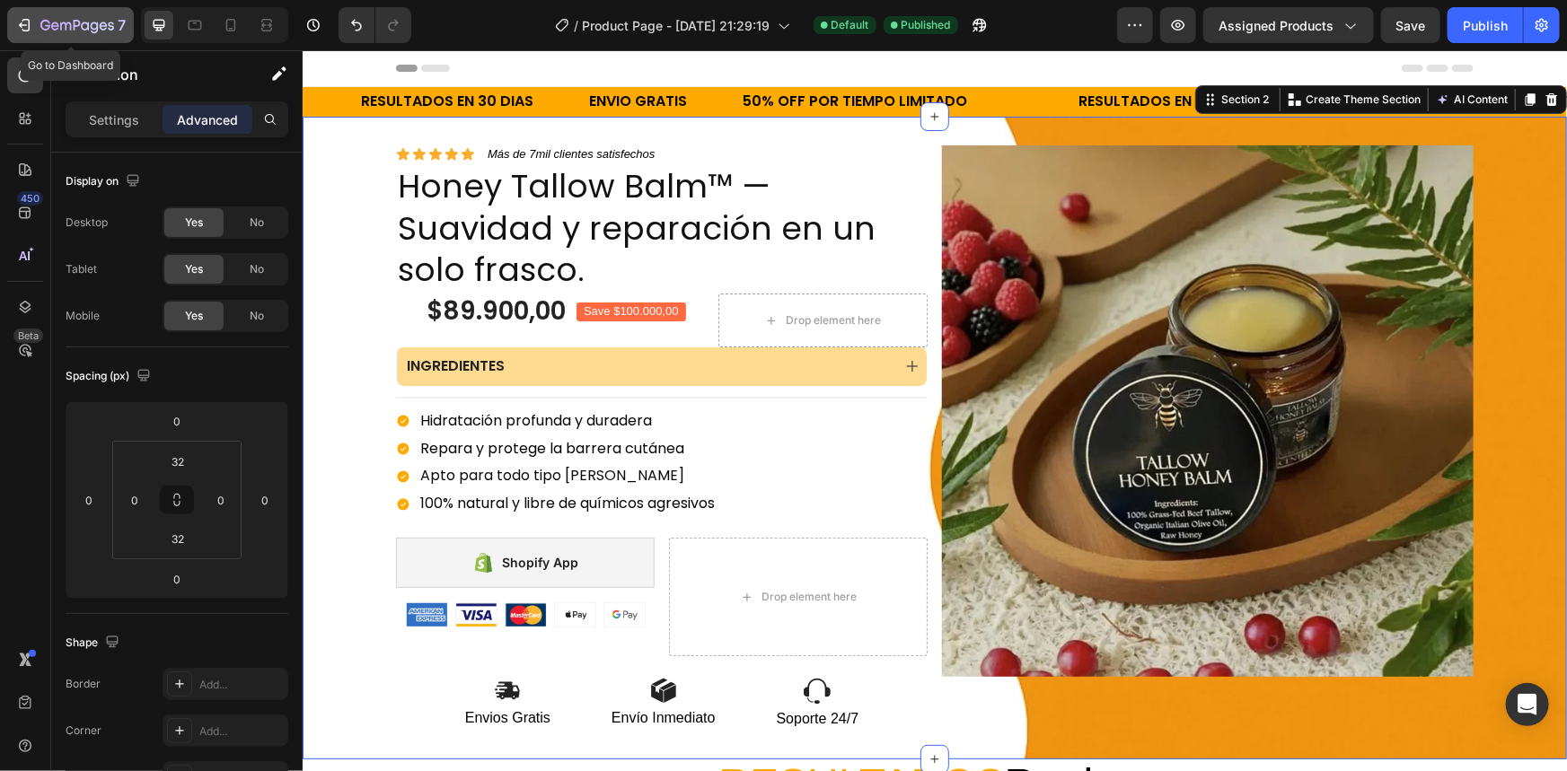
click at [97, 9] on button "7" at bounding box center [70, 25] width 127 height 36
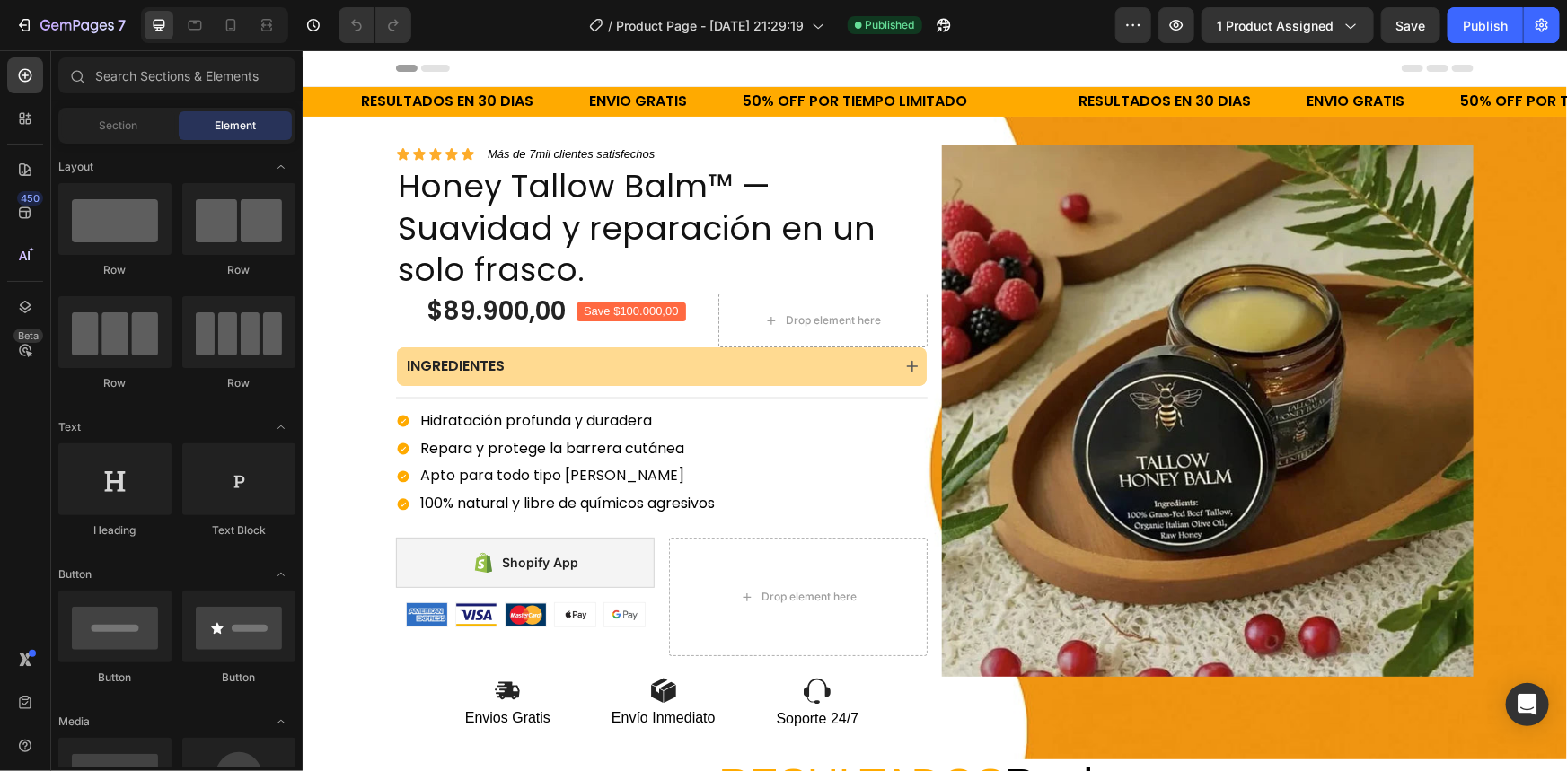
click at [717, 98] on div "ENVIO GRATIS Text Block" at bounding box center [663, 101] width 154 height 30
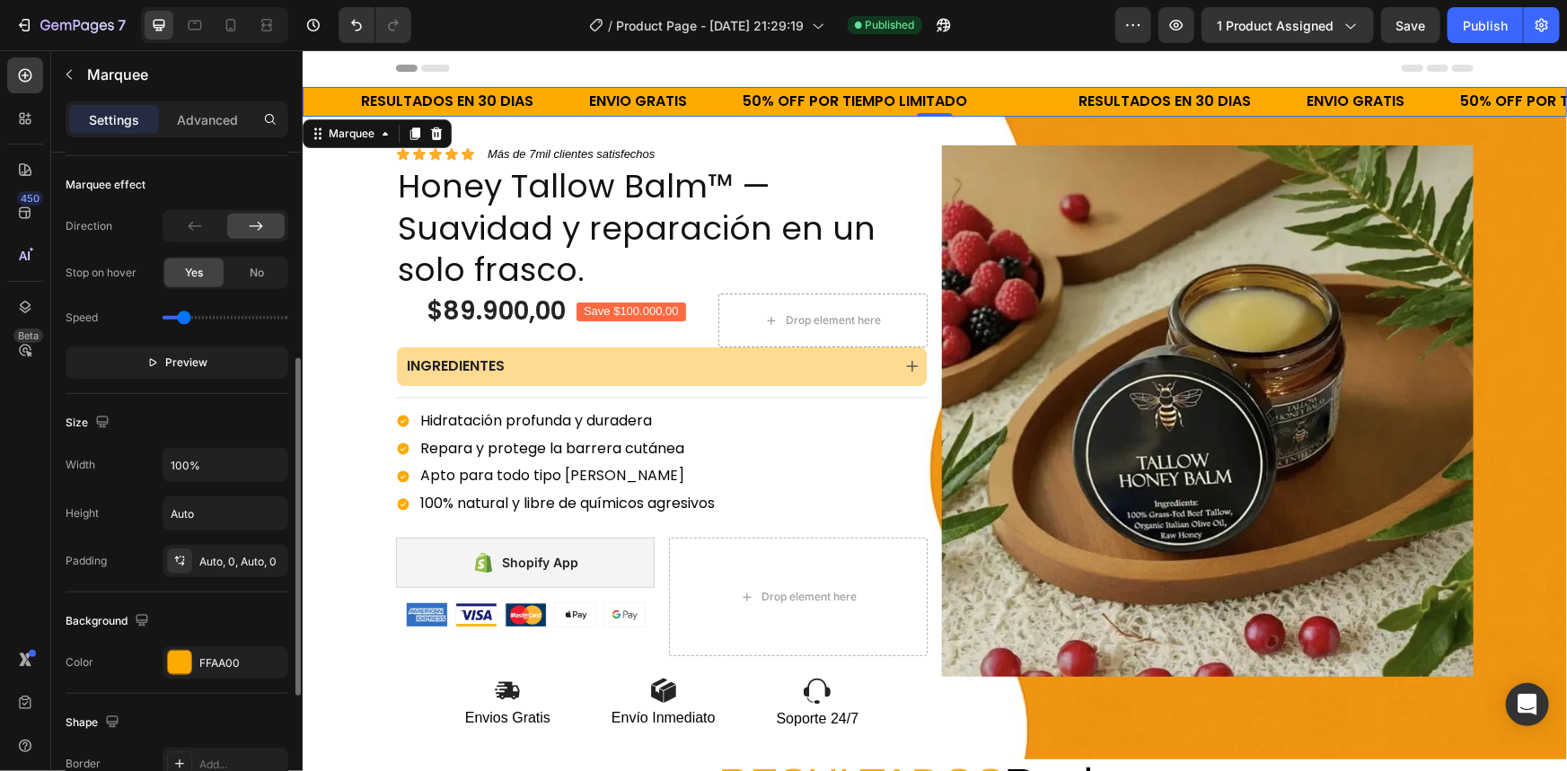
scroll to position [653, 0]
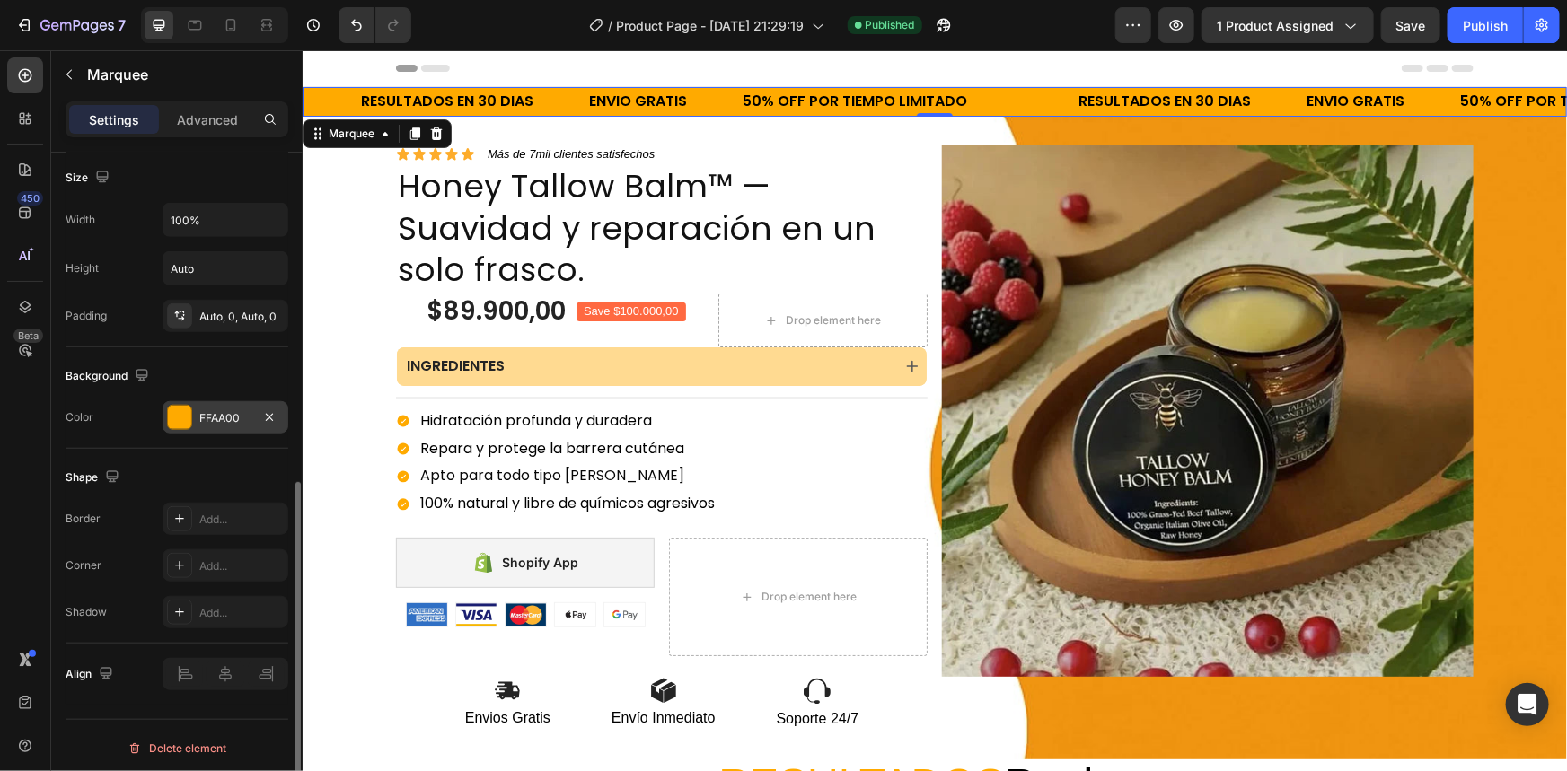
click at [221, 419] on div "FFAA00" at bounding box center [225, 418] width 52 height 16
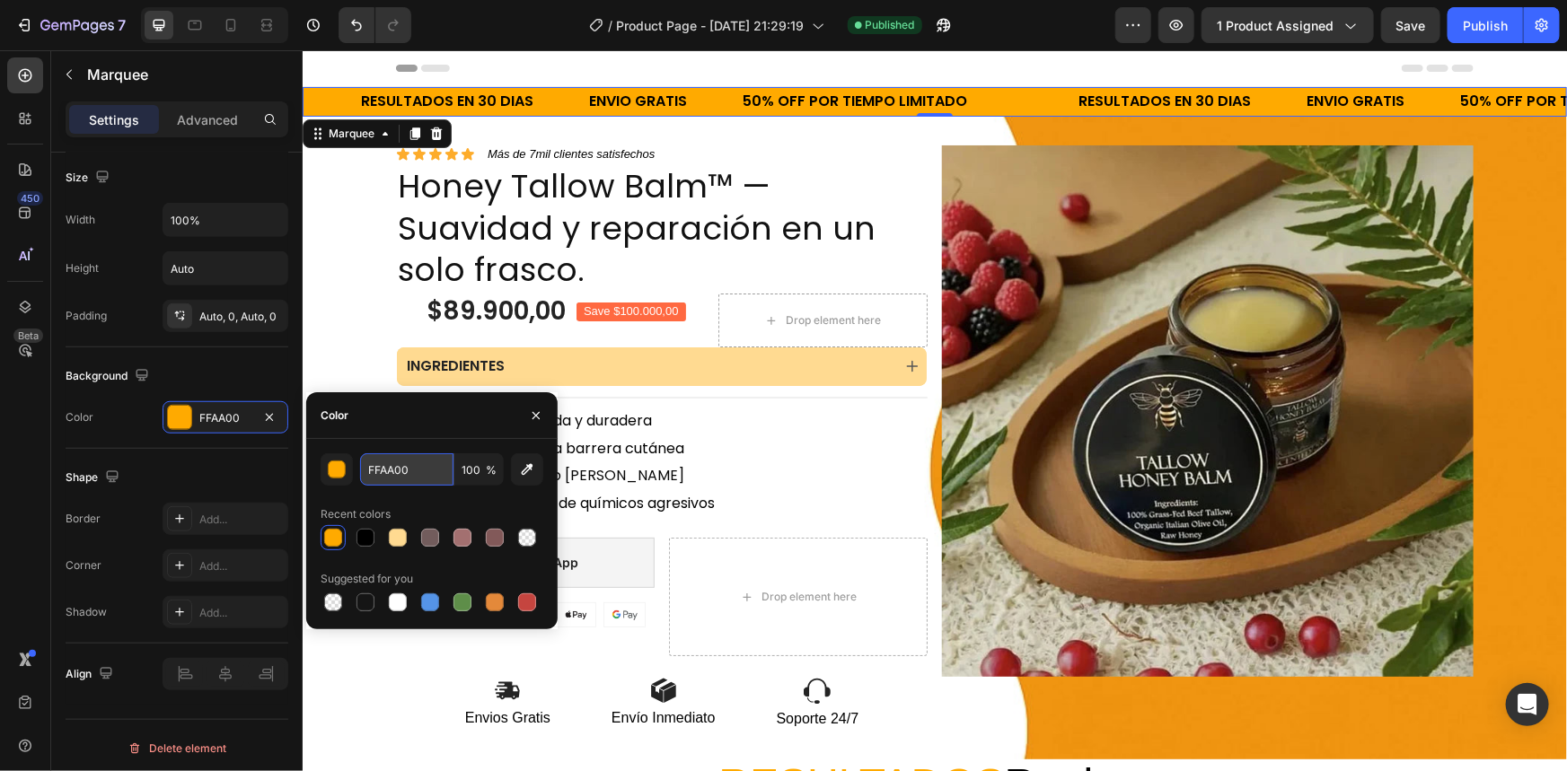
click at [411, 467] on input "FFAA00" at bounding box center [406, 469] width 93 height 32
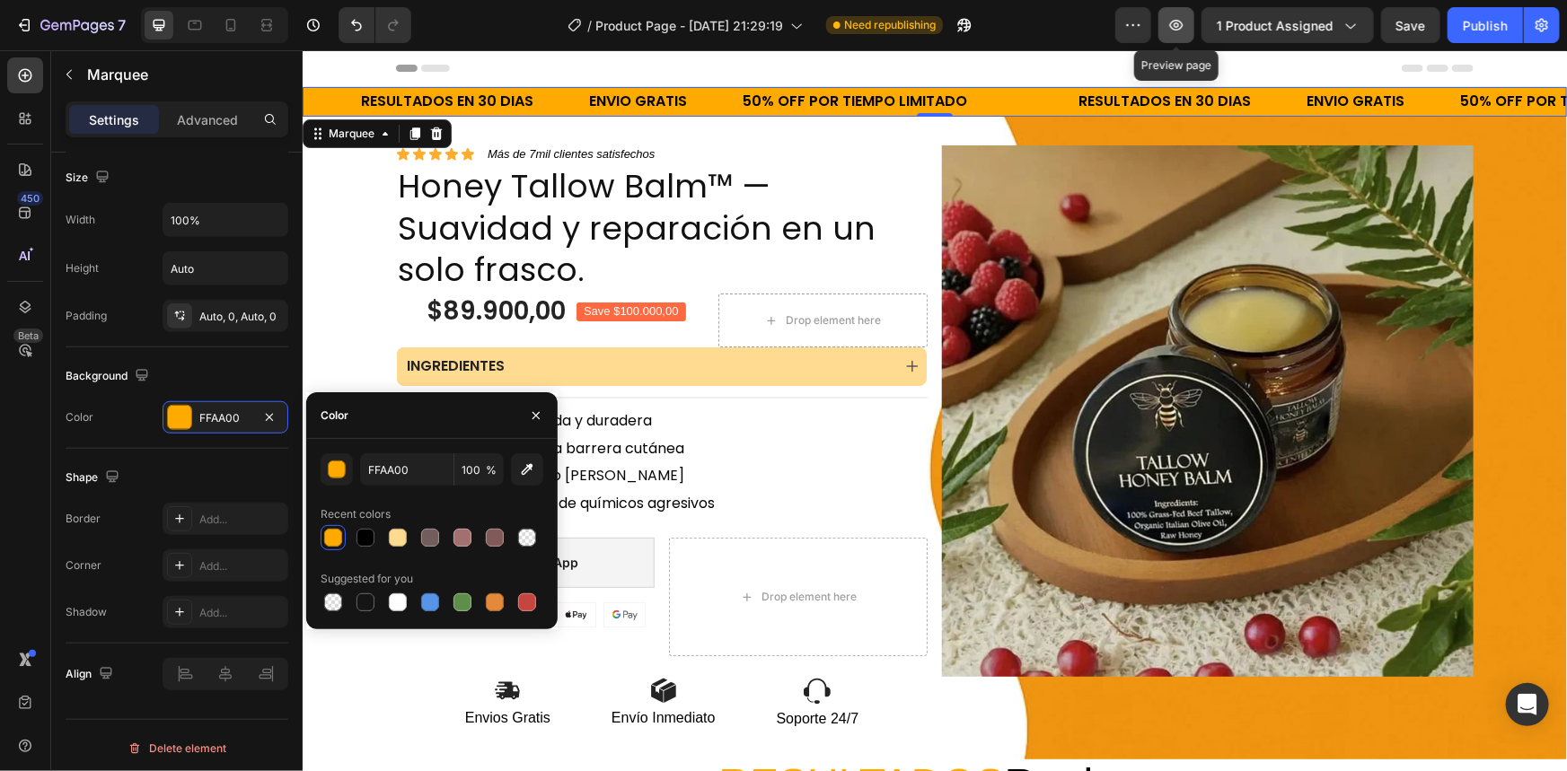
click at [1173, 31] on icon "button" at bounding box center [1176, 25] width 18 height 18
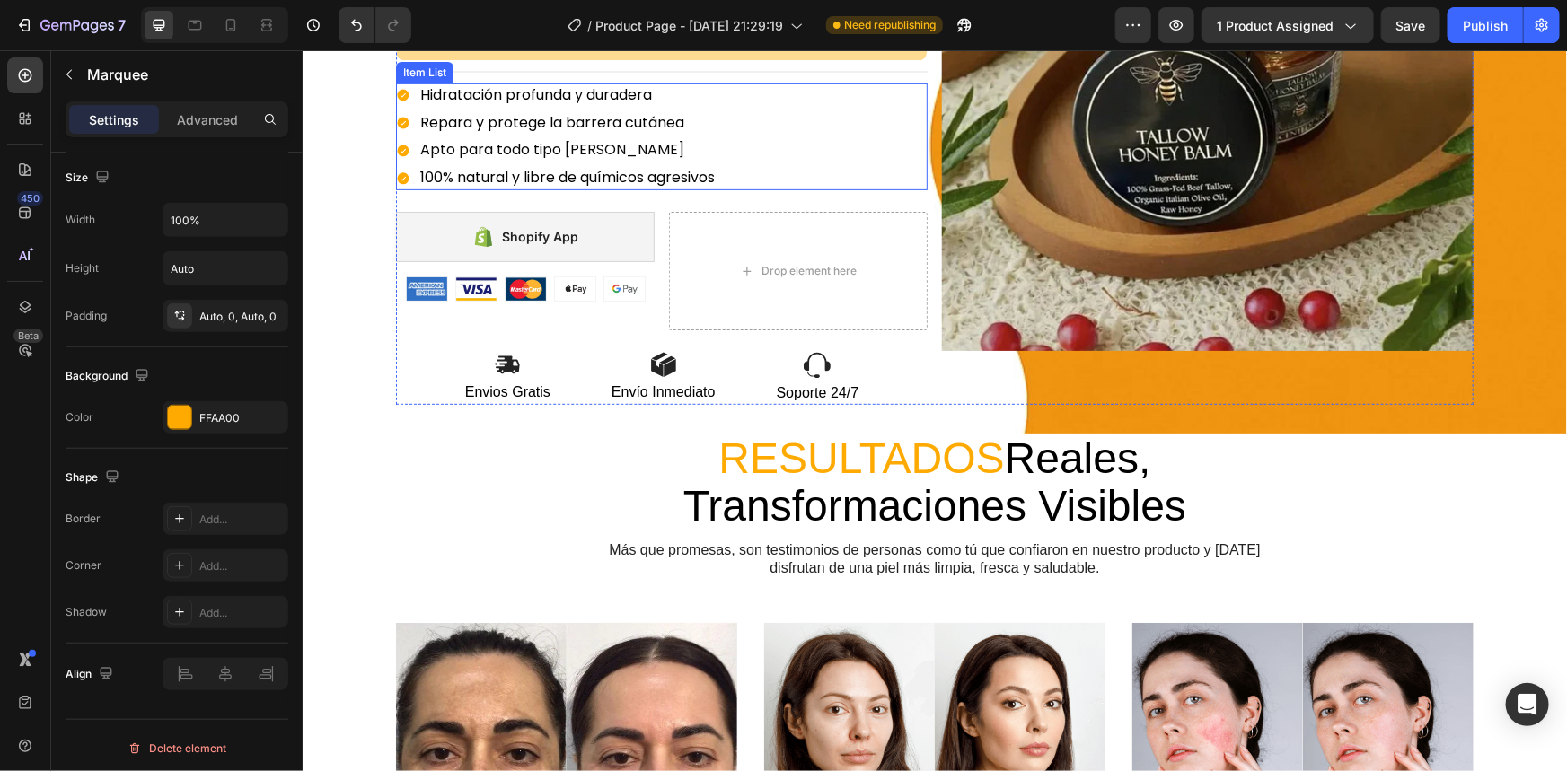
scroll to position [0, 0]
